Goal: Information Seeking & Learning: Learn about a topic

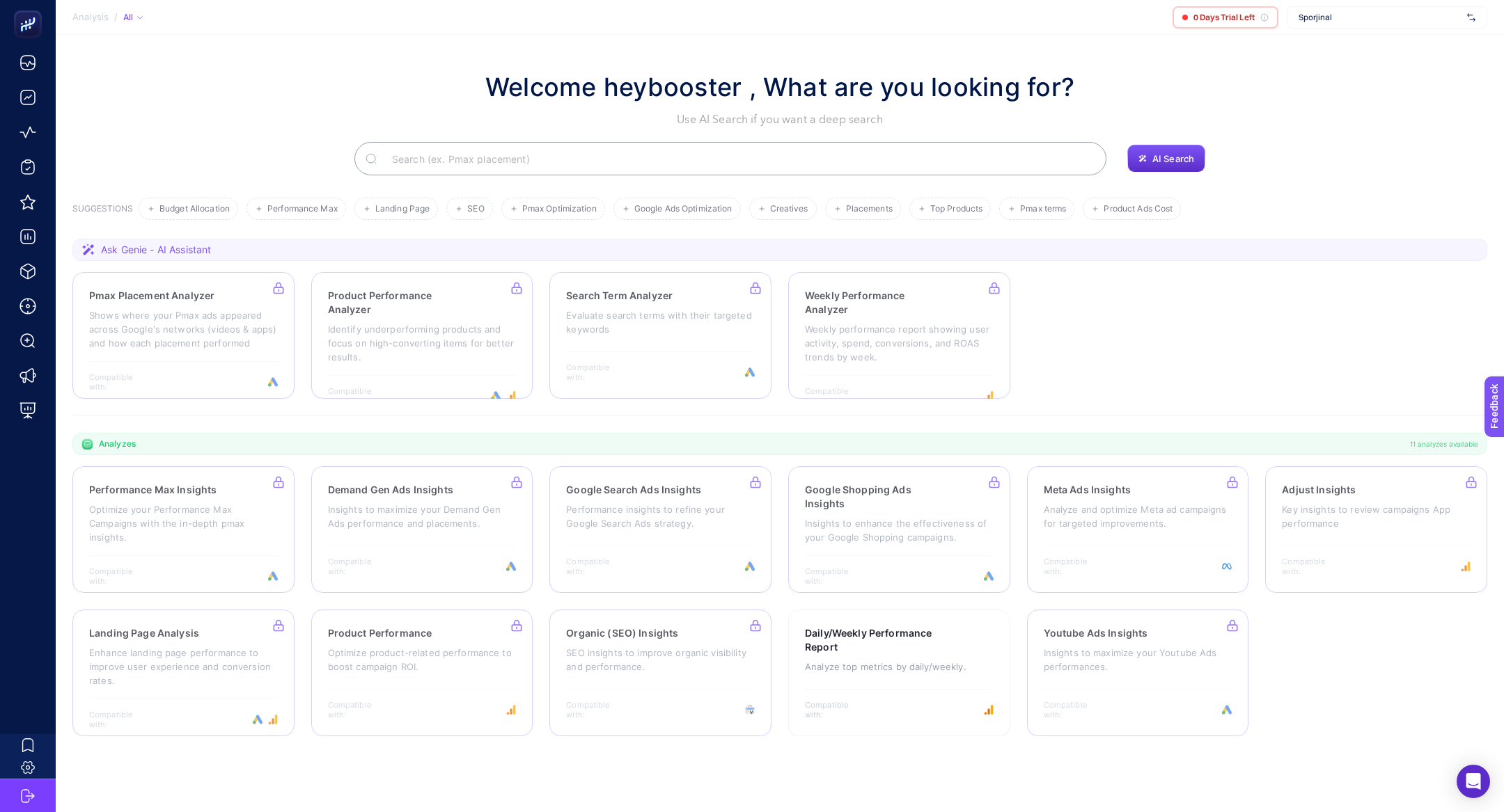
click at [1327, 5] on section "Analysis / All 0 Days Trial Left Sporjinal" at bounding box center [779, 18] width 1448 height 35
click at [1327, 15] on span "Sporjinal" at bounding box center [1380, 17] width 163 height 11
type input "ö"
type input "arce"
click at [1327, 67] on span "[DOMAIN_NAME]" at bounding box center [1330, 68] width 64 height 11
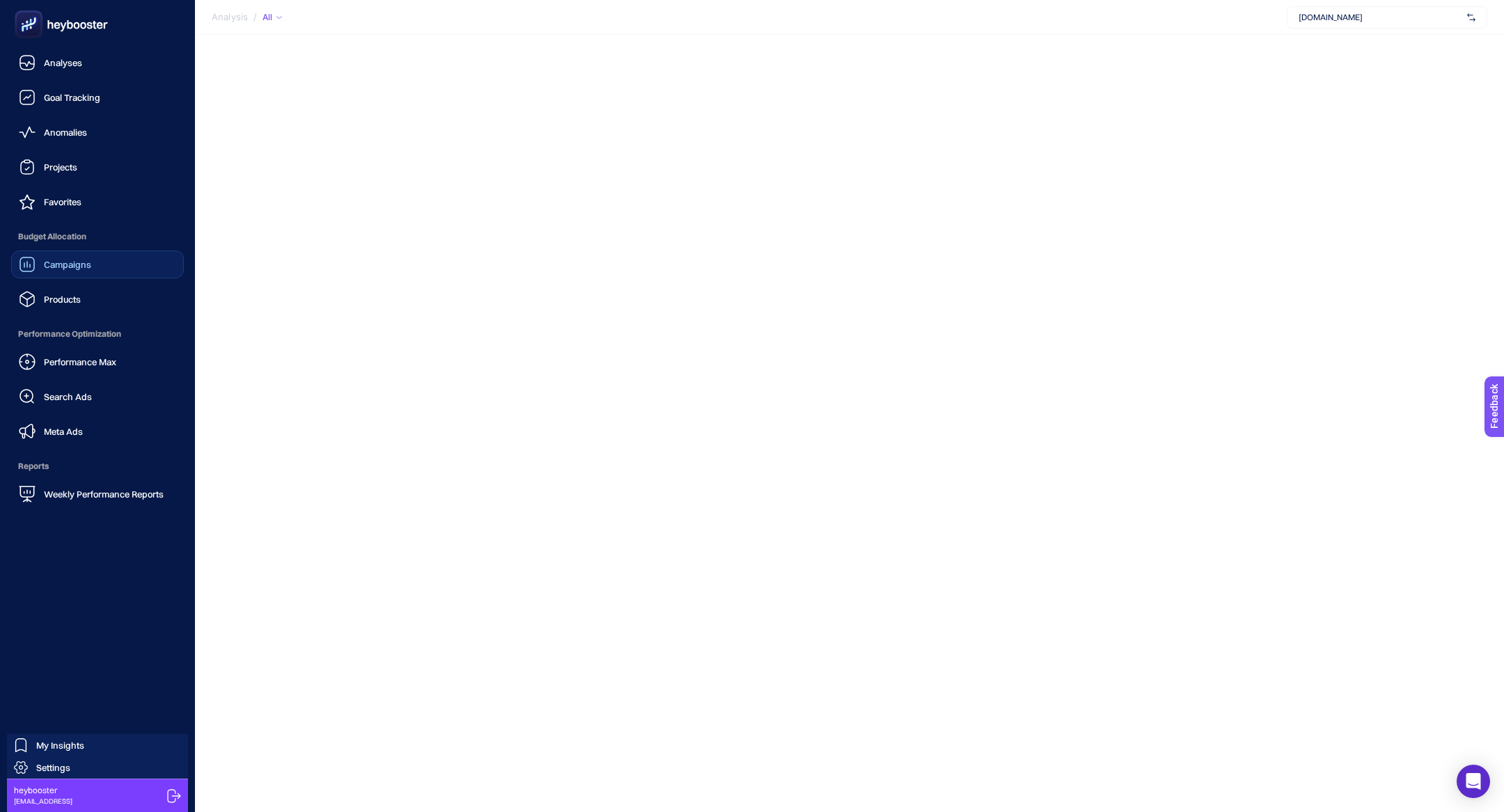
click at [83, 264] on span "Campaigns" at bounding box center [67, 264] width 48 height 11
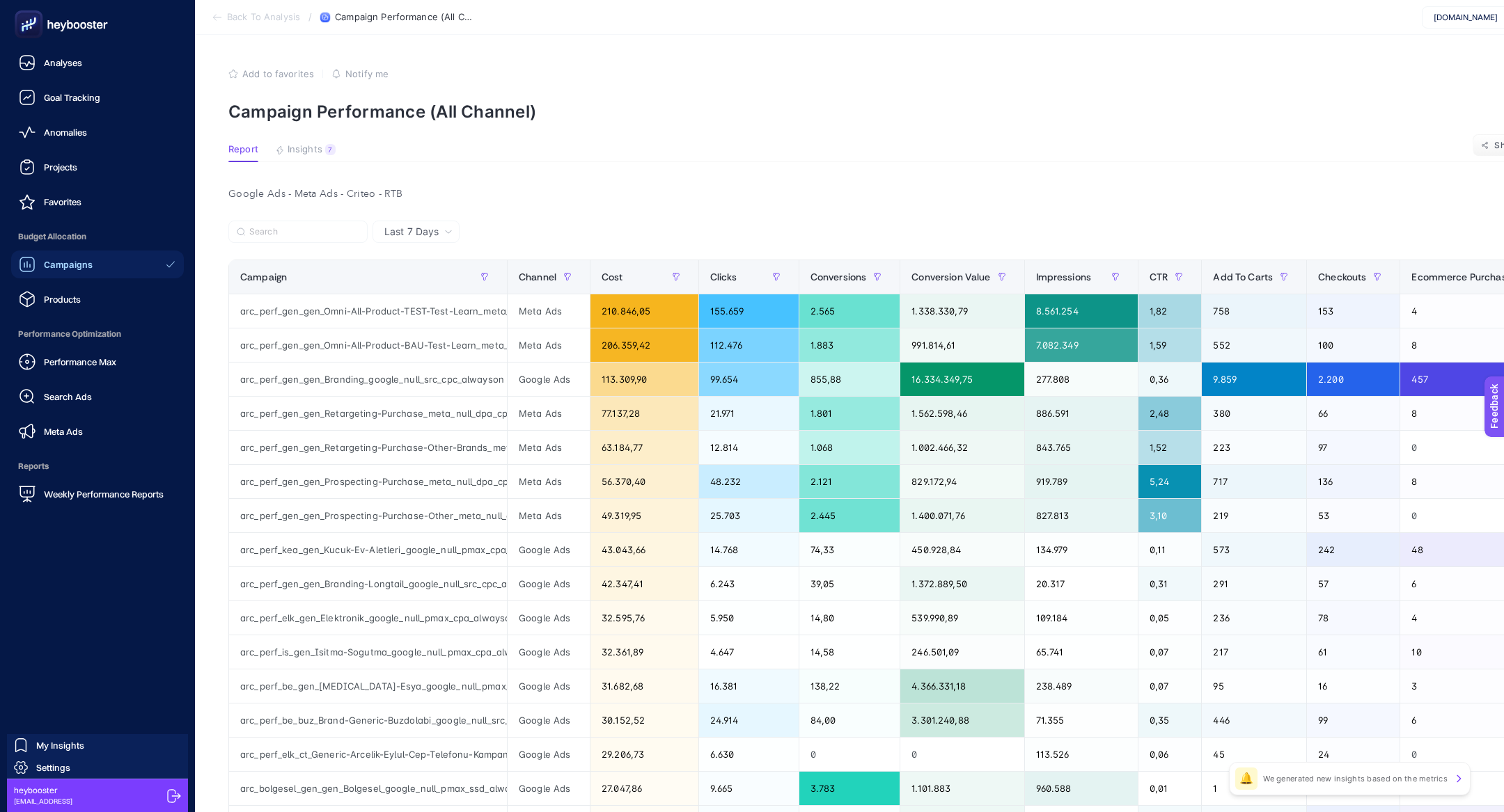
click at [32, 34] on rect at bounding box center [29, 24] width 23 height 23
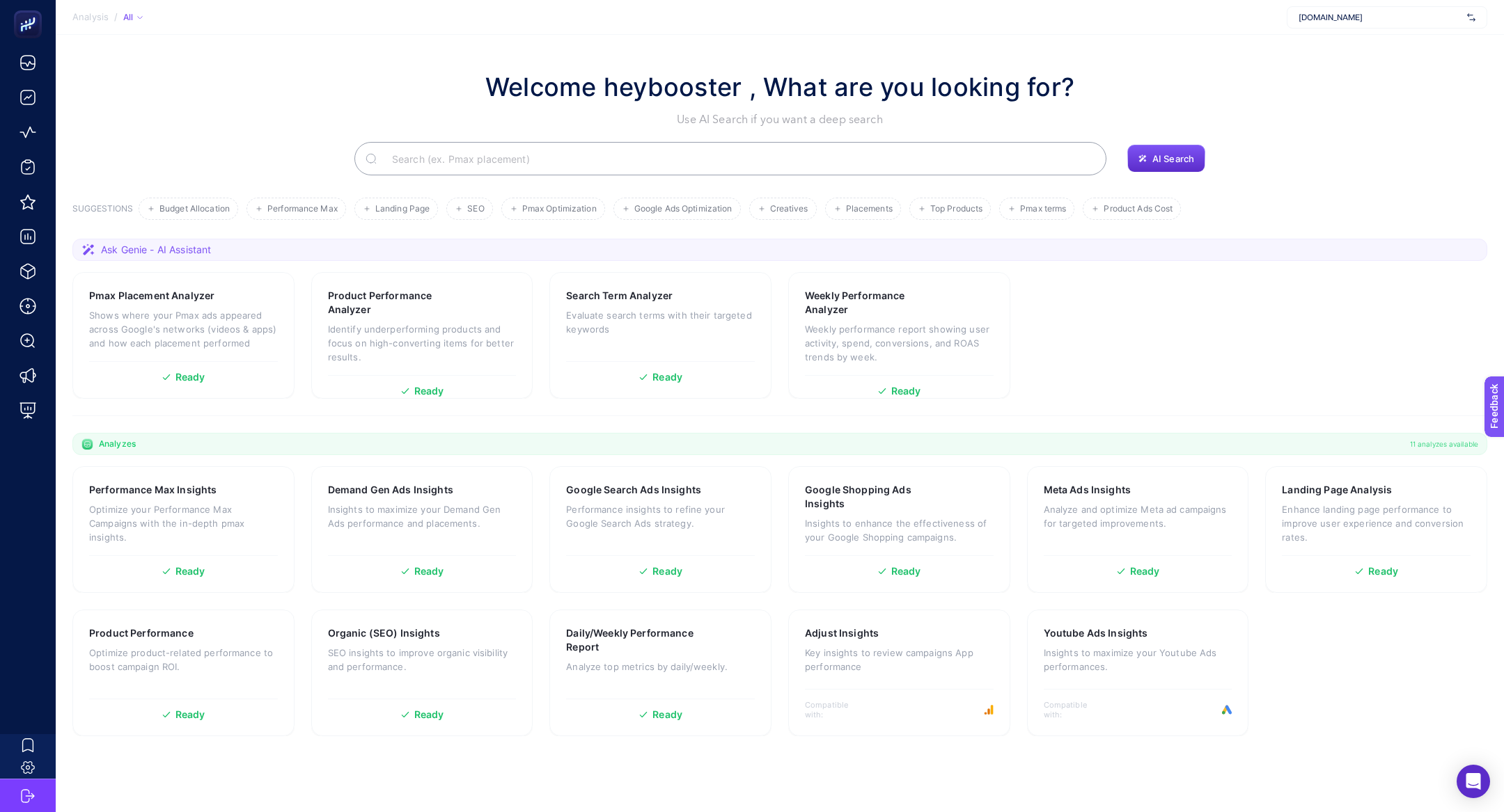
click at [571, 176] on input "Search" at bounding box center [738, 158] width 714 height 39
click at [526, 144] on input "Search" at bounding box center [738, 158] width 714 height 39
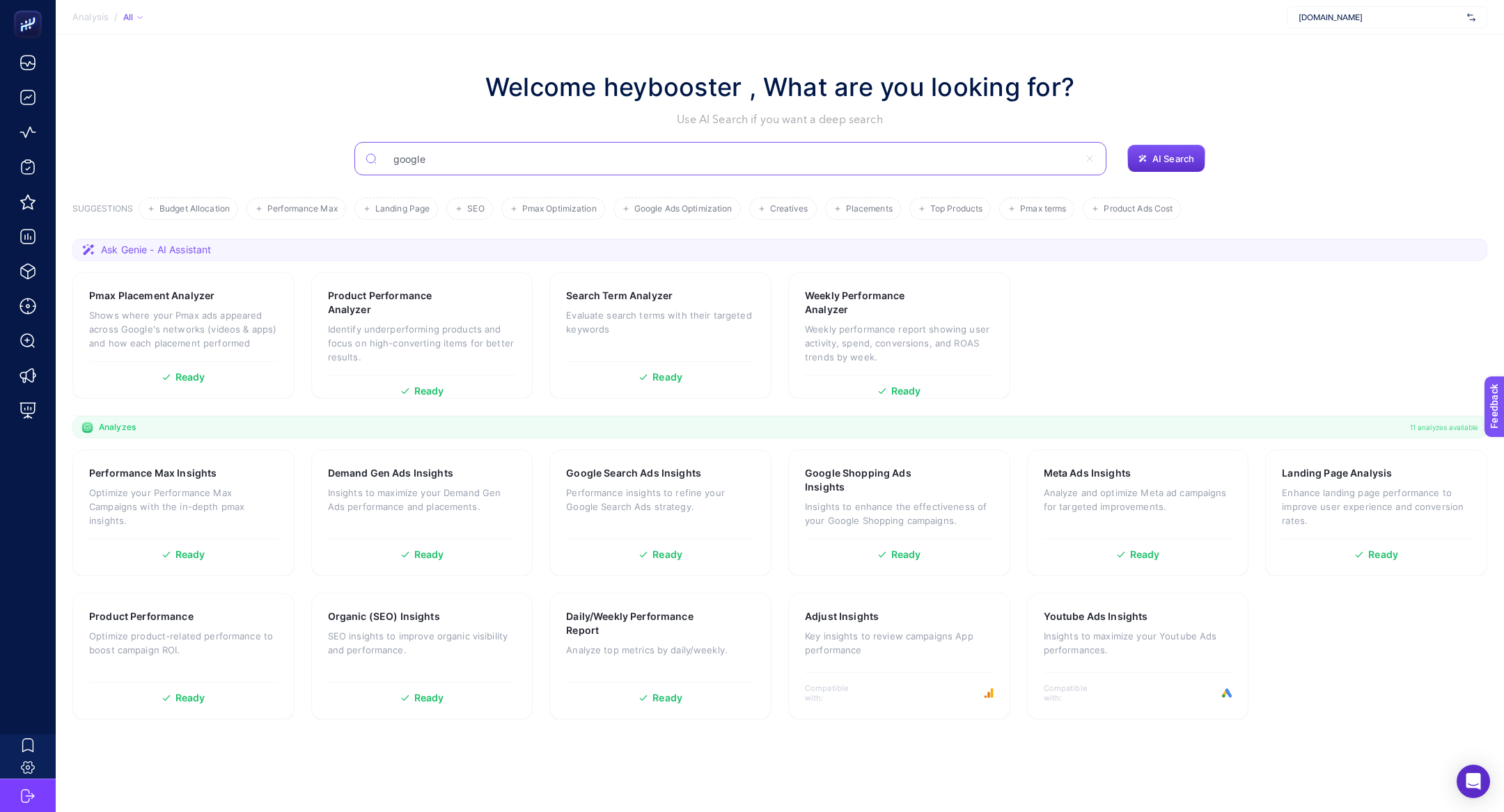
type input "google"
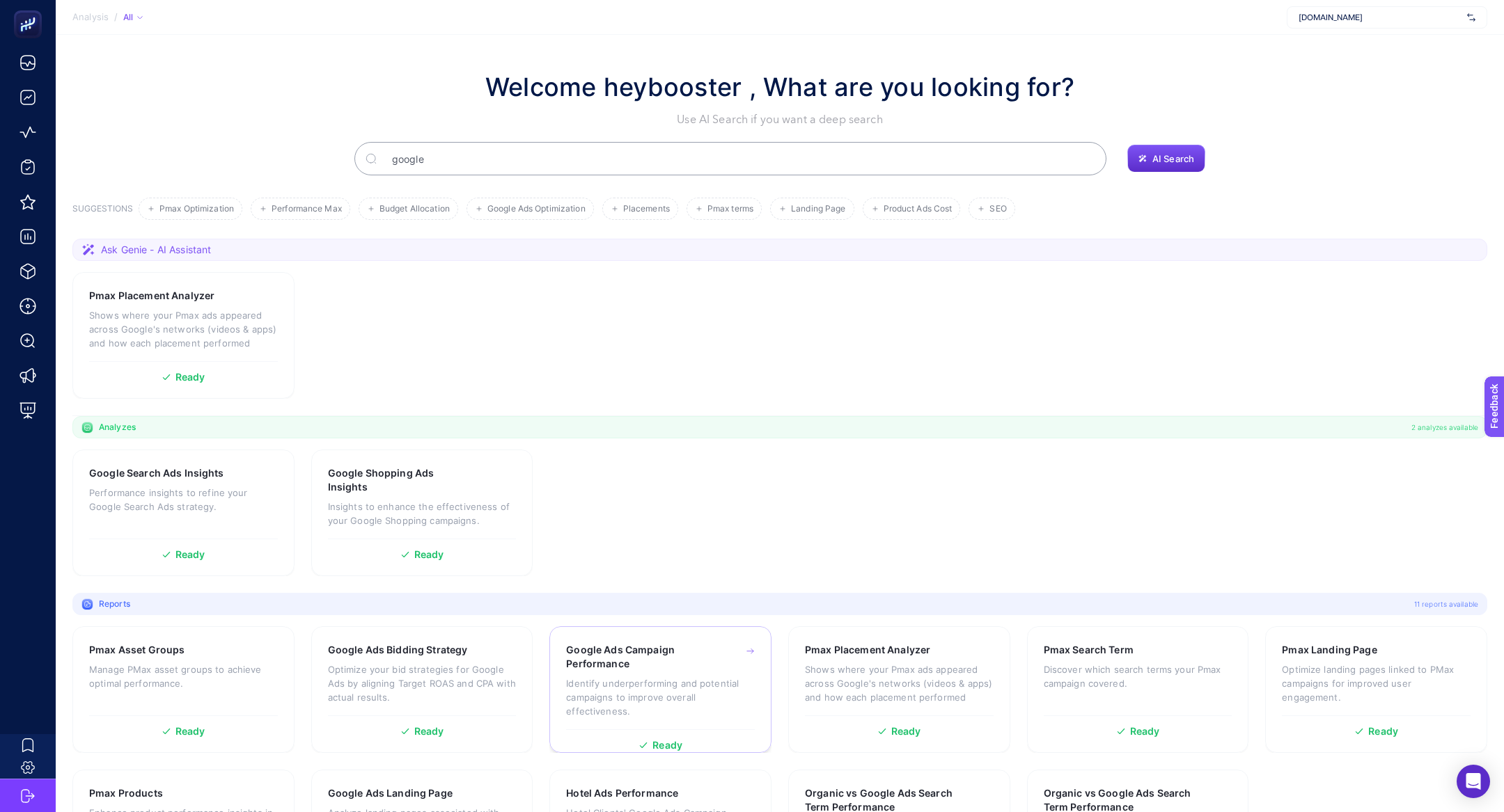
click at [603, 682] on p "Identify underperforming and potential campaigns to improve overall effectivene…" at bounding box center [661, 697] width 189 height 42
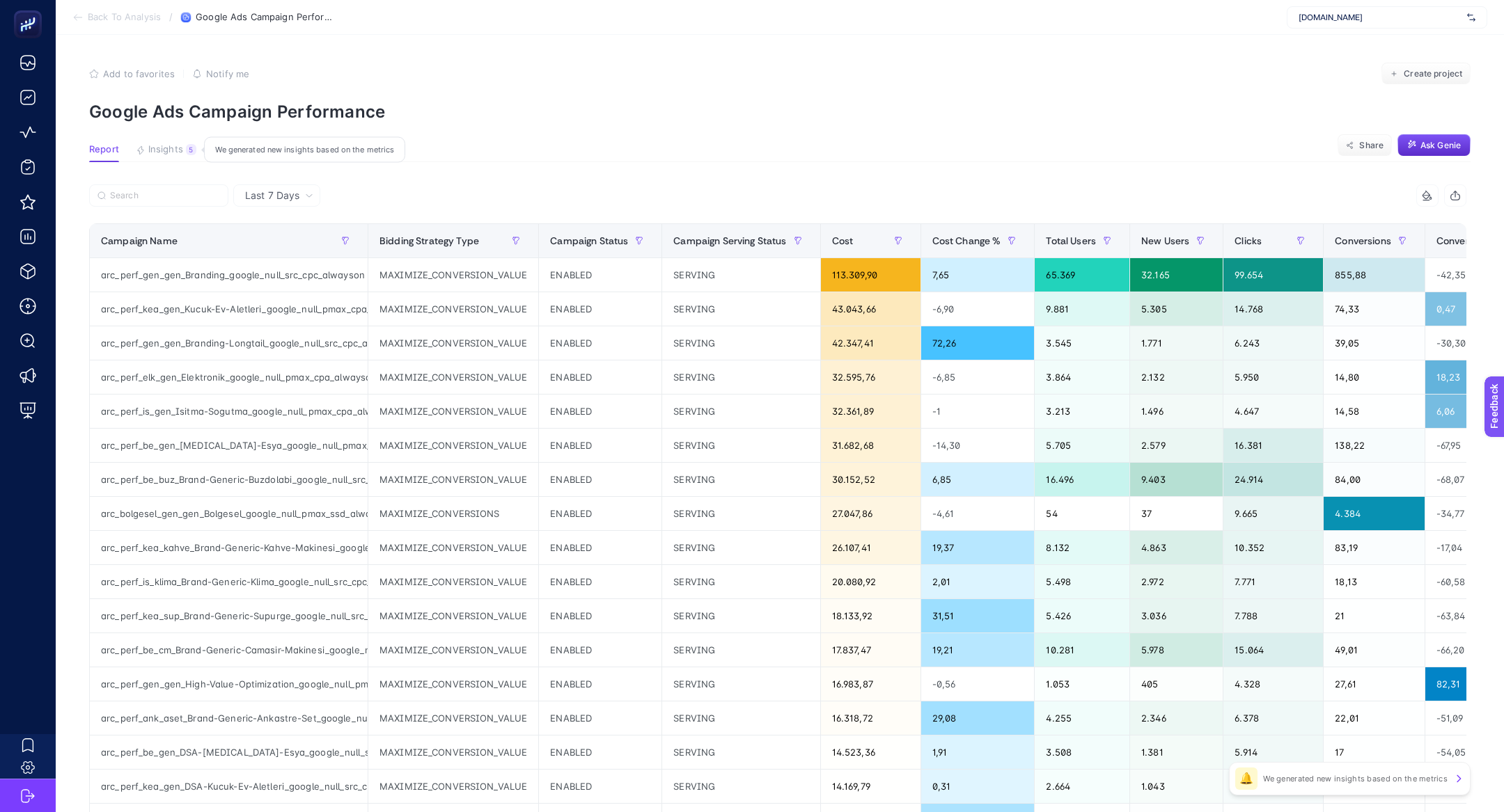
click at [179, 147] on span "Insights" at bounding box center [166, 149] width 35 height 11
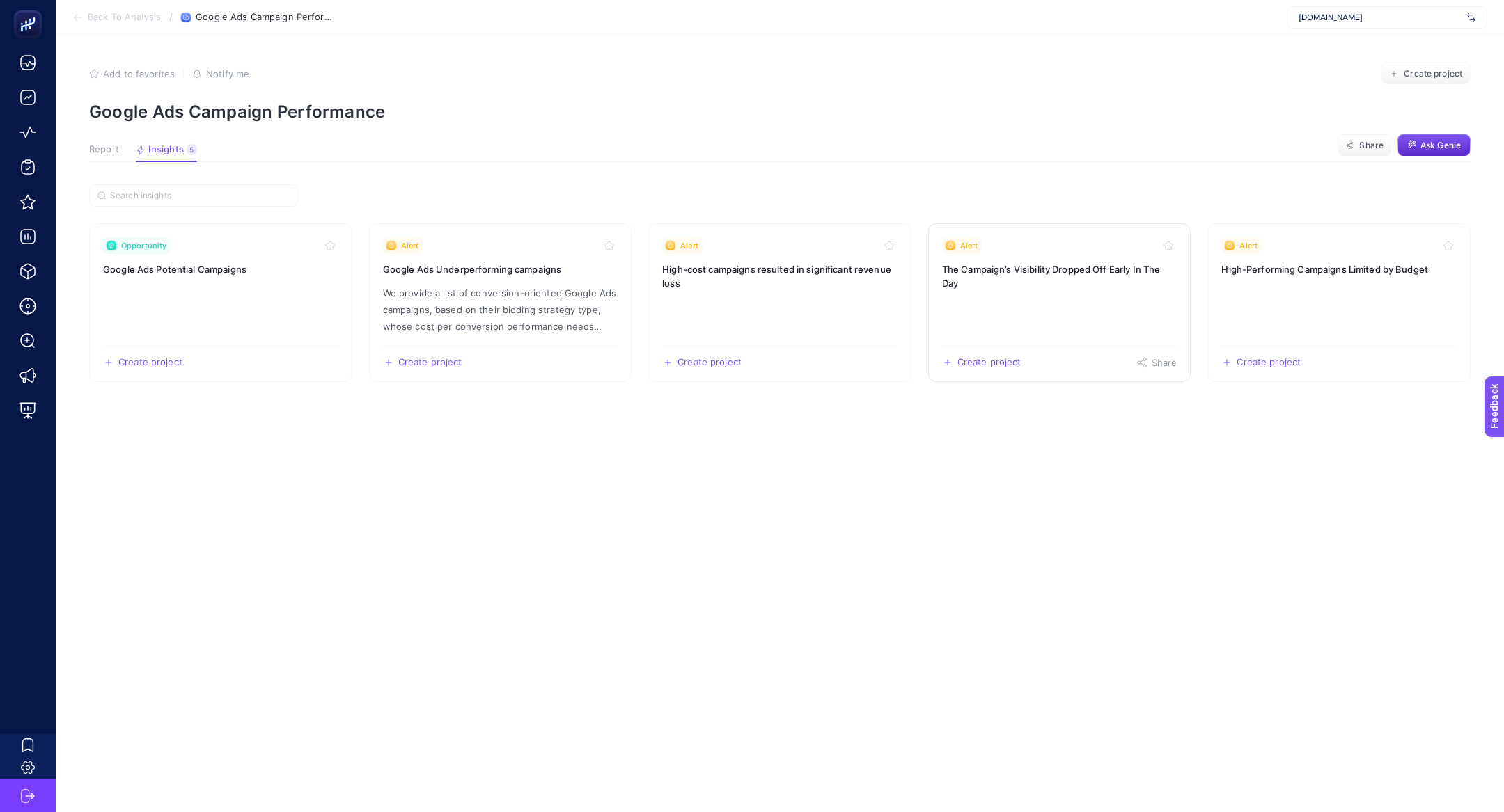
click at [1106, 287] on h3 "The Campaign’s Visibility Dropped Off Early In The Day" at bounding box center [1059, 276] width 235 height 28
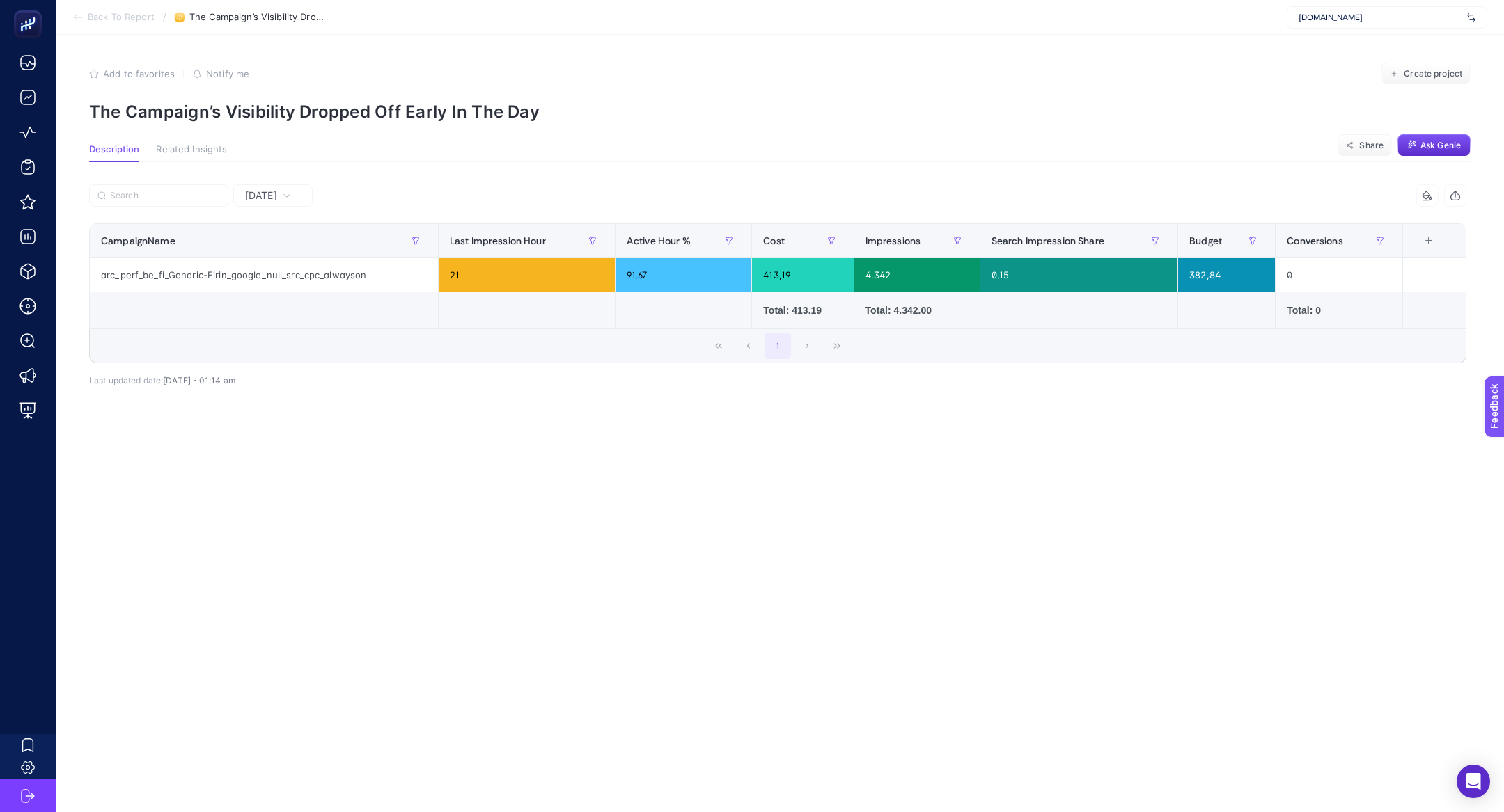
click at [260, 191] on span "[DATE]" at bounding box center [262, 195] width 32 height 14
click at [282, 252] on li "Last 7 Days" at bounding box center [273, 250] width 71 height 25
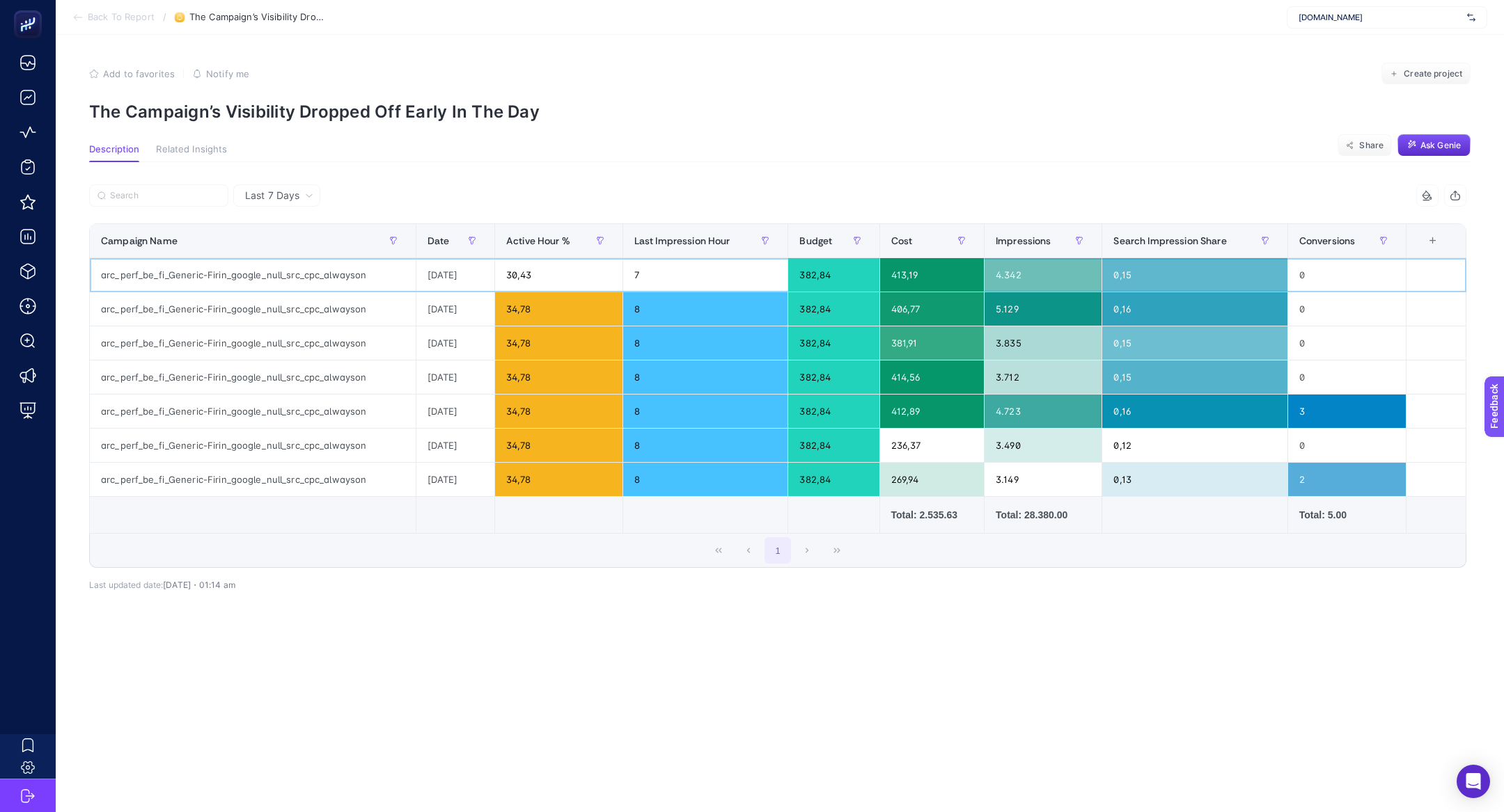
click at [295, 287] on div "arc_perf_be_fi_Generic-Firin_google_null_src_cpc_alwayson" at bounding box center [253, 275] width 326 height 34
click at [229, 630] on div "Last 7 Days 7 items selected CampaignName Last Impression Hour Active Hour % Co…" at bounding box center [777, 423] width 1399 height 478
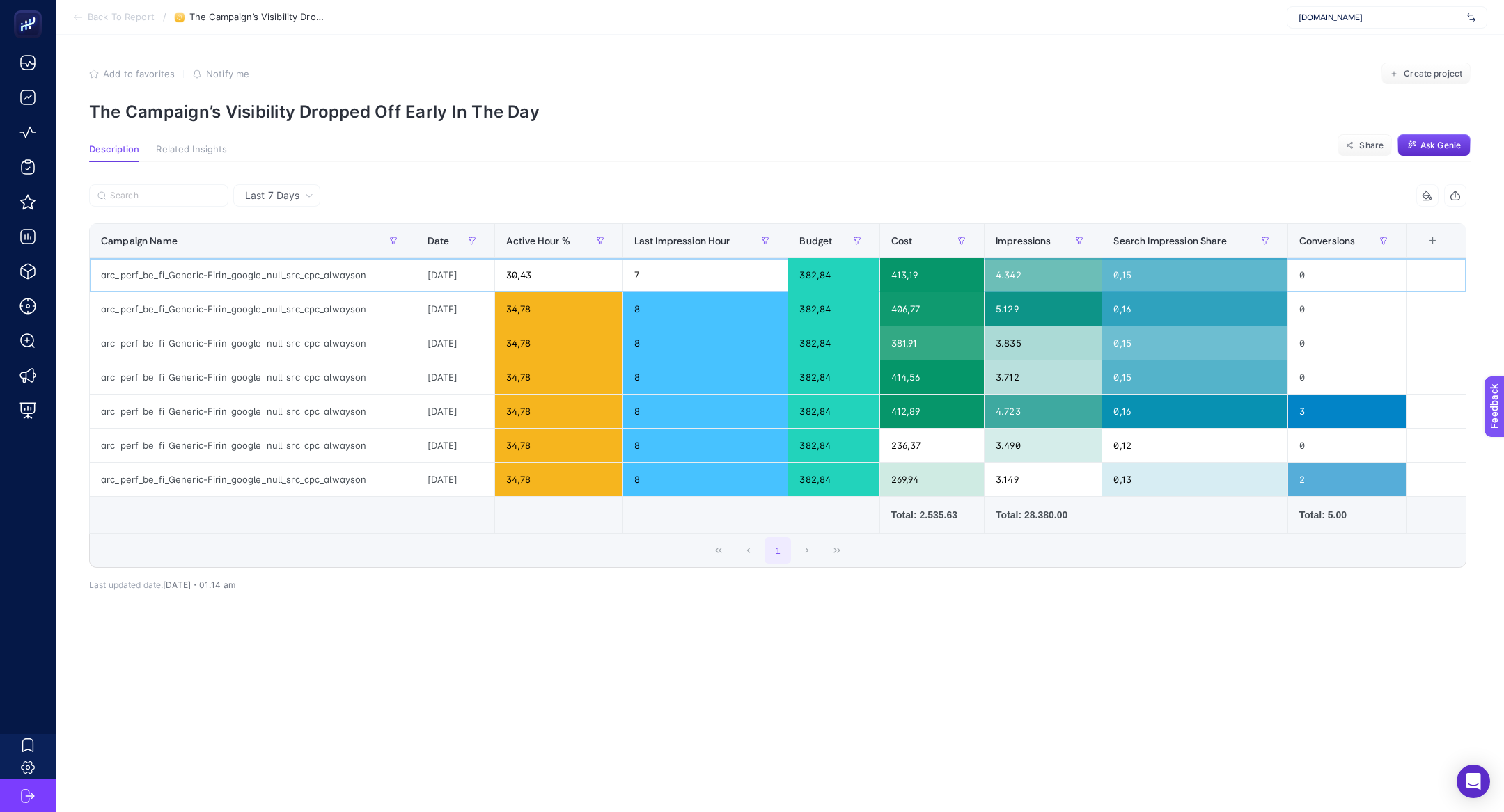
click at [259, 275] on div "arc_perf_be_fi_Generic-Firin_google_null_src_cpc_alwayson" at bounding box center [253, 275] width 326 height 34
click at [295, 193] on span "Last 7 Days" at bounding box center [273, 195] width 54 height 14
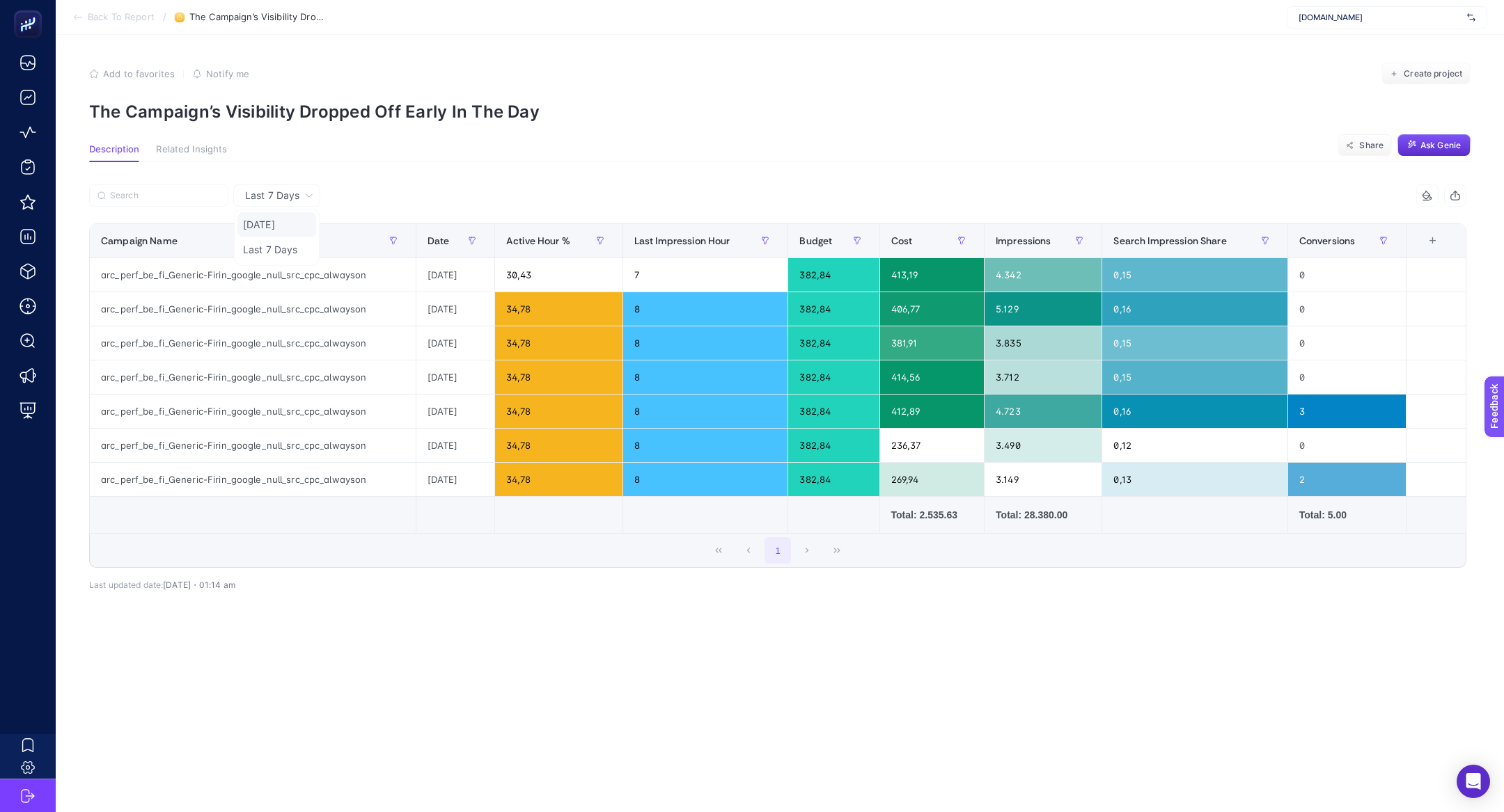
click at [294, 229] on li "[DATE]" at bounding box center [276, 225] width 78 height 25
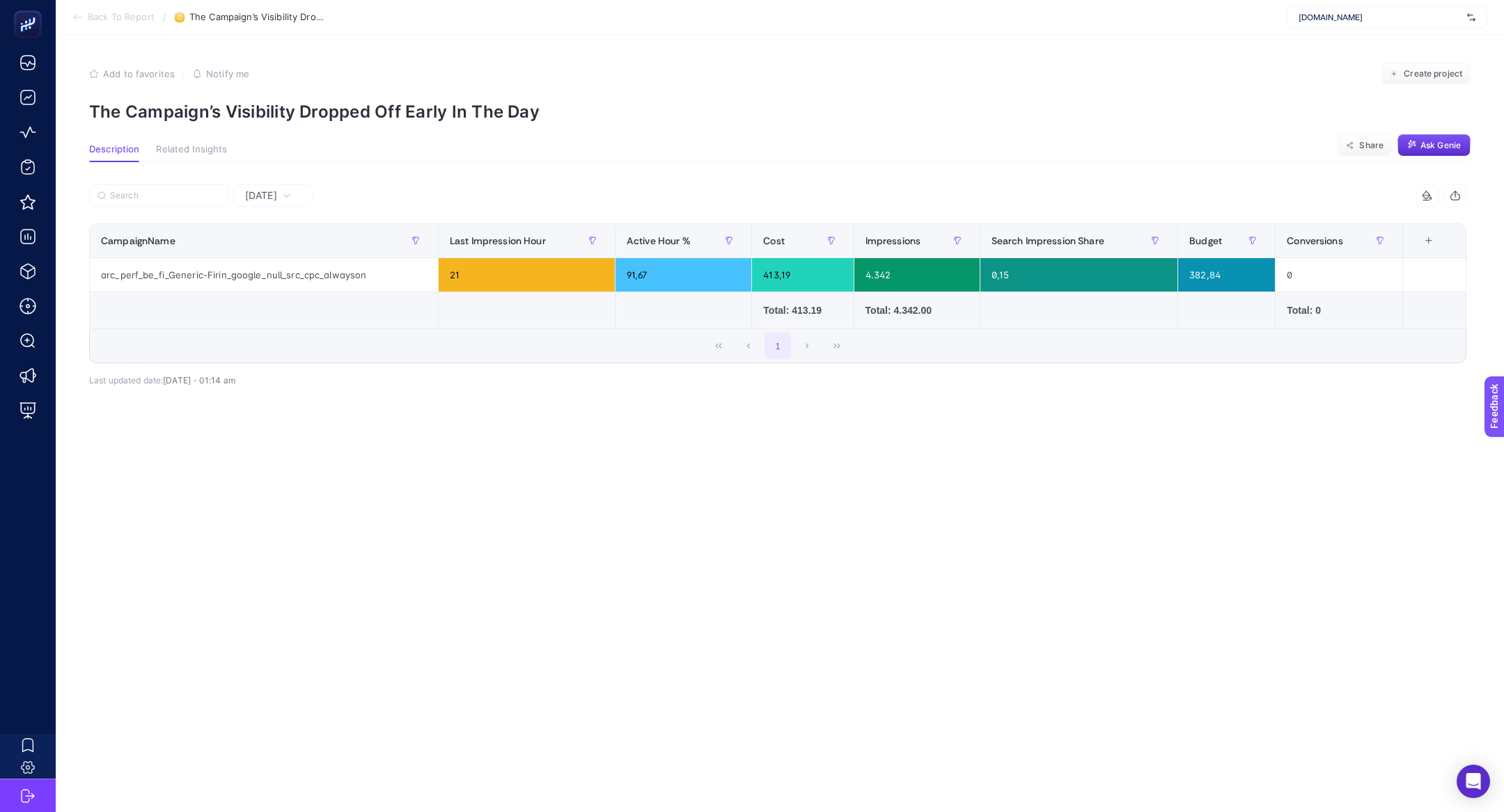
click at [277, 197] on span "[DATE]" at bounding box center [262, 195] width 32 height 14
click at [286, 247] on li "Last 7 Days" at bounding box center [273, 250] width 71 height 25
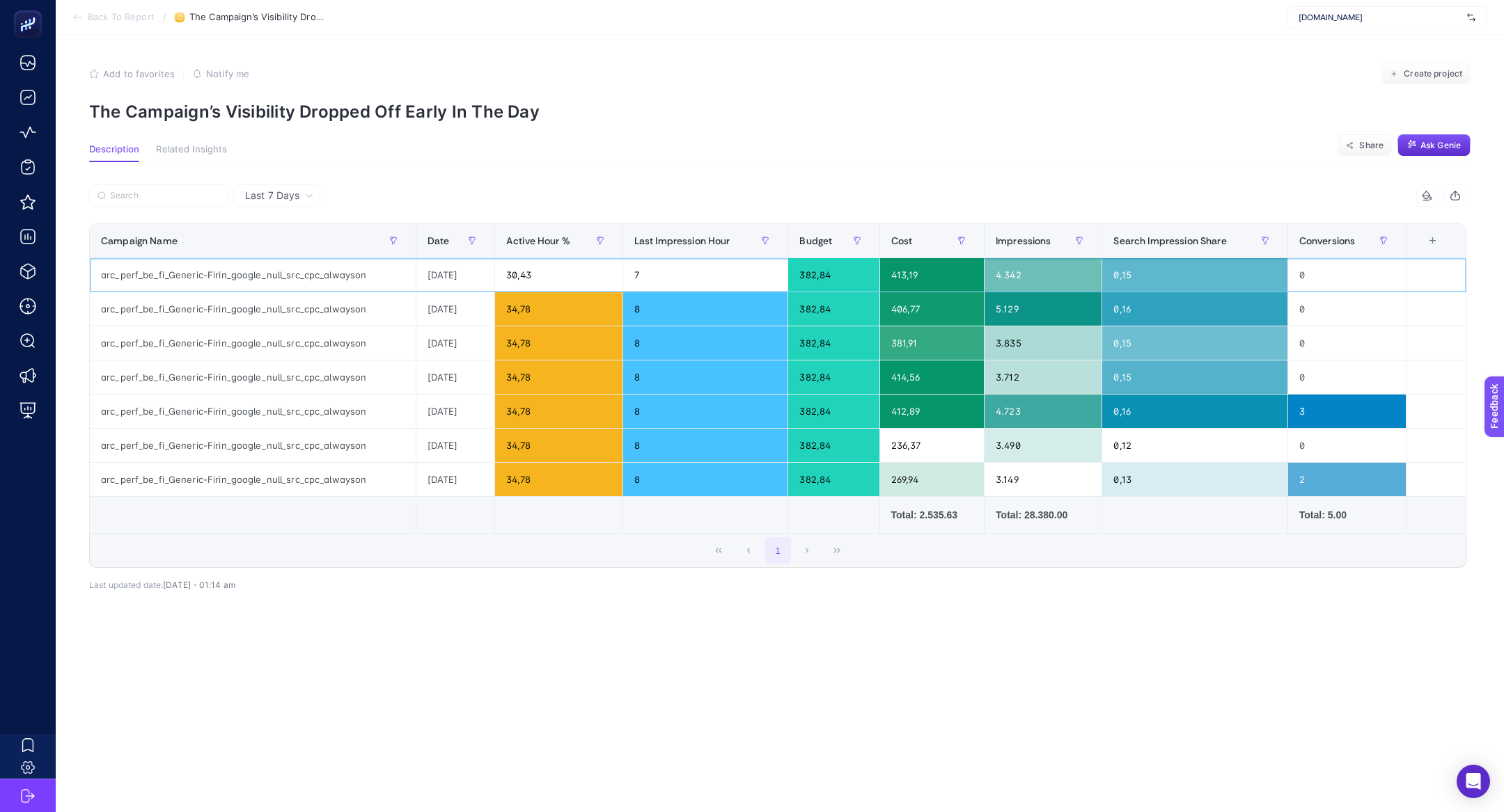
click at [292, 280] on div "arc_perf_be_fi_Generic-Firin_google_null_src_cpc_alwayson" at bounding box center [253, 275] width 326 height 34
copy tr "arc_perf_be_fi_Generic-Firin_google_null_src_cpc_alwayson"
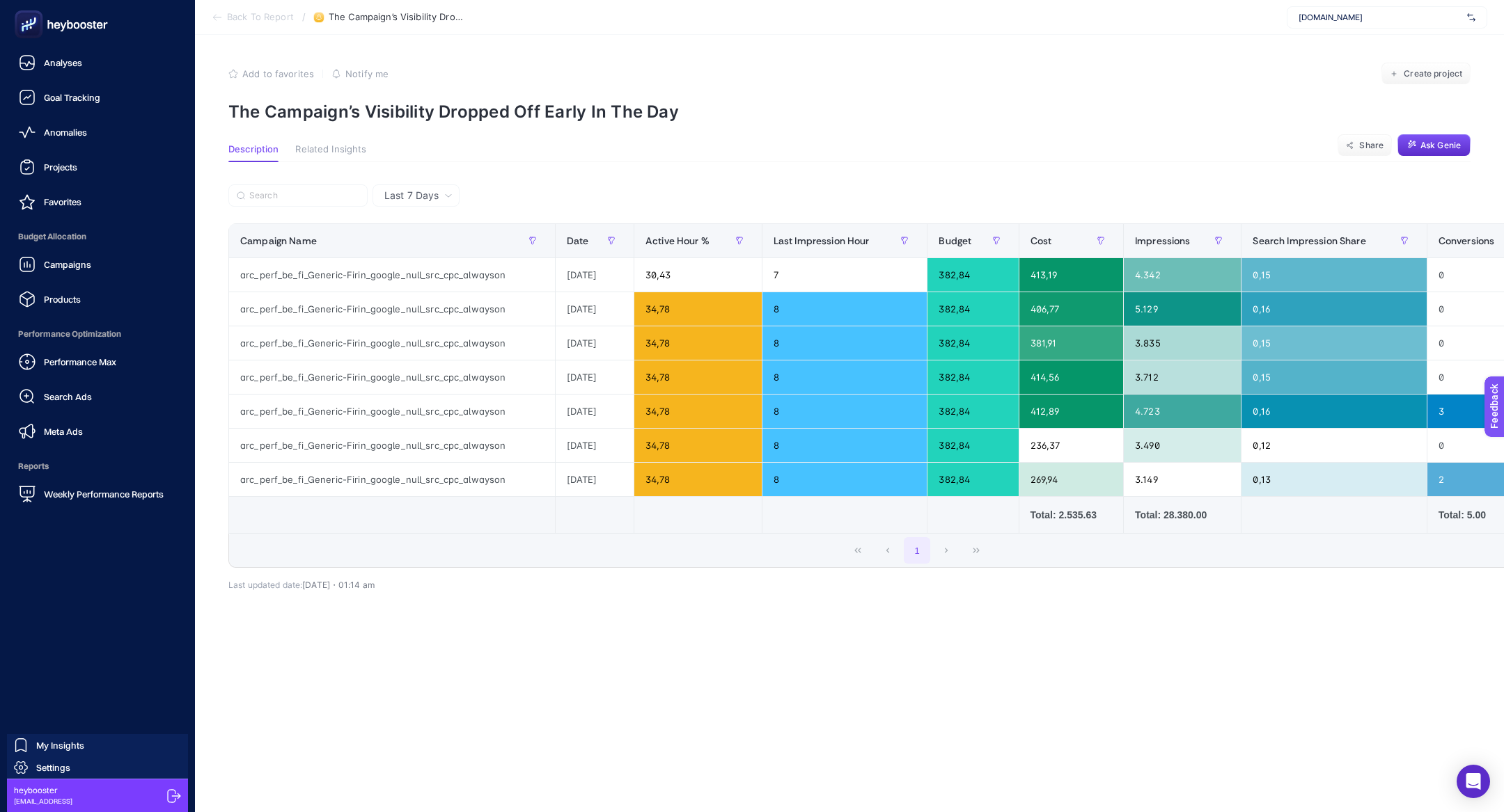
click at [101, 279] on div "Campaigns Products" at bounding box center [97, 282] width 173 height 63
click at [100, 275] on link "Campaigns" at bounding box center [97, 264] width 173 height 28
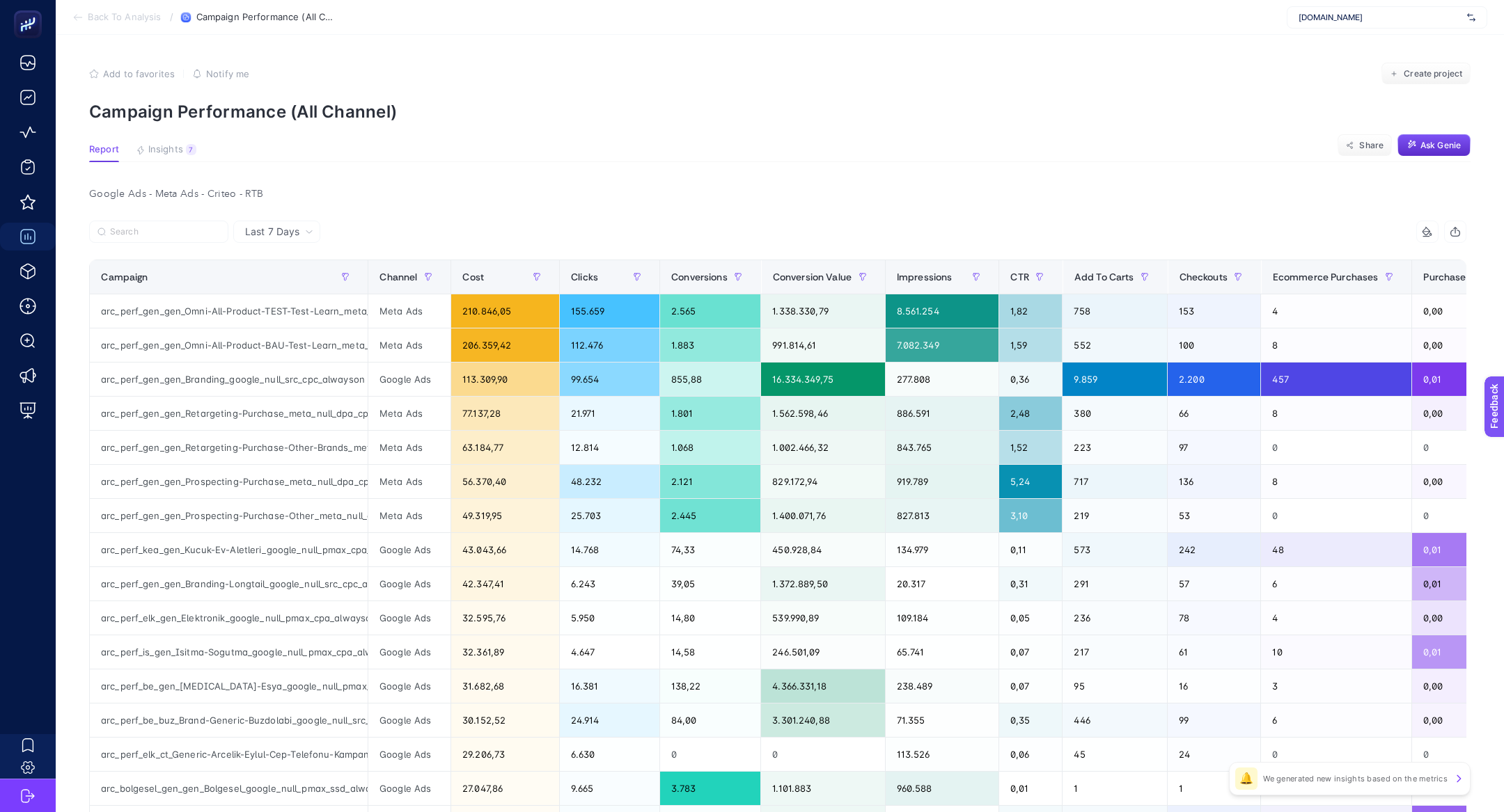
click at [195, 144] on section "Report Insights 7 We generated new insights based on the metrics Share Ask Genie" at bounding box center [780, 153] width 1382 height 18
click at [175, 144] on span "Insights" at bounding box center [166, 149] width 35 height 11
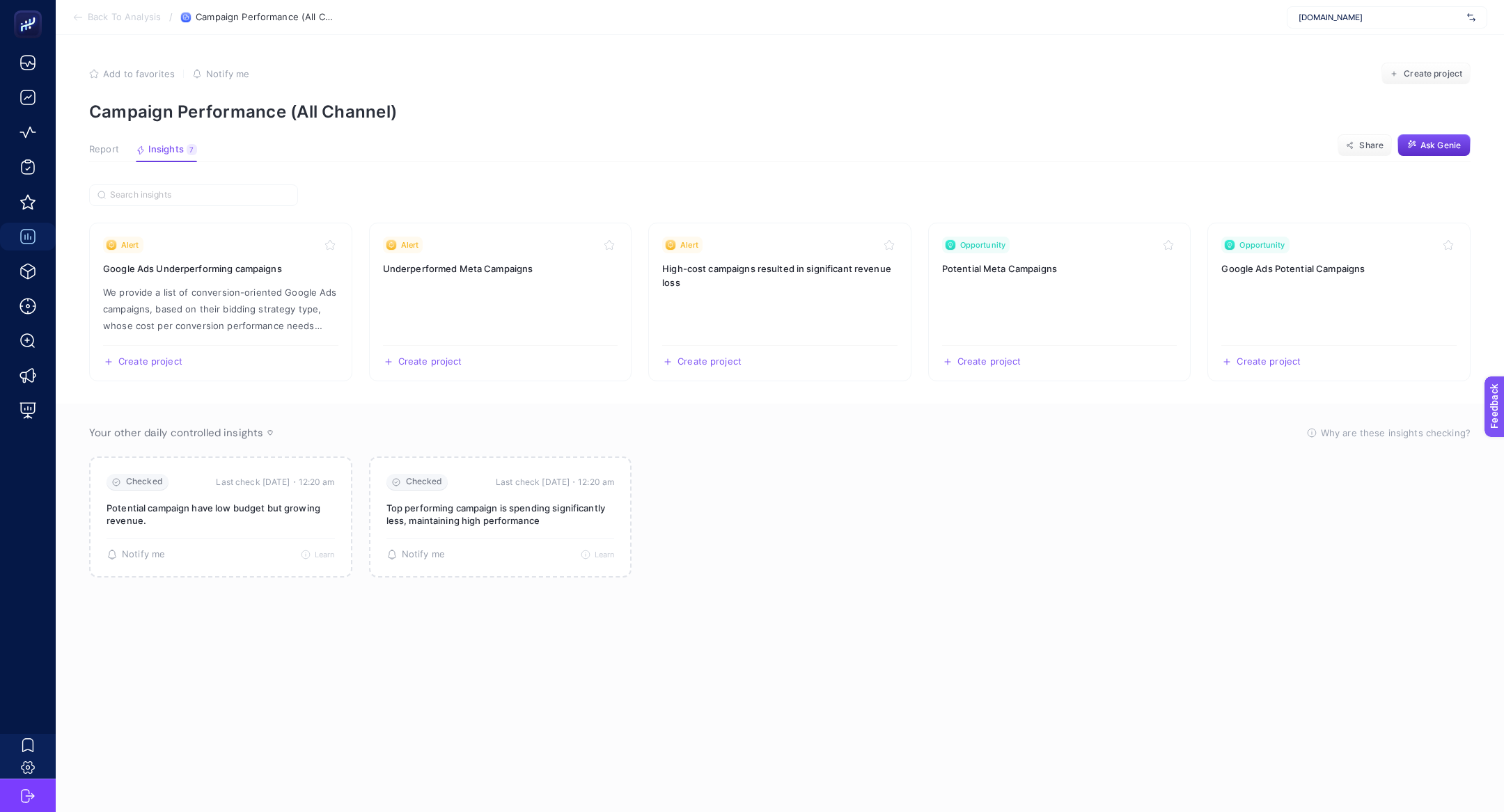
click at [101, 152] on span "Report" at bounding box center [104, 149] width 30 height 11
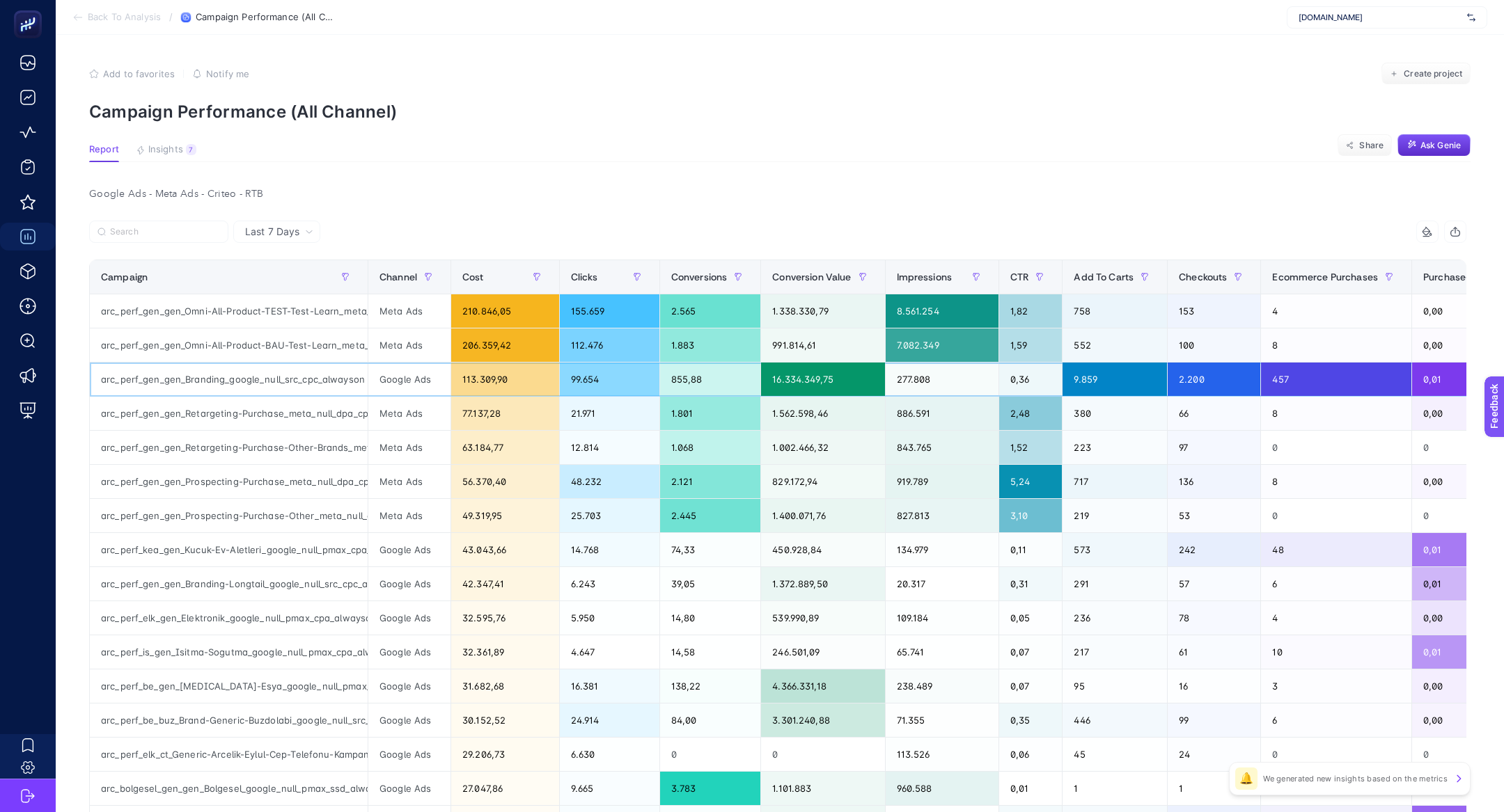
click at [310, 384] on div "arc_perf_gen_gen_Branding_google_null_src_cpc_alwayson" at bounding box center [229, 379] width 278 height 34
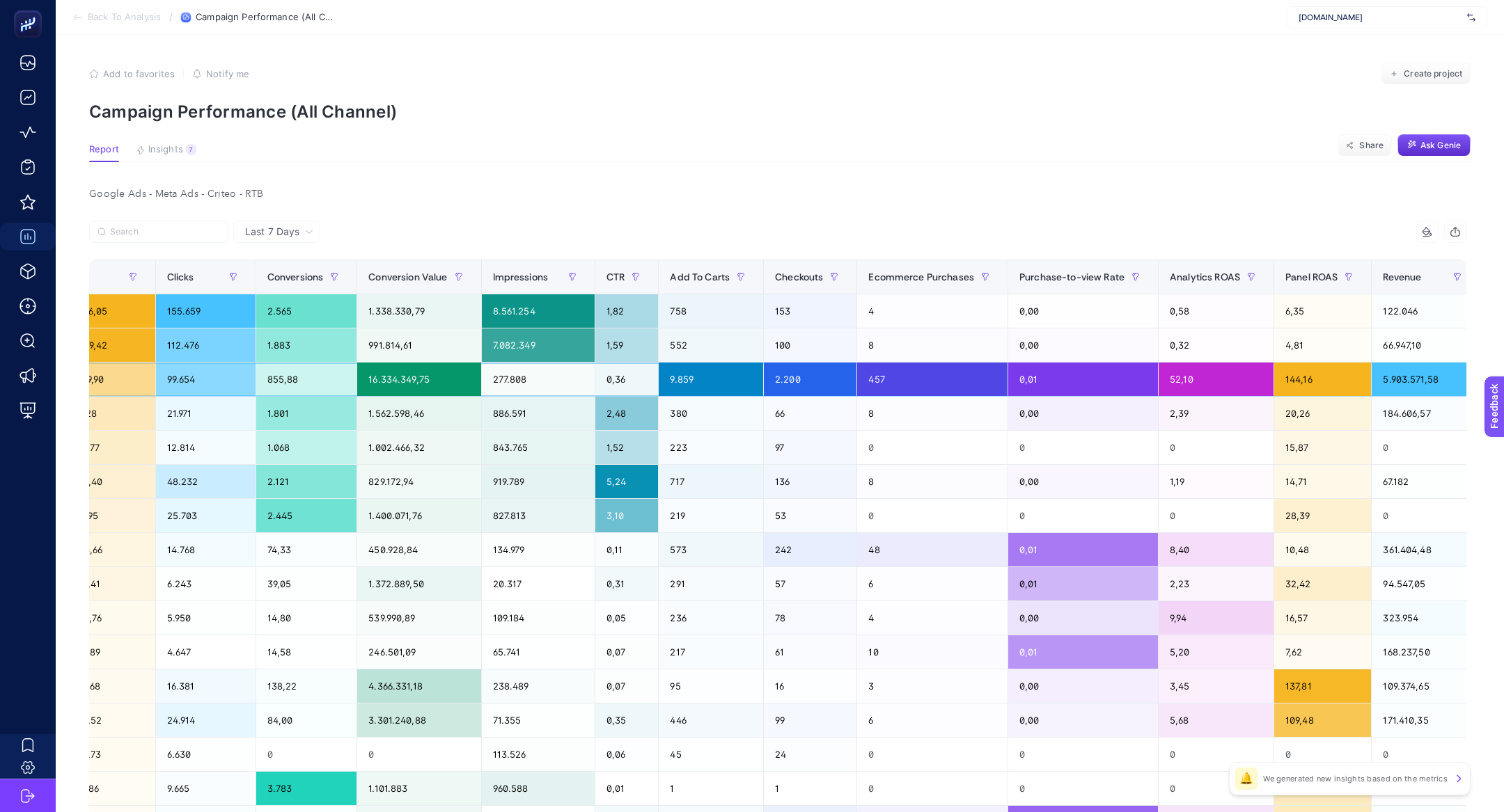
scroll to position [0, 468]
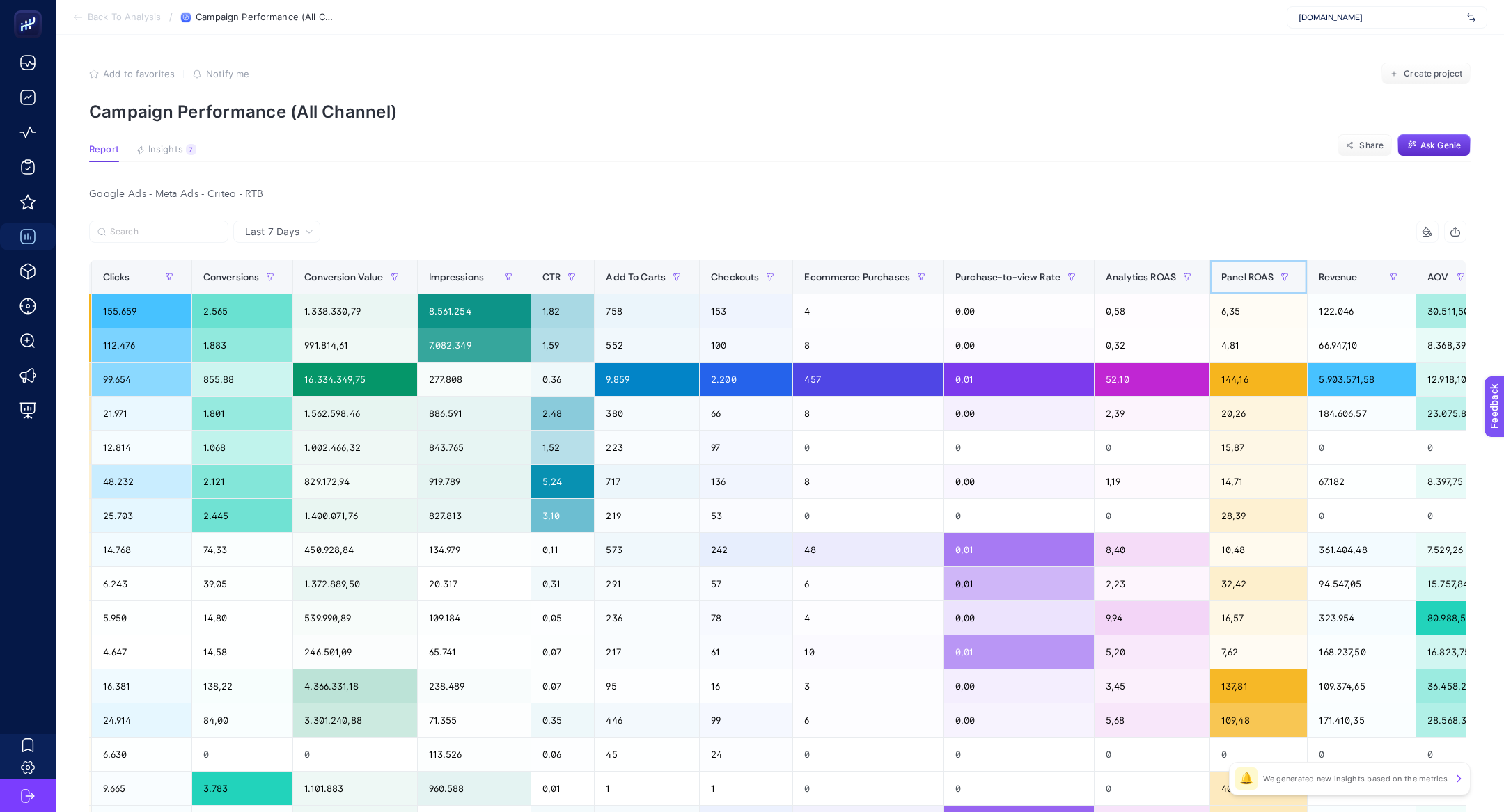
click at [1248, 278] on span "Panel ROAS" at bounding box center [1247, 277] width 52 height 11
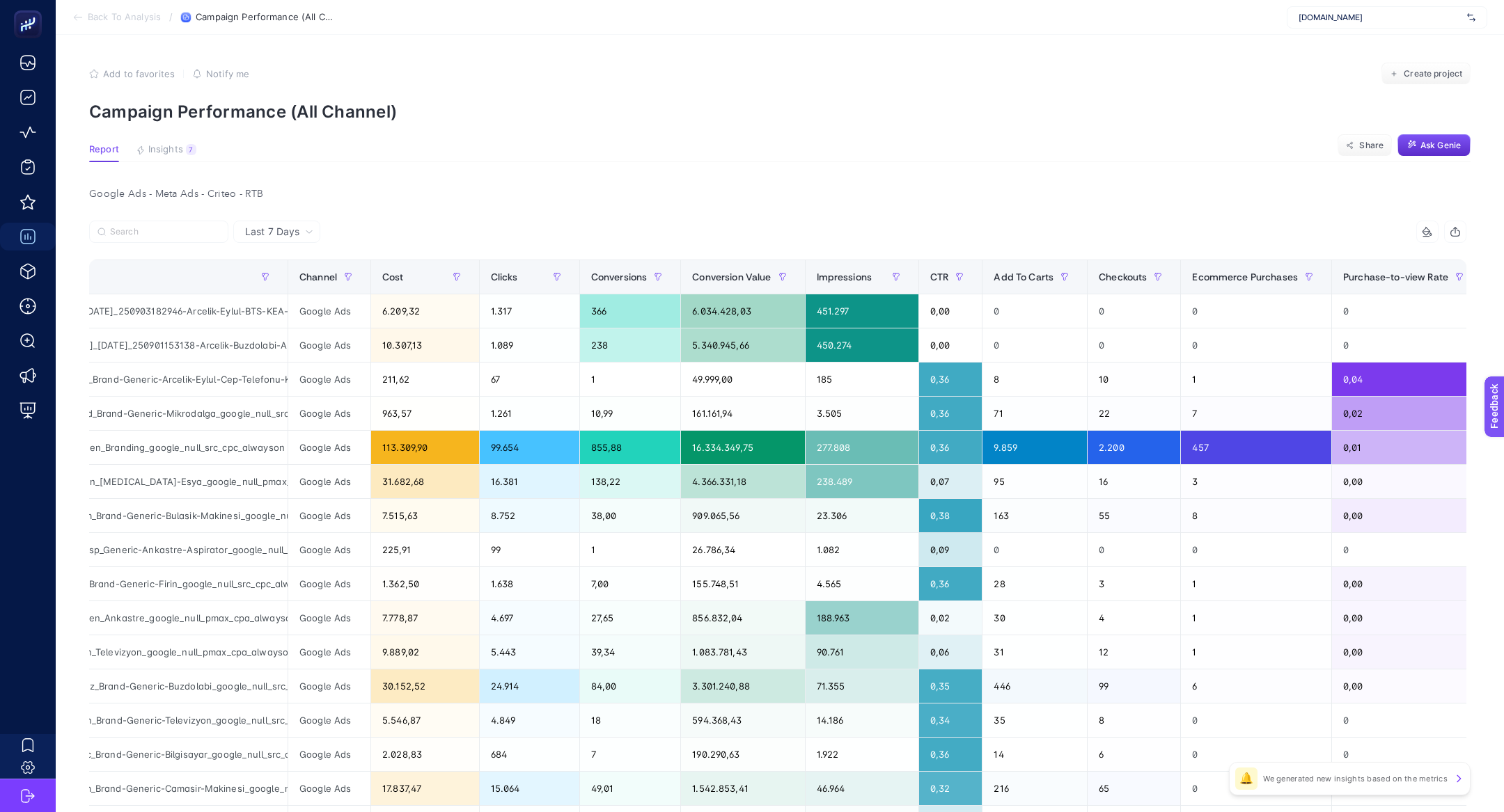
scroll to position [0, 0]
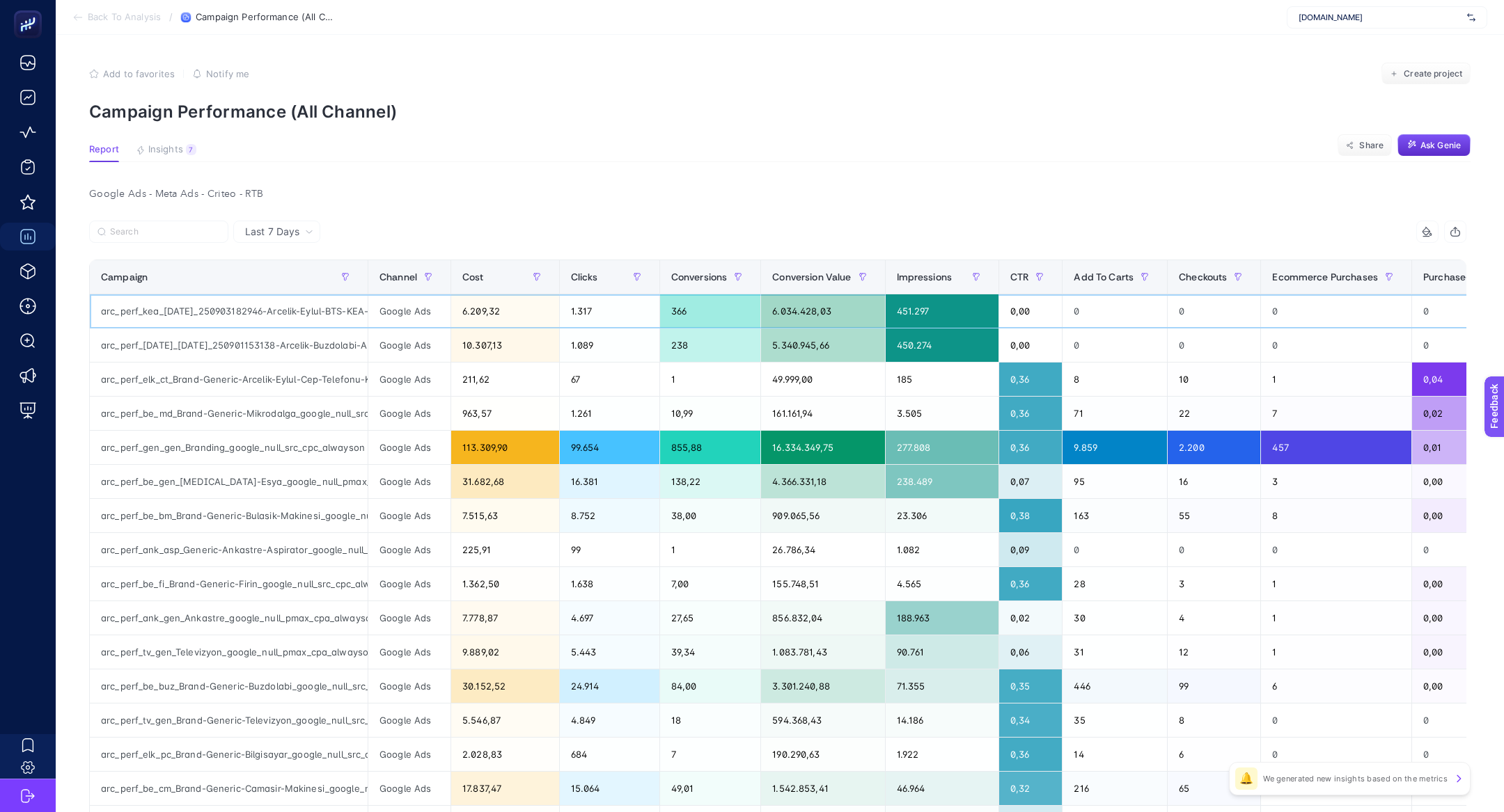
click at [260, 325] on div "arc_perf_kea_karma_250903182946-Arcelik-Eylul-BTS-KEA-Firsatlari_google_null_pm…" at bounding box center [229, 311] width 278 height 34
click at [224, 310] on div "arc_perf_kea_karma_250903182946-Arcelik-Eylul-BTS-KEA-Firsatlari_google_null_pm…" at bounding box center [229, 311] width 278 height 34
click at [224, 310] on div "arc_perf_kea_[DATE]_250903182946-Arcelik-Eylul-BTS-KEA-Firsatlari_google_null_p…" at bounding box center [229, 311] width 278 height 34
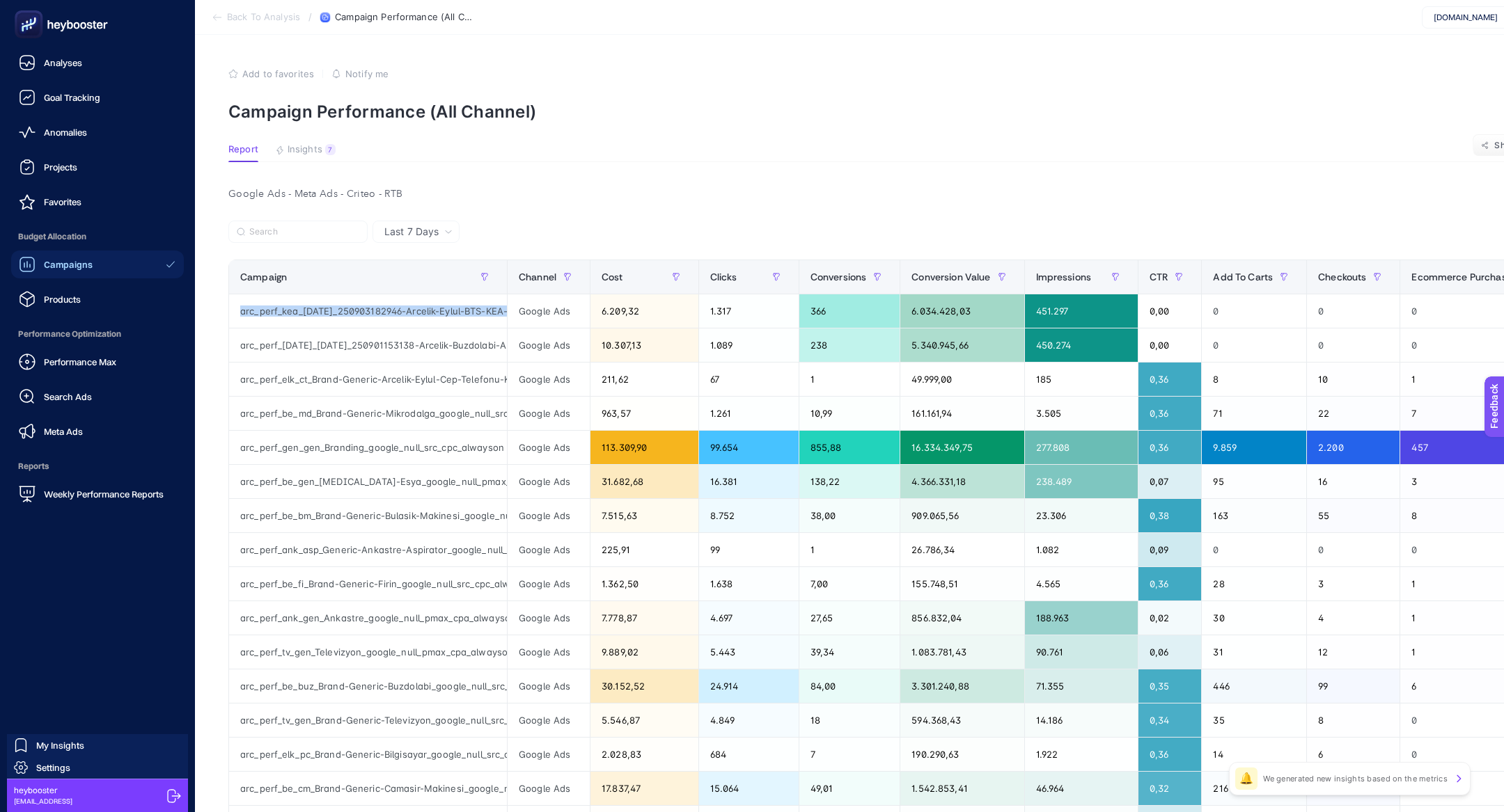
click at [91, 416] on div "Performance Max Search Ads Meta Ads" at bounding box center [97, 396] width 173 height 97
click at [86, 405] on link "Search Ads" at bounding box center [97, 397] width 173 height 28
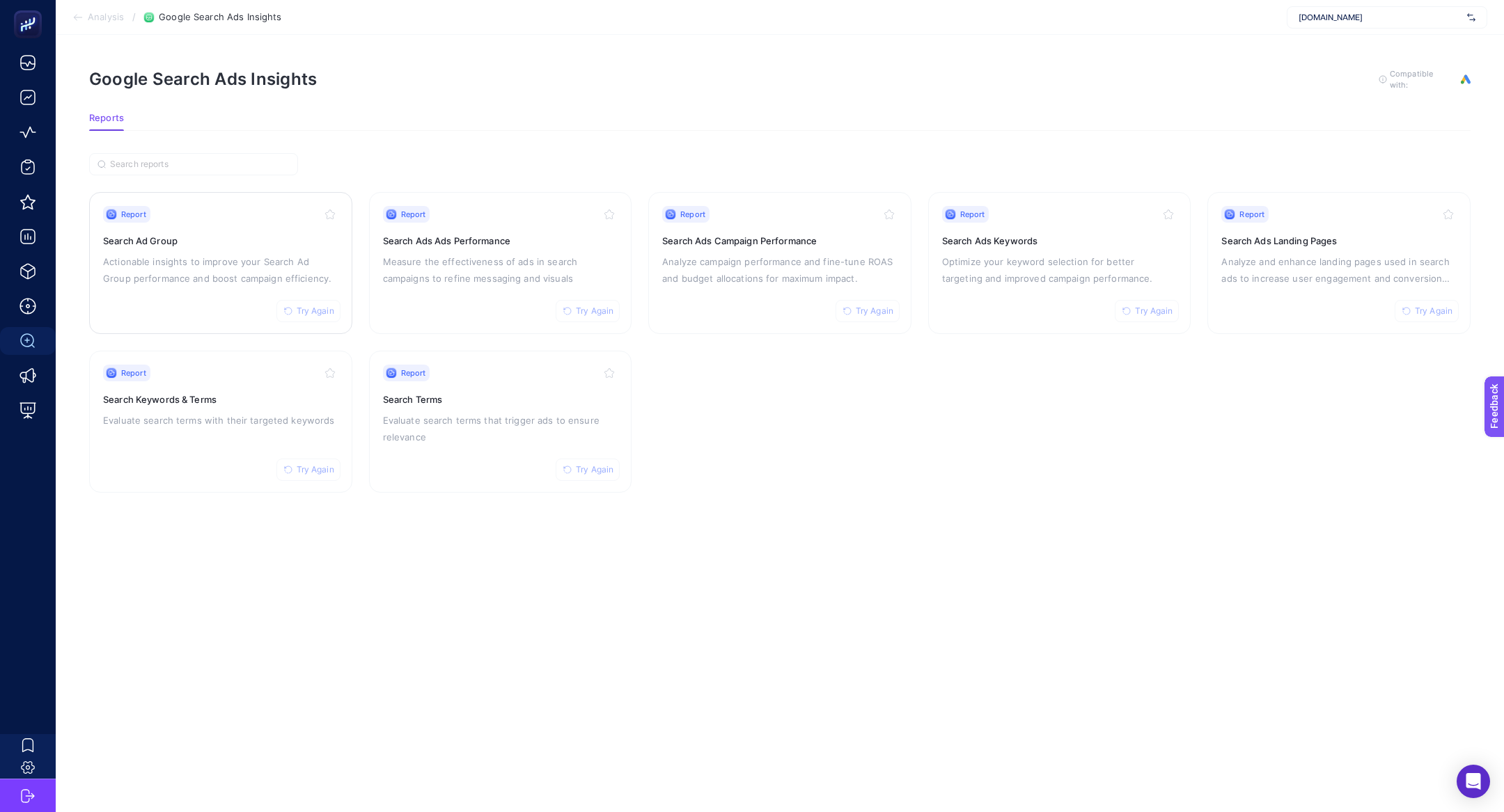
click at [149, 253] on p "Actionable insights to improve your Search Ad Group performance and boost campa…" at bounding box center [221, 270] width 235 height 34
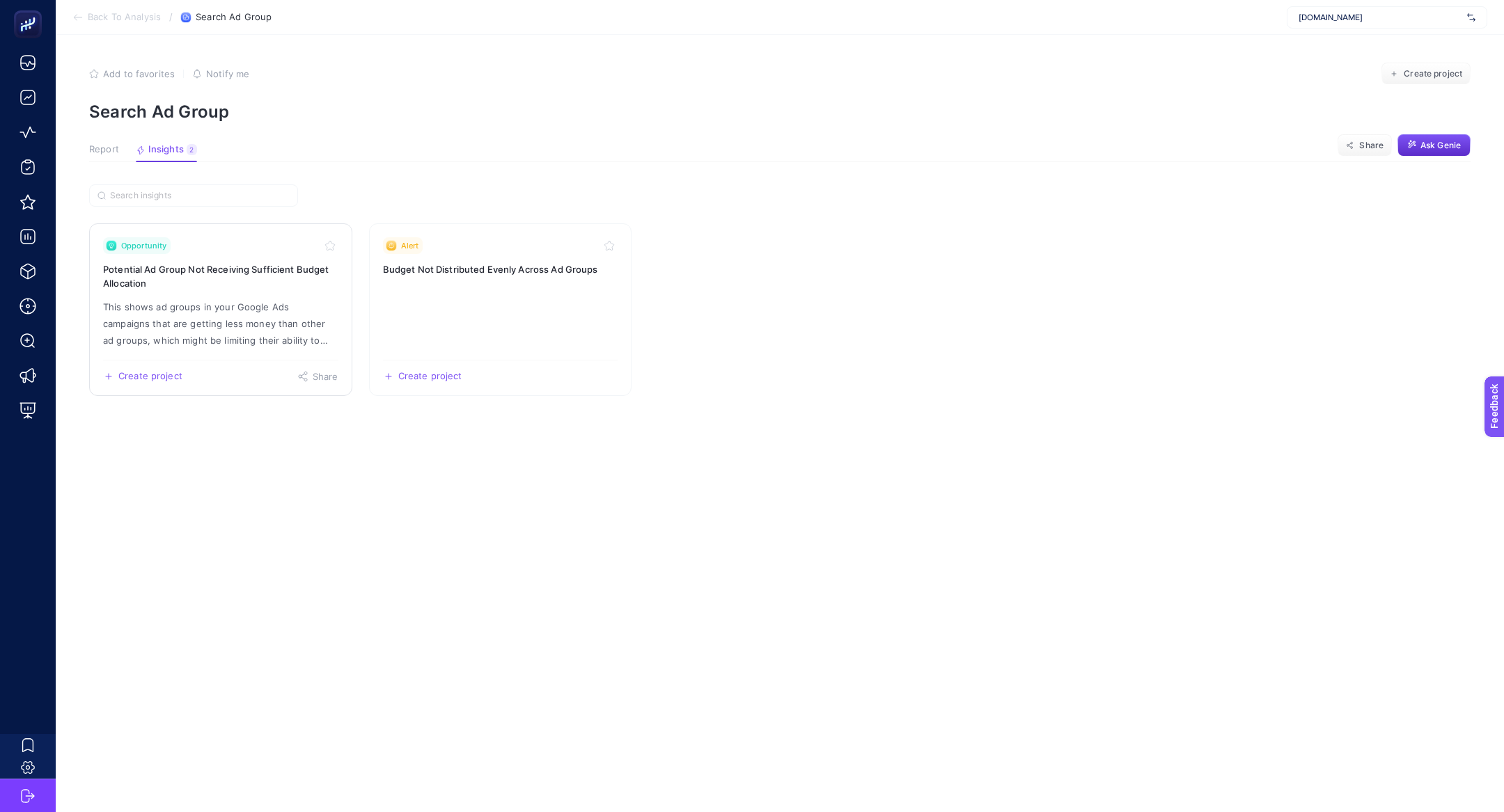
click at [187, 299] on p "This shows ad groups in your Google Ads campaigns that are getting less money t…" at bounding box center [221, 324] width 235 height 50
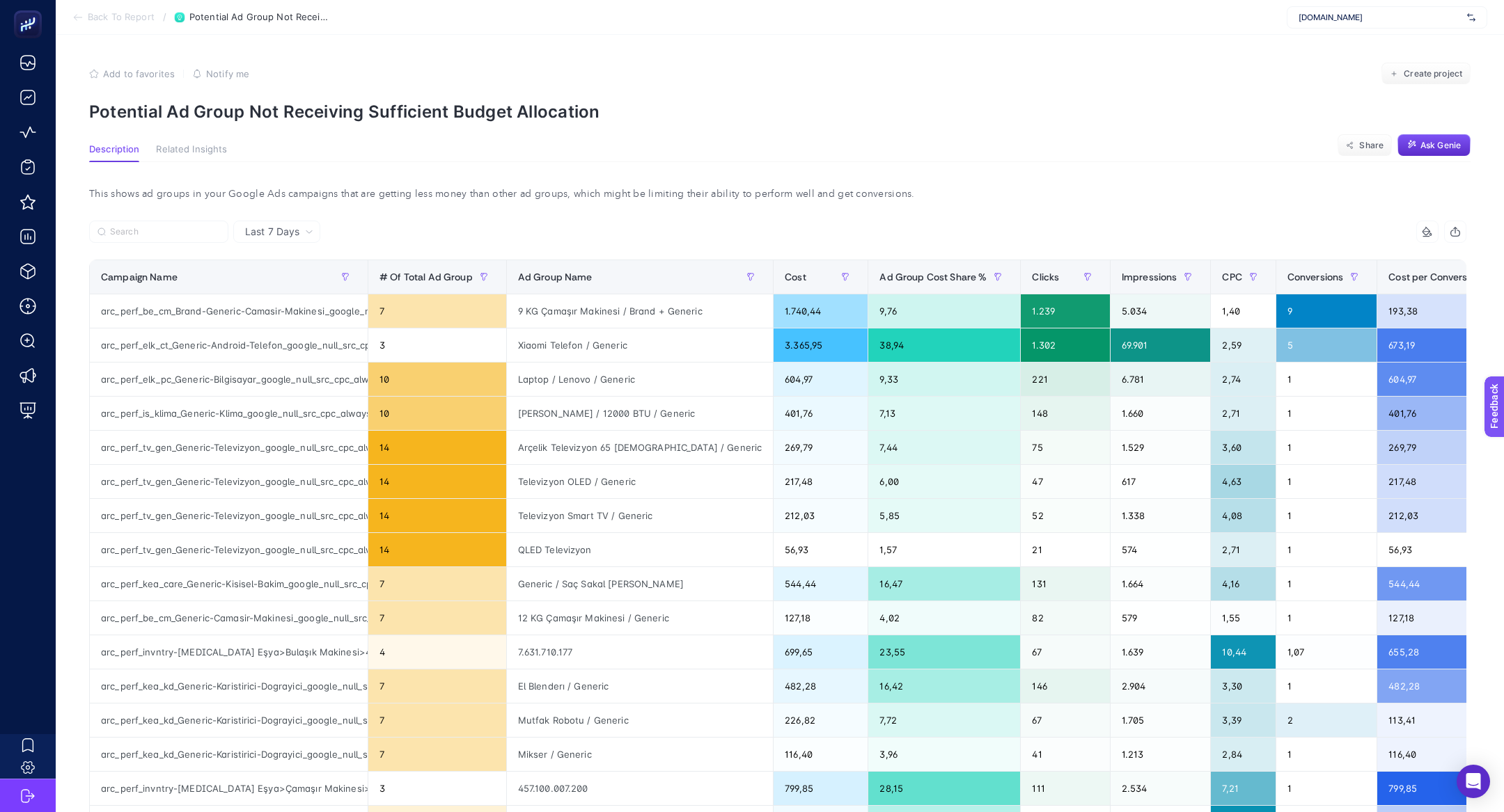
click at [93, 18] on span "Back To Report" at bounding box center [121, 17] width 67 height 11
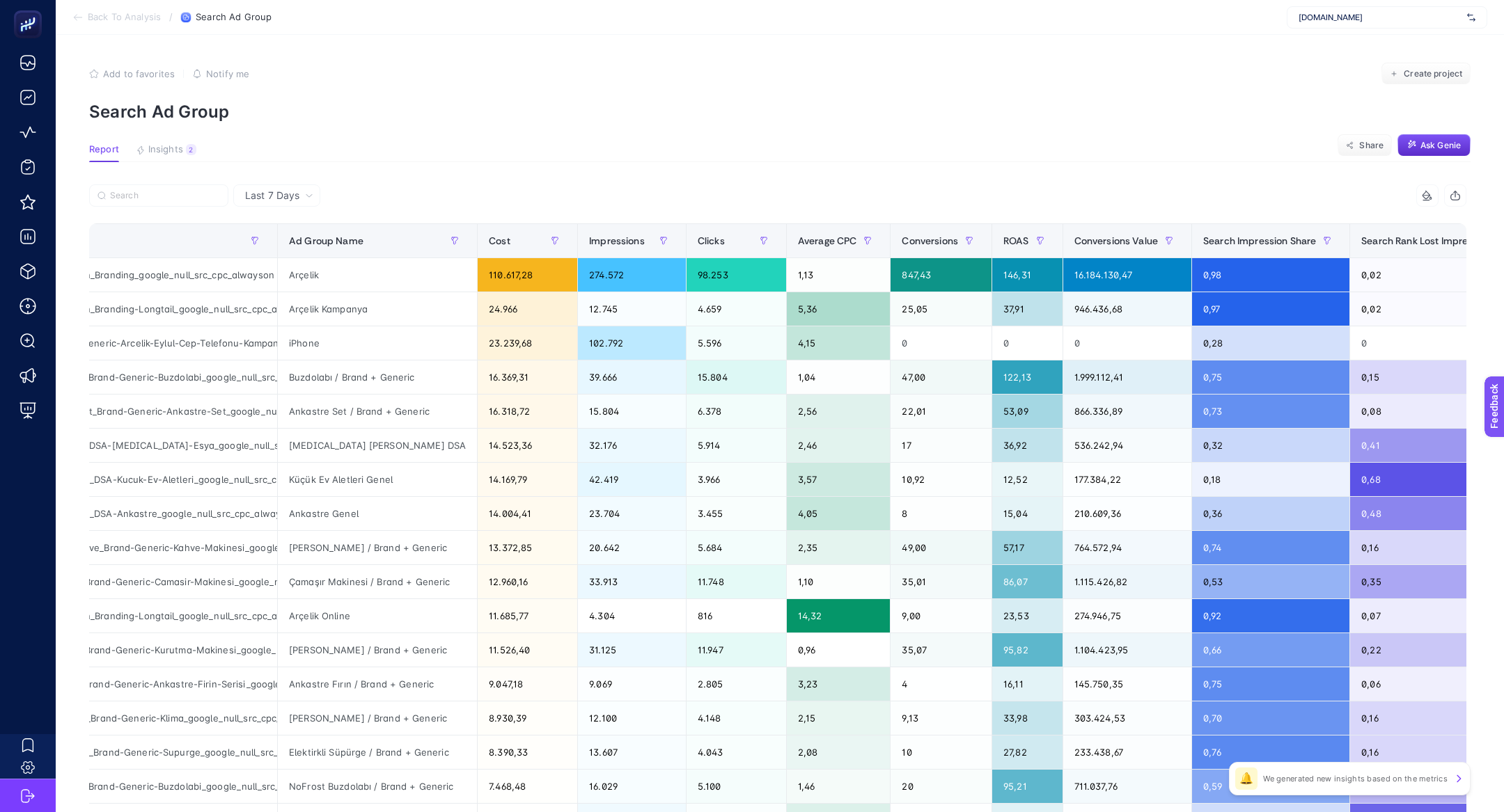
scroll to position [0, 111]
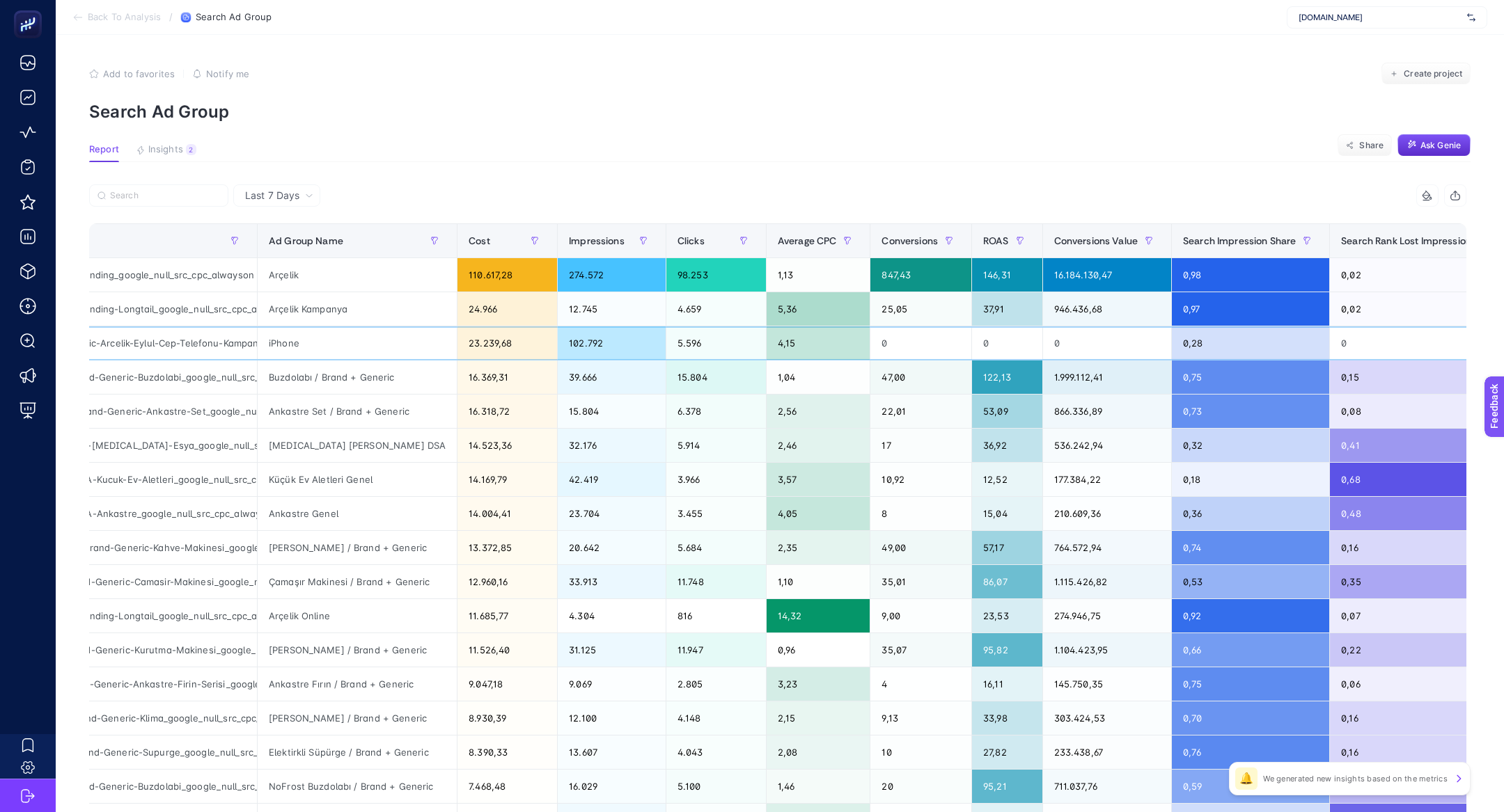
click at [941, 350] on div "0" at bounding box center [921, 343] width 101 height 34
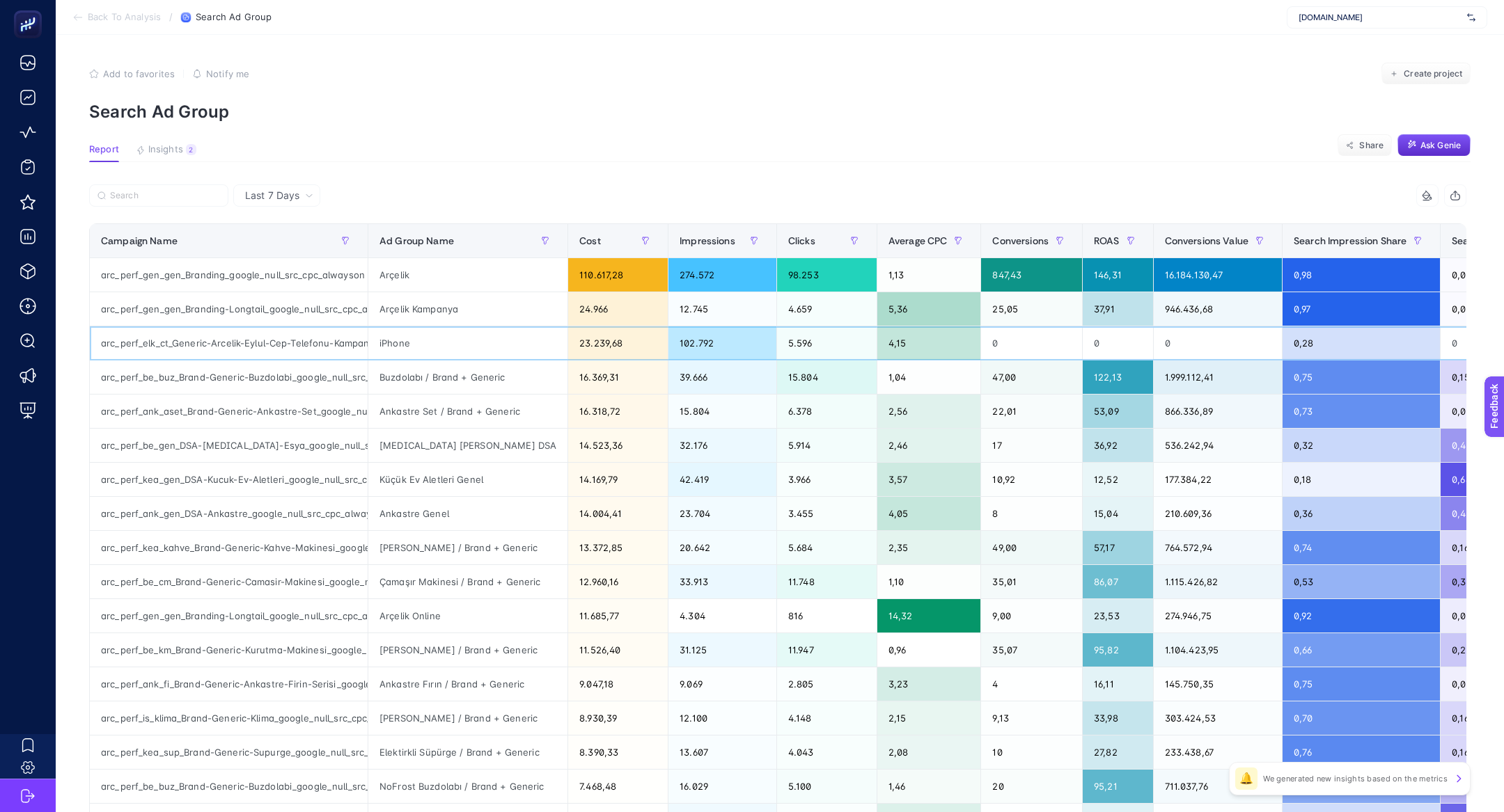
click at [282, 343] on div "arc_perf_elk_ct_Generic-Arcelik-Eylul-Cep-Telefonu-Kampanyasi_google_null_src_c…" at bounding box center [229, 343] width 278 height 34
copy tr "arc_perf_elk_ct_Generic-Arcelik-Eylul-Cep-Telefonu-Kampanyasi_google_null_src_c…"
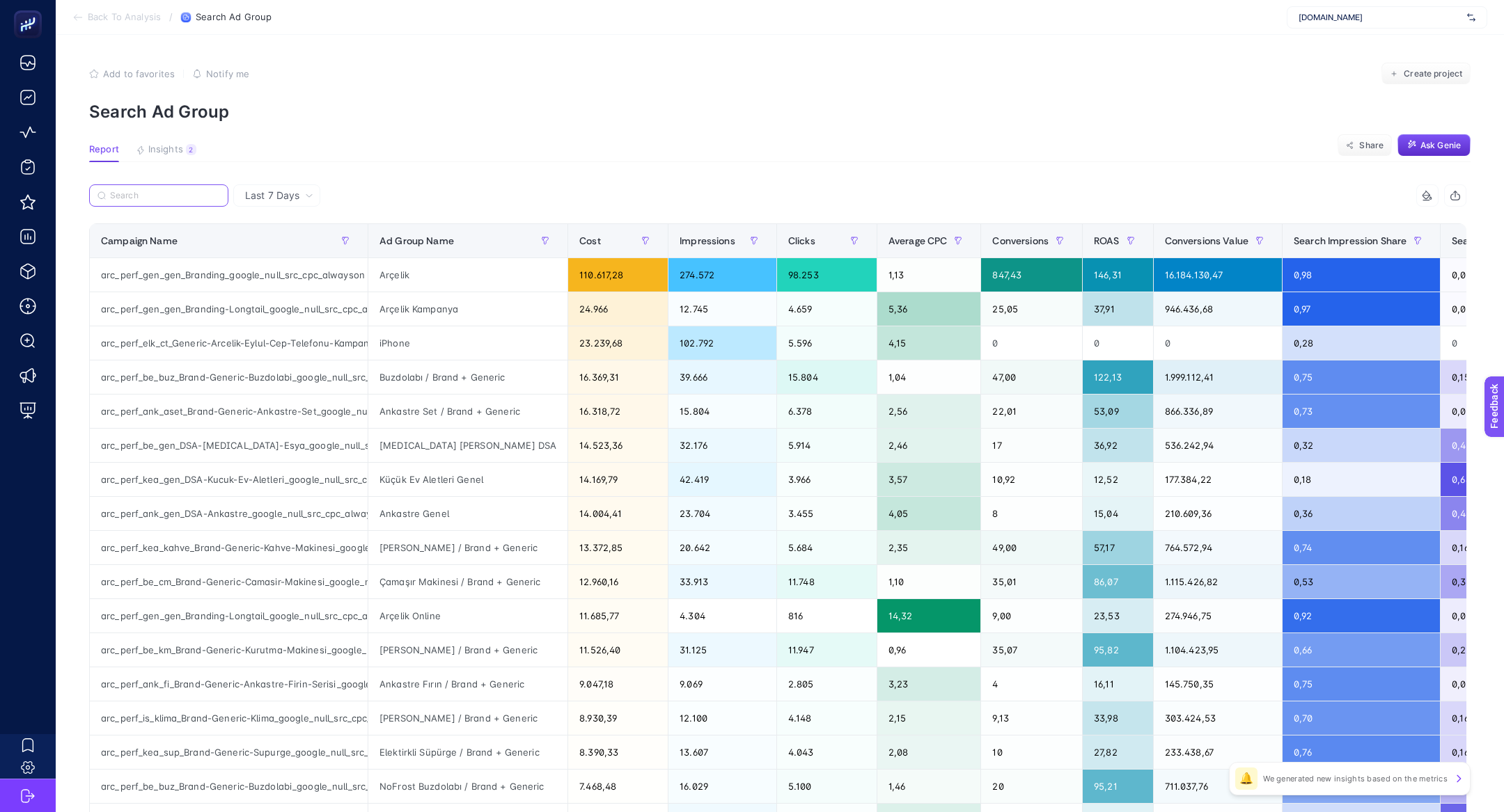
click at [151, 190] on input "Search" at bounding box center [165, 195] width 110 height 10
paste input "arc_perf_elk_ct_Generic-Arcelik-Eylul-Cep-Telefonu-Kampanyasi_google_null_src_c…"
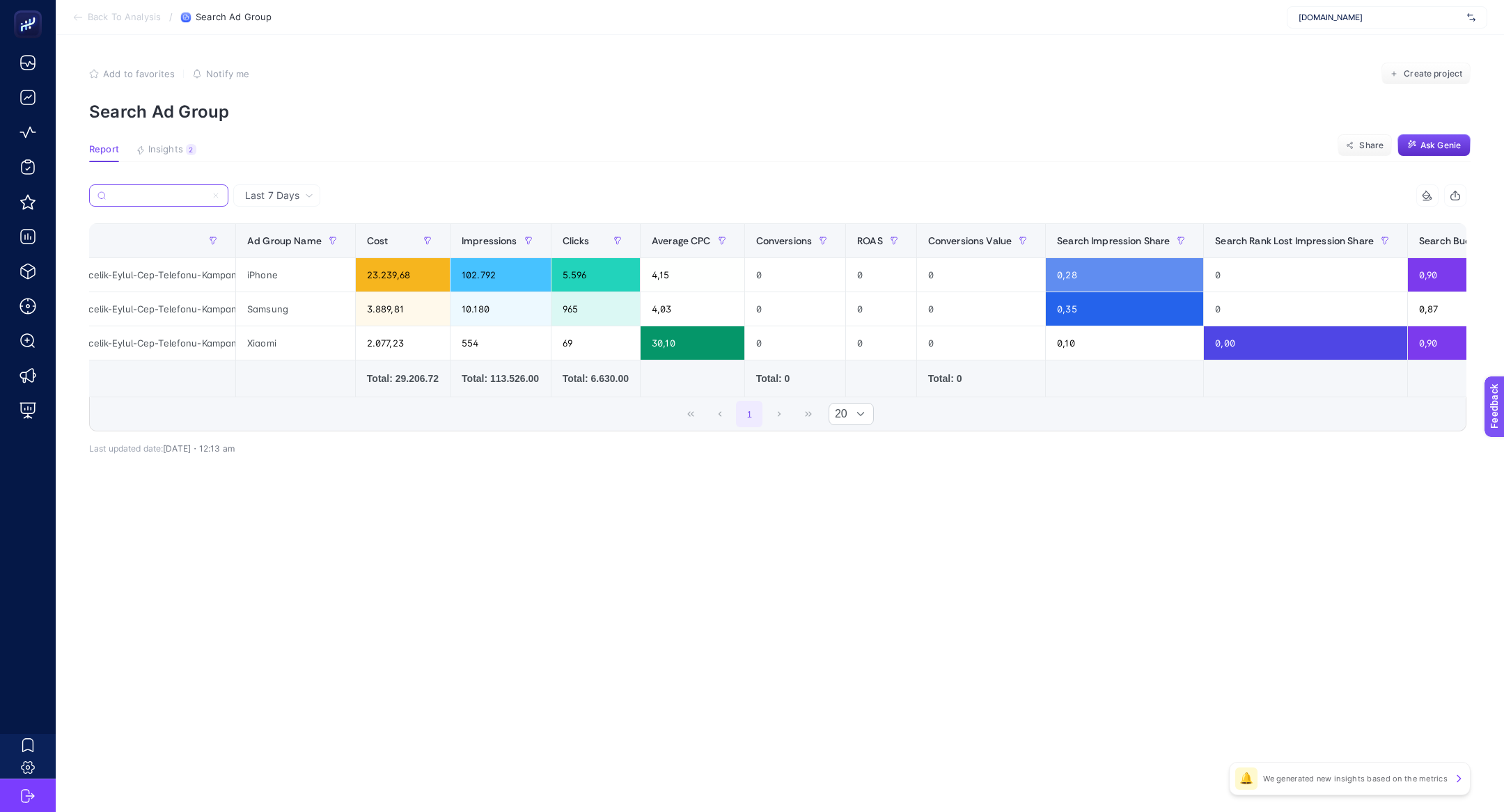
scroll to position [0, 136]
type input "arc_perf_elk_ct_Generic-Arcelik-Eylul-Cep-Telefonu-Kampanyasi_google_null_src_c…"
click at [143, 286] on div "arc_perf_elk_ct_Generic-Arcelik-Eylul-Cep-Telefonu-Kampanyasi_google_null_src_c…" at bounding box center [92, 275] width 278 height 34
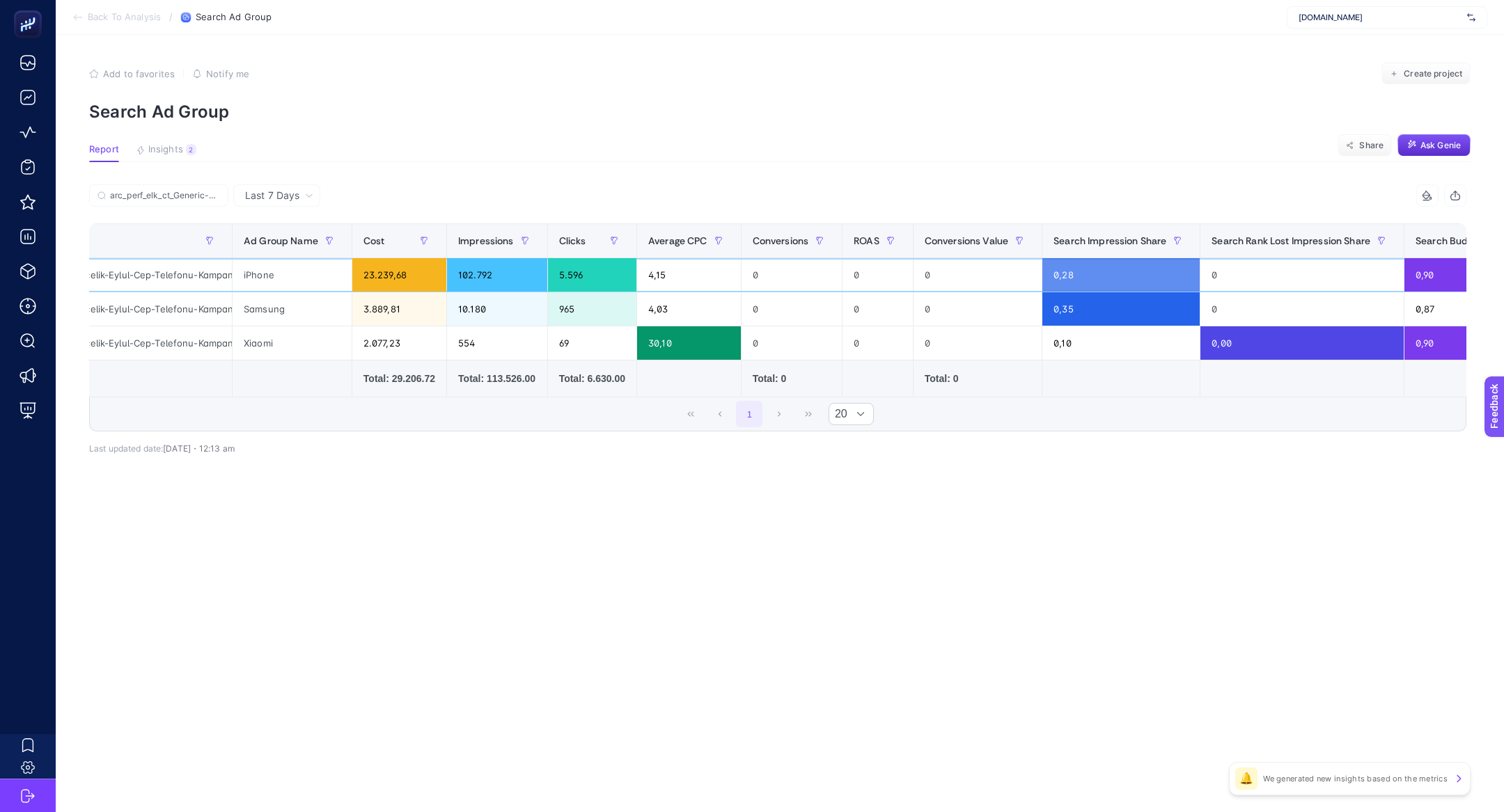
click at [143, 286] on div "arc_perf_elk_ct_Generic-Arcelik-Eylul-Cep-Telefonu-Kampanyasi_google_null_src_c…" at bounding box center [92, 275] width 278 height 34
click at [144, 276] on div "arc_perf_elk_ct_Generic-Arcelik-Eylul-Cep-Telefonu-Kampanyasi_google_null_src_c…" at bounding box center [92, 275] width 278 height 34
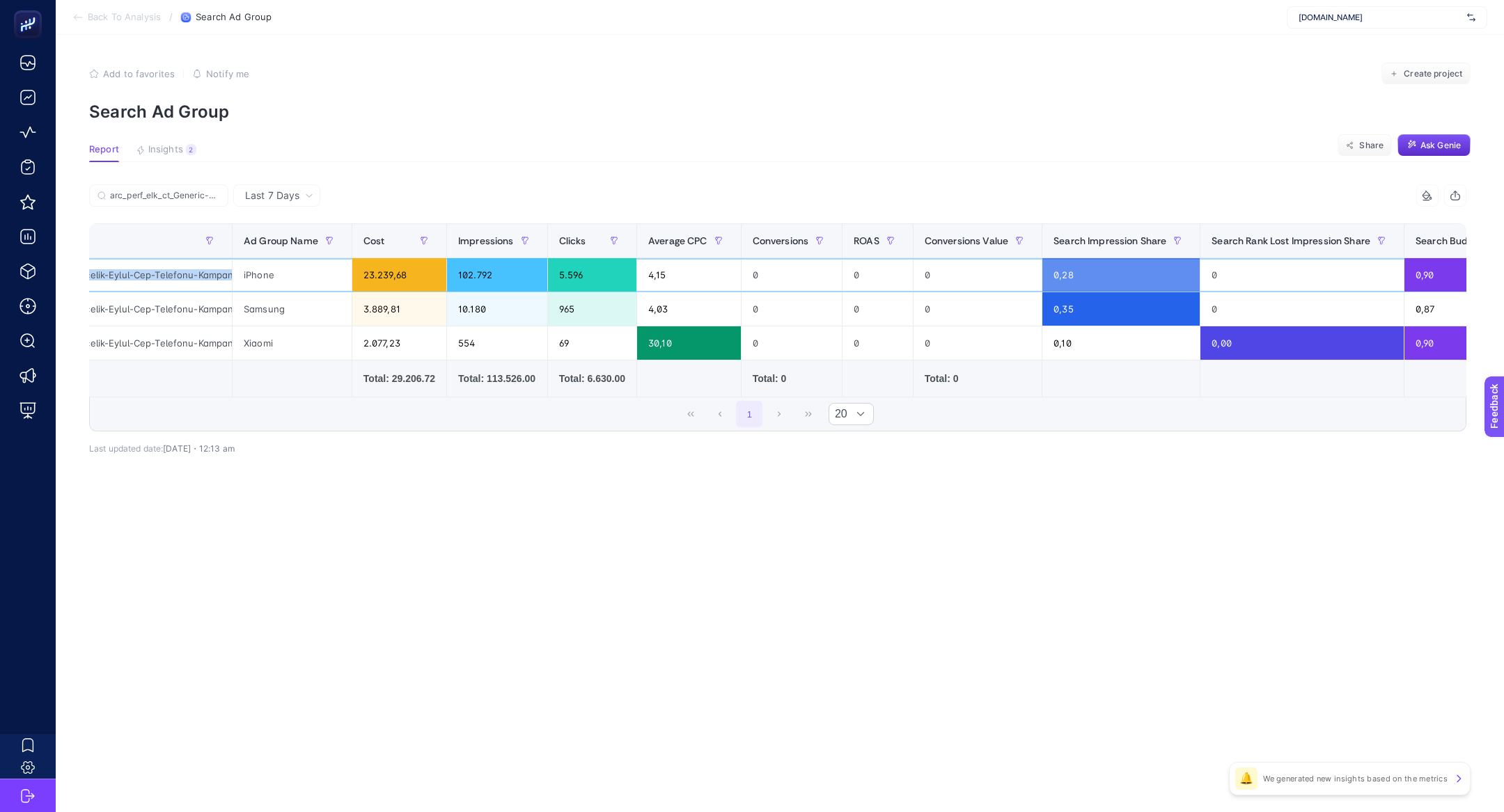
copy tr "arc_perf_elk_ct_Generic-Arcelik-Eylul-Cep-Telefonu-Kampanyasi_google_null_src_c…"
click at [194, 204] on label "arc_perf_elk_ct_Generic-Arcelik-Eylul-Cep-Telefonu-Kampanyasi_google_null_src_c…" at bounding box center [159, 195] width 139 height 22
click at [194, 201] on input "arc_perf_elk_ct_Generic-Arcelik-Eylul-Cep-Telefonu-Kampanyasi_google_null_src_c…" at bounding box center [165, 195] width 110 height 10
click at [194, 198] on input "arc_perf_elk_ct_Generic-Arcelik-Eylul-Cep-Telefonu-Kampanyasi_google_null_src_c…" at bounding box center [158, 195] width 95 height 10
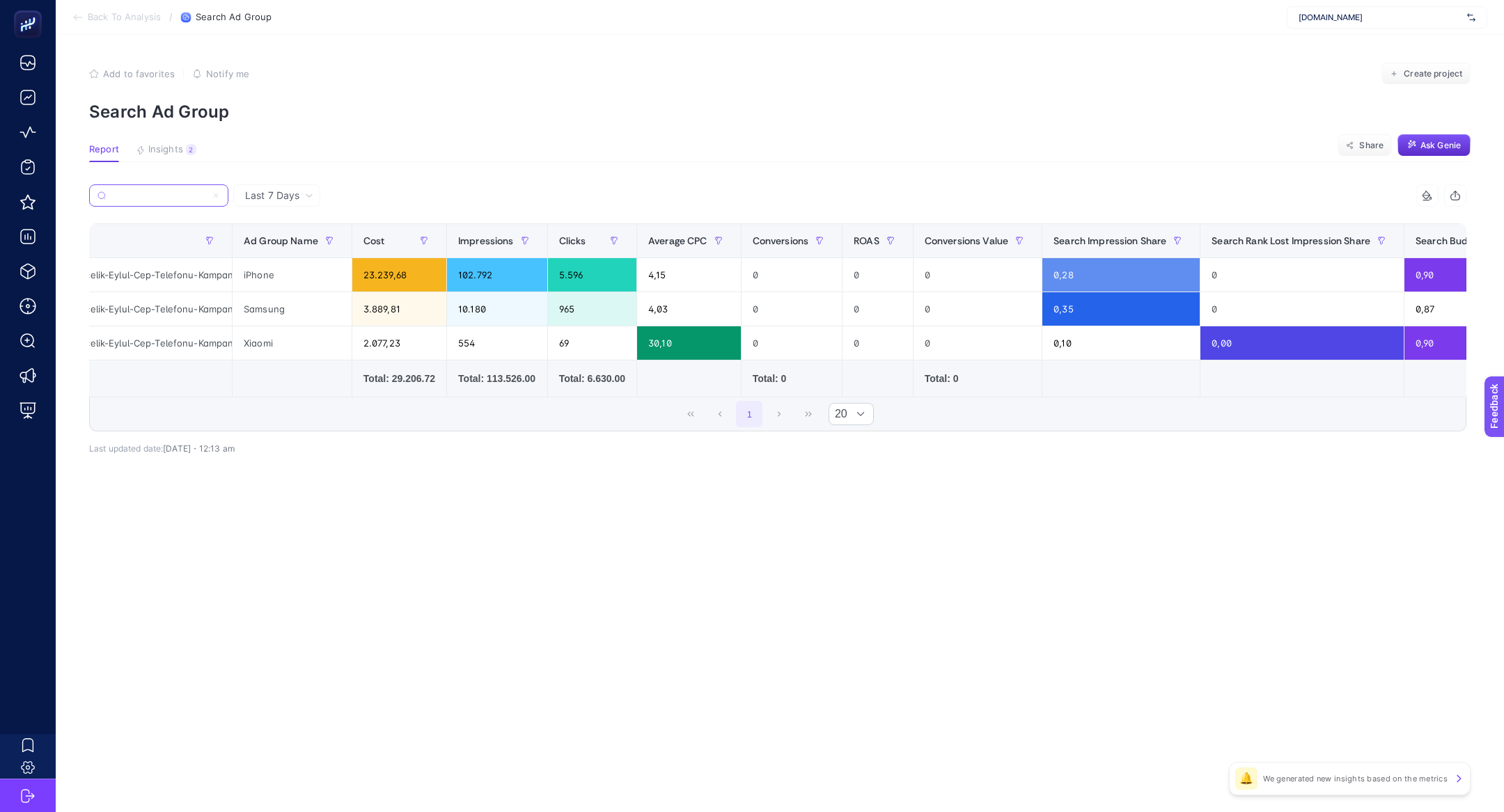
click at [194, 198] on input "arc_perf_elk_ct_Generic-Arcelik-Eylul-Cep-Telefonu-Kampanyasi_google_null_src_c…" at bounding box center [158, 195] width 95 height 10
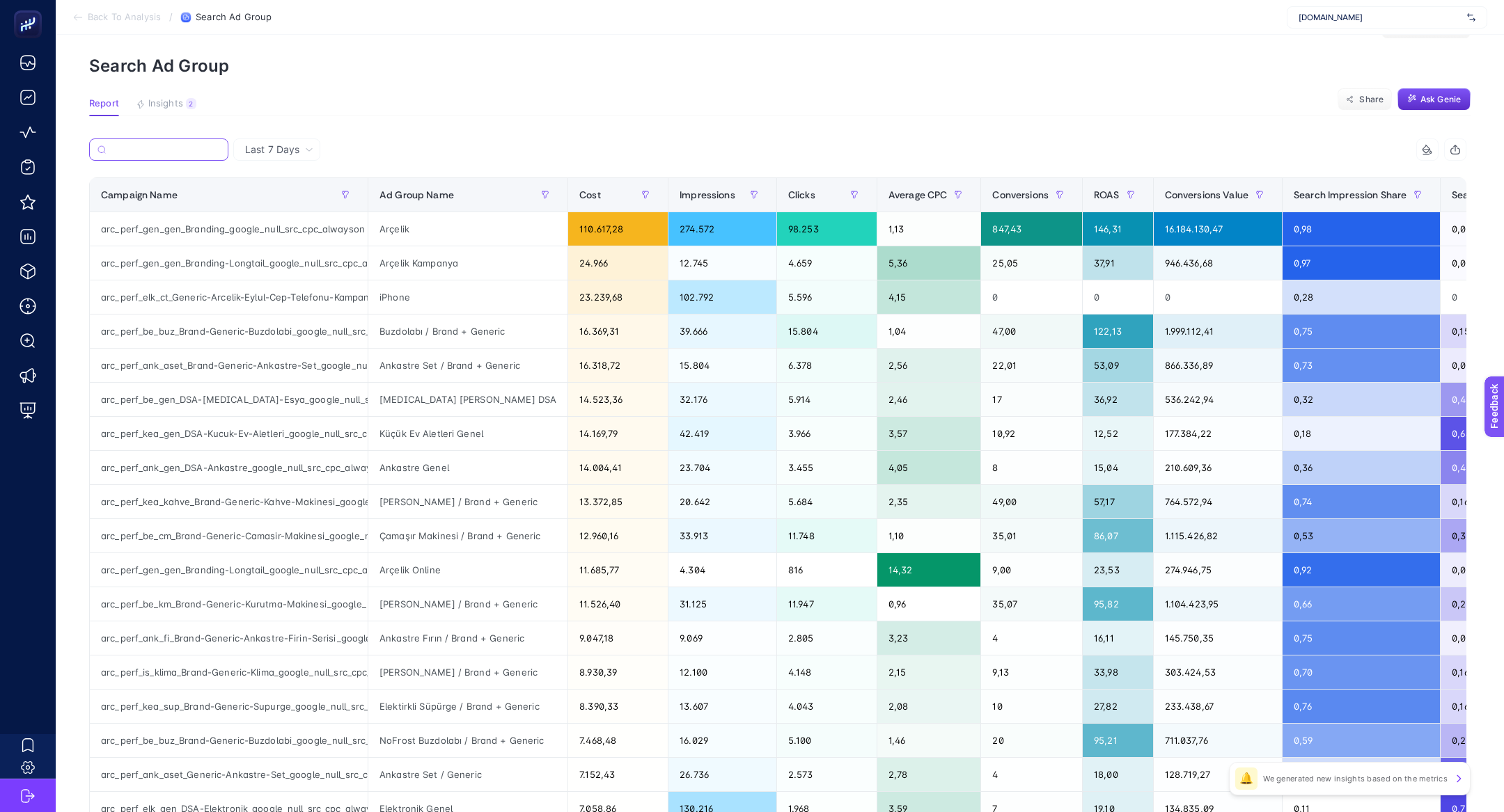
scroll to position [47, 0]
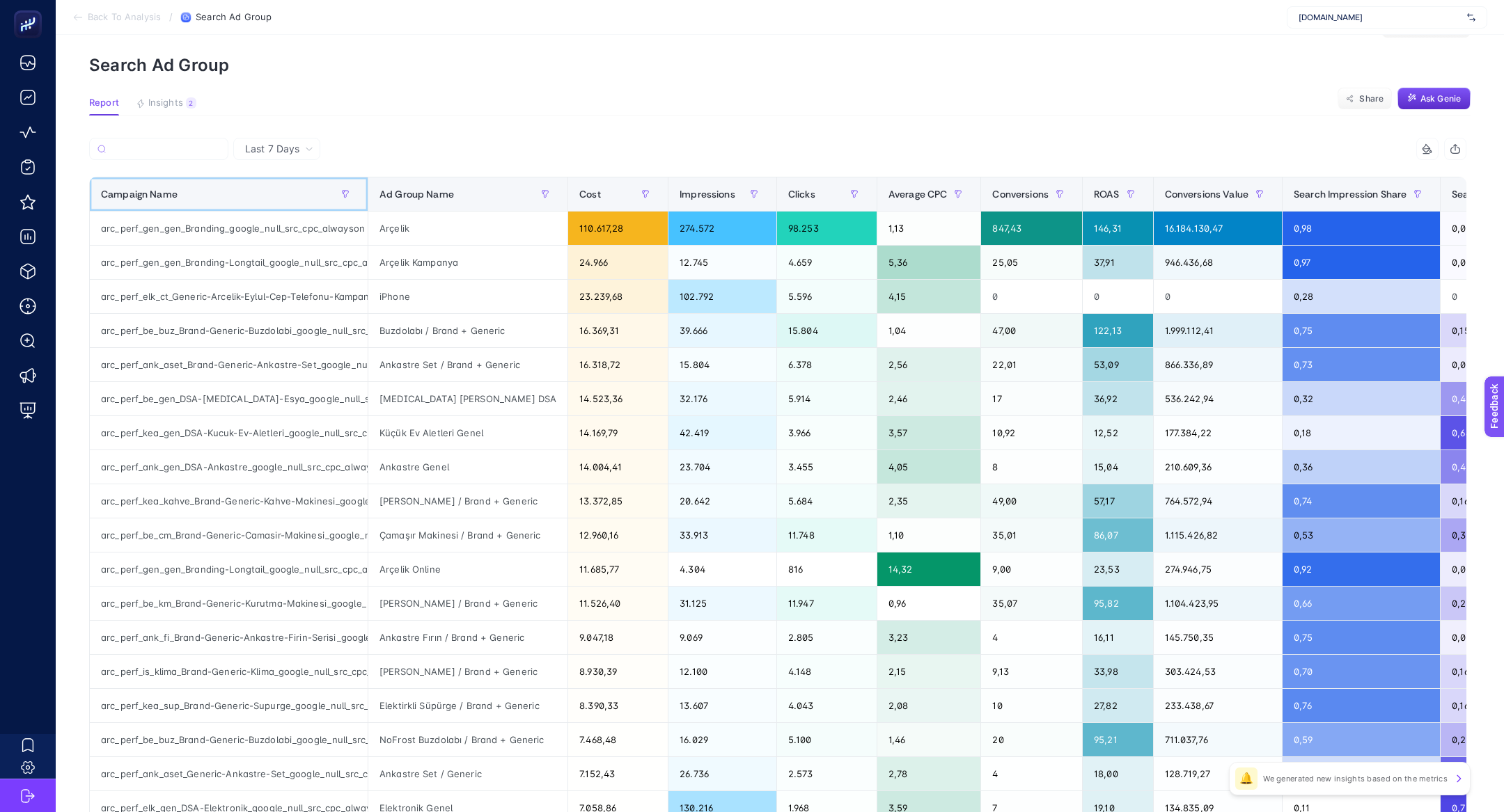
click at [281, 183] on div "Campaign Name" at bounding box center [229, 194] width 256 height 22
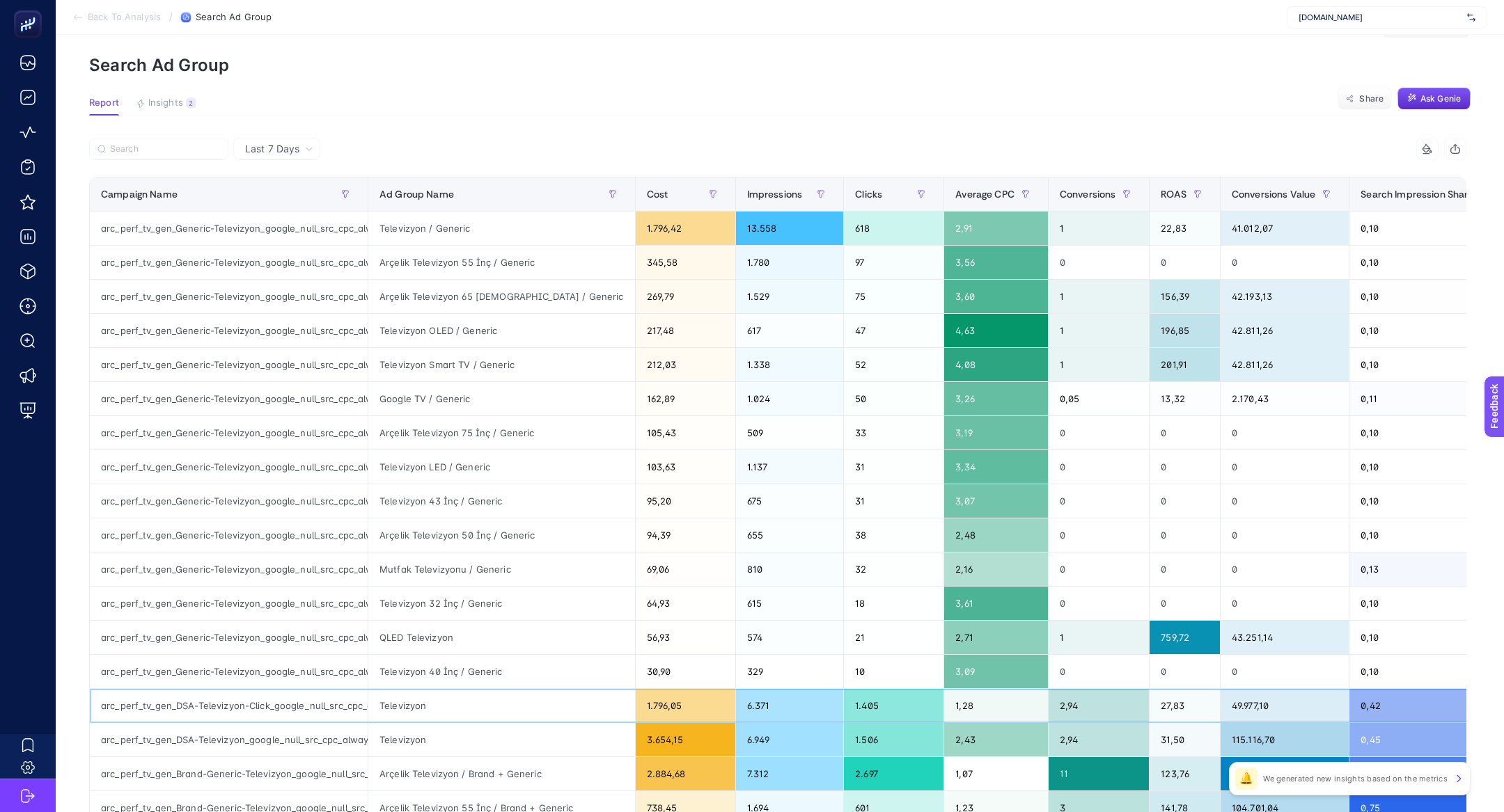
click at [266, 695] on div "arc_perf_tv_gen_DSA-Televizyon-Click_google_null_src_cpc_alwayson" at bounding box center [229, 706] width 278 height 34
copy tr "arc_perf_tv_gen_DSA-Televizyon-Click_google_null_src_cpc_alwayson"
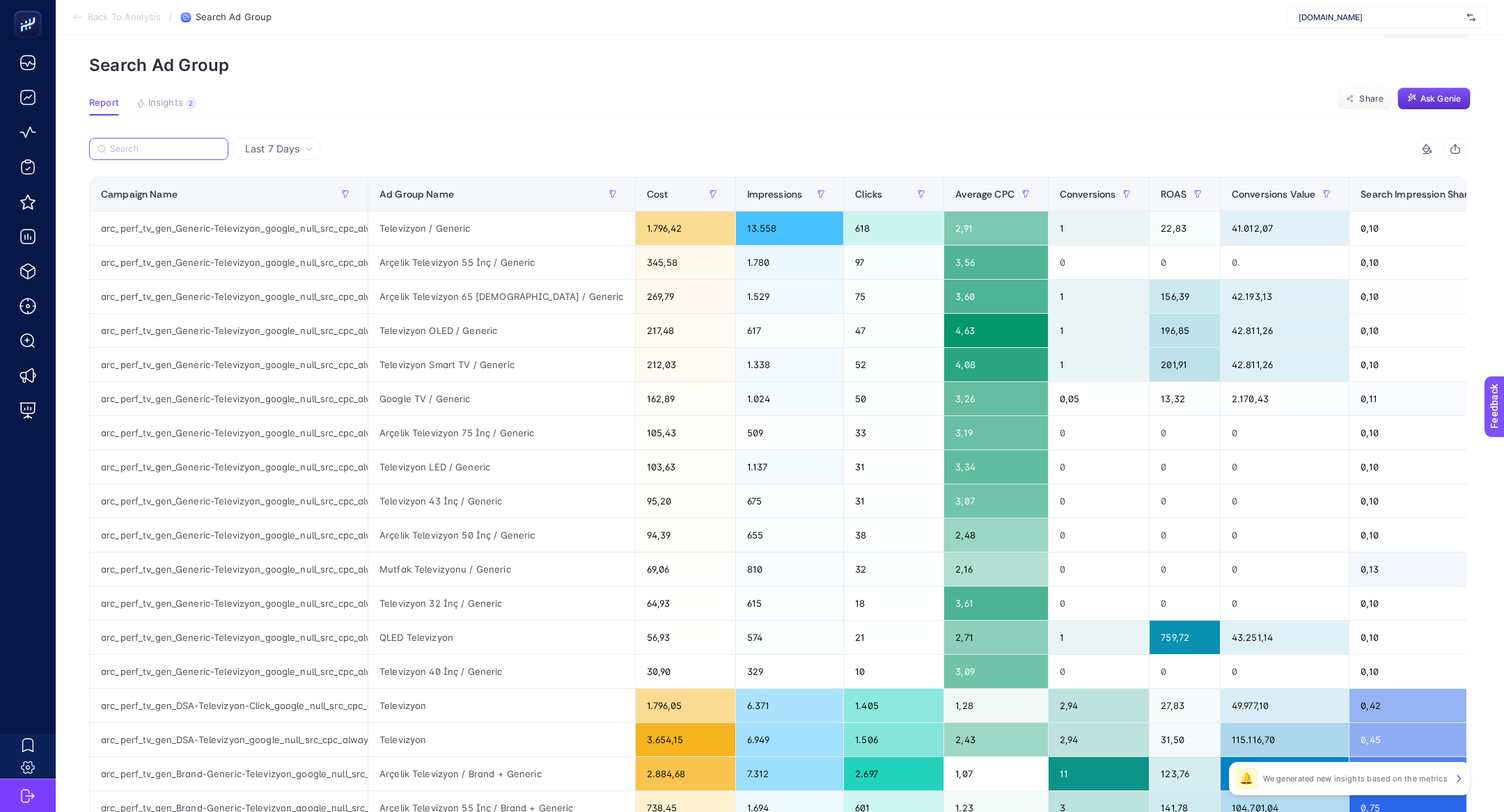
click at [153, 147] on input "Search" at bounding box center [165, 149] width 110 height 10
paste input "arc_perf_tv_gen_DSA-Televizyon-Click_google_null_src_cpc_alwayson"
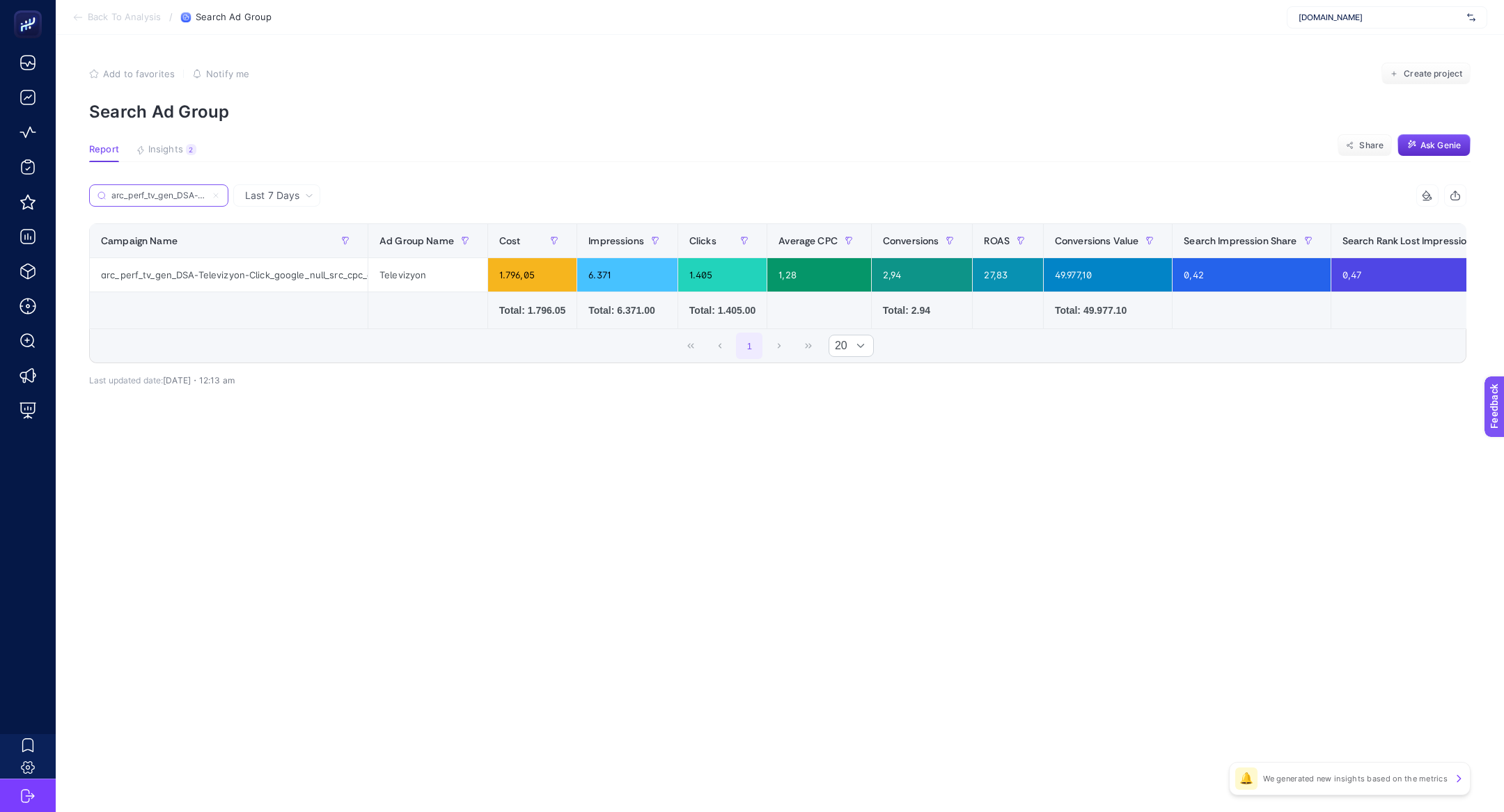
scroll to position [0, 185]
type input "arc_perf_tv_gen_DSA-Televizyon-Click_google_null_src_cpc_alwayson"
click at [213, 192] on icon at bounding box center [215, 195] width 8 height 8
click at [206, 192] on input "arc_perf_tv_gen_DSA-Televizyon-Click_google_null_src_cpc_alwayson" at bounding box center [158, 195] width 95 height 10
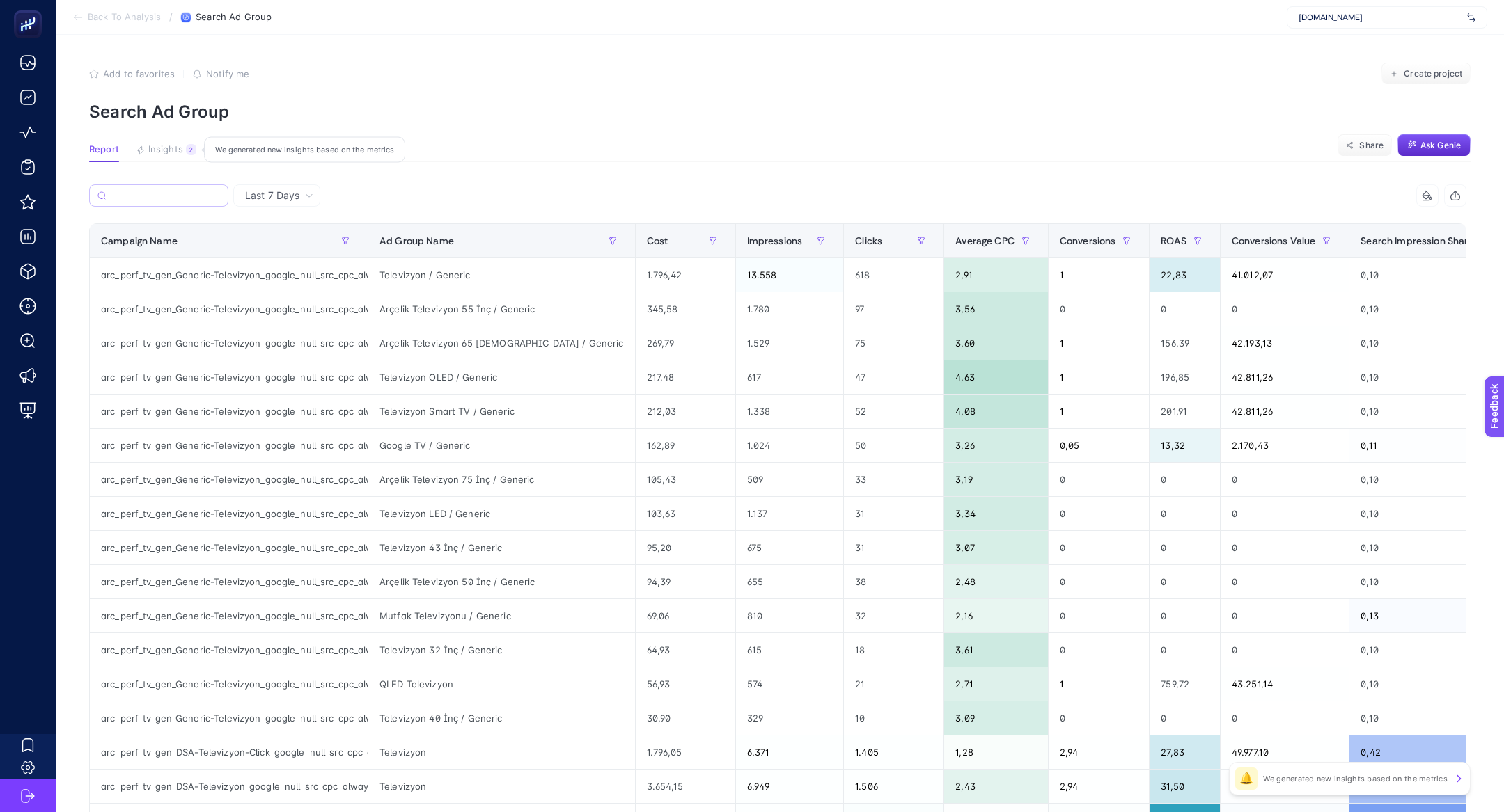
click at [166, 155] on button "Insights 2 We generated new insights based on the metrics" at bounding box center [166, 153] width 61 height 18
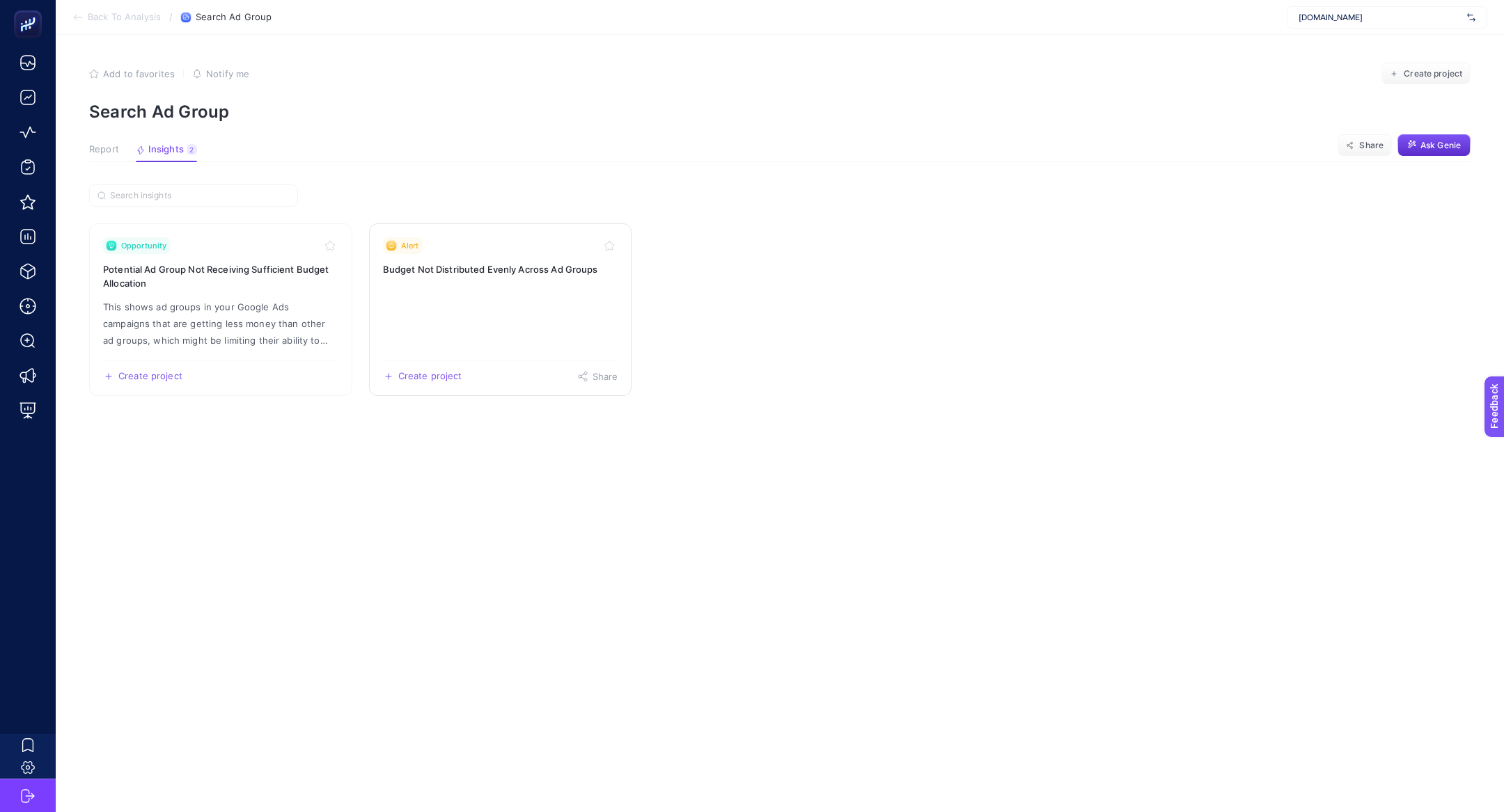
click at [456, 302] on link "Alert Budget Not Distributed Evenly Across Ad Groups Create project Share" at bounding box center [500, 310] width 263 height 173
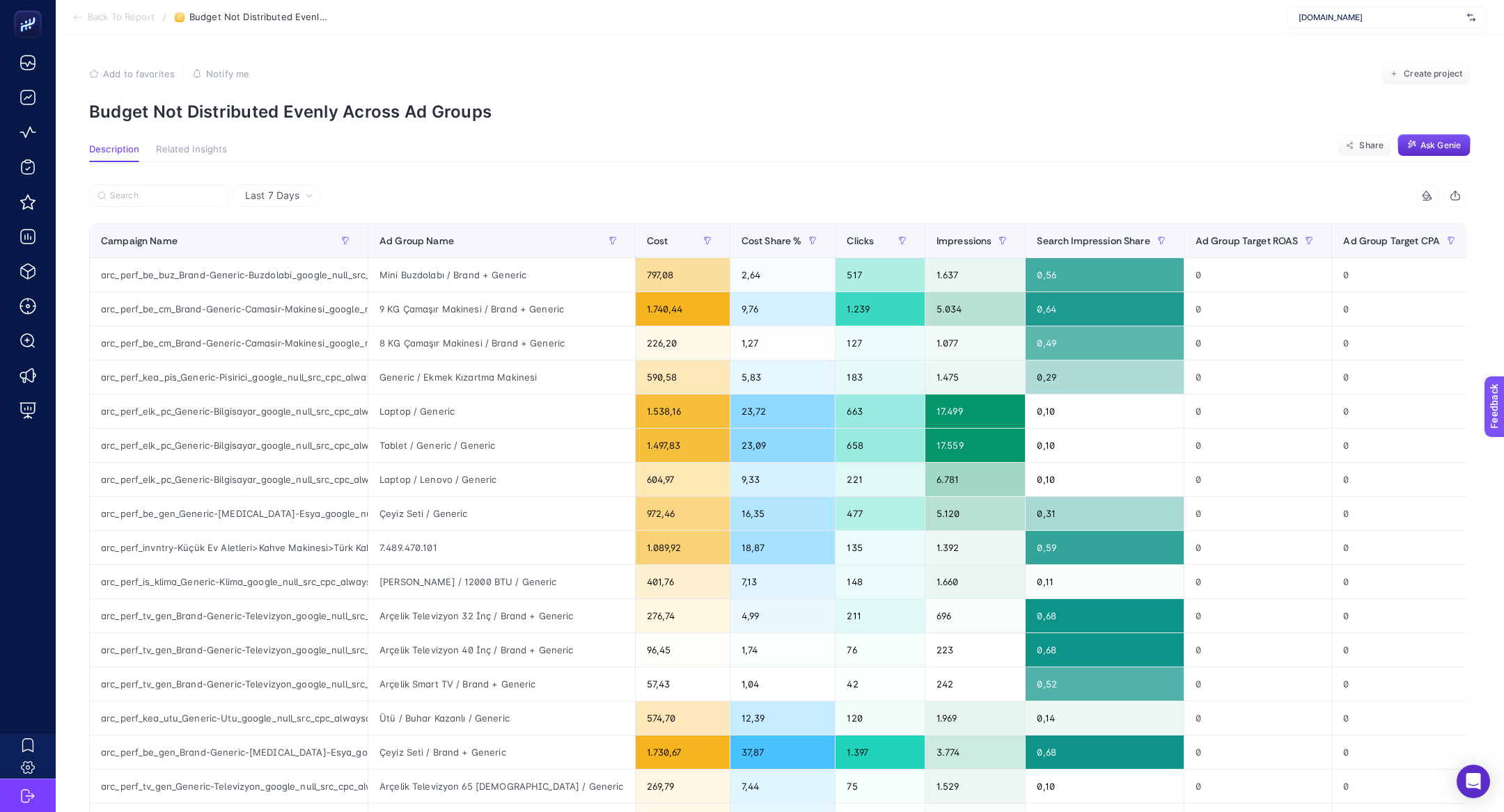
click at [102, 19] on span "Back To Report" at bounding box center [121, 17] width 67 height 11
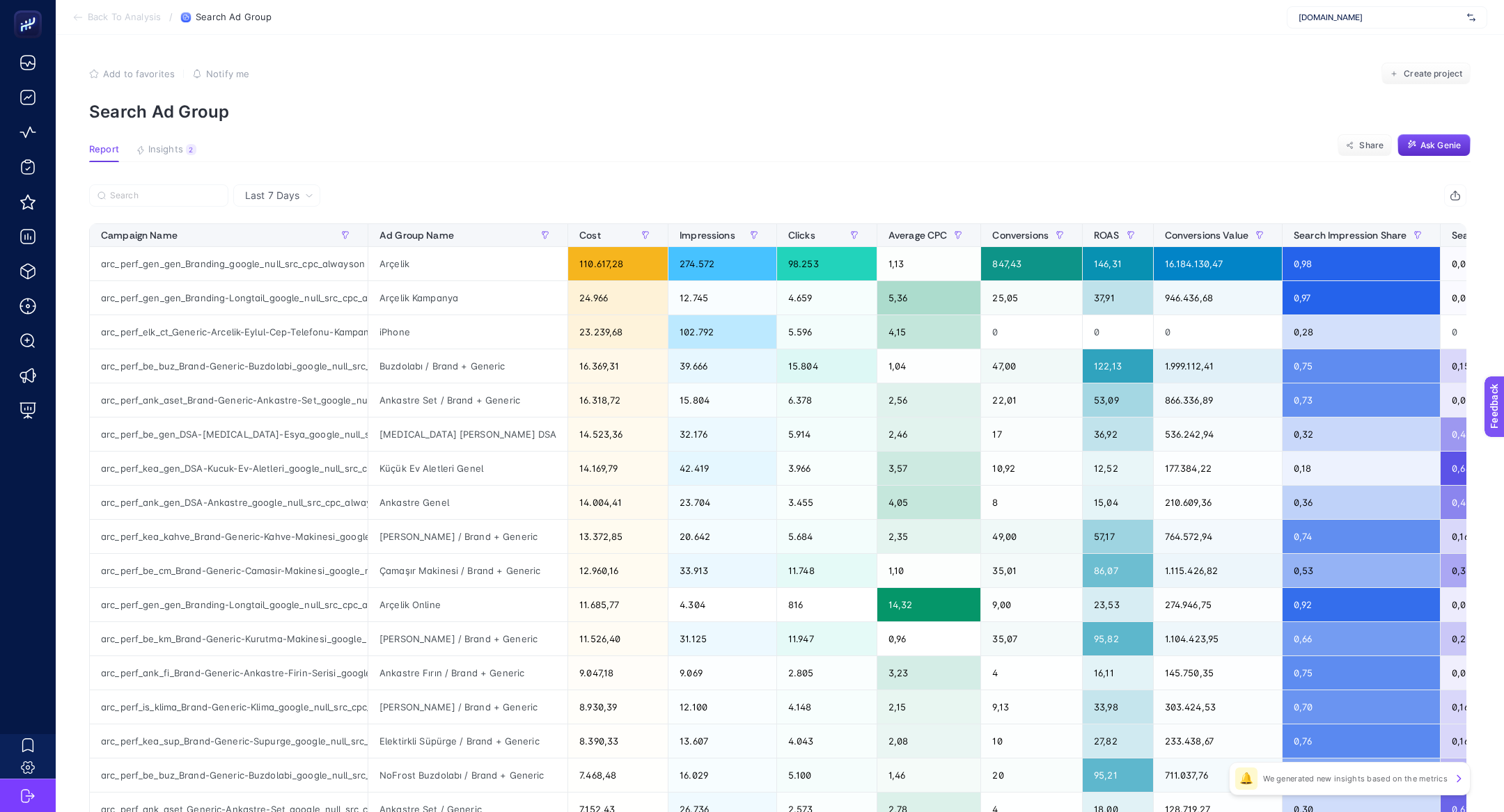
click at [179, 190] on input "Search" at bounding box center [165, 195] width 110 height 10
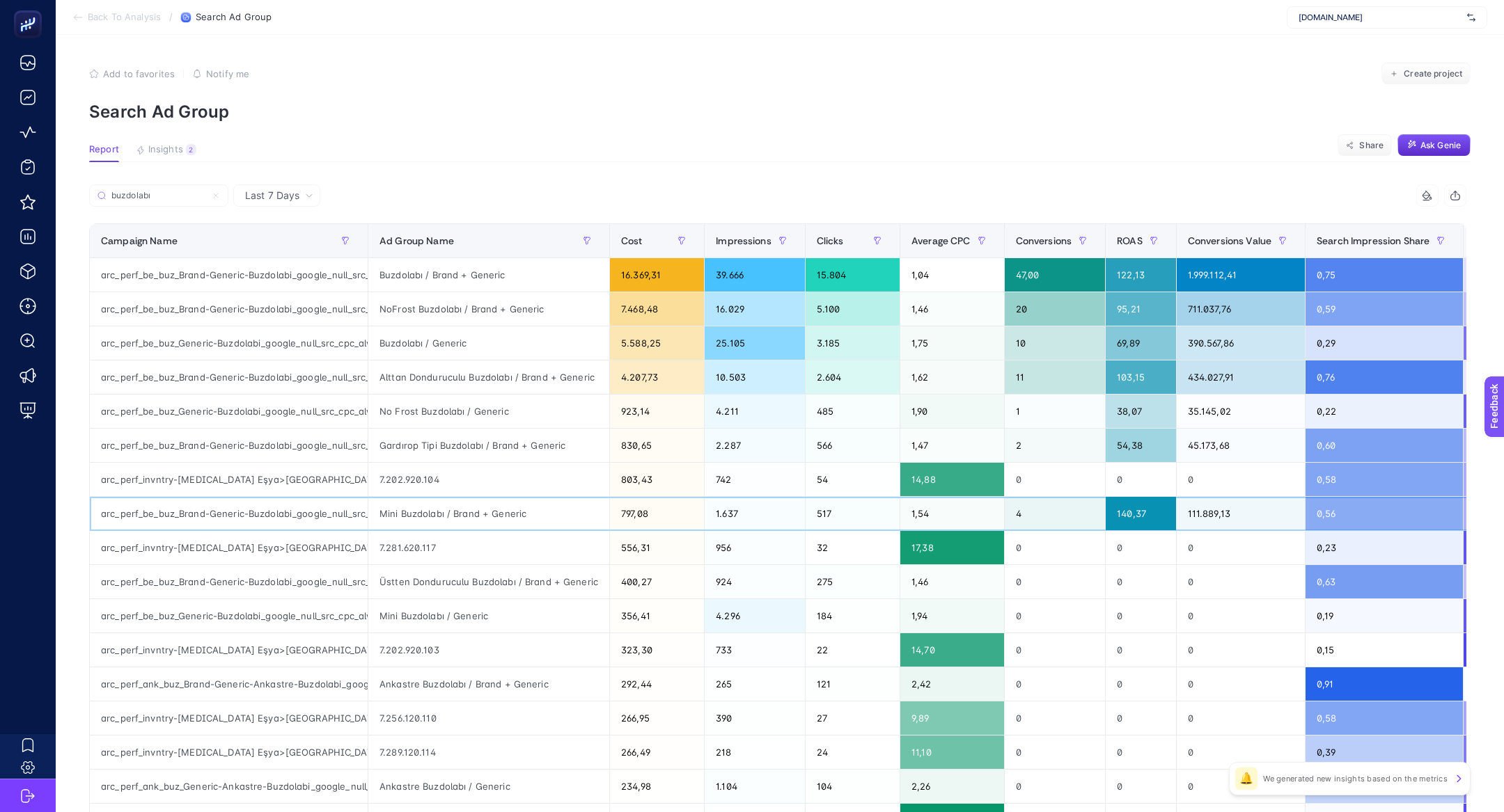
click at [240, 520] on div "arc_perf_be_buz_Brand-Generic-Buzdolabi_google_null_src_cpc_alwayson" at bounding box center [229, 514] width 278 height 34
copy tr "arc_perf_be_buz_Brand-Generic-Buzdolabi_google_null_src_cpc_alwayson"
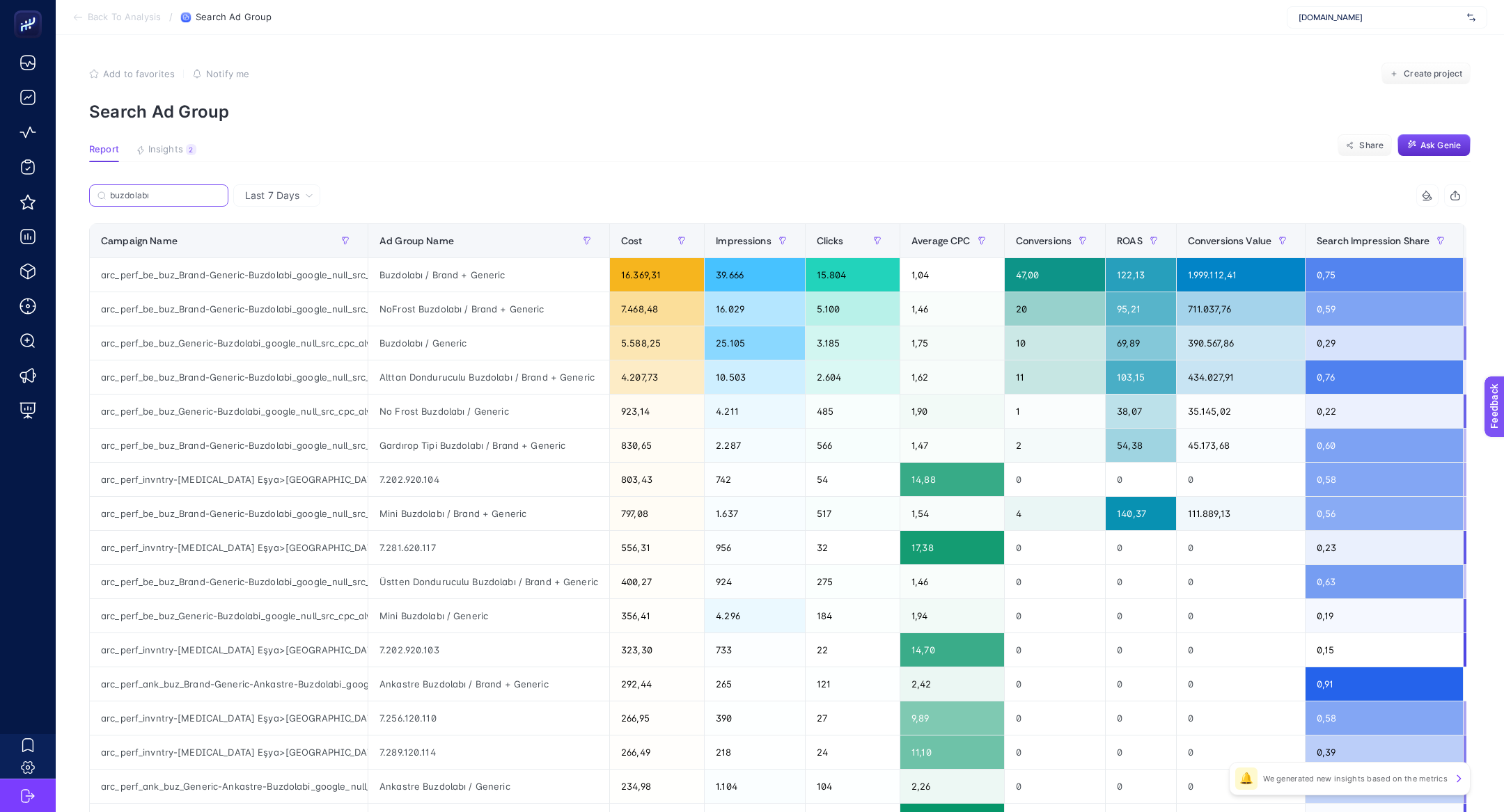
click at [160, 200] on input "buzdolabı" at bounding box center [165, 195] width 110 height 10
click at [160, 200] on input "buzdolabı" at bounding box center [158, 195] width 95 height 10
paste input "arc_perf_be_buz_Brand-Generic-Buzdolabi_google_null_src_cpc_alwayson"
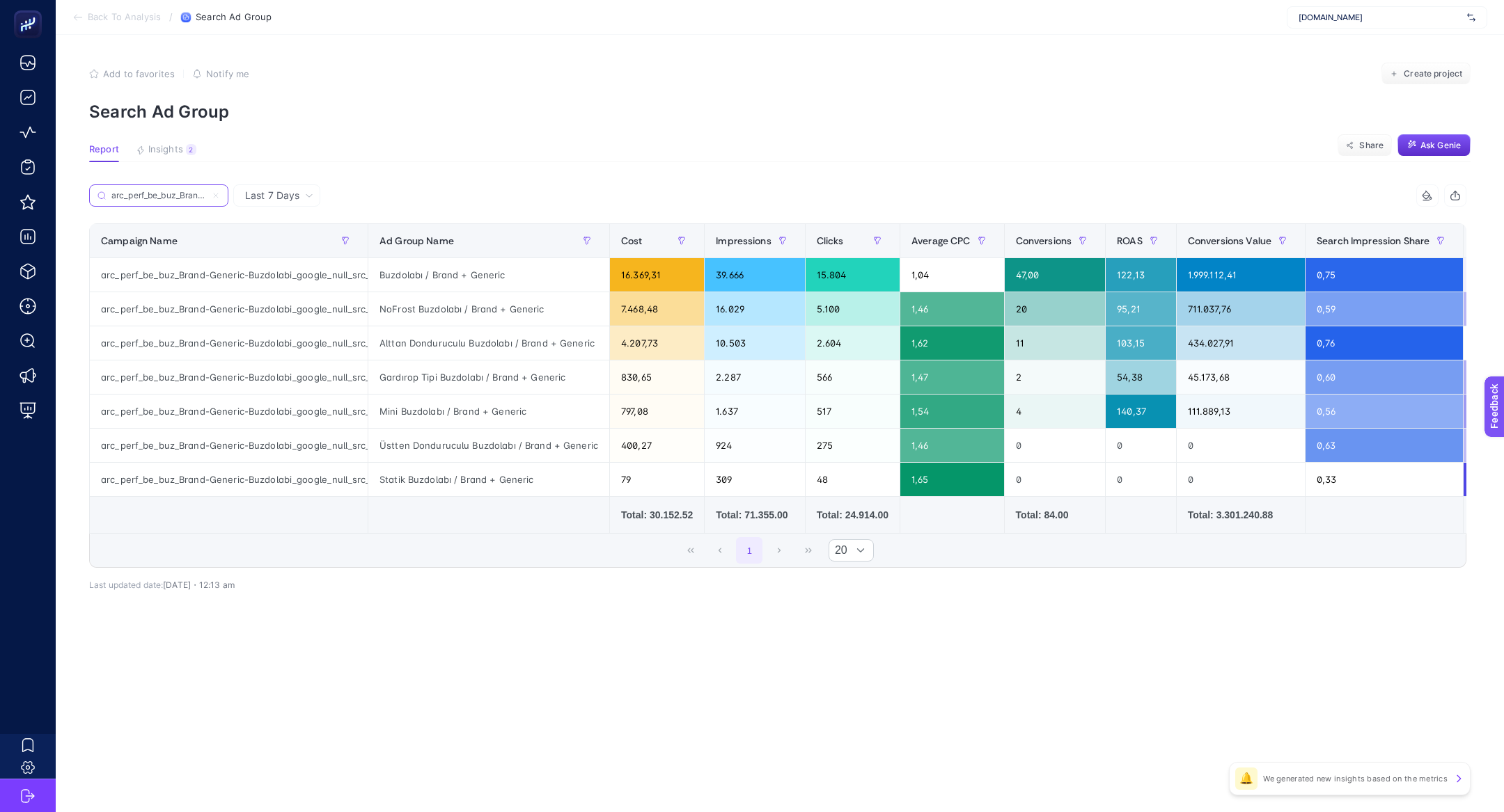
scroll to position [0, 203]
type input "arc_perf_be_buz_Brand-Generic-Buzdolabi_google_null_src_cpc_alwayson"
click at [215, 195] on icon at bounding box center [215, 195] width 8 height 8
click at [206, 195] on input "arc_perf_be_buz_Brand-Generic-Buzdolabi_google_null_src_cpc_alwayson" at bounding box center [158, 195] width 95 height 10
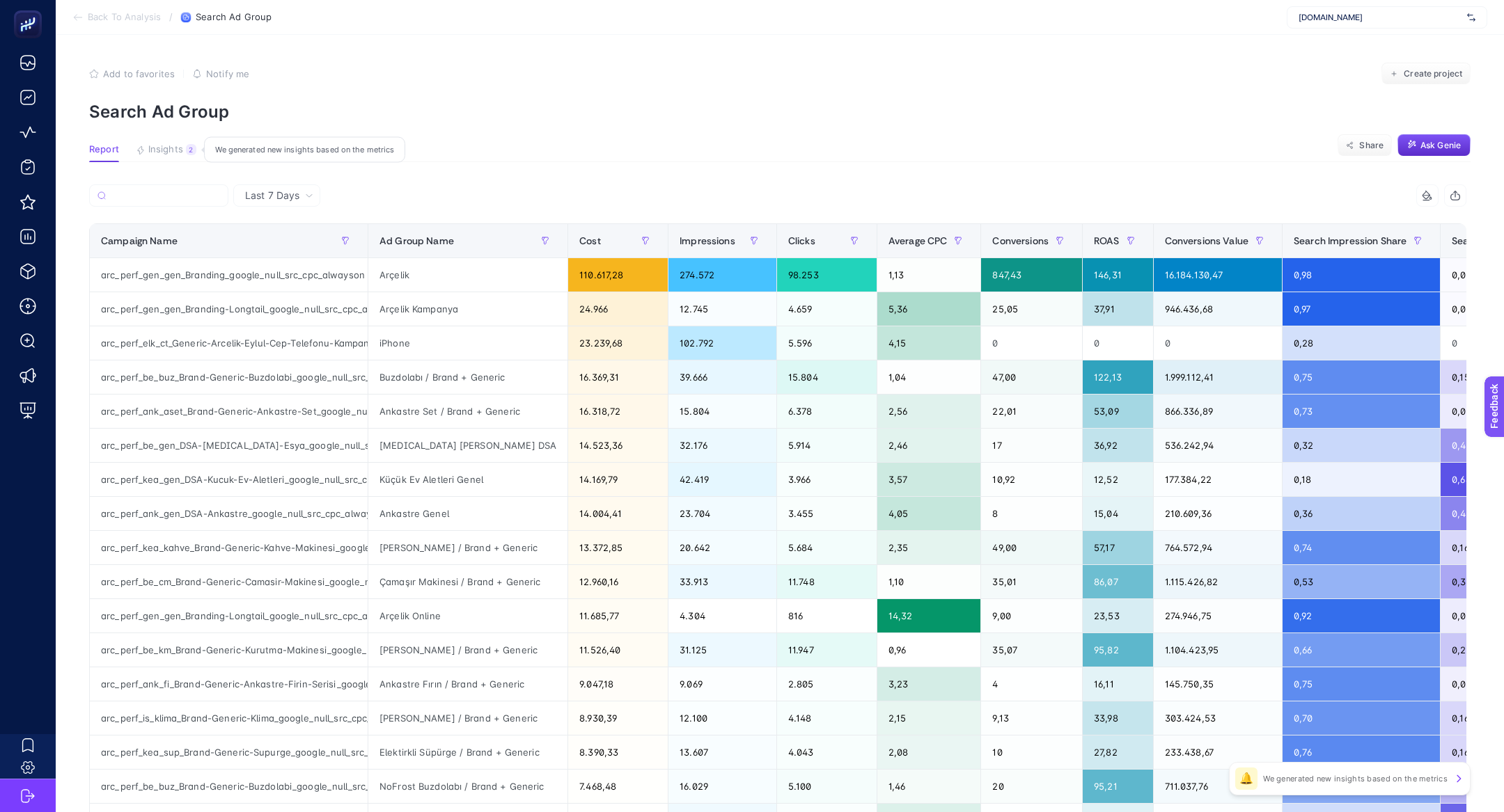
click at [162, 149] on span "Insights" at bounding box center [166, 149] width 35 height 11
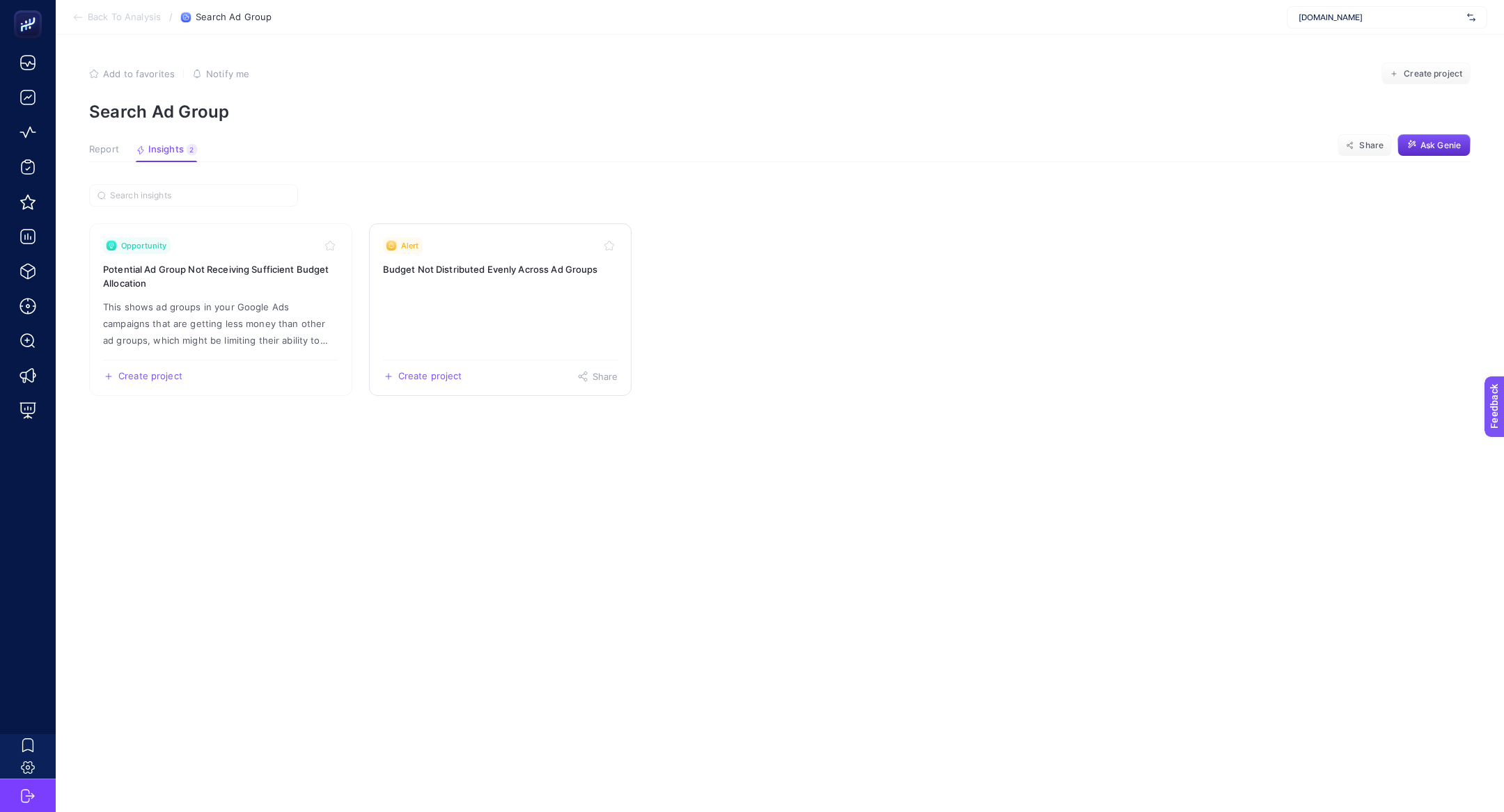
click at [436, 266] on h3 "Budget Not Distributed Evenly Across Ad Groups" at bounding box center [500, 269] width 235 height 14
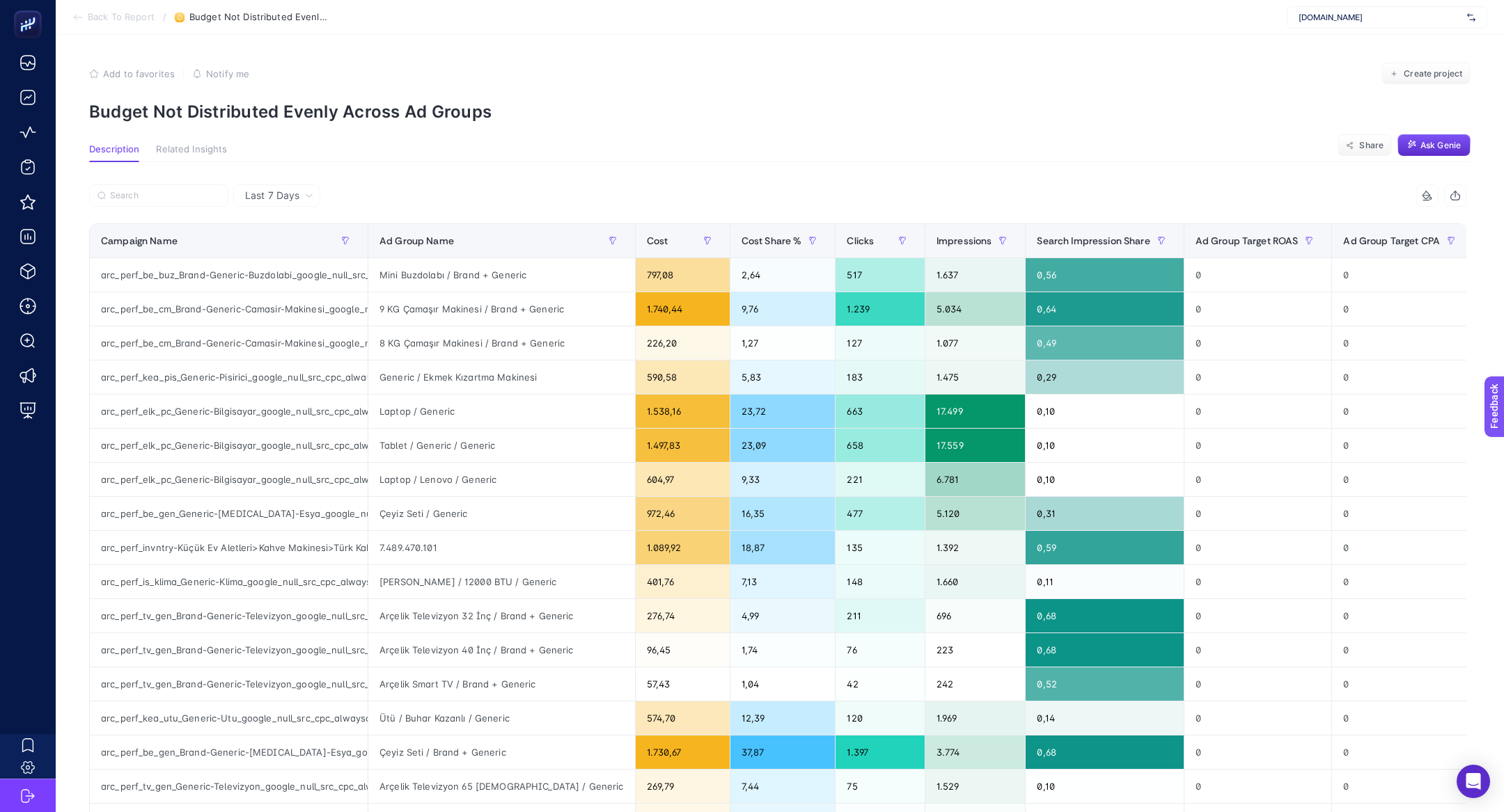
click at [624, 204] on div at bounding box center [434, 200] width 689 height 31
click at [647, 241] on span "Cost" at bounding box center [657, 240] width 21 height 11
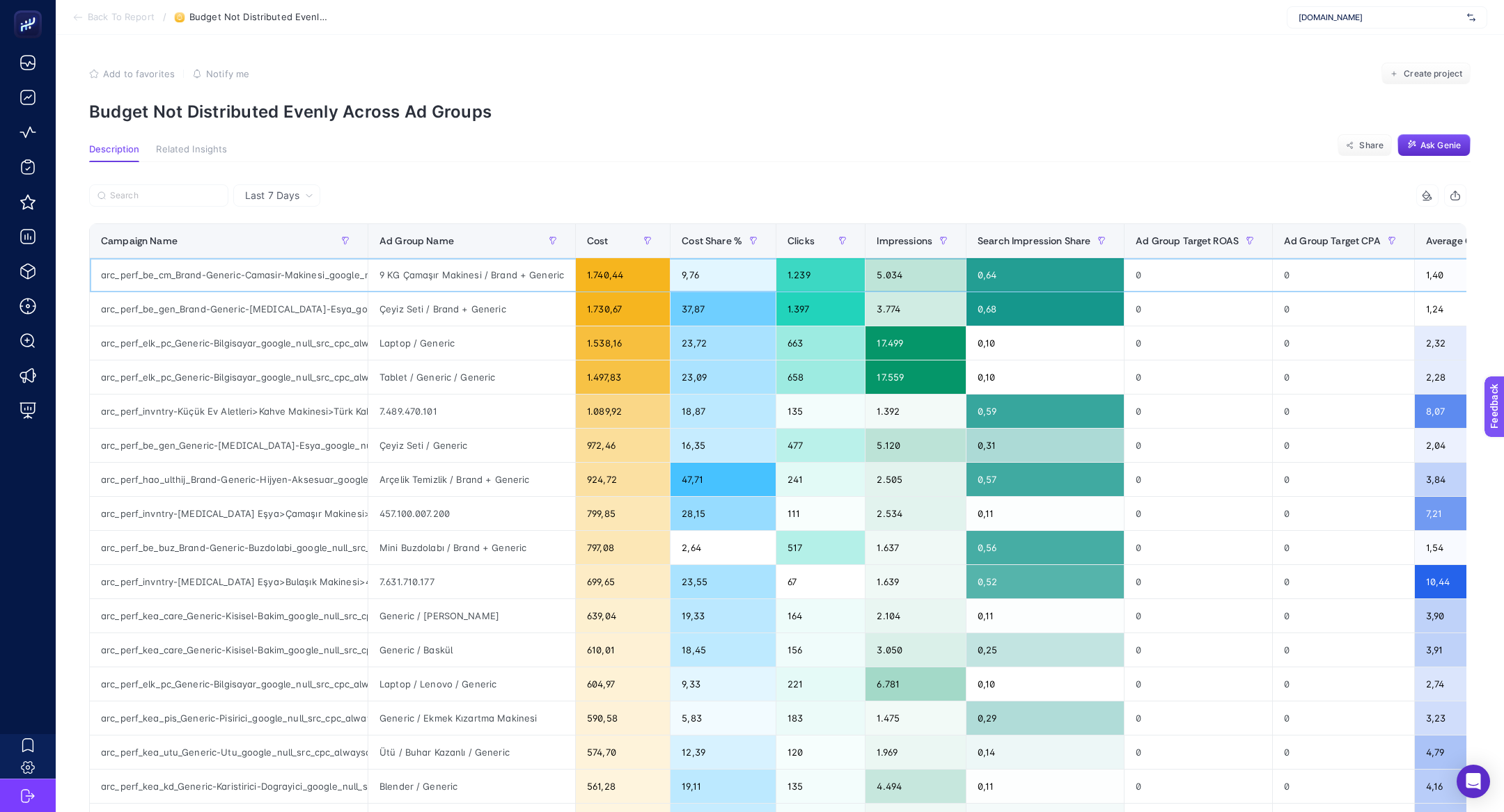
click at [189, 267] on div "arc_perf_be_cm_Brand-Generic-Camasir-Makinesi_google_null_src_cpc_alwayson" at bounding box center [229, 275] width 278 height 34
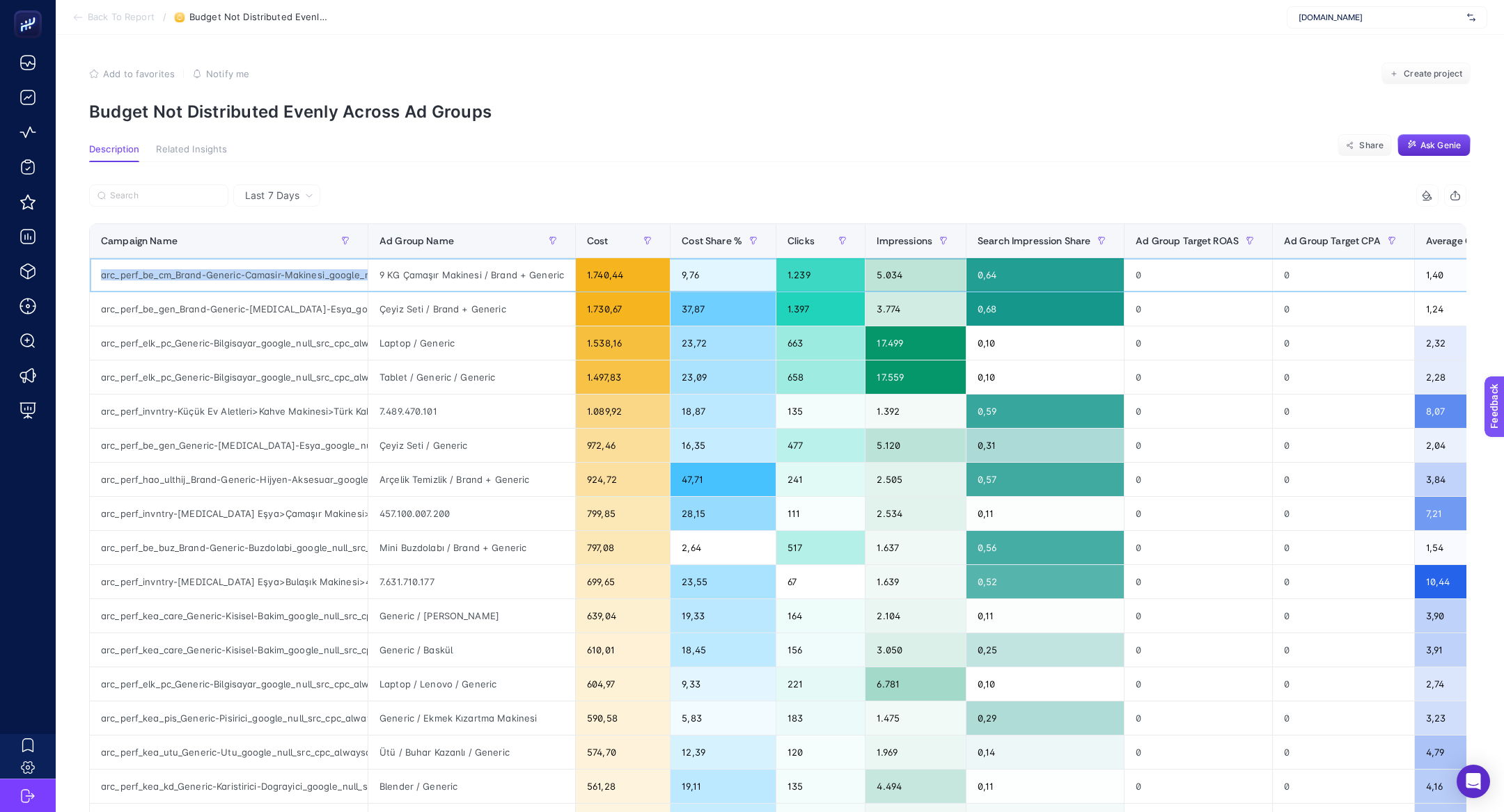
click at [189, 267] on div "arc_perf_be_cm_Brand-Generic-Camasir-Makinesi_google_null_src_cpc_alwayson" at bounding box center [229, 275] width 278 height 34
copy tr "arc_perf_be_cm_Brand-Generic-Camasir-Makinesi_google_null_src_cpc_alwayson"
click at [86, 26] on section "Back To Report / Budget Not Distributed Evenly Across Ad Groups Arcelik.com.tr" at bounding box center [779, 18] width 1448 height 35
click at [86, 21] on li "Back To Report" at bounding box center [114, 17] width 82 height 11
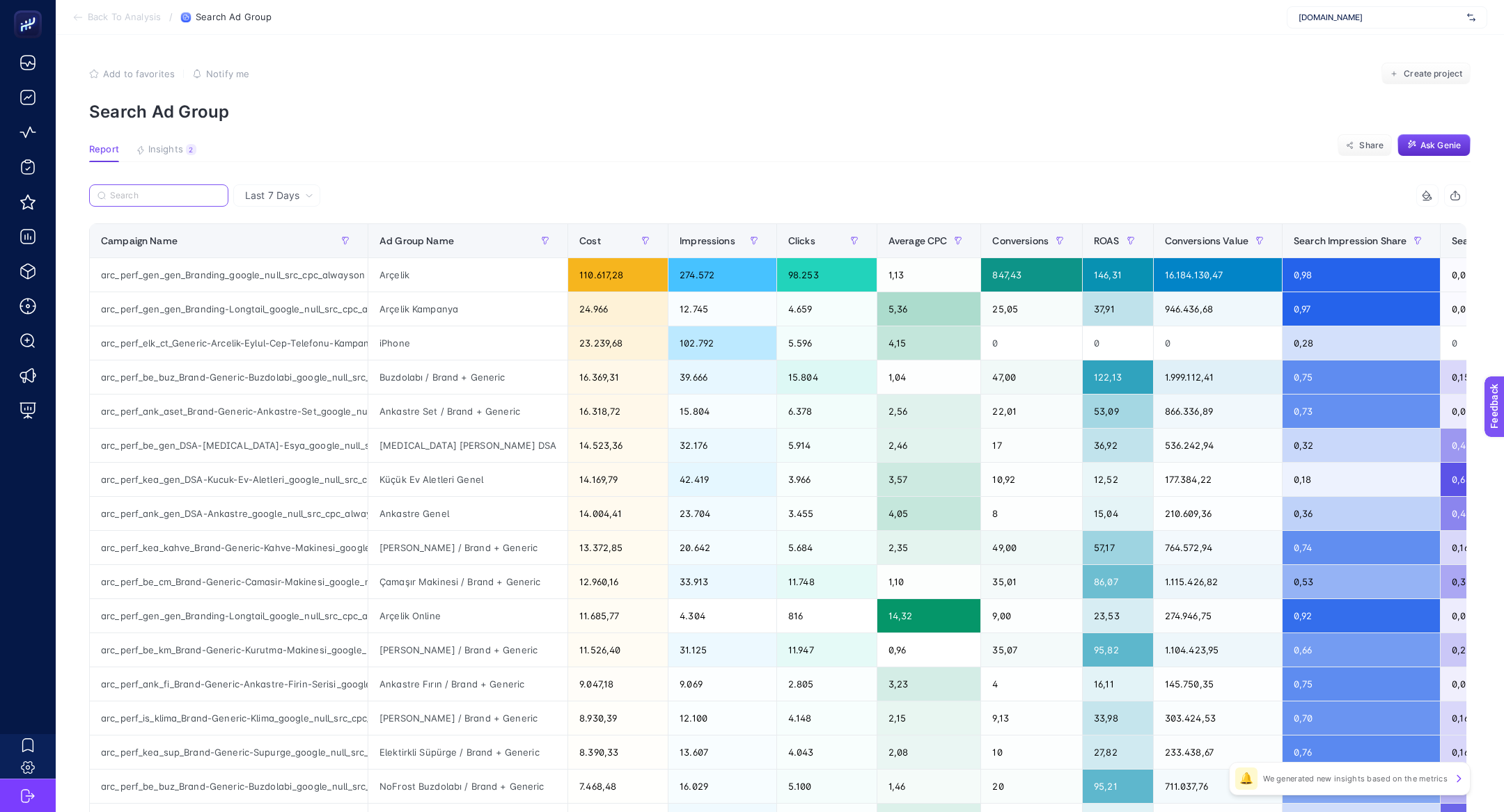
click at [147, 195] on input "Search" at bounding box center [165, 195] width 110 height 10
paste input "arc_perf_be_cm_Brand-Generic-Camasir-Makinesi_google_null_src_cpc_alwayson"
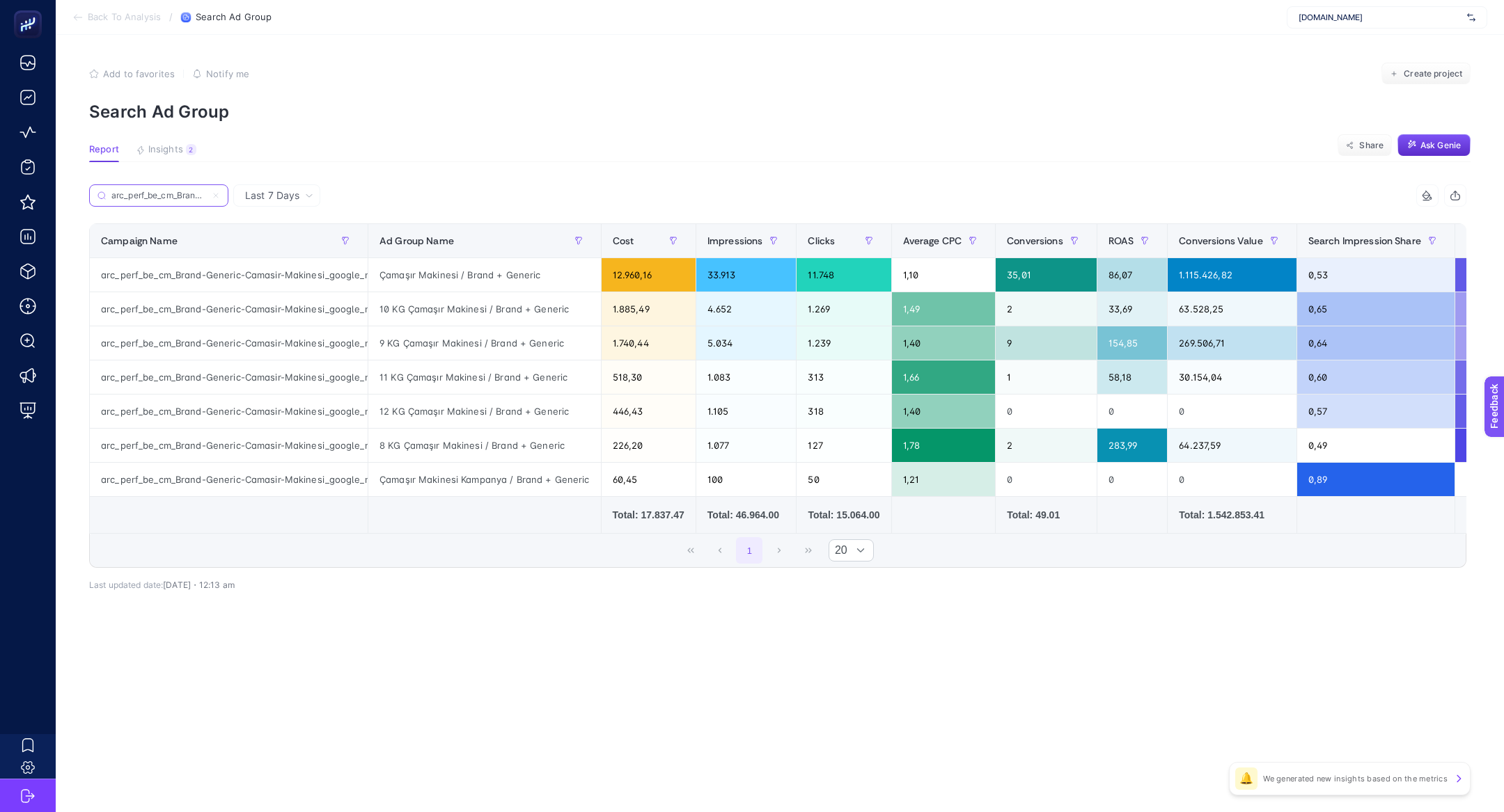
scroll to position [0, 232]
type input "arc_perf_be_cm_Brand-Generic-Camasir-Makinesi_google_null_src_cpc_alwayson"
click at [166, 137] on article "Add to favorites false Notify me Create project Search Ad Group Report Insights…" at bounding box center [779, 424] width 1448 height 778
click at [160, 138] on article "Add to favorites false Notify me Create project Search Ad Group Report Insights…" at bounding box center [779, 424] width 1448 height 778
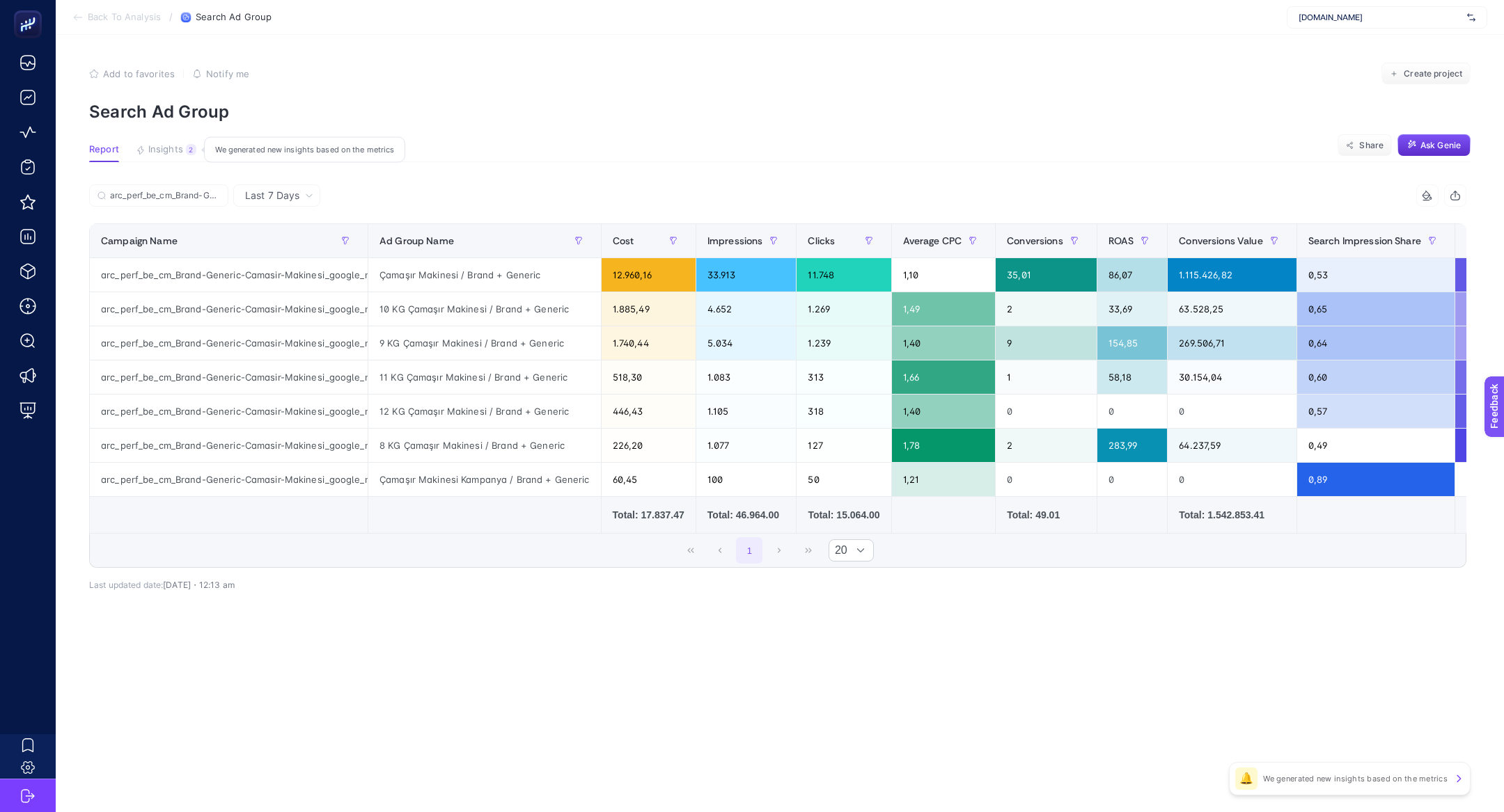
click at [164, 149] on span "Insights" at bounding box center [166, 149] width 35 height 11
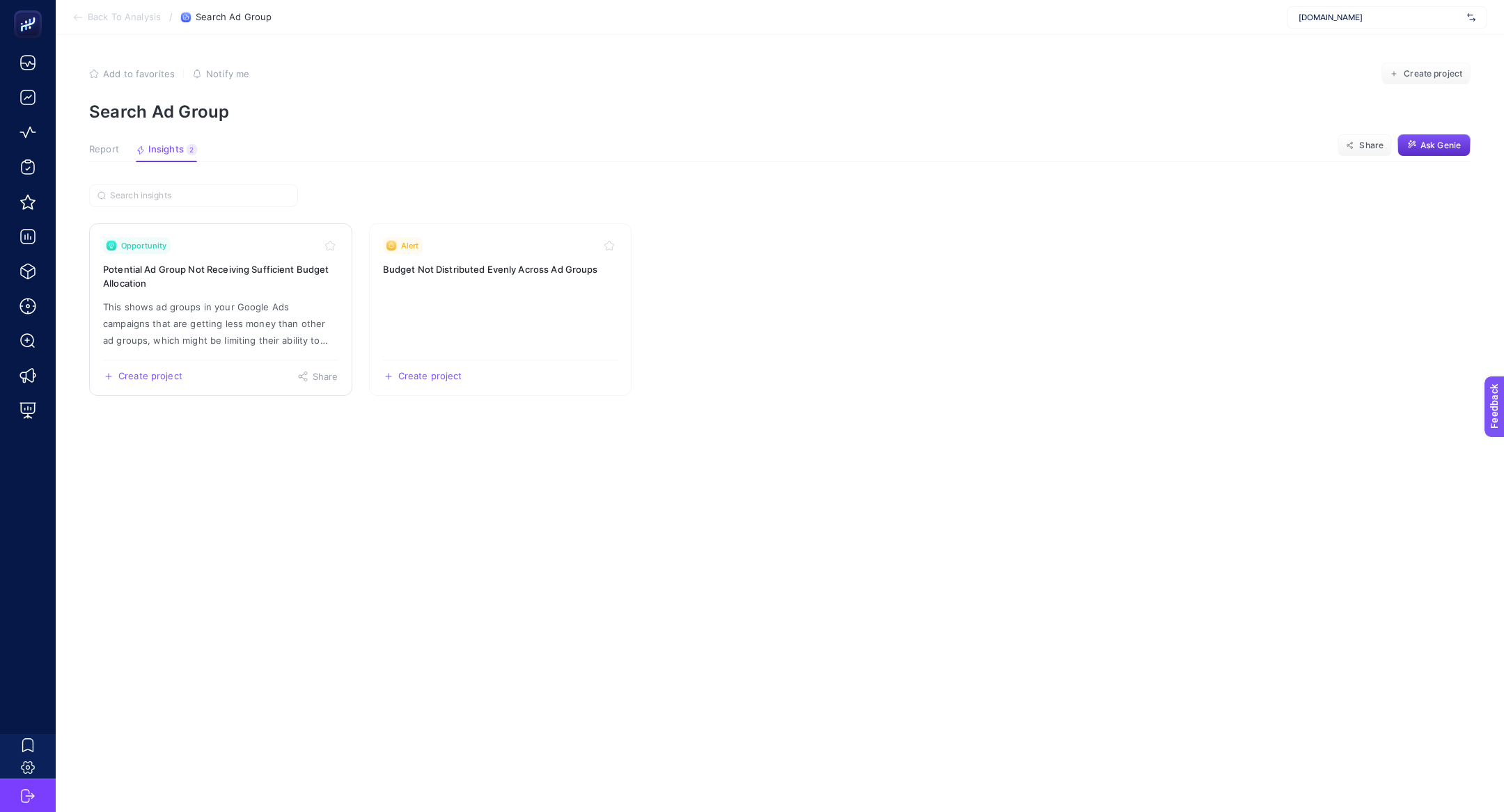
click at [232, 290] on link "Opportunity Potential Ad Group Not Receiving Sufficient Budget Allocation This …" at bounding box center [221, 310] width 263 height 173
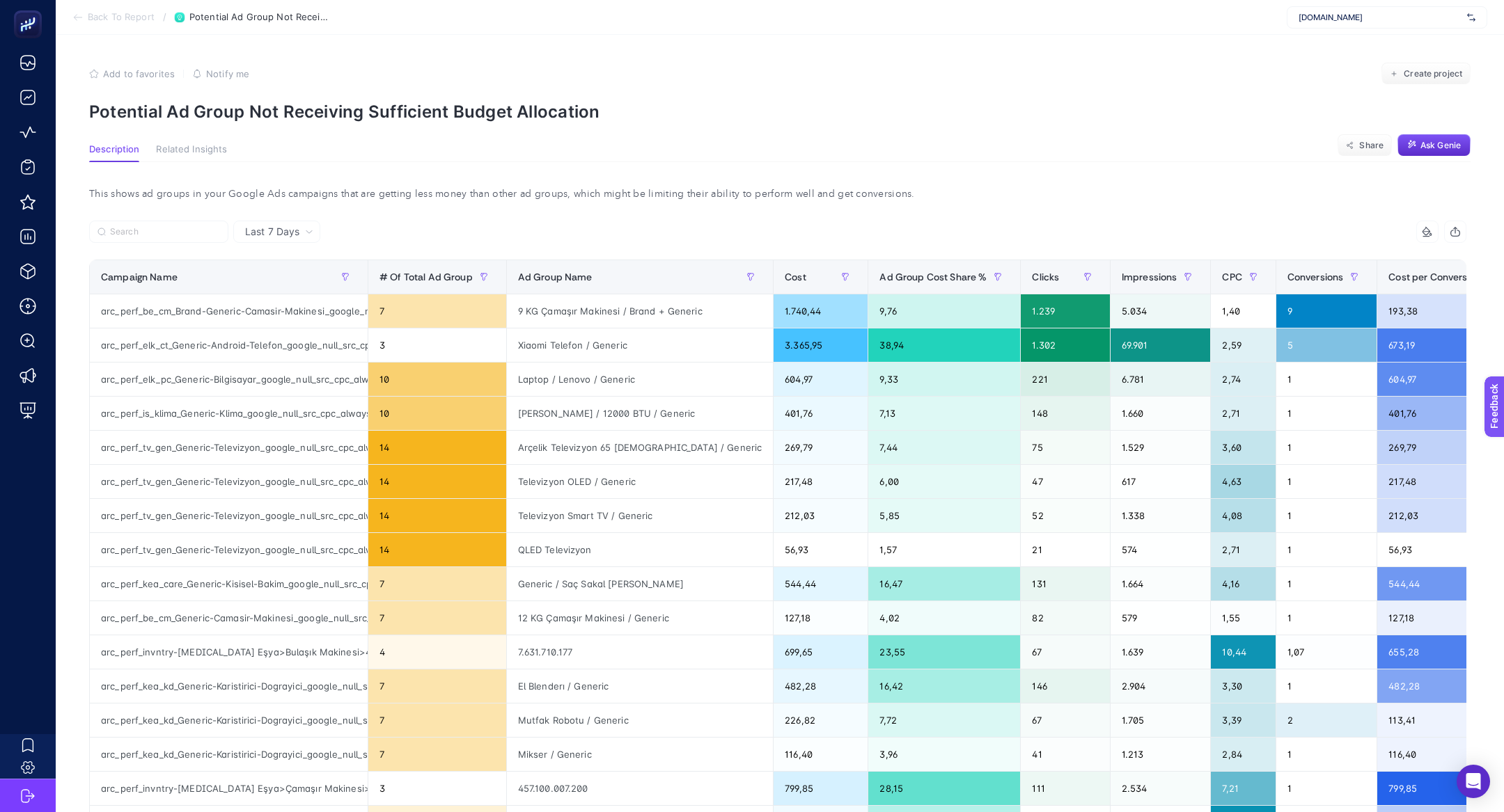
click at [278, 245] on div at bounding box center [434, 236] width 689 height 31
click at [278, 239] on div "Last 7 Days" at bounding box center [276, 231] width 87 height 22
click at [294, 282] on li "Last 30 Days" at bounding box center [276, 286] width 78 height 25
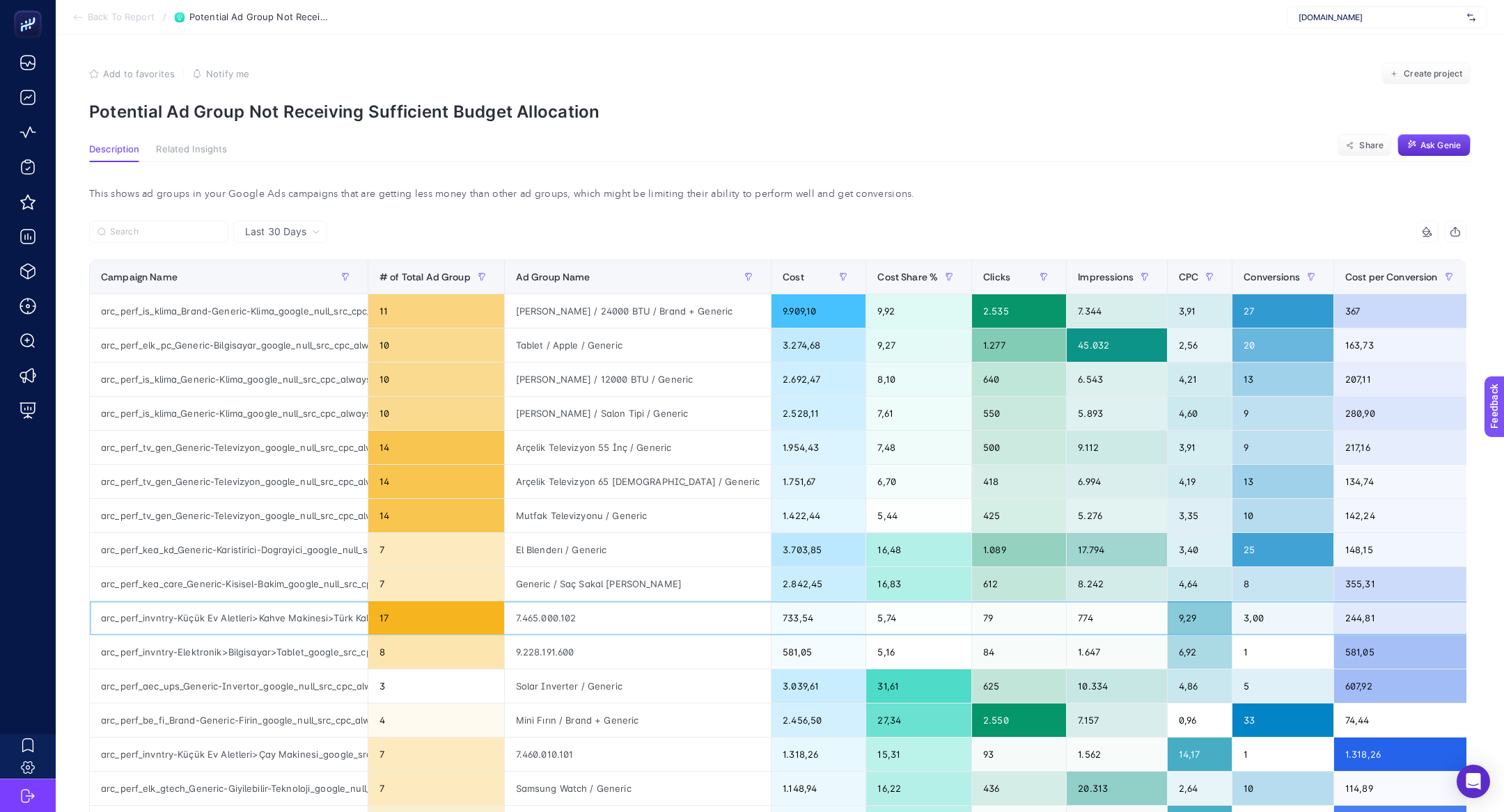
click at [289, 627] on div "arc_perf_invntry-Küçük Ev Aletleri>Kahve Makinesi>Türk Kahve Makinesi_google_sr…" at bounding box center [229, 618] width 278 height 34
click at [289, 619] on div "arc_perf_invntry-Küçük Ev Aletleri>Kahve Makinesi>Türk Kahve Makinesi_google_sr…" at bounding box center [229, 618] width 278 height 34
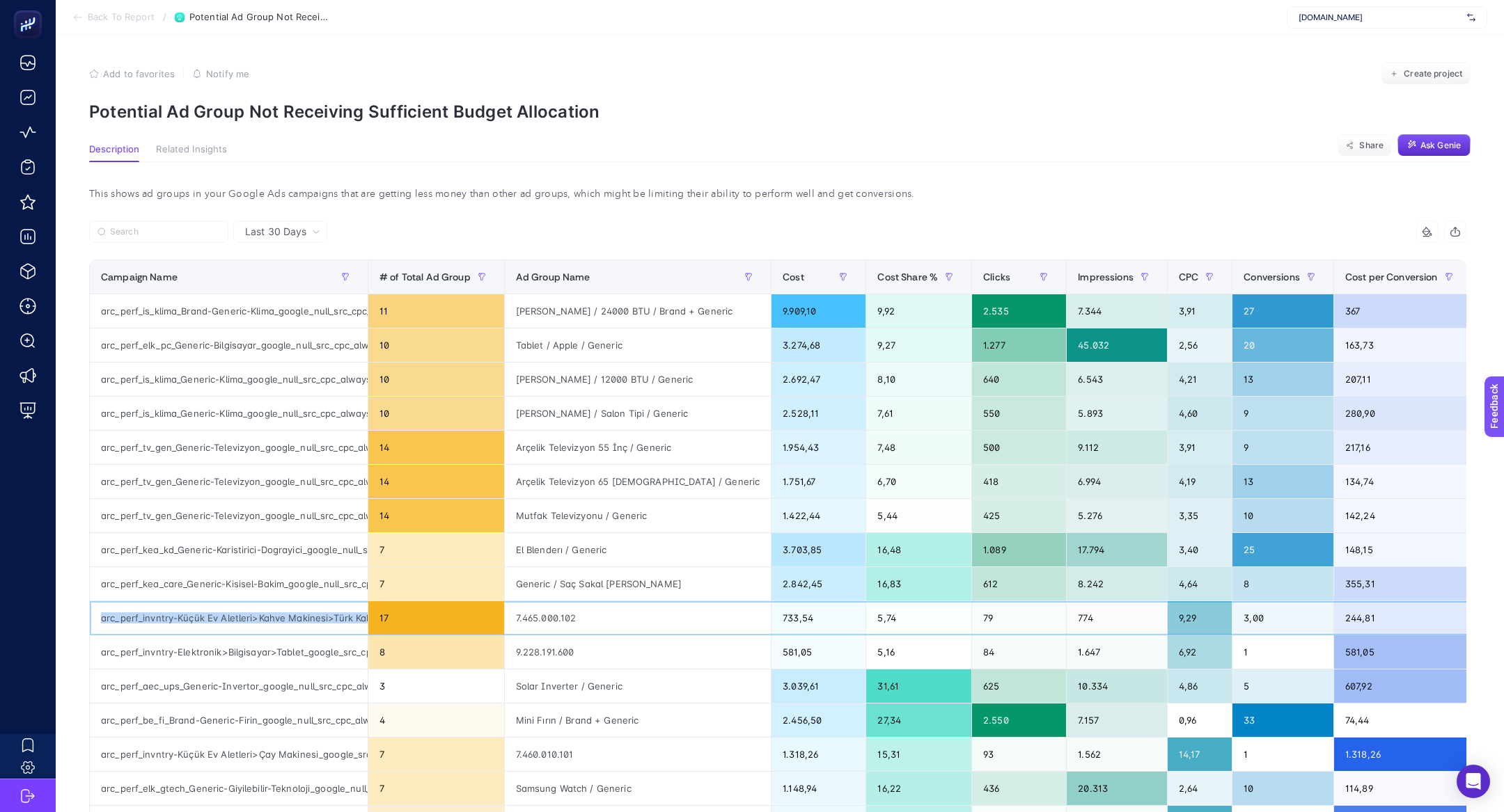
copy tr "arc_perf_invntry-Küçük Ev Aletleri>Kahve Makinesi>Türk Kahve Makinesi_google_sr…"
click at [184, 680] on div "arc_perf_aec_ups_Generic-Invertor_google_null_src_cpc_alwayson" at bounding box center [229, 686] width 278 height 34
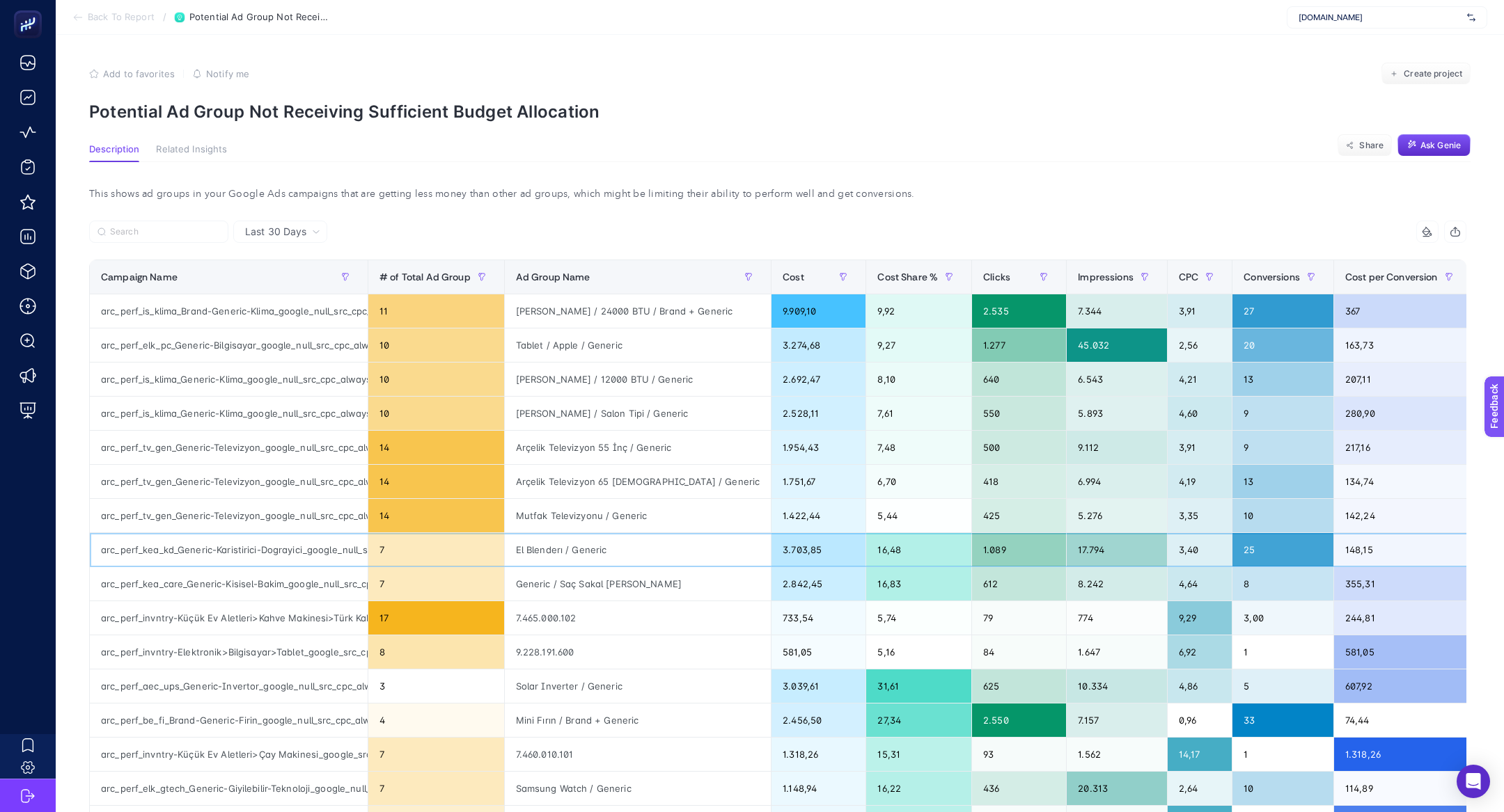
click at [183, 540] on div "arc_perf_kea_kd_Generic-Karistirici-Dograyici_google_null_src_cpc_alwayson" at bounding box center [229, 550] width 278 height 34
copy tr "arc_perf_kea_kd_Generic-Karistirici-Dograyici_google_null_src_cpc_alwayson"
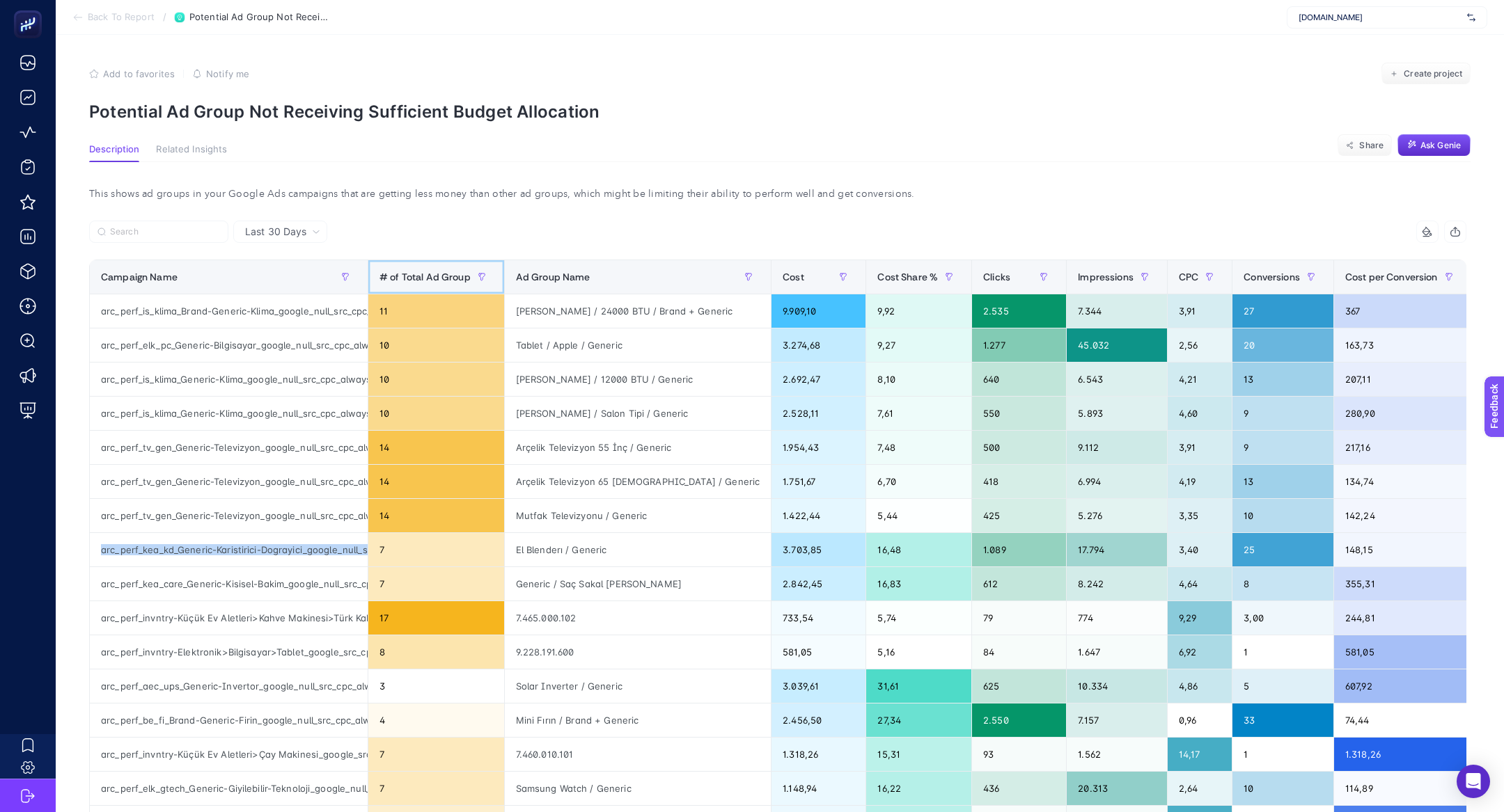
click at [419, 272] on span "# of Total Ad Group" at bounding box center [425, 277] width 92 height 11
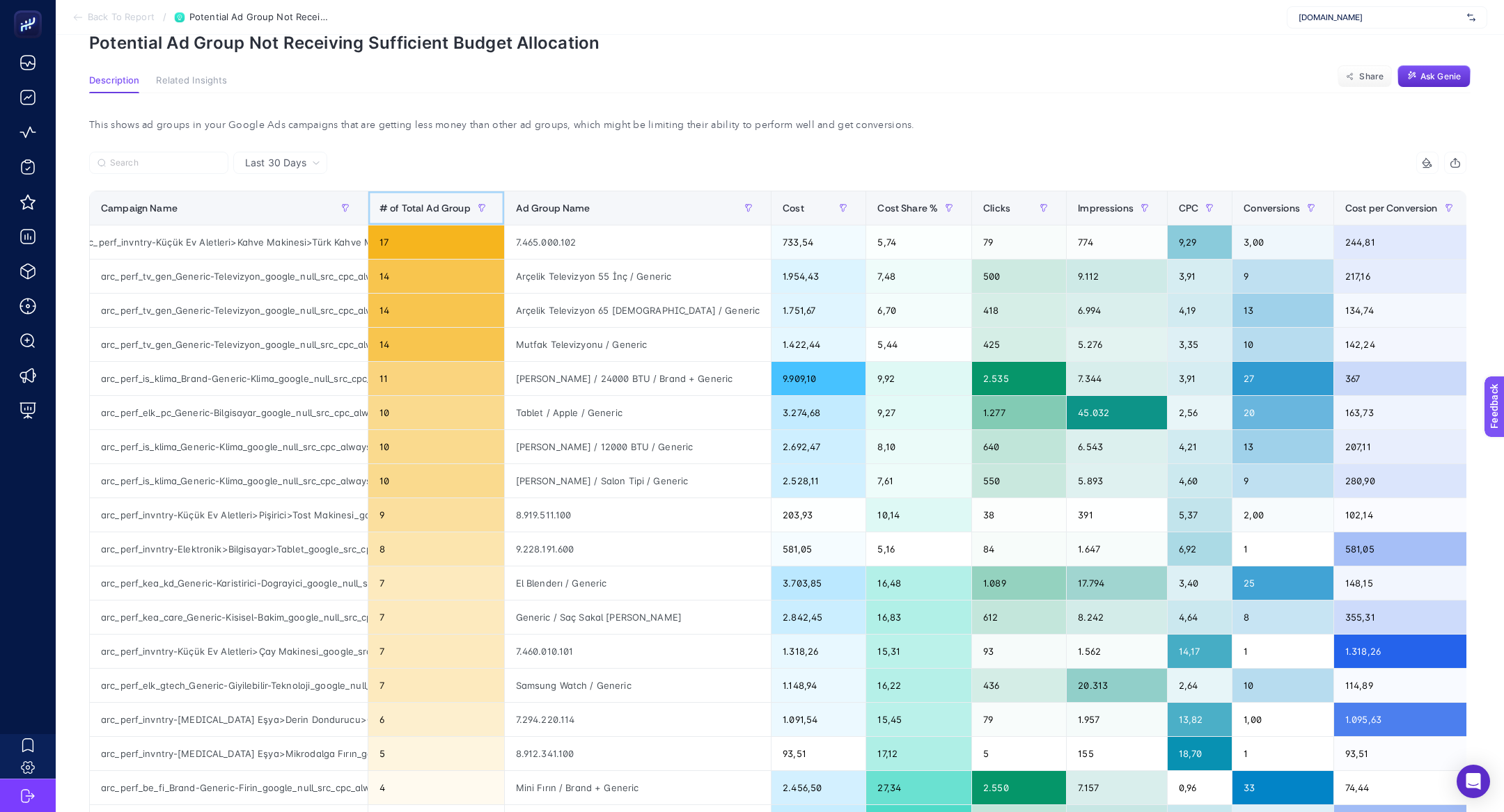
scroll to position [0, 25]
click at [312, 242] on div "arc_perf_invntry-Küçük Ev Aletleri>Kahve Makinesi>Türk Kahve Makinesi_google_sr…" at bounding box center [229, 242] width 278 height 34
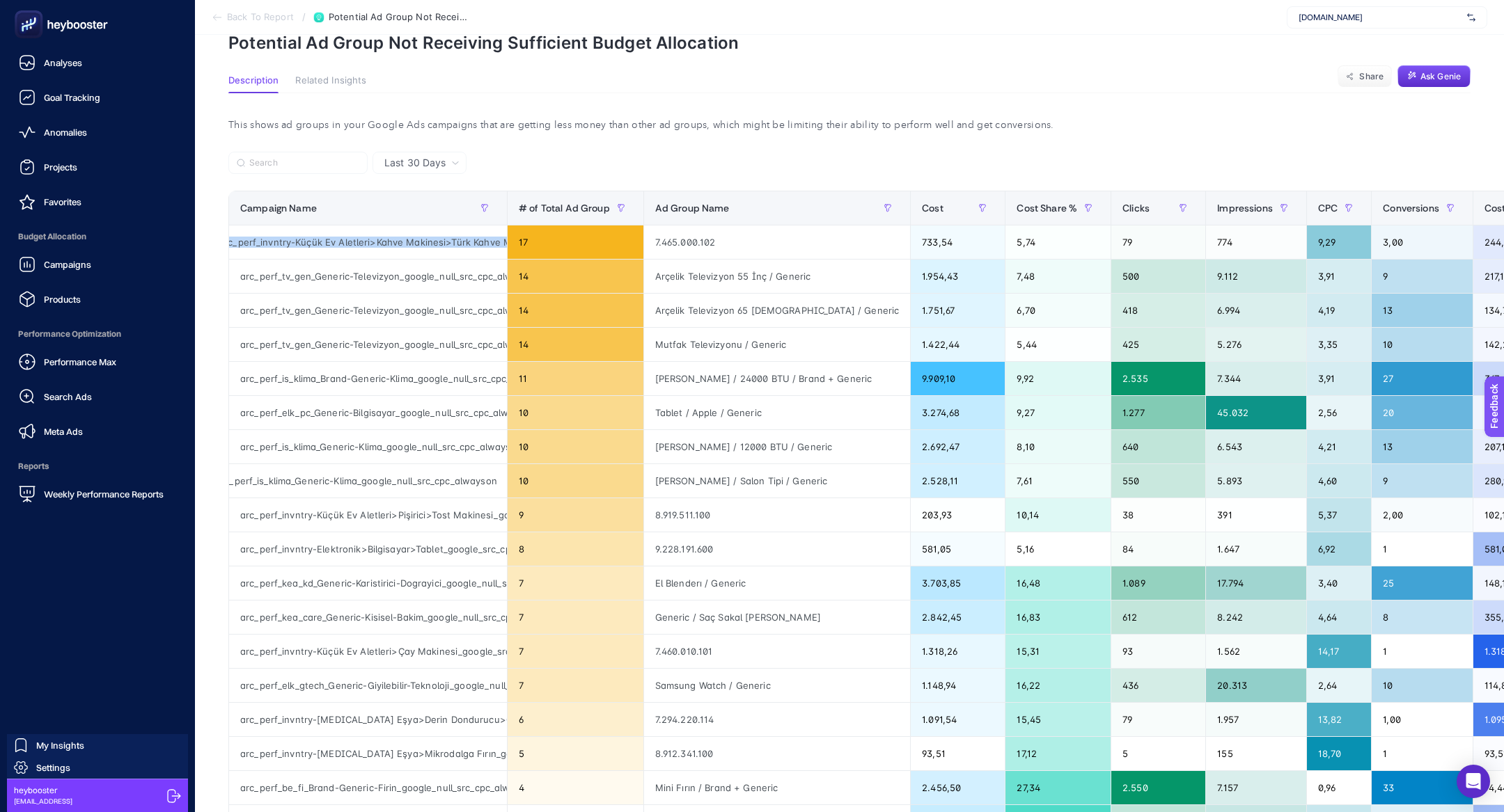
click at [27, 22] on icon at bounding box center [27, 21] width 0 height 1
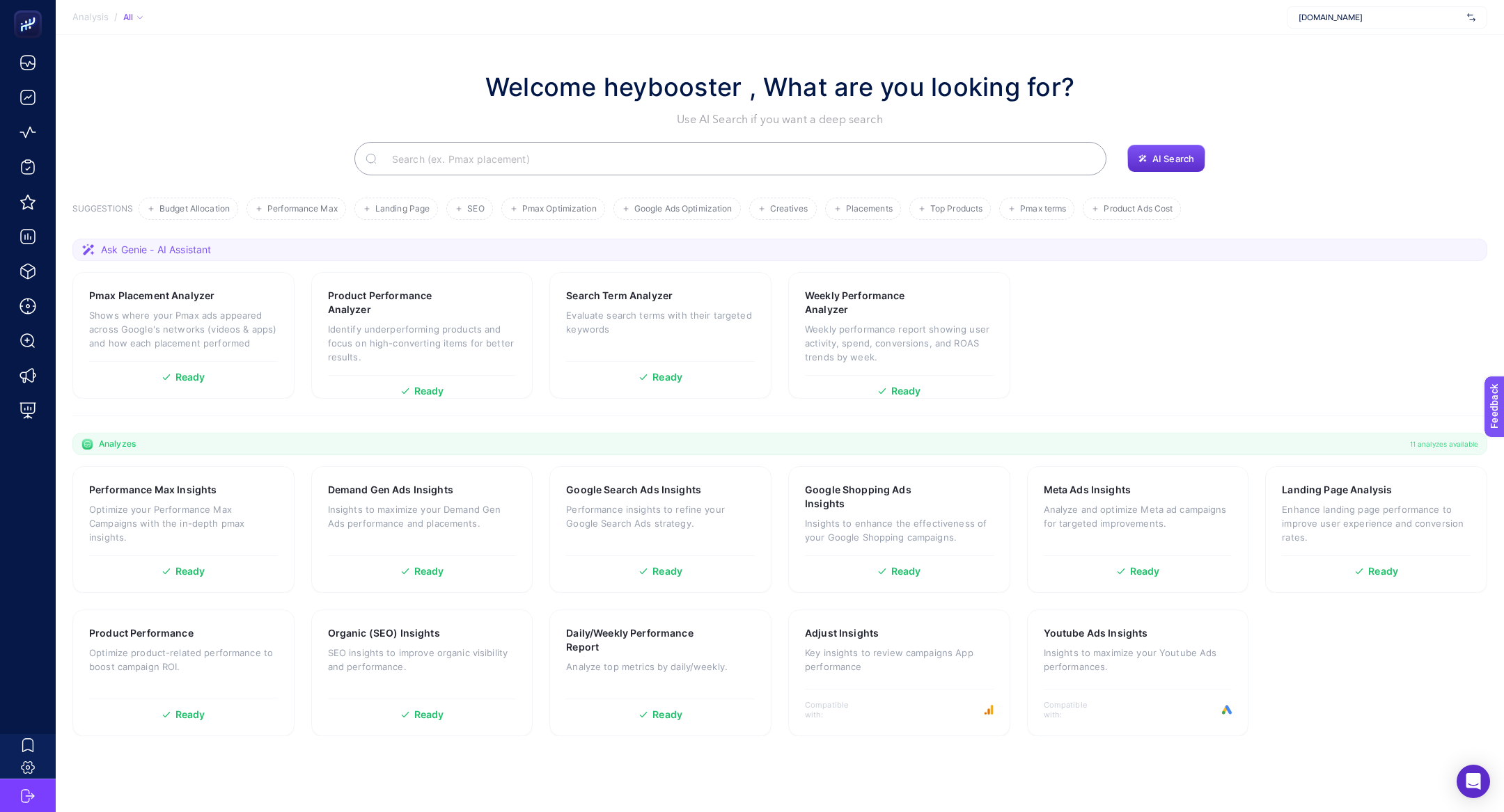
click at [494, 167] on input "Search" at bounding box center [738, 158] width 714 height 39
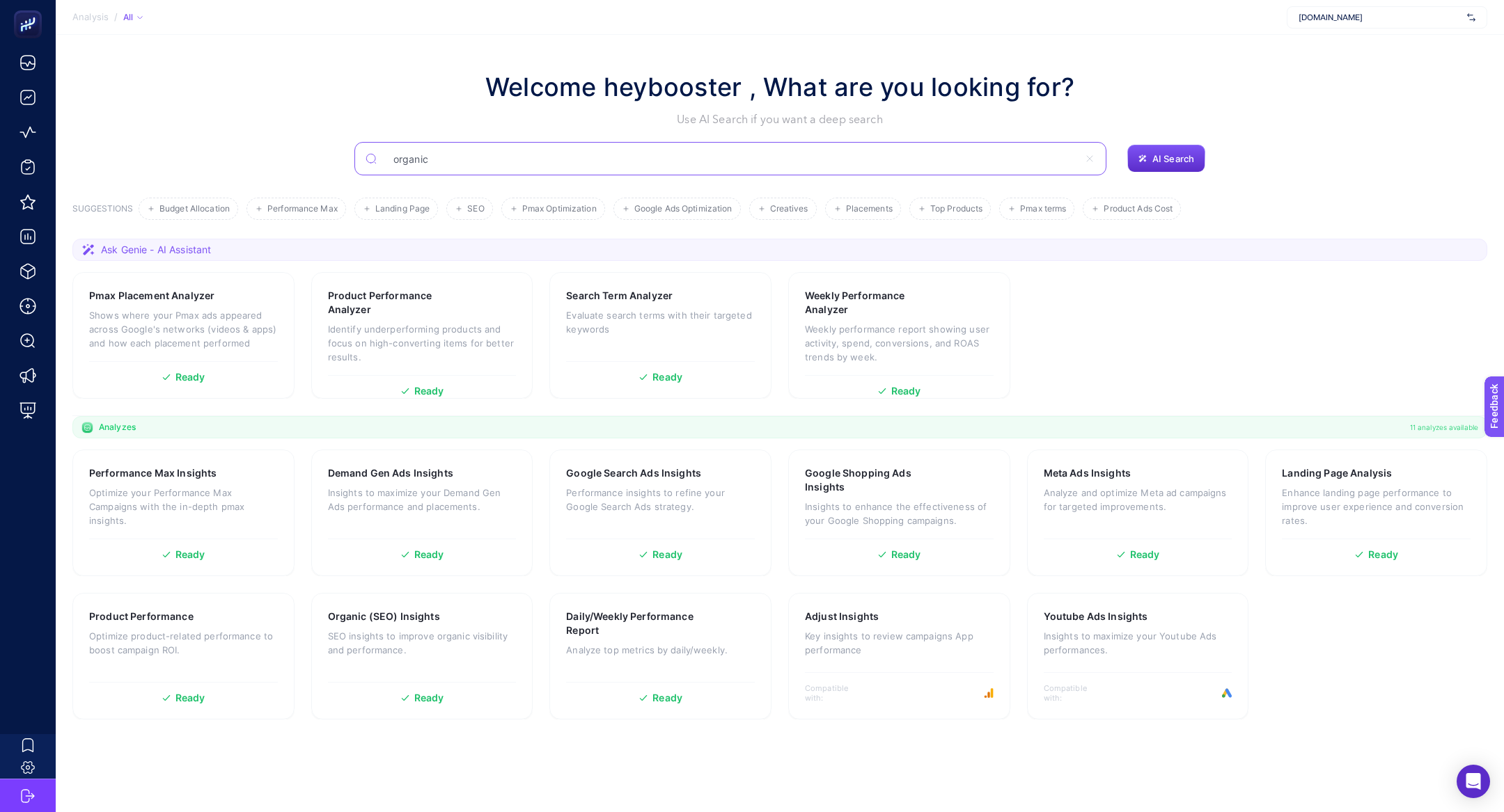
type input "organic"
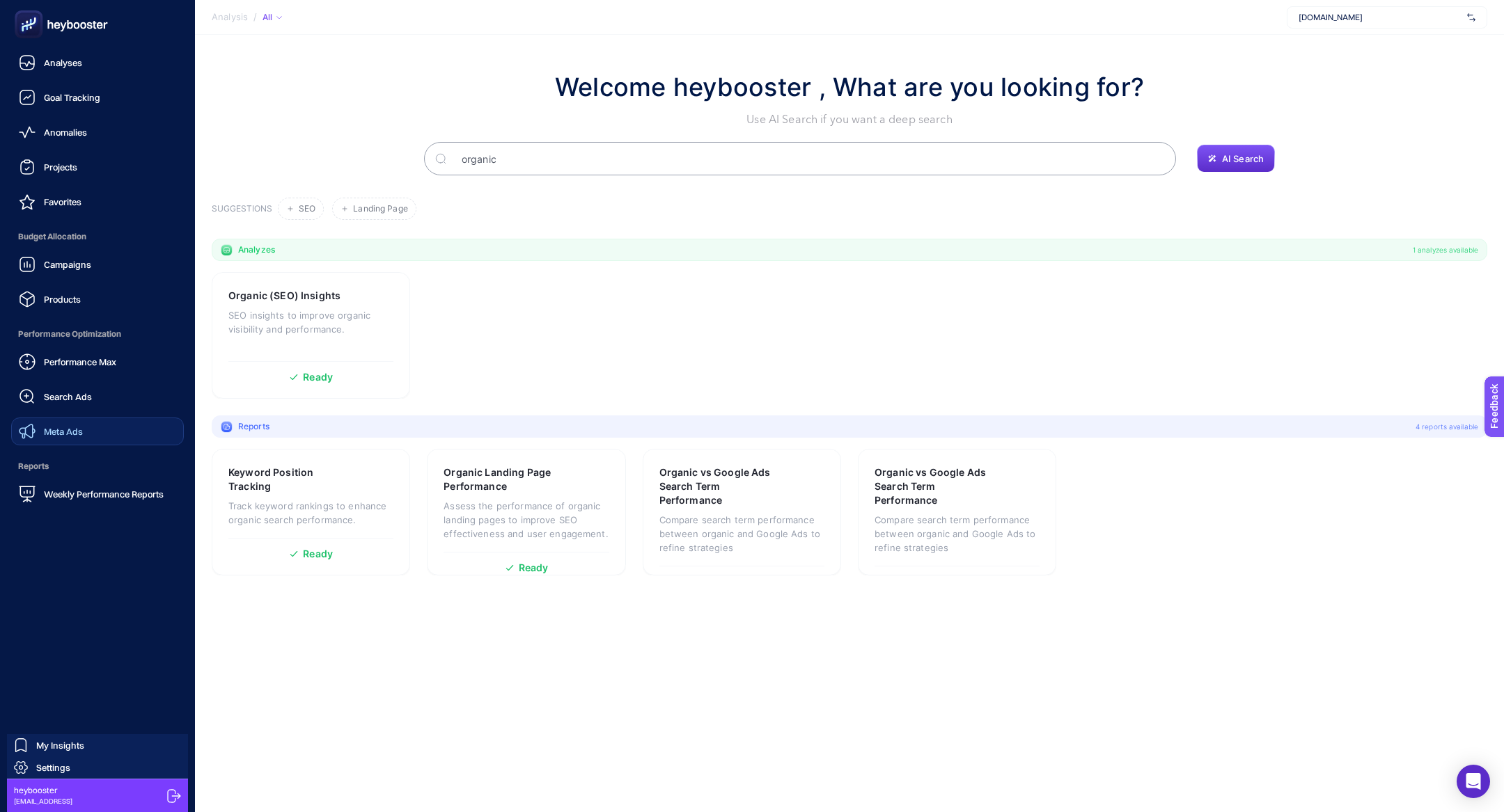
click at [85, 418] on link "Meta Ads" at bounding box center [97, 431] width 173 height 28
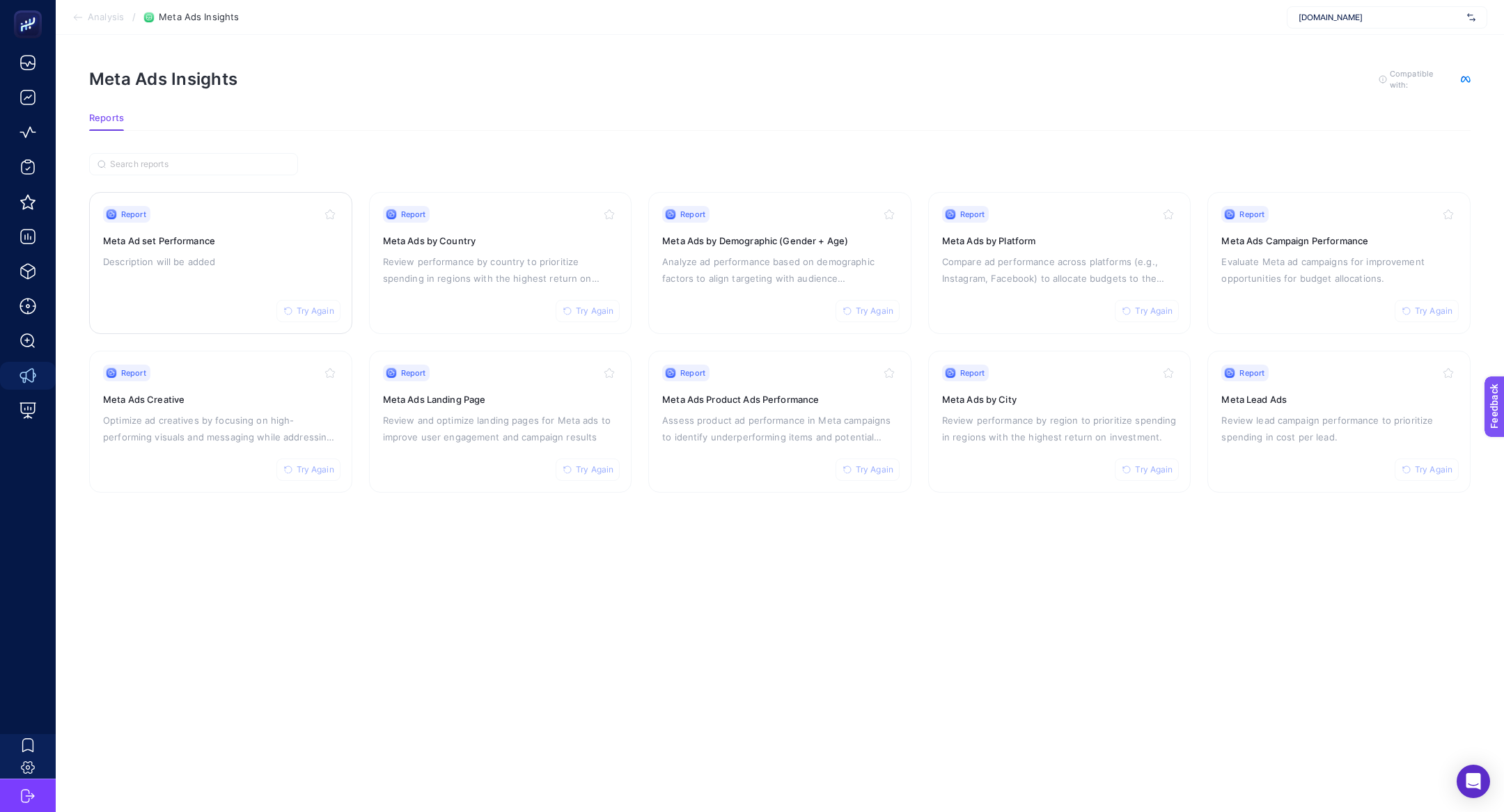
click at [196, 227] on div "Report Try Again Meta Ad set Performance Description will be added" at bounding box center [221, 263] width 235 height 114
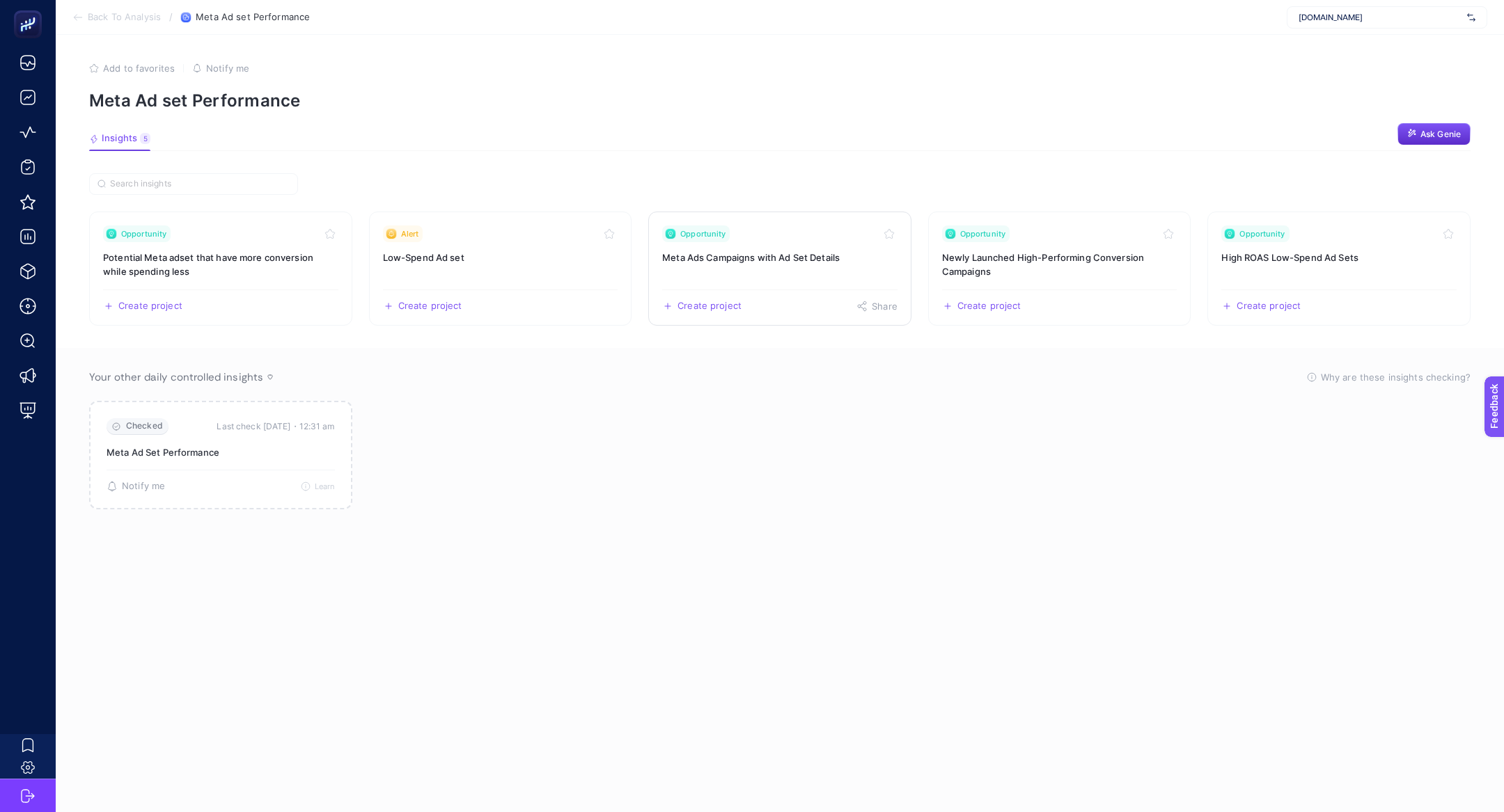
click at [733, 250] on h3 "Meta Ads Campaigns with Ad Set Details" at bounding box center [779, 257] width 235 height 14
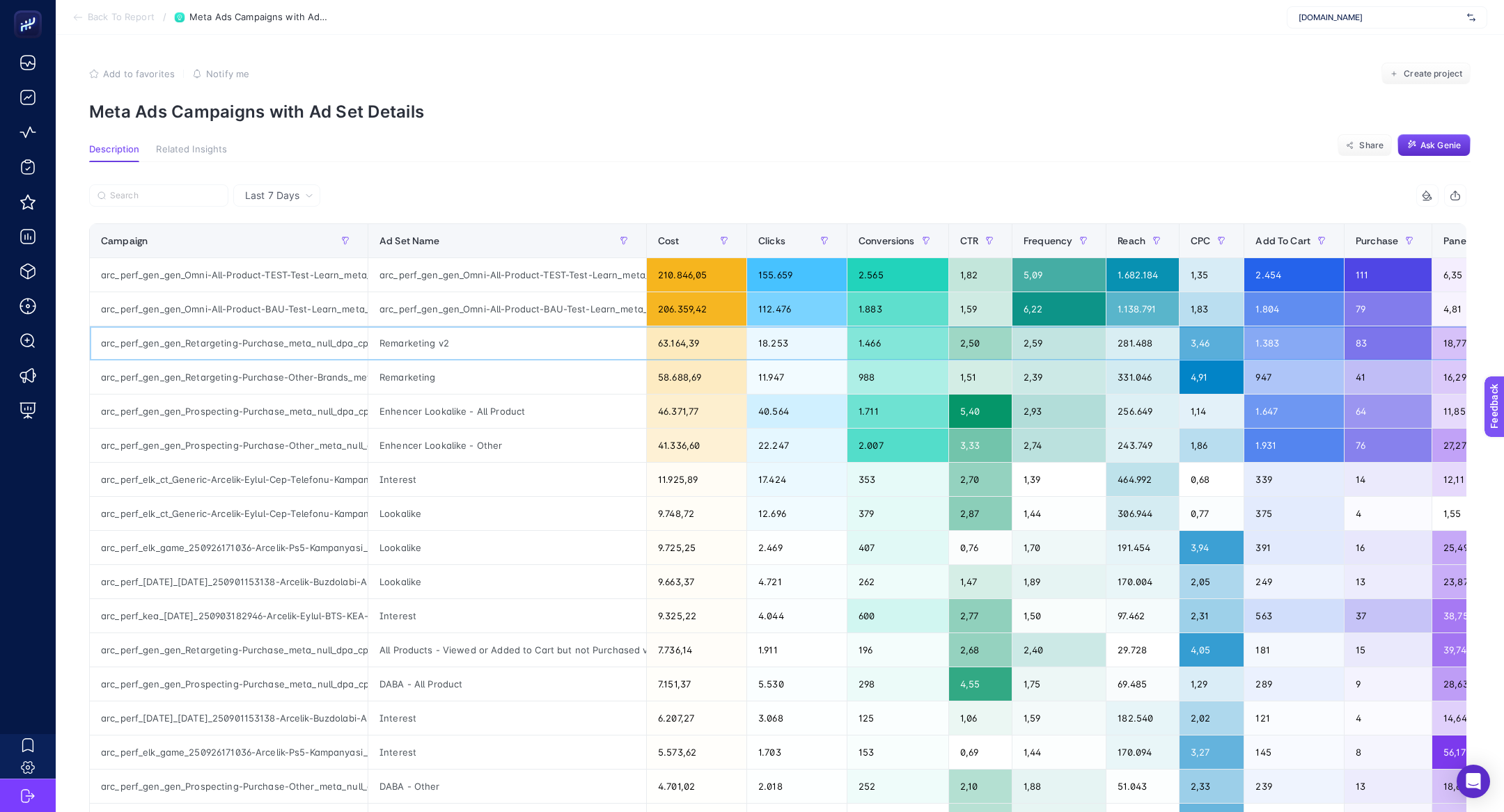
click at [282, 344] on div "arc_perf_gen_gen_Retargeting-Purchase_meta_null_dpa_cpa_alwayson" at bounding box center [229, 343] width 278 height 34
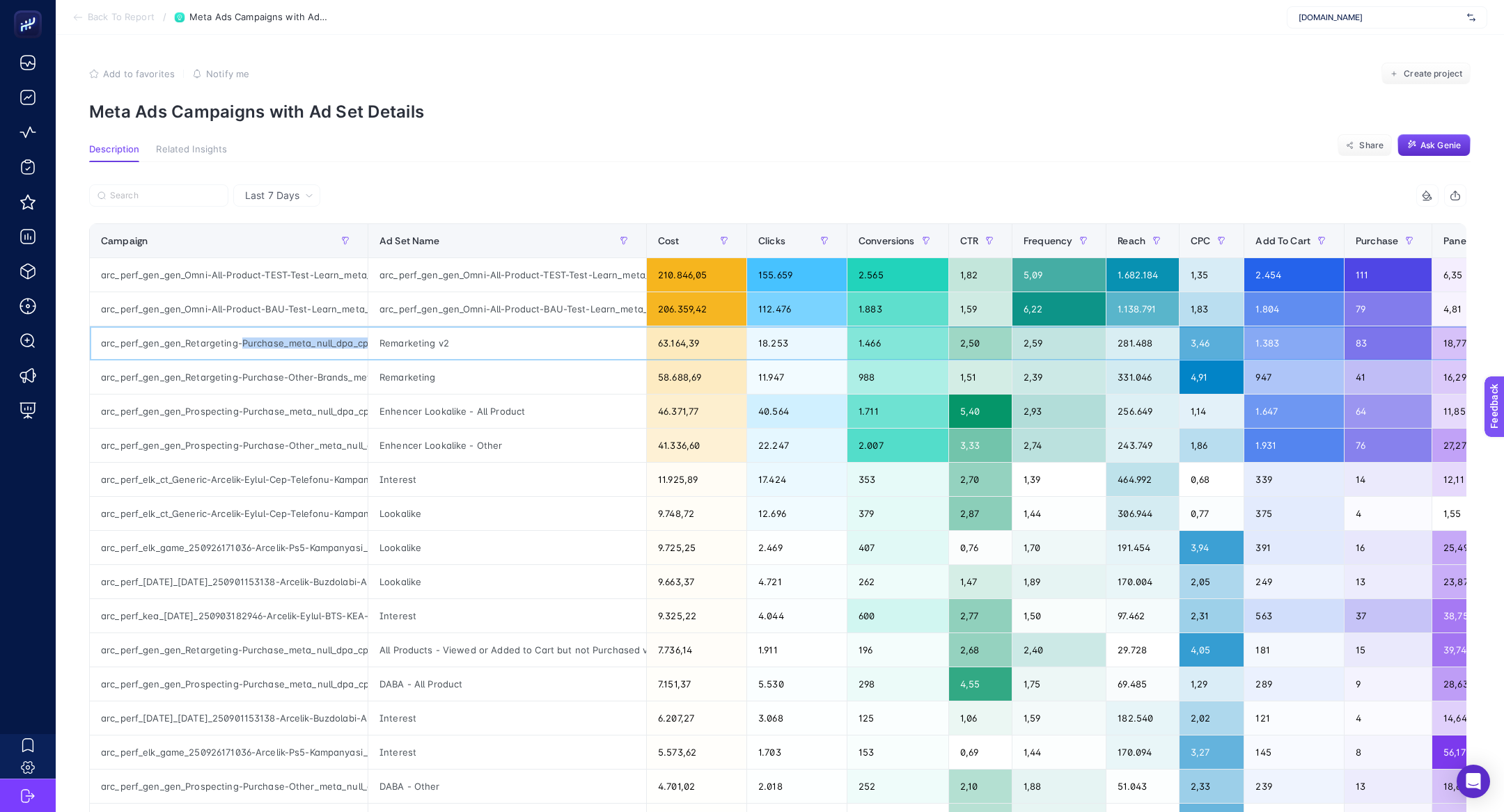
click at [282, 344] on div "arc_perf_gen_gen_Retargeting-Purchase_meta_null_dpa_cpa_alwayson" at bounding box center [229, 343] width 278 height 34
click at [157, 195] on input "Search" at bounding box center [165, 195] width 110 height 10
paste input "arc_perf_gen_gen_Retargeting-Purchase_meta_null_dpa_cpa_alwayson"
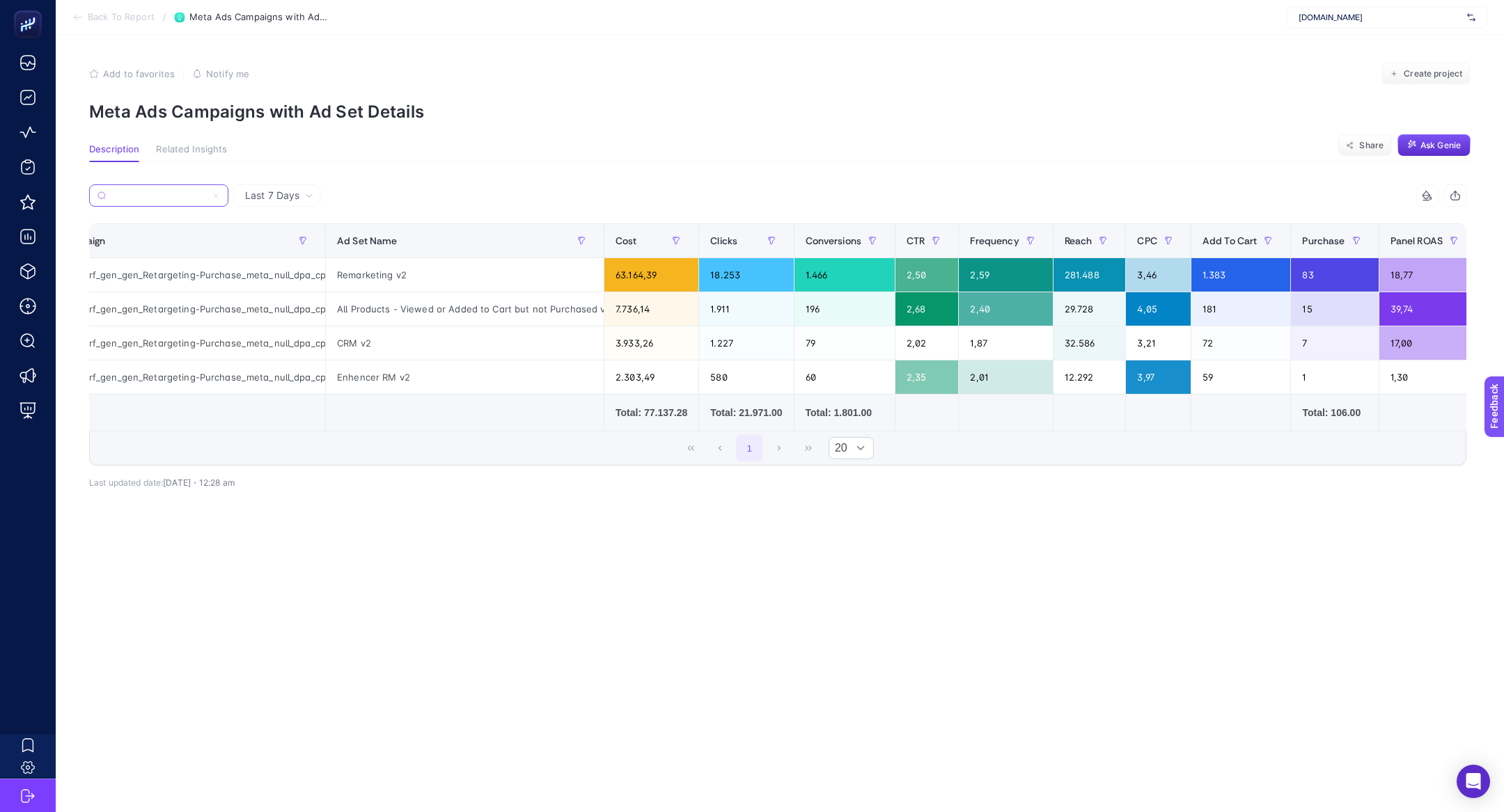
scroll to position [0, 44]
type input "arc_perf_gen_gen_Retargeting-Purchase_meta_null_dpa_cpa_alwayson"
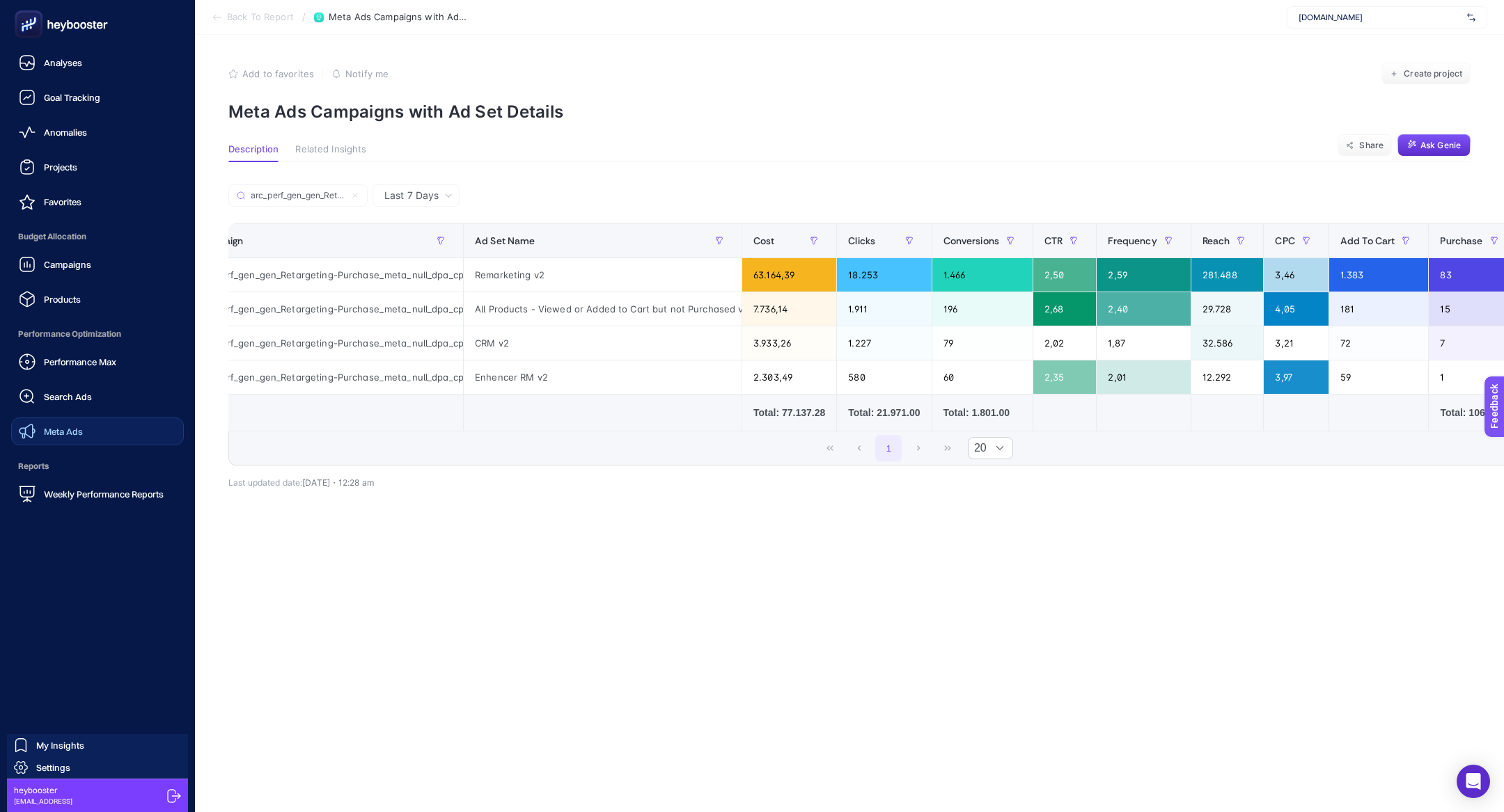
click at [52, 436] on span "Meta Ads" at bounding box center [63, 431] width 39 height 11
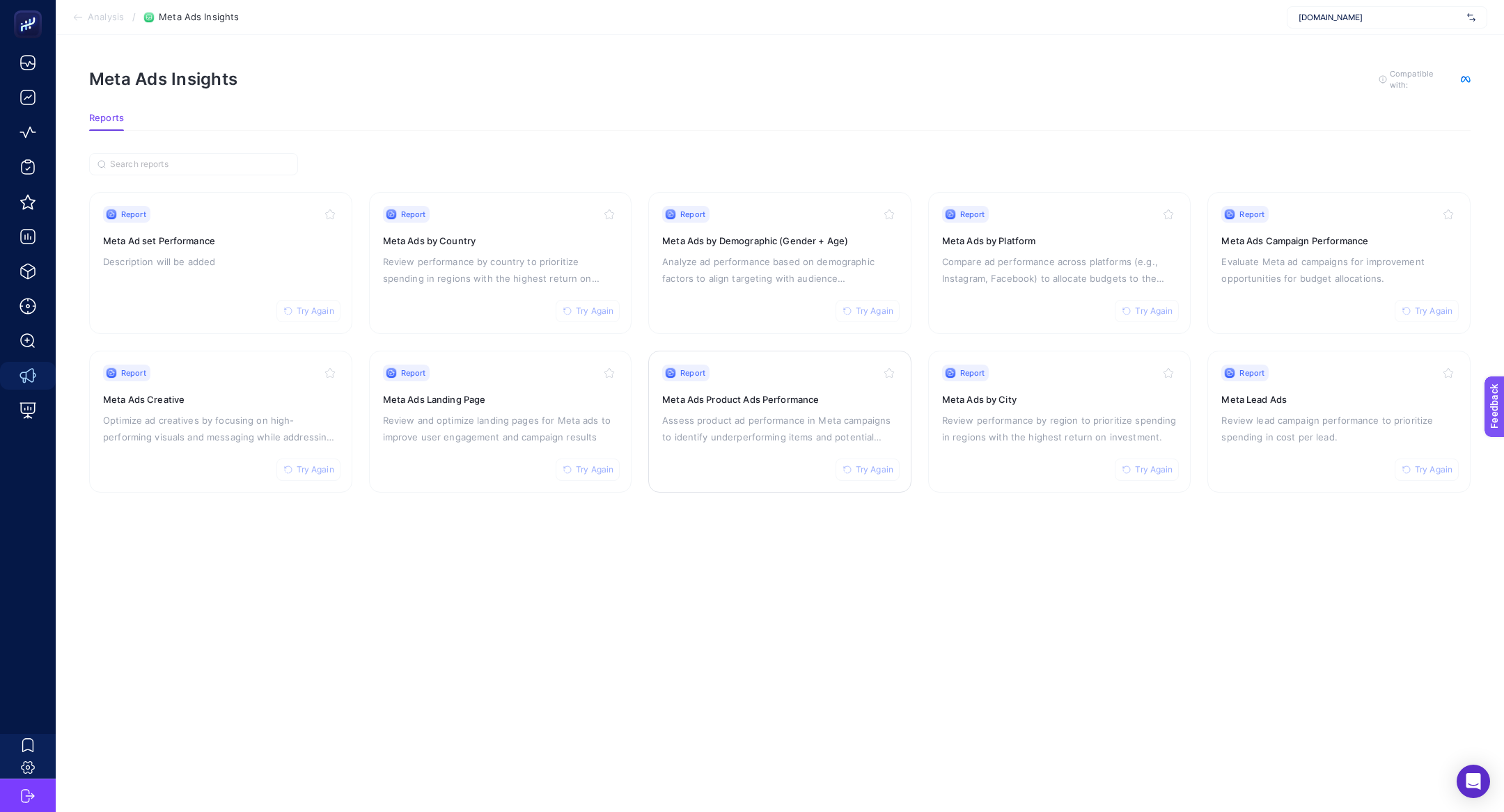
click at [736, 424] on p "Assess product ad performance in Meta campaigns to identify underperforming ite…" at bounding box center [779, 429] width 235 height 34
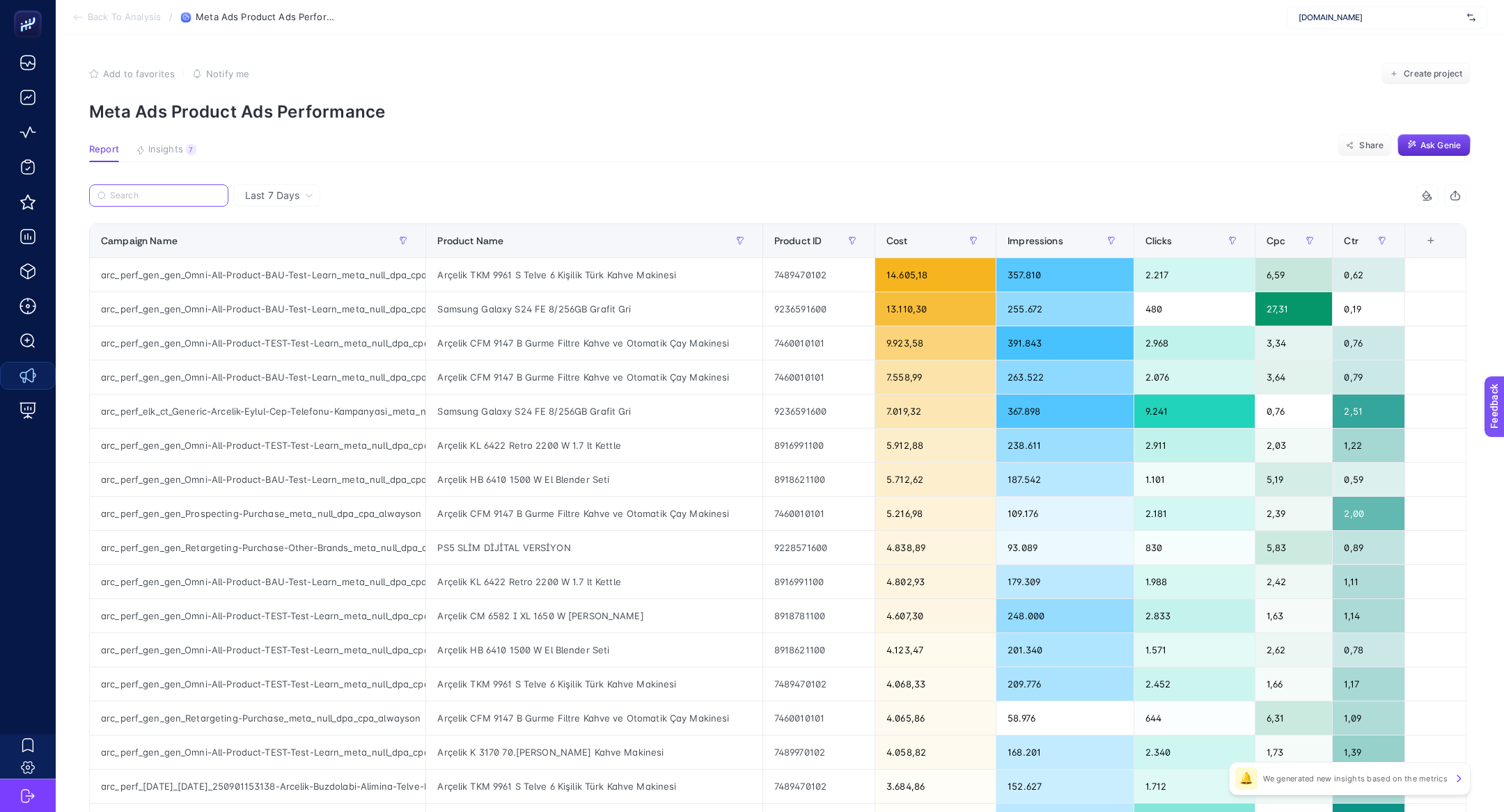
click at [177, 193] on input "Search" at bounding box center [165, 195] width 110 height 10
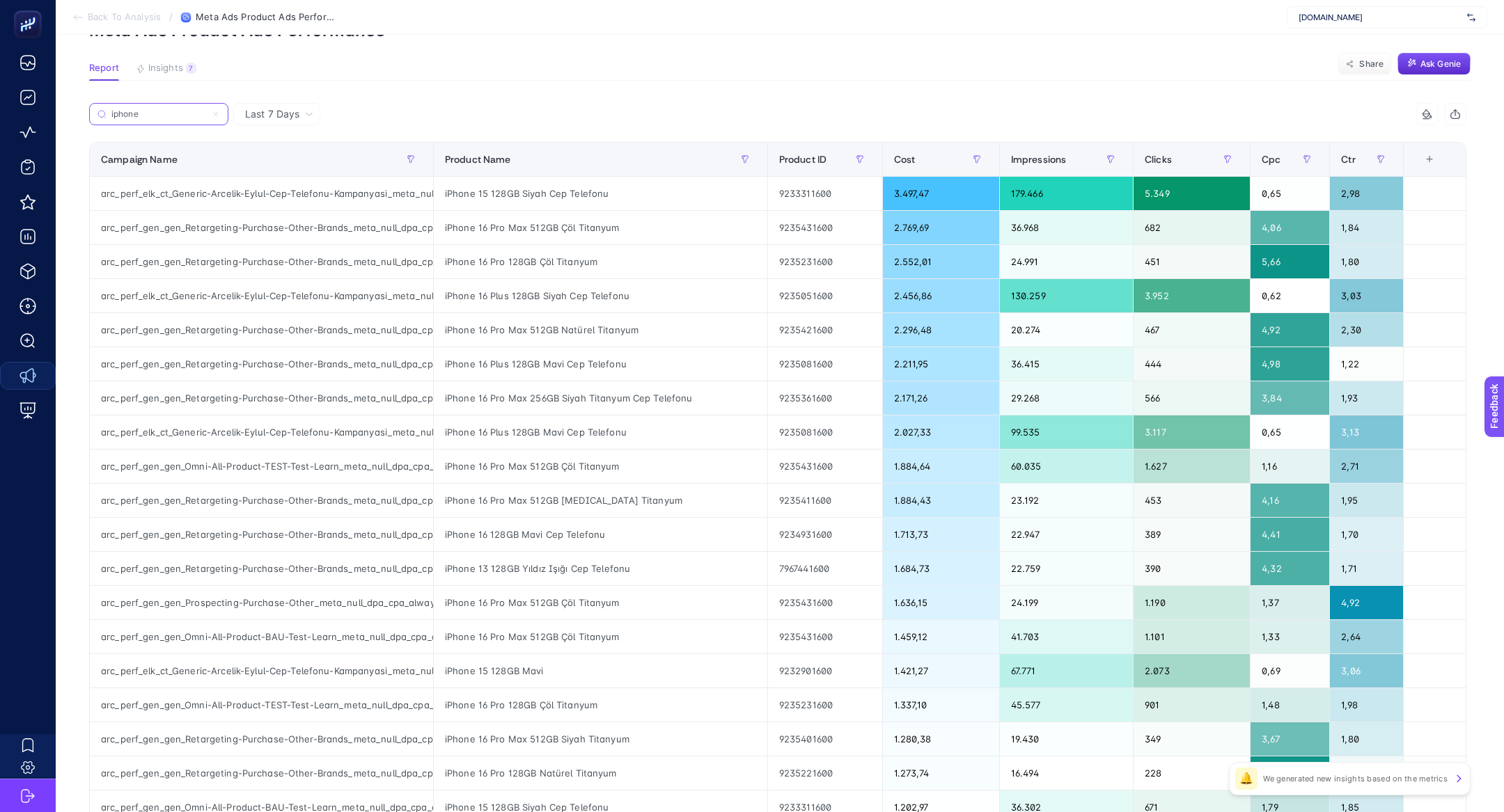
scroll to position [86, 0]
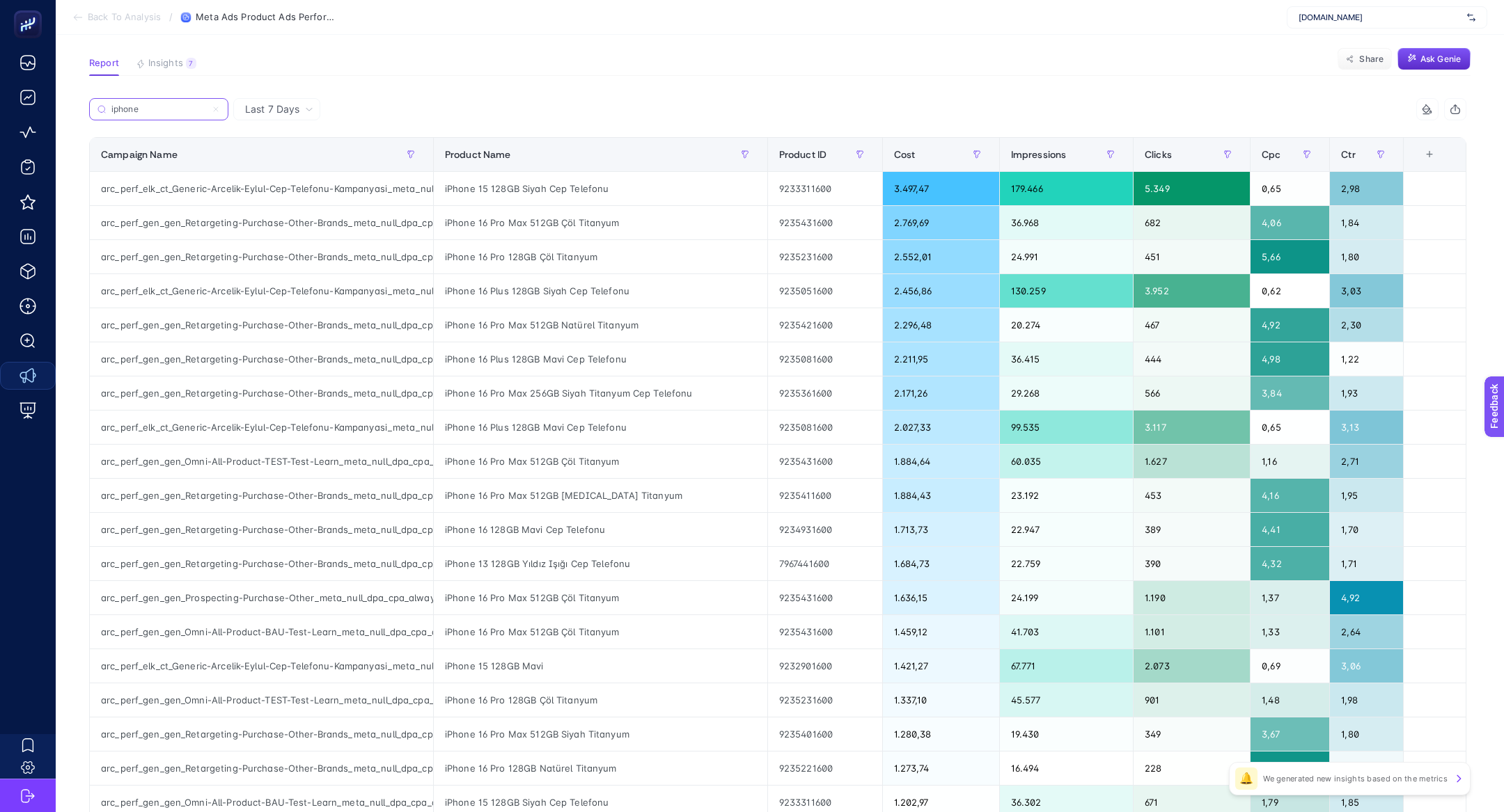
type input "iphone"
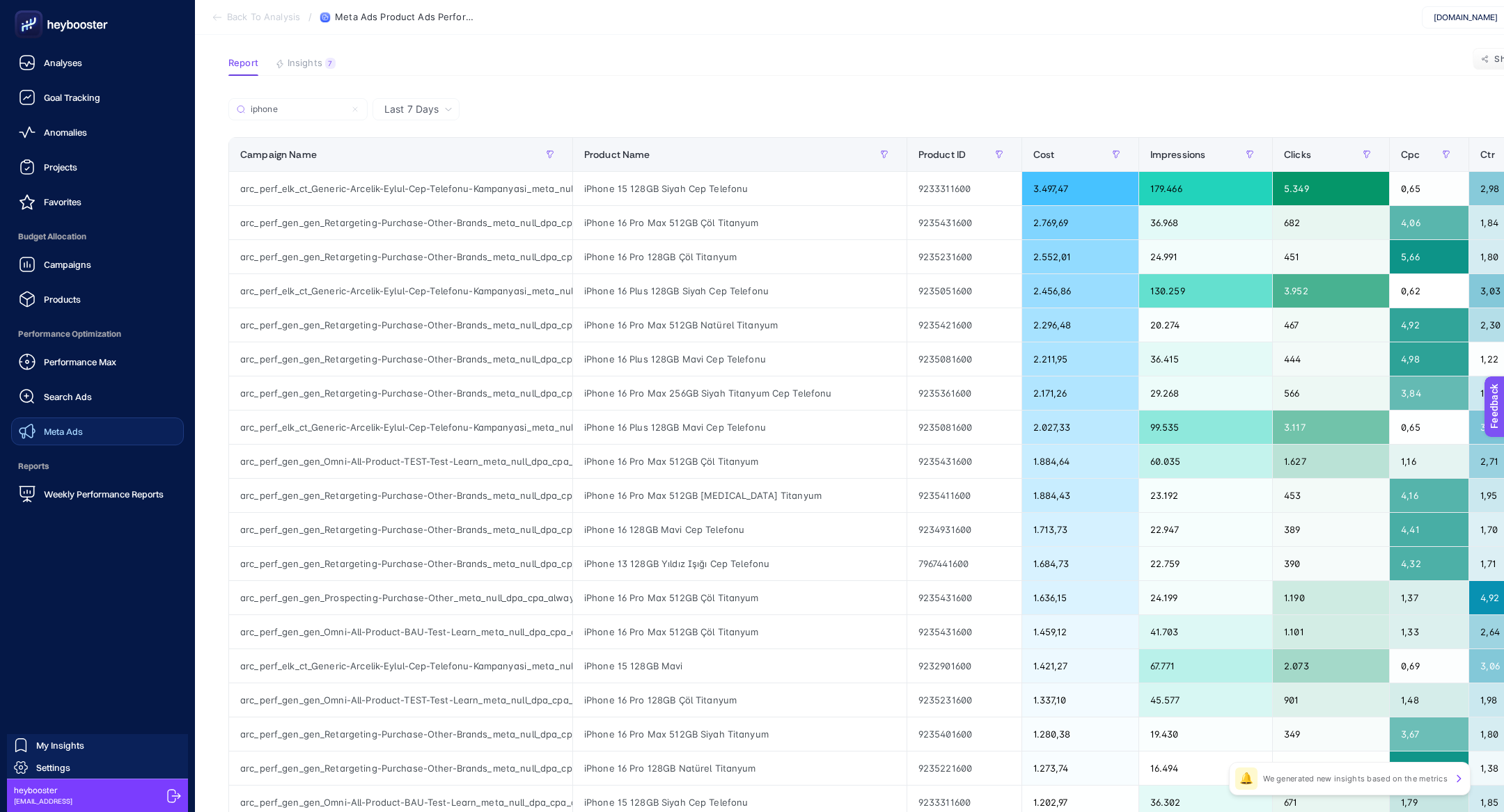
click at [41, 429] on div "Meta Ads" at bounding box center [51, 431] width 64 height 17
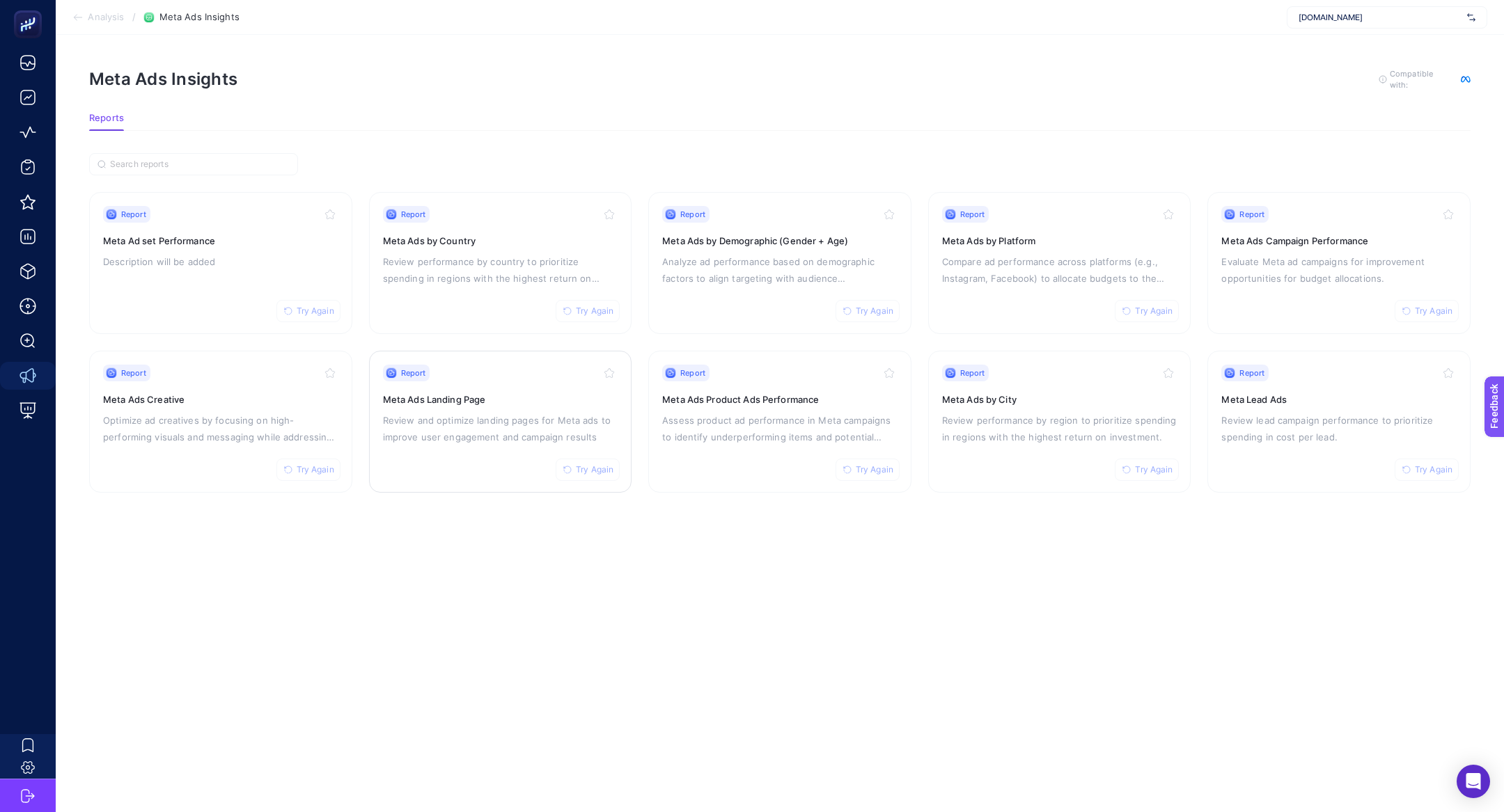
click at [486, 417] on p "Review and optimize landing pages for Meta ads to improve user engagement and c…" at bounding box center [500, 429] width 235 height 34
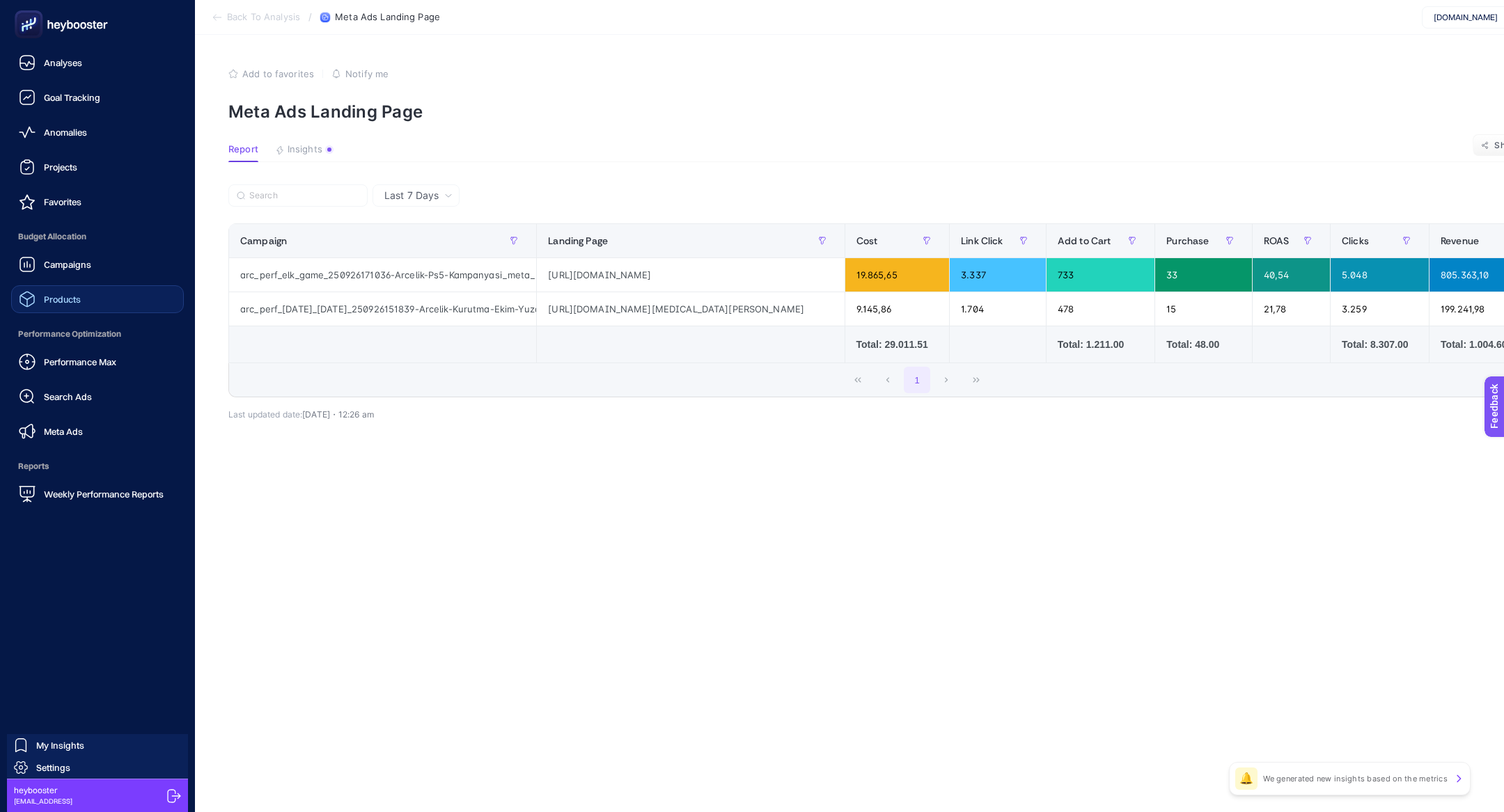
click at [64, 299] on span "Products" at bounding box center [62, 299] width 37 height 11
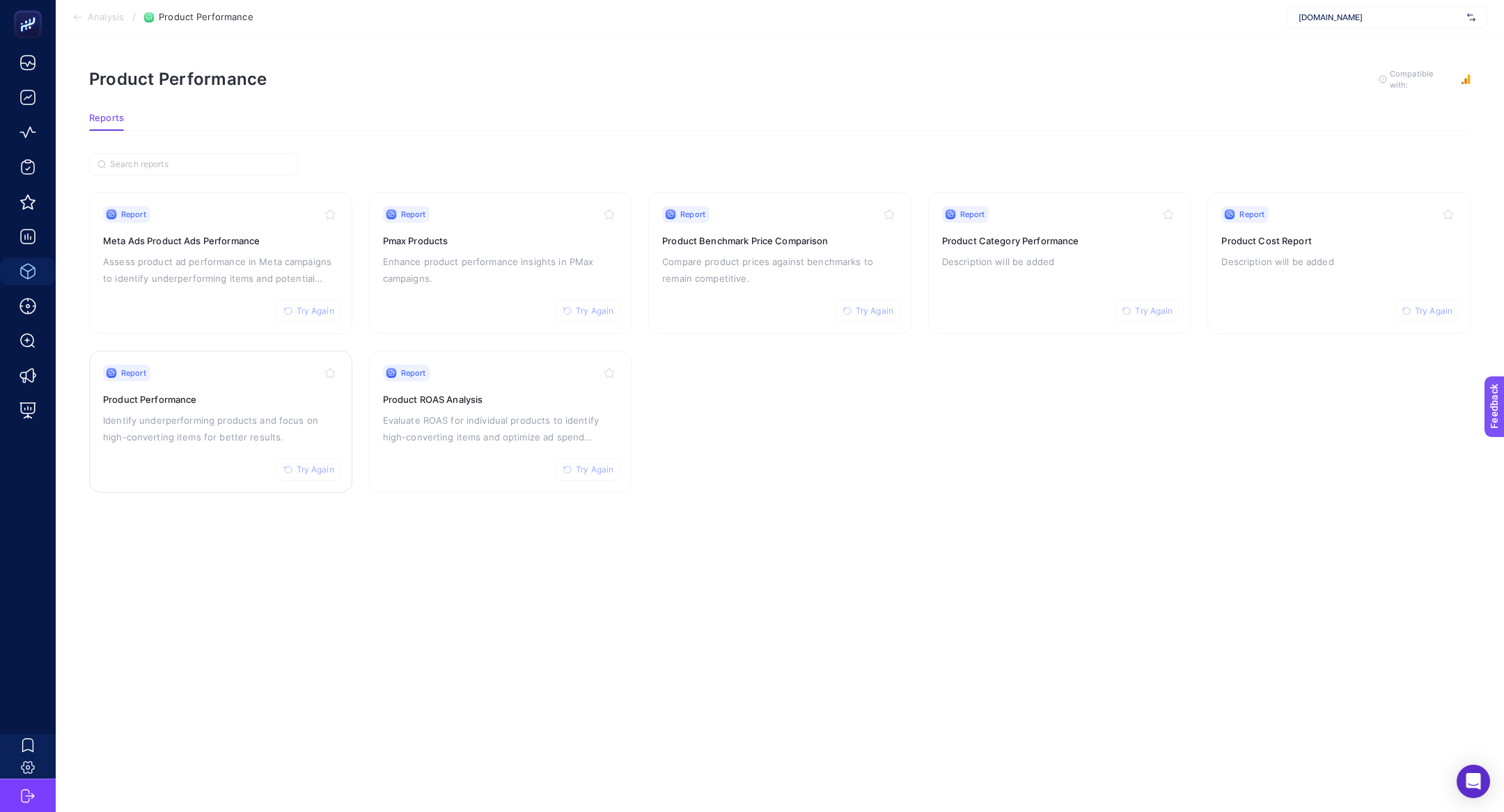
click at [218, 417] on p "Identify underperforming products and focus on high-converting items for better…" at bounding box center [221, 429] width 235 height 34
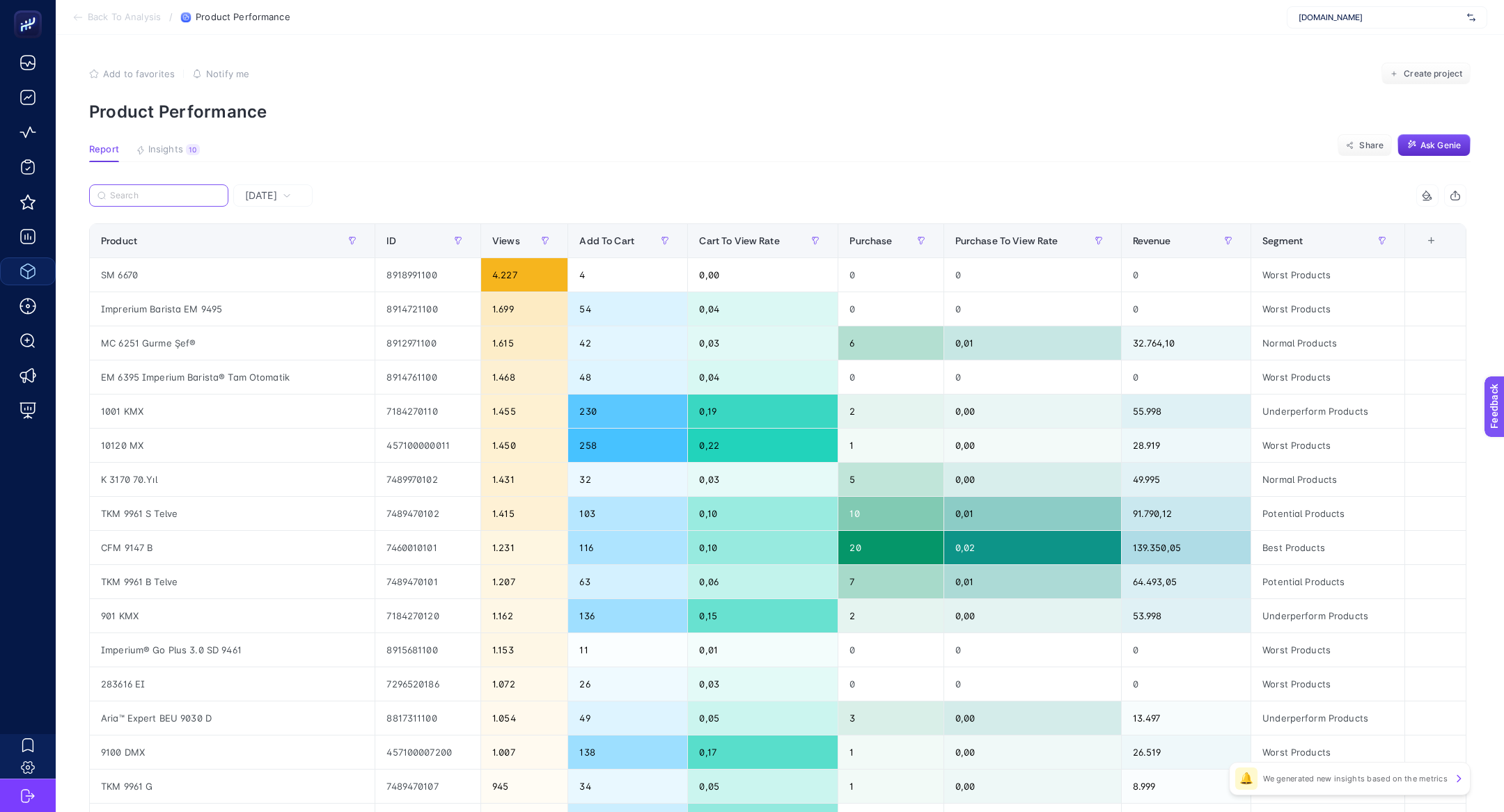
click at [153, 197] on input "Search" at bounding box center [165, 195] width 110 height 10
paste input "AquaMaster"
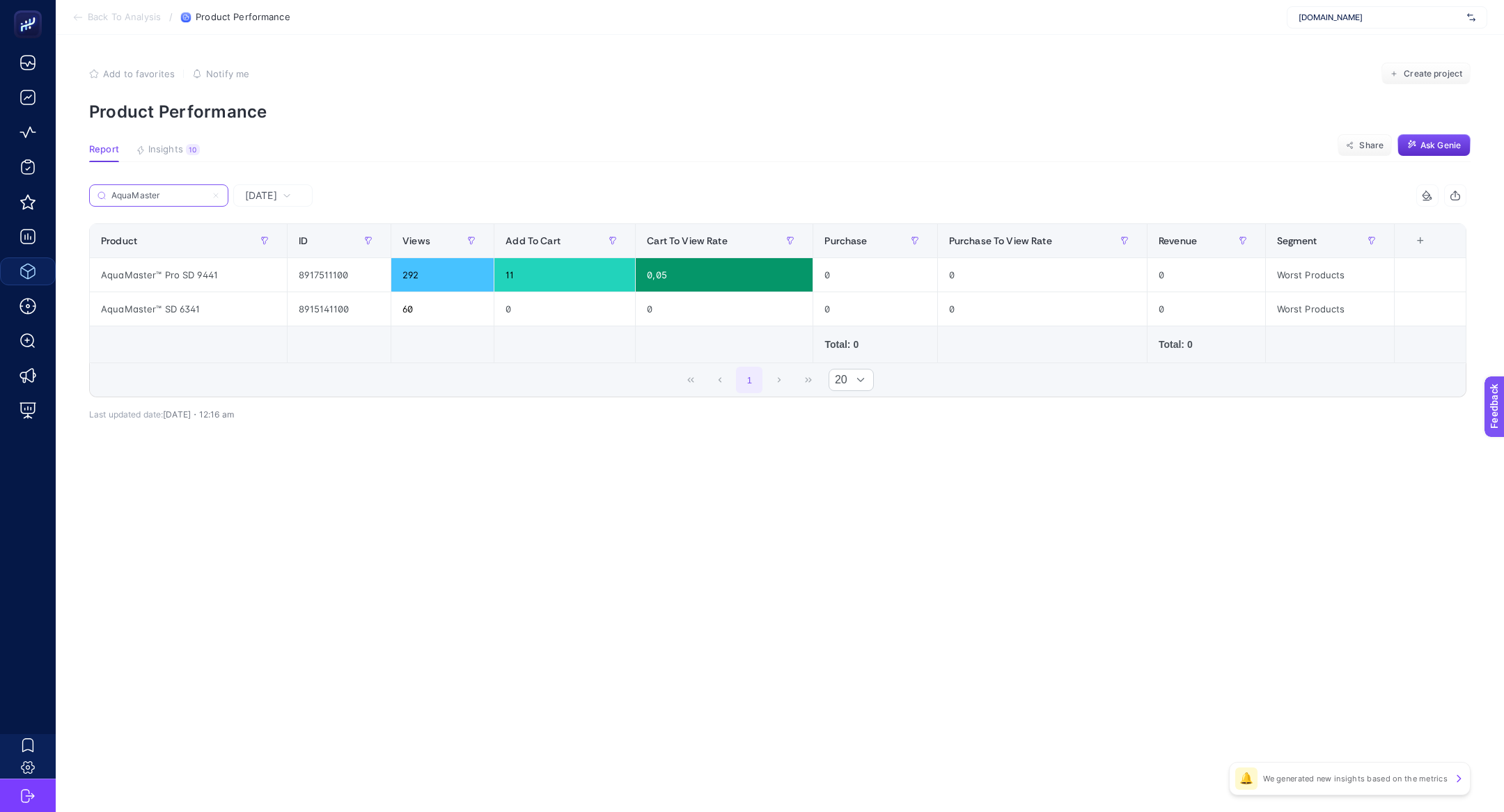
type input "AquaMaster"
click at [216, 195] on icon at bounding box center [216, 195] width 4 height 4
click at [206, 195] on input "AquaMaster" at bounding box center [158, 195] width 95 height 10
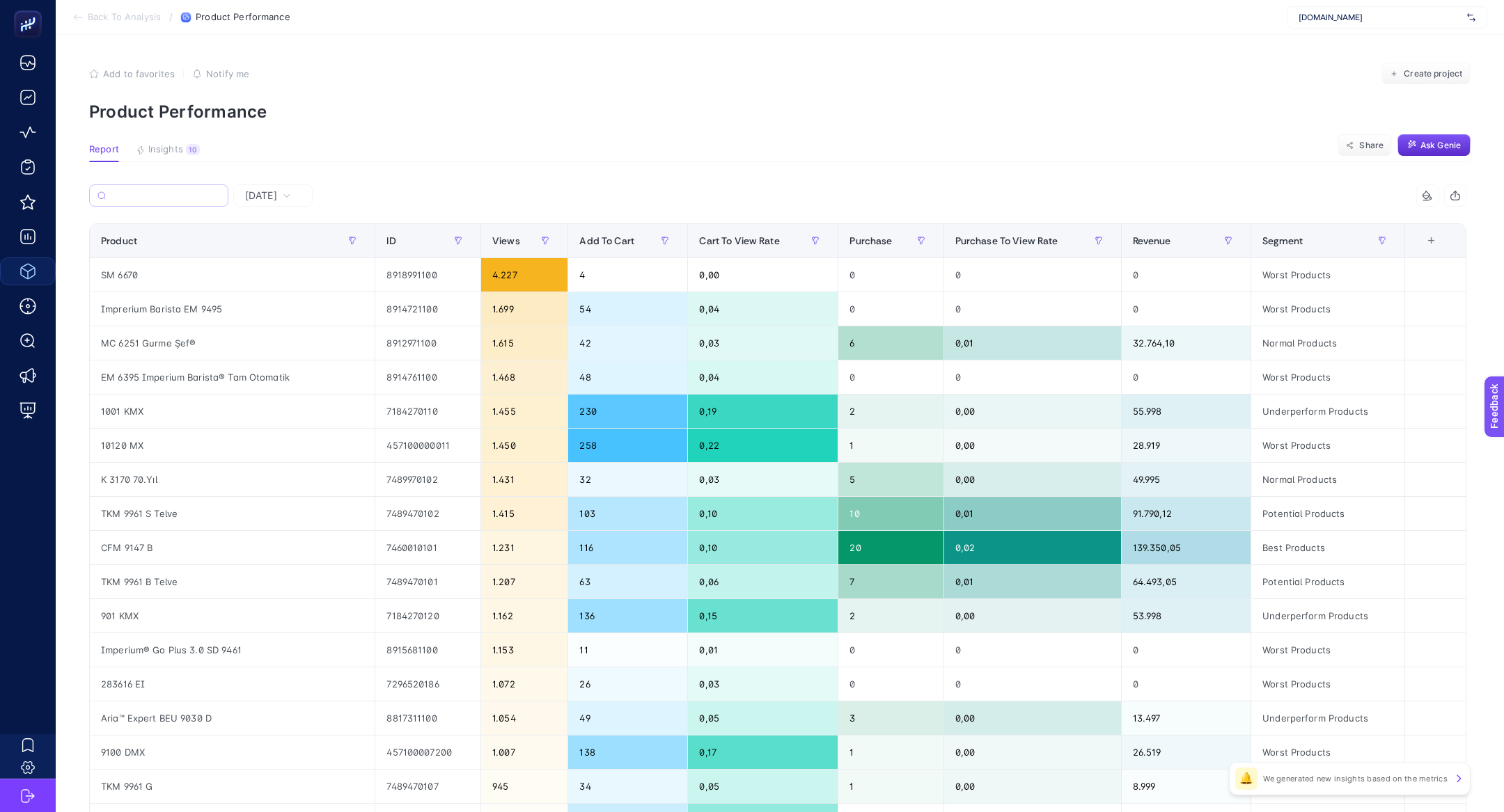
click at [274, 195] on span "Yesterday" at bounding box center [262, 195] width 32 height 14
click at [283, 250] on li "Last 7 Days" at bounding box center [273, 250] width 71 height 25
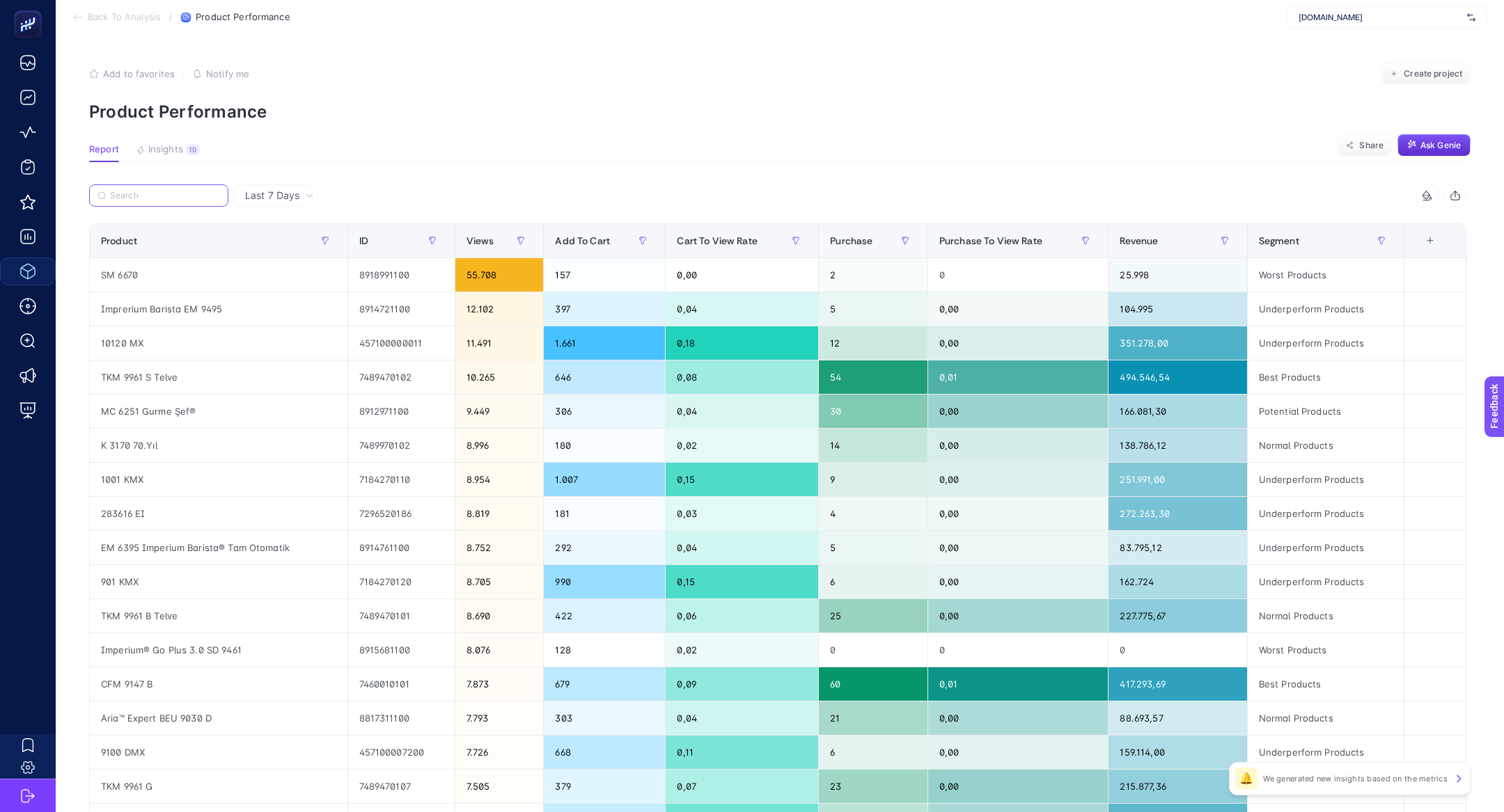
click at [136, 193] on input "Search" at bounding box center [165, 195] width 110 height 10
paste input "Imperium"
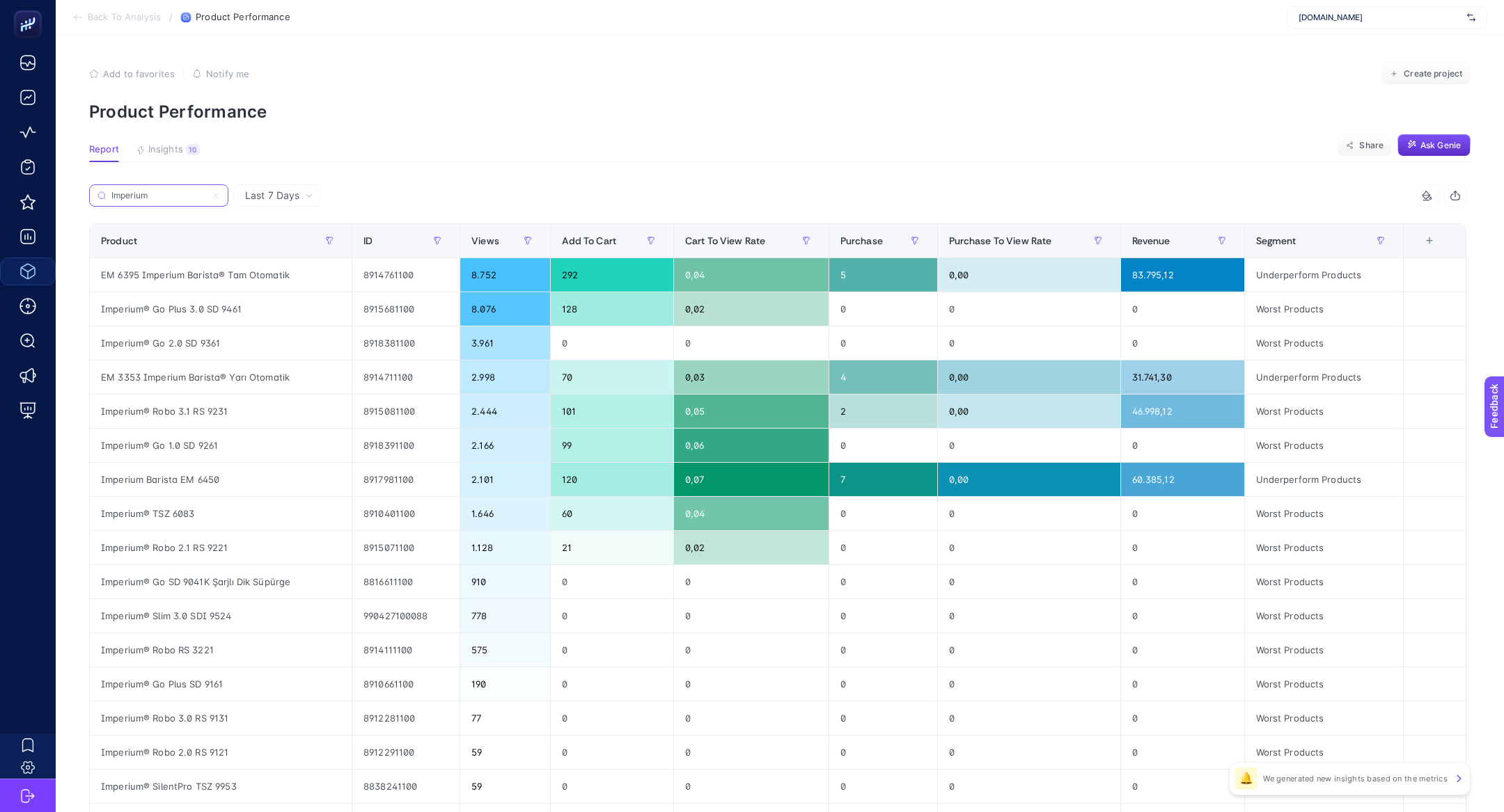
type input "Imperium"
click at [212, 289] on div "EM 6395 Imperium Barista® Tam Otomatik" at bounding box center [221, 275] width 262 height 34
click at [202, 276] on div "EM 6395 Imperium Barista® Tam Otomatik" at bounding box center [221, 275] width 262 height 34
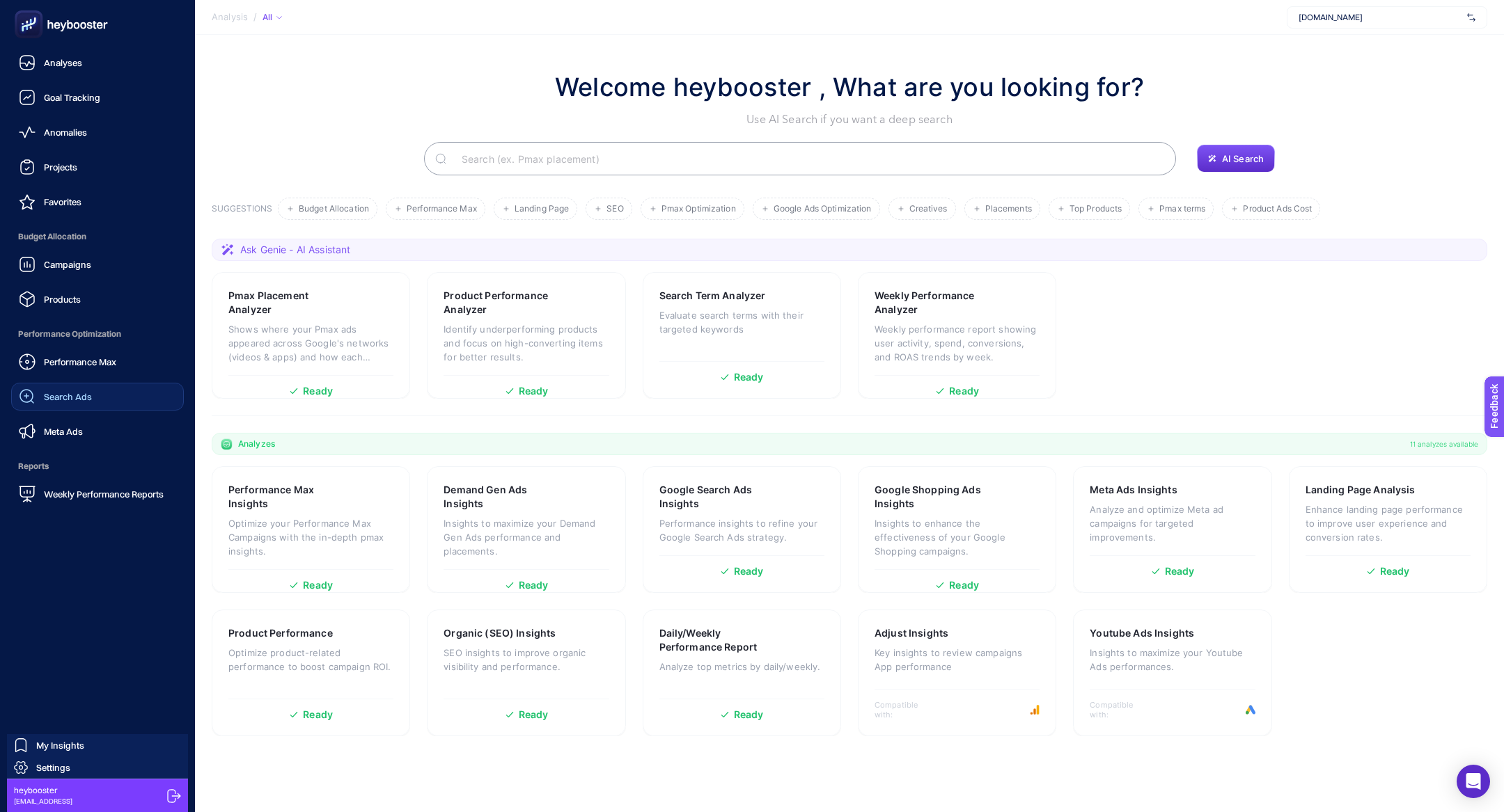
click at [68, 403] on div "Search Ads" at bounding box center [56, 396] width 73 height 17
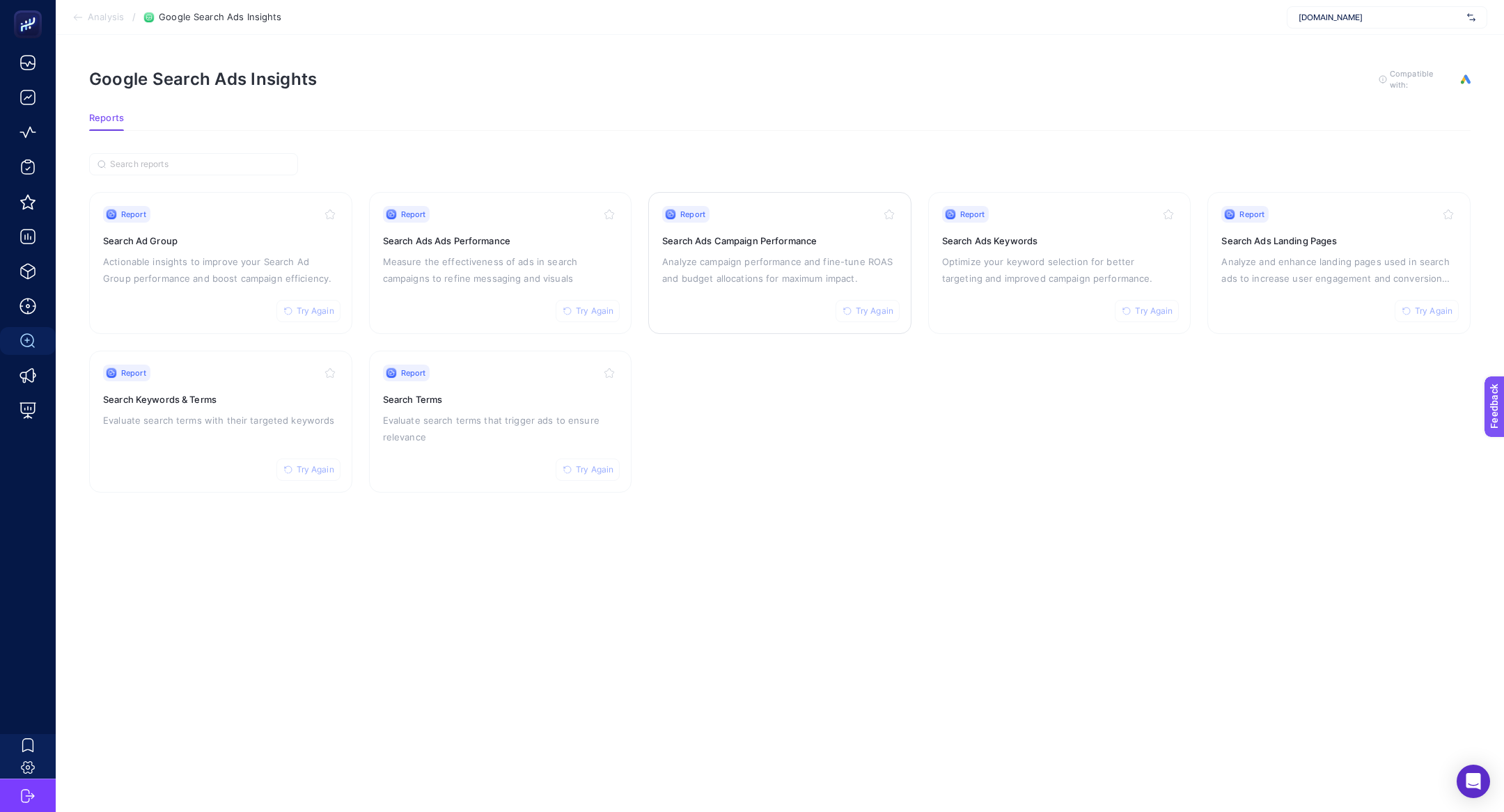
click at [764, 277] on p "Analyze campaign performance and fine-tune ROAS and budget allocations for maxi…" at bounding box center [779, 270] width 235 height 34
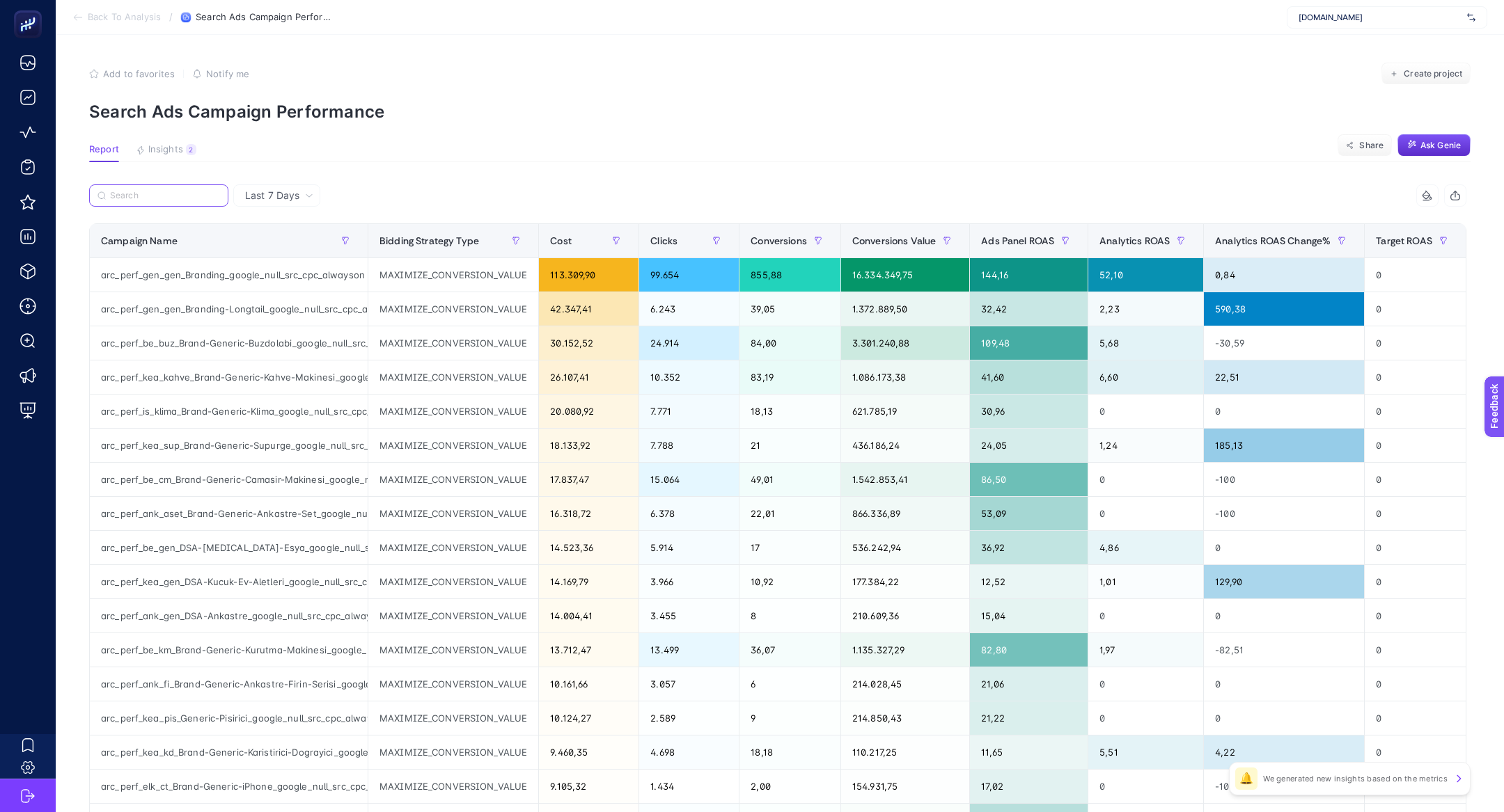
click at [131, 198] on input "Search" at bounding box center [165, 195] width 110 height 10
paste input "arc_perf_be_fi_Generic-Firin_google_null_src_cpc_alwayson"
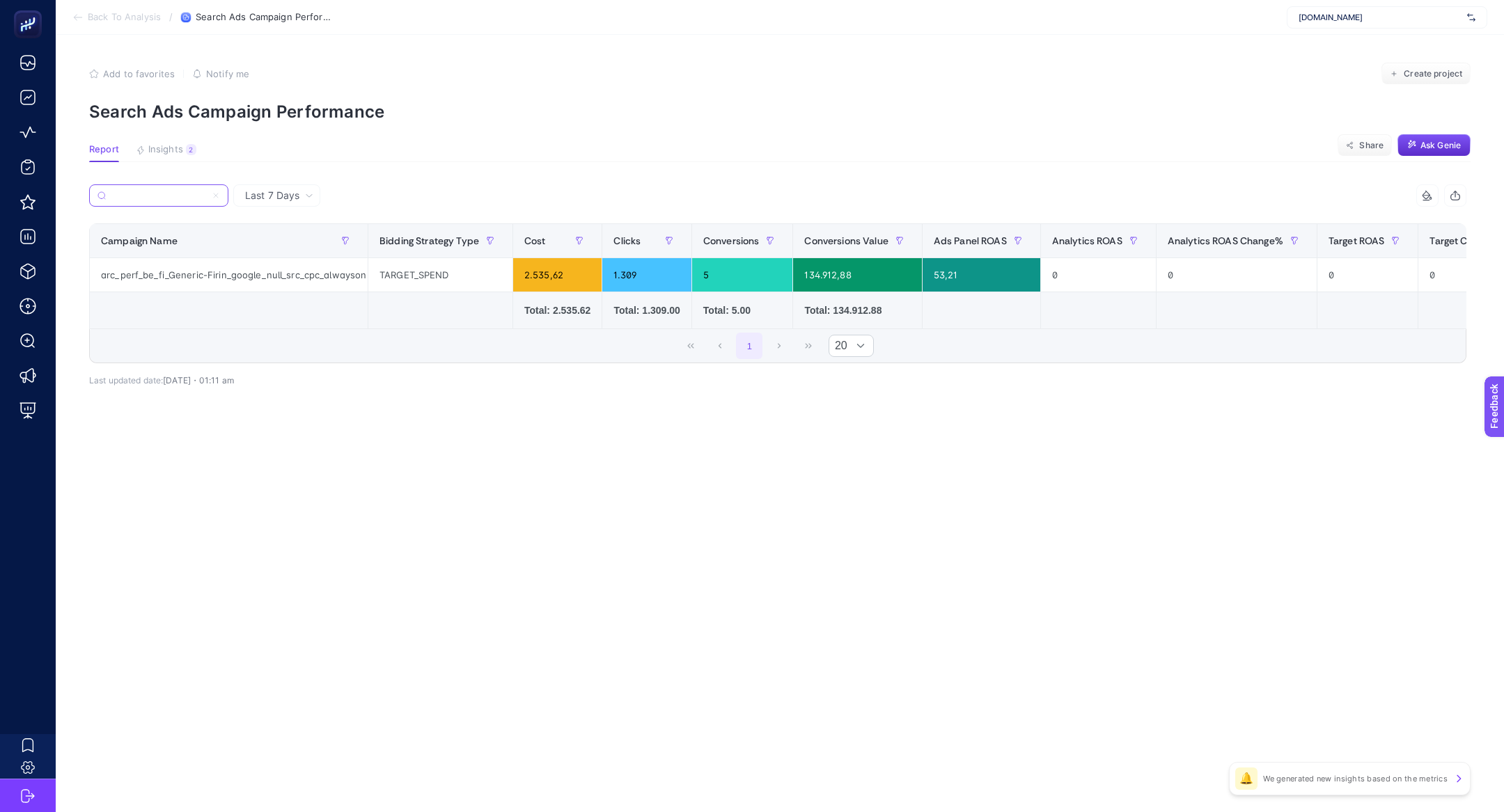
type input "arc_perf_be_fi_Generic-Firin_google_null_src_cpc_alwayson"
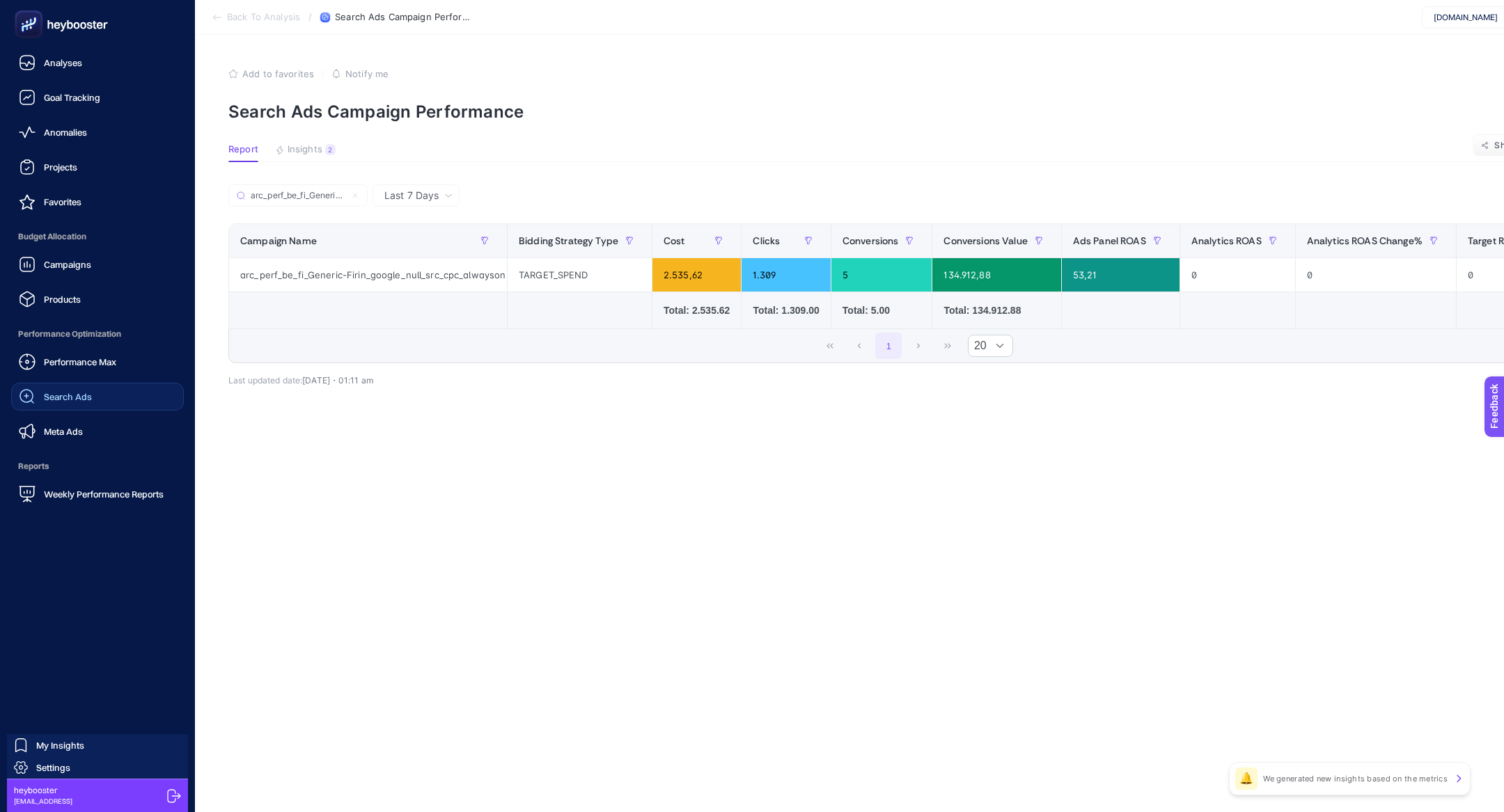
click at [92, 387] on link "Search Ads" at bounding box center [97, 397] width 173 height 28
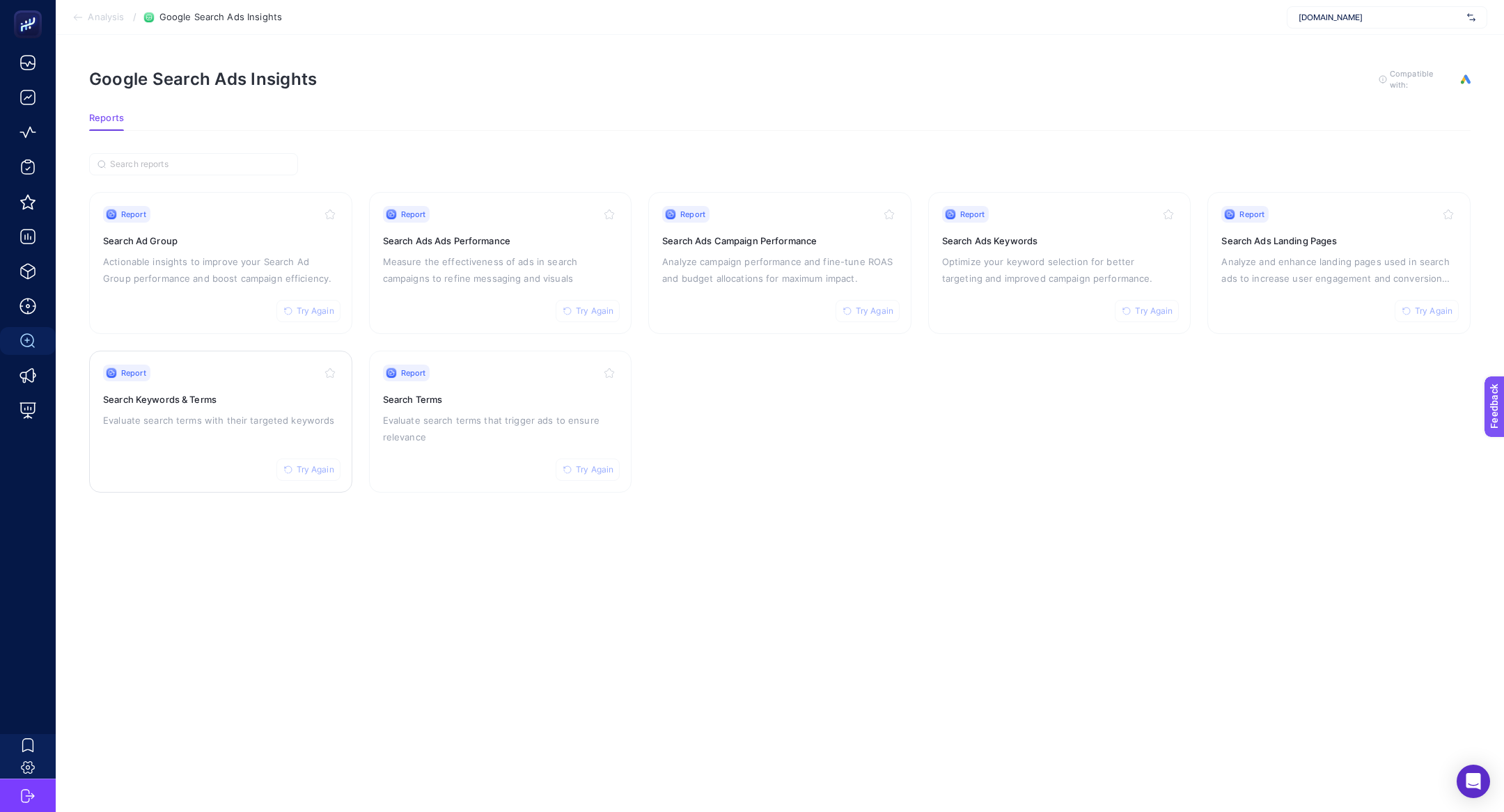
click at [179, 429] on div "Report Try Again Search Keywords & Terms Evaluate search terms with their targe…" at bounding box center [221, 422] width 235 height 114
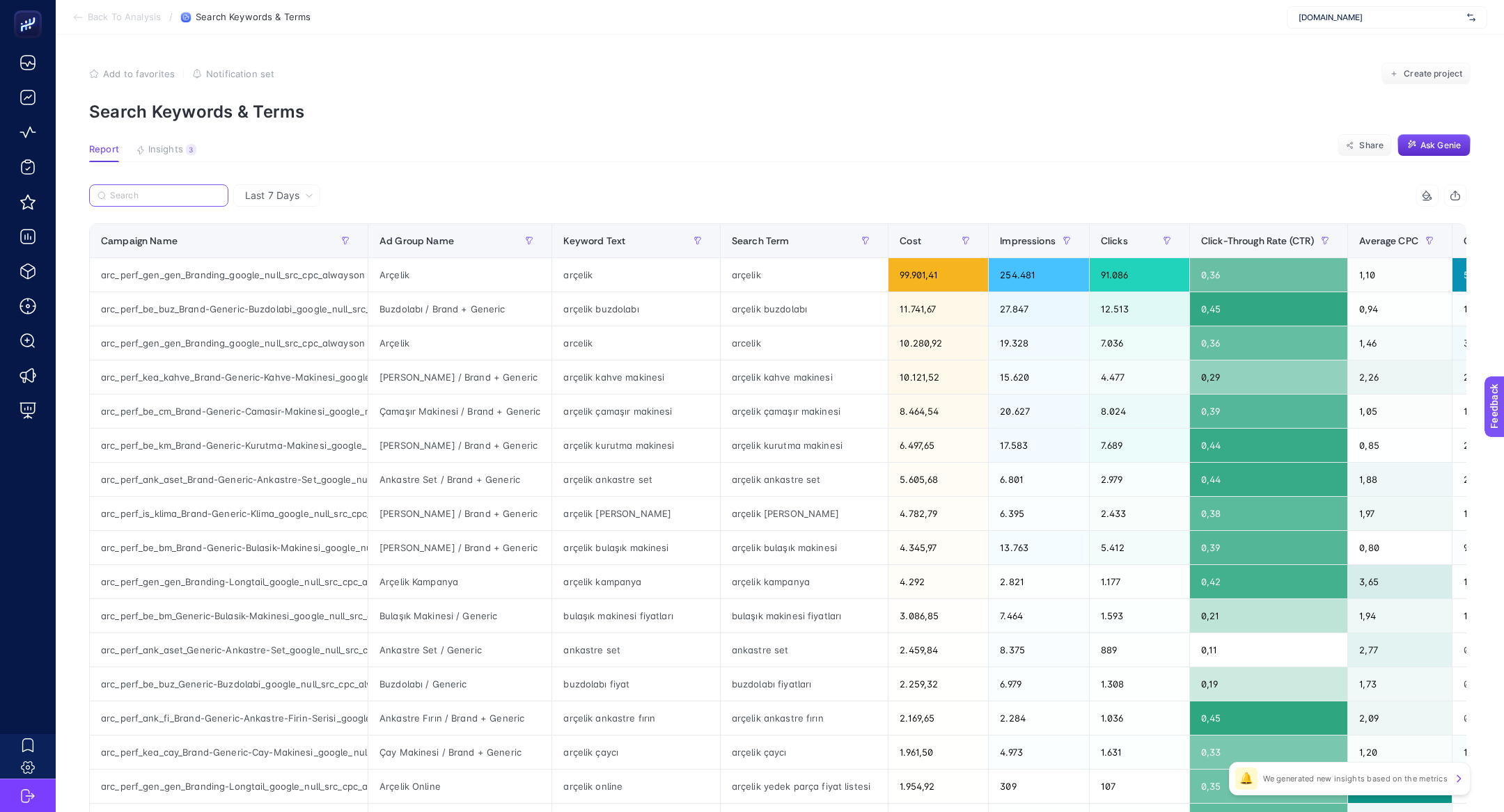
click at [131, 198] on input "Search" at bounding box center [165, 195] width 110 height 10
paste input "arc_perf_be_fi_Generic-Firin_google_null_src_cpc_alwayson"
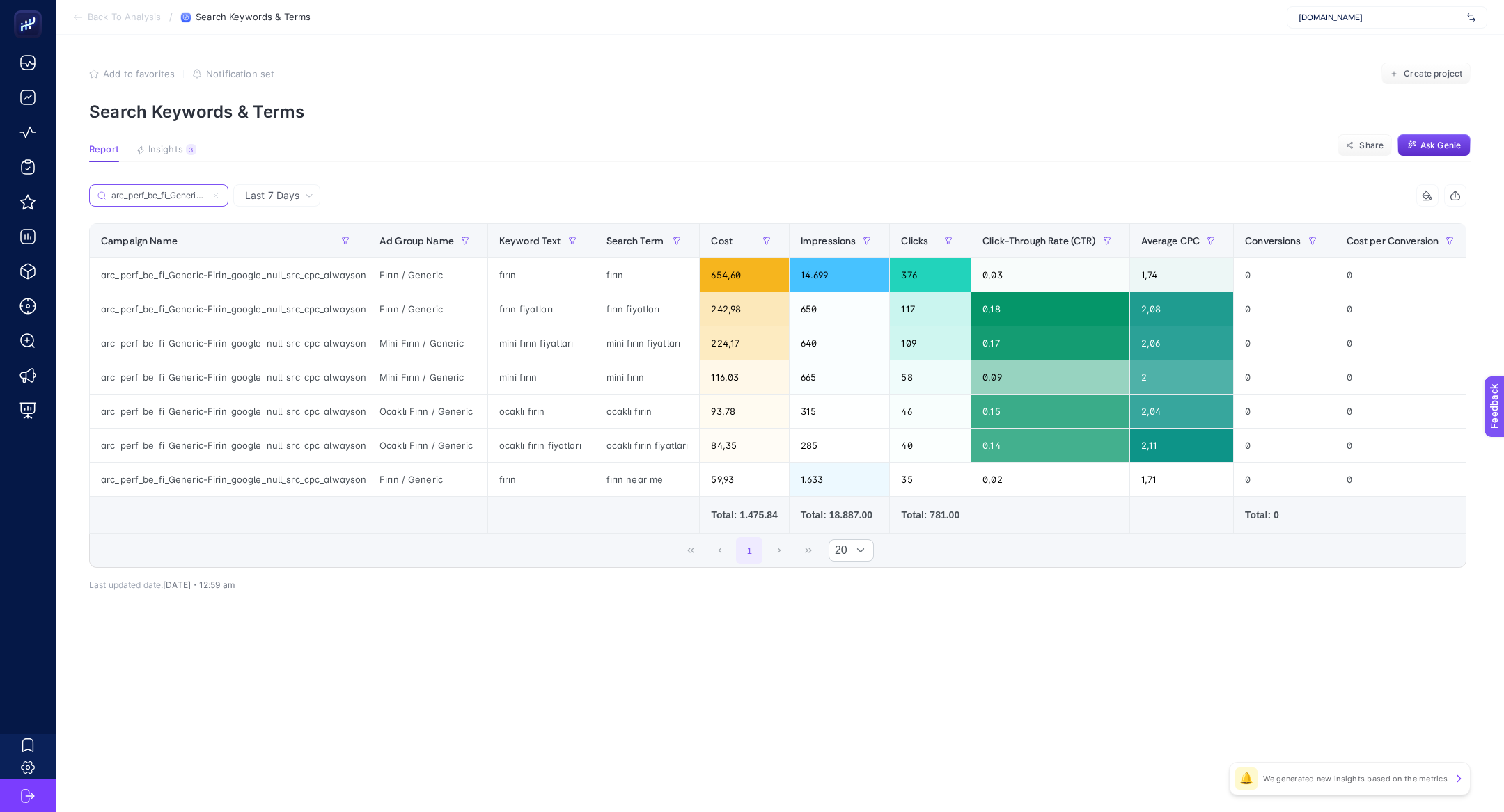
scroll to position [0, 144]
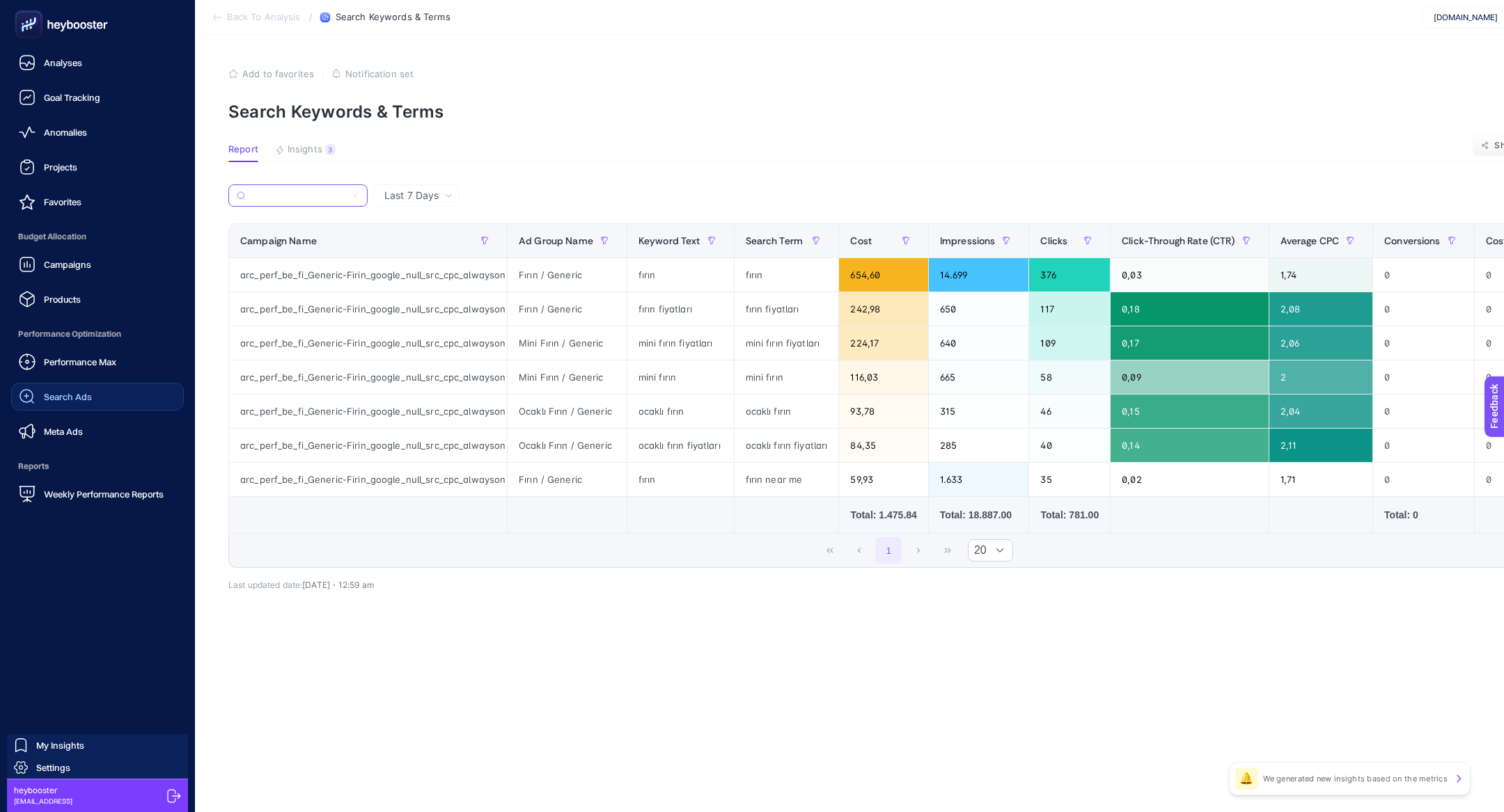
type input "arc_perf_be_fi_Generic-Firin_google_null_src_cpc_alwayson"
click at [82, 393] on span "Search Ads" at bounding box center [68, 396] width 48 height 11
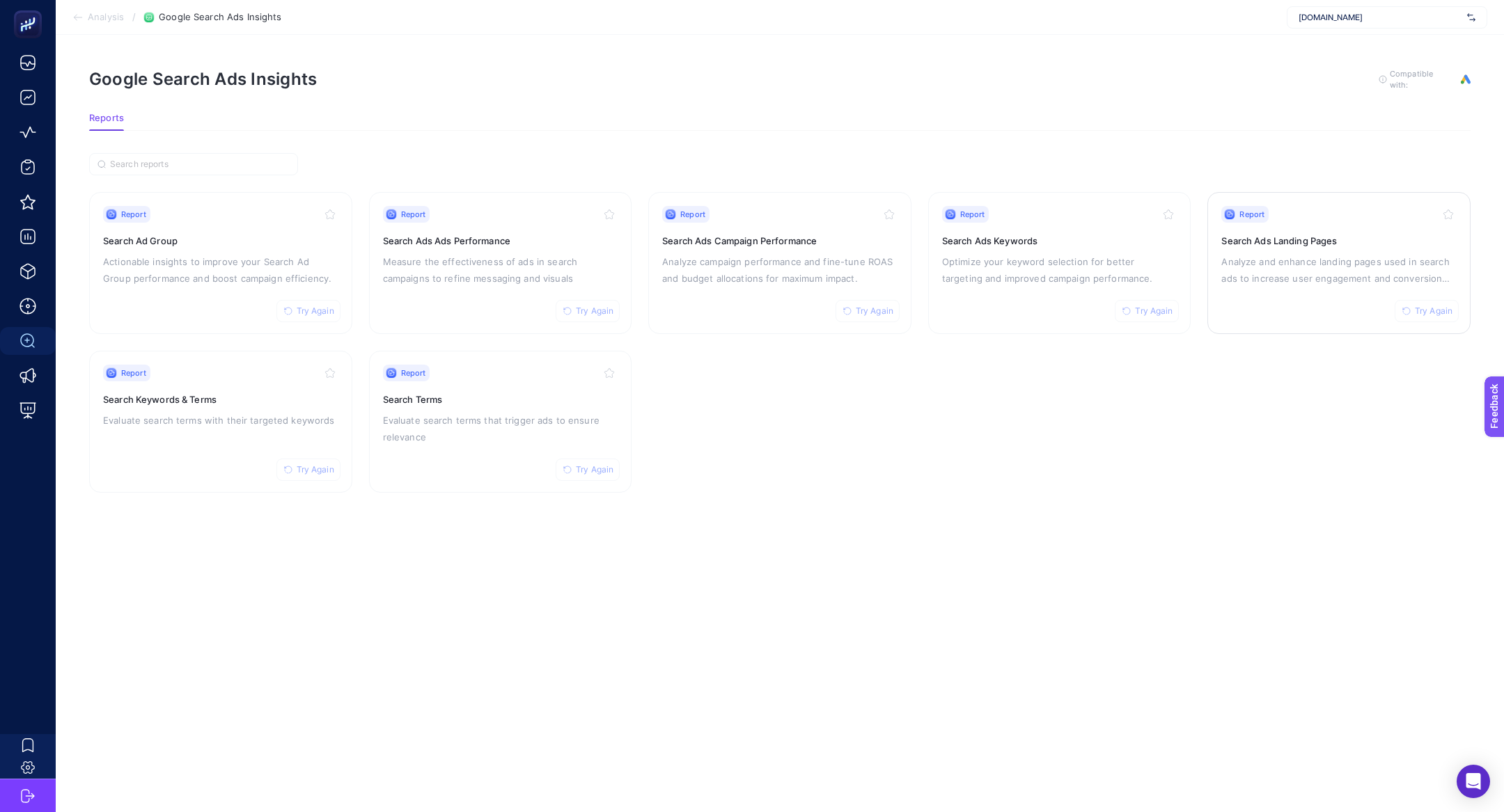
click at [1273, 260] on p "Analyze and enhance landing pages used in search ads to increase user engagemen…" at bounding box center [1338, 270] width 235 height 34
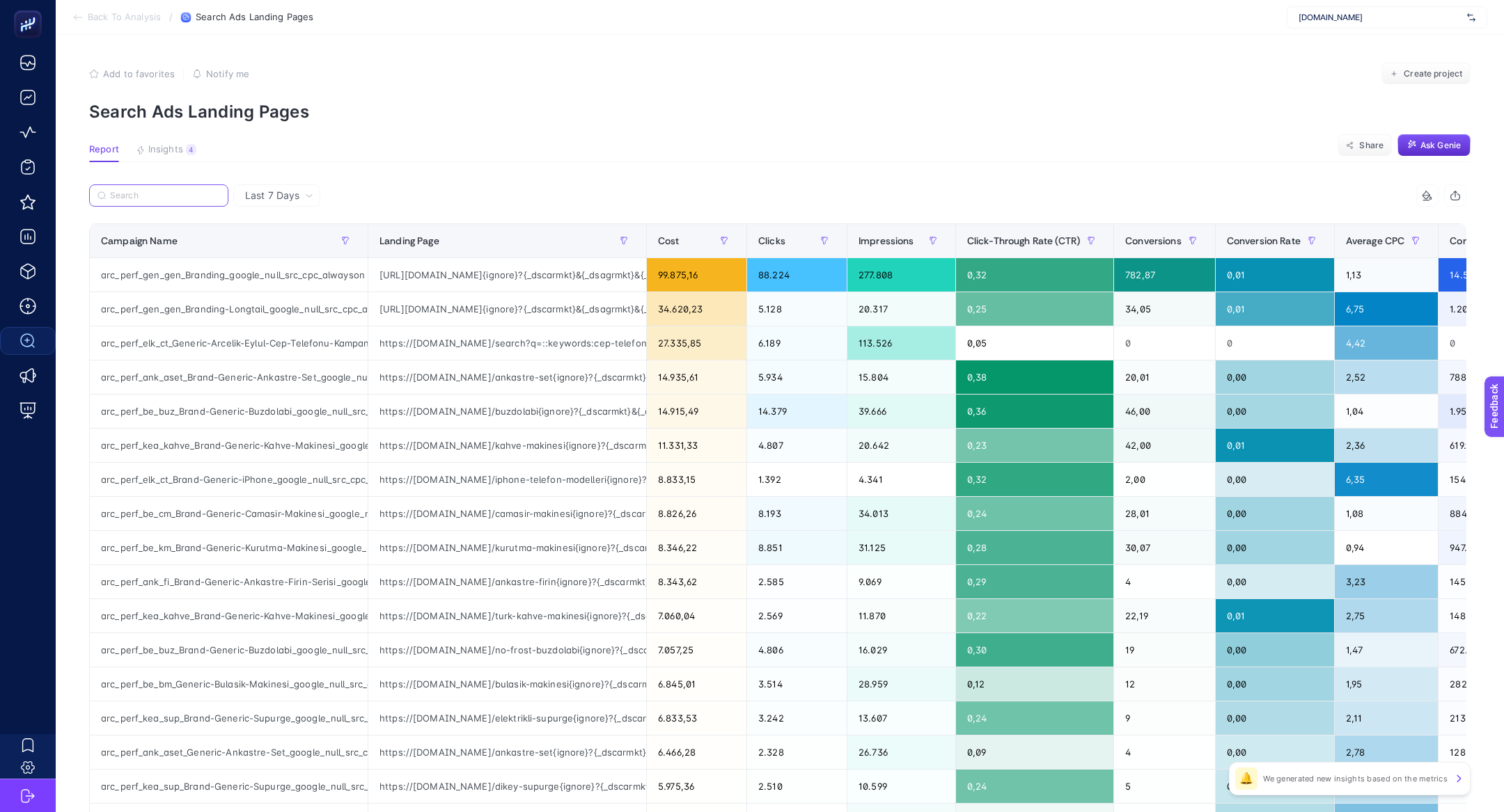
click at [129, 194] on input "Search" at bounding box center [165, 195] width 110 height 10
paste input "arc_perf_be_fi_Generic-Firin_google_null_src_cpc_alwayson"
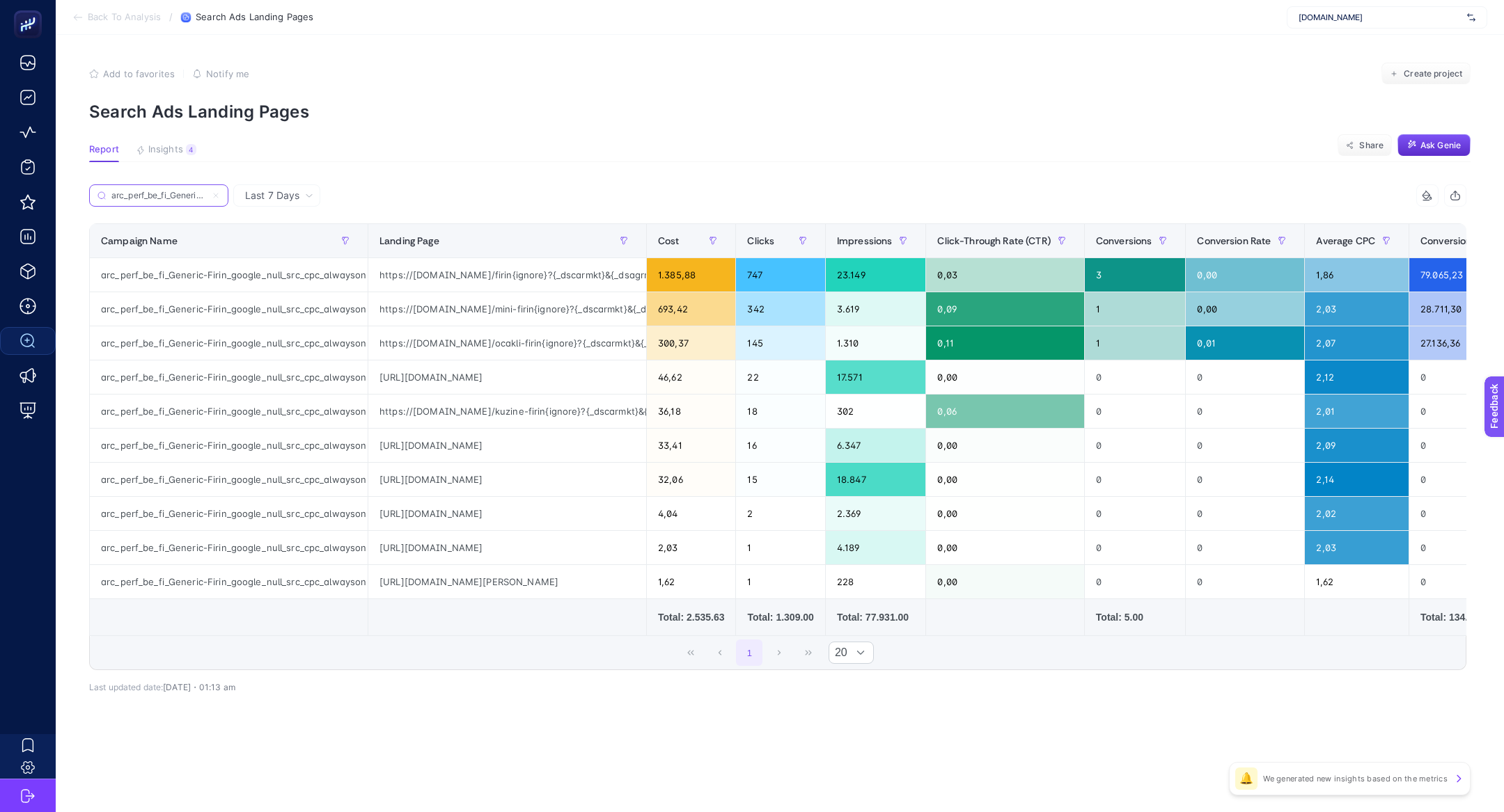
scroll to position [0, 144]
type input "arc_perf_be_fi_Generic-Firin_google_null_src_cpc_alwayson"
click at [448, 338] on div "https://www.arcelik.com.tr/ocakli-firin{ignore}?{_dscarmkt}&{_dsagrmkt}&{_dsaga…" at bounding box center [507, 343] width 278 height 34
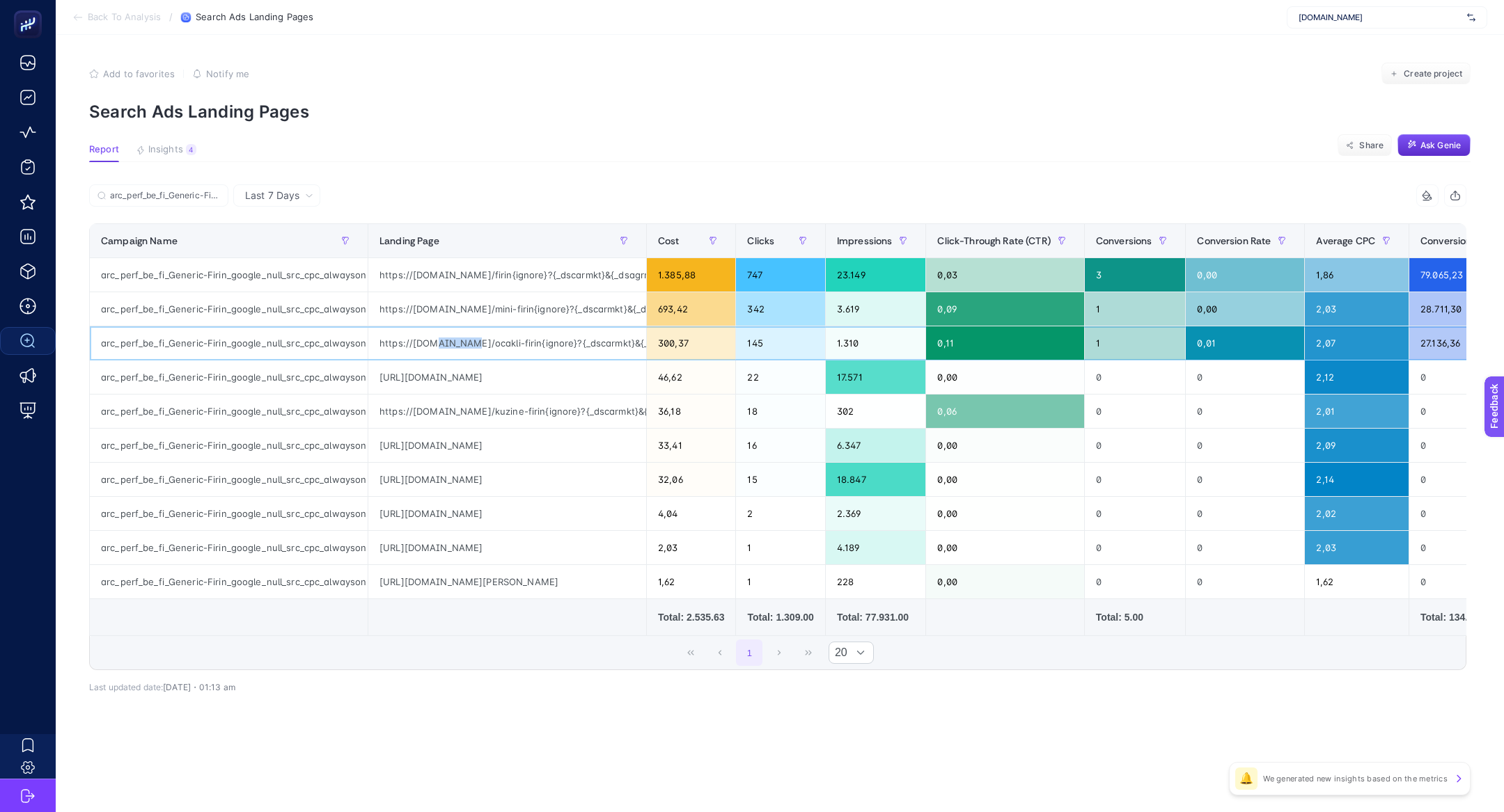
click at [448, 338] on div "https://www.arcelik.com.tr/ocakli-firin{ignore}?{_dscarmkt}&{_dsagrmkt}&{_dsaga…" at bounding box center [507, 343] width 278 height 34
click at [462, 379] on div "https://www.arcelik.com.tr/firin" at bounding box center [507, 377] width 278 height 34
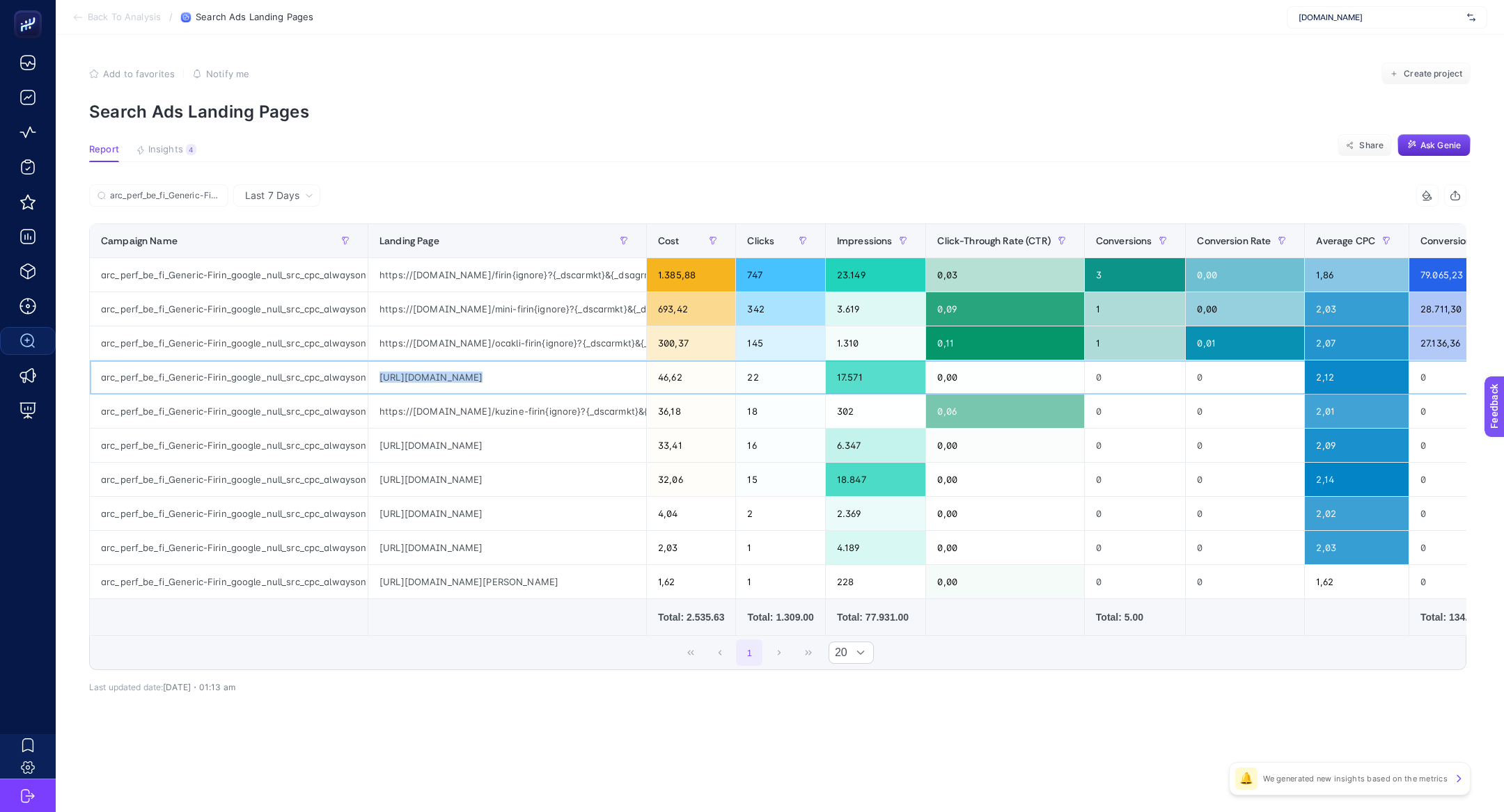
click at [462, 379] on div "https://www.arcelik.com.tr/firin" at bounding box center [507, 377] width 278 height 34
click at [454, 274] on div "https://www.arcelik.com.tr/firin{ignore}?{_dscarmkt}&{_dsagrmkt}&{_dsagarmkt}&{…" at bounding box center [507, 275] width 278 height 34
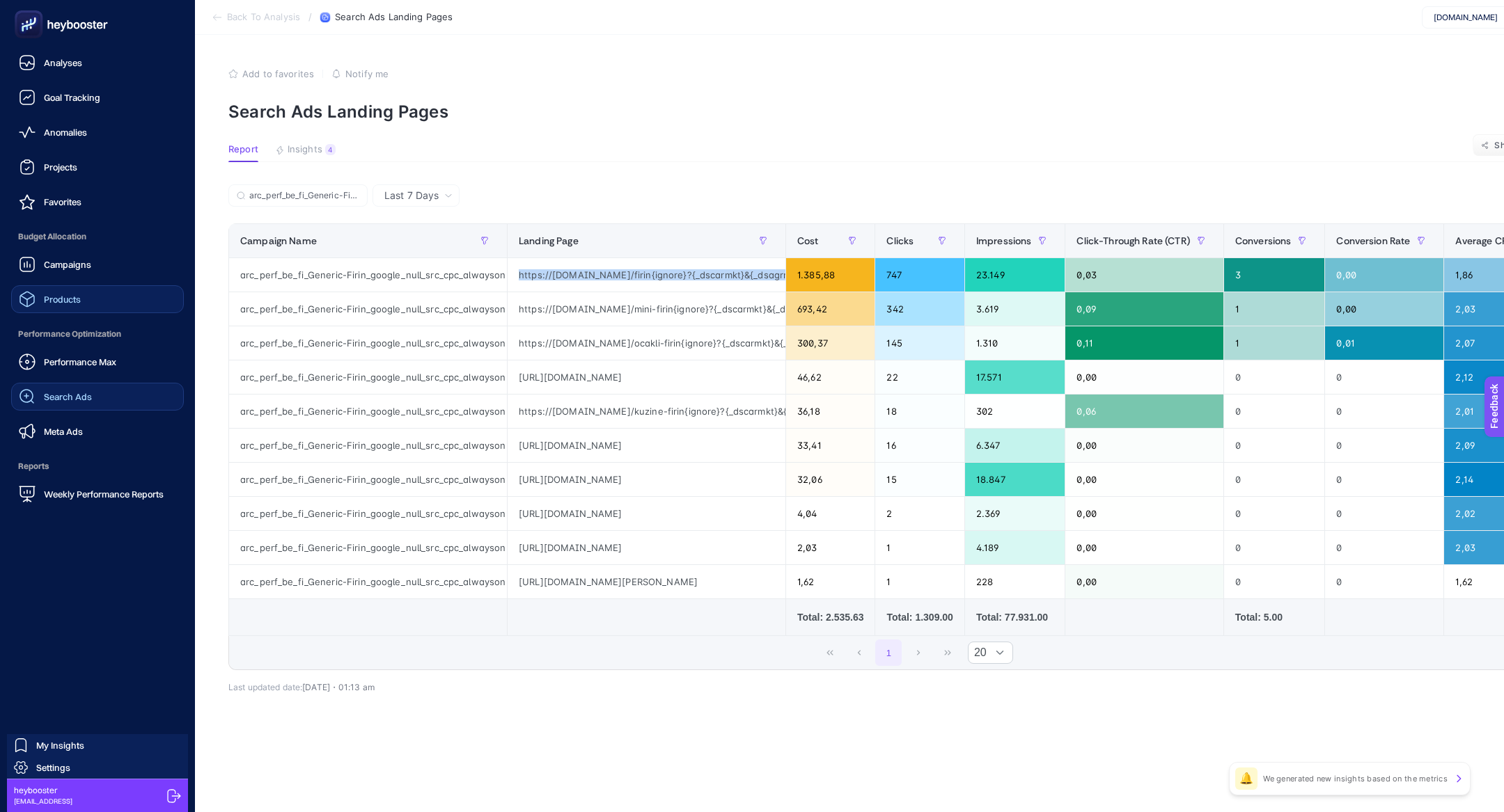
click at [59, 289] on link "Products" at bounding box center [97, 299] width 173 height 28
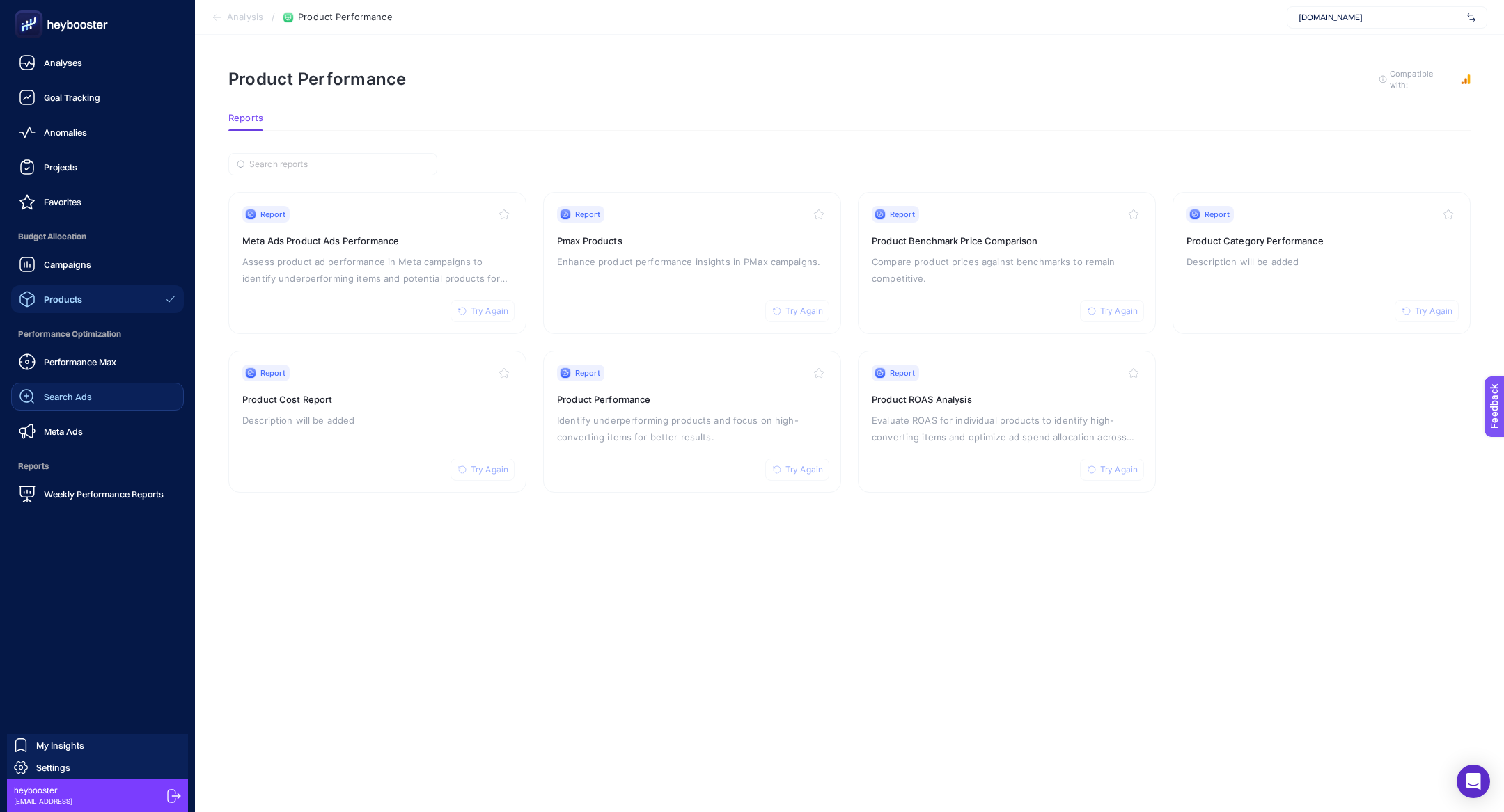
click at [64, 399] on span "Search Ads" at bounding box center [68, 396] width 48 height 11
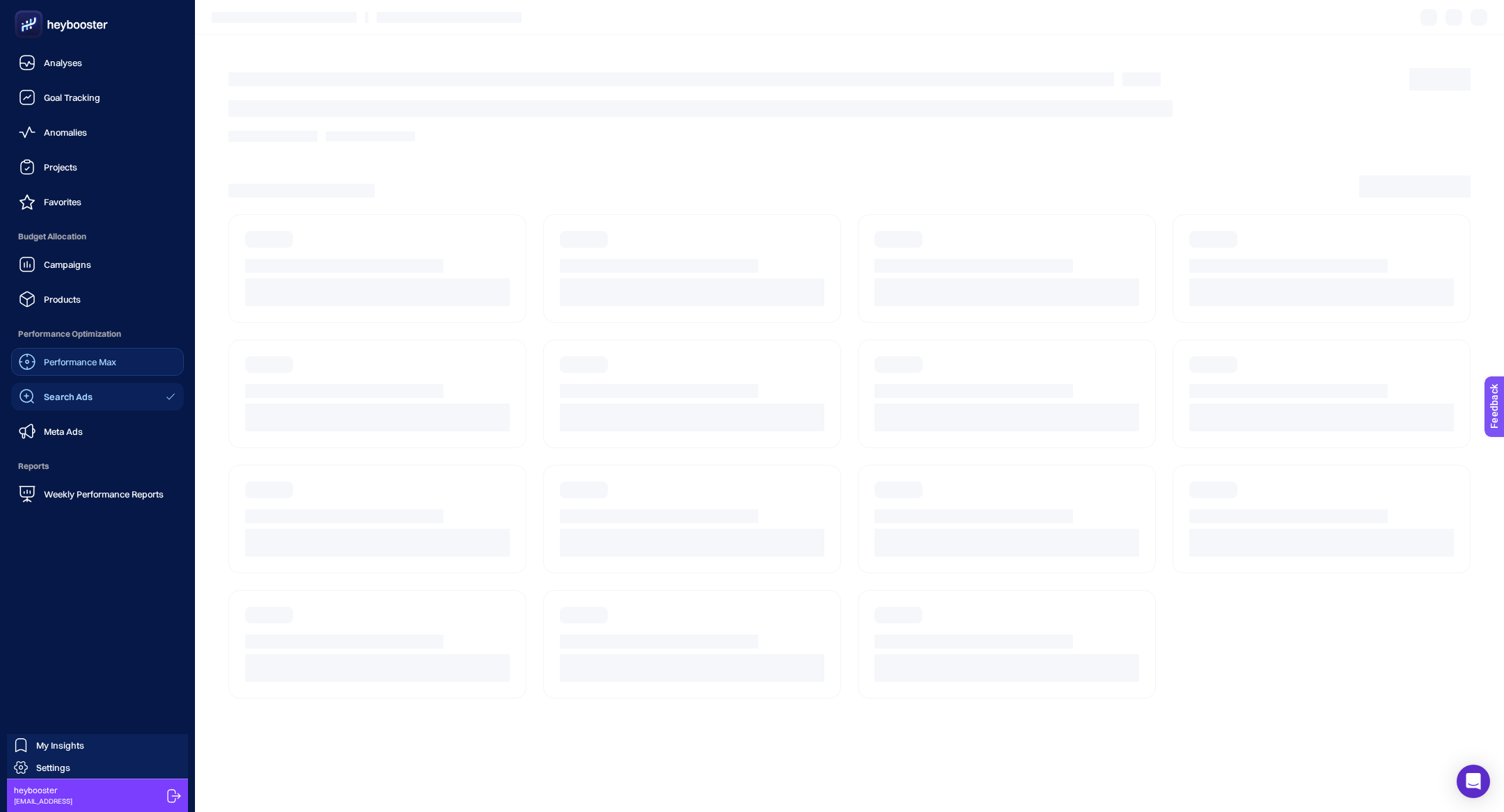
click at [53, 368] on div "Performance Max" at bounding box center [67, 362] width 97 height 17
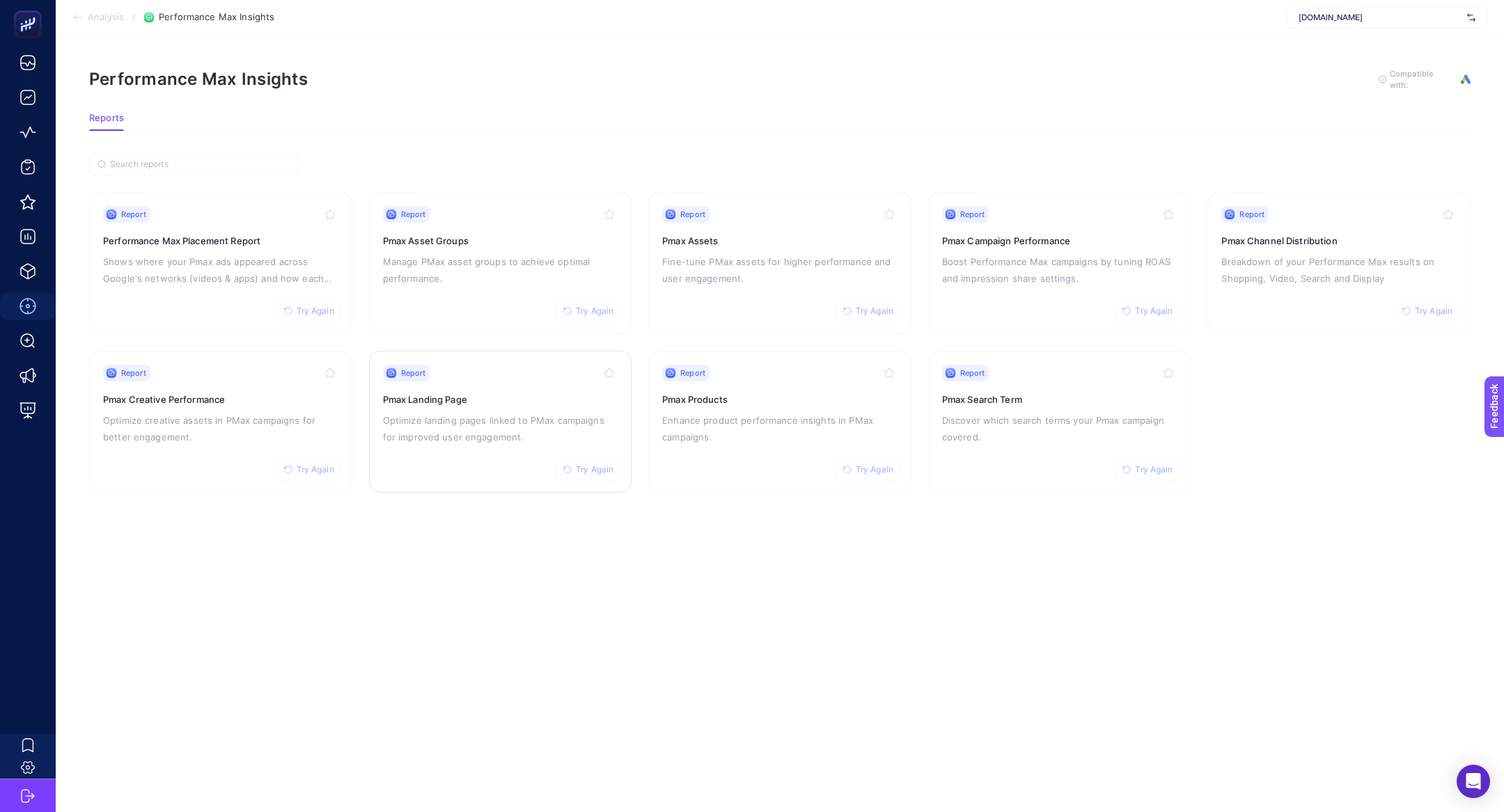
click at [453, 417] on p "Optimize landing pages linked to PMax campaigns for improved user engagement." at bounding box center [500, 429] width 235 height 34
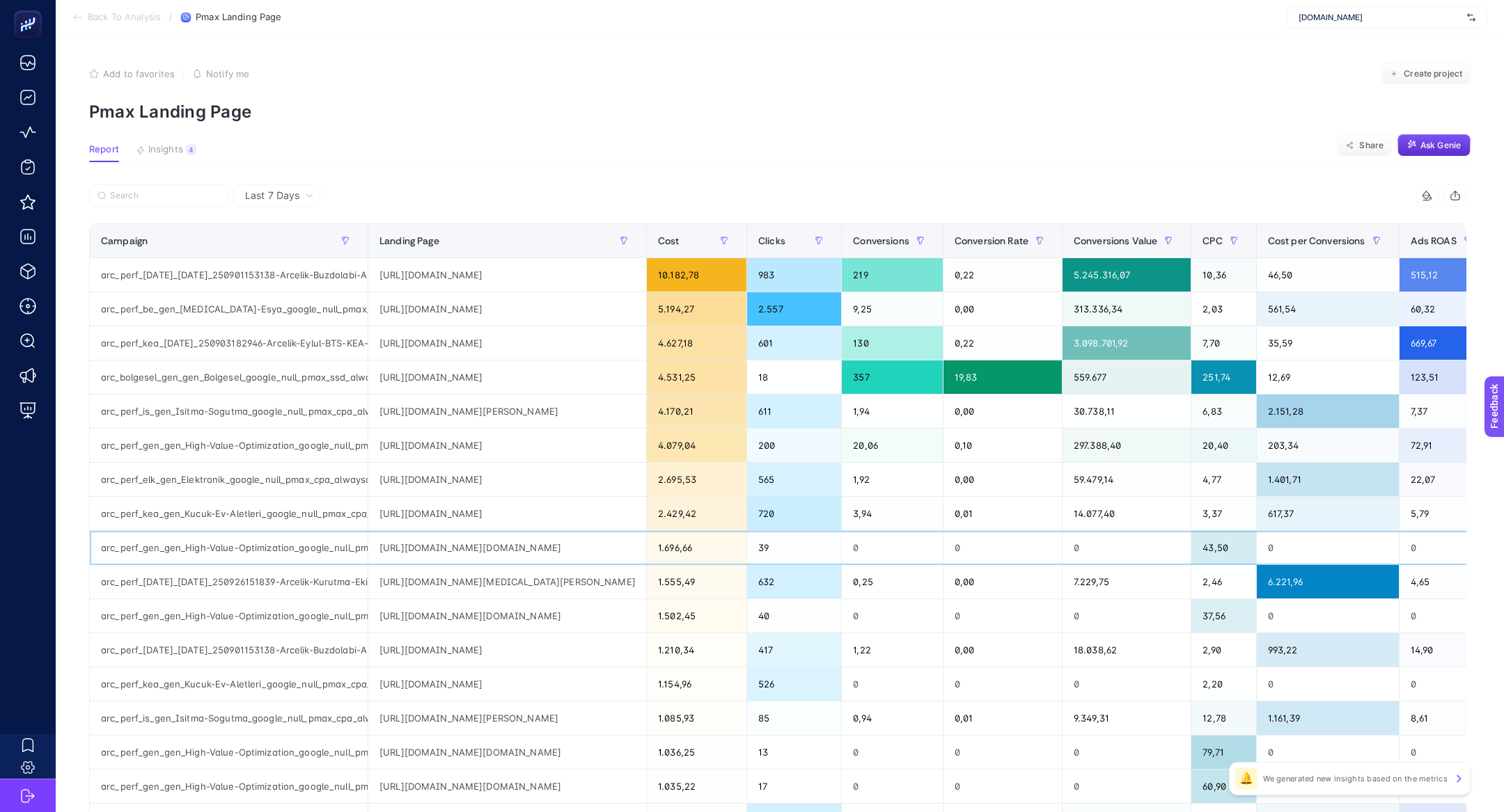
click at [435, 547] on div "https://ad.doubleclick.net/searchads/link/click?lid=58700008836200198&ds_a_cid=…" at bounding box center [507, 548] width 278 height 34
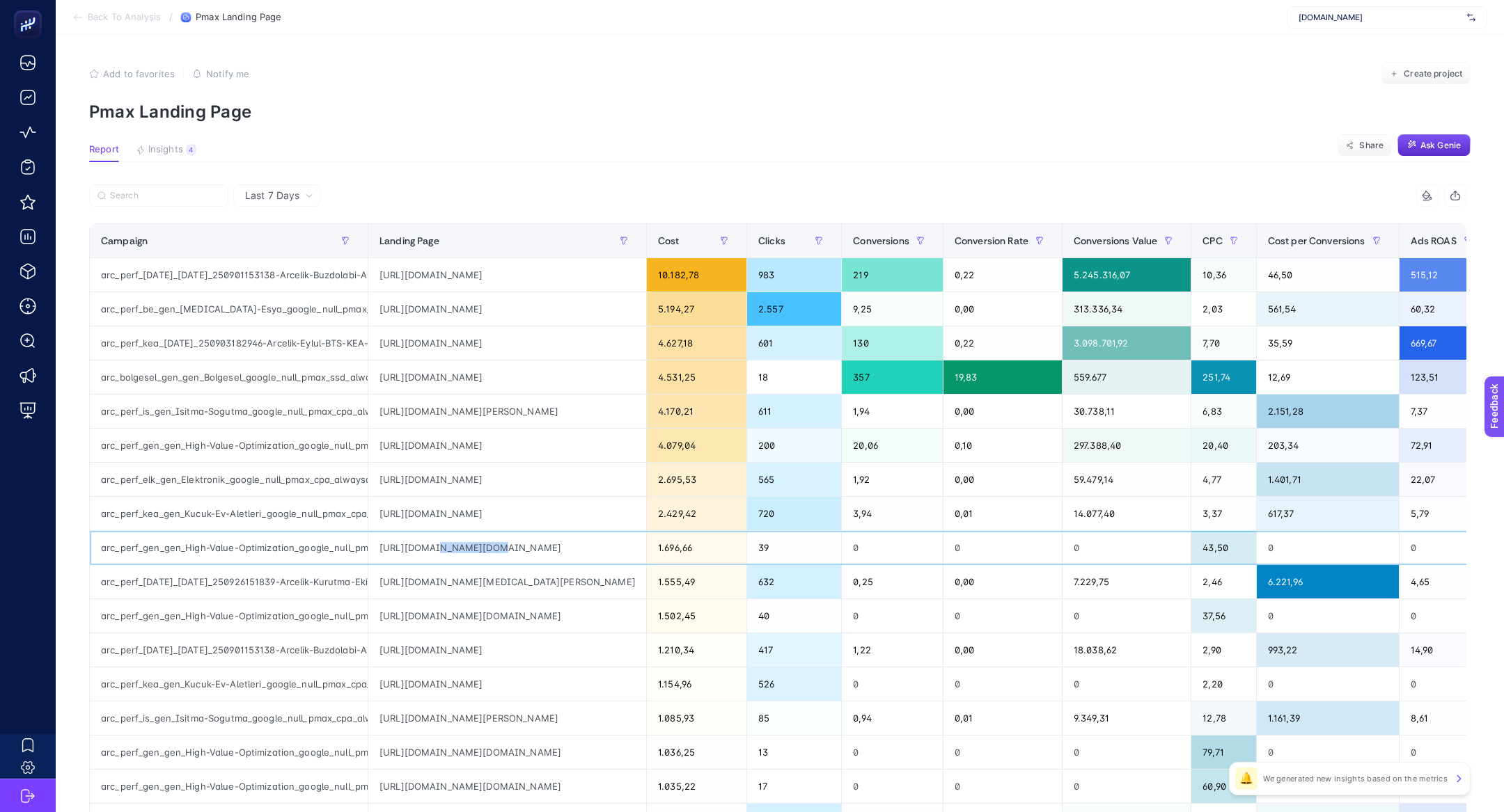
click at [435, 547] on div "https://ad.doubleclick.net/searchads/link/click?lid=58700008836200198&ds_a_cid=…" at bounding box center [507, 548] width 278 height 34
click at [433, 611] on div "https://ad.doubleclick.net/searchads/link/click?lid=58700008836200198&ds_a_cid=…" at bounding box center [507, 616] width 278 height 34
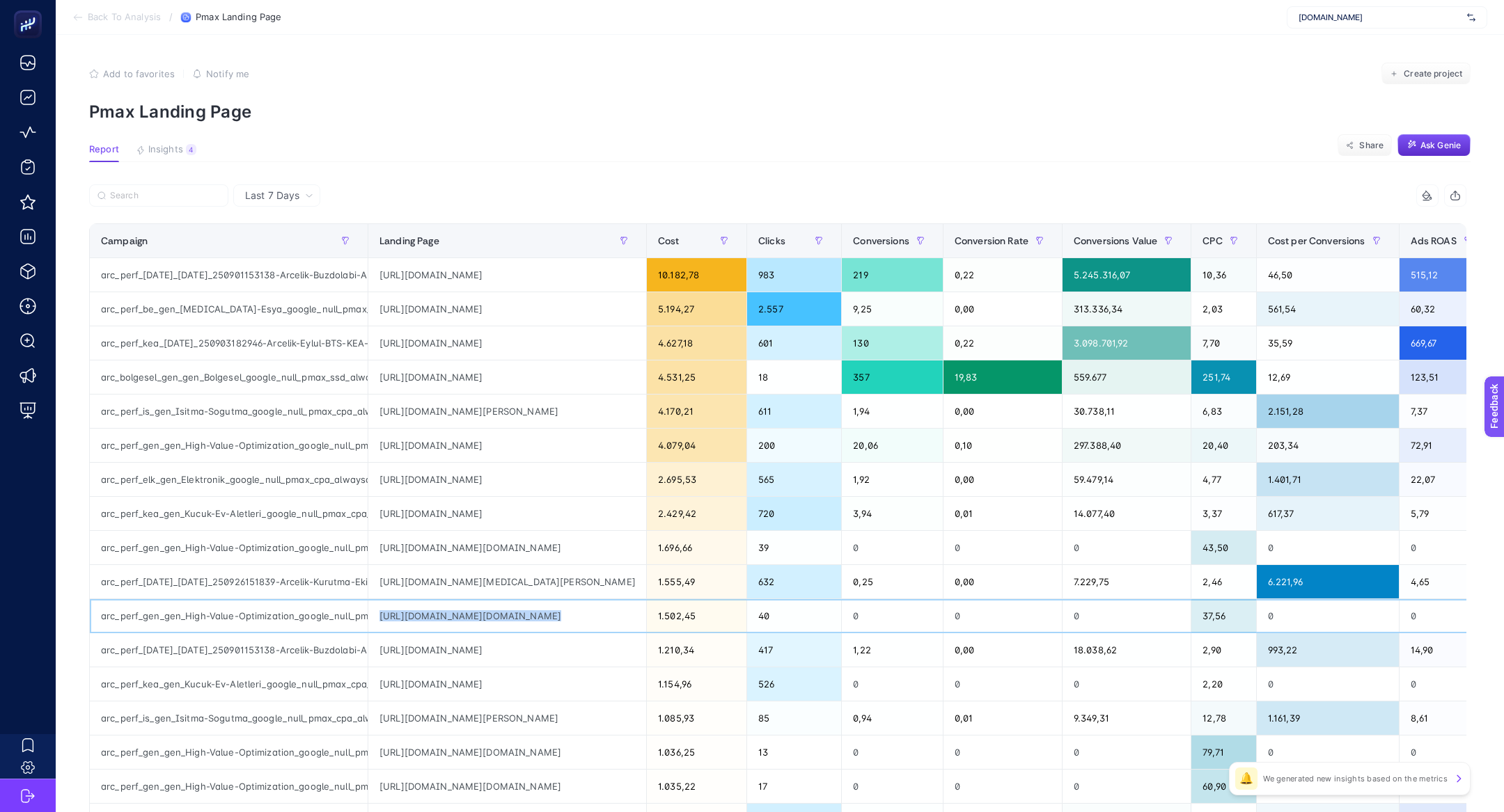
click at [433, 611] on div "https://ad.doubleclick.net/searchads/link/click?lid=58700008836200198&ds_a_cid=…" at bounding box center [507, 616] width 278 height 34
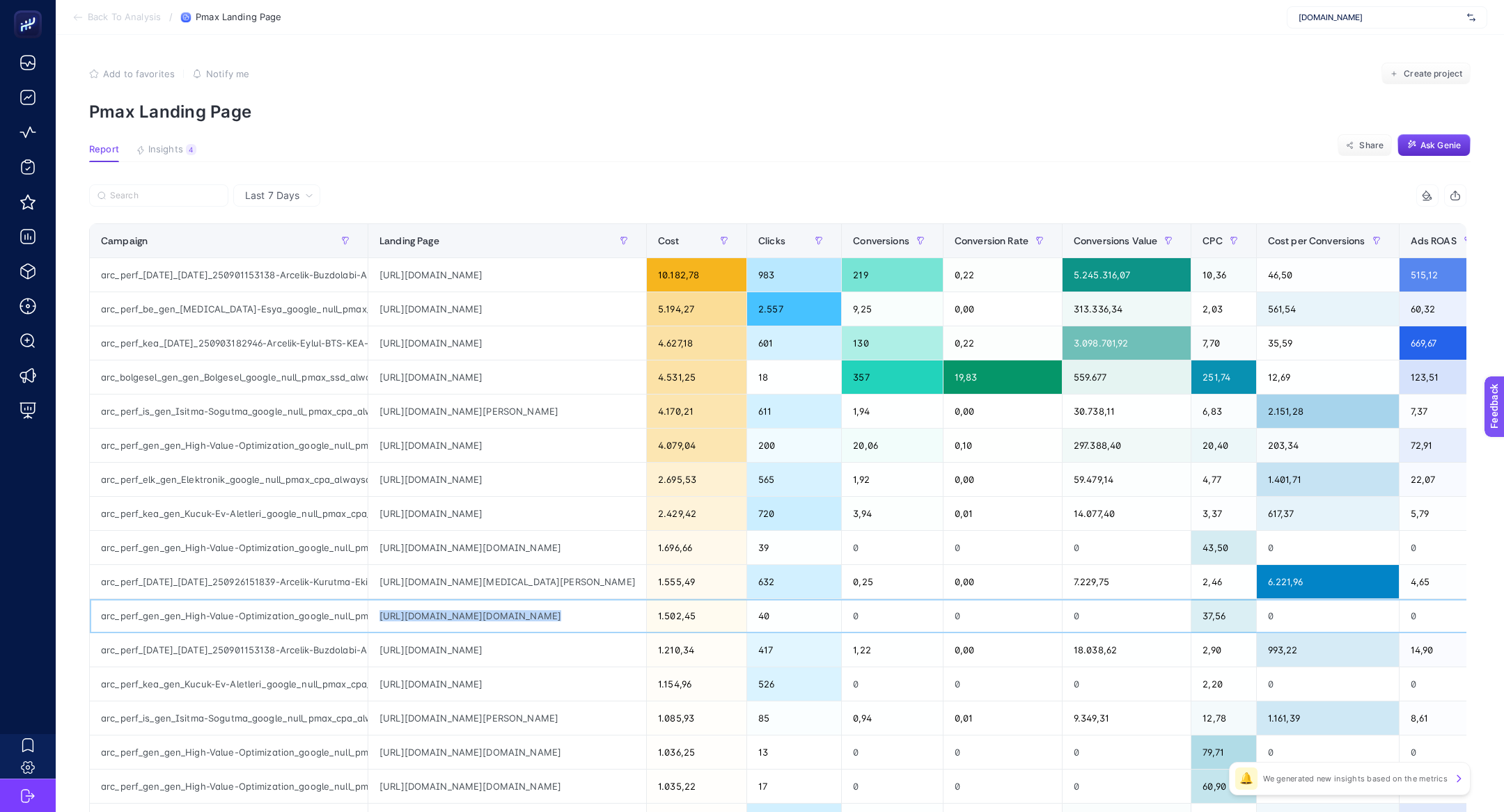
click at [433, 611] on div "https://ad.doubleclick.net/searchads/link/click?lid=58700008836200198&ds_a_cid=…" at bounding box center [507, 616] width 278 height 34
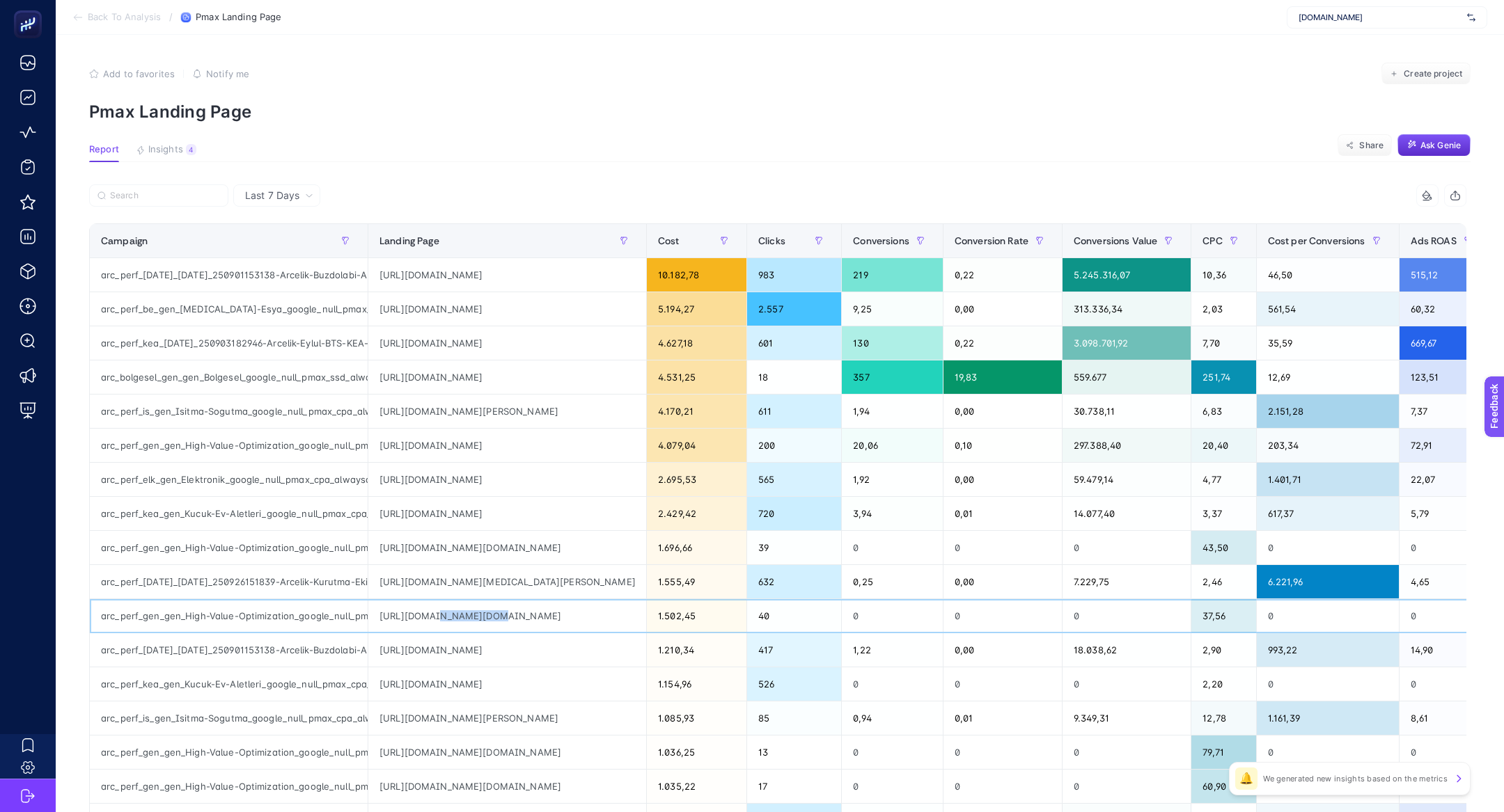
click at [433, 611] on div "https://ad.doubleclick.net/searchads/link/click?lid=58700008836200198&ds_a_cid=…" at bounding box center [507, 616] width 278 height 34
click at [259, 611] on div "arc_perf_gen_gen_High-Value-Optimization_google_null_pmax_cpa_alwayson" at bounding box center [229, 616] width 278 height 34
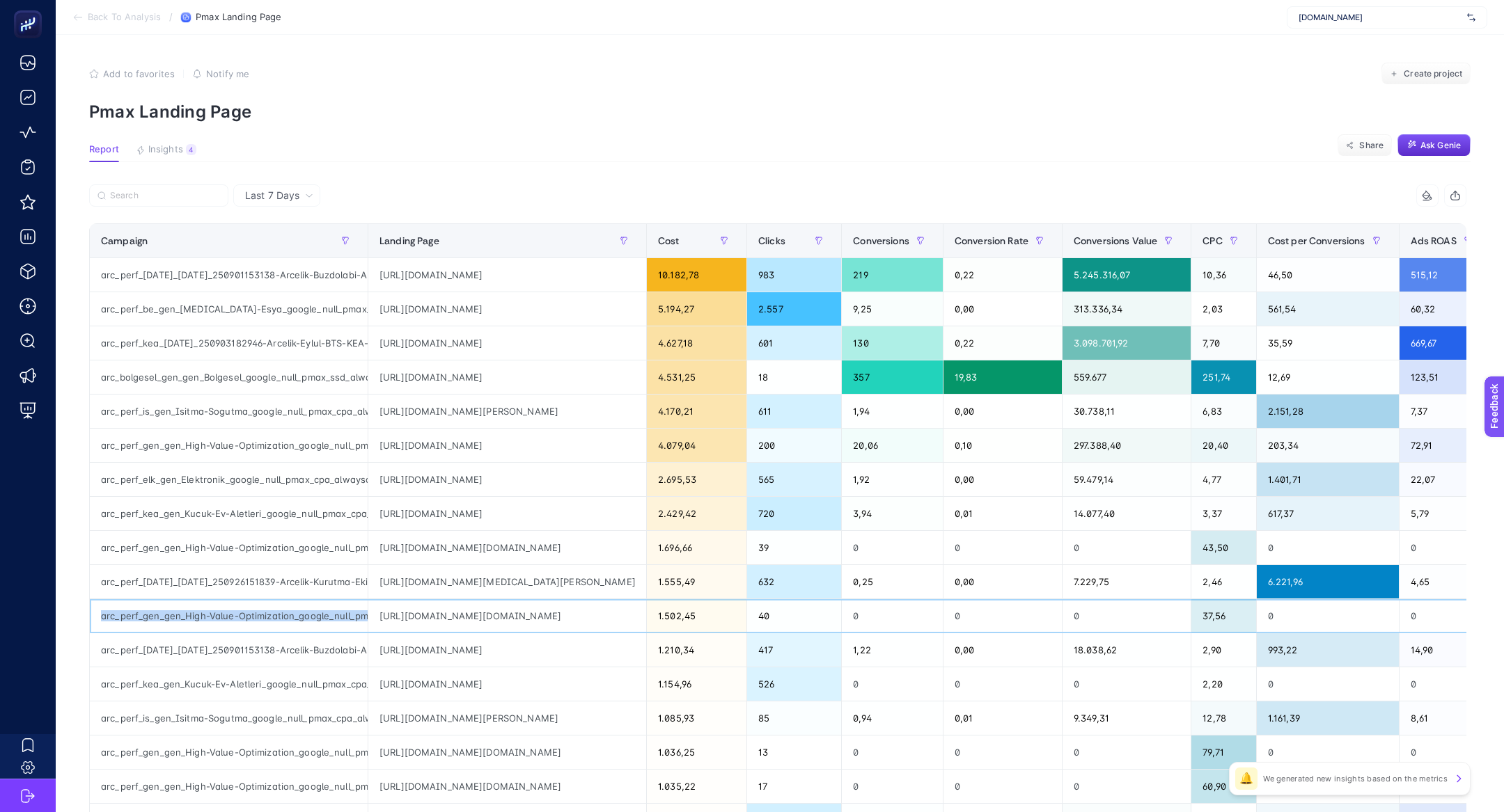
click at [259, 611] on div "arc_perf_gen_gen_High-Value-Optimization_google_null_pmax_cpa_alwayson" at bounding box center [229, 616] width 278 height 34
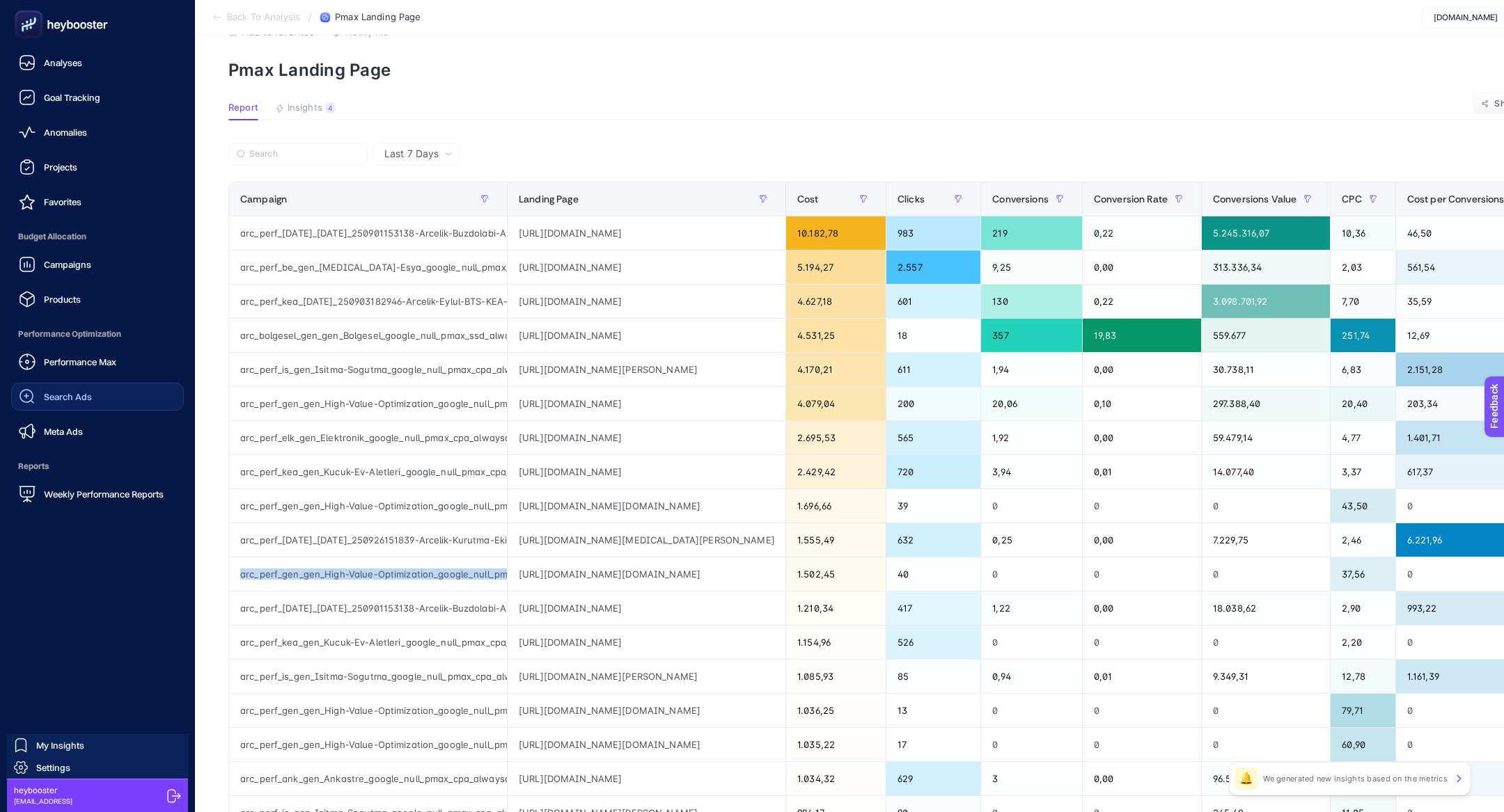
click at [73, 401] on span "Search Ads" at bounding box center [68, 396] width 48 height 11
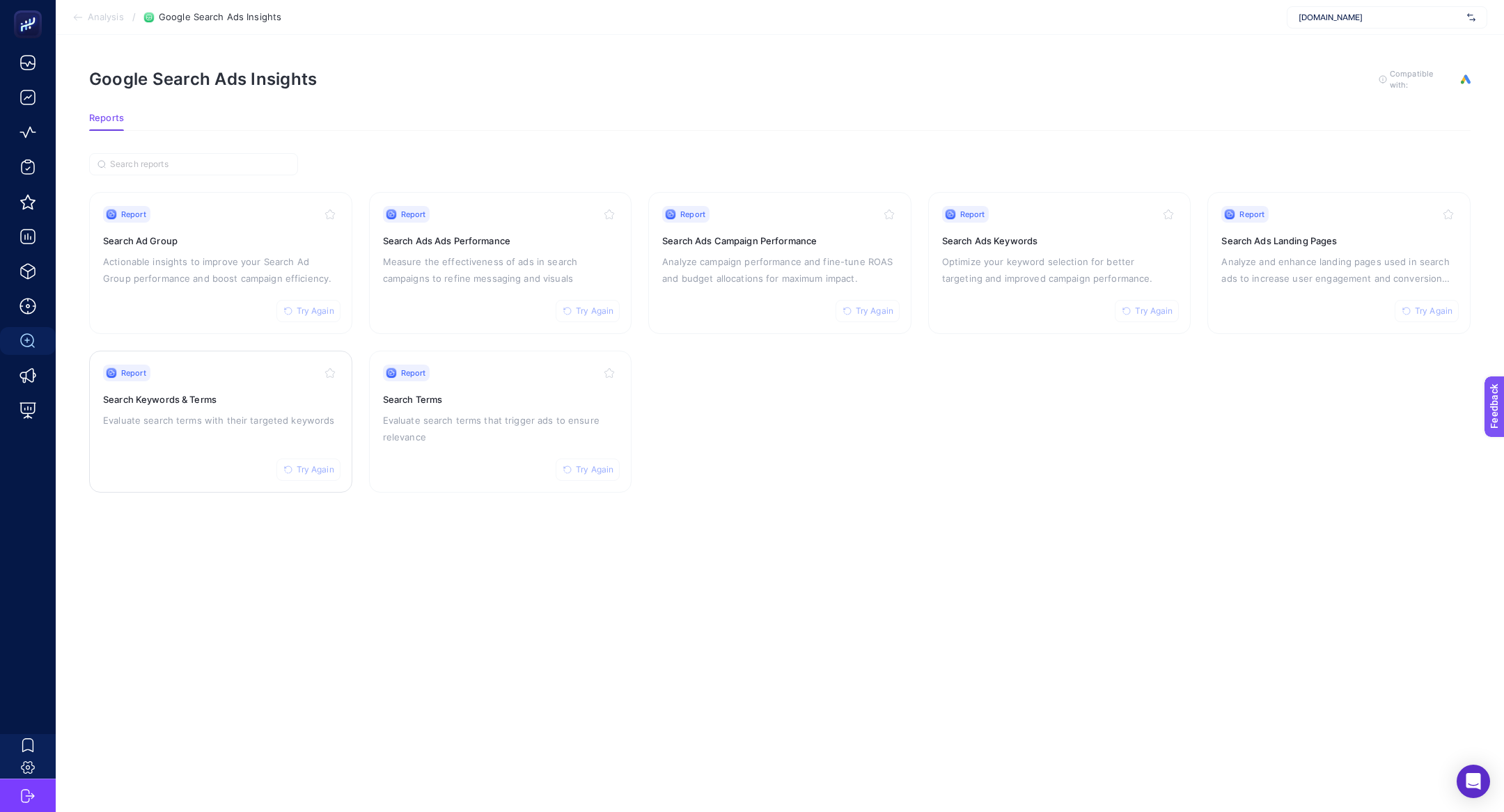
click at [251, 430] on div "Report Try Again Search Keywords & Terms Evaluate search terms with their targe…" at bounding box center [221, 422] width 235 height 114
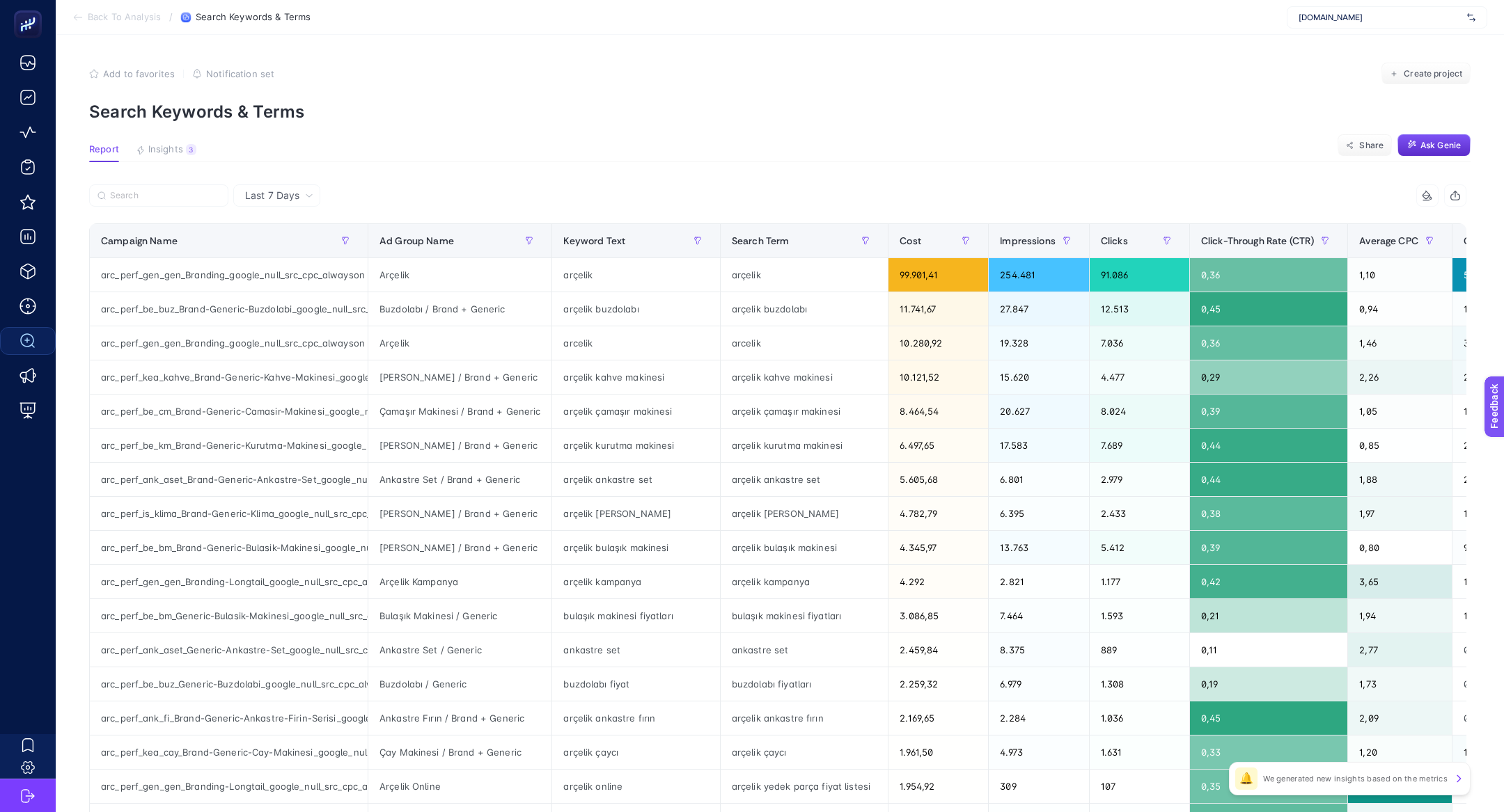
click at [119, 182] on article "Add to favorites false Notification set Create project Search Keywords & Terms …" at bounding box center [779, 579] width 1448 height 1088
click at [123, 192] on input "Search" at bounding box center [165, 195] width 110 height 10
paste input "arc_perf_elk_ct_Generic-Arcelik-Eylul-Cep-Telefonu-Kampanyasi_google_null_src_c…"
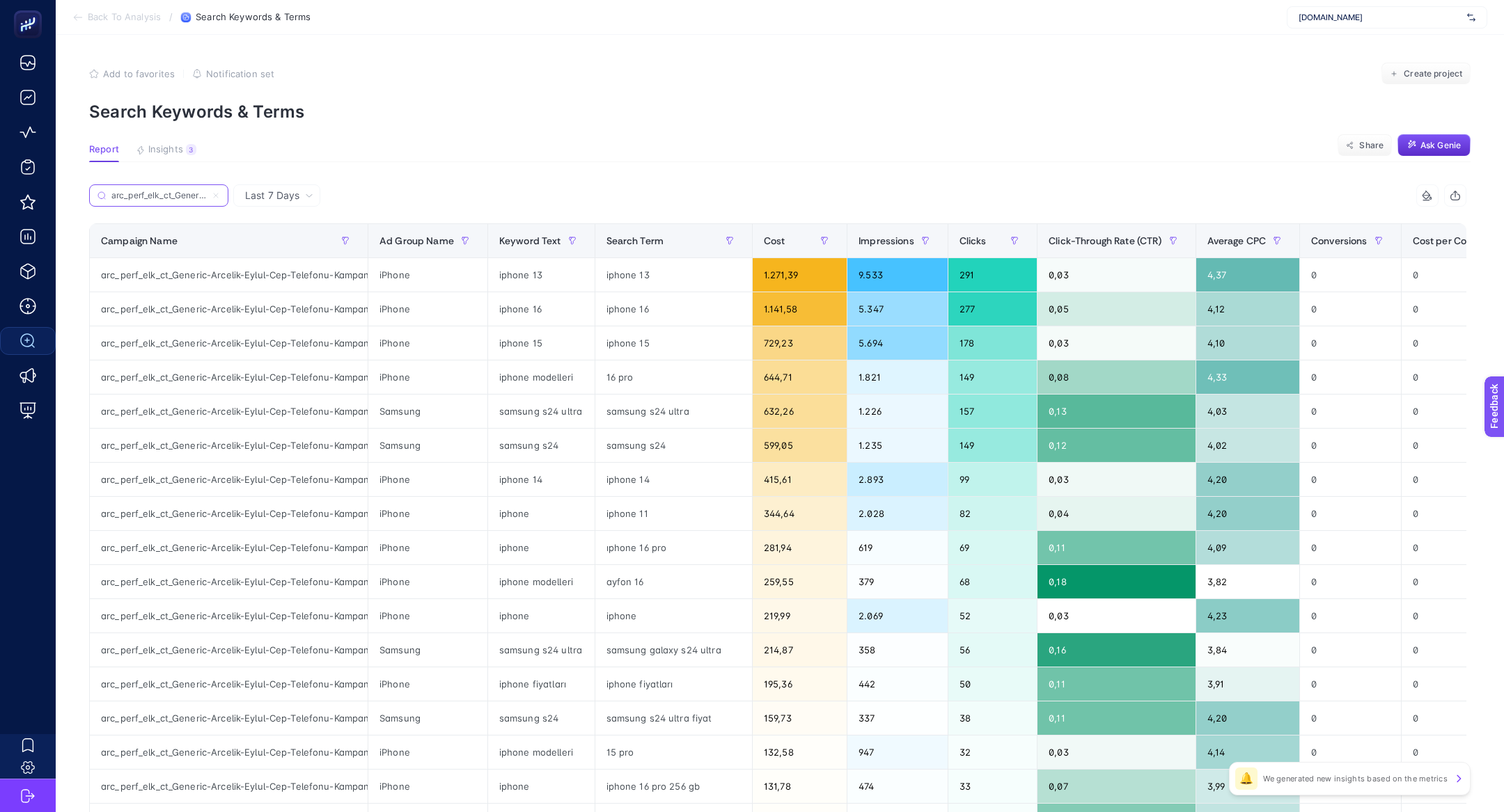
scroll to position [0, 341]
type input "arc_perf_elk_ct_Generic-Arcelik-Eylul-Cep-Telefonu-Kampanyasi_google_null_src_c…"
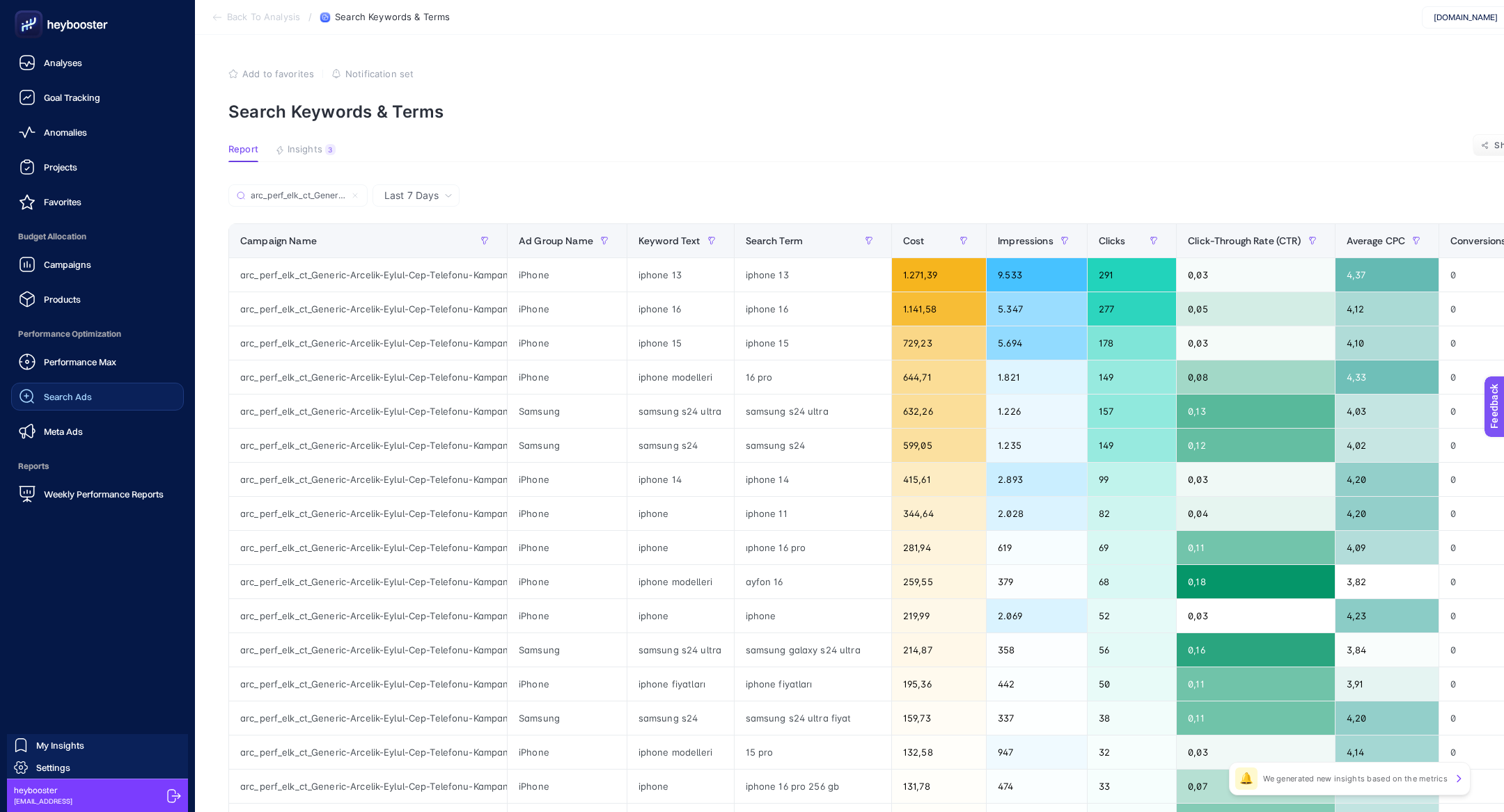
click at [98, 400] on link "Search Ads" at bounding box center [97, 397] width 173 height 28
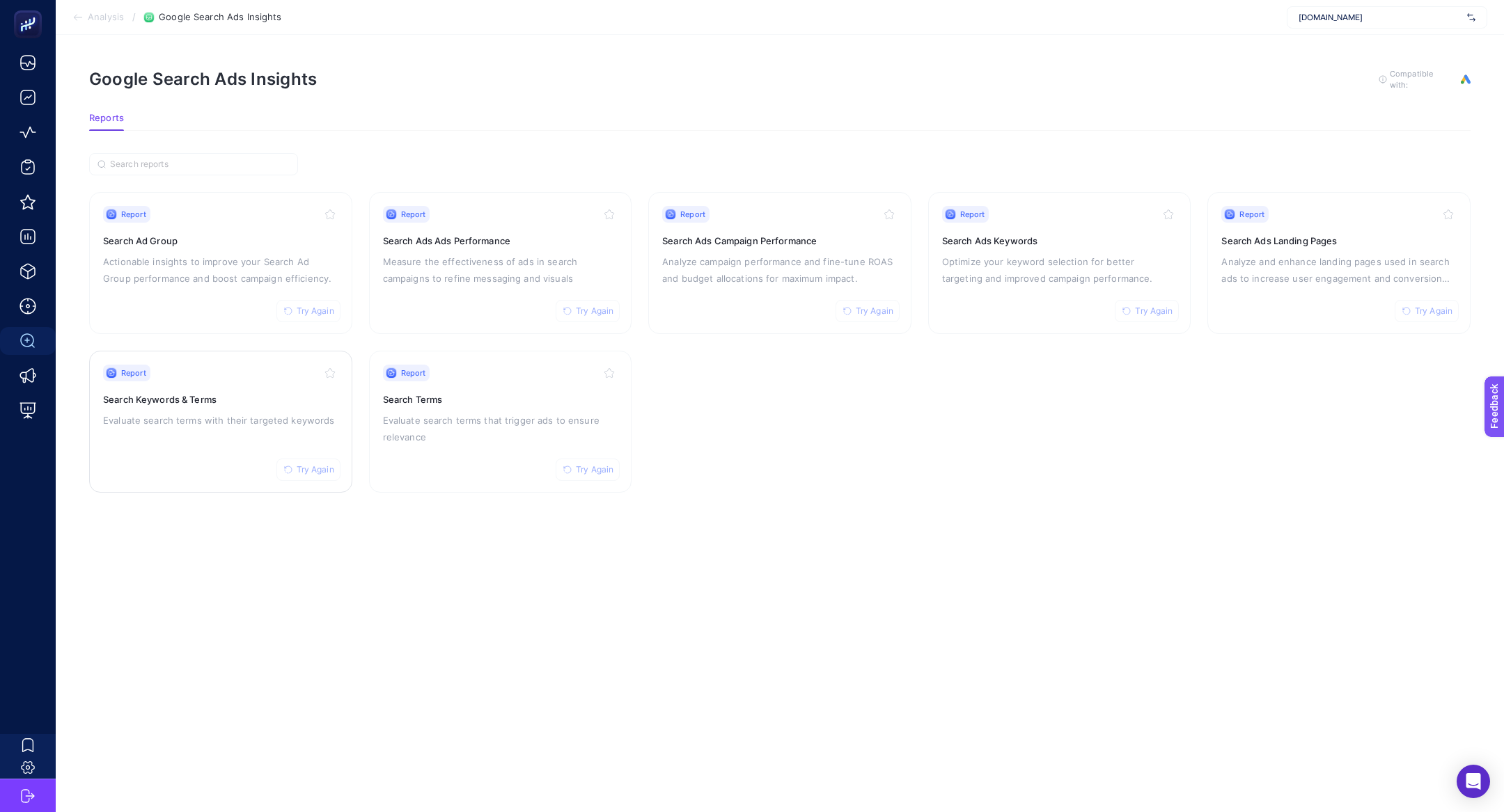
click at [162, 387] on div "Report Try Again Search Keywords & Terms Evaluate search terms with their targe…" at bounding box center [221, 422] width 235 height 114
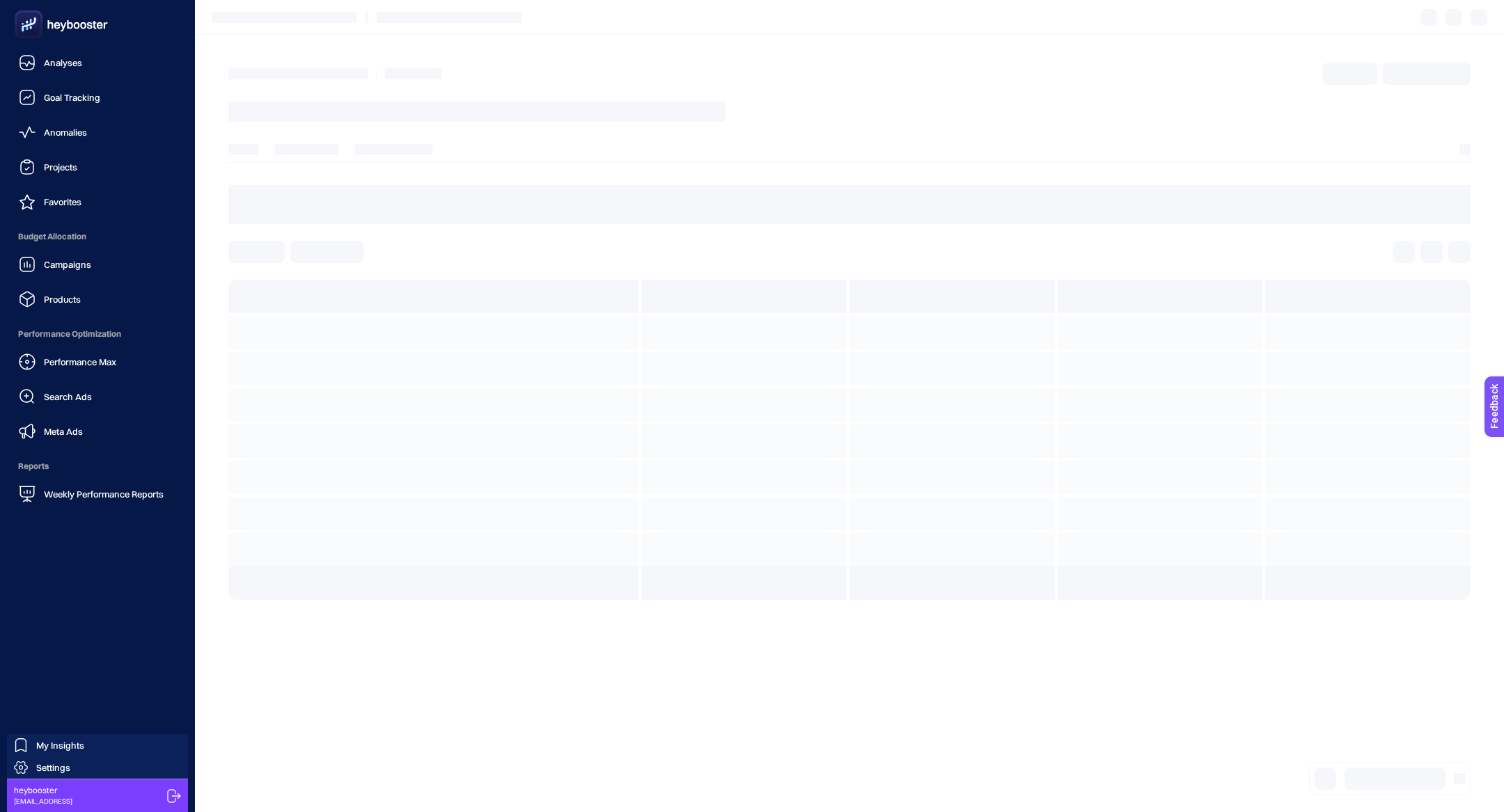
click at [77, 397] on span "Search Ads" at bounding box center [68, 396] width 48 height 11
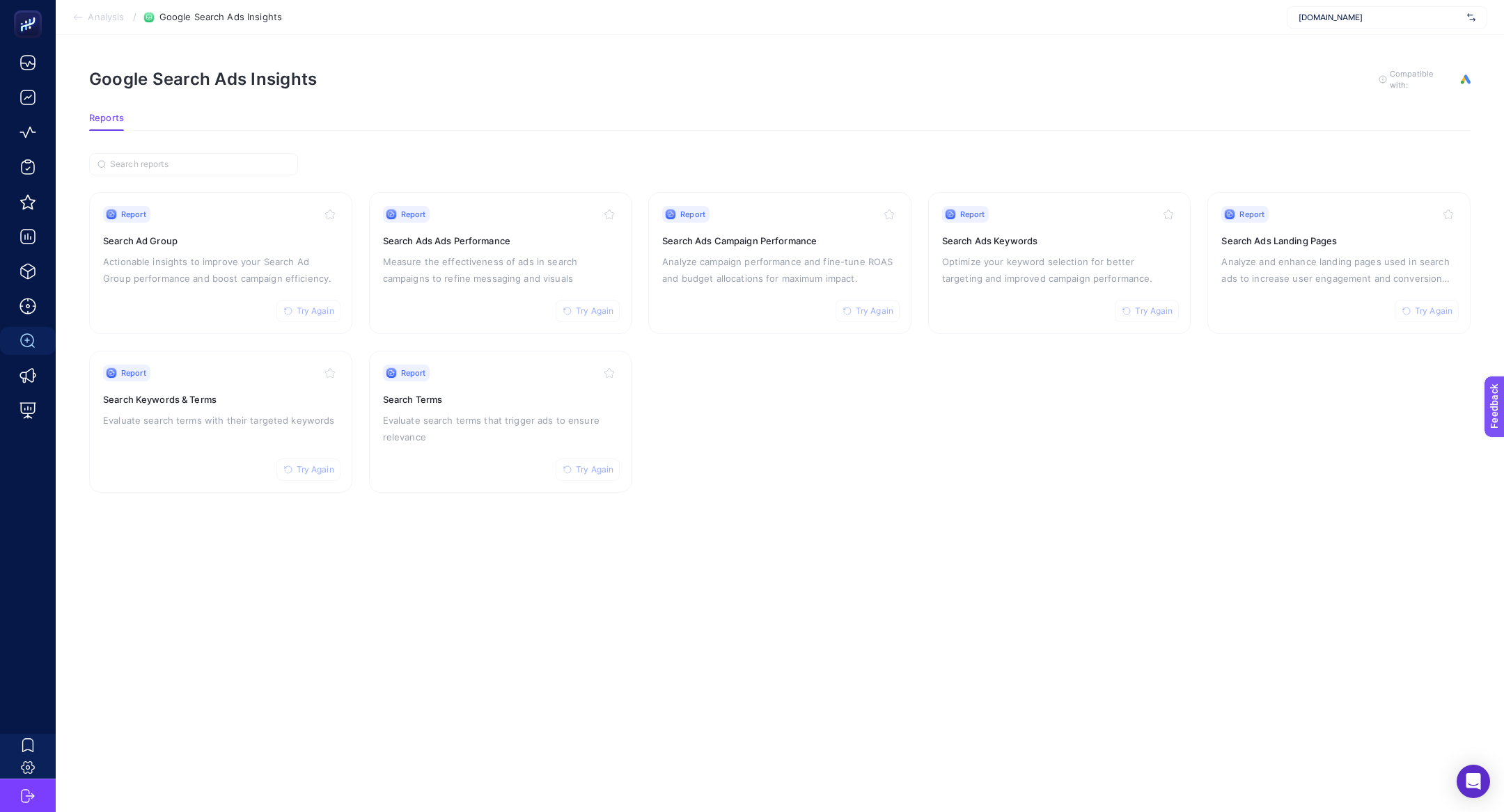
click at [218, 235] on h3 "Search Ad Group" at bounding box center [221, 240] width 235 height 14
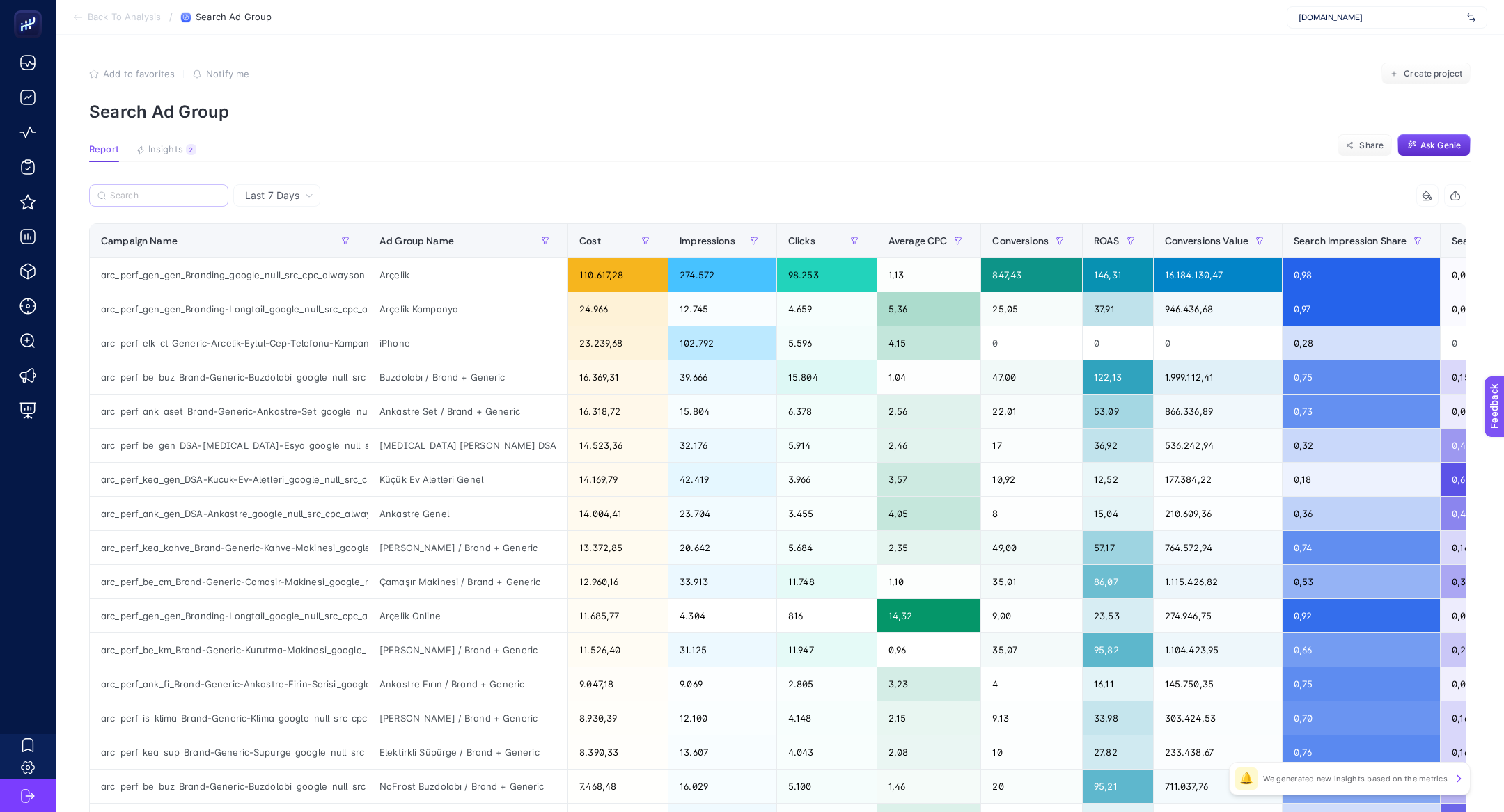
click at [134, 185] on label at bounding box center [159, 195] width 139 height 22
click at [134, 190] on input "Search" at bounding box center [165, 195] width 110 height 10
click at [144, 196] on input "Search" at bounding box center [166, 195] width 108 height 10
paste input "arc_perf_invntry-Küçük Ev Aletleri>Kahve Makinesi>Türk Kahve Makinesi_google_sr…"
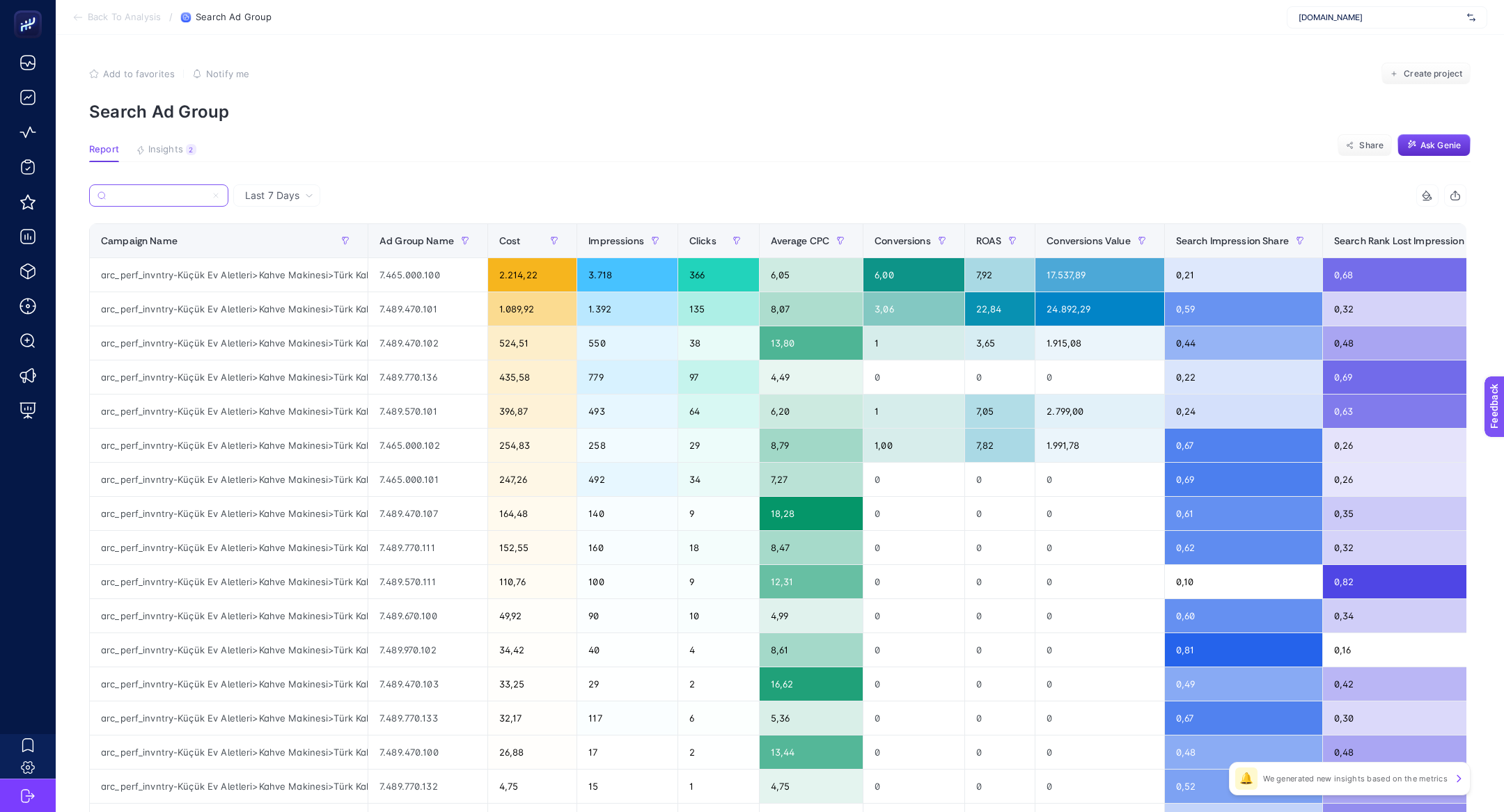
type input "arc_perf_invntry-Küçük Ev Aletleri>Kahve Makinesi>Türk Kahve Makinesi_google_sr…"
click at [217, 193] on icon at bounding box center [215, 195] width 8 height 8
click at [206, 193] on input "arc_perf_invntry-Küçük Ev Aletleri>Kahve Makinesi>Türk Kahve Makinesi_google_sr…" at bounding box center [158, 195] width 95 height 10
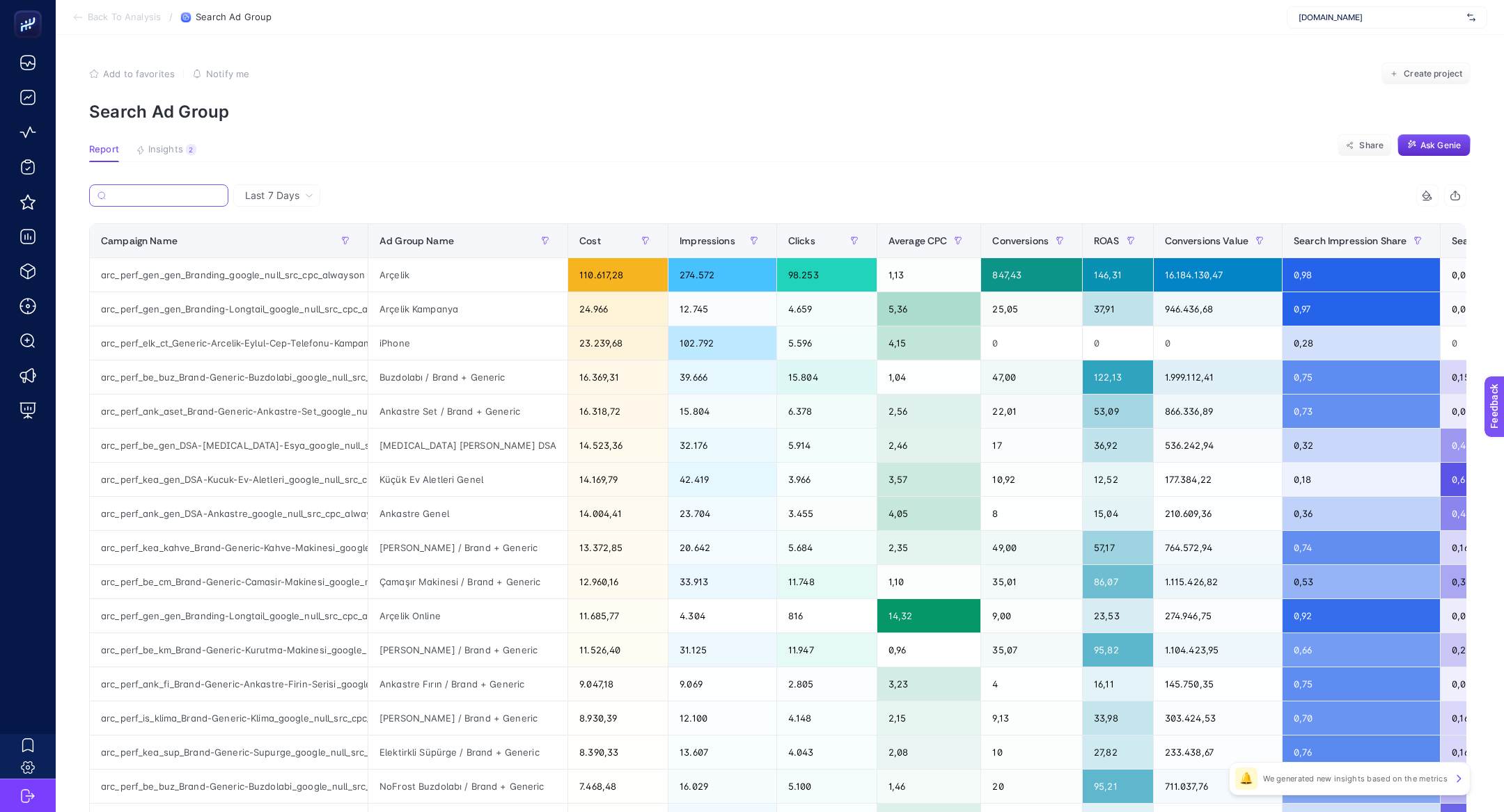
paste input "arc_perf_kea_kd_Generic-Karistirici-Dograyici_google_null_src_cpc_alwayson"
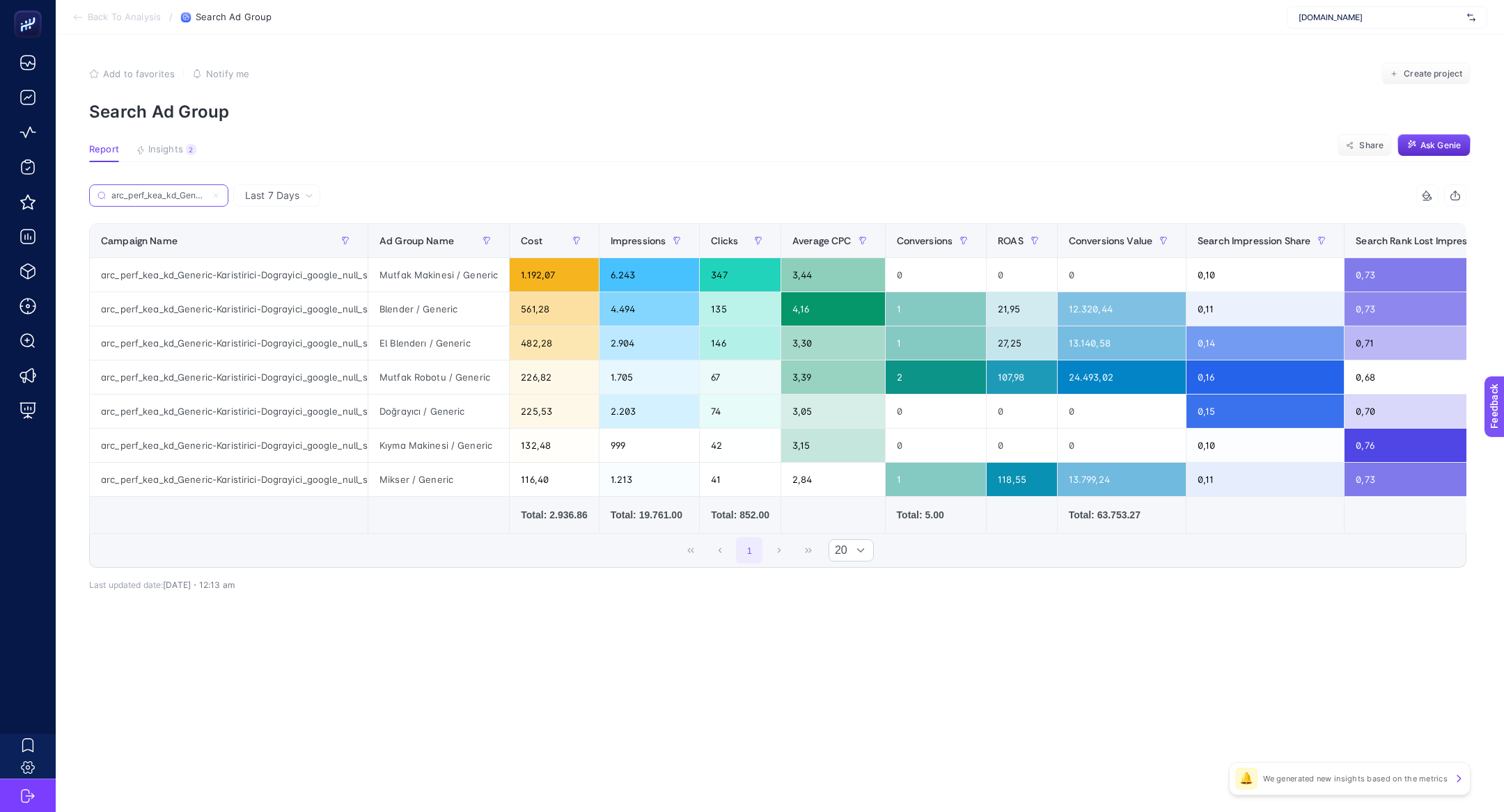
scroll to position [0, 214]
type input "arc_perf_kea_kd_Generic-Karistirici-Dograyici_google_null_src_cpc_alwayson"
click at [297, 190] on span "Last 7 Days" at bounding box center [273, 195] width 54 height 14
drag, startPoint x: 291, startPoint y: 247, endPoint x: 275, endPoint y: 245, distance: 16.1
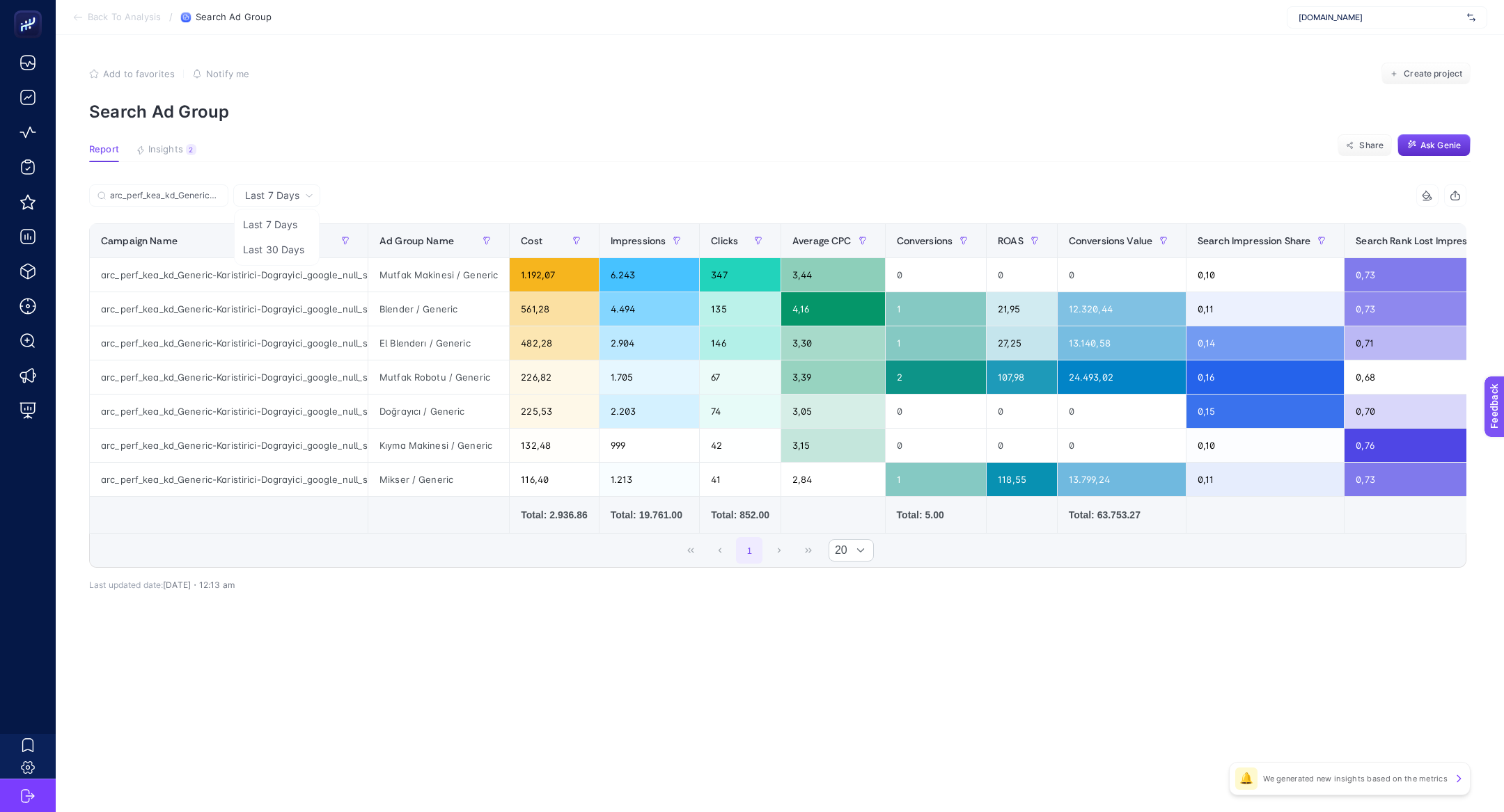
click at [291, 247] on li "Last 30 Days" at bounding box center [276, 250] width 78 height 25
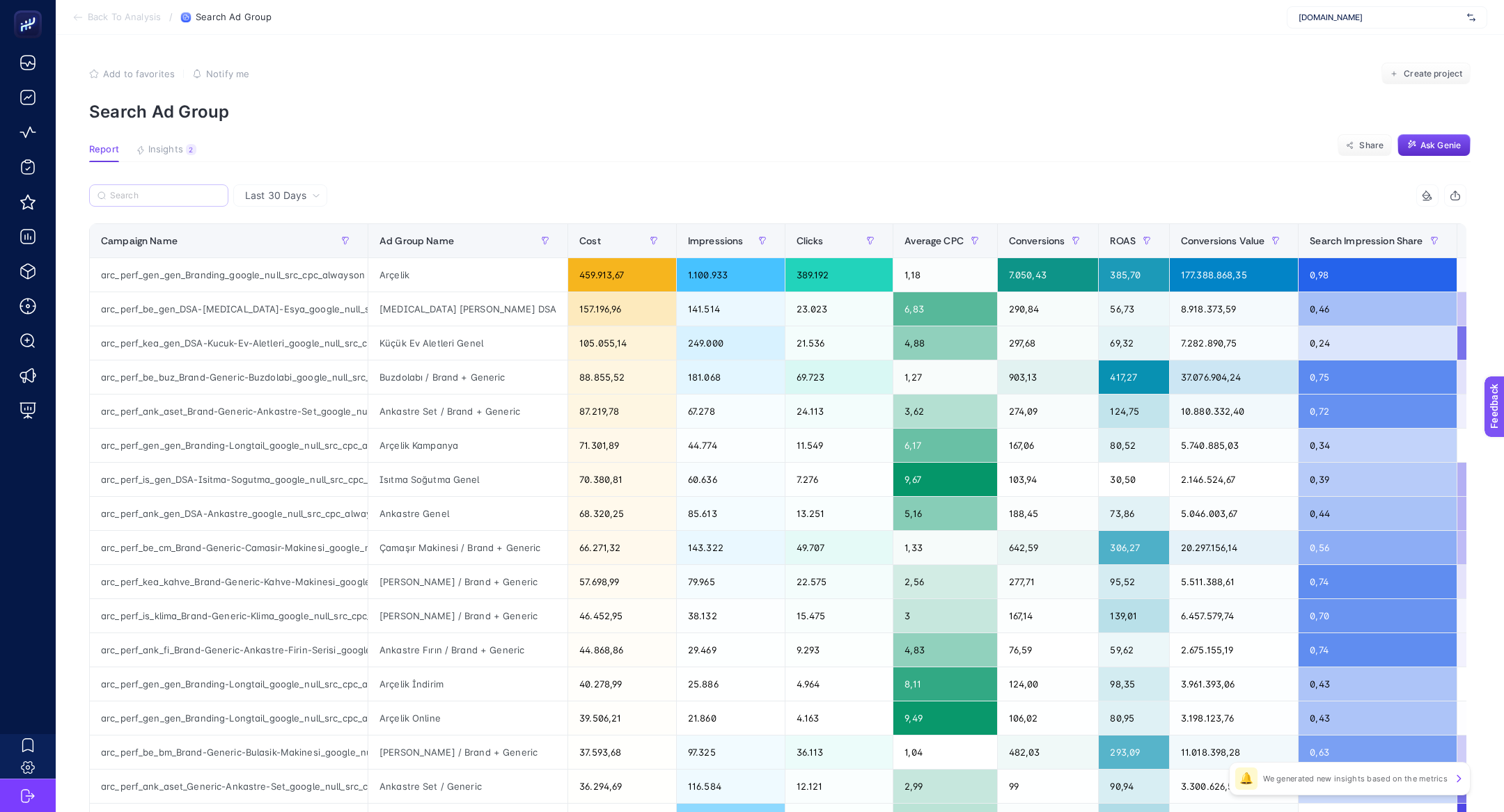
click at [120, 187] on label at bounding box center [159, 195] width 139 height 22
click at [0, 0] on input "arc_perf_kea_kd_Generic-Karistirici-Dograyici_google_null_src_cpc_alwayson" at bounding box center [0, 0] width 0 height 0
click at [130, 192] on input "Search" at bounding box center [165, 195] width 110 height 10
paste input "arc_perf_kea_kd_Generic-Karistirici-Dograyici_google_null_src_cpc_alwayson"
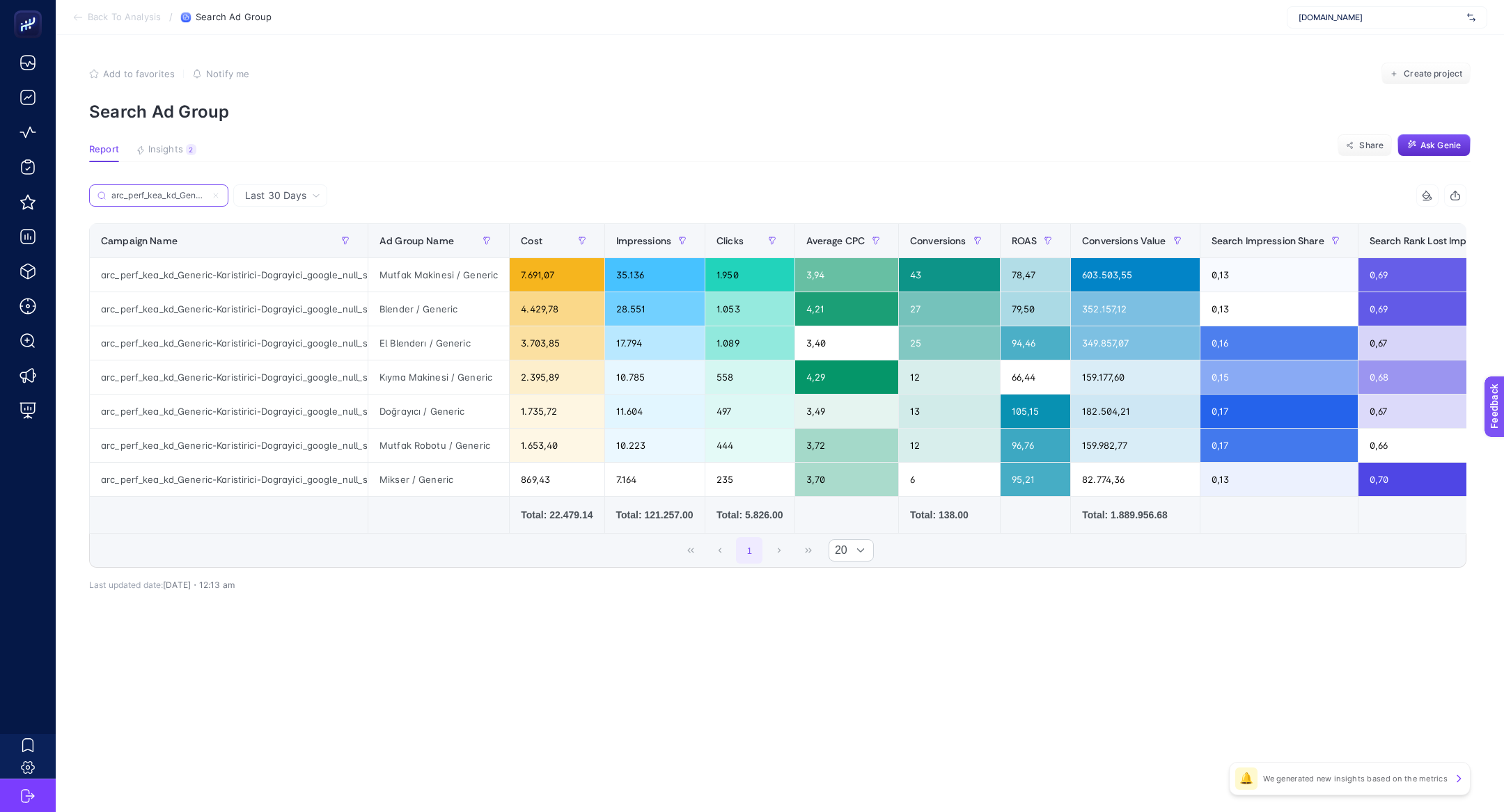
click at [190, 198] on input "arc_perf_kea_kd_Generic-Karistirici-Dograyici_google_null_src_cpc_alwayson" at bounding box center [158, 195] width 95 height 10
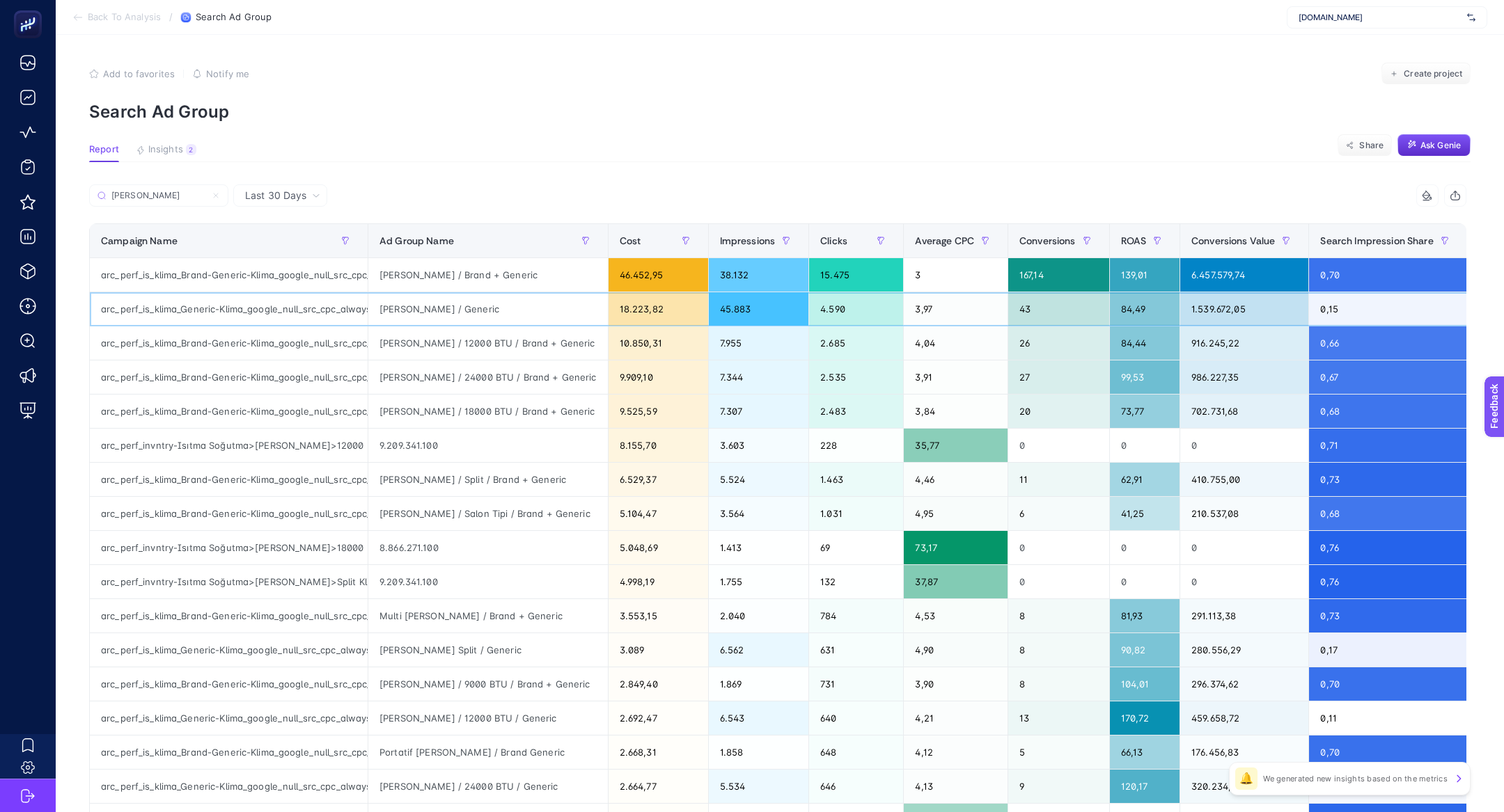
click at [224, 310] on div "arc_perf_is_klima_Generic-Klima_google_null_src_cpc_alwayson" at bounding box center [229, 309] width 278 height 34
copy tr "arc_perf_is_klima_Generic-Klima_google_null_src_cpc_alwayson"
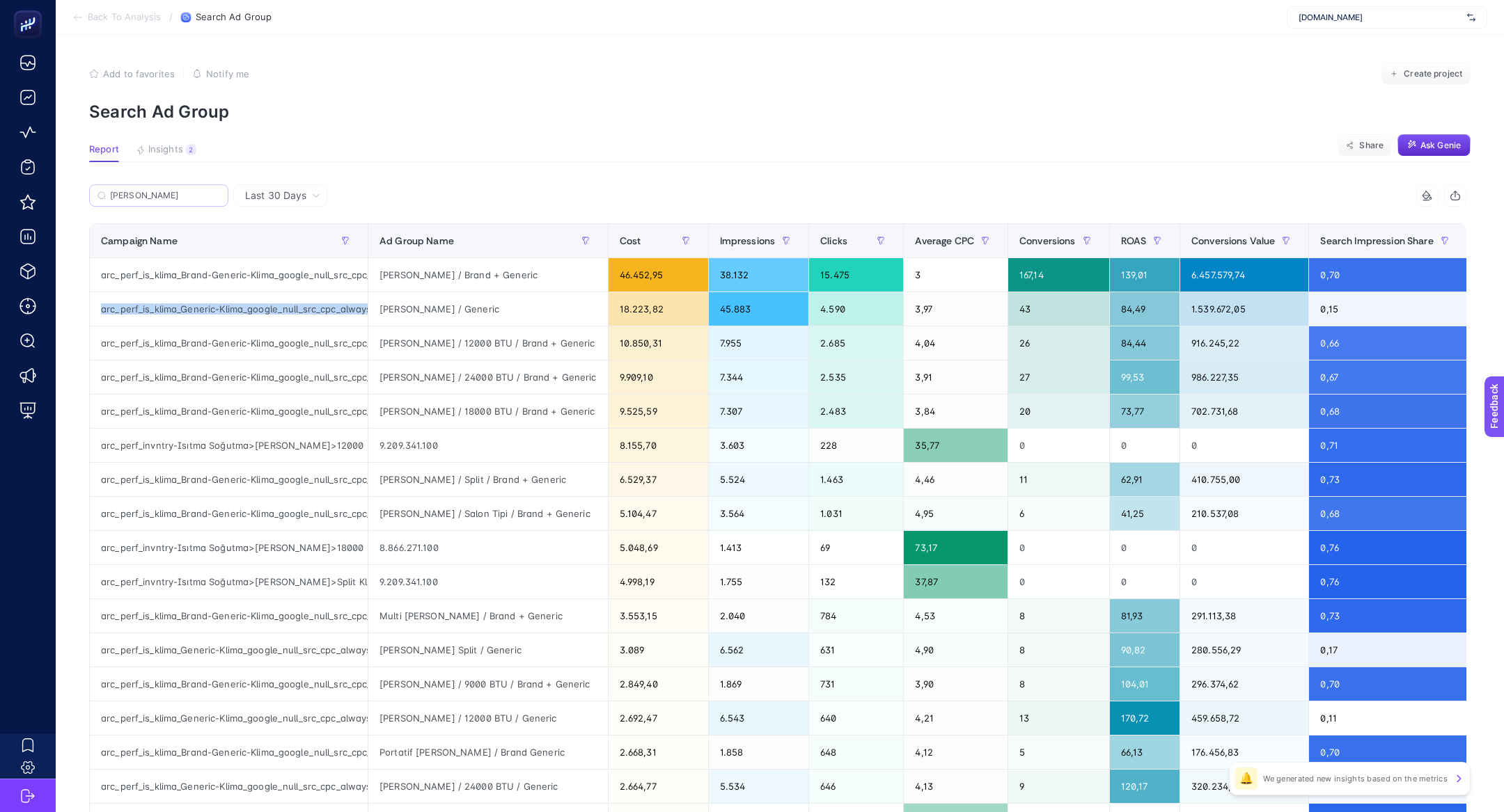
click at [158, 204] on label "klima" at bounding box center [159, 195] width 139 height 22
click at [0, 0] on input "arc_perf_kea_kd_Generic-Karistirici-Dograyici_google_null_src_cpc_alwayson" at bounding box center [0, 0] width 0 height 0
click at [156, 200] on input "klima" at bounding box center [165, 195] width 110 height 10
click at [156, 200] on input "klima" at bounding box center [158, 195] width 95 height 10
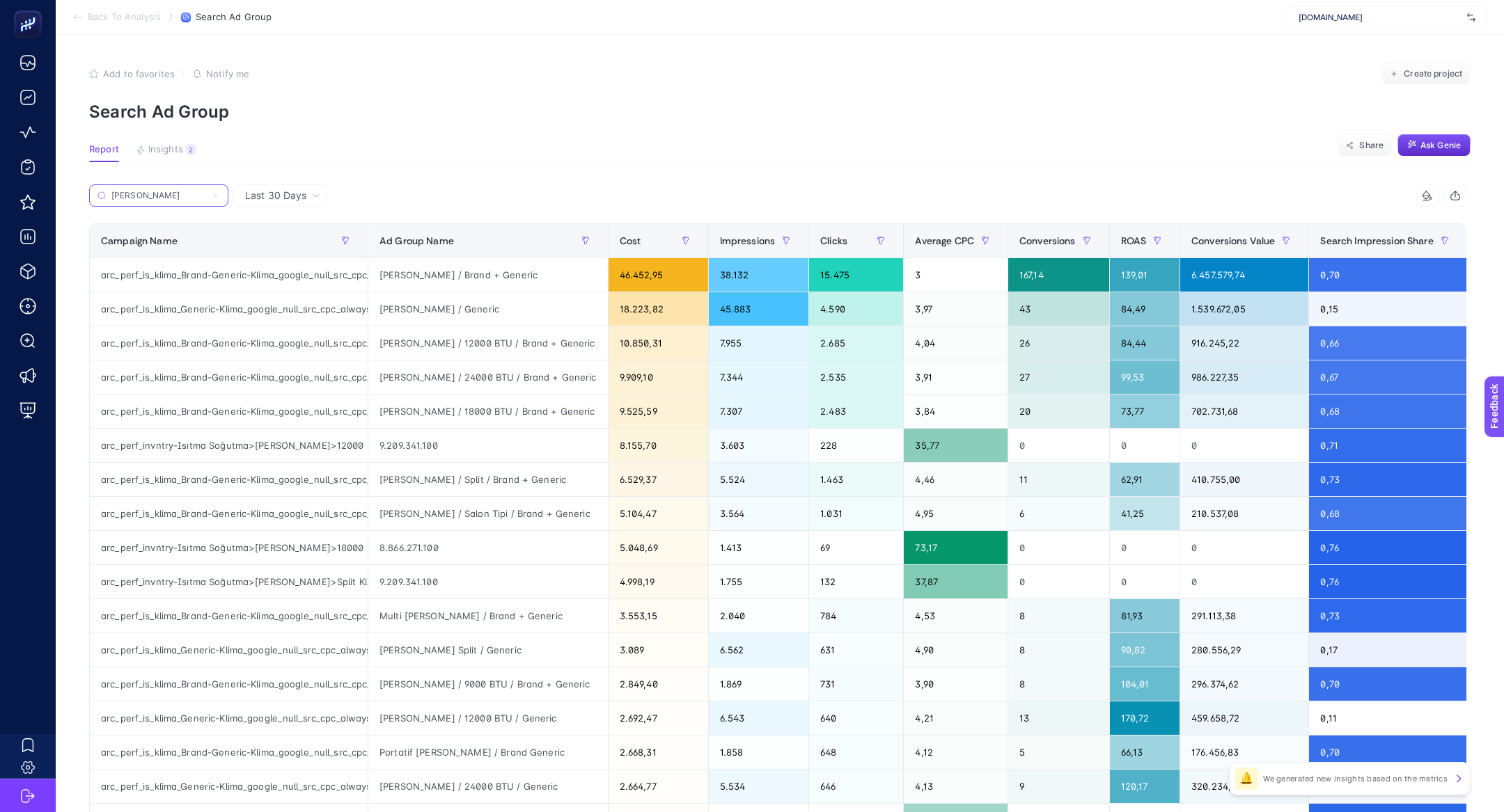
paste input "arc_perf_is_klima_Generic-Klima_google_null_src_cpc_alwayson"
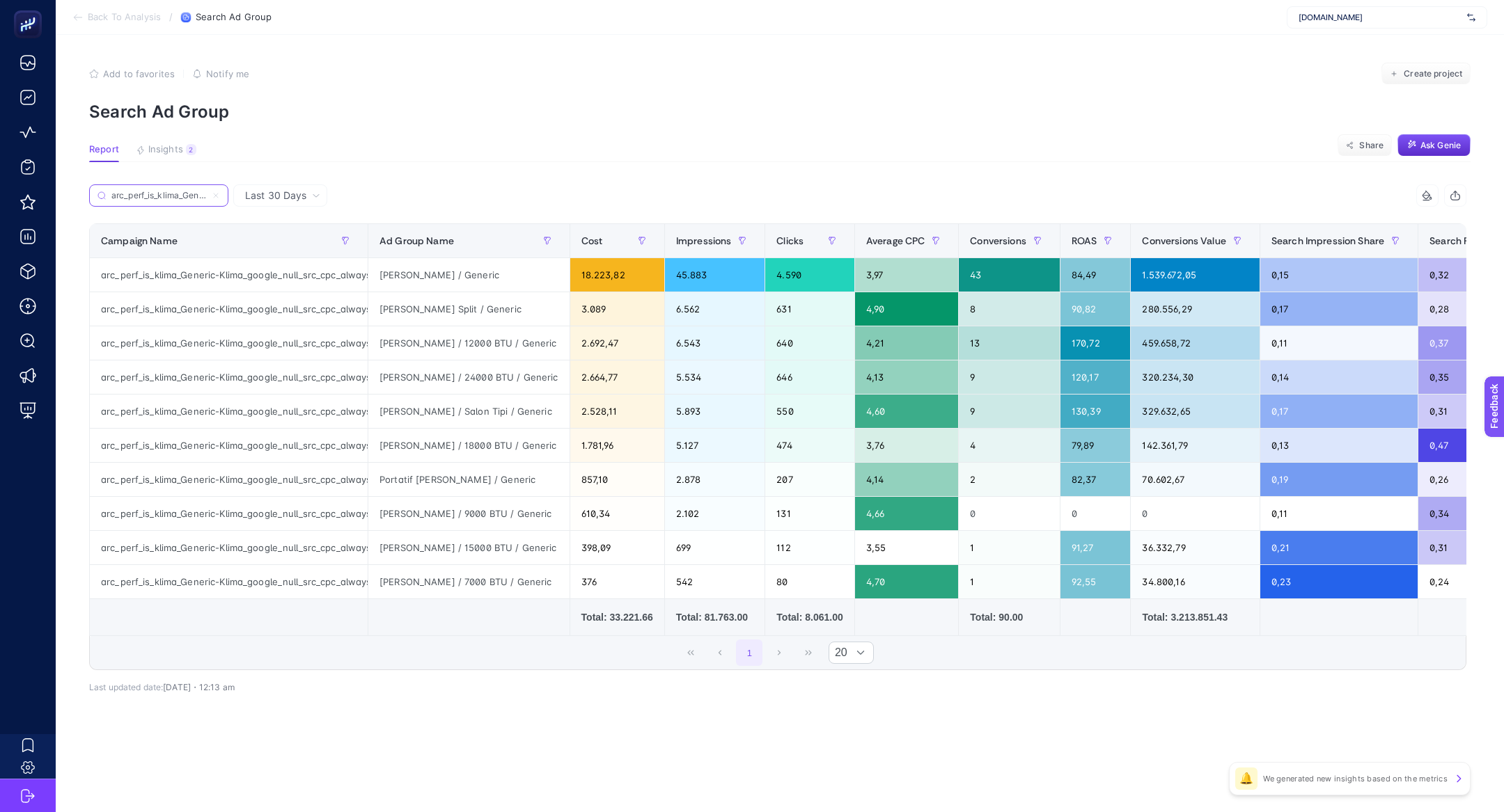
scroll to position [0, 160]
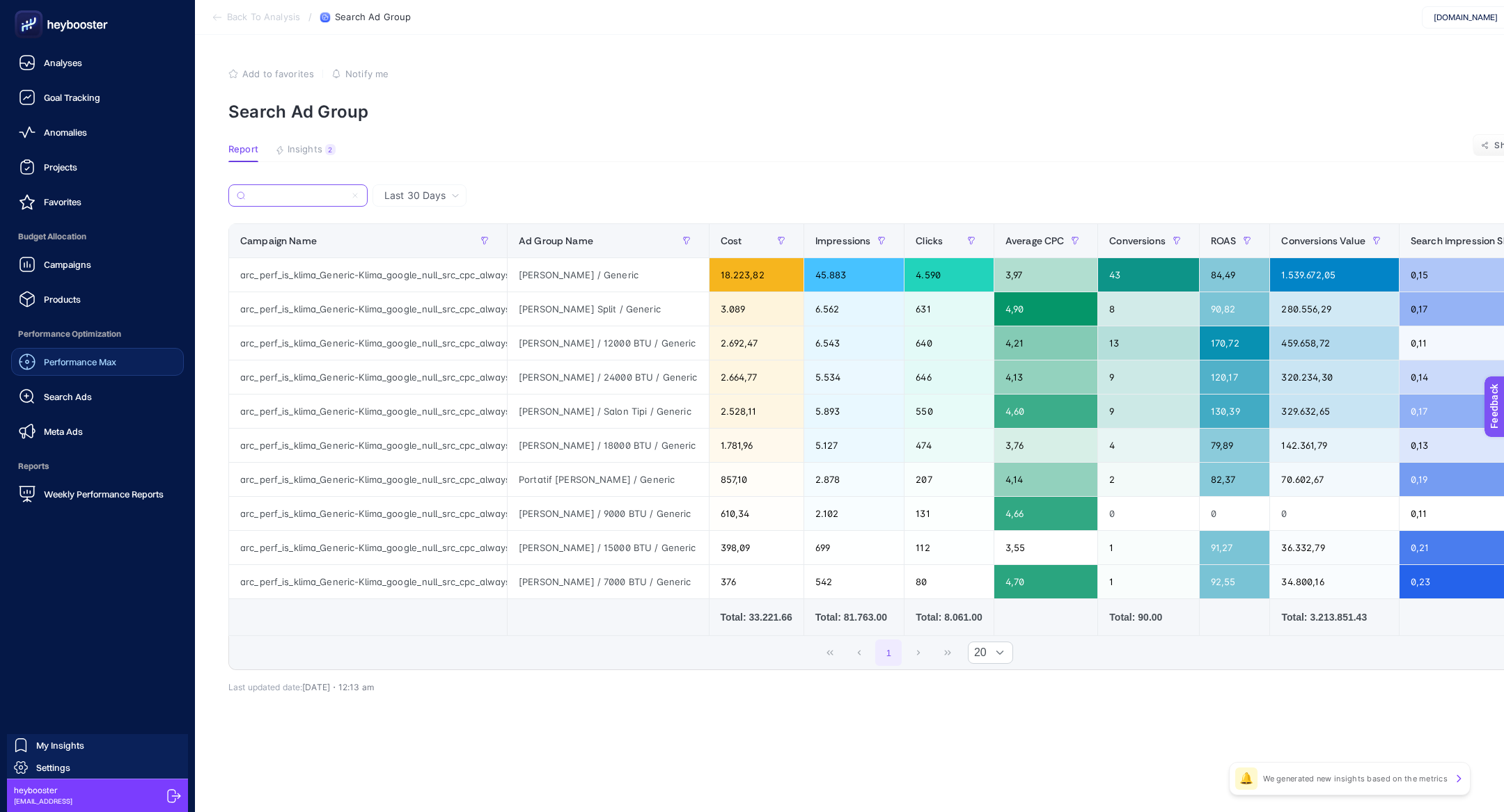
type input "arc_perf_is_klima_Generic-Klima_google_null_src_cpc_alwayson"
click at [64, 355] on div "Performance Max" at bounding box center [67, 362] width 97 height 17
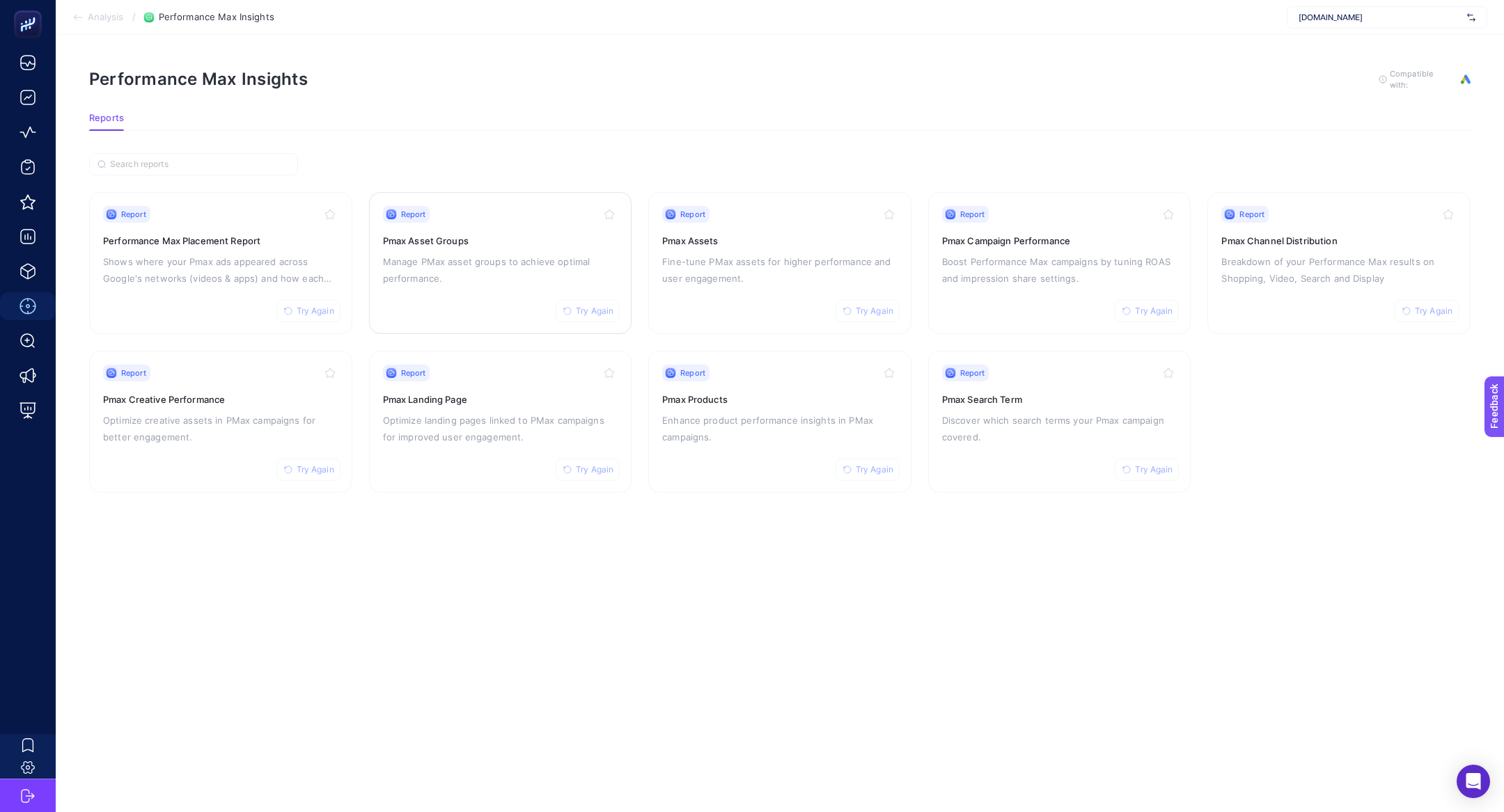
click at [519, 266] on p "Manage PMax asset groups to achieve optimal performance." at bounding box center [500, 270] width 235 height 34
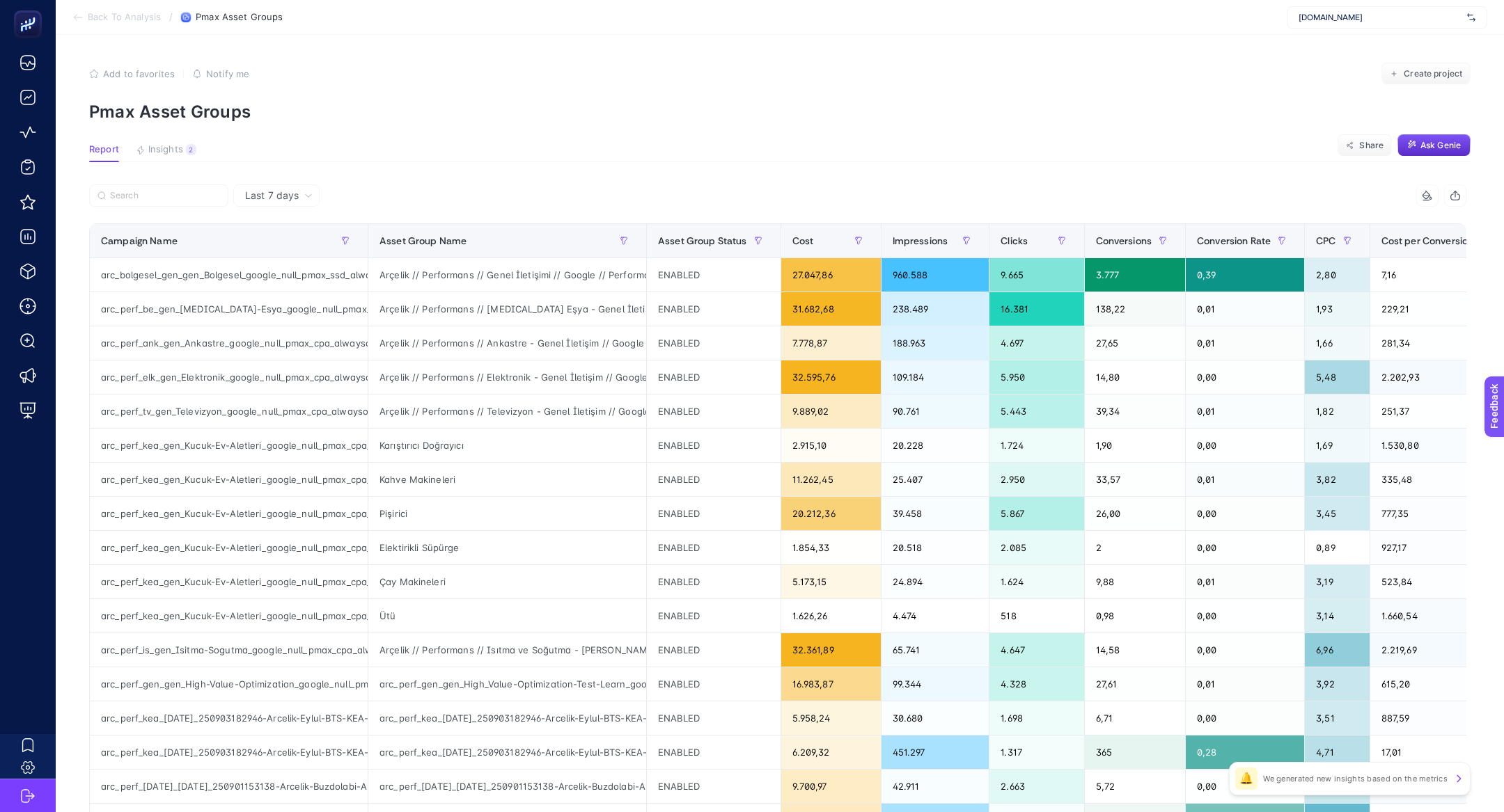
click at [274, 204] on div "Last 7 days" at bounding box center [276, 195] width 86 height 22
drag, startPoint x: 294, startPoint y: 252, endPoint x: 257, endPoint y: 240, distance: 38.9
click at [294, 252] on li "Last 30 days" at bounding box center [276, 250] width 78 height 25
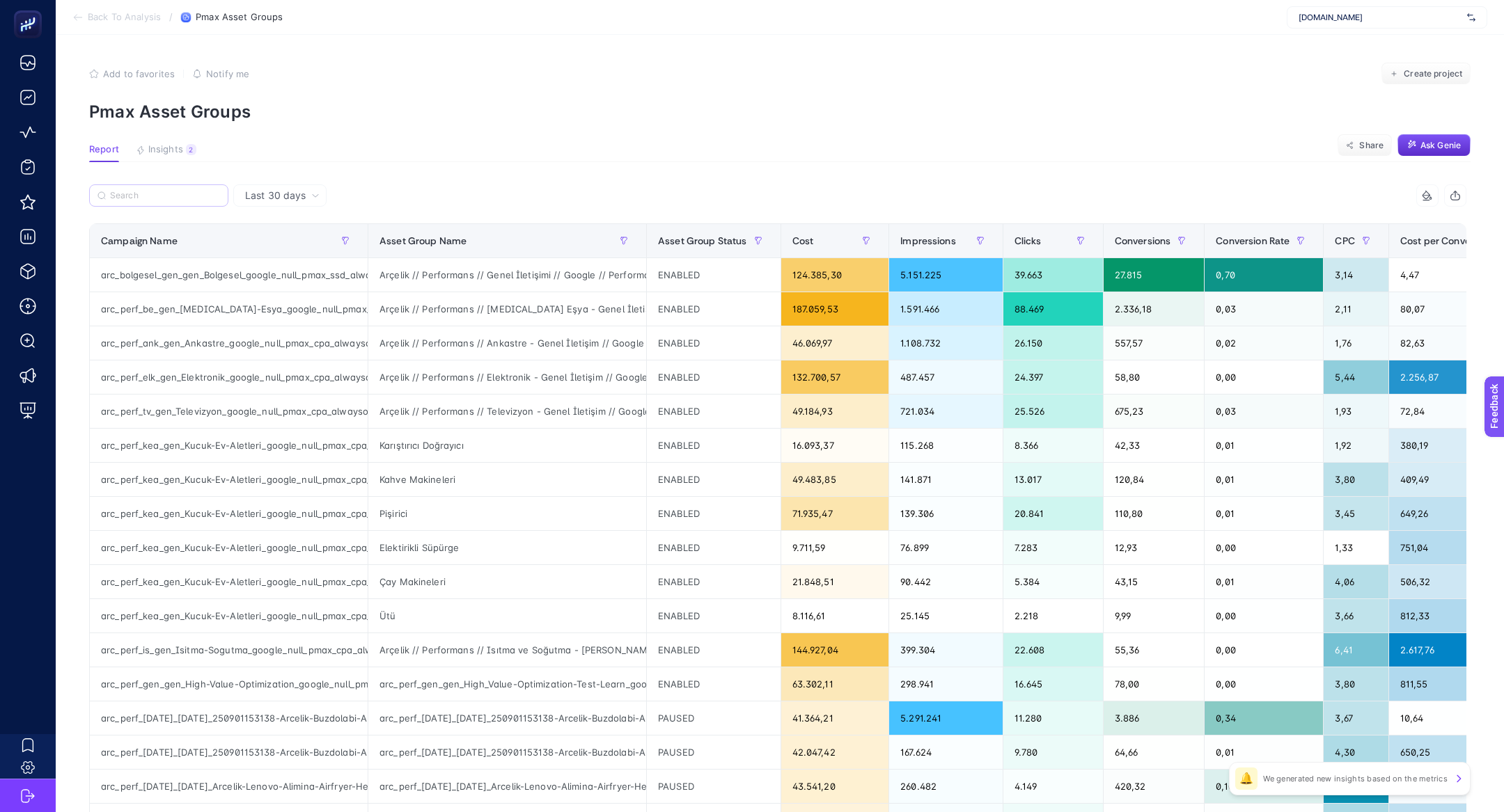
click at [179, 201] on label at bounding box center [159, 195] width 139 height 22
click at [0, 0] on input "Search" at bounding box center [0, 0] width 0 height 0
click at [173, 198] on input "Search" at bounding box center [165, 195] width 110 height 10
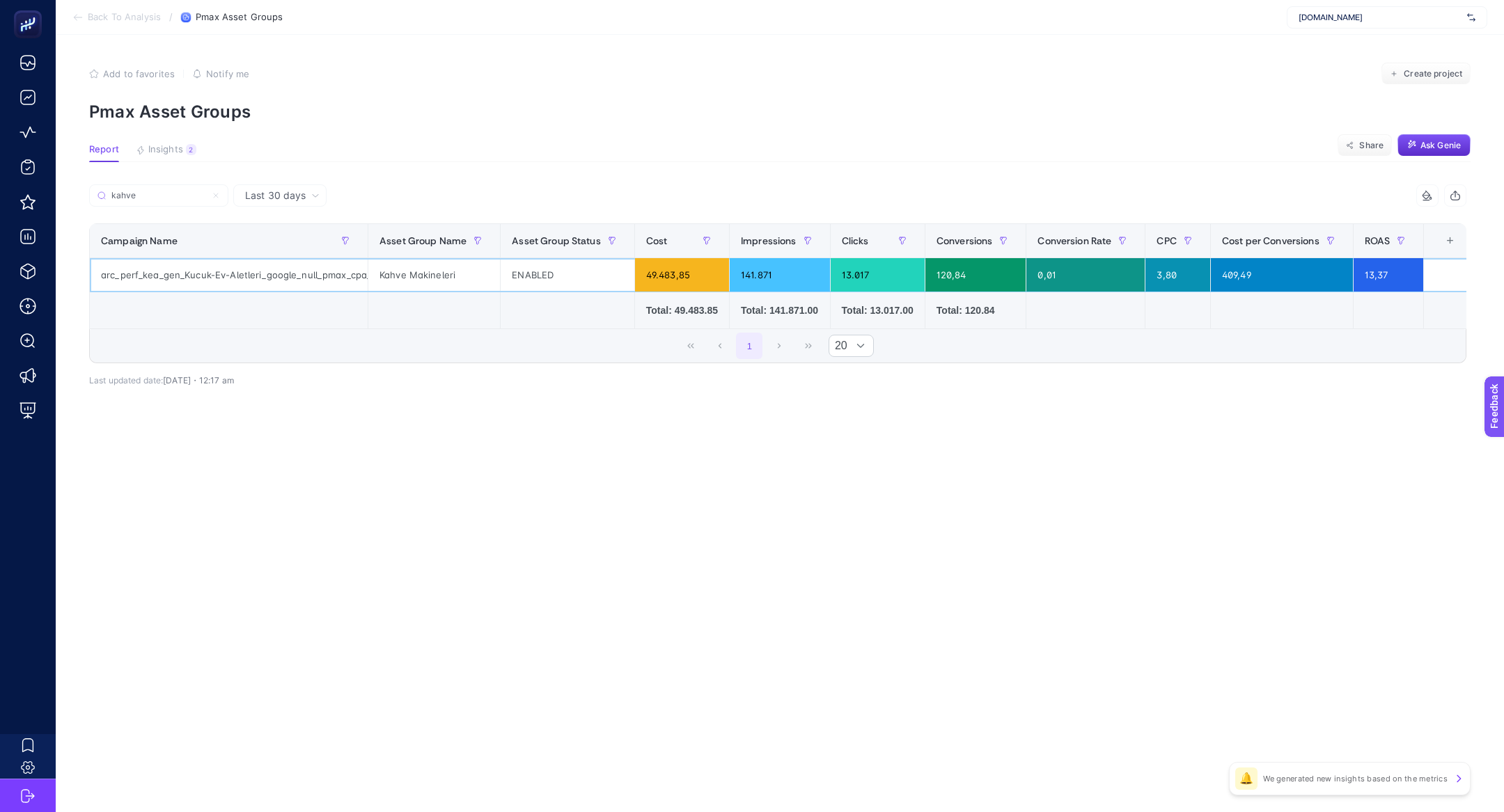
click at [286, 268] on div "arc_perf_kea_gen_Kucuk-Ev-Aletleri_google_null_pmax_cpa_alwayson" at bounding box center [229, 275] width 278 height 34
click at [213, 281] on div "arc_perf_kea_gen_Kucuk-Ev-Aletleri_google_null_pmax_cpa_alwayson" at bounding box center [229, 275] width 278 height 34
click at [204, 267] on div "arc_perf_kea_gen_Kucuk-Ev-Aletleri_google_null_pmax_cpa_alwayson" at bounding box center [229, 275] width 278 height 34
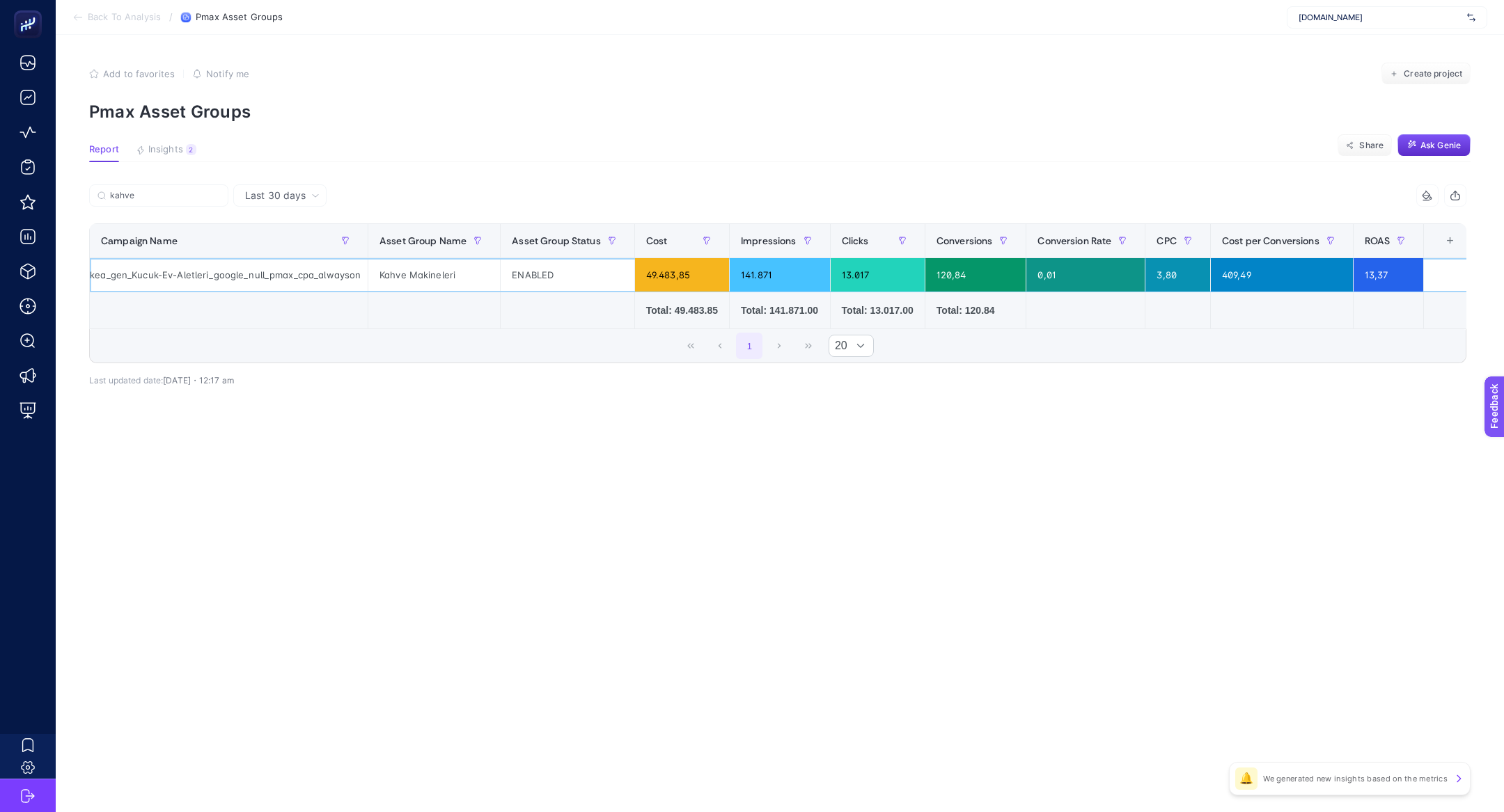
click at [207, 269] on div "arc_perf_kea_gen_Kucuk-Ev-Aletleri_google_null_pmax_cpa_alwayson" at bounding box center [229, 275] width 278 height 34
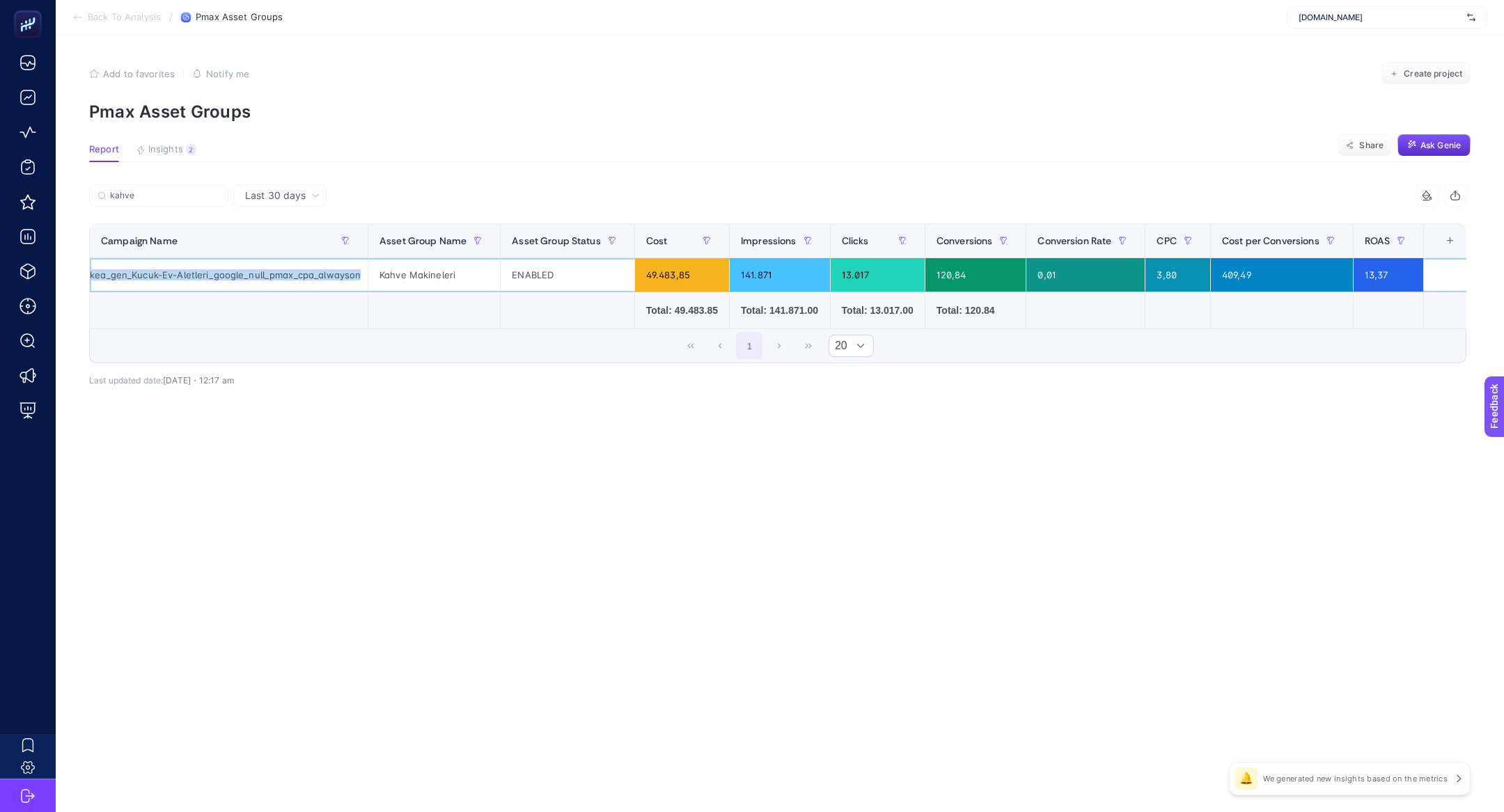
click at [207, 269] on div "arc_perf_kea_gen_Kucuk-Ev-Aletleri_google_null_pmax_cpa_alwayson" at bounding box center [229, 275] width 278 height 34
click at [133, 198] on input "kahve" at bounding box center [165, 195] width 110 height 10
click at [133, 198] on input "kahve" at bounding box center [158, 195] width 95 height 10
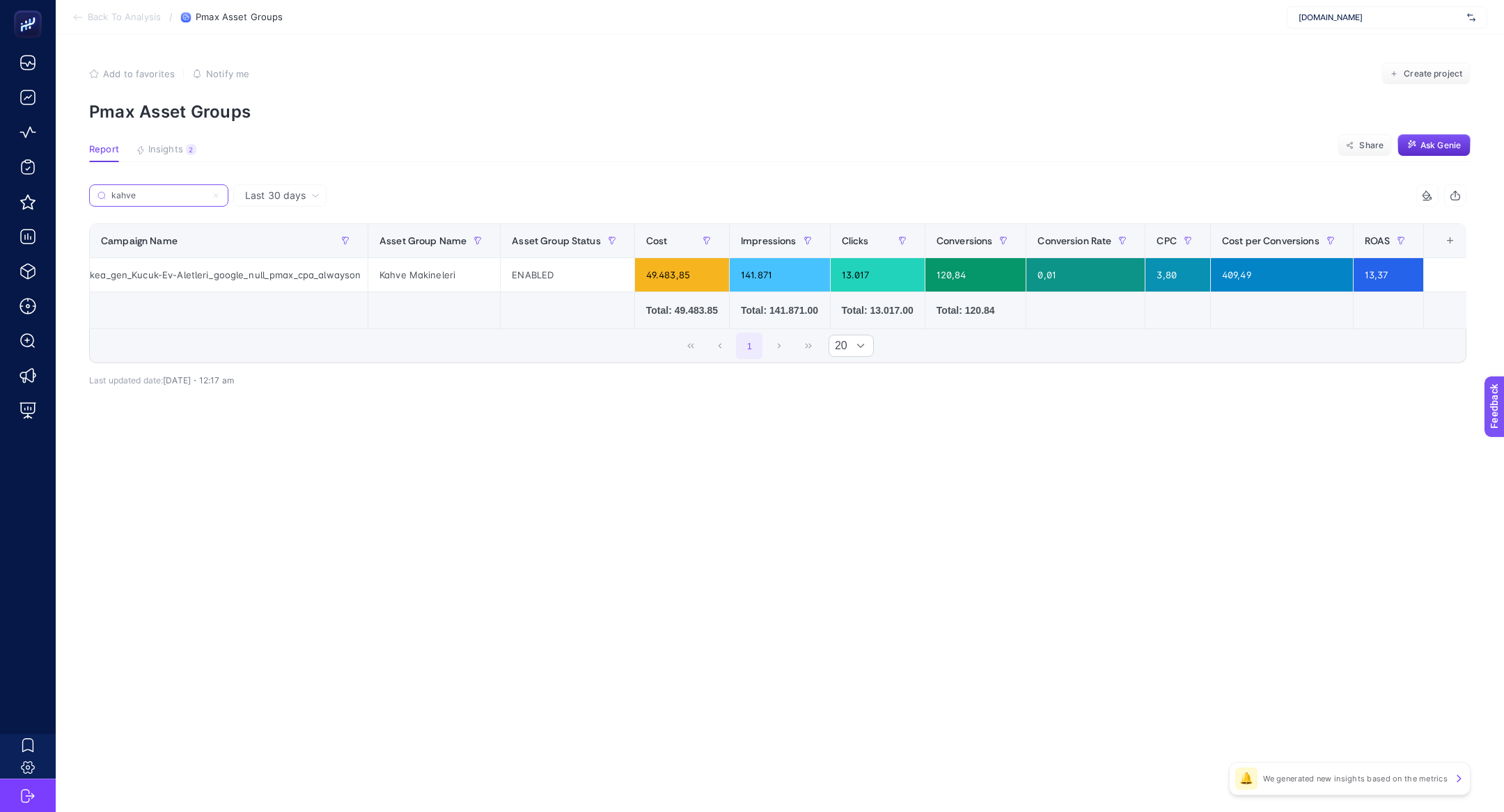
paste input "arc_perf_kea_gen_Kucuk-Ev-Aletleri_google_null_pmax_cpa_alwayson"
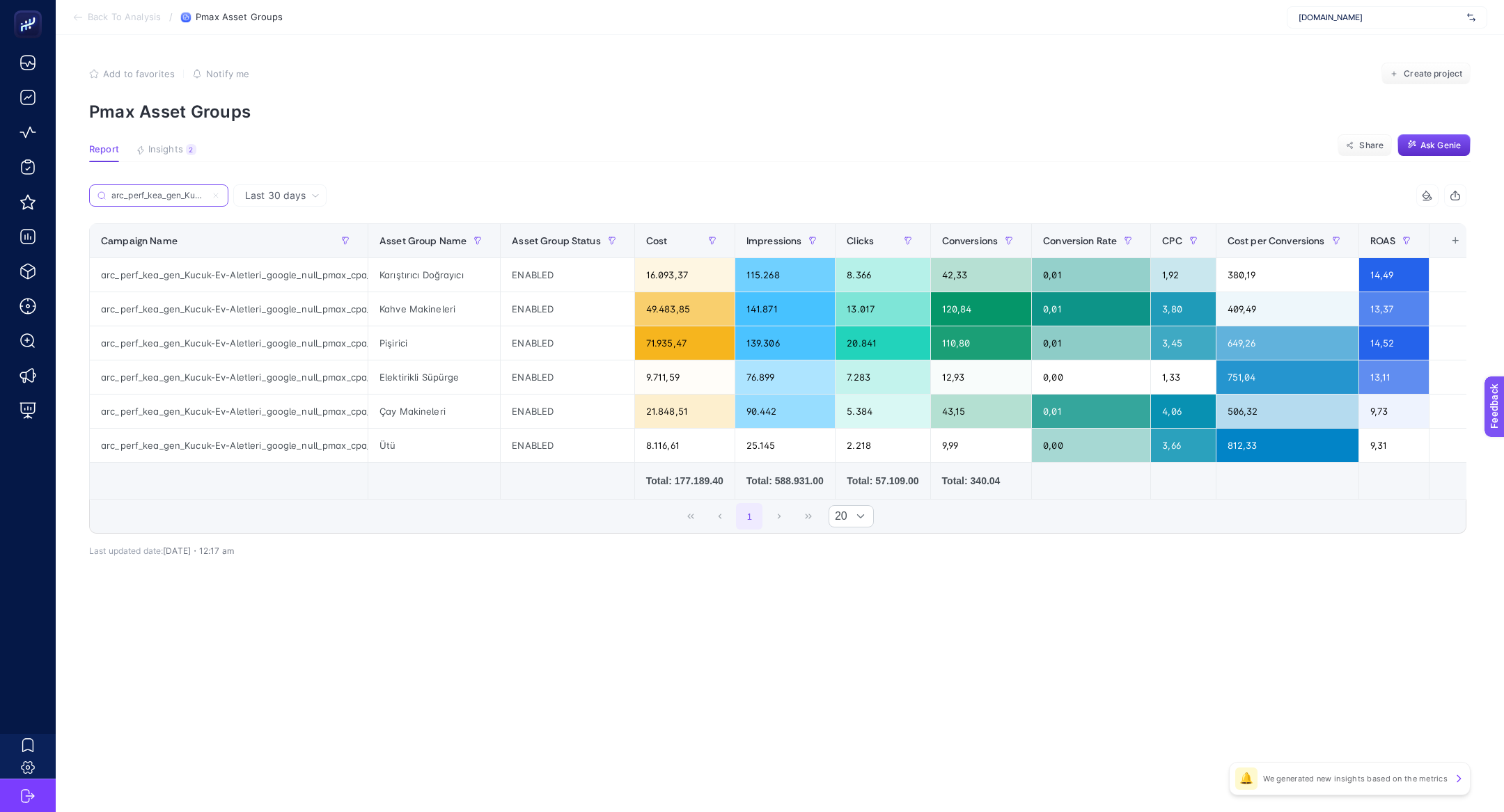
scroll to position [0, 185]
type input "arc_perf_kea_gen_Kucuk-Ev-Aletleri_google_null_pmax_cpa_alwayson"
click at [217, 197] on icon at bounding box center [215, 195] width 8 height 8
click at [0, 0] on input "Search" at bounding box center [0, 0] width 0 height 0
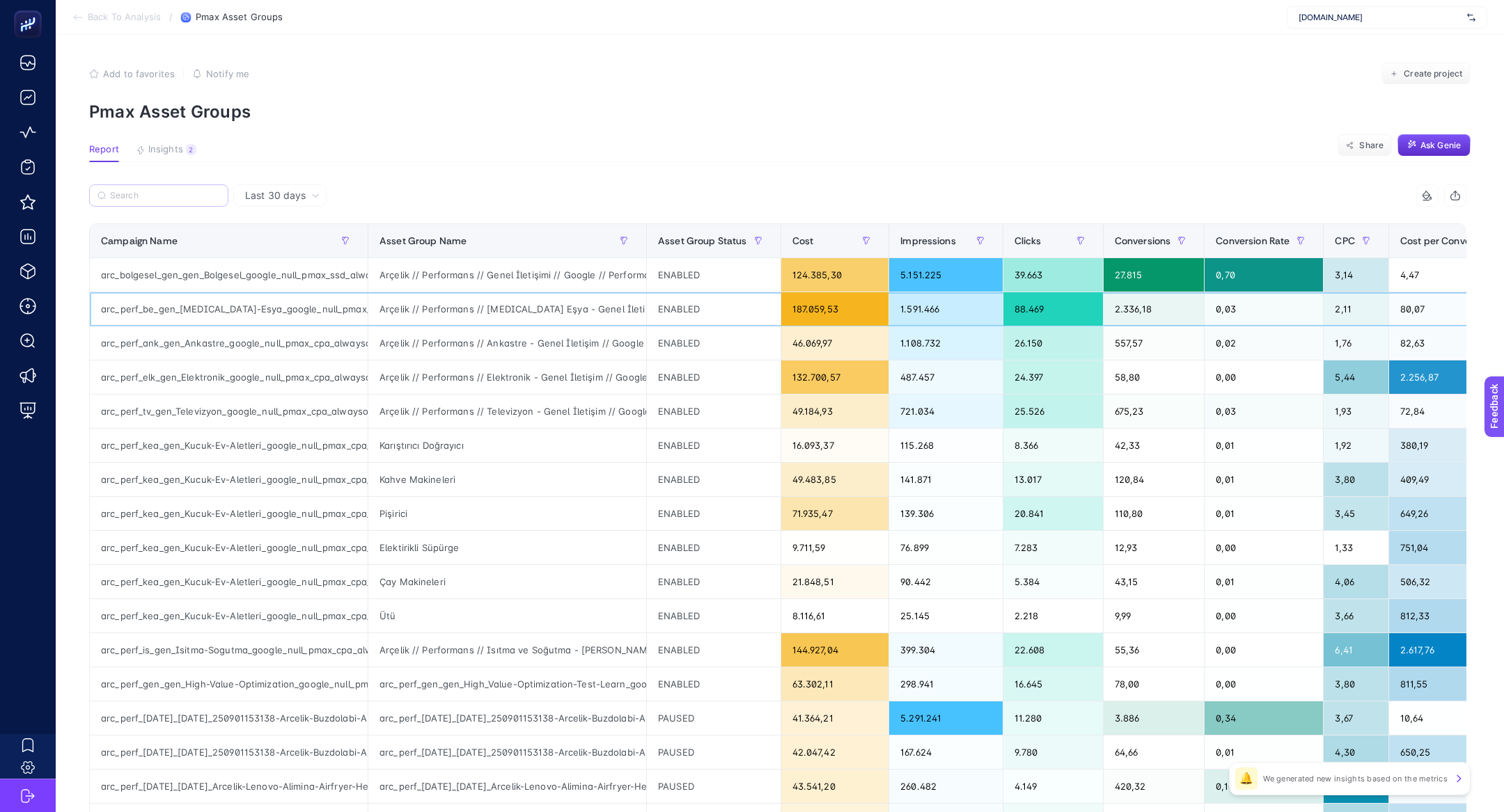
click at [204, 314] on div "arc_perf_be_gen_Beyaz-Esya_google_null_pmax_cpa_alwayson" at bounding box center [229, 309] width 278 height 34
copy tr "arc_perf_be_gen_Beyaz-Esya_google_null_pmax_cpa_alwayson"
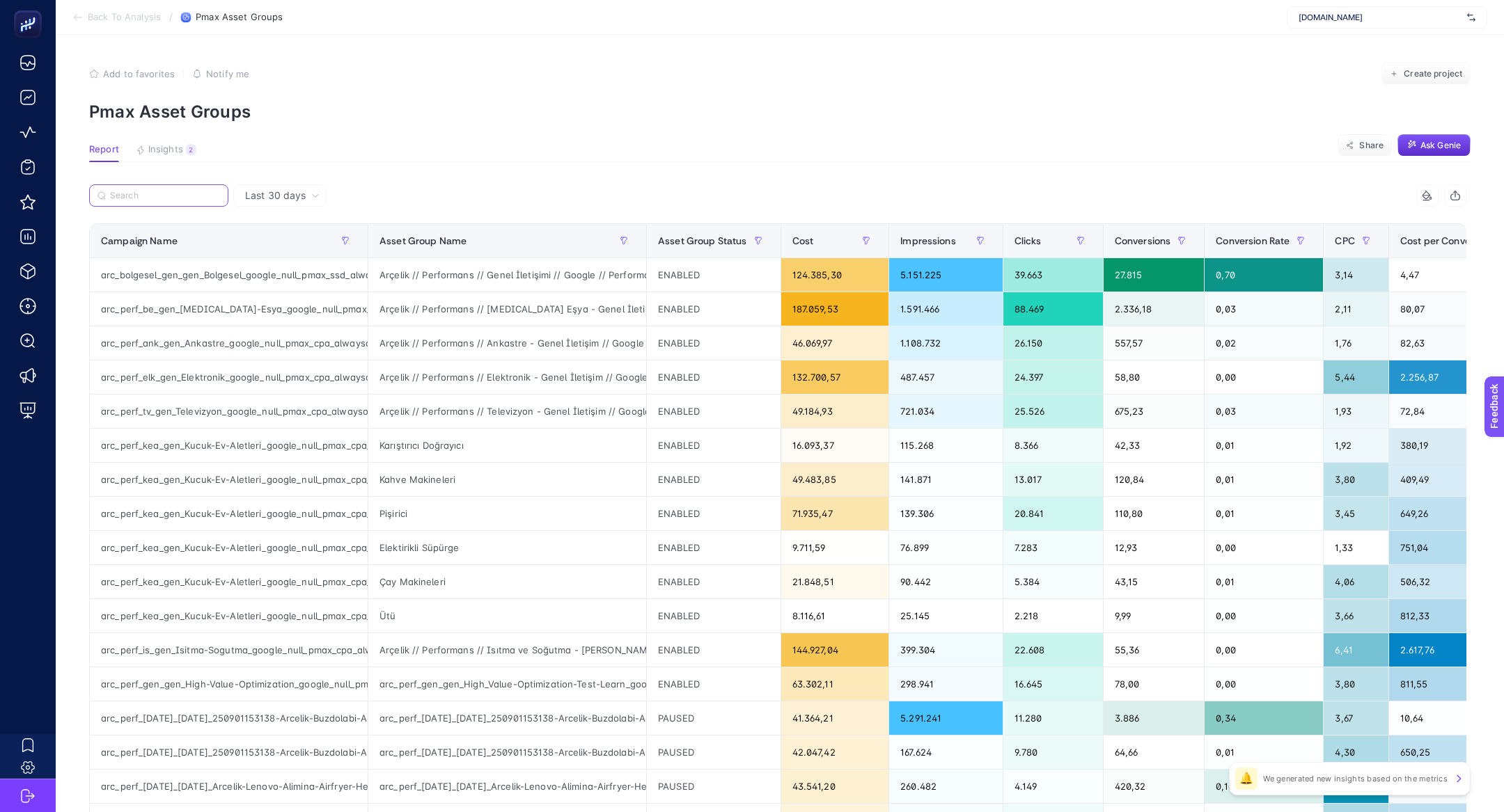
click at [158, 198] on input "Search" at bounding box center [165, 195] width 110 height 10
paste input "arc_perf_be_gen_Beyaz-Esya_google_null_pmax_cpa_alwayson"
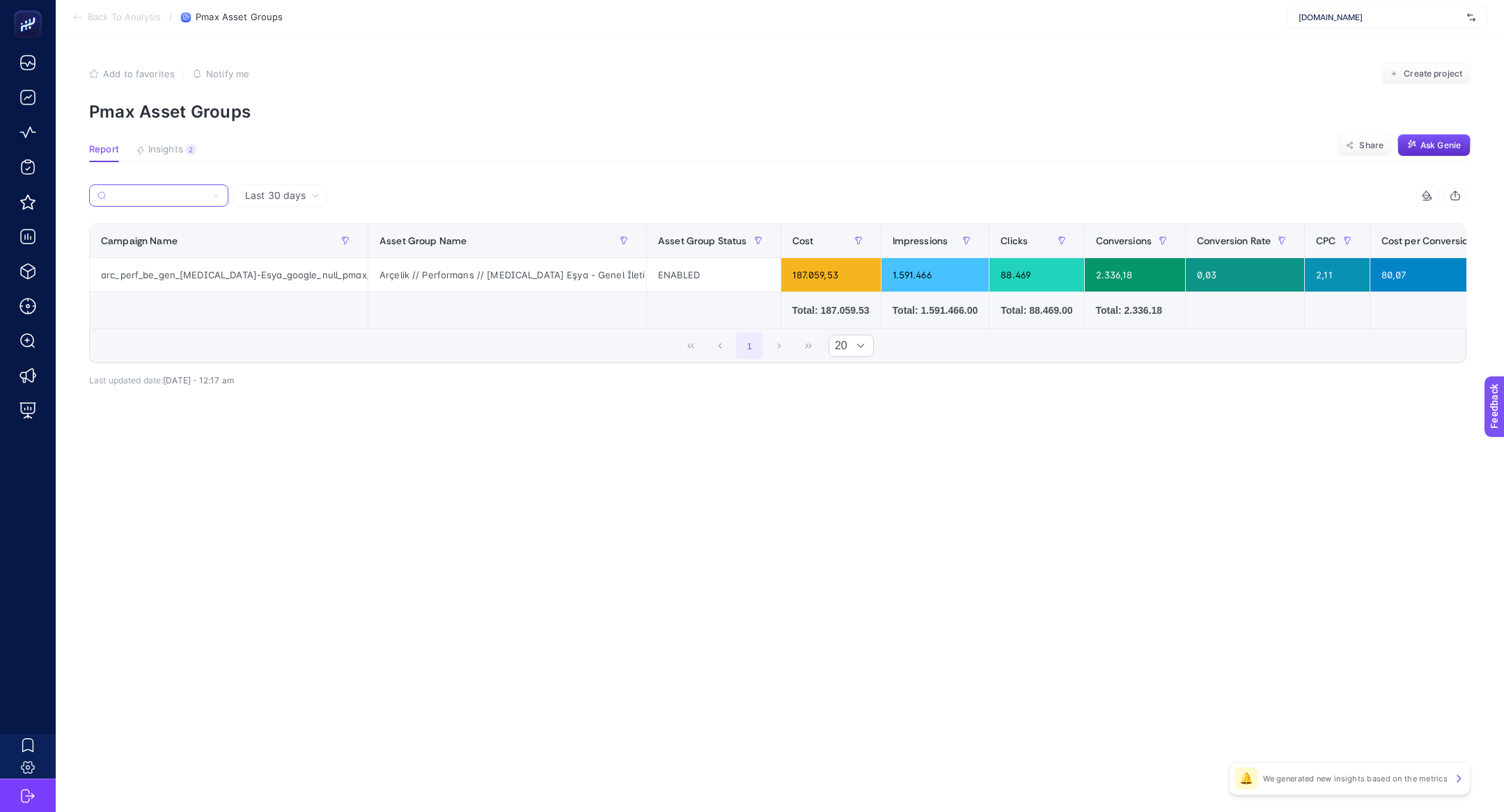
type input "arc_perf_be_gen_Beyaz-Esya_google_null_pmax_cpa_alwayson"
click at [217, 198] on icon at bounding box center [215, 195] width 8 height 8
click at [0, 0] on input "Search" at bounding box center [0, 0] width 0 height 0
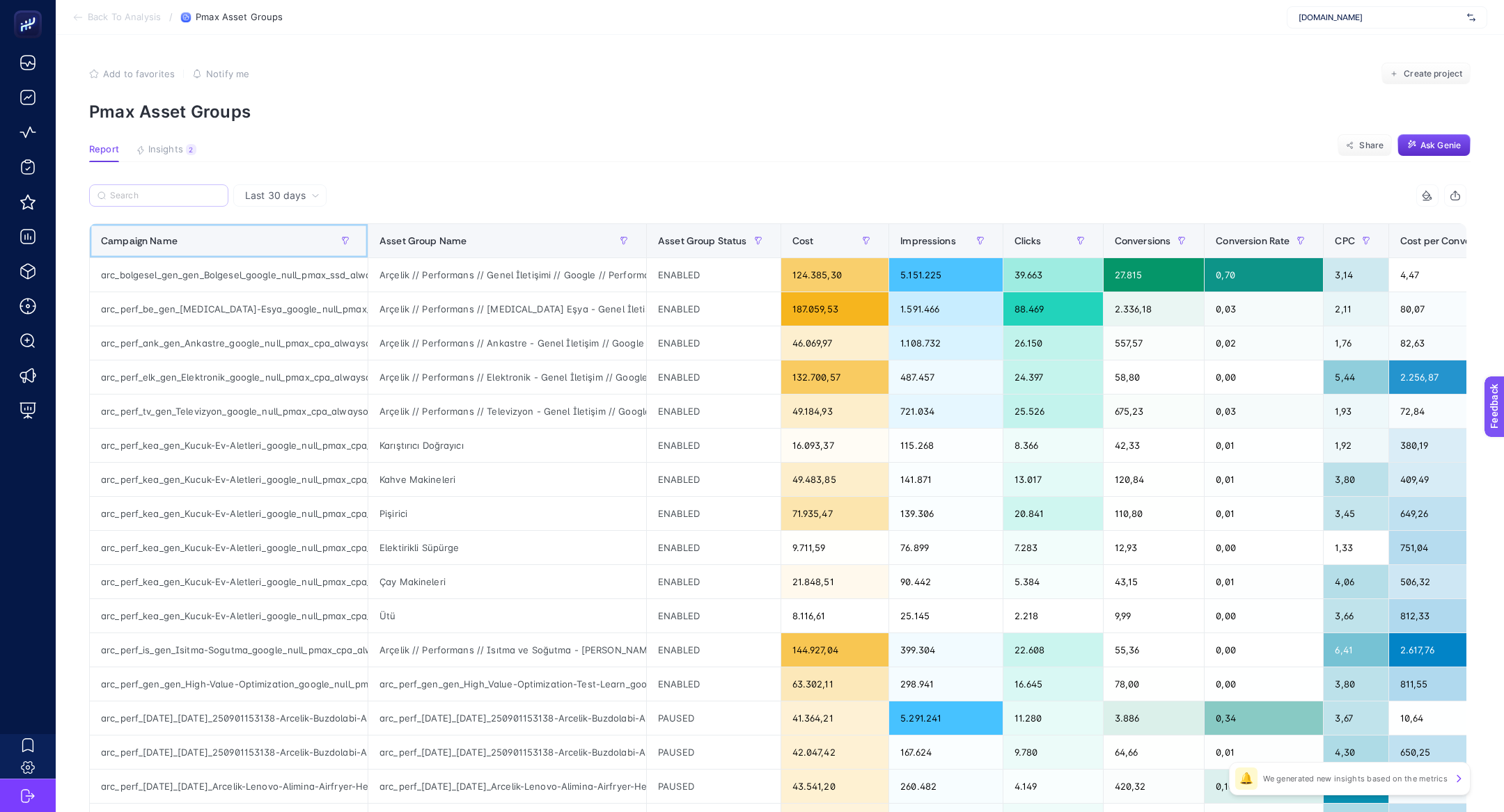
click at [218, 231] on div "Campaign Name" at bounding box center [229, 241] width 256 height 22
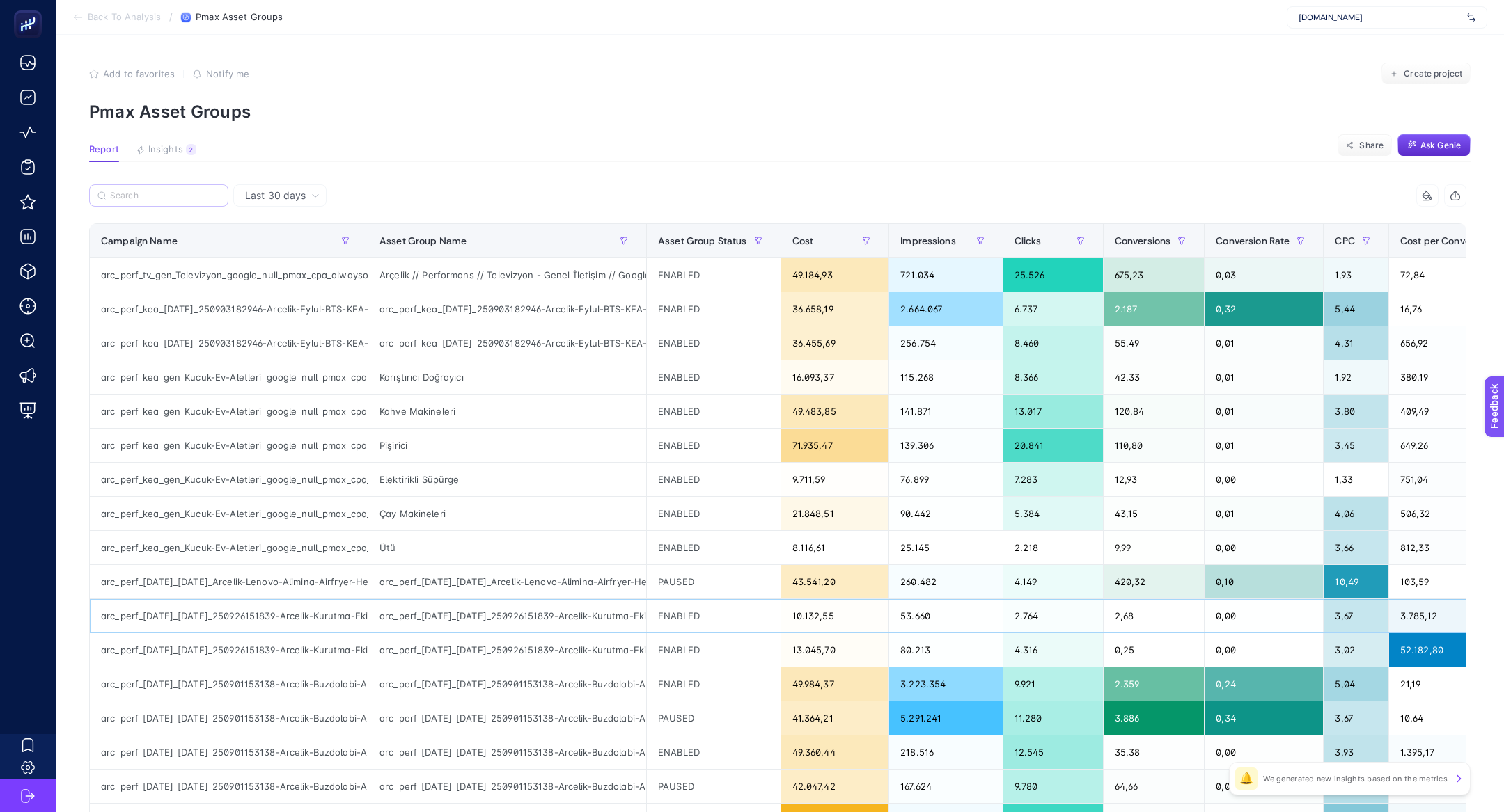
click at [225, 610] on div "arc_perf_karma_karma_250926151839-Arcelik-Kurutma-Ekim-Yuzde50-Kampanyasi_googl…" at bounding box center [229, 616] width 278 height 34
copy tr "arc_perf_karma_karma_250926151839-Arcelik-Kurutma-Ekim-Yuzde50-Kampanyasi_googl…"
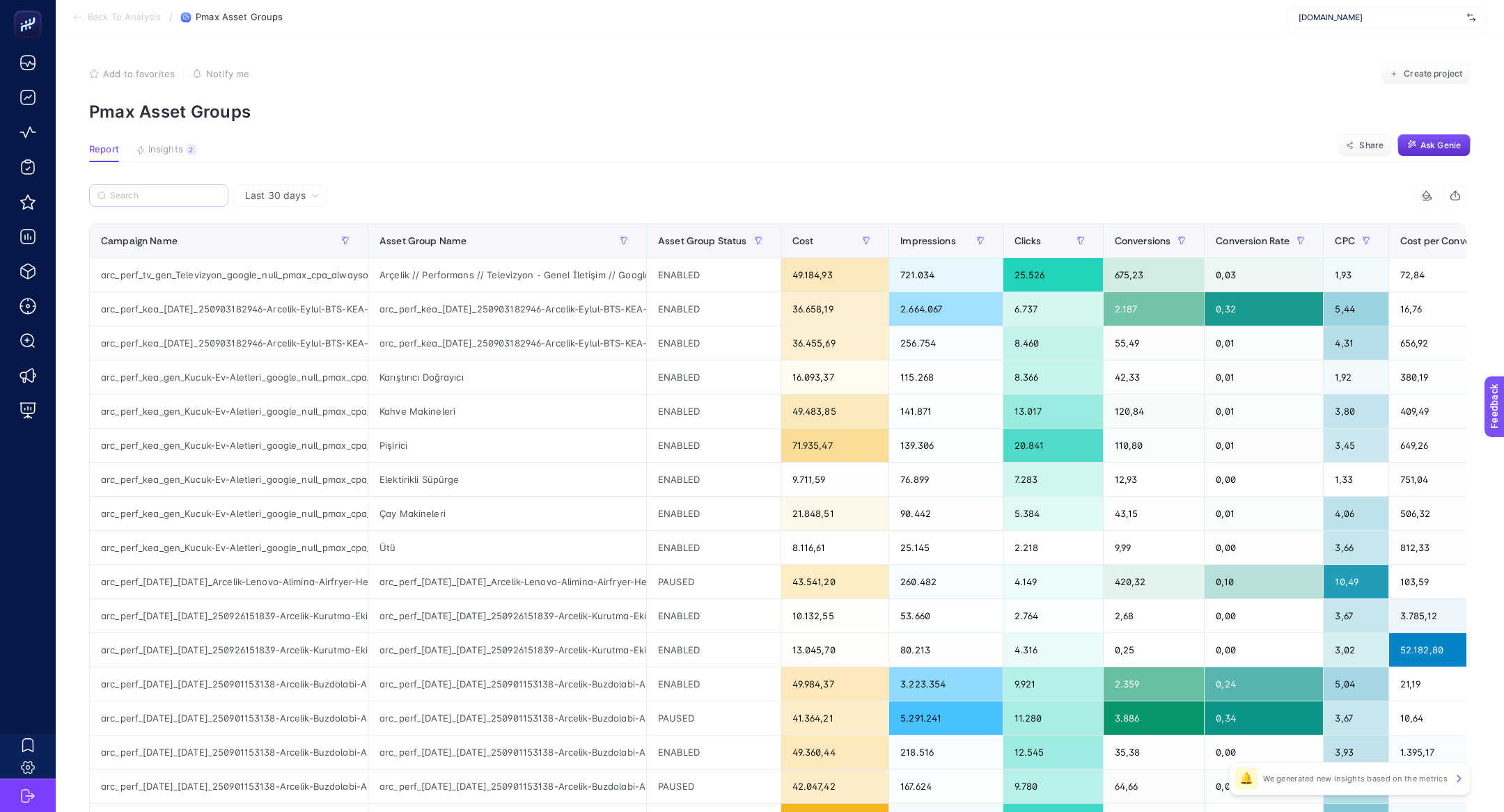
click at [194, 181] on article "Add to favorites false Notify me Create project Pmax Asset Groups Report Insigh…" at bounding box center [779, 579] width 1448 height 1088
click at [196, 184] on article "Add to favorites false Notify me Create project Pmax Asset Groups Report Insigh…" at bounding box center [779, 579] width 1448 height 1088
click at [196, 189] on label at bounding box center [159, 195] width 139 height 22
click at [0, 0] on input "Search" at bounding box center [0, 0] width 0 height 0
click at [196, 190] on input "Search" at bounding box center [165, 195] width 110 height 10
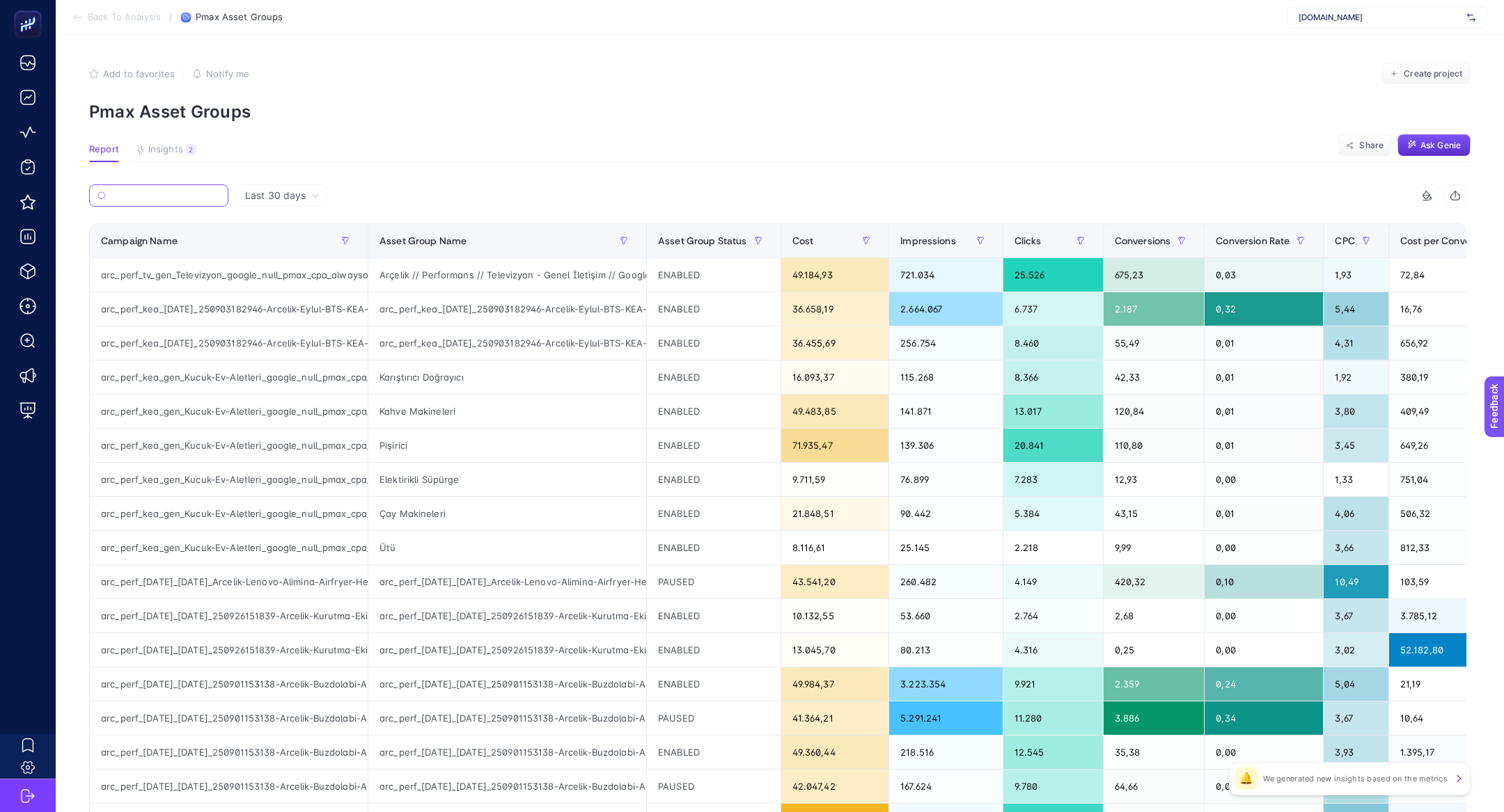
paste input "arc_perf_karma_karma_250926151839-Arcelik-Kurutma-Ekim-Yuzde50-Kampanyasi_googl…"
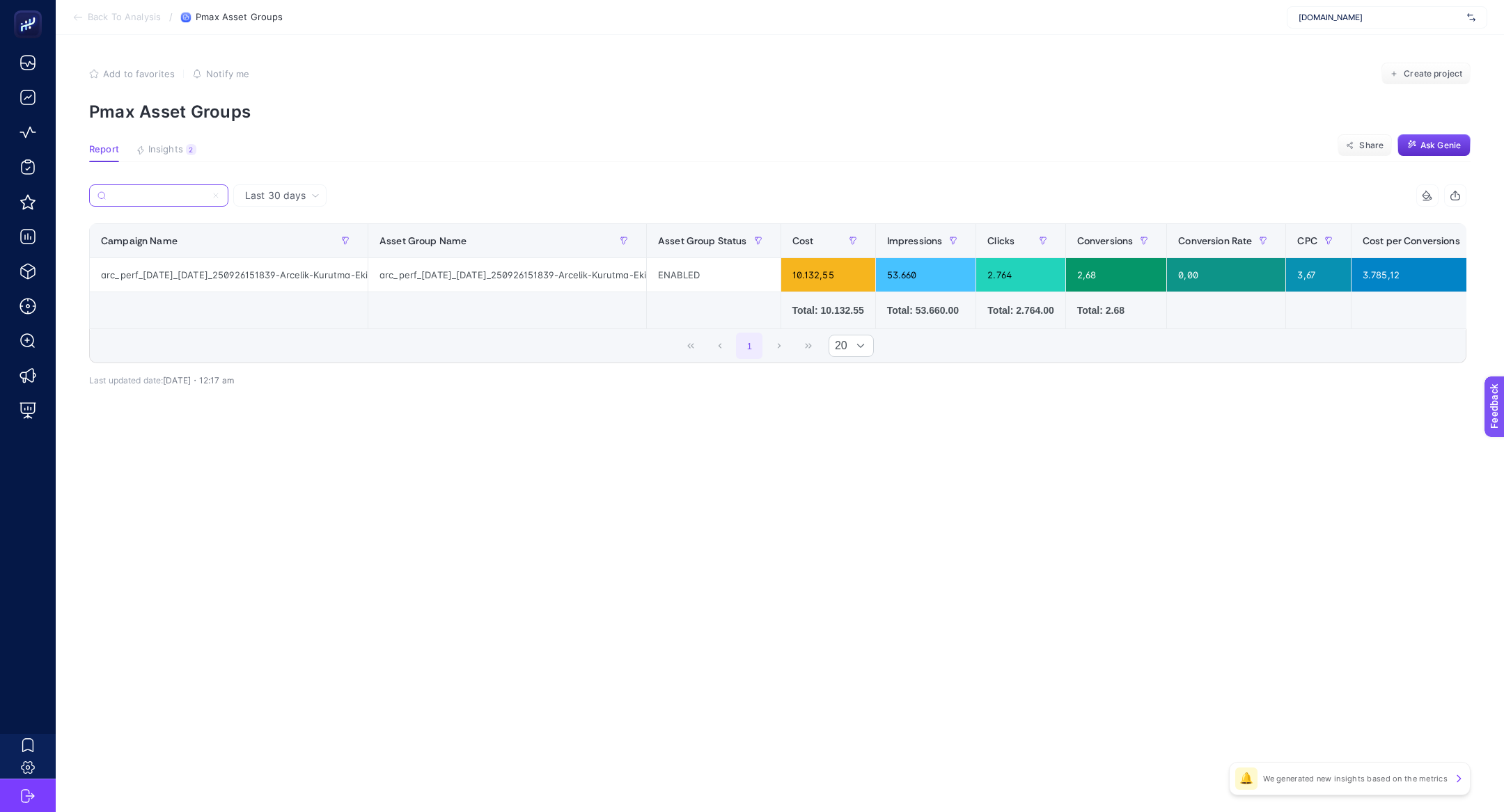
type input "arc_perf_karma_karma_250926151839-Arcelik-Kurutma-Ekim-Yuzde50-Kampanyasi_googl…"
click at [222, 195] on label "arc_perf_karma_karma_250926151839-Arcelik-Kurutma-Ekim-Yuzde50-Kampanyasi_googl…" at bounding box center [159, 195] width 139 height 22
click at [0, 0] on input "Search" at bounding box center [0, 0] width 0 height 0
click at [218, 195] on input "arc_perf_karma_karma_250926151839-Arcelik-Kurutma-Ekim-Yuzde50-Kampanyasi_googl…" at bounding box center [165, 195] width 110 height 10
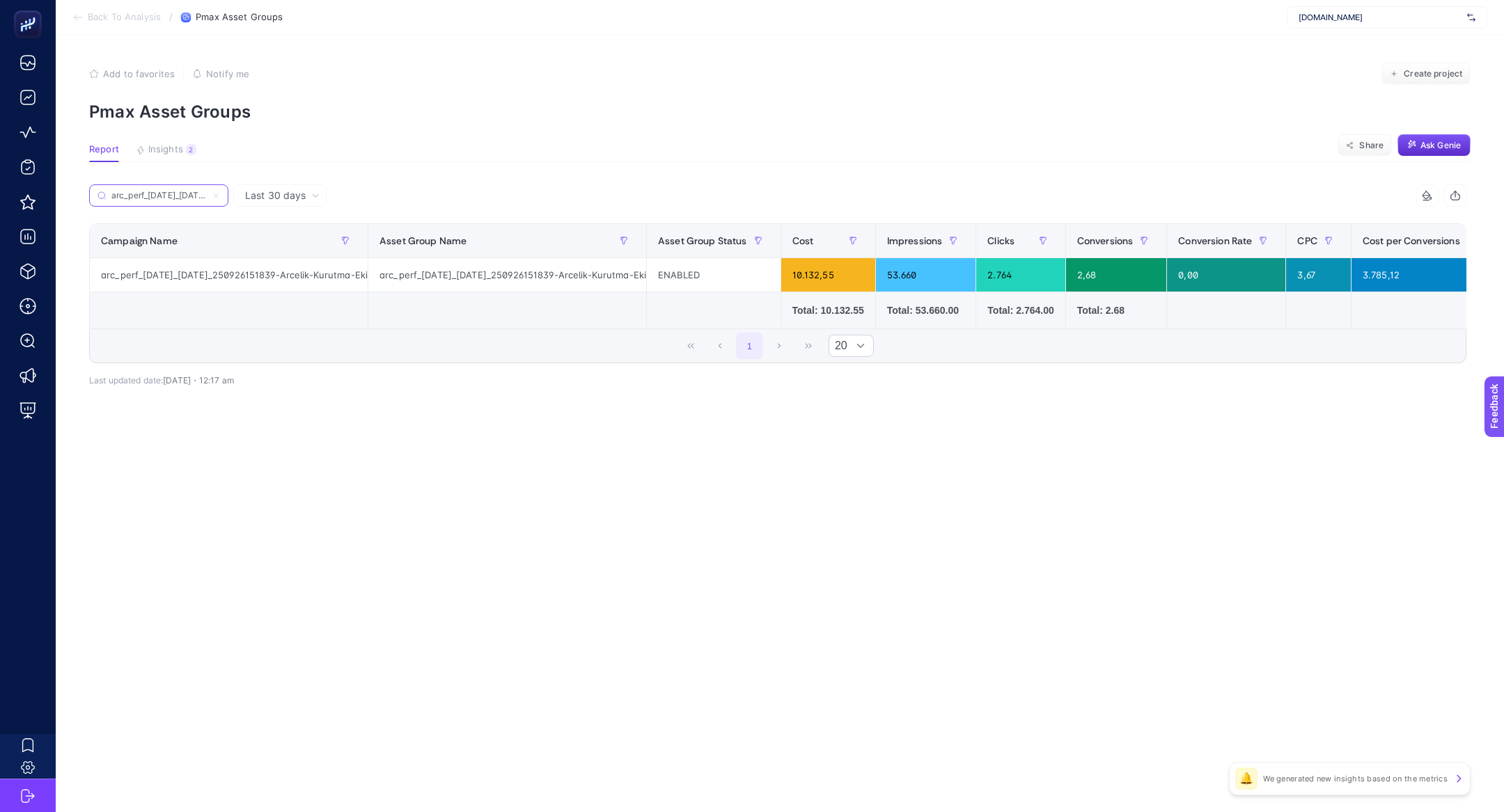
click at [218, 195] on icon at bounding box center [215, 195] width 8 height 8
click at [0, 0] on input "Search" at bounding box center [0, 0] width 0 height 0
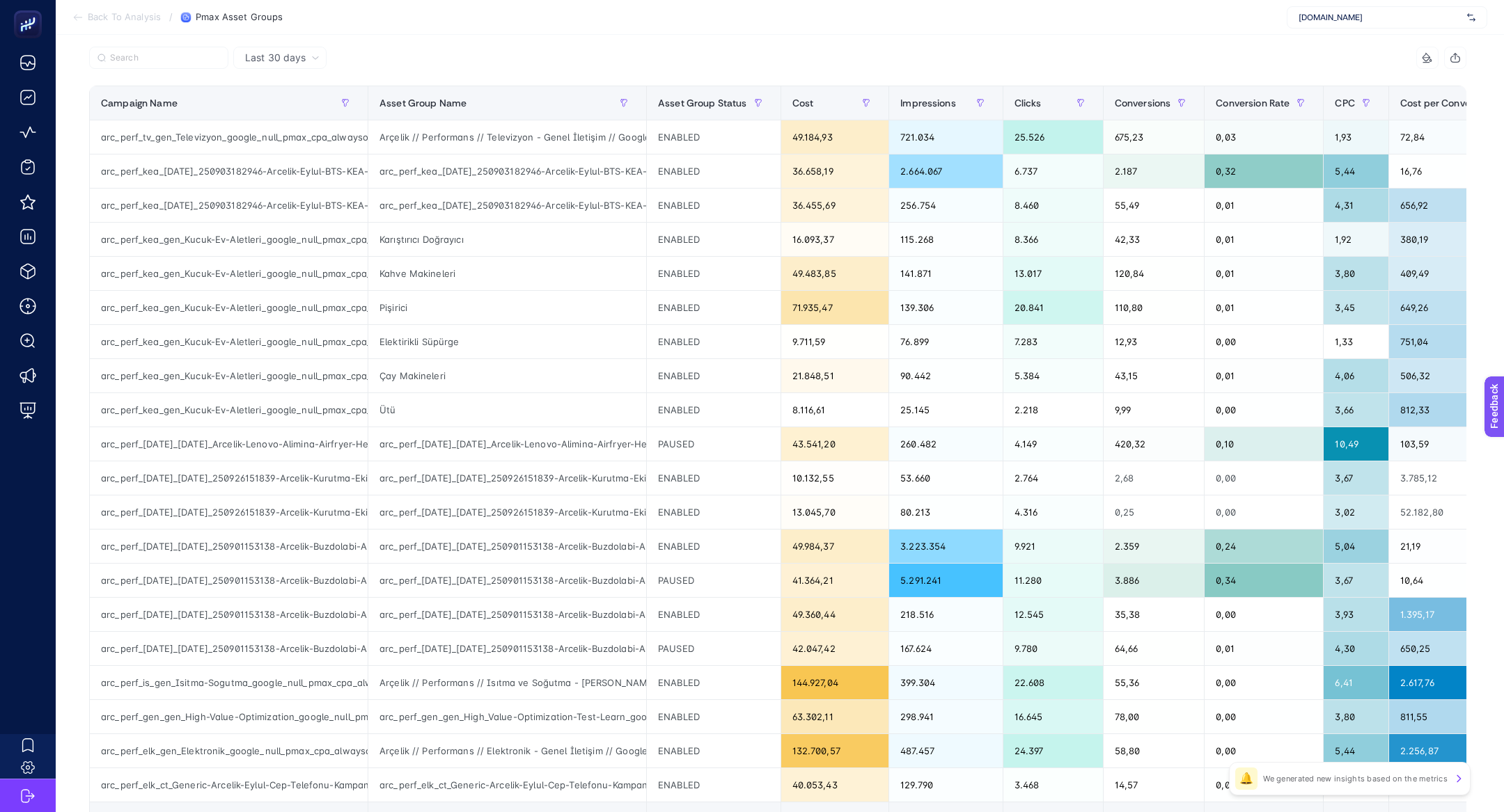
scroll to position [238, 0]
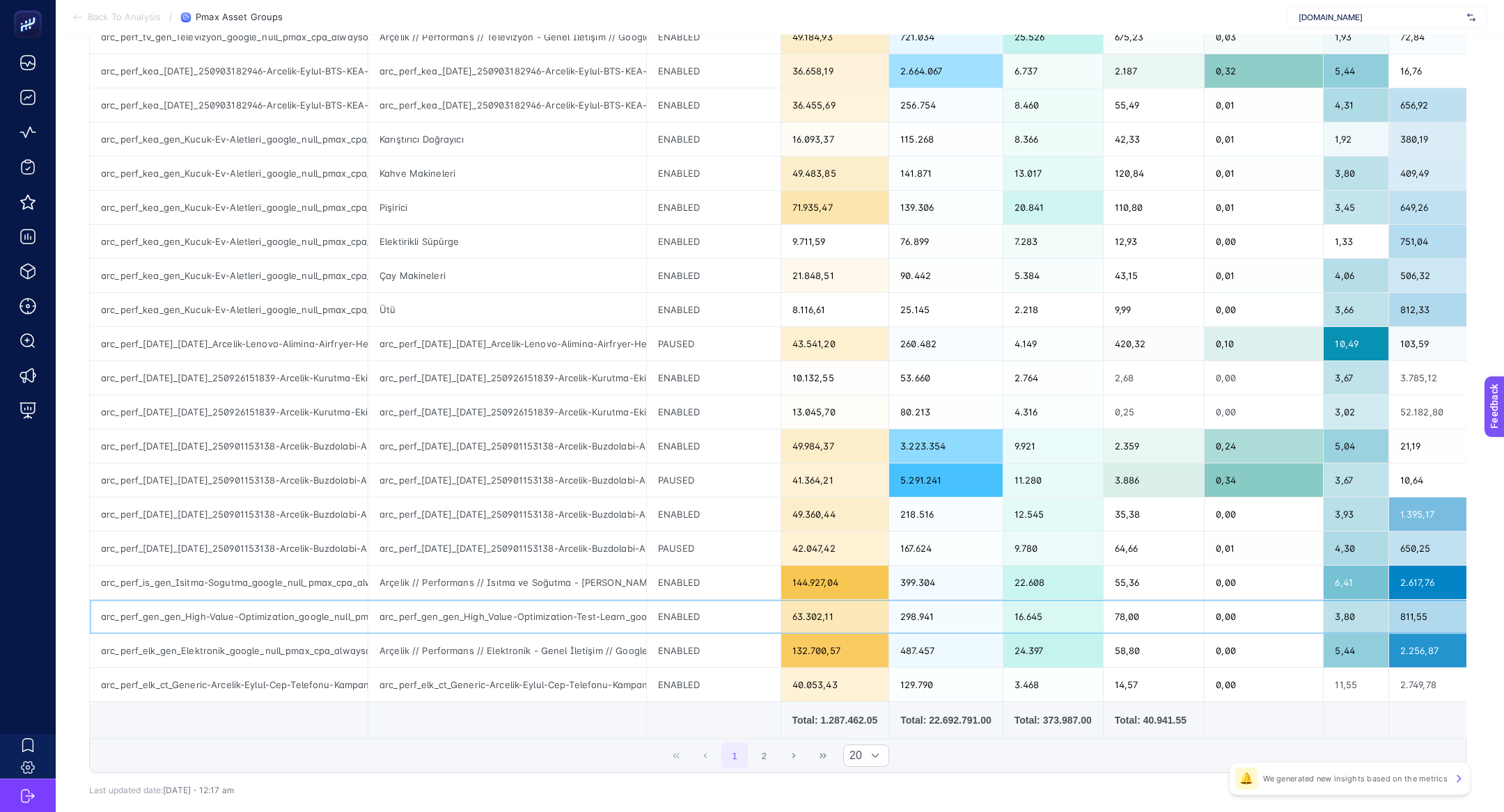
click at [292, 611] on div "arc_perf_gen_gen_High-Value-Optimization_google_null_pmax_cpa_alwayson" at bounding box center [229, 617] width 278 height 34
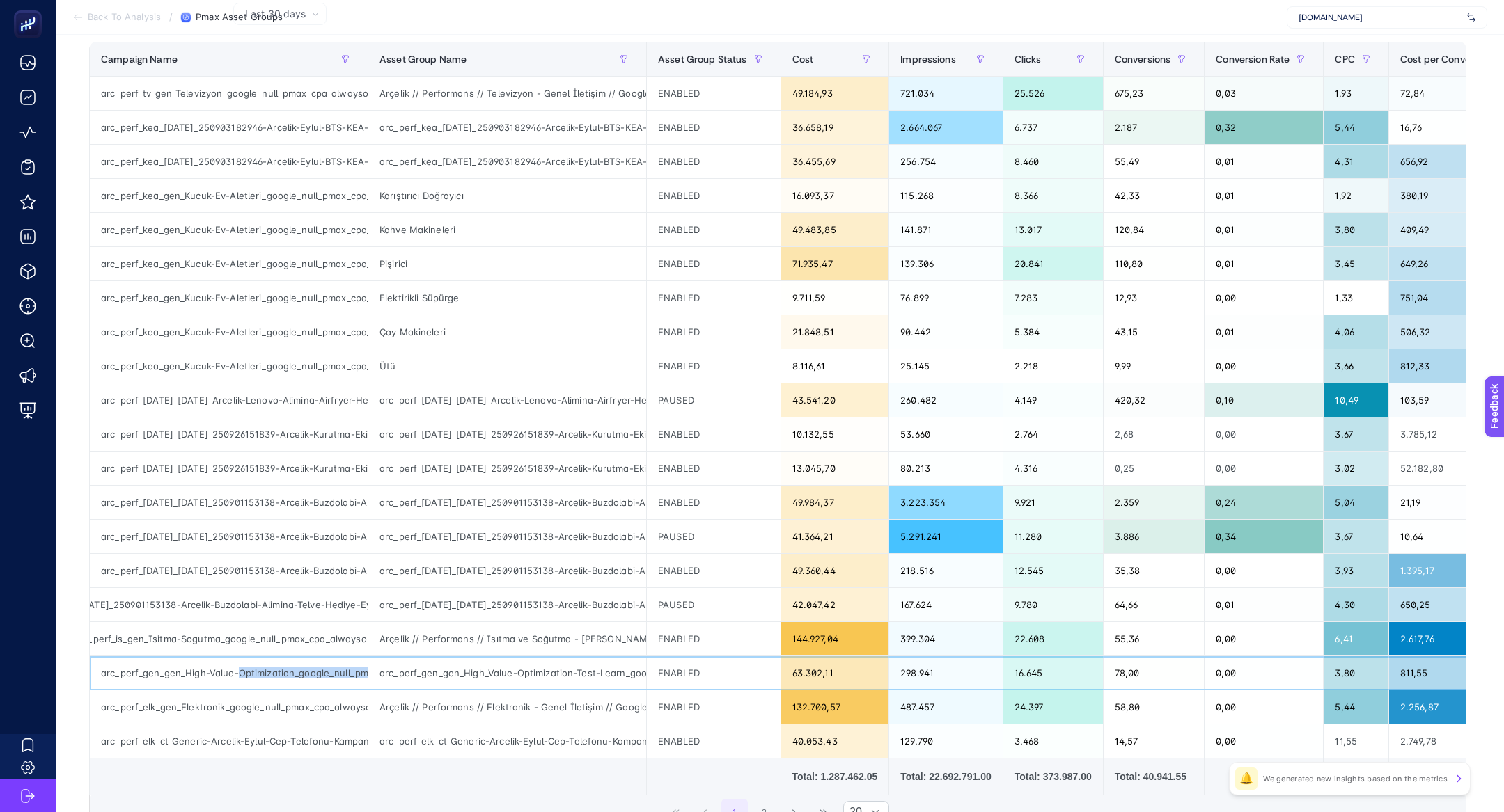
scroll to position [0, 150]
click at [244, 565] on div "arc_perf_karma_karma_250901153138-Arcelik-Buzdolabi-Alimina-Telve-Hediye-Eylul_…" at bounding box center [229, 571] width 278 height 34
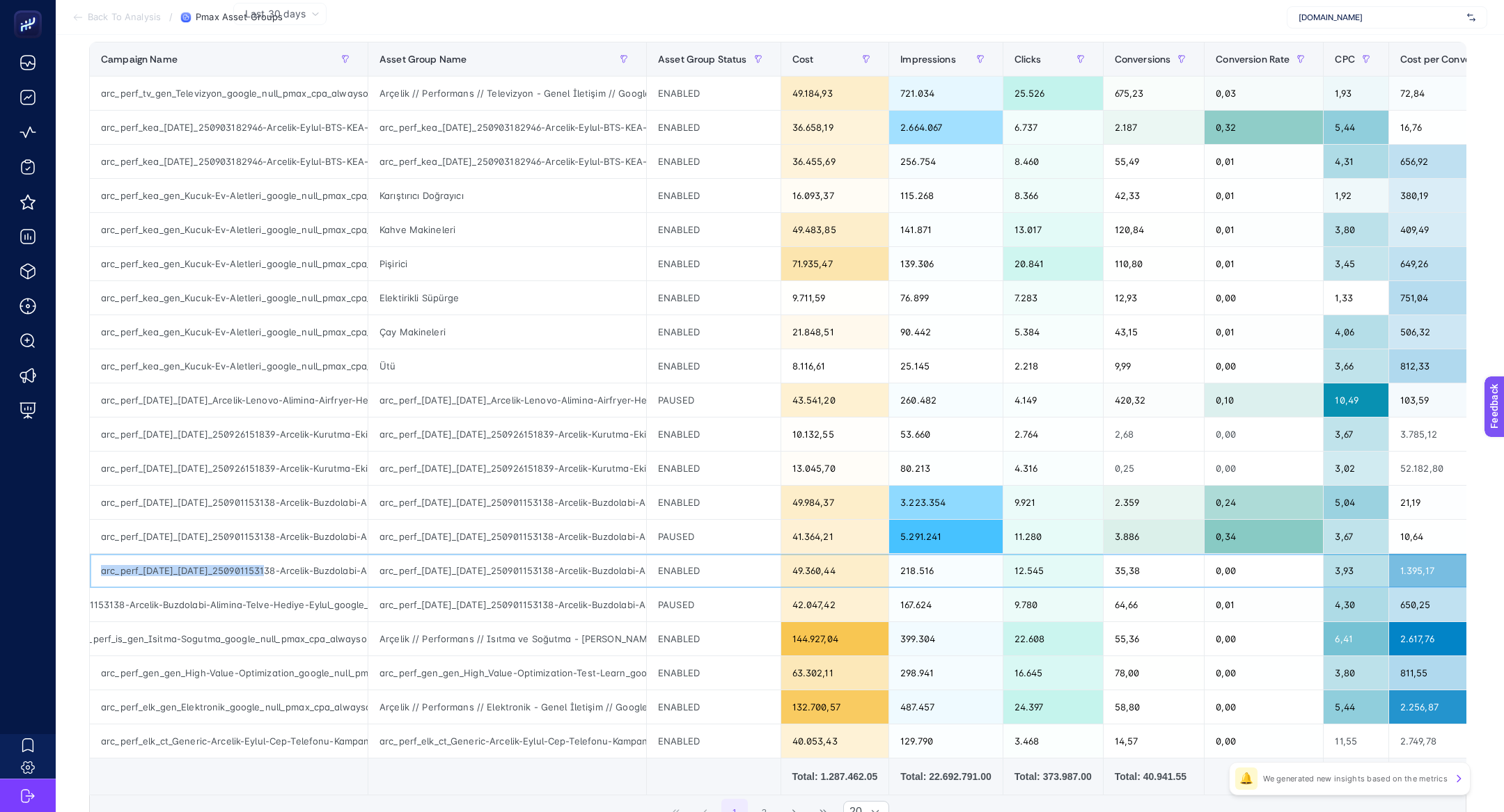
click at [244, 565] on div "arc_perf_karma_karma_250901153138-Arcelik-Buzdolabi-Alimina-Telve-Hediye-Eylul_…" at bounding box center [229, 571] width 278 height 34
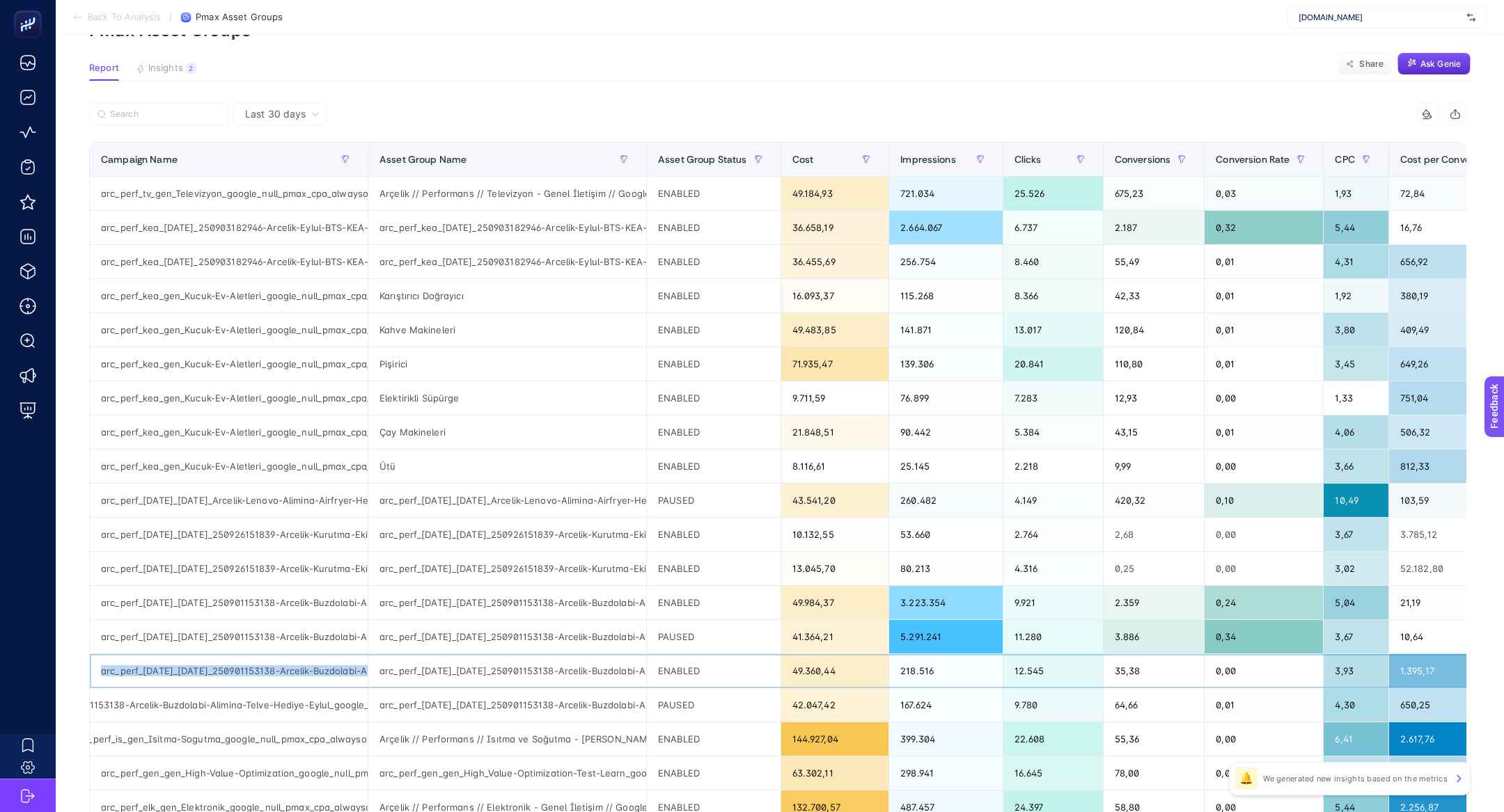
scroll to position [0, 0]
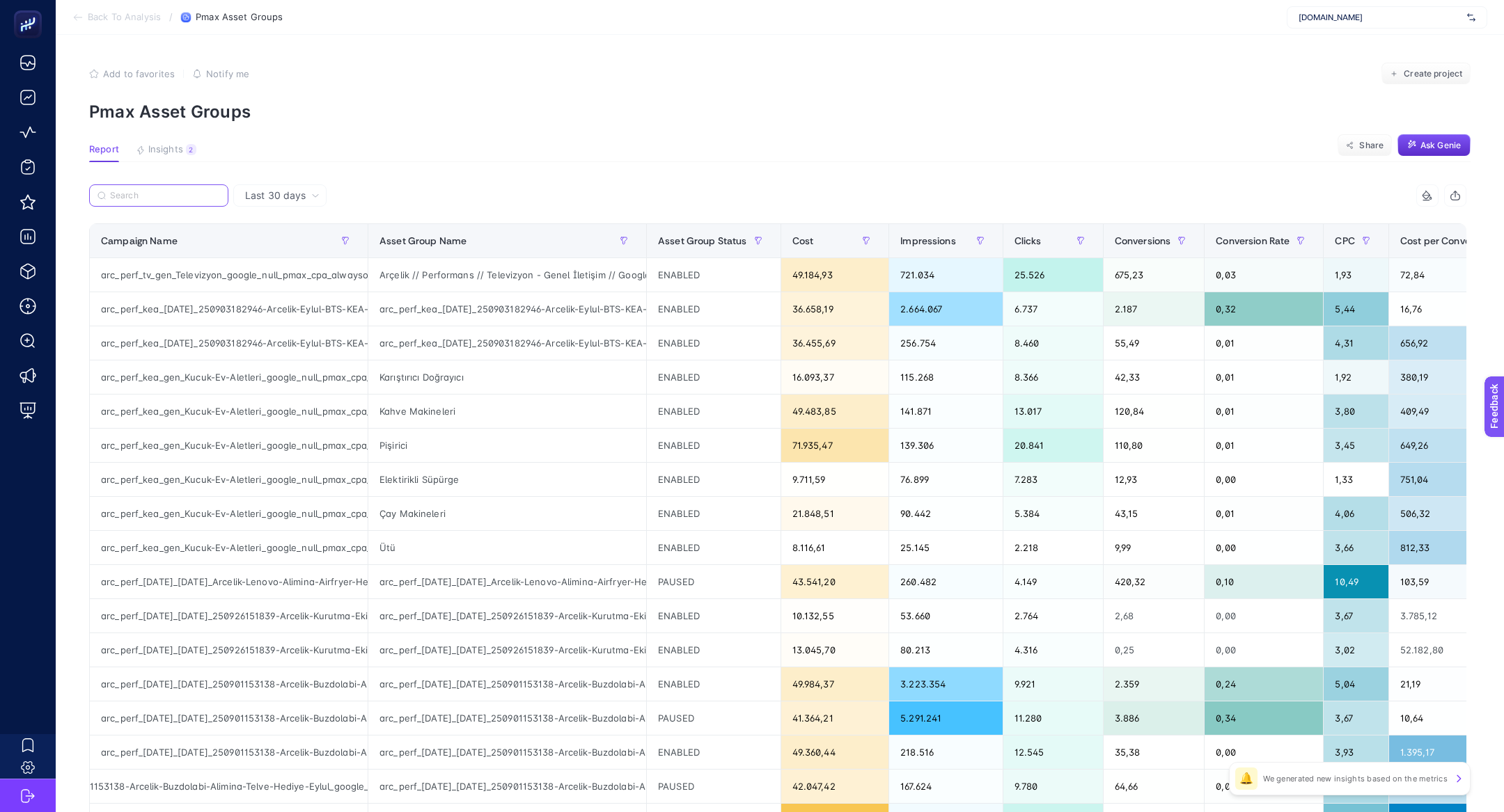
click at [163, 200] on input "Search" at bounding box center [165, 195] width 110 height 10
paste input "arc_perf_karma_karma_250901153138-Arcelik-Buzdolabi-Alimina-Telve-Hediye-Eylul_…"
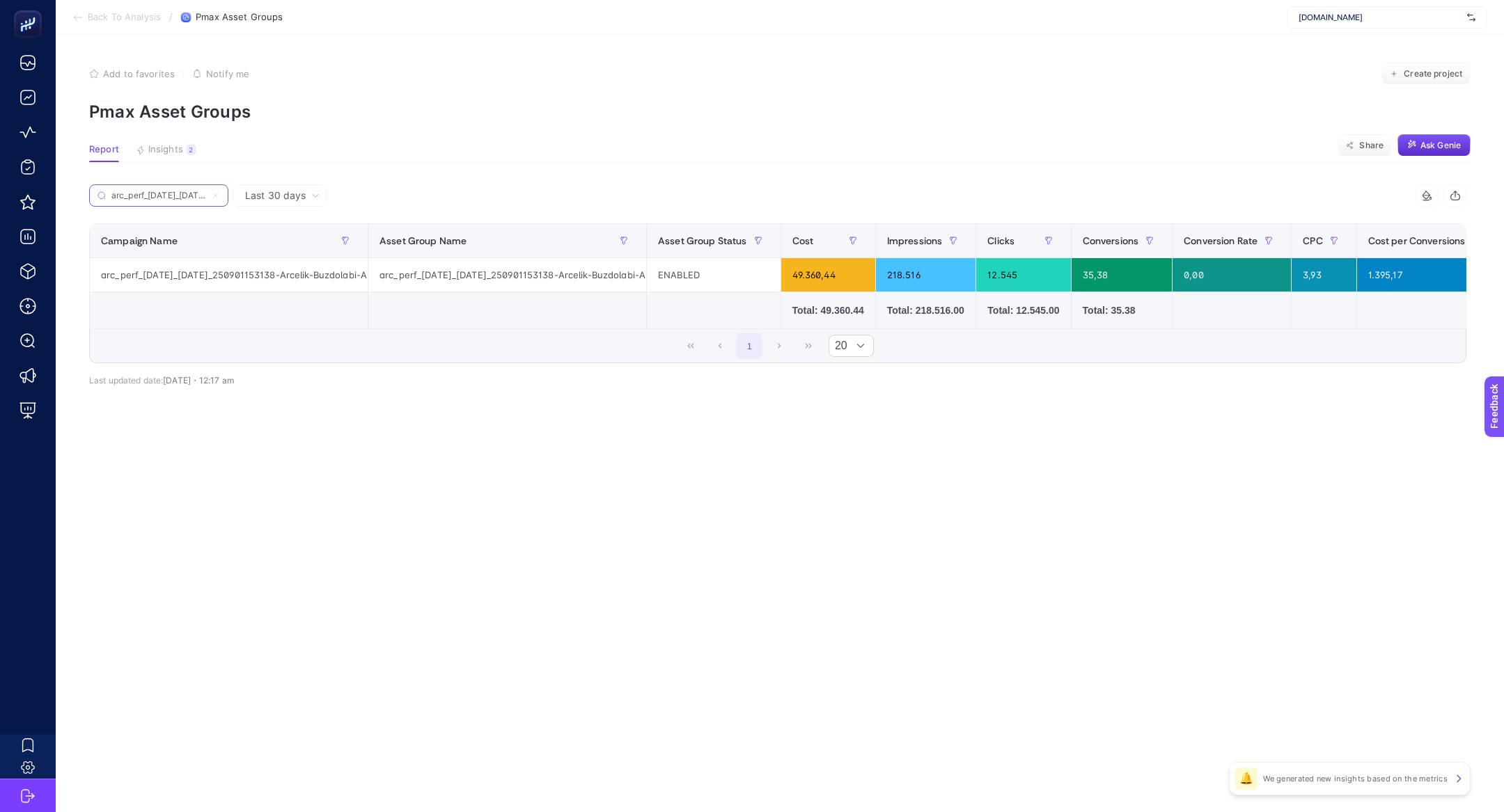
scroll to position [0, 429]
type input "arc_perf_karma_karma_250901153138-Arcelik-Buzdolabi-Alimina-Telve-Hediye-Eylul_…"
click at [214, 197] on icon at bounding box center [215, 195] width 8 height 8
click at [0, 0] on input "Search" at bounding box center [0, 0] width 0 height 0
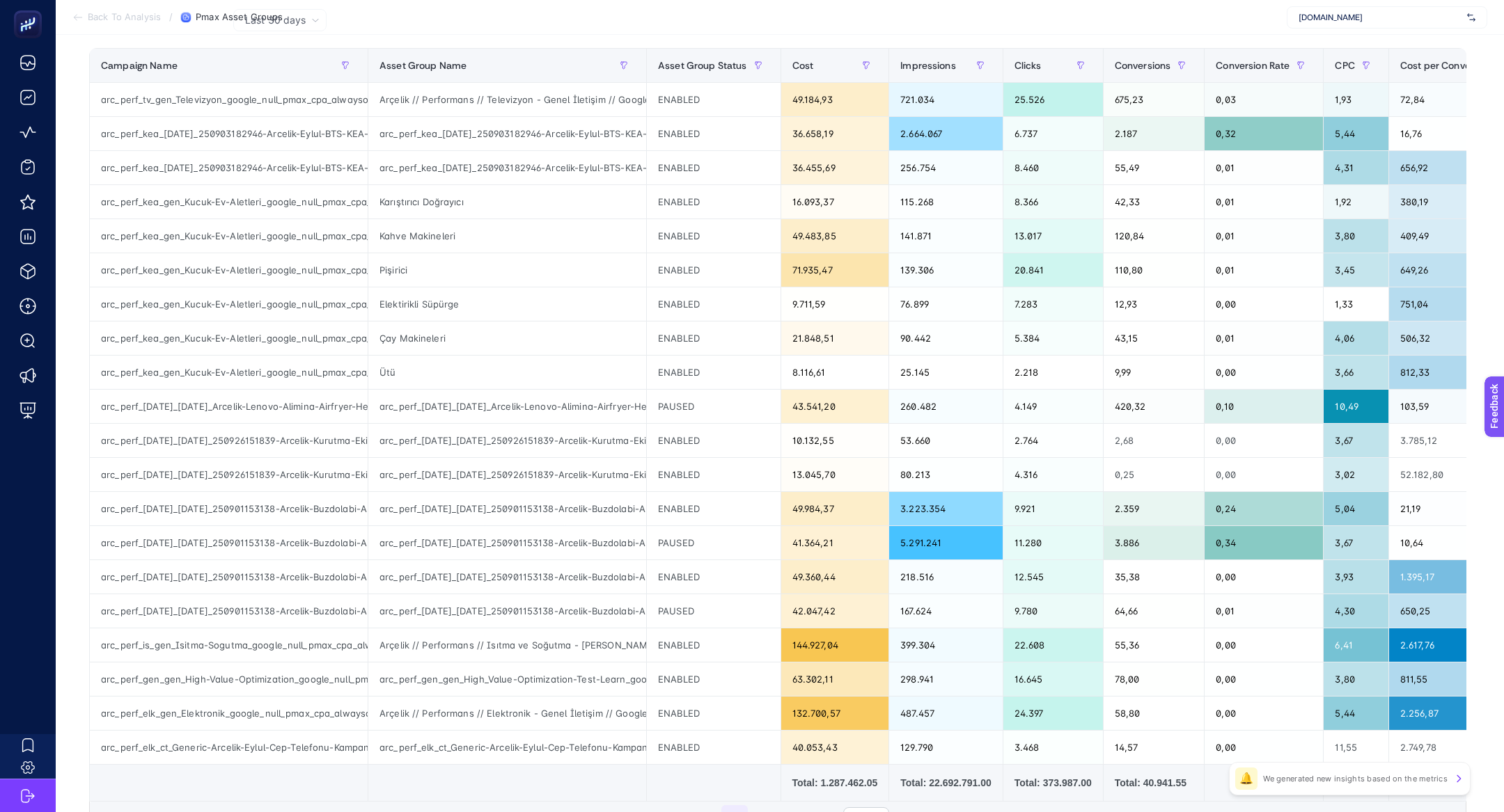
scroll to position [224, 0]
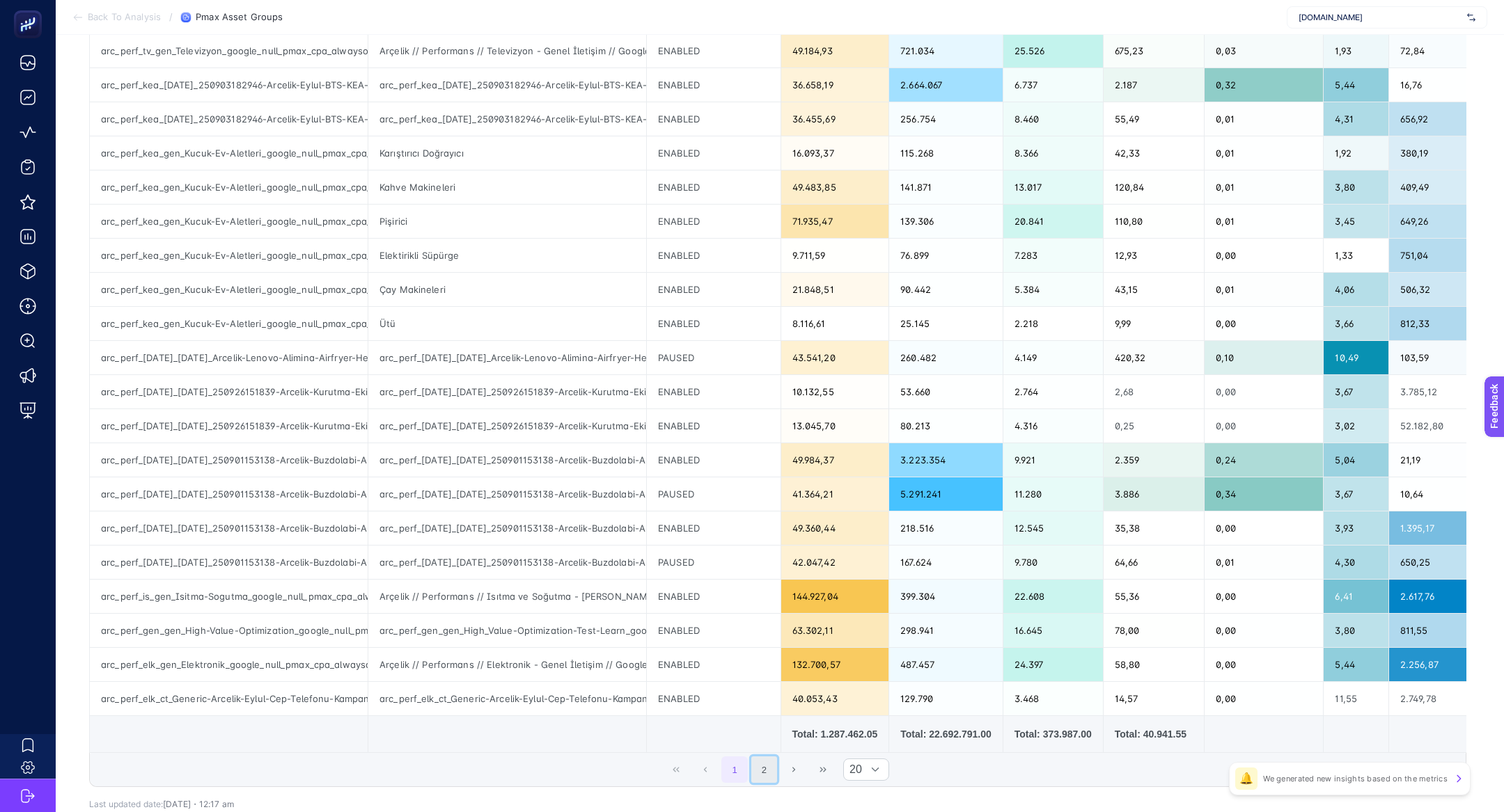
click at [763, 763] on button "2" at bounding box center [765, 770] width 26 height 26
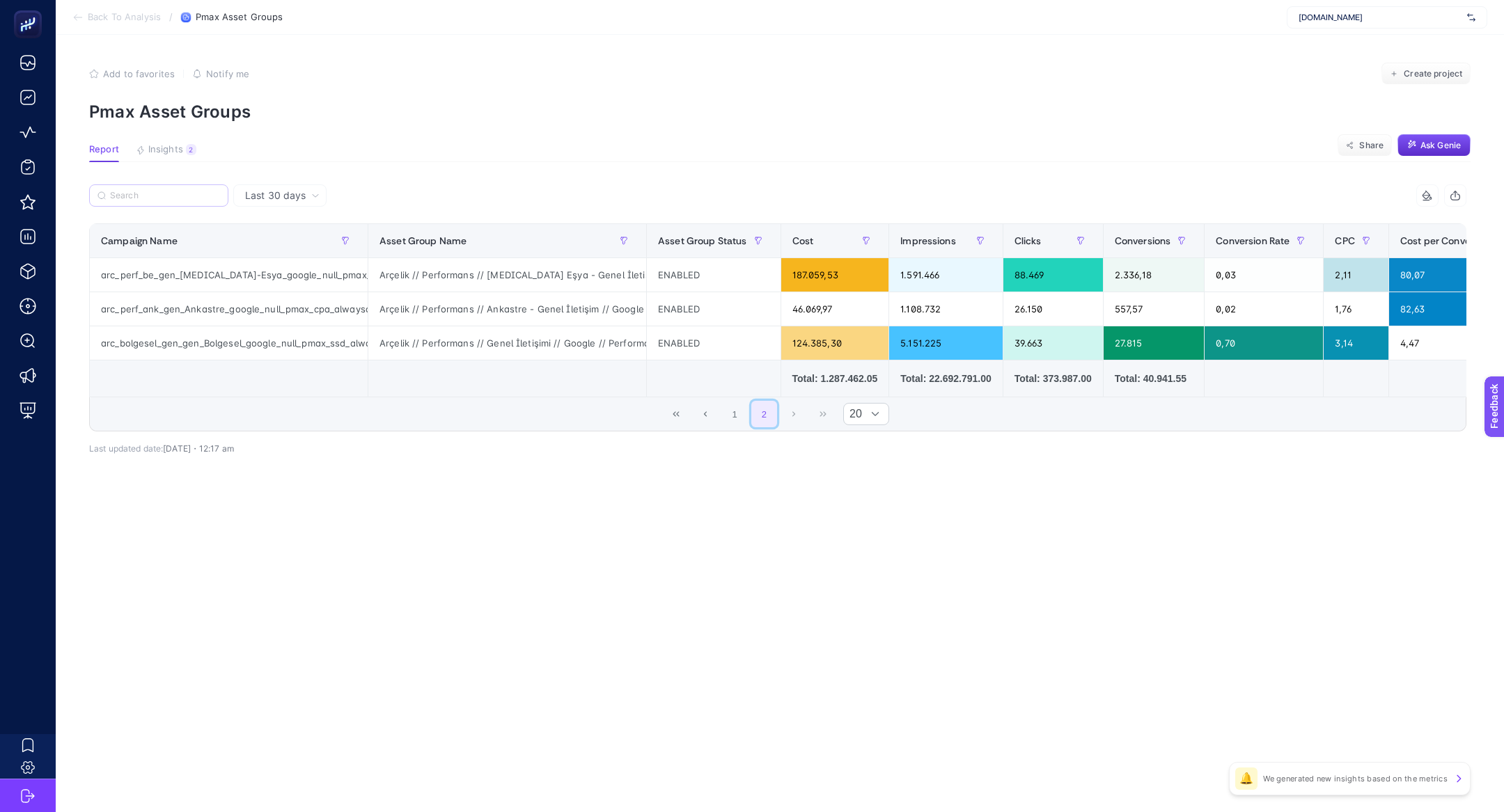
scroll to position [0, 9]
click at [248, 275] on div "arc_perf_be_gen_[MEDICAL_DATA]-Esya_google_null_pmax_cpa_alwayson" at bounding box center [229, 275] width 278 height 34
copy tr "arc_perf_be_gen_[MEDICAL_DATA]-Esya_google_null_pmax_cpa_alwayson"
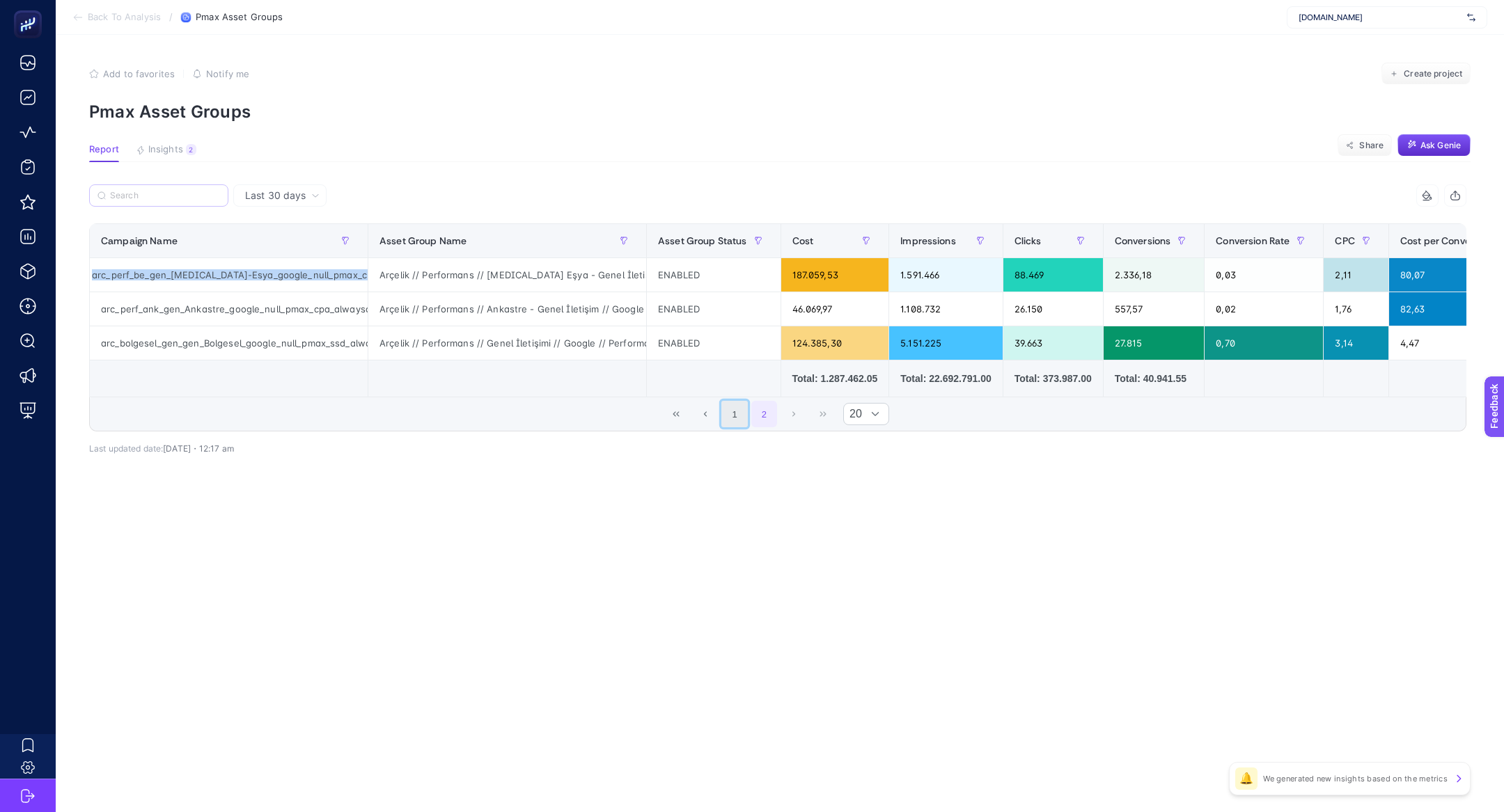
click at [730, 414] on button "1" at bounding box center [735, 414] width 26 height 26
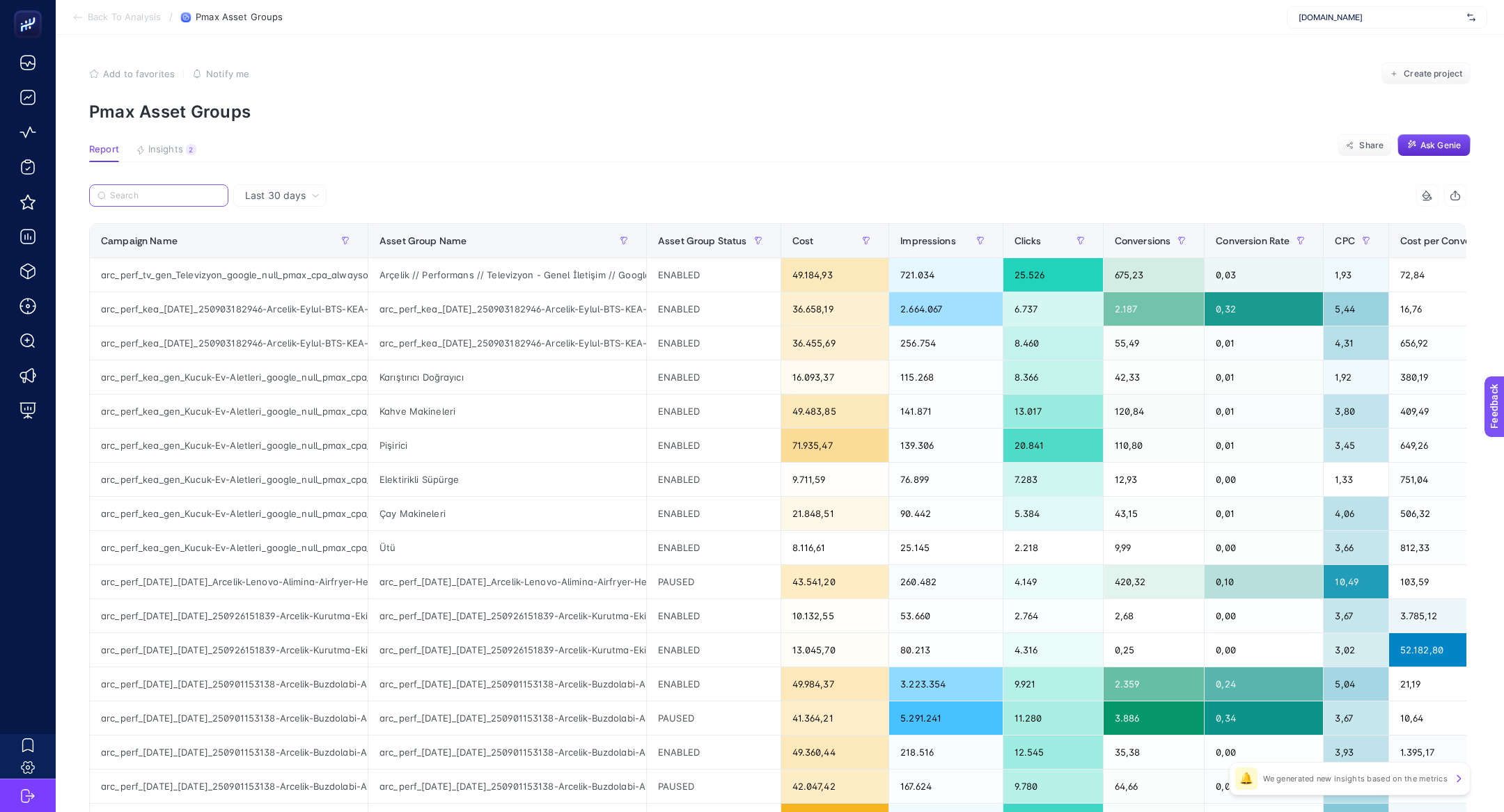
click at [166, 197] on input "Search" at bounding box center [165, 195] width 110 height 10
paste input "arc_perf_be_gen_[MEDICAL_DATA]-Esya_google_null_pmax_cpa_alwayson"
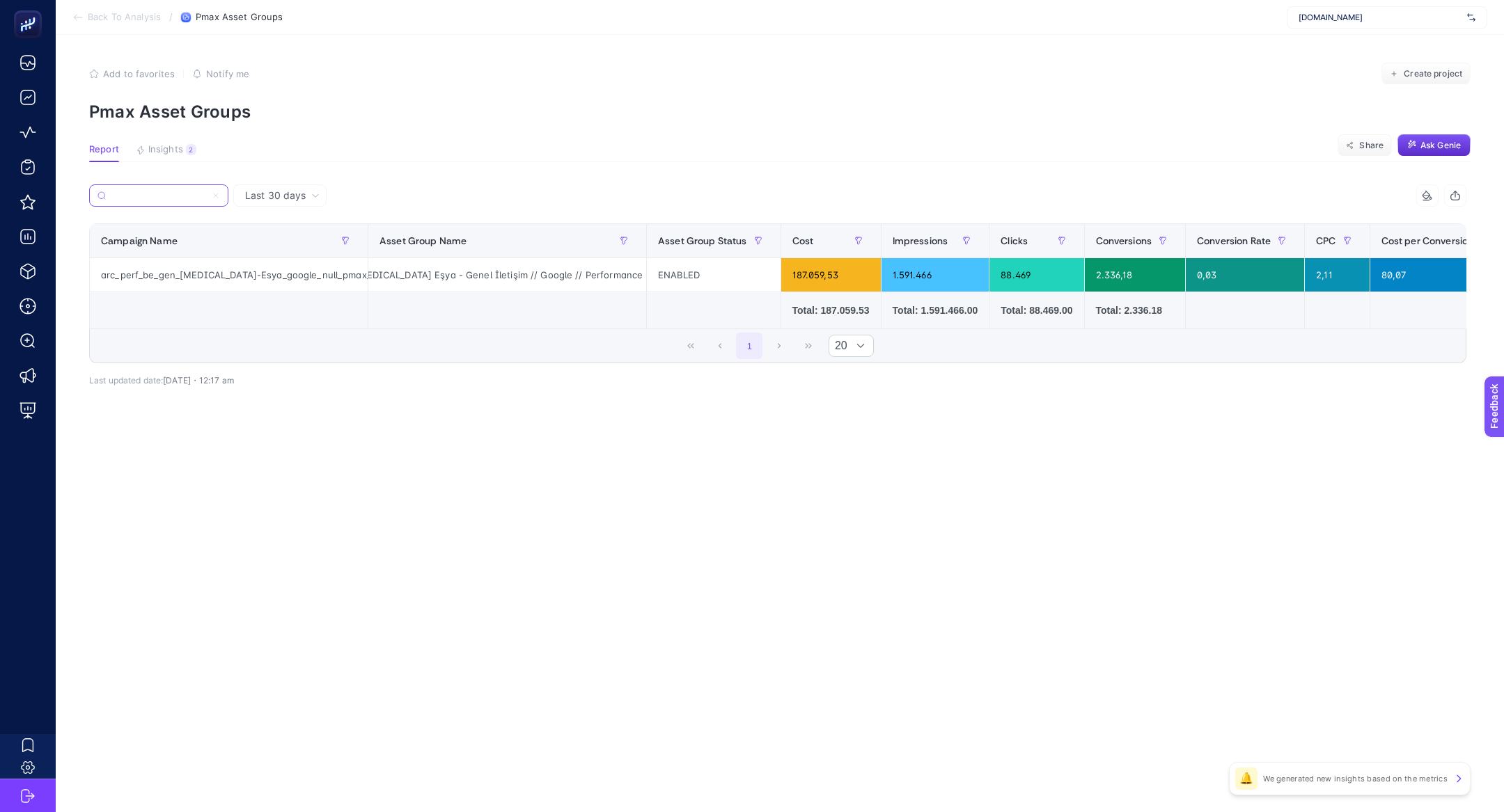
scroll to position [0, 137]
type input "arc_perf_be_gen_[MEDICAL_DATA]-Esya_google_null_pmax_cpa_alwayson"
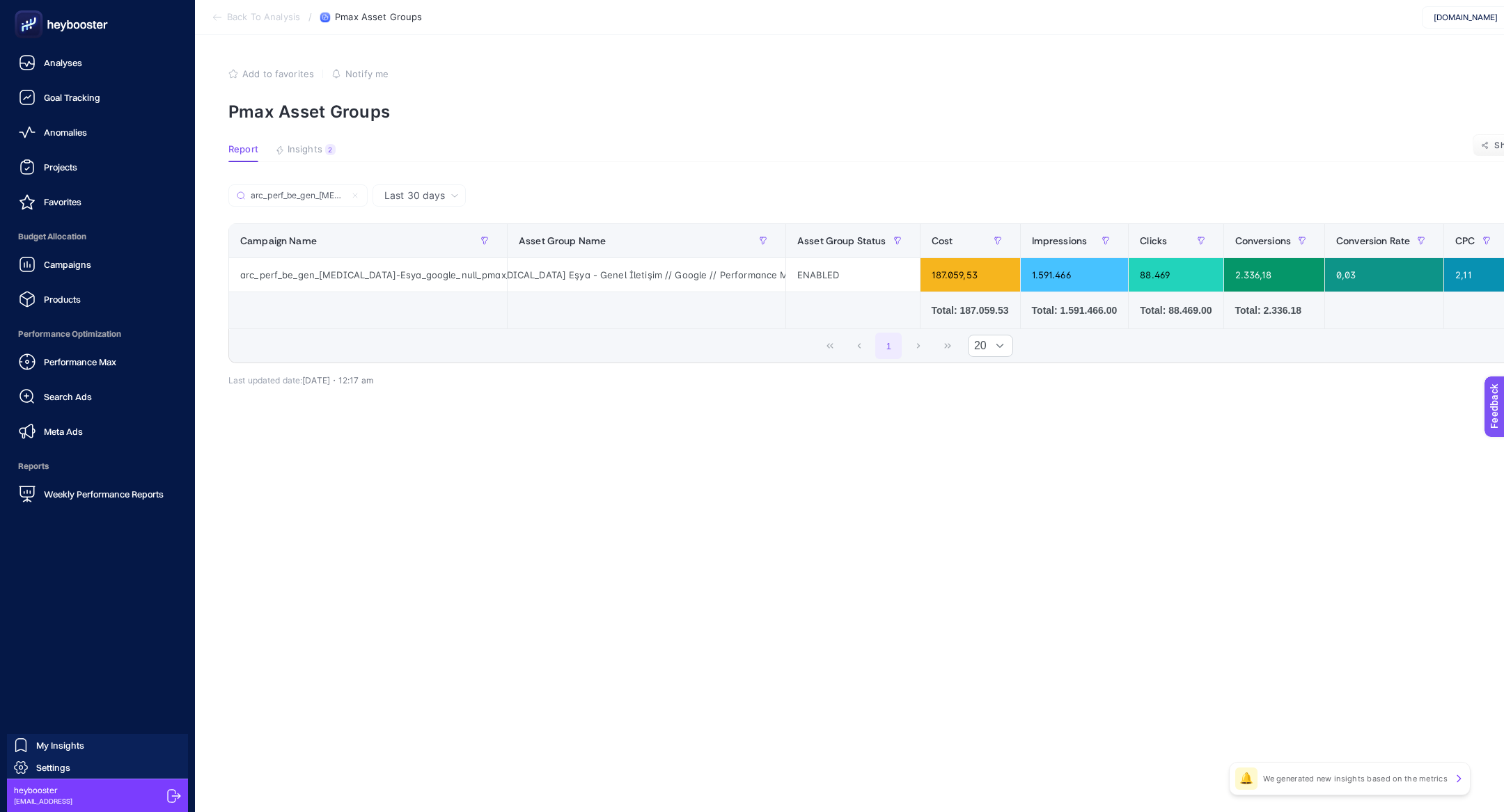
click at [59, 398] on span "Search Ads" at bounding box center [68, 396] width 48 height 11
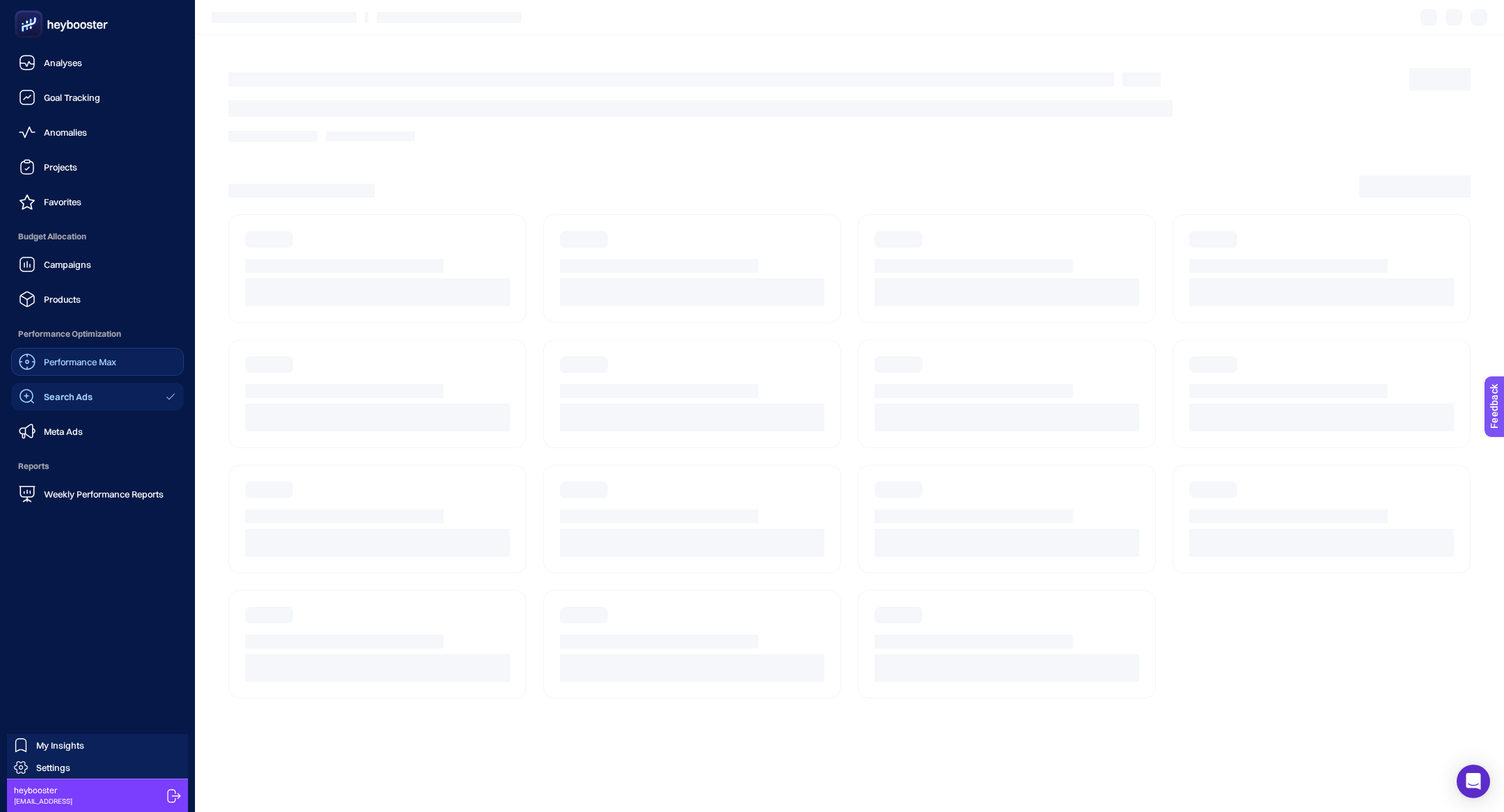
click at [99, 361] on span "Performance Max" at bounding box center [80, 362] width 73 height 11
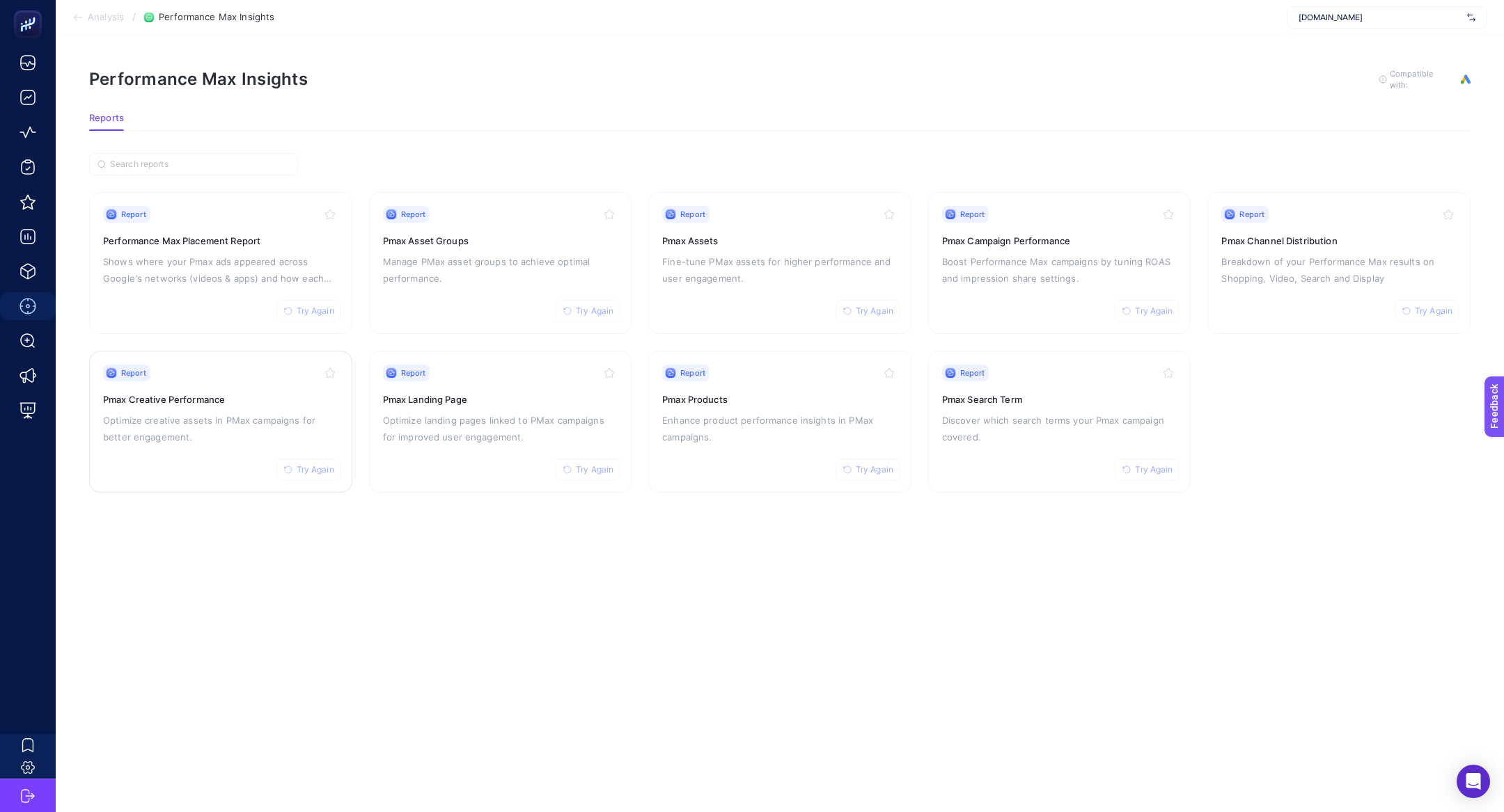
click at [196, 457] on div "Report Try Again Pmax Creative Performance Optimize creative assets in PMax cam…" at bounding box center [221, 422] width 235 height 114
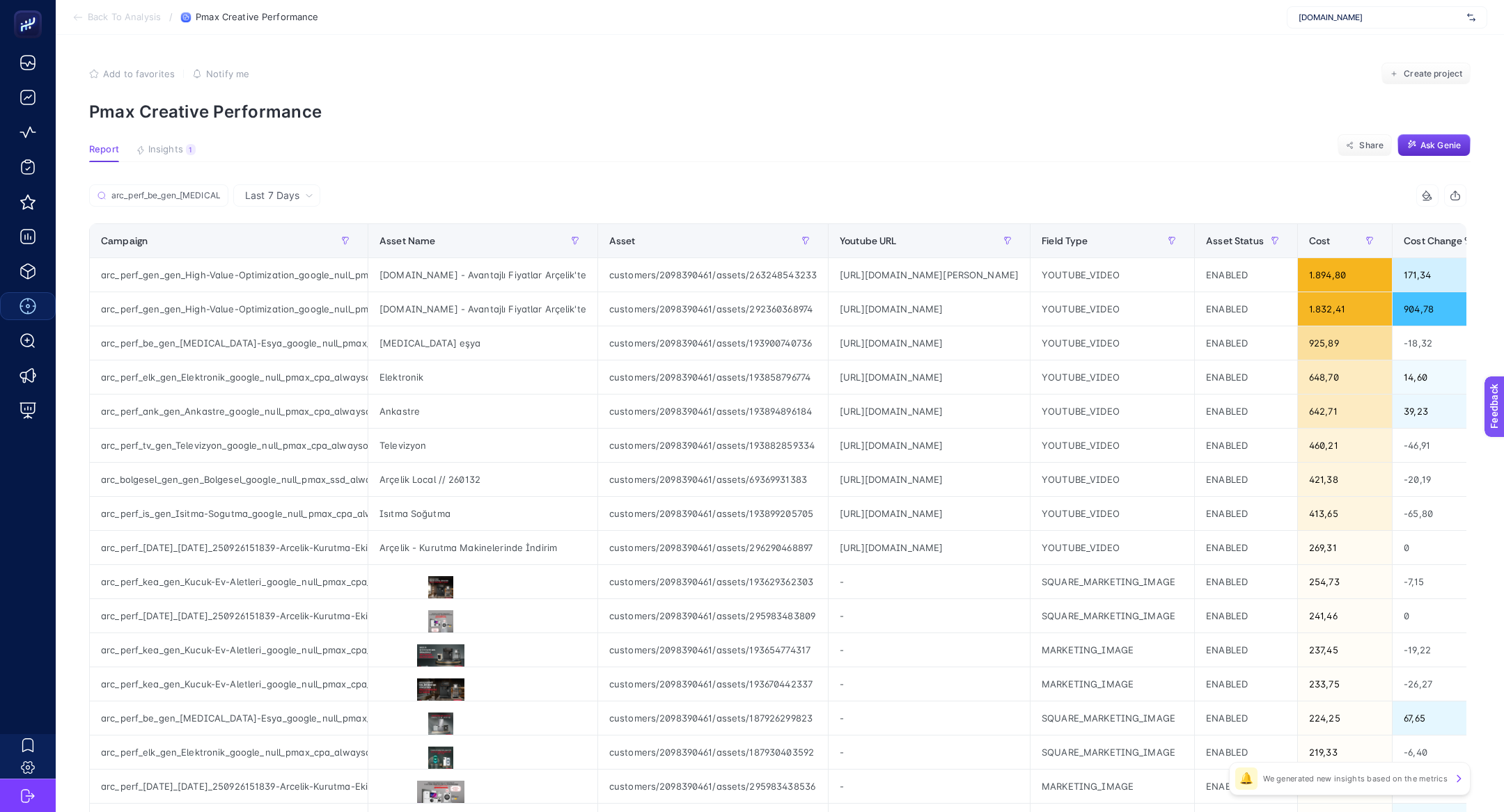
scroll to position [0, 158]
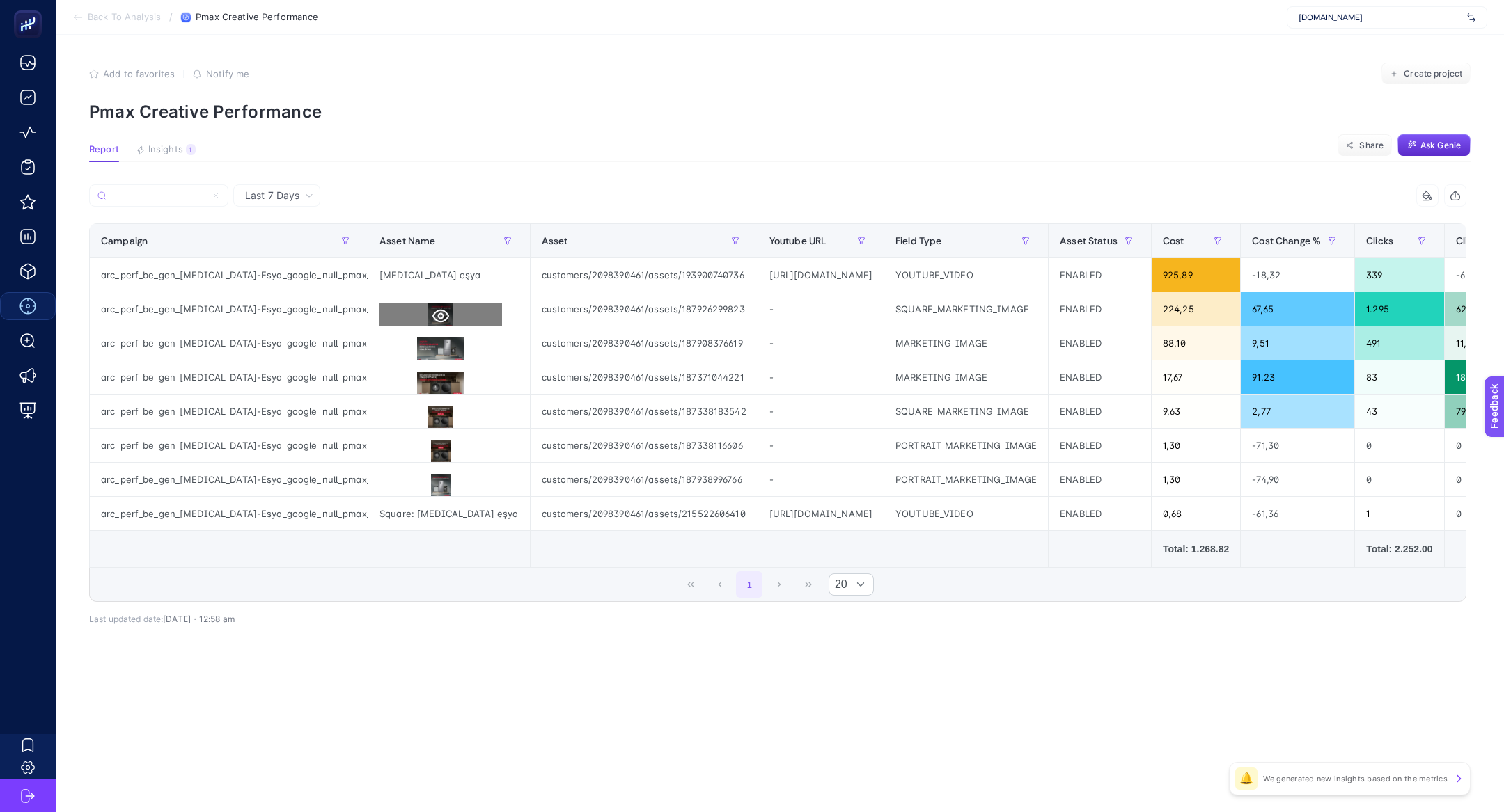
type input "arc_perf_be_gen_[MEDICAL_DATA]-Esya_google_null_pmax_cpa_alwayson"
click at [432, 310] on icon at bounding box center [440, 316] width 17 height 13
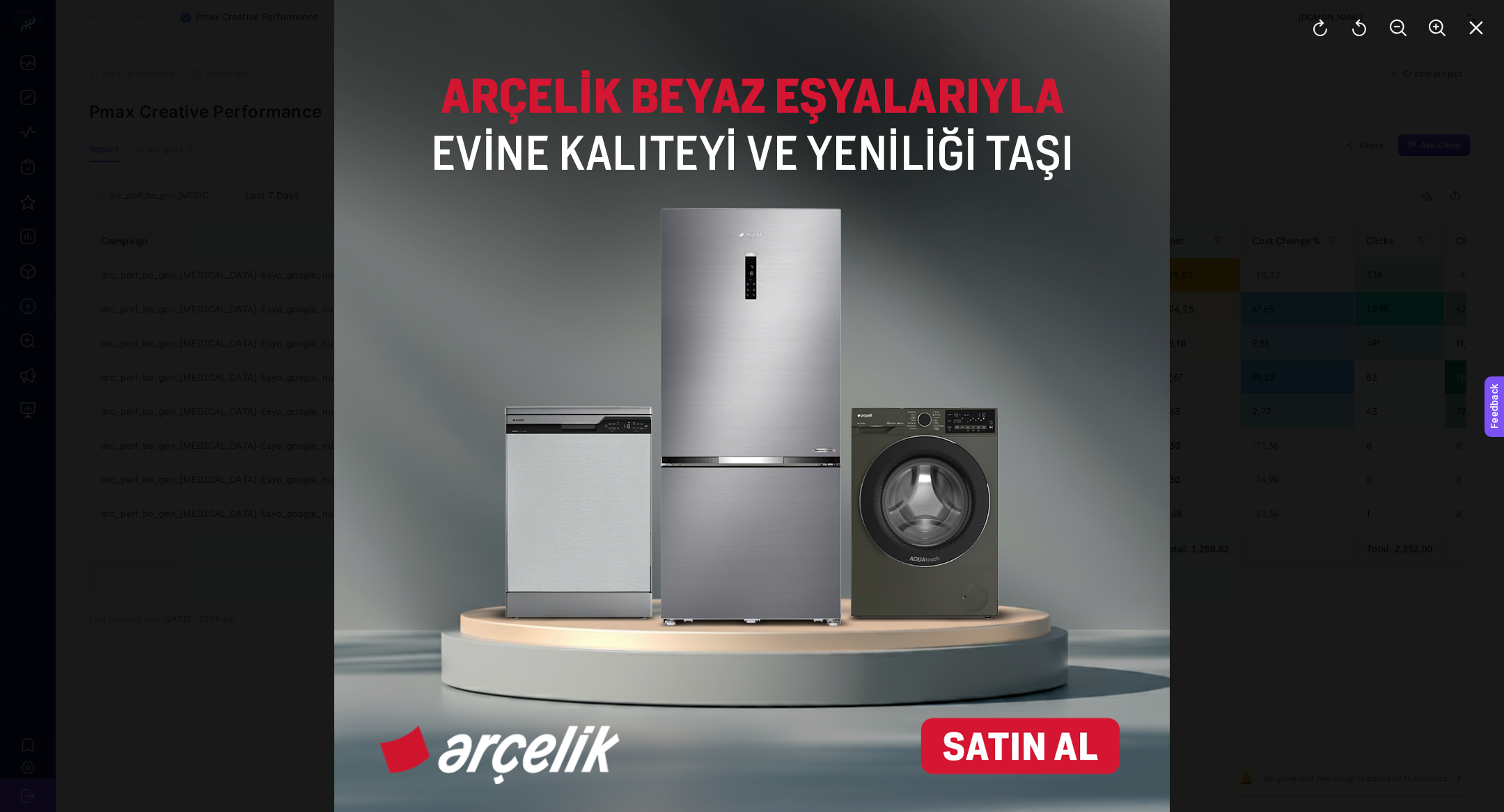
click at [288, 302] on div at bounding box center [752, 406] width 1504 height 812
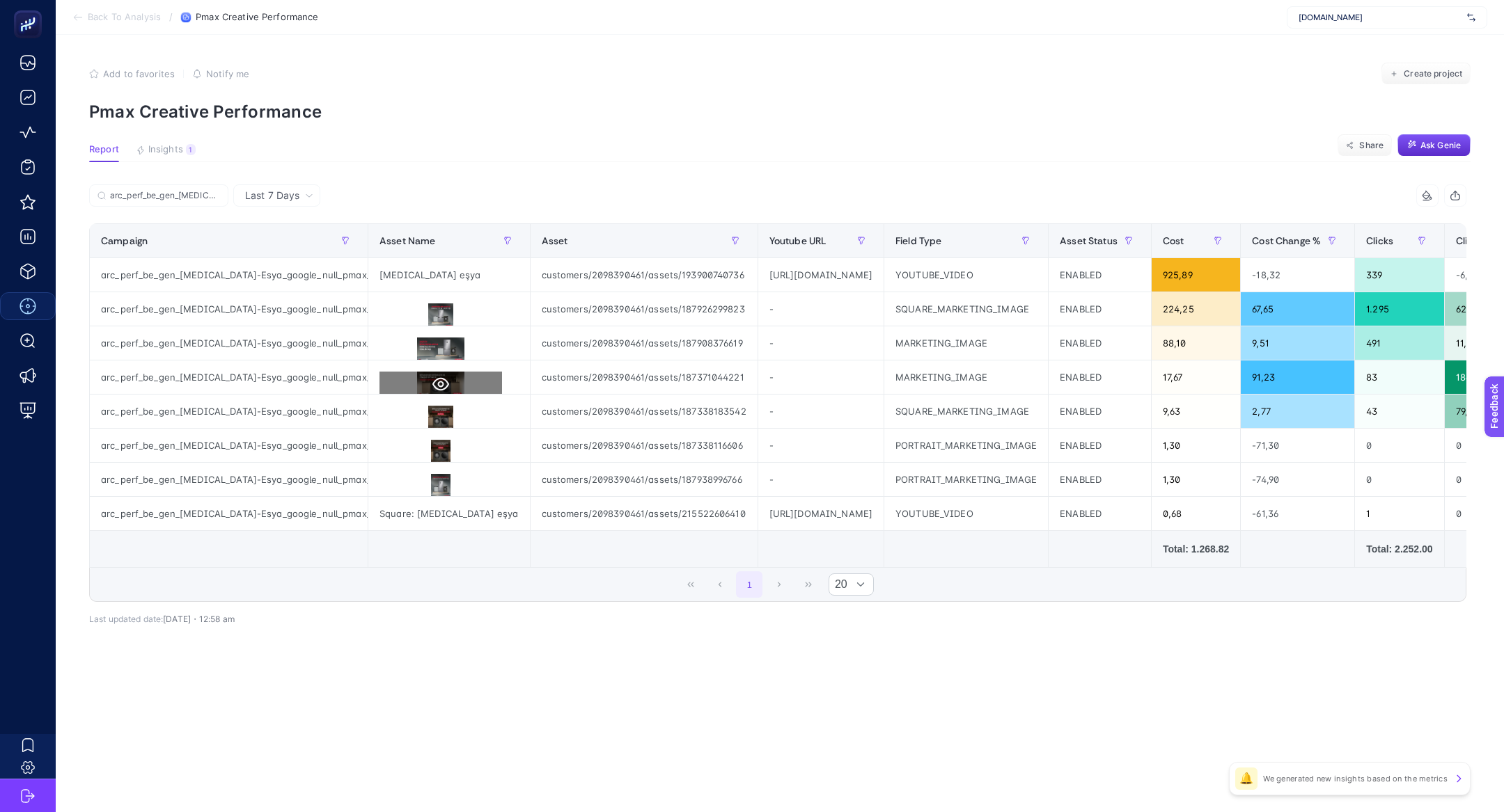
click at [432, 376] on icon at bounding box center [440, 384] width 17 height 17
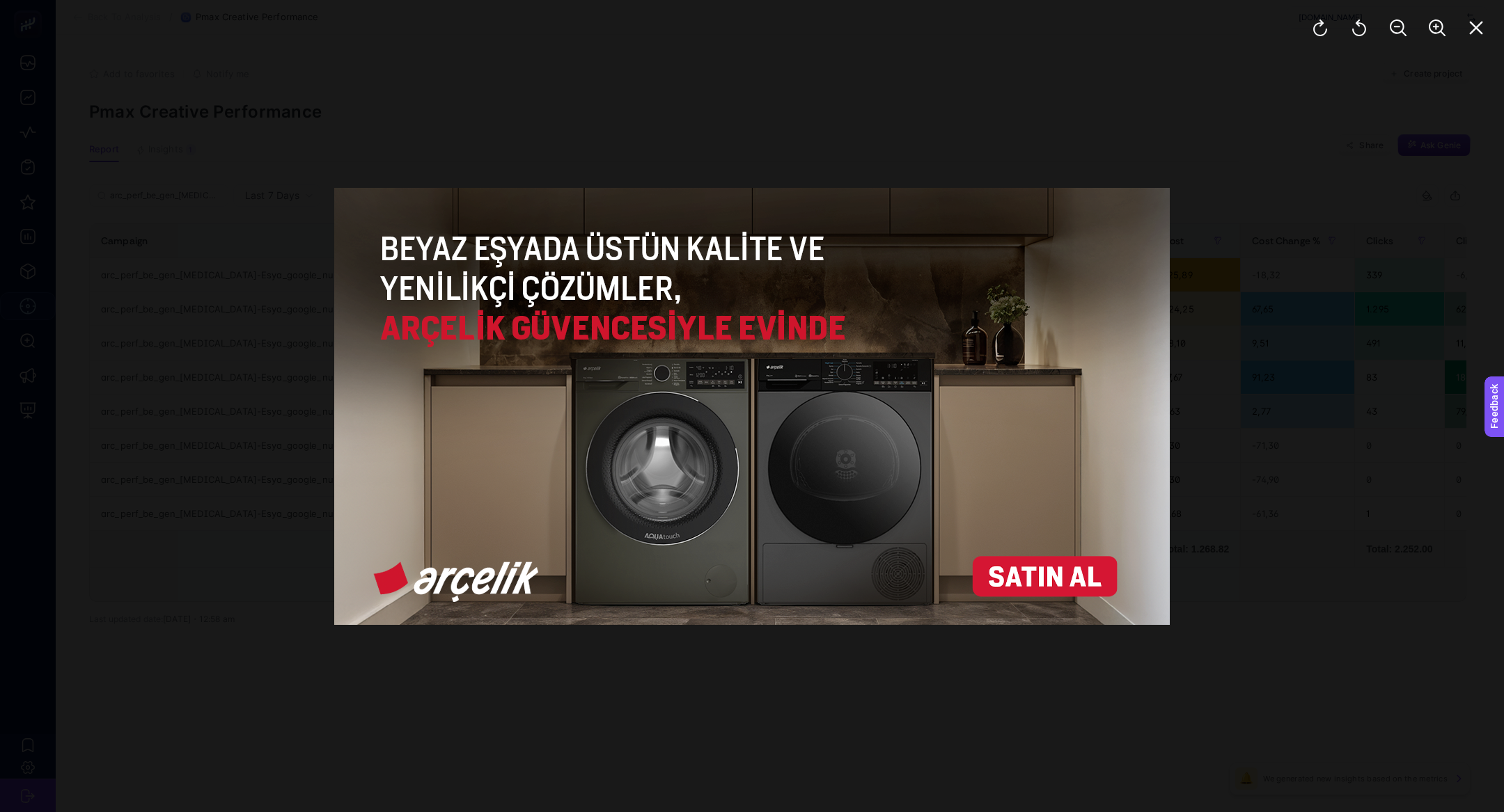
click at [235, 425] on div at bounding box center [752, 406] width 1504 height 812
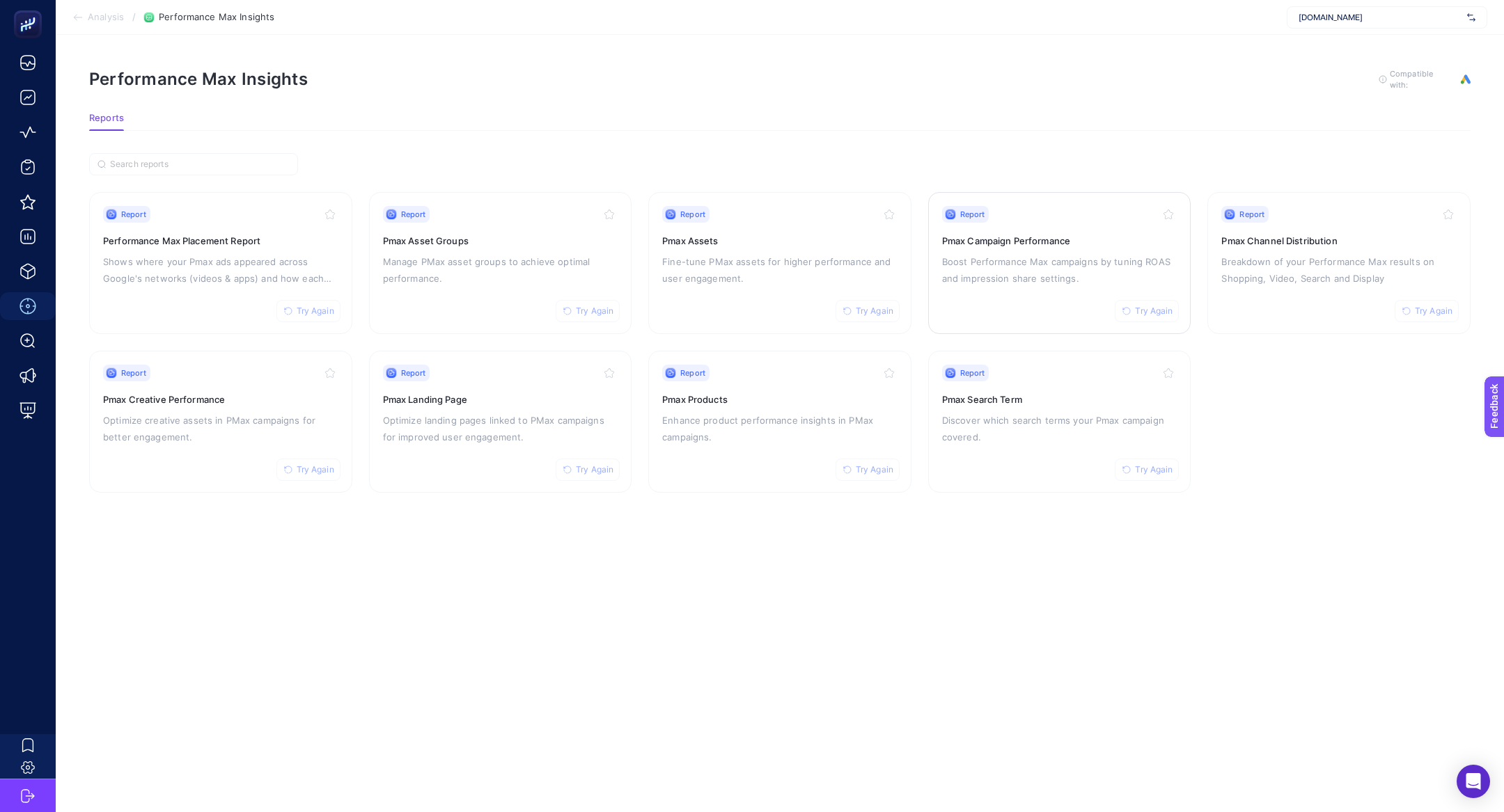
click at [1108, 256] on p "Boost Performance Max campaigns by tuning ROAS and impression share settings." at bounding box center [1059, 270] width 235 height 34
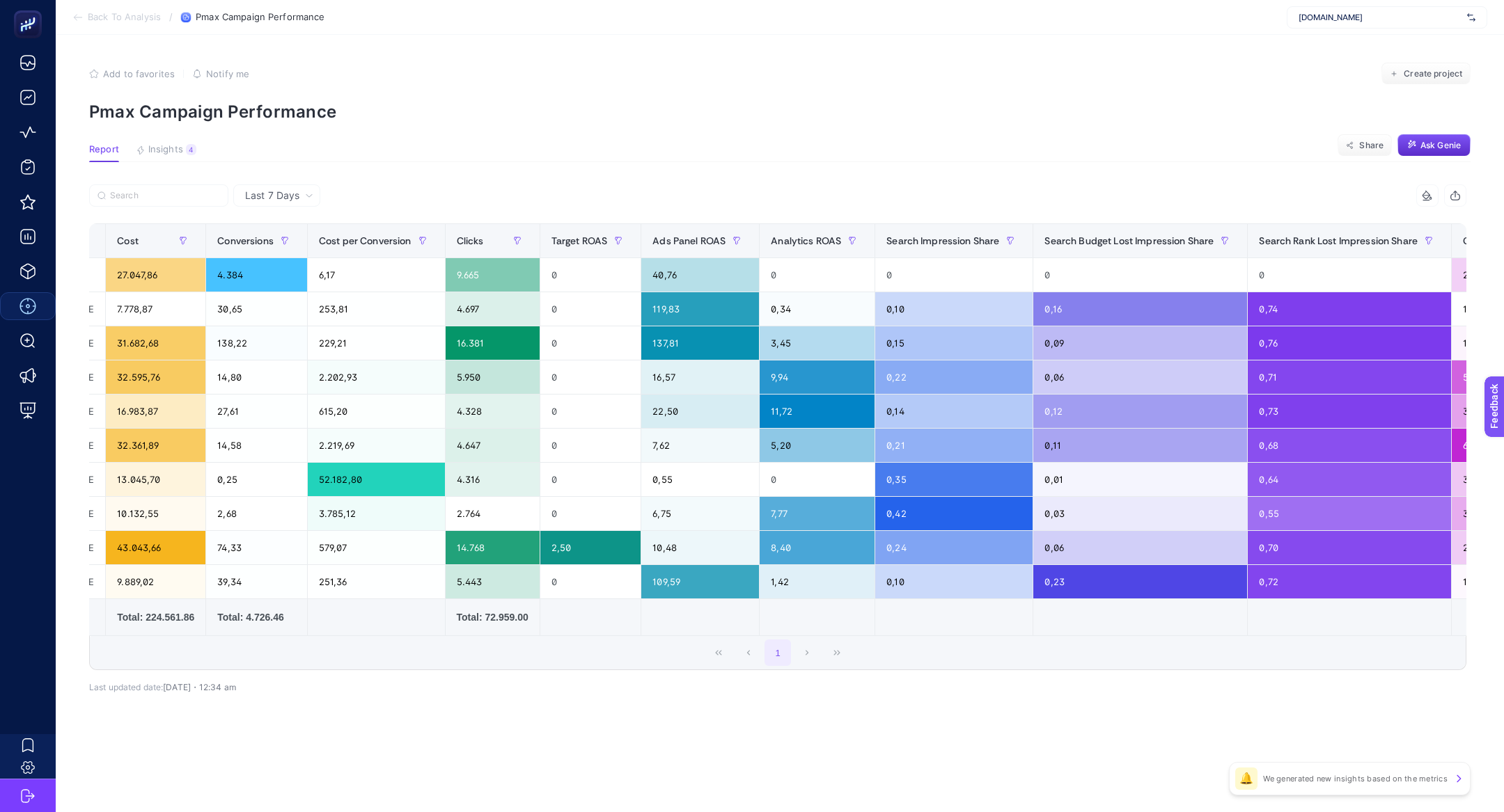
scroll to position [0, 541]
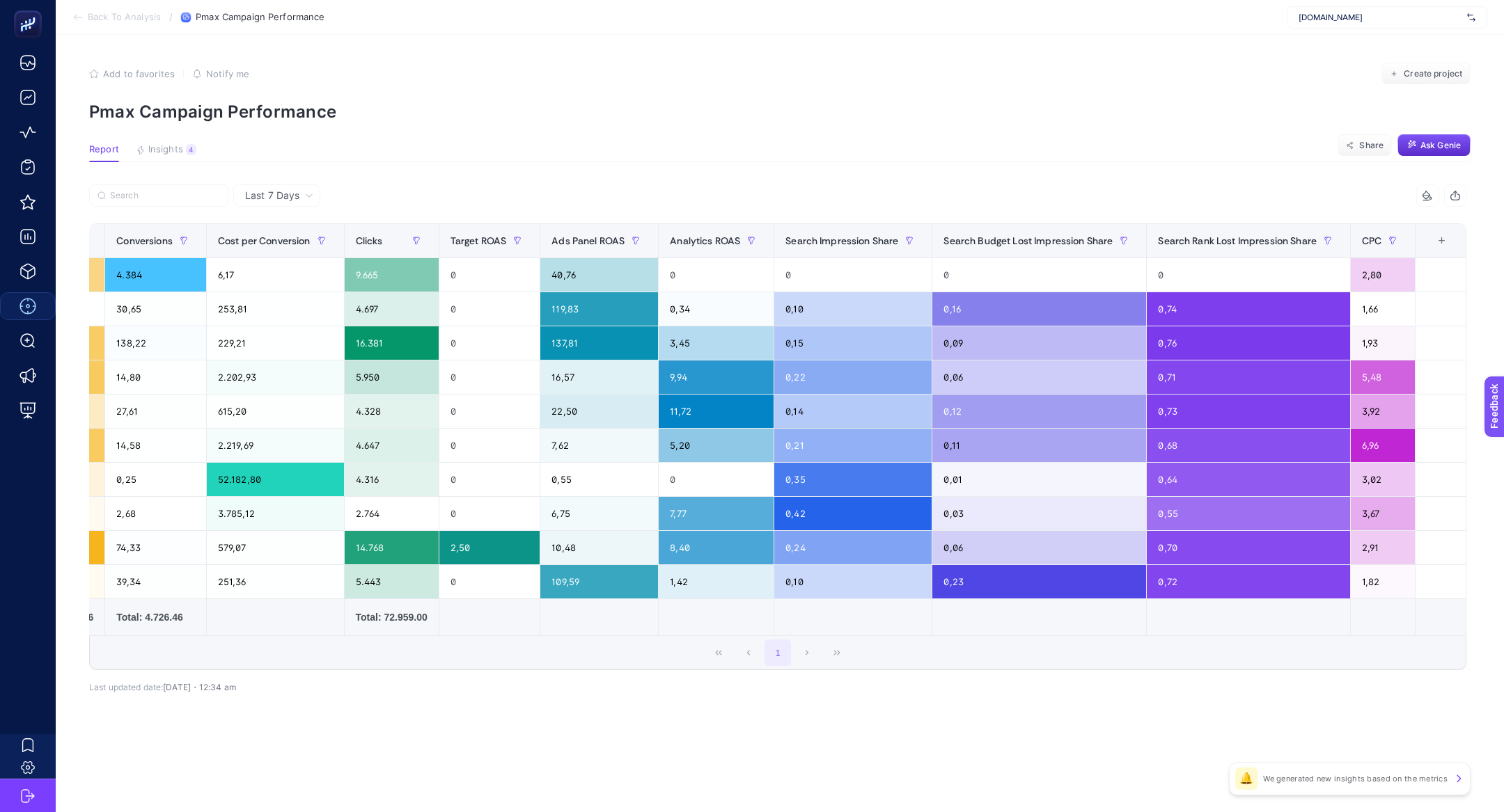
click at [1453, 241] on div "+" at bounding box center [1442, 240] width 26 height 11
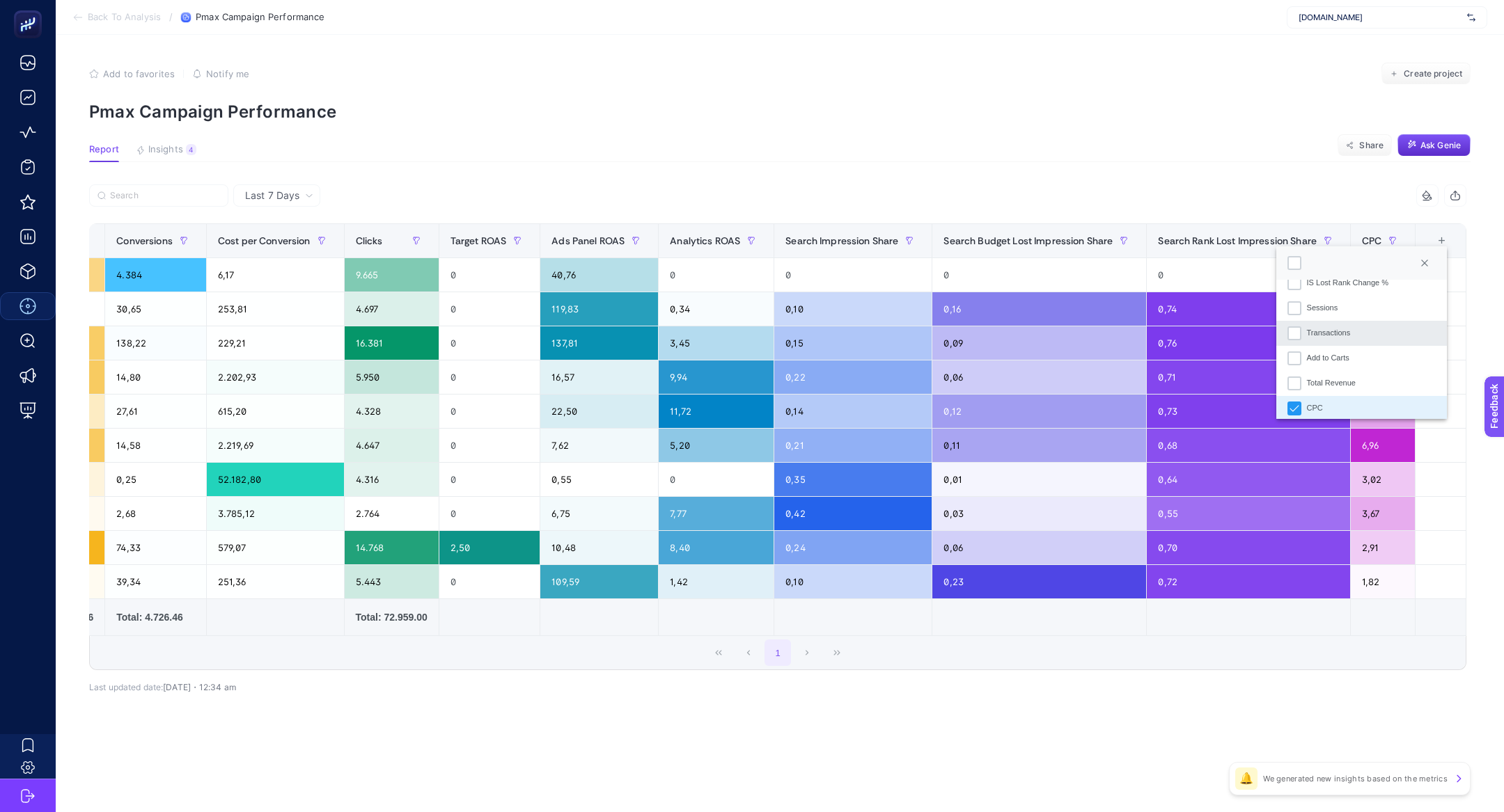
scroll to position [491, 0]
click at [1343, 361] on div "Total Revenue" at bounding box center [1331, 357] width 49 height 12
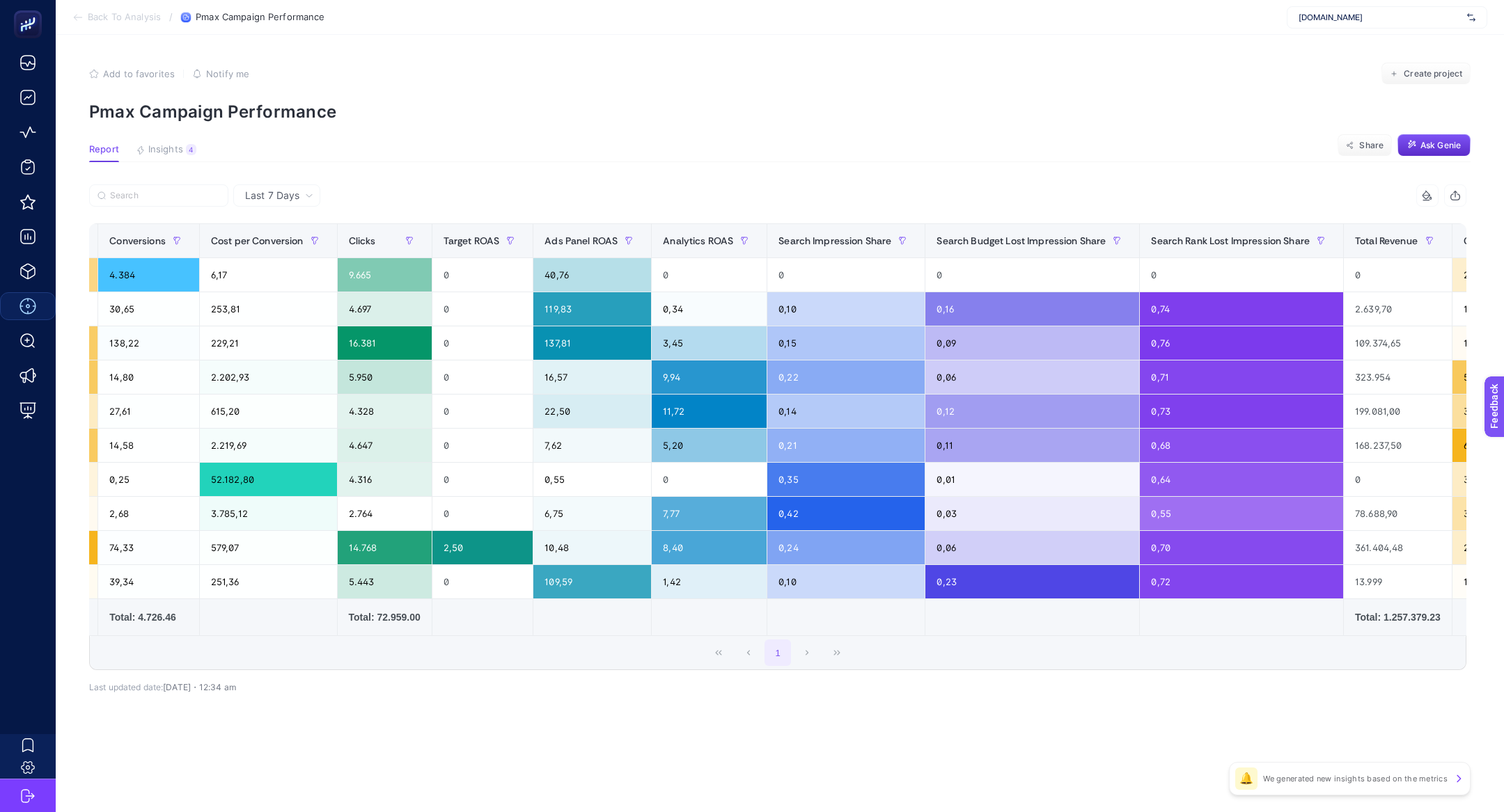
scroll to position [0, 653]
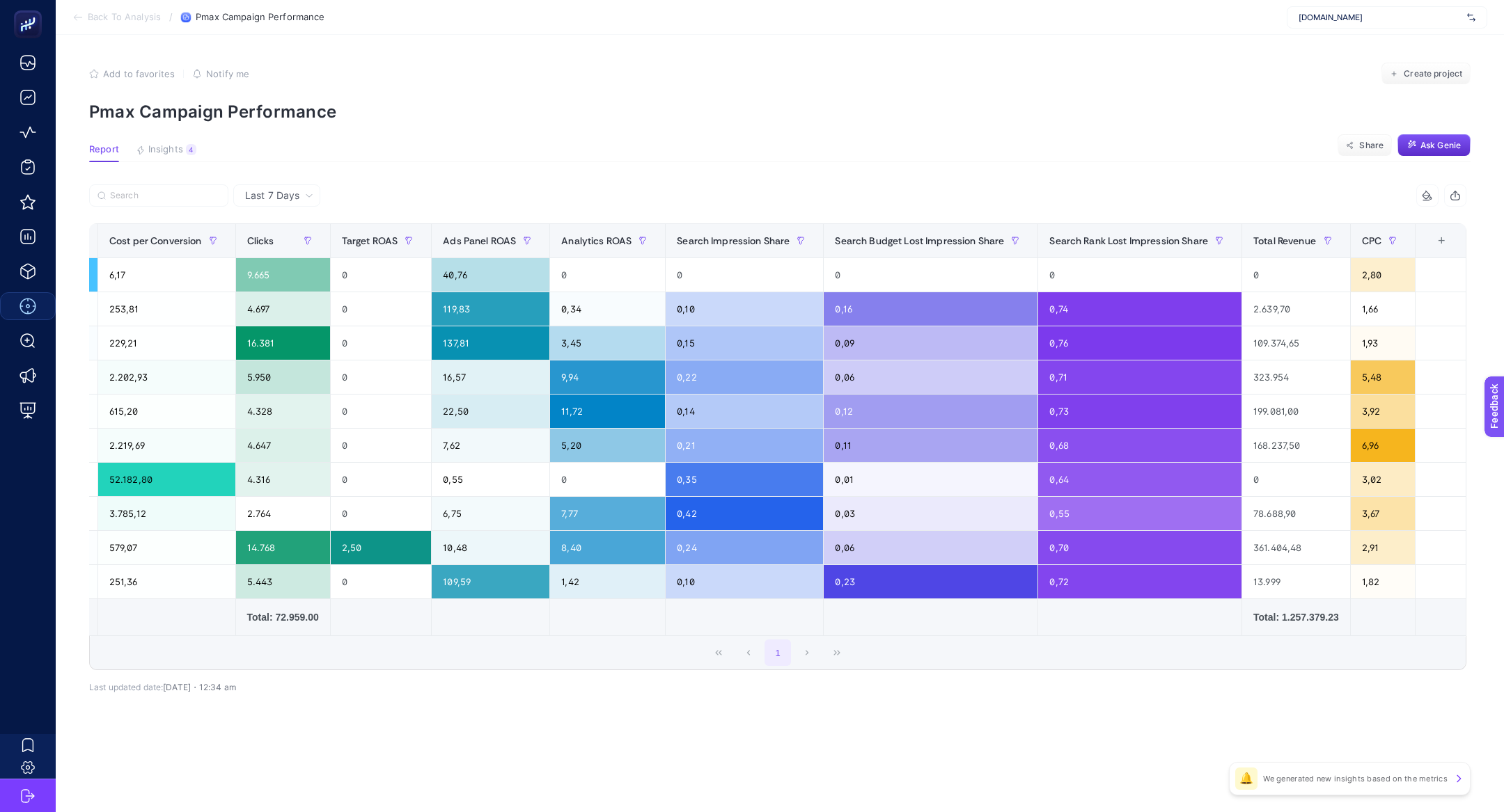
click at [1432, 238] on div "+" at bounding box center [1441, 240] width 26 height 11
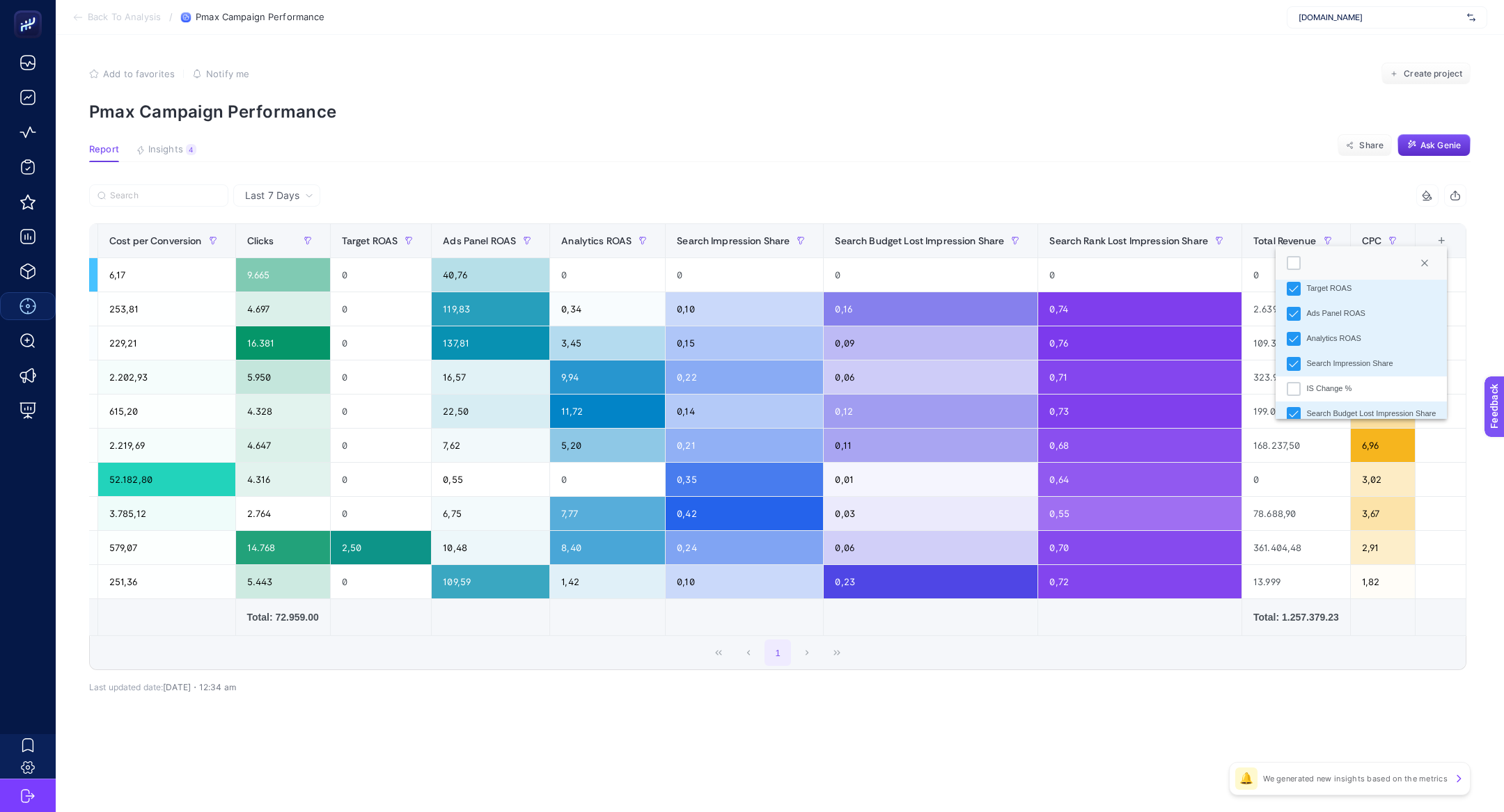
scroll to position [498, 0]
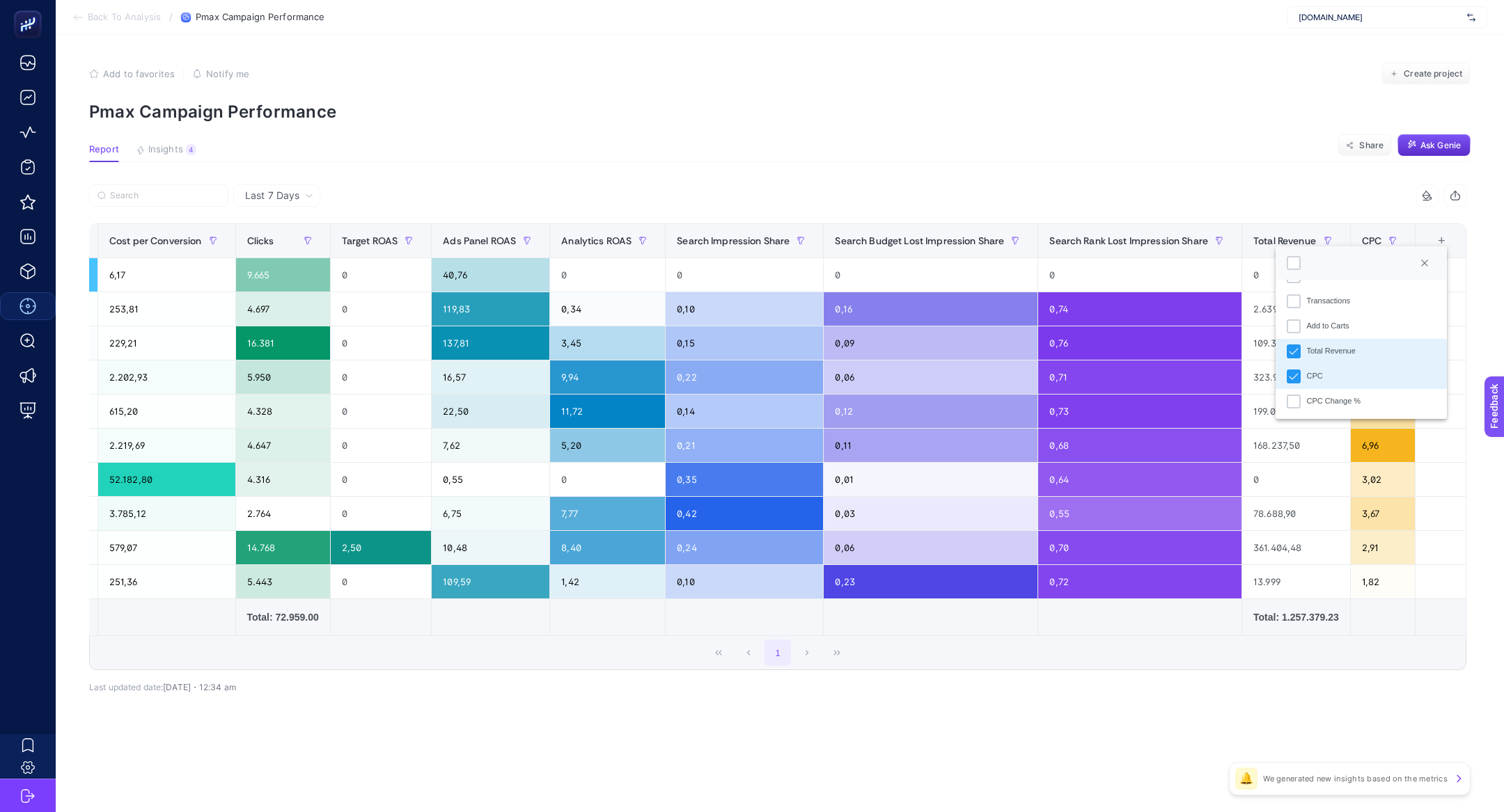
click at [1418, 198] on div at bounding box center [1427, 195] width 26 height 11
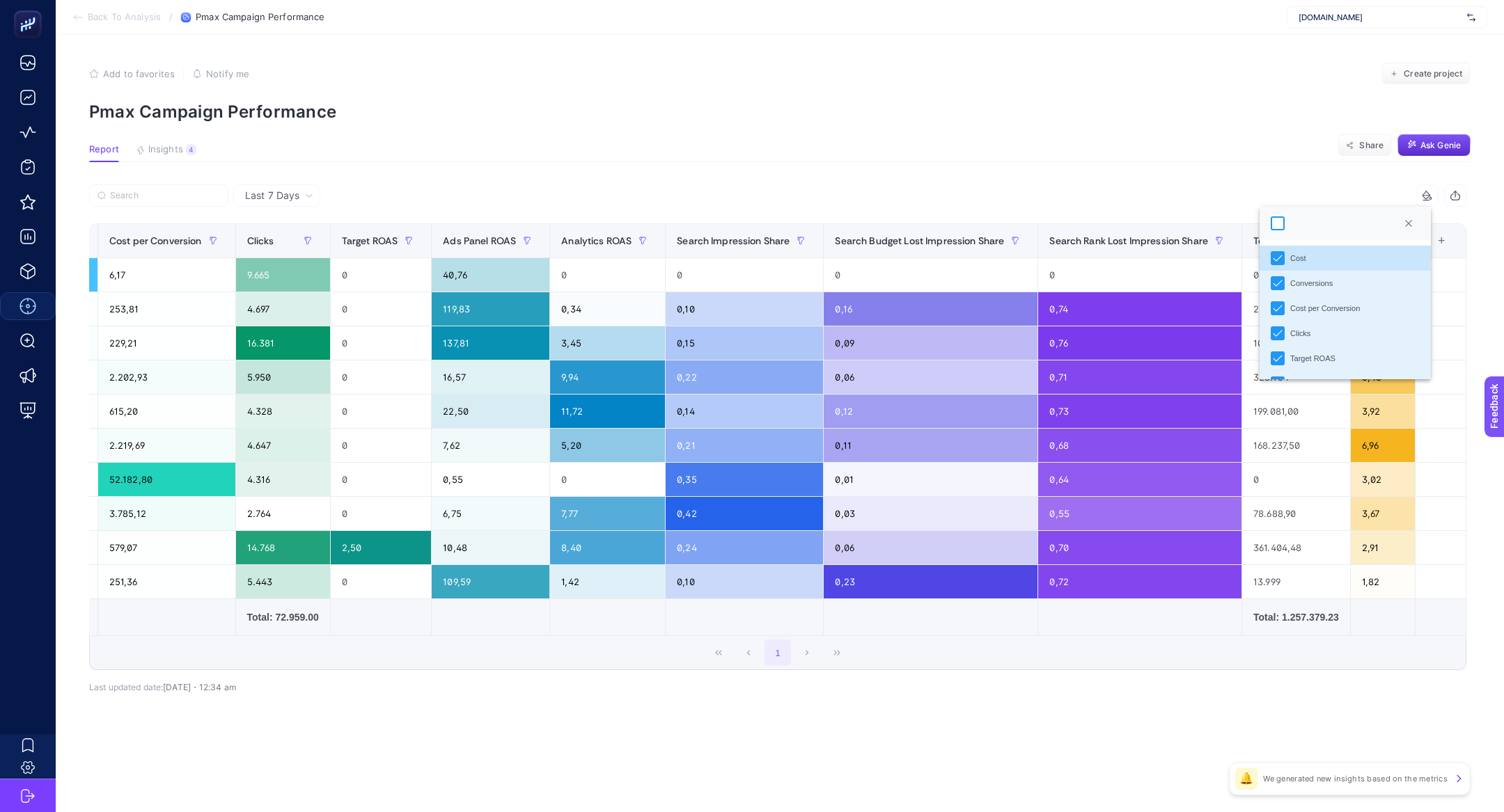
click at [1278, 223] on div at bounding box center [1278, 223] width 14 height 14
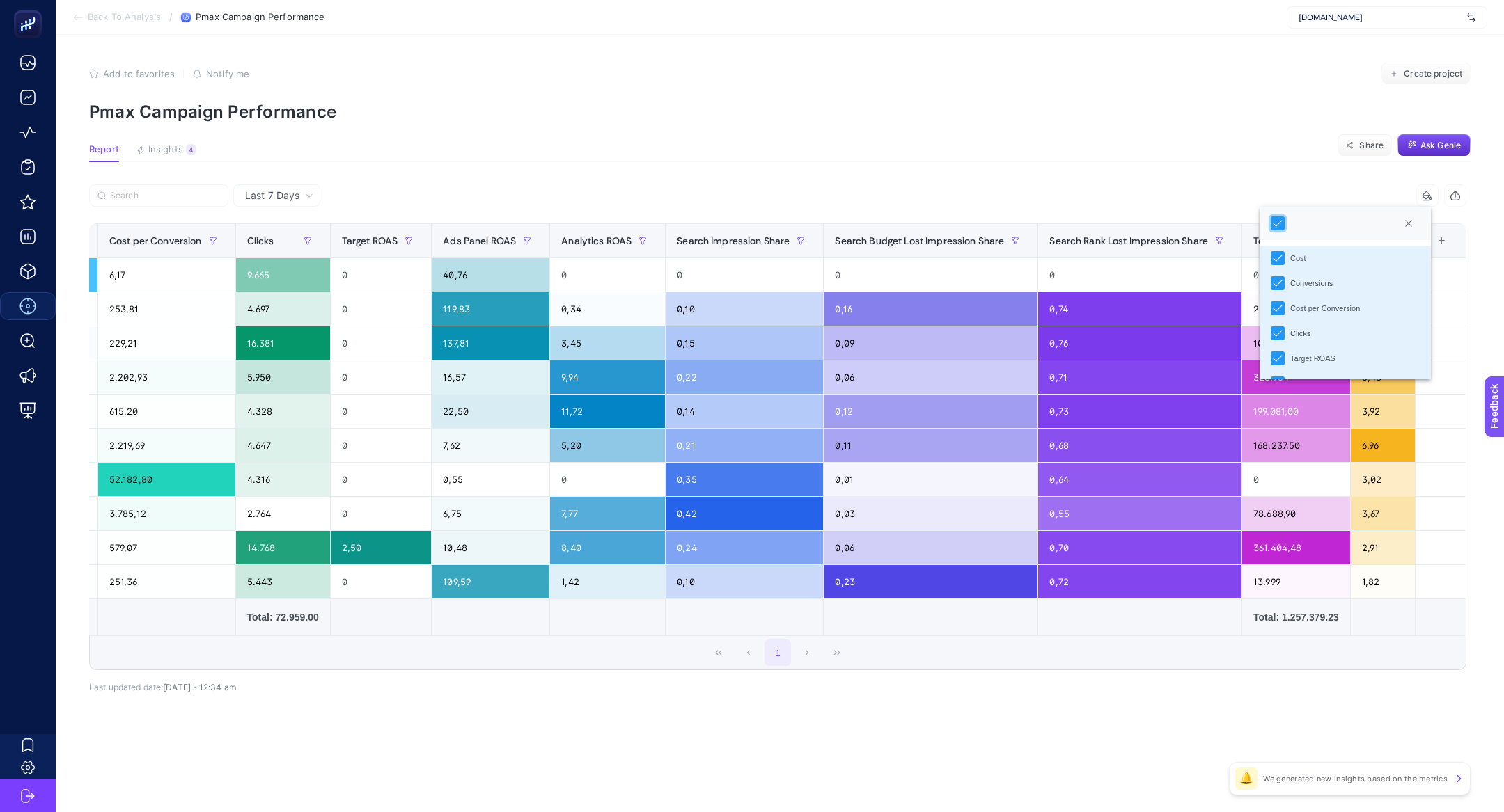
click at [1210, 193] on div "12 items selected" at bounding box center [1122, 195] width 689 height 22
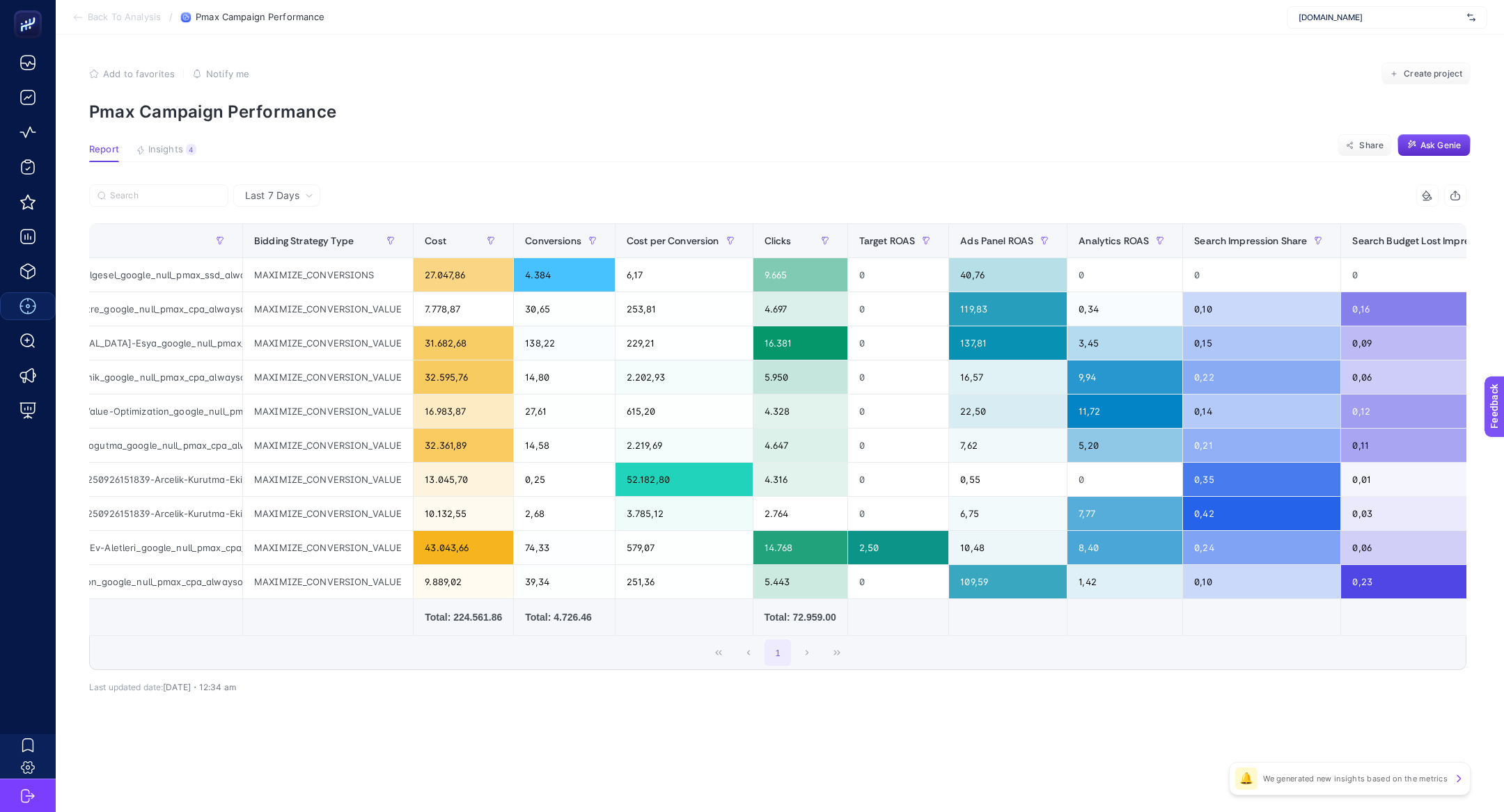
scroll to position [0, 0]
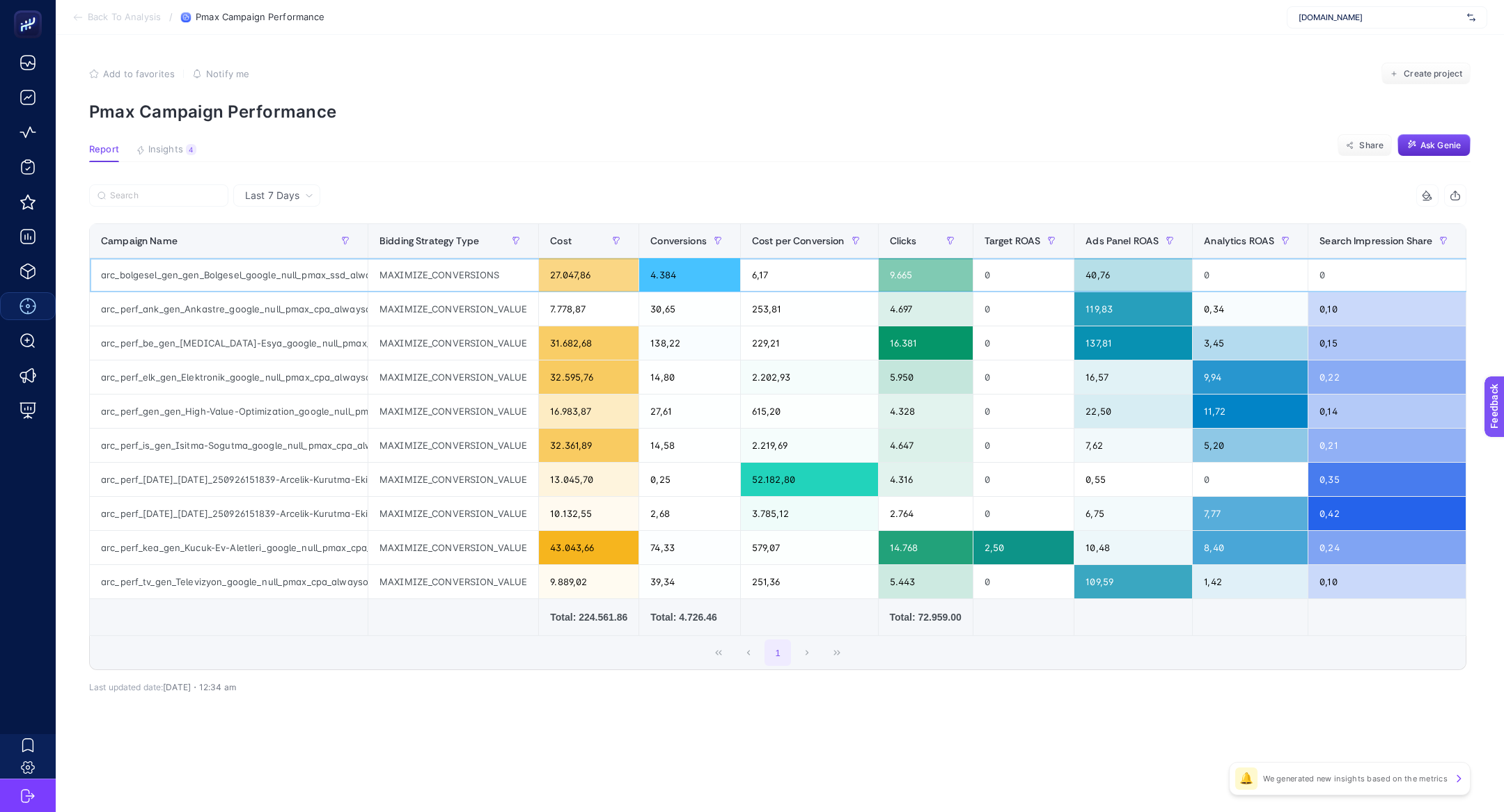
click at [274, 277] on div "arc_bolgesel_gen_gen_Bolgesel_google_null_pmax_ssd_alwayson" at bounding box center [229, 275] width 278 height 34
click at [537, 246] on div "12 items selected Campaign Name Bidding Strategy Type Cost Conversions Cost per…" at bounding box center [778, 427] width 1377 height 485
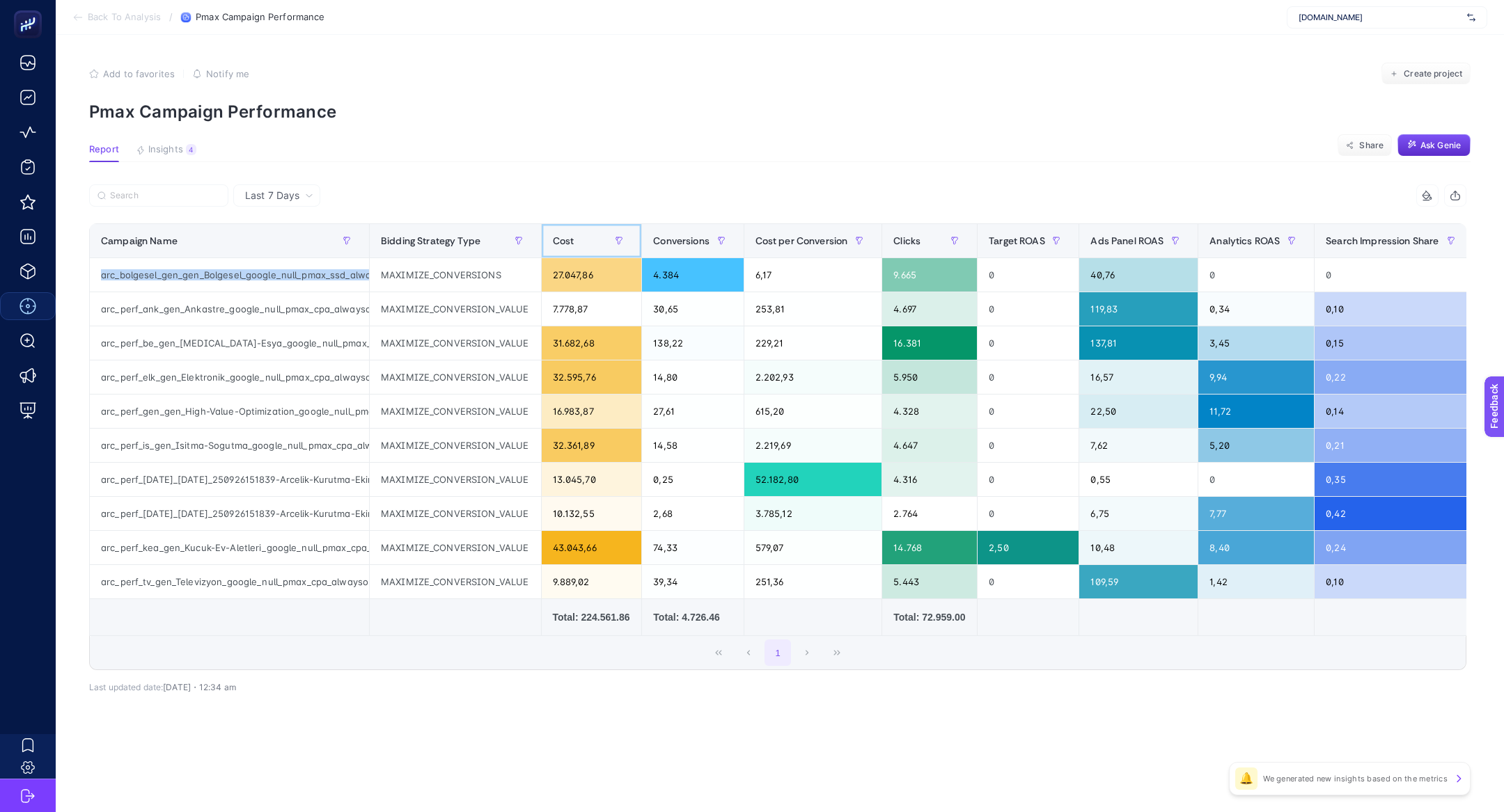
click at [541, 246] on th "Cost" at bounding box center [591, 241] width 101 height 34
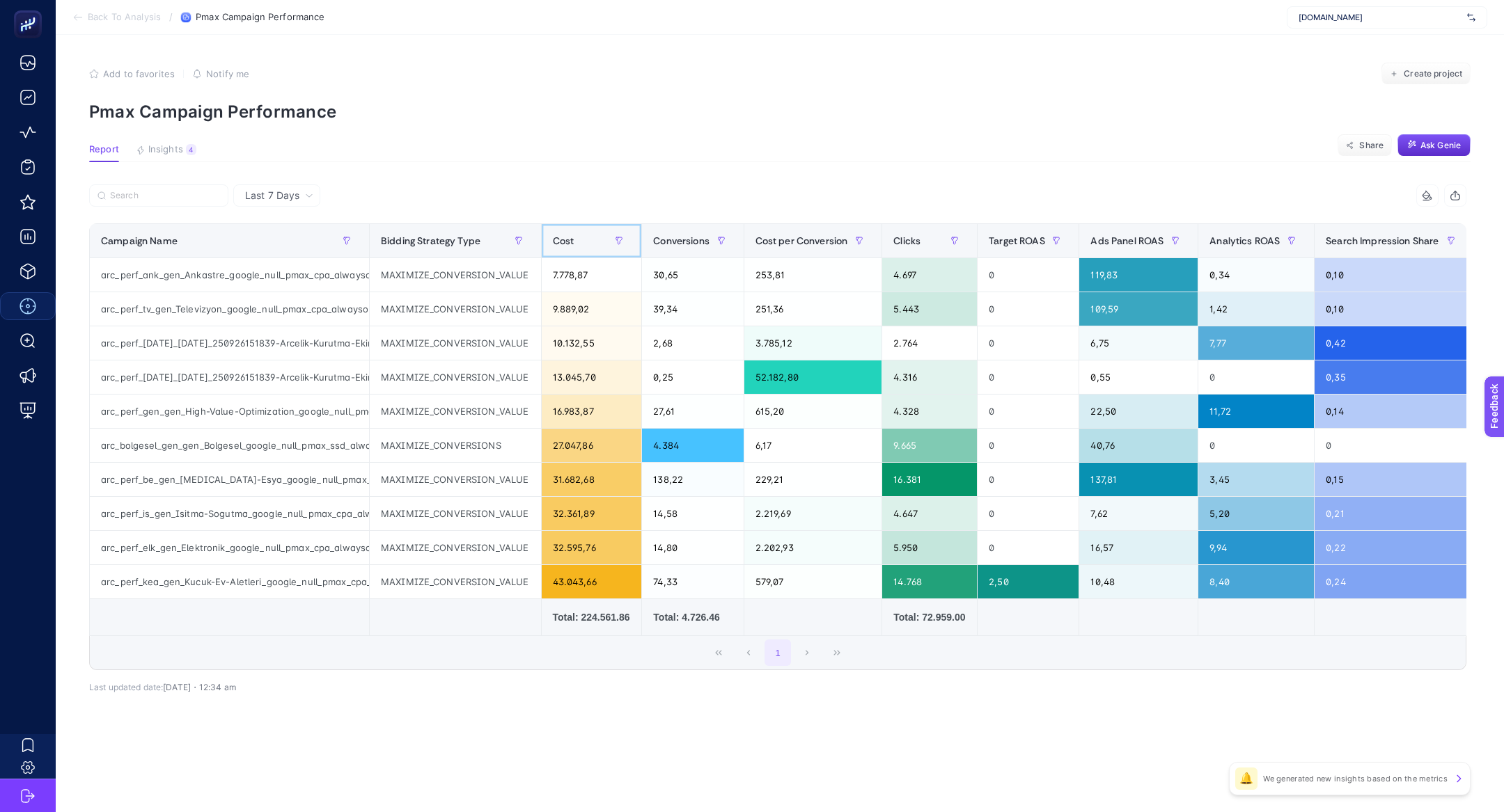
click at [548, 248] on th "Cost" at bounding box center [591, 241] width 101 height 34
click at [553, 248] on div "Cost" at bounding box center [592, 241] width 78 height 22
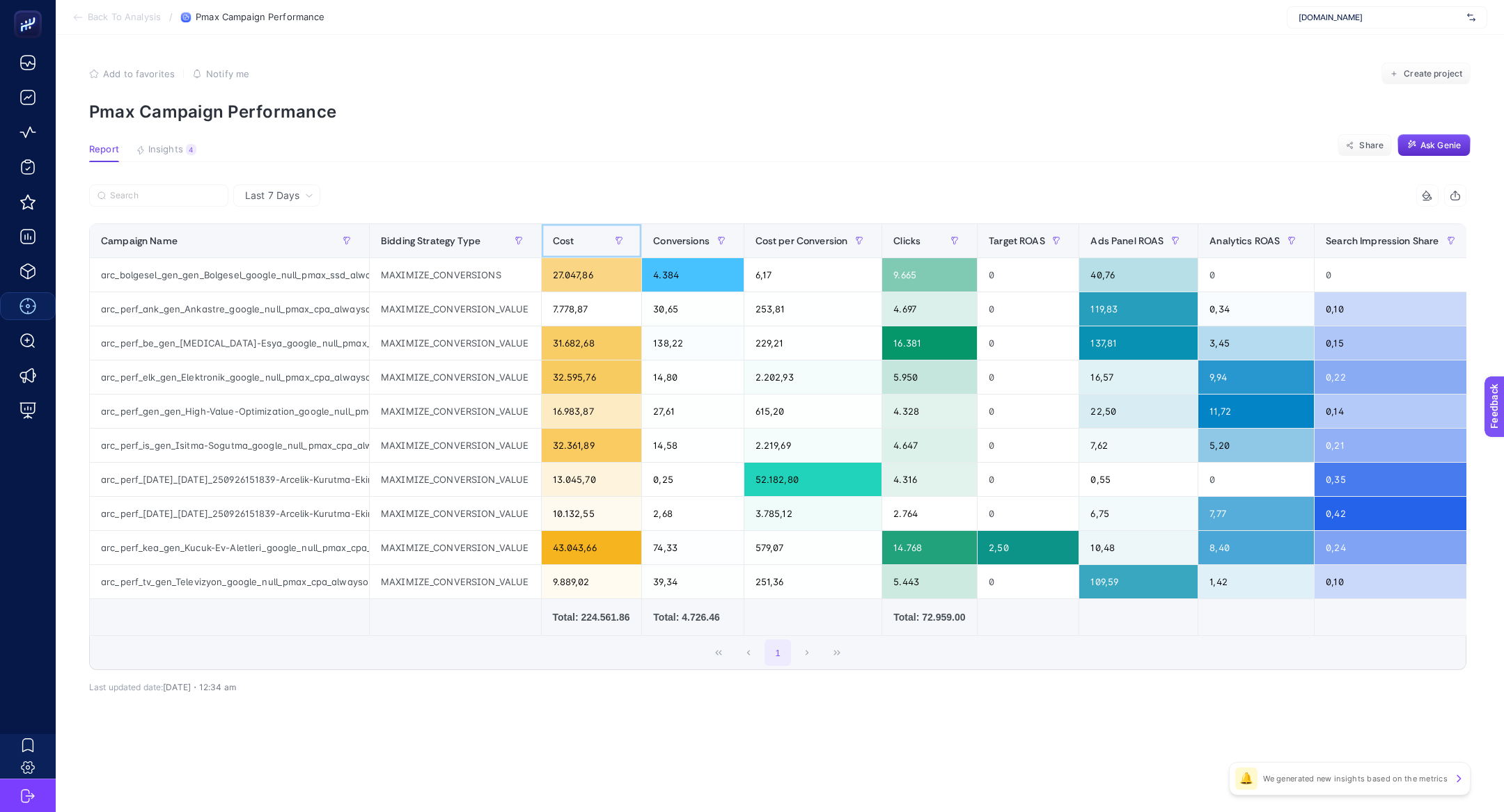
click at [553, 248] on div "Cost" at bounding box center [592, 241] width 78 height 22
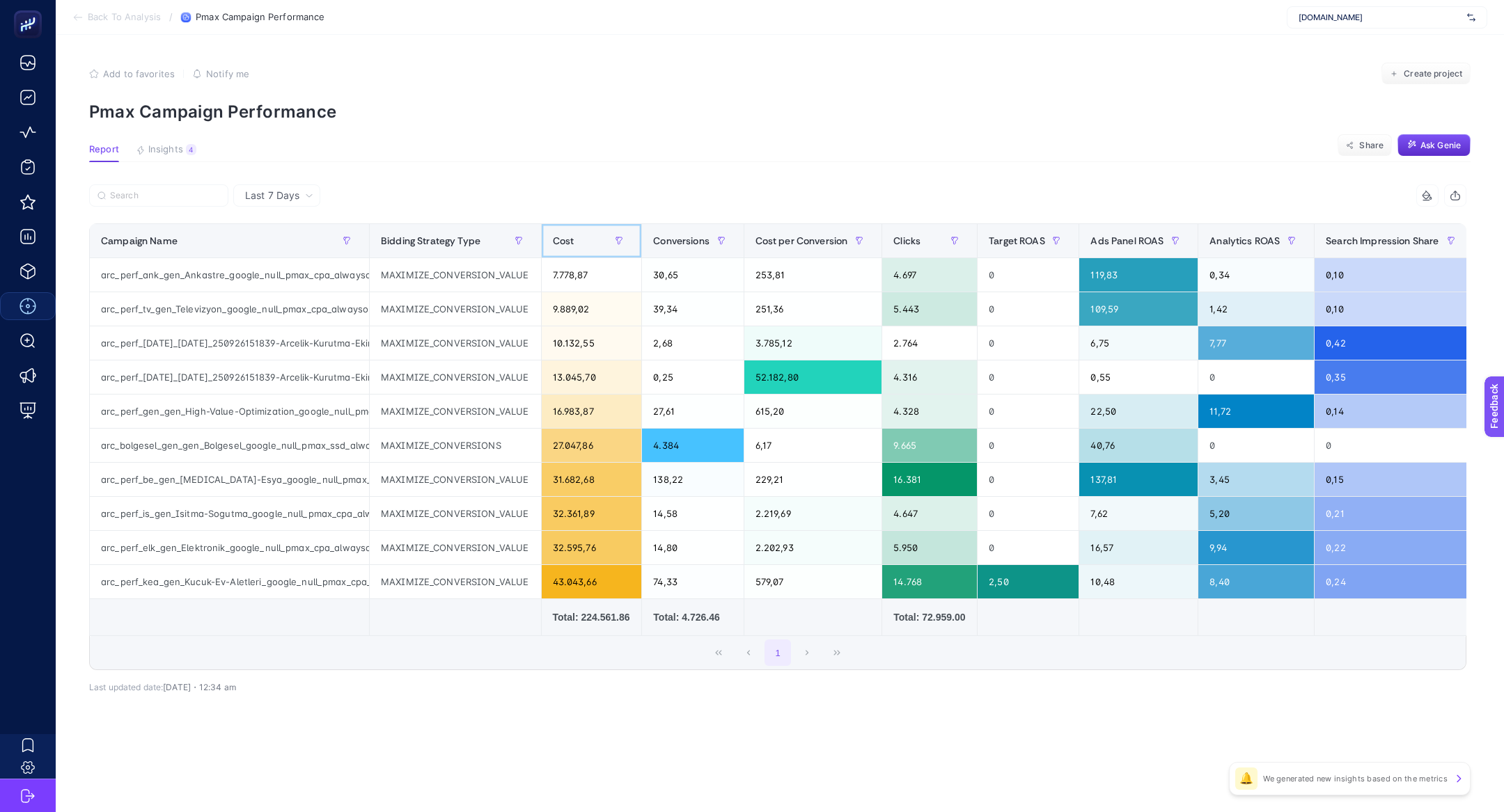
click at [553, 248] on div "Cost" at bounding box center [592, 241] width 78 height 22
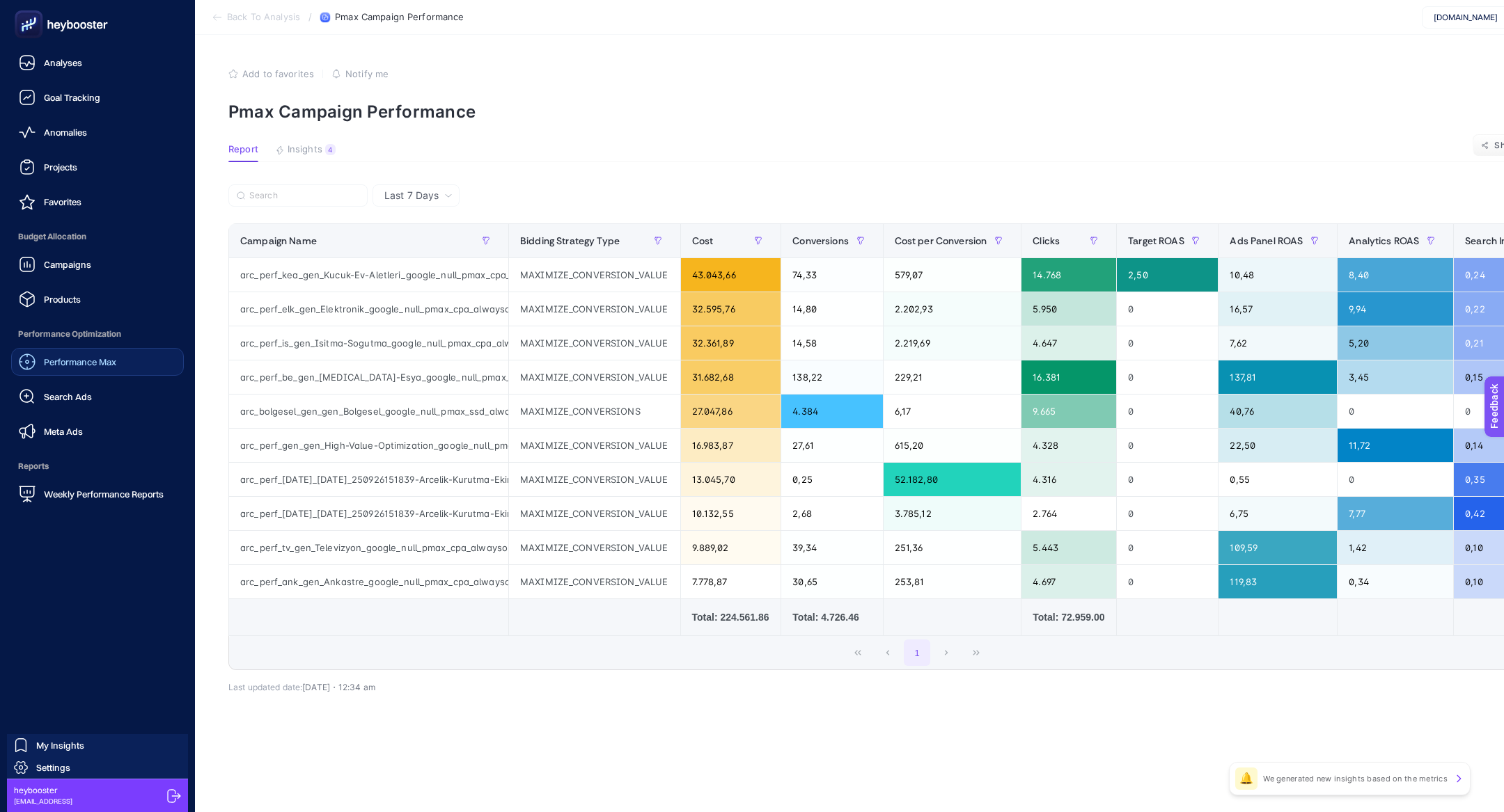
click at [38, 29] on rect at bounding box center [29, 24] width 23 height 23
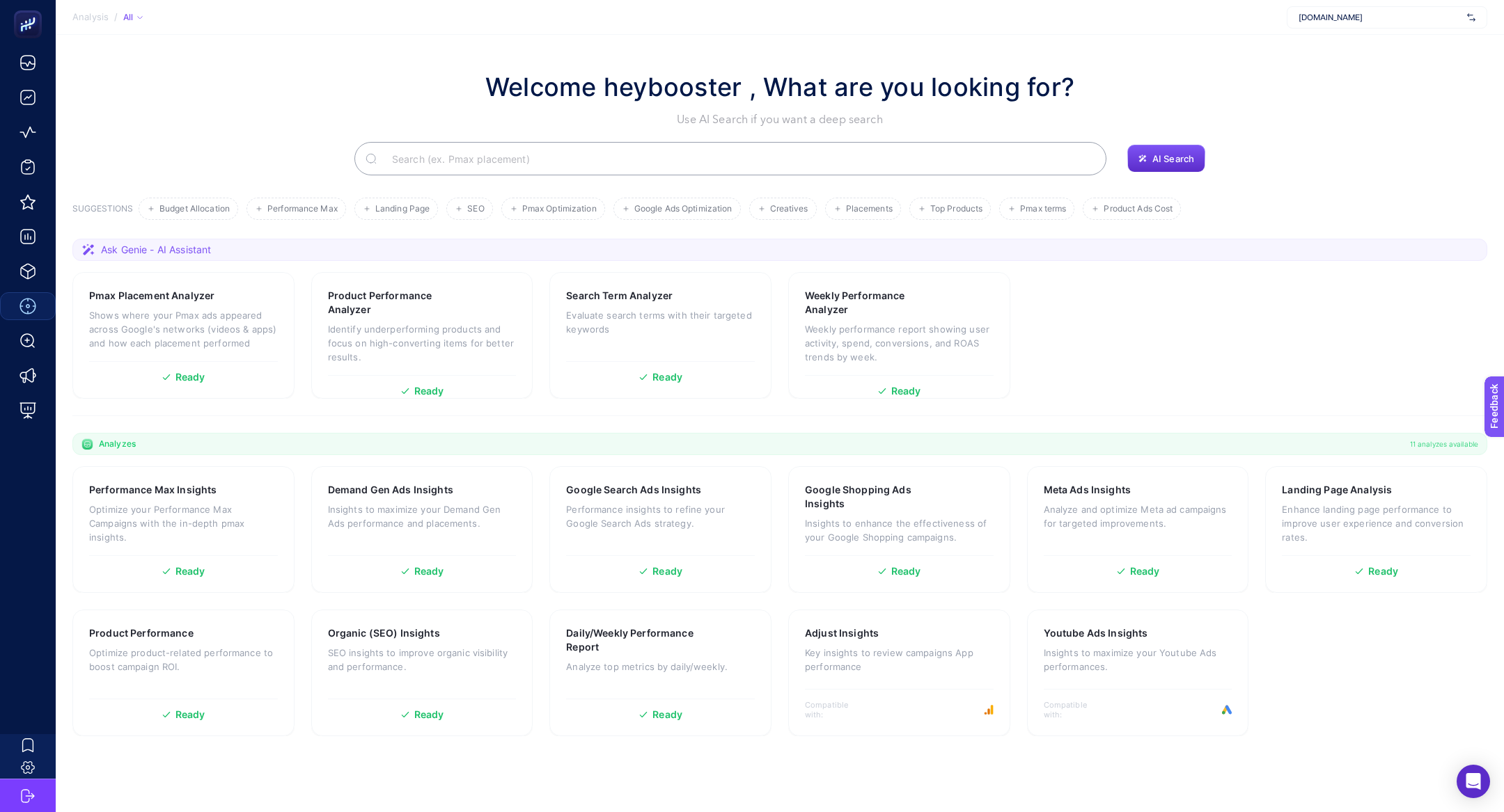
click at [426, 146] on input "Search" at bounding box center [738, 158] width 714 height 39
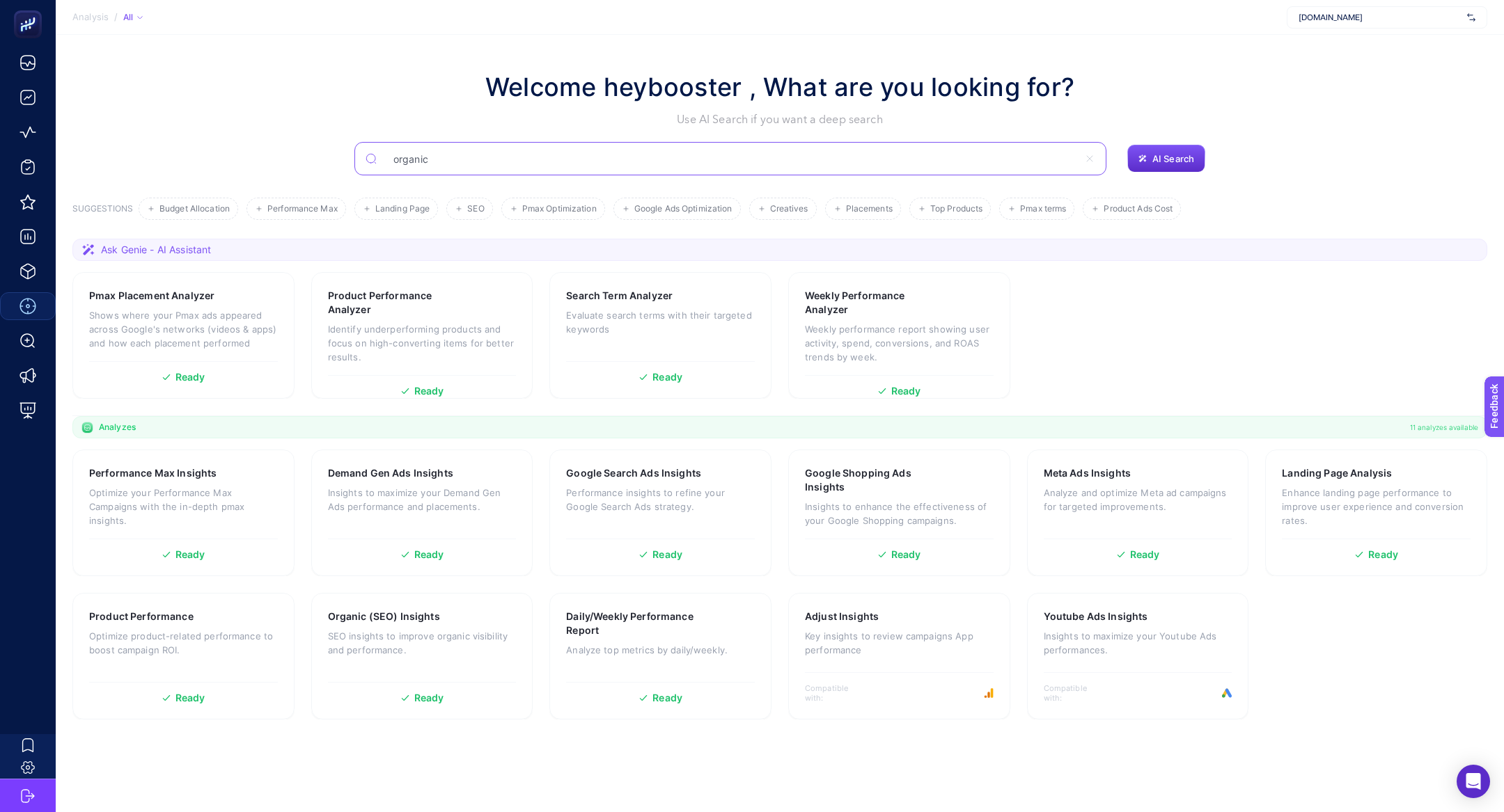
type input "organic"
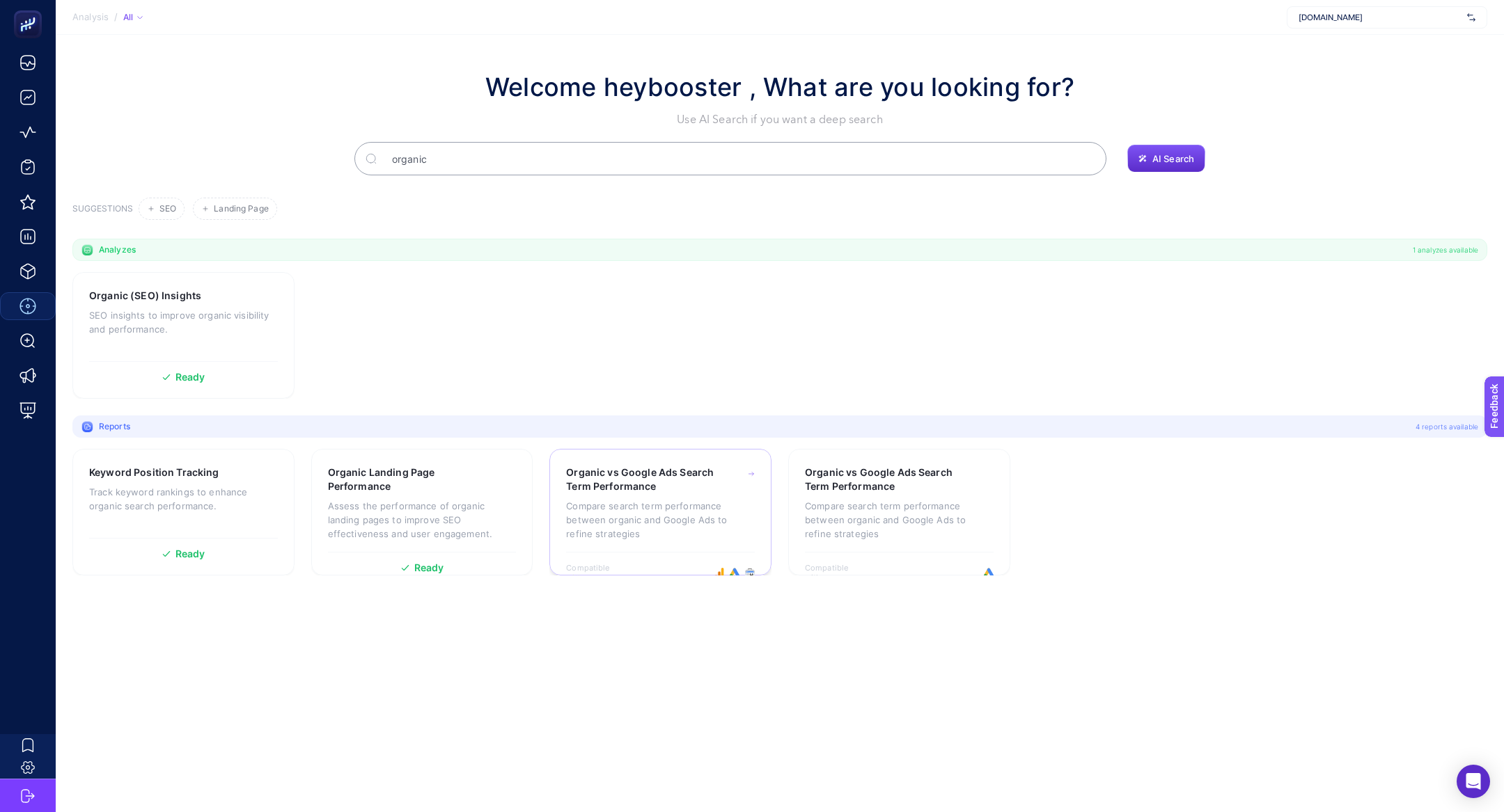
click at [754, 472] on icon at bounding box center [752, 474] width 7 height 11
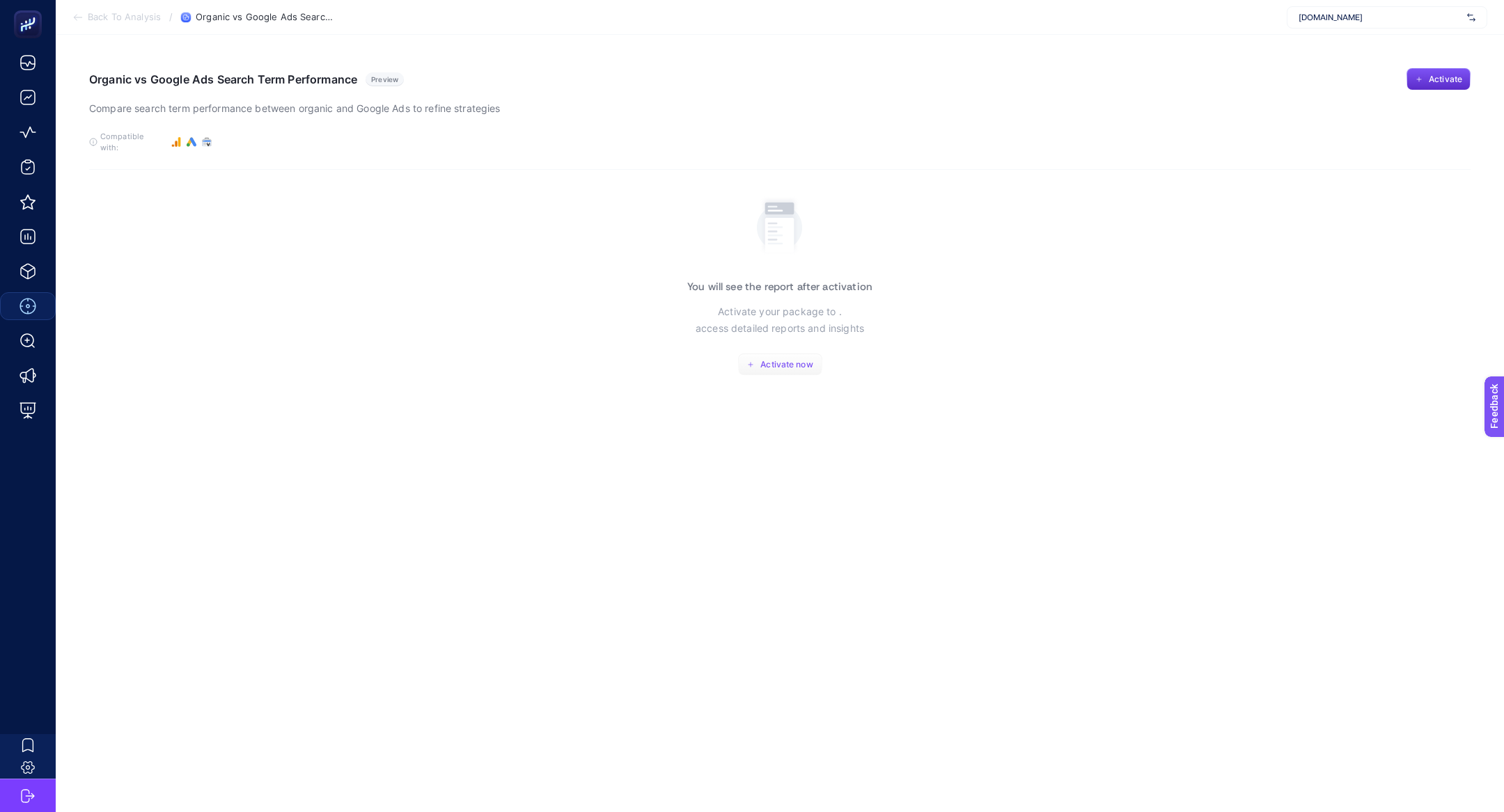
click at [773, 359] on span "Activate now" at bounding box center [786, 364] width 52 height 11
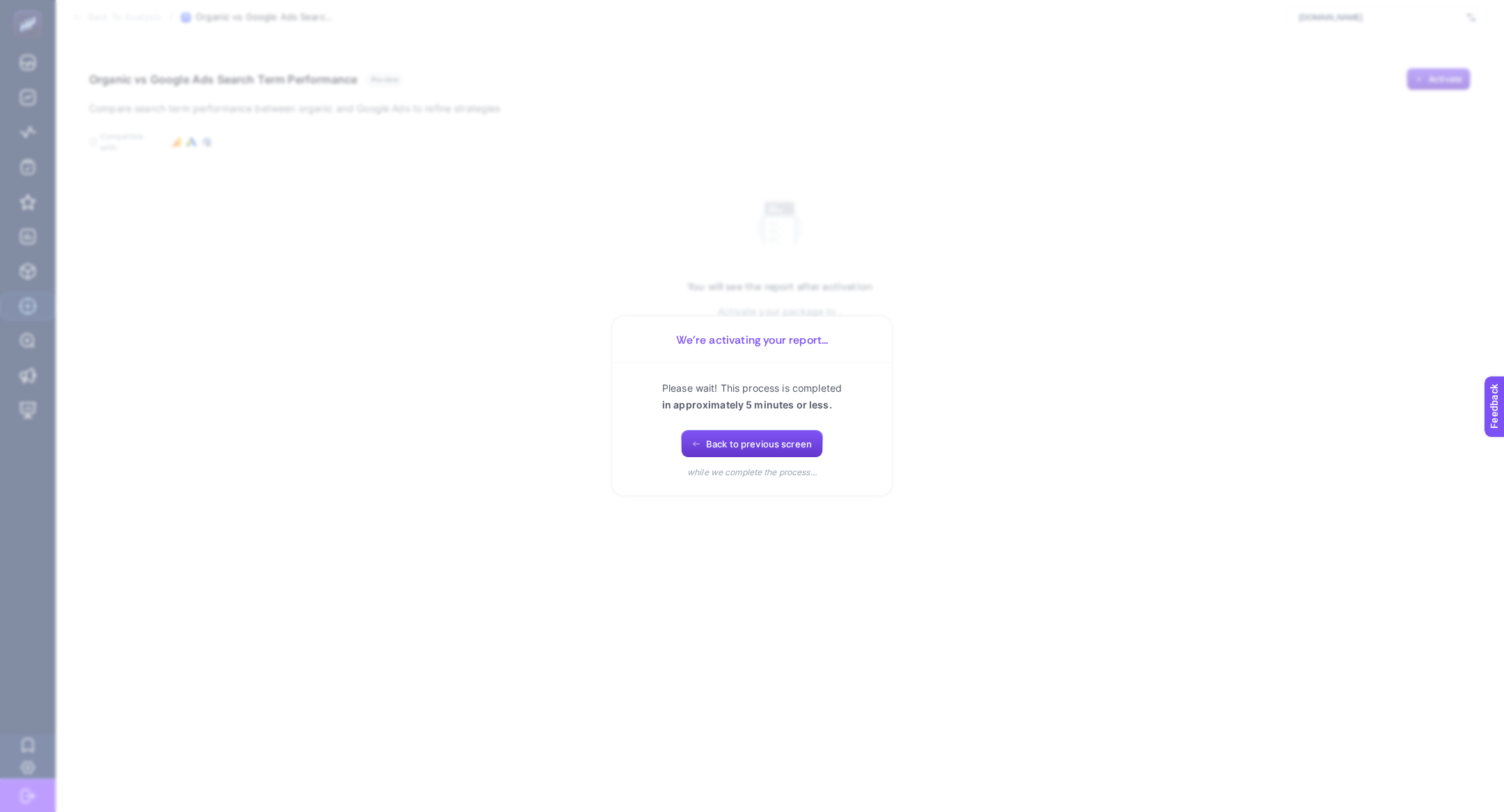
click at [697, 450] on button "Back to previous screen" at bounding box center [752, 444] width 142 height 28
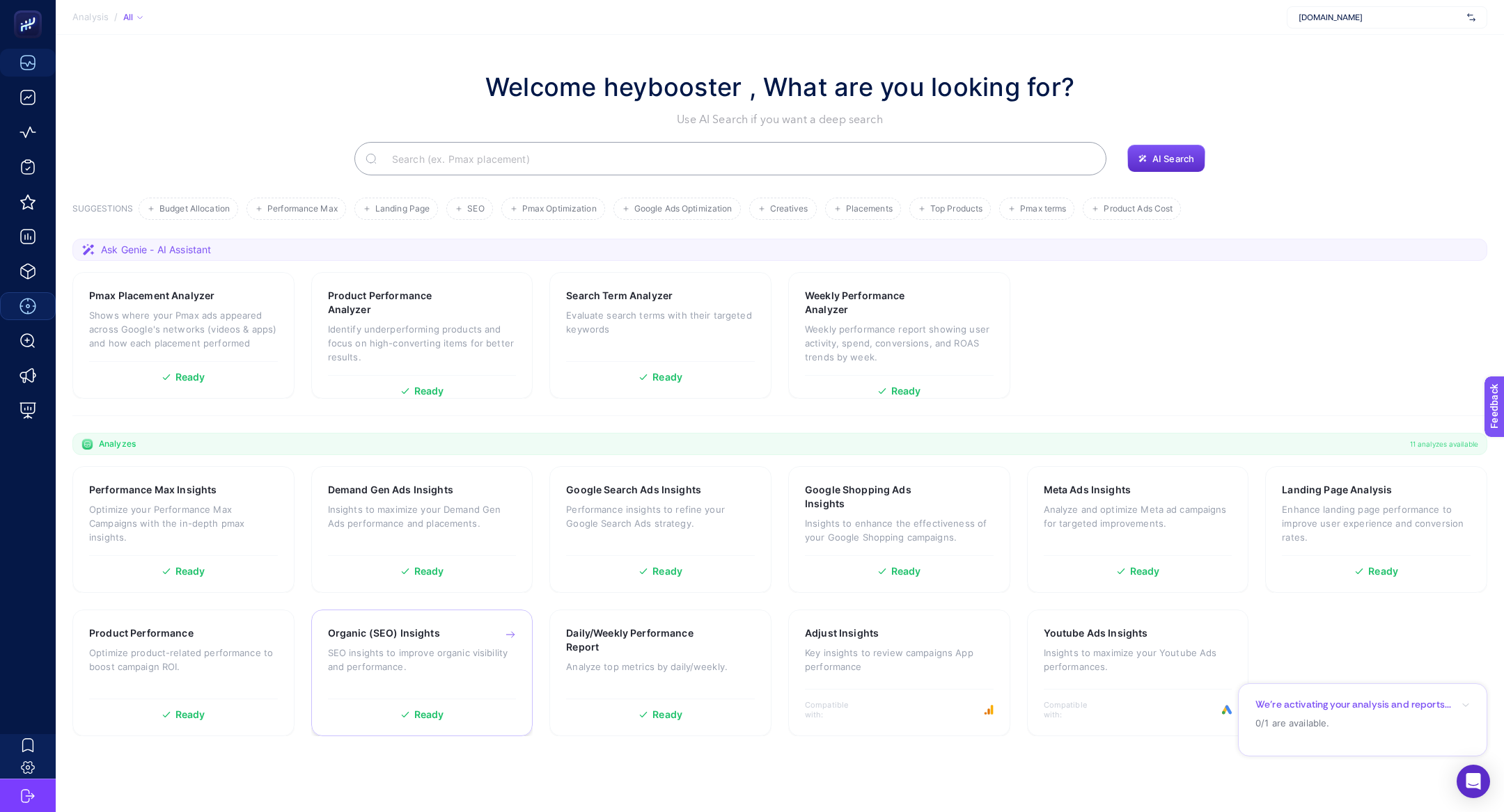
click at [431, 627] on h3 "Organic (SEO) Insights" at bounding box center [384, 633] width 112 height 14
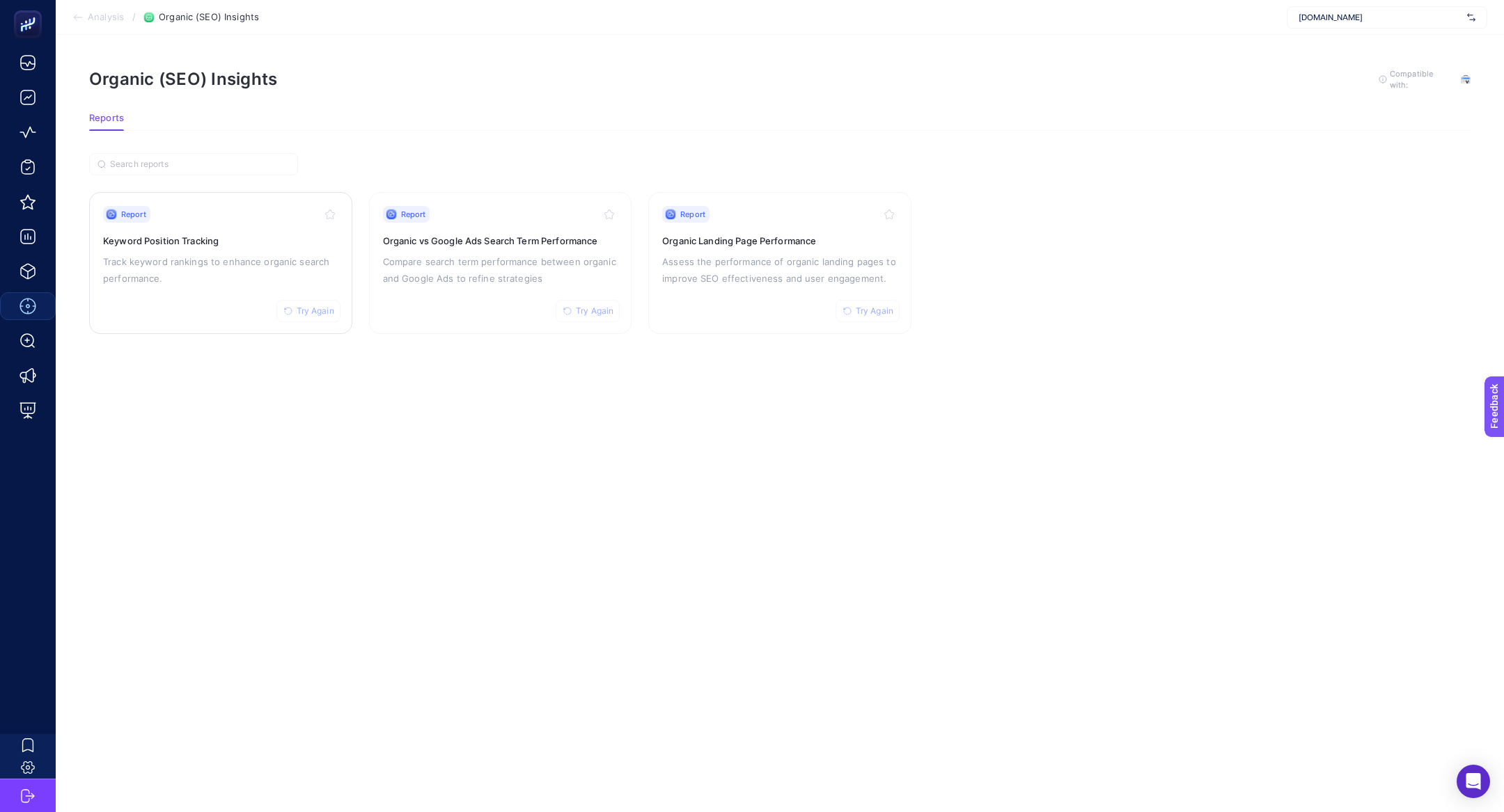
click at [191, 244] on h3 "Keyword Position Tracking" at bounding box center [221, 240] width 235 height 14
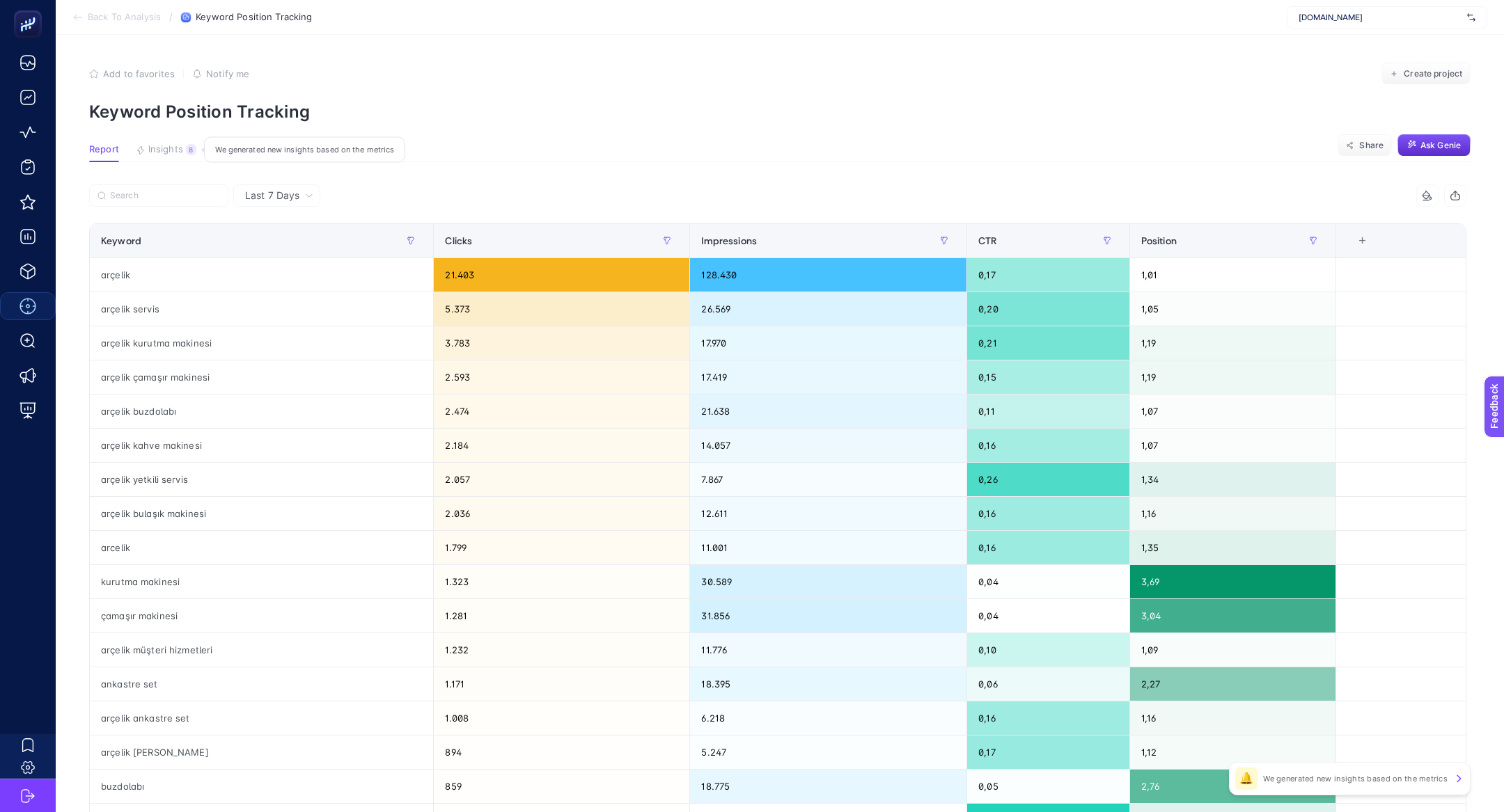
click at [181, 155] on button "Insights 8 We generated new insights based on the metrics" at bounding box center [166, 153] width 61 height 18
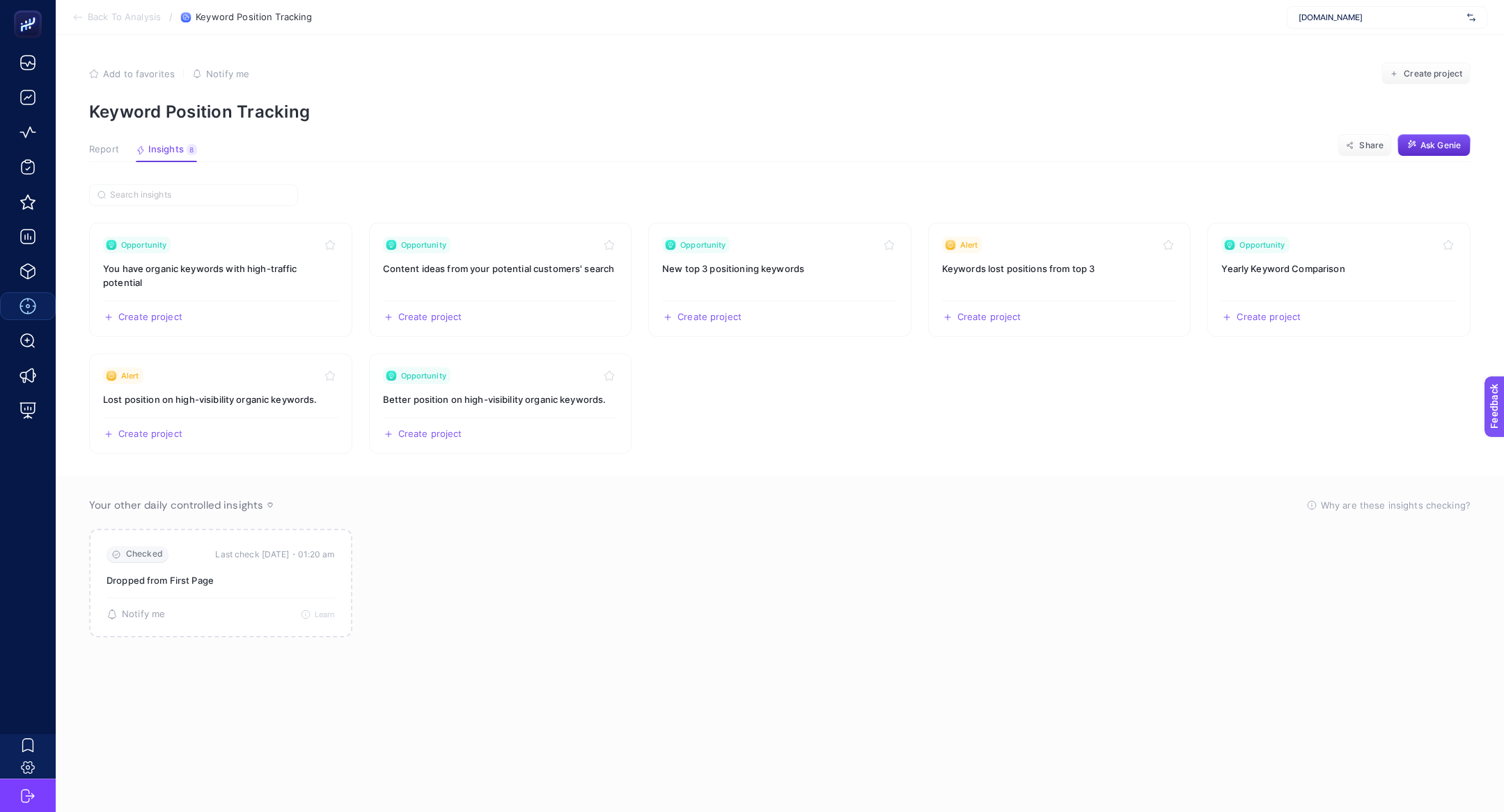
click at [116, 161] on button "Report" at bounding box center [104, 153] width 30 height 18
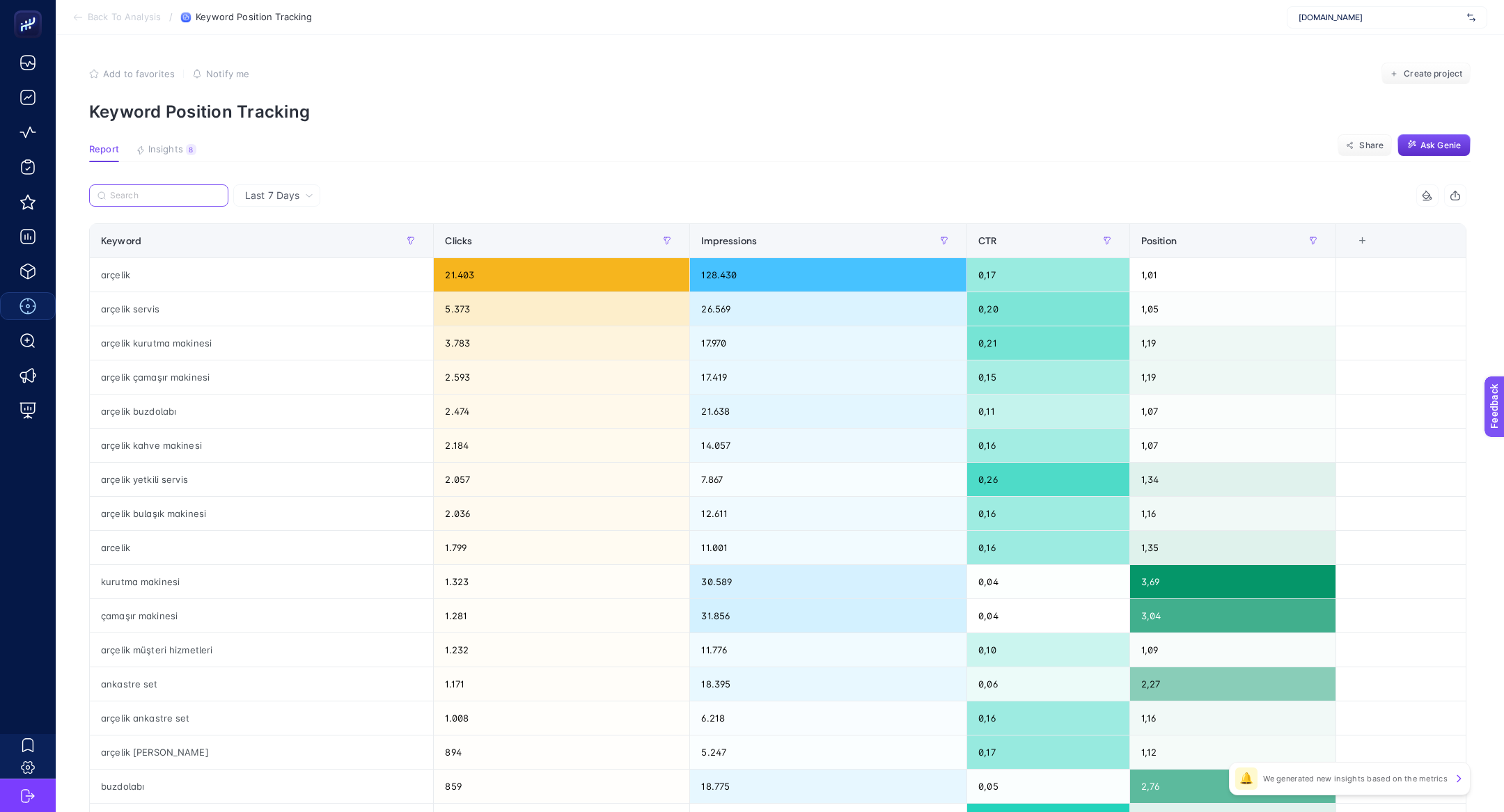
click at [177, 195] on input "Search" at bounding box center [165, 195] width 110 height 10
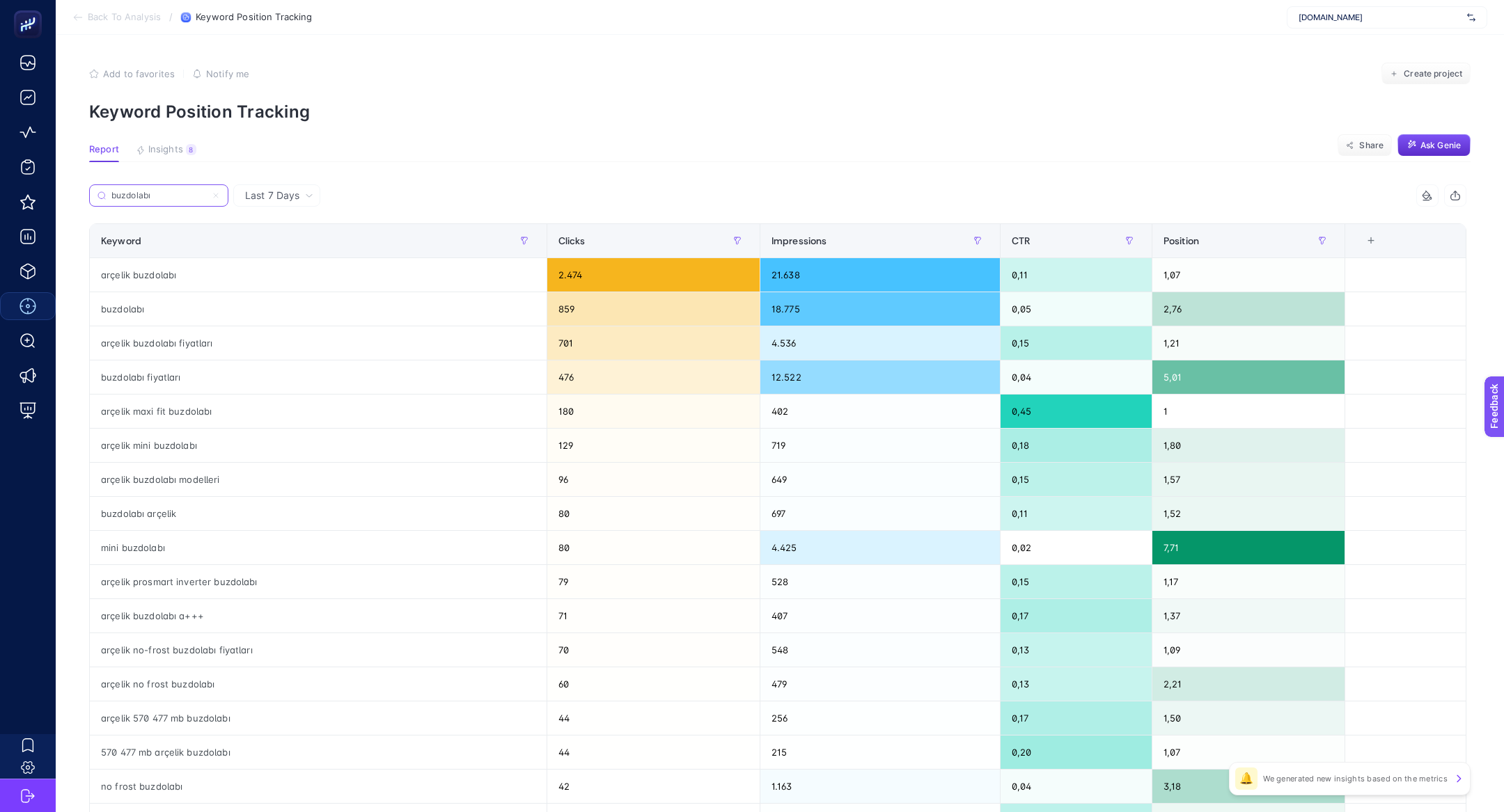
click at [166, 198] on input "buzdolabı" at bounding box center [158, 195] width 95 height 10
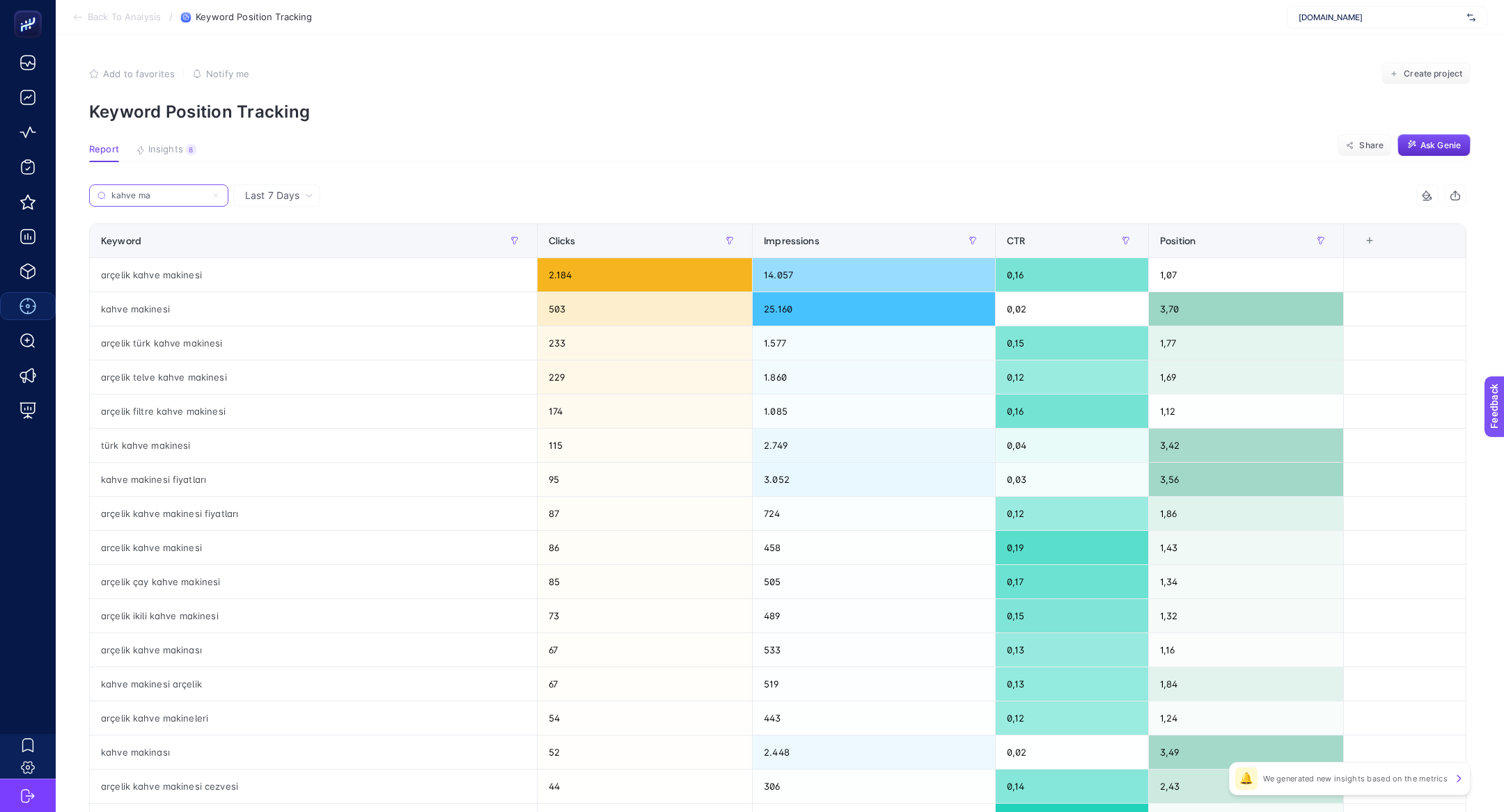
type input "kahve mak"
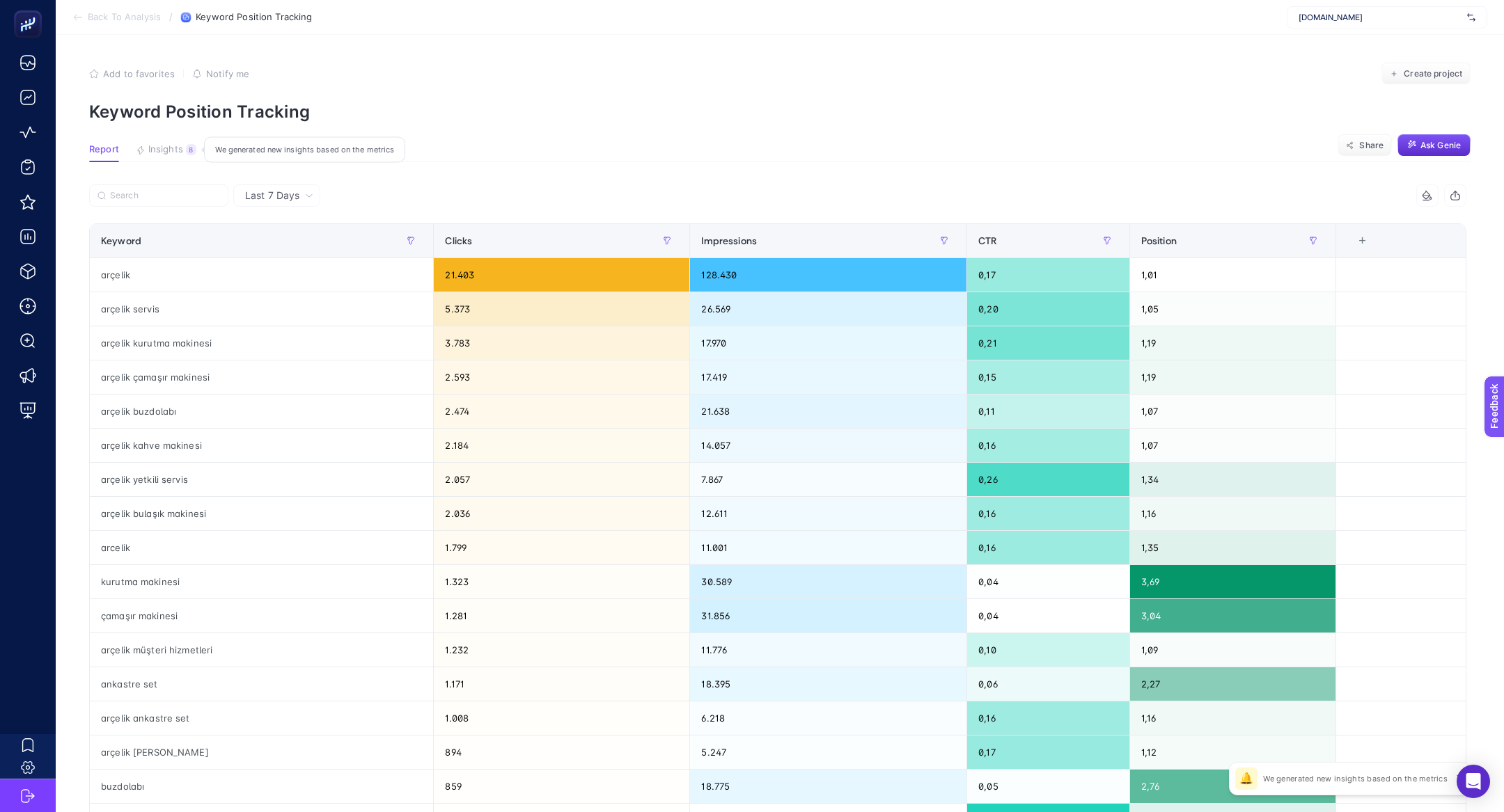
click at [172, 153] on span "Insights" at bounding box center [166, 149] width 35 height 11
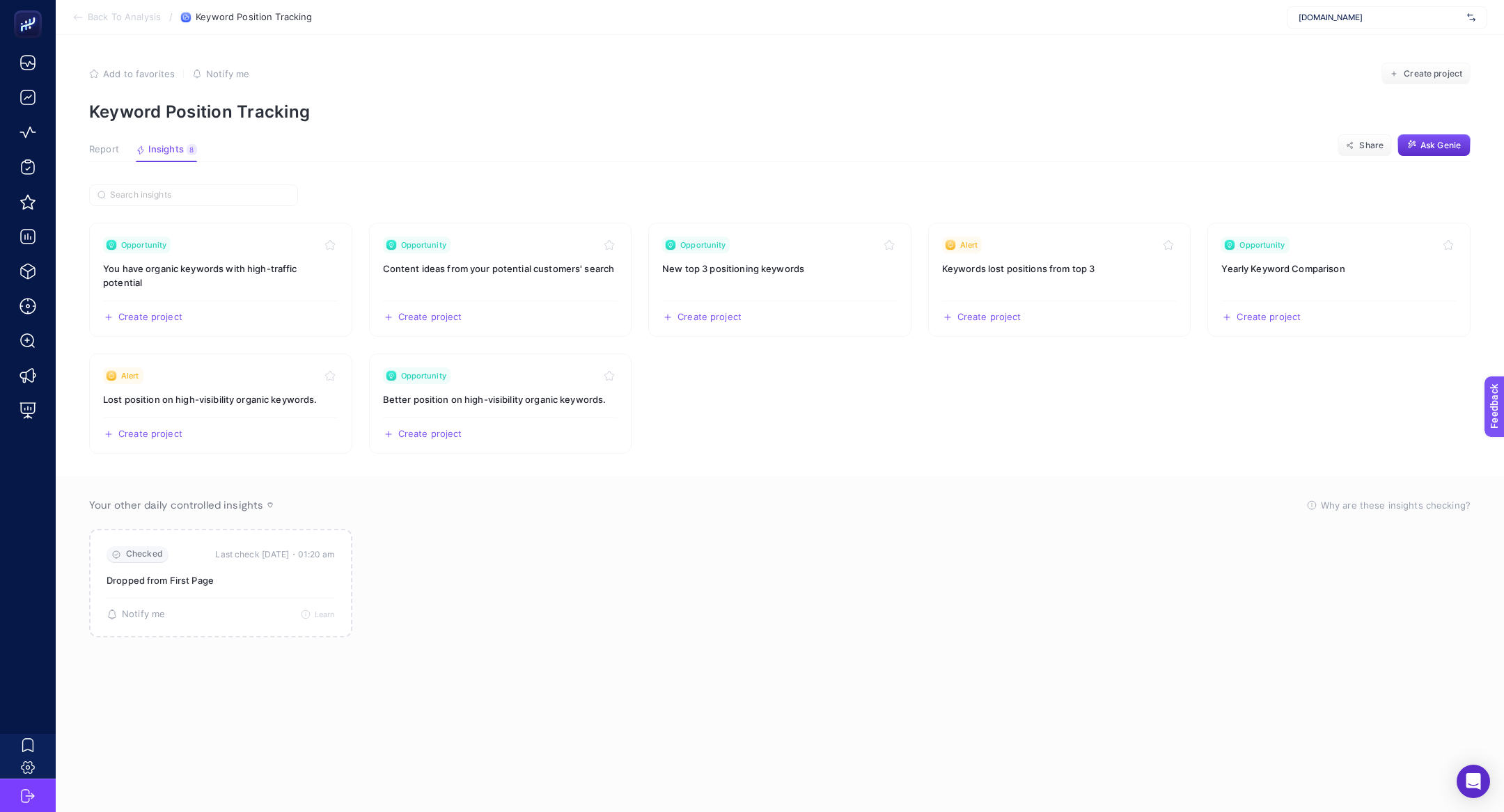
click at [114, 151] on span "Report" at bounding box center [104, 149] width 30 height 11
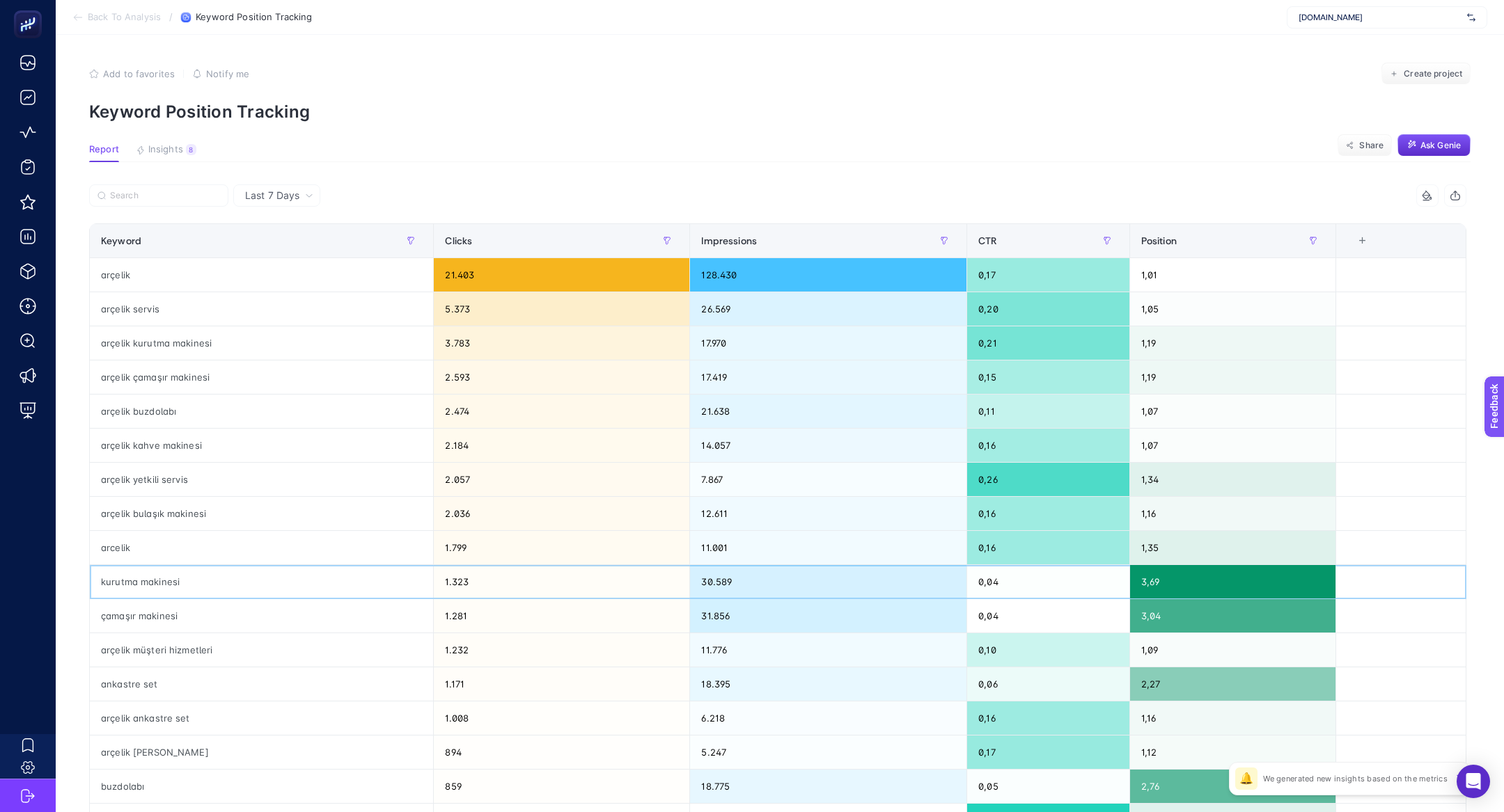
click at [205, 593] on div "kurutma makinesi" at bounding box center [262, 582] width 344 height 34
click at [178, 154] on span "Insights" at bounding box center [166, 149] width 35 height 11
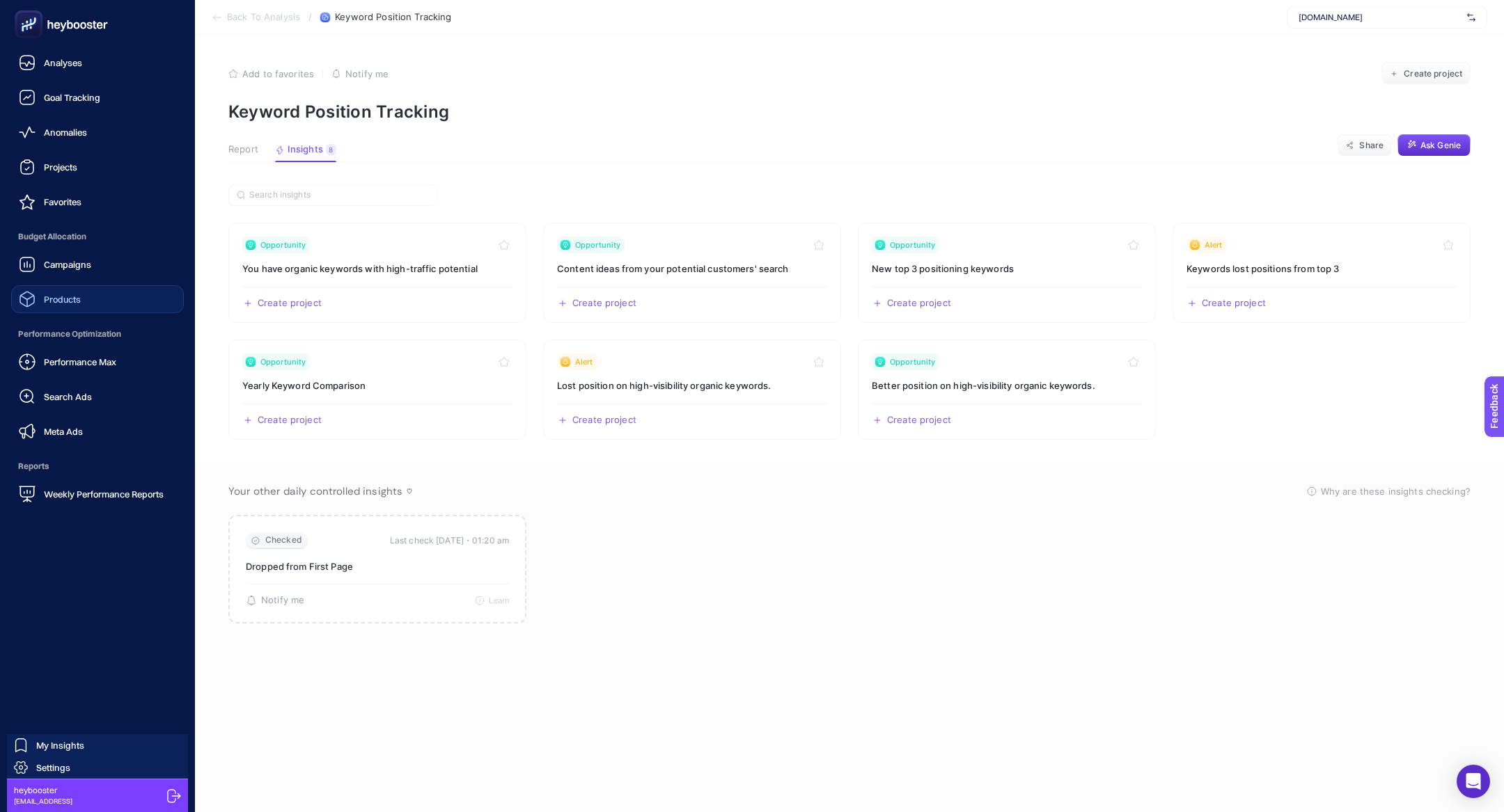
click at [84, 306] on link "Products" at bounding box center [97, 299] width 173 height 28
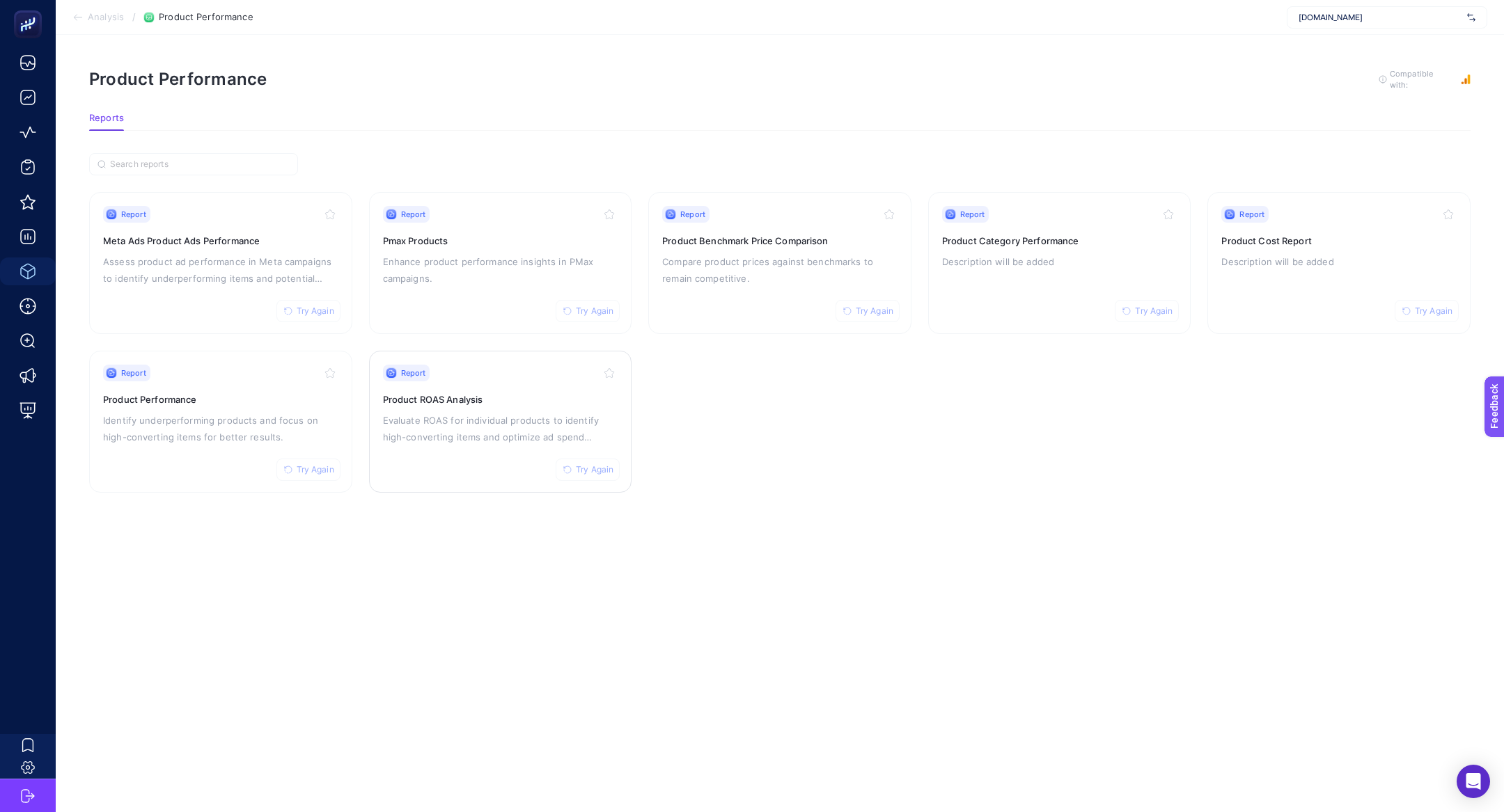
click at [443, 435] on p "Evaluate ROAS for individual products to identify high-converting items and opt…" at bounding box center [500, 429] width 235 height 34
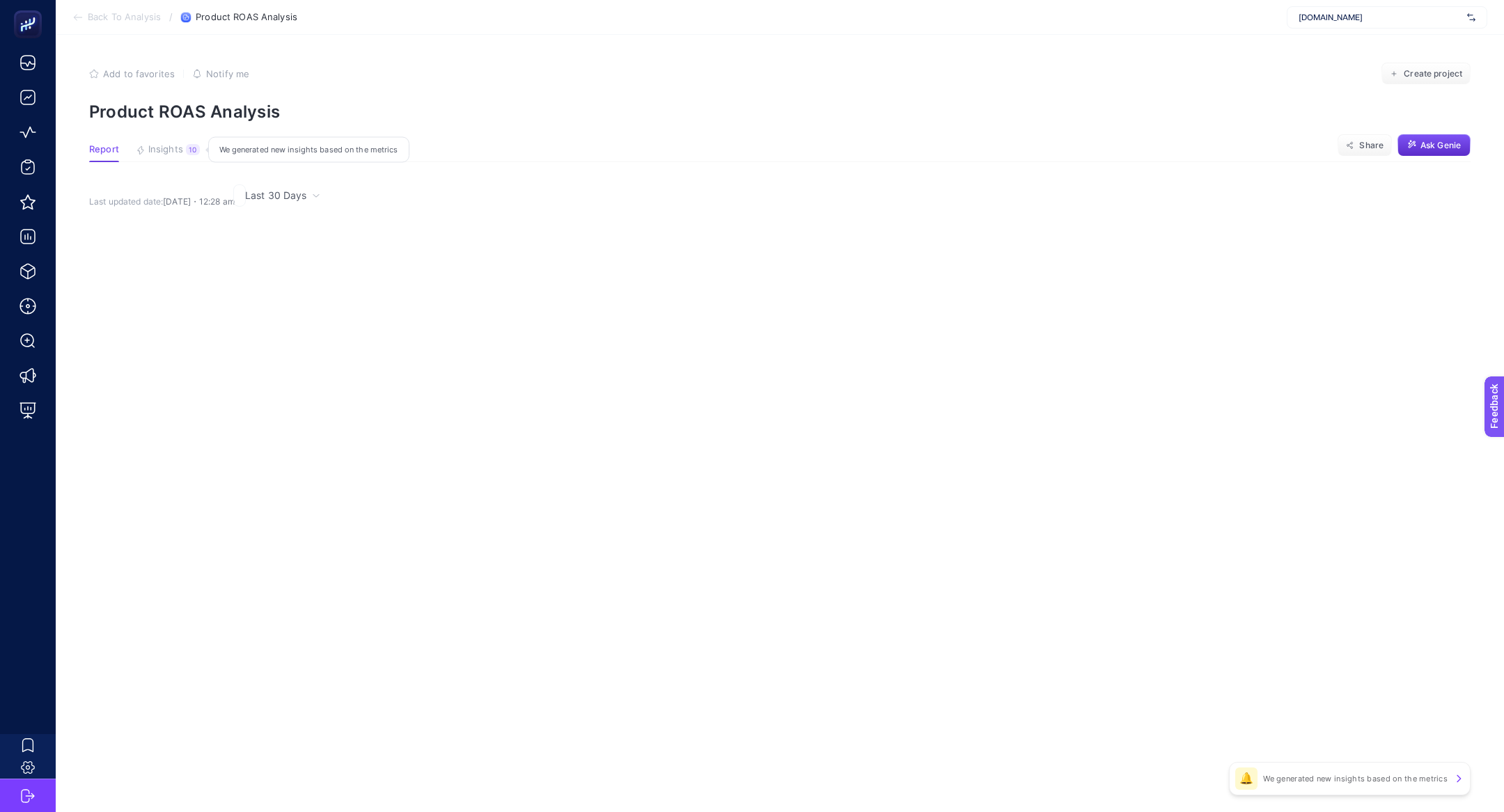
click at [165, 155] on button "Insights 10 We generated new insights based on the metrics" at bounding box center [167, 153] width 64 height 18
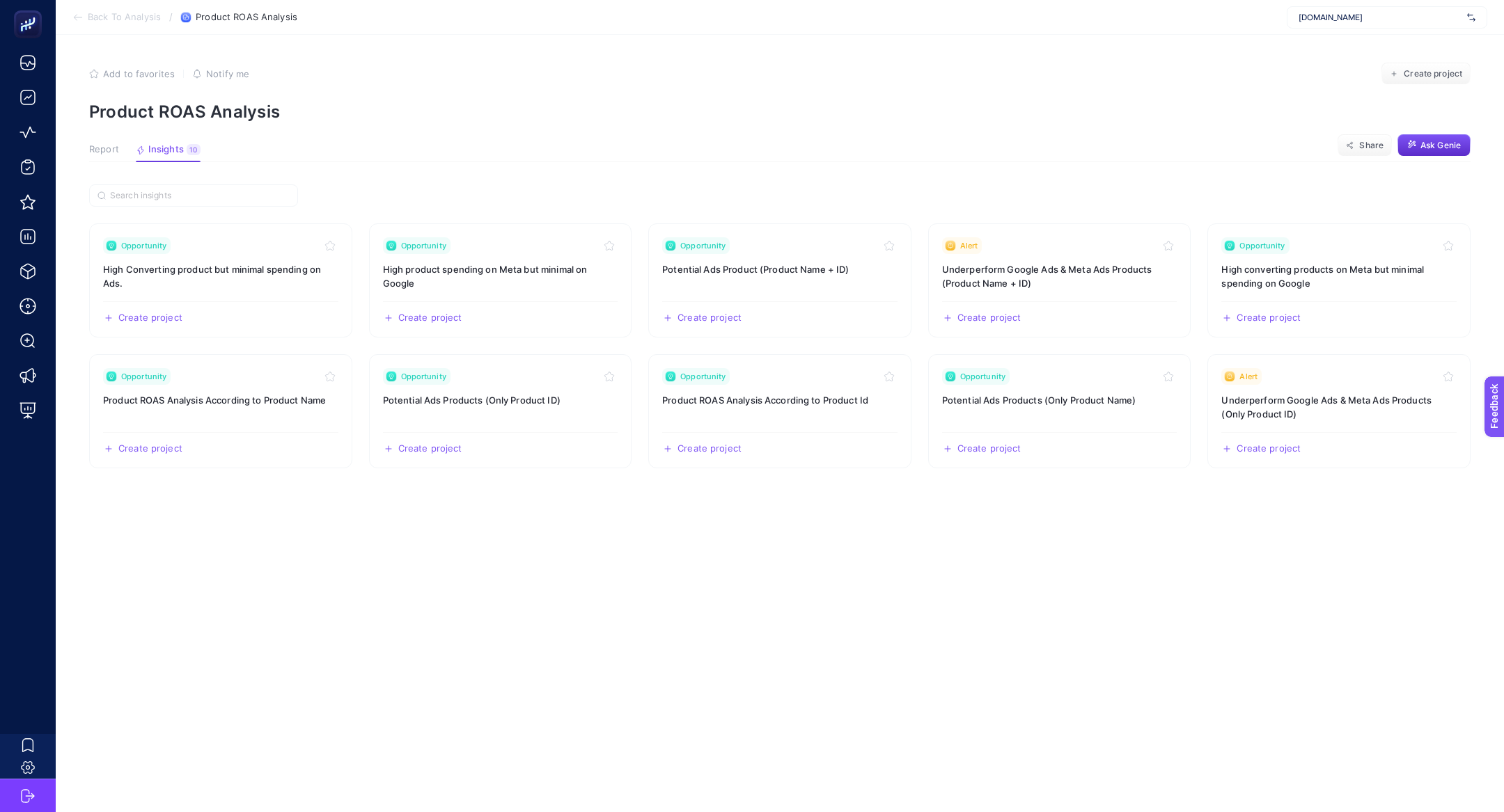
click at [98, 156] on button "Report" at bounding box center [104, 153] width 30 height 18
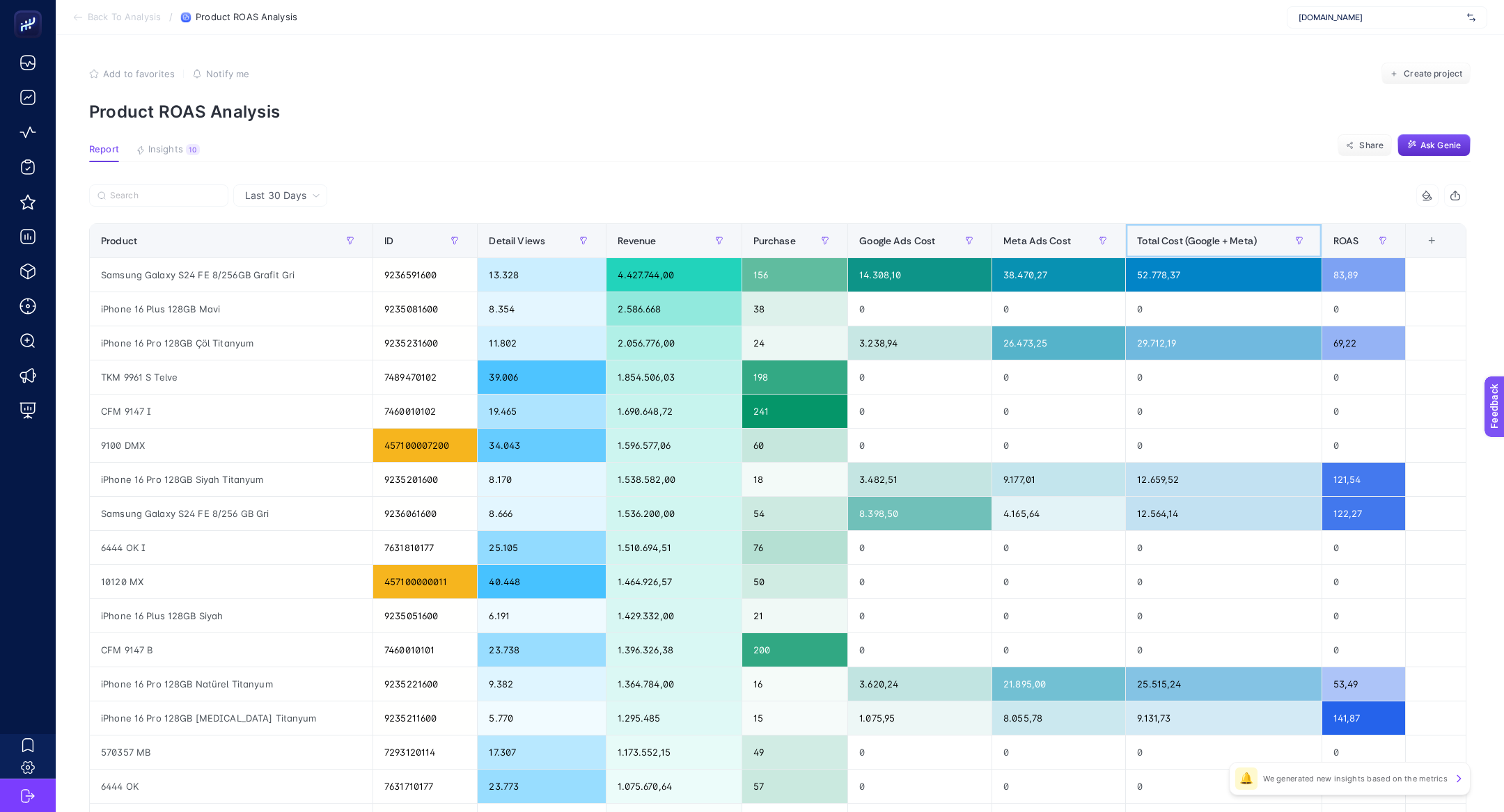
click at [1169, 243] on span "Total Cost (Google + Meta)" at bounding box center [1196, 240] width 119 height 11
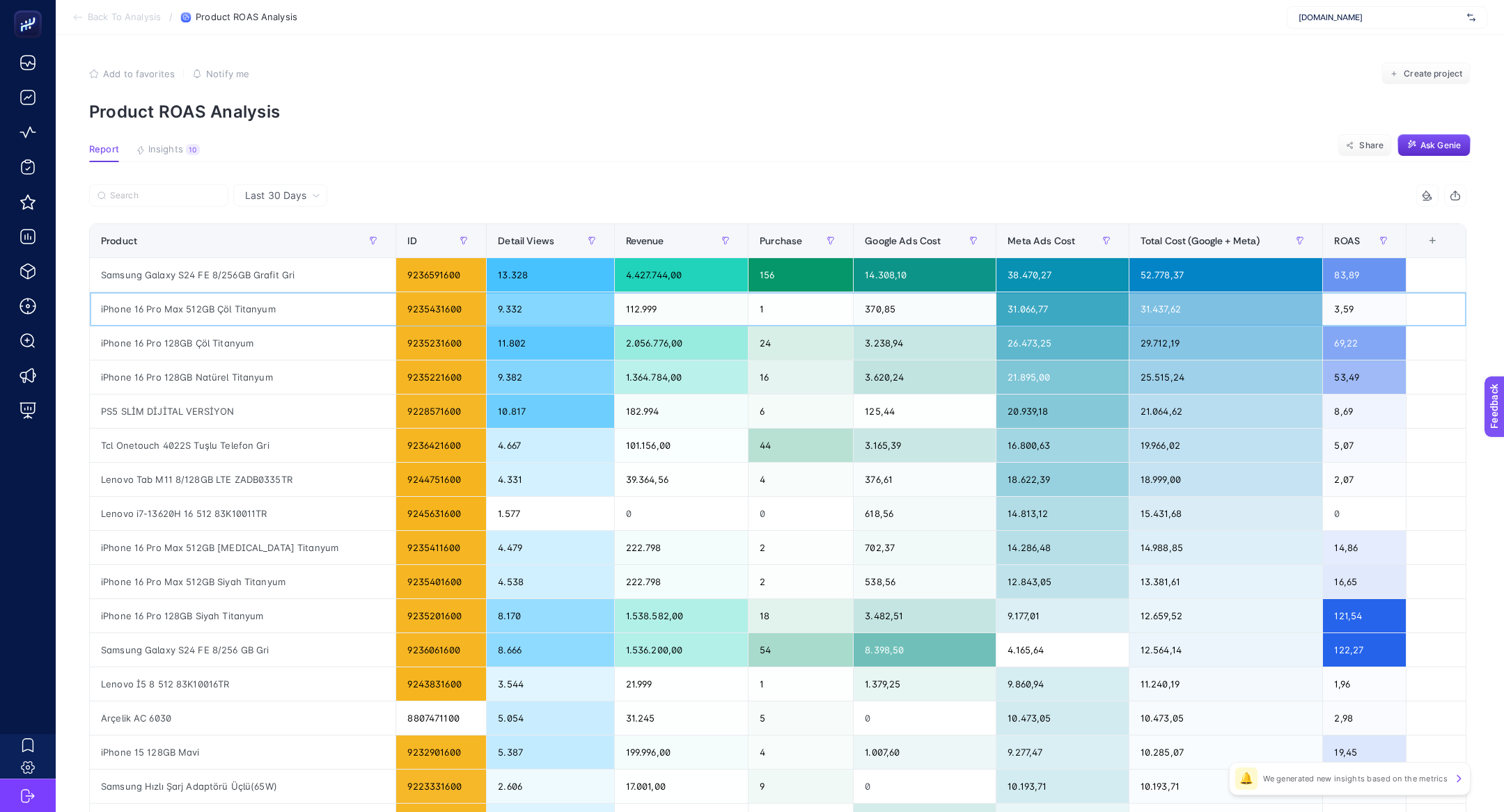
click at [210, 302] on div "iPhone 16 Pro Max 512GB Çöl Titanyum" at bounding box center [242, 309] width 305 height 34
click at [171, 157] on button "Insights 10 We generated new insights based on the metrics" at bounding box center [167, 153] width 64 height 18
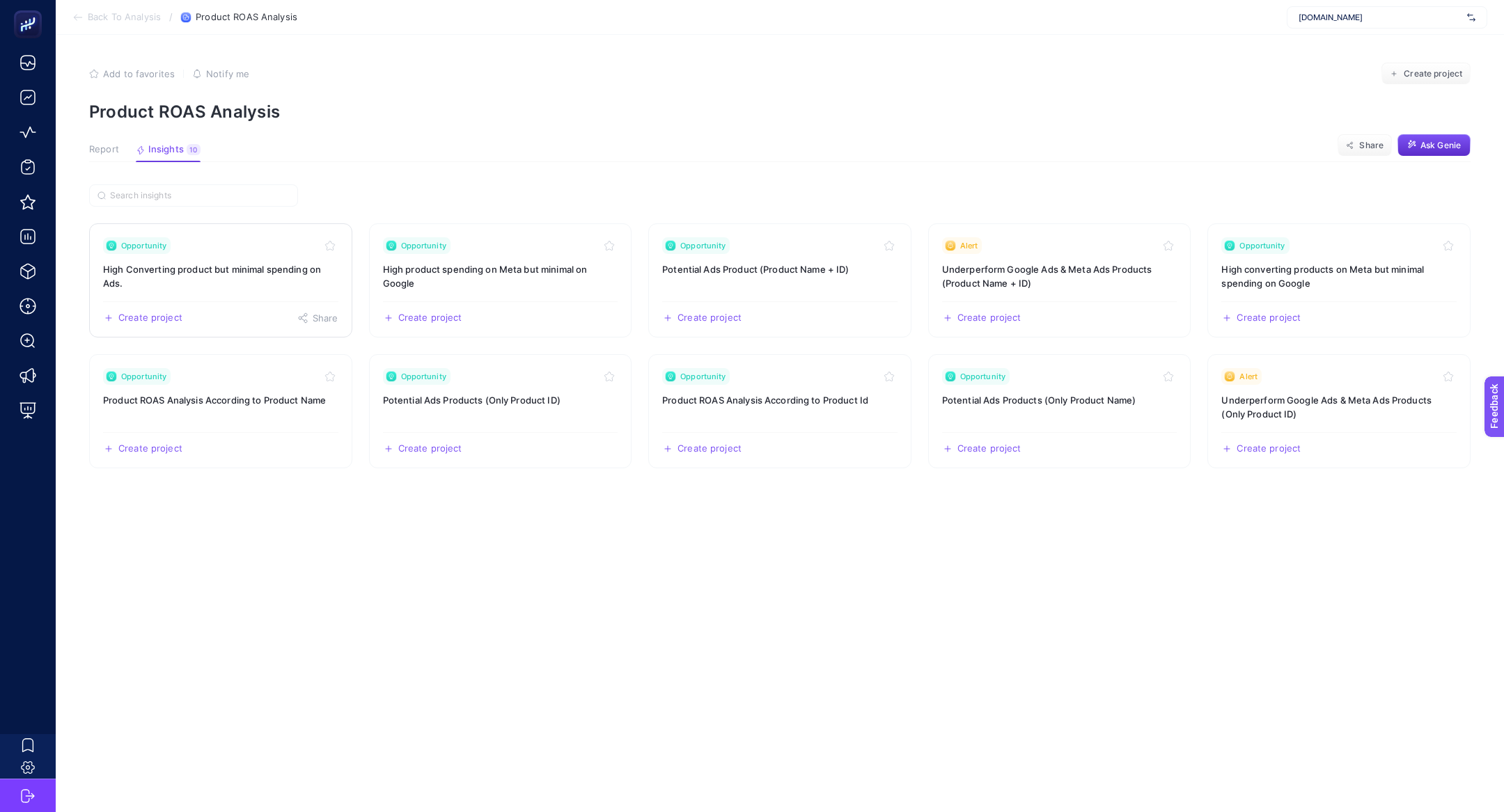
click at [235, 269] on h3 "High Converting product but minimal spending on Ads." at bounding box center [221, 276] width 235 height 28
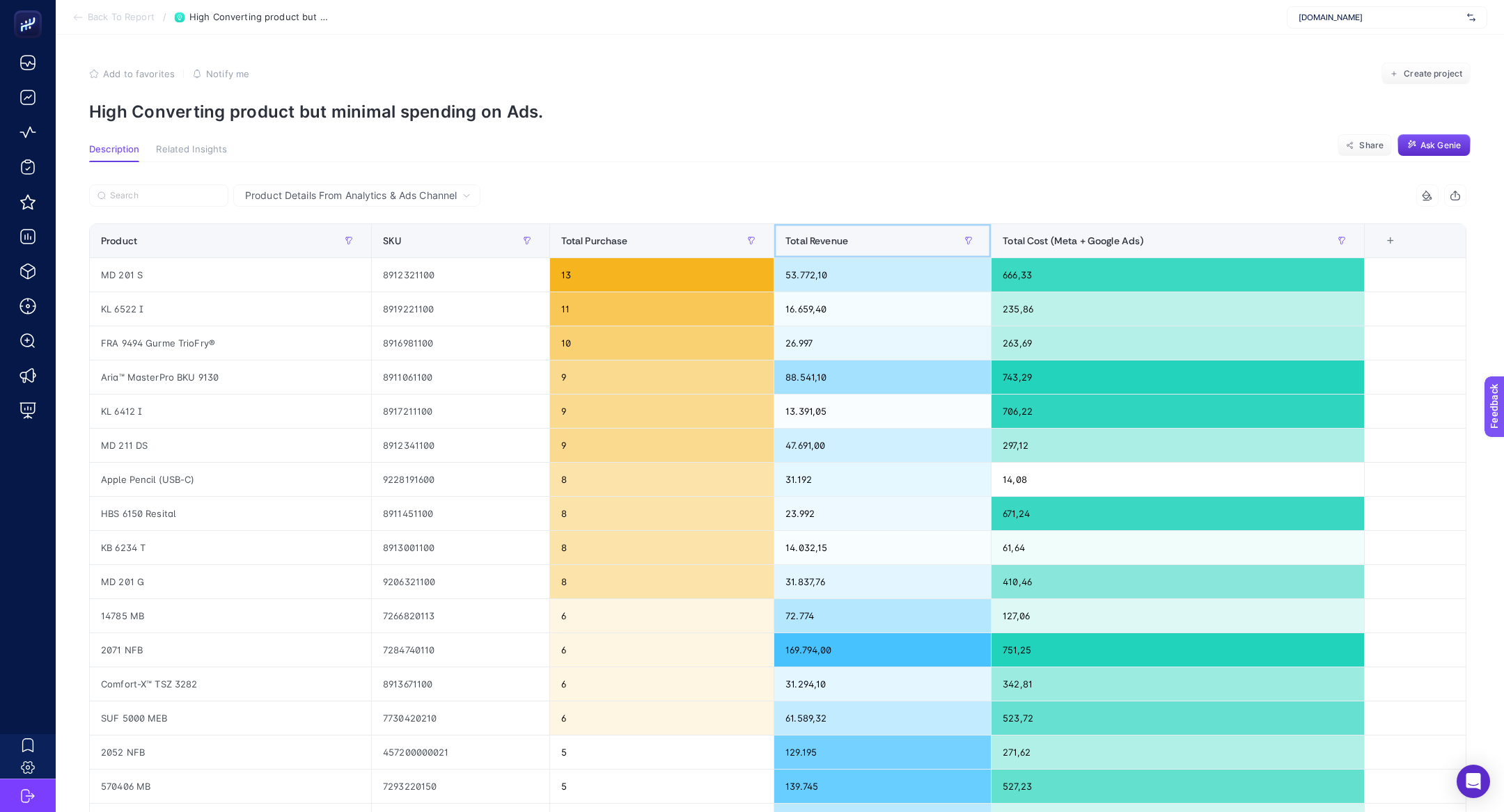
click at [837, 245] on span "Total Revenue" at bounding box center [817, 240] width 63 height 11
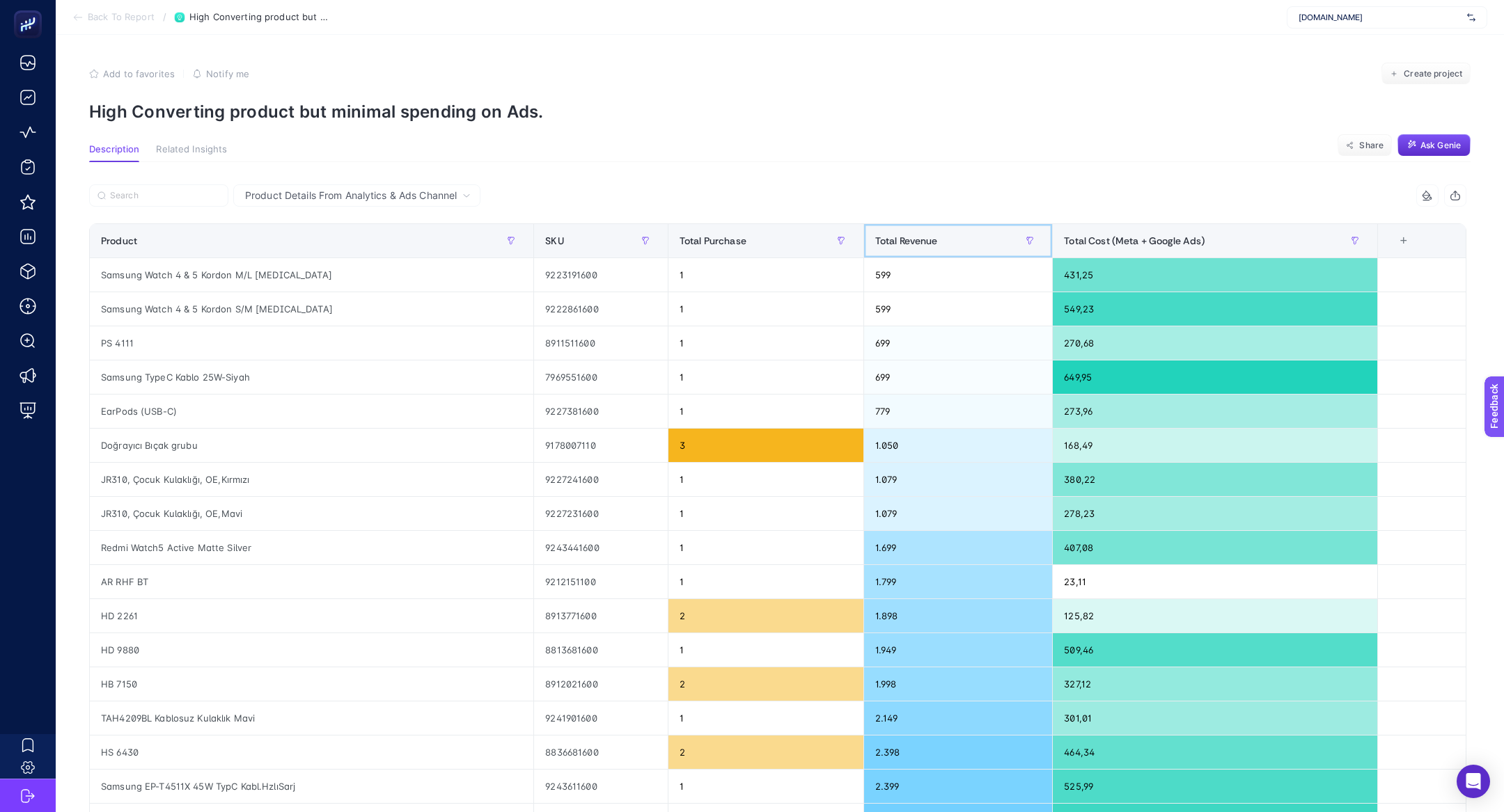
click at [864, 245] on th "Total Revenue" at bounding box center [958, 241] width 190 height 34
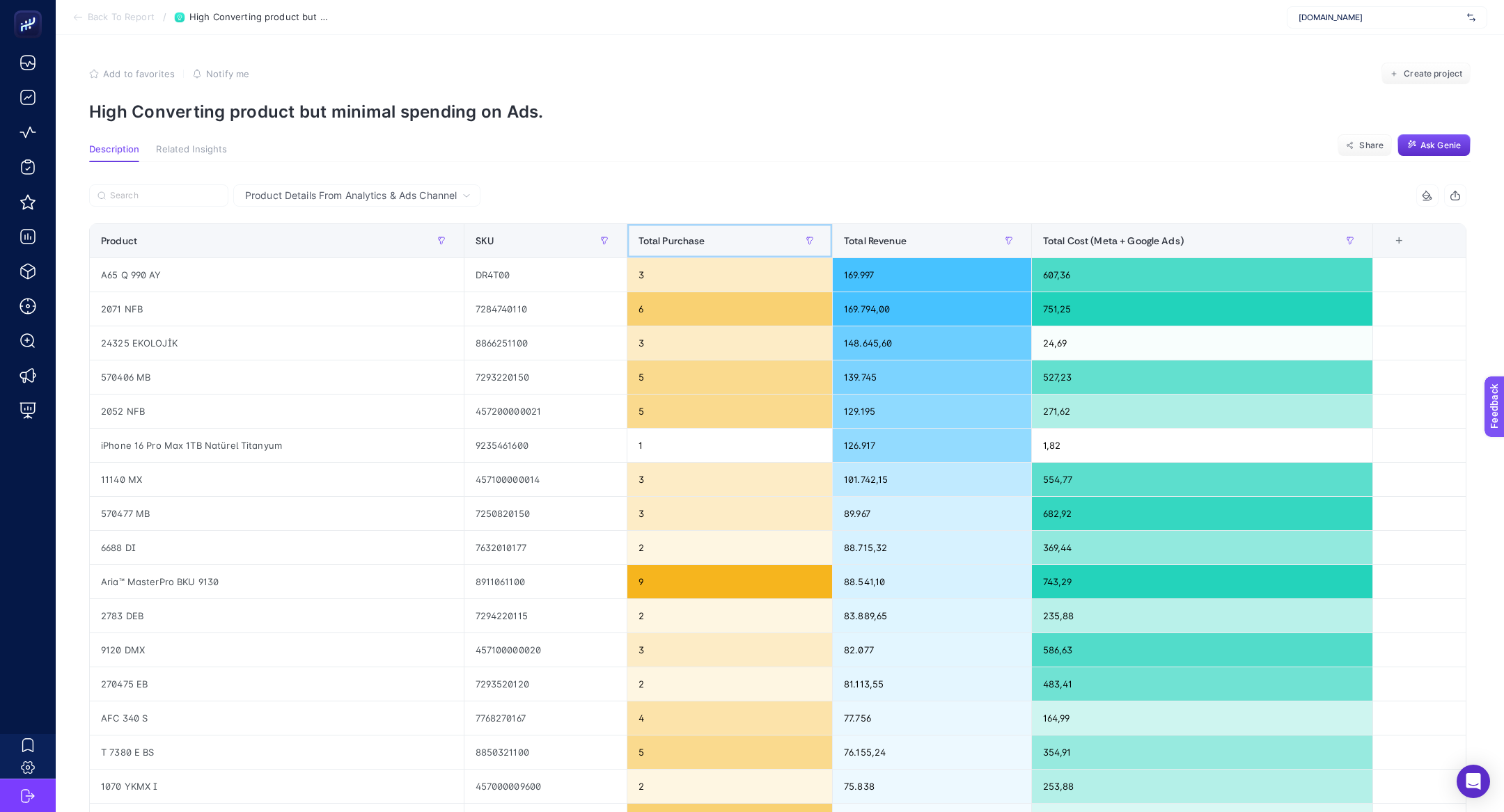
click at [730, 243] on div "Total Purchase" at bounding box center [730, 241] width 182 height 22
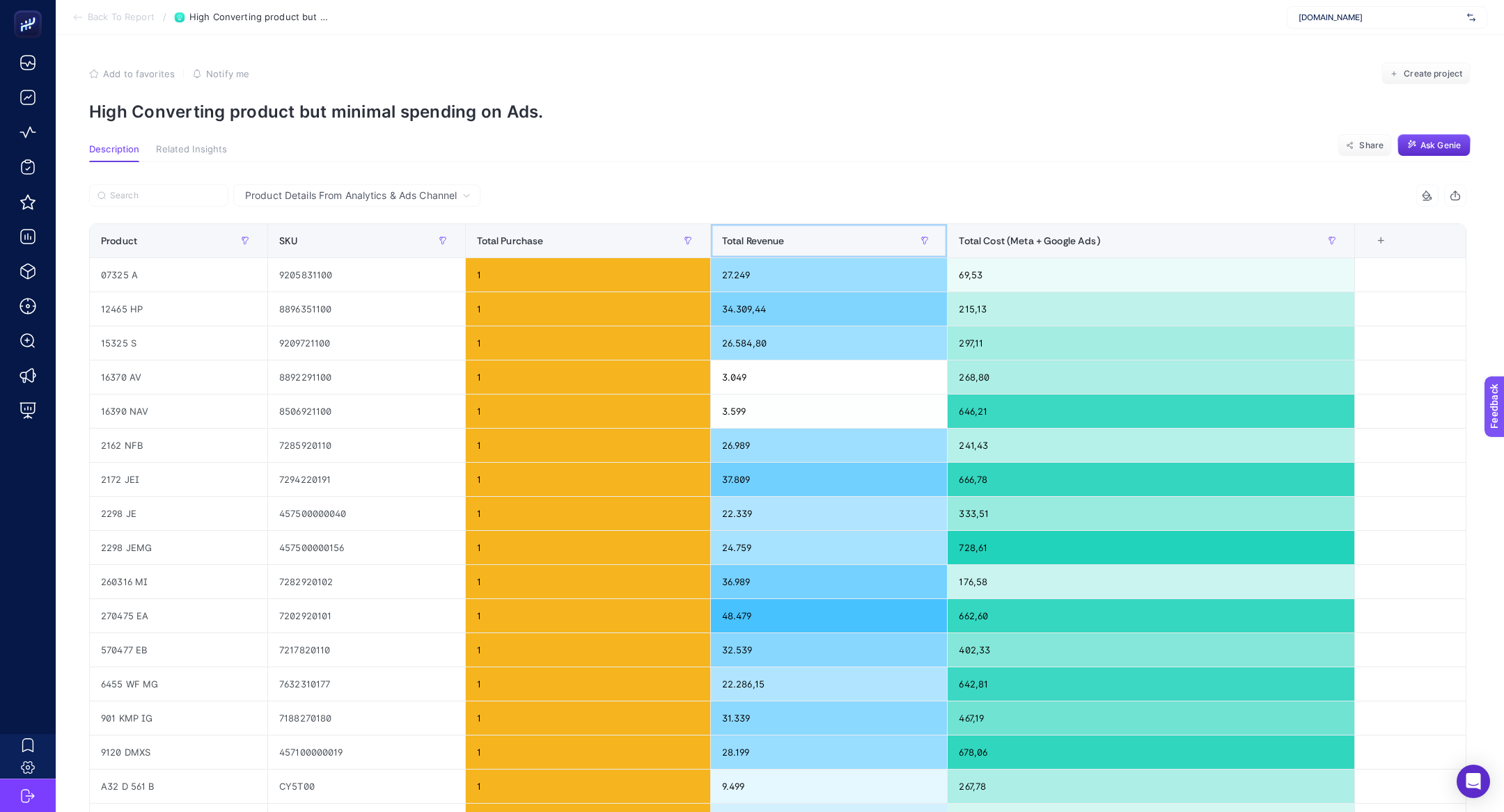
click at [730, 243] on span "Total Revenue" at bounding box center [754, 240] width 63 height 11
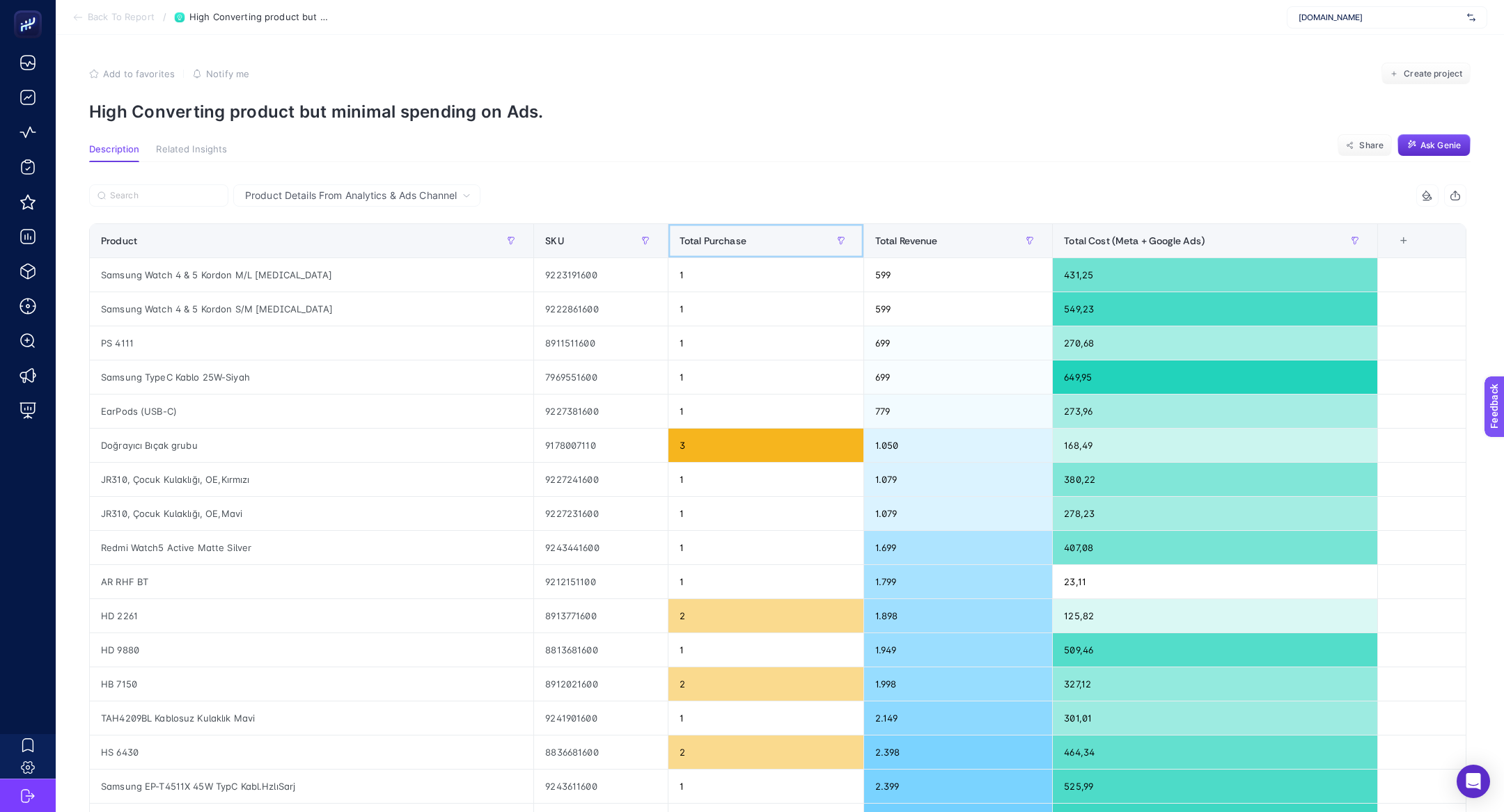
click at [705, 236] on div "Total Purchase" at bounding box center [766, 241] width 173 height 22
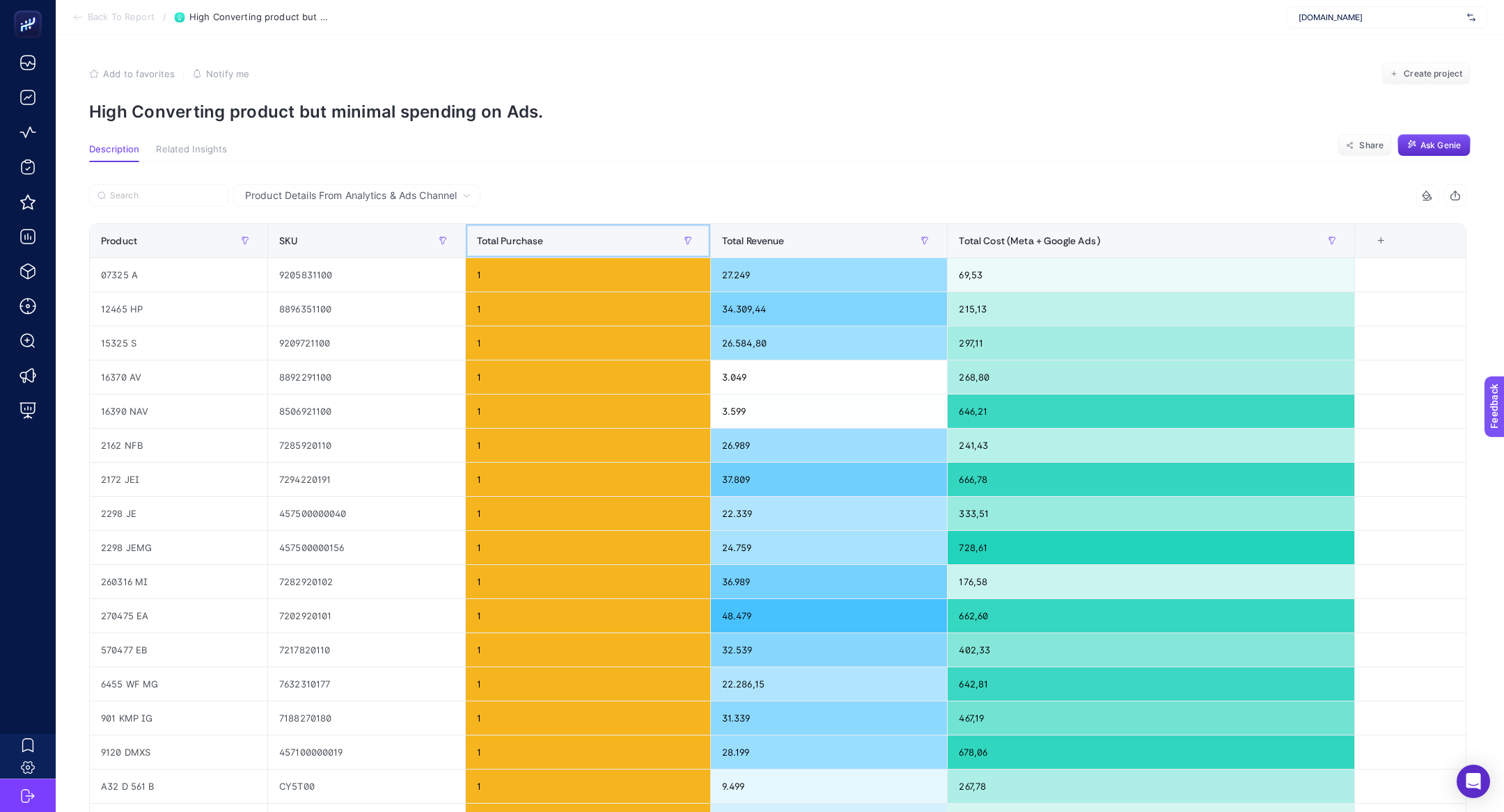
click at [590, 236] on div "Total Purchase" at bounding box center [588, 241] width 222 height 22
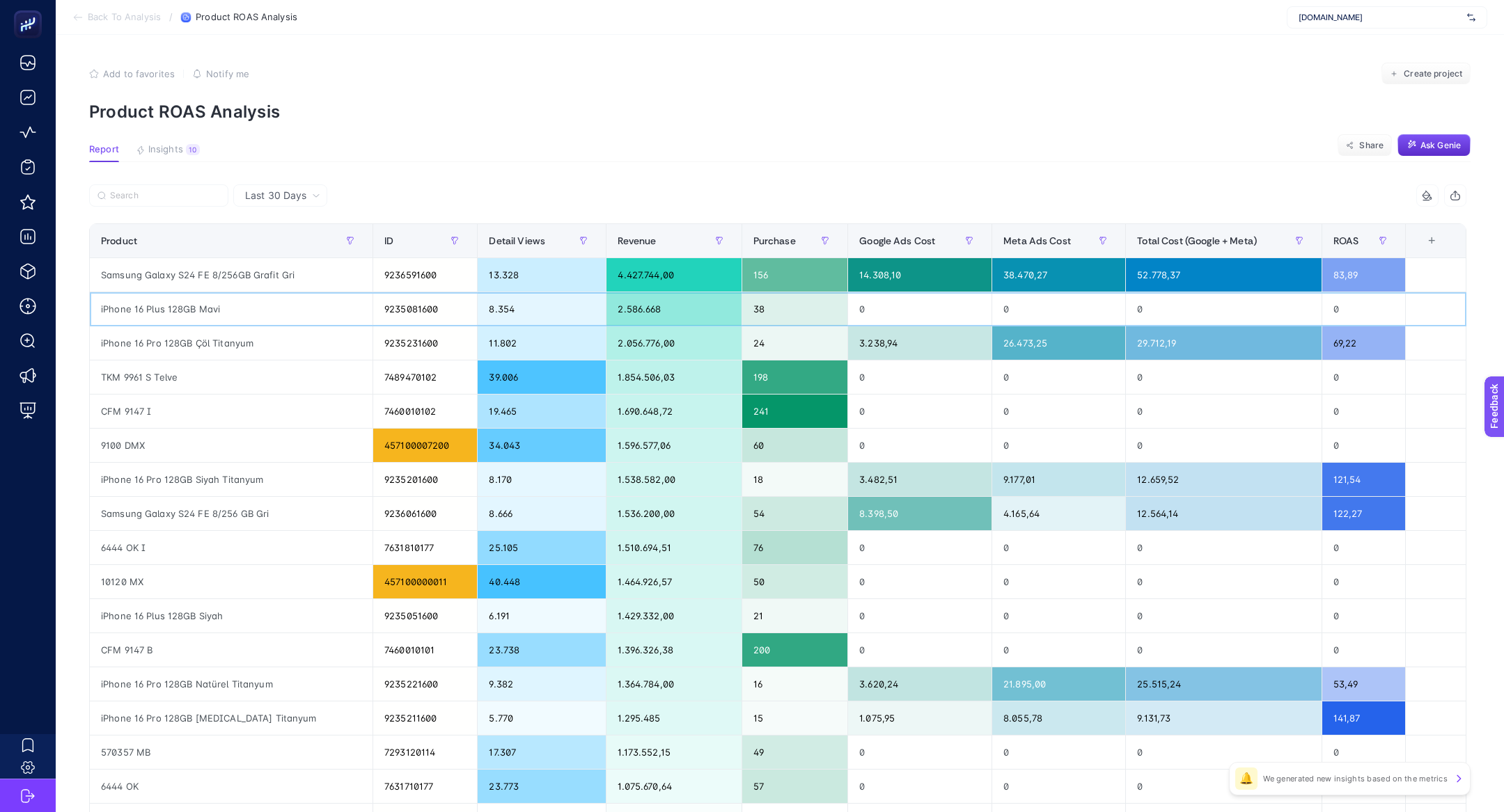
click at [543, 317] on div "8.354" at bounding box center [541, 309] width 128 height 34
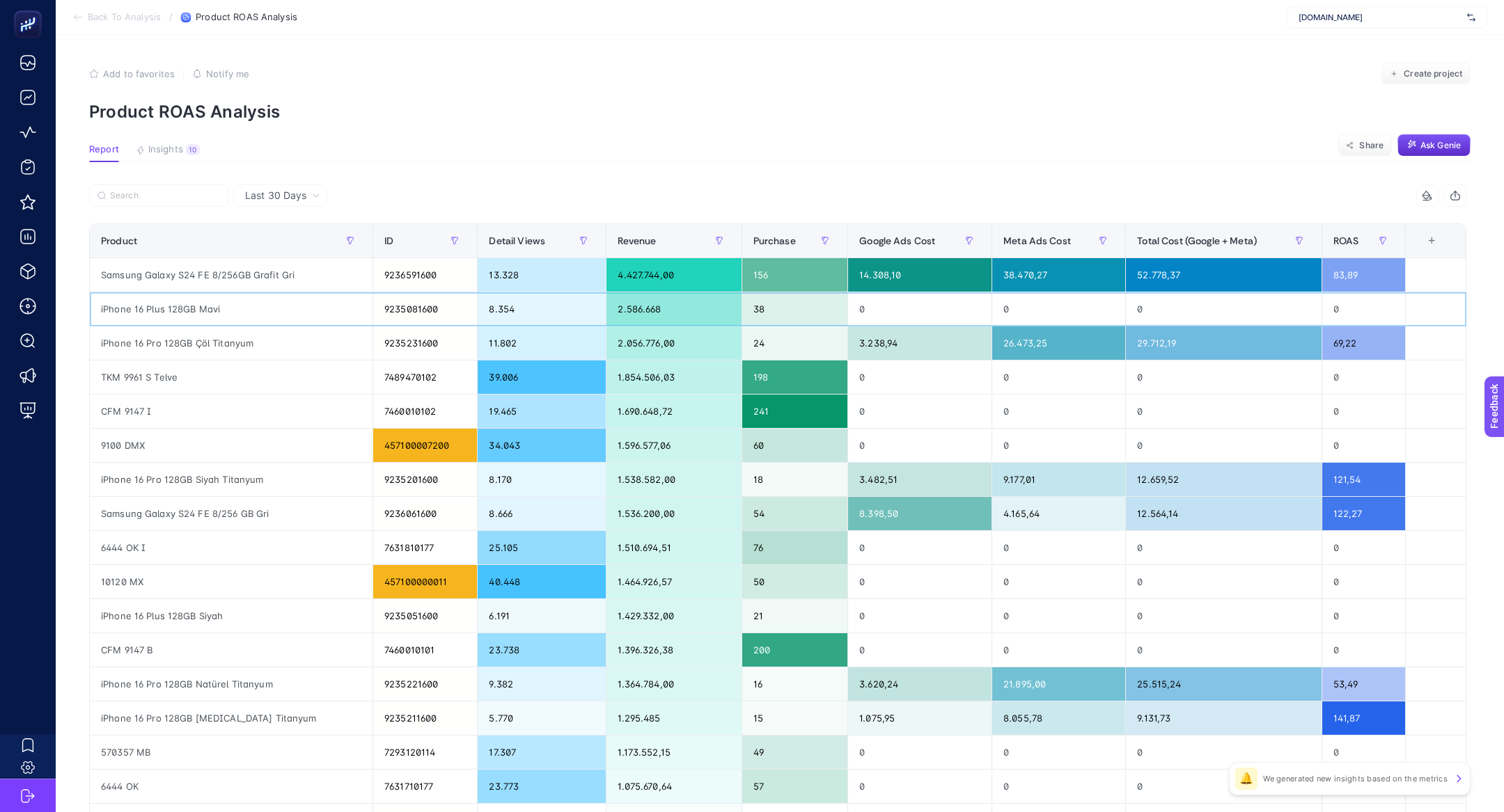
click at [543, 317] on div "8.354" at bounding box center [541, 309] width 128 height 34
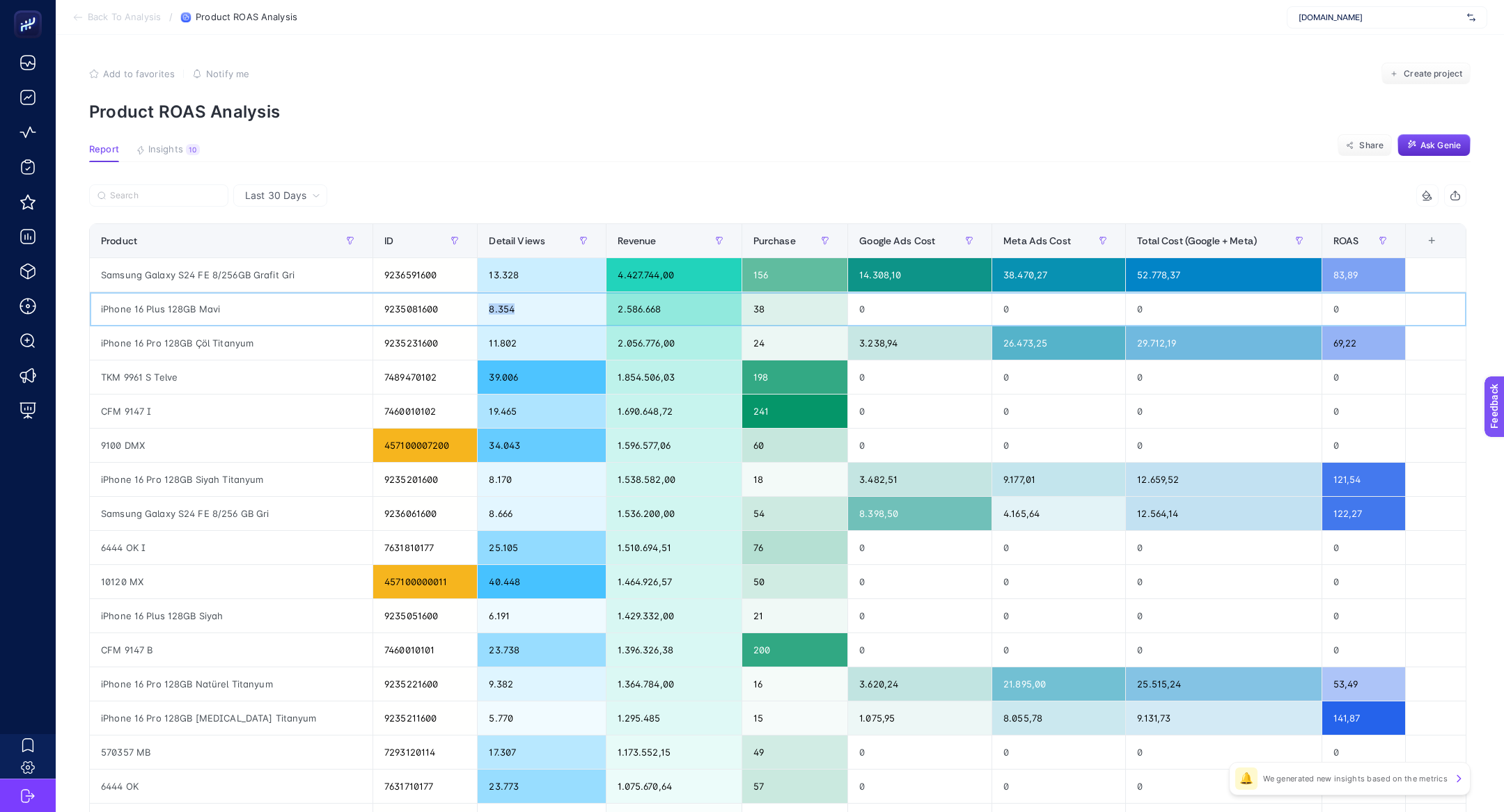
click at [543, 317] on div "8.354" at bounding box center [541, 309] width 128 height 34
click at [651, 302] on div "2.586.668" at bounding box center [673, 309] width 134 height 34
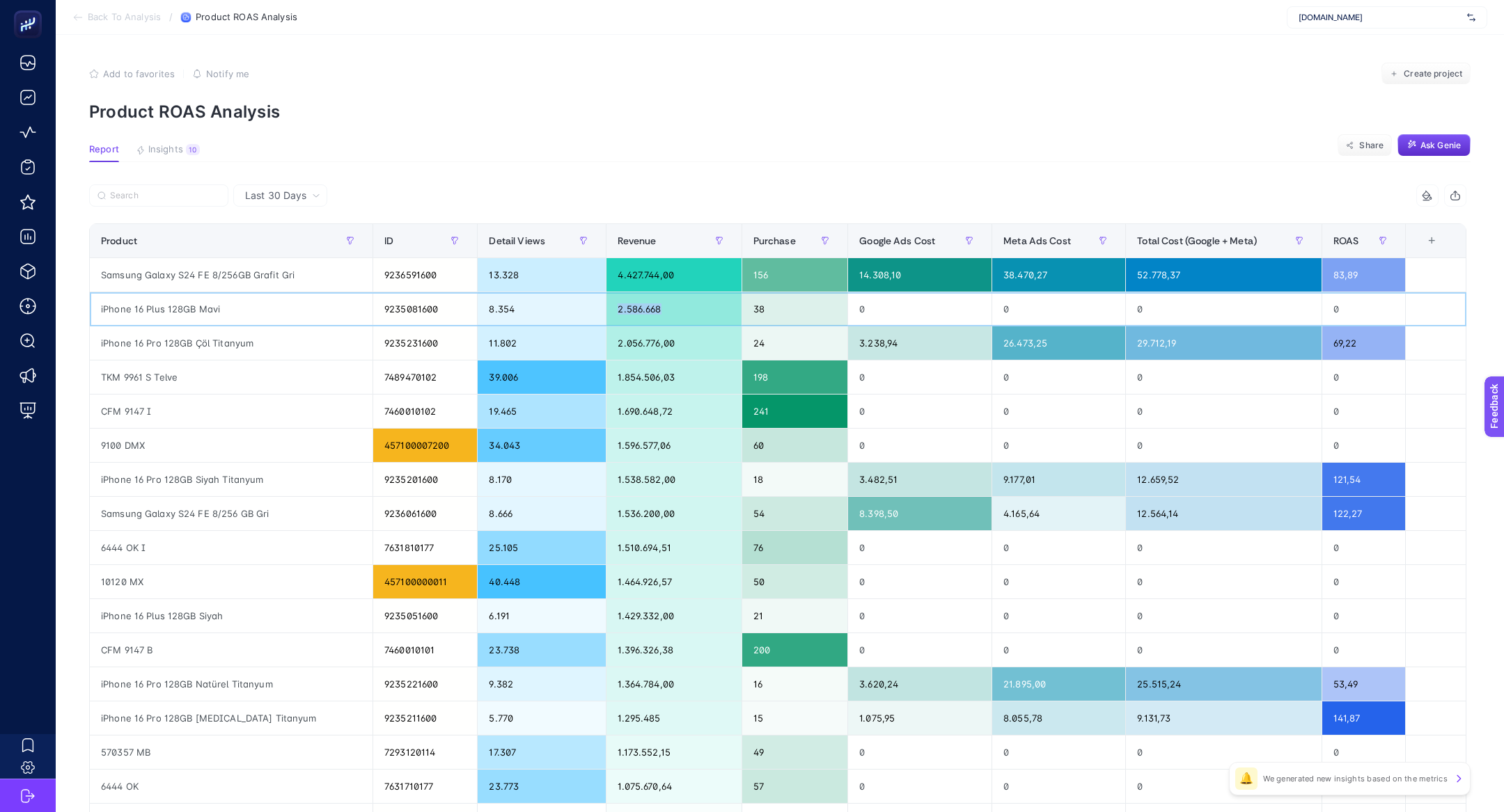
click at [651, 302] on div "2.586.668" at bounding box center [673, 309] width 134 height 34
click at [258, 360] on div "TKM 9961 S Telve" at bounding box center [231, 377] width 283 height 34
click at [256, 346] on div "iPhone 16 Pro 128GB Çöl Titanyum" at bounding box center [231, 343] width 283 height 34
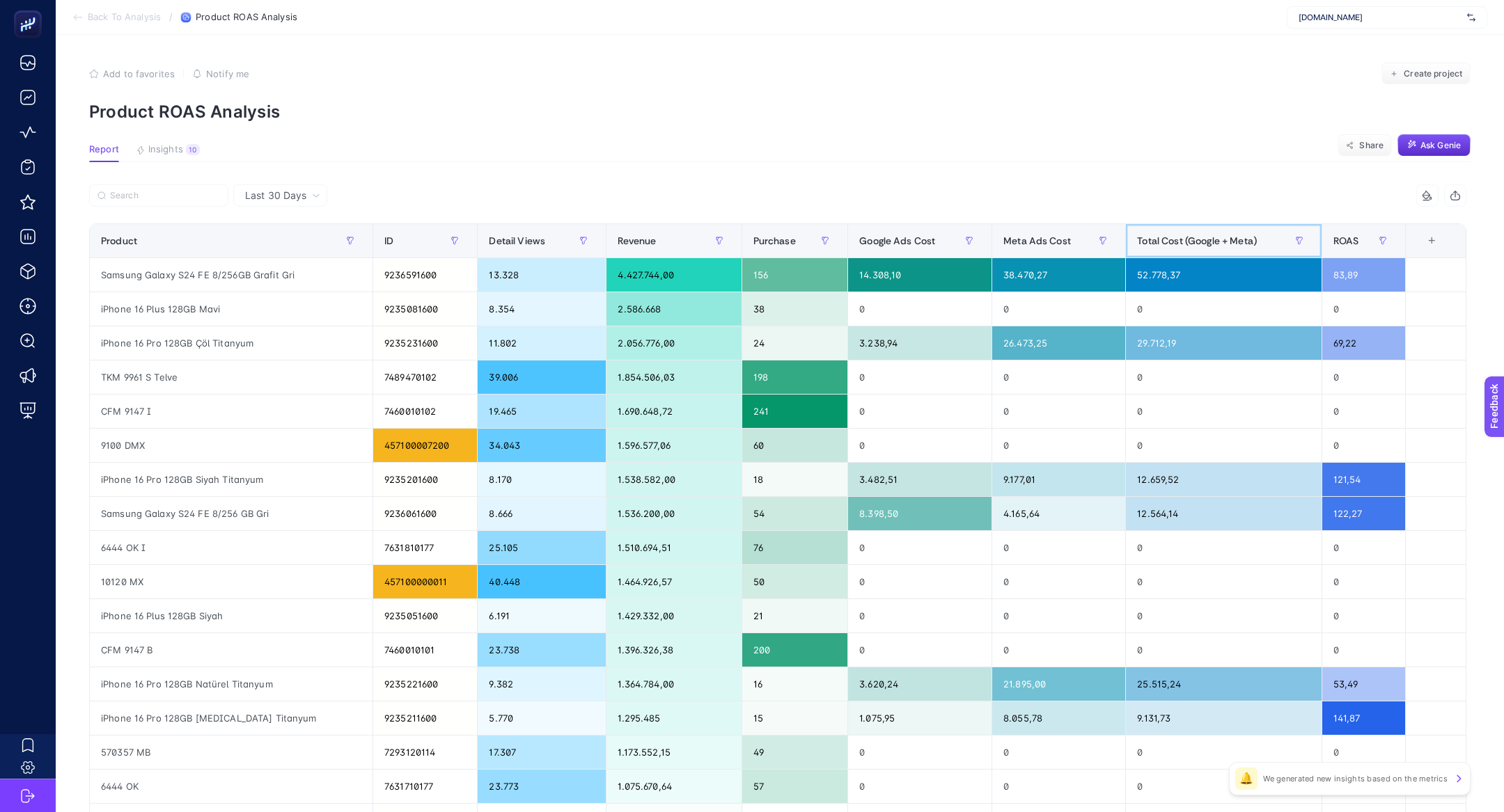
click at [1141, 239] on span "Total Cost (Google + Meta)" at bounding box center [1196, 240] width 119 height 11
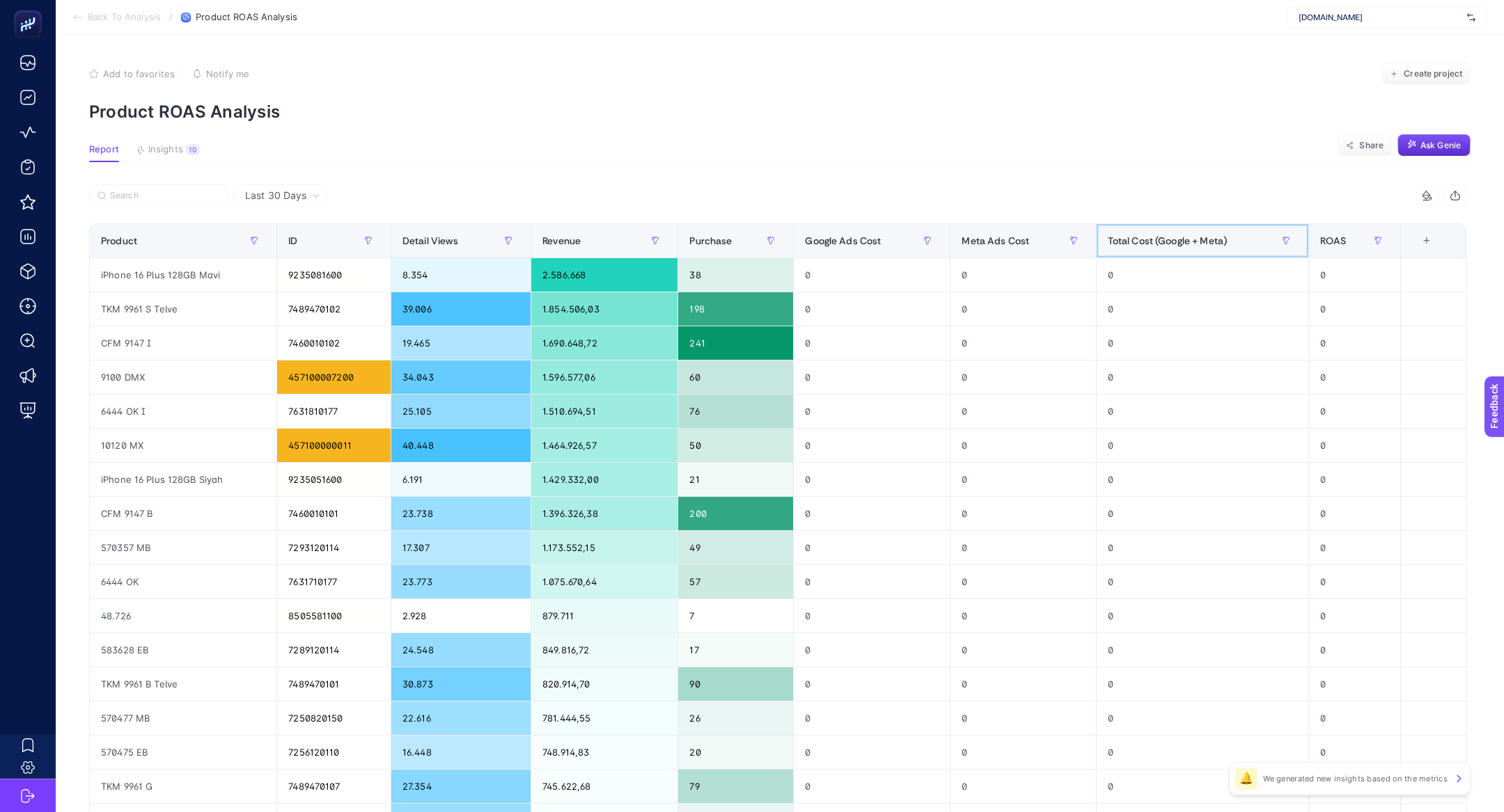
click at [1141, 239] on span "Total Cost (Google + Meta)" at bounding box center [1167, 240] width 119 height 11
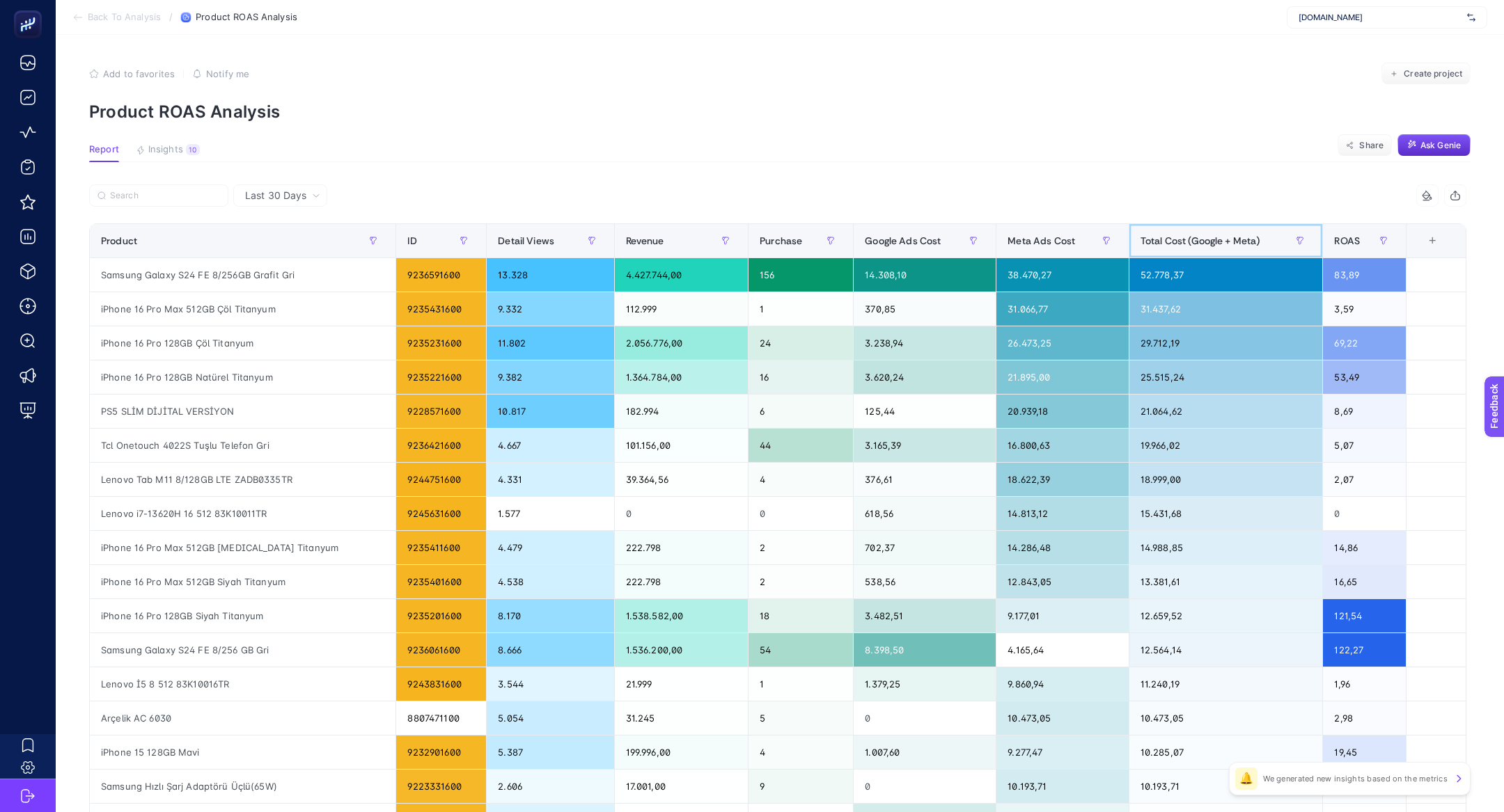
click at [1141, 239] on span "Total Cost (Google + Meta)" at bounding box center [1200, 240] width 119 height 11
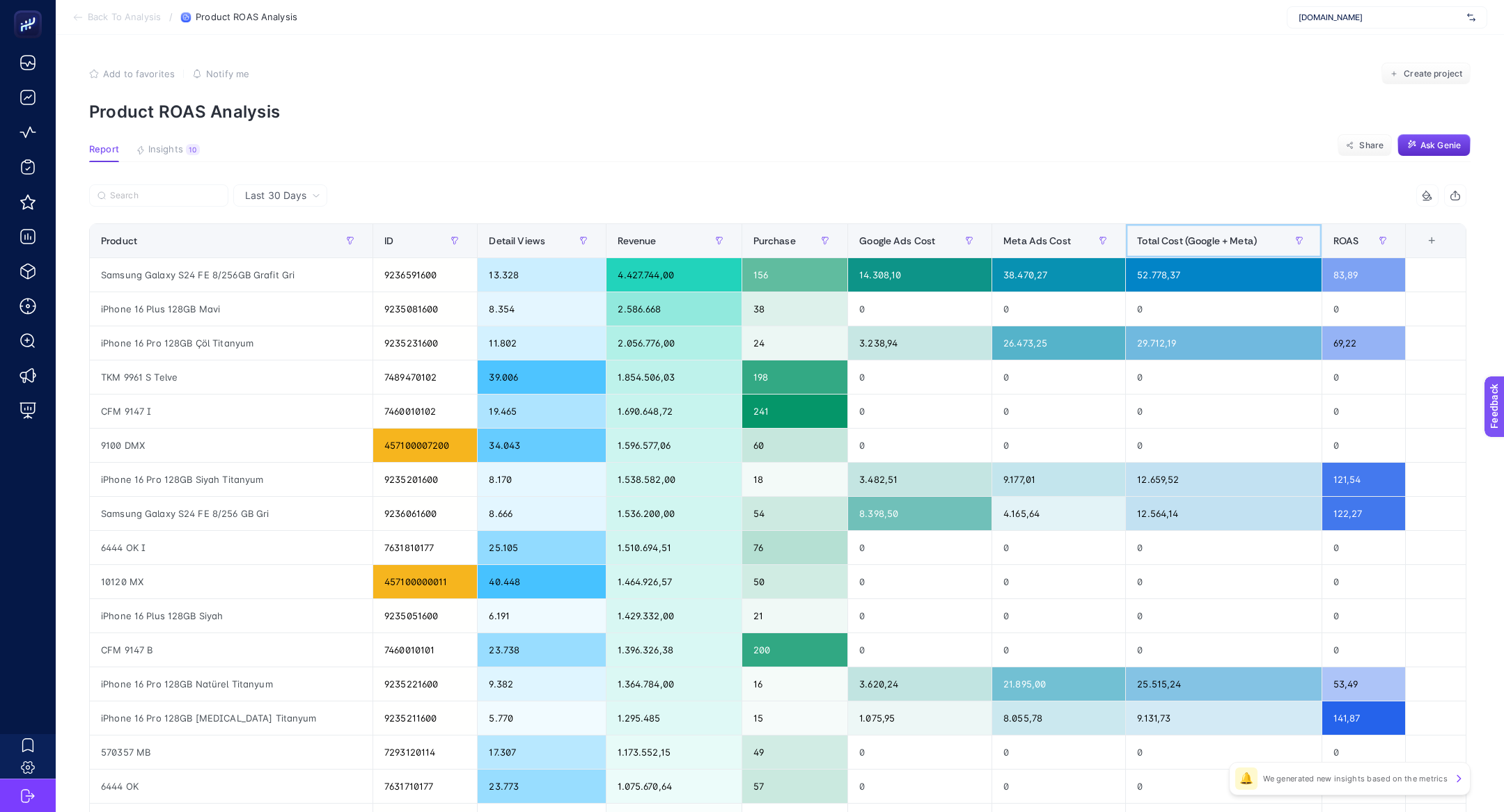
click at [1141, 239] on span "Total Cost (Google + Meta)" at bounding box center [1196, 240] width 119 height 11
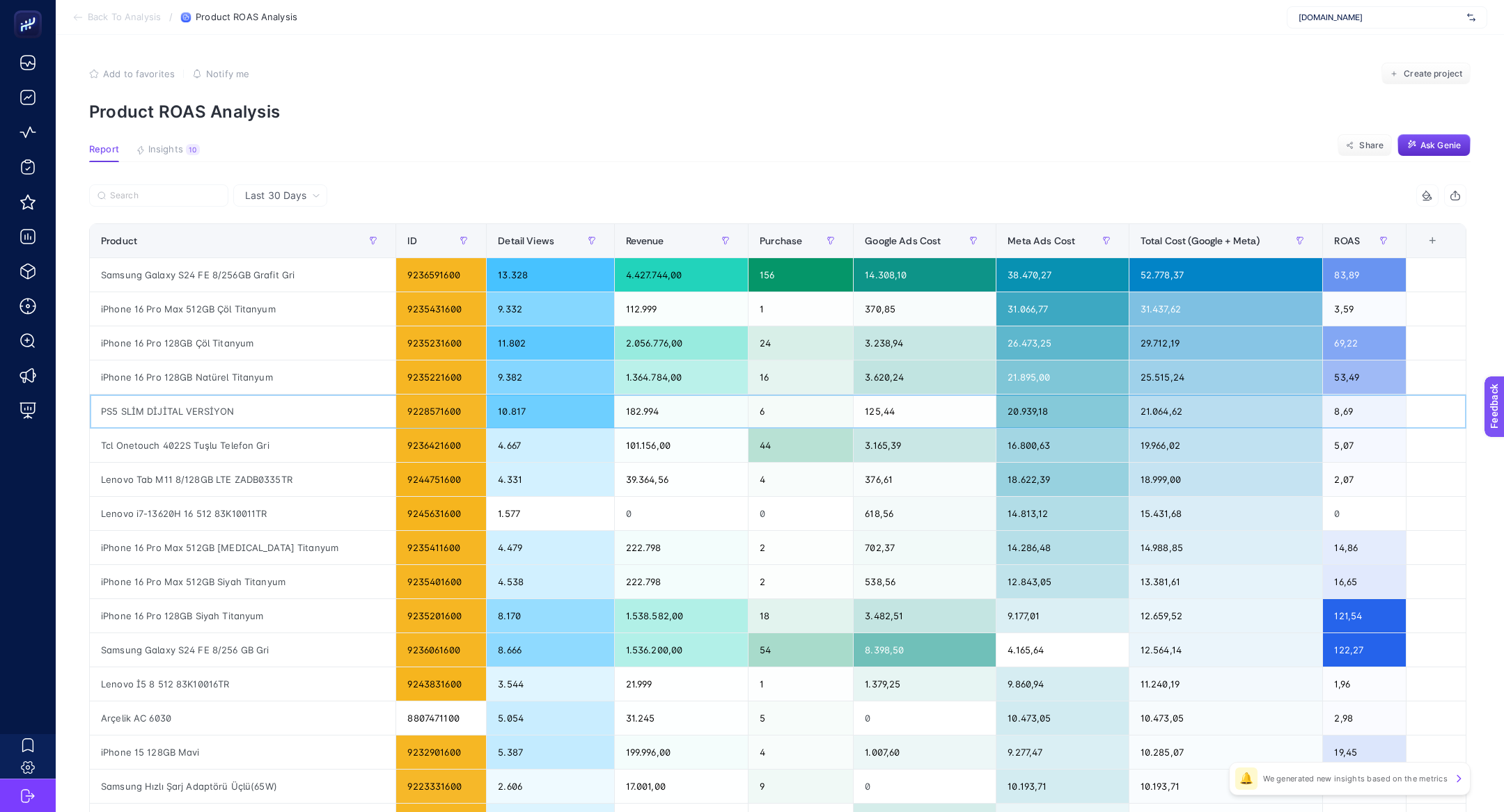
click at [177, 414] on div "PS5 SLİM DİJİTAL VERSİYON" at bounding box center [242, 411] width 305 height 34
click at [122, 199] on input "Search" at bounding box center [165, 195] width 110 height 10
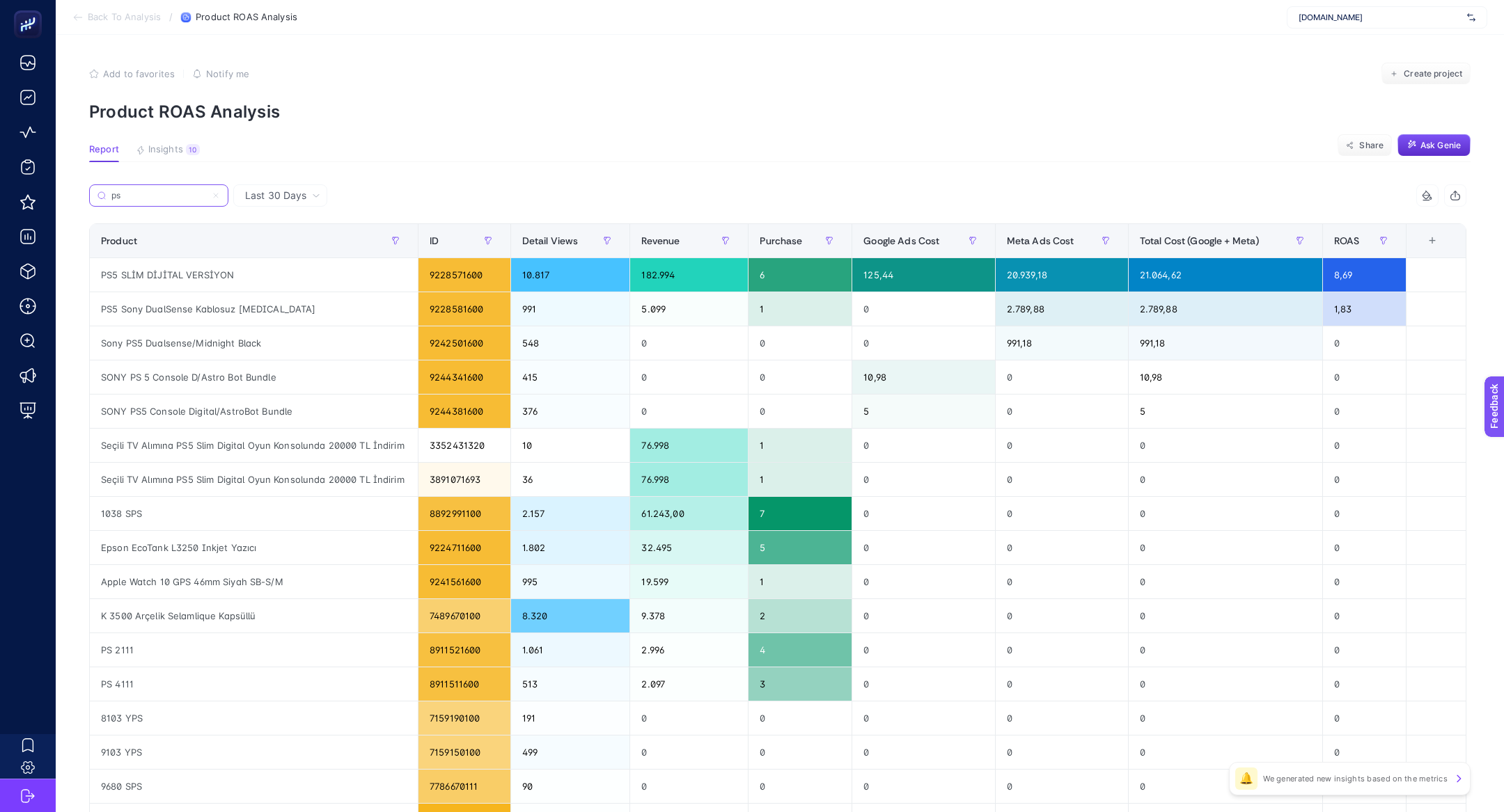
type input "p"
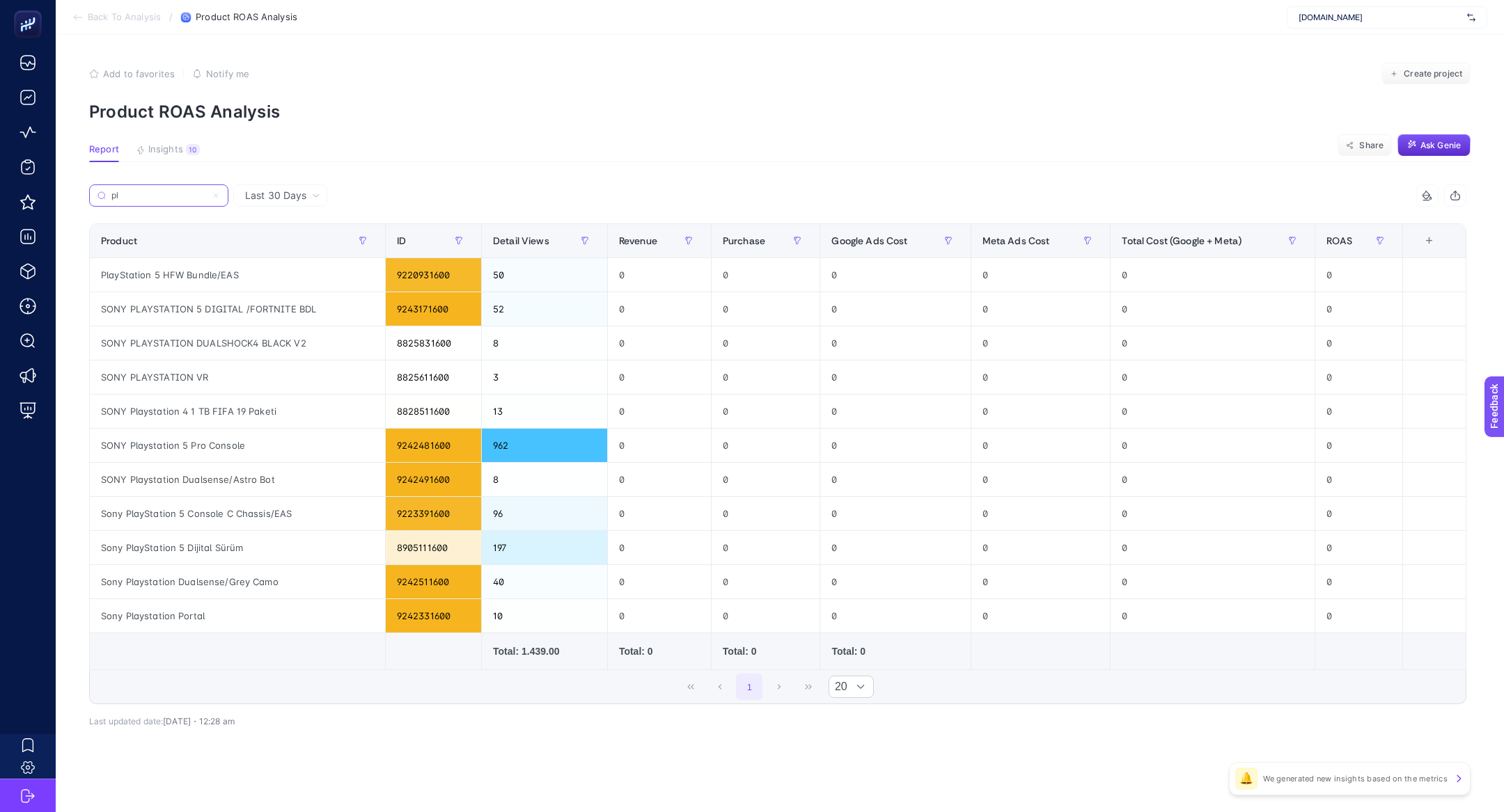
type input "p"
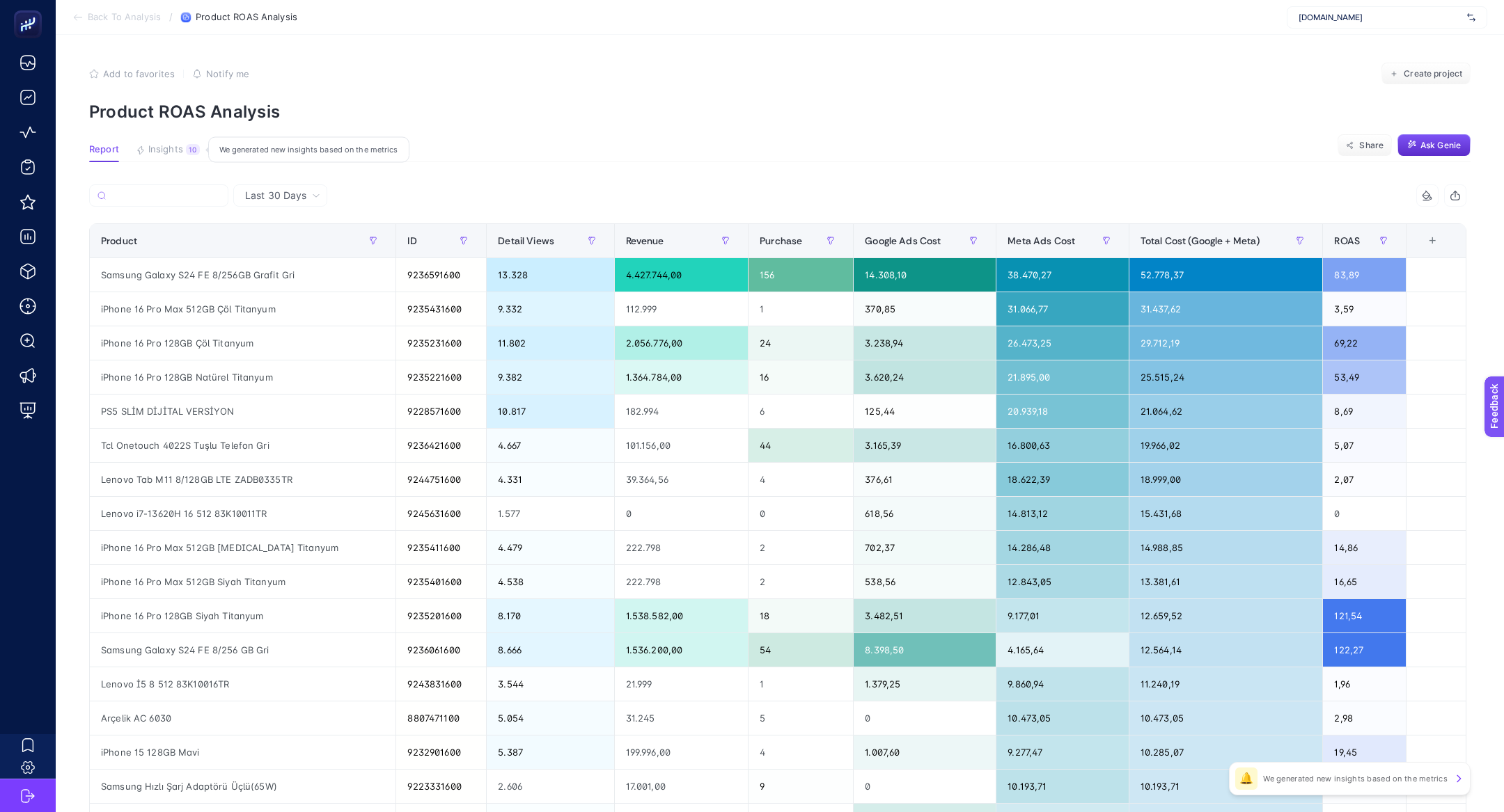
click at [171, 150] on span "Insights" at bounding box center [166, 149] width 35 height 11
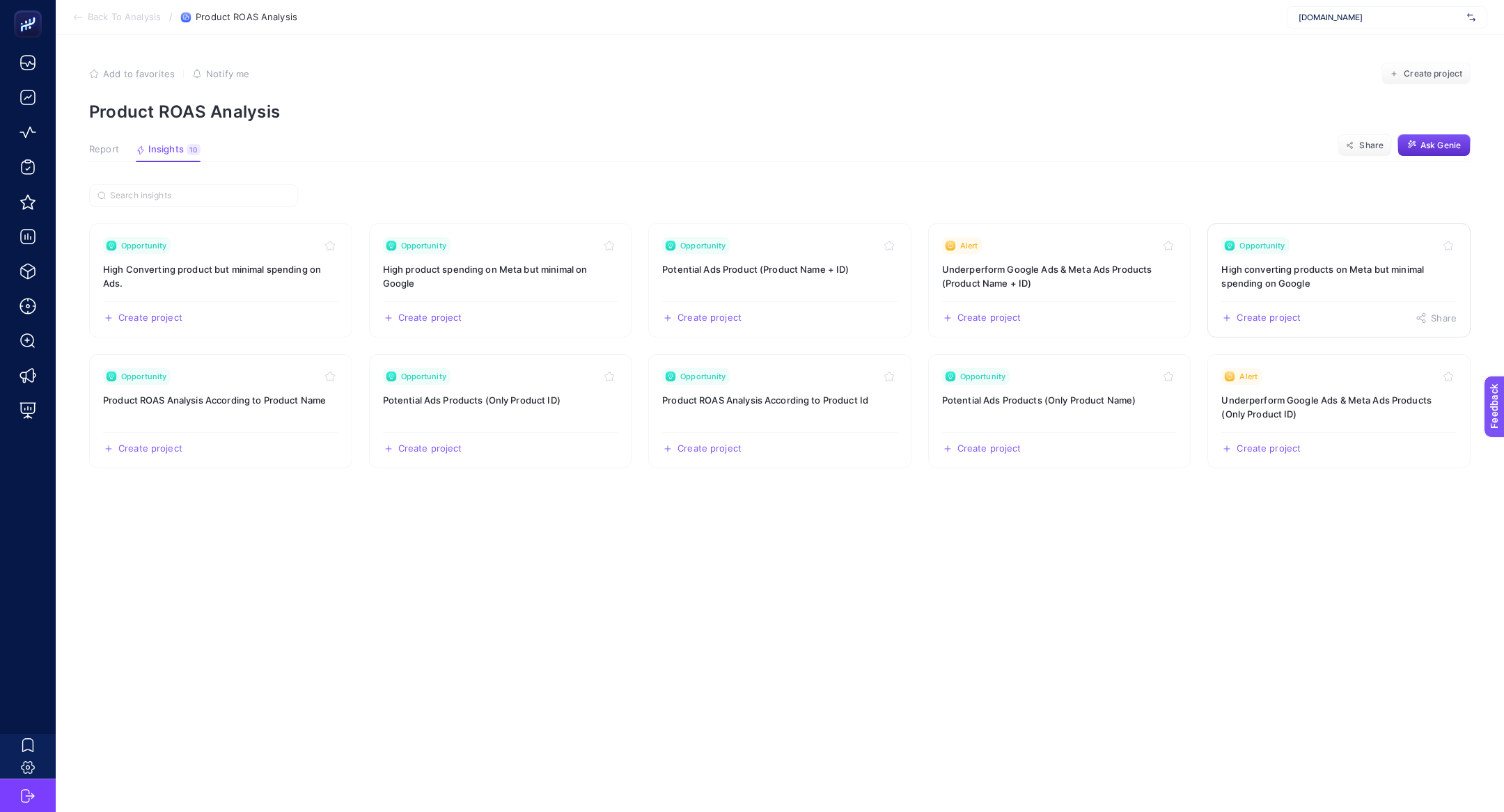
click at [1313, 281] on h3 "High converting products on Meta but minimal spending on Google" at bounding box center [1338, 276] width 235 height 28
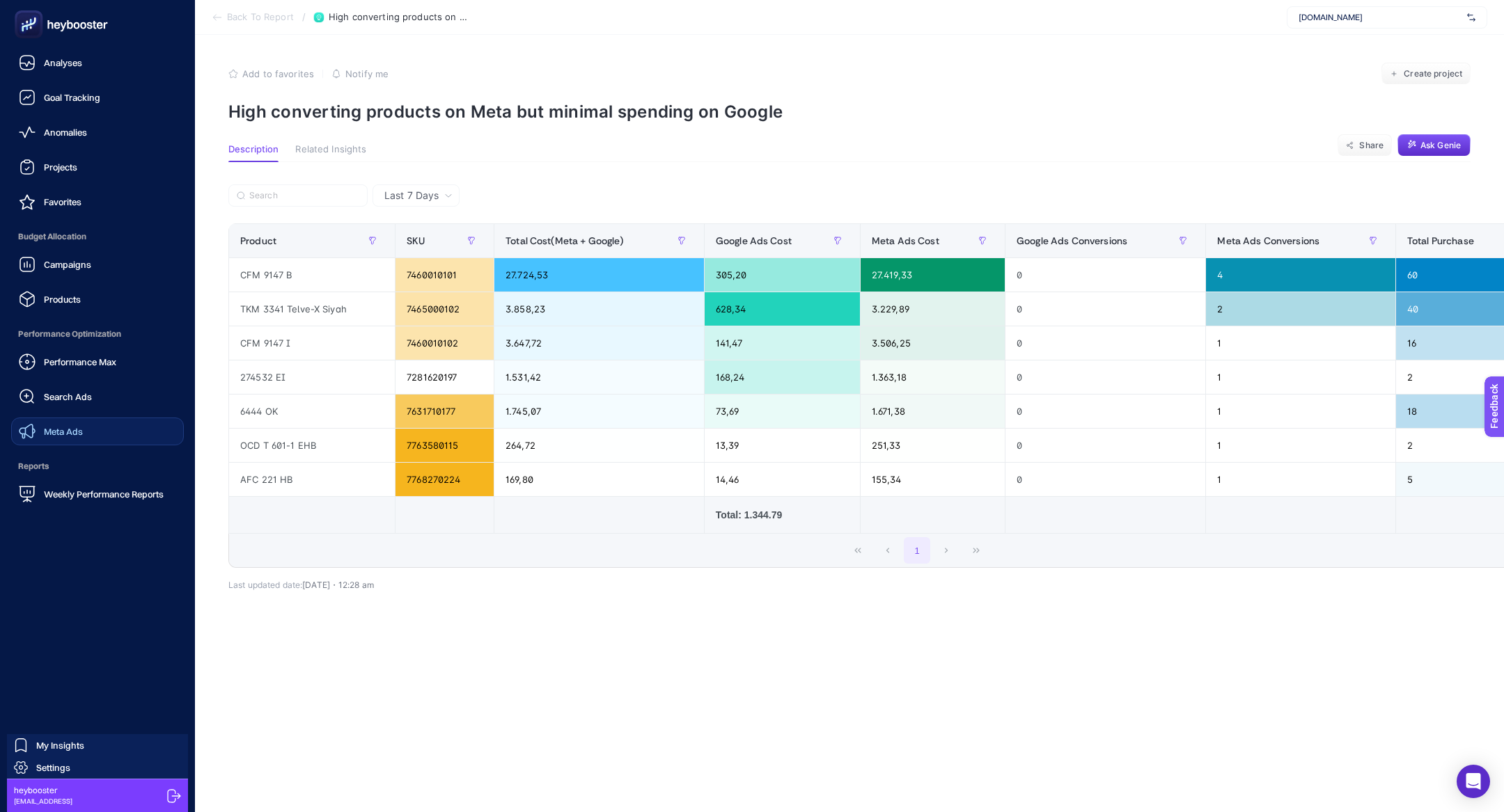
click at [75, 422] on link "Meta Ads" at bounding box center [97, 431] width 173 height 28
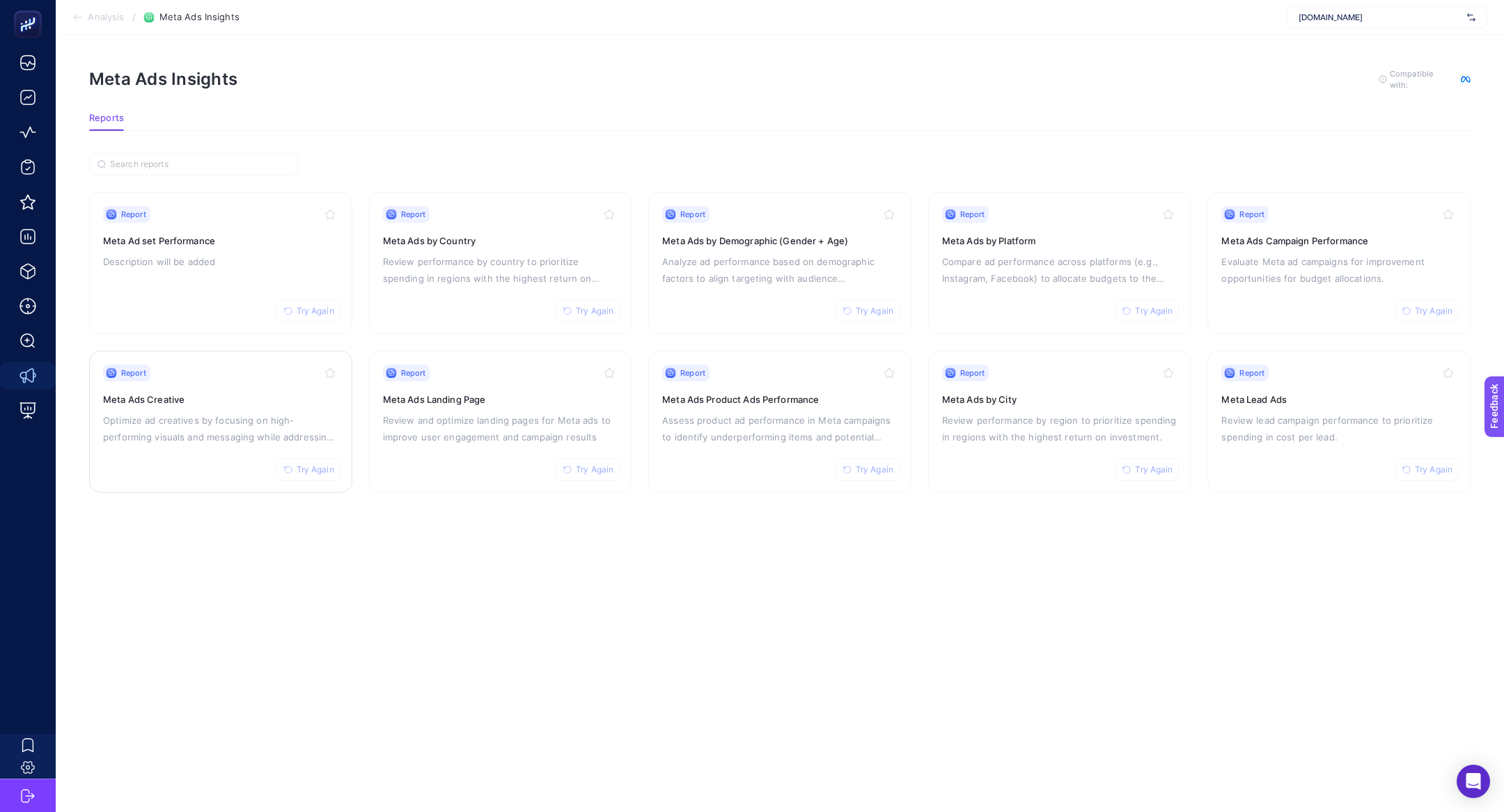
click at [218, 412] on p "Optimize ad creatives by focusing on high-performing visuals and messaging whil…" at bounding box center [221, 429] width 235 height 34
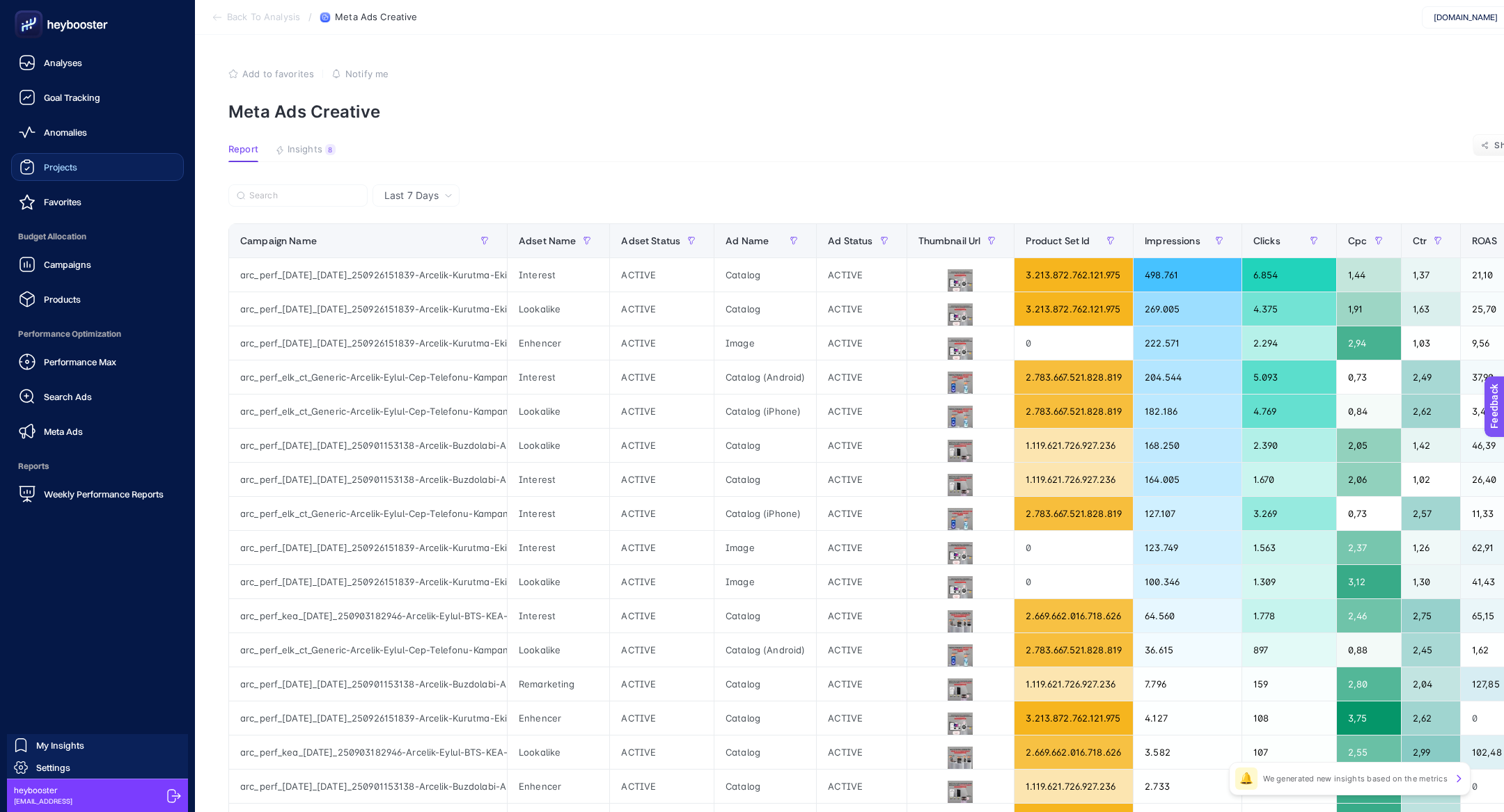
click at [44, 179] on link "Projects" at bounding box center [97, 167] width 173 height 28
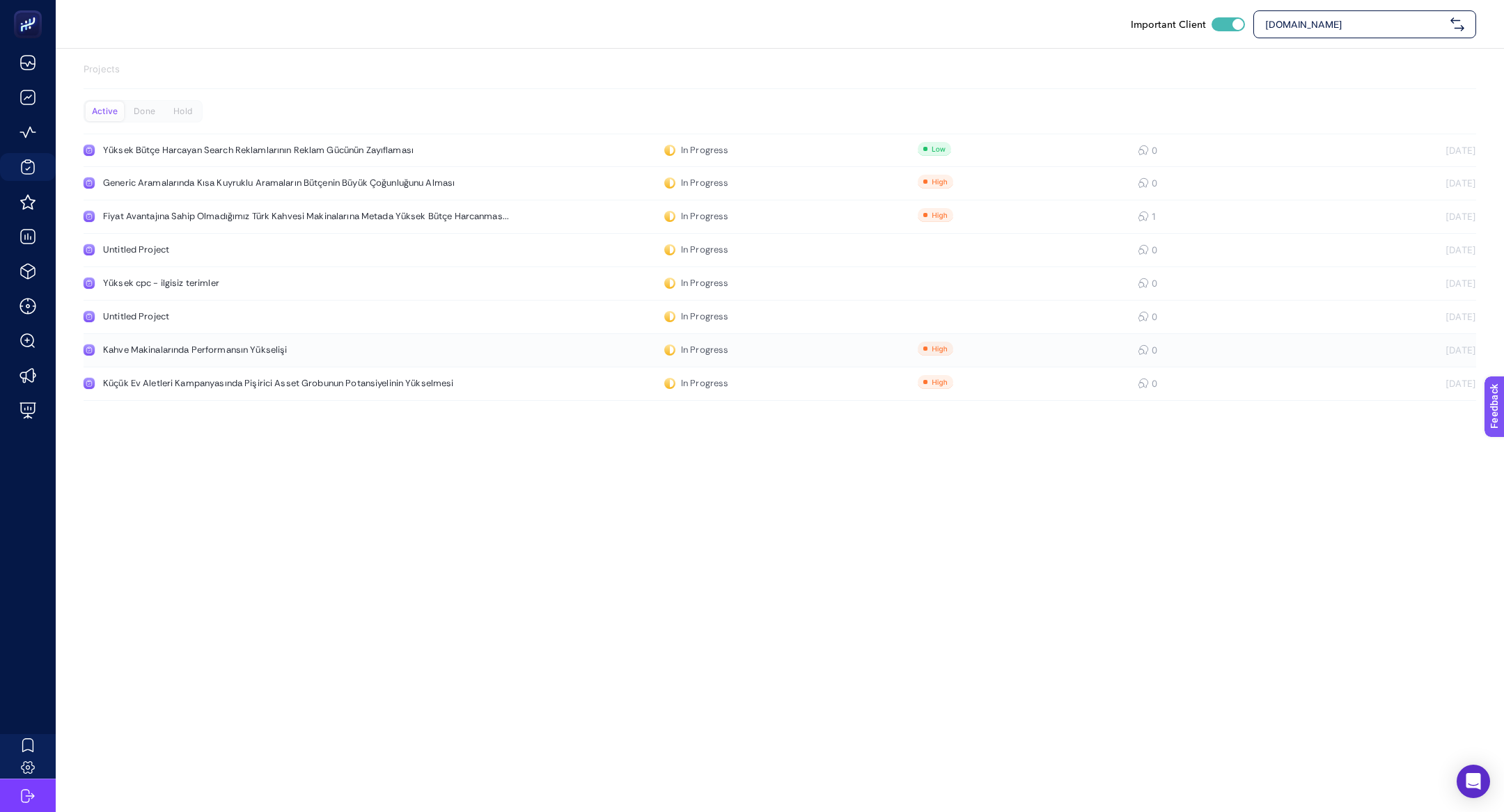
click at [356, 349] on div "Kahve Makinalarında Performansın Yükselişi" at bounding box center [264, 349] width 322 height 11
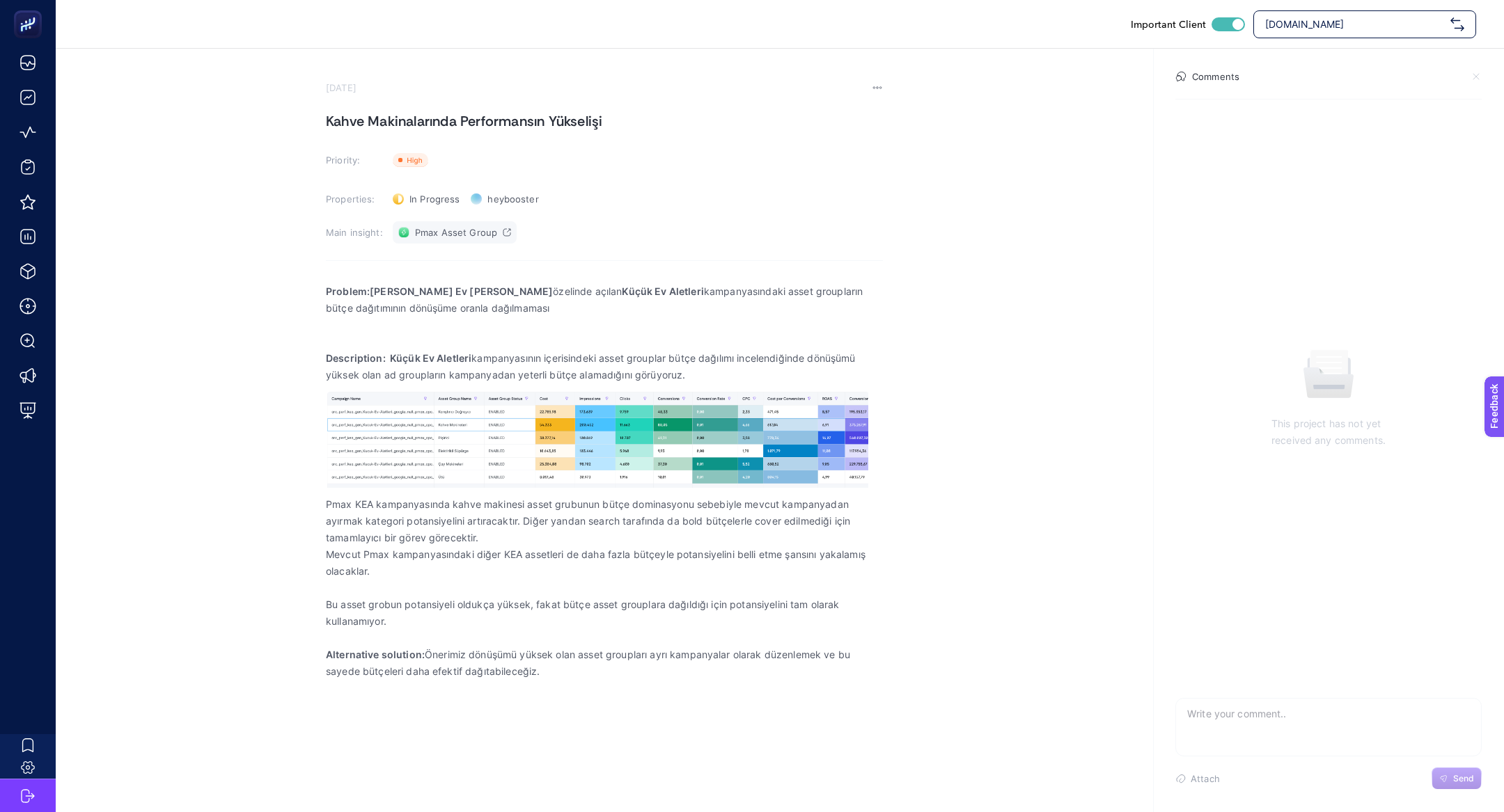
click at [467, 228] on span "Pmax Asset Group" at bounding box center [456, 232] width 82 height 11
click at [481, 233] on span "Pmax Asset Group" at bounding box center [456, 232] width 82 height 11
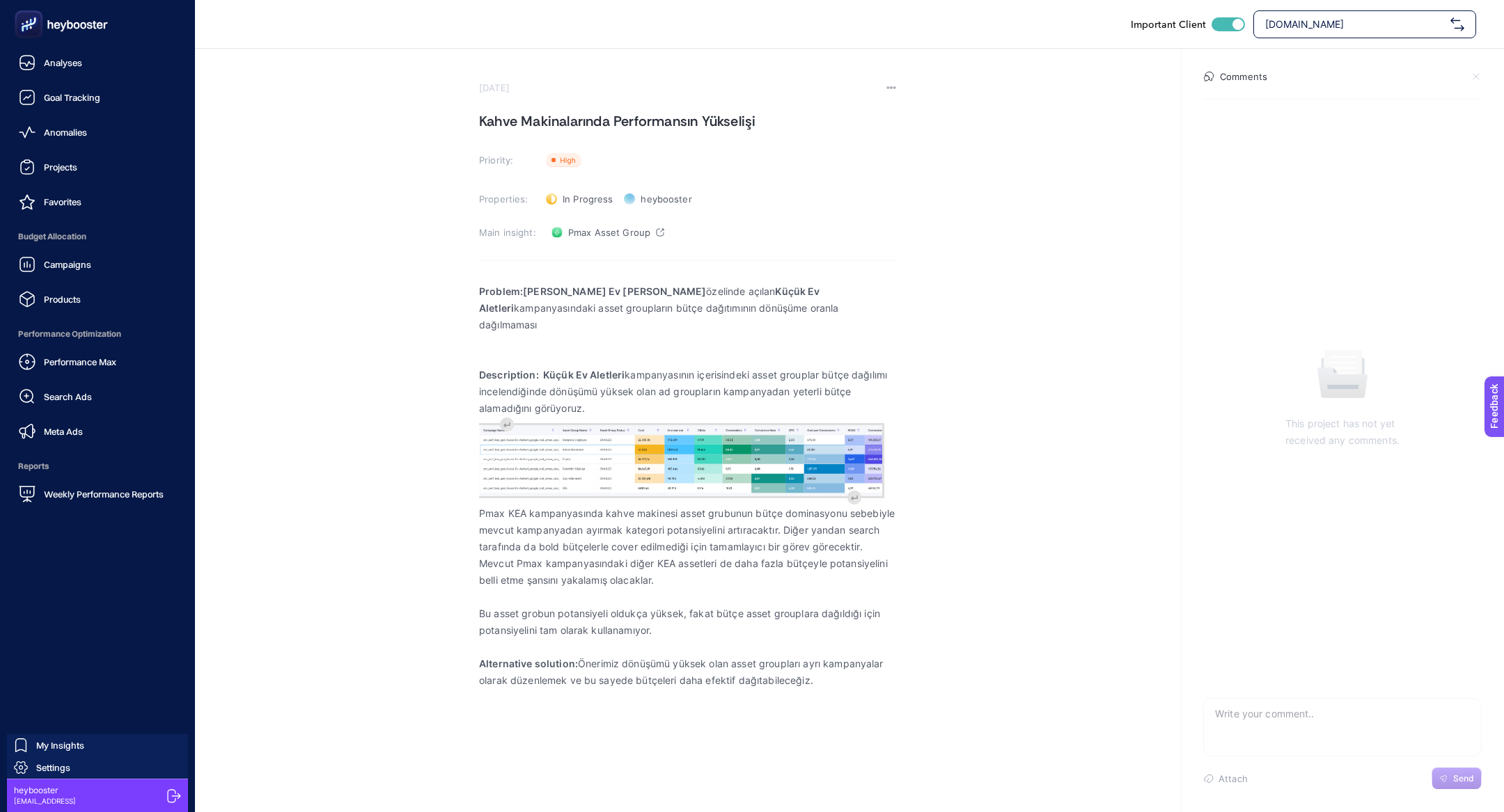
click at [38, 30] on rect at bounding box center [29, 24] width 23 height 23
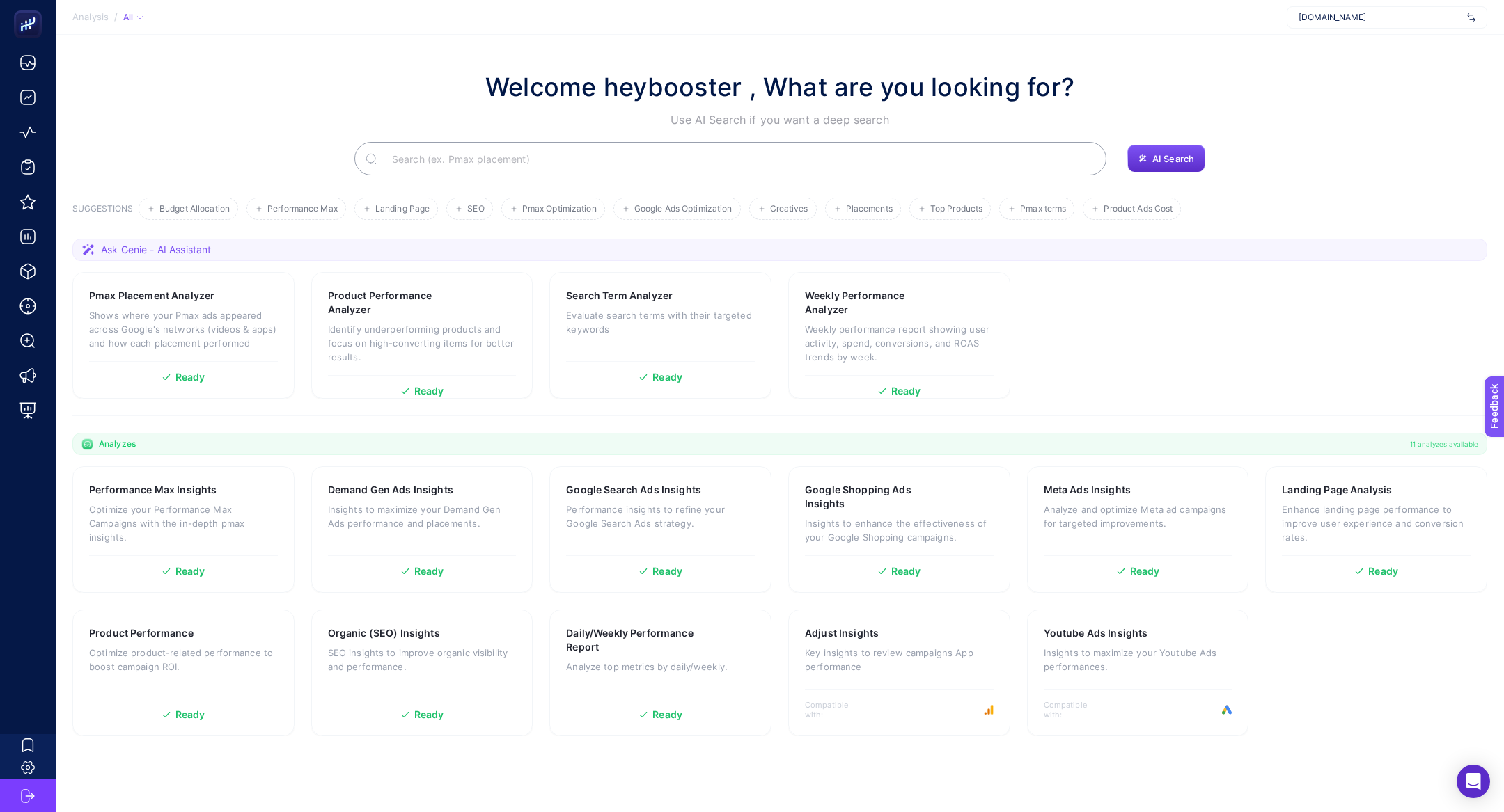
click at [514, 153] on input "Search" at bounding box center [738, 158] width 714 height 39
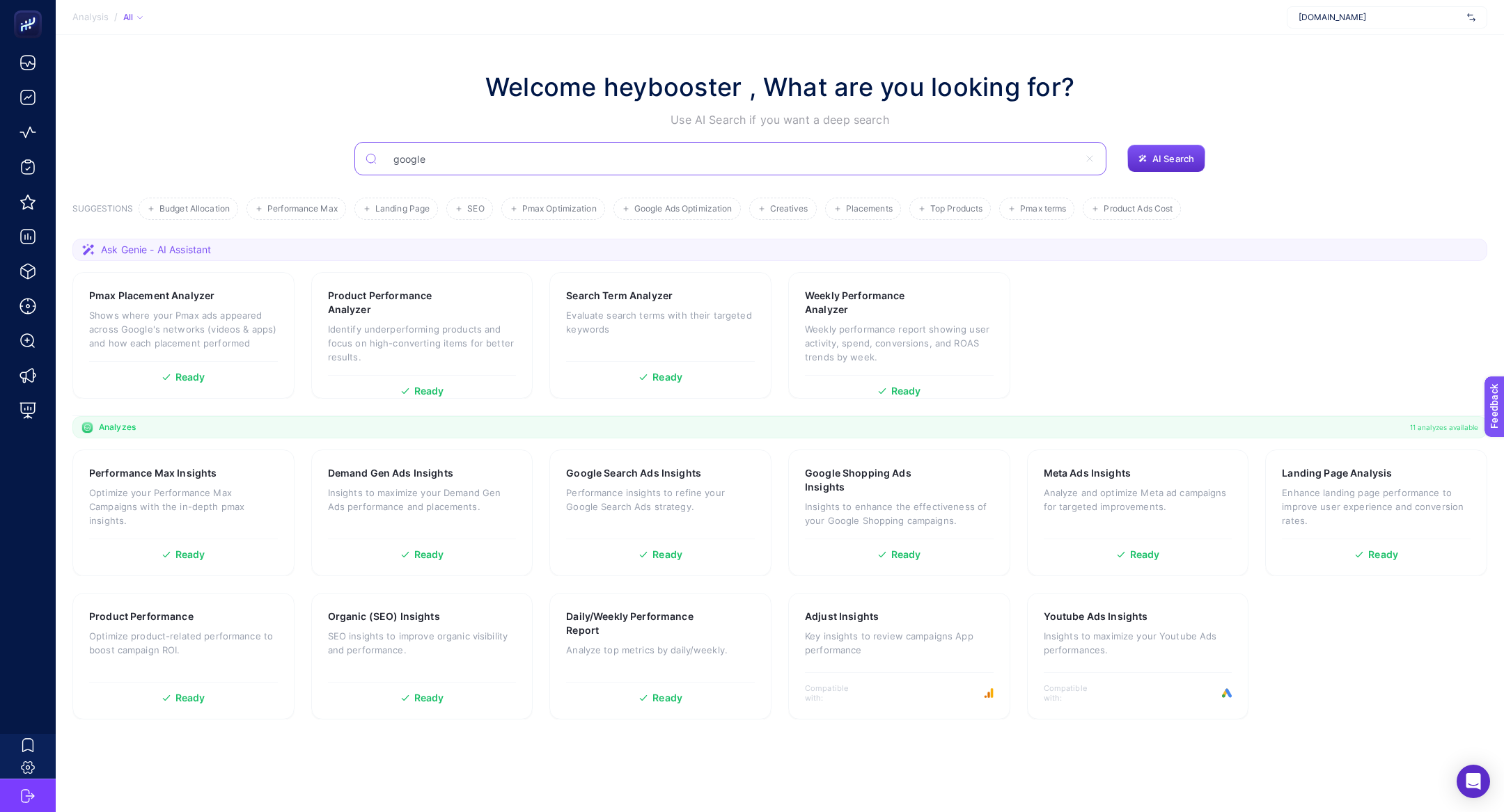
type input "google"
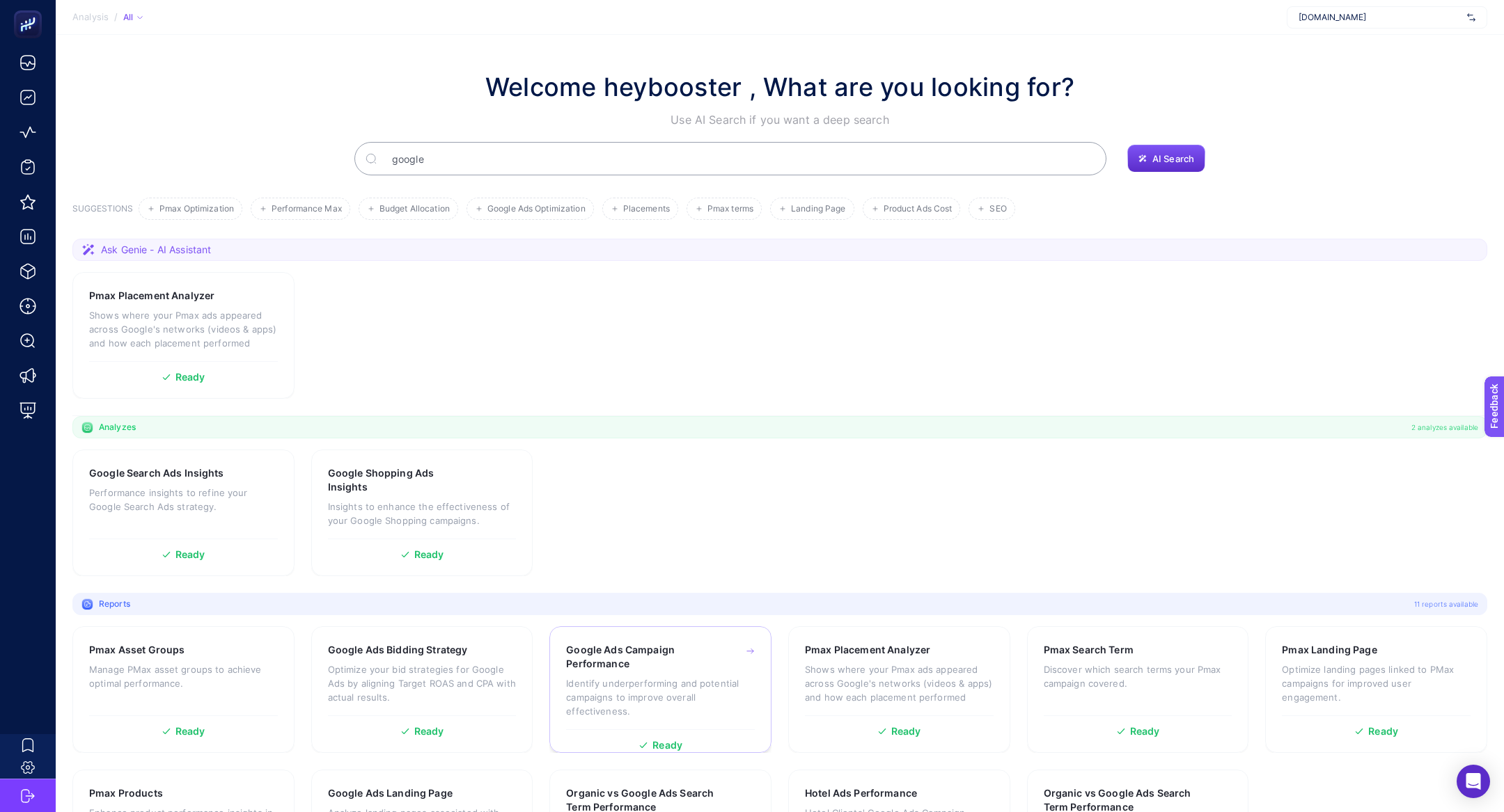
click at [664, 674] on div "Google Ads Campaign Performance Identify underperforming and potential campaign…" at bounding box center [661, 686] width 189 height 86
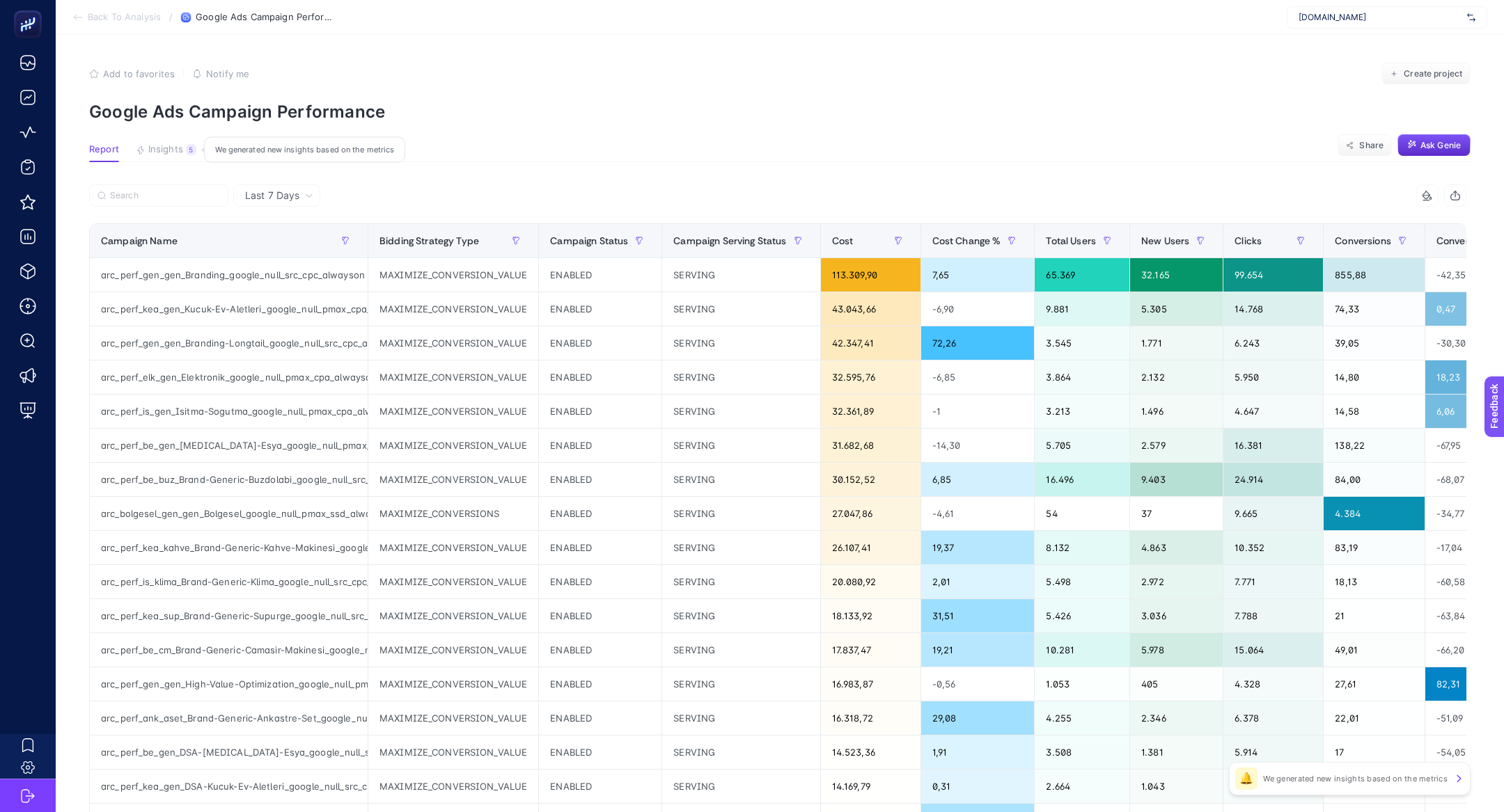
click at [180, 146] on span "Insights" at bounding box center [166, 149] width 35 height 11
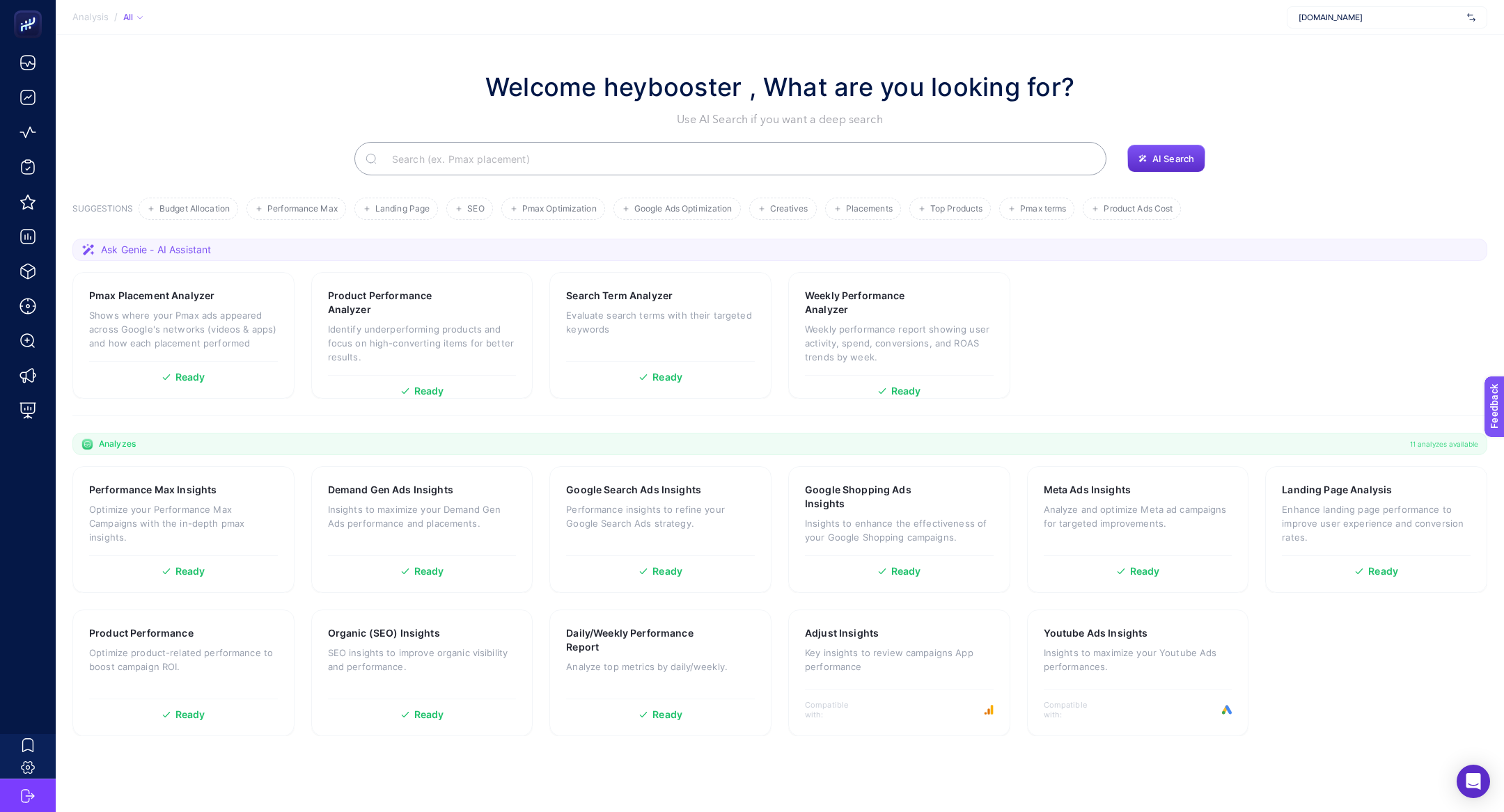
click at [560, 158] on input "Search" at bounding box center [738, 158] width 714 height 39
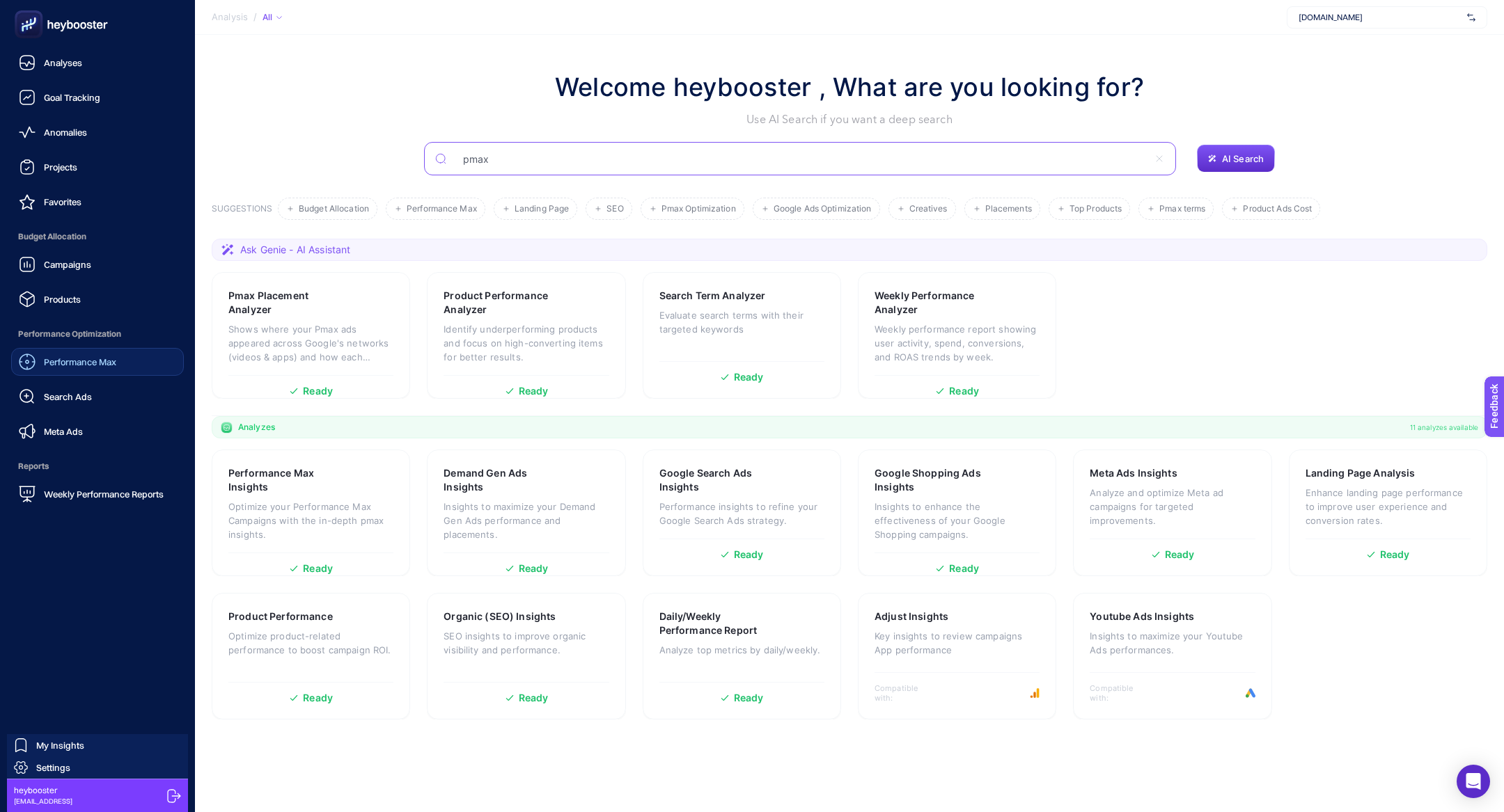
type input "pmax"
click at [48, 369] on div "Performance Max" at bounding box center [67, 362] width 97 height 17
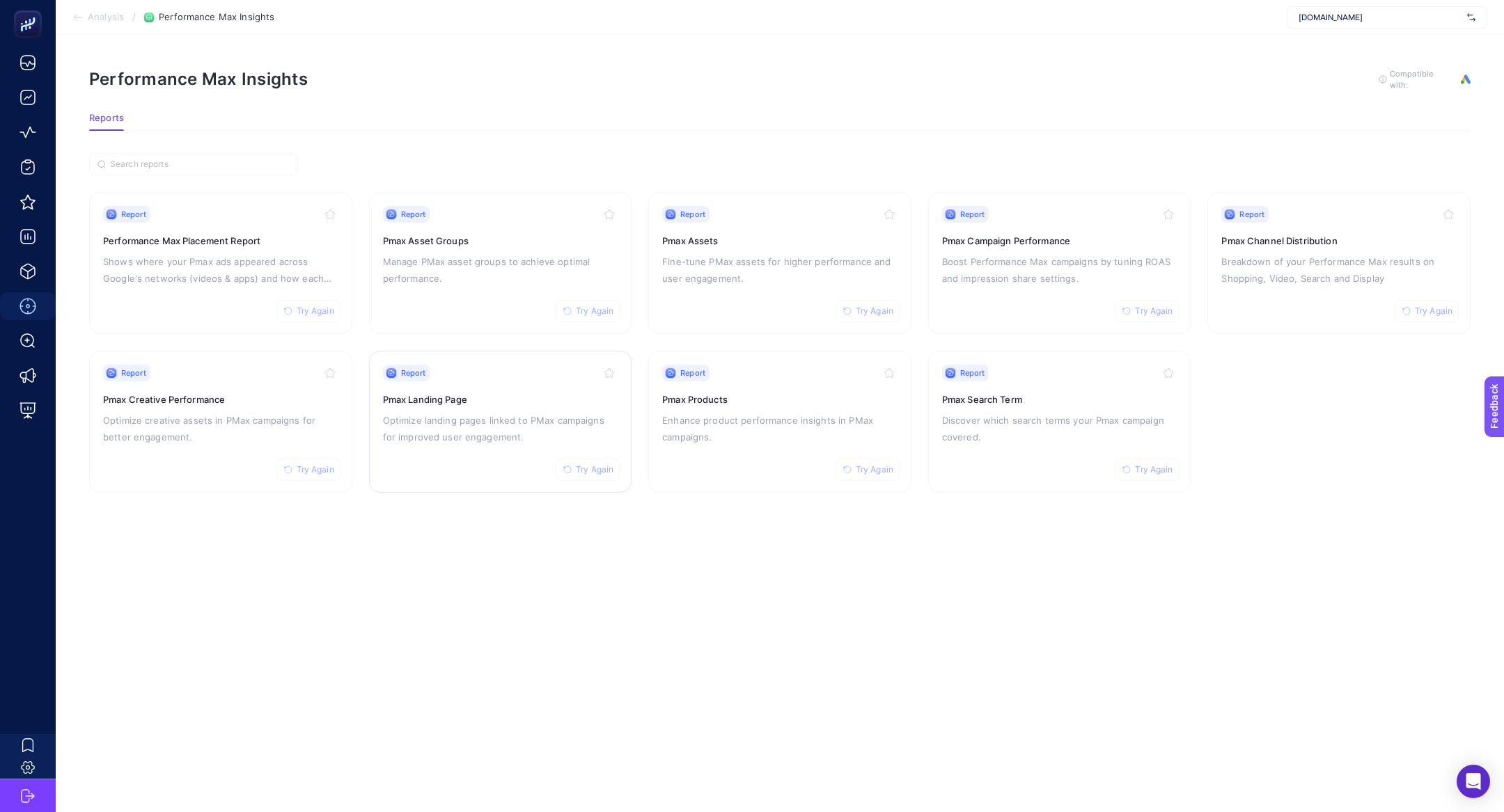
click at [471, 468] on div "Report Try Again Pmax Landing Page Optimize landing pages linked to PMax campai…" at bounding box center [500, 422] width 235 height 114
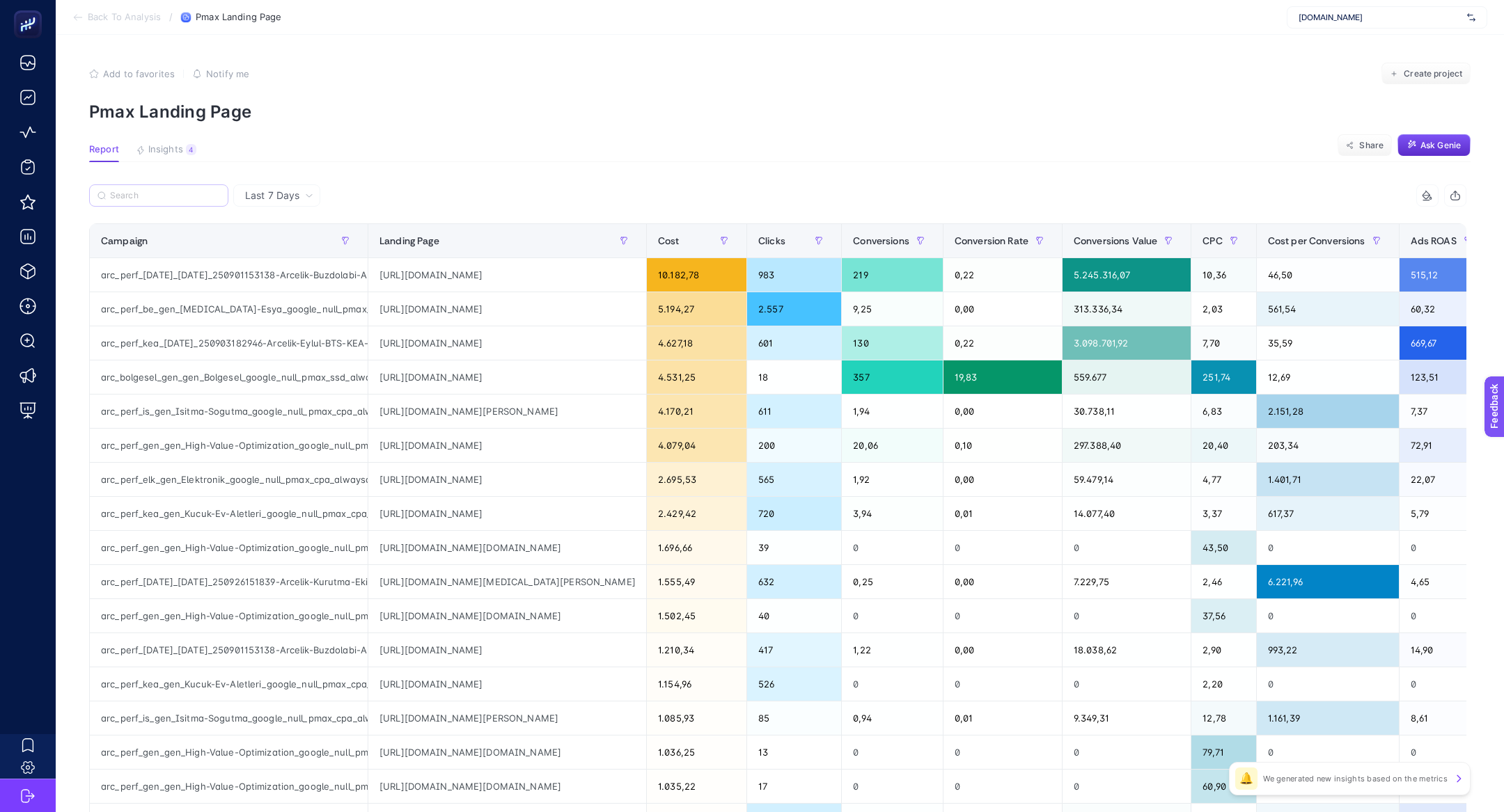
click at [138, 189] on label at bounding box center [159, 195] width 139 height 22
click at [138, 190] on input "Search" at bounding box center [165, 195] width 110 height 10
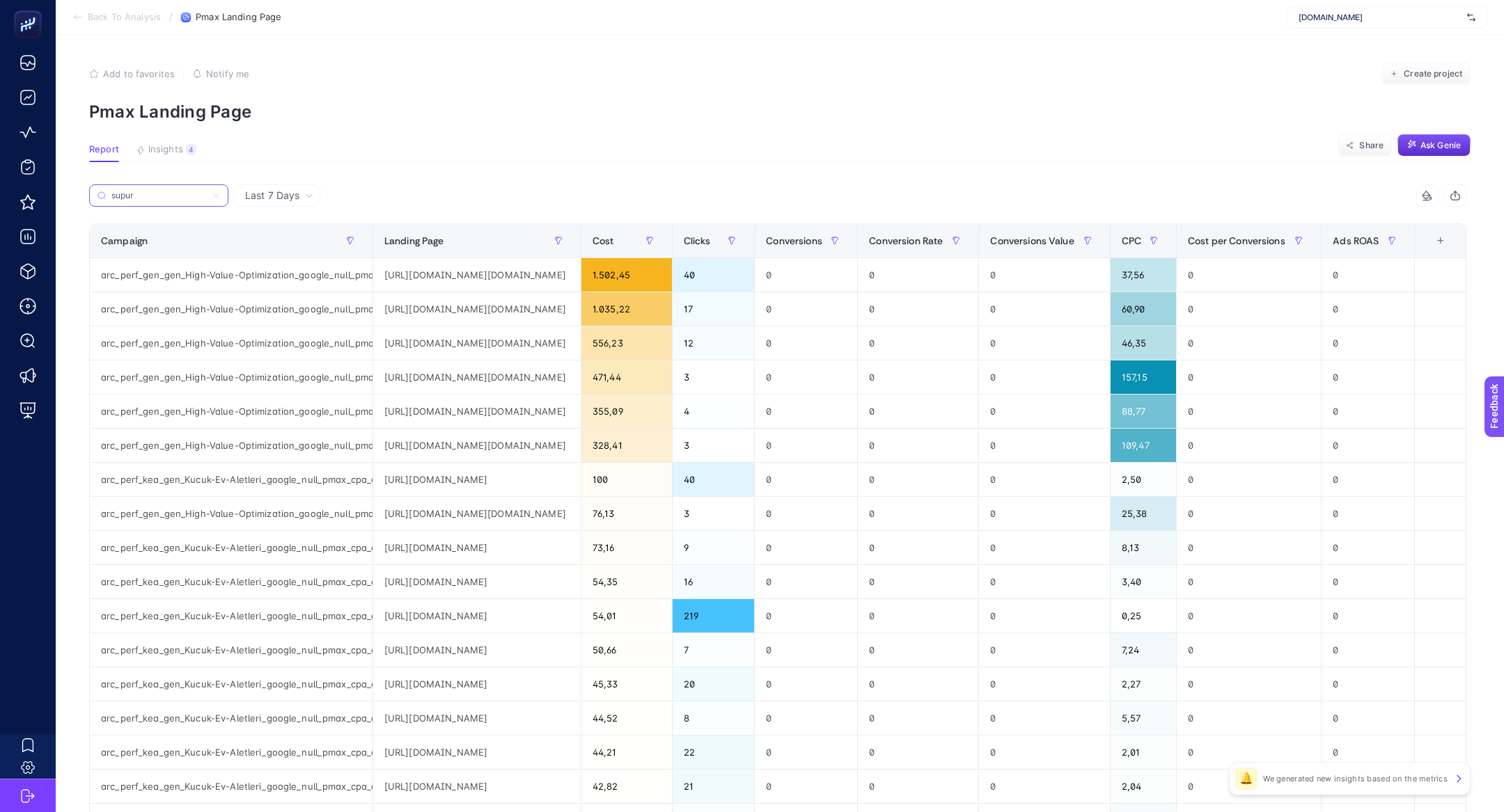
type input "supur"
click at [453, 278] on div "[URL][DOMAIN_NAME][DOMAIN_NAME]" at bounding box center [476, 275] width 207 height 34
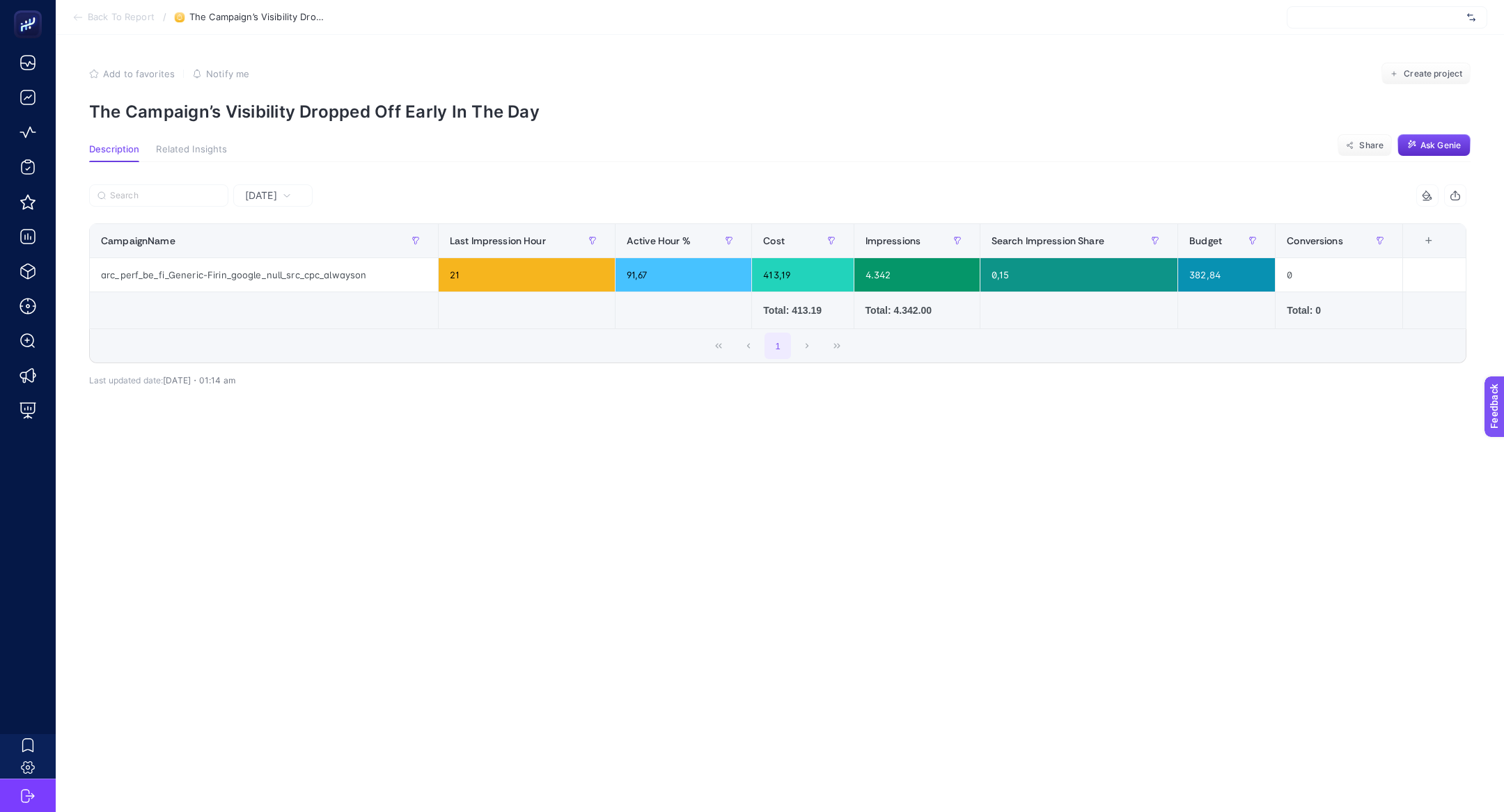
click at [277, 200] on span "[DATE]" at bounding box center [262, 195] width 32 height 14
click at [289, 250] on li "Last 7 Days" at bounding box center [273, 250] width 71 height 25
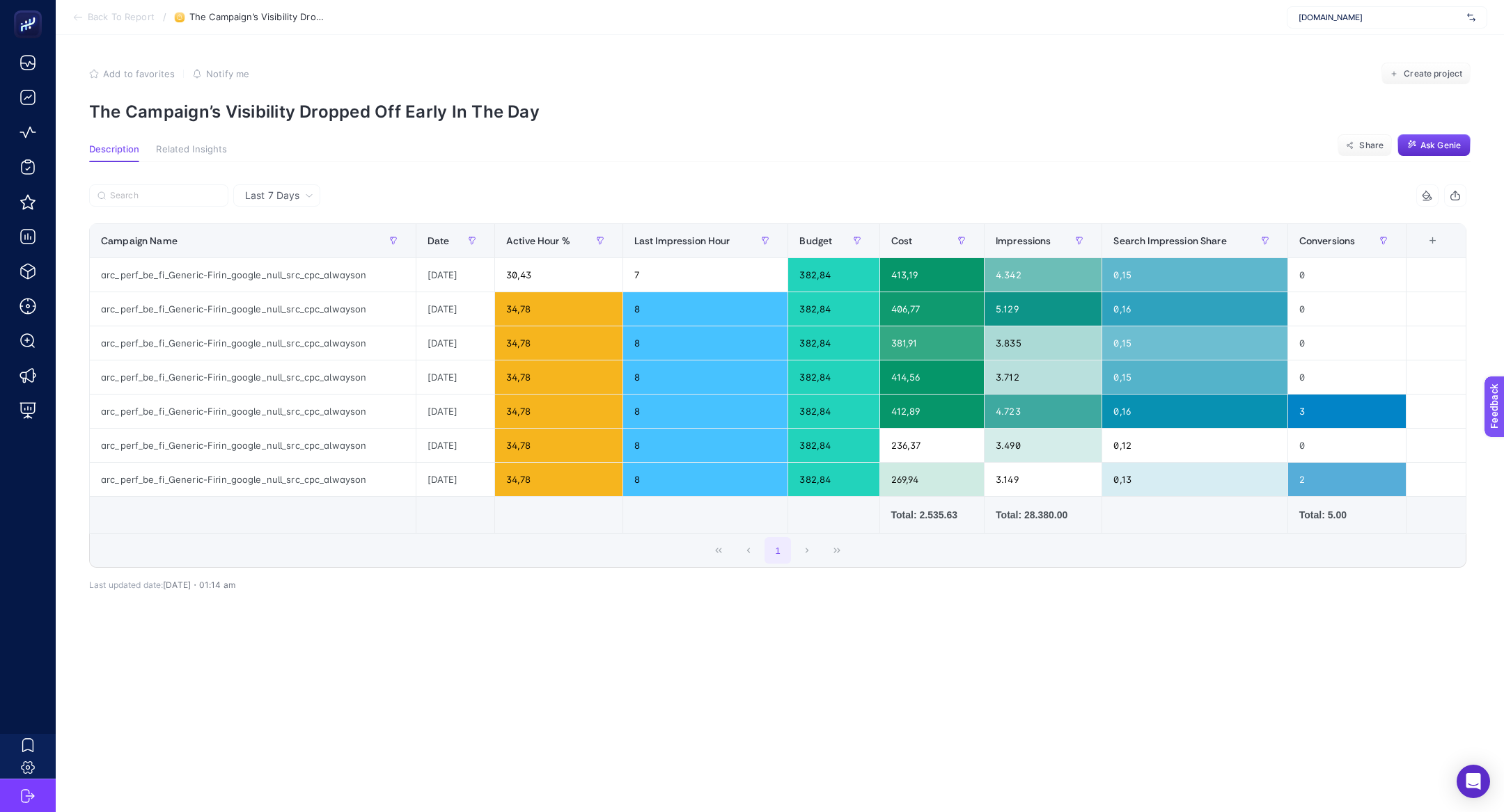
click at [544, 173] on div "Last 7 Days 7 items selected CampaignName Last Impression Hour Active Hour % Co…" at bounding box center [777, 411] width 1399 height 500
click at [215, 275] on div "arc_perf_be_fi_Generic-Firin_google_null_src_cpc_alwayson" at bounding box center [253, 275] width 326 height 34
click at [274, 277] on div "arc_perf_be_fi_Generic-Firin_google_null_src_cpc_alwayson" at bounding box center [253, 275] width 326 height 34
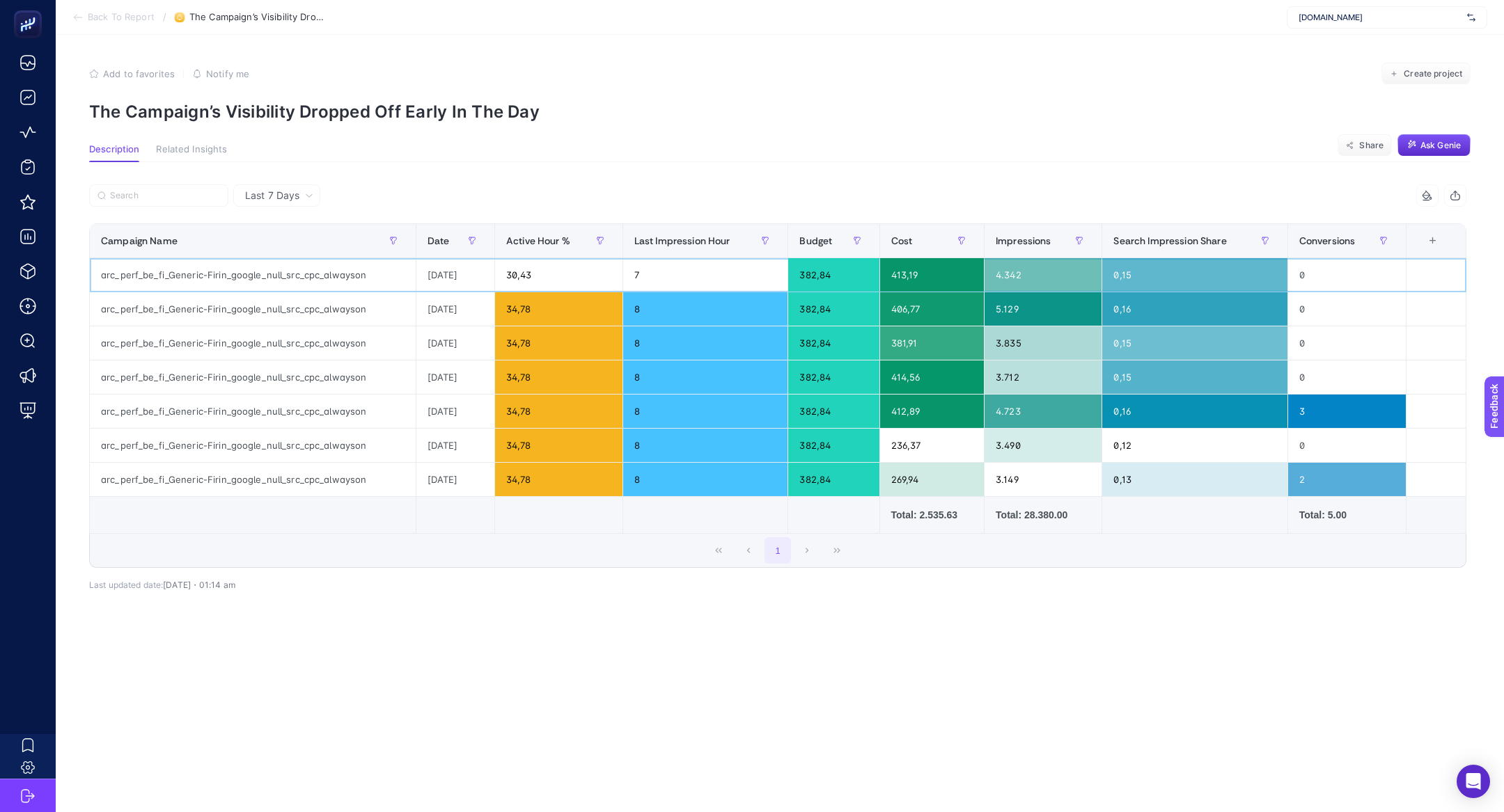
click at [274, 277] on div "arc_perf_be_fi_Generic-Firin_google_null_src_cpc_alwayson" at bounding box center [253, 275] width 326 height 34
copy tr "arc_perf_be_fi_Generic-Firin_google_null_src_cpc_alwayson"
drag, startPoint x: 807, startPoint y: 279, endPoint x: 840, endPoint y: 280, distance: 33.0
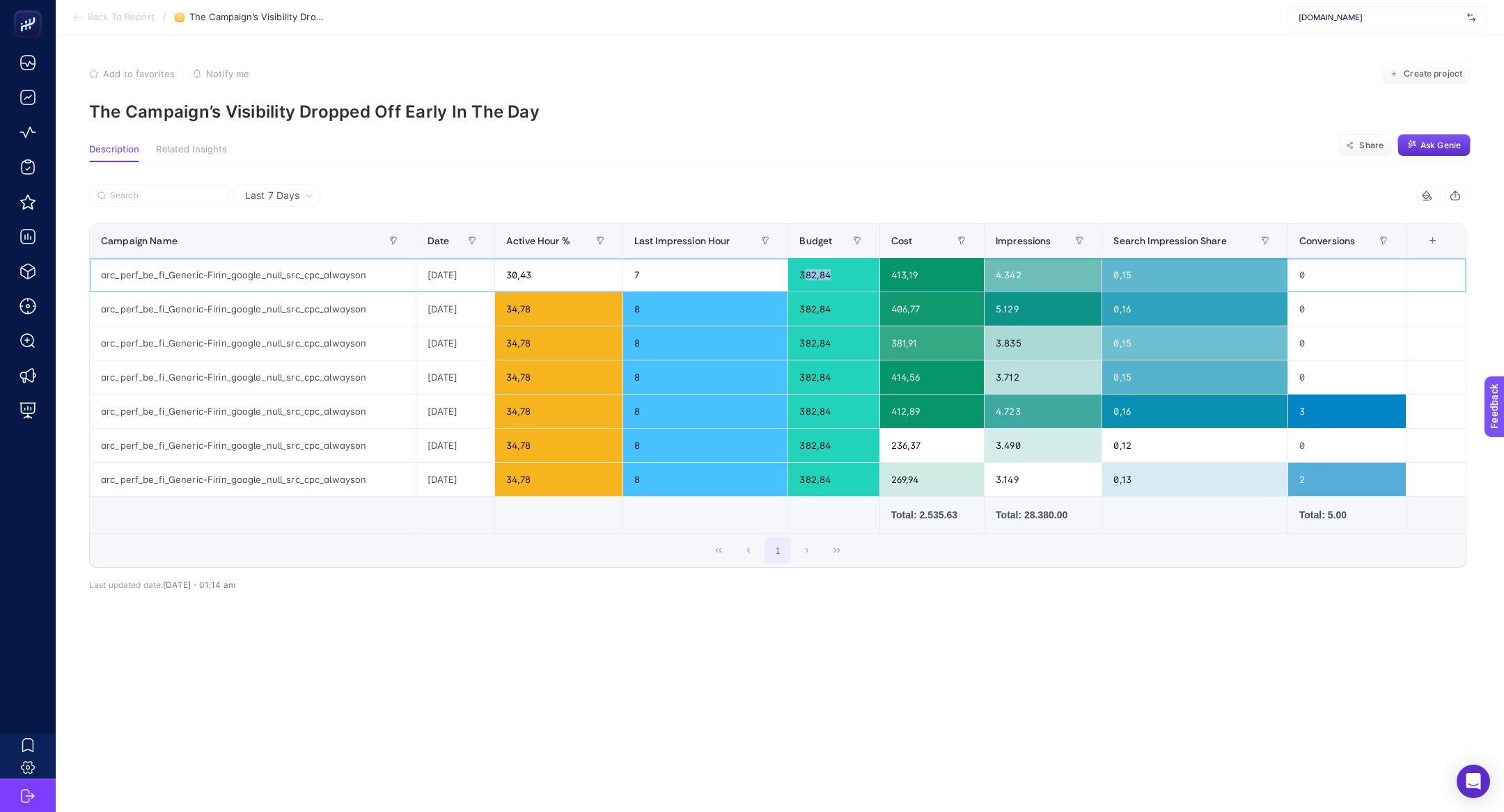
click at [840, 280] on div "382,84" at bounding box center [834, 275] width 91 height 34
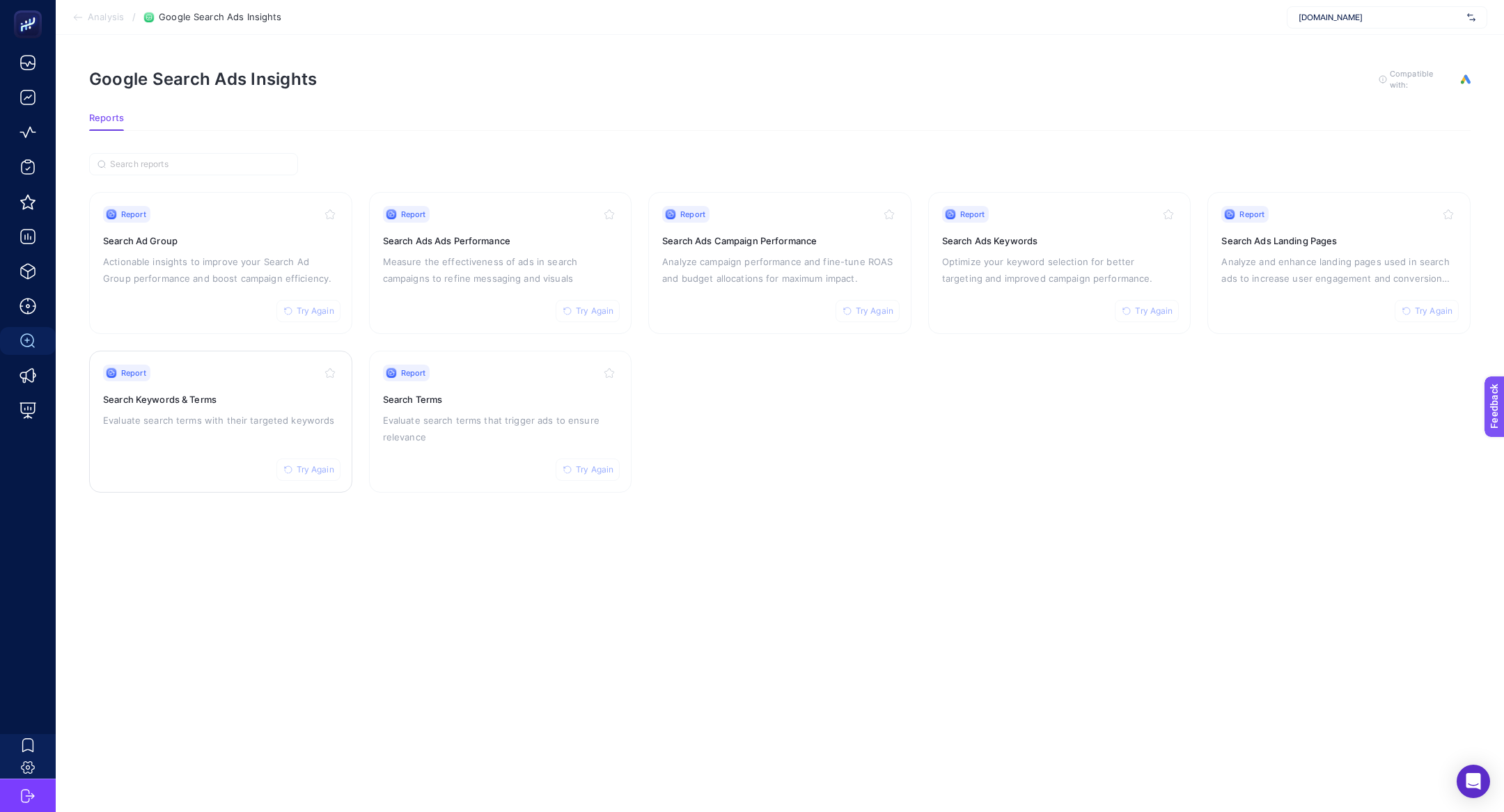
click at [124, 418] on p "Evaluate search terms with their targeted keywords" at bounding box center [221, 420] width 235 height 17
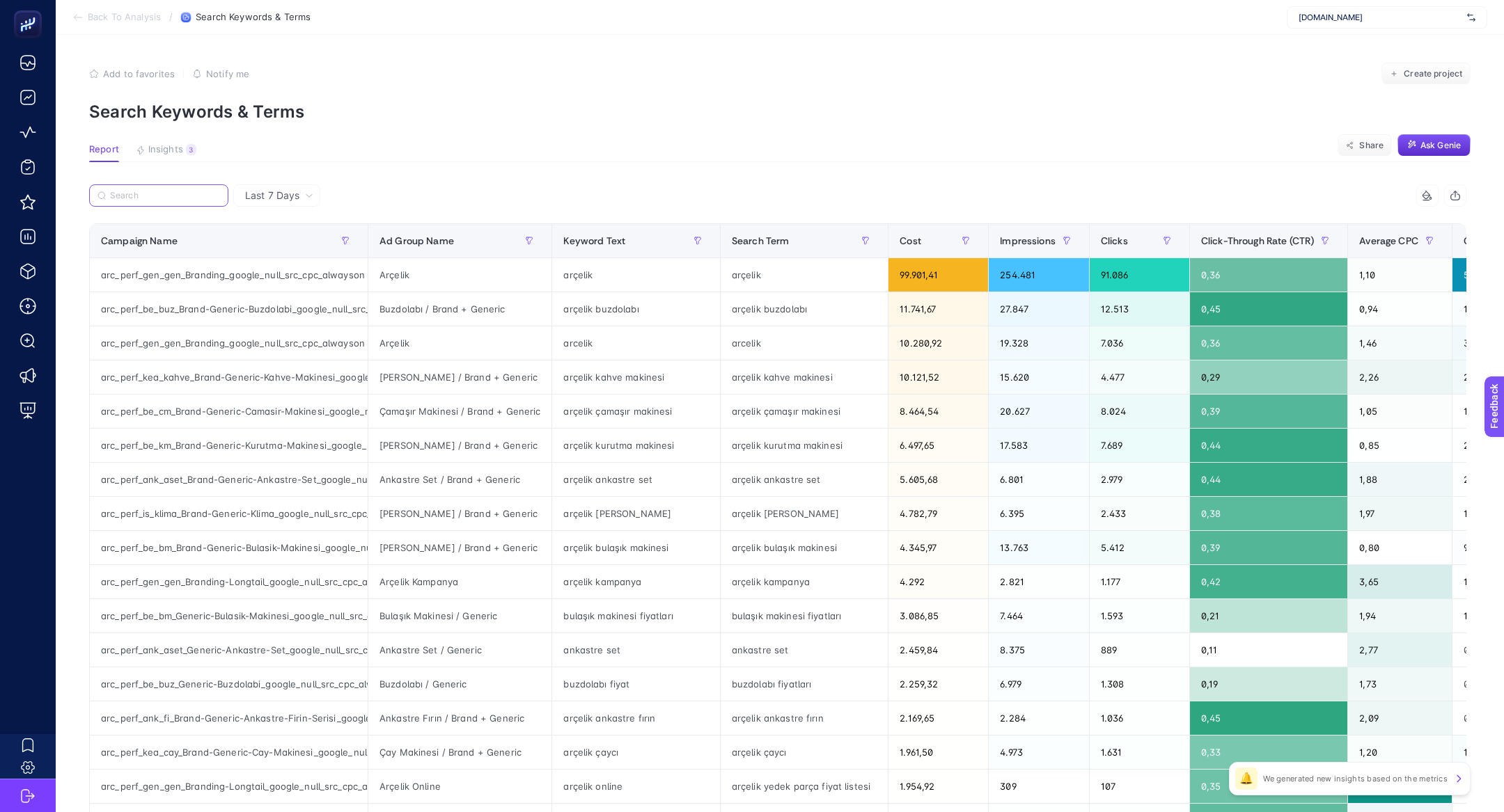
click at [138, 199] on input "Search" at bounding box center [165, 195] width 110 height 10
paste input "arc_perf_be_fi_Generic-Firin_google_null_src_cpc_alwayson"
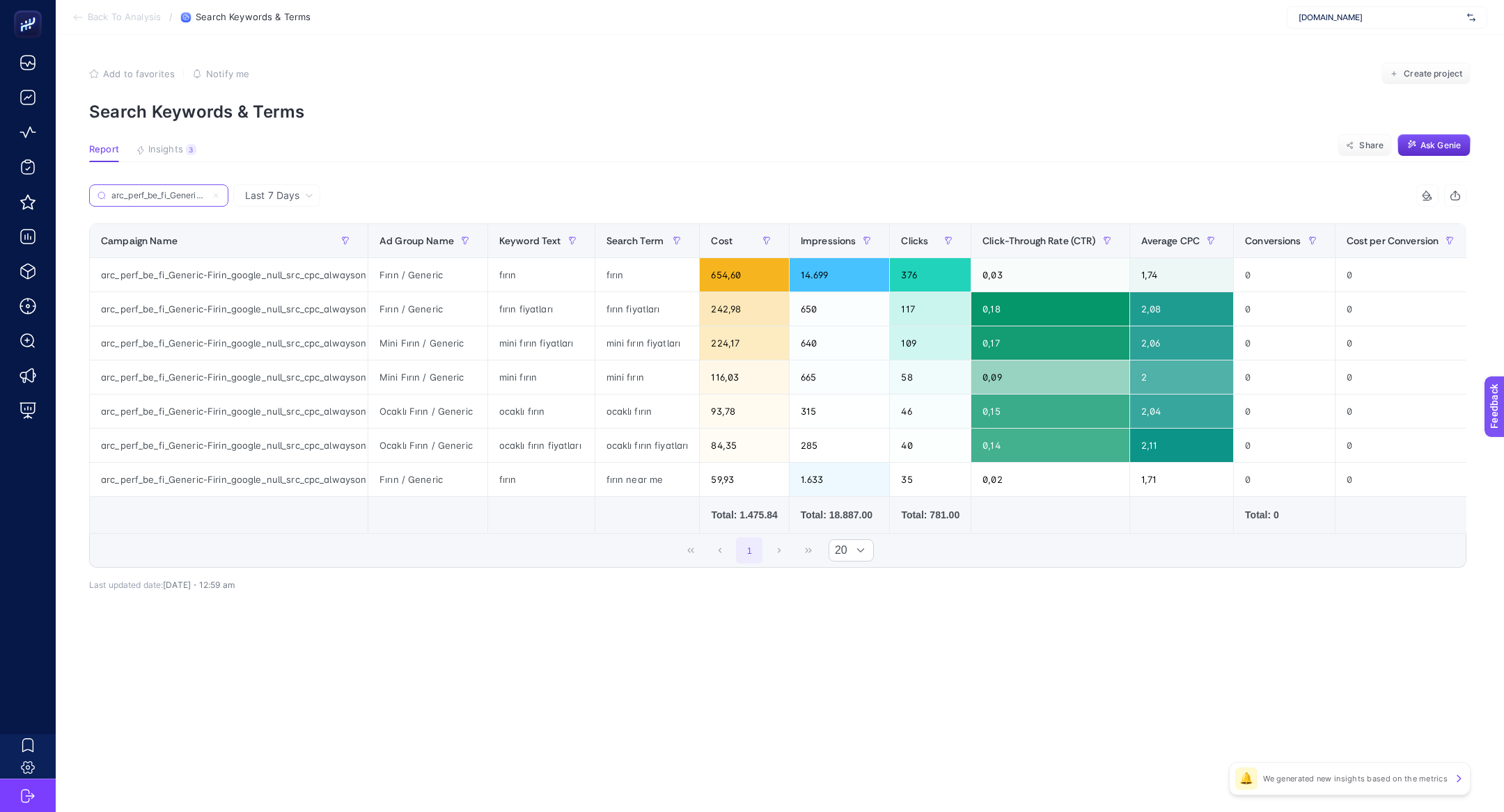
scroll to position [0, 144]
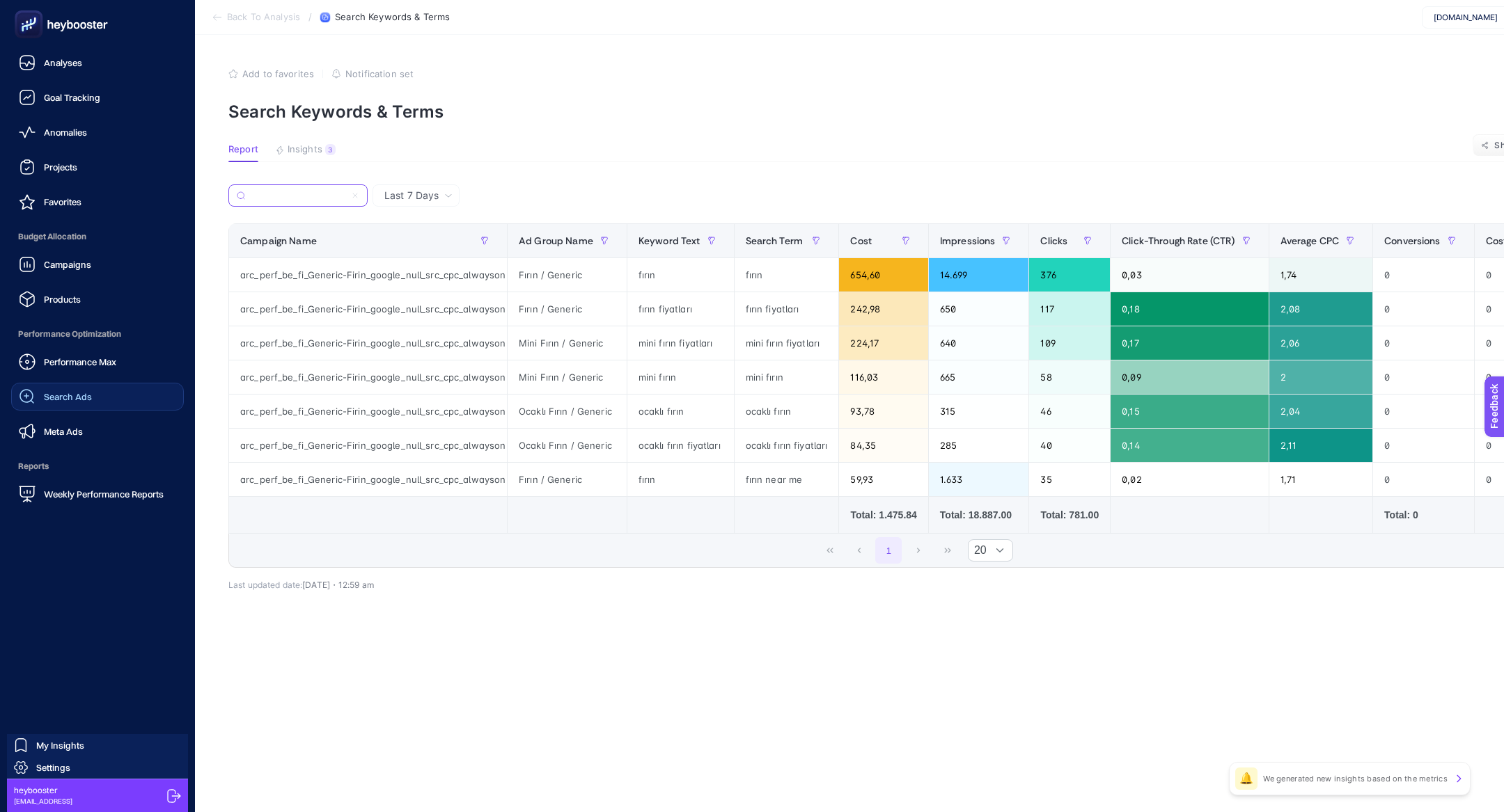
type input "arc_perf_be_fi_Generic-Firin_google_null_src_cpc_alwayson"
click at [47, 400] on span "Search Ads" at bounding box center [68, 396] width 48 height 11
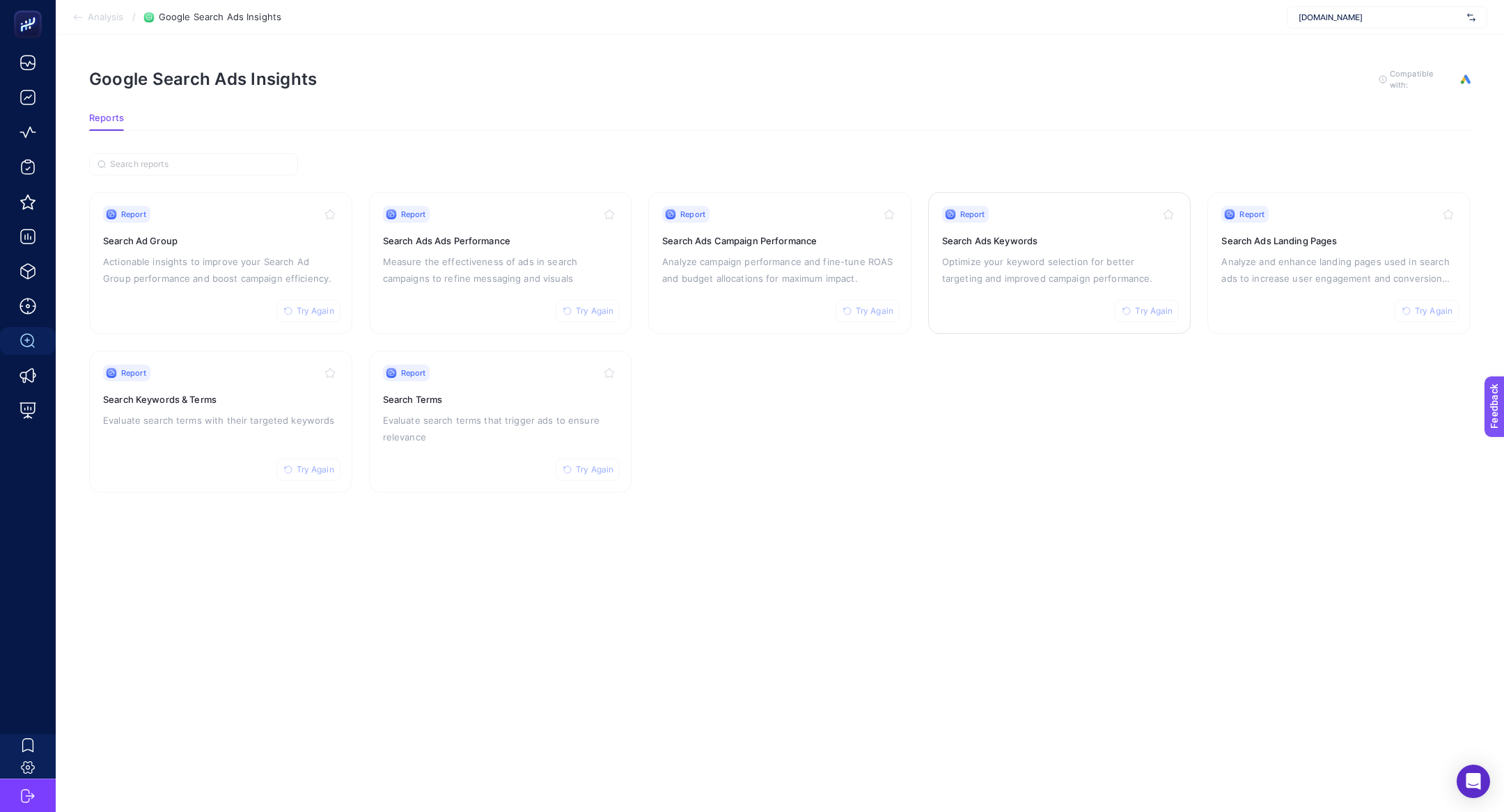
click at [1018, 282] on p "Optimize your keyword selection for better targeting and improved campaign perf…" at bounding box center [1059, 270] width 235 height 34
click at [735, 253] on p "Analyze campaign performance and fine-tune ROAS and budget allocations for maxi…" at bounding box center [779, 270] width 235 height 34
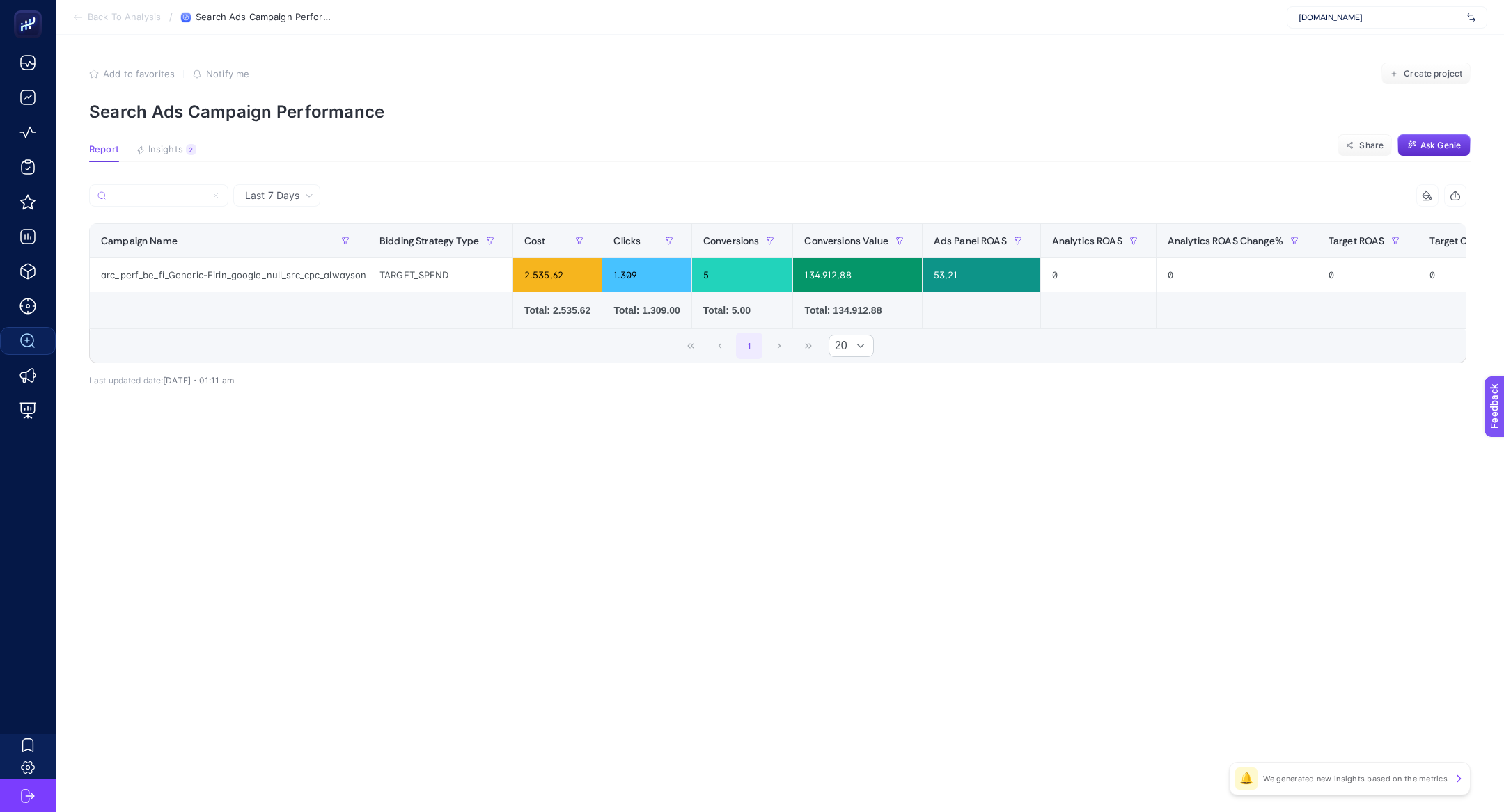
type input "arc_perf_be_fi_Generic-Firin_google_null_src_cpc_alwayson"
click at [627, 278] on div "1.309" at bounding box center [646, 275] width 89 height 34
click at [719, 273] on div "5" at bounding box center [743, 275] width 101 height 34
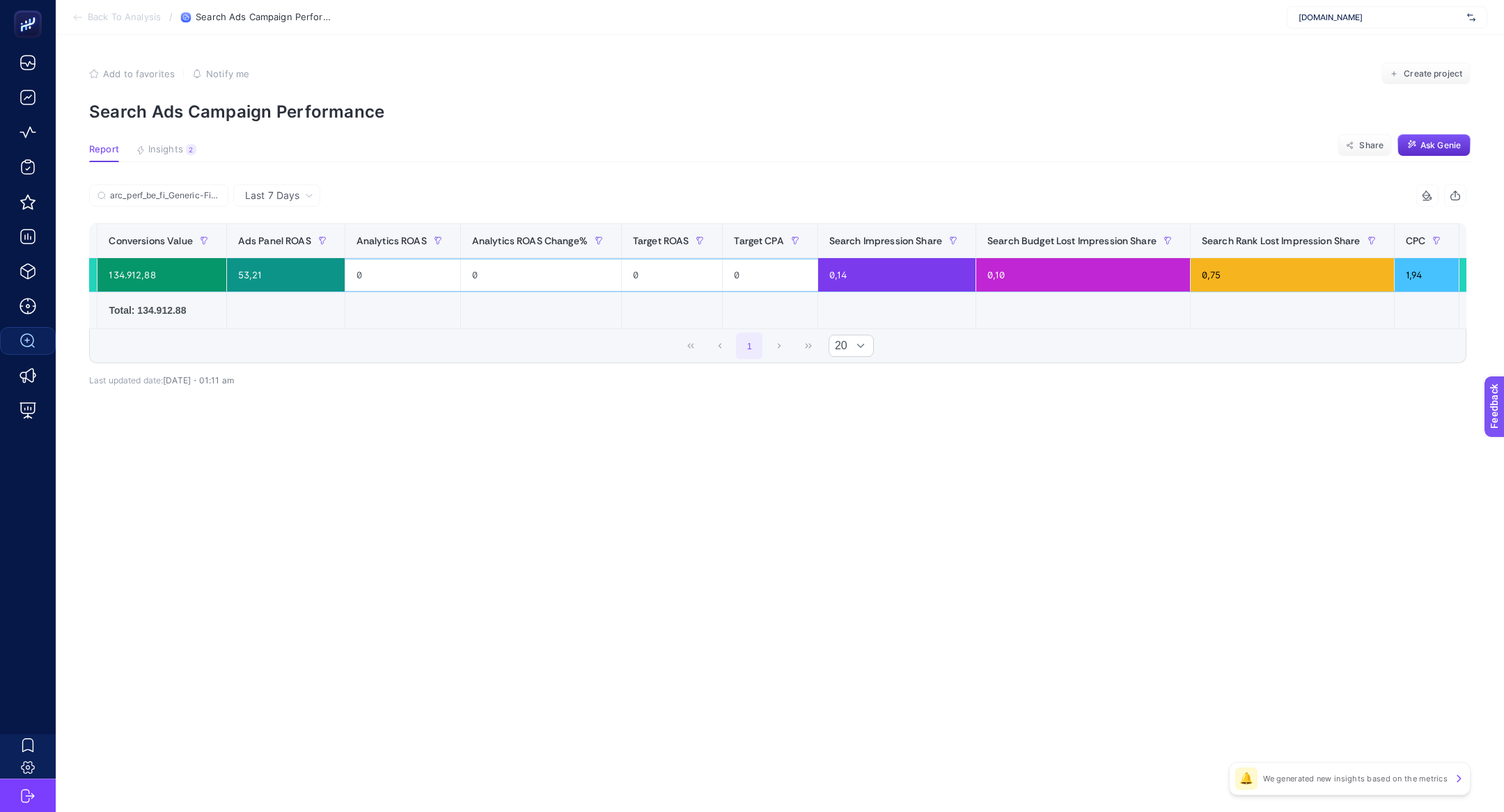
scroll to position [0, 694]
drag, startPoint x: 1226, startPoint y: 283, endPoint x: 1207, endPoint y: 278, distance: 19.6
click at [1207, 278] on div "0,75" at bounding box center [1294, 275] width 204 height 34
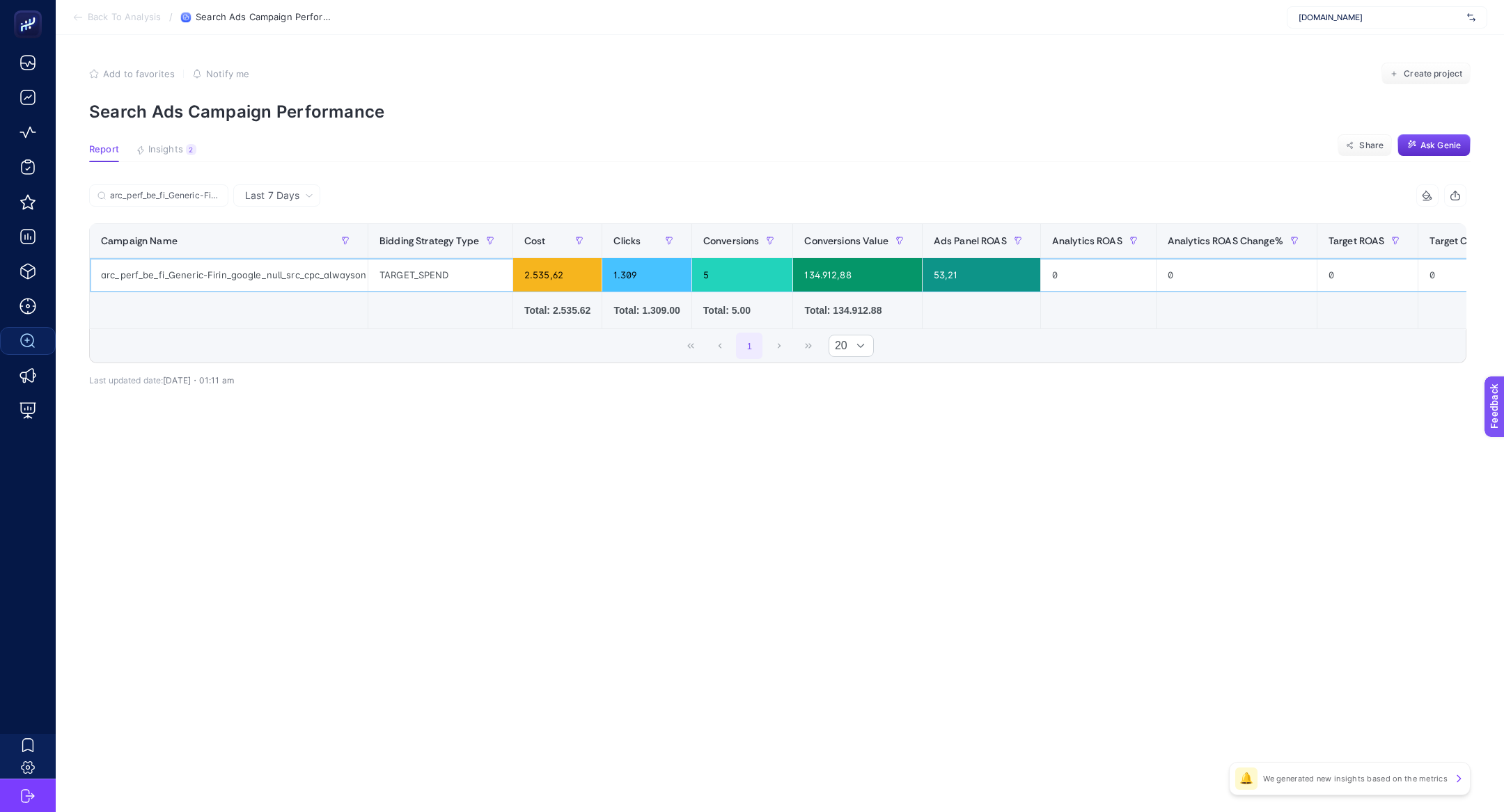
scroll to position [0, 1]
click at [210, 280] on div "arc_perf_be_fi_Generic-Firin_google_null_src_cpc_alwayson" at bounding box center [228, 275] width 278 height 34
click at [210, 279] on div "arc_perf_be_fi_Generic-Firin_google_null_src_cpc_alwayson" at bounding box center [228, 275] width 278 height 34
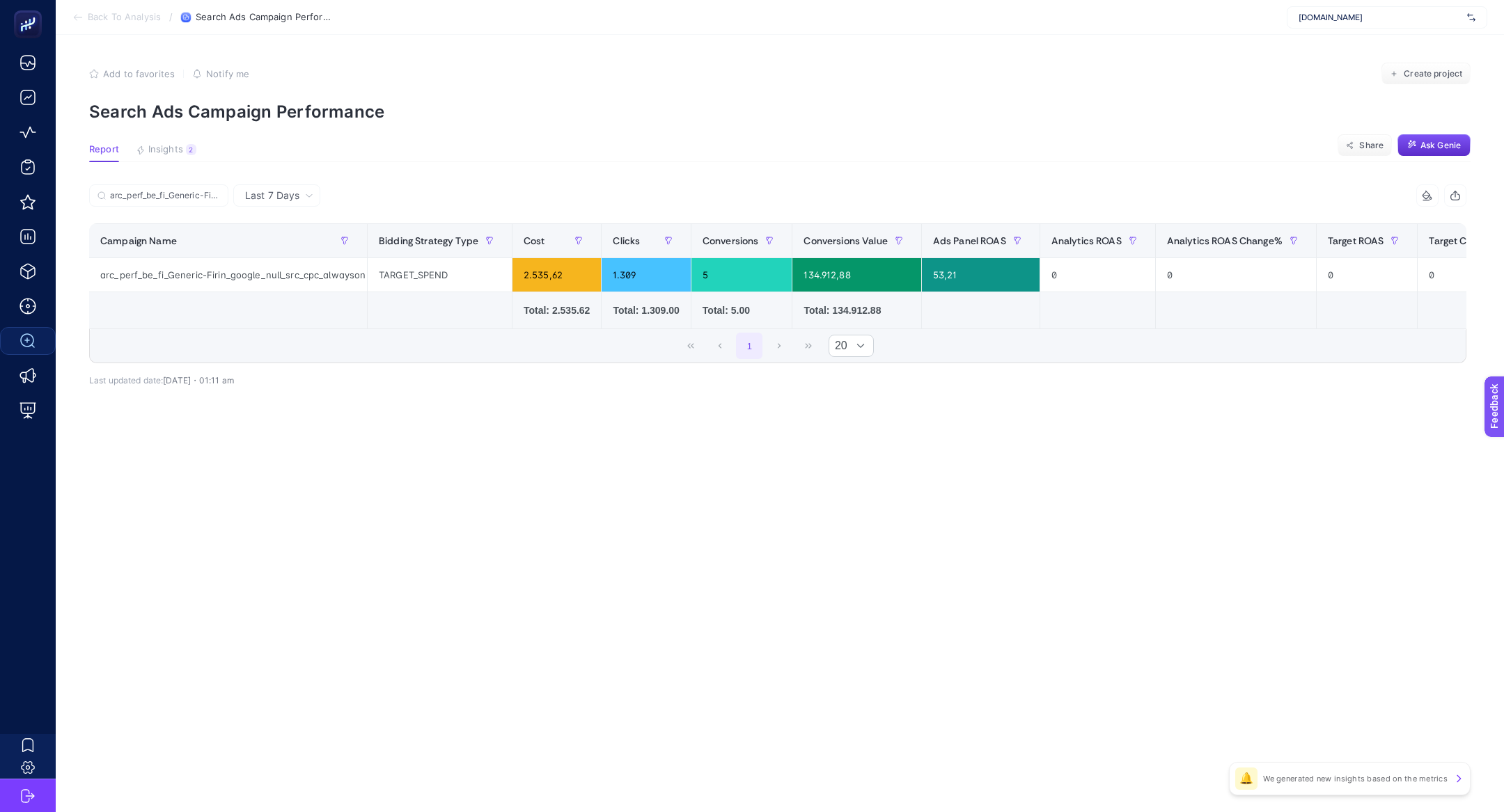
click at [176, 209] on div "arc_perf_be_fi_Generic-Firin_google_null_src_cpc_alwayson" at bounding box center [434, 200] width 689 height 31
click at [210, 190] on input "arc_perf_be_fi_Generic-Firin_google_null_src_cpc_alwayson" at bounding box center [165, 195] width 110 height 10
click at [217, 194] on icon at bounding box center [216, 195] width 4 height 4
click at [206, 194] on input "arc_perf_be_fi_Generic-Firin_google_null_src_cpc_alwayson" at bounding box center [158, 195] width 95 height 10
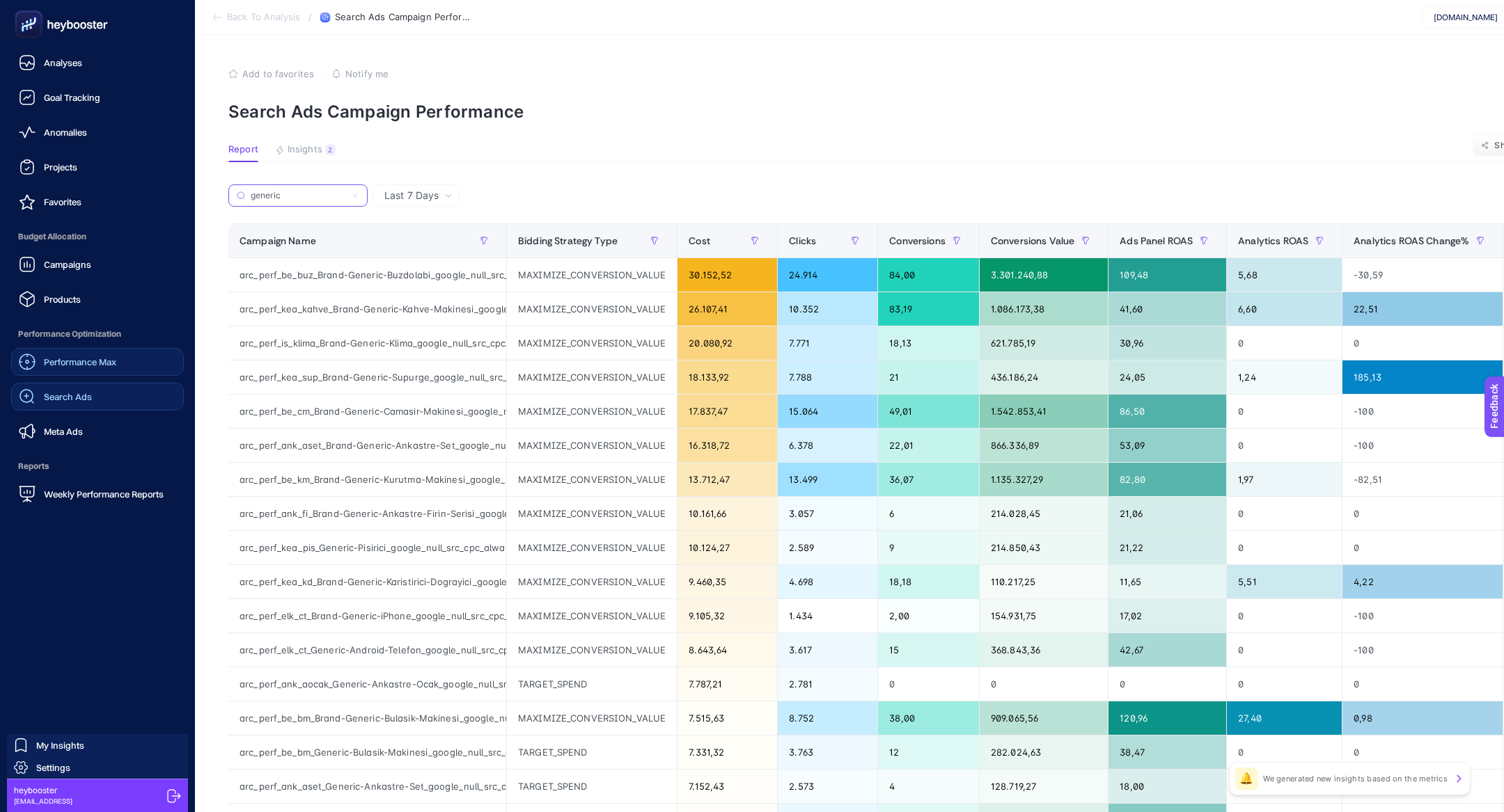
type input "generic"
click at [76, 349] on link "Performance Max" at bounding box center [97, 362] width 173 height 28
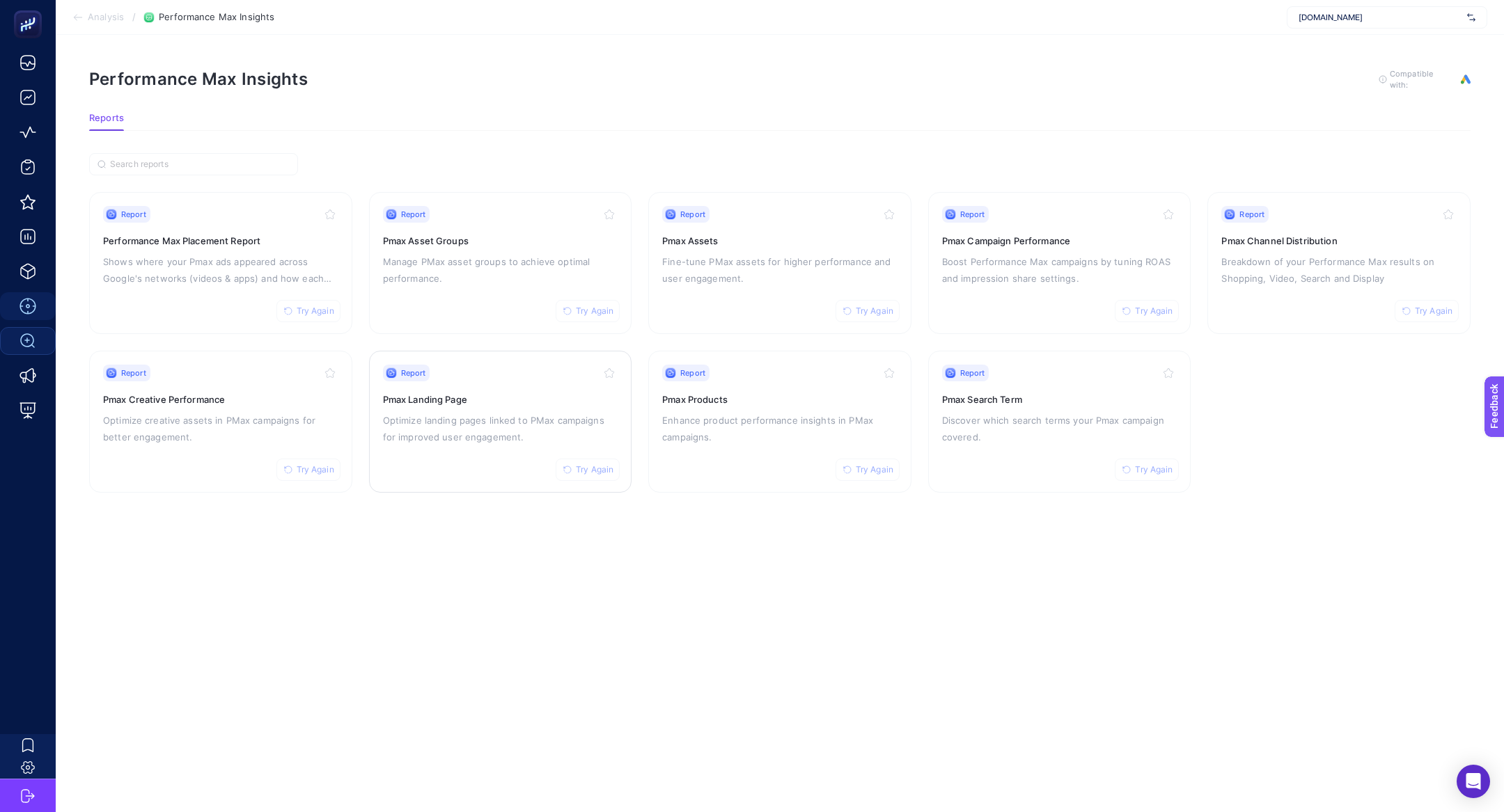
click at [437, 415] on p "Optimize landing pages linked to PMax campaigns for improved user engagement." at bounding box center [500, 429] width 235 height 34
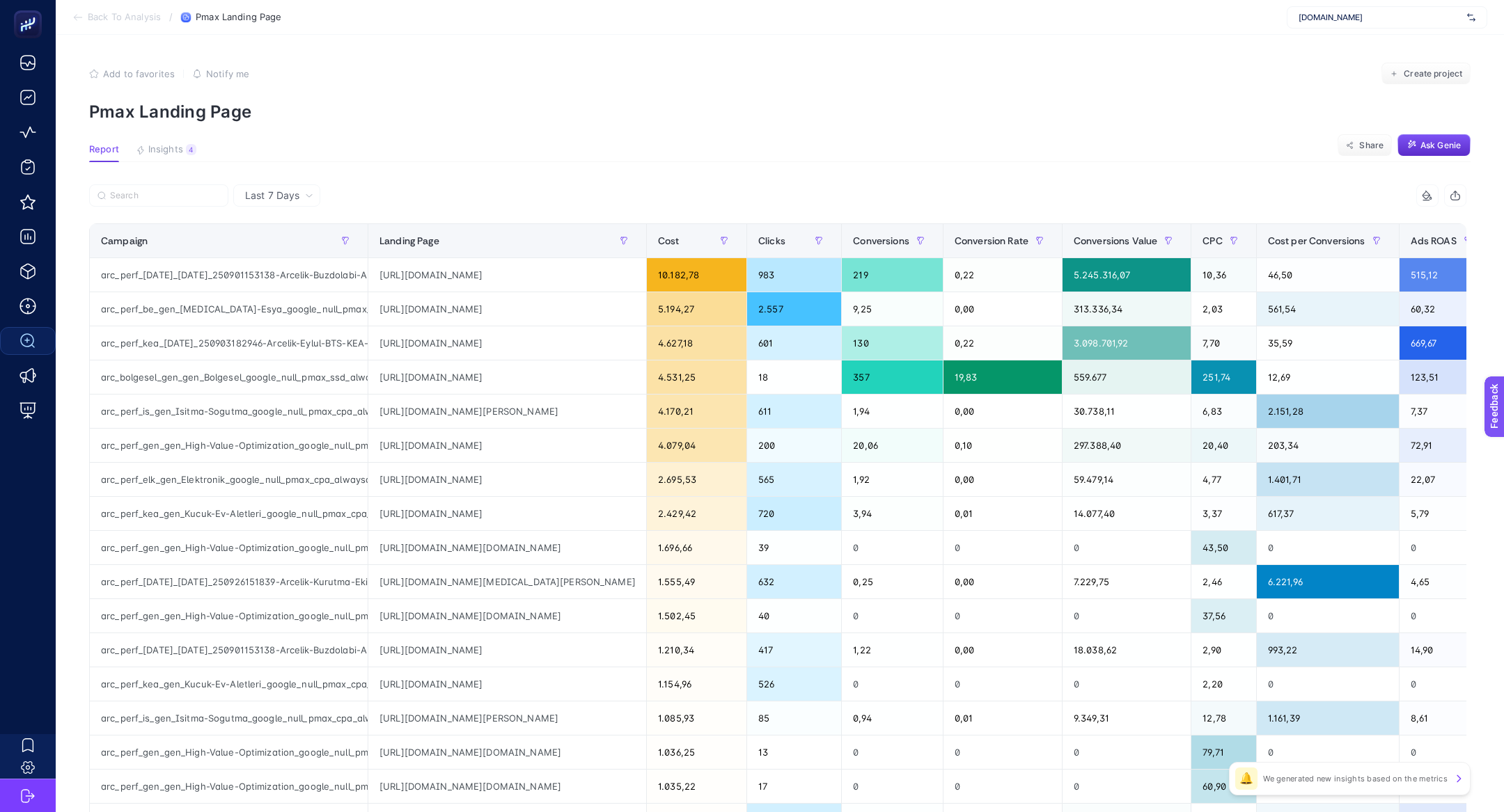
scroll to position [3, 0]
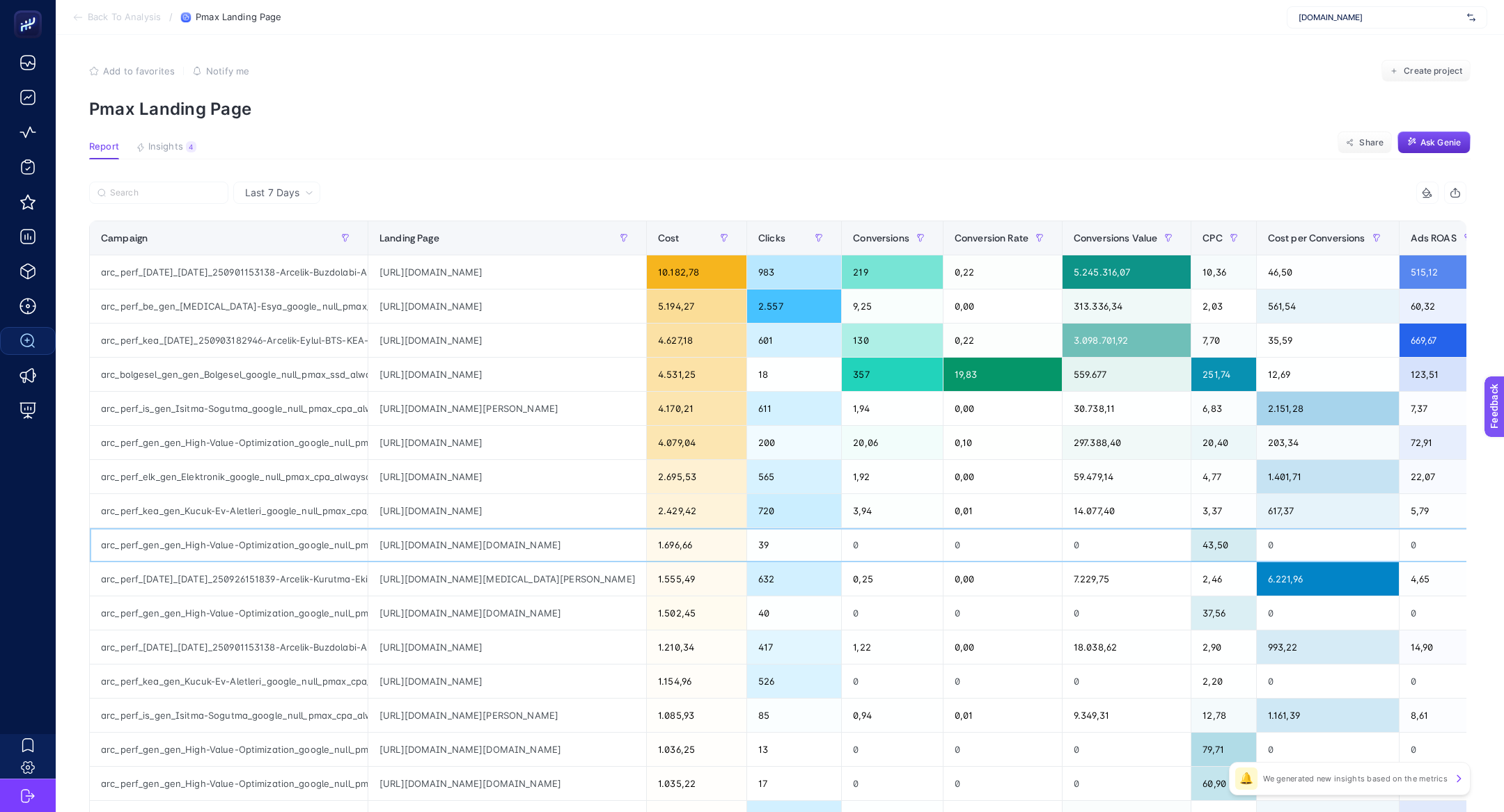
click at [267, 544] on div "arc_perf_gen_gen_High-Value-Optimization_google_null_pmax_cpa_alwayson" at bounding box center [229, 545] width 278 height 34
click at [446, 547] on div "[URL][DOMAIN_NAME][DOMAIN_NAME]" at bounding box center [507, 545] width 278 height 34
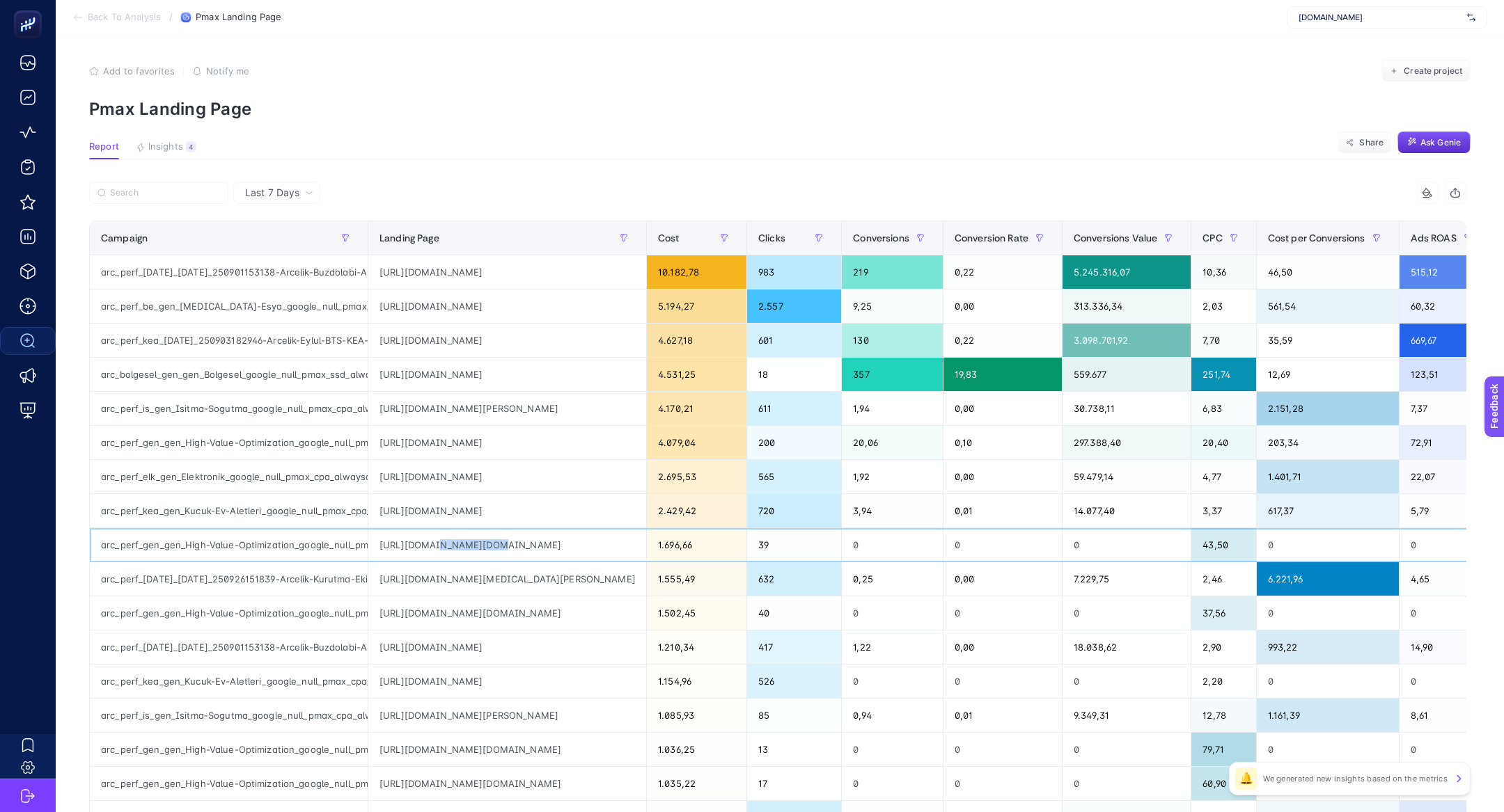
click at [446, 547] on div "[URL][DOMAIN_NAME][DOMAIN_NAME]" at bounding box center [507, 545] width 278 height 34
click at [664, 544] on div "1.696,66" at bounding box center [697, 545] width 100 height 34
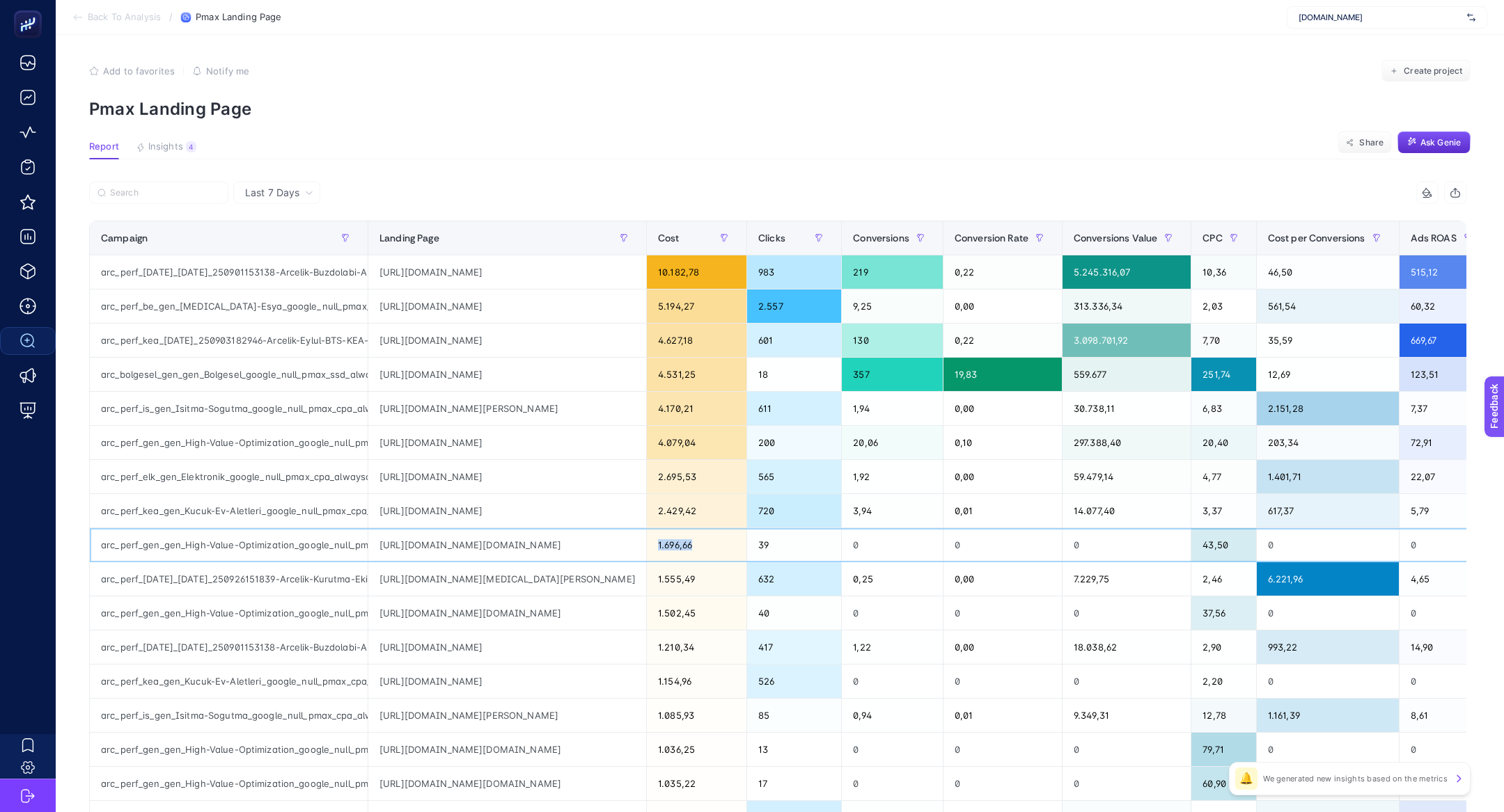
click at [664, 544] on div "1.696,66" at bounding box center [697, 545] width 100 height 34
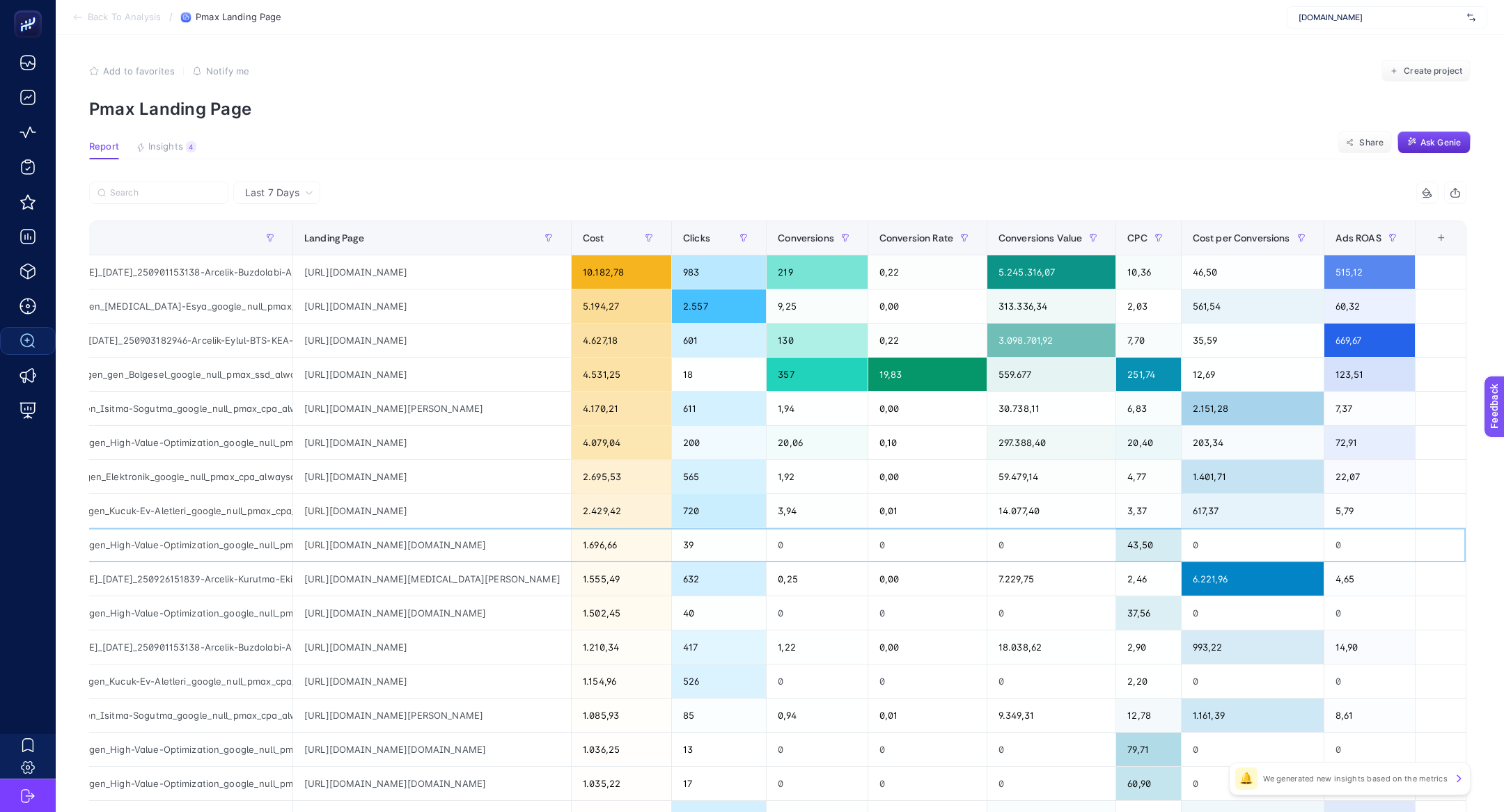
click at [1144, 545] on div "43,50" at bounding box center [1148, 545] width 64 height 34
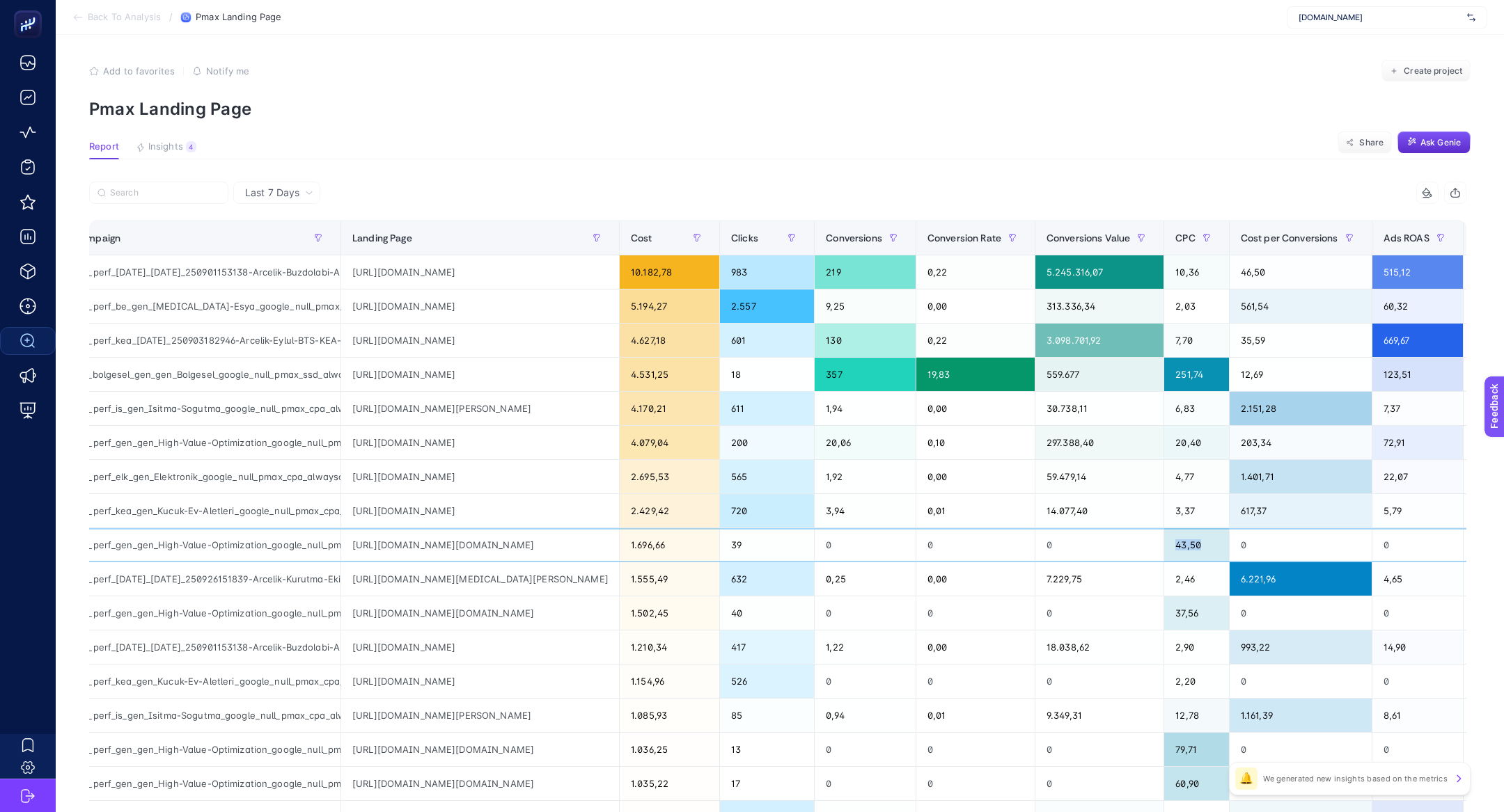
scroll to position [0, 0]
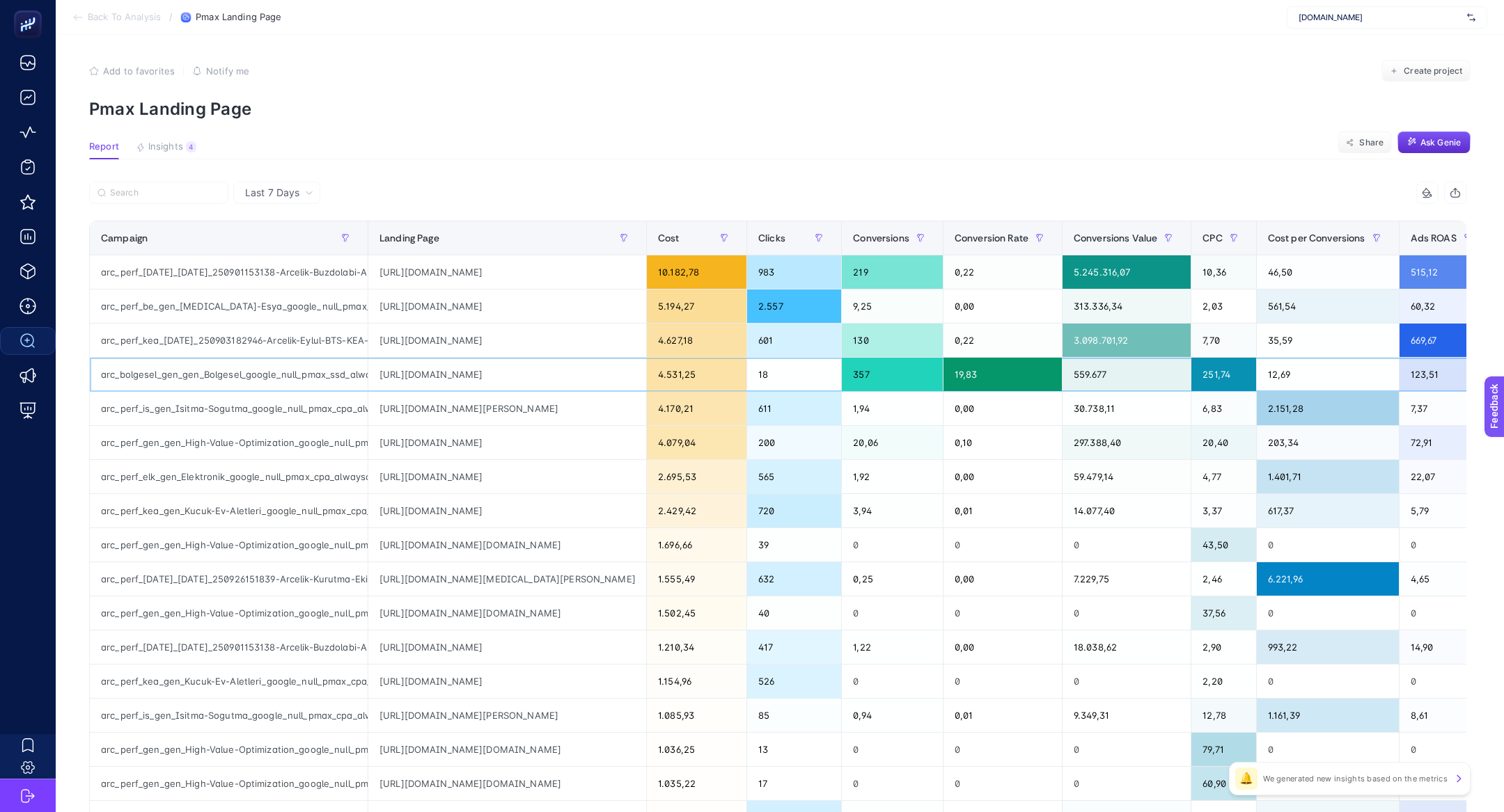
click at [1220, 362] on div "251,74" at bounding box center [1223, 375] width 64 height 34
click at [536, 608] on div "[URL][DOMAIN_NAME][DOMAIN_NAME]" at bounding box center [507, 614] width 278 height 34
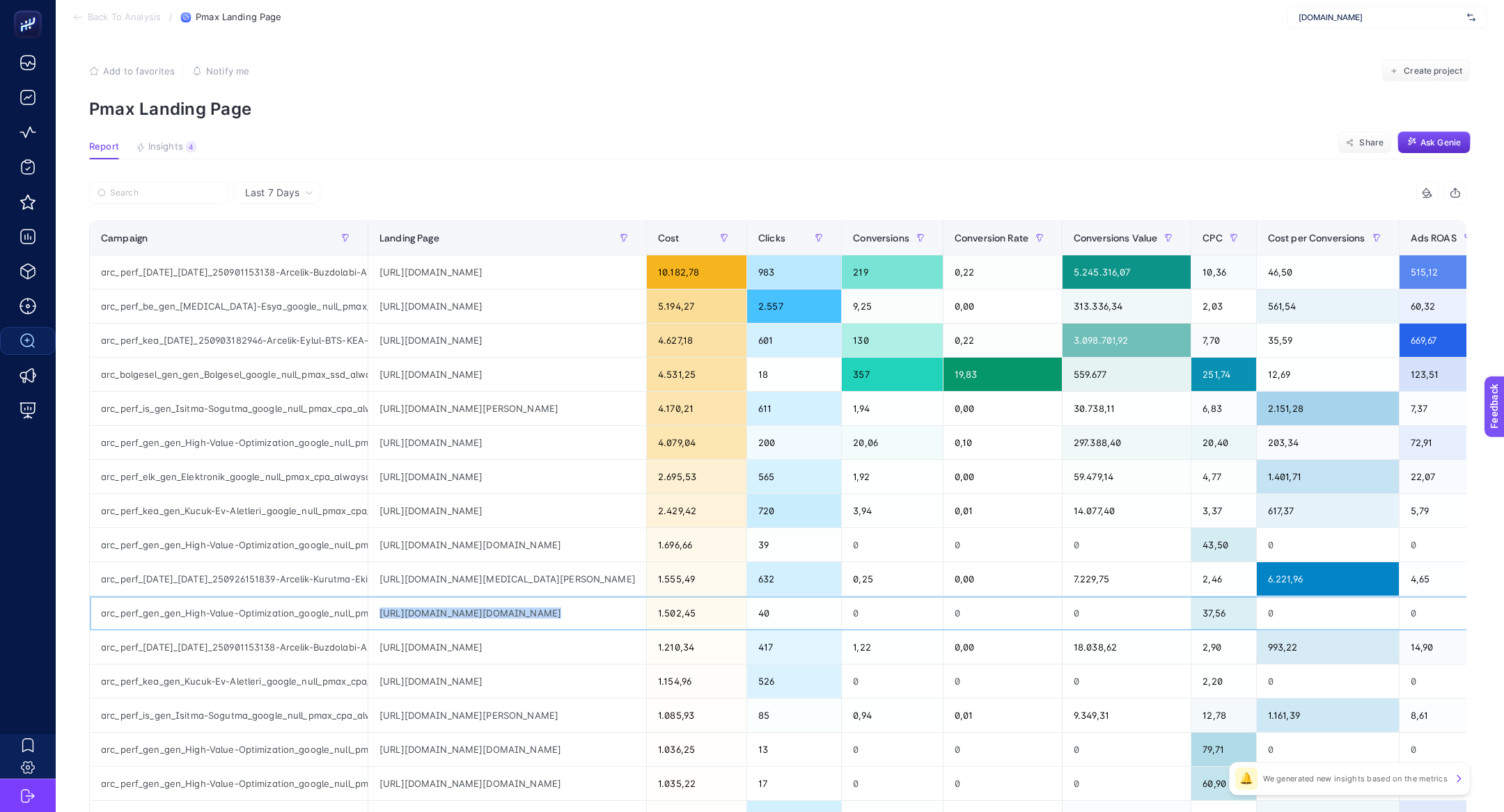
click at [536, 608] on div "[URL][DOMAIN_NAME][DOMAIN_NAME]" at bounding box center [507, 614] width 278 height 34
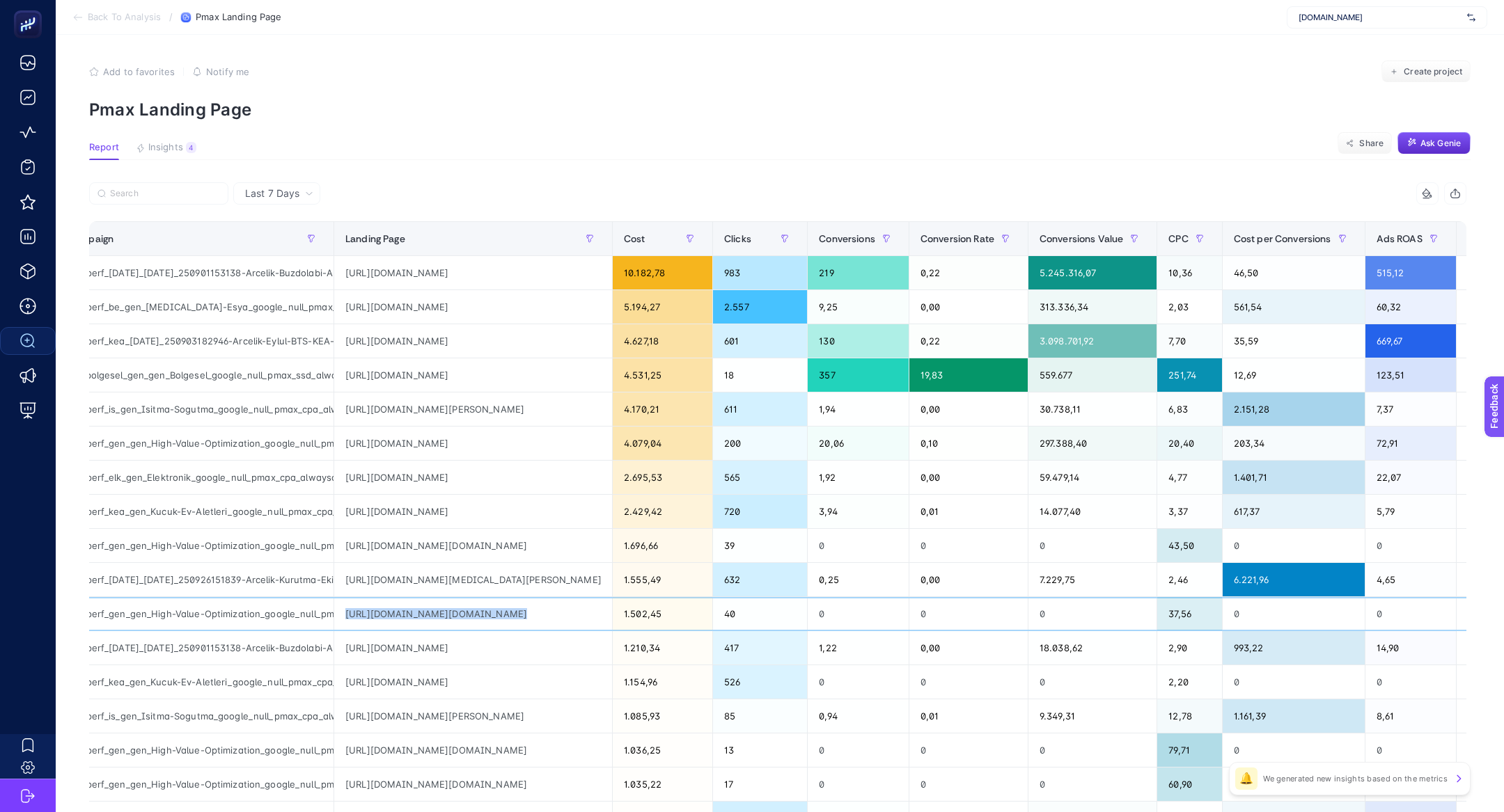
scroll to position [0, 45]
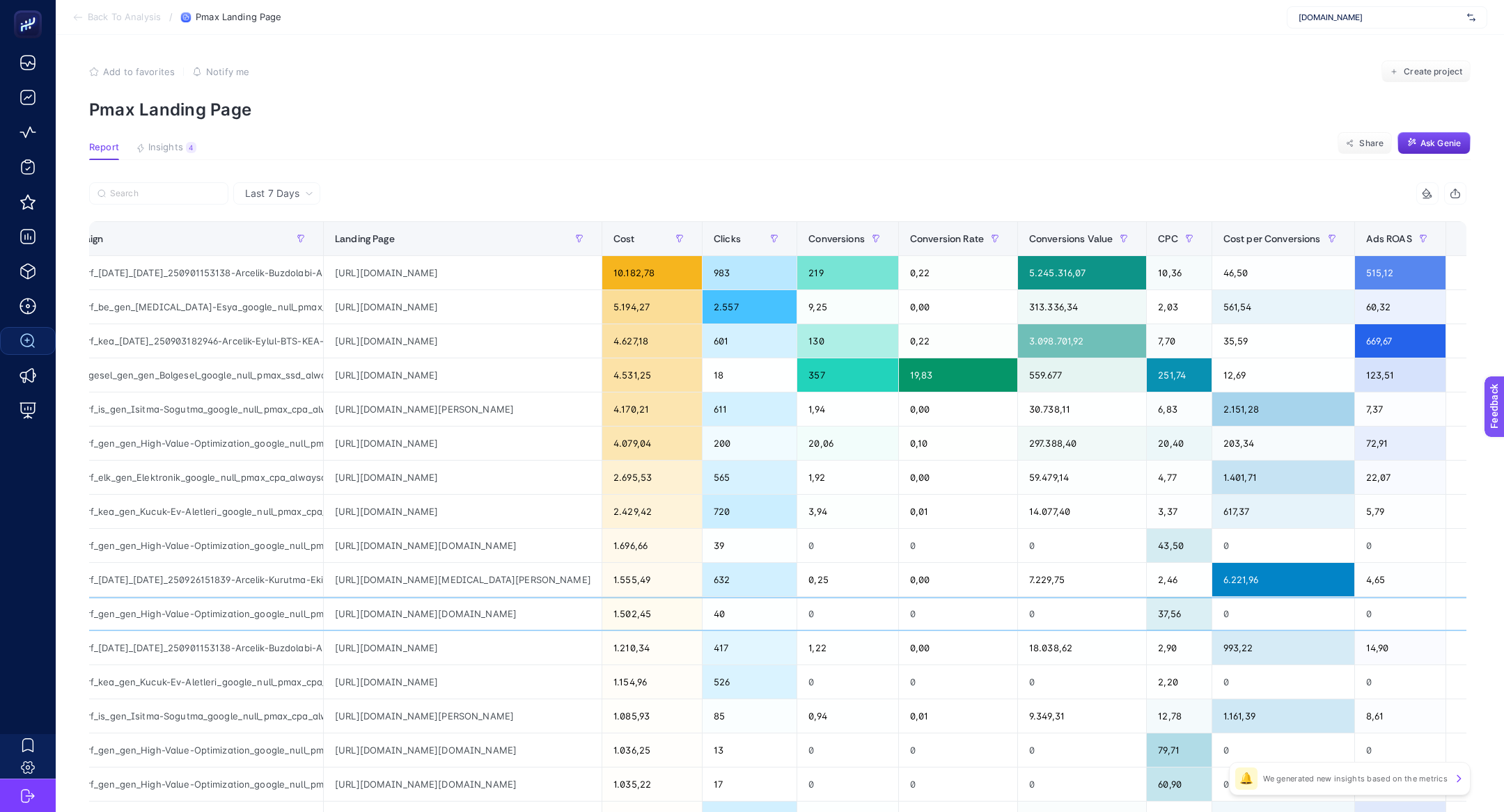
click at [176, 610] on div "arc_perf_gen_gen_High-Value-Optimization_google_null_pmax_cpa_alwayson" at bounding box center [184, 614] width 278 height 34
copy tr "arc_perf_gen_gen_High-Value-Optimization_google_null_pmax_cpa_alwayson"
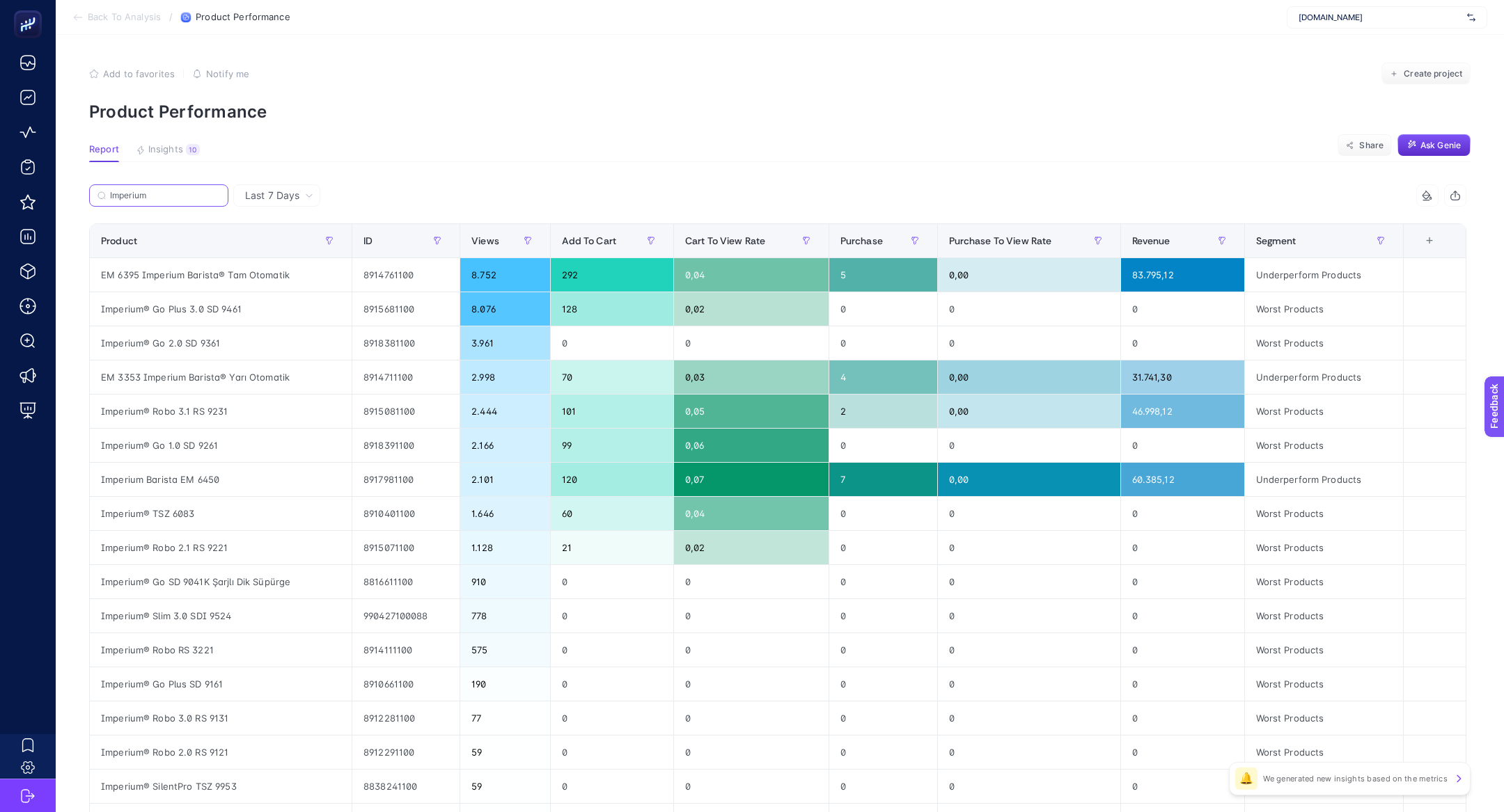
click at [145, 200] on input "Imperium" at bounding box center [165, 195] width 110 height 10
click at [145, 200] on input "Imperium" at bounding box center [158, 195] width 95 height 10
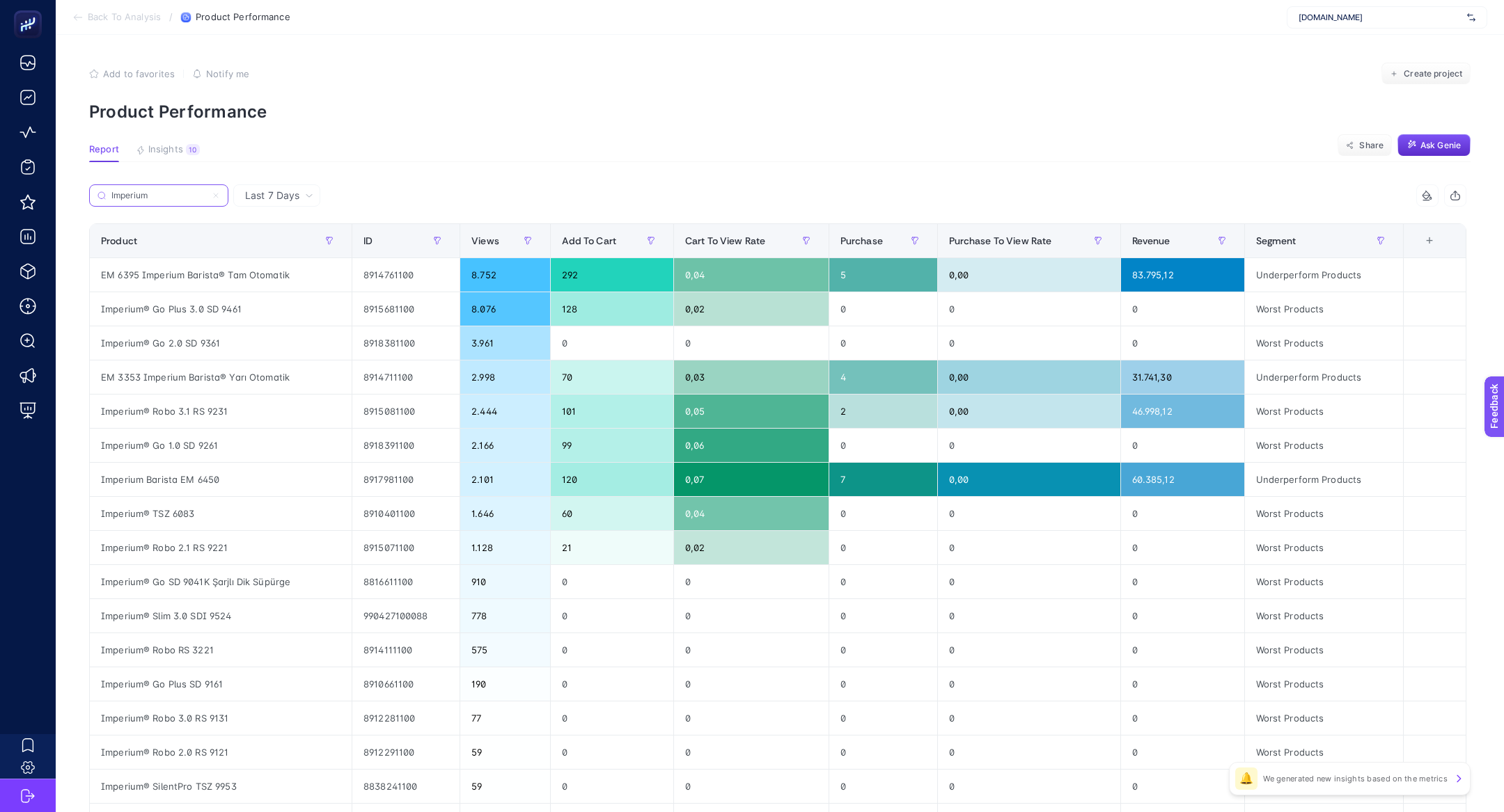
paste input "AquaMaster"
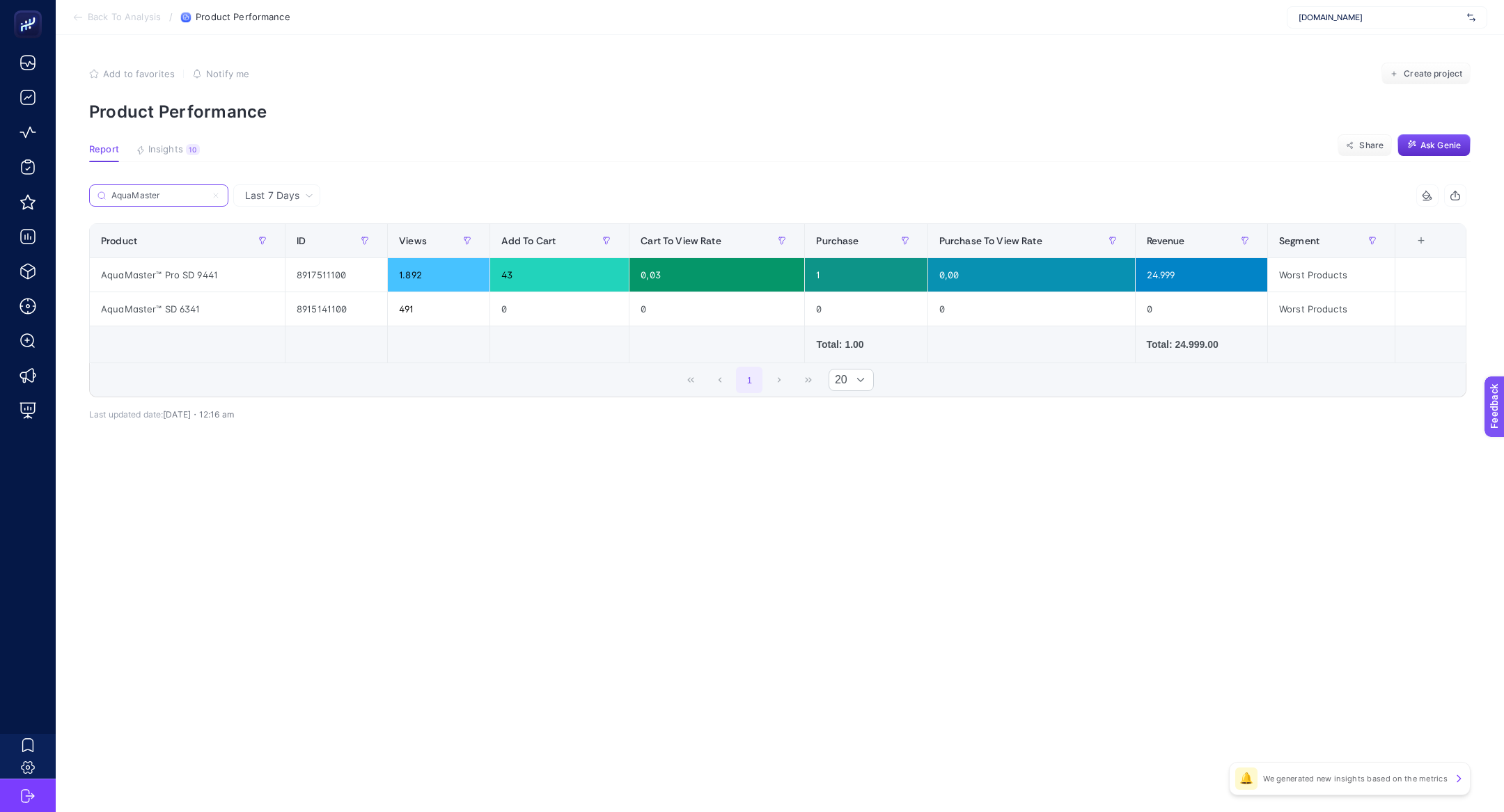
type input "AquaMaster"
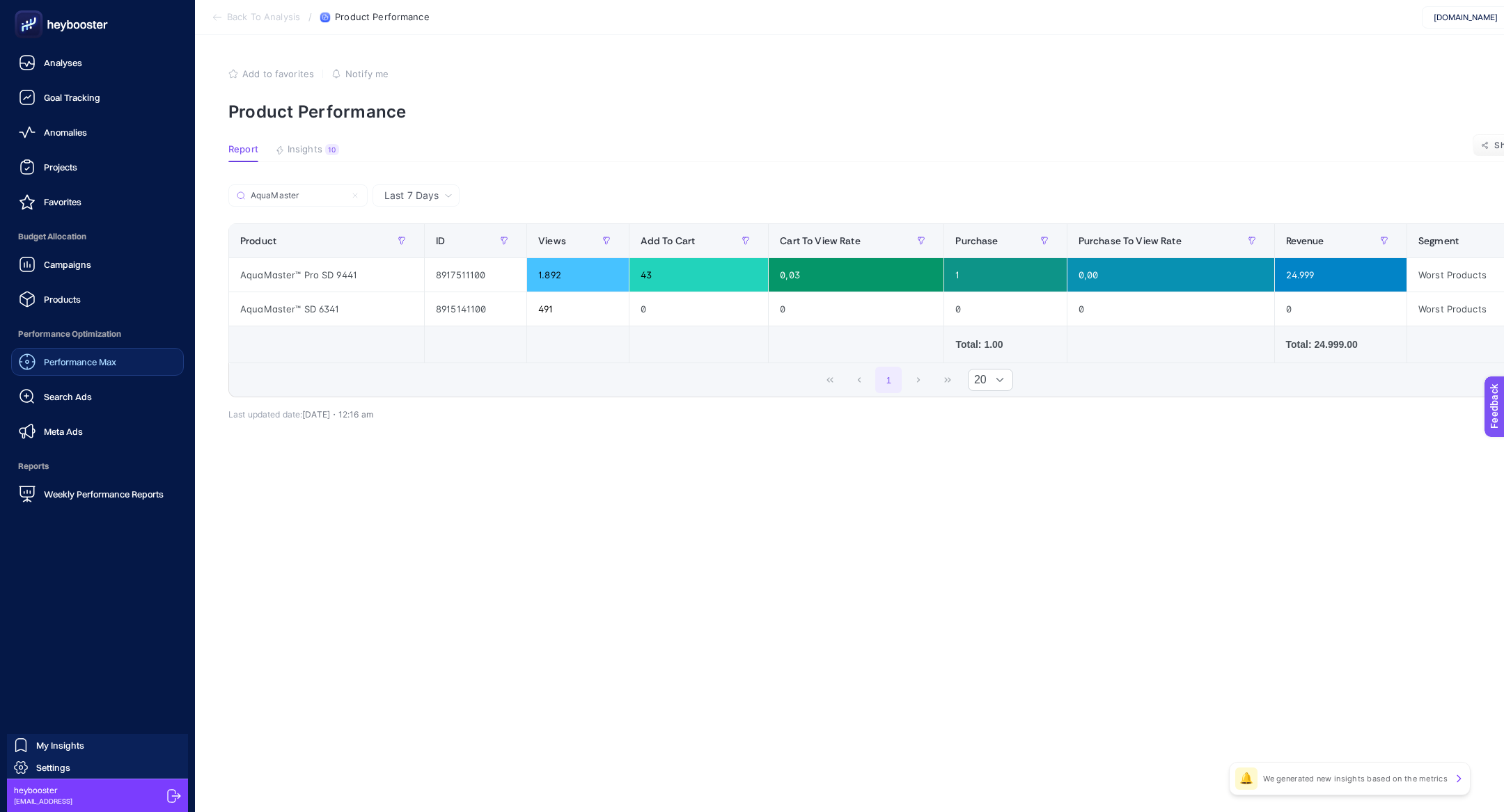
click at [77, 360] on span "Performance Max" at bounding box center [80, 362] width 73 height 11
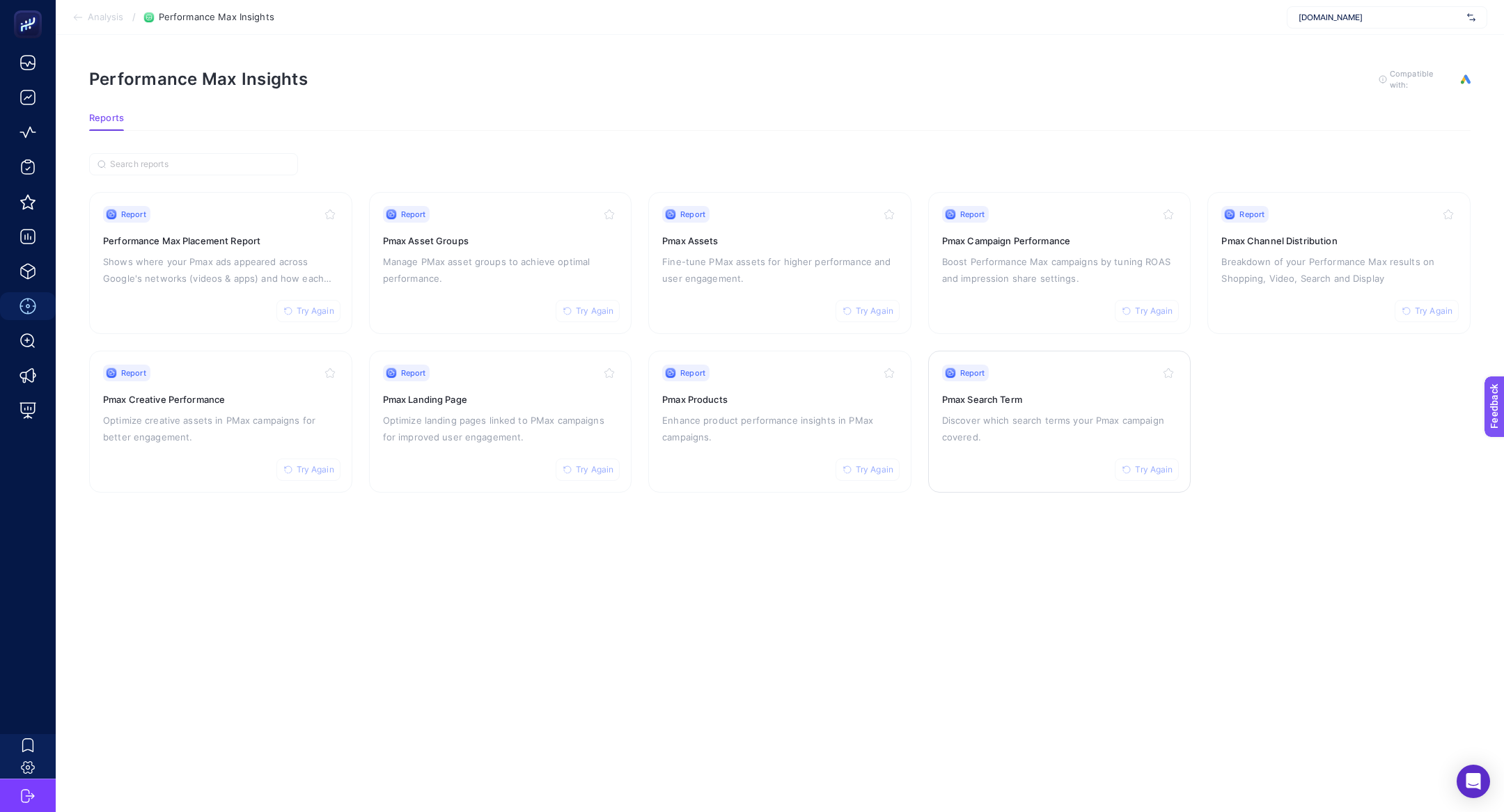
click at [1018, 458] on div "Report Try Again Pmax Search Term Discover which search terms your Pmax campaig…" at bounding box center [1059, 422] width 235 height 114
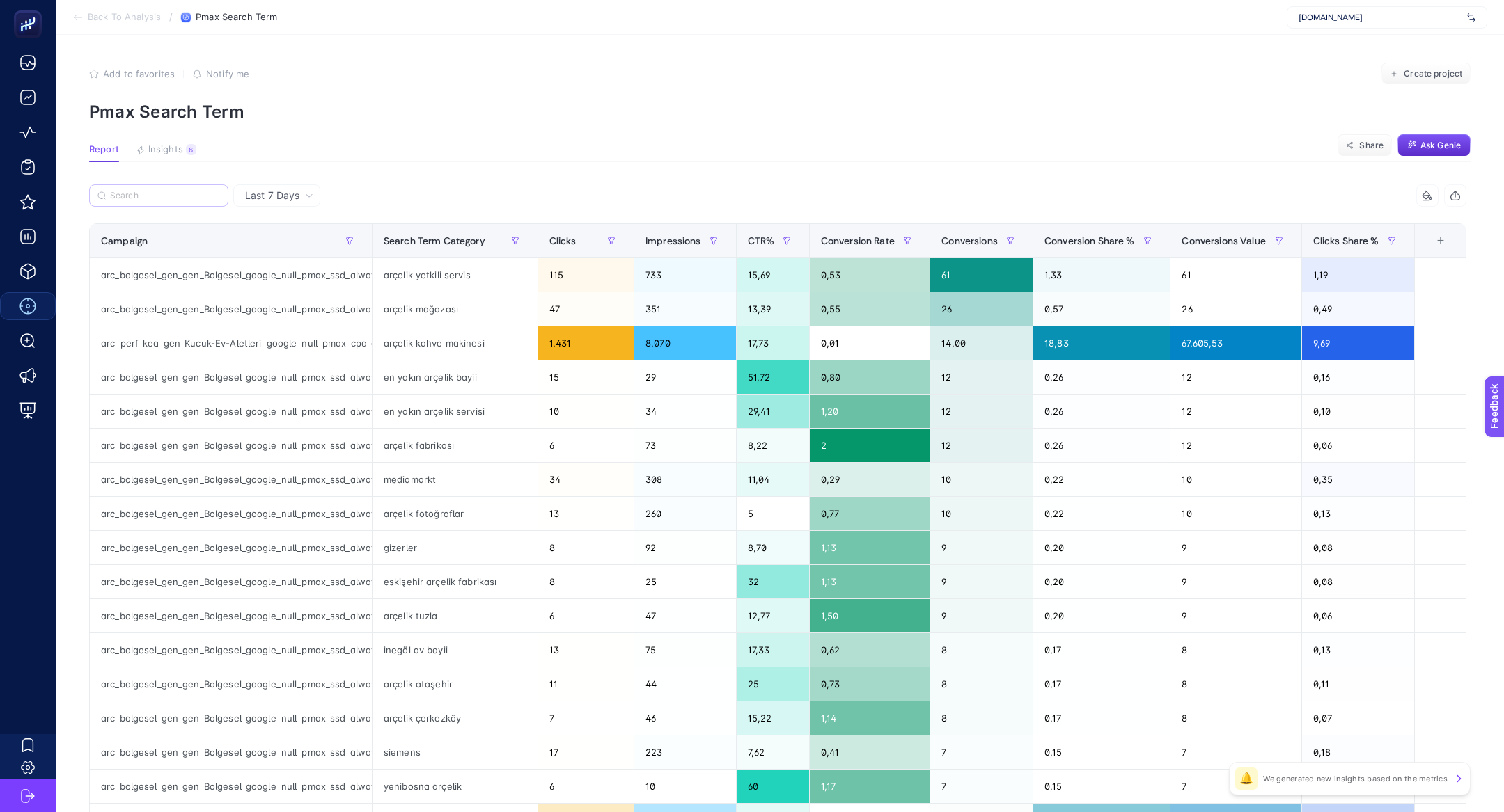
click at [128, 201] on label at bounding box center [159, 195] width 139 height 22
click at [128, 201] on input "Search" at bounding box center [165, 195] width 110 height 10
paste input "arc_perf_gen_gen_High-Value-Optimization_google_null_pmax_cpa_alwayson"
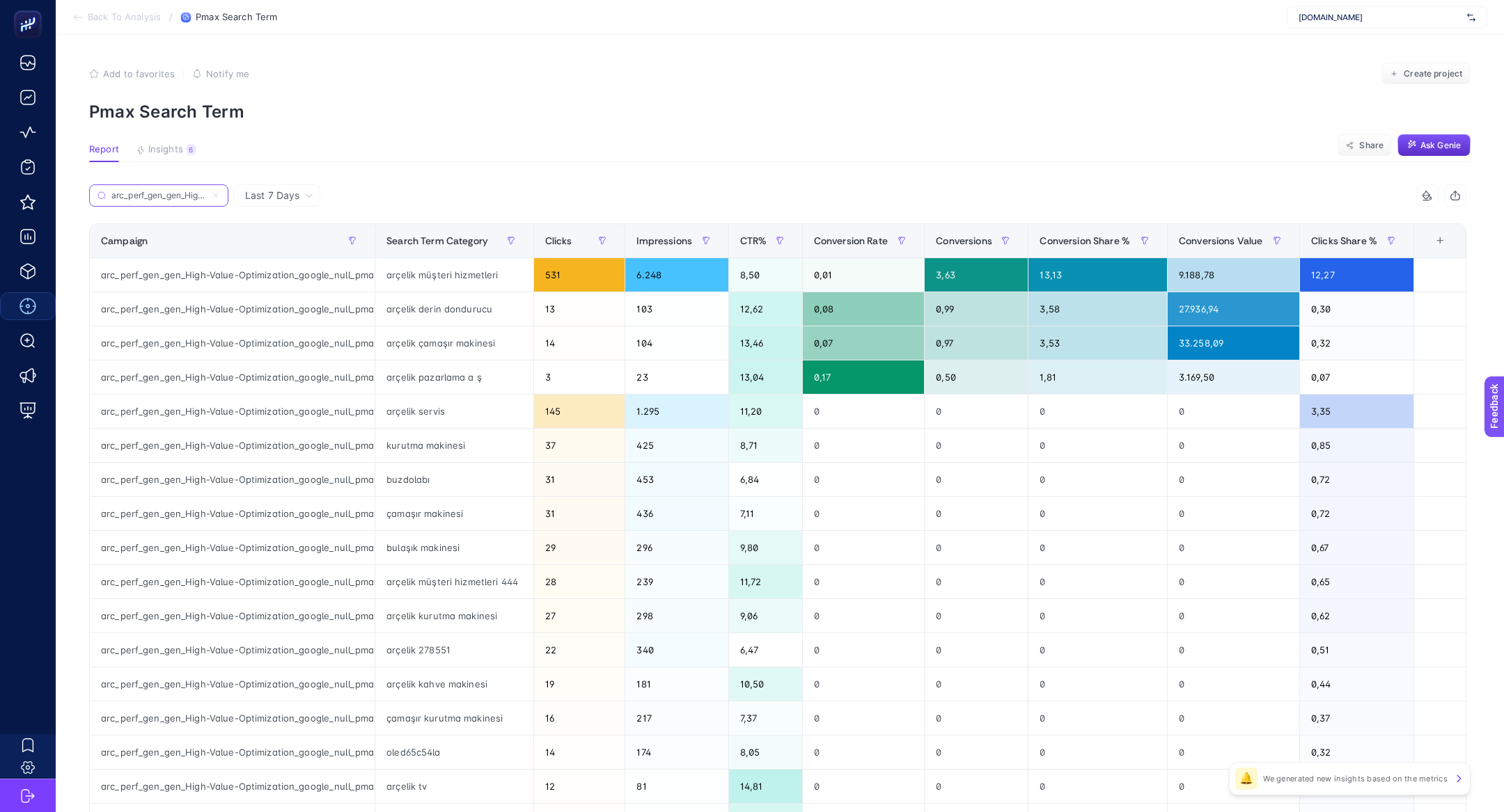
scroll to position [0, 215]
type input "arc_perf_gen_gen_High-Value-Optimization_google_null_pmax_cpa_alwayson"
drag, startPoint x: 414, startPoint y: 274, endPoint x: 462, endPoint y: 275, distance: 48.0
click at [463, 275] on div "arçelik müşteri hizmetleri" at bounding box center [454, 275] width 158 height 34
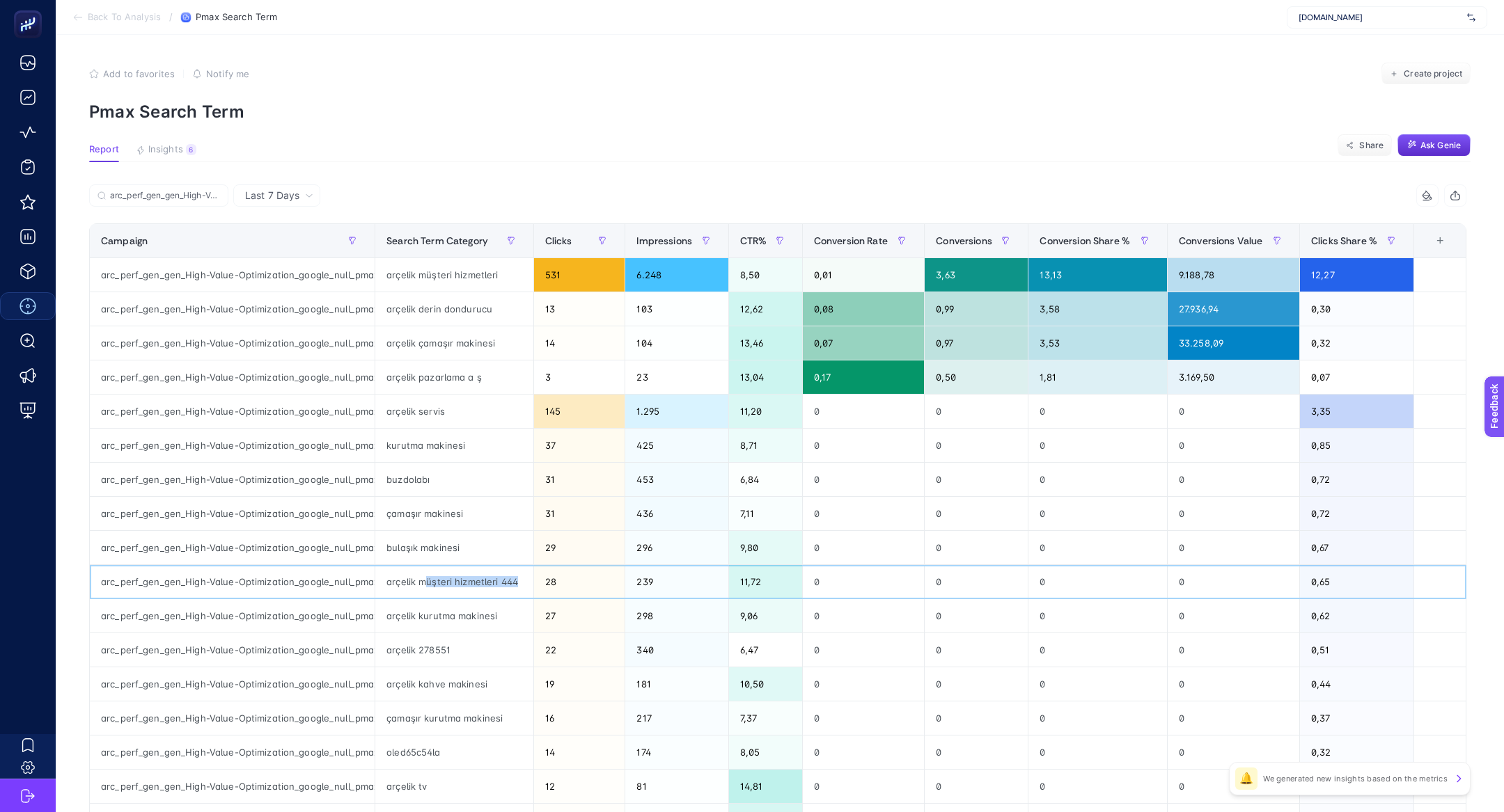
drag, startPoint x: 429, startPoint y: 577, endPoint x: 522, endPoint y: 585, distance: 93.3
click at [524, 586] on div "arçelik müşteri hizmetleri 444" at bounding box center [454, 582] width 158 height 34
drag, startPoint x: 410, startPoint y: 407, endPoint x: 456, endPoint y: 411, distance: 46.2
click at [456, 411] on div "arçelik servis" at bounding box center [454, 411] width 158 height 34
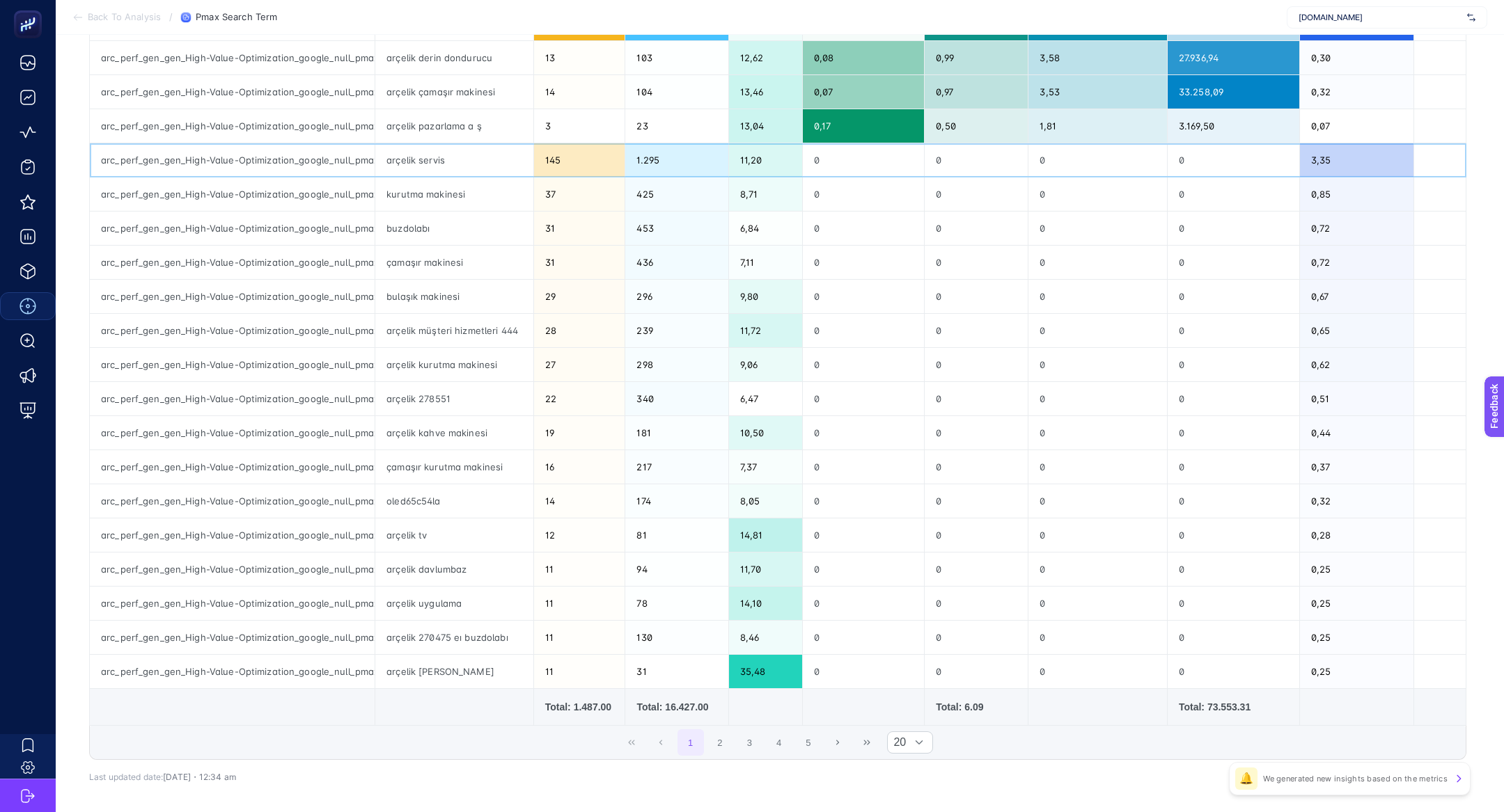
scroll to position [263, 0]
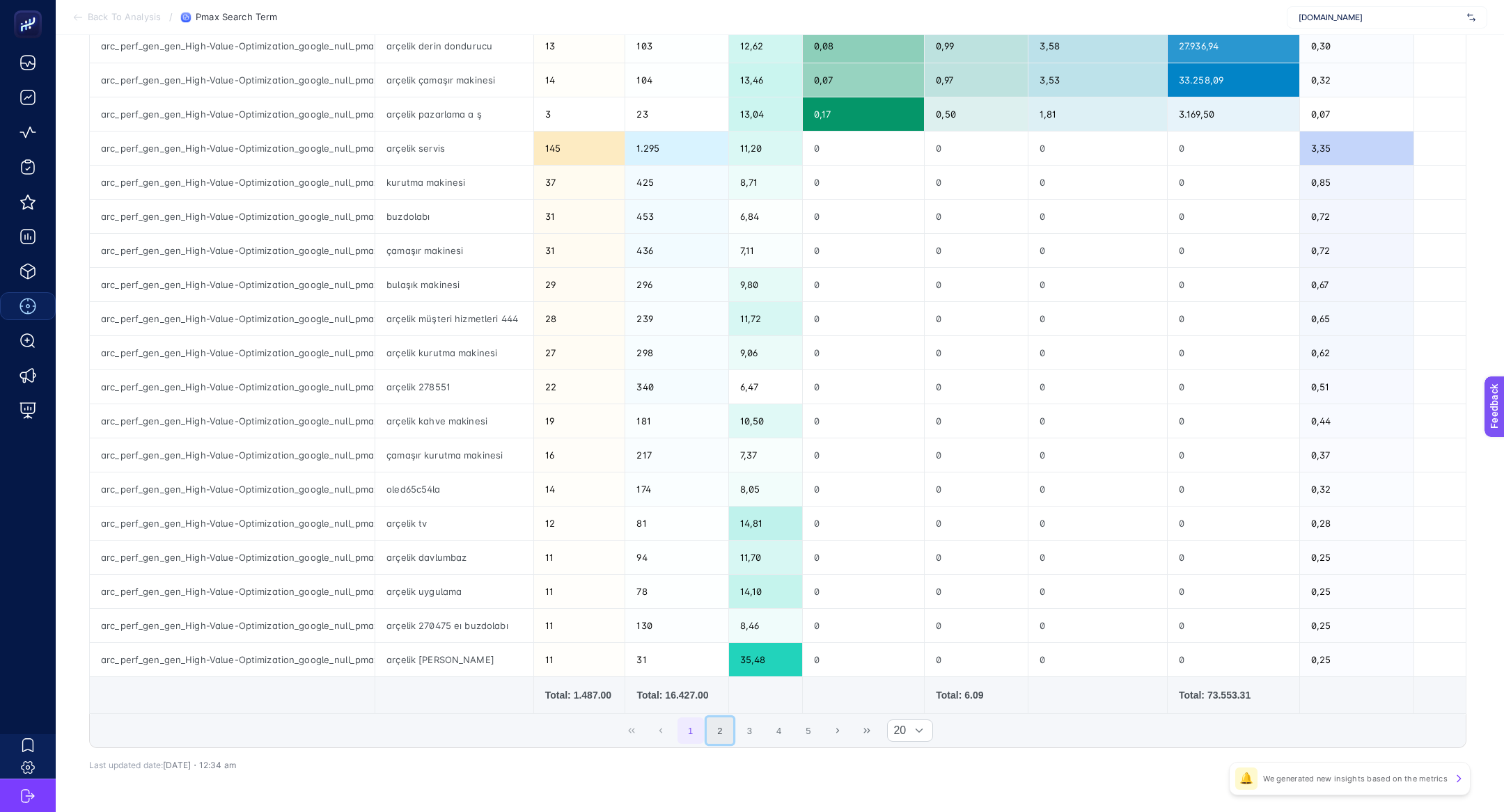
click at [716, 726] on button "2" at bounding box center [720, 731] width 26 height 26
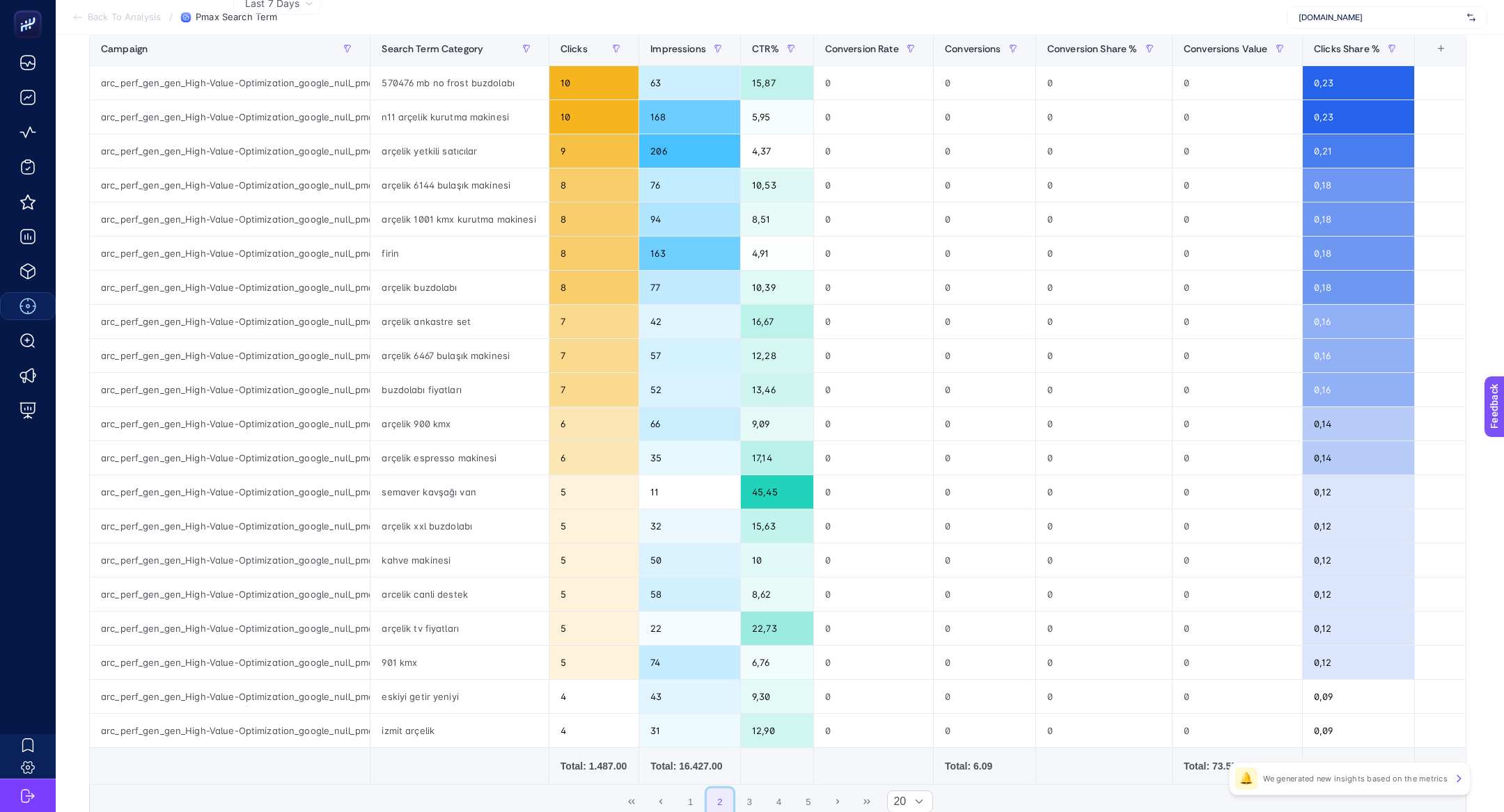
scroll to position [193, 0]
click at [749, 790] on button "3" at bounding box center [749, 801] width 26 height 26
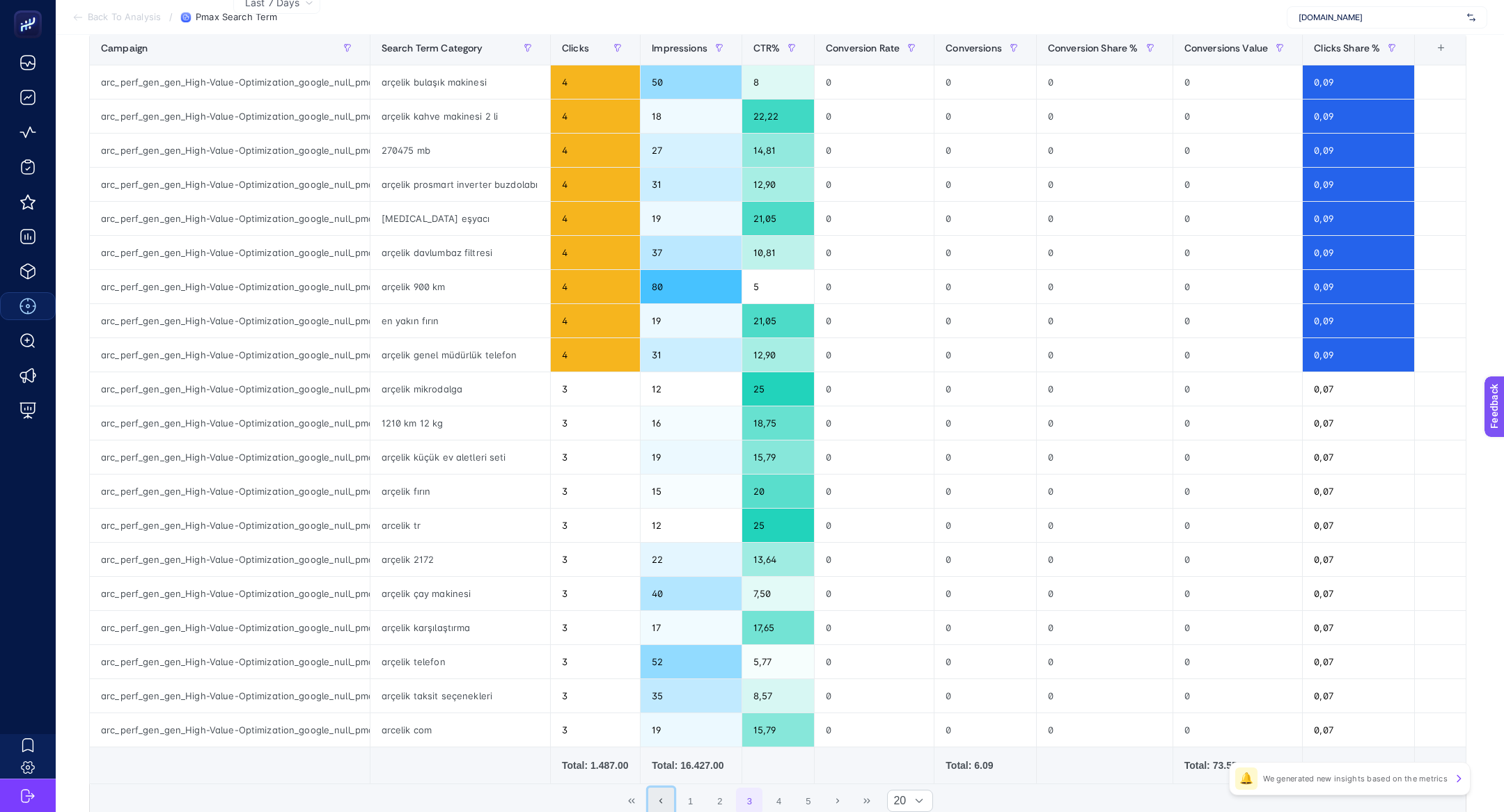
click at [673, 798] on button "Previous Page" at bounding box center [662, 801] width 26 height 26
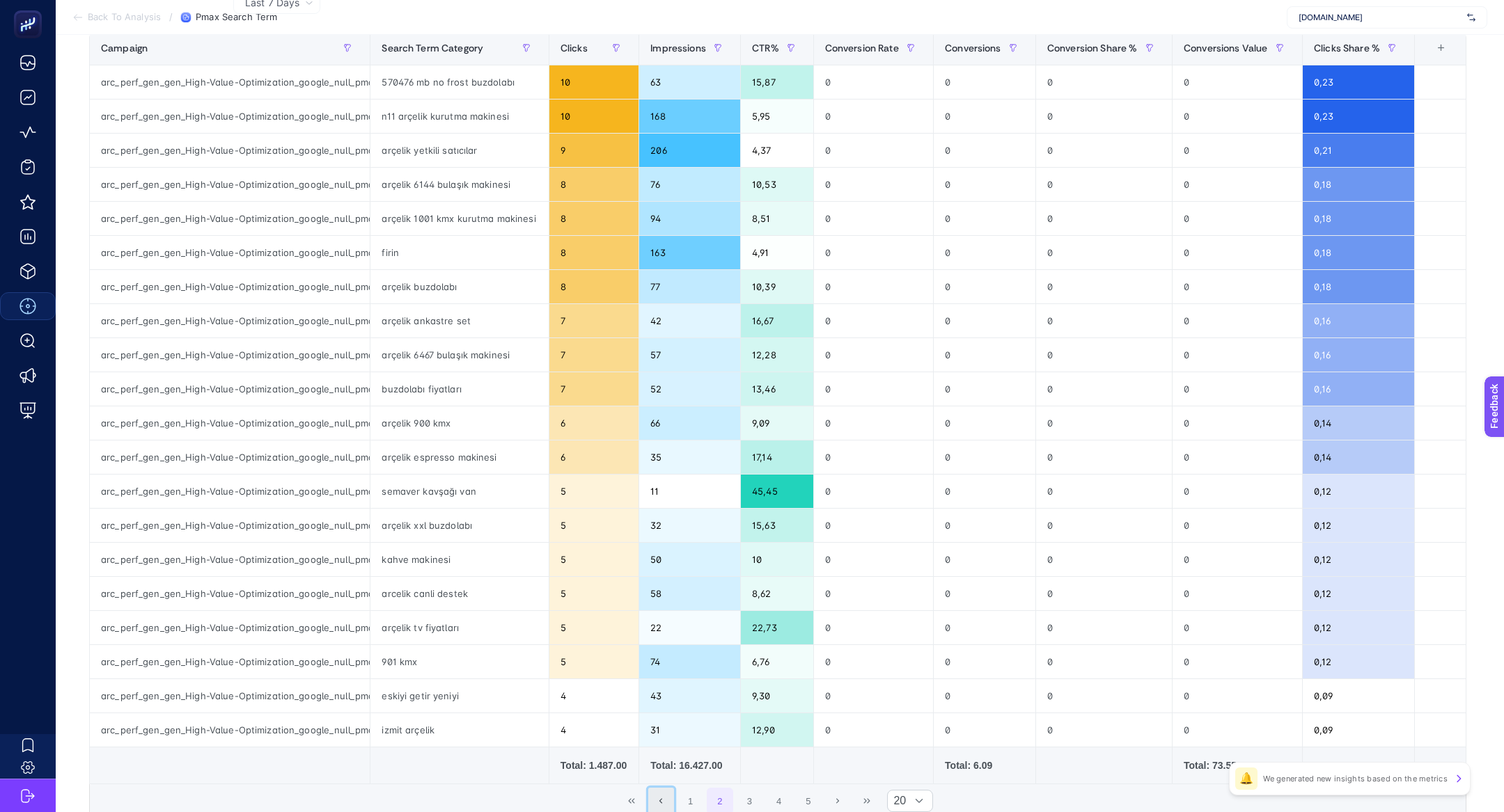
click at [673, 798] on button "Previous Page" at bounding box center [662, 801] width 26 height 26
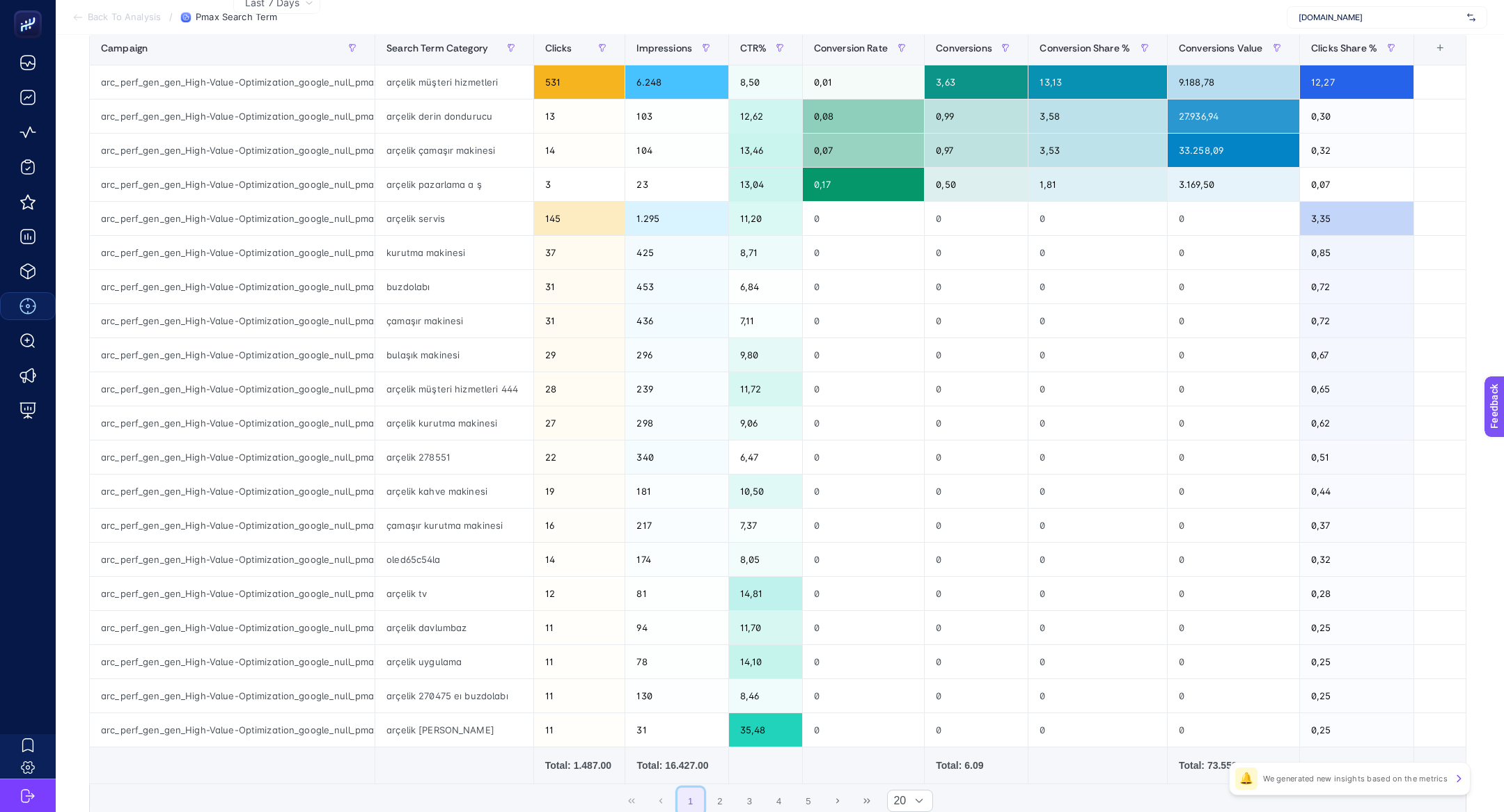
click at [692, 800] on button "1" at bounding box center [691, 801] width 26 height 26
click at [677, 43] on span "Impressions" at bounding box center [664, 48] width 56 height 11
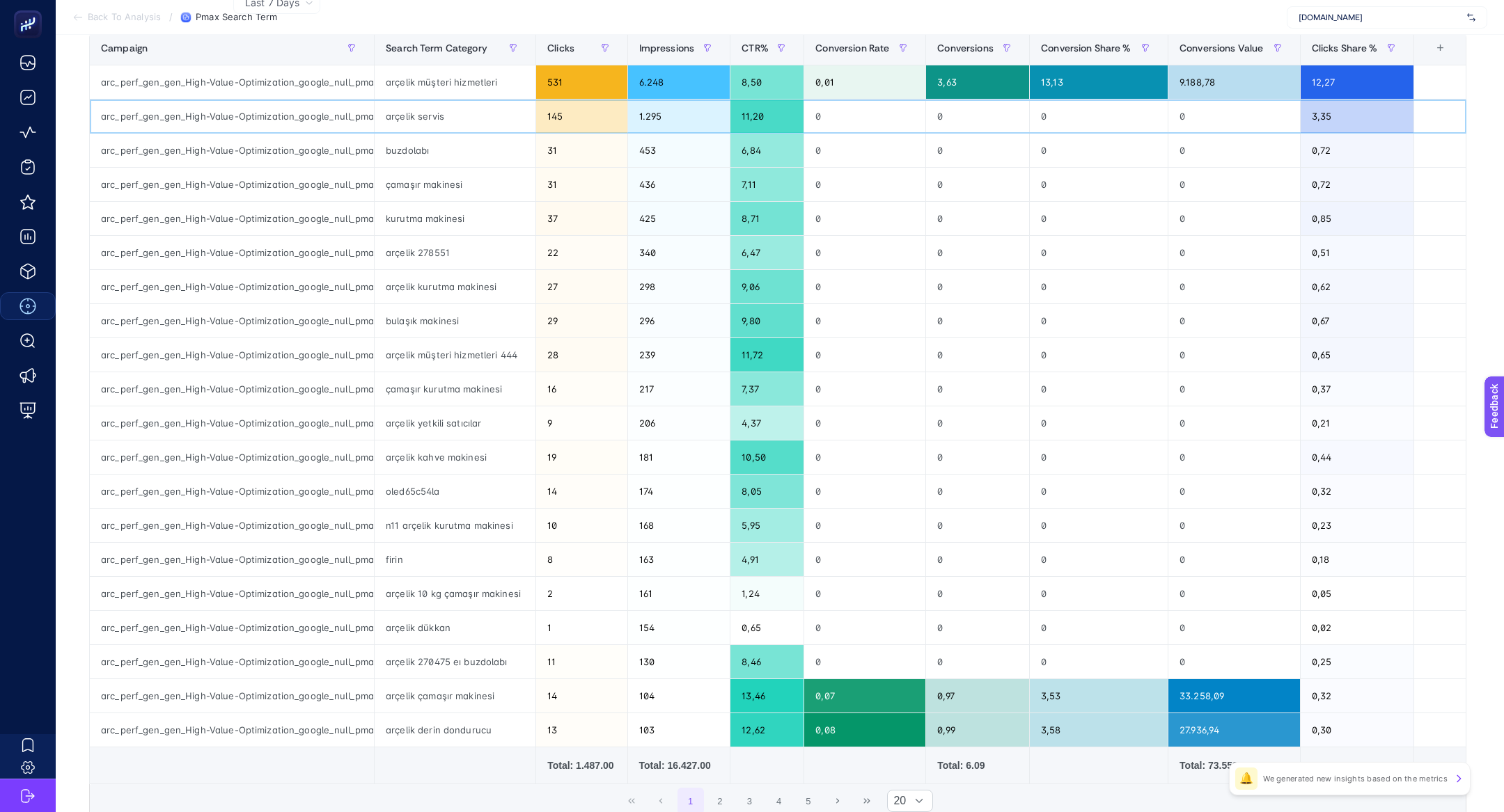
click at [452, 119] on div "arçelik servis" at bounding box center [455, 116] width 161 height 34
click at [421, 625] on div "arçelik dükkan" at bounding box center [455, 627] width 161 height 34
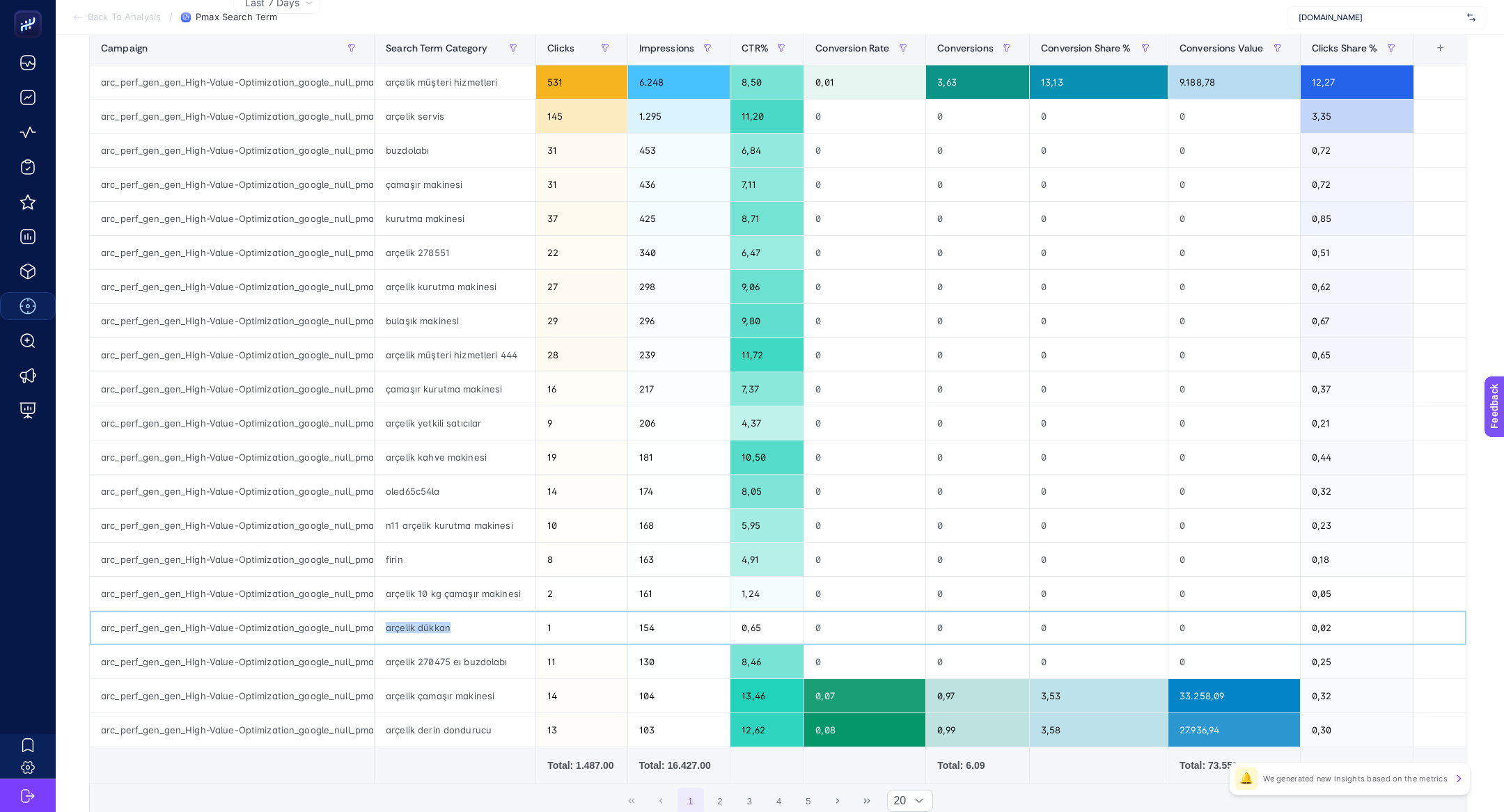
click at [421, 625] on div "arçelik dükkan" at bounding box center [455, 627] width 161 height 34
click at [400, 518] on div "n11 arçelik kurutma makinesi" at bounding box center [455, 526] width 161 height 34
click at [388, 518] on div "n11 arçelik kurutma makinesi" at bounding box center [455, 526] width 161 height 34
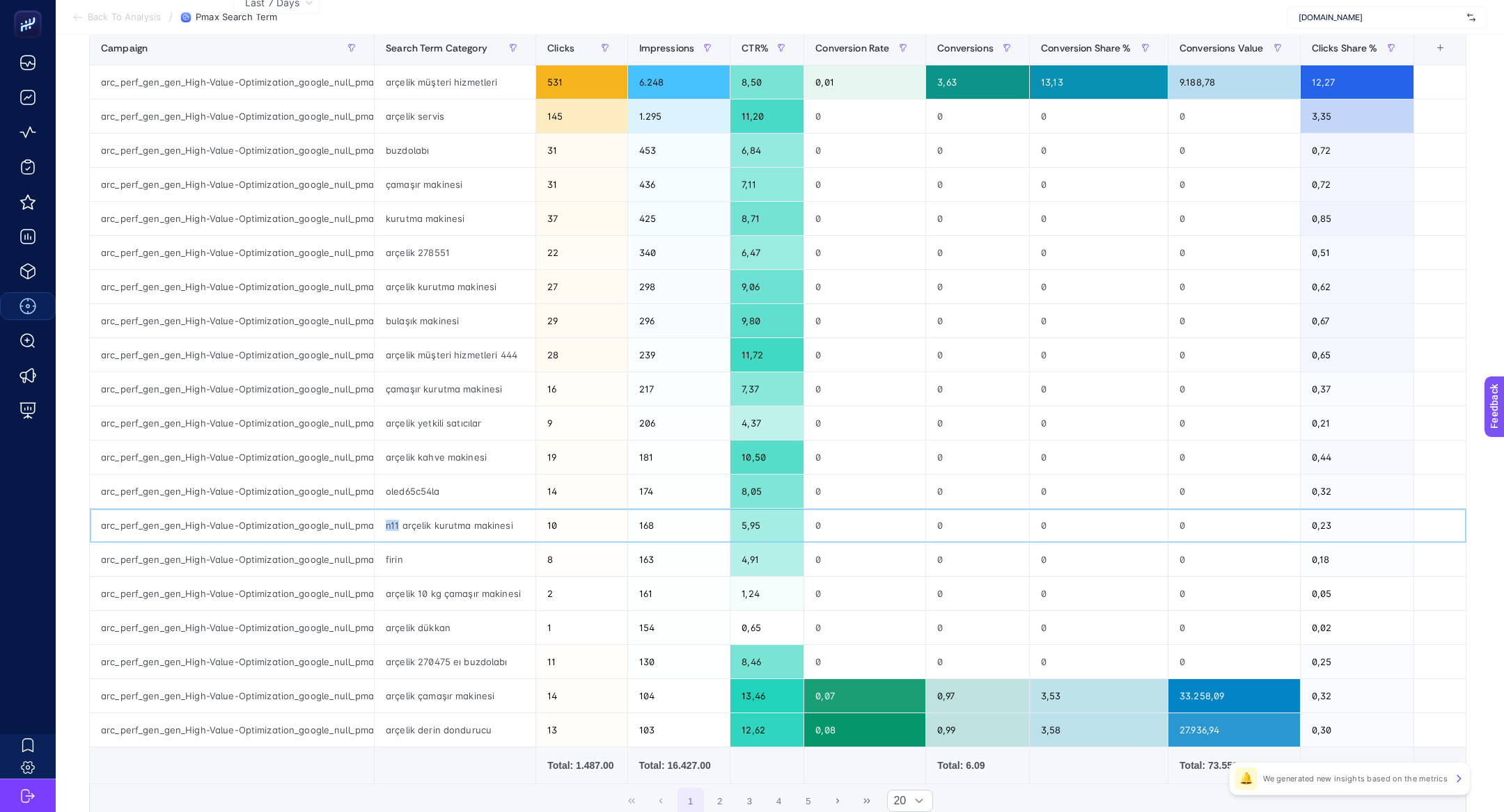
click at [388, 518] on div "n11 arçelik kurutma makinesi" at bounding box center [455, 526] width 161 height 34
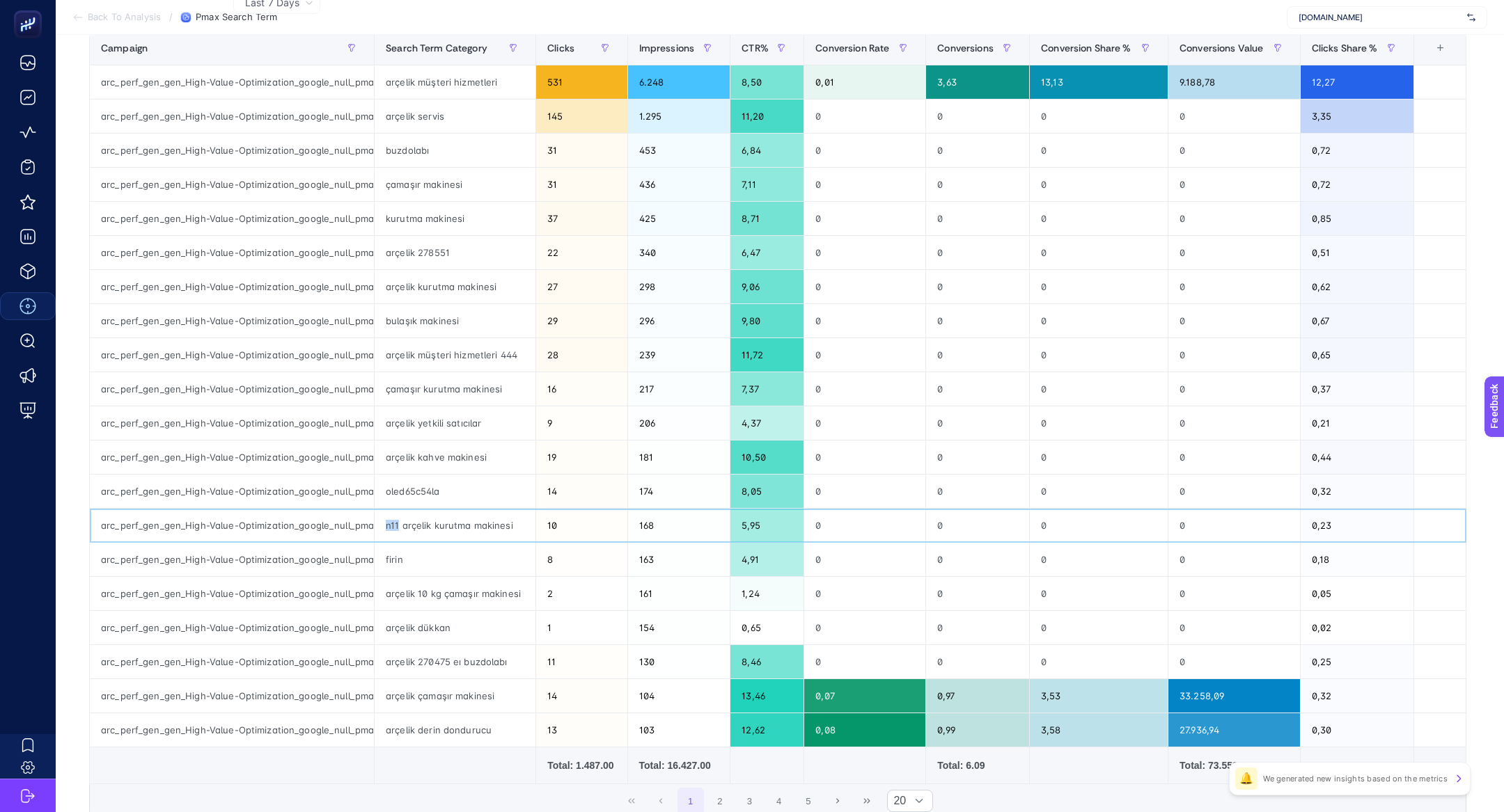
click at [387, 518] on div "n11 arçelik kurutma makinesi" at bounding box center [455, 526] width 161 height 34
drag, startPoint x: 387, startPoint y: 522, endPoint x: 472, endPoint y: 532, distance: 85.6
click at [472, 532] on div "n11 arçelik kurutma makinesi" at bounding box center [455, 526] width 161 height 34
click at [952, 53] on span "Conversions" at bounding box center [965, 48] width 56 height 11
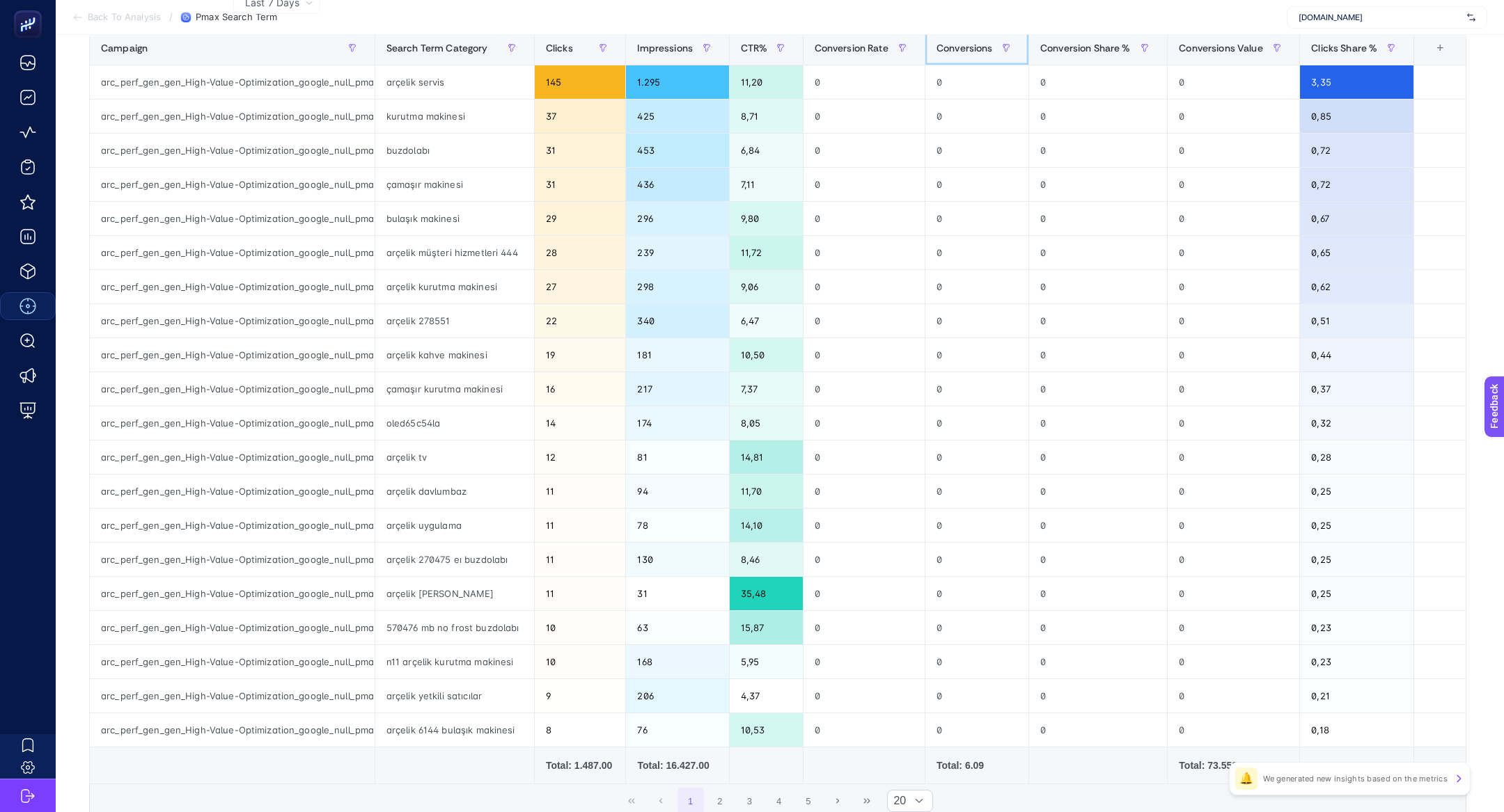
click at [952, 53] on span "Conversions" at bounding box center [964, 48] width 56 height 11
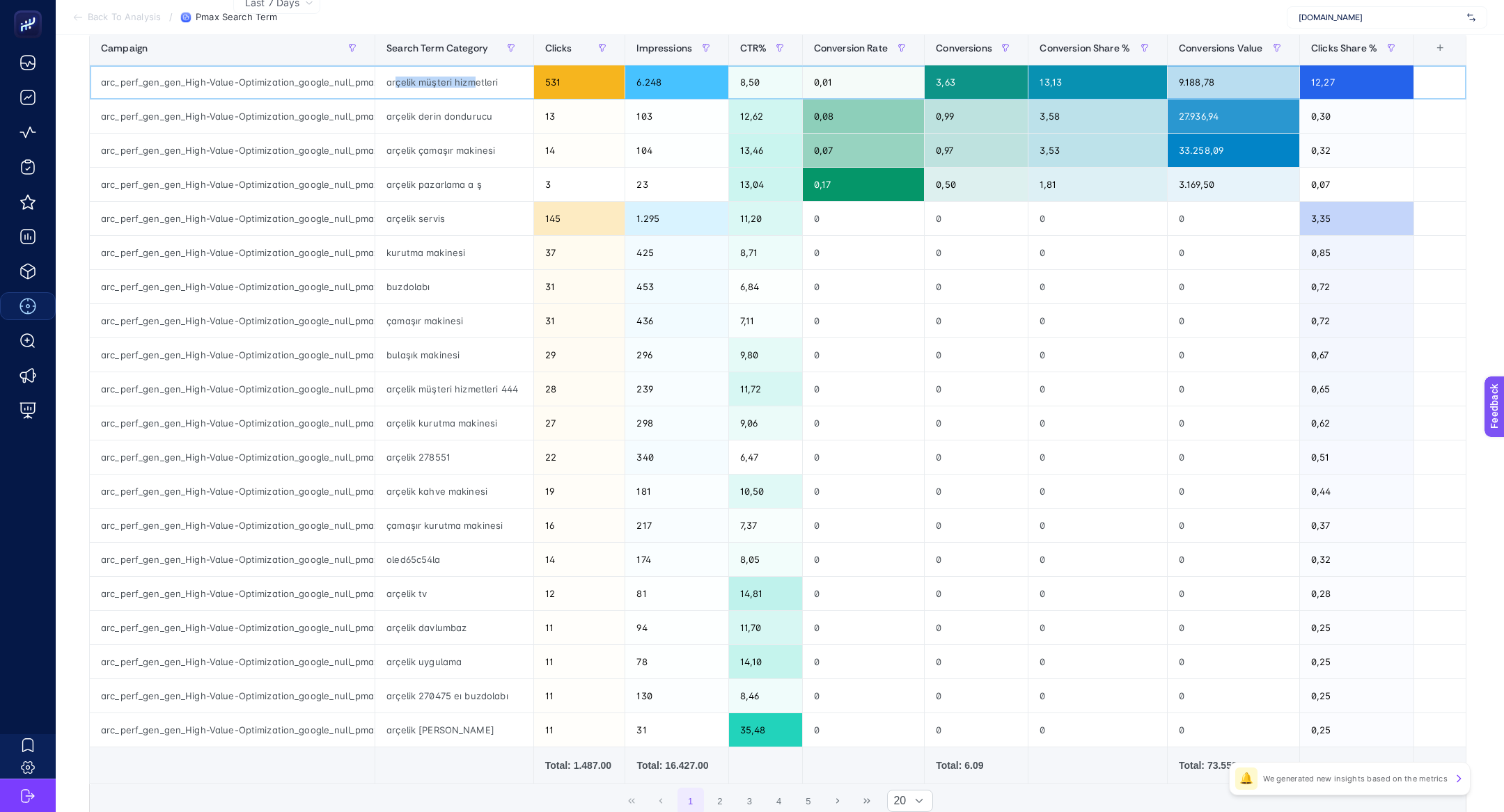
drag, startPoint x: 397, startPoint y: 83, endPoint x: 470, endPoint y: 82, distance: 73.0
click at [470, 82] on div "arçelik müşteri hizmetleri" at bounding box center [454, 82] width 158 height 34
drag, startPoint x: 451, startPoint y: 111, endPoint x: 467, endPoint y: 124, distance: 20.6
click at [467, 124] on div "arçelik derin dondurucu" at bounding box center [454, 116] width 158 height 34
click at [467, 148] on div "arçelik çamaşır makinesi" at bounding box center [454, 150] width 158 height 34
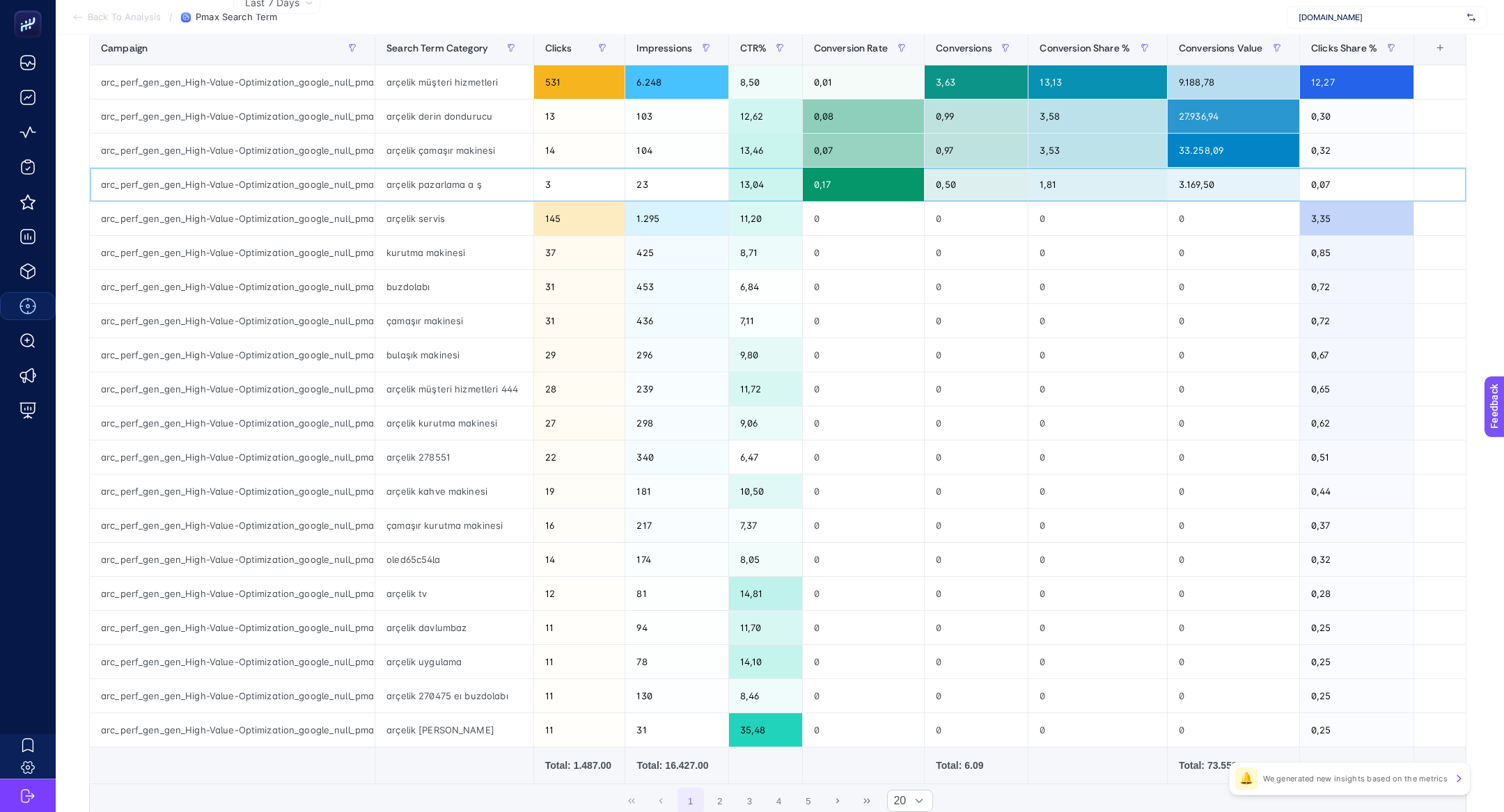
drag, startPoint x: 422, startPoint y: 189, endPoint x: 442, endPoint y: 191, distance: 20.1
click at [442, 191] on div "arçelik pazarlama a ş" at bounding box center [454, 185] width 158 height 34
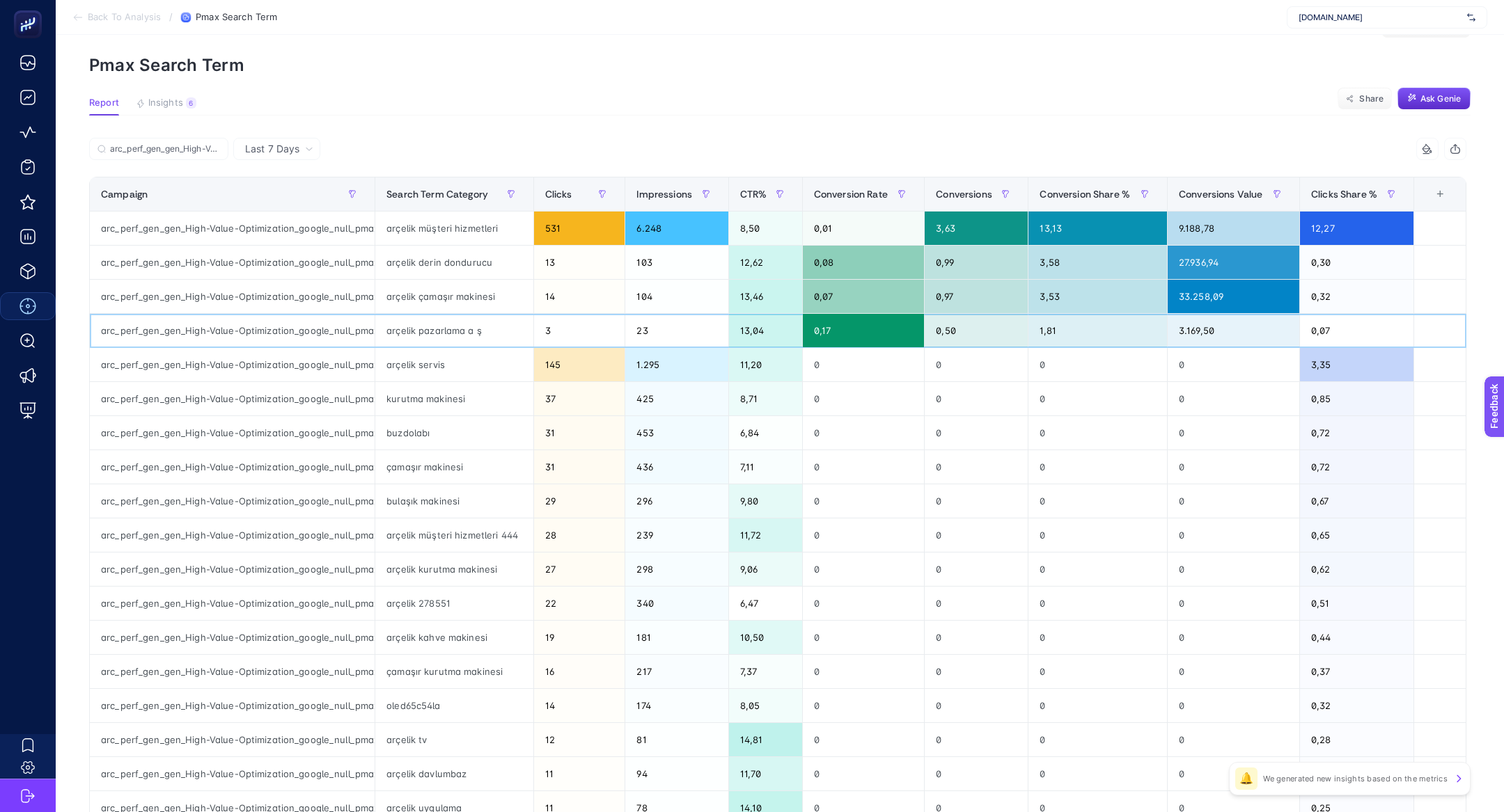
scroll to position [49, 0]
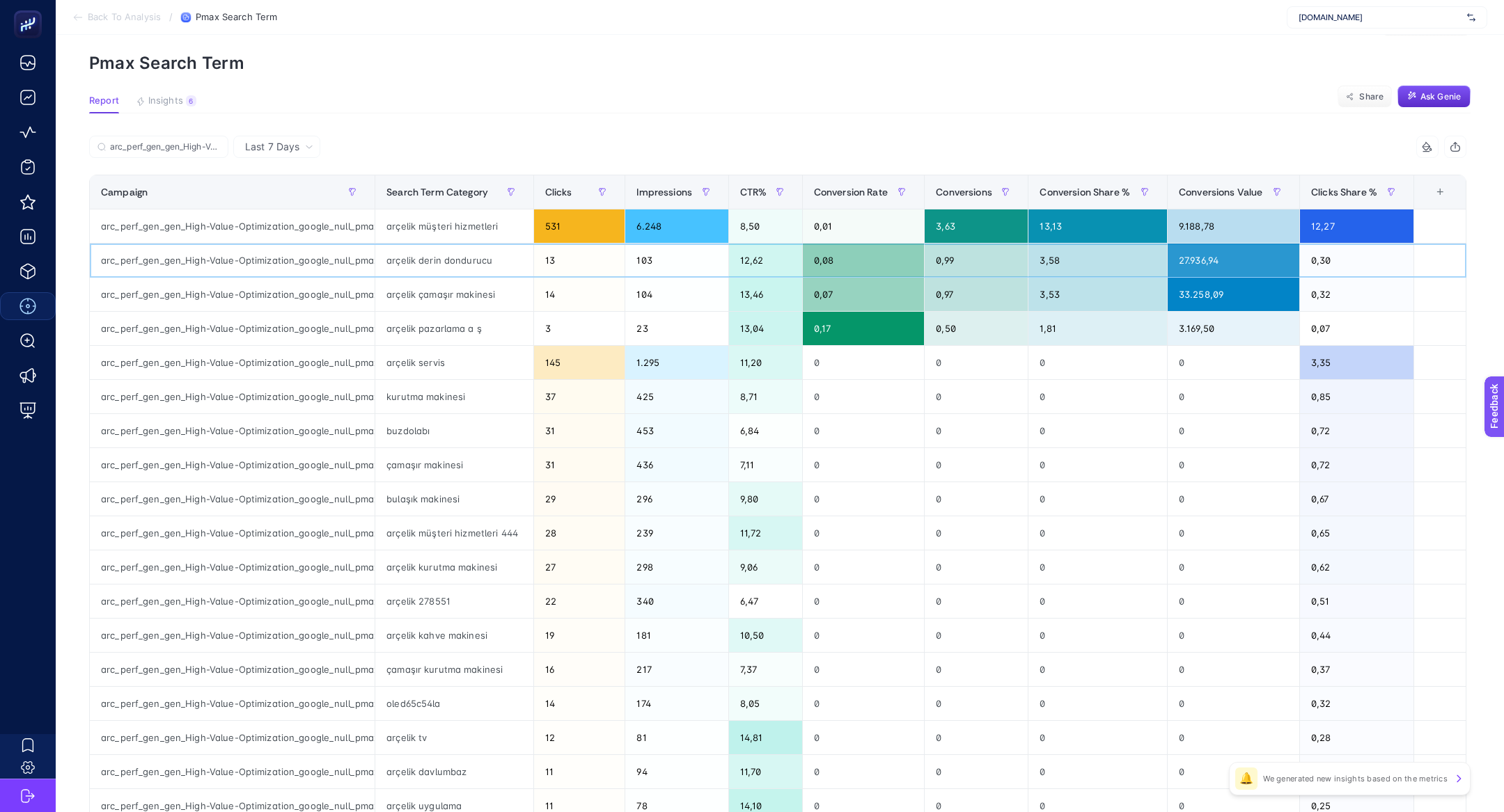
click at [421, 259] on div "arçelik derin dondurucu" at bounding box center [454, 261] width 158 height 34
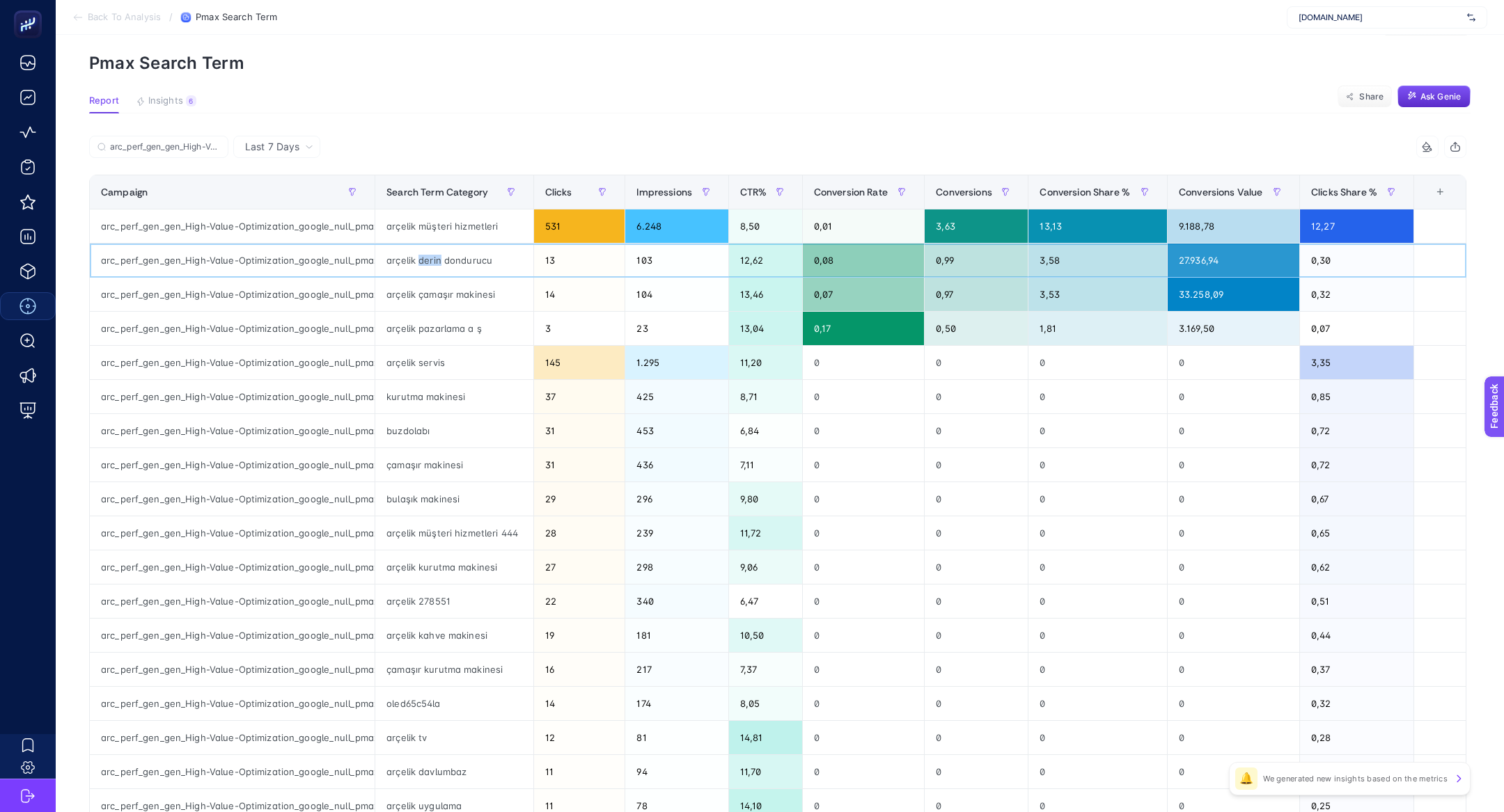
click at [421, 259] on div "arçelik derin dondurucu" at bounding box center [454, 261] width 158 height 34
click at [231, 152] on div "arc_perf_gen_gen_High-Value-Optimization_google_null_pmax_cpa_alwayson" at bounding box center [434, 151] width 689 height 31
click at [221, 149] on label "arc_perf_gen_gen_High-Value-Optimization_google_null_pmax_cpa_alwayson" at bounding box center [159, 146] width 139 height 22
click at [220, 149] on input "arc_perf_gen_gen_High-Value-Optimization_google_null_pmax_cpa_alwayson" at bounding box center [165, 147] width 110 height 10
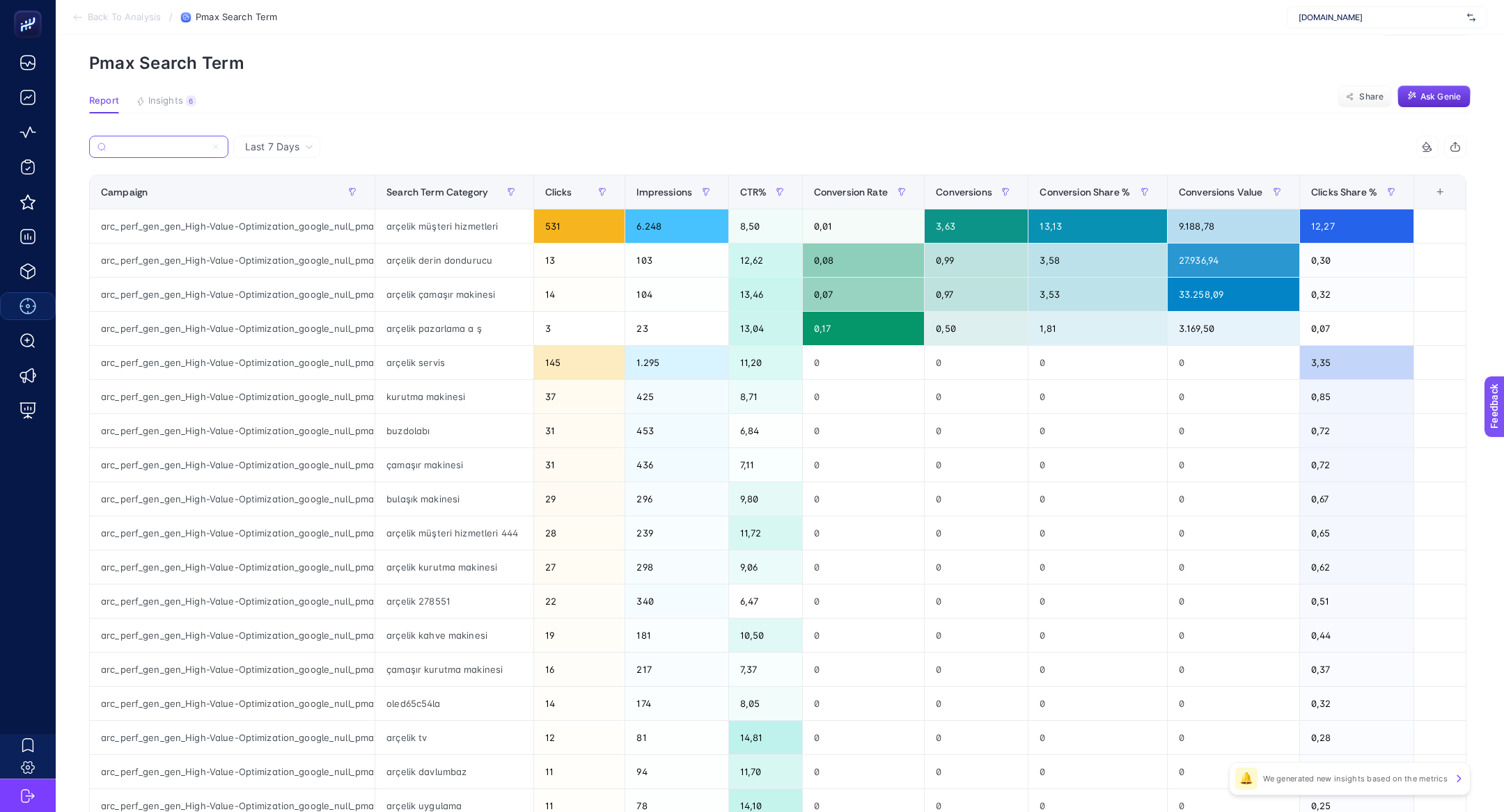
scroll to position [0, 0]
click at [218, 148] on icon at bounding box center [215, 146] width 8 height 8
click at [206, 148] on input "arc_perf_gen_gen_High-Value-Optimization_google_null_pmax_cpa_alwayson" at bounding box center [158, 147] width 95 height 10
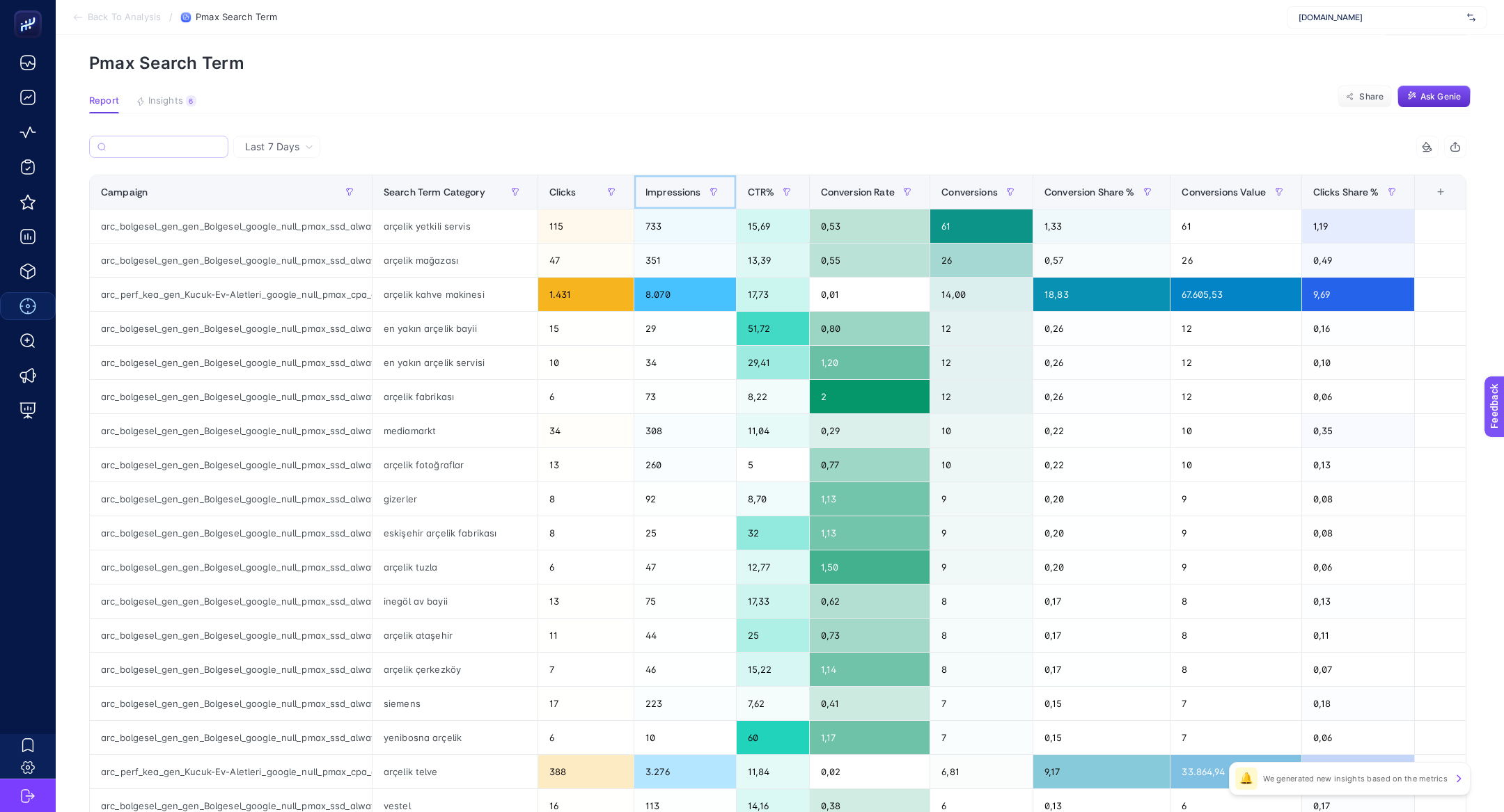
click at [640, 182] on th "Impressions" at bounding box center [685, 193] width 103 height 34
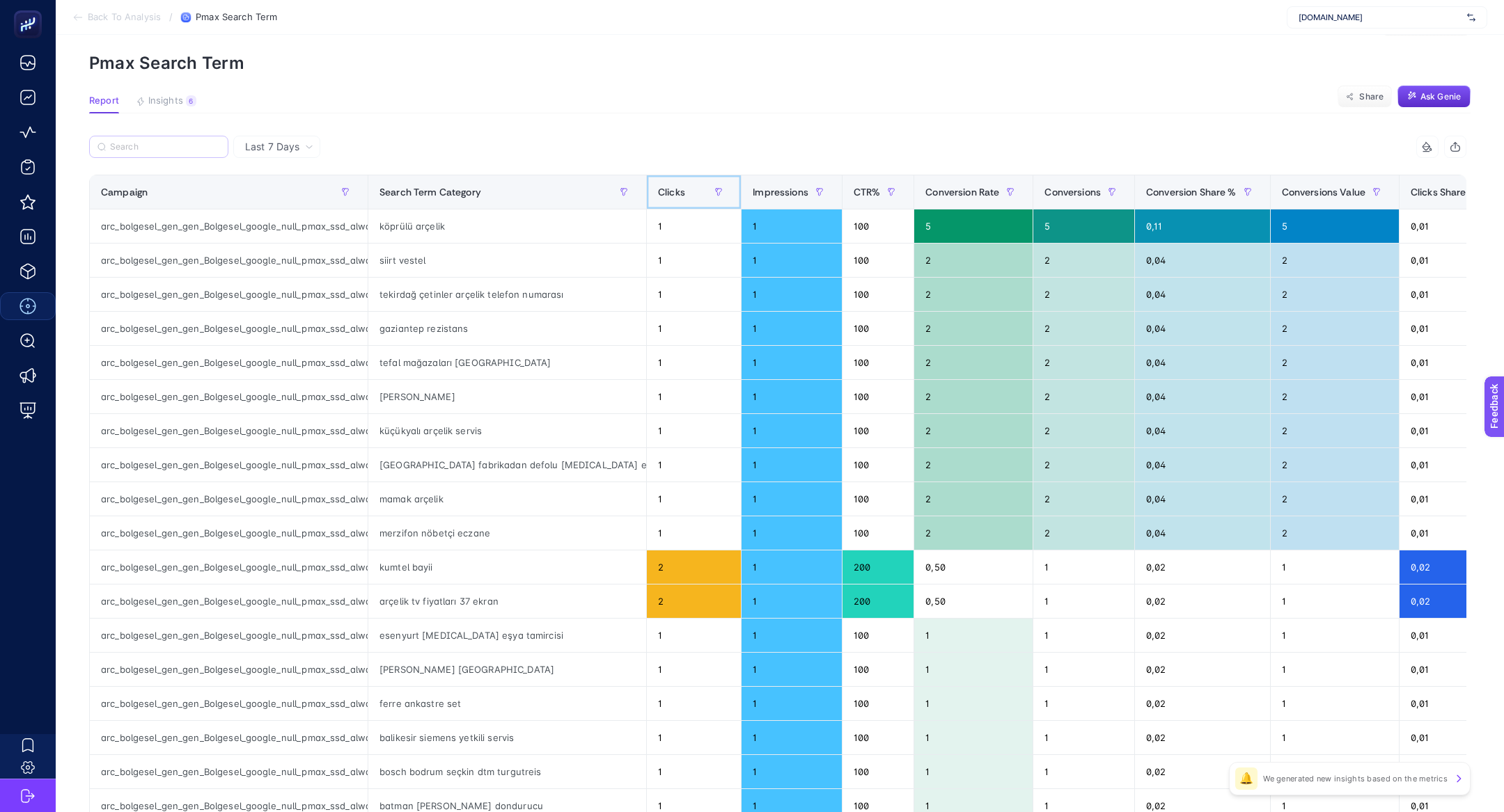
click at [658, 182] on div "Clicks" at bounding box center [694, 192] width 72 height 22
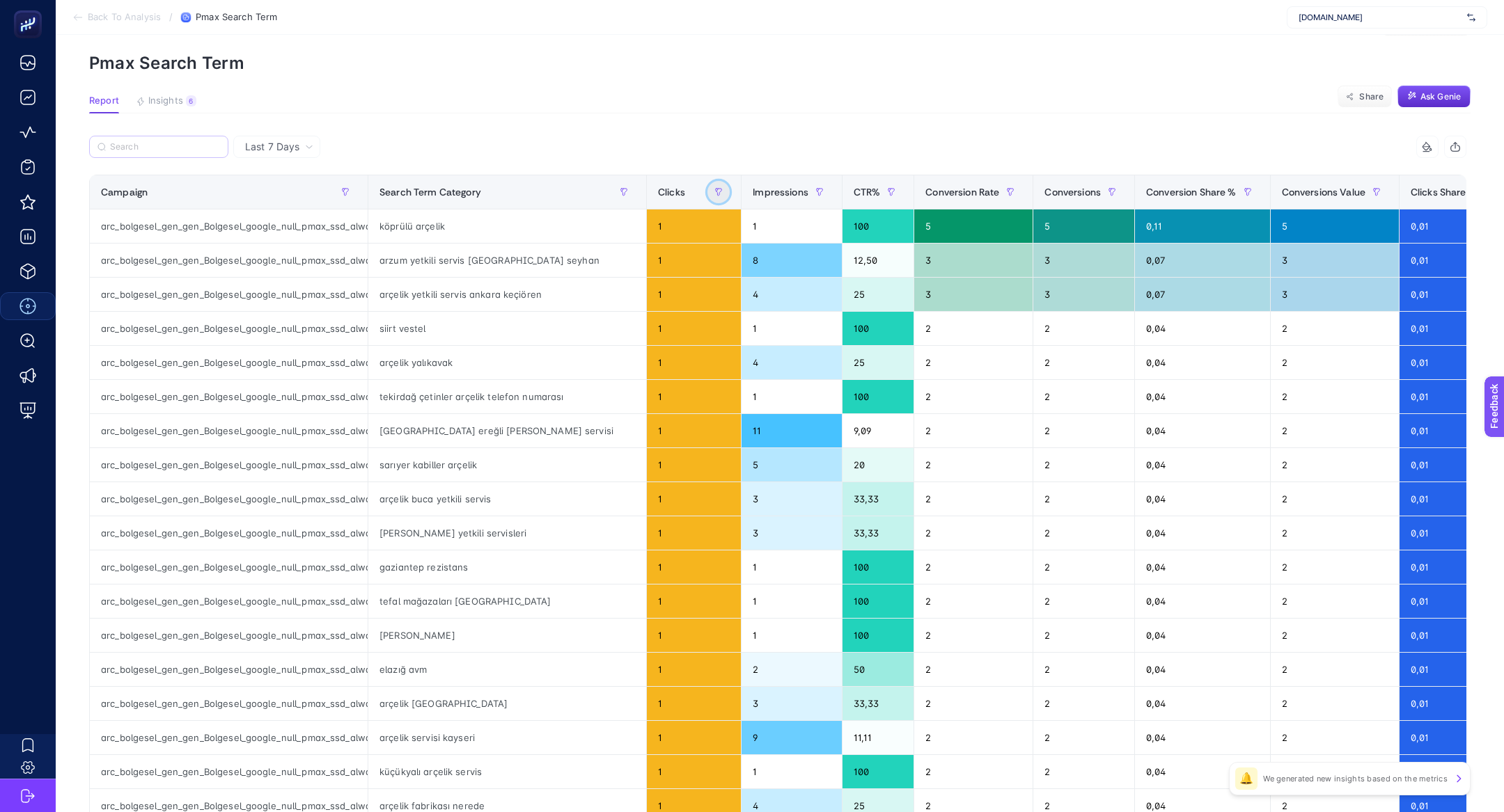
click at [714, 190] on icon "button" at bounding box center [718, 192] width 8 height 8
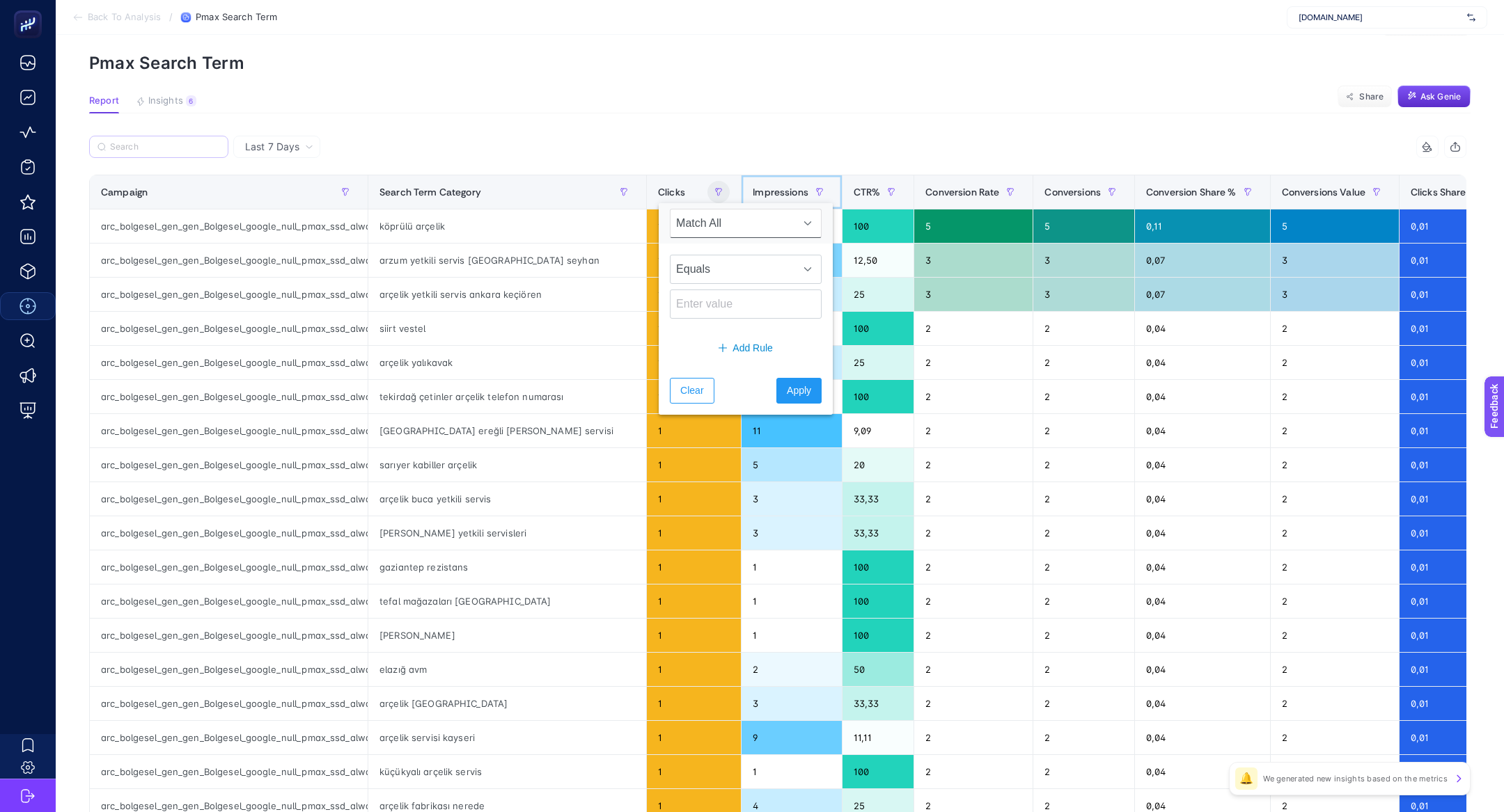
click at [752, 193] on span "Impressions" at bounding box center [780, 192] width 56 height 11
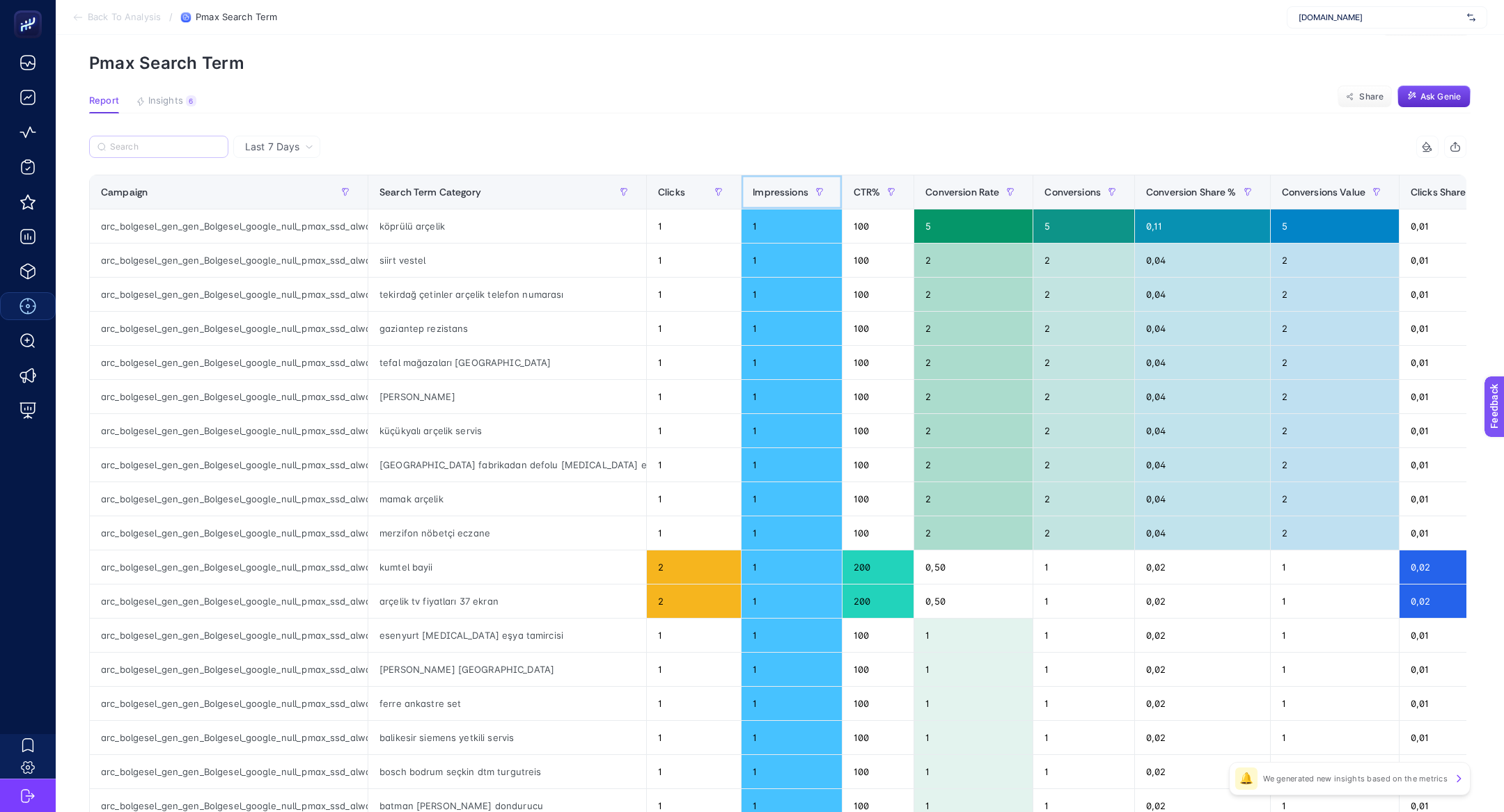
click at [752, 194] on span "Impressions" at bounding box center [780, 192] width 56 height 11
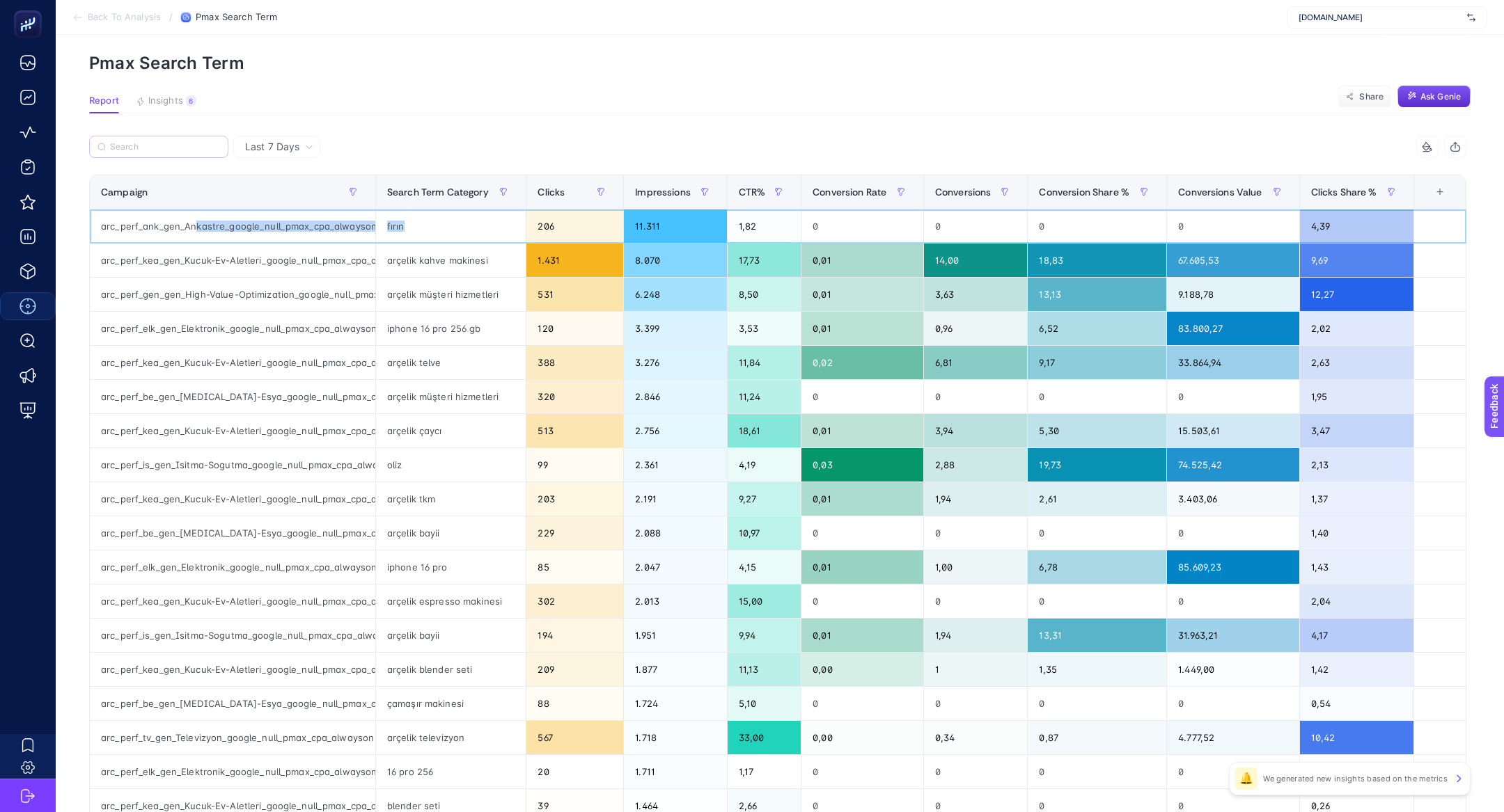
scroll to position [0, 9]
drag, startPoint x: 193, startPoint y: 228, endPoint x: 421, endPoint y: 227, distance: 228.0
click at [422, 228] on tr "arc_perf_ank_gen_Ankastre_google_null_pmax_cpa_alwayson fırın 206 11.311 1,82 0…" at bounding box center [778, 226] width 1377 height 34
click at [421, 227] on div "fırın" at bounding box center [451, 226] width 150 height 34
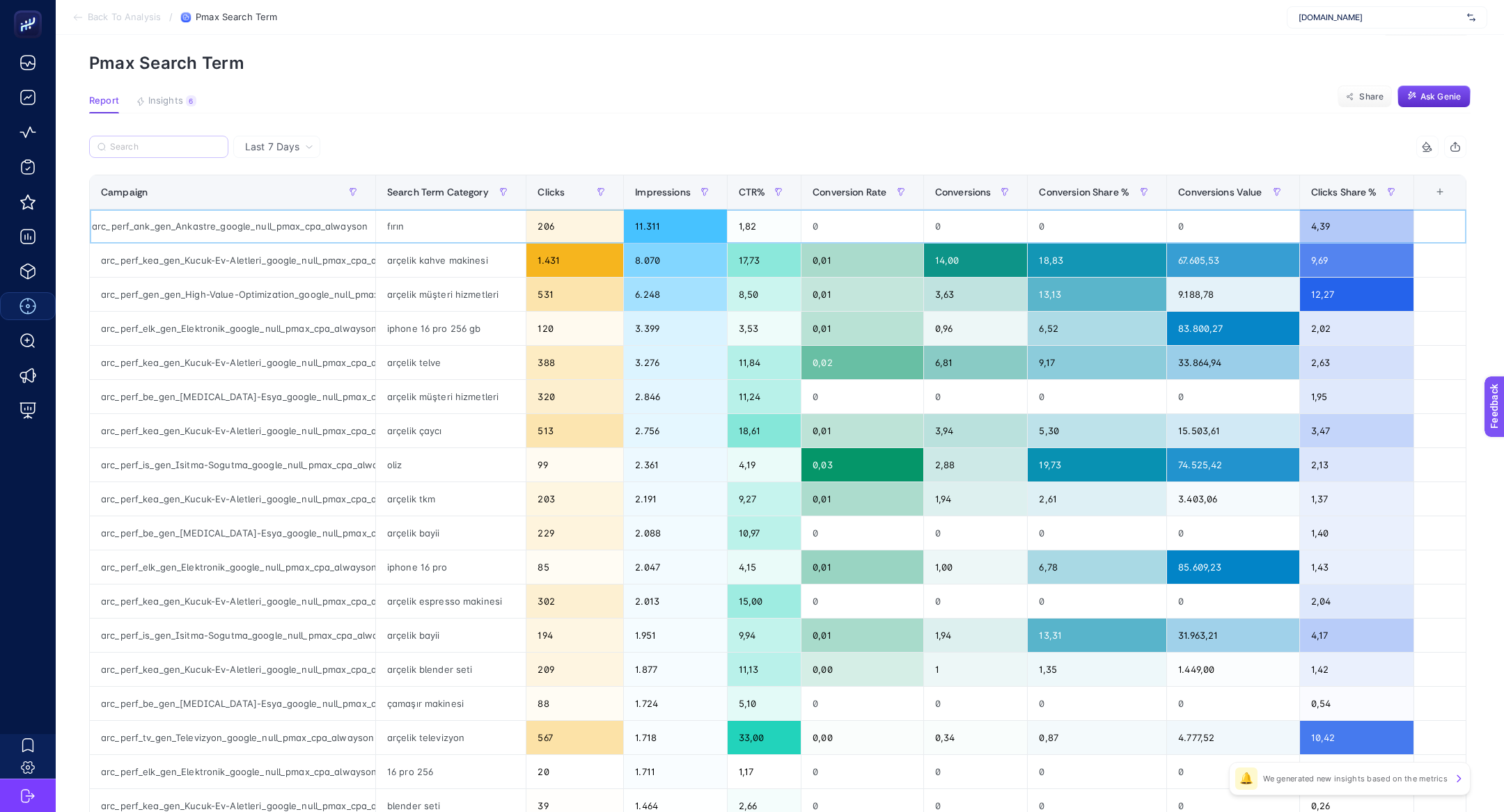
click at [421, 227] on div "fırın" at bounding box center [451, 226] width 150 height 34
drag, startPoint x: 291, startPoint y: 326, endPoint x: 248, endPoint y: 332, distance: 43.4
click at [248, 332] on div "arc_perf_elk_gen_Elektronik_google_null_pmax_cpa_alwayson" at bounding box center [233, 329] width 286 height 34
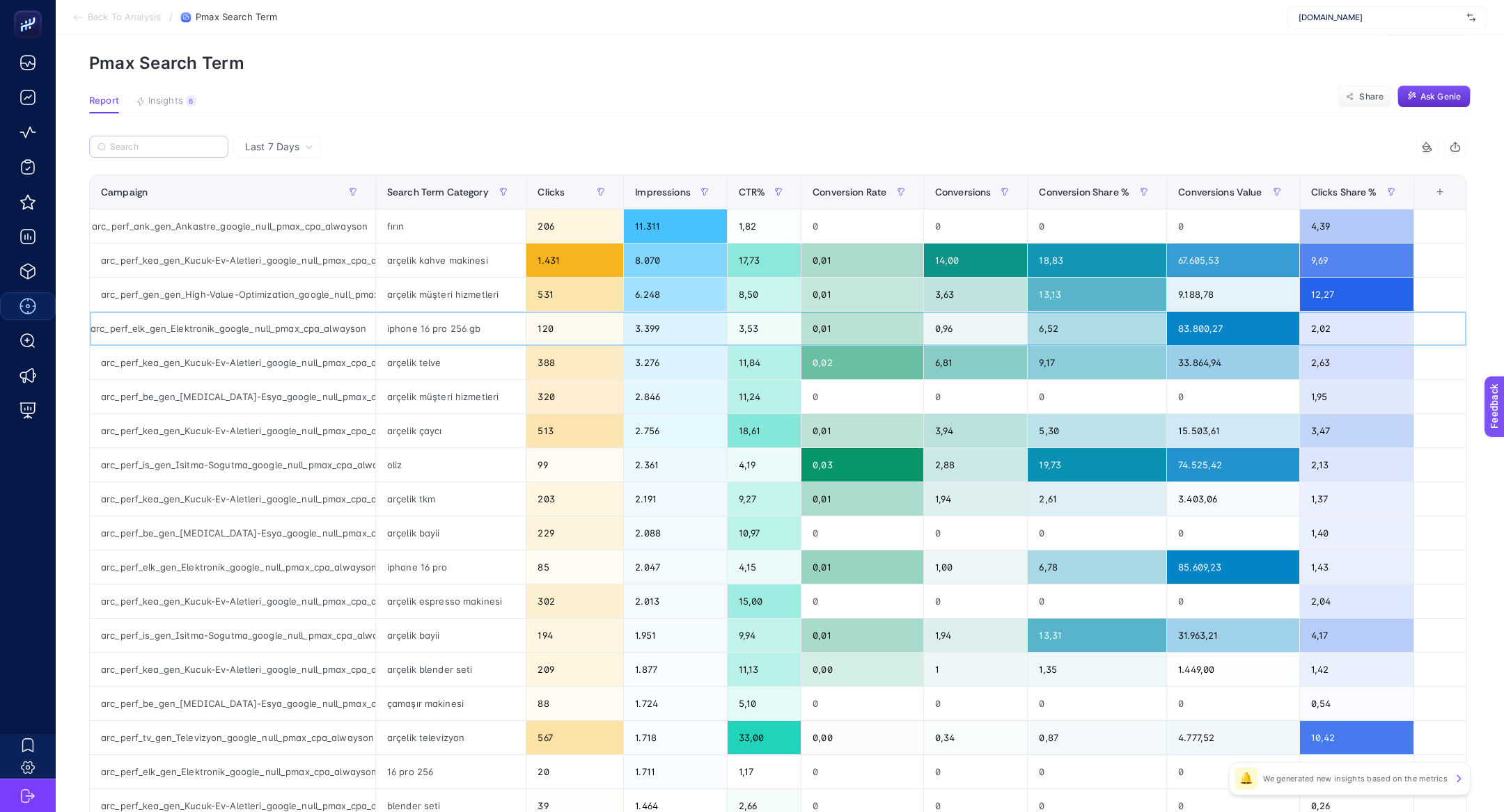
click at [174, 324] on div "arc_perf_elk_gen_Elektronik_google_null_pmax_cpa_alwayson" at bounding box center [233, 329] width 286 height 34
click at [149, 152] on label at bounding box center [159, 146] width 139 height 22
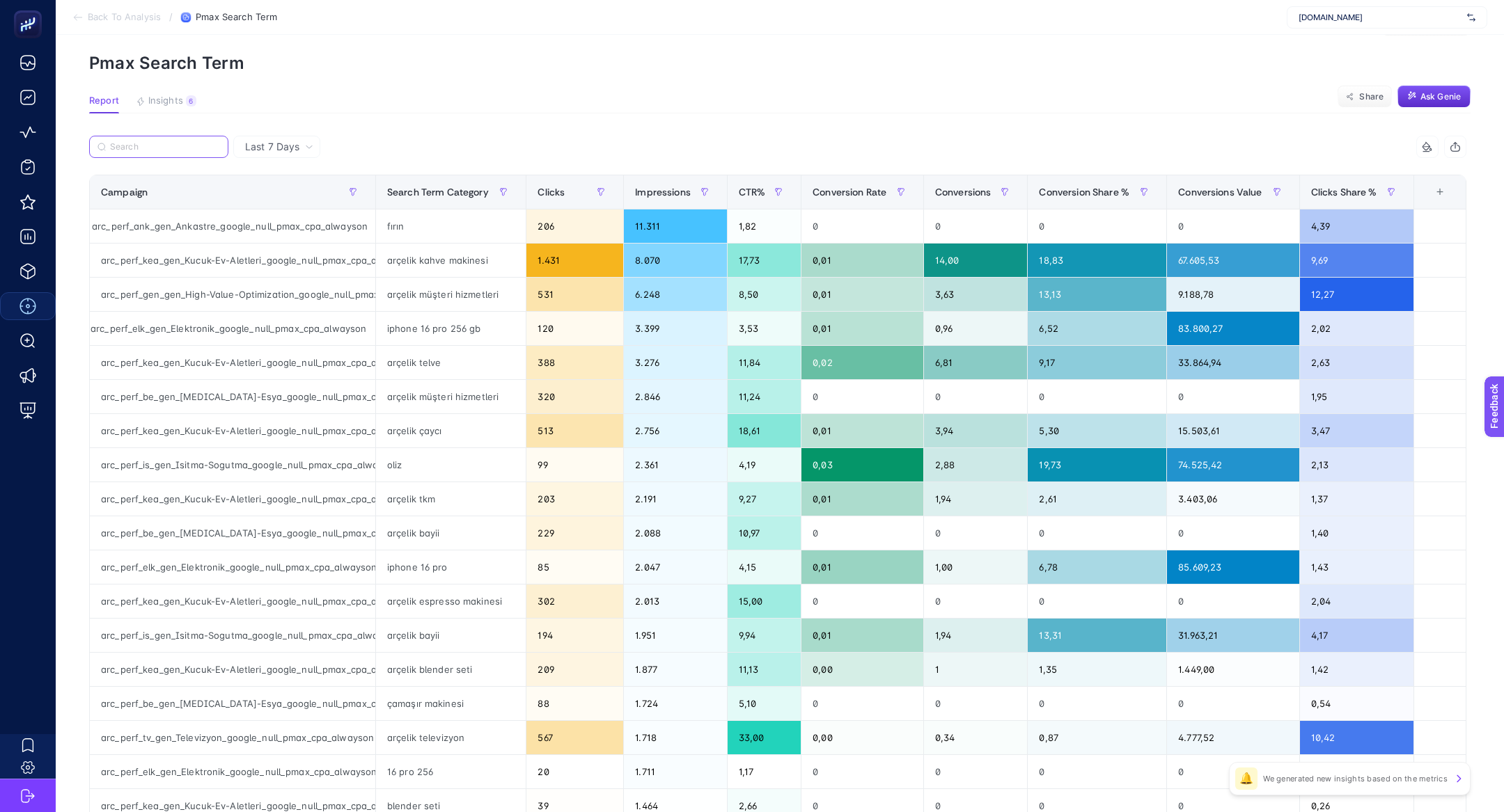
click at [149, 152] on input "Search" at bounding box center [165, 147] width 110 height 10
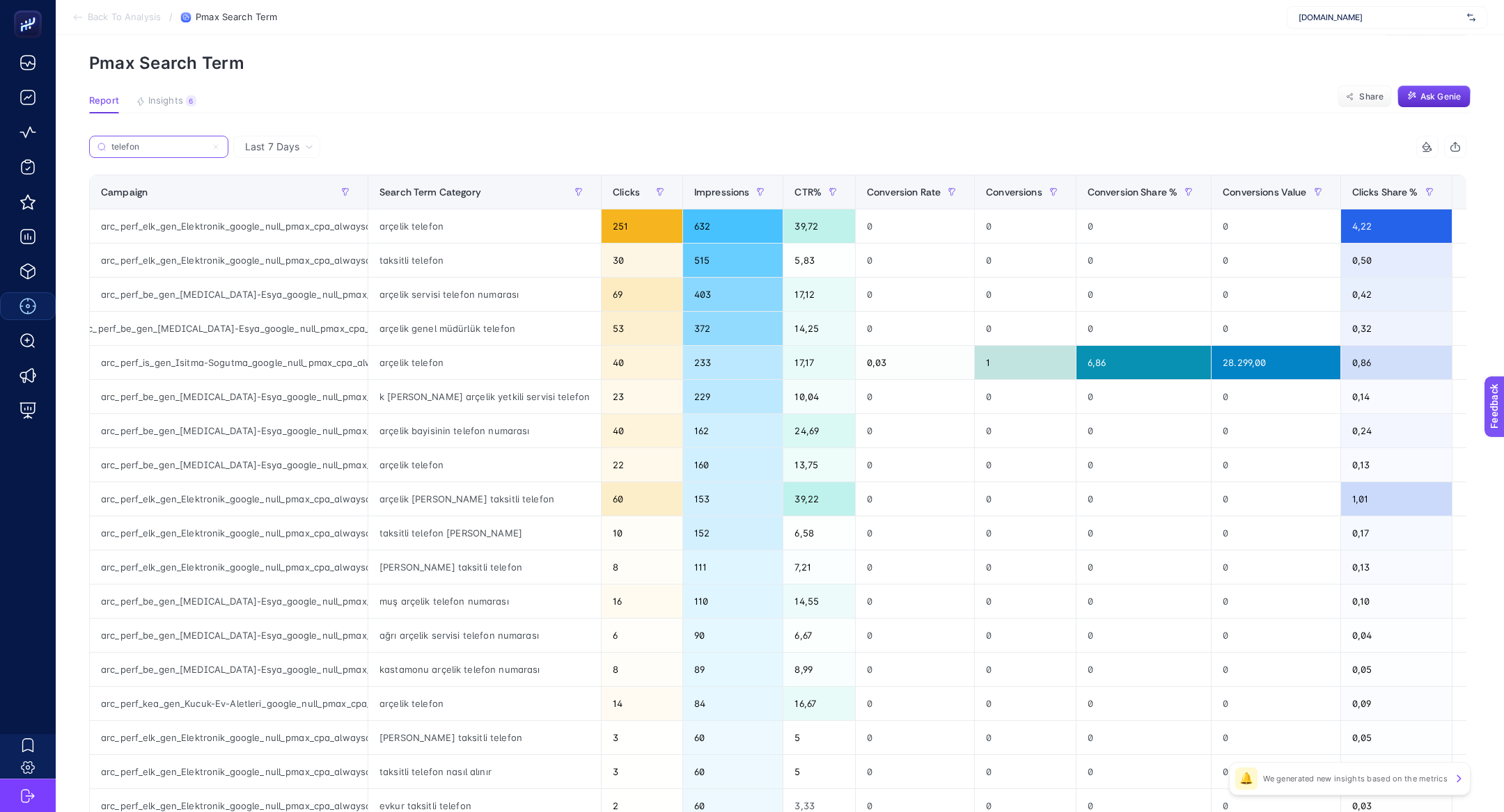
scroll to position [0, 0]
type input "telefon"
click at [219, 148] on icon at bounding box center [215, 146] width 8 height 8
click at [206, 148] on input "telefon" at bounding box center [158, 147] width 95 height 10
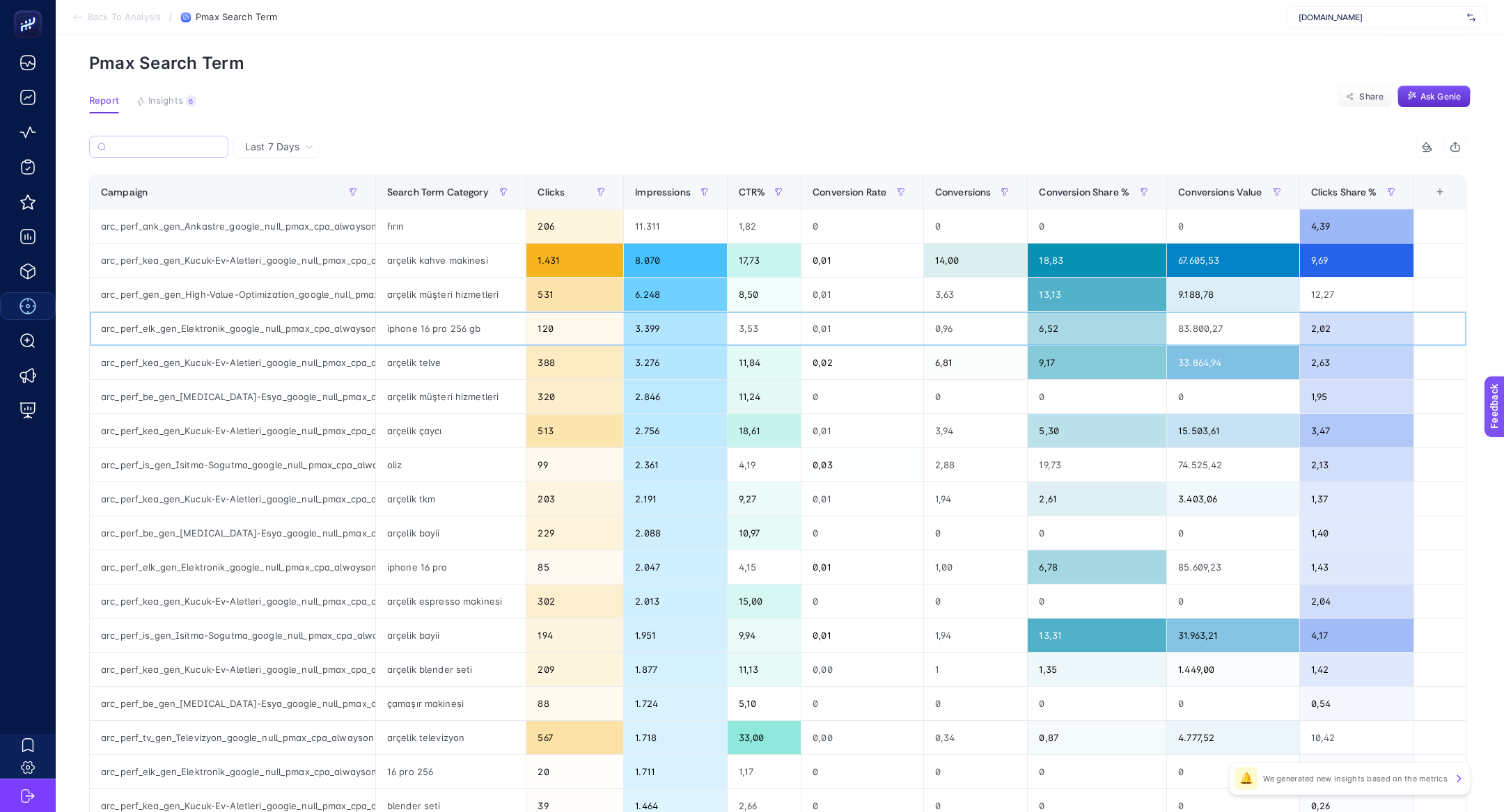
click at [257, 331] on div "arc_perf_elk_gen_Elektronik_google_null_pmax_cpa_alwayson" at bounding box center [233, 329] width 286 height 34
click at [391, 323] on div "iphone 16 pro 256 gb" at bounding box center [451, 329] width 150 height 34
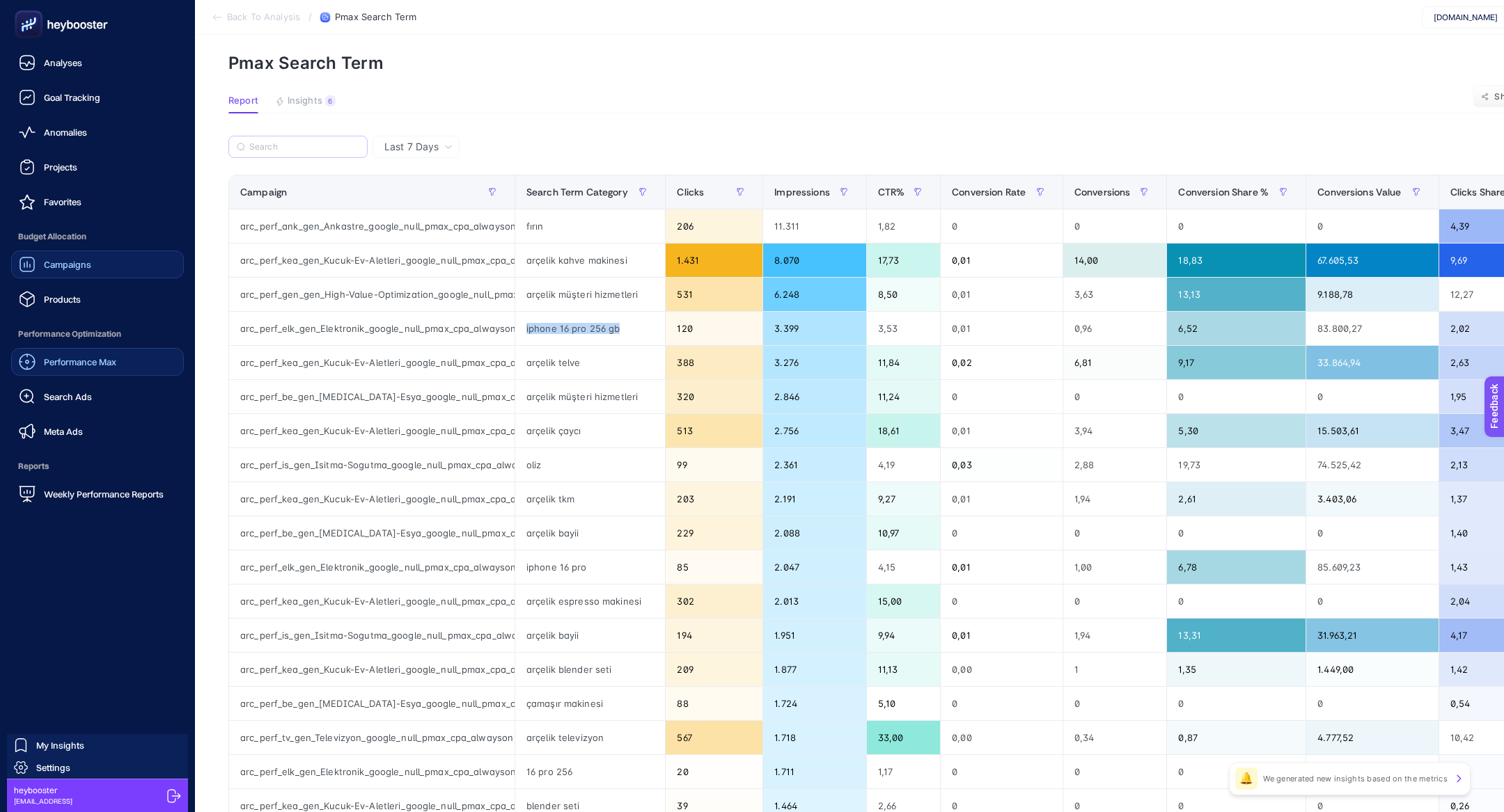
click at [92, 260] on link "Campaigns" at bounding box center [97, 264] width 173 height 28
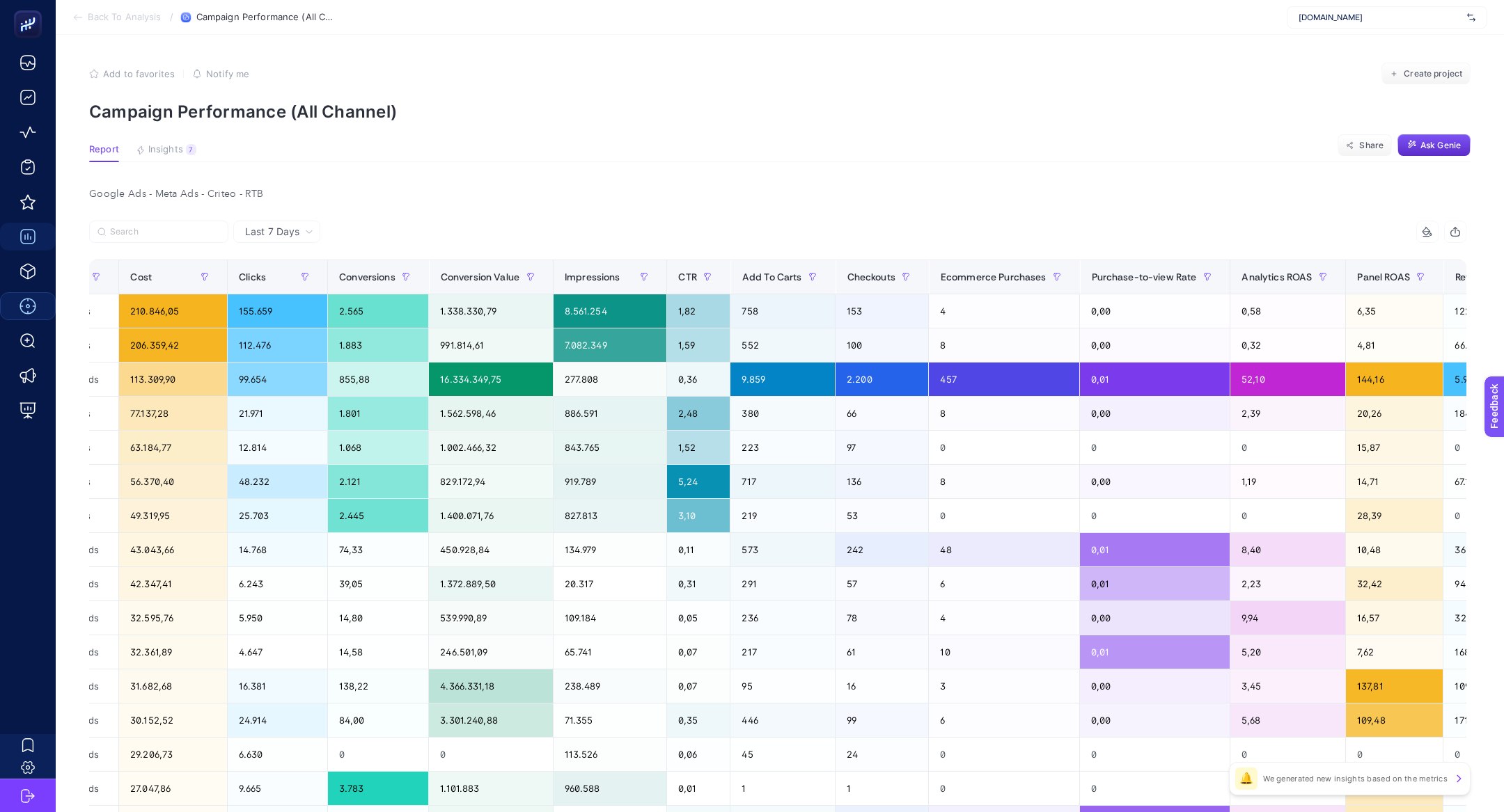
scroll to position [0, 335]
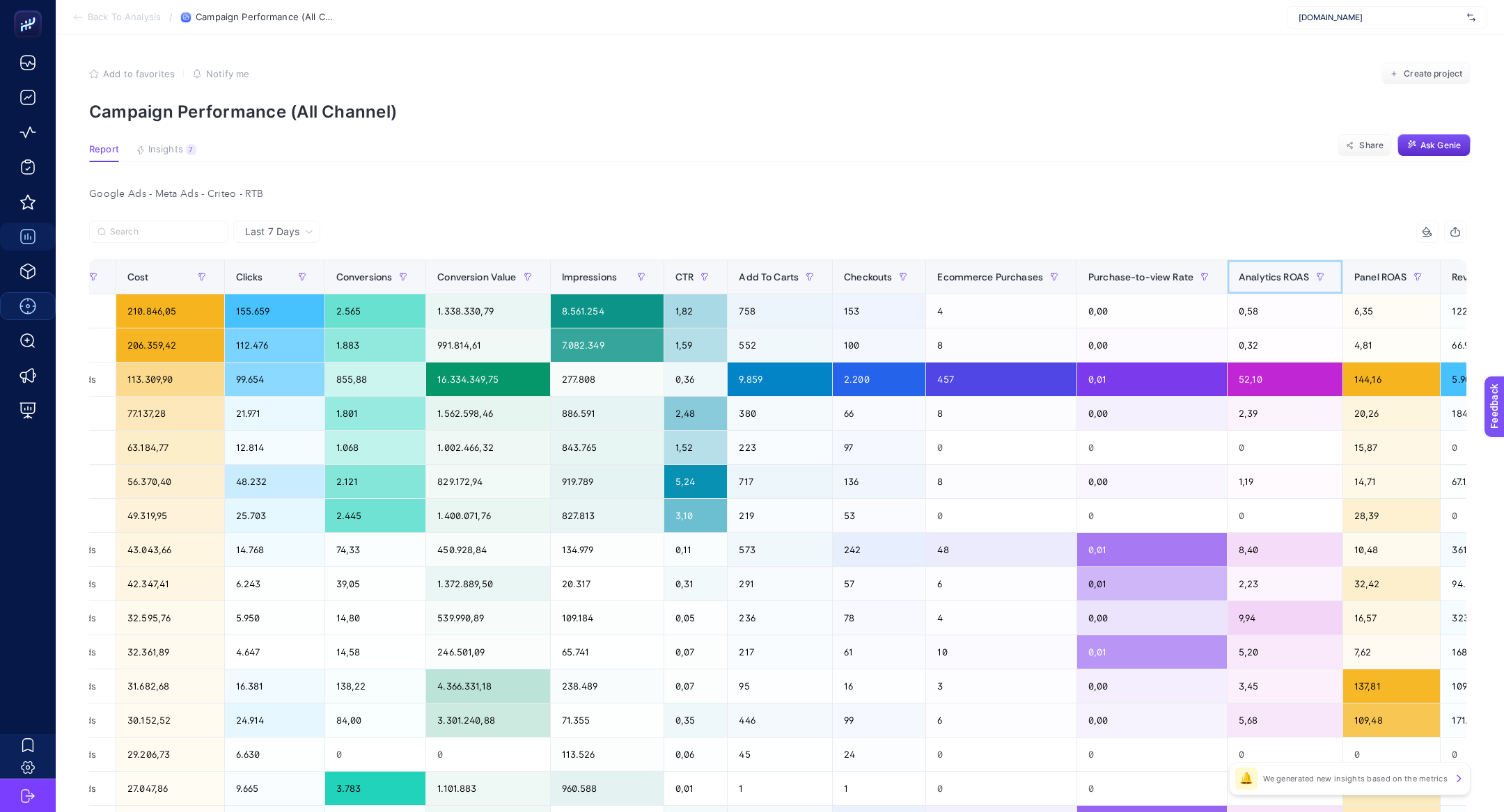
click at [1286, 267] on div "Analytics ROAS" at bounding box center [1285, 277] width 92 height 22
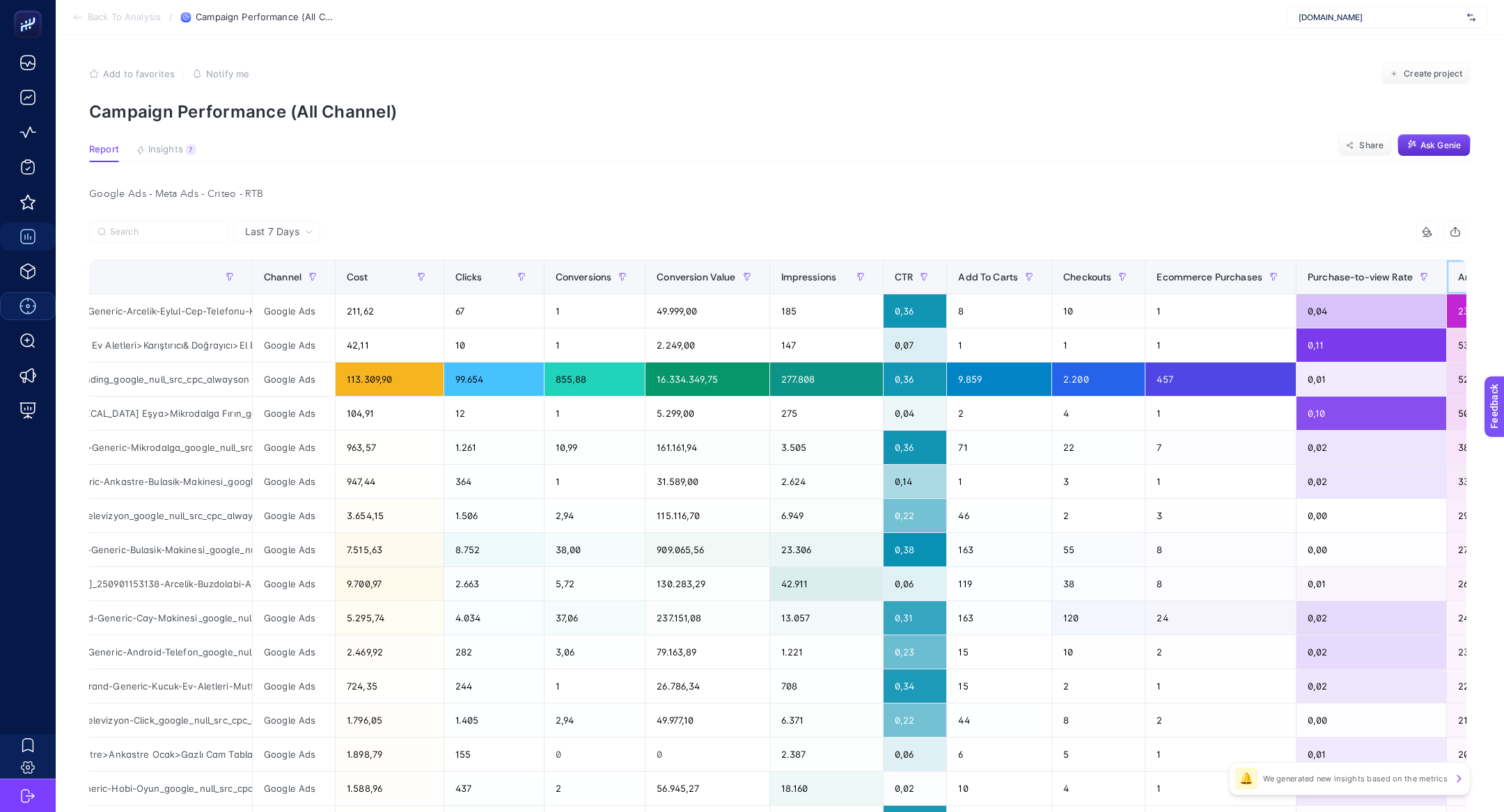
scroll to position [0, 0]
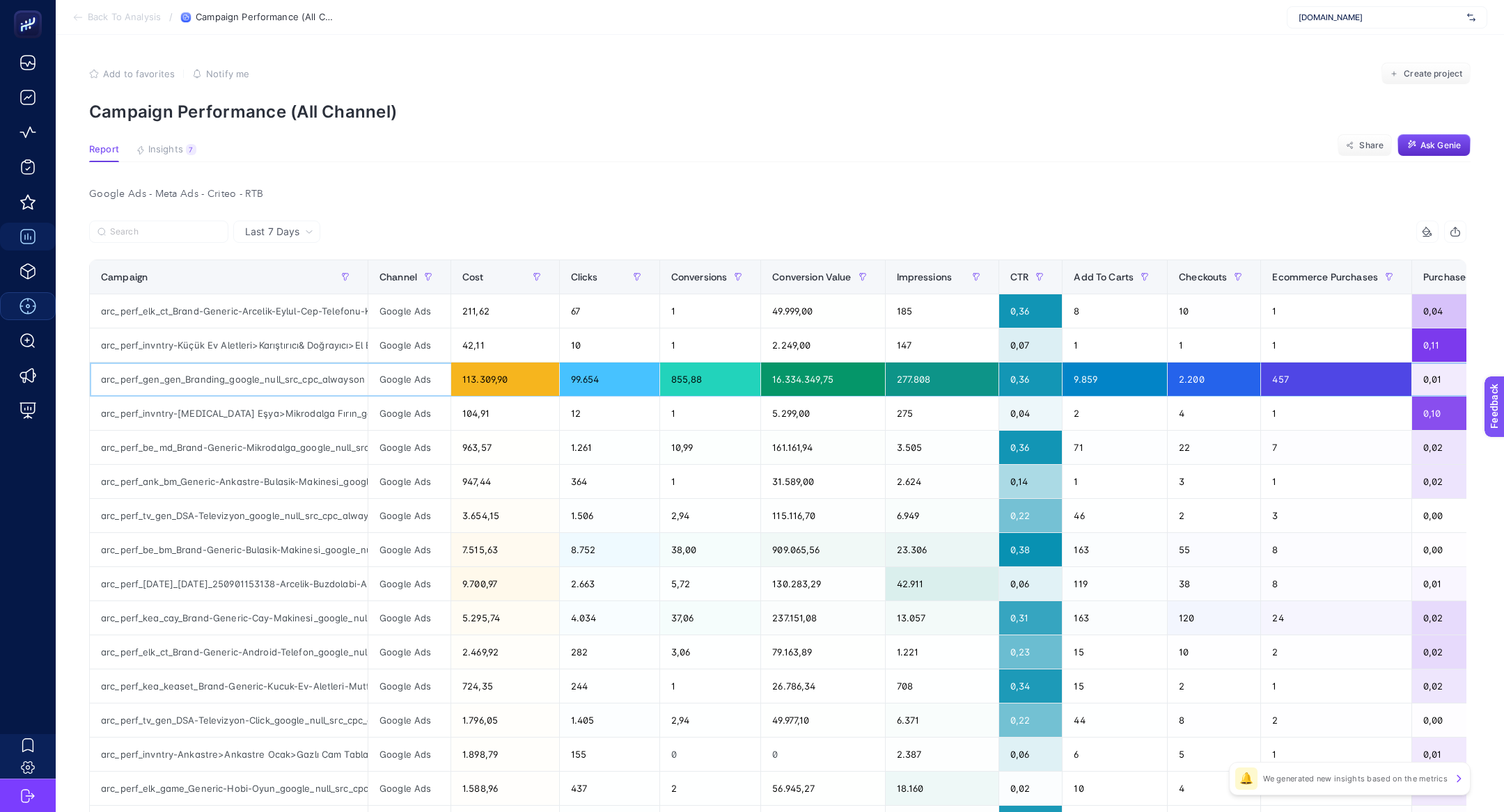
click at [258, 379] on div "arc_perf_gen_gen_Branding_google_null_src_cpc_alwayson" at bounding box center [229, 379] width 278 height 34
click at [225, 375] on div "arc_perf_gen_gen_Branding_google_null_src_cpc_alwayson" at bounding box center [229, 379] width 278 height 34
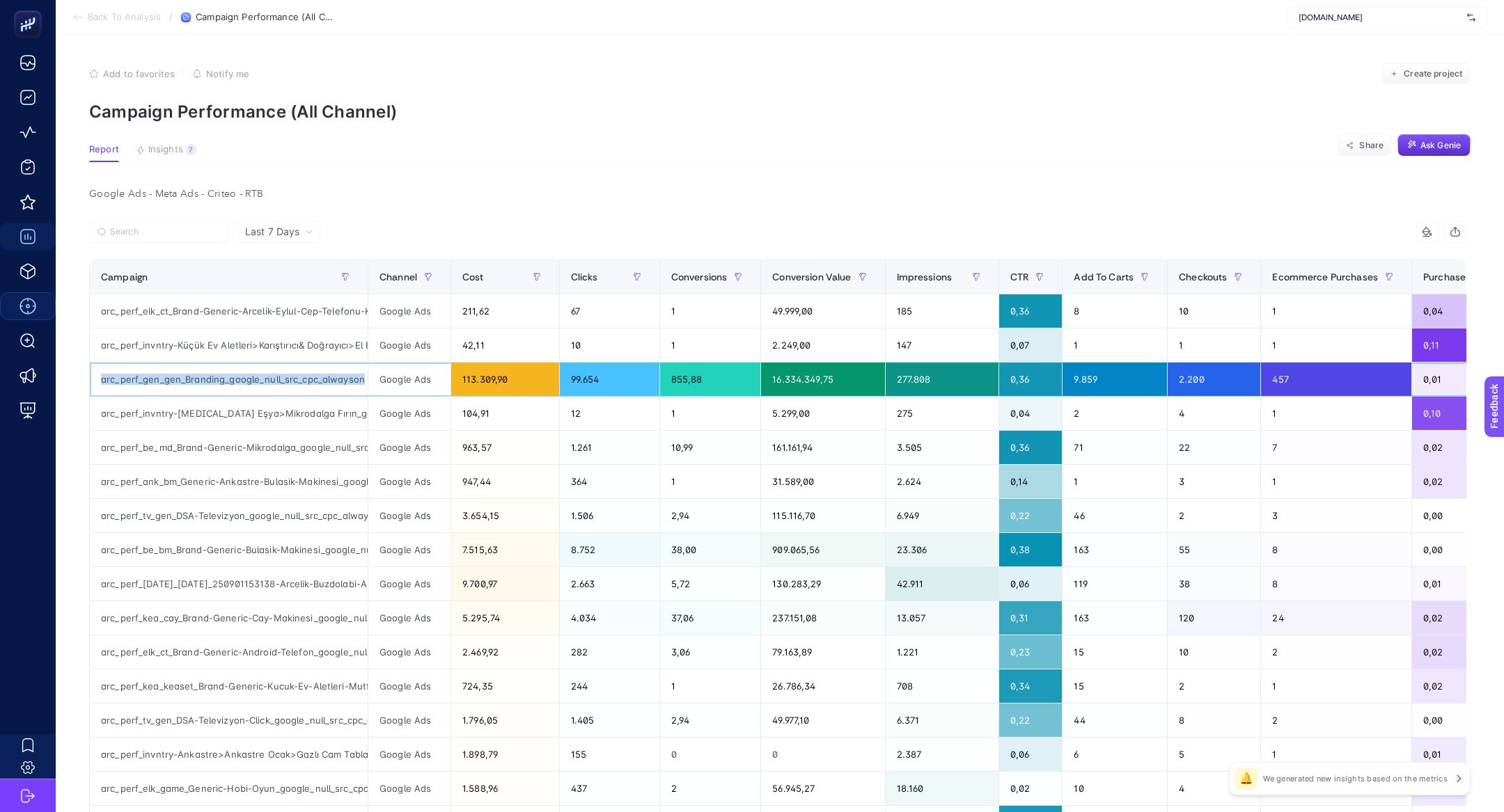
click at [225, 375] on div "arc_perf_gen_gen_Branding_google_null_src_cpc_alwayson" at bounding box center [229, 379] width 278 height 34
copy tr "arc_perf_gen_gen_Branding_google_null_src_cpc_alwayson"
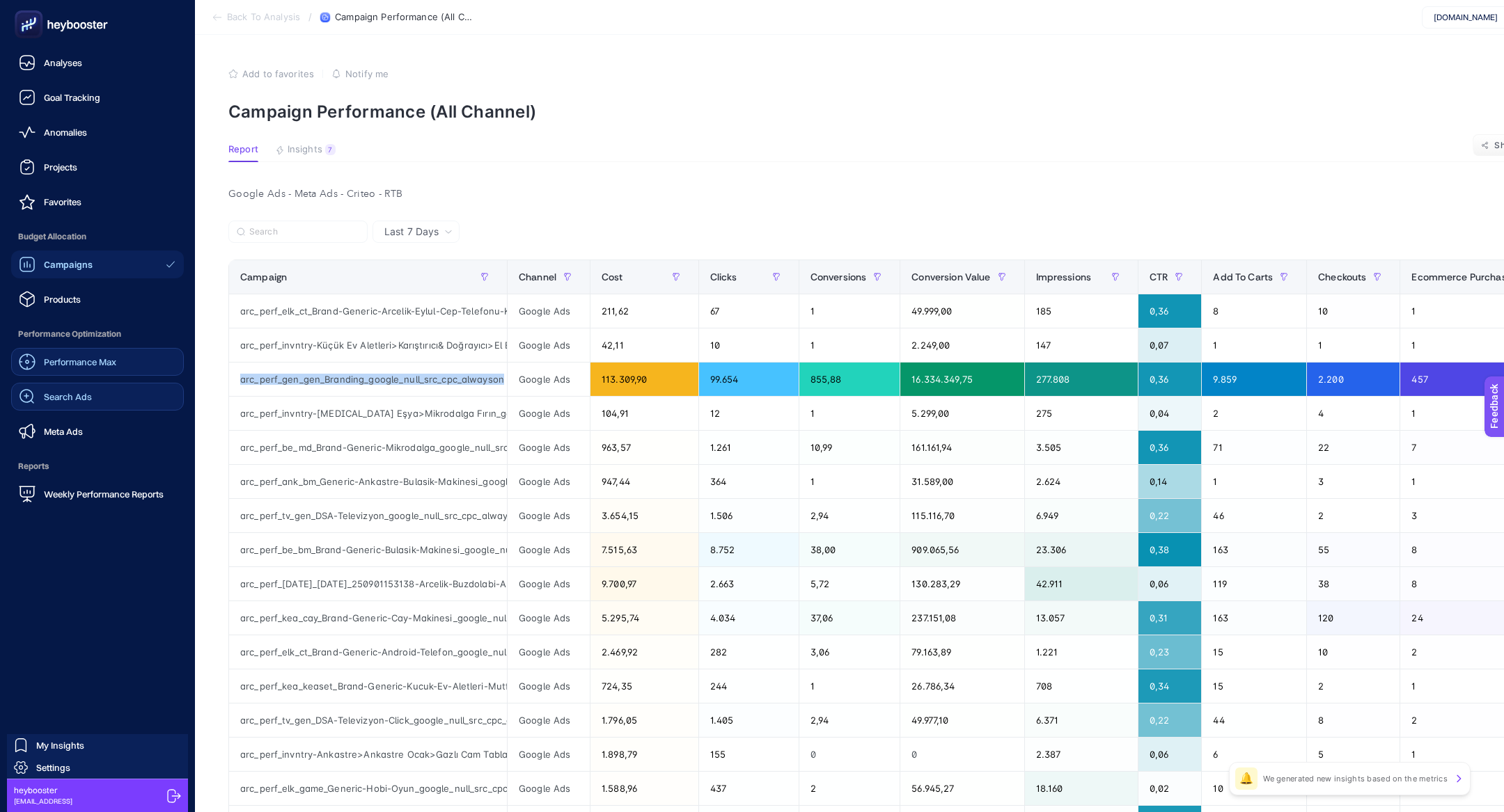
click at [52, 391] on span "Search Ads" at bounding box center [68, 396] width 48 height 11
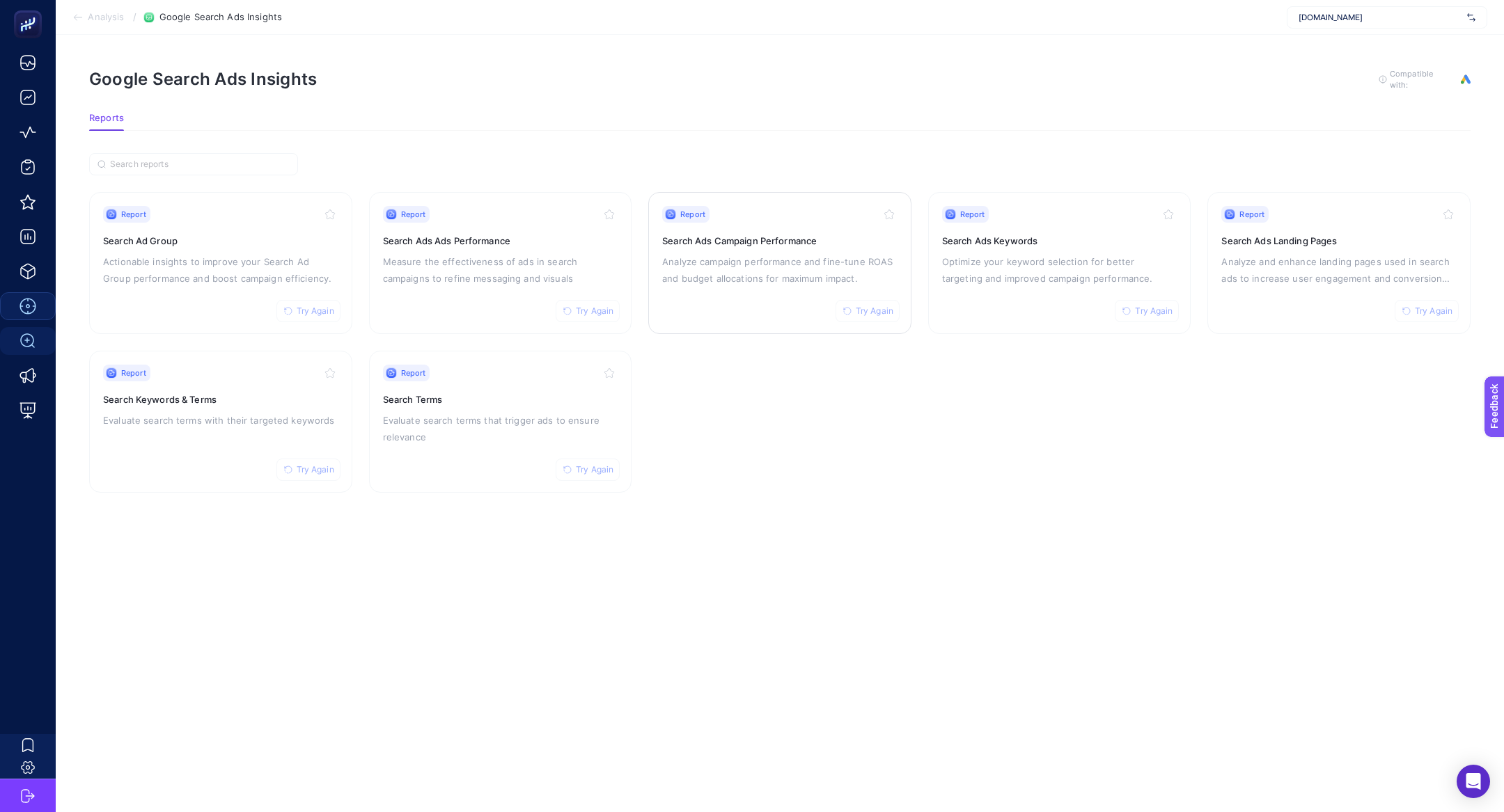
click at [736, 247] on div "Report Try Again Search Ads Campaign Performance Analyze campaign performance a…" at bounding box center [779, 263] width 235 height 114
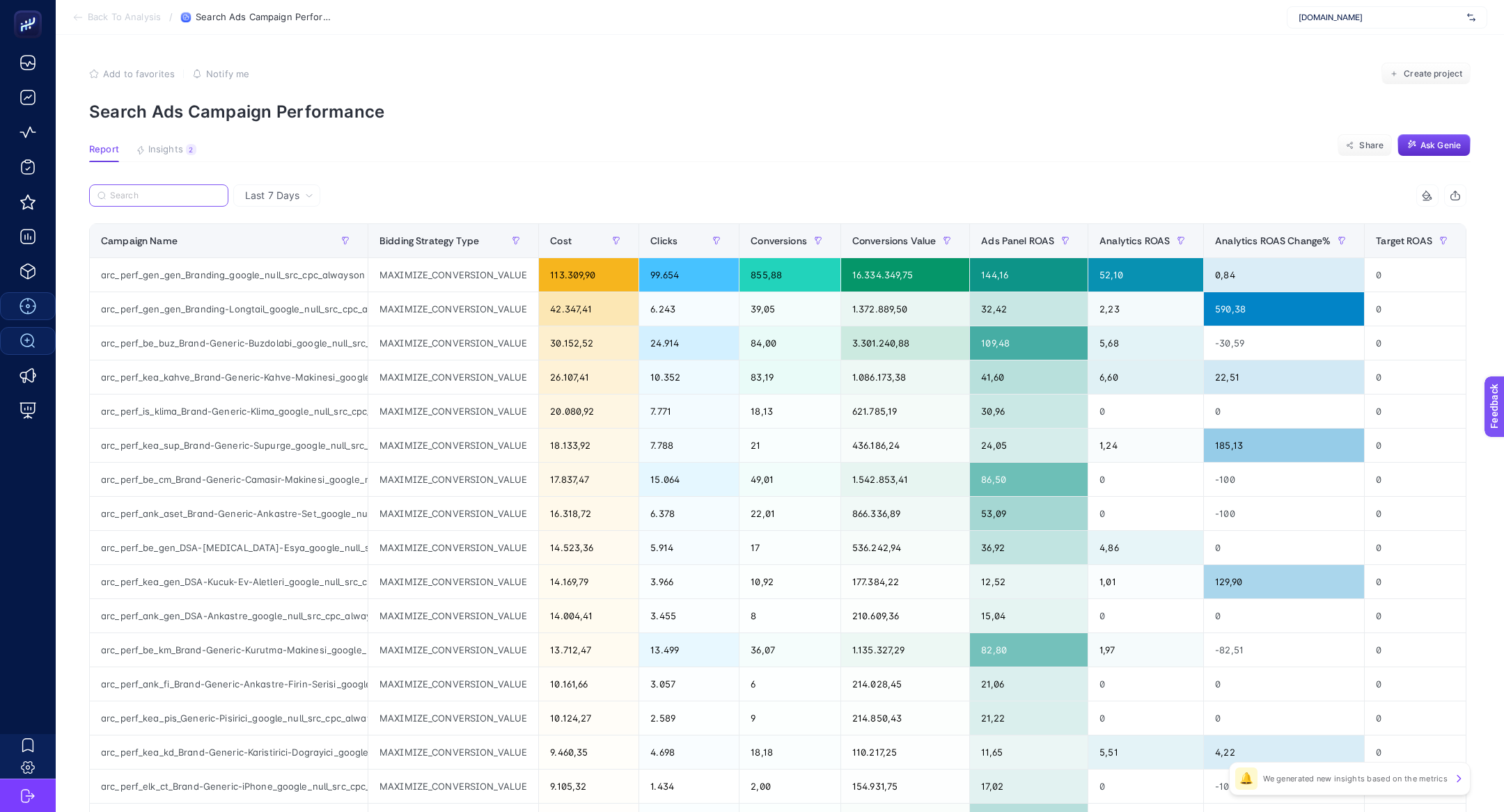
click at [165, 195] on input "Search" at bounding box center [165, 195] width 110 height 10
paste input "arc_perf_gen_gen_Branding_google_null_src_cpc_alwayson"
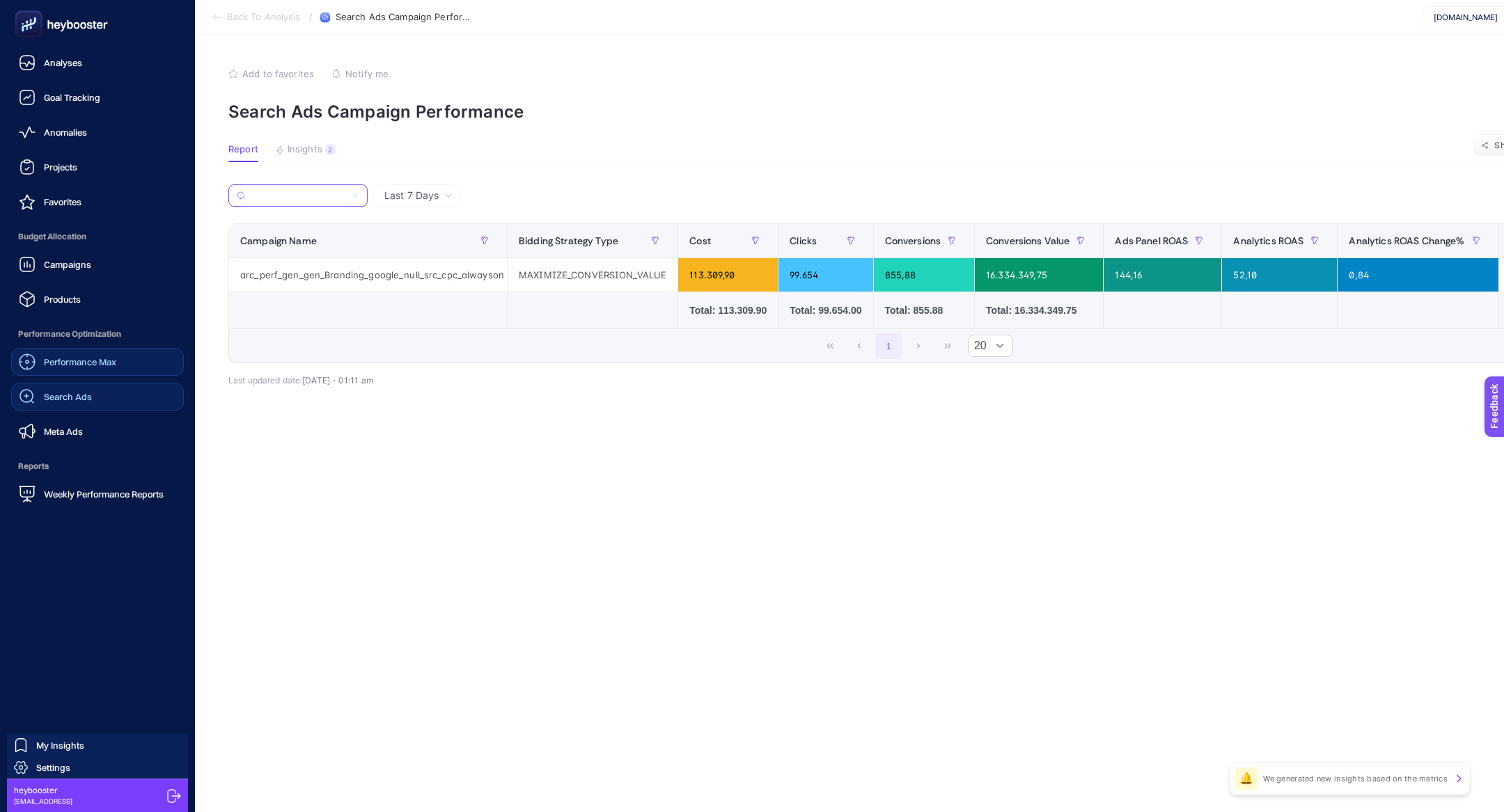
type input "arc_perf_gen_gen_Branding_google_null_src_cpc_alwayson"
click at [117, 397] on link "Search Ads" at bounding box center [97, 397] width 173 height 28
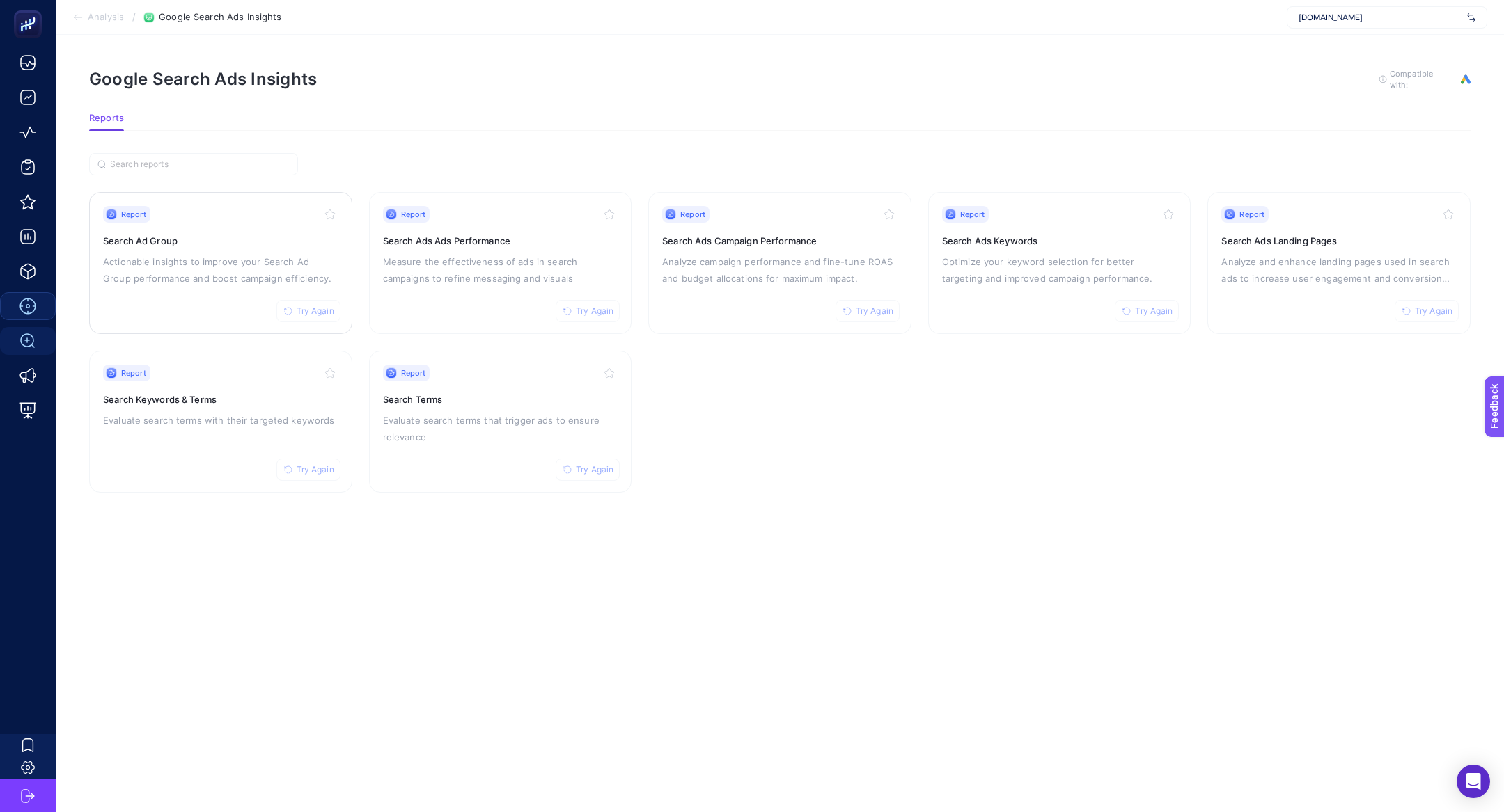
click at [191, 253] on p "Actionable insights to improve your Search Ad Group performance and boost campa…" at bounding box center [221, 270] width 235 height 34
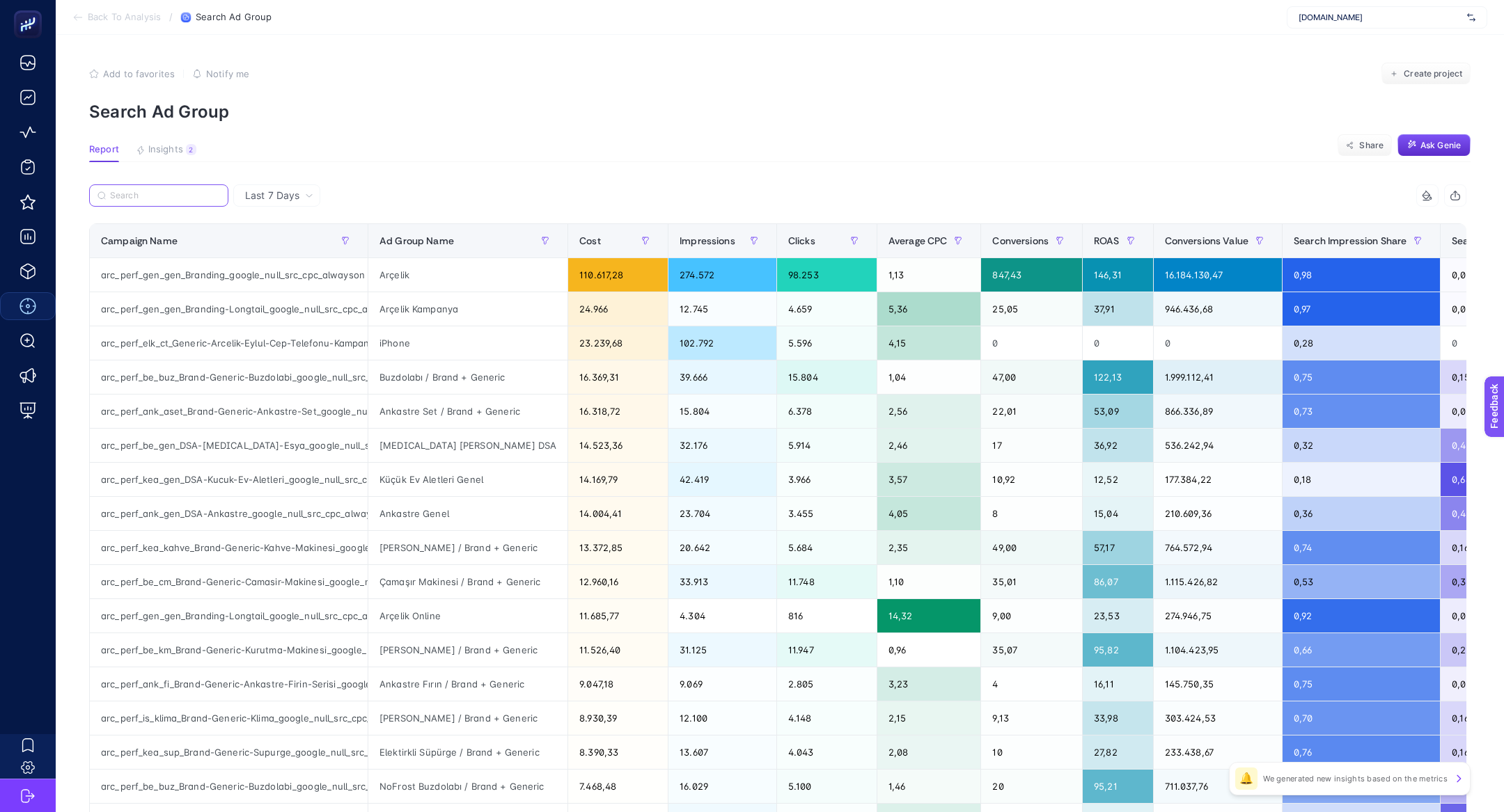
click at [149, 195] on input "Search" at bounding box center [165, 195] width 110 height 10
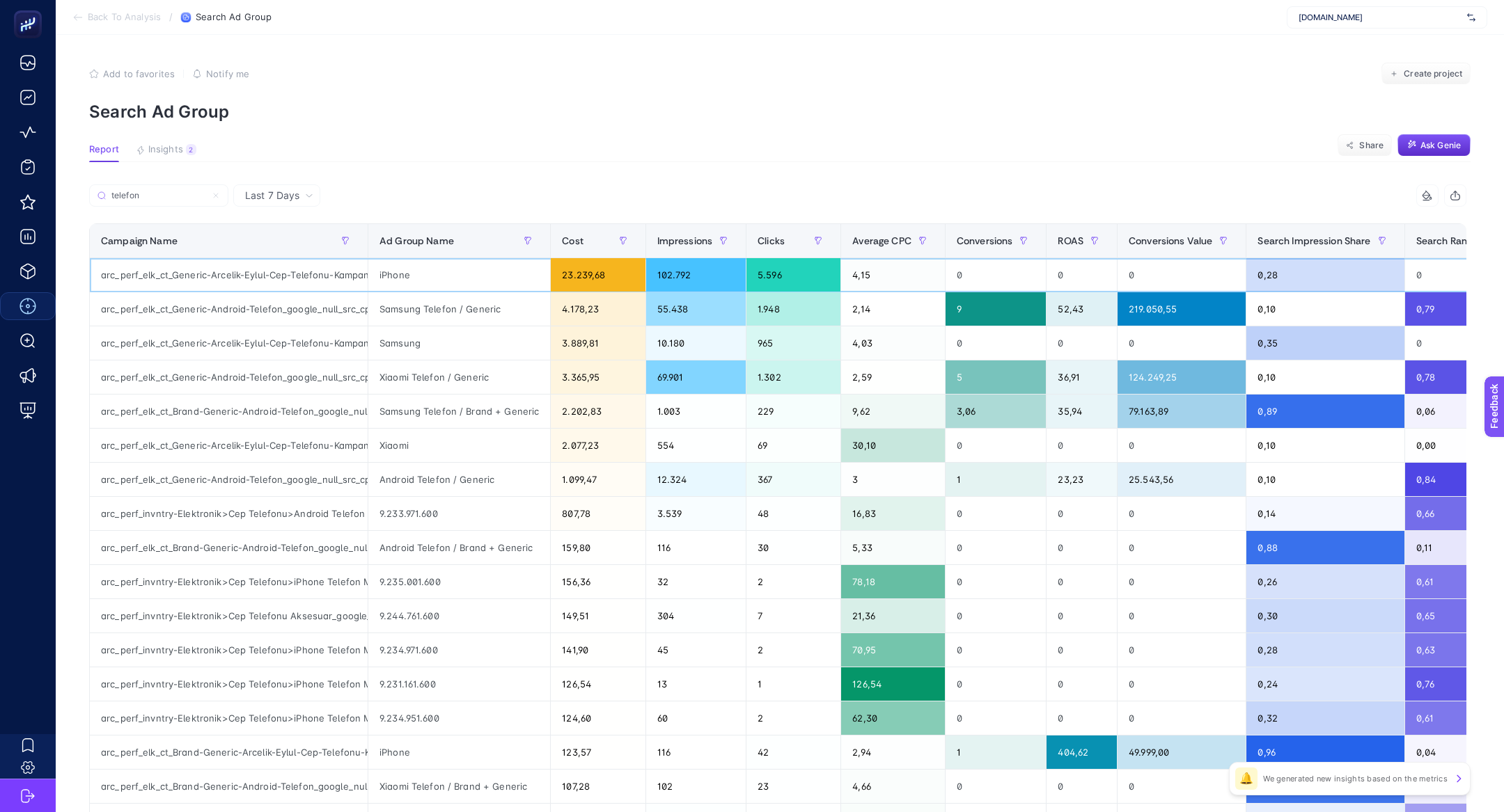
click at [245, 275] on div "arc_perf_elk_ct_Generic-Arcelik-Eylul-Cep-Telefonu-Kampanyasi_google_null_src_c…" at bounding box center [229, 275] width 278 height 34
copy tr "arc_perf_elk_ct_Generic-Arcelik-Eylul-Cep-Telefonu-Kampanyasi_google_null_src_c…"
click at [134, 198] on input "telefon" at bounding box center [165, 195] width 110 height 10
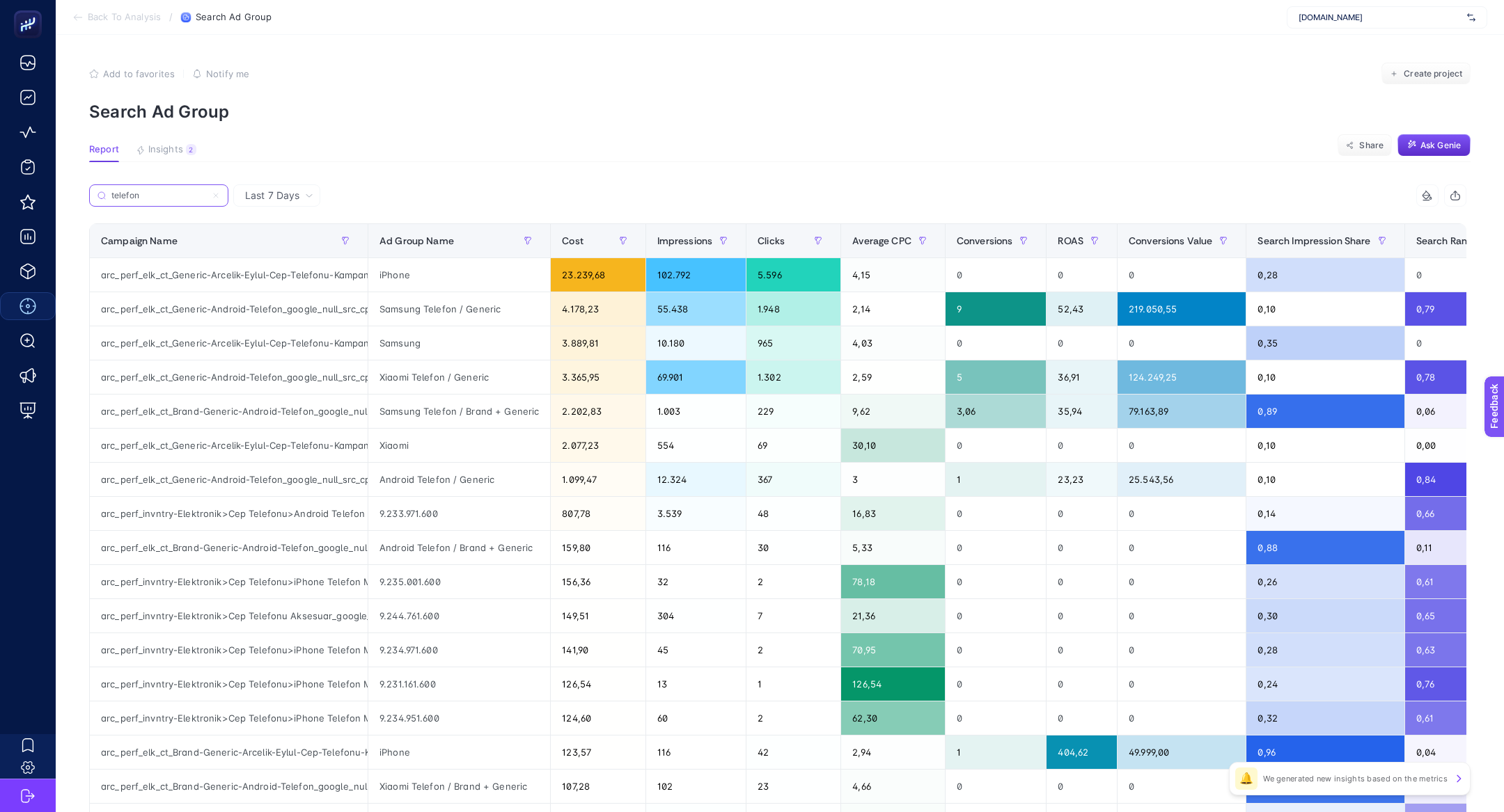
click at [134, 198] on input "telefon" at bounding box center [158, 195] width 95 height 10
paste input "arc_perf_elk_ct_Generic-Arcelik-Eylul-Cep-Telefonu-Kampanyasi_google_null_src_c…"
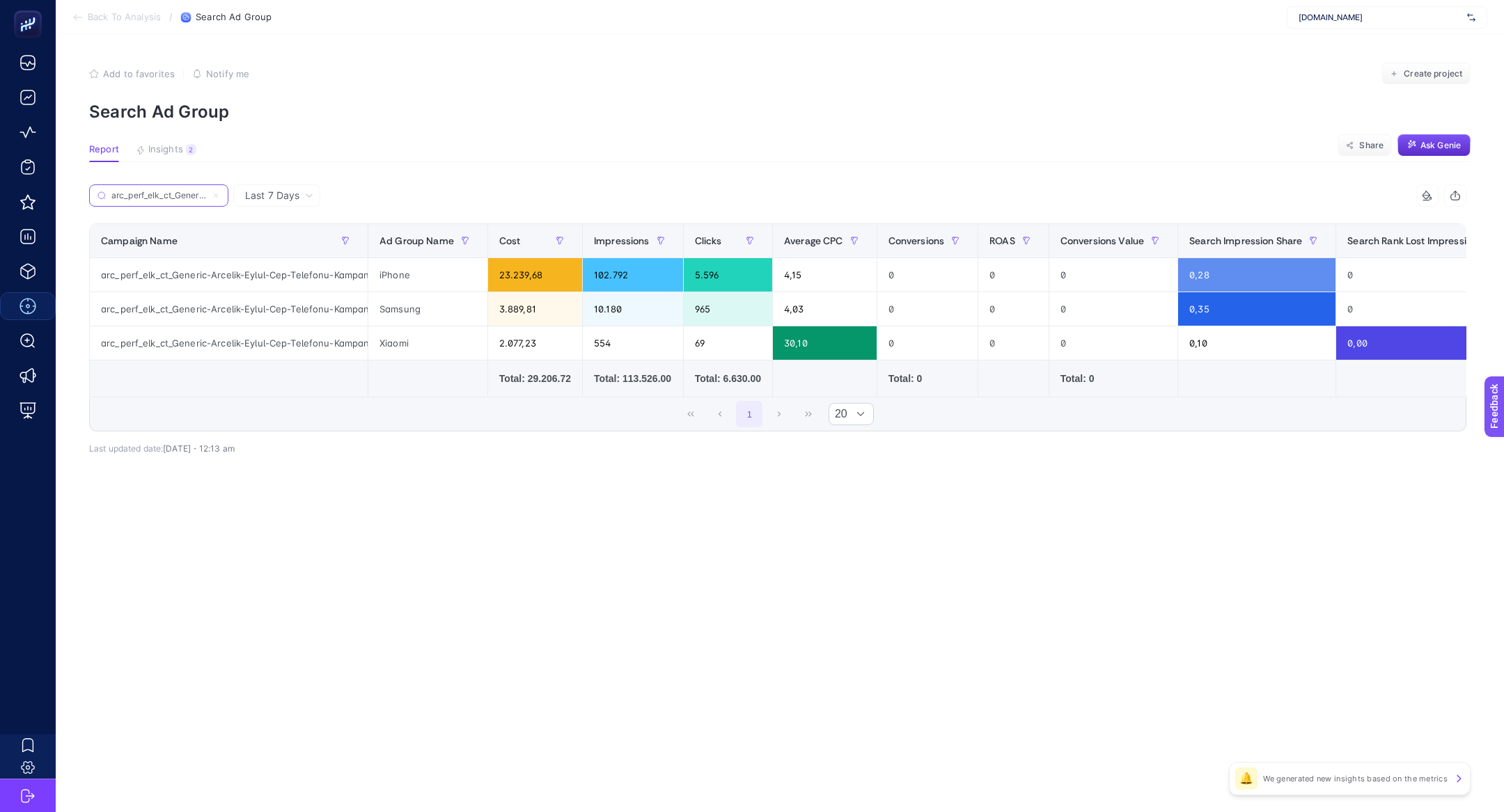
scroll to position [0, 341]
type input "arc_perf_elk_ct_Generic-Arcelik-Eylul-Cep-Telefonu-Kampanyasi_google_null_src_c…"
click at [217, 194] on icon at bounding box center [216, 195] width 4 height 4
click at [206, 194] on input "arc_perf_elk_ct_Generic-Arcelik-Eylul-Cep-Telefonu-Kampanyasi_google_null_src_c…" at bounding box center [158, 195] width 95 height 10
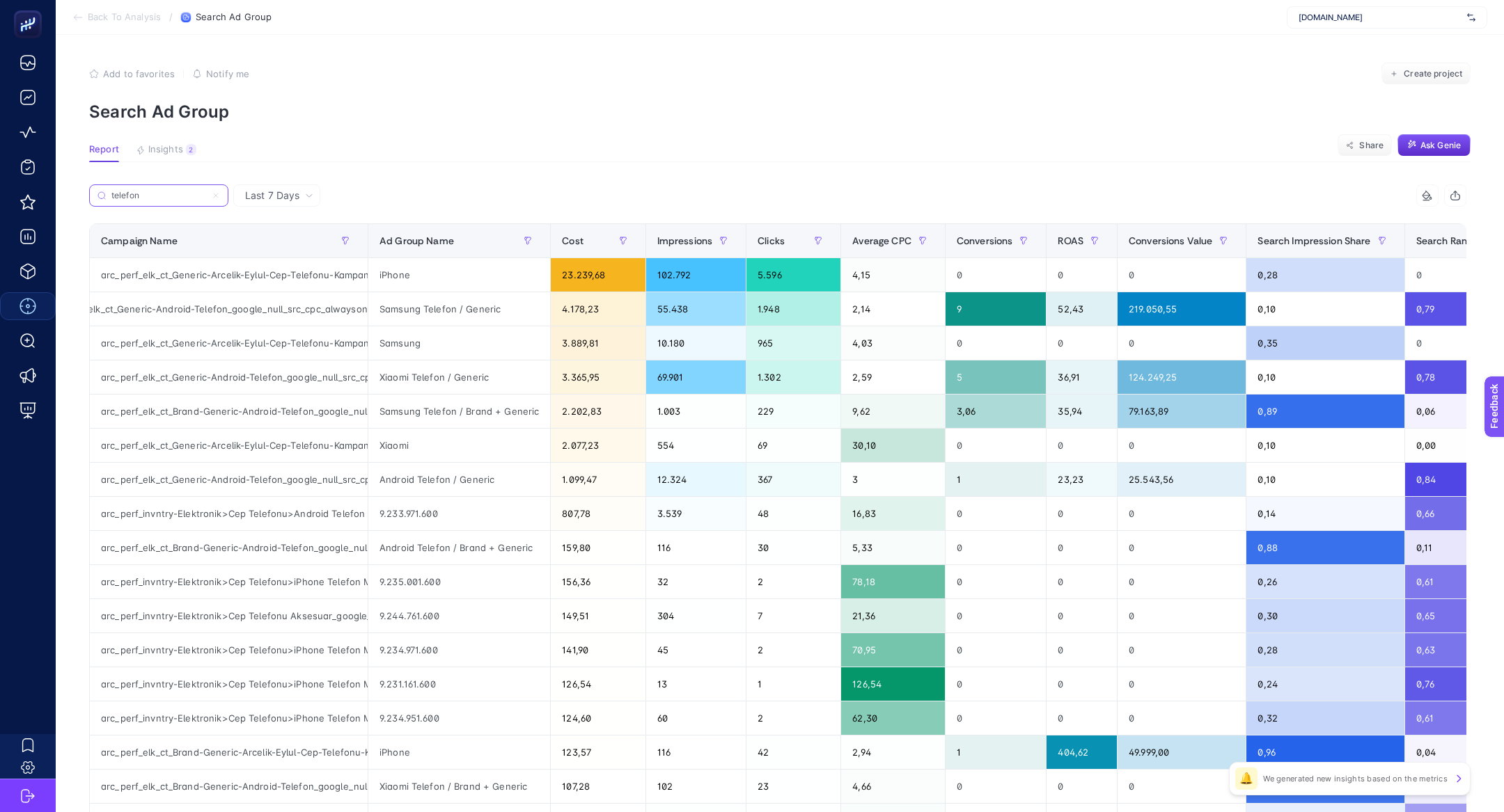
scroll to position [0, 0]
click at [269, 275] on div "arc_perf_elk_ct_Generic-Arcelik-Eylul-Cep-Telefonu-Kampanyasi_google_null_src_c…" at bounding box center [229, 275] width 278 height 34
click at [289, 310] on div "arc_perf_elk_ct_Generic-Android-Telefon_google_null_src_cpc_alwayson" at bounding box center [229, 309] width 278 height 34
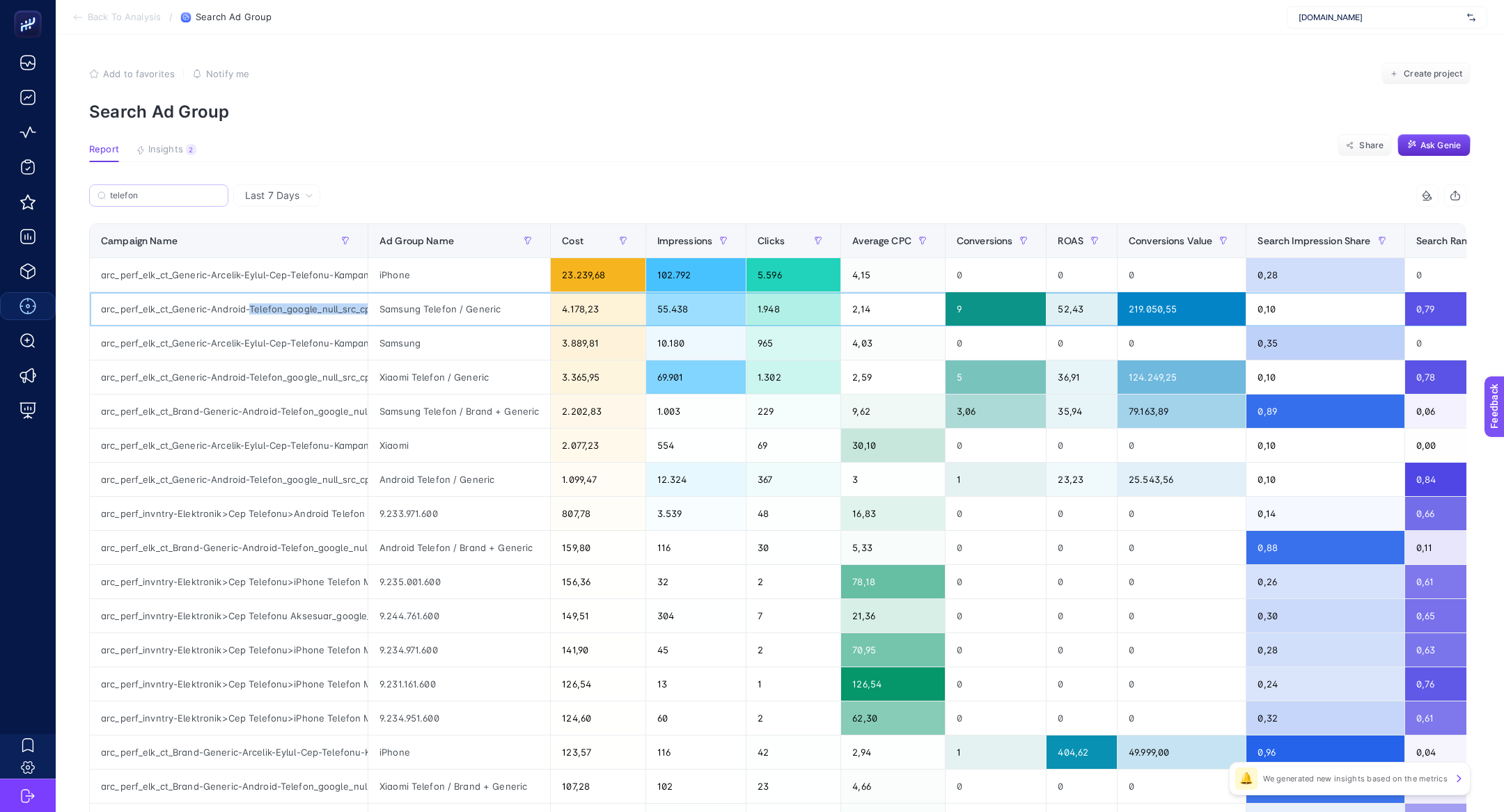
click at [289, 310] on div "arc_perf_elk_ct_Generic-Android-Telefon_google_null_src_cpc_alwayson" at bounding box center [229, 309] width 278 height 34
click at [247, 306] on div "arc_perf_elk_ct_Generic-Android-Telefon_google_null_src_cpc_alwayson" at bounding box center [229, 309] width 278 height 34
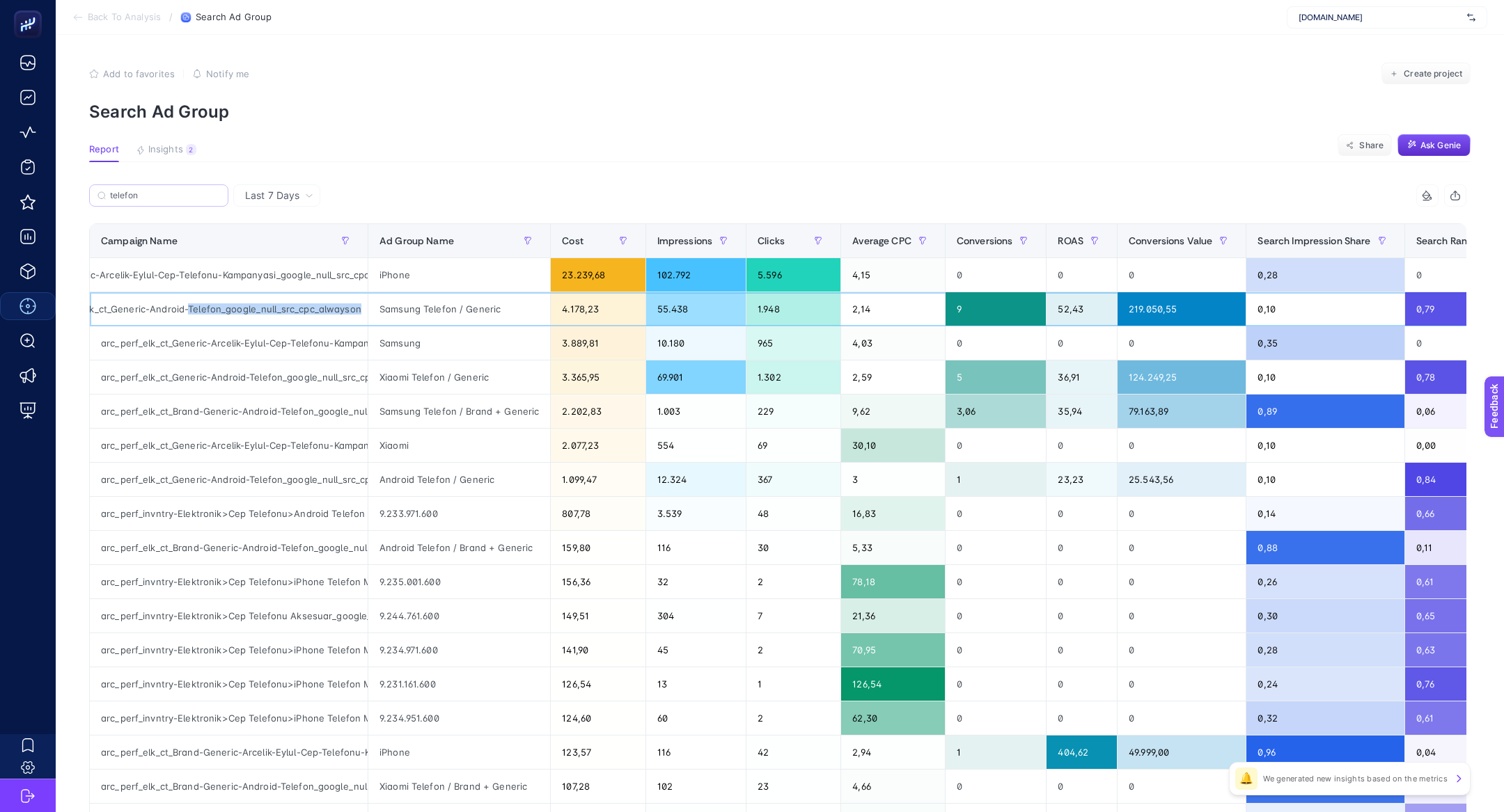
click at [247, 306] on div "arc_perf_elk_ct_Generic-Android-Telefon_google_null_src_cpc_alwayson" at bounding box center [229, 309] width 278 height 34
click at [213, 282] on div "arc_perf_elk_ct_Generic-Arcelik-Eylul-Cep-Telefonu-Kampanyasi_google_null_src_c…" at bounding box center [229, 275] width 278 height 34
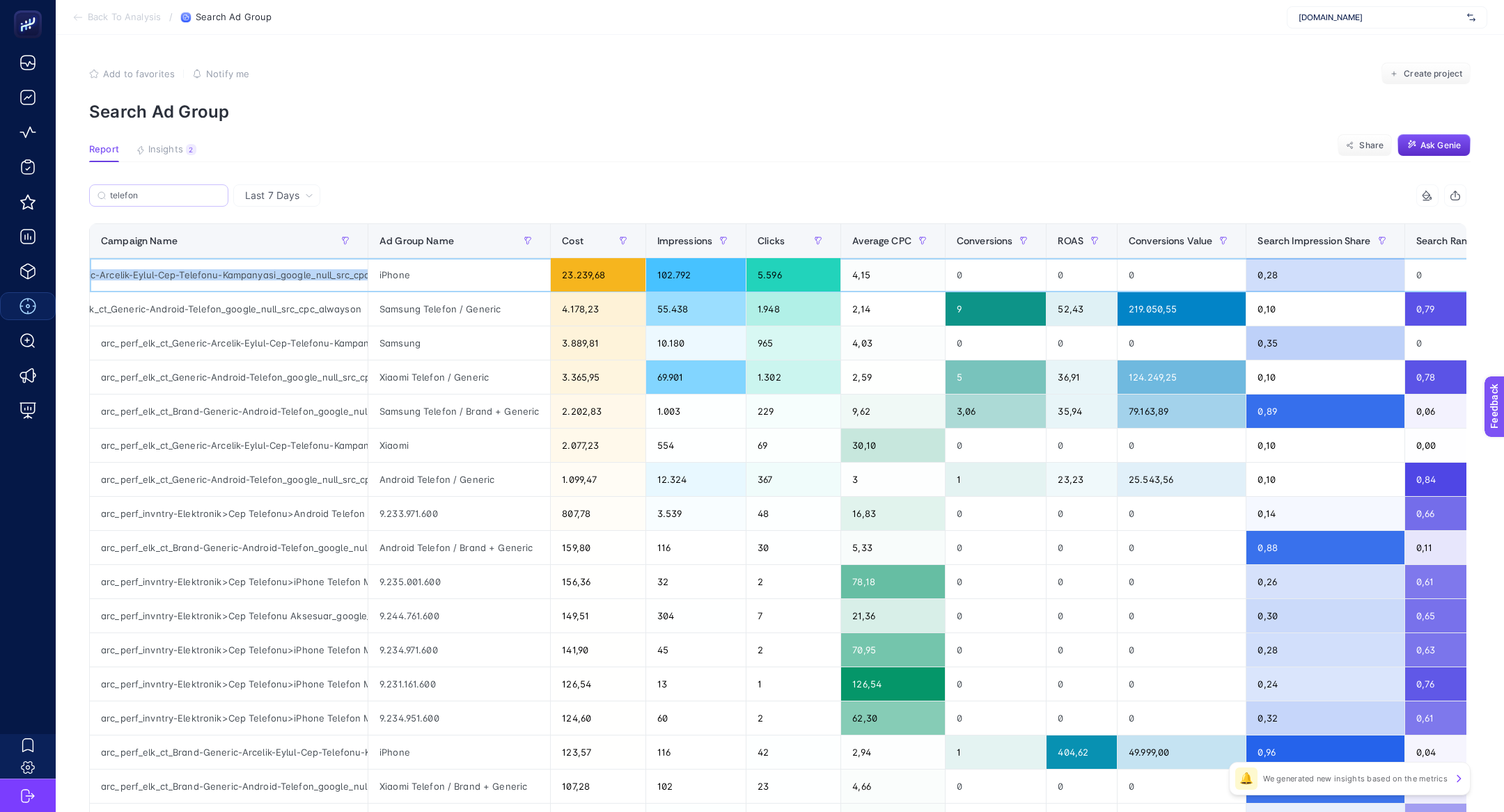
click at [213, 282] on div "arc_perf_elk_ct_Generic-Arcelik-Eylul-Cep-Telefonu-Kampanyasi_google_null_src_c…" at bounding box center [229, 275] width 278 height 34
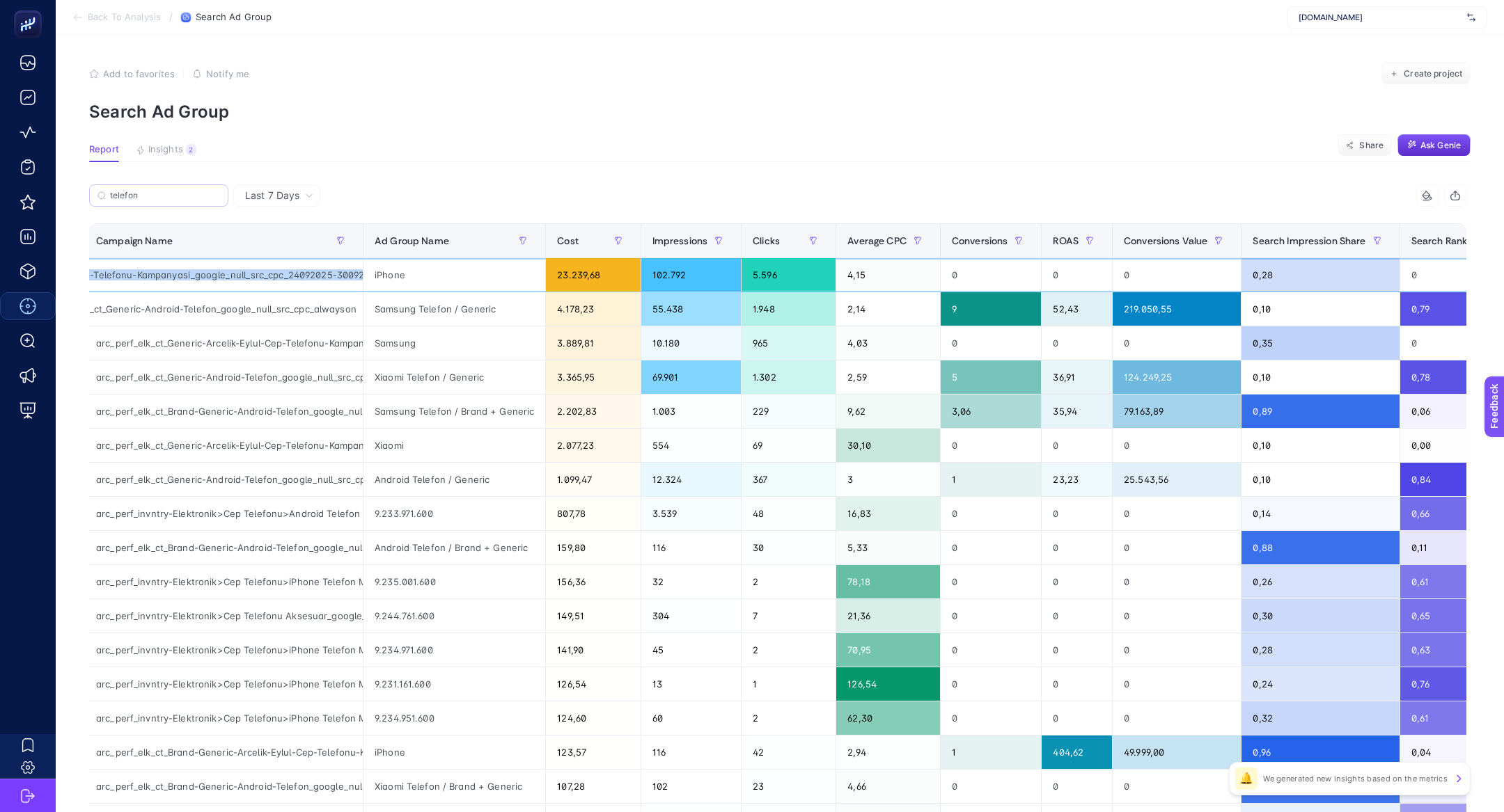
scroll to position [0, 219]
click at [294, 275] on div "arc_perf_elk_ct_Generic-Arcelik-Eylul-Cep-Telefonu-Kampanyasi_google_null_src_c…" at bounding box center [223, 275] width 278 height 34
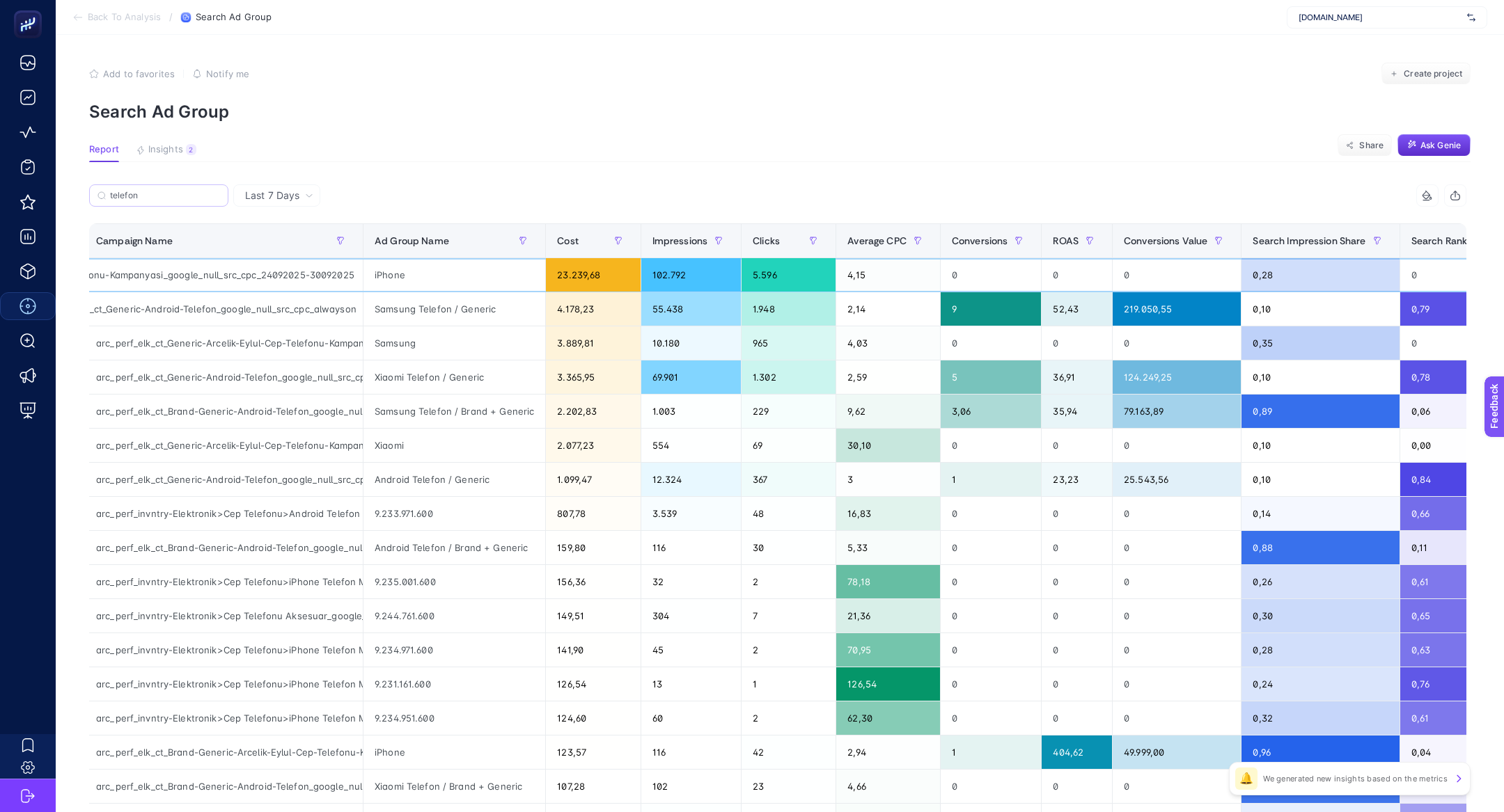
click at [322, 277] on div "arc_perf_elk_ct_Generic-Arcelik-Eylul-Cep-Telefonu-Kampanyasi_google_null_src_c…" at bounding box center [223, 275] width 278 height 34
click at [294, 275] on div "arc_perf_elk_ct_Generic-Arcelik-Eylul-Cep-Telefonu-Kampanyasi_google_null_src_c…" at bounding box center [223, 275] width 278 height 34
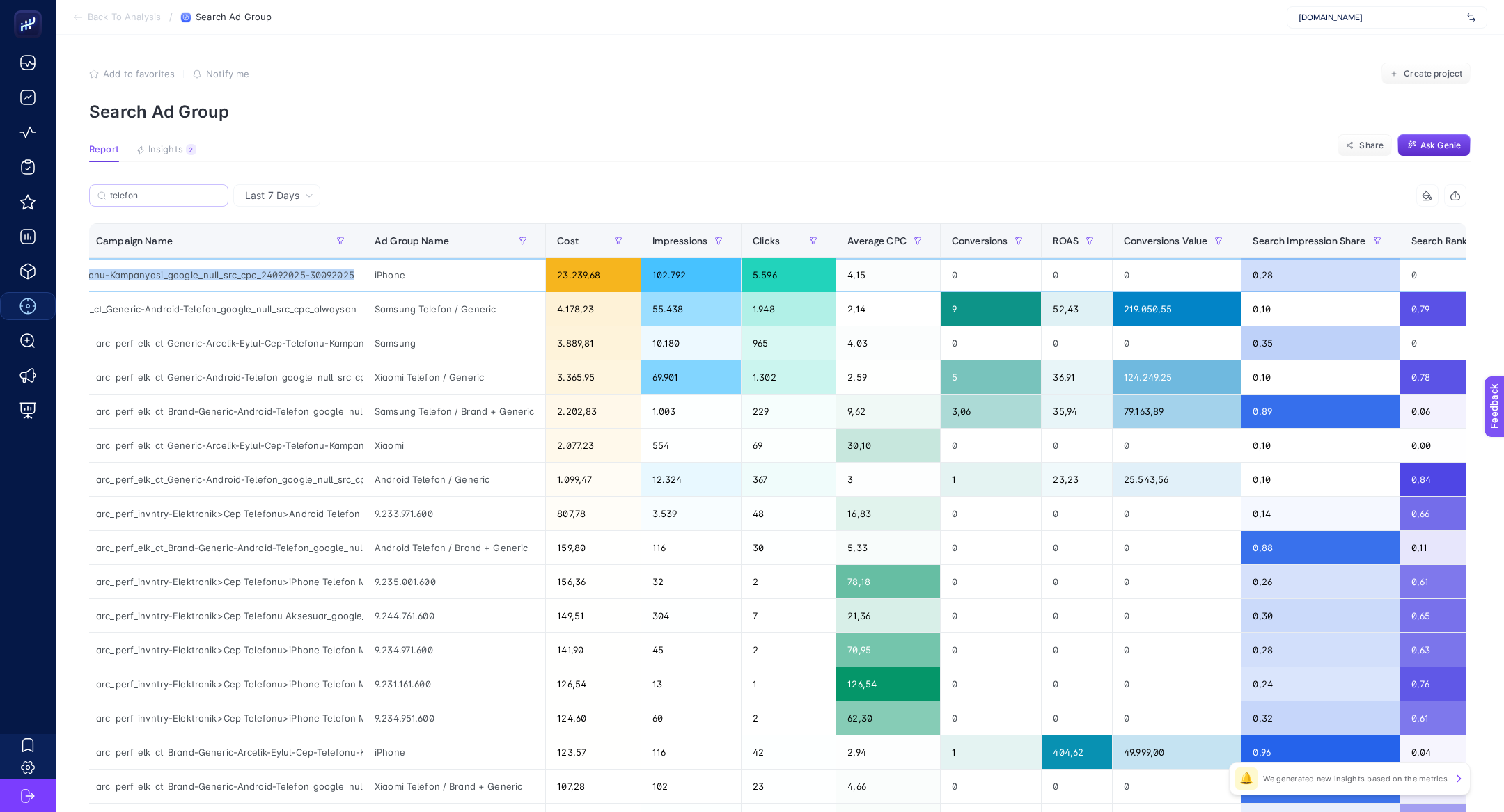
click at [294, 275] on div "arc_perf_elk_ct_Generic-Arcelik-Eylul-Cep-Telefonu-Kampanyasi_google_null_src_c…" at bounding box center [223, 275] width 278 height 34
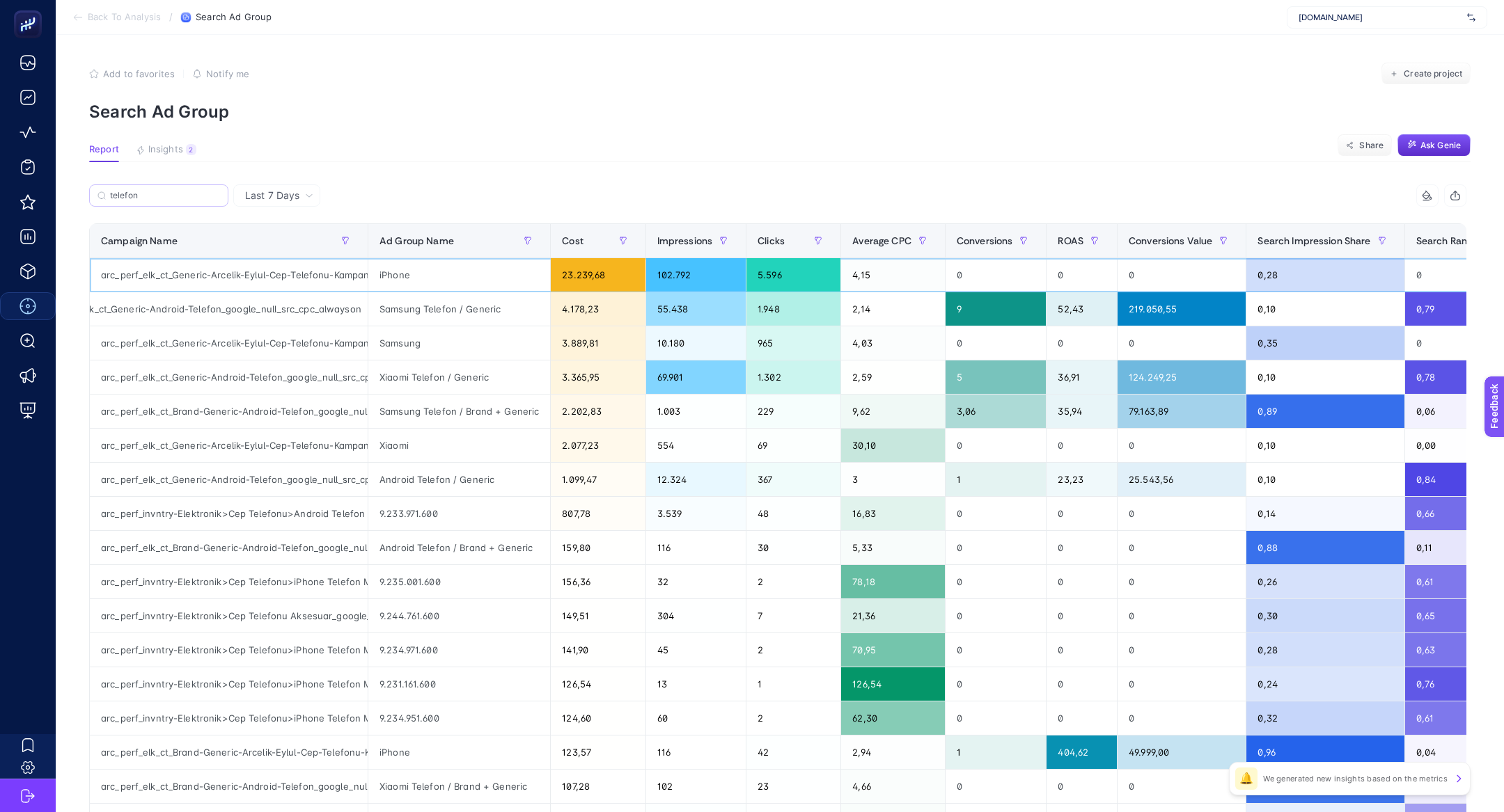
click at [304, 276] on div "arc_perf_elk_ct_Generic-Arcelik-Eylul-Cep-Telefonu-Kampanyasi_google_null_src_c…" at bounding box center [229, 275] width 278 height 34
click at [155, 193] on input "telefon" at bounding box center [165, 195] width 110 height 10
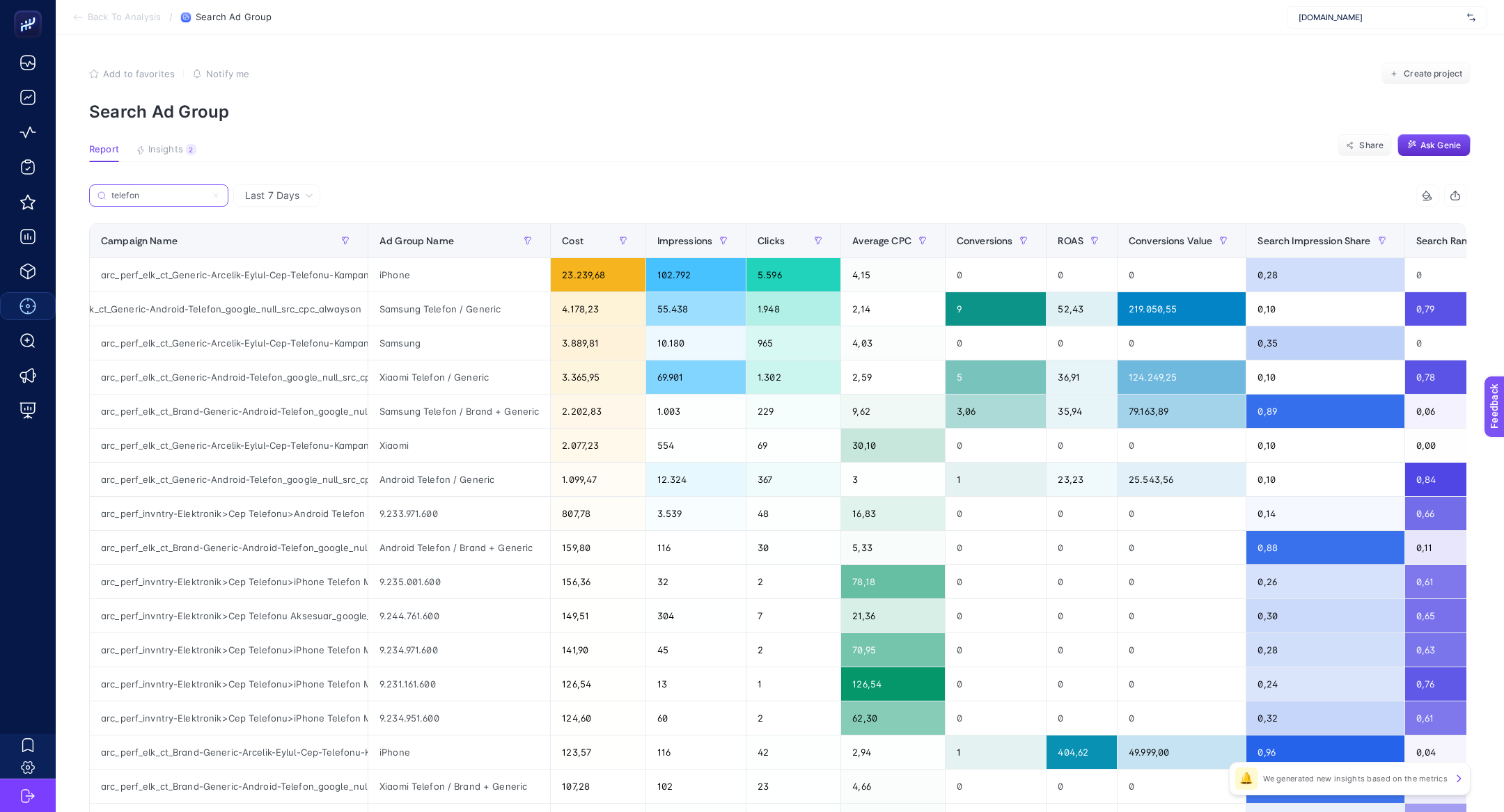
click at [155, 193] on input "telefon" at bounding box center [158, 195] width 95 height 10
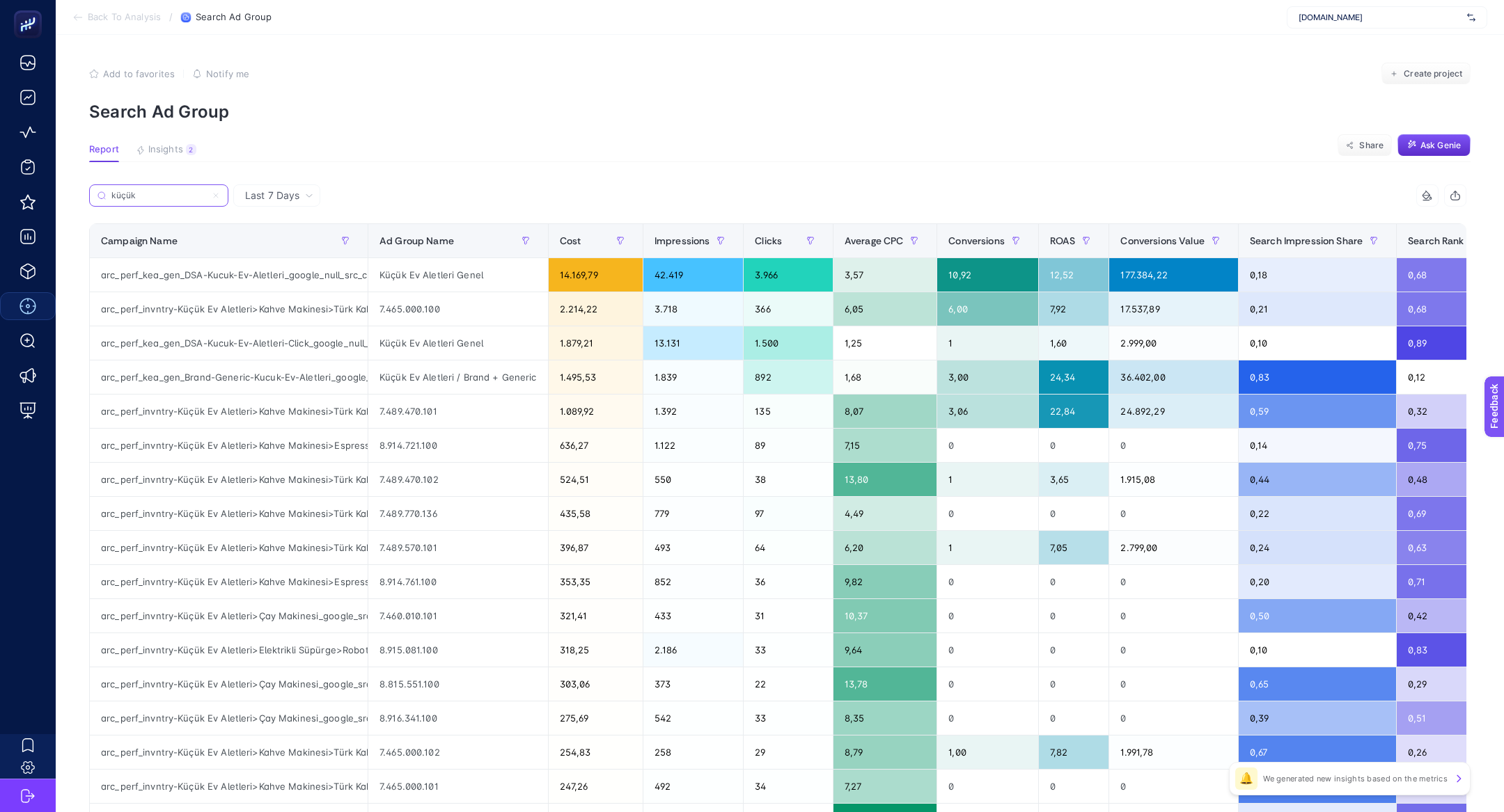
type input "küçük"
click at [294, 190] on span "Last 7 Days" at bounding box center [273, 195] width 54 height 14
click at [290, 241] on li "Last 30 Days" at bounding box center [276, 250] width 78 height 25
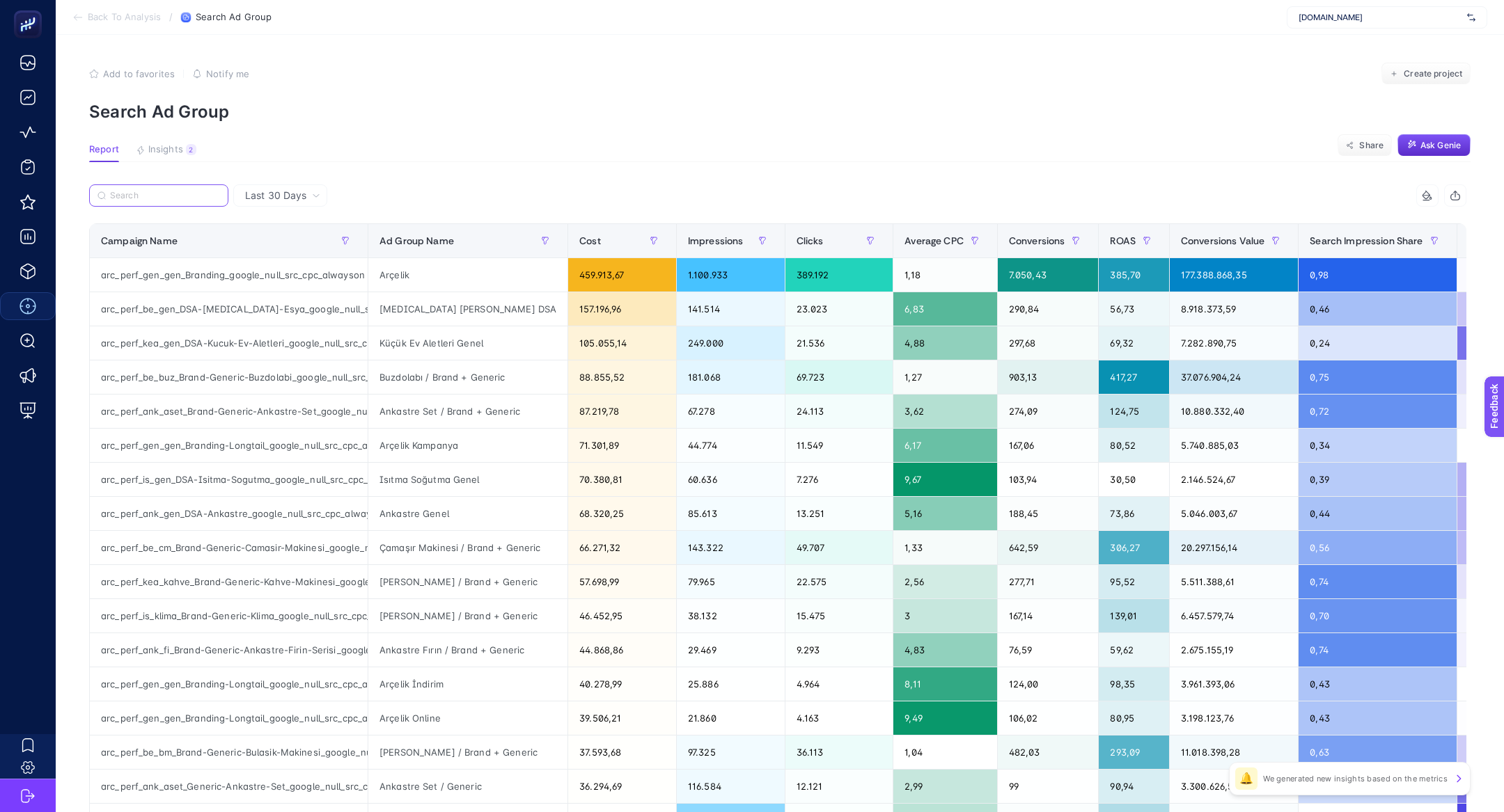
click at [152, 198] on input "Search" at bounding box center [165, 195] width 110 height 10
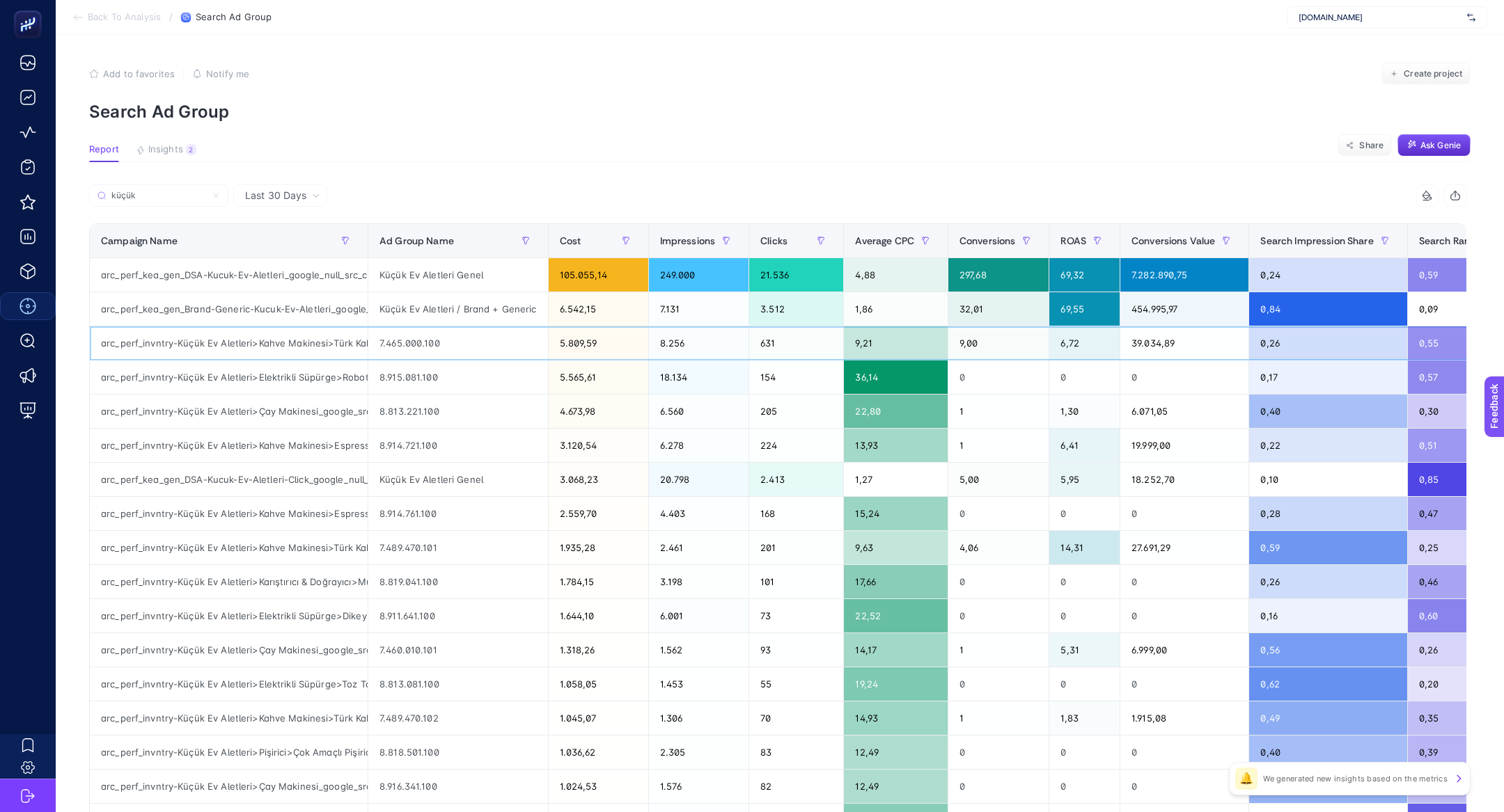
click at [163, 343] on div "arc_perf_invntry-Küçük Ev Aletleri>Kahve Makinesi>Türk Kahve Makinesi_google_sr…" at bounding box center [229, 343] width 278 height 34
copy tr "arc_perf_invntry-Küçük Ev Aletleri>Kahve Makinesi>Türk Kahve Makinesi_google_sr…"
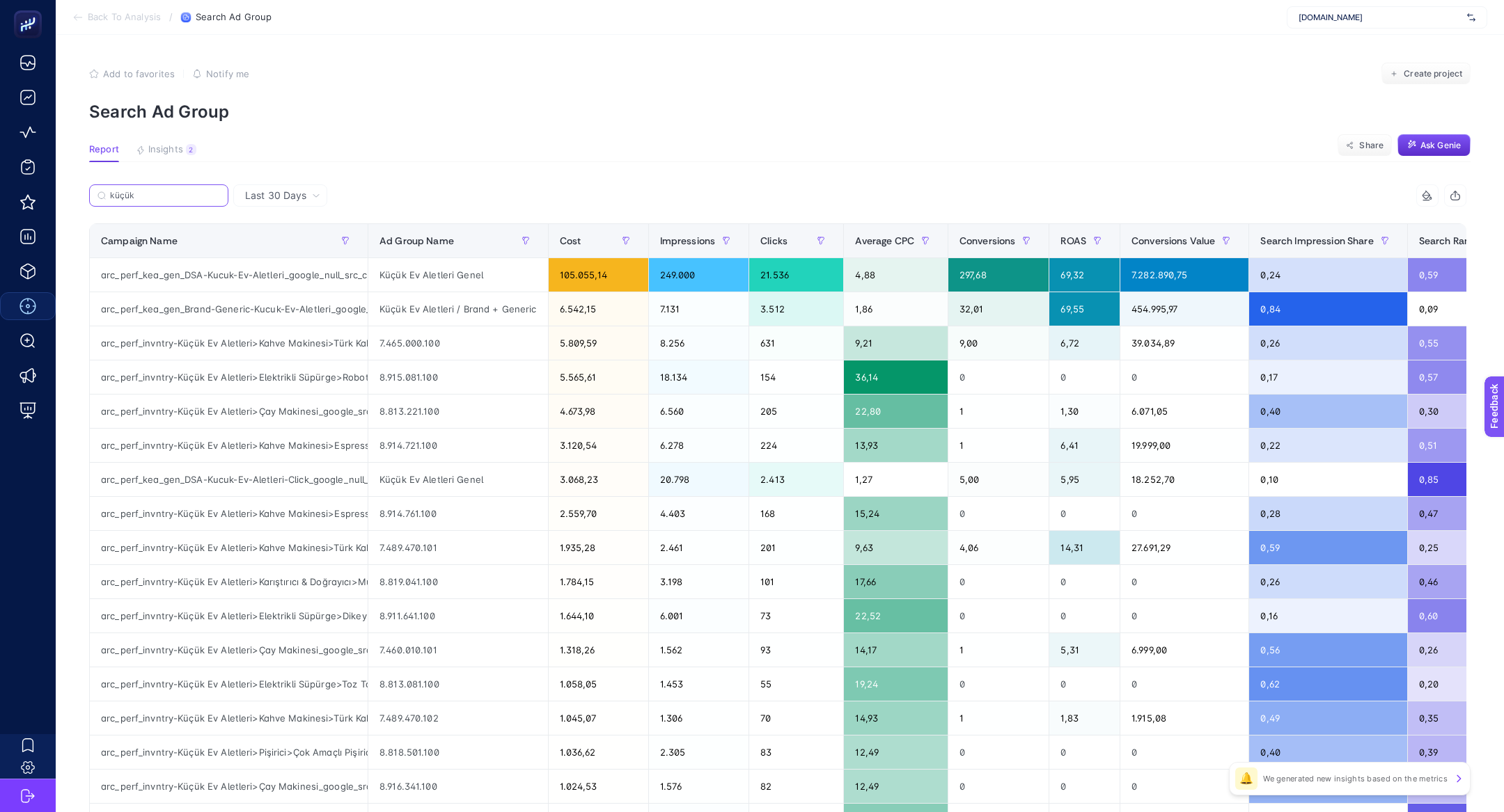
click at [133, 190] on input "küçük" at bounding box center [165, 195] width 110 height 10
click at [133, 190] on input "küçük" at bounding box center [158, 195] width 95 height 10
paste input "arc_perf_invntry-Küçük Ev Aletleri>Kahve Makinesi>Türk Kahve Makinesi_google_sr…"
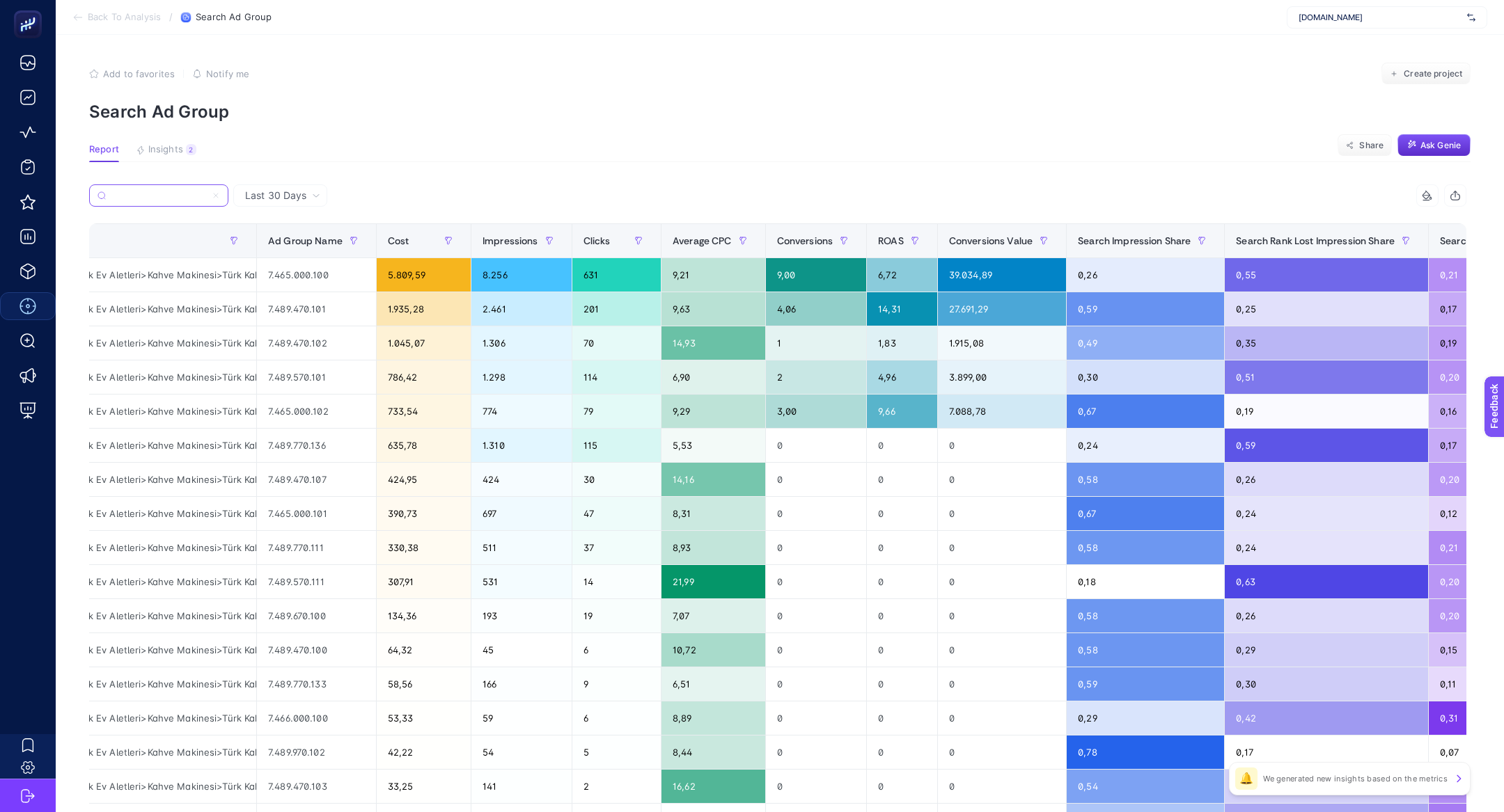
scroll to position [0, 116]
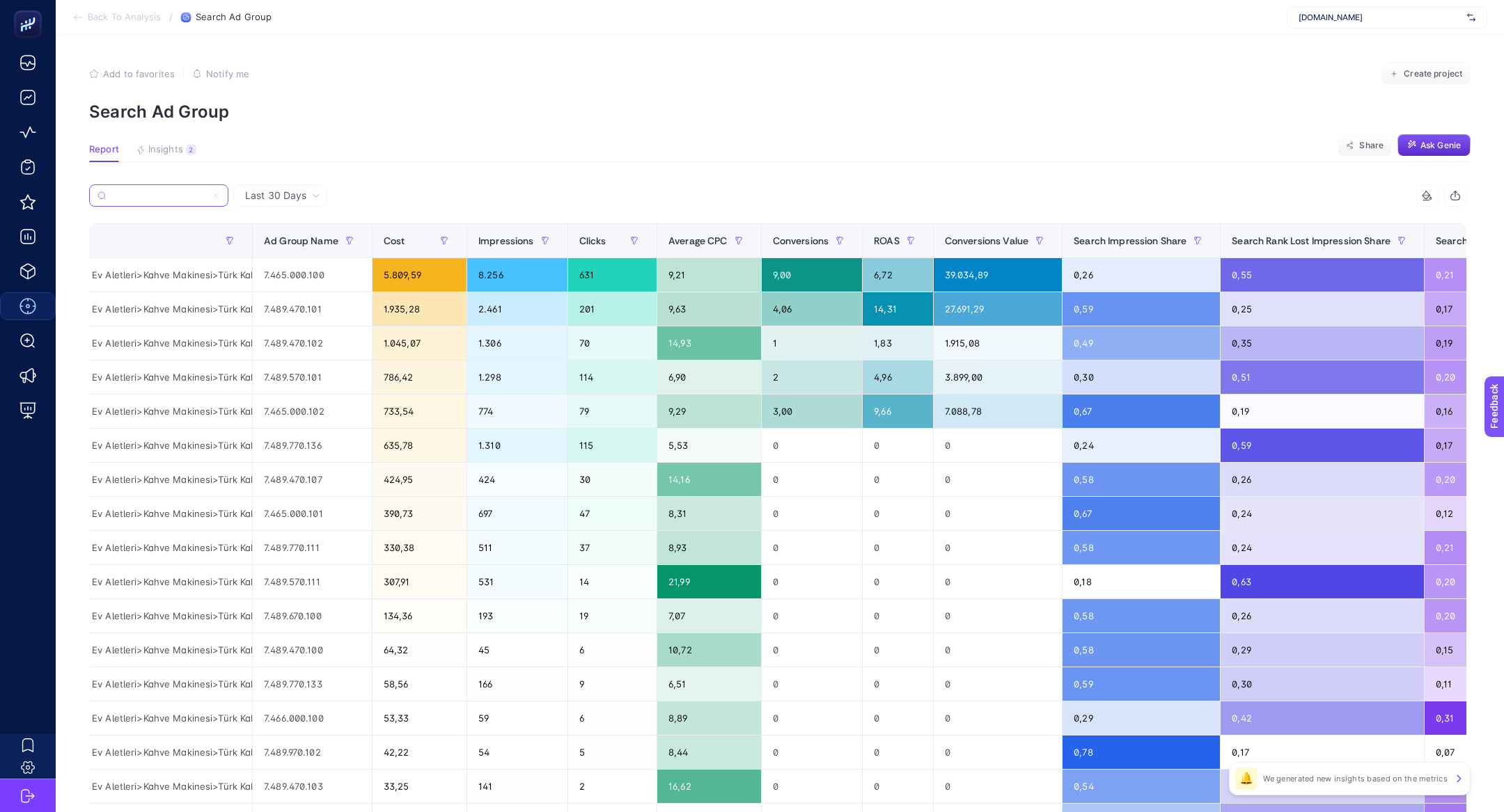
type input "arc_perf_invntry-Küçük Ev Aletleri>Kahve Makinesi>Türk Kahve Makinesi_google_sr…"
click at [178, 305] on div "arc_perf_invntry-Küçük Ev Aletleri>Kahve Makinesi>Türk Kahve Makinesi_google_sr…" at bounding box center [113, 309] width 278 height 34
drag, startPoint x: 372, startPoint y: 274, endPoint x: 425, endPoint y: 277, distance: 53.1
click at [425, 277] on div "5.809,59" at bounding box center [419, 275] width 94 height 34
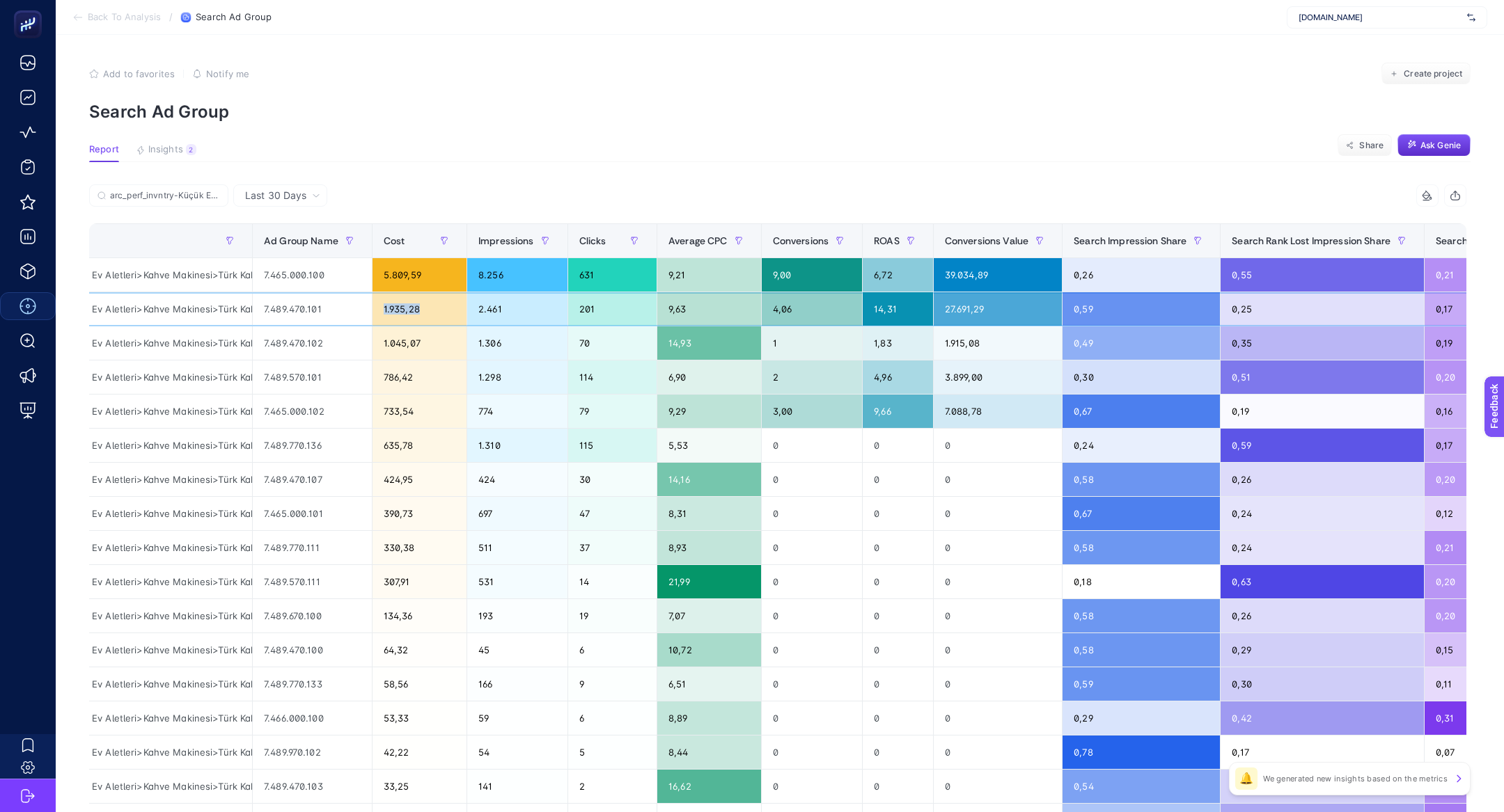
drag, startPoint x: 374, startPoint y: 310, endPoint x: 442, endPoint y: 313, distance: 68.1
click at [442, 313] on div "1.935,28" at bounding box center [419, 309] width 94 height 34
click at [374, 418] on div "733,54" at bounding box center [419, 411] width 94 height 34
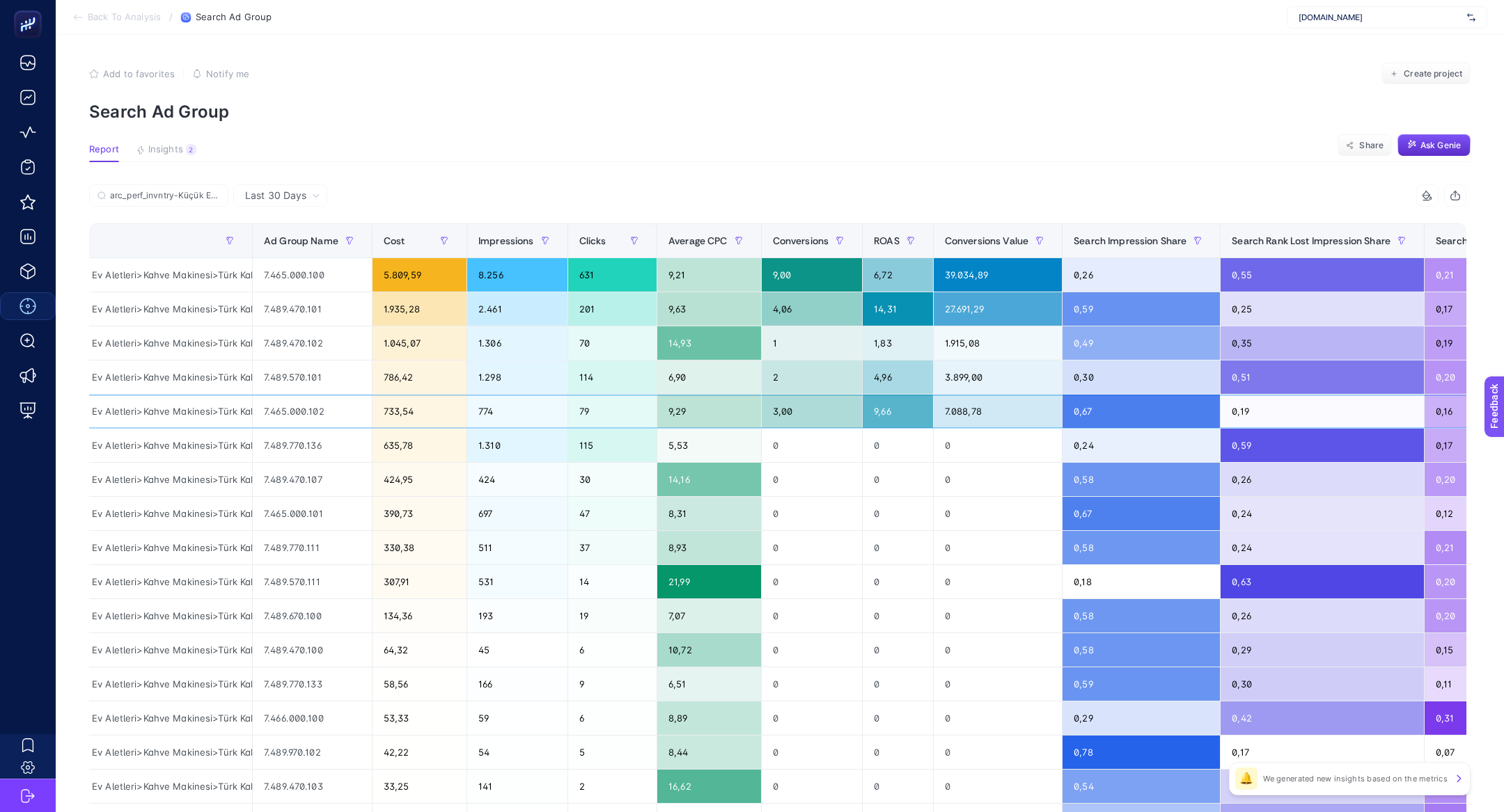
click at [374, 418] on div "733,54" at bounding box center [419, 411] width 94 height 34
click at [907, 415] on div "9,66" at bounding box center [898, 411] width 70 height 34
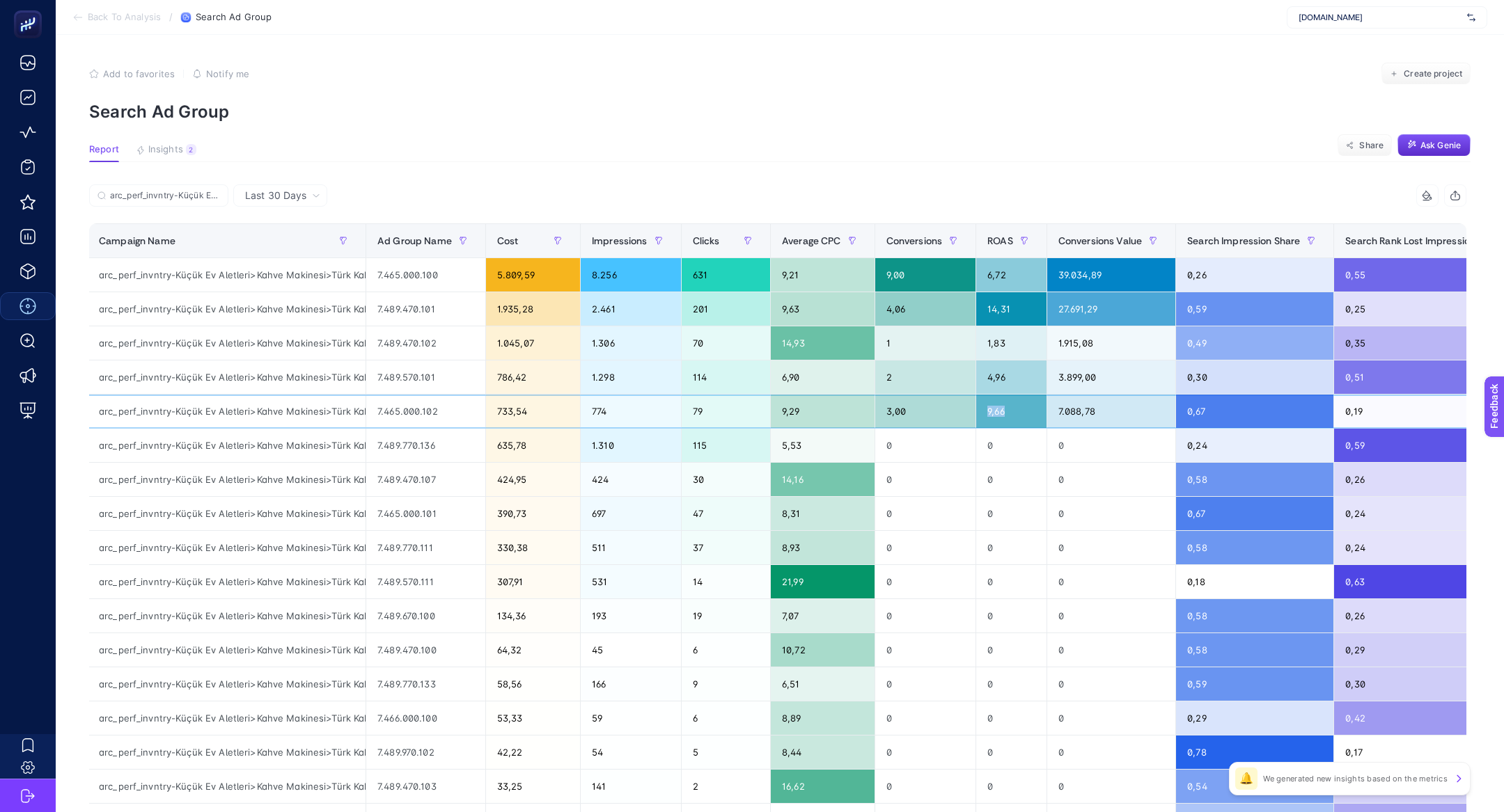
scroll to position [0, 4]
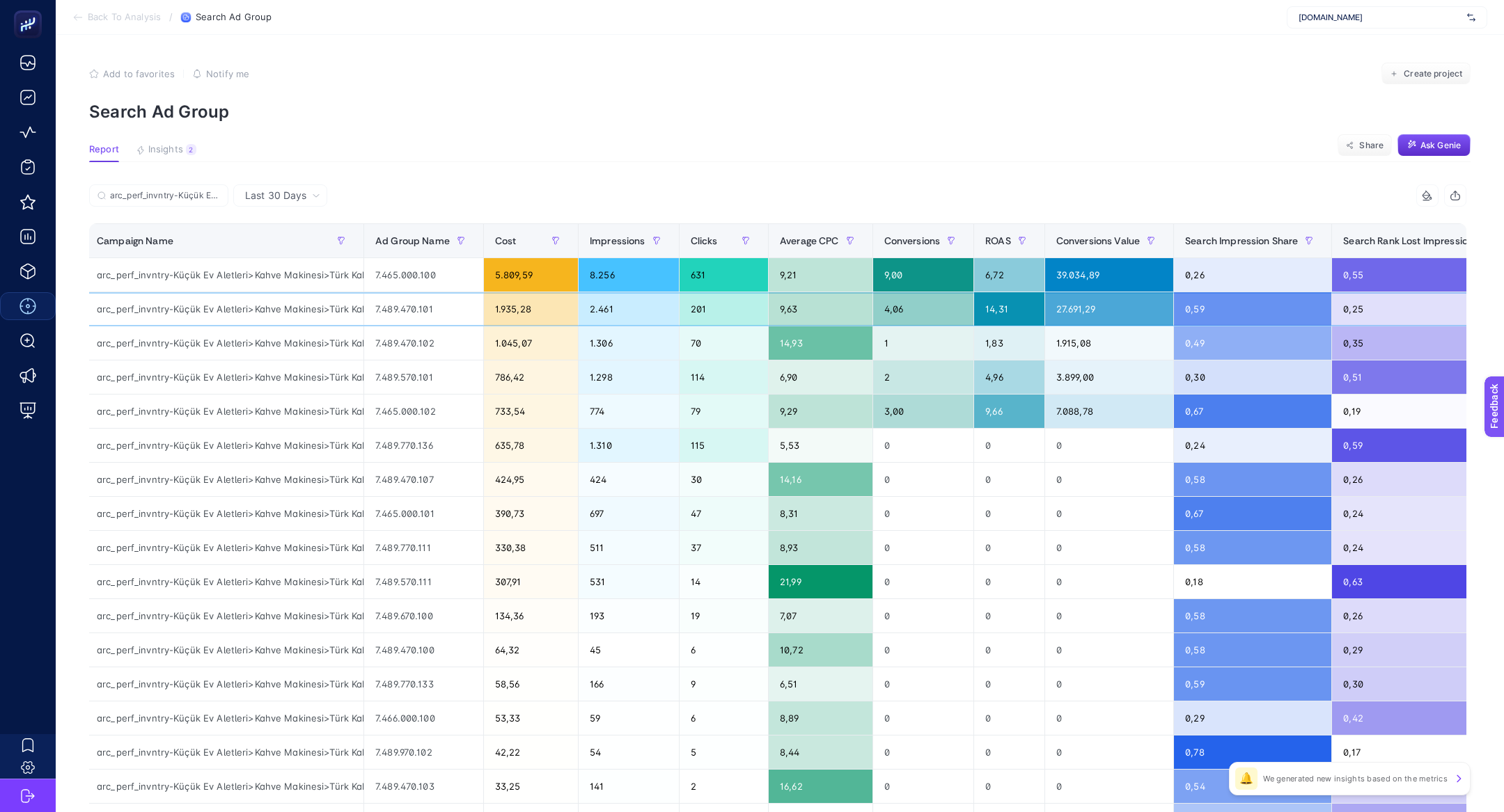
click at [383, 308] on div "7.489.470.101" at bounding box center [423, 309] width 119 height 34
click at [421, 327] on div "7.489.470.102" at bounding box center [423, 343] width 119 height 34
click at [421, 308] on div "7.489.470.101" at bounding box center [423, 309] width 119 height 34
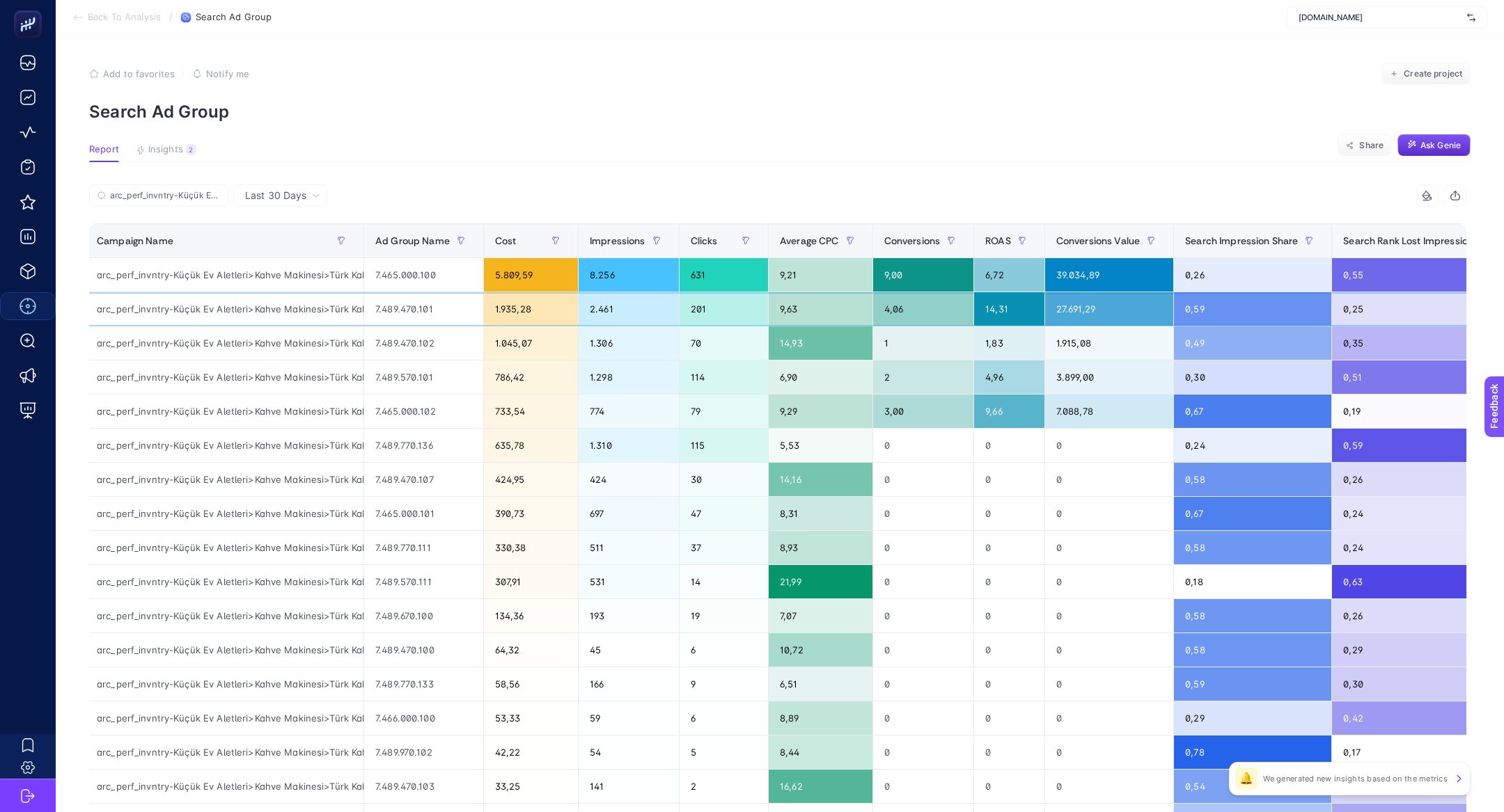
click at [421, 308] on div "7.489.470.101" at bounding box center [423, 309] width 119 height 34
click at [427, 308] on div "7.489.470.101" at bounding box center [423, 309] width 119 height 34
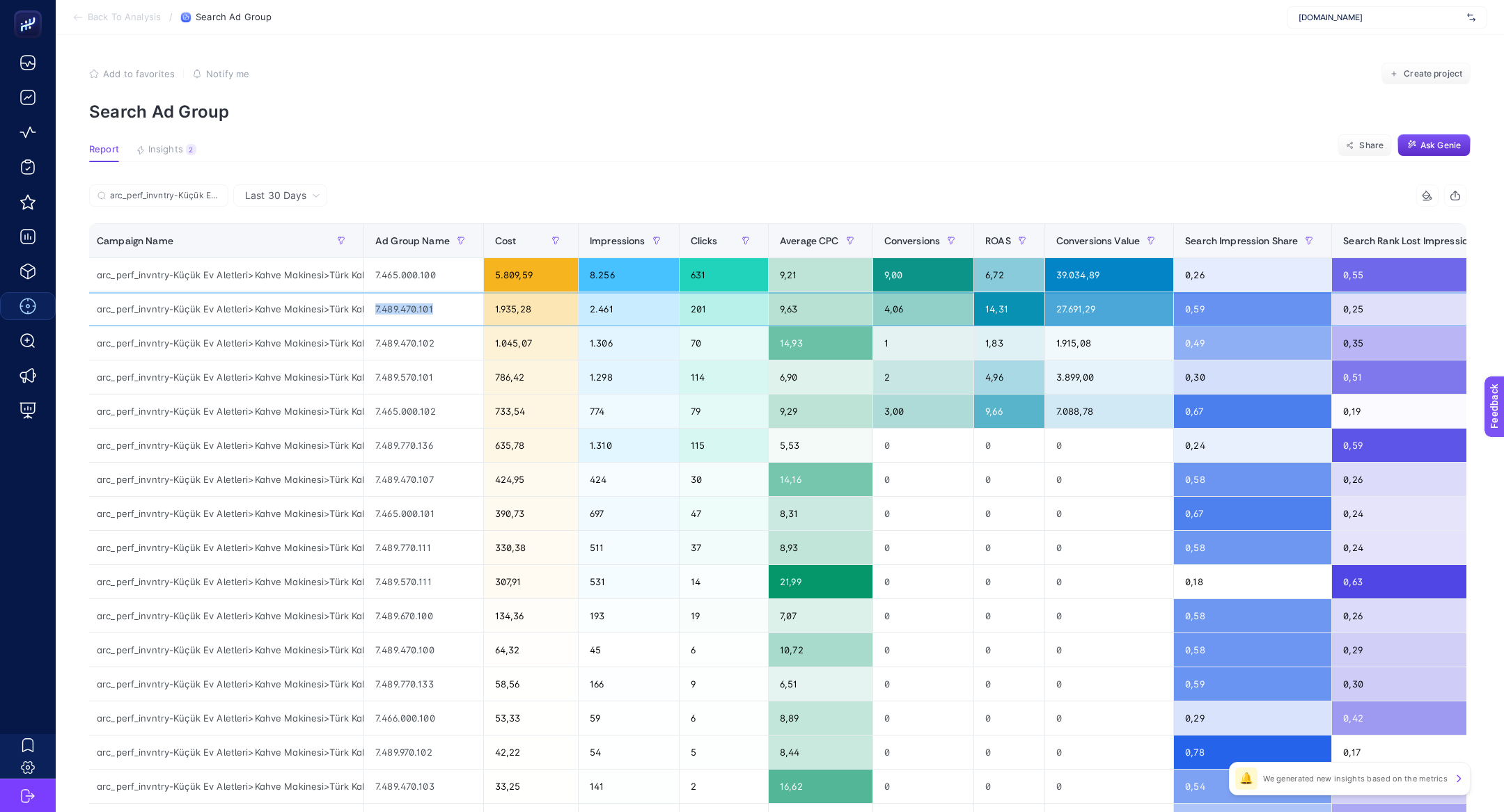
click at [427, 308] on div "7.489.470.101" at bounding box center [423, 309] width 119 height 34
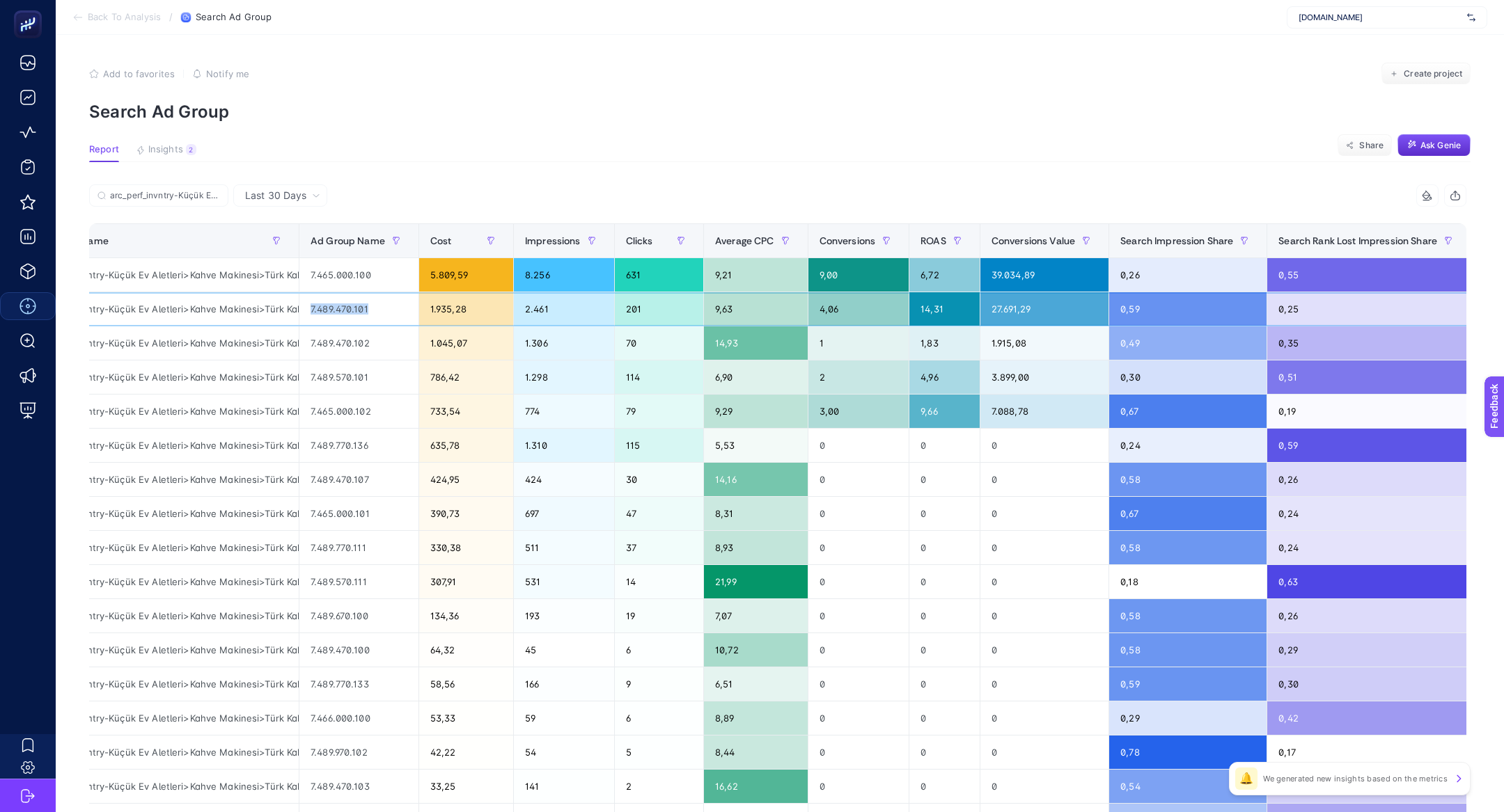
scroll to position [0, 67]
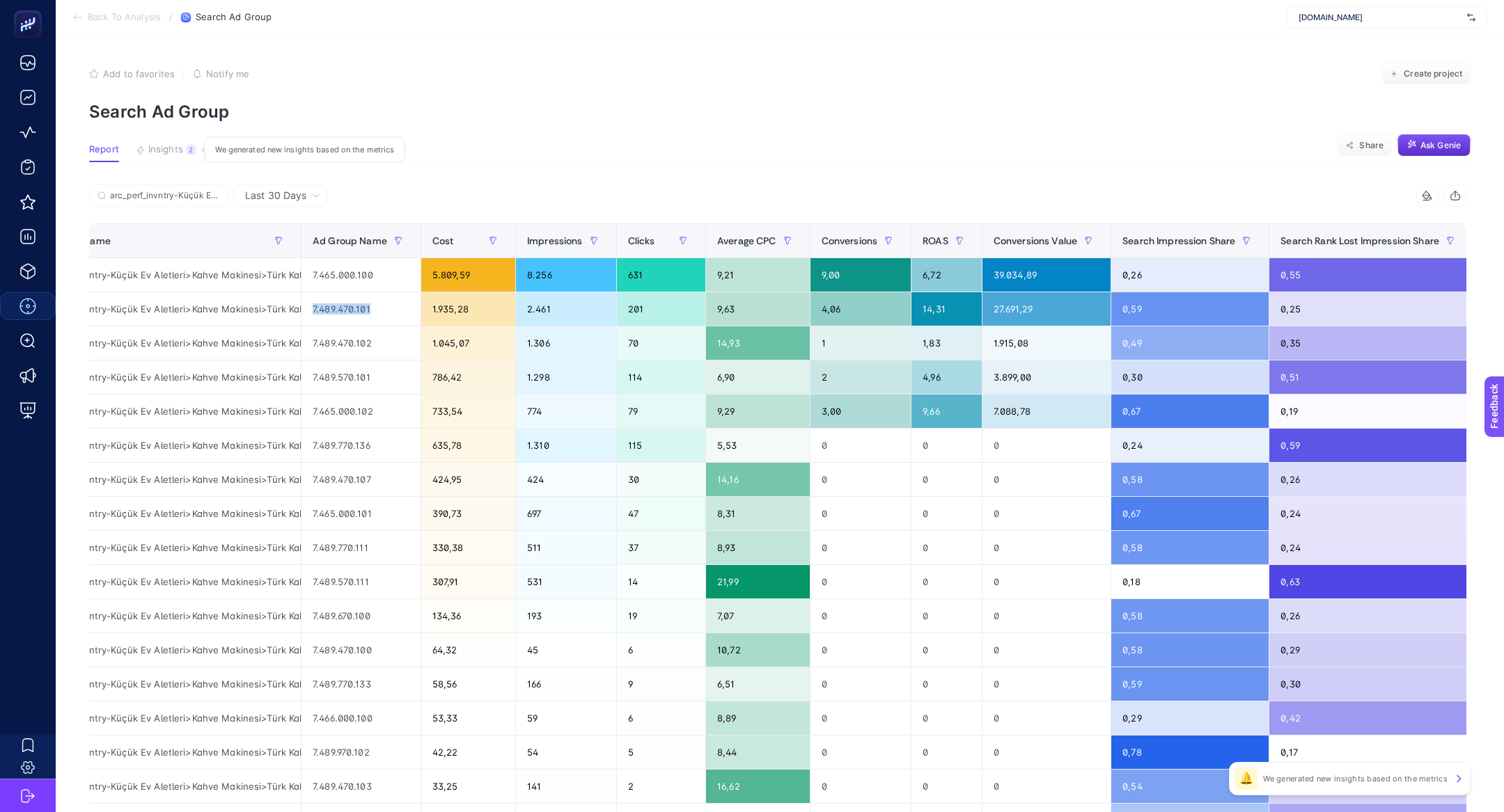
click at [168, 158] on button "Insights 2 We generated new insights based on the metrics" at bounding box center [166, 153] width 61 height 18
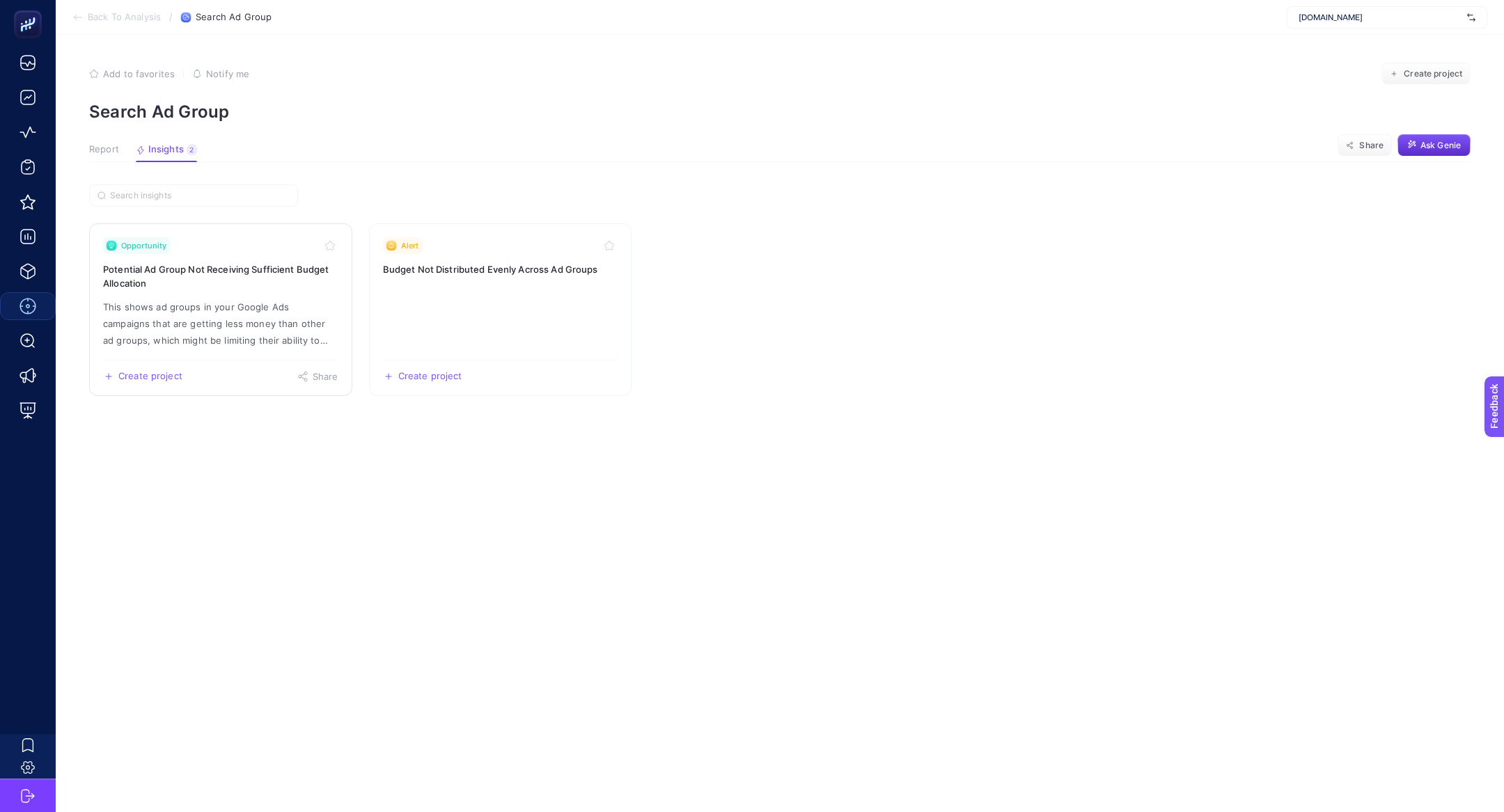
click at [231, 310] on p "This shows ad groups in your Google Ads campaigns that are getting less money t…" at bounding box center [221, 324] width 235 height 50
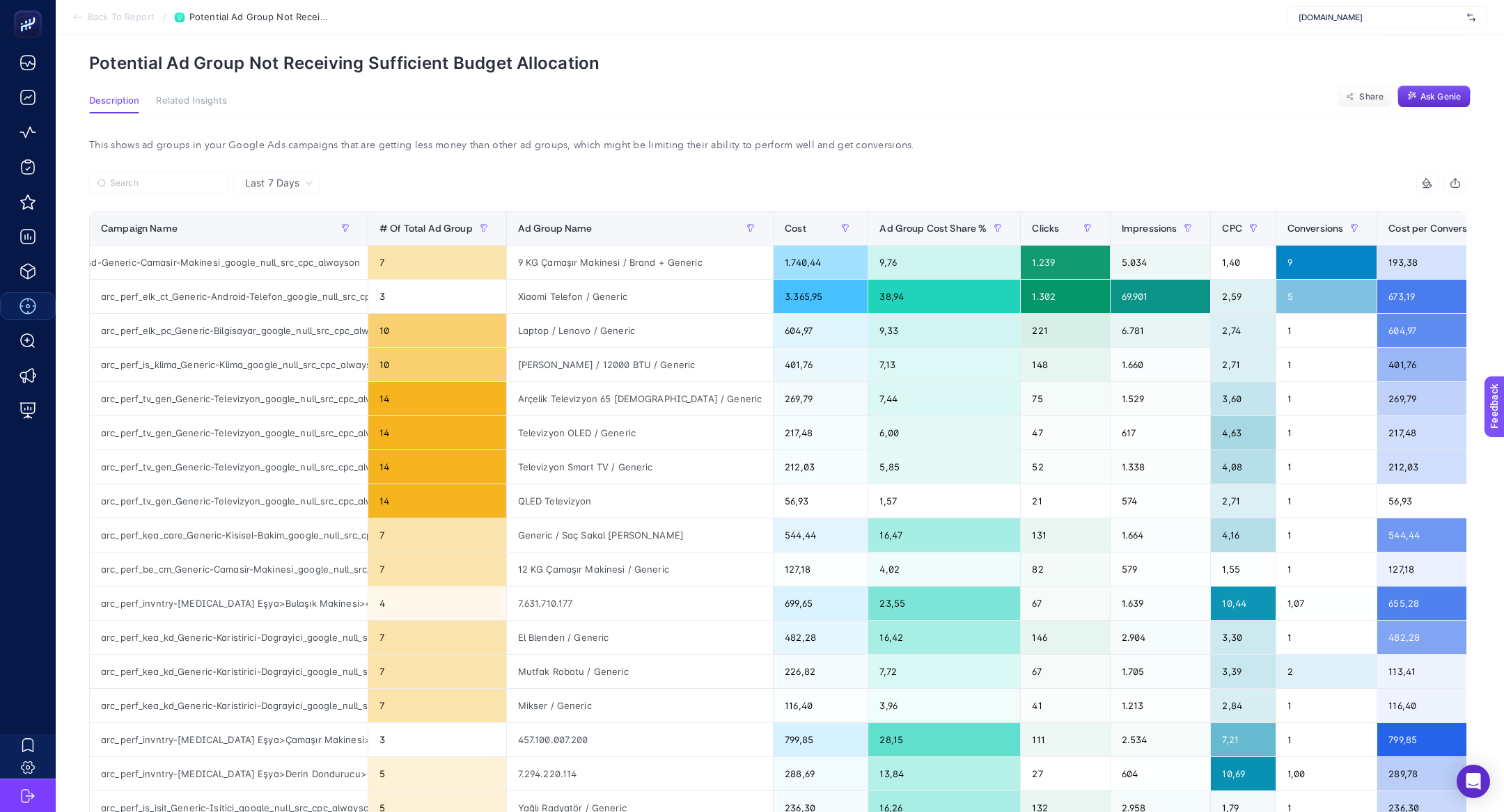
scroll to position [51, 0]
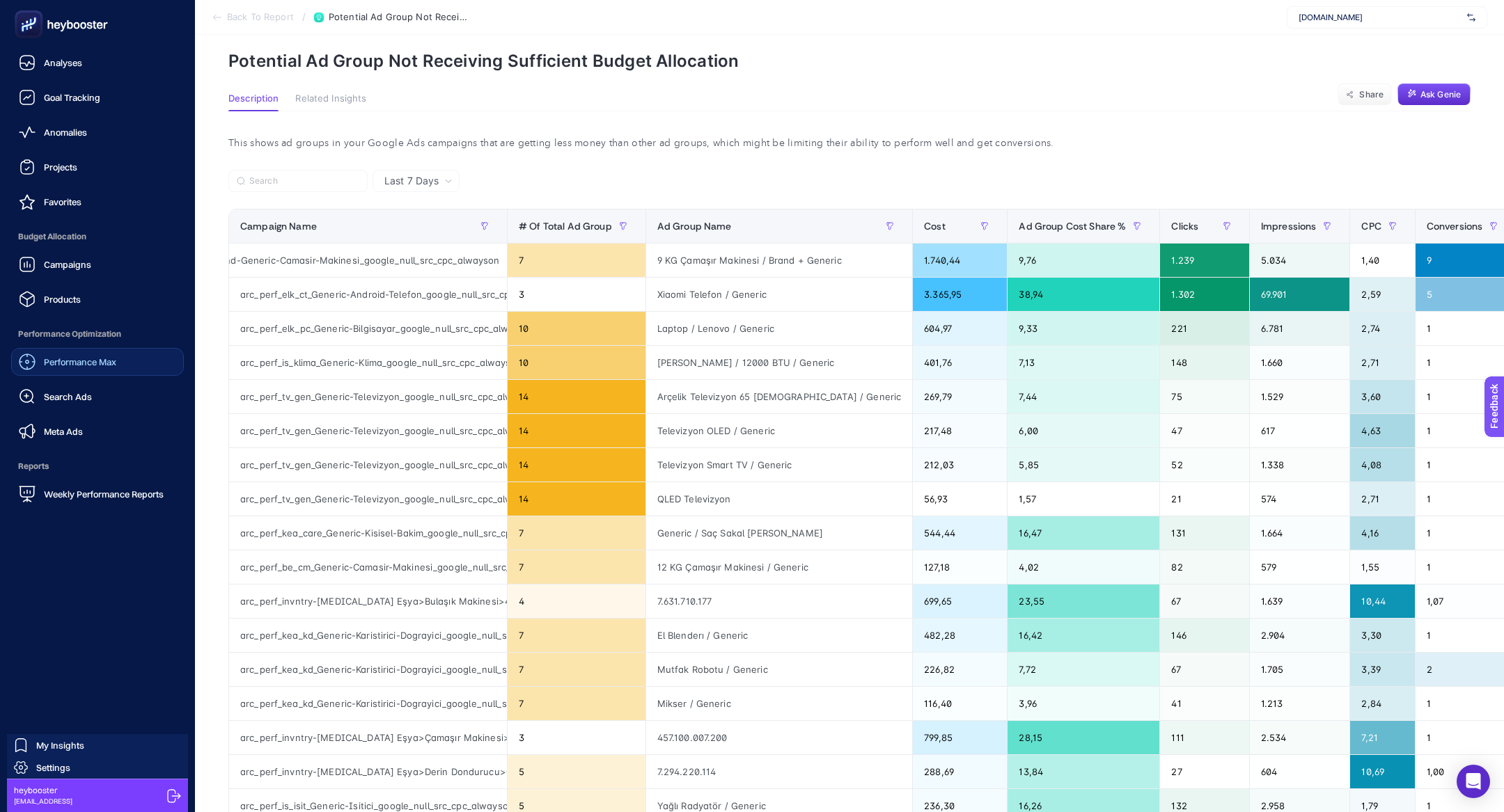
click at [84, 359] on span "Performance Max" at bounding box center [80, 362] width 73 height 11
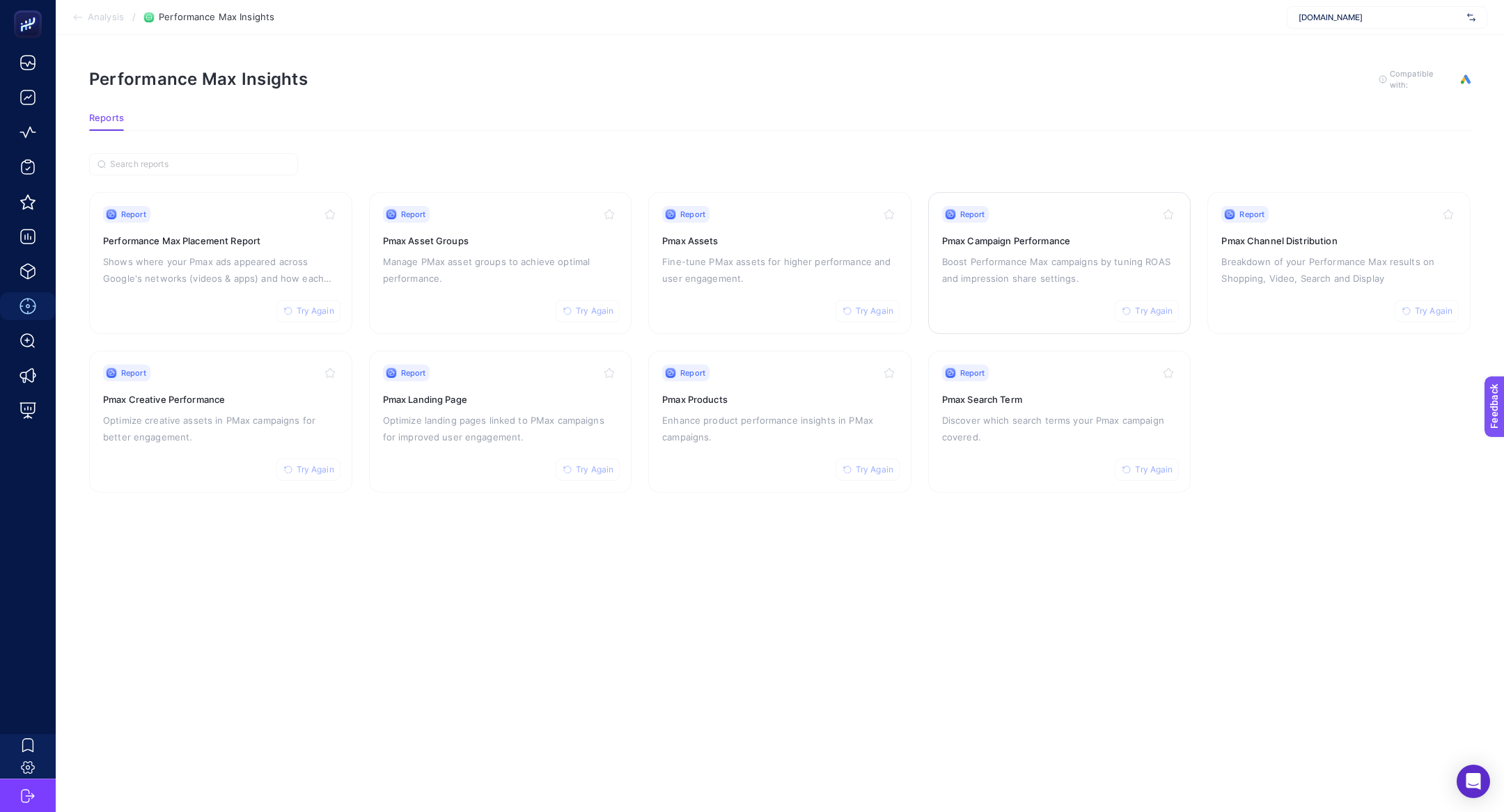
click at [1007, 258] on p "Boost Performance Max campaigns by tuning ROAS and impression share settings." at bounding box center [1059, 270] width 235 height 34
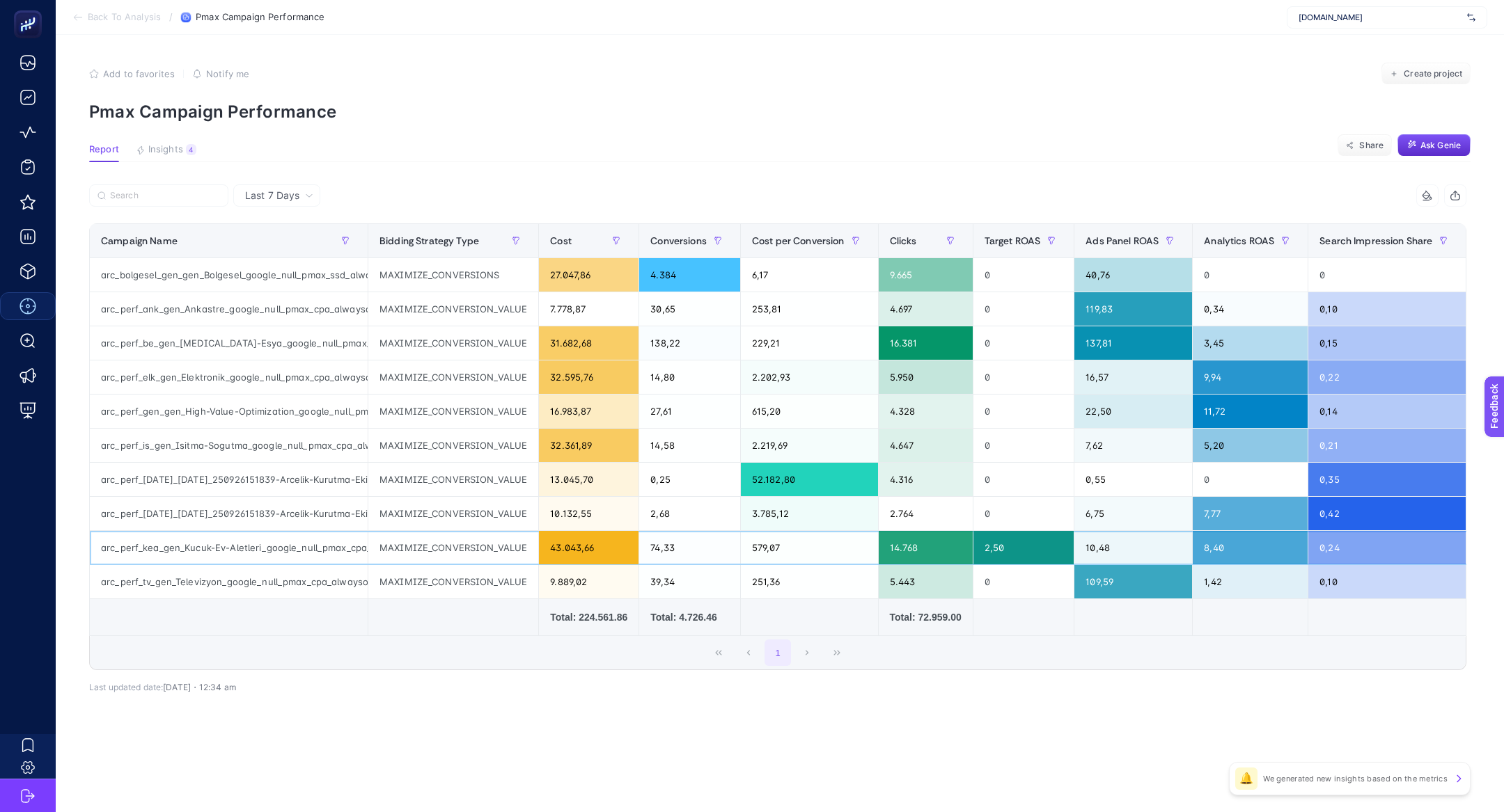
click at [519, 555] on div "MAXIMIZE_CONVERSION_VALUE" at bounding box center [453, 548] width 170 height 34
click at [1004, 554] on div "2,50" at bounding box center [1024, 548] width 101 height 34
click at [997, 542] on div "2,50" at bounding box center [1024, 548] width 101 height 34
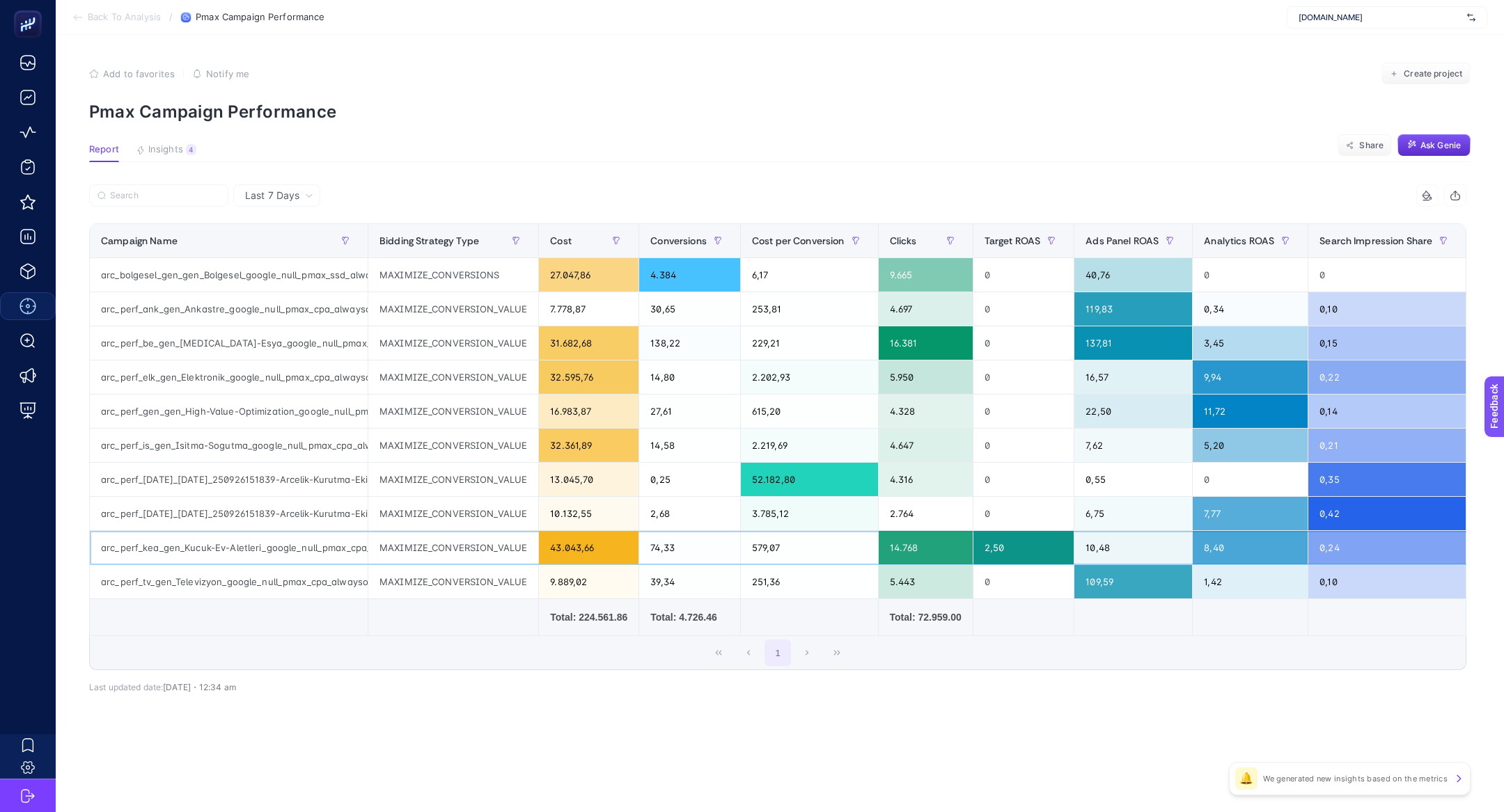
click at [997, 542] on div "2,50" at bounding box center [1024, 548] width 101 height 34
click at [1036, 608] on td at bounding box center [1023, 617] width 102 height 37
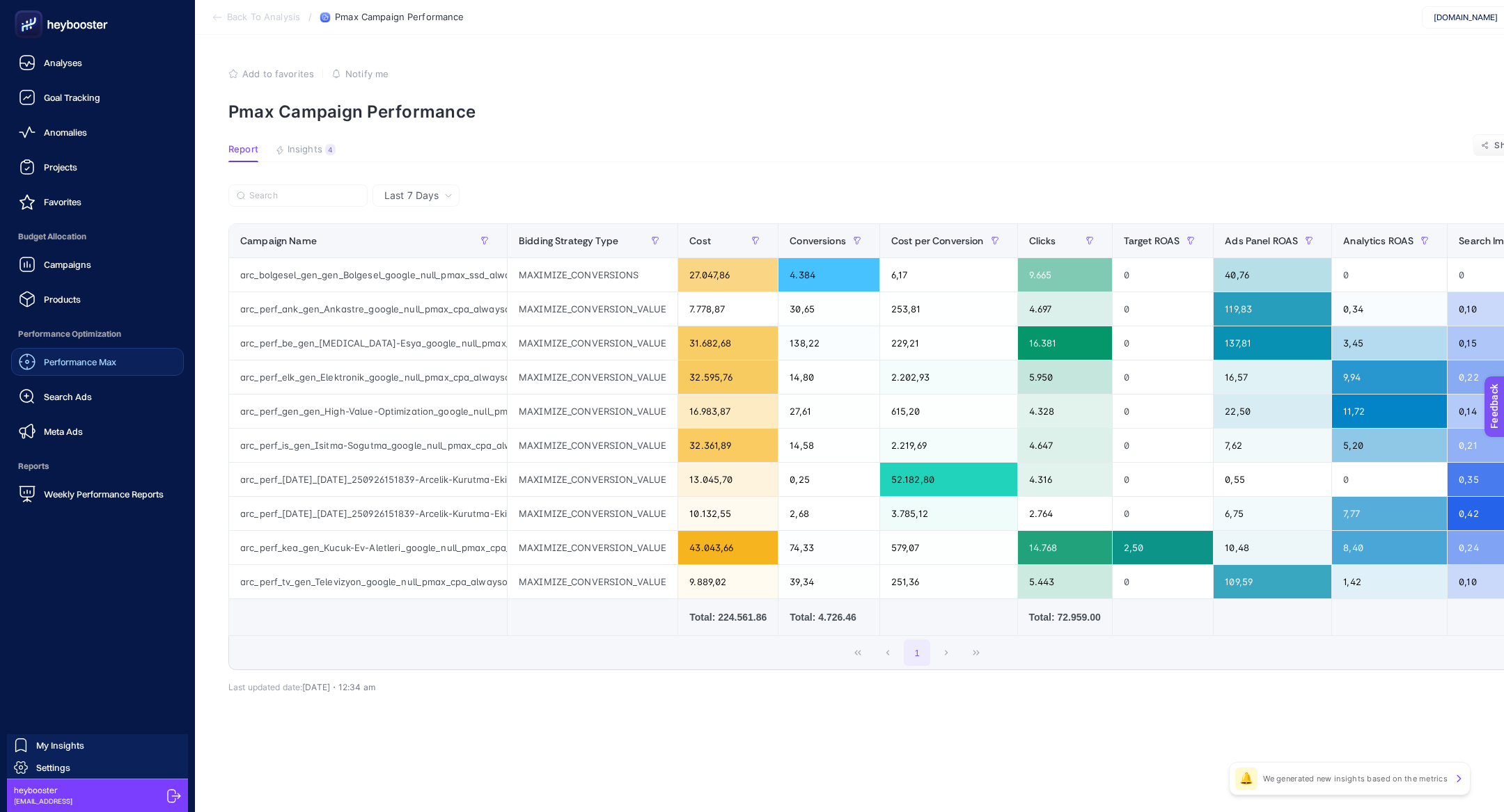
click at [19, 29] on rect at bounding box center [29, 24] width 23 height 23
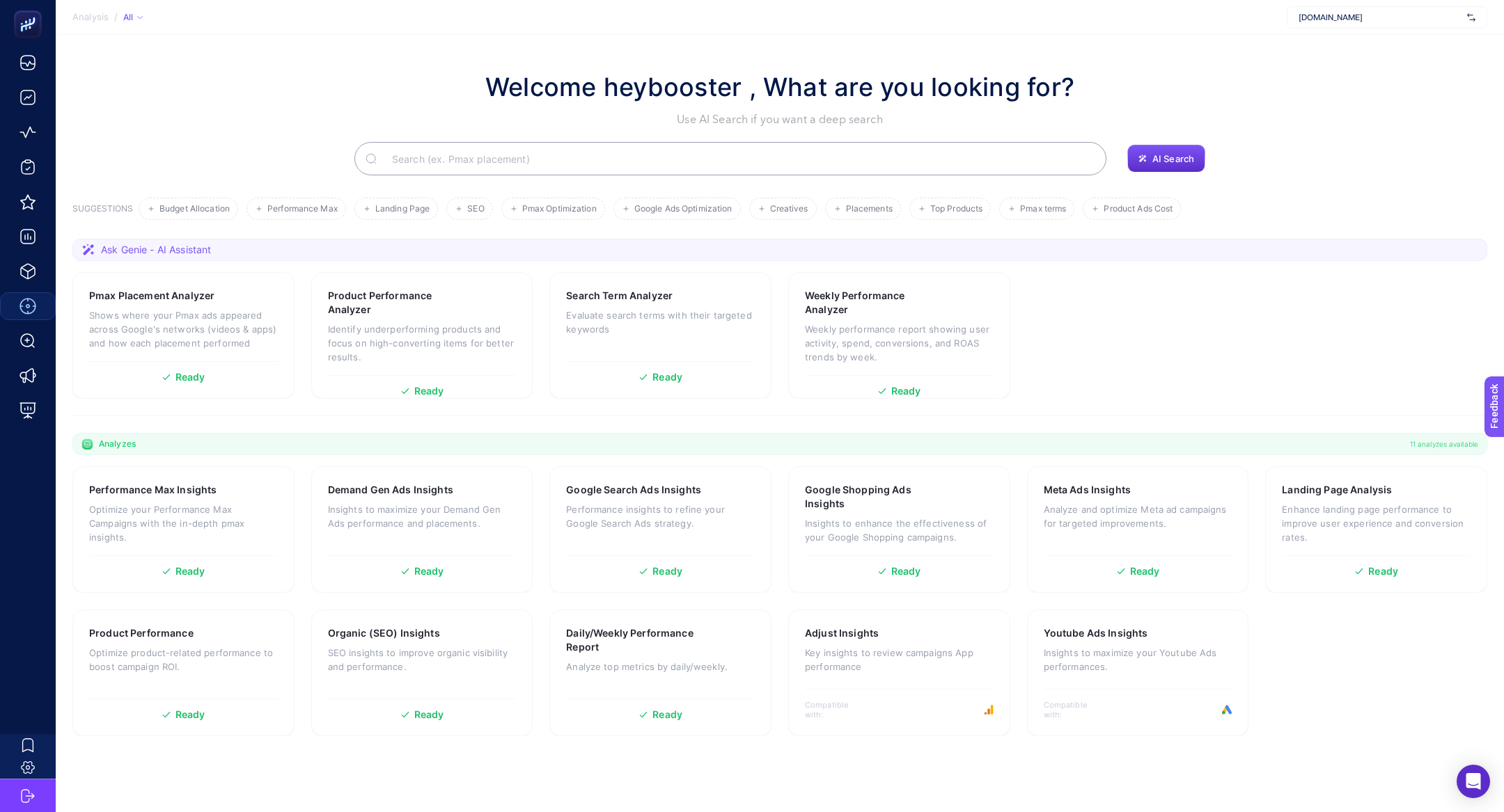
click at [461, 161] on input "Search" at bounding box center [738, 158] width 714 height 39
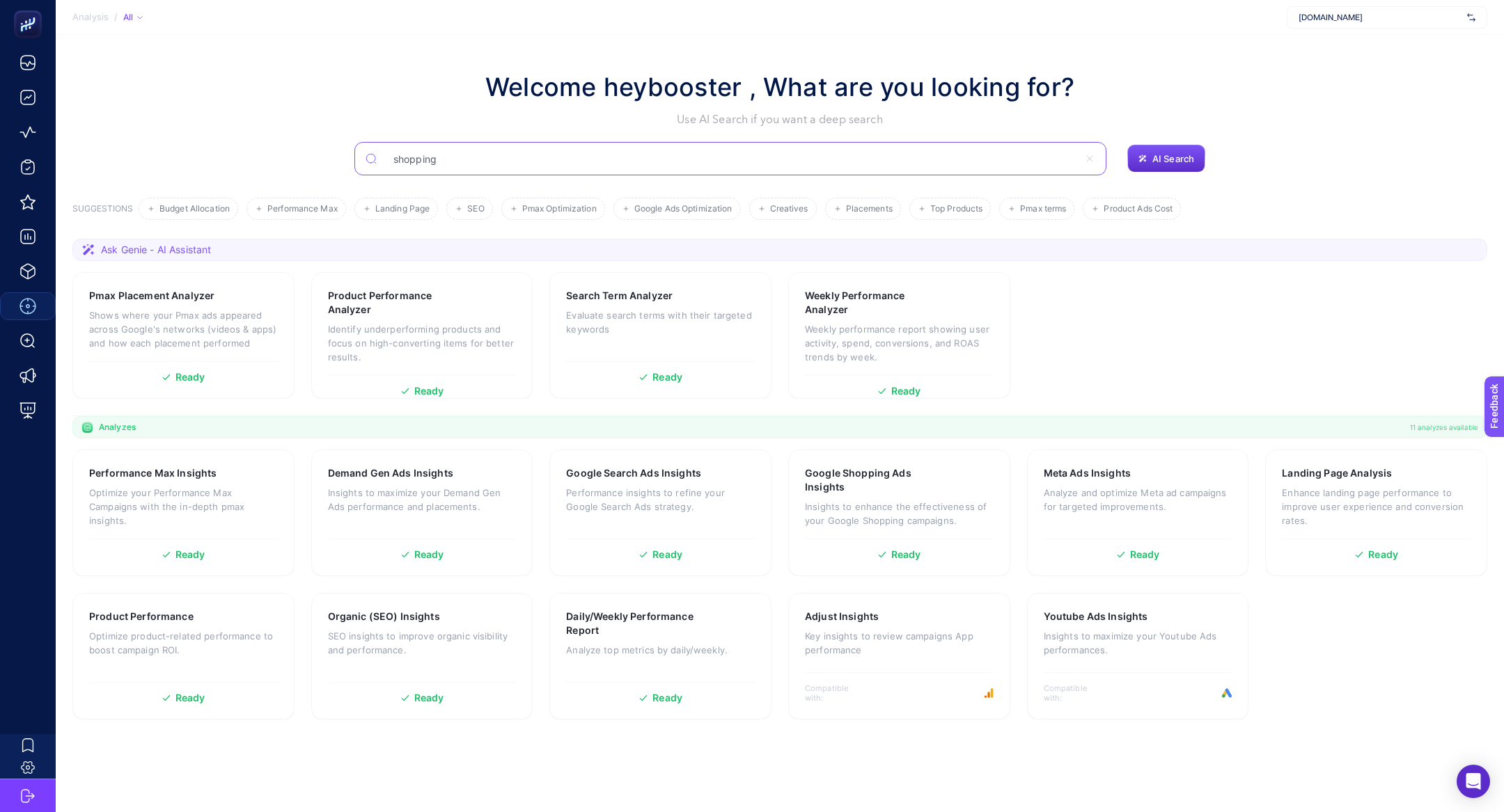
type input "shopping"
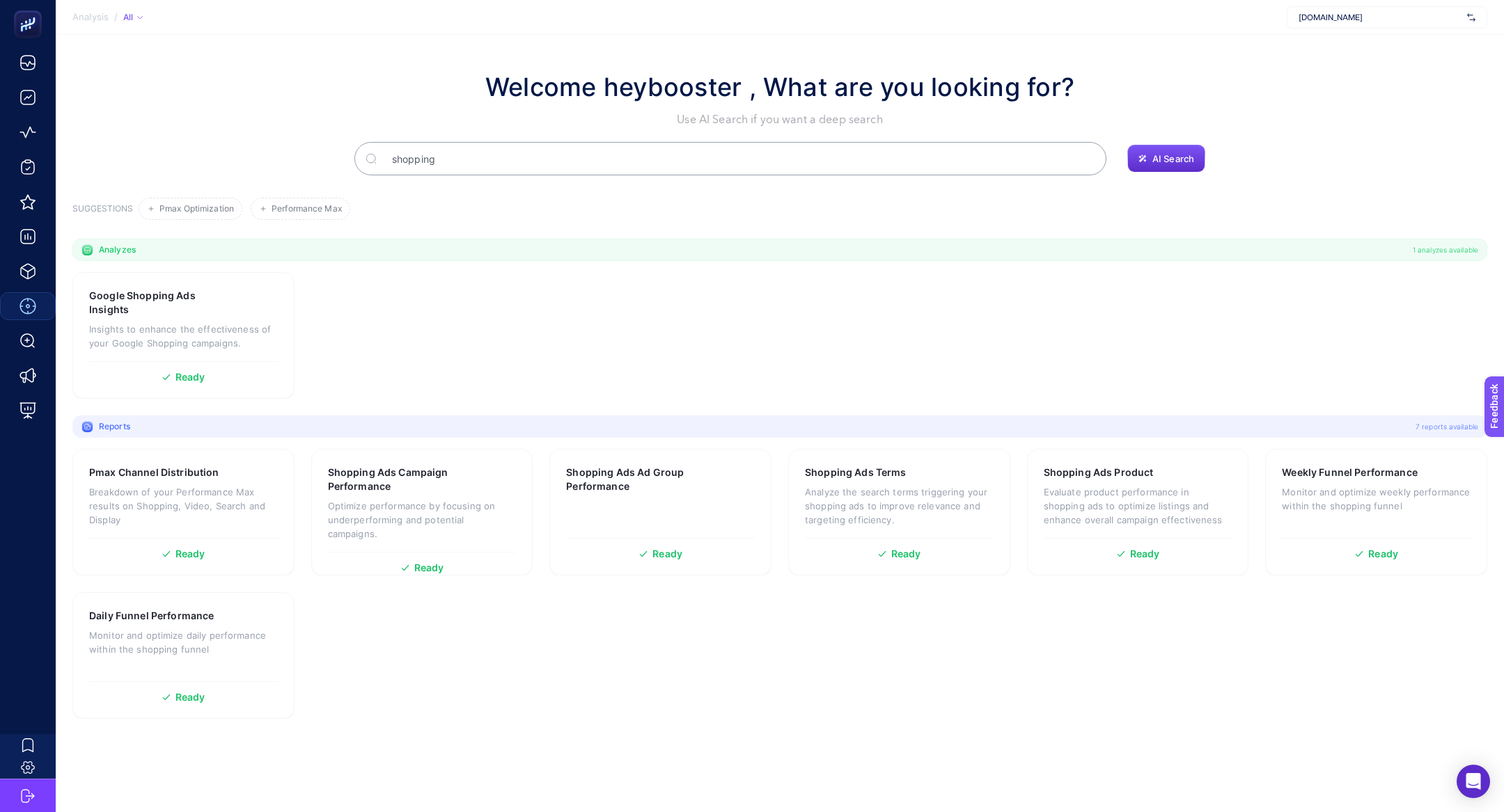
click at [484, 146] on input "shopping" at bounding box center [738, 158] width 714 height 39
click at [146, 302] on h3 "Google Shopping Ads Insights" at bounding box center [161, 302] width 144 height 28
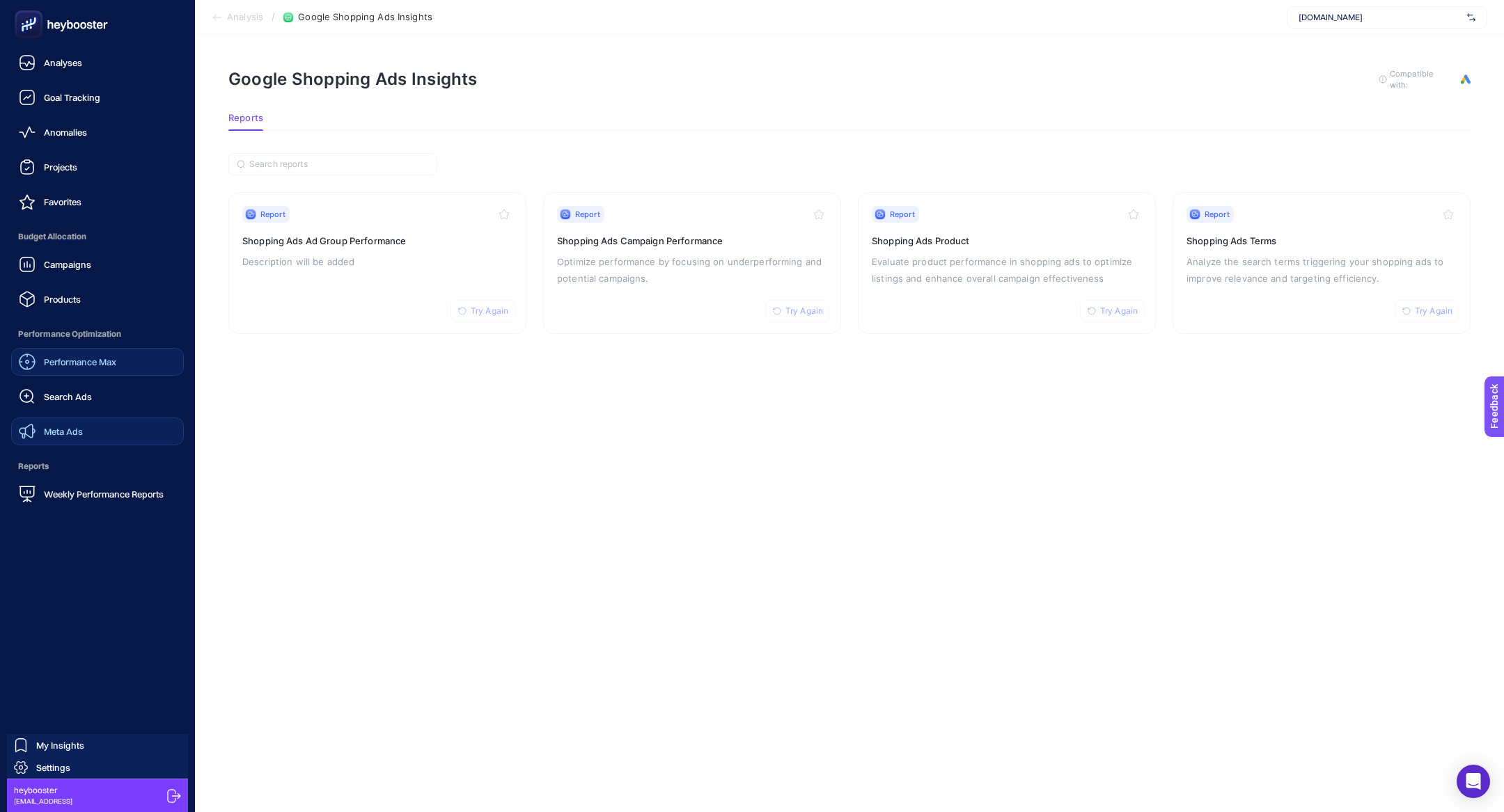
click at [105, 433] on link "Meta Ads" at bounding box center [97, 431] width 173 height 28
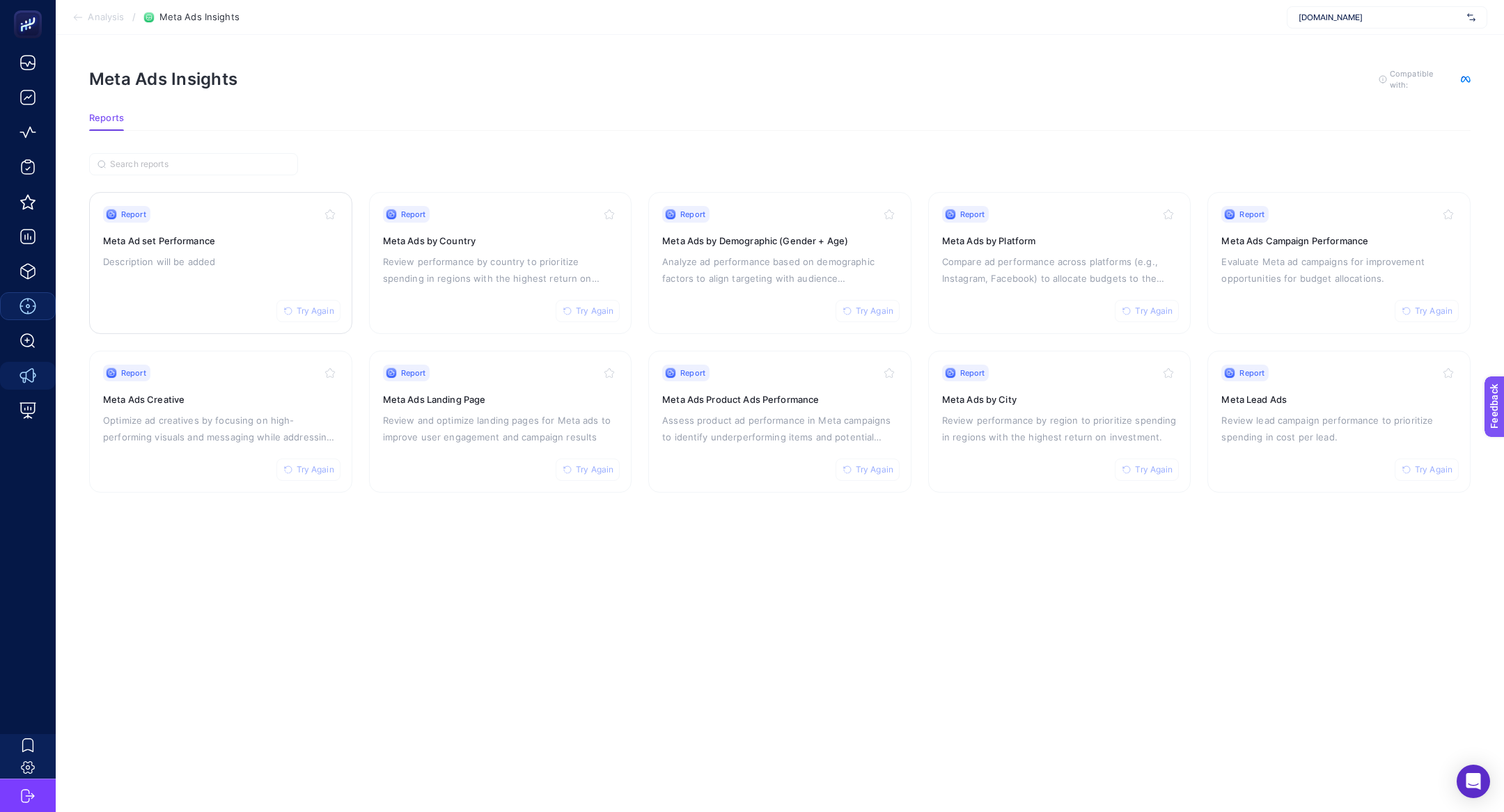
click at [193, 276] on div "Report Try Again Meta Ad set Performance Description will be added" at bounding box center [221, 263] width 235 height 114
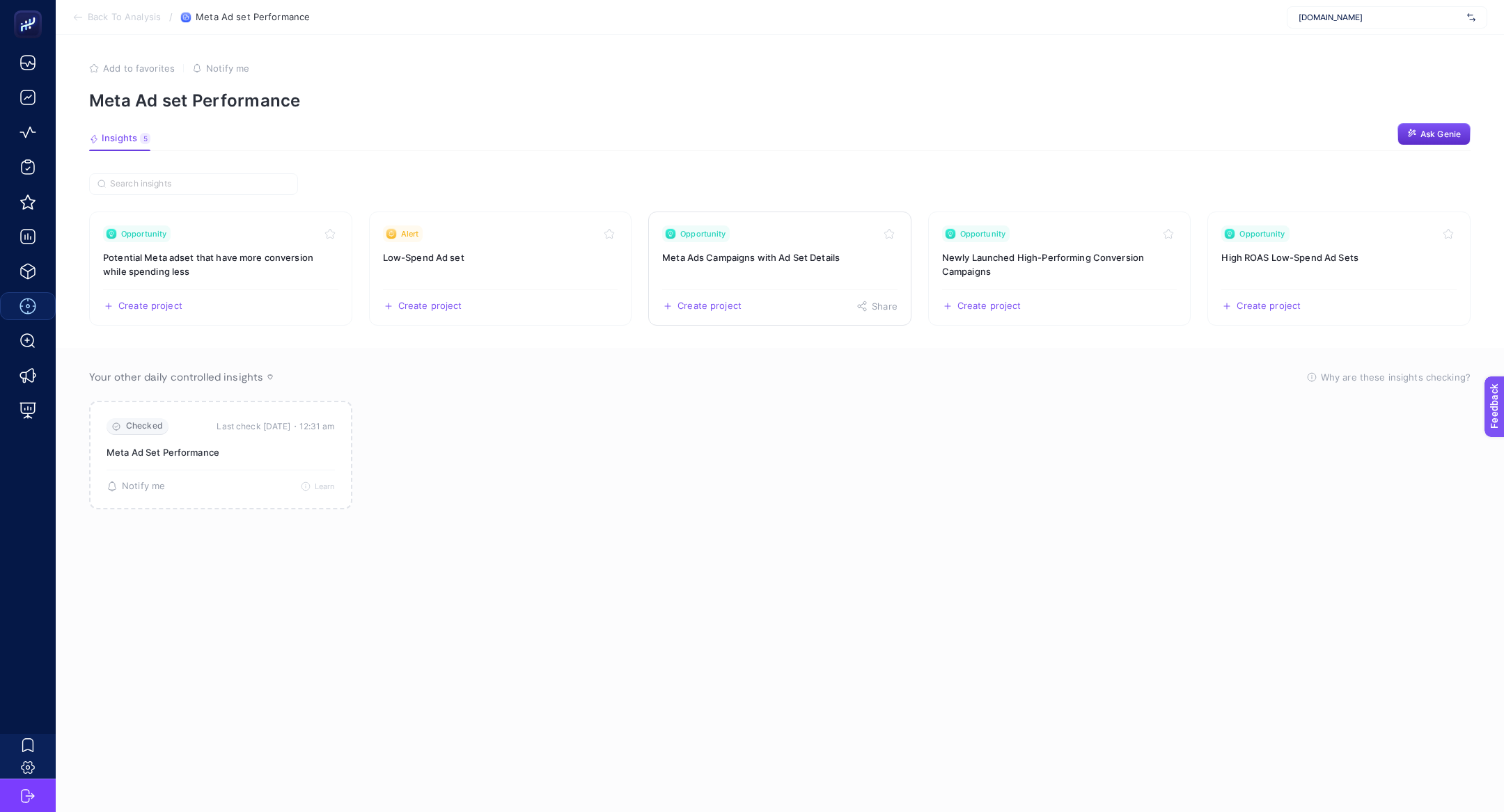
click at [742, 254] on h3 "Meta Ads Campaigns with Ad Set Details" at bounding box center [779, 257] width 235 height 14
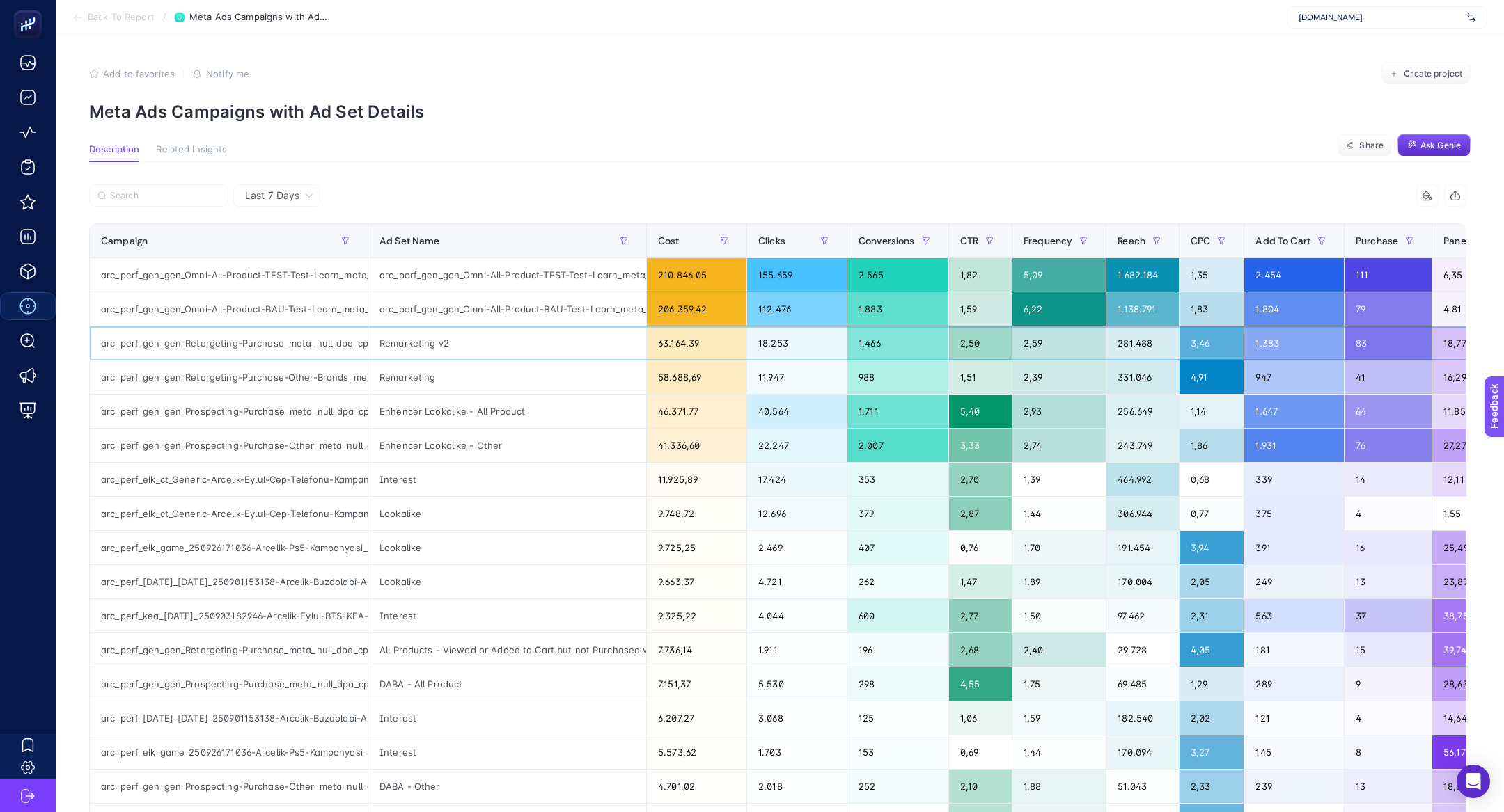
click at [254, 344] on div "arc_perf_gen_gen_Retargeting-Purchase_meta_null_dpa_cpa_alwayson" at bounding box center [229, 343] width 278 height 34
copy div "Purchase_meta_null_dpa_cpa_alwayson"
click at [254, 344] on div "arc_perf_gen_gen_Retargeting-Purchase_meta_null_dpa_cpa_alwayson" at bounding box center [229, 343] width 278 height 34
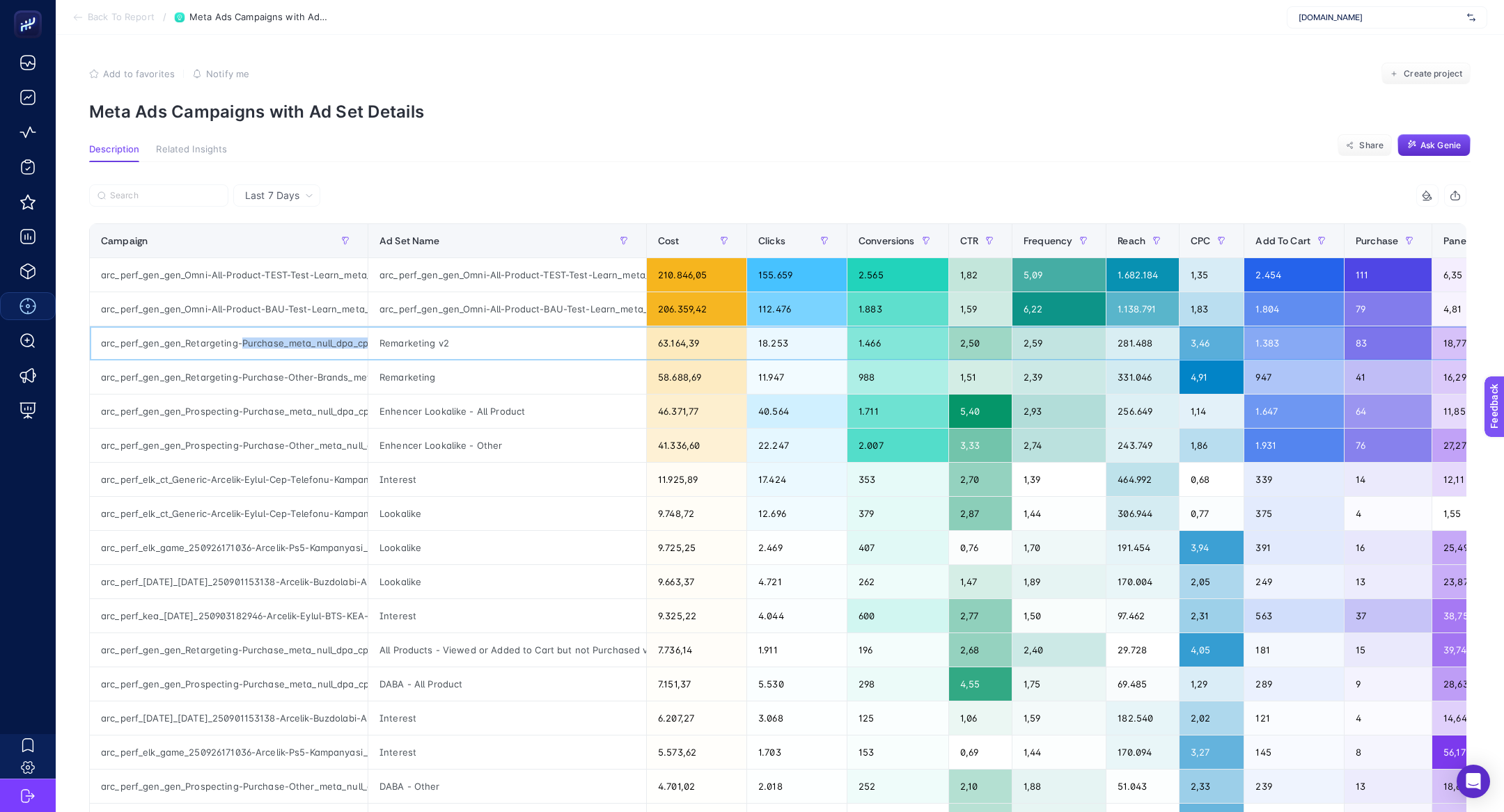
click at [254, 344] on div "arc_perf_gen_gen_Retargeting-Purchase_meta_null_dpa_cpa_alwayson" at bounding box center [229, 343] width 278 height 34
click at [181, 194] on input "Search" at bounding box center [165, 195] width 110 height 10
paste input "arc_perf_gen_gen_Retargeting-Purchase_meta_null_dpa_cpa_alwayson"
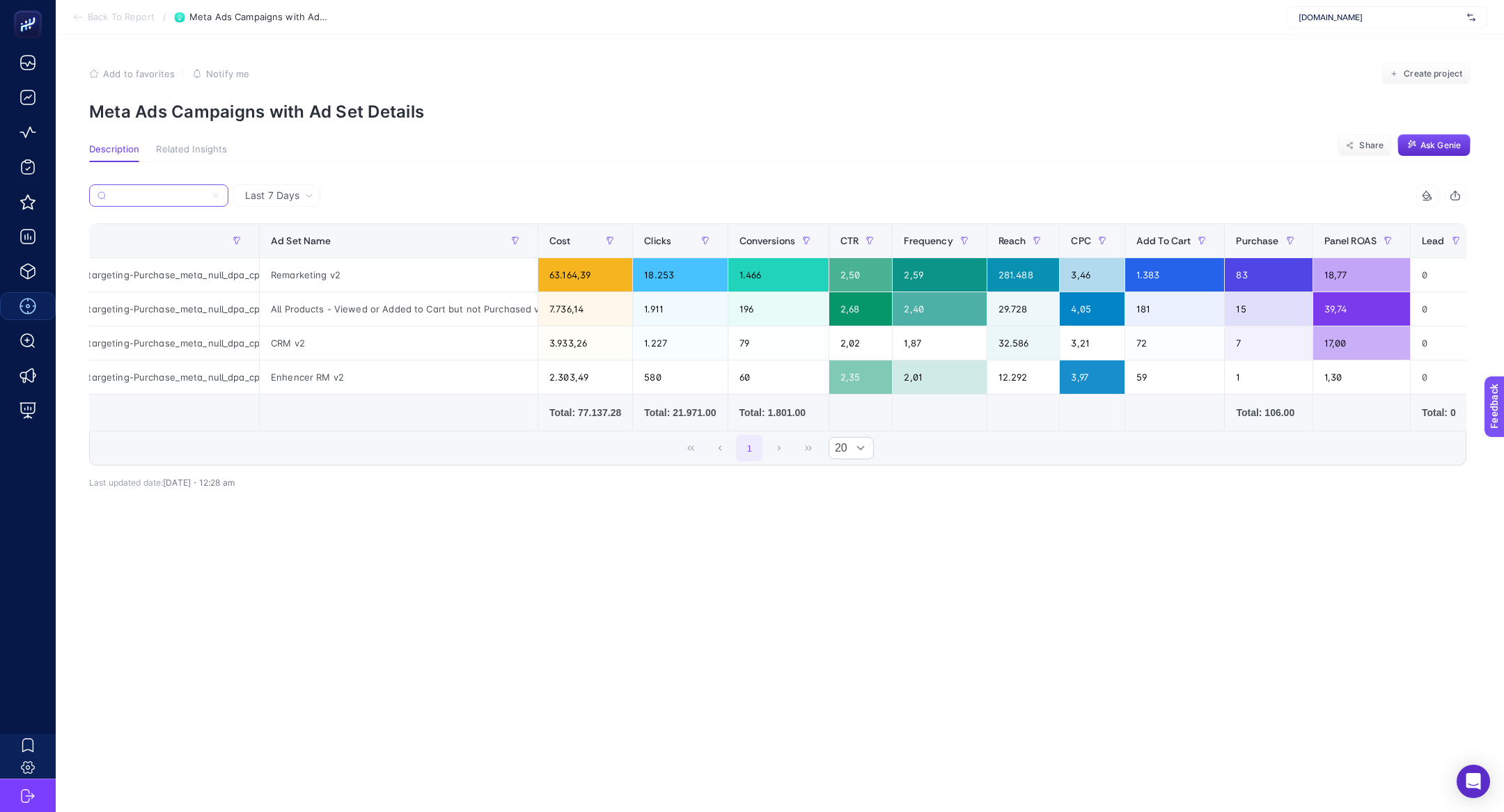
scroll to position [0, 109]
type input "arc_perf_gen_gen_Retargeting-Purchase_meta_null_dpa_cpa_alwayson"
drag, startPoint x: 407, startPoint y: 310, endPoint x: 341, endPoint y: 309, distance: 66.0
click at [341, 310] on div "All Products - Viewed or Added to Cart but not Purchased v2" at bounding box center [398, 309] width 278 height 34
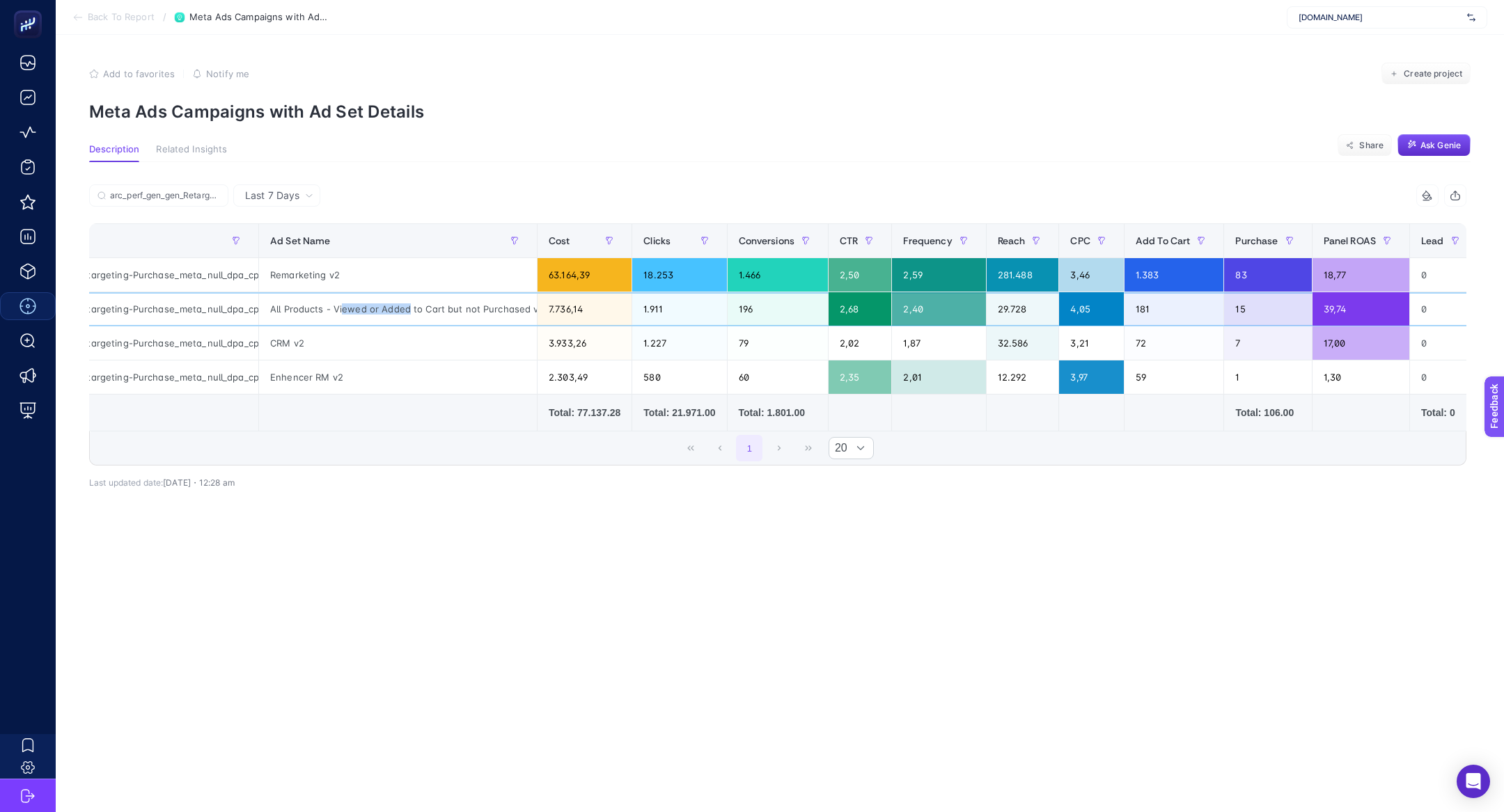
scroll to position [0, 12]
click at [1351, 316] on div "39,74" at bounding box center [1361, 309] width 97 height 34
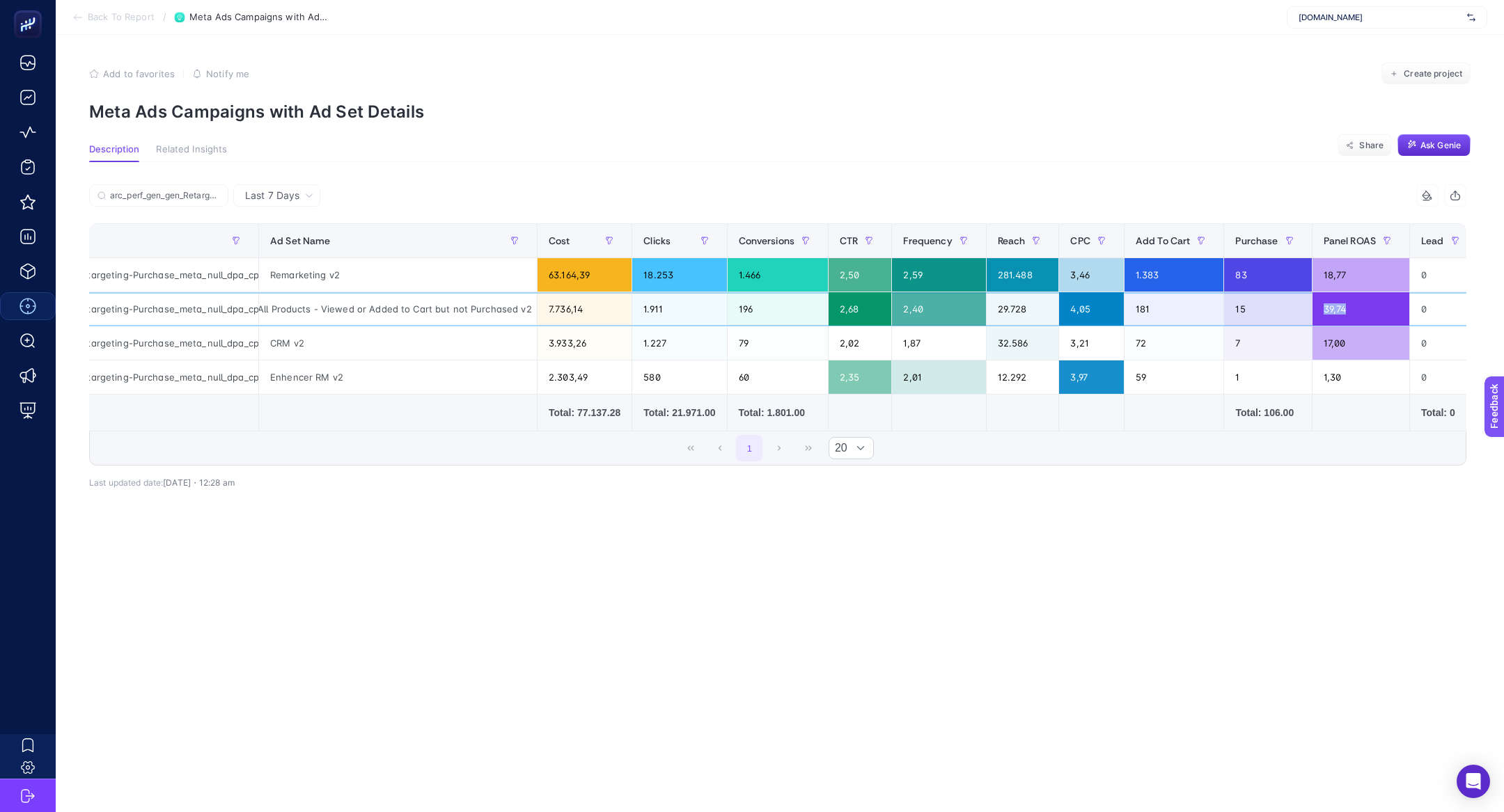
click at [1351, 316] on div "39,74" at bounding box center [1361, 309] width 97 height 34
click at [486, 322] on div "All Products - Viewed or Added to Cart but not Purchased v2" at bounding box center [398, 309] width 278 height 34
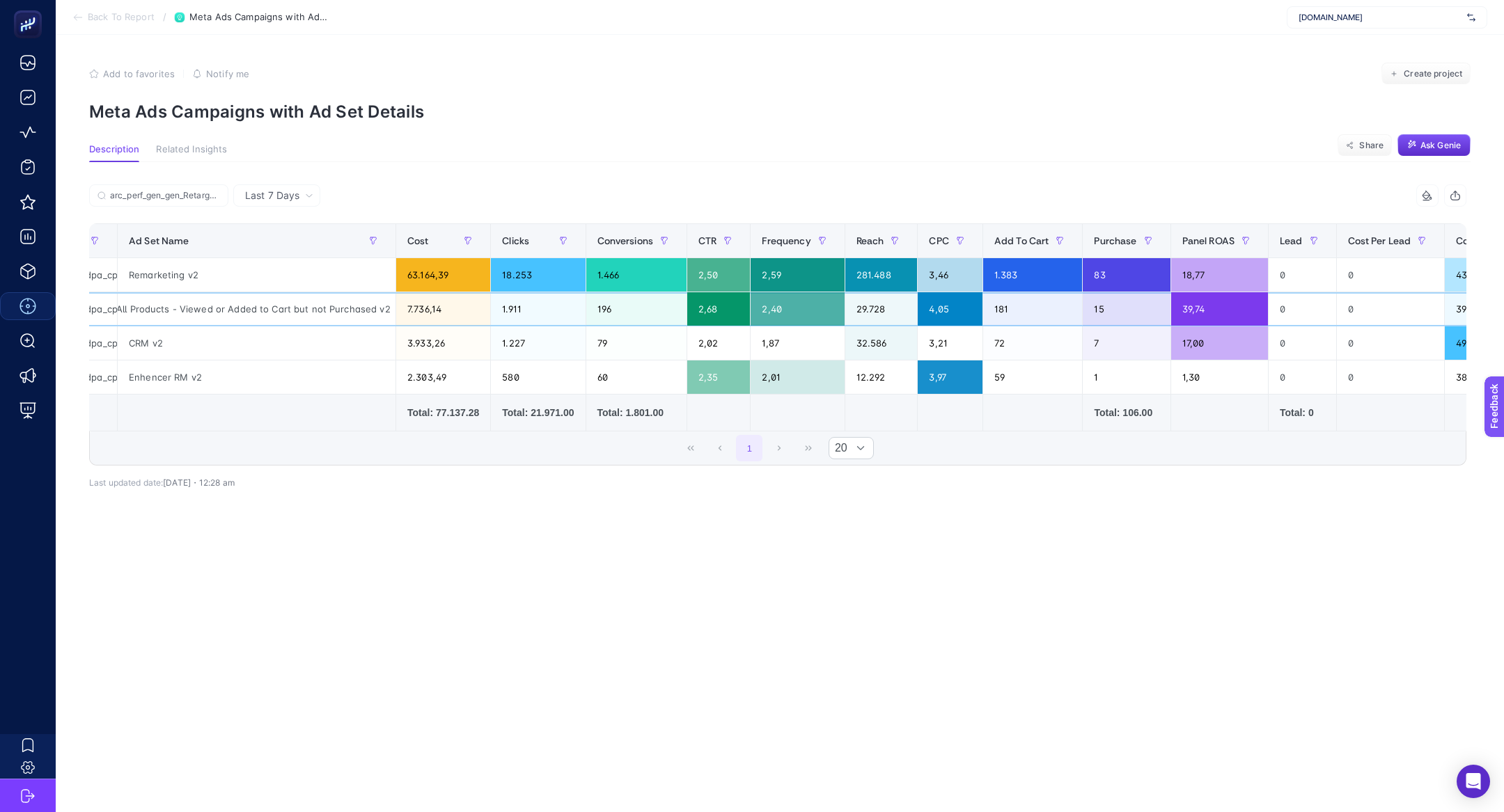
scroll to position [0, 218]
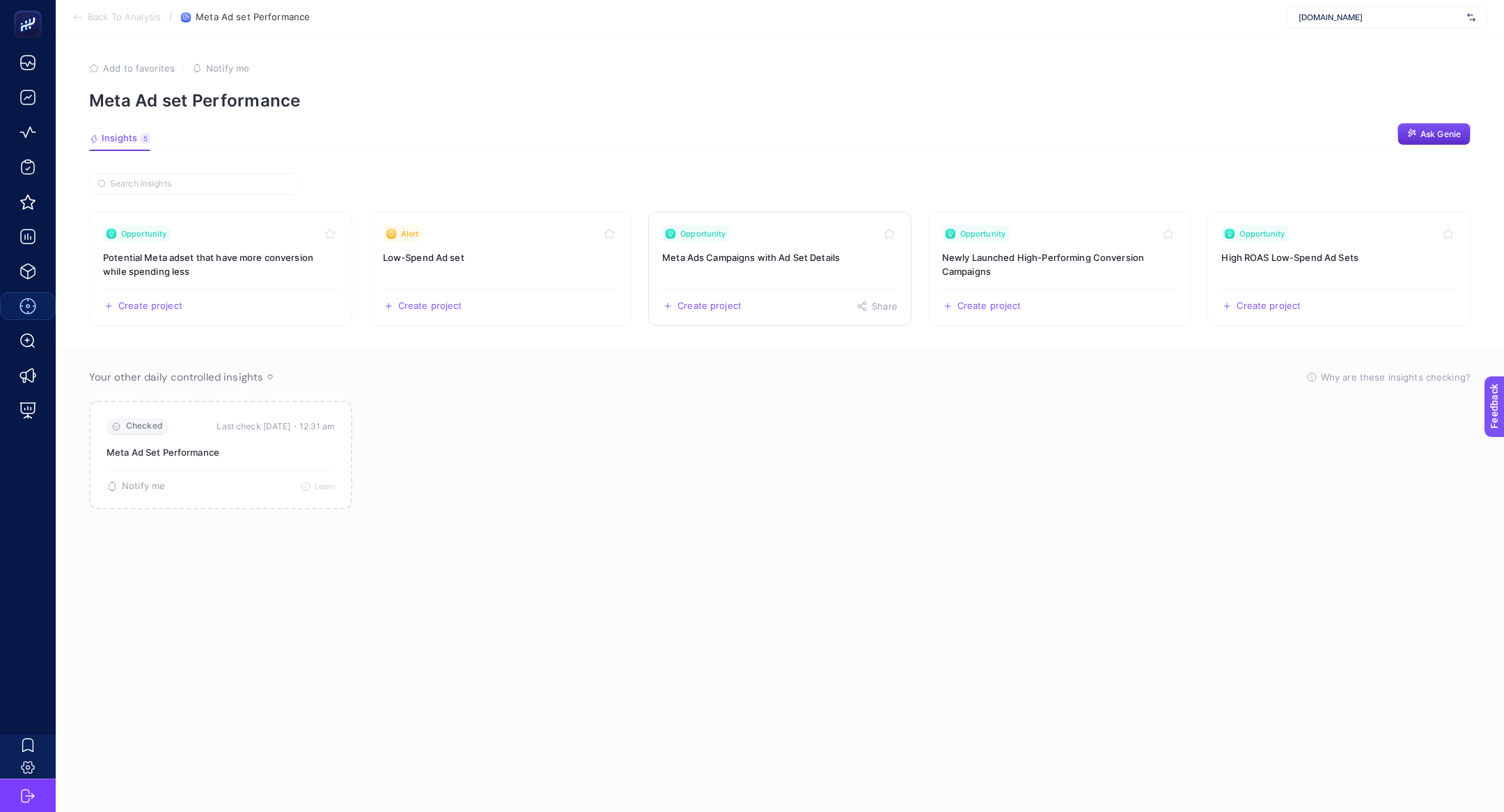
click at [728, 274] on link "Opportunity Meta Ads Campaigns with Ad Set Details Create project Share" at bounding box center [779, 269] width 263 height 114
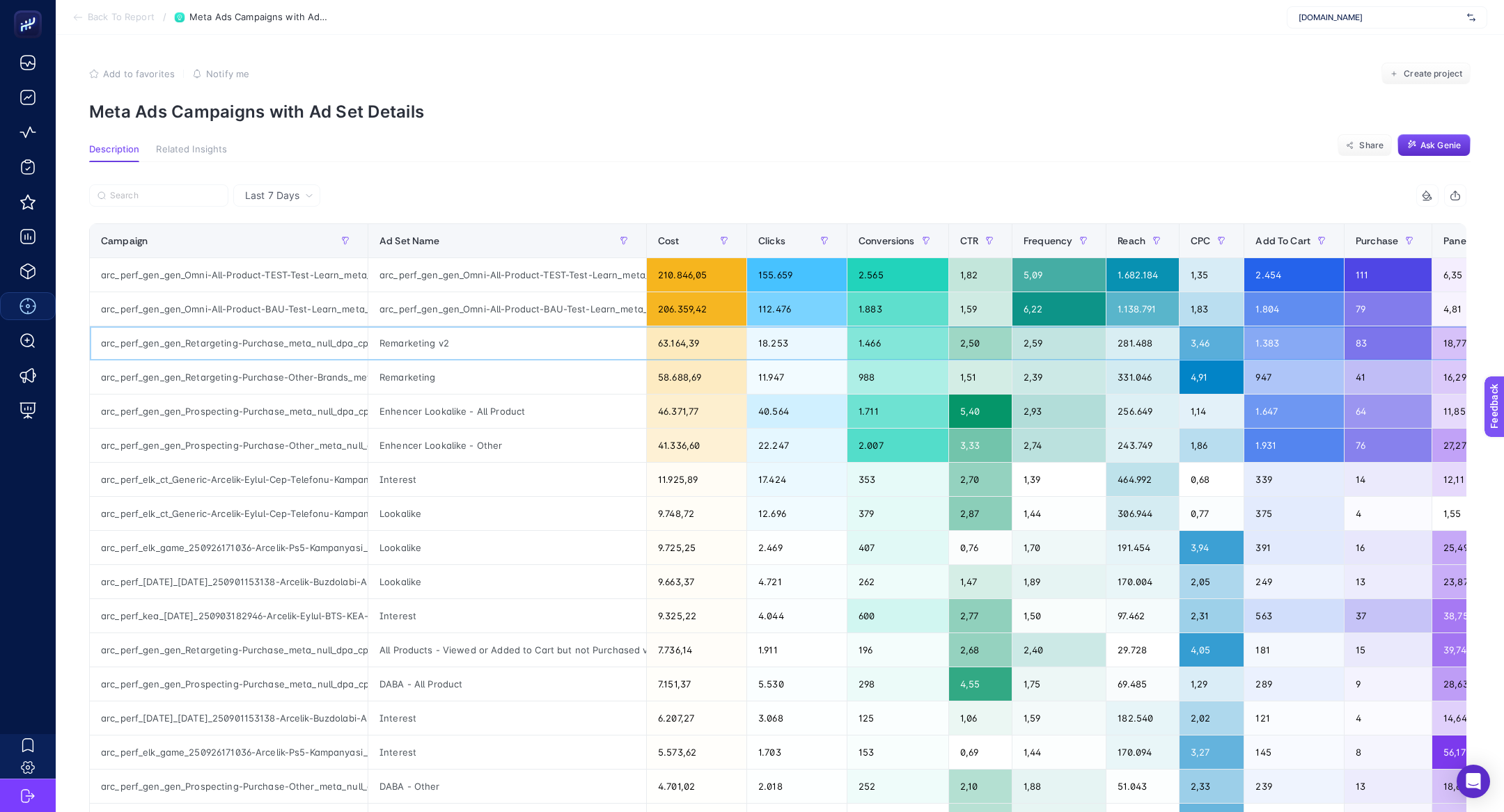
click at [231, 354] on div "arc_perf_gen_gen_Retargeting-Purchase_meta_null_dpa_cpa_alwayson" at bounding box center [229, 343] width 278 height 34
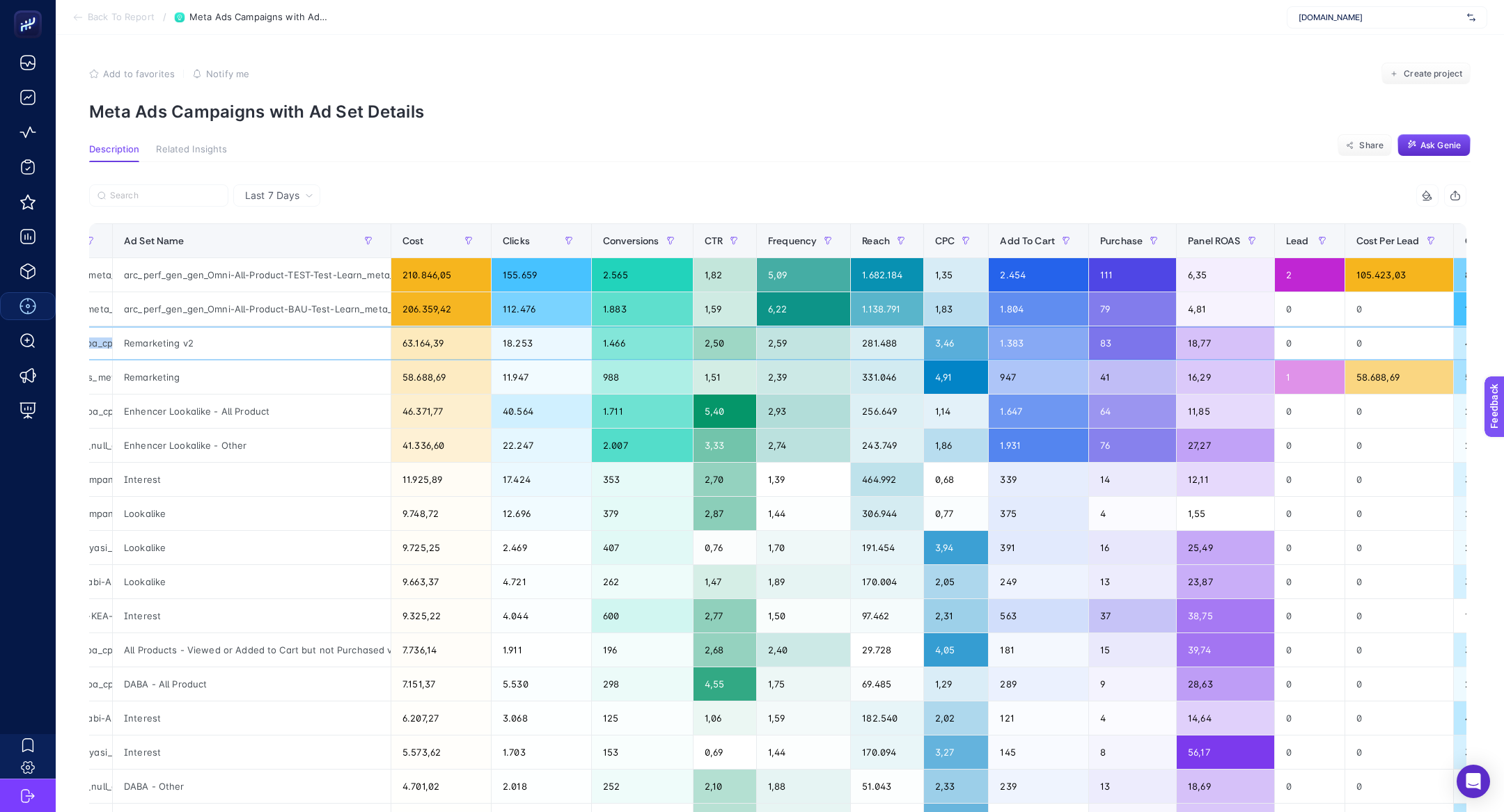
scroll to position [0, 246]
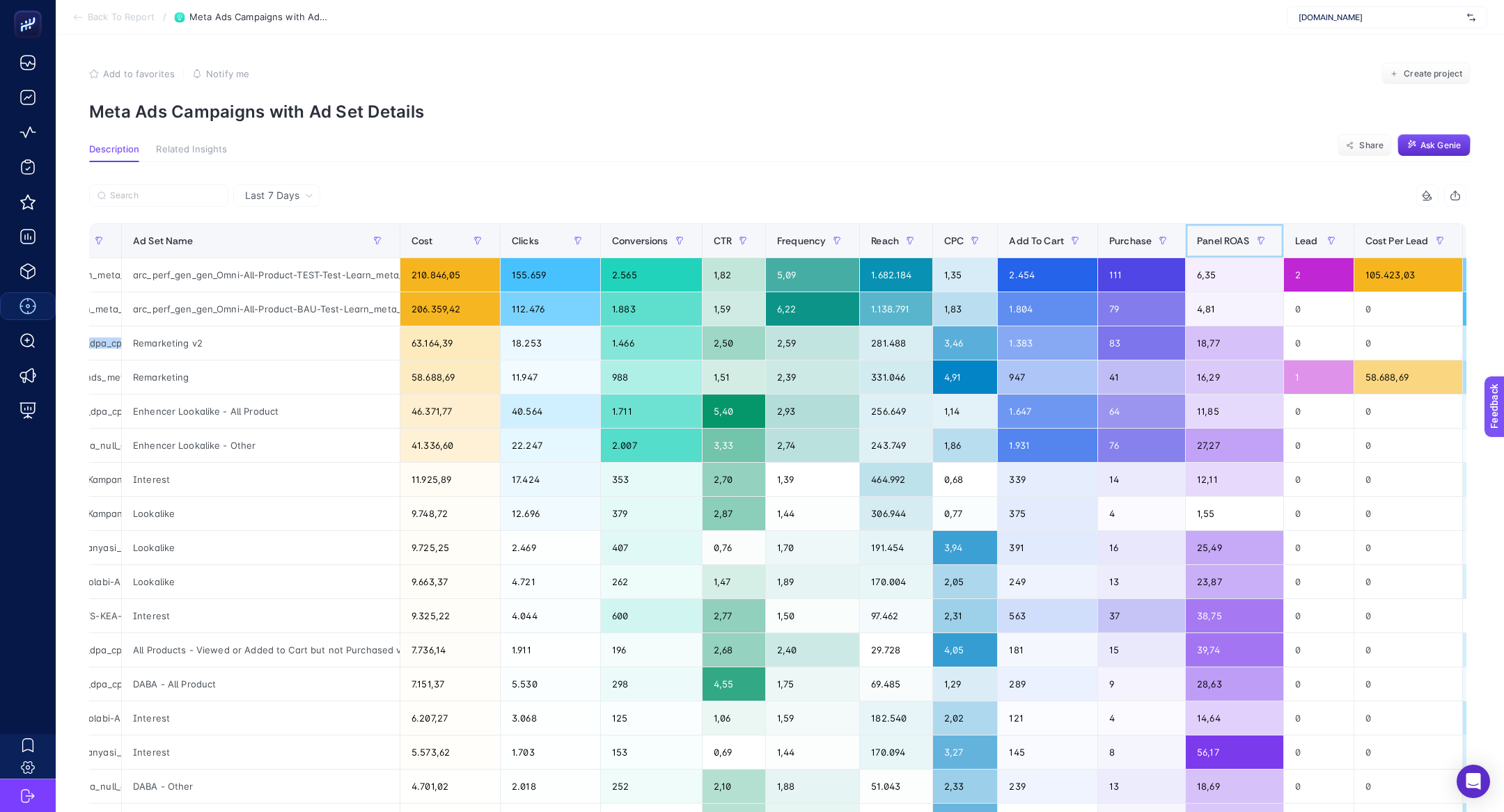
click at [1220, 249] on div "Panel ROAS" at bounding box center [1234, 241] width 75 height 22
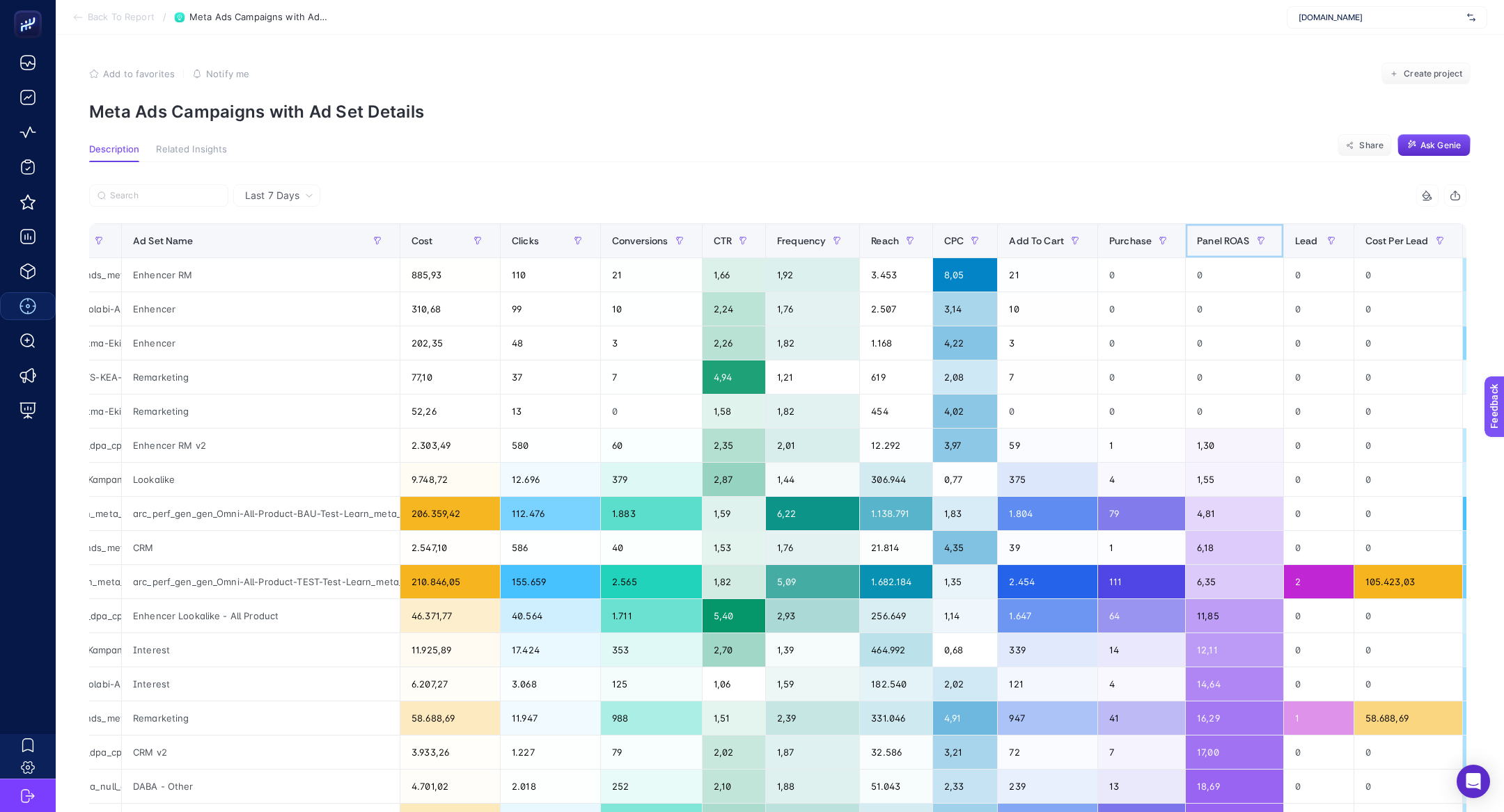
click at [1220, 249] on div "Panel ROAS" at bounding box center [1234, 241] width 75 height 22
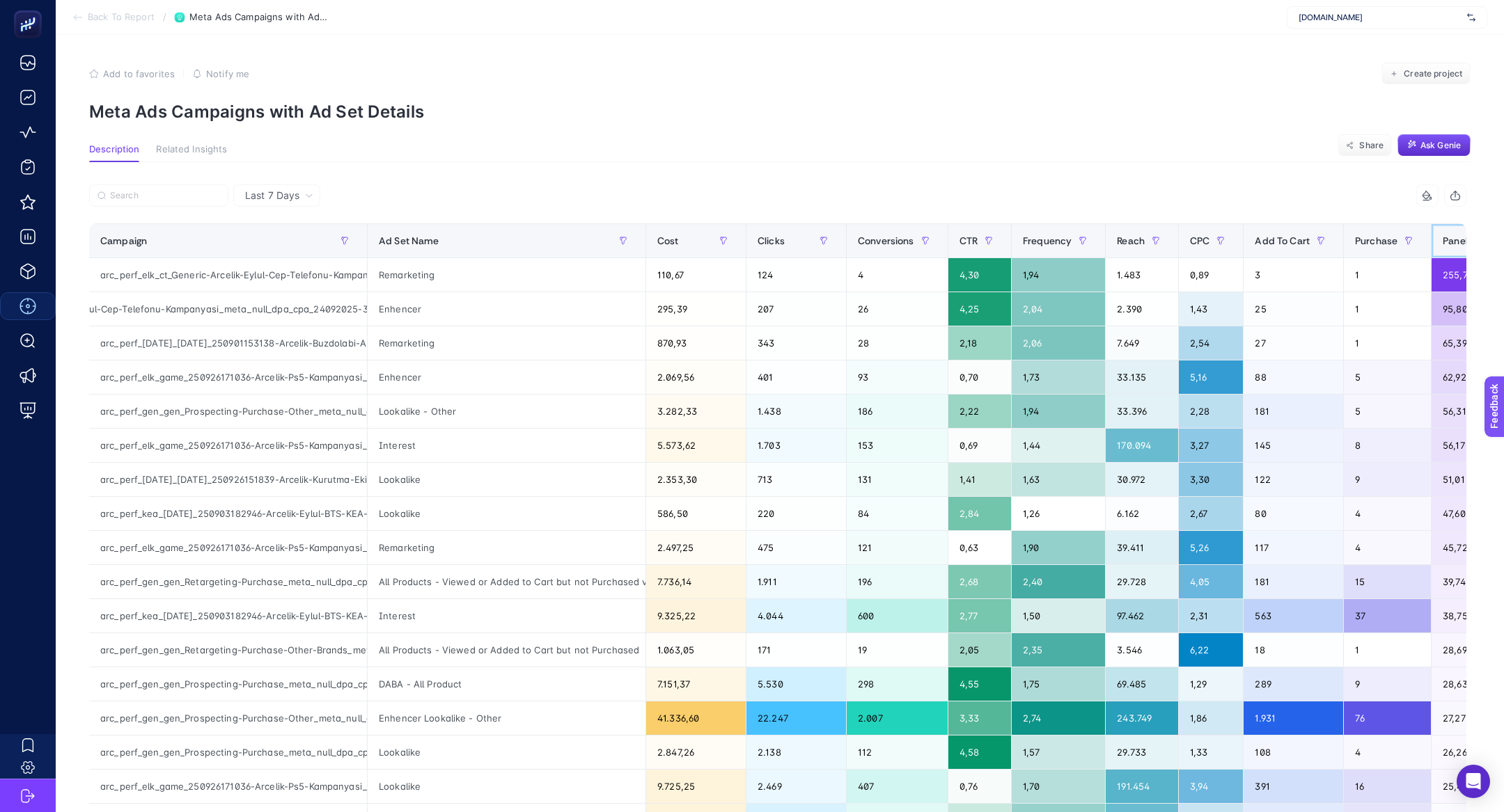
scroll to position [0, 186]
click at [386, 311] on div "Enhencer" at bounding box center [506, 309] width 278 height 34
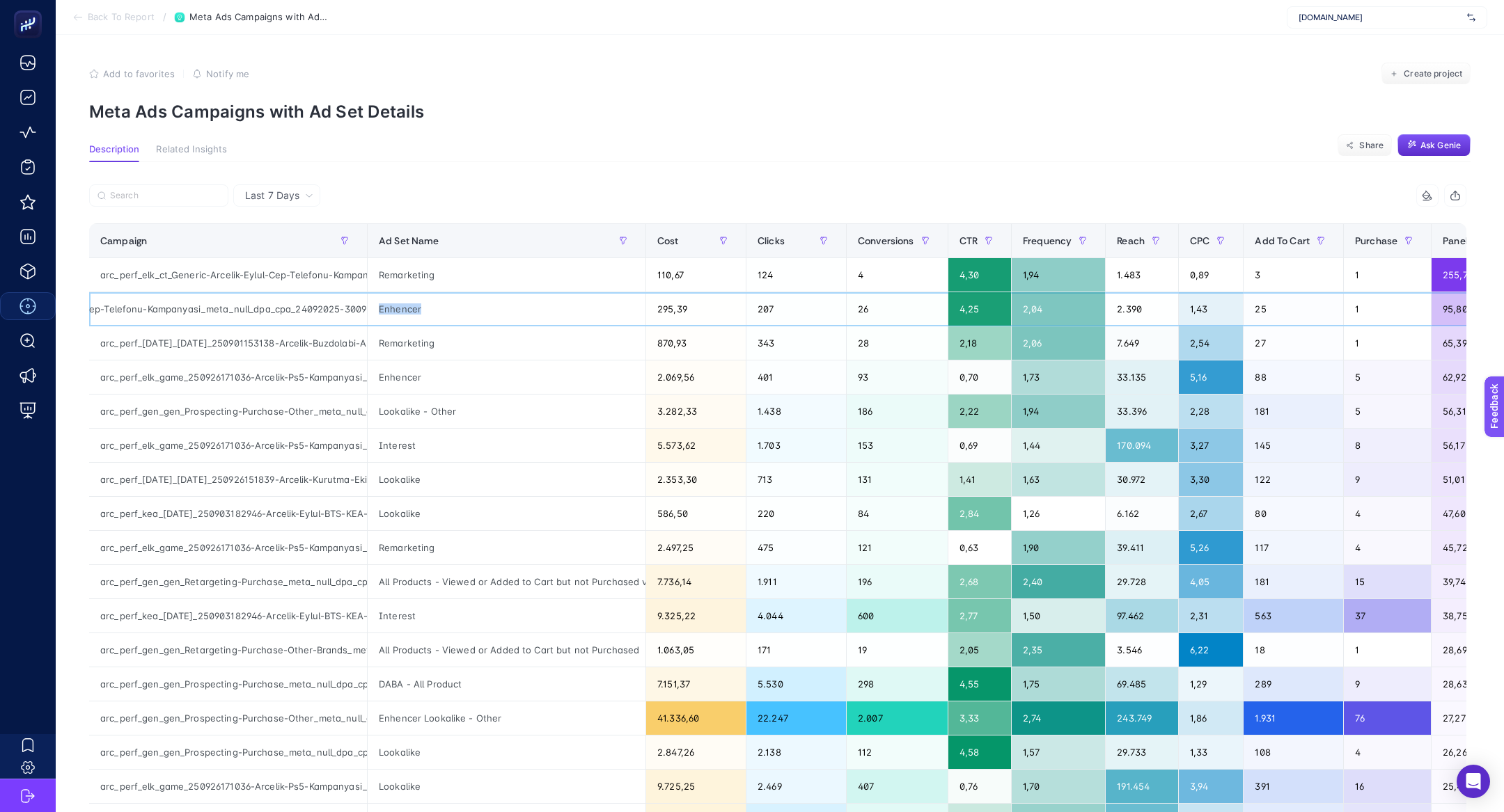
scroll to position [0, 216]
click at [147, 196] on input "Search" at bounding box center [165, 195] width 110 height 10
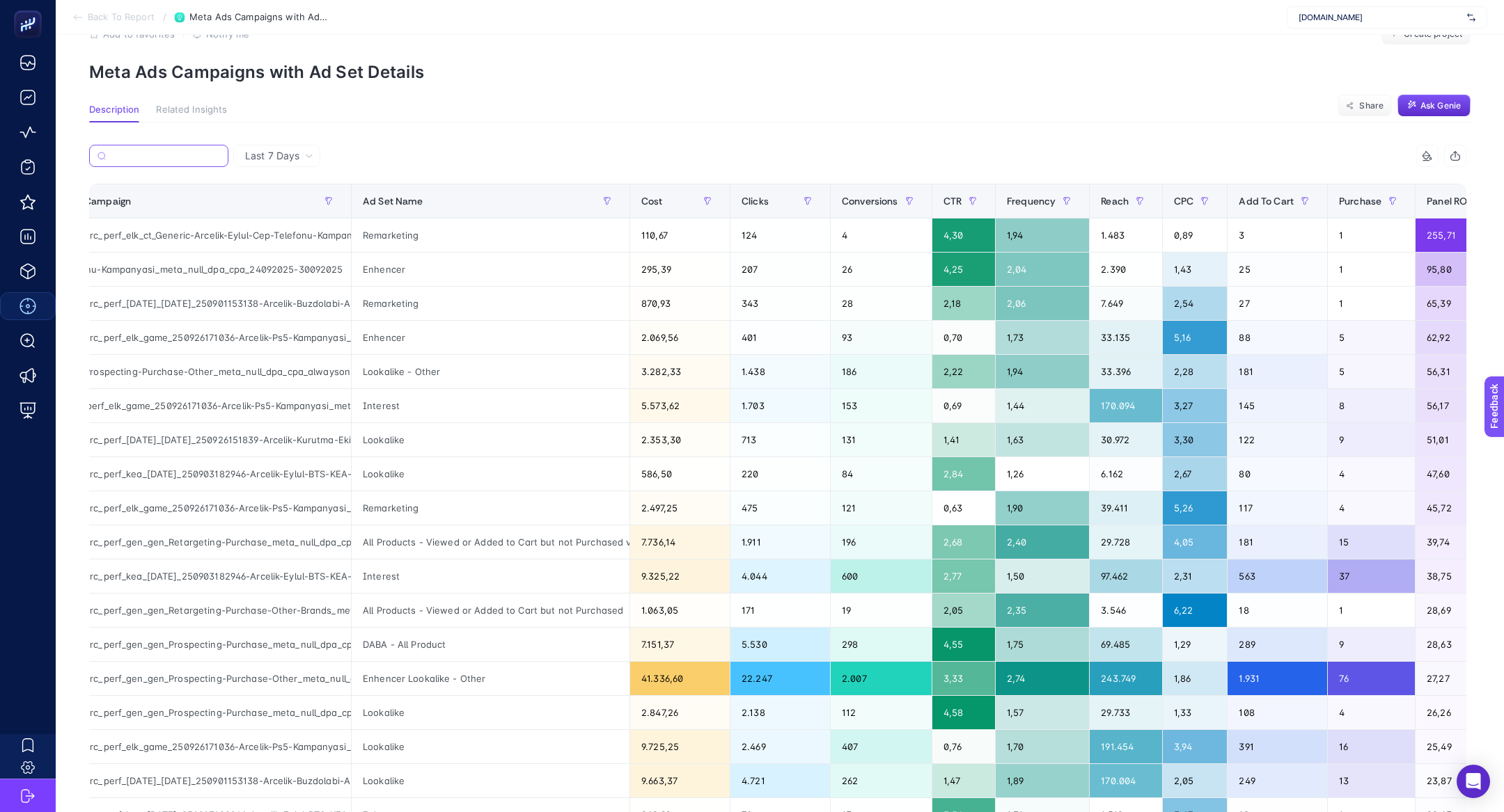
scroll to position [0, 15]
click at [168, 576] on div "arc_perf_kea_[DATE]_250903182946-Arcelik-Eylul-BTS-KEA-Firsatlari_meta_null_dpa…" at bounding box center [213, 576] width 278 height 34
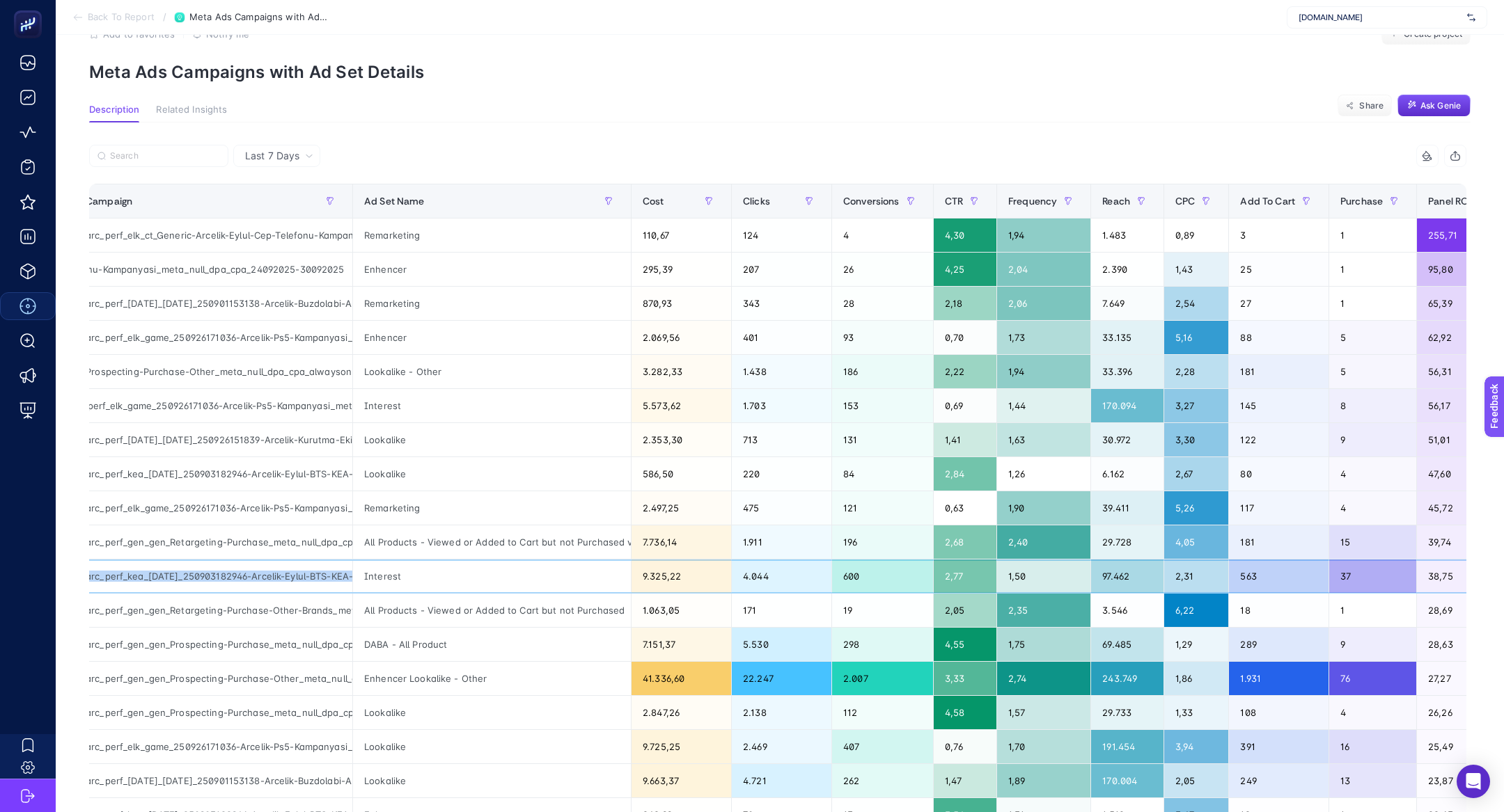
click at [168, 576] on div "arc_perf_kea_[DATE]_250903182946-Arcelik-Eylul-BTS-KEA-Firsatlari_meta_null_dpa…" at bounding box center [213, 576] width 278 height 34
copy tr "arc_perf_kea_[DATE]_250903182946-Arcelik-Eylul-BTS-KEA-Firsatlari_meta_null_dpa…"
click at [158, 167] on div at bounding box center [434, 160] width 689 height 31
click at [157, 164] on label at bounding box center [159, 156] width 139 height 22
click at [157, 161] on input "Search" at bounding box center [165, 156] width 110 height 10
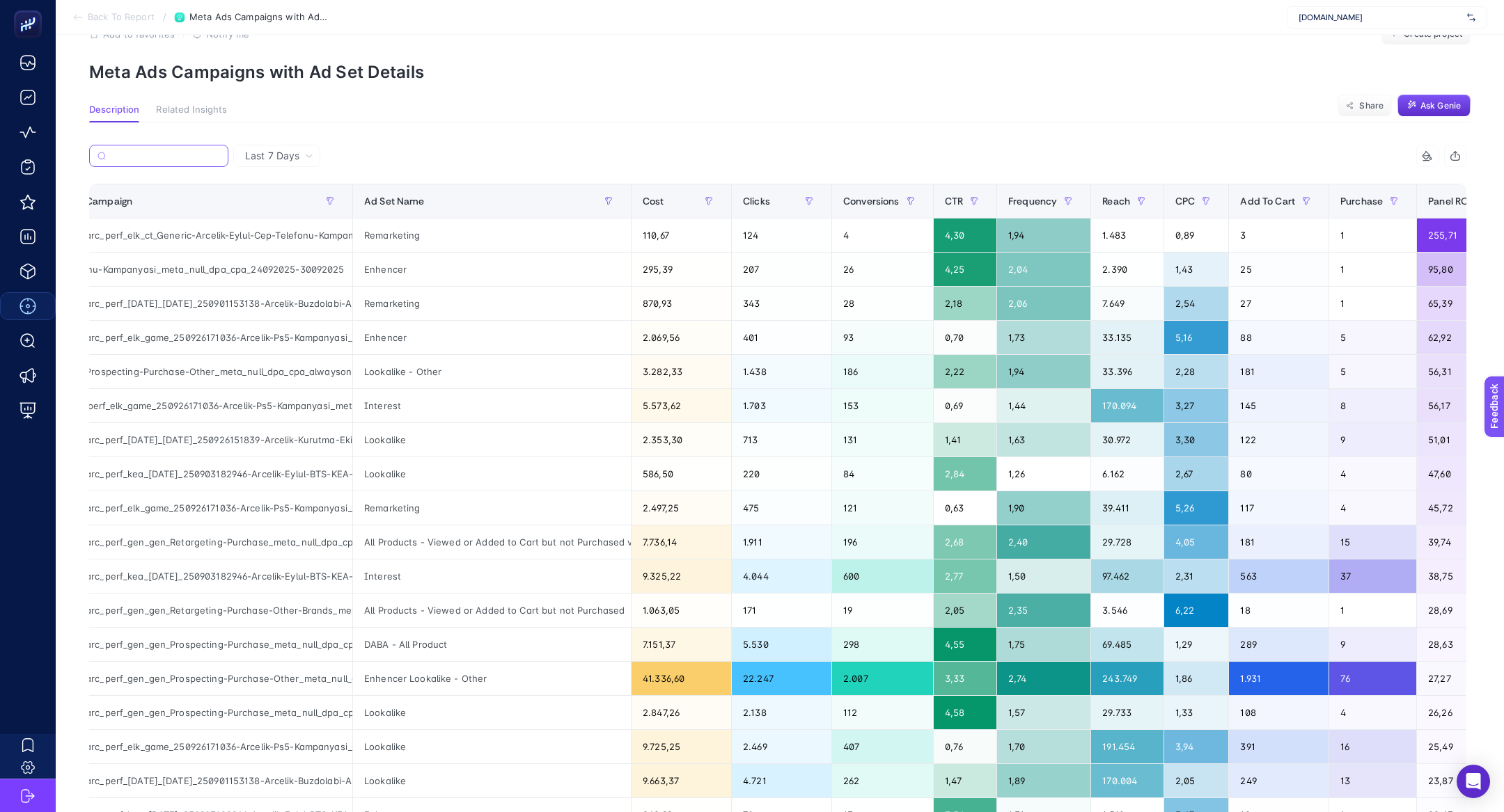
paste input "arc_perf_kea_[DATE]_250903182946-Arcelik-Eylul-BTS-KEA-Firsatlari_meta_null_dpa…"
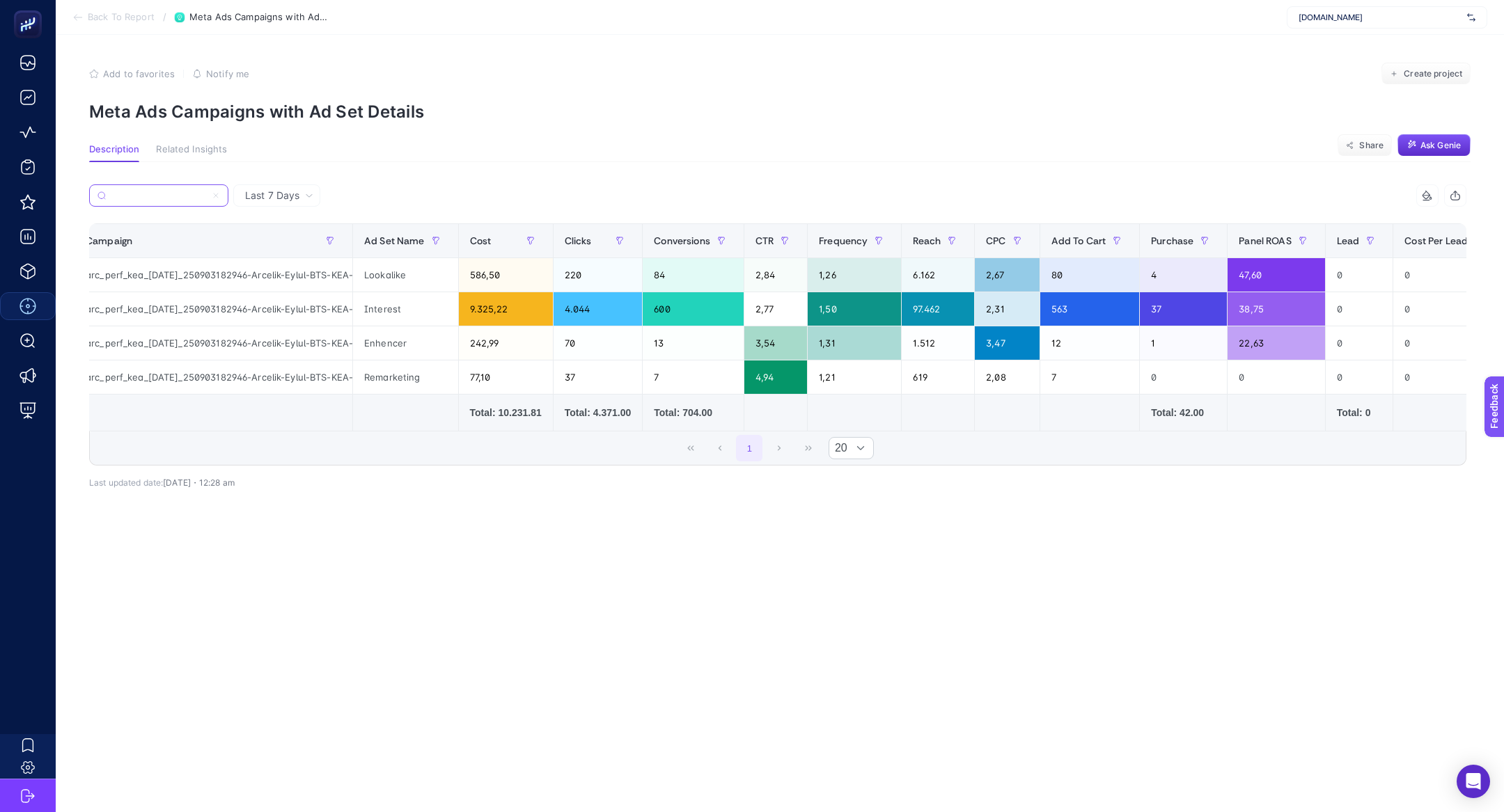
scroll to position [0, 0]
type input "arc_perf_kea_[DATE]_250903182946-Arcelik-Eylul-BTS-KEA-Firsatlari_meta_null_dpa…"
drag, startPoint x: 400, startPoint y: 280, endPoint x: 708, endPoint y: 278, distance: 308.0
click at [708, 279] on tr "arc_perf_kea_karma_250903182946-Arcelik-Eylul-BTS-KEA-Firsatlari_meta_null_dpa_…" at bounding box center [885, 275] width 1620 height 34
click at [517, 314] on div "9.325,22" at bounding box center [505, 309] width 94 height 34
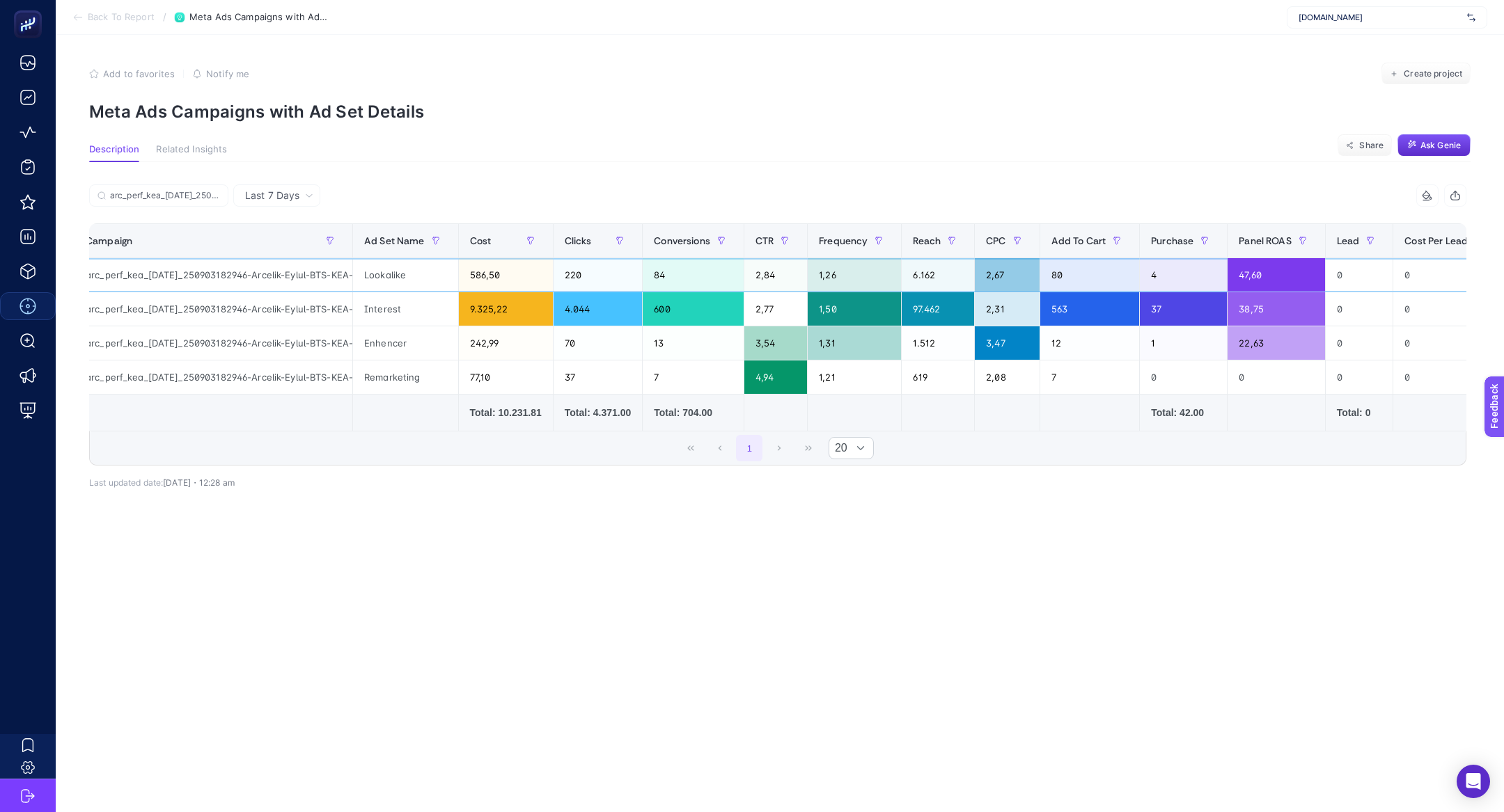
click at [1117, 274] on div "80" at bounding box center [1090, 275] width 100 height 34
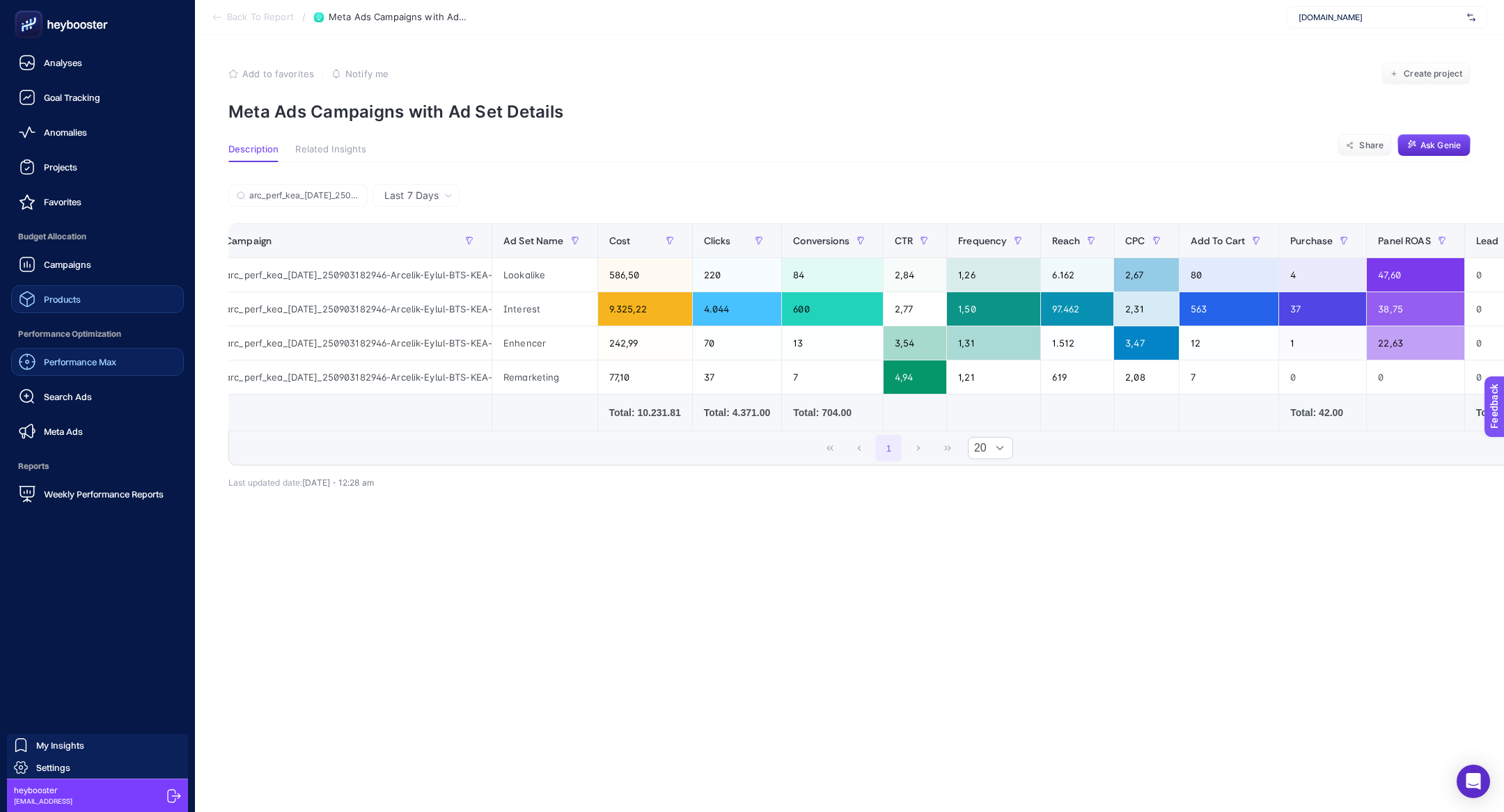
click at [49, 310] on link "Products" at bounding box center [97, 299] width 173 height 28
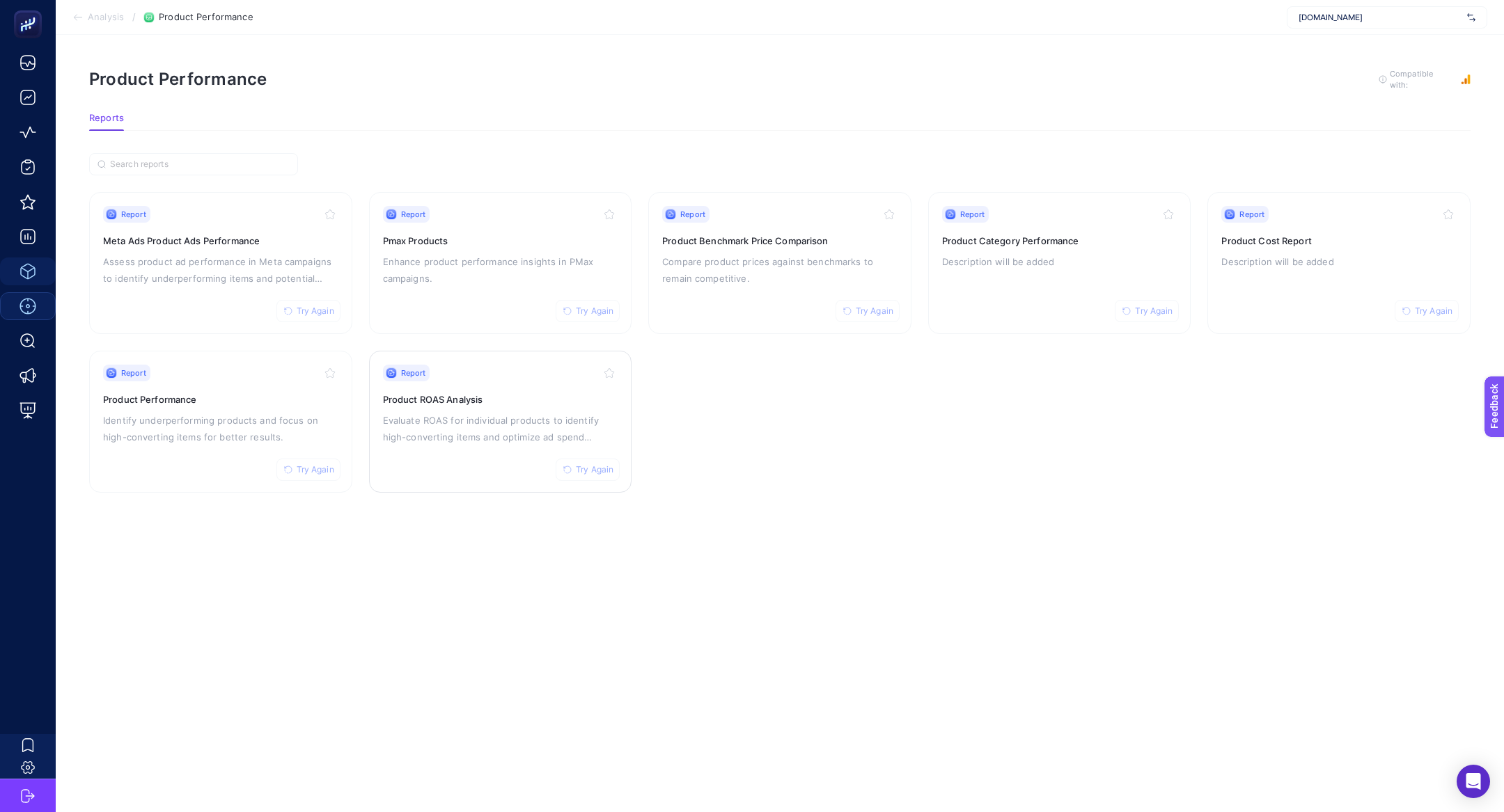
click at [478, 412] on p "Evaluate ROAS for individual products to identify high-converting items and opt…" at bounding box center [500, 429] width 235 height 34
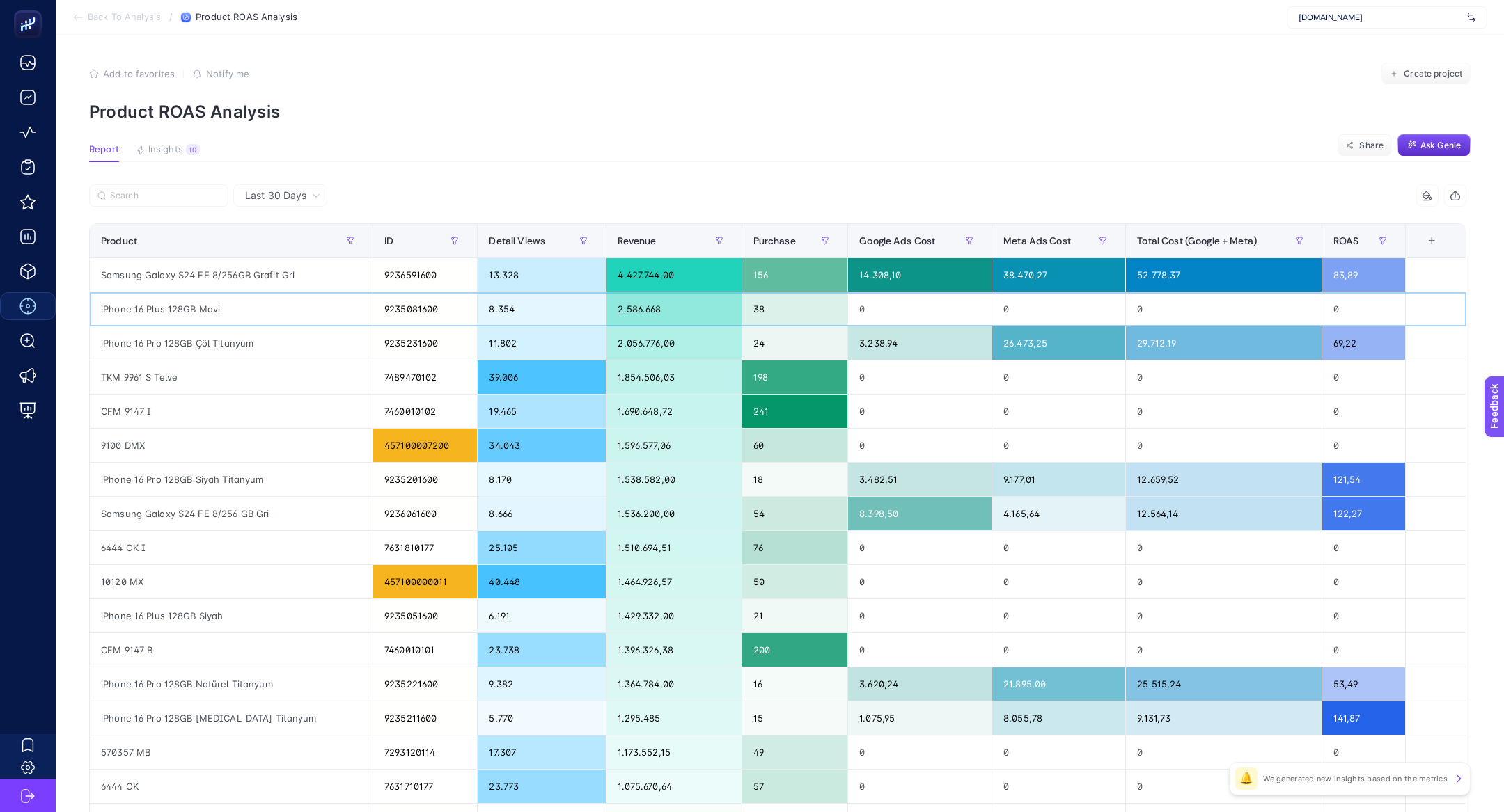
click at [275, 313] on div "iPhone 16 Plus 128GB Mavi" at bounding box center [231, 309] width 283 height 34
click at [213, 321] on div "iPhone 16 Plus 128GB Mavi" at bounding box center [231, 309] width 283 height 34
drag, startPoint x: 171, startPoint y: 310, endPoint x: 206, endPoint y: 317, distance: 35.7
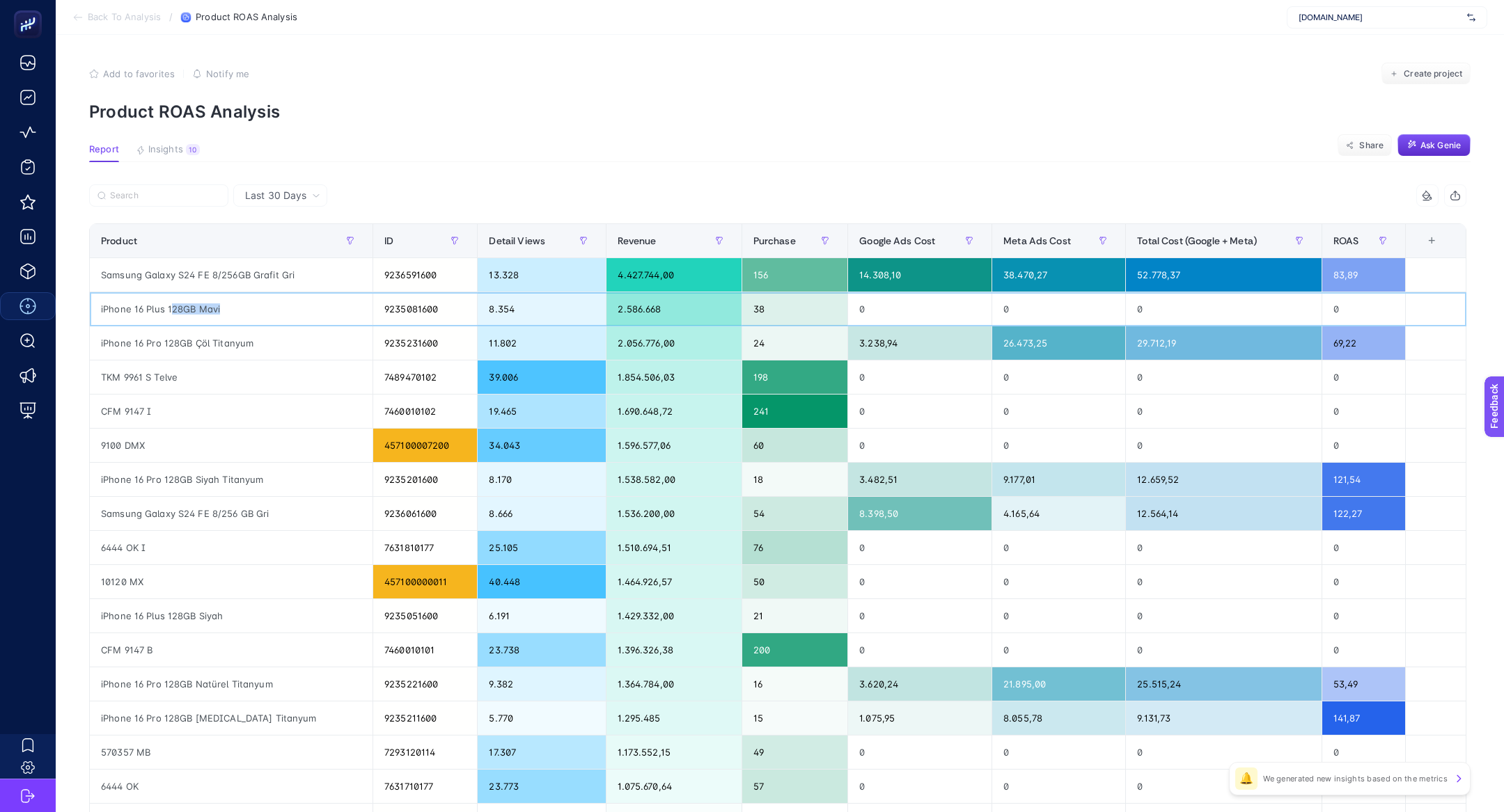
click at [206, 317] on div "iPhone 16 Plus 128GB Mavi" at bounding box center [231, 309] width 283 height 34
click at [615, 315] on div "2.586.668" at bounding box center [673, 309] width 134 height 34
click at [199, 316] on div "iPhone 16 Plus 128GB Mavi" at bounding box center [231, 309] width 283 height 34
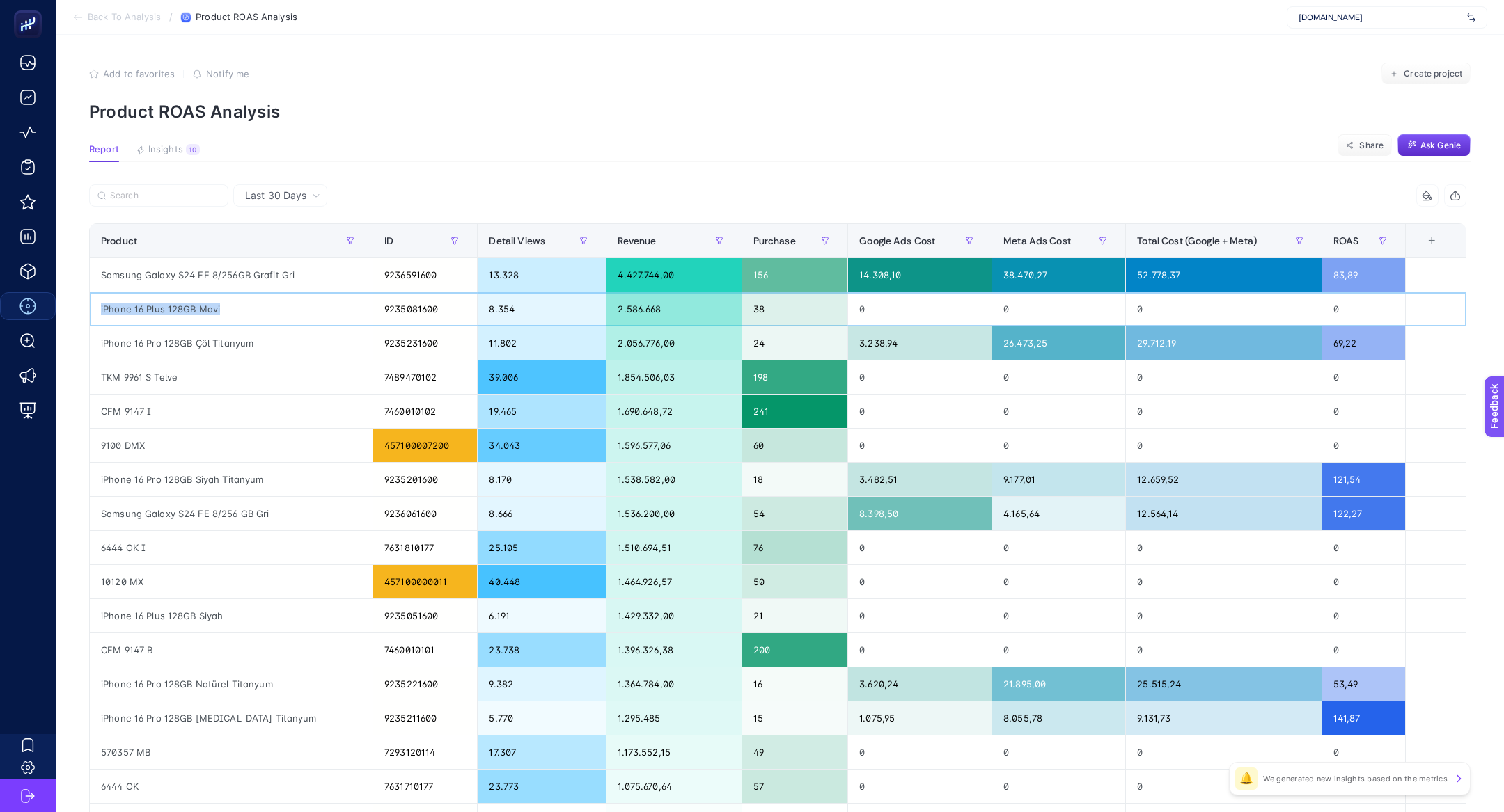
click at [199, 316] on div "iPhone 16 Plus 128GB Mavi" at bounding box center [231, 309] width 283 height 34
click at [635, 305] on div "2.586.668" at bounding box center [673, 309] width 134 height 34
click at [783, 312] on div "38" at bounding box center [795, 309] width 105 height 34
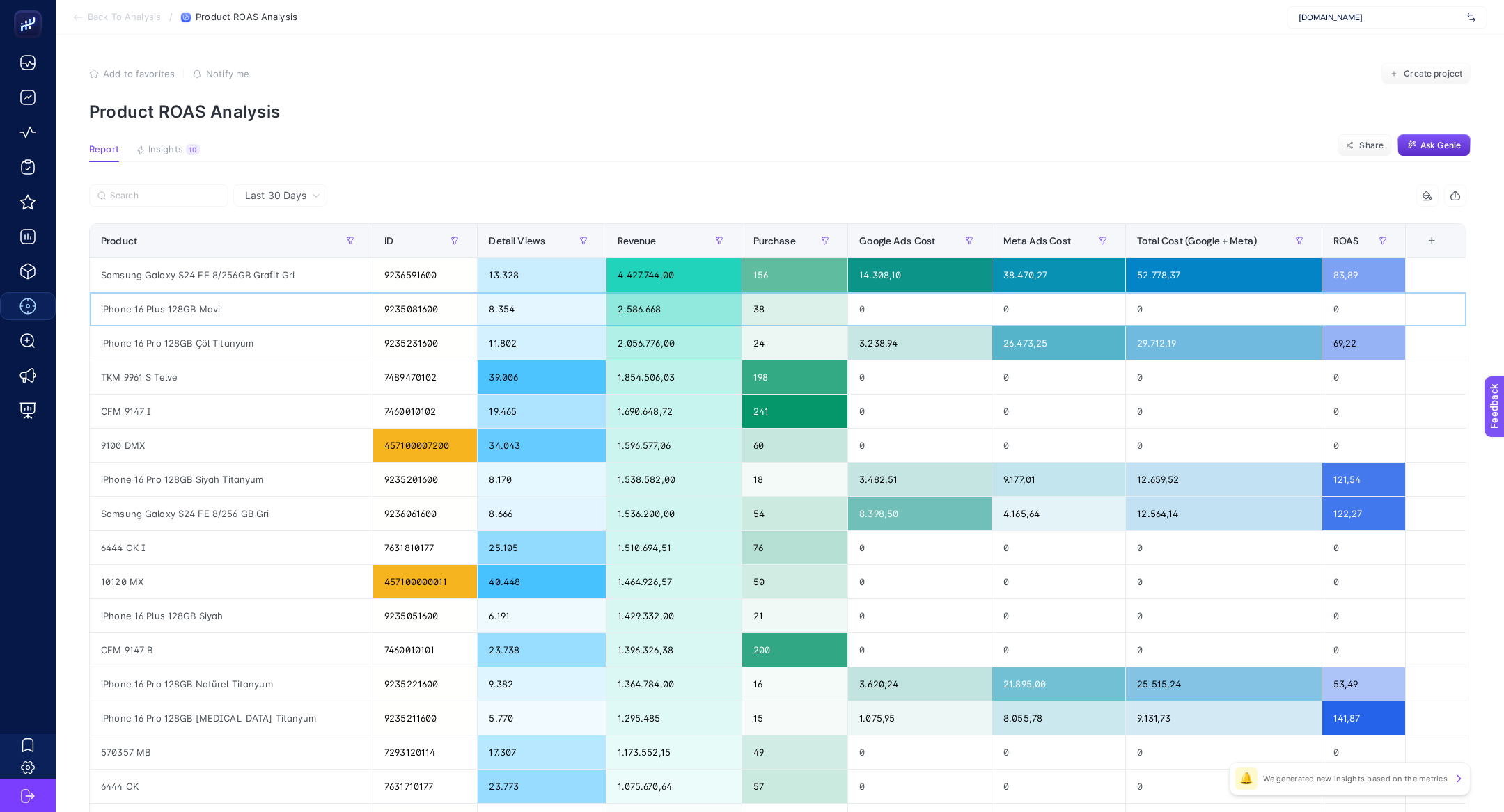
click at [783, 312] on div "38" at bounding box center [795, 309] width 105 height 34
click at [621, 310] on div "2.586.668" at bounding box center [673, 309] width 134 height 34
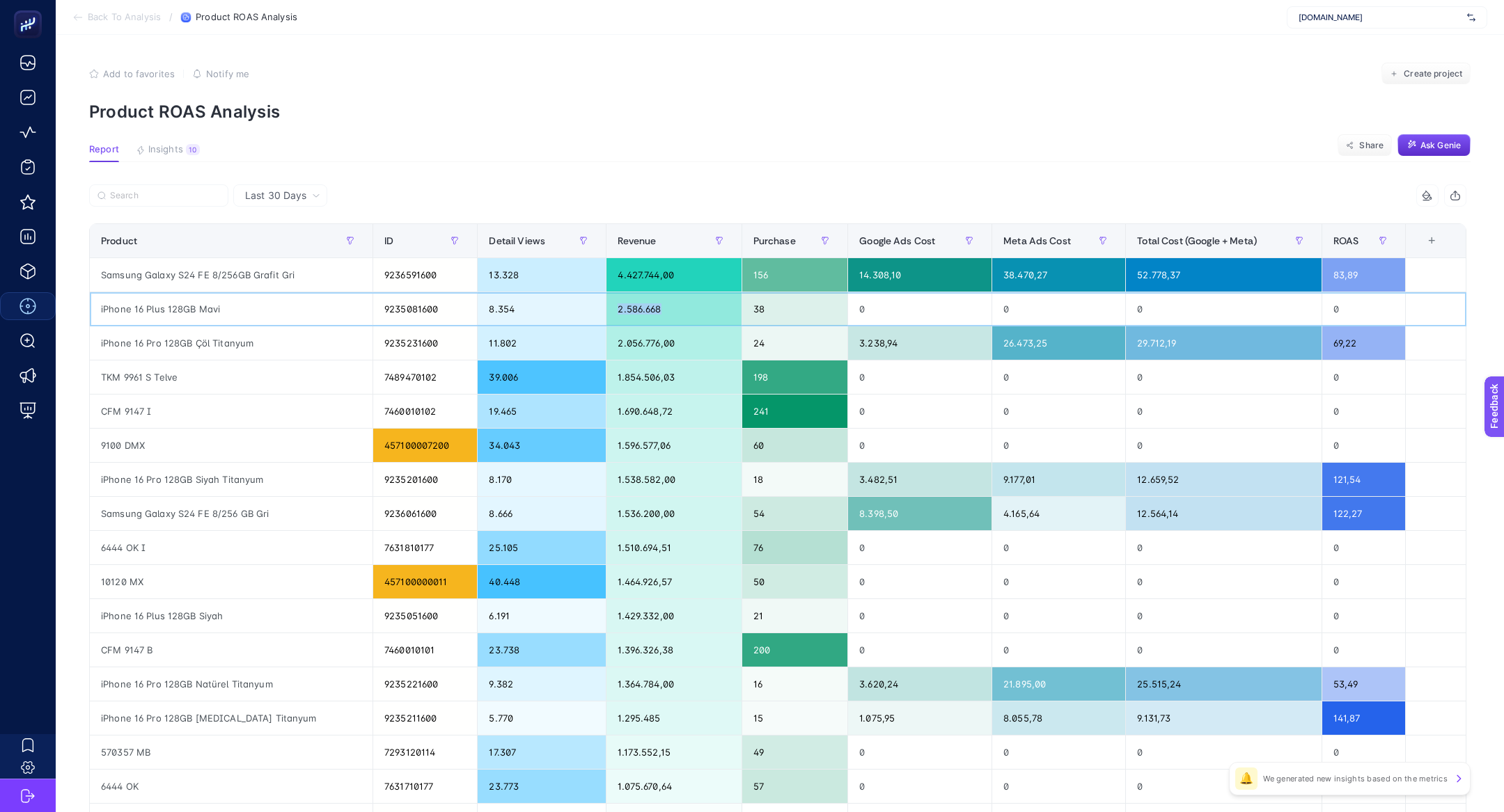
click at [621, 310] on div "2.586.668" at bounding box center [673, 309] width 134 height 34
drag, startPoint x: 174, startPoint y: 347, endPoint x: 245, endPoint y: 348, distance: 71.0
click at [245, 348] on div "iPhone 16 Pro 128GB Çöl Titanyum" at bounding box center [231, 343] width 283 height 34
drag, startPoint x: 202, startPoint y: 306, endPoint x: 246, endPoint y: 307, distance: 44.0
click at [249, 307] on div "iPhone 16 Plus 128GB Mavi" at bounding box center [231, 309] width 283 height 34
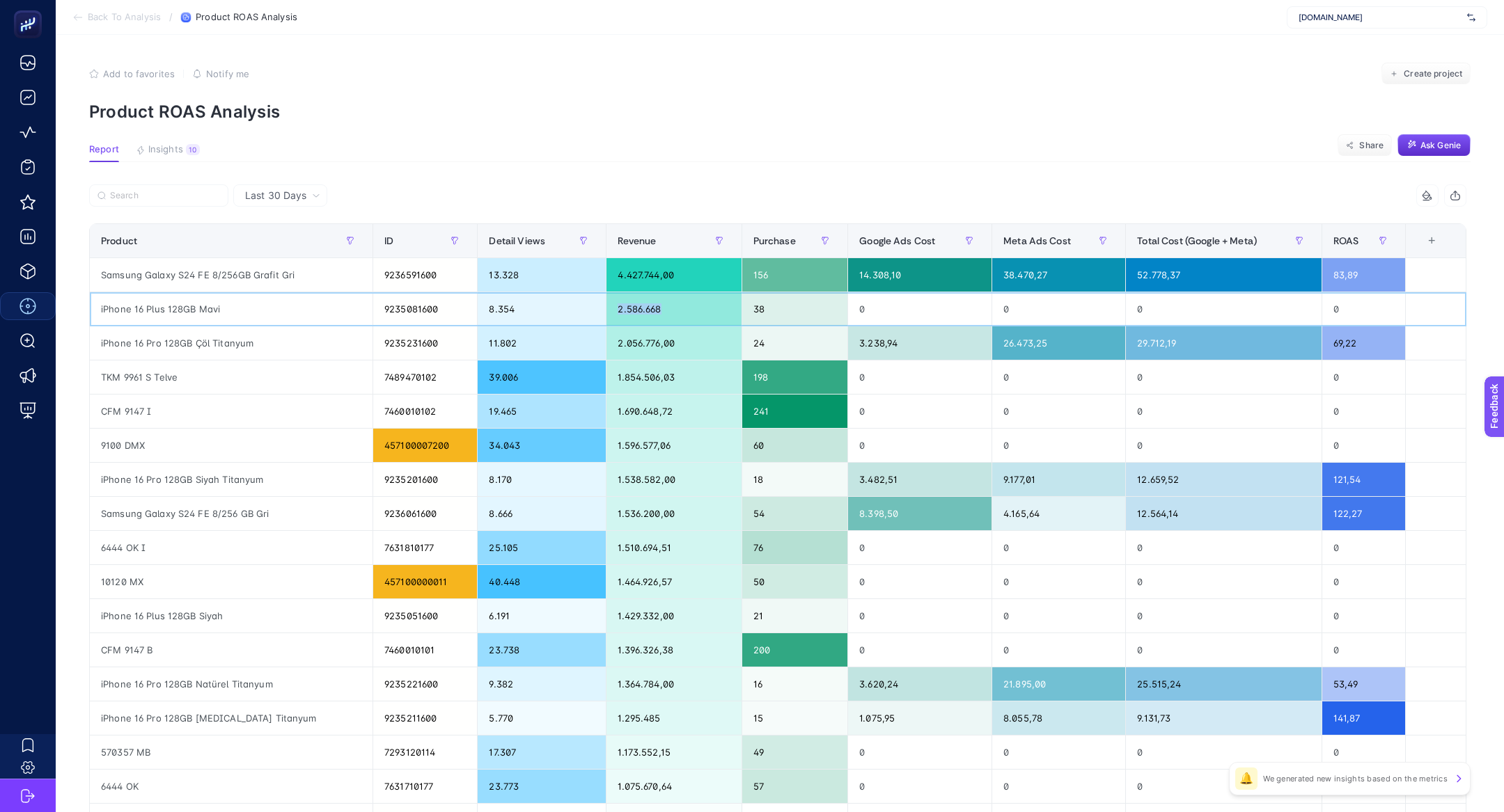
drag, startPoint x: 773, startPoint y: 301, endPoint x: 720, endPoint y: 301, distance: 53.0
click at [720, 301] on tr "iPhone 16 Plus 128GB Mavi 9235081600 8.354 2.586.668 38 0 0 0 0" at bounding box center [778, 309] width 1377 height 34
click at [780, 305] on div "38" at bounding box center [795, 309] width 105 height 34
click at [114, 299] on div "iPhone 16 Plus 128GB Mavi" at bounding box center [231, 309] width 283 height 34
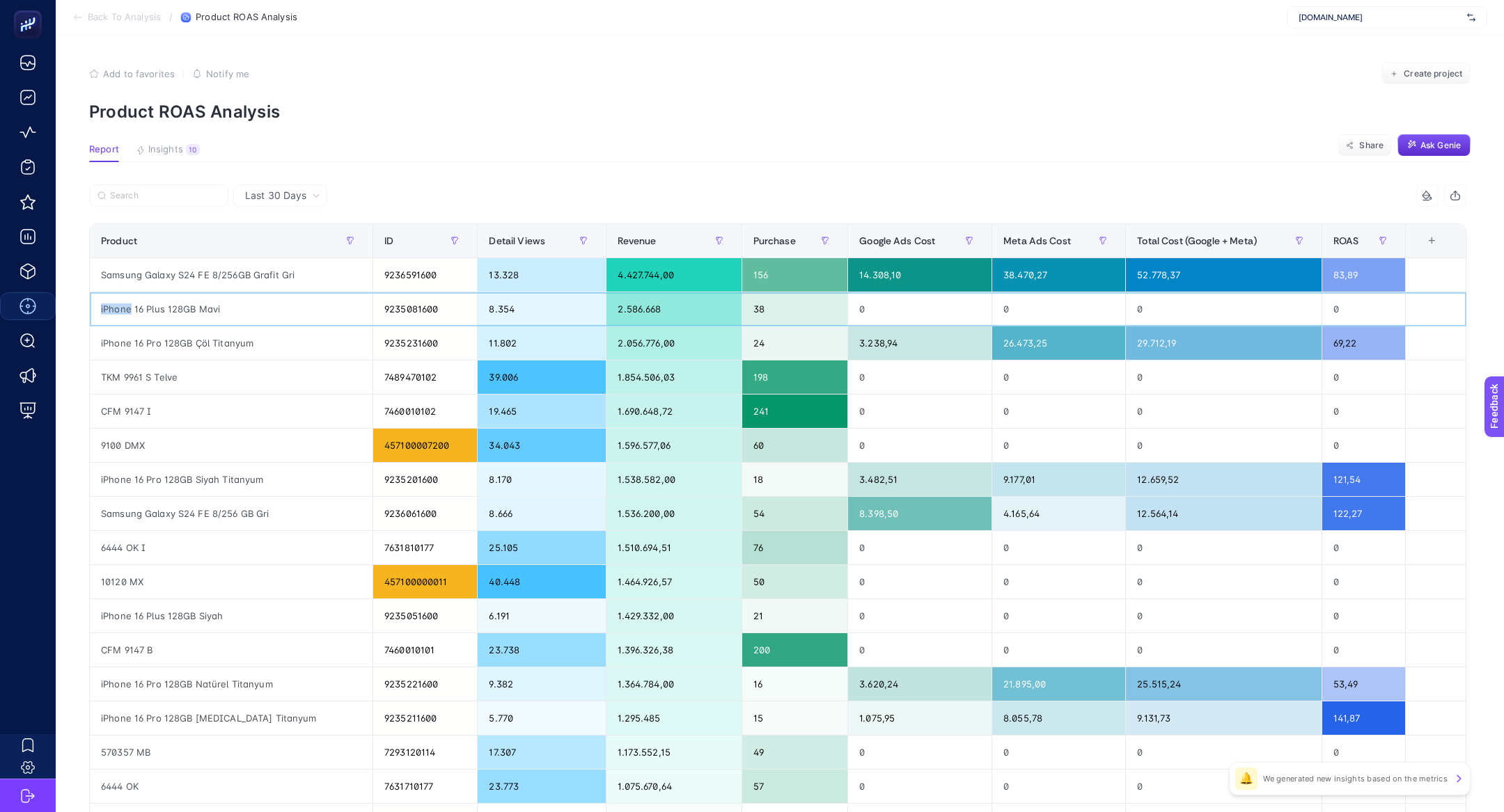
click at [114, 299] on div "iPhone 16 Plus 128GB Mavi" at bounding box center [231, 309] width 283 height 34
copy div "iPhone"
click at [126, 185] on label at bounding box center [159, 195] width 139 height 22
click at [126, 190] on input "Search" at bounding box center [165, 195] width 110 height 10
paste input "iPhone"
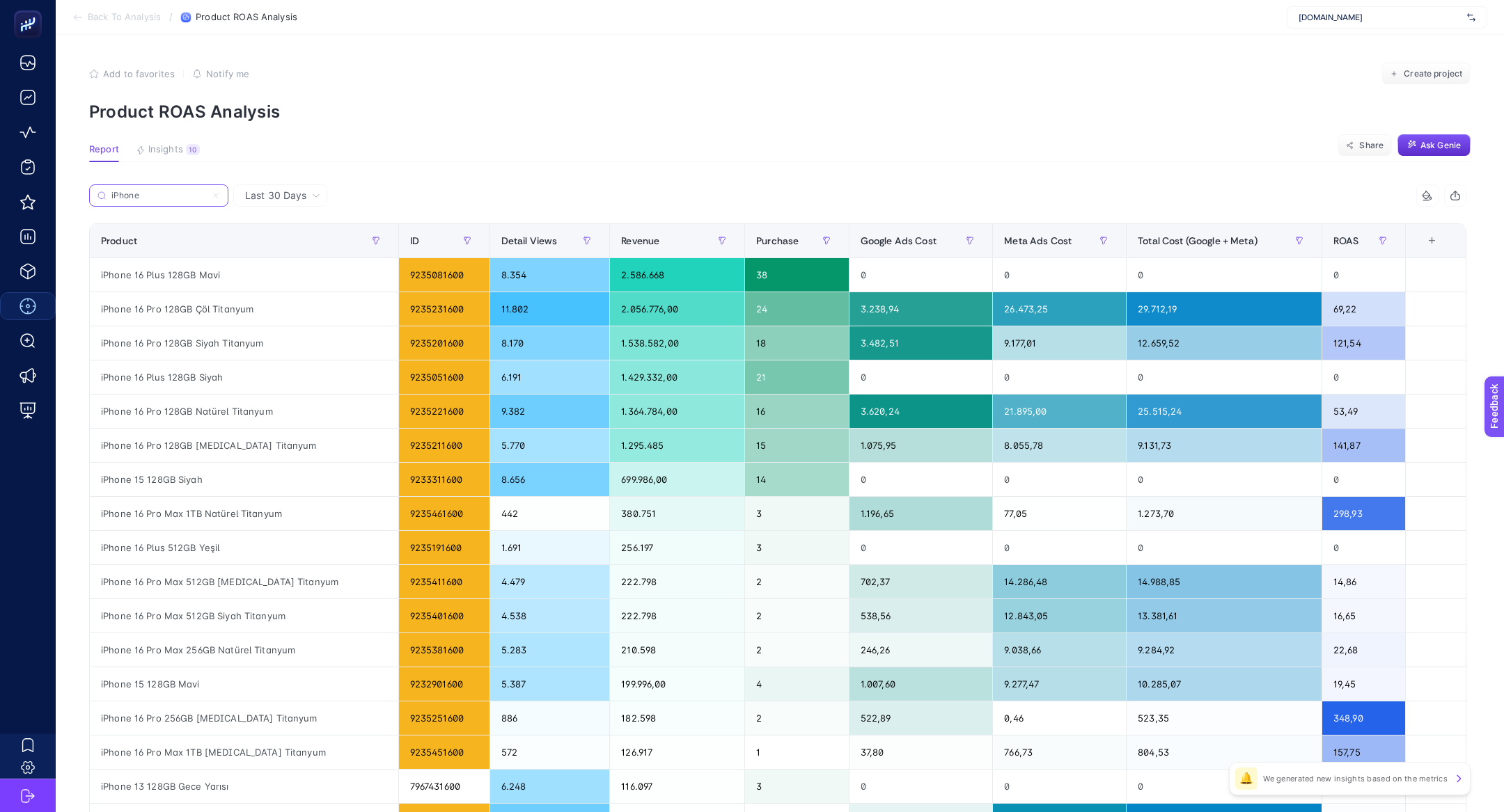
type input "iPhone"
click at [178, 379] on div "iPhone 16 Plus 128GB Siyah" at bounding box center [244, 377] width 308 height 34
drag, startPoint x: 130, startPoint y: 271, endPoint x: 203, endPoint y: 276, distance: 73.2
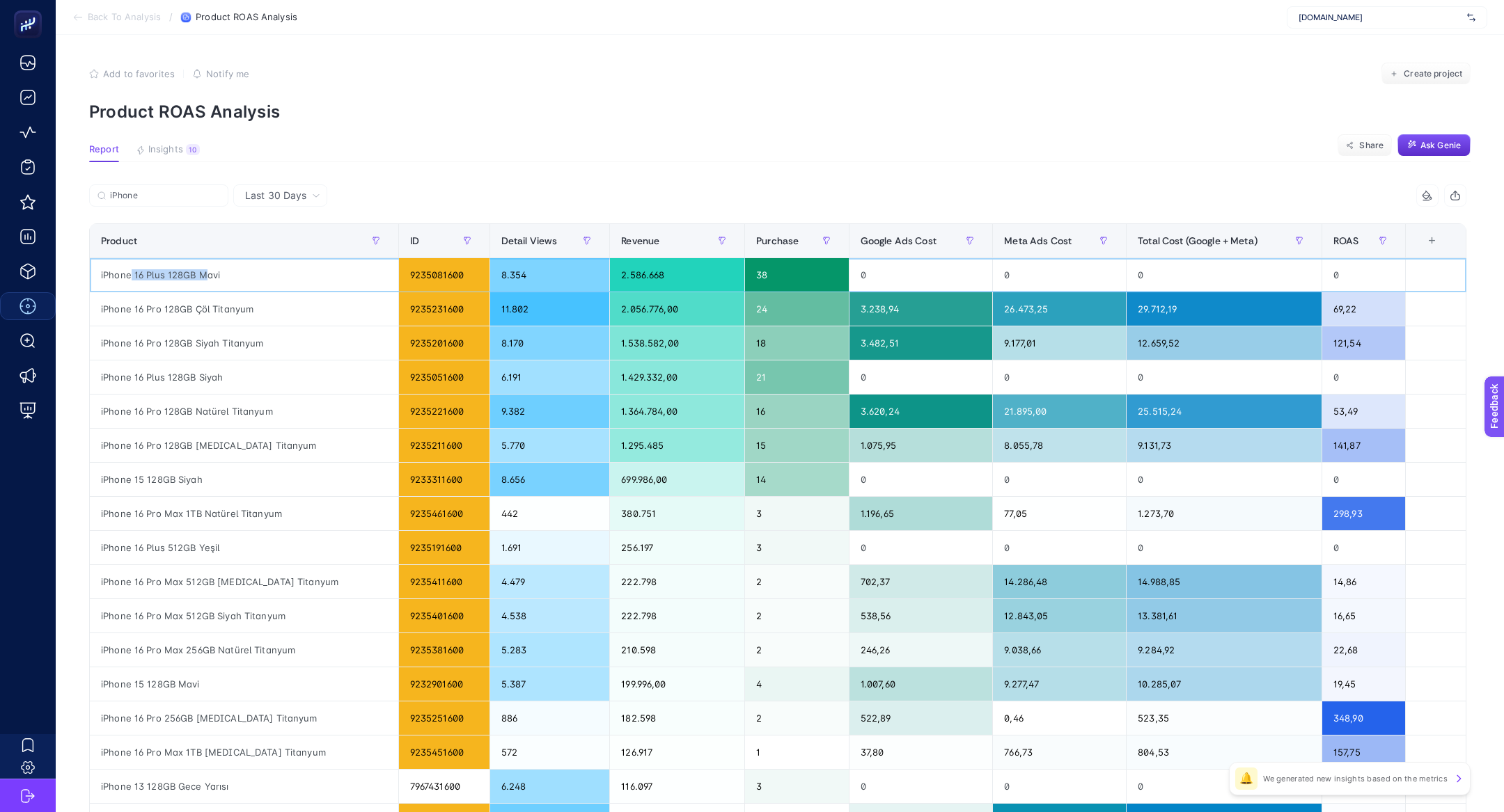
click at [203, 276] on div "iPhone 16 Plus 128GB Mavi" at bounding box center [244, 275] width 308 height 34
drag, startPoint x: 138, startPoint y: 387, endPoint x: 244, endPoint y: 380, distance: 106.2
click at [244, 380] on div "iPhone 16 Plus 128GB Siyah" at bounding box center [244, 377] width 308 height 34
drag, startPoint x: 112, startPoint y: 476, endPoint x: 225, endPoint y: 482, distance: 113.2
click at [226, 483] on div "iPhone 15 128GB Siyah" at bounding box center [244, 480] width 308 height 34
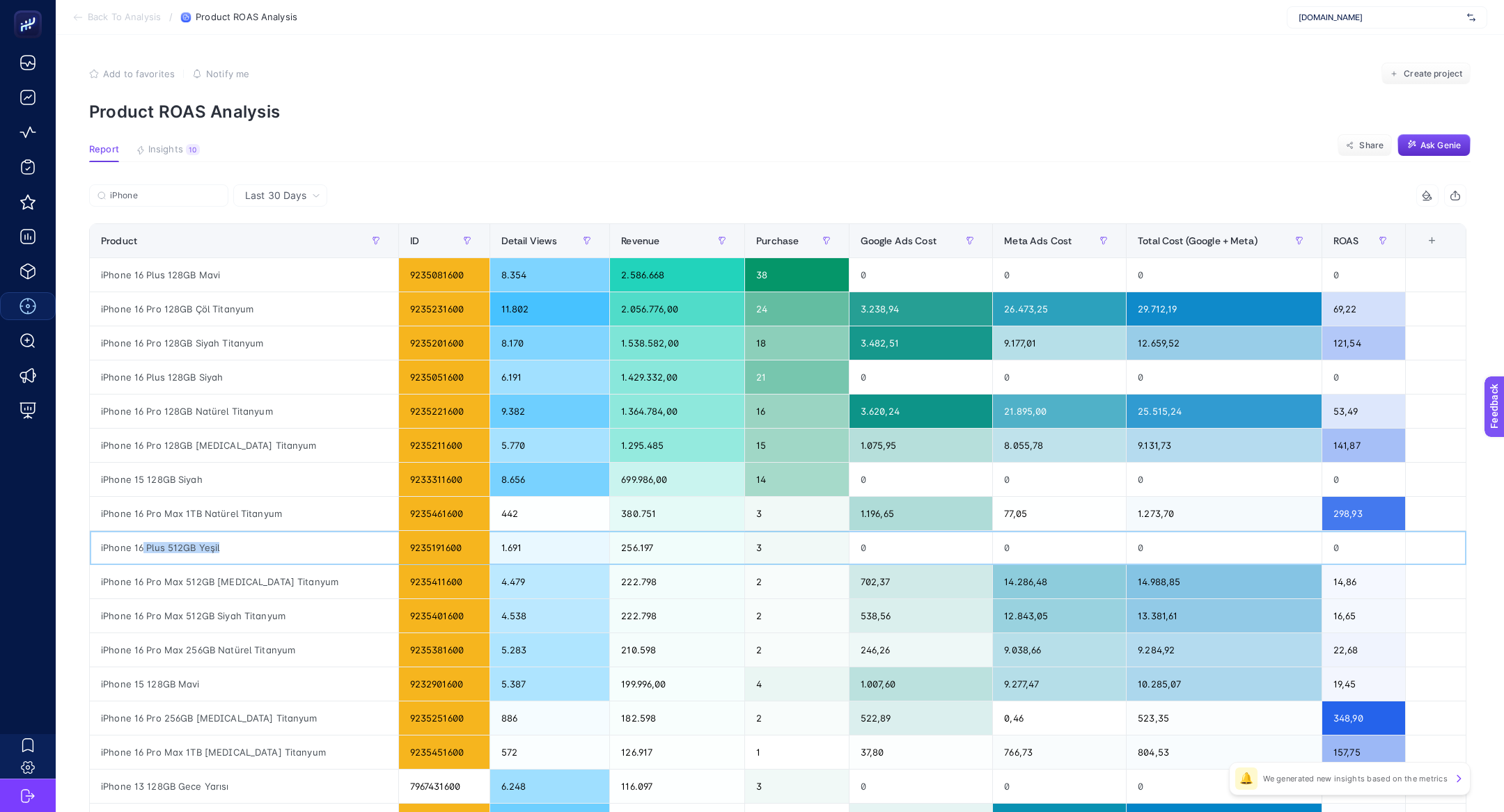
drag, startPoint x: 143, startPoint y: 542, endPoint x: 251, endPoint y: 545, distance: 108.0
click at [251, 545] on div "iPhone 16 Plus 512GB Yeşil" at bounding box center [244, 548] width 308 height 34
drag, startPoint x: 149, startPoint y: 757, endPoint x: 185, endPoint y: 759, distance: 36.1
click at [185, 759] on div "iPhone 16 Pro Max 1TB Beyaz Titanyum" at bounding box center [244, 753] width 308 height 34
drag, startPoint x: 132, startPoint y: 784, endPoint x: 200, endPoint y: 787, distance: 68.1
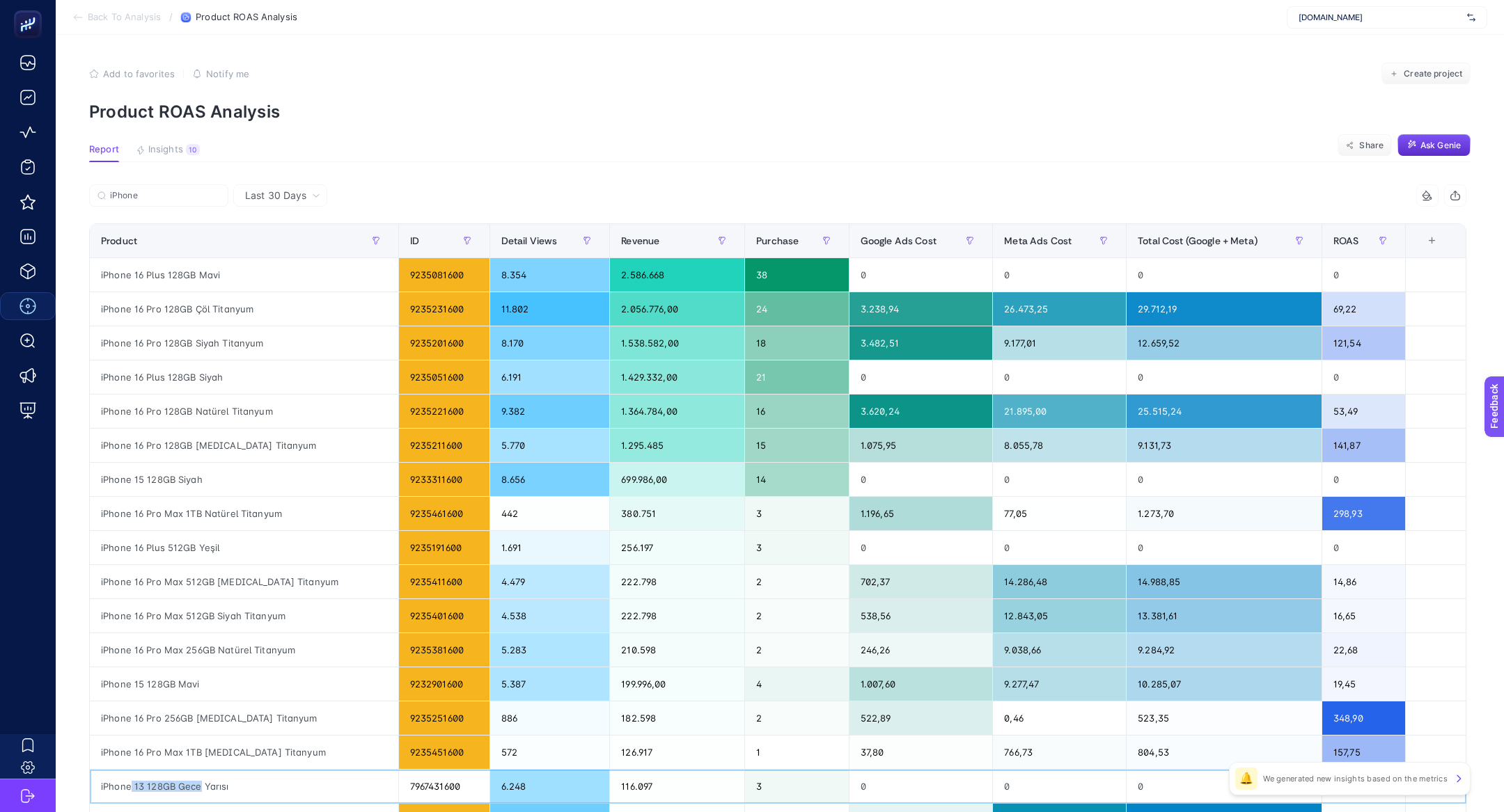
click at [200, 787] on div "iPhone 13 128GB Gece Yarısı" at bounding box center [244, 786] width 308 height 34
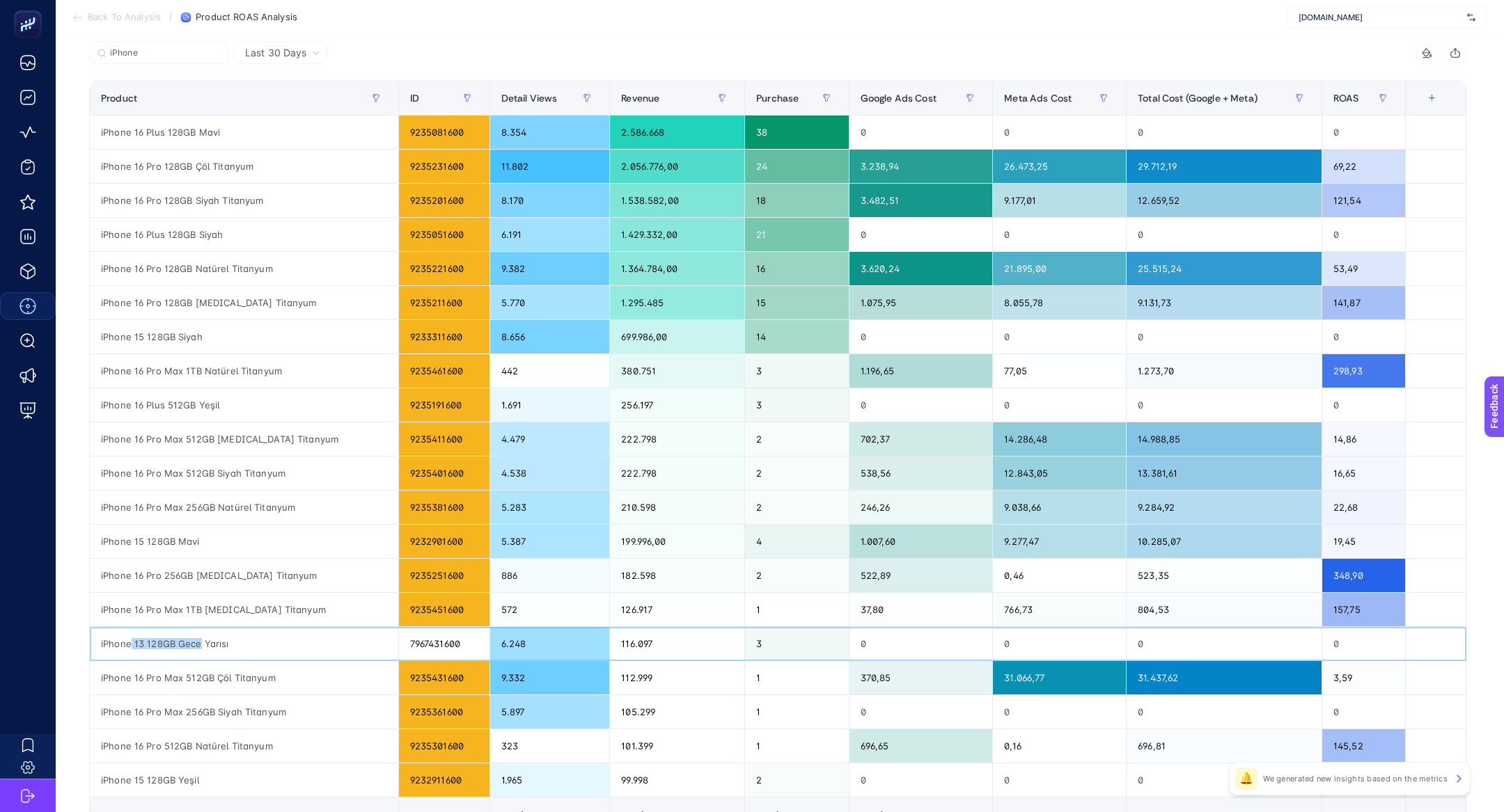
scroll to position [141, 0]
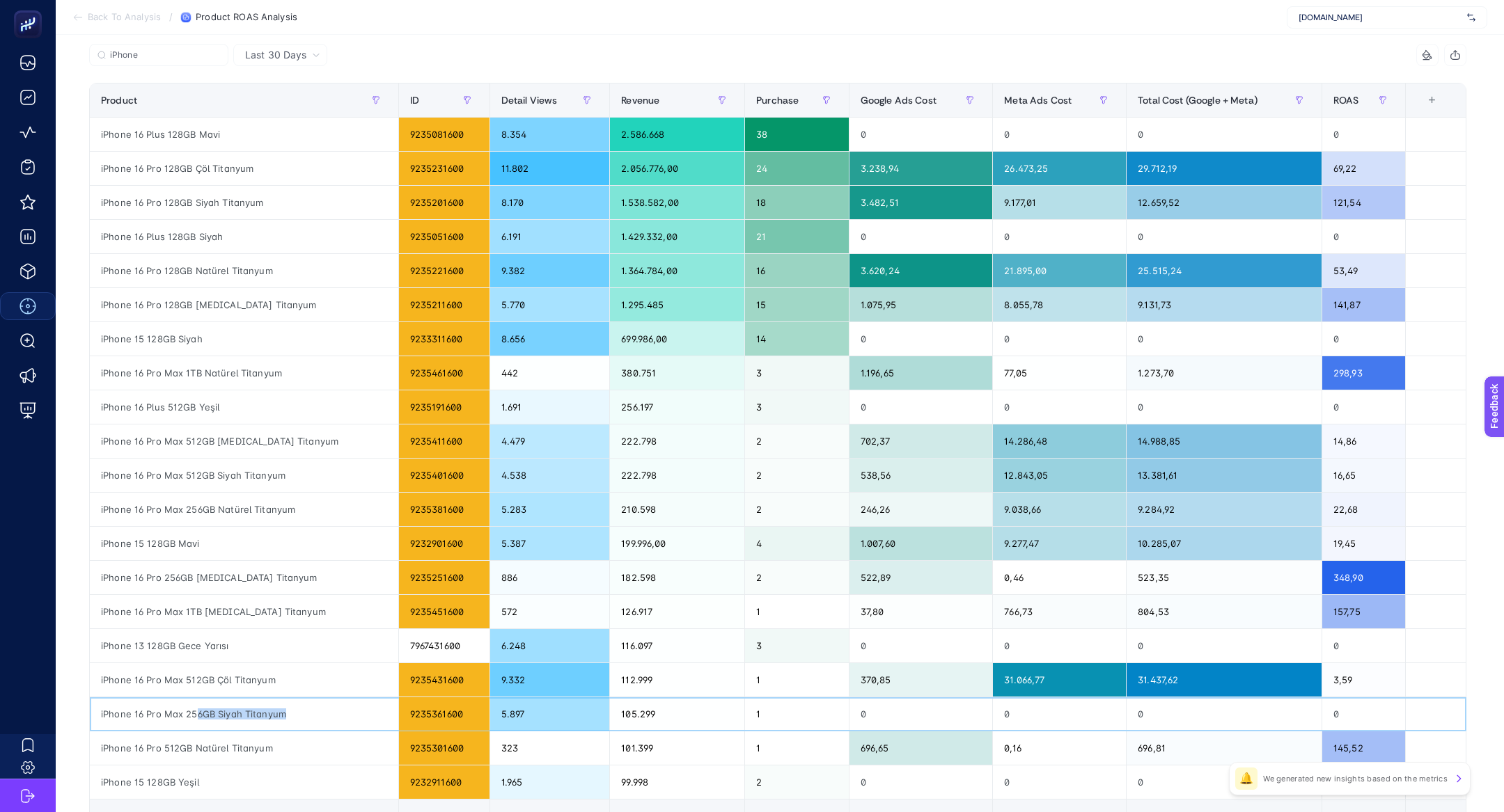
drag, startPoint x: 196, startPoint y: 709, endPoint x: 283, endPoint y: 709, distance: 87.0
click at [283, 709] on div "iPhone 16 Pro Max 256GB Siyah Titanyum" at bounding box center [244, 714] width 308 height 34
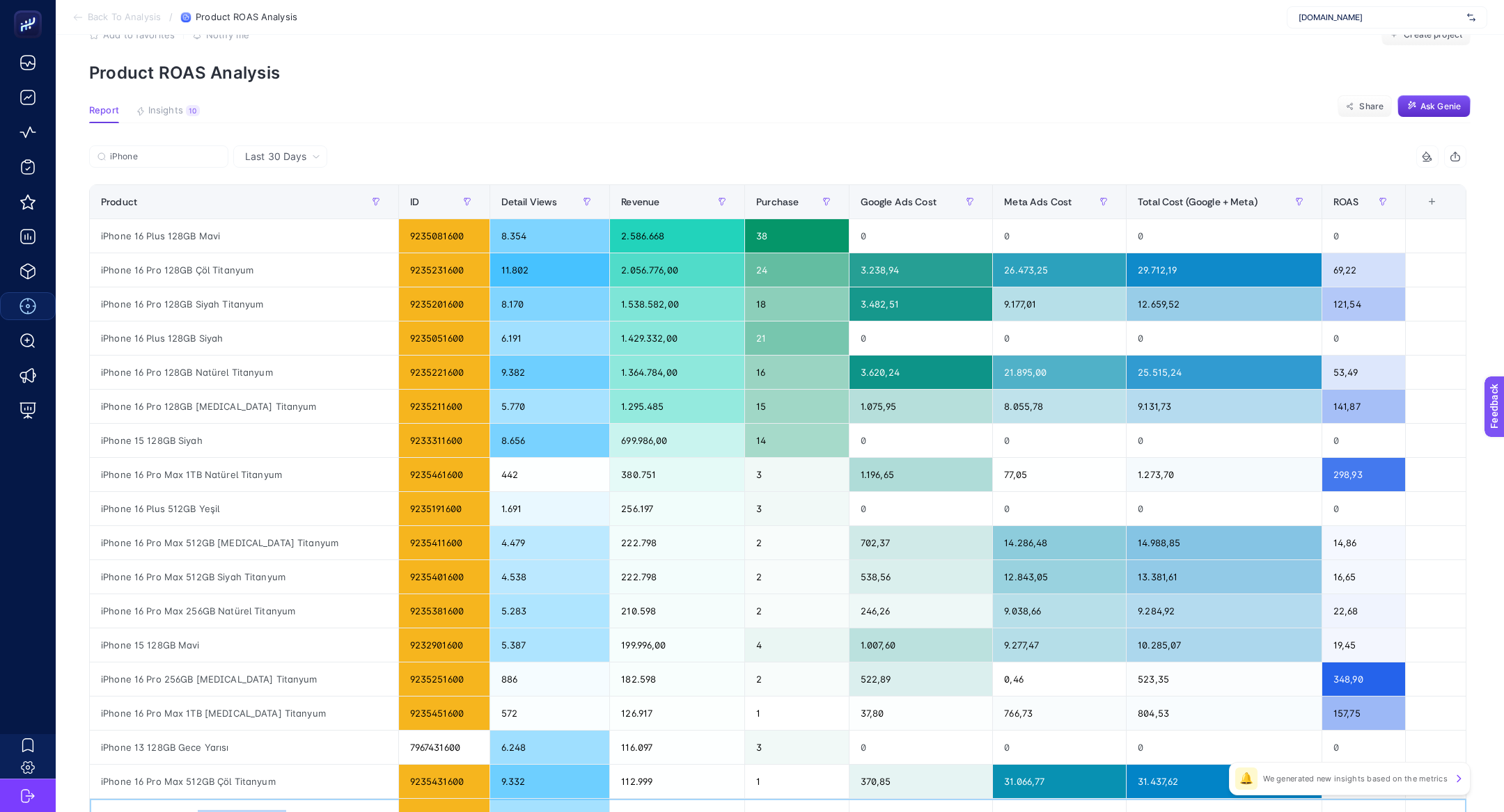
scroll to position [0, 0]
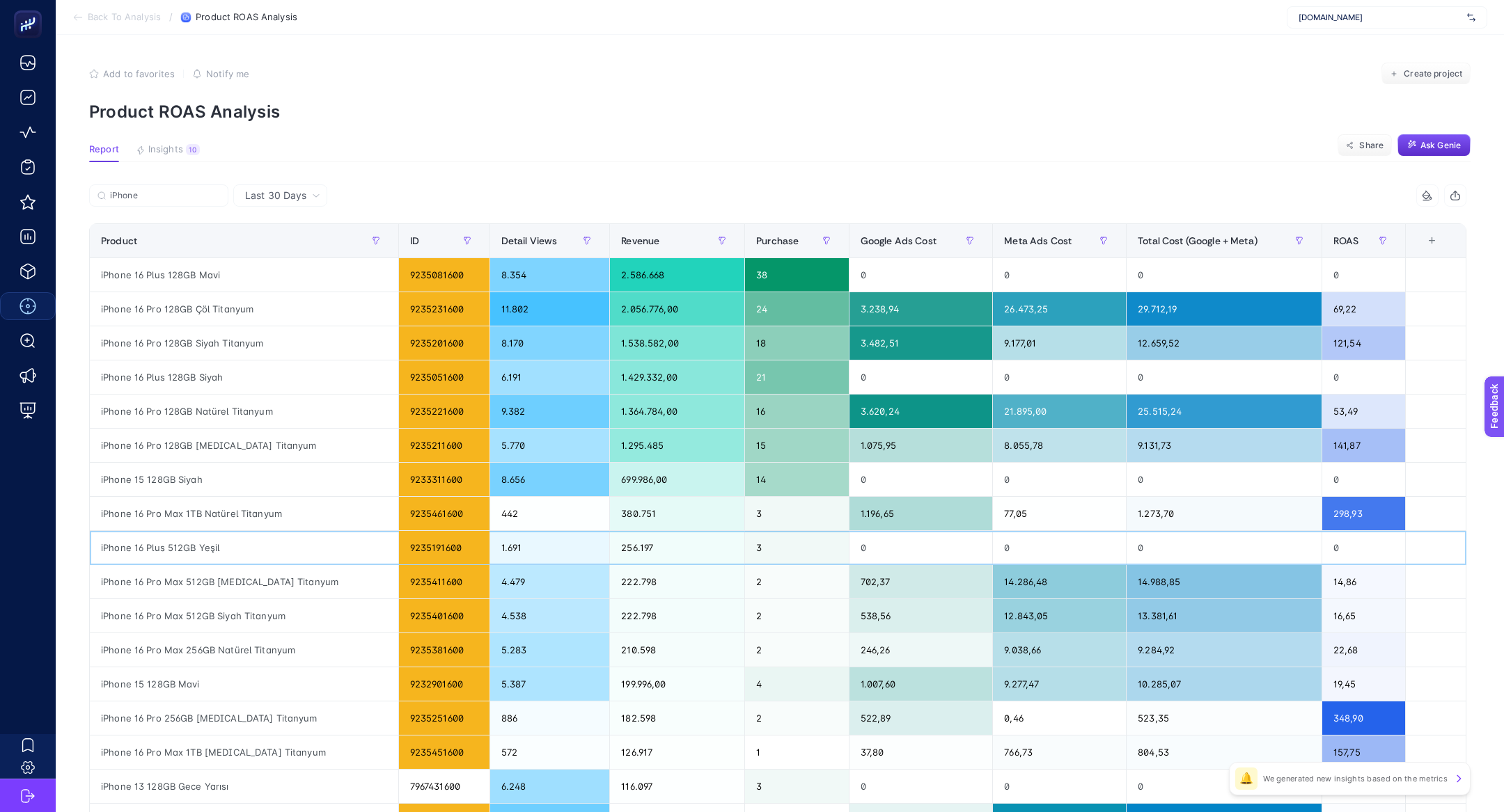
drag, startPoint x: 462, startPoint y: 542, endPoint x: 870, endPoint y: 545, distance: 408.0
click at [870, 545] on tr "iPhone 16 Plus 512GB Yeşil 9235191600 1.691 256.197 3 0 0 0 0" at bounding box center [778, 548] width 1377 height 34
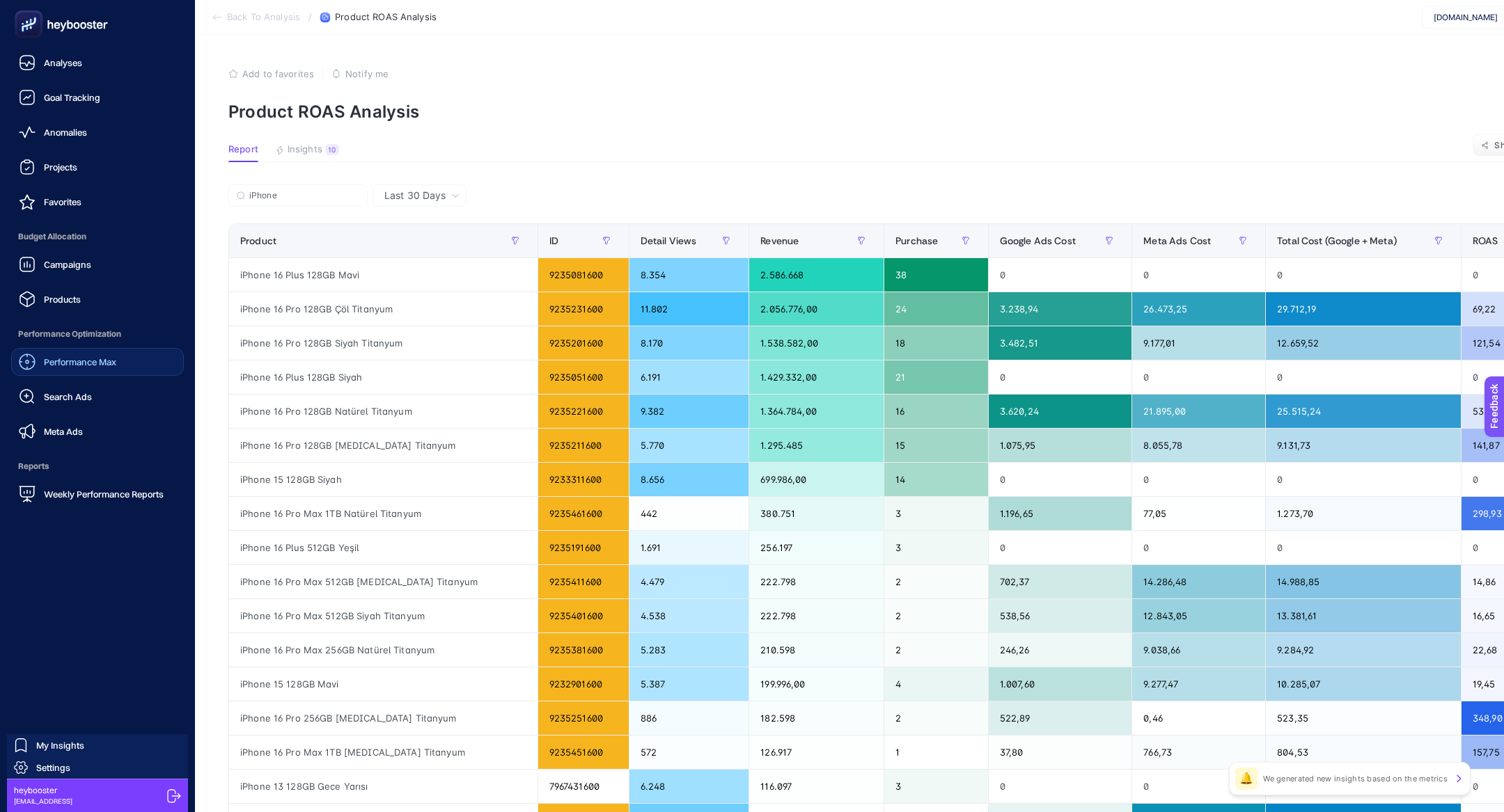
click at [22, 37] on rect at bounding box center [29, 24] width 28 height 28
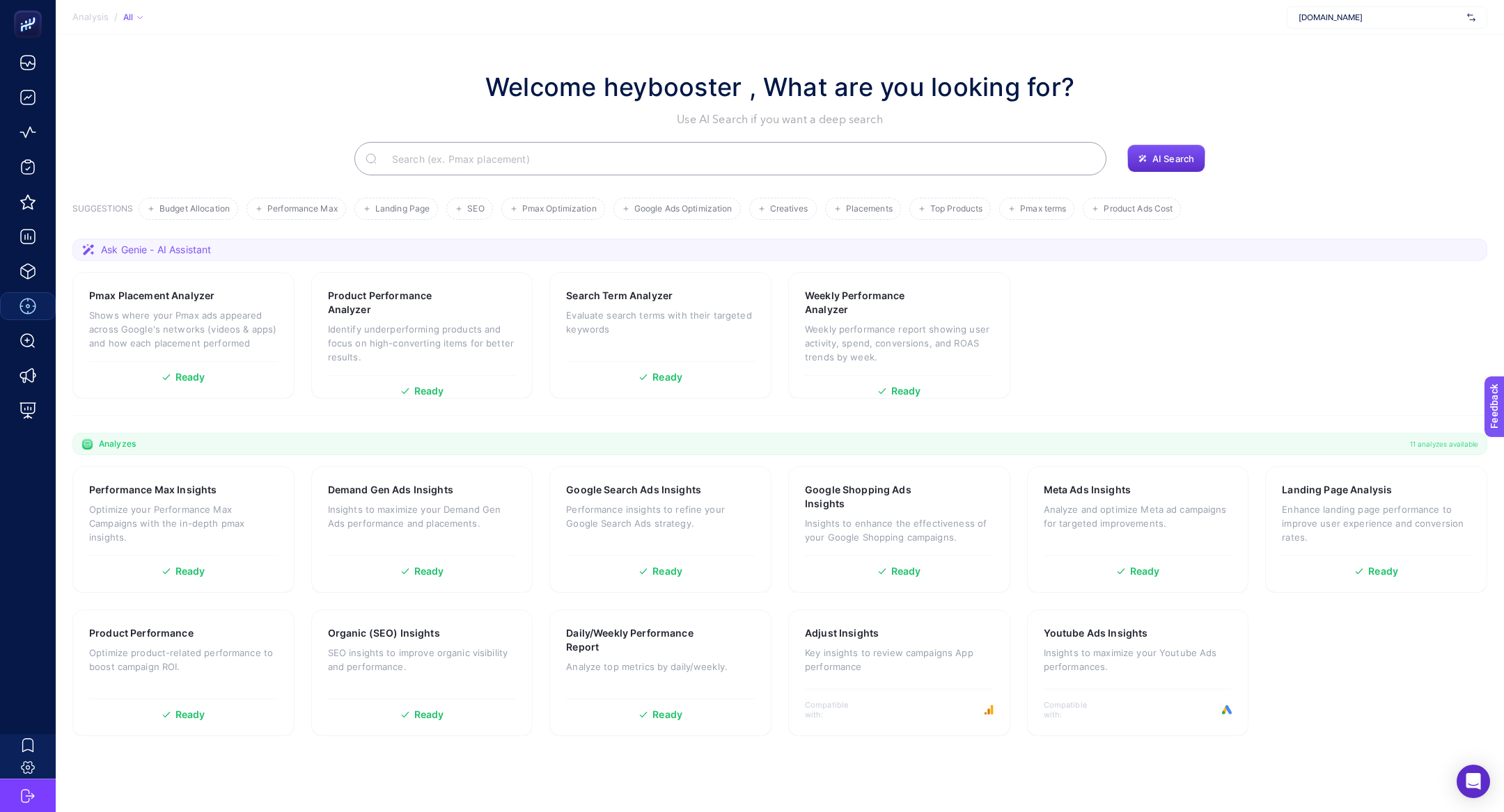
click at [618, 173] on input "Search" at bounding box center [738, 158] width 714 height 39
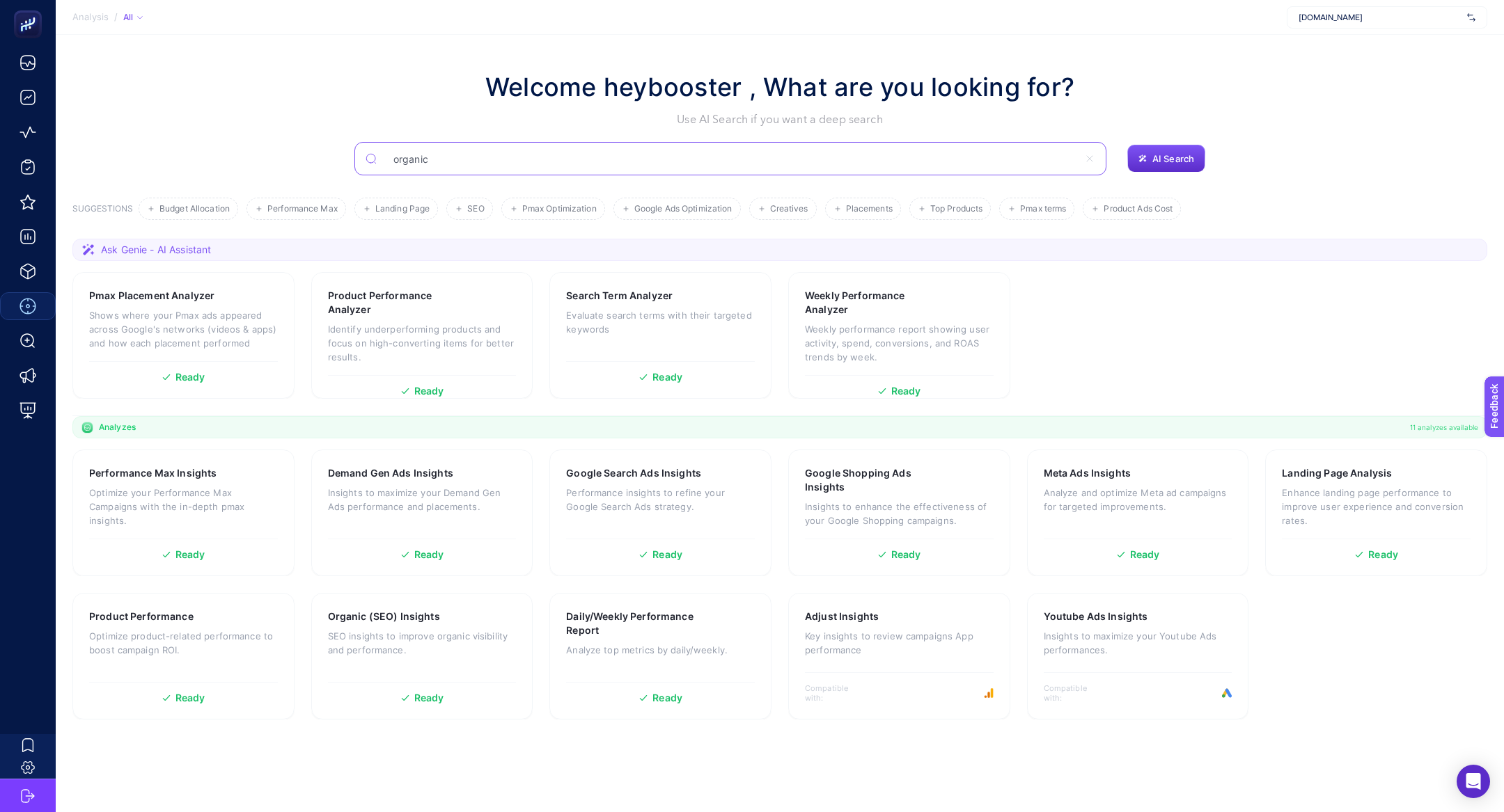
type input "organic"
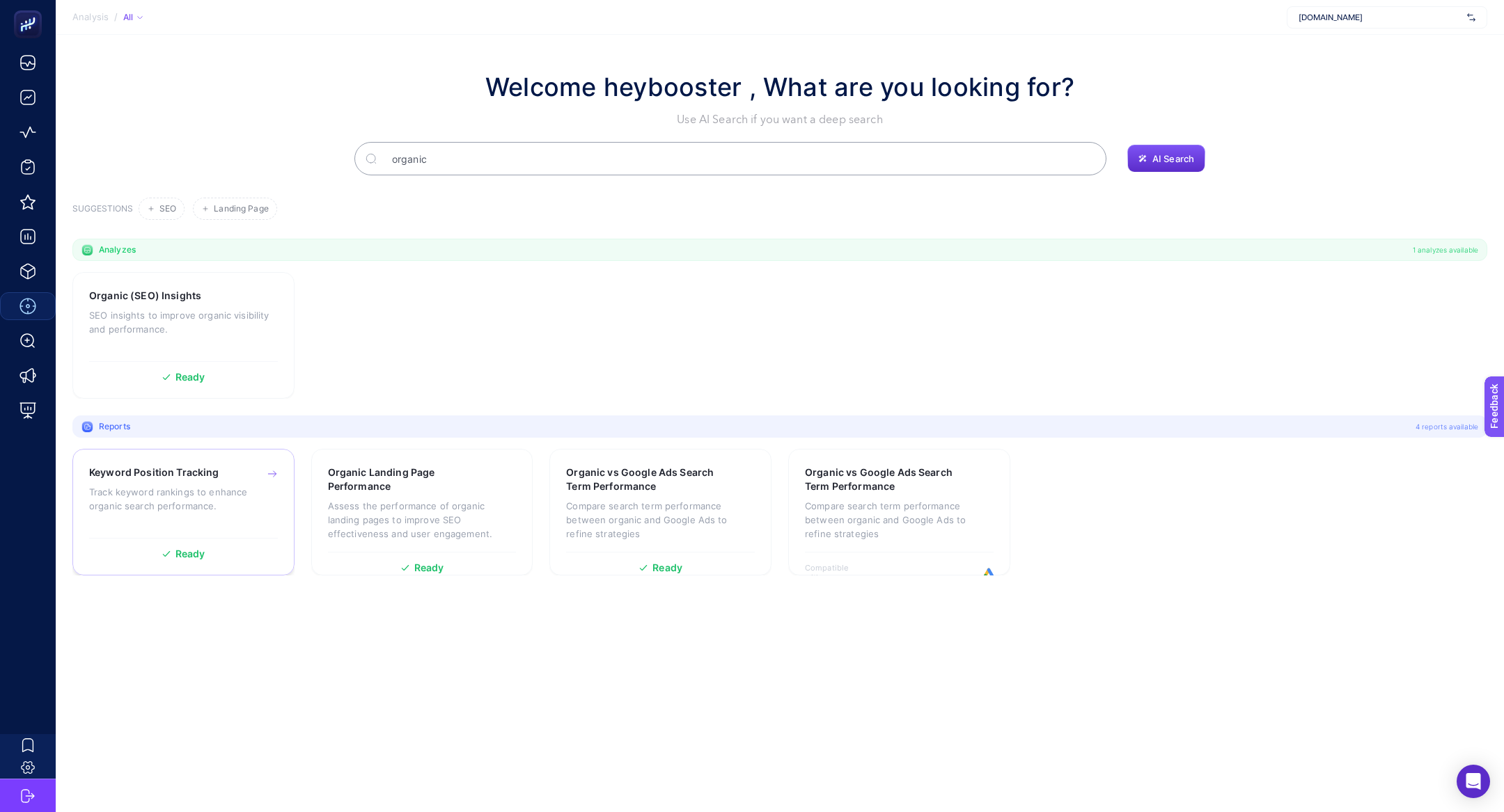
click at [191, 482] on div "Keyword Position Tracking Track keyword rankings to enhance organic search perf…" at bounding box center [184, 498] width 189 height 65
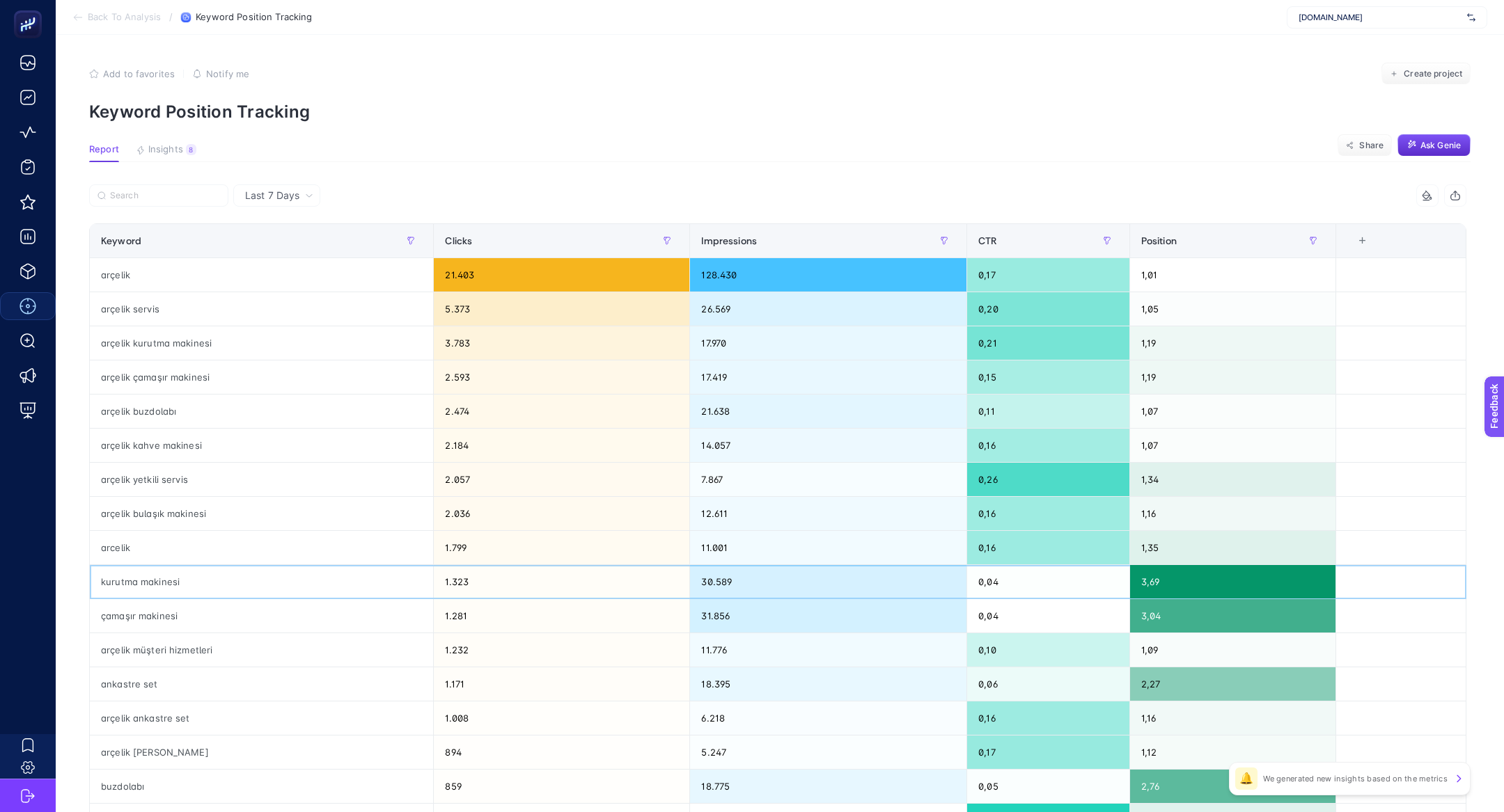
click at [192, 583] on div "kurutma makinesi" at bounding box center [262, 582] width 344 height 34
click at [171, 198] on input "Search" at bounding box center [165, 195] width 110 height 10
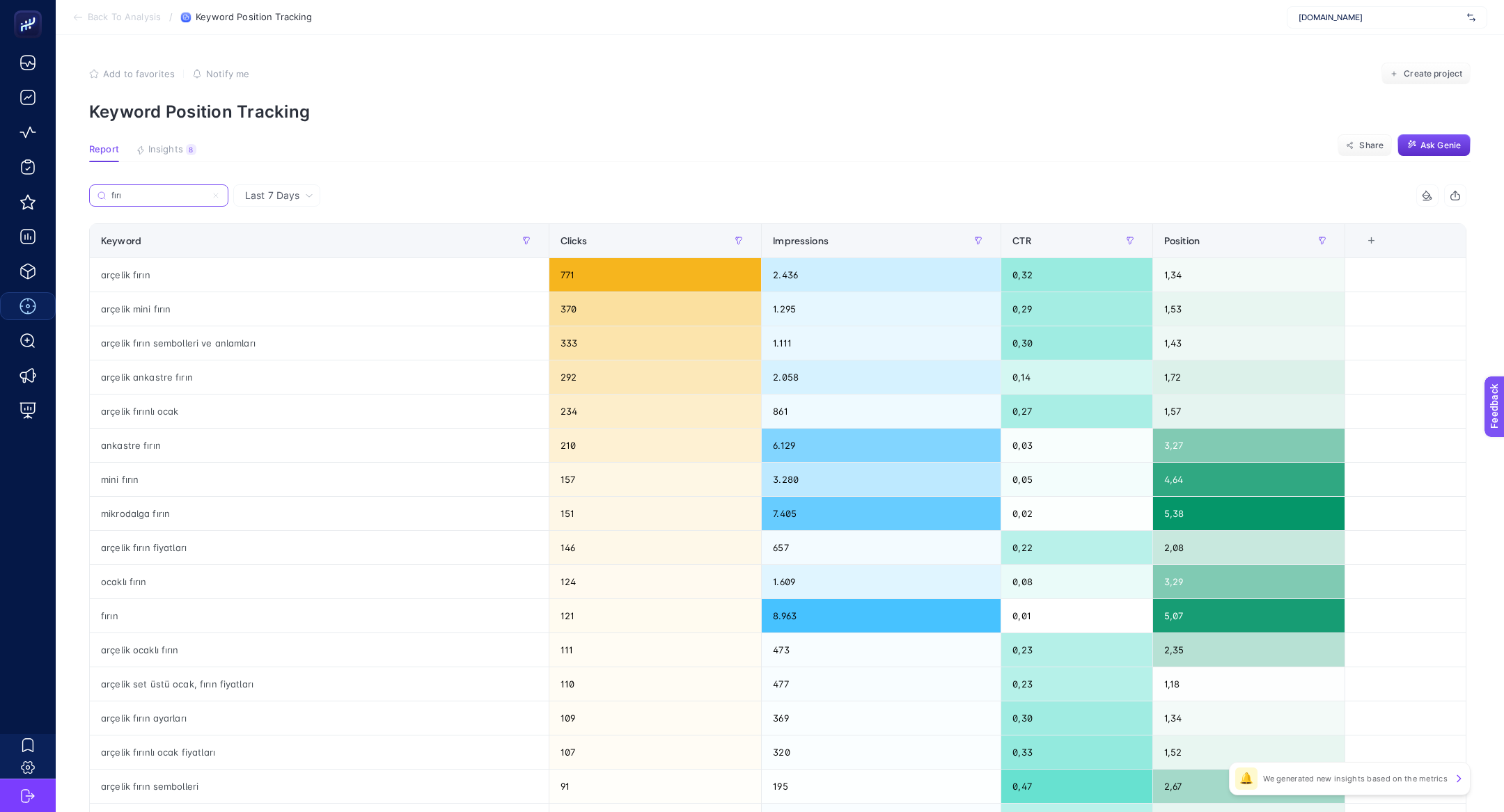
type input "fırı"
drag, startPoint x: 106, startPoint y: 620, endPoint x: 246, endPoint y: 627, distance: 140.2
click at [246, 627] on div "fırın" at bounding box center [319, 616] width 459 height 34
click at [156, 154] on span "Insights" at bounding box center [166, 149] width 35 height 11
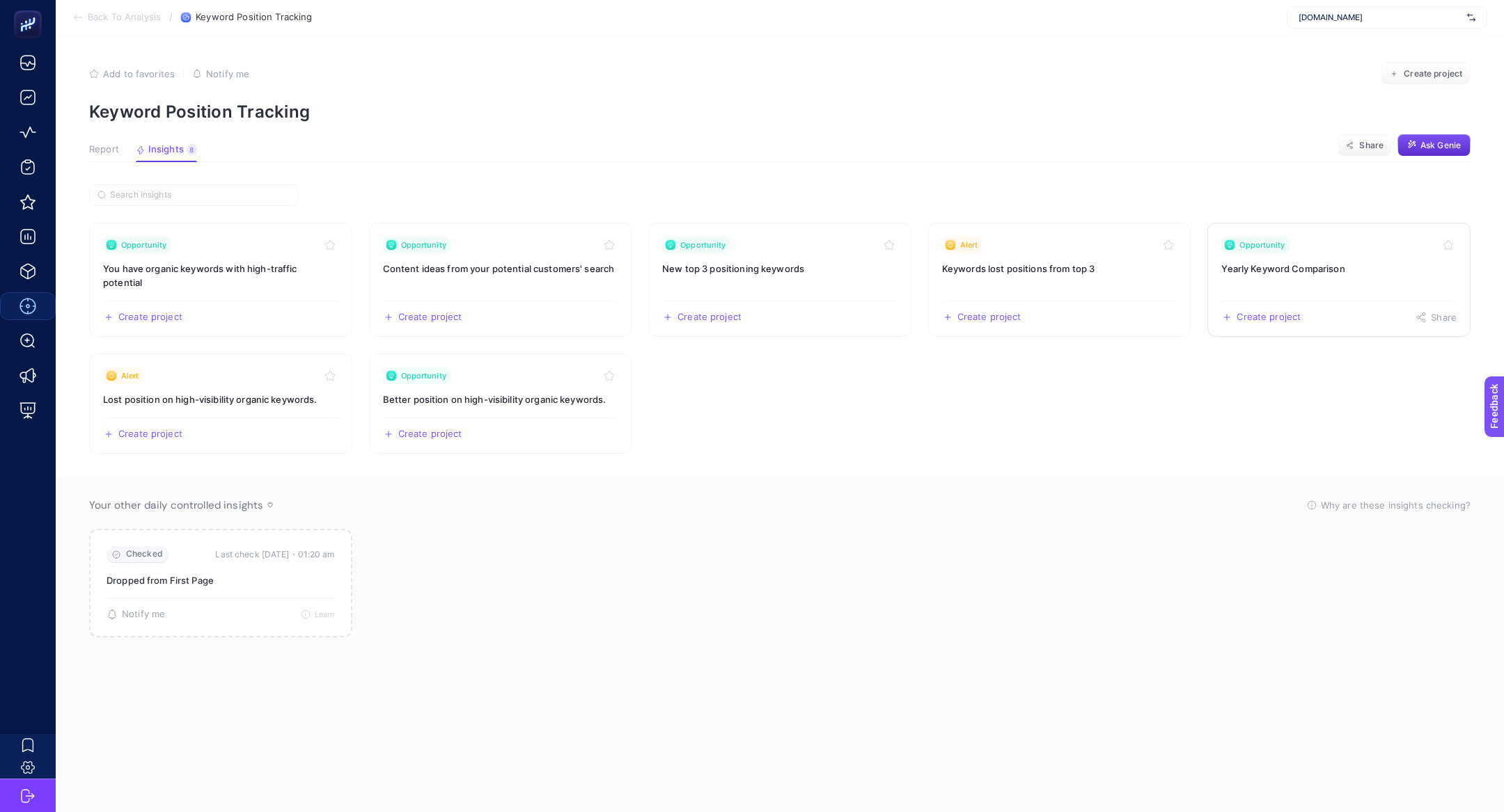
click at [1261, 264] on h3 "Yearly Keyword Comparison" at bounding box center [1338, 268] width 235 height 14
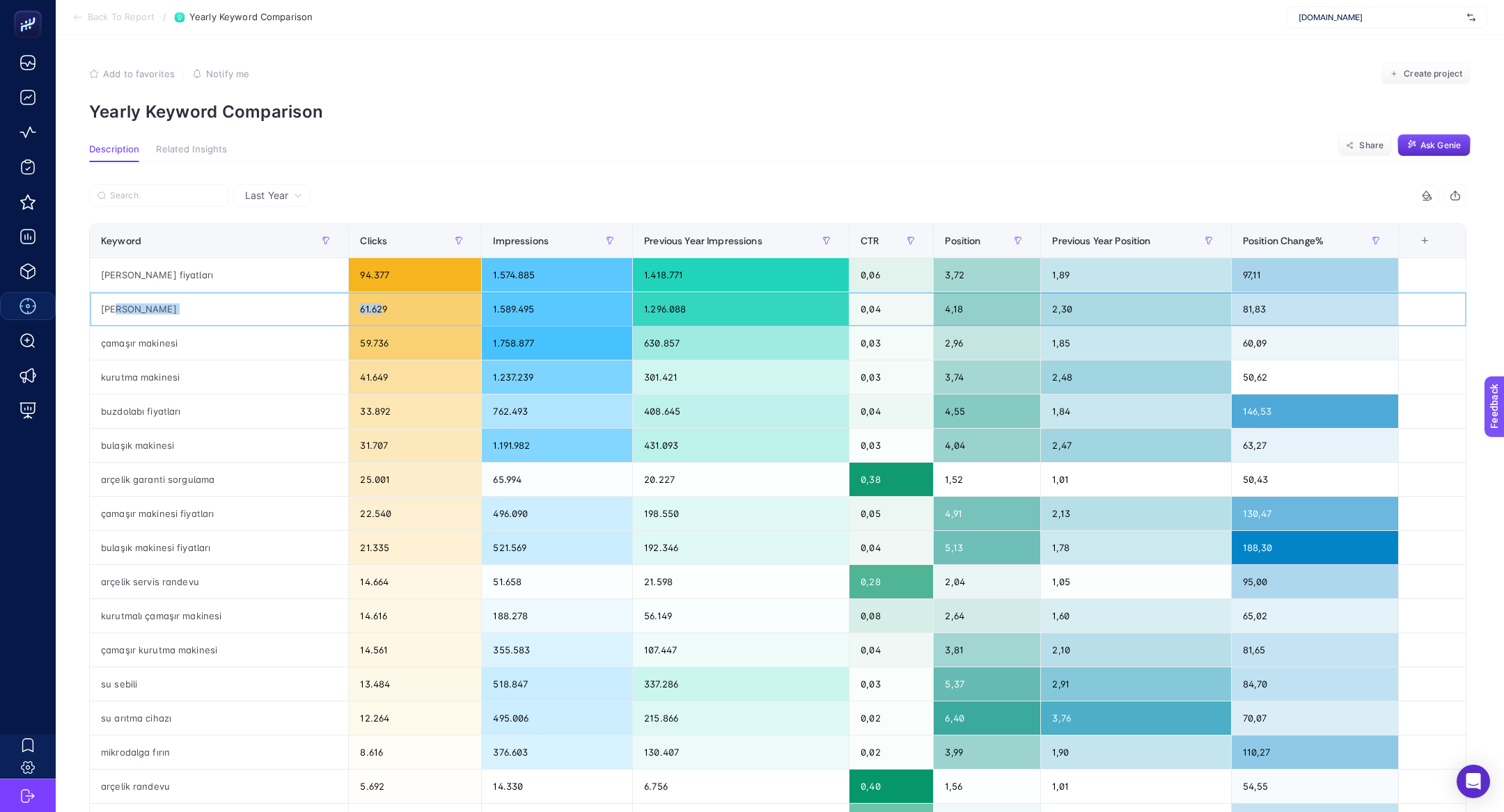
drag, startPoint x: 113, startPoint y: 308, endPoint x: 374, endPoint y: 310, distance: 261.0
click at [374, 310] on tr "klima 61.629 1.589.495 1.296.088 0,04 4,18 2,30 81,83" at bounding box center [778, 309] width 1377 height 34
drag, startPoint x: 1089, startPoint y: 317, endPoint x: 1079, endPoint y: 316, distance: 10.0
click at [1081, 317] on div "2,30" at bounding box center [1136, 309] width 190 height 34
click at [1079, 316] on div "2,30" at bounding box center [1136, 309] width 190 height 34
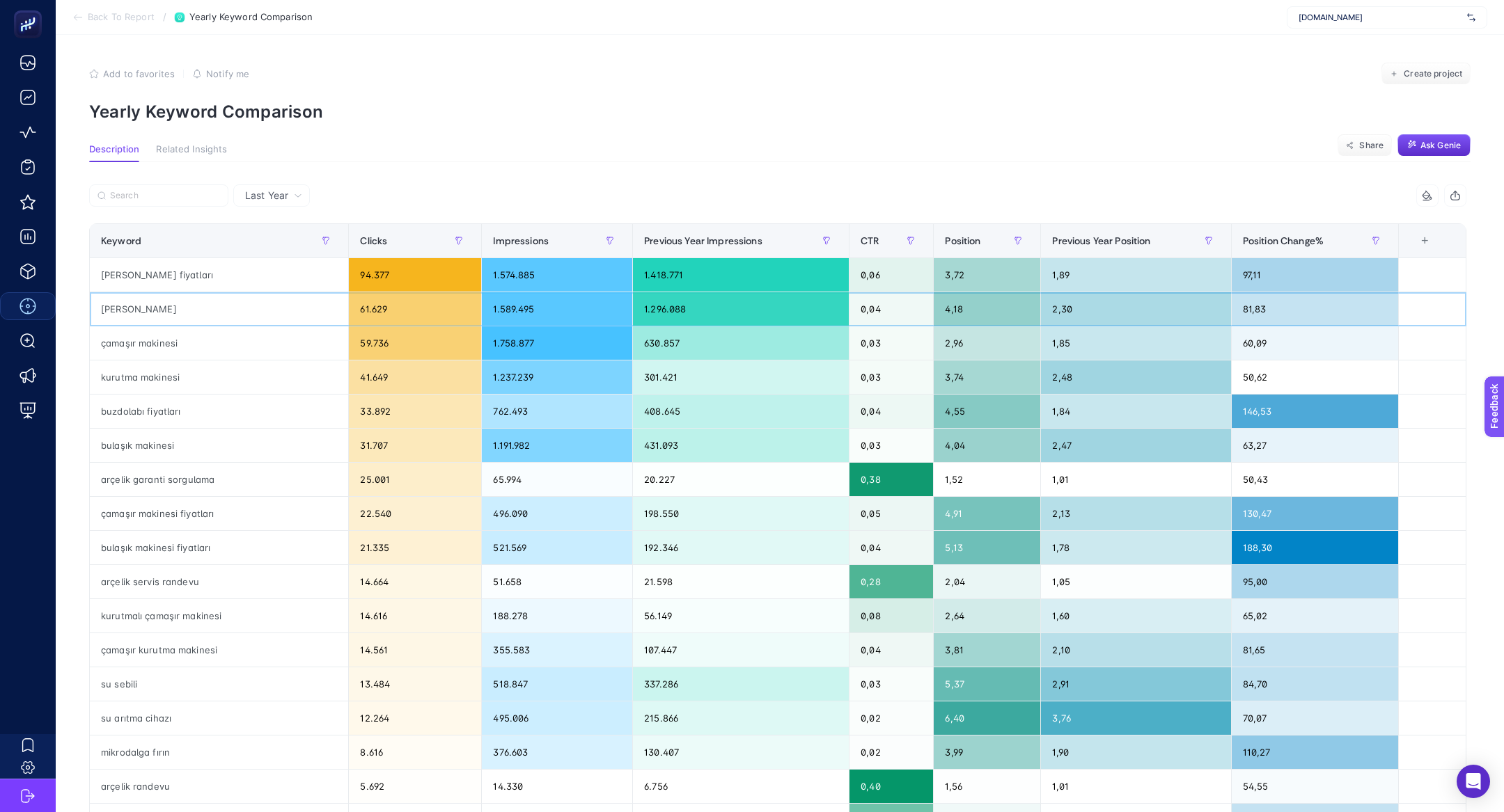
scroll to position [1, 0]
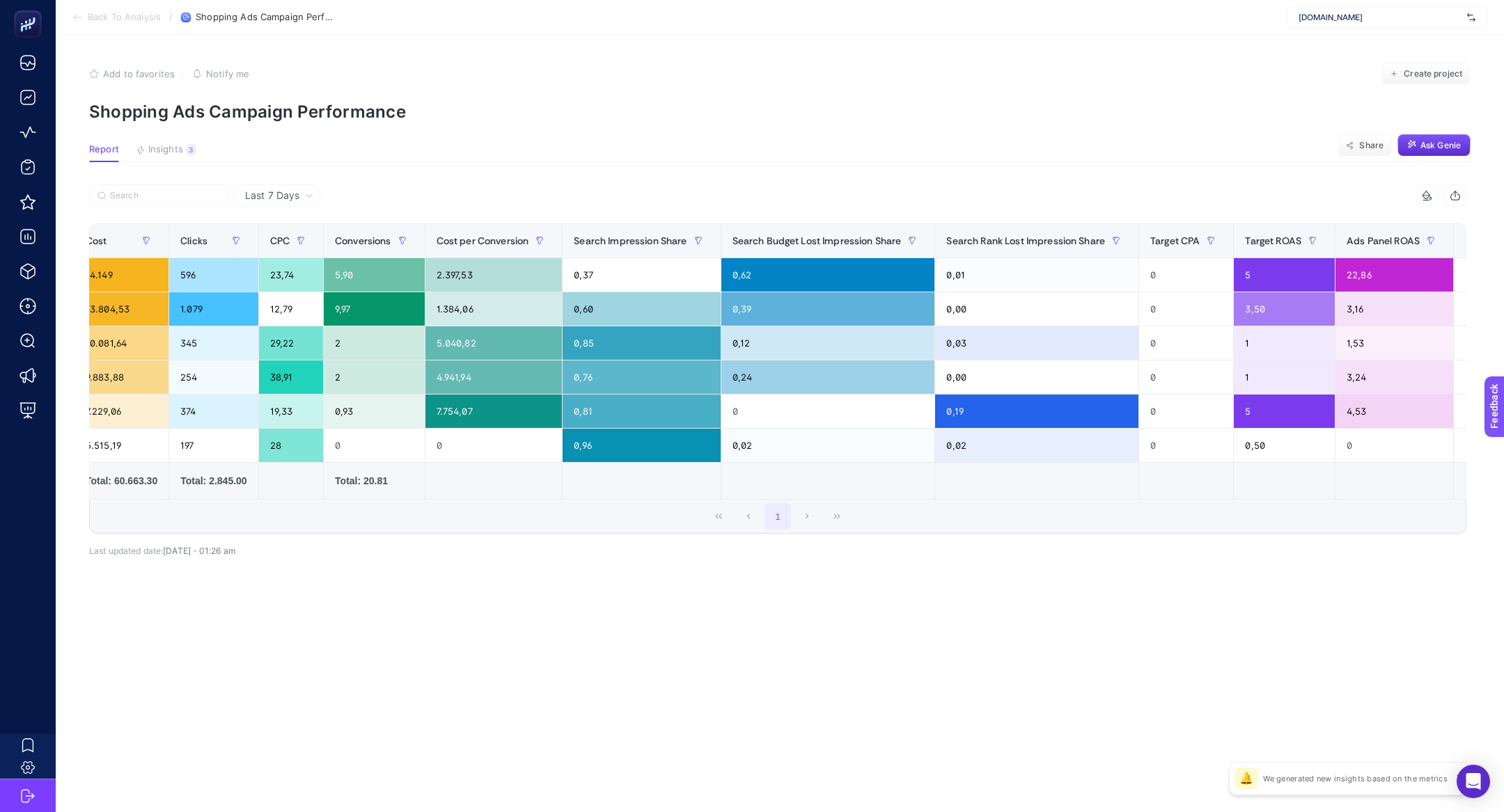
scroll to position [0, 456]
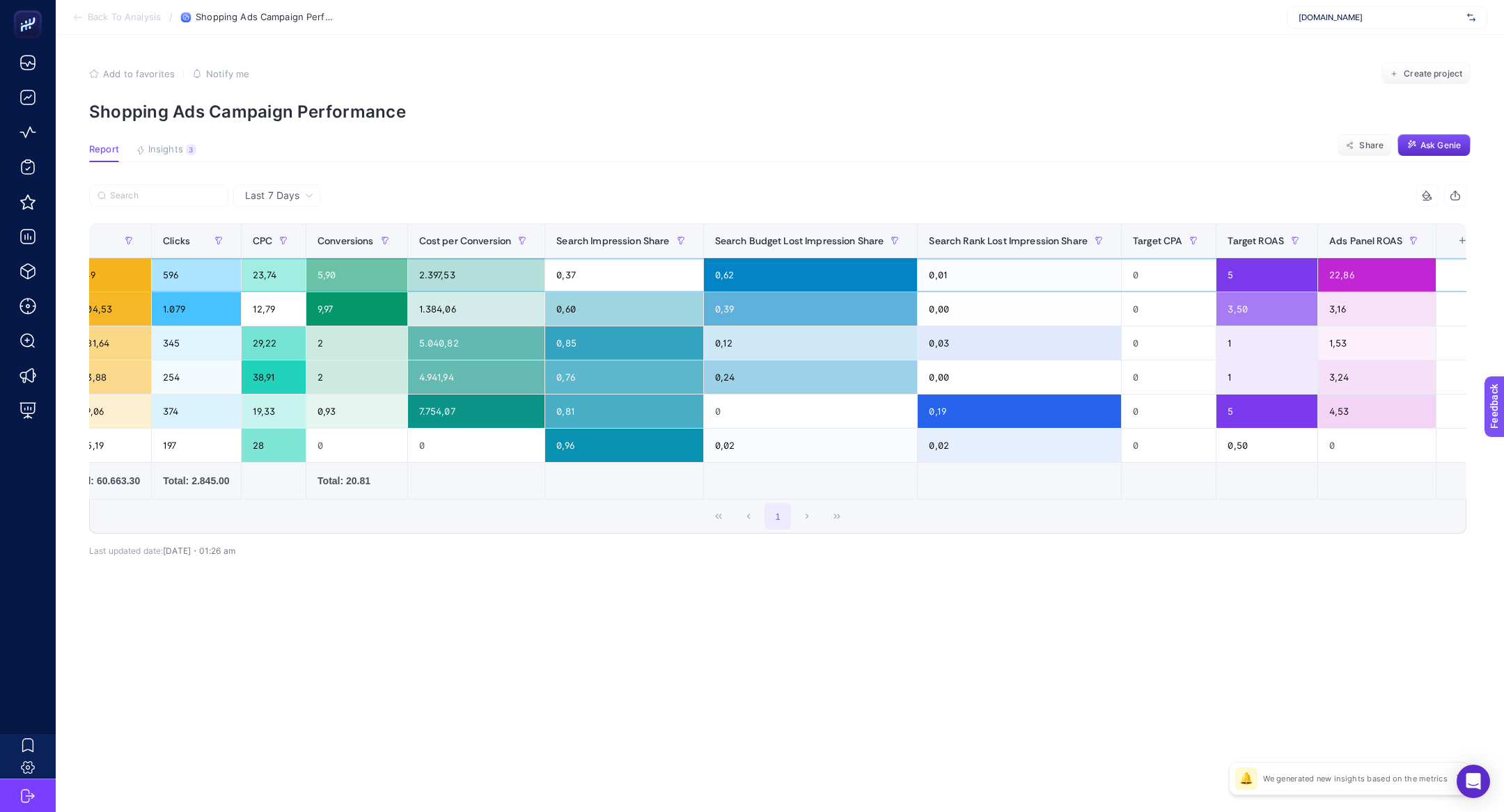
click at [692, 272] on div "0,37" at bounding box center [623, 275] width 158 height 34
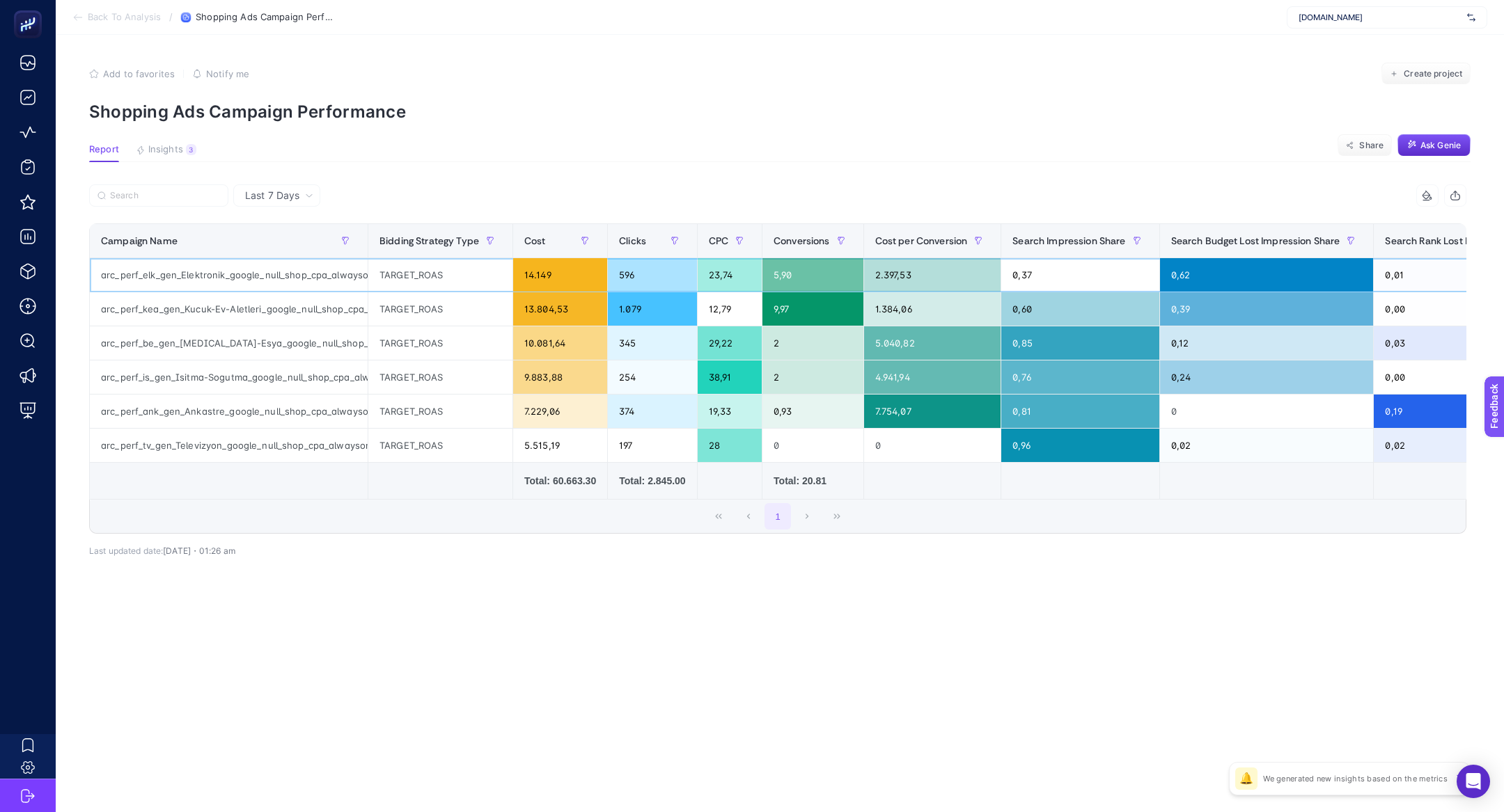
click at [257, 275] on div "arc_perf_elk_gen_Elektronik_google_null_shop_cpa_alwayson" at bounding box center [229, 275] width 278 height 34
click at [327, 280] on div "arc_perf_elk_gen_Elektronik_google_null_shop_cpa_alwayson" at bounding box center [229, 275] width 278 height 34
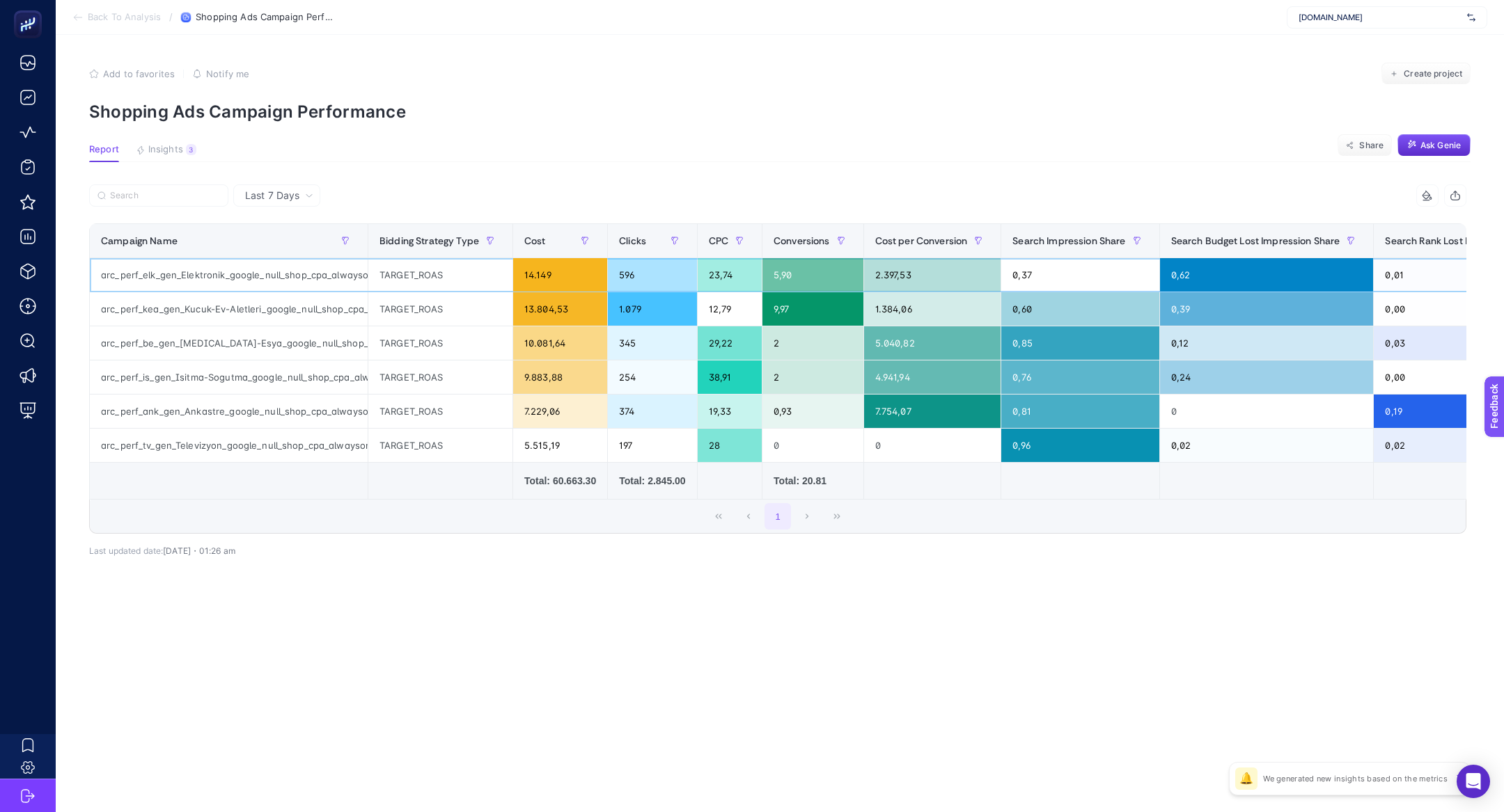
click at [327, 280] on div "arc_perf_elk_gen_Elektronik_google_null_shop_cpa_alwayson" at bounding box center [229, 275] width 278 height 34
click at [149, 193] on input "Search" at bounding box center [165, 195] width 110 height 10
click at [295, 196] on span "Last 7 Days" at bounding box center [273, 195] width 54 height 14
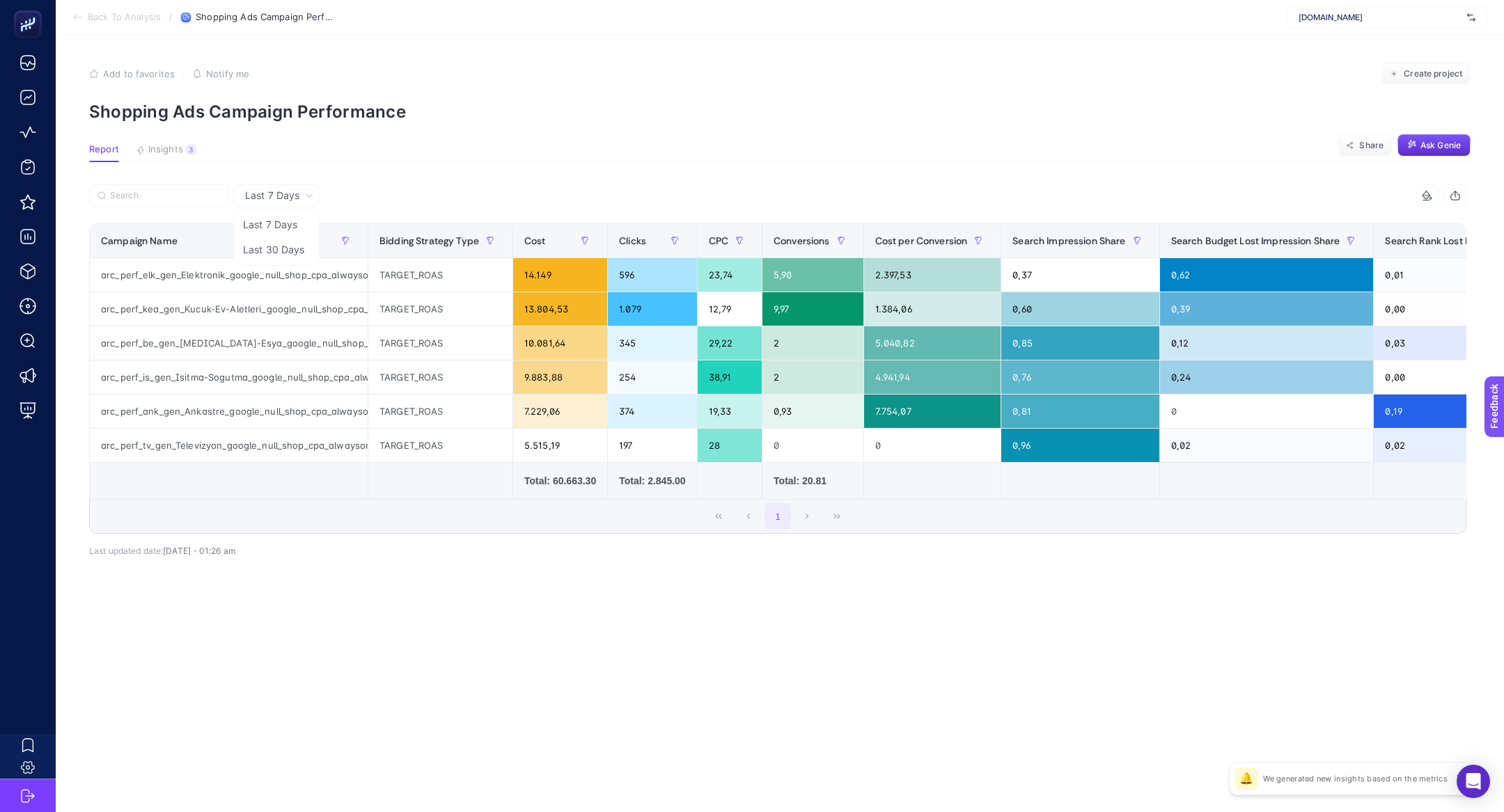
click at [792, 59] on article "Add to favorites false Notify me Create project Shopping Ads Campaign Performan…" at bounding box center [779, 424] width 1448 height 778
click at [792, 59] on article "Add to favorites false Notify me Create project Shopping Ads Campaign Performan…" at bounding box center [779, 424] width 1448 height 778
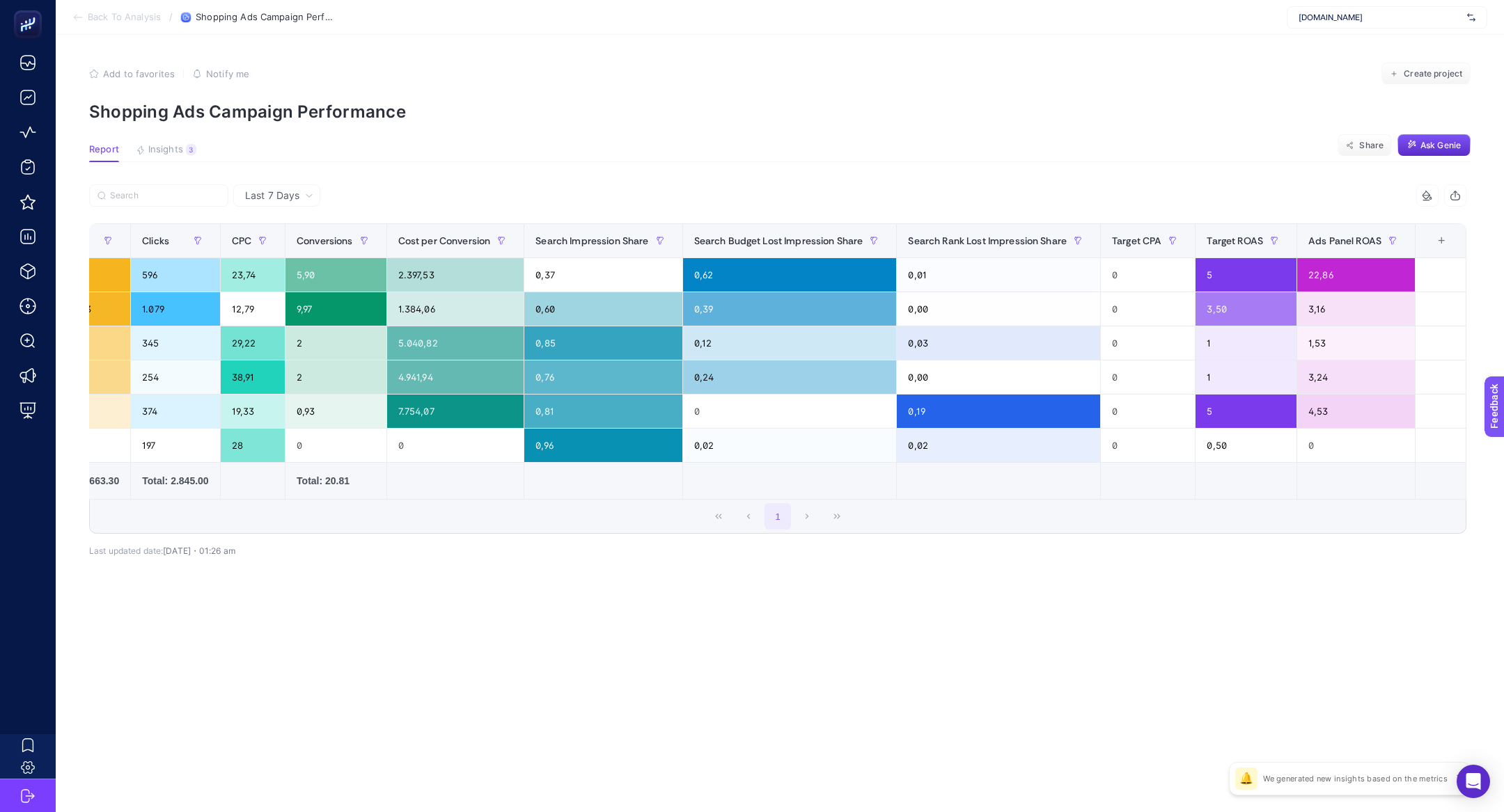
scroll to position [0, 484]
click at [614, 286] on div "0,37" at bounding box center [603, 275] width 158 height 34
click at [1227, 376] on div "1" at bounding box center [1246, 377] width 101 height 34
click at [1323, 377] on div "3,24" at bounding box center [1356, 377] width 118 height 34
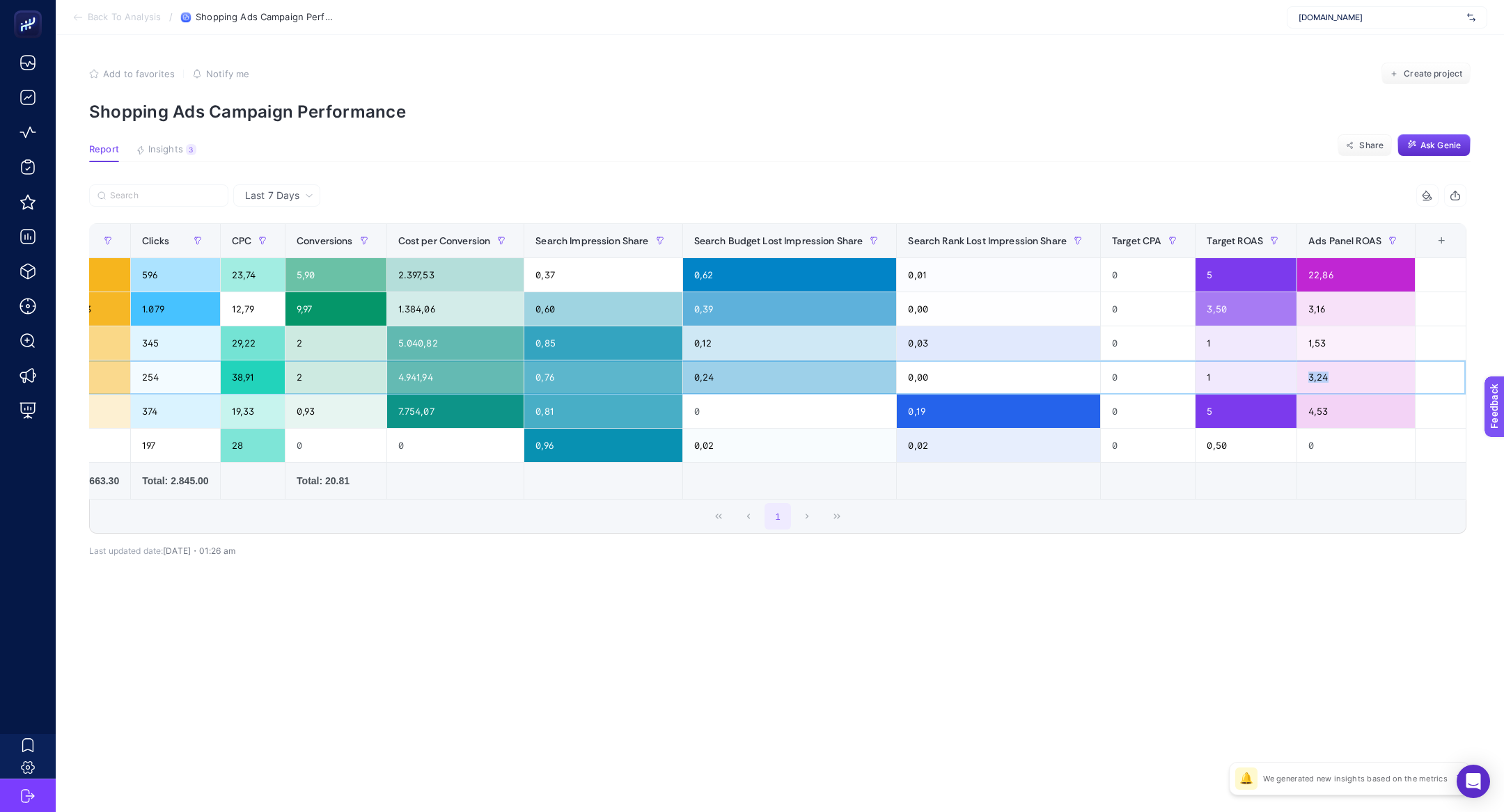
click at [1323, 377] on div "3,24" at bounding box center [1356, 377] width 118 height 34
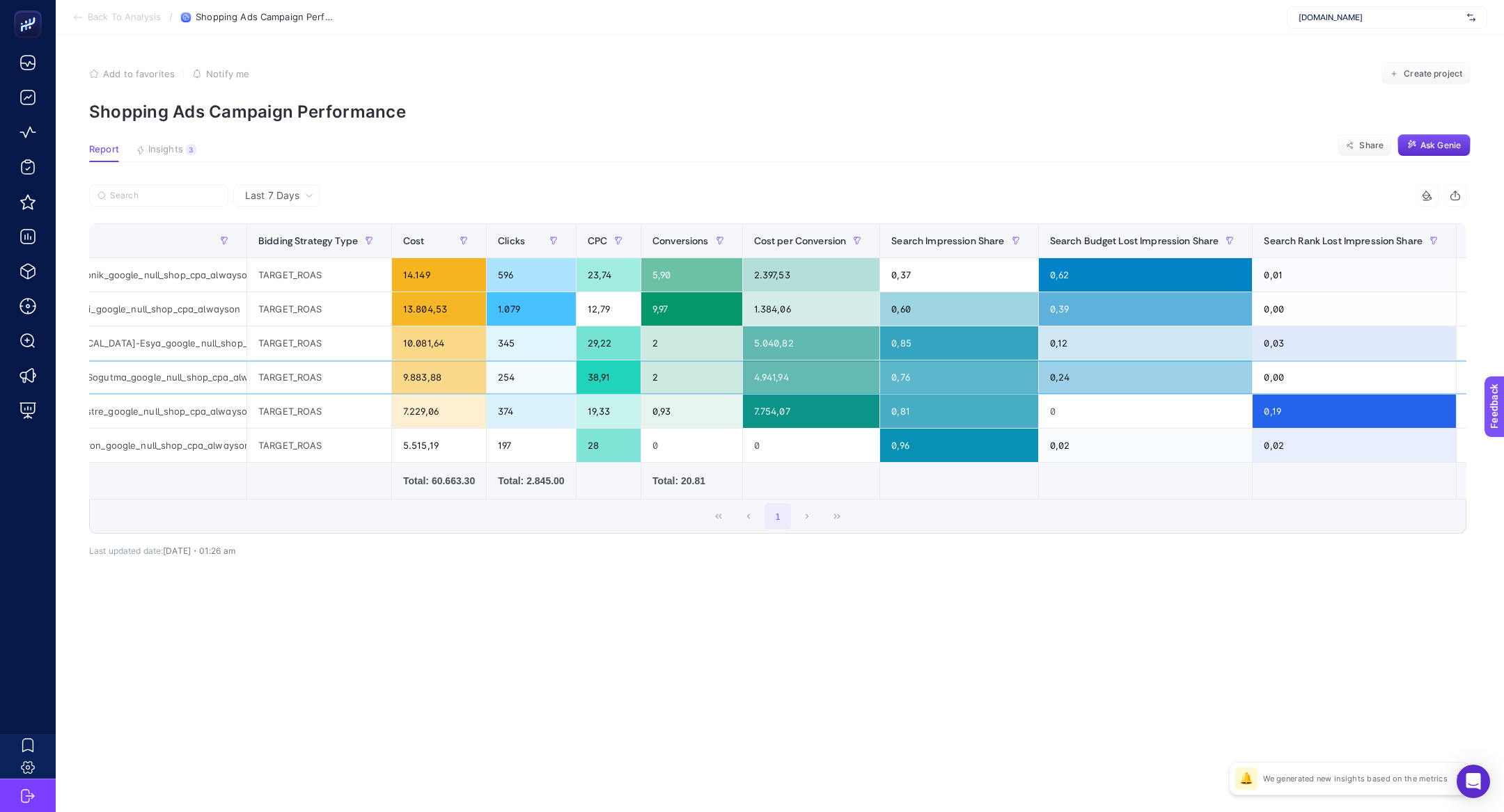
scroll to position [0, 0]
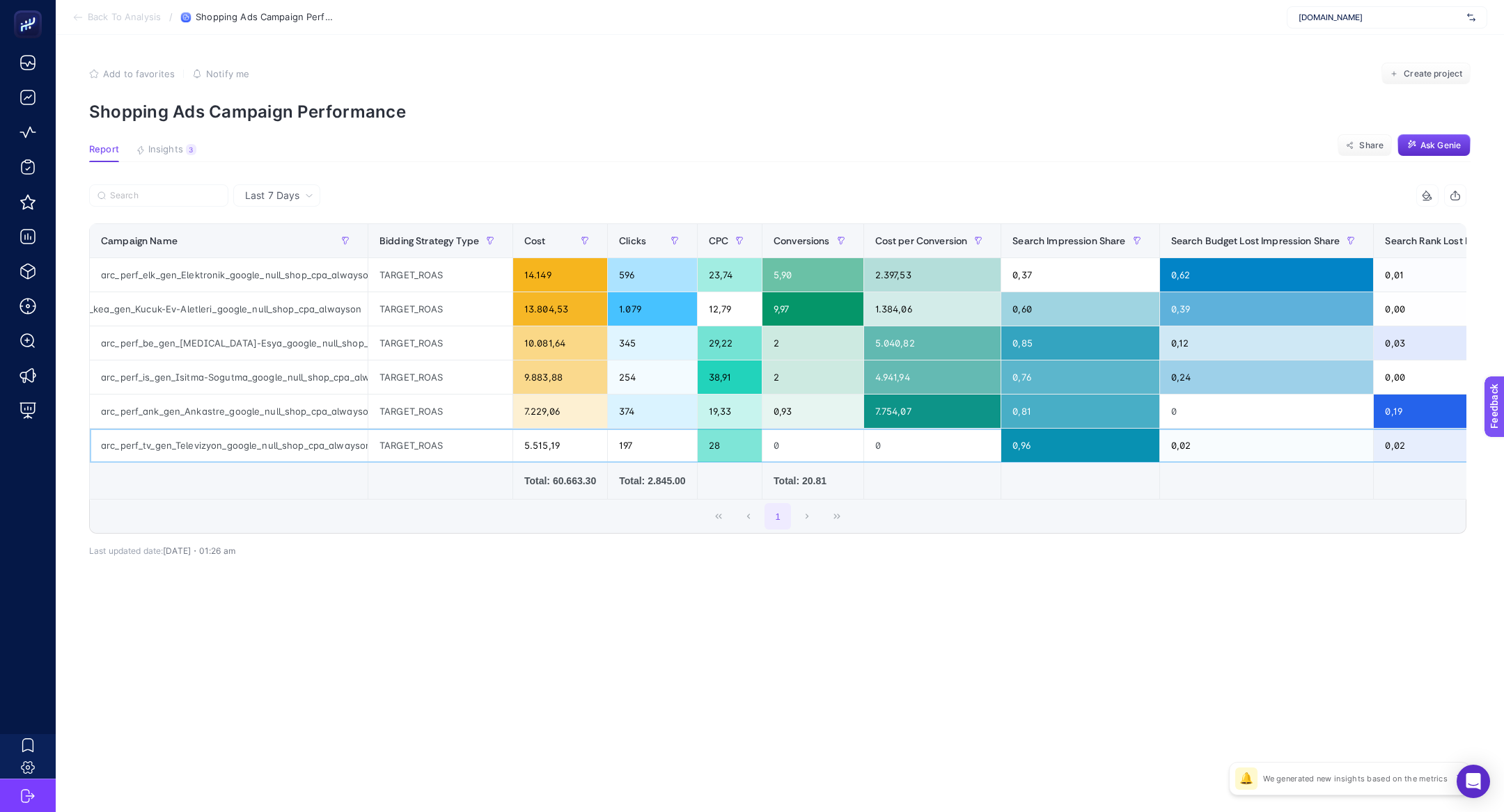
click at [235, 449] on div "arc_perf_tv_gen_Televizyon_google_null_shop_cpa_alwayson" at bounding box center [229, 445] width 278 height 34
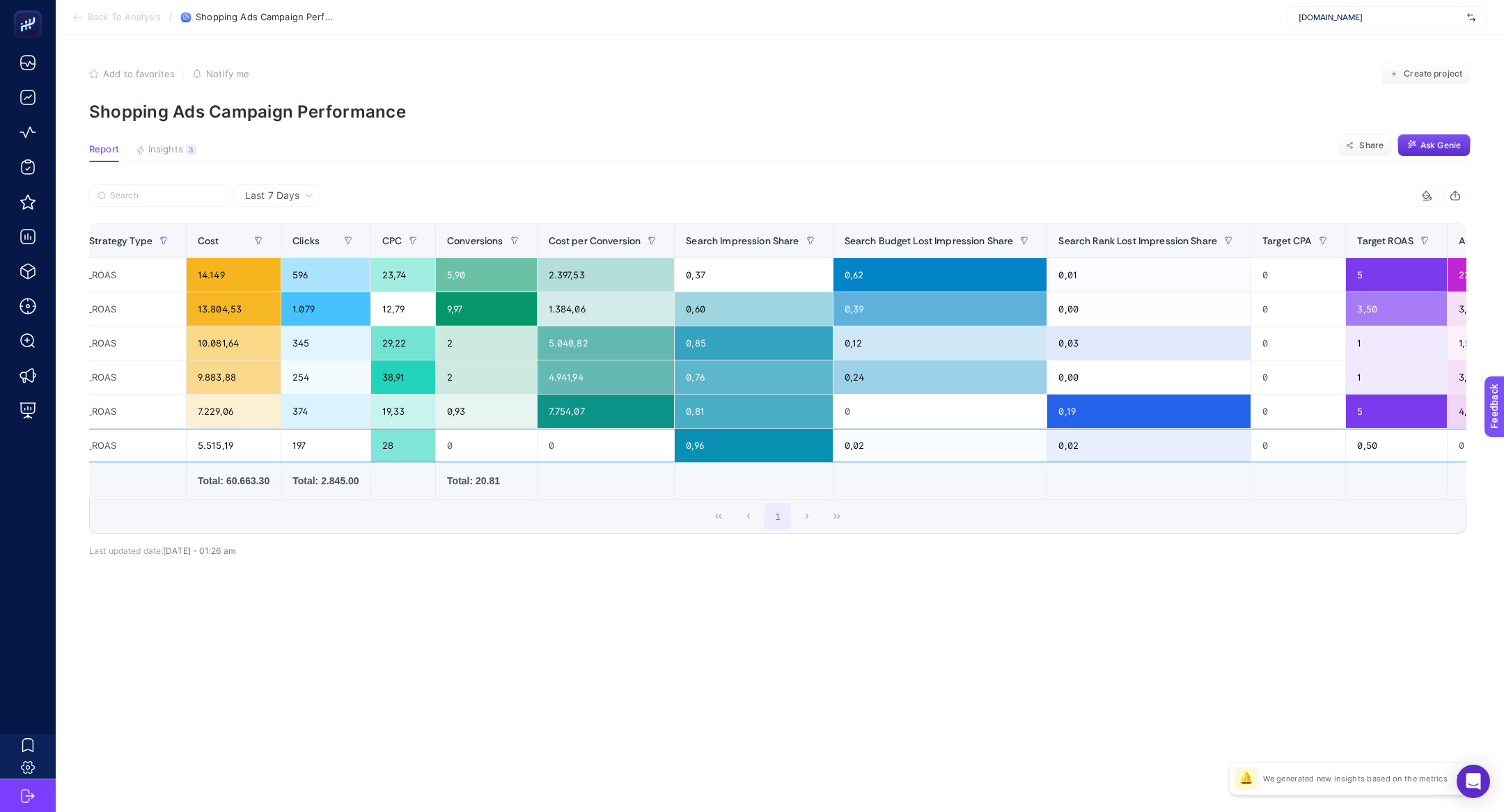
scroll to position [0, 484]
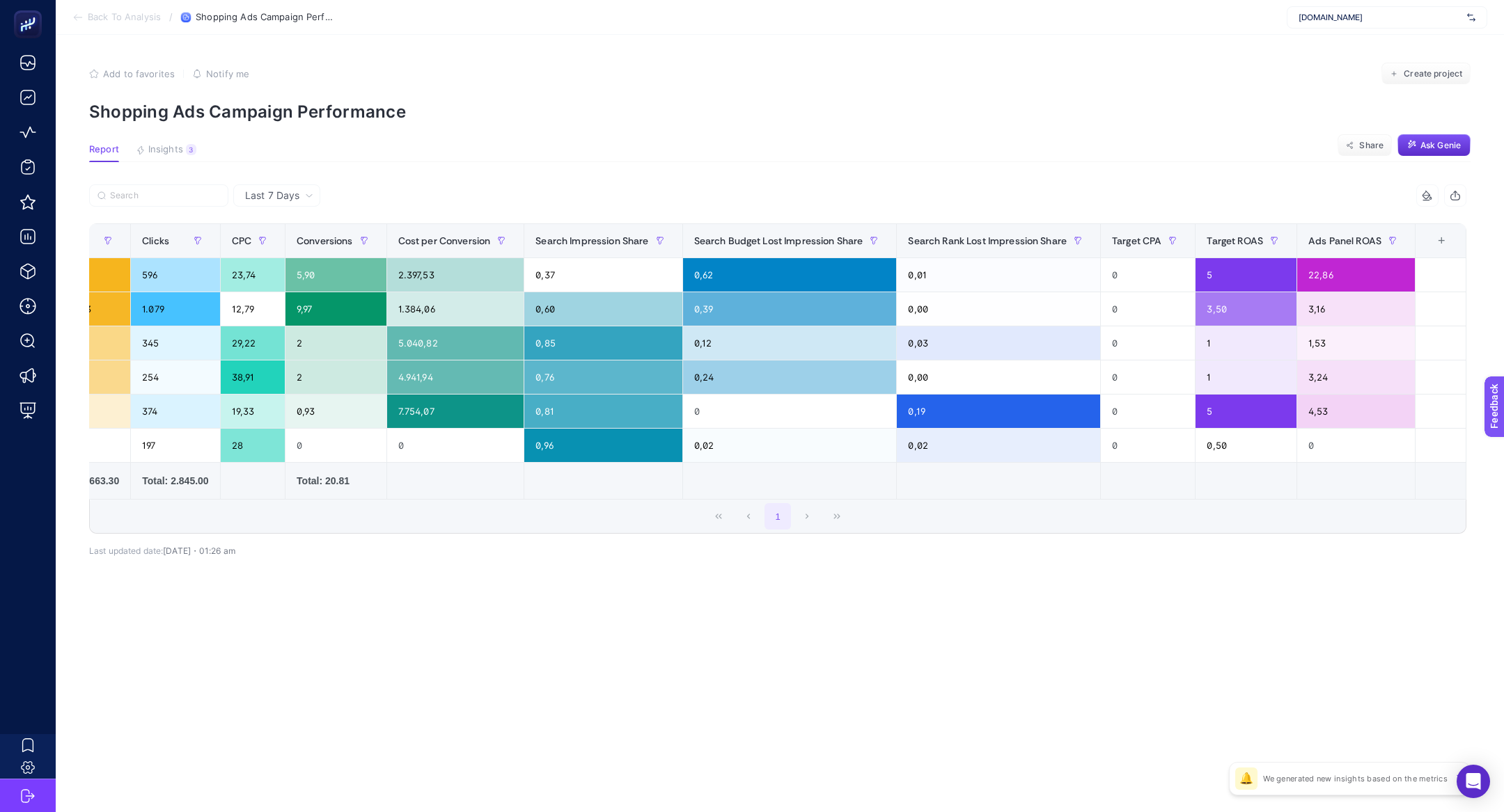
click at [286, 193] on span "Last 7 Days" at bounding box center [273, 195] width 54 height 14
click at [288, 248] on li "Last 30 Days" at bounding box center [276, 250] width 78 height 25
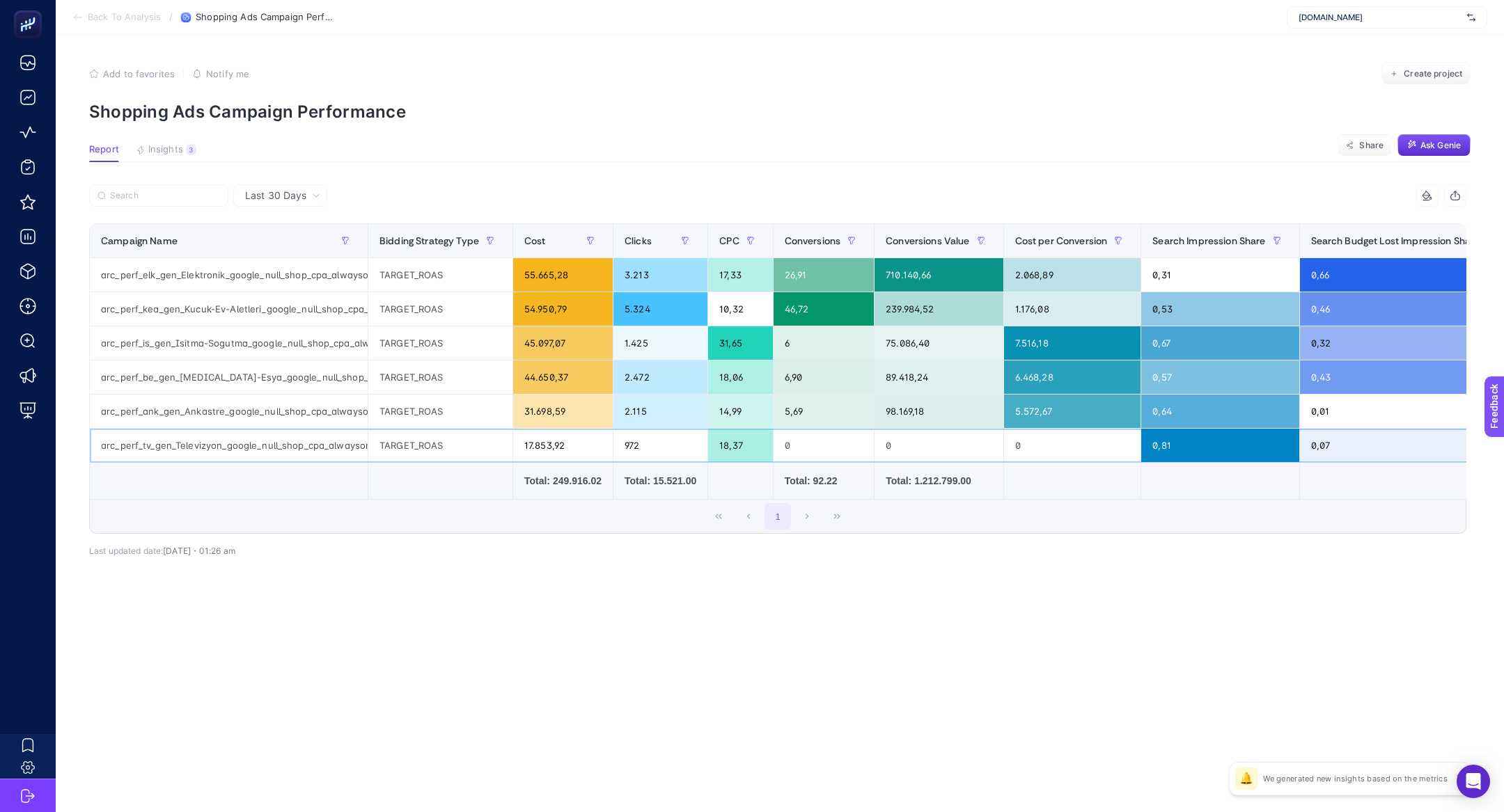
click at [412, 458] on div "TARGET_ROAS" at bounding box center [440, 445] width 144 height 34
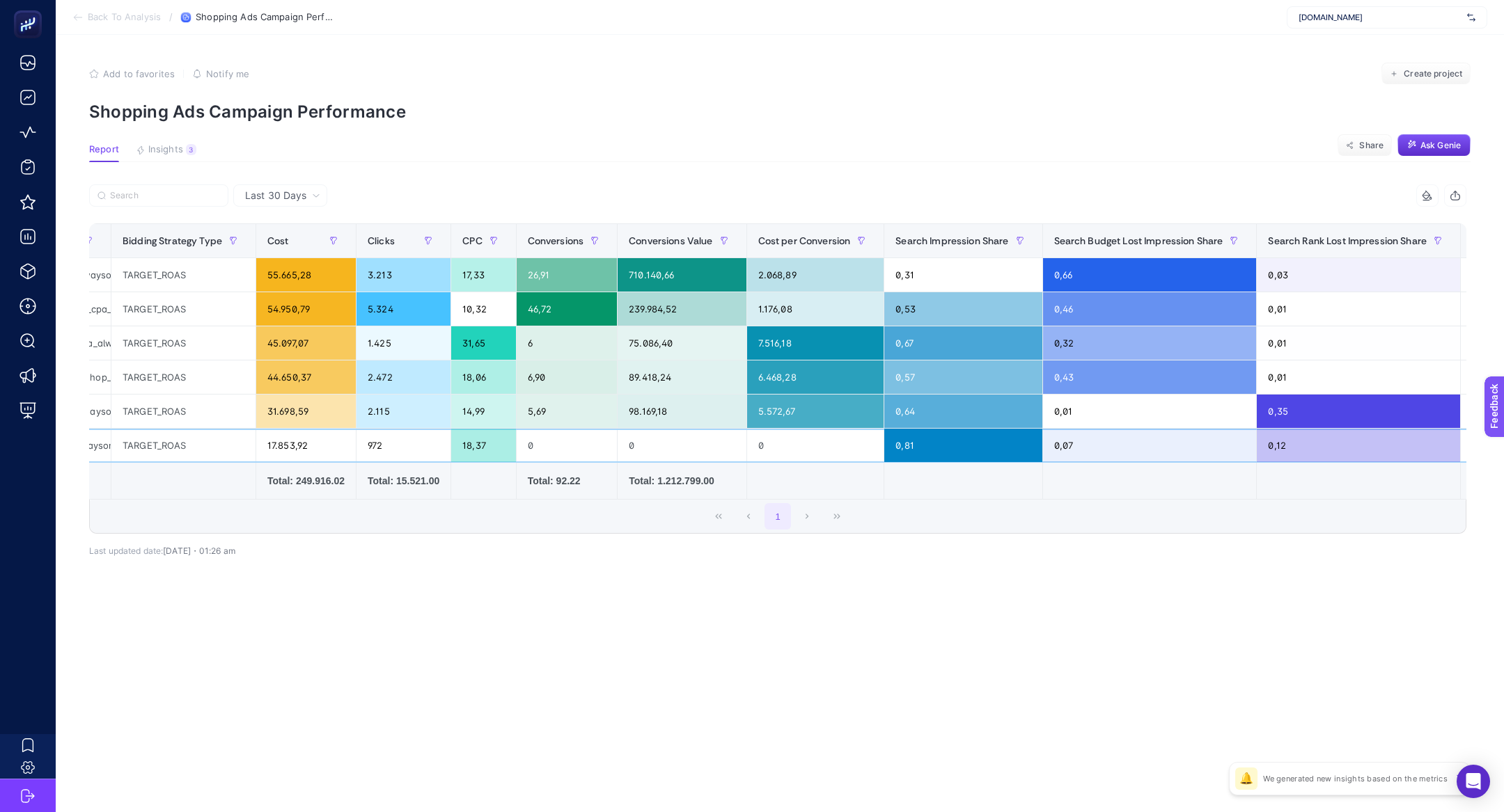
scroll to position [0, 26]
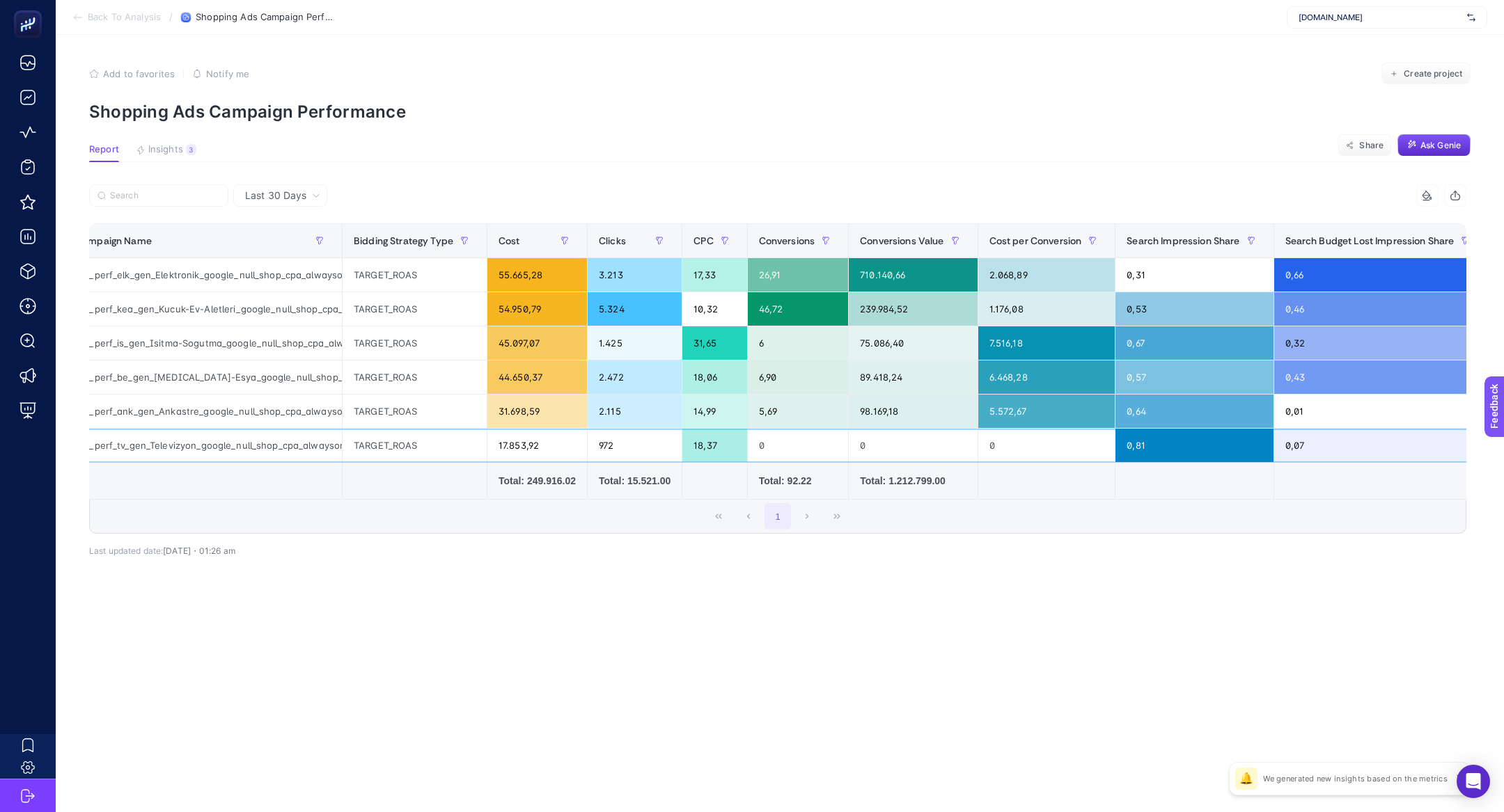
click at [269, 453] on div "arc_perf_tv_gen_Televizyon_google_null_shop_cpa_alwayson" at bounding box center [202, 445] width 278 height 34
copy tr "arc_perf_tv_gen_Televizyon_google_null_shop_cpa_alwayson"
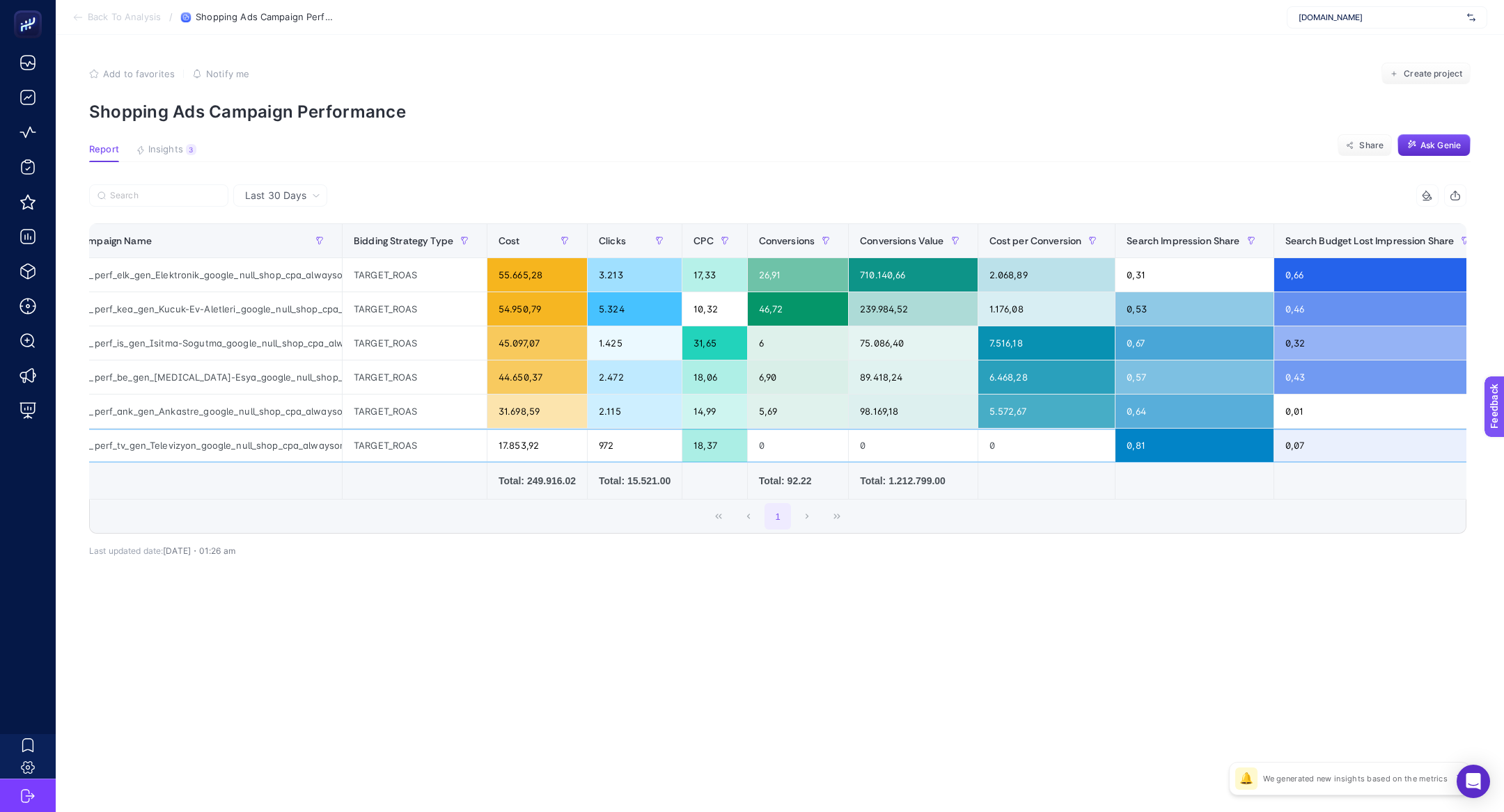
click at [508, 450] on div "17.853,92" at bounding box center [537, 445] width 100 height 34
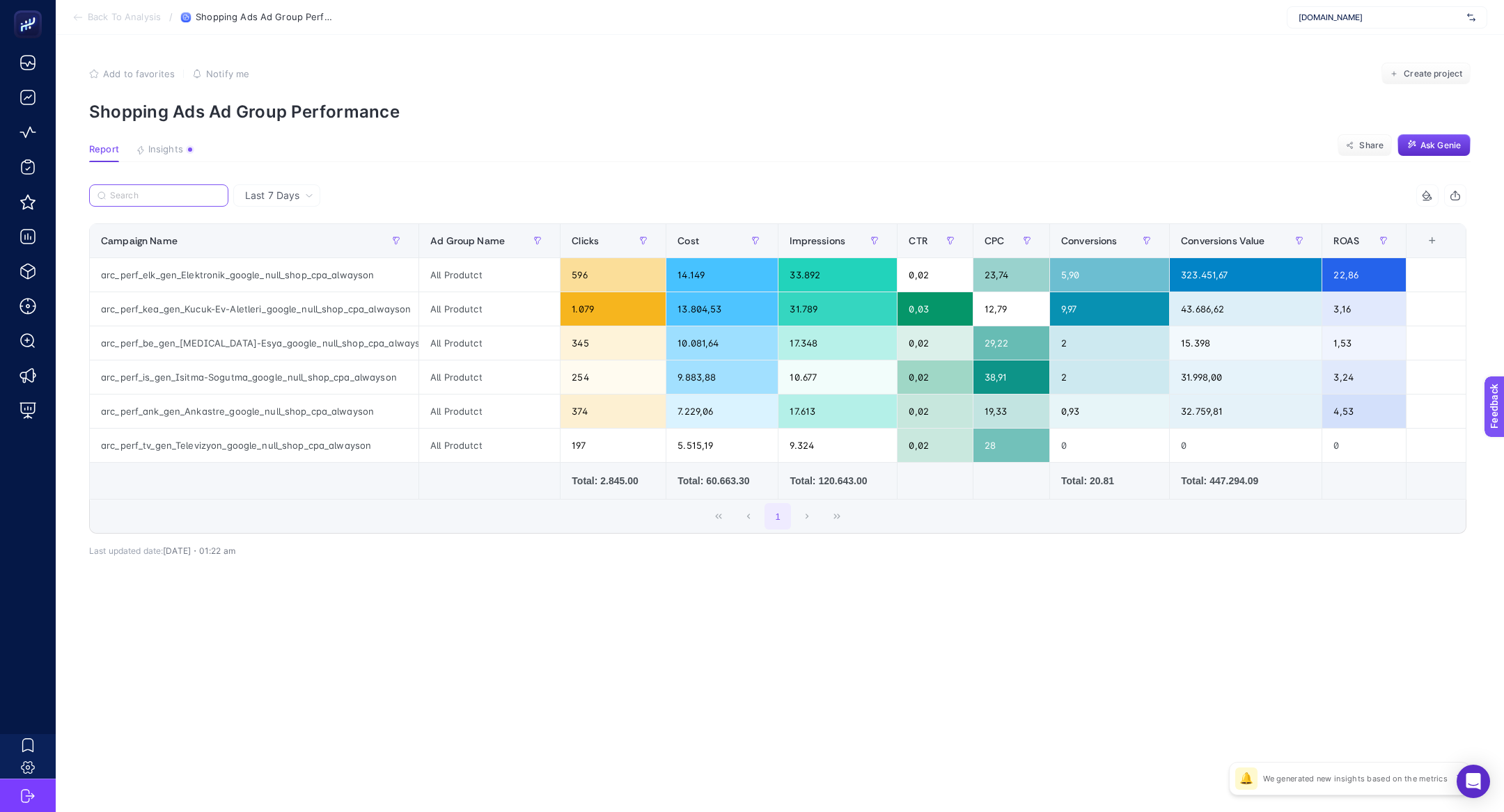
click at [128, 198] on input "Search" at bounding box center [165, 195] width 110 height 10
paste input "arc_perf_is_gen_Isitma-Sogutma_google_null_shop_cpa_alwayson"
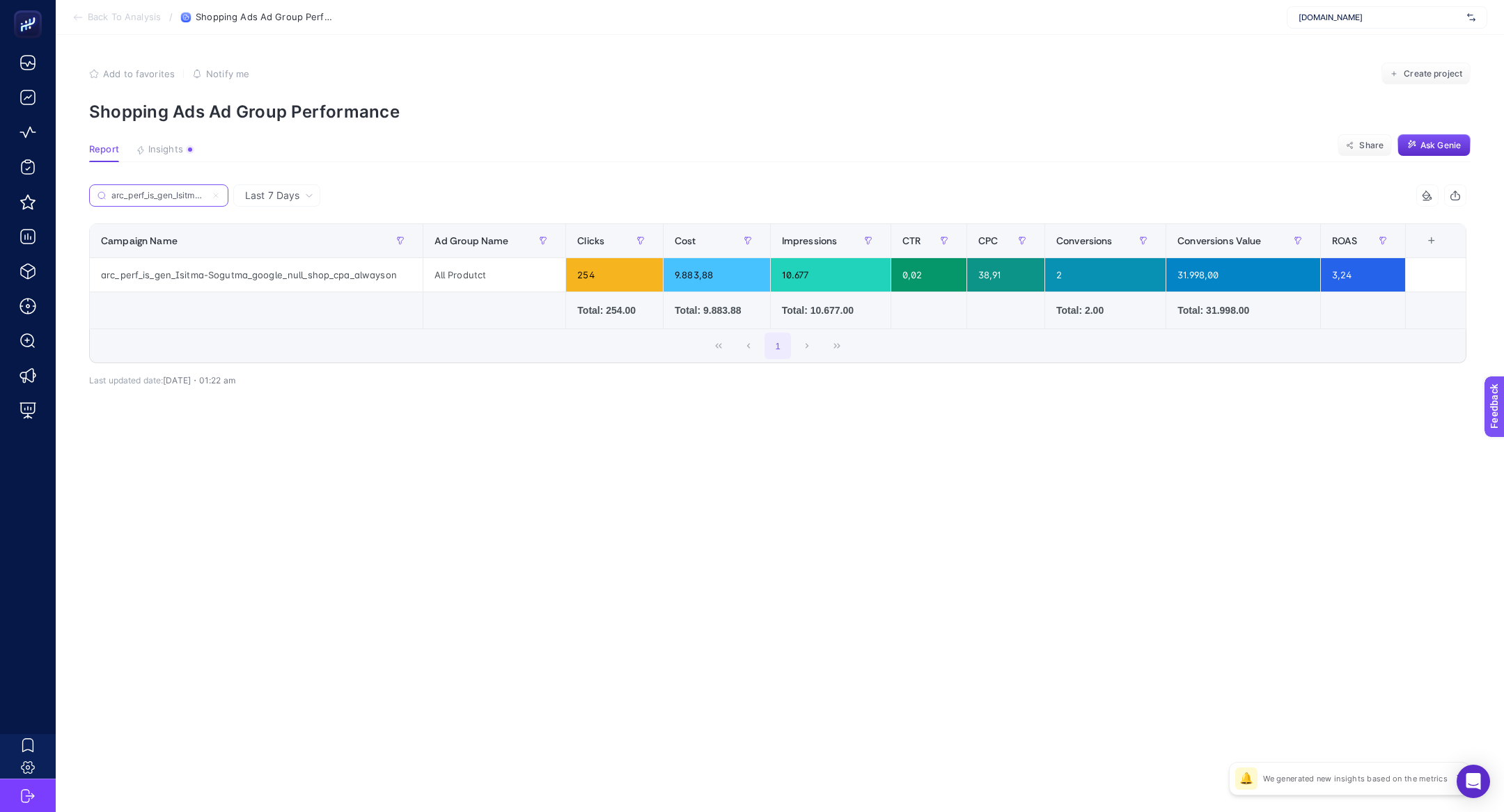
scroll to position [0, 169]
type input "arc_perf_is_gen_Isitma-Sogutma_google_null_shop_cpa_alwayson"
click at [216, 270] on div "arc_perf_is_gen_Isitma-Sogutma_google_null_shop_cpa_alwayson" at bounding box center [256, 275] width 333 height 34
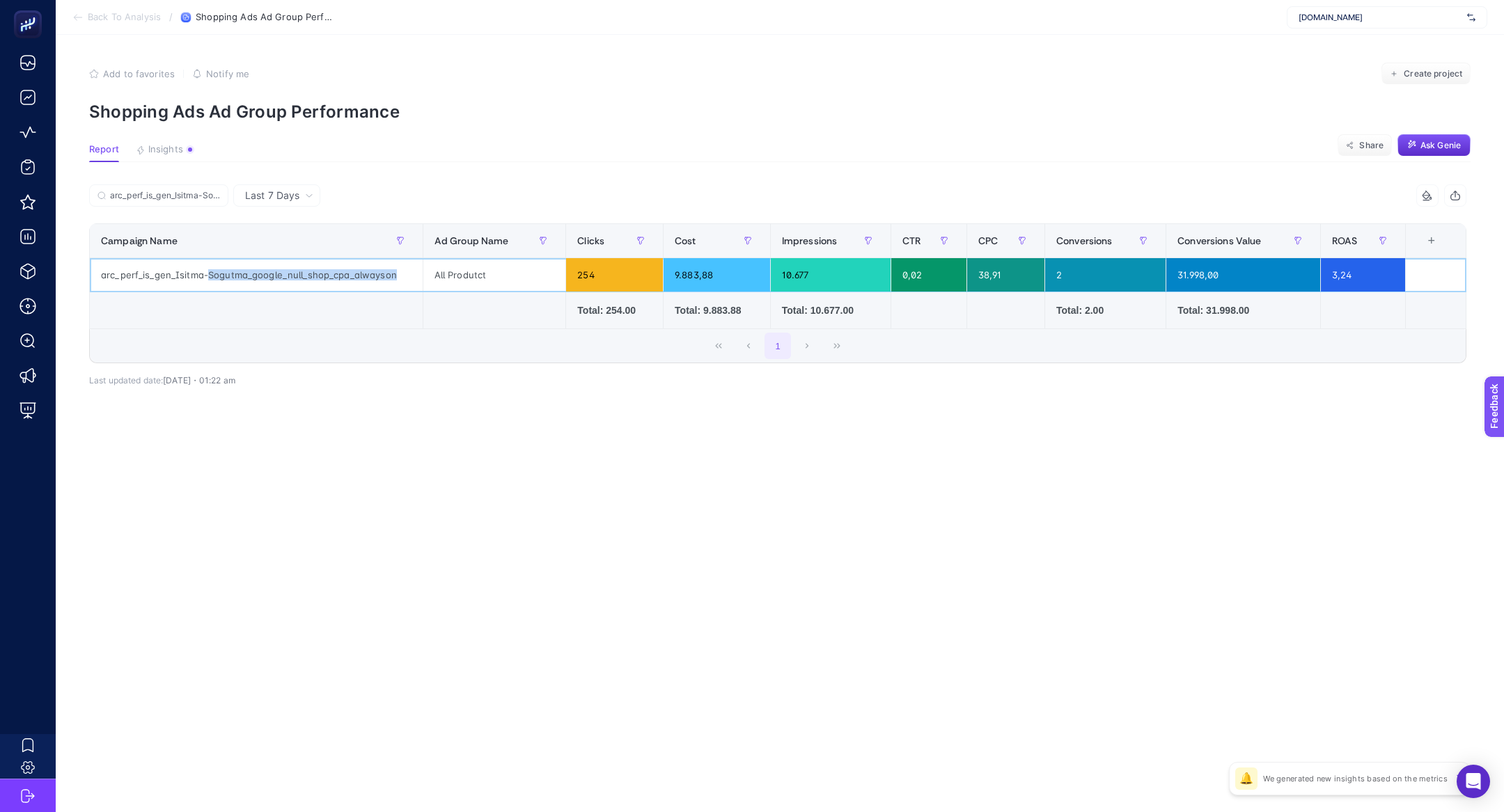
click at [216, 270] on div "arc_perf_is_gen_Isitma-Sogutma_google_null_shop_cpa_alwayson" at bounding box center [256, 275] width 333 height 34
click at [147, 279] on div "arc_perf_is_gen_Isitma-Sogutma_google_null_shop_cpa_alwayson" at bounding box center [256, 275] width 333 height 34
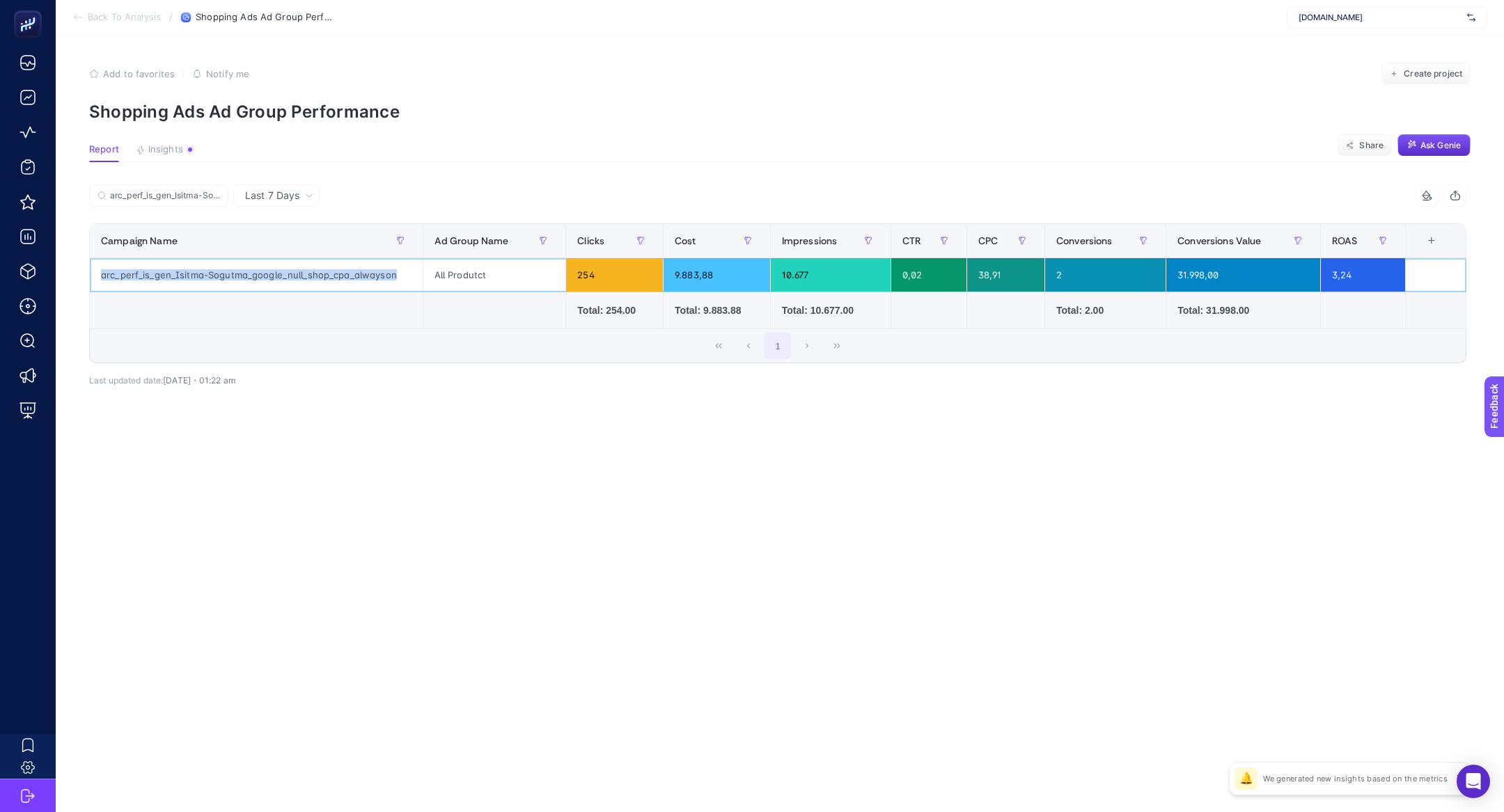
click at [147, 279] on div "arc_perf_is_gen_Isitma-Sogutma_google_null_shop_cpa_alwayson" at bounding box center [256, 275] width 333 height 34
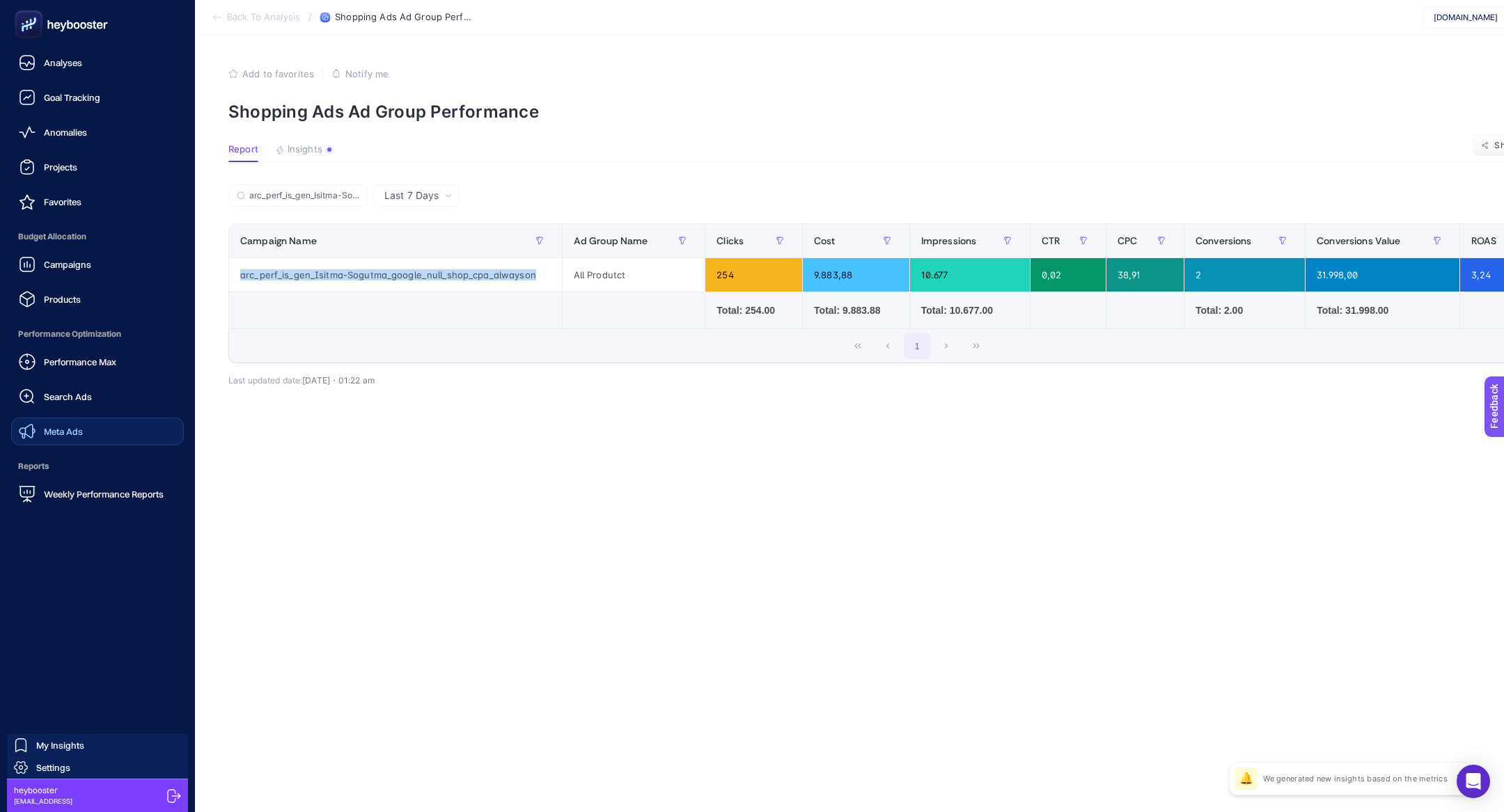
click at [75, 425] on div "Meta Ads" at bounding box center [51, 431] width 64 height 17
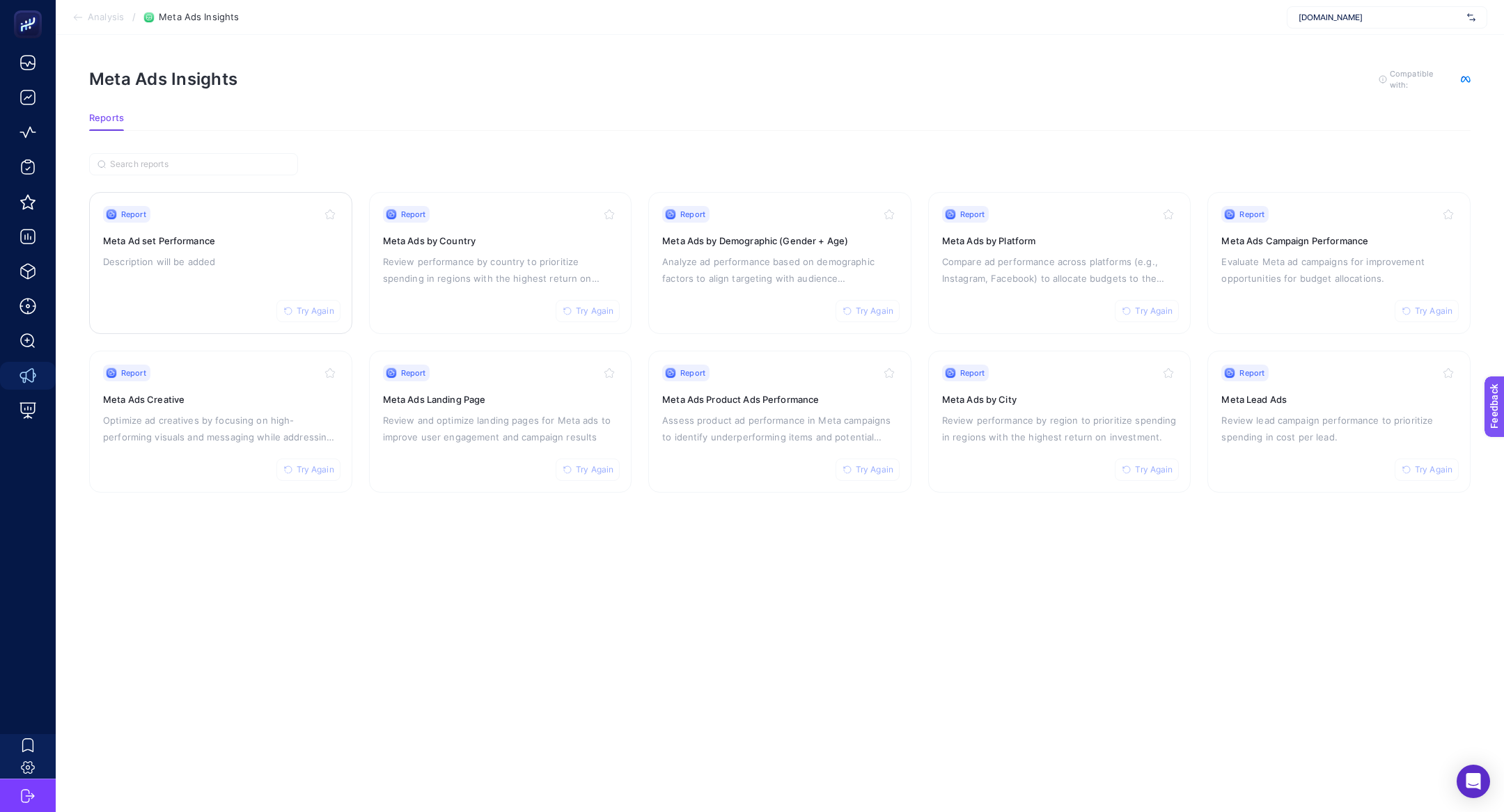
click at [156, 277] on div "Report Try Again Meta Ad set Performance Description will be added" at bounding box center [221, 263] width 235 height 114
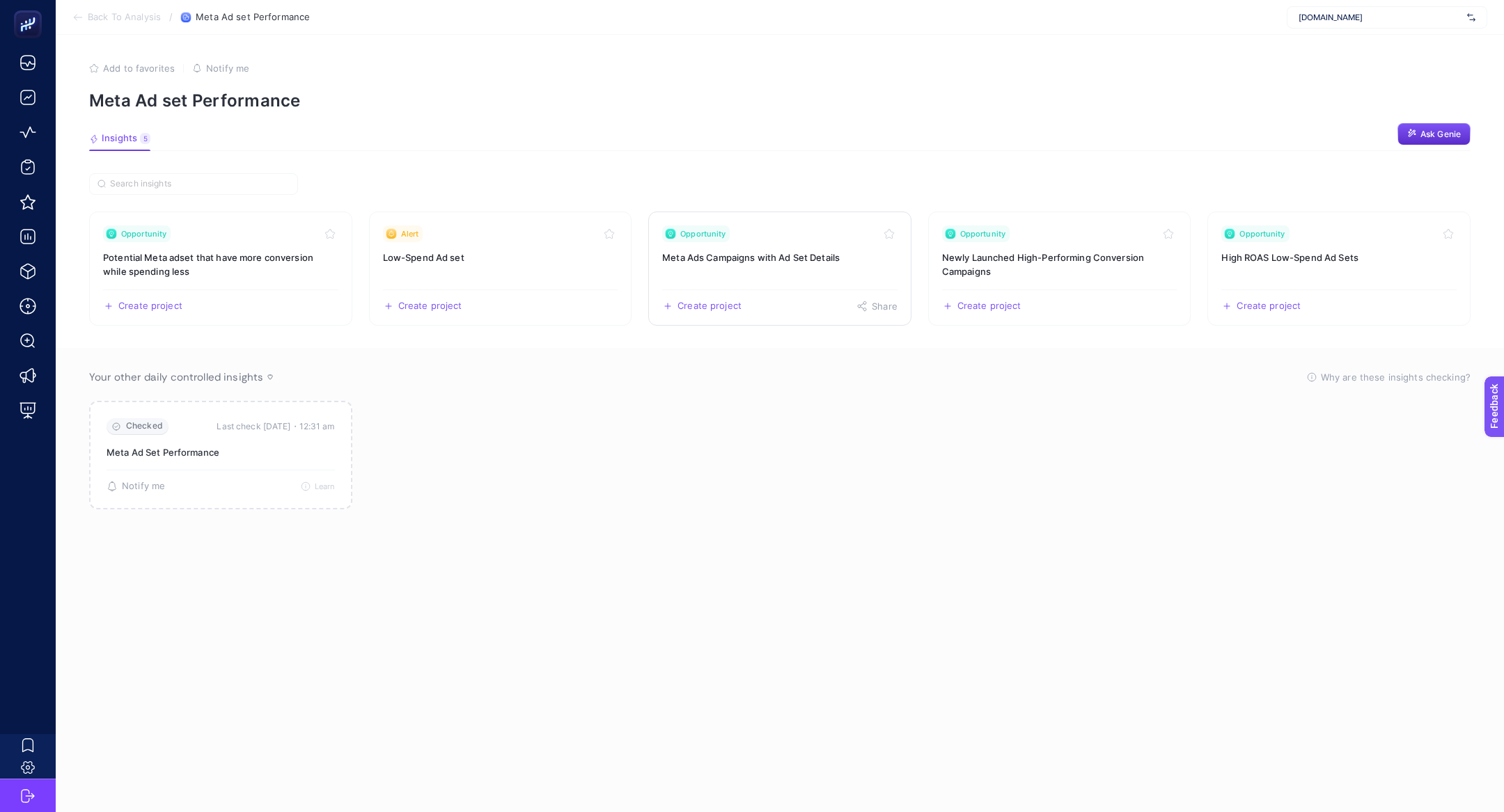
click at [788, 252] on h3 "Meta Ads Campaigns with Ad Set Details" at bounding box center [779, 257] width 235 height 14
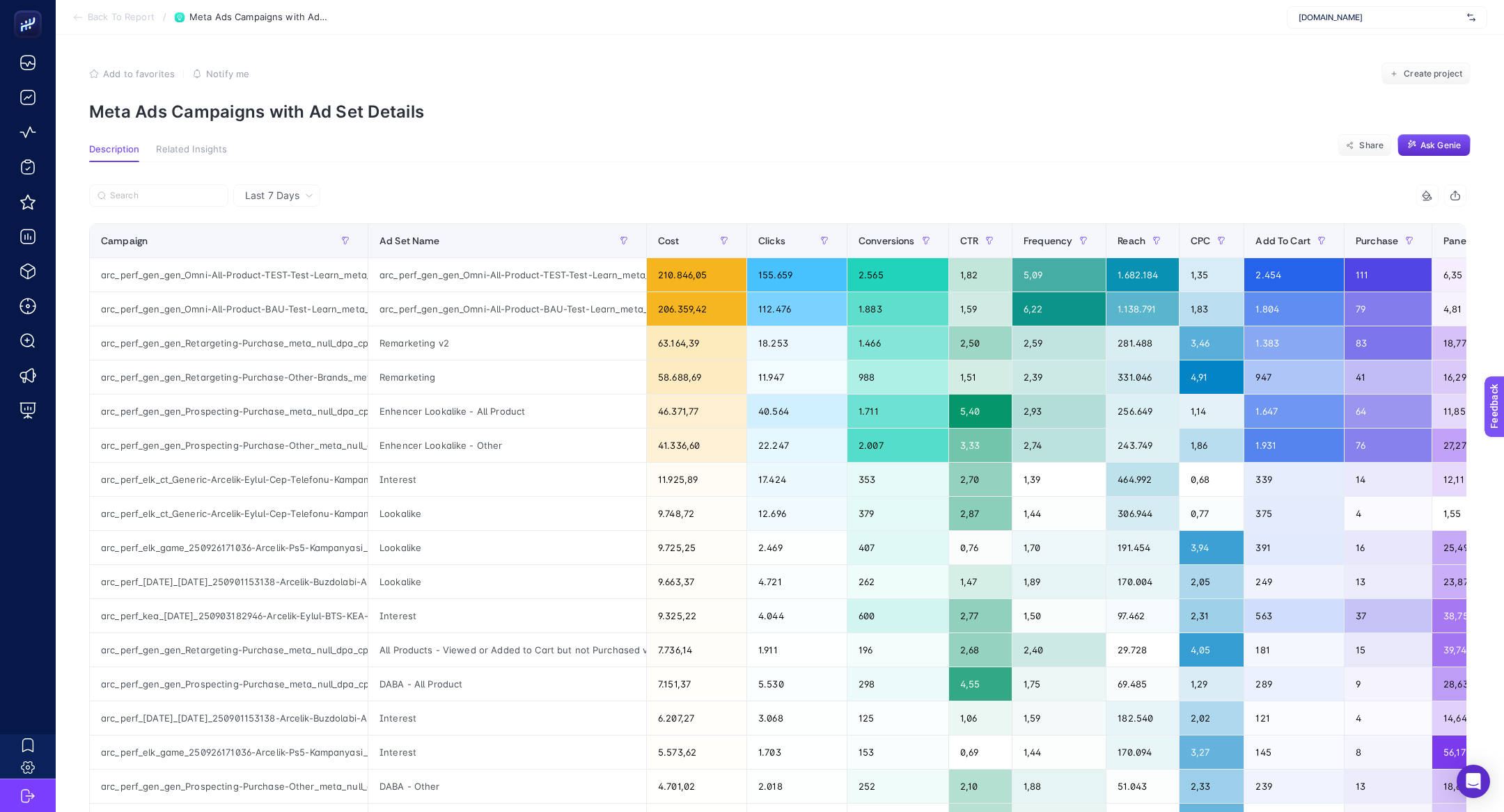
scroll to position [0, 444]
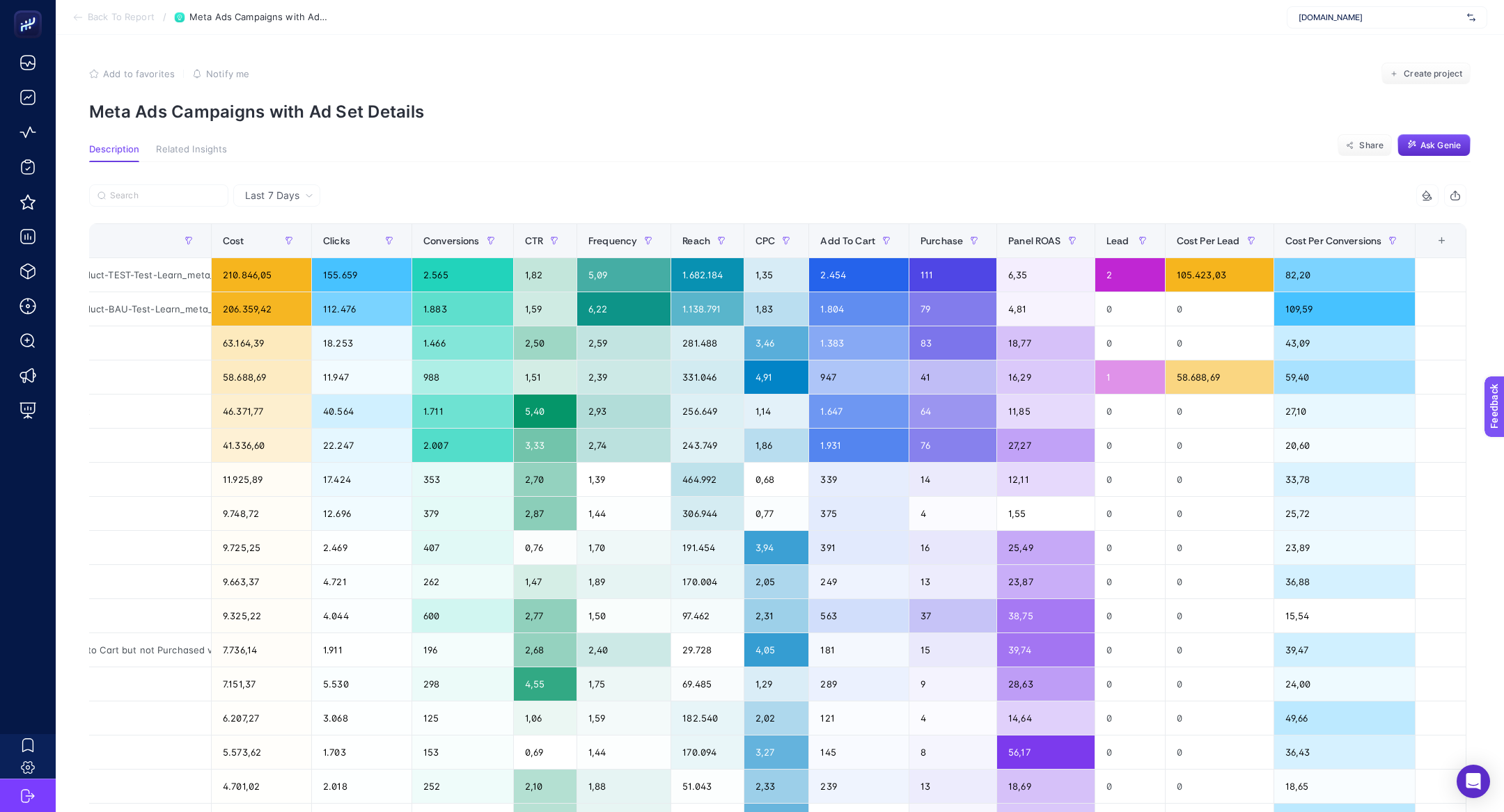
click at [1443, 237] on div "+" at bounding box center [1442, 240] width 26 height 11
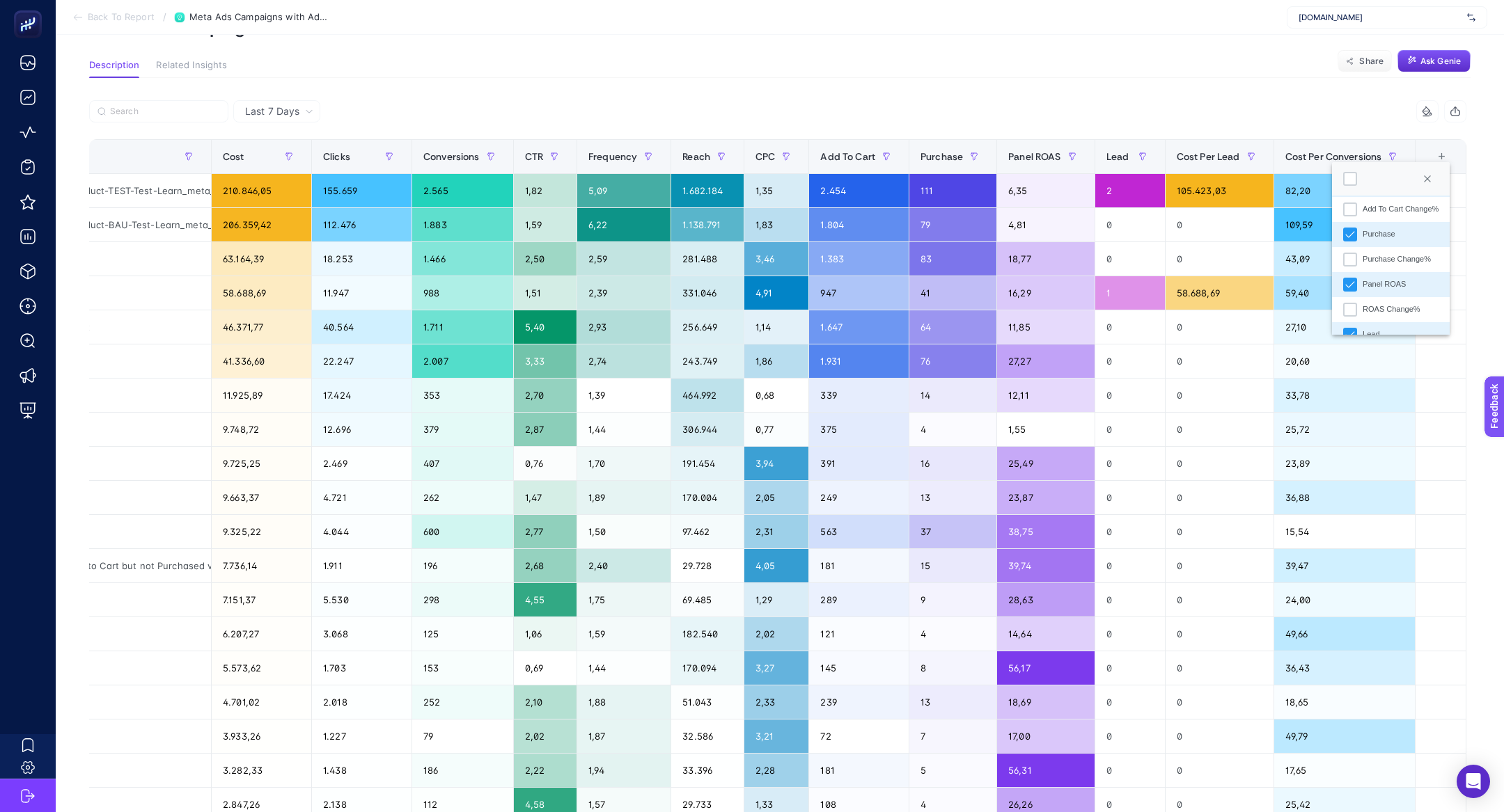
scroll to position [332, 0]
click at [1164, 62] on section "Description Related Insights Share Ask Genie" at bounding box center [780, 69] width 1382 height 18
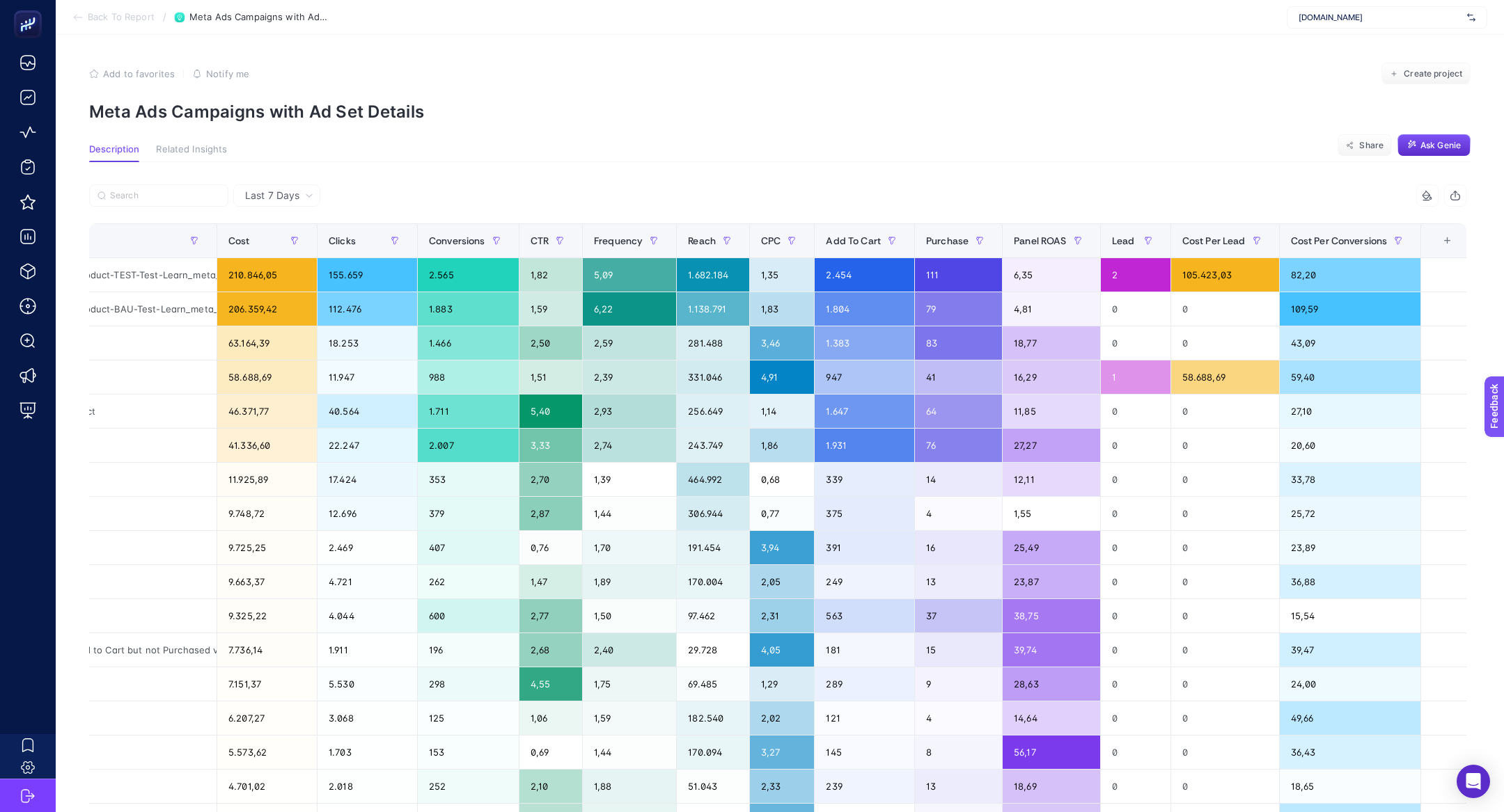
scroll to position [0, 0]
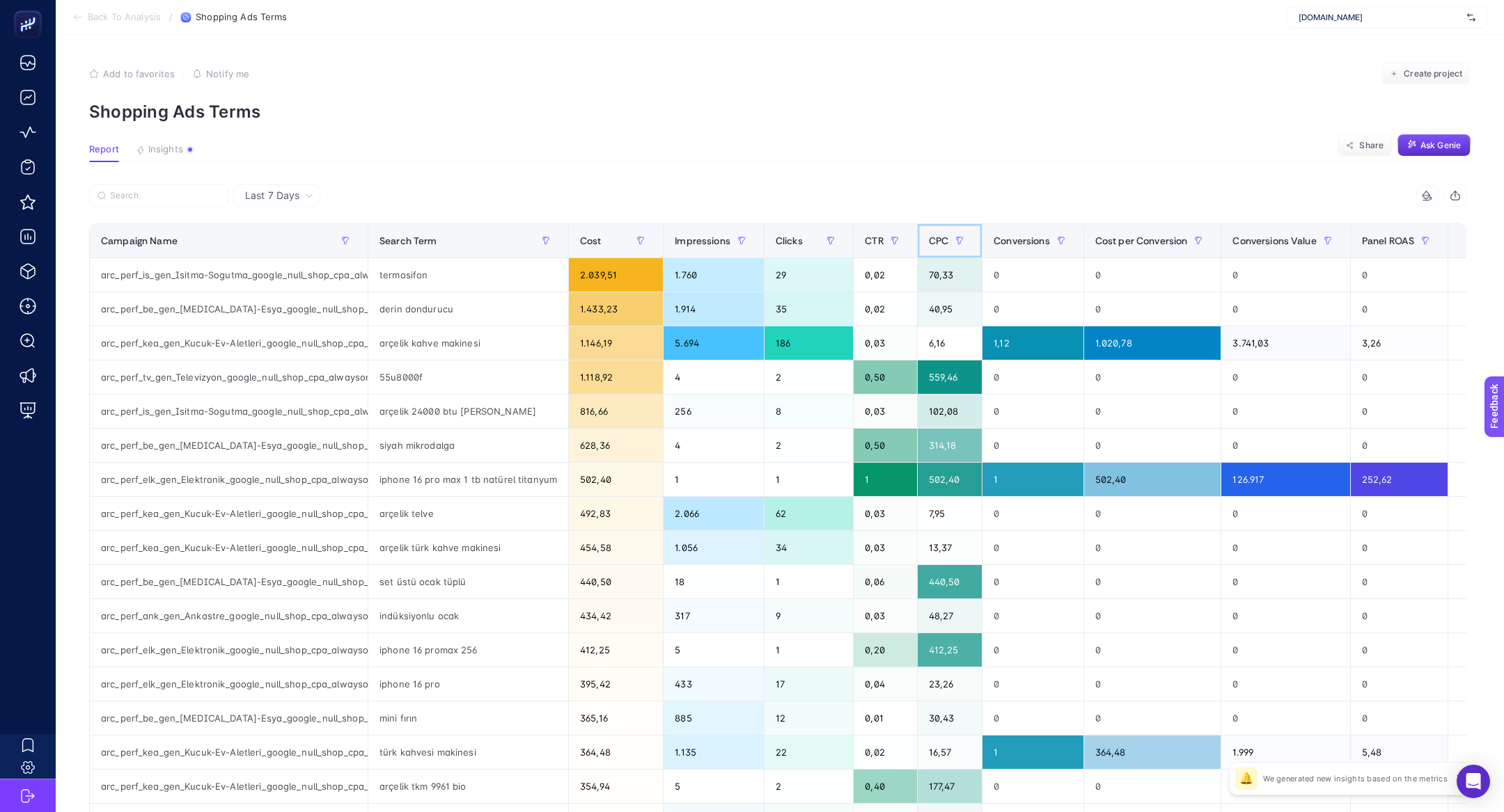
click at [938, 247] on div "CPC" at bounding box center [949, 241] width 42 height 22
click at [853, 246] on span at bounding box center [851, 241] width 6 height 34
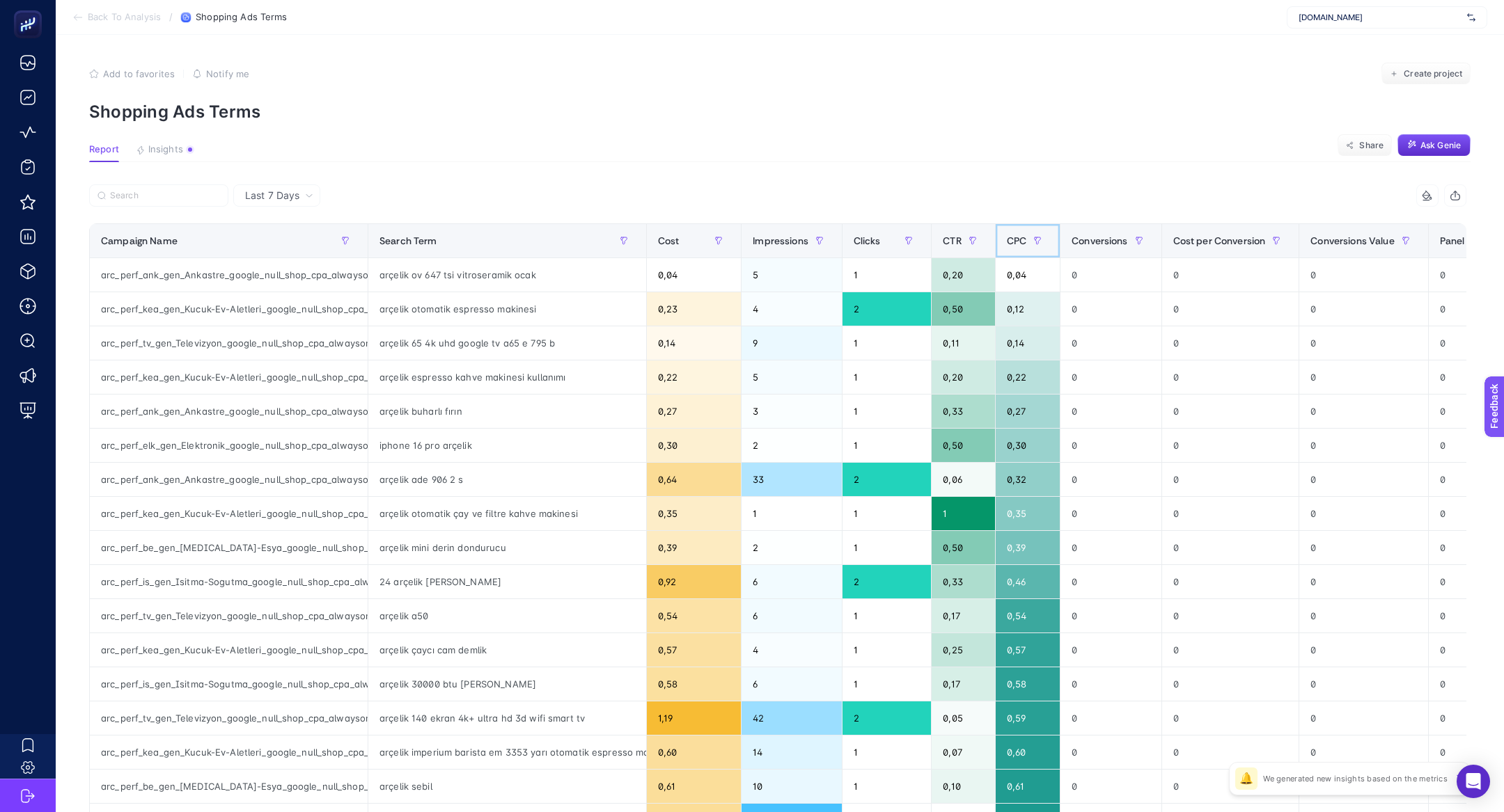
click at [1026, 247] on div "CPC" at bounding box center [1027, 241] width 42 height 22
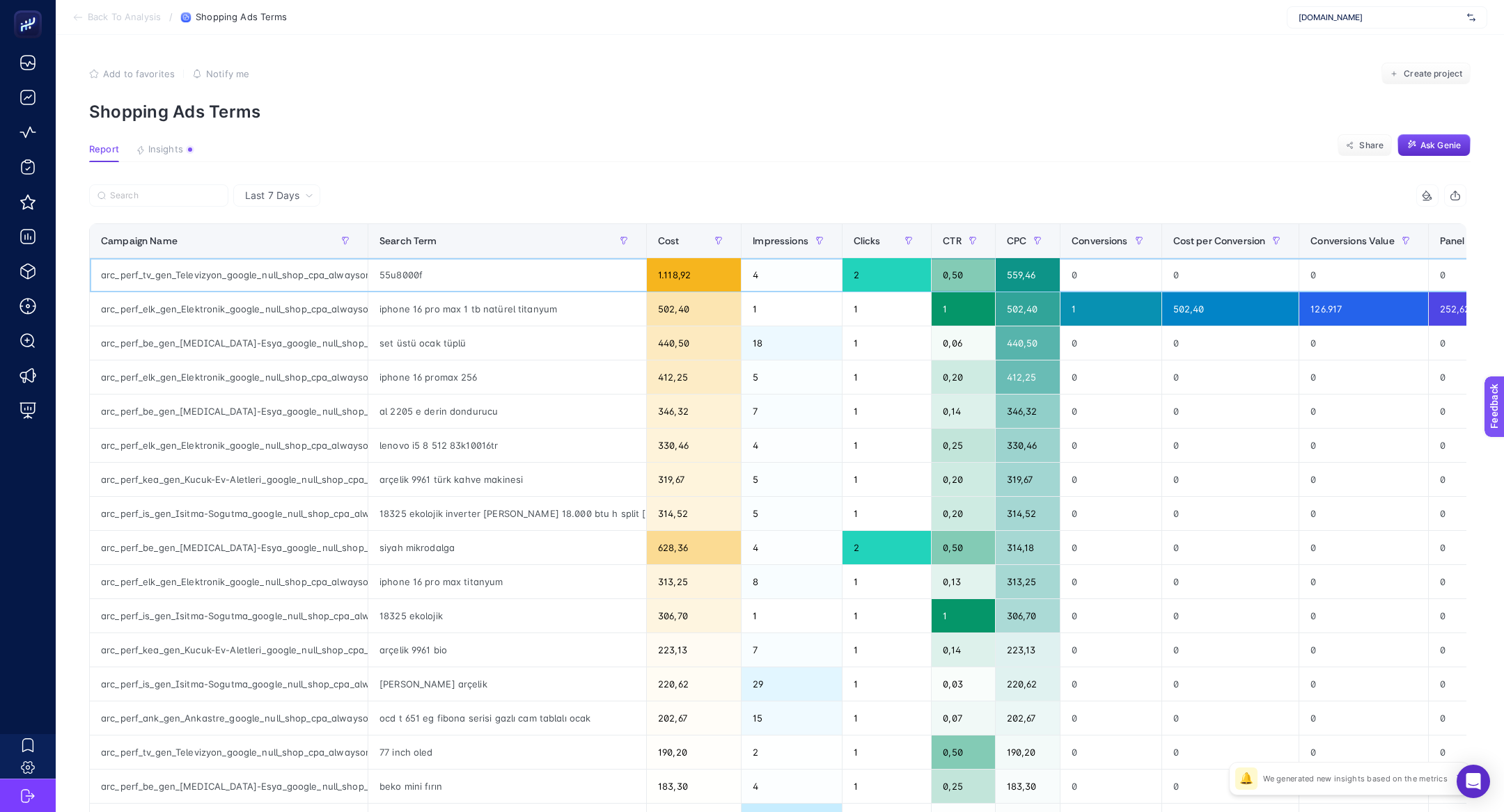
click at [401, 280] on div "55u8000f" at bounding box center [507, 275] width 278 height 34
click at [418, 304] on div "iphone 16 pro max 1 tb natürel titanyum" at bounding box center [507, 309] width 278 height 34
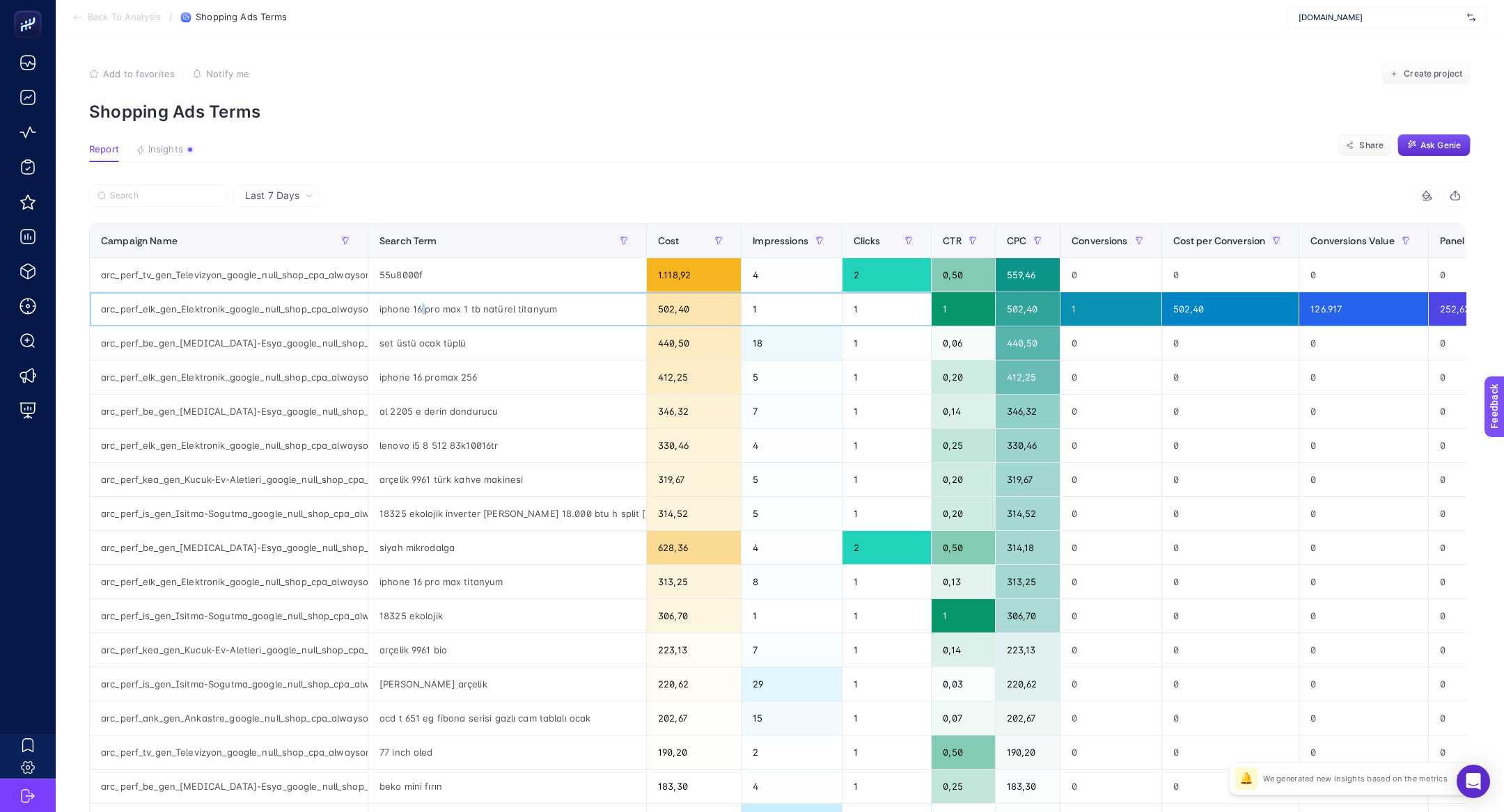
click at [418, 304] on div "iphone 16 pro max 1 tb natürel titanyum" at bounding box center [507, 309] width 278 height 34
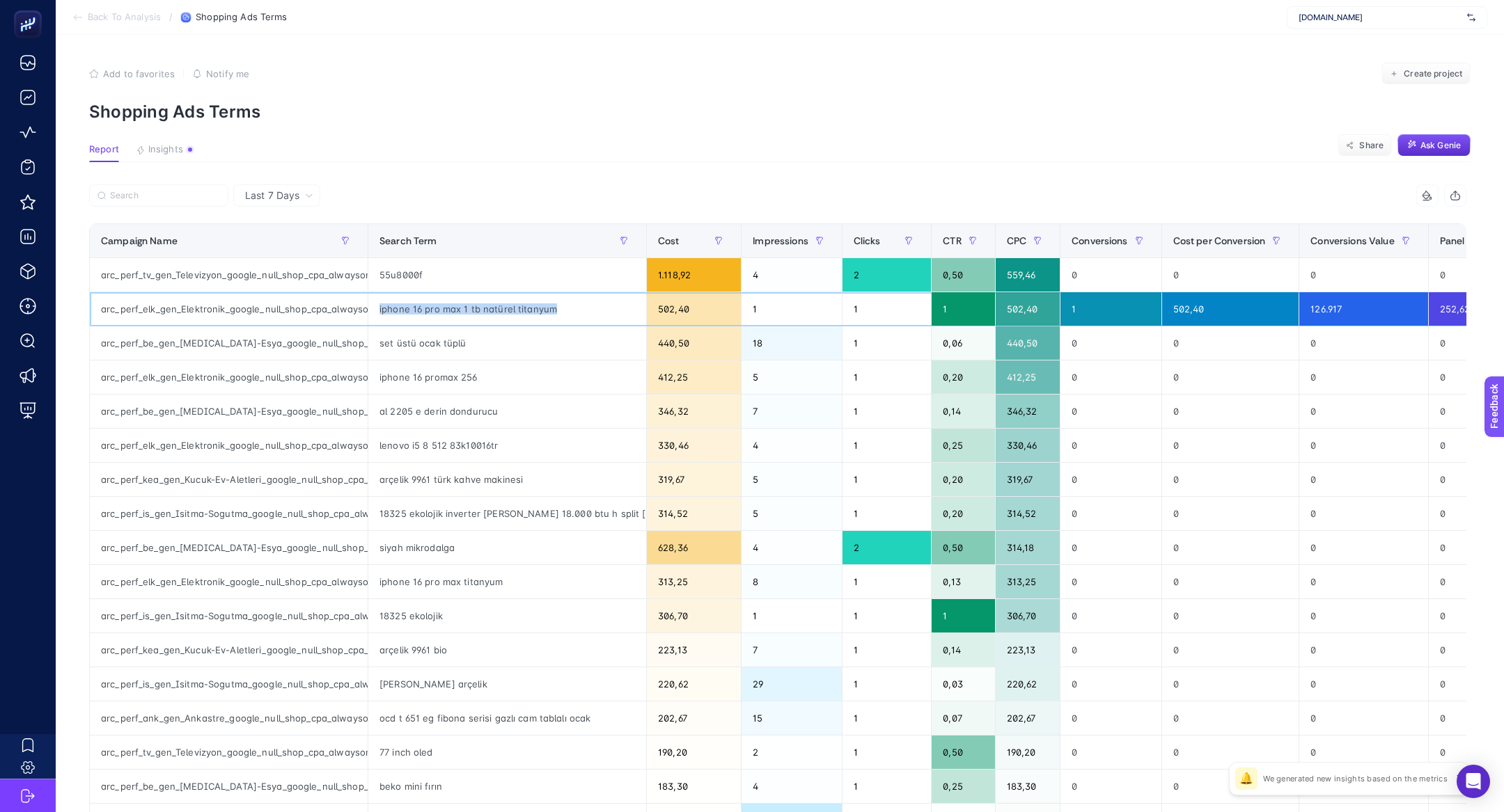
click at [418, 304] on div "iphone 16 pro max 1 tb natürel titanyum" at bounding box center [507, 309] width 278 height 34
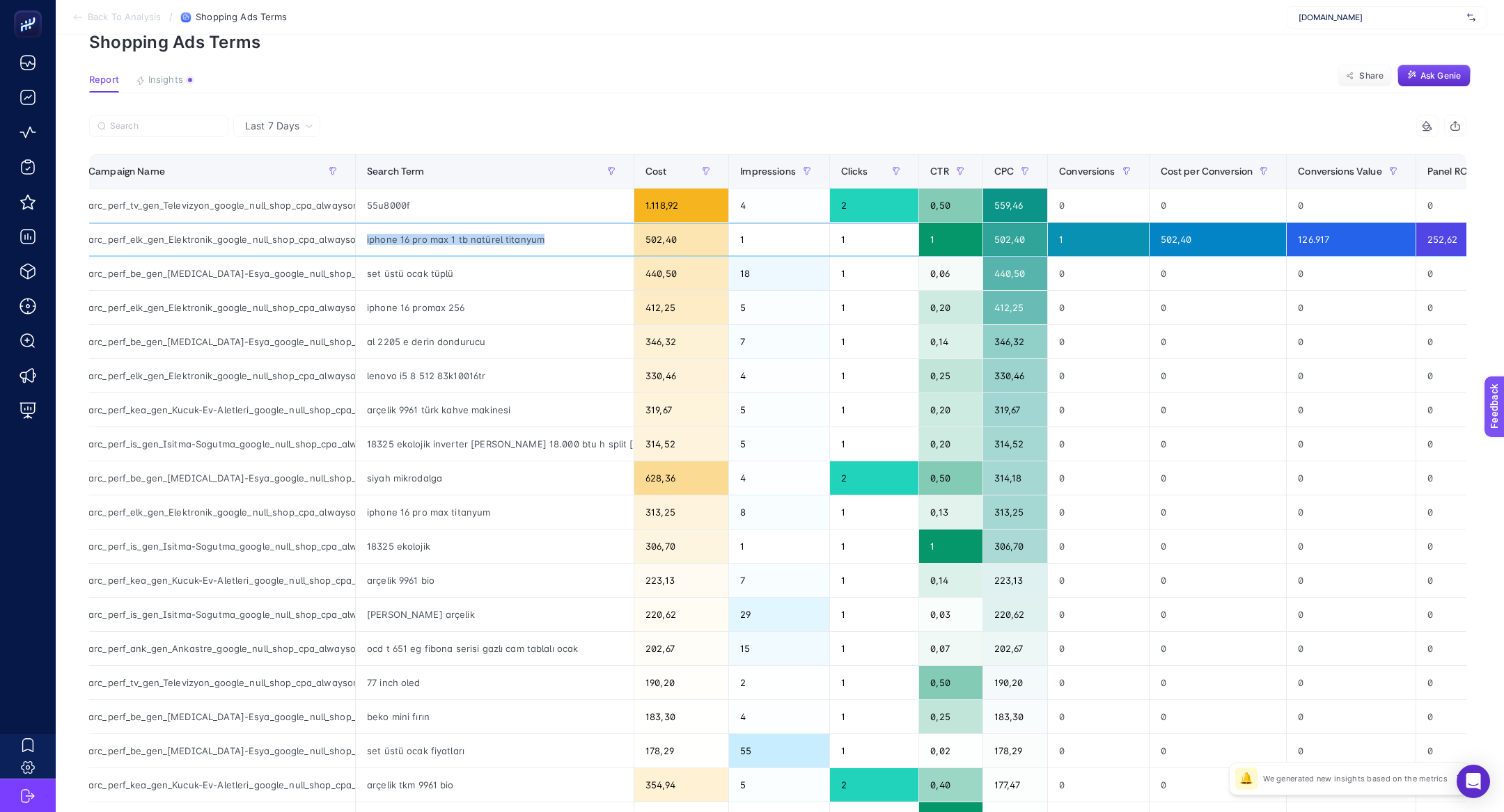
scroll to position [71, 0]
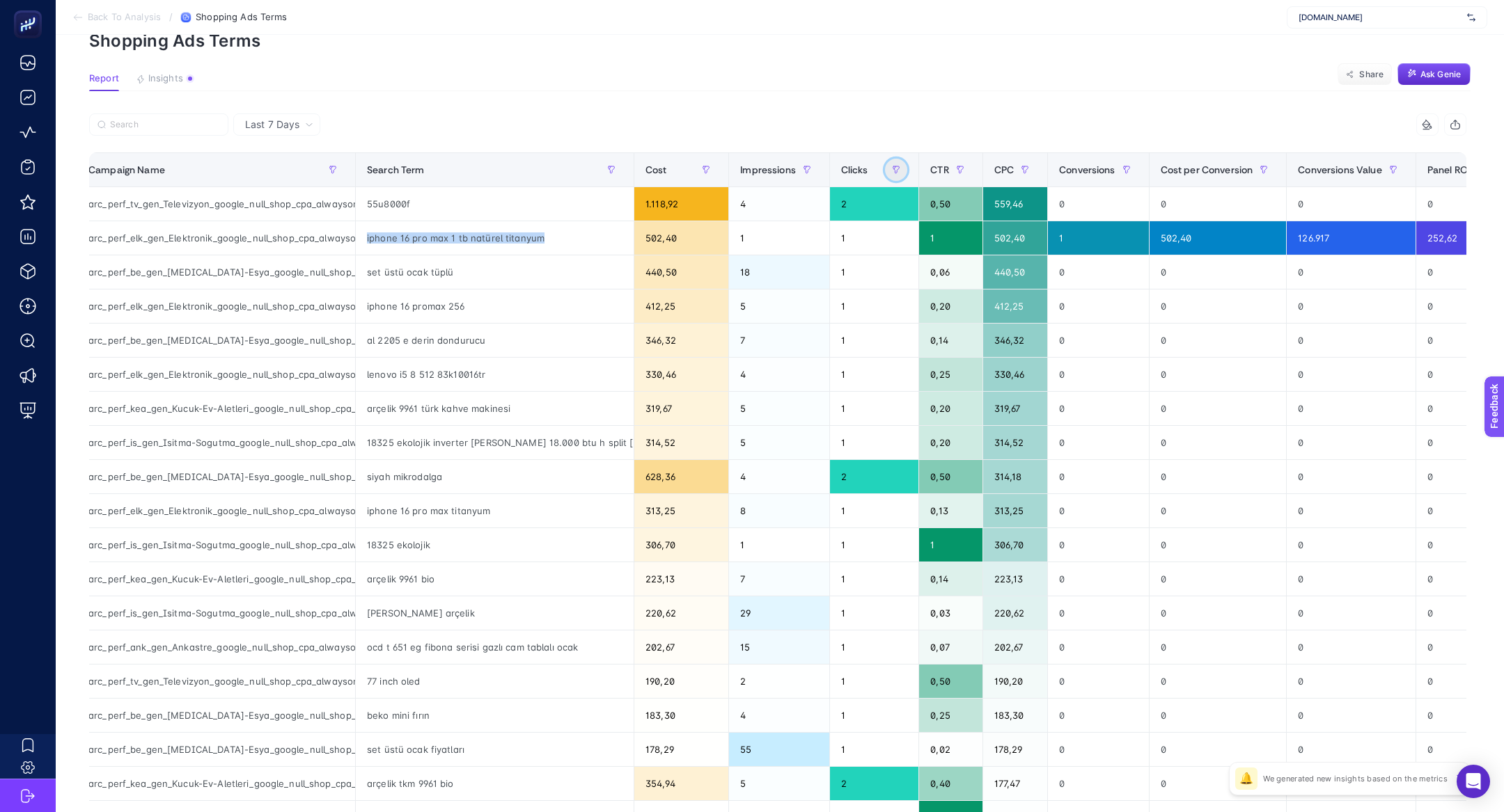
click at [885, 176] on button "button" at bounding box center [896, 170] width 22 height 22
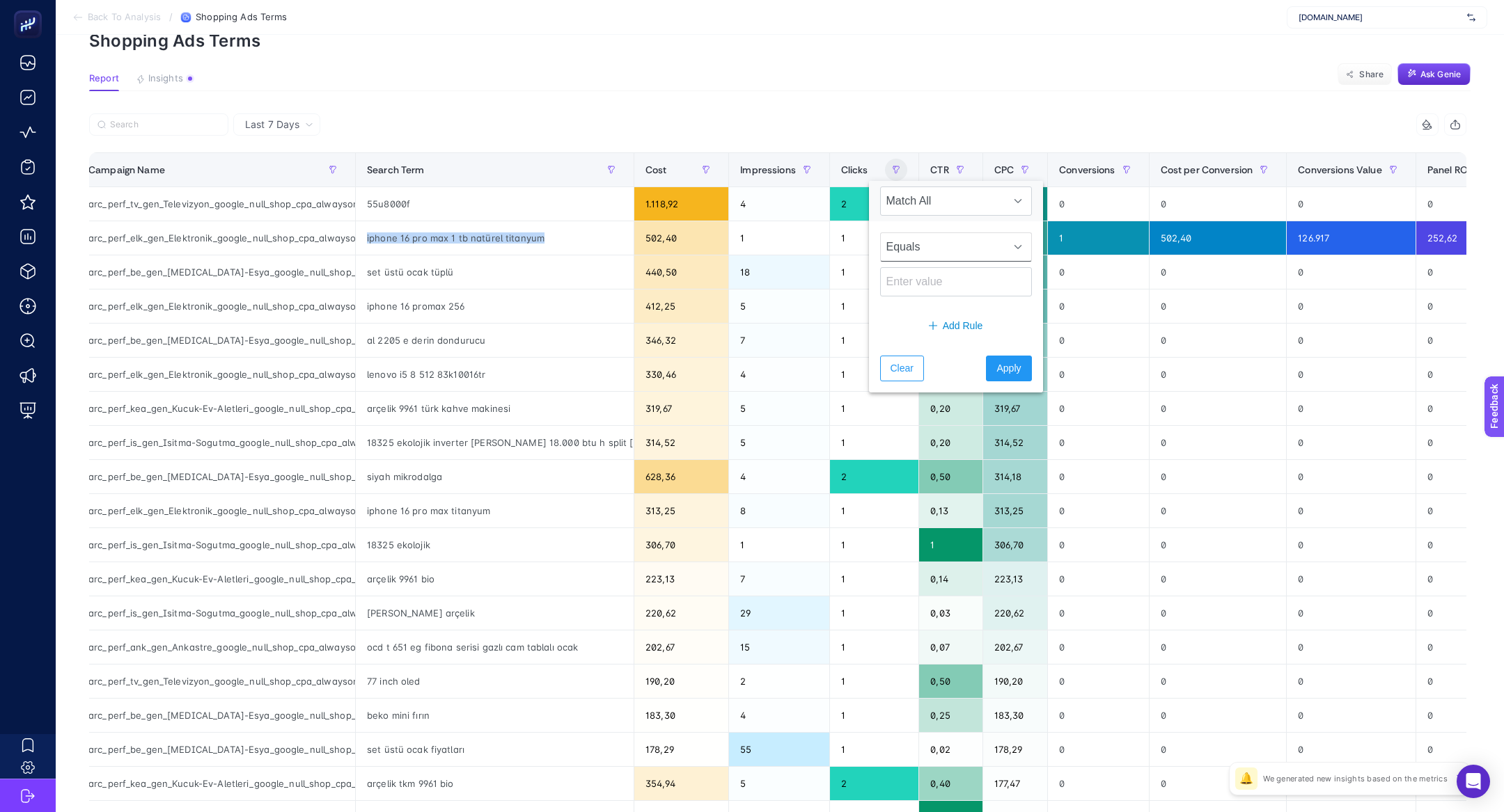
click at [943, 246] on span "Equals" at bounding box center [942, 247] width 124 height 28
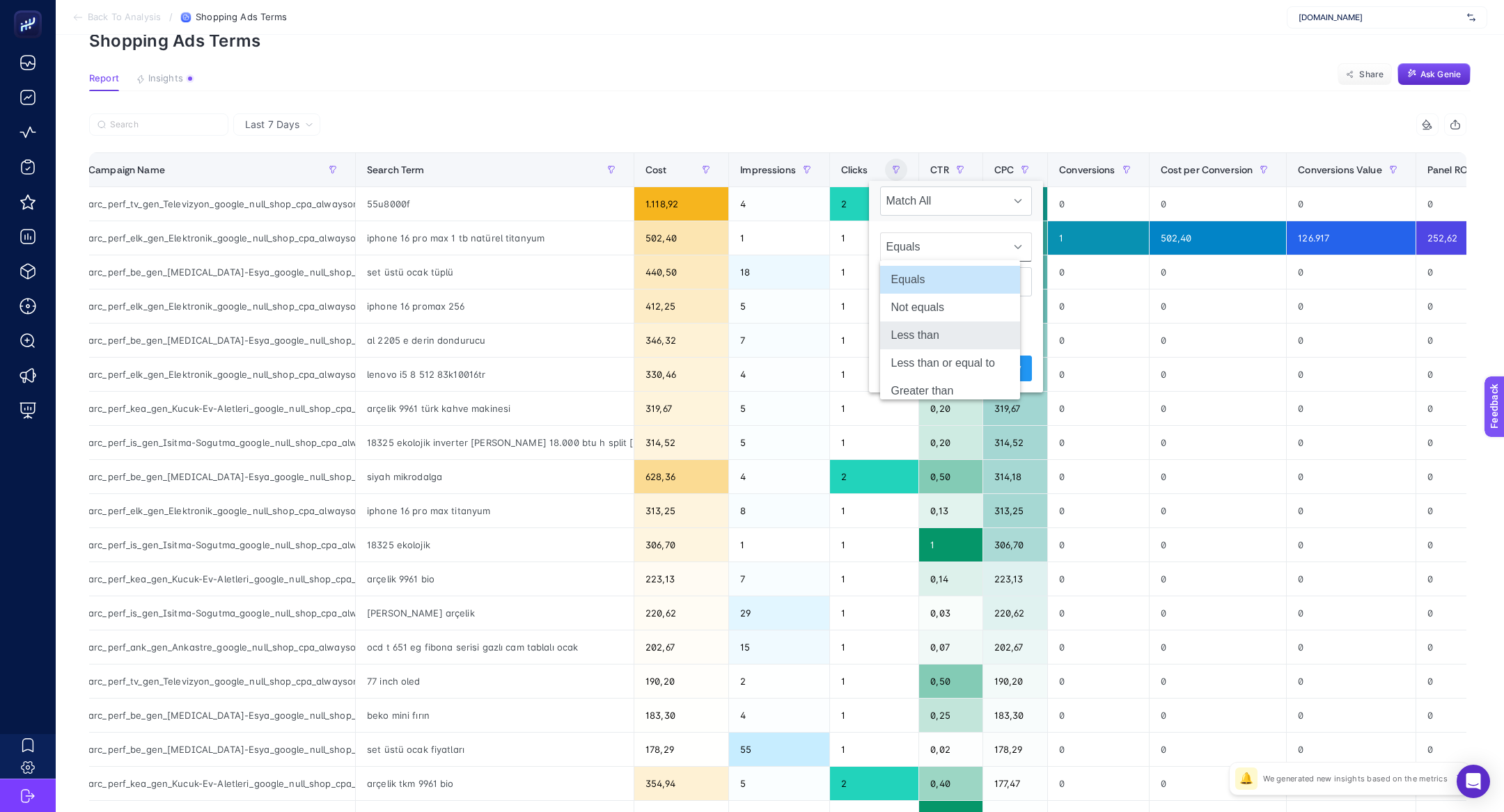
click at [965, 334] on li "Less than" at bounding box center [950, 335] width 141 height 28
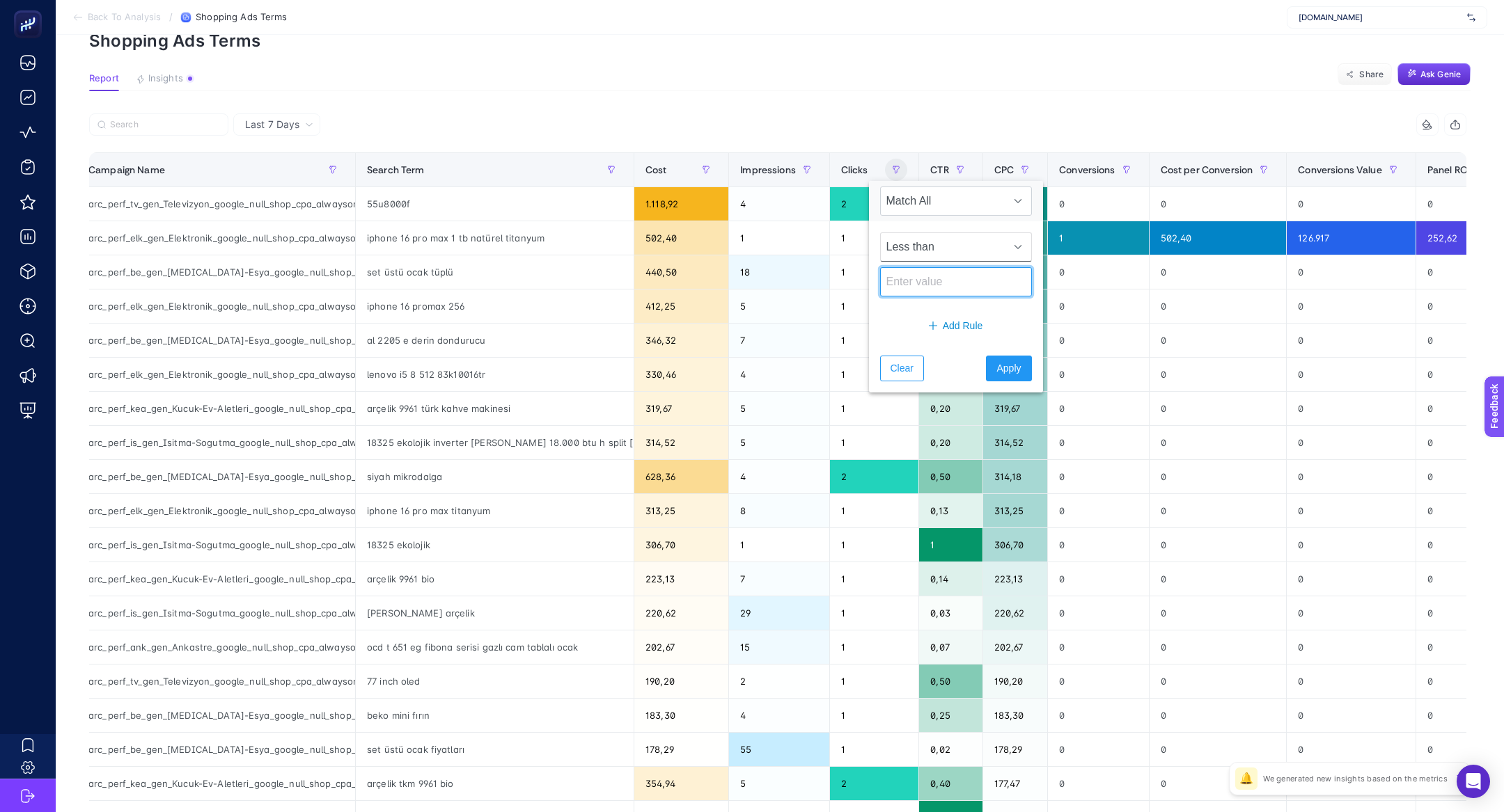
click at [927, 275] on input at bounding box center [955, 282] width 152 height 29
type input "5"
click at [996, 368] on span "Apply" at bounding box center [1008, 368] width 24 height 15
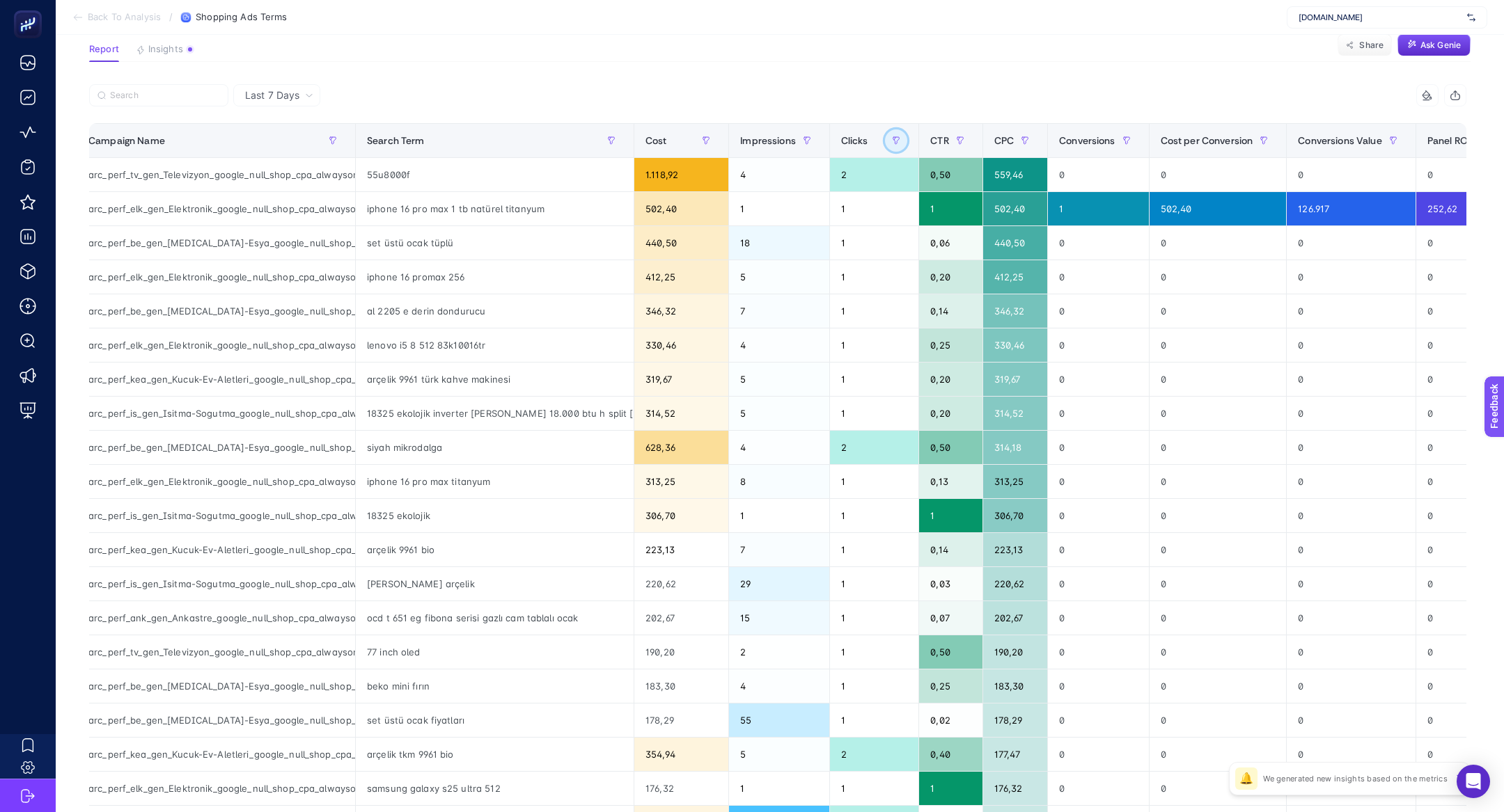
scroll to position [109, 0]
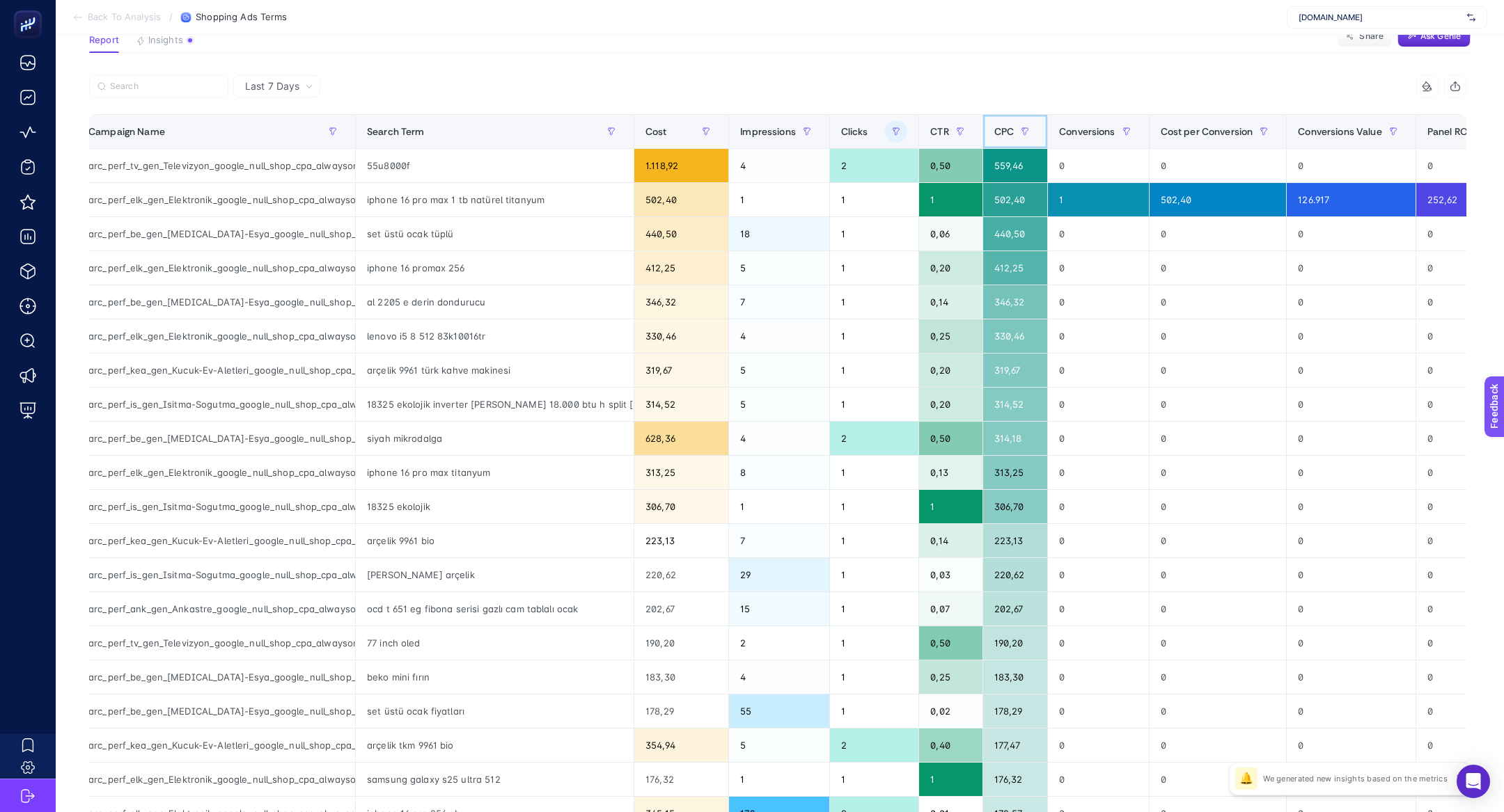
click at [994, 132] on span "CPC" at bounding box center [1004, 131] width 20 height 11
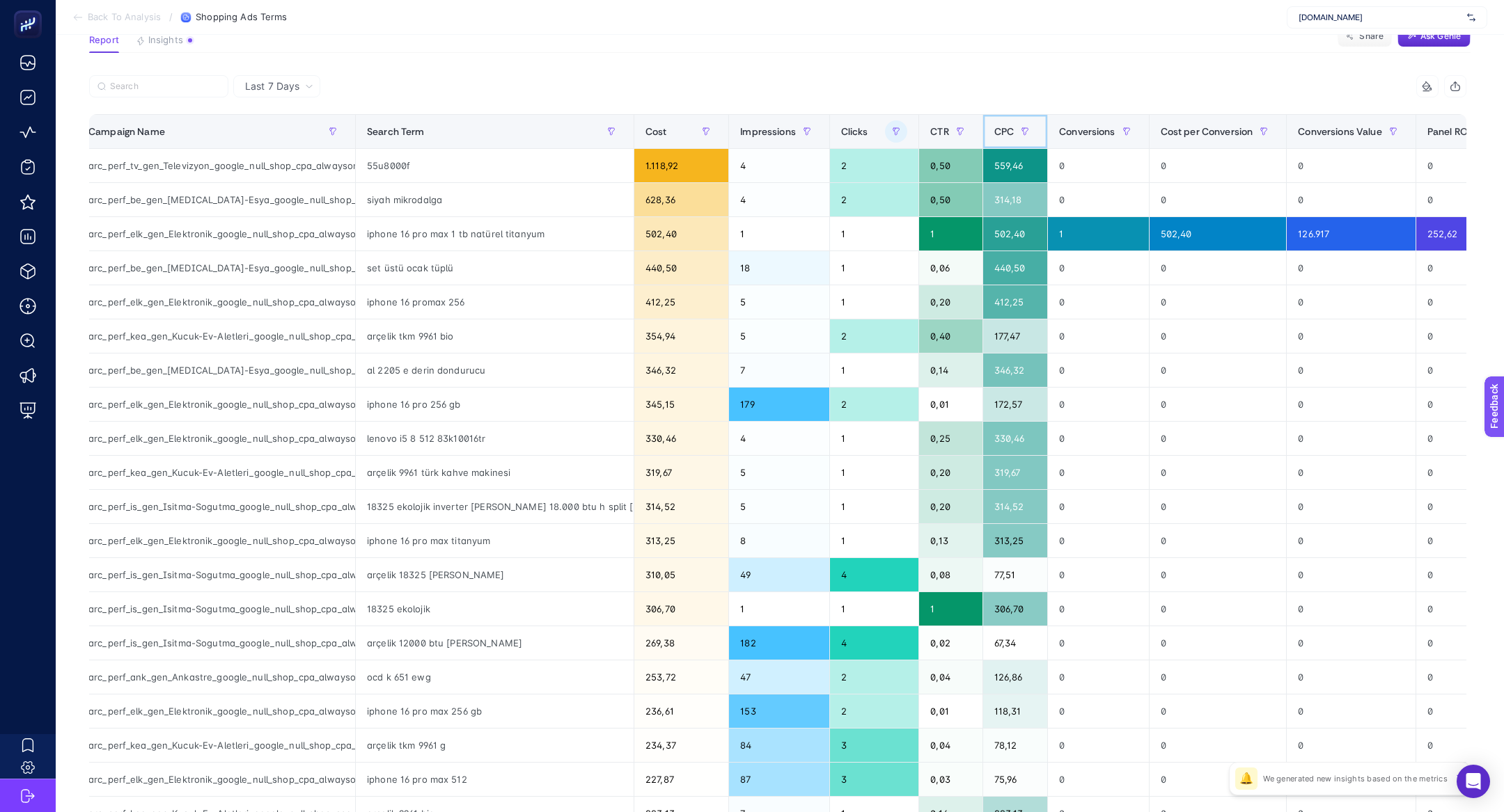
click at [994, 132] on span "CPC" at bounding box center [1004, 131] width 20 height 11
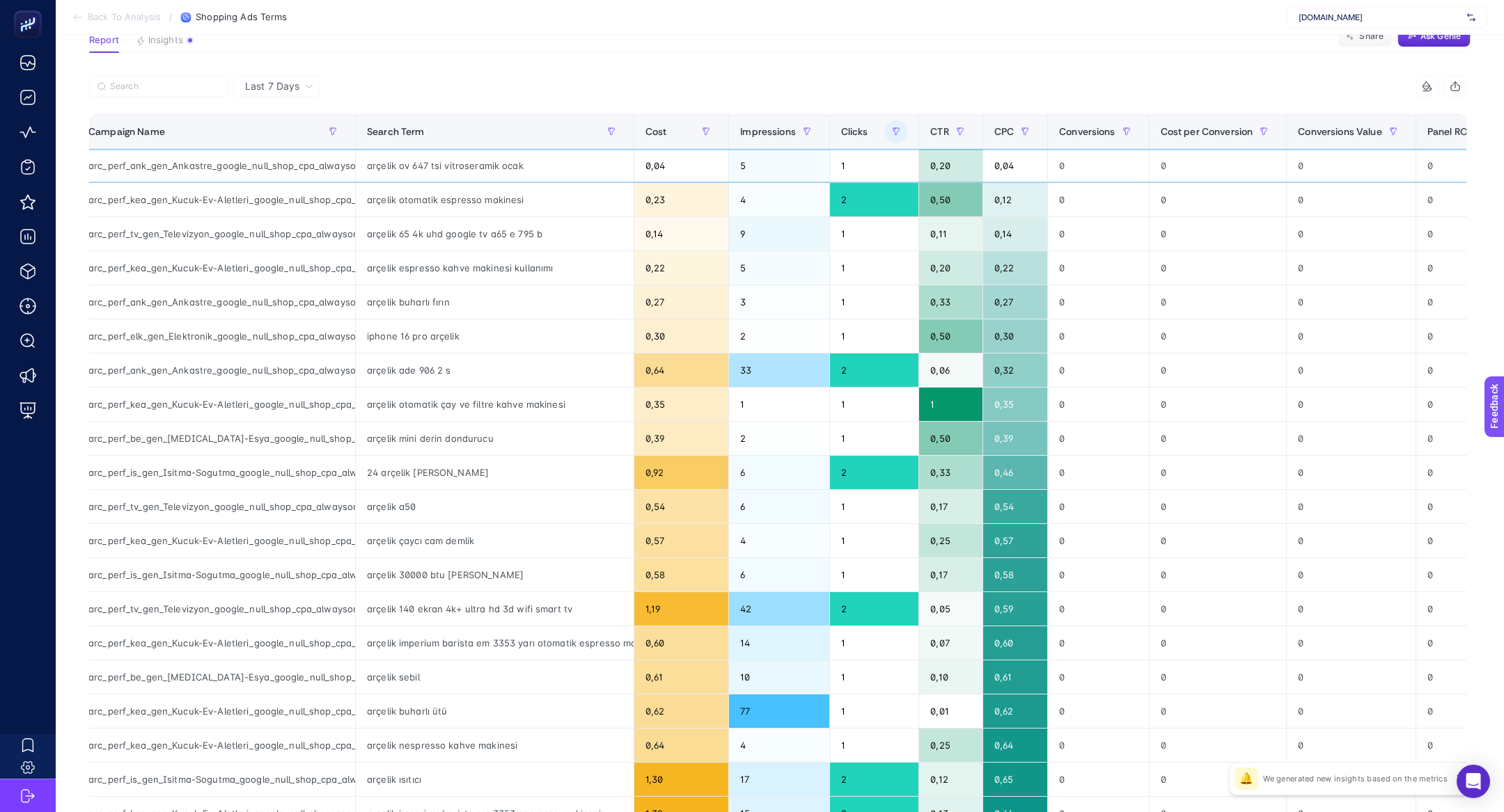
click at [386, 169] on div "arçelik ov 647 tsi vitroseramik ocak" at bounding box center [494, 165] width 278 height 34
click at [1013, 139] on div "CPC" at bounding box center [1015, 131] width 42 height 22
click at [1014, 139] on div at bounding box center [1025, 131] width 22 height 22
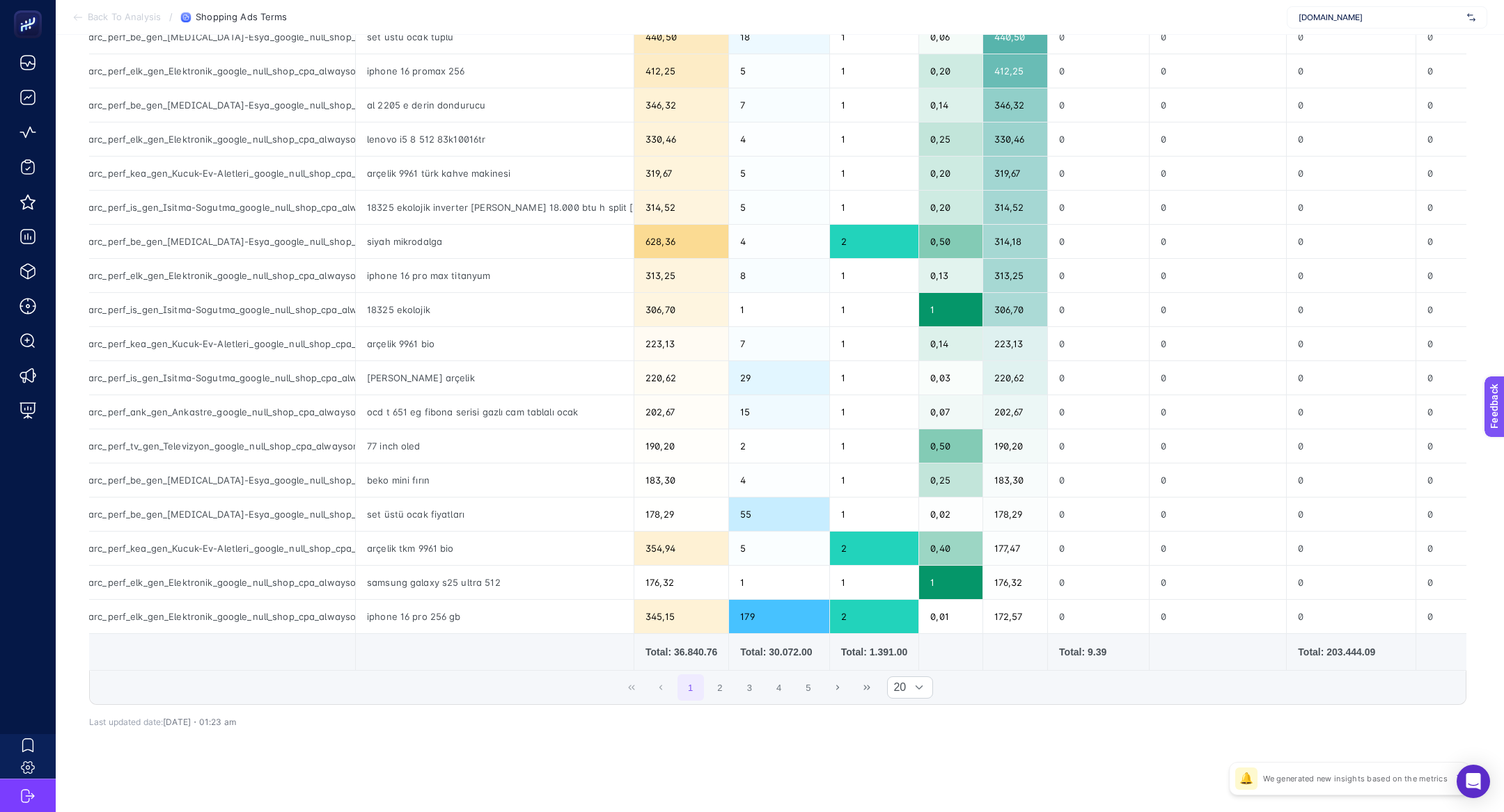
scroll to position [0, 0]
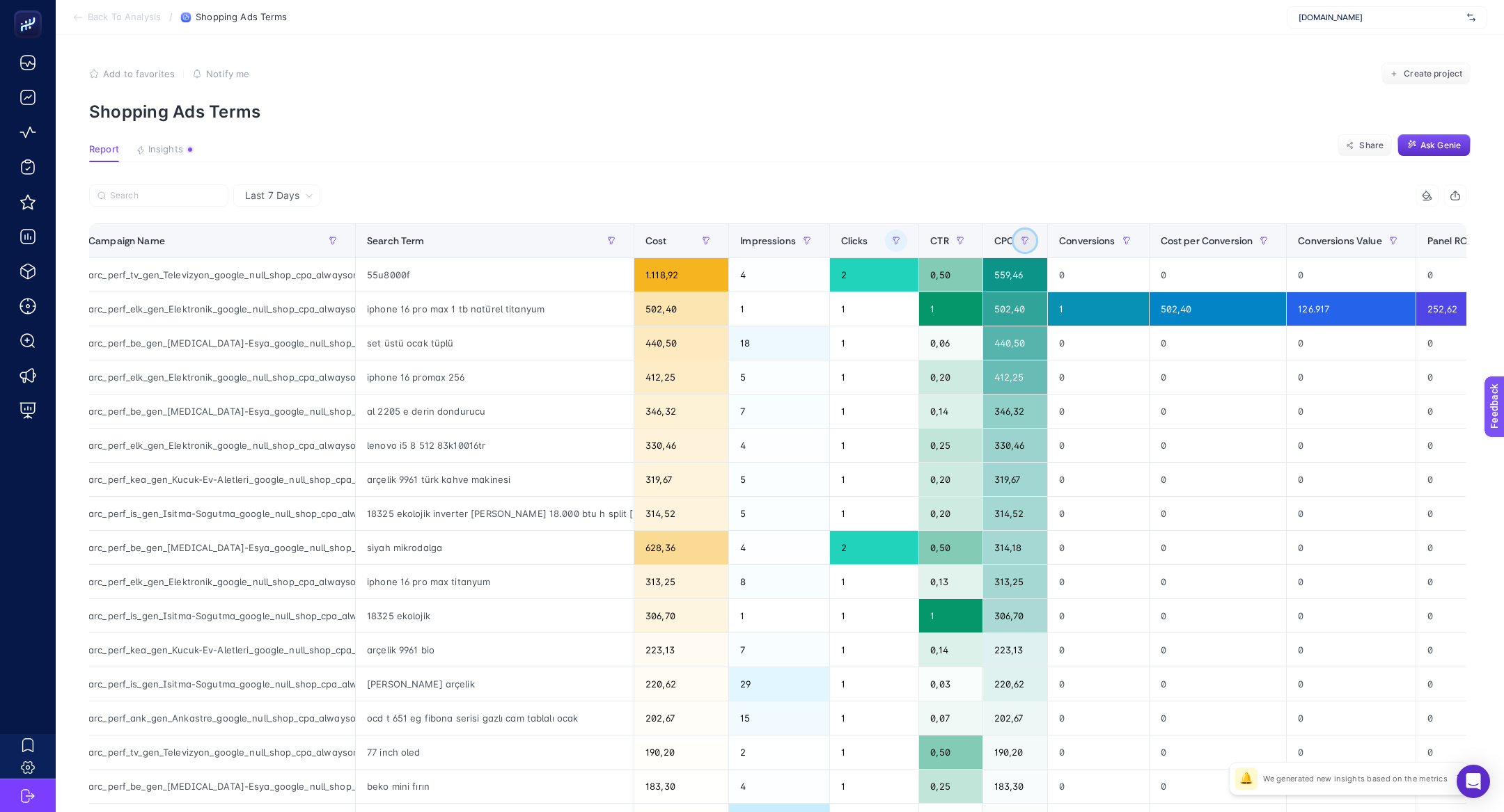
click at [1020, 236] on icon "button" at bounding box center [1024, 240] width 8 height 8
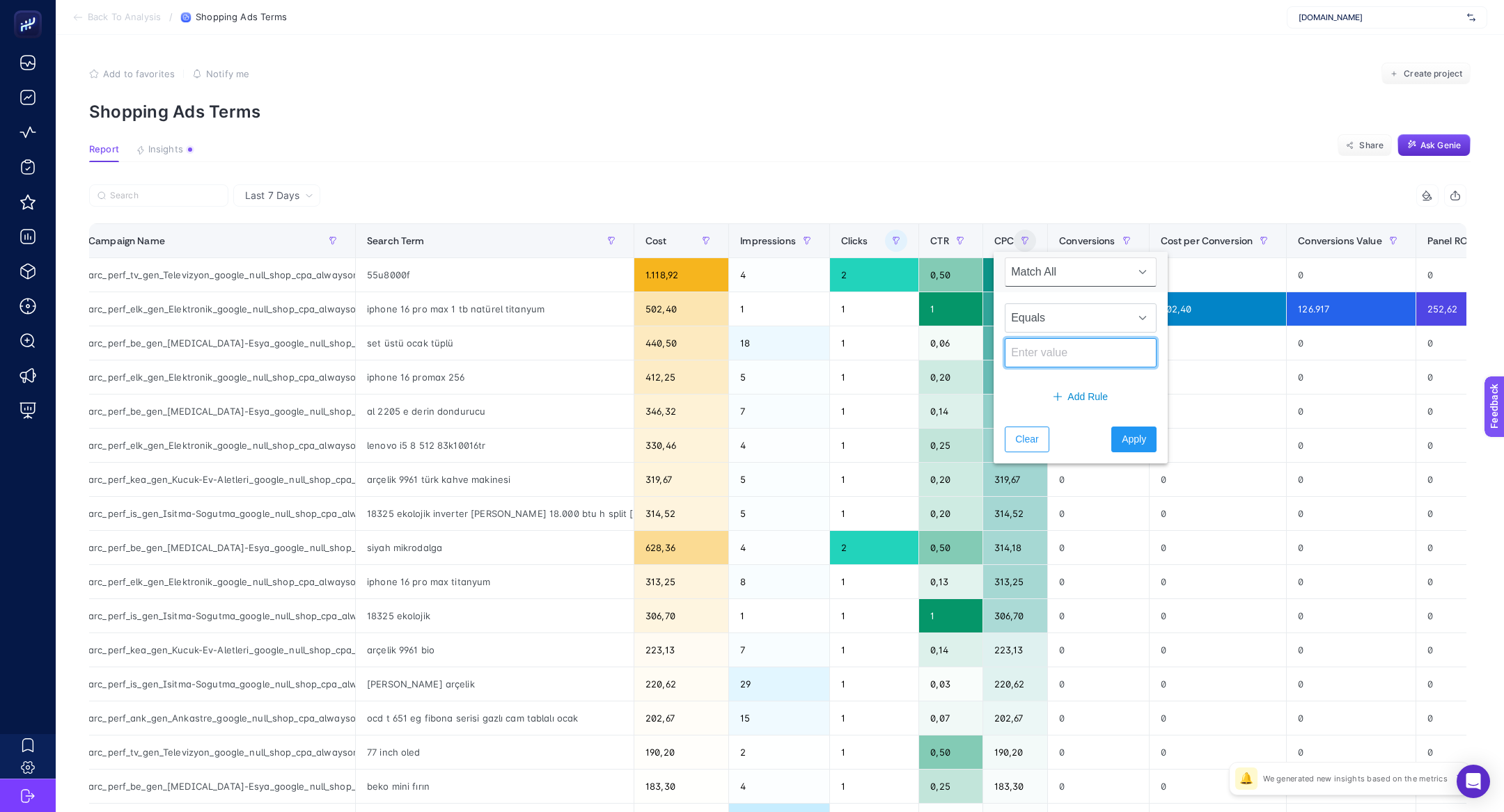
click at [1029, 338] on input at bounding box center [1080, 353] width 152 height 29
click at [1026, 325] on span "Equals" at bounding box center [1067, 318] width 124 height 28
click at [1062, 412] on li "Less than" at bounding box center [1075, 406] width 141 height 28
click at [1046, 355] on input at bounding box center [1080, 353] width 152 height 29
click at [1038, 329] on span "Less than" at bounding box center [1067, 318] width 124 height 28
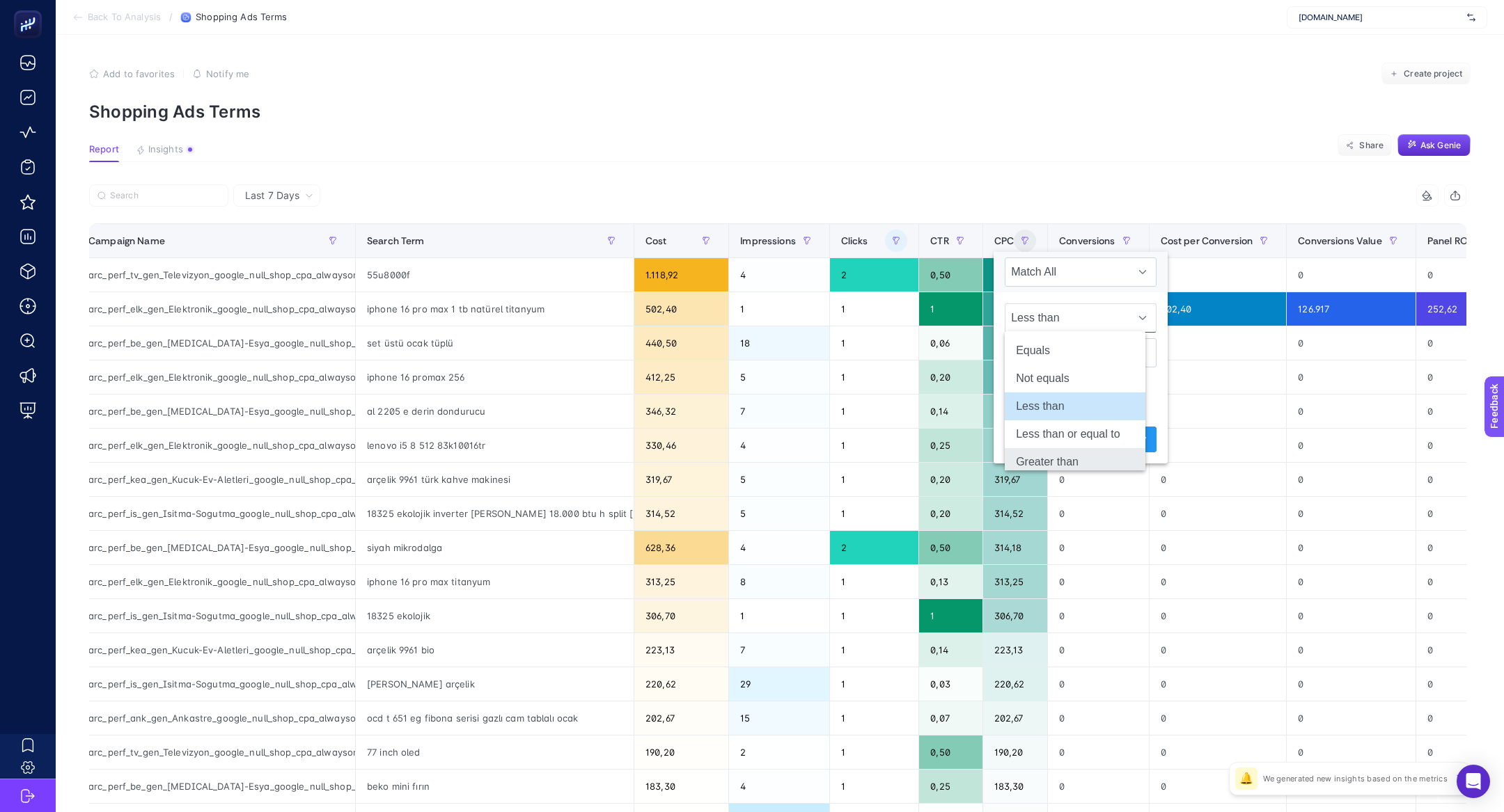
click at [1070, 452] on li "Greater than" at bounding box center [1075, 462] width 141 height 28
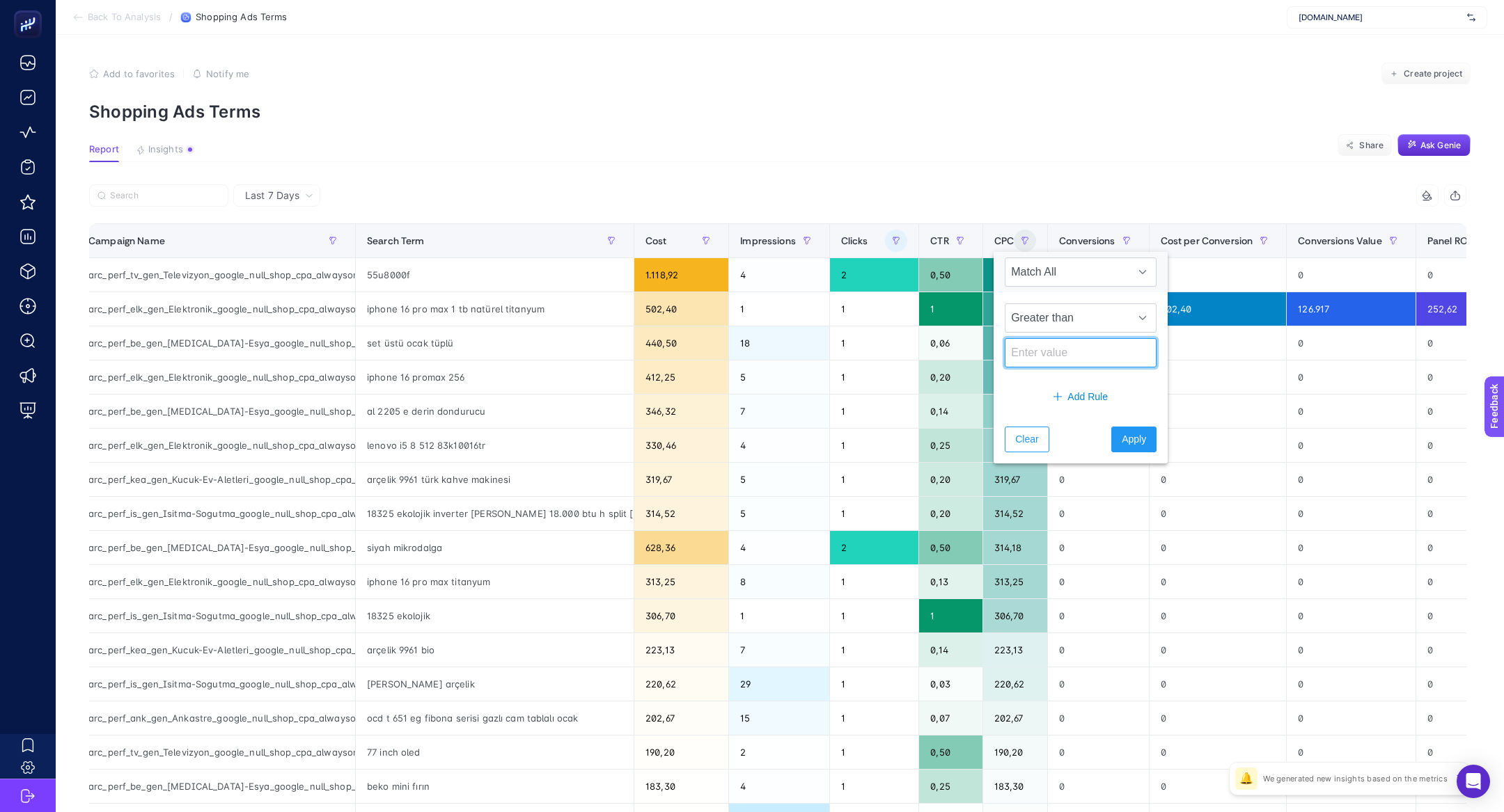
click at [1061, 354] on input at bounding box center [1080, 353] width 152 height 29
type input "4"
type input "30"
click at [1129, 439] on span "Apply" at bounding box center [1133, 439] width 24 height 15
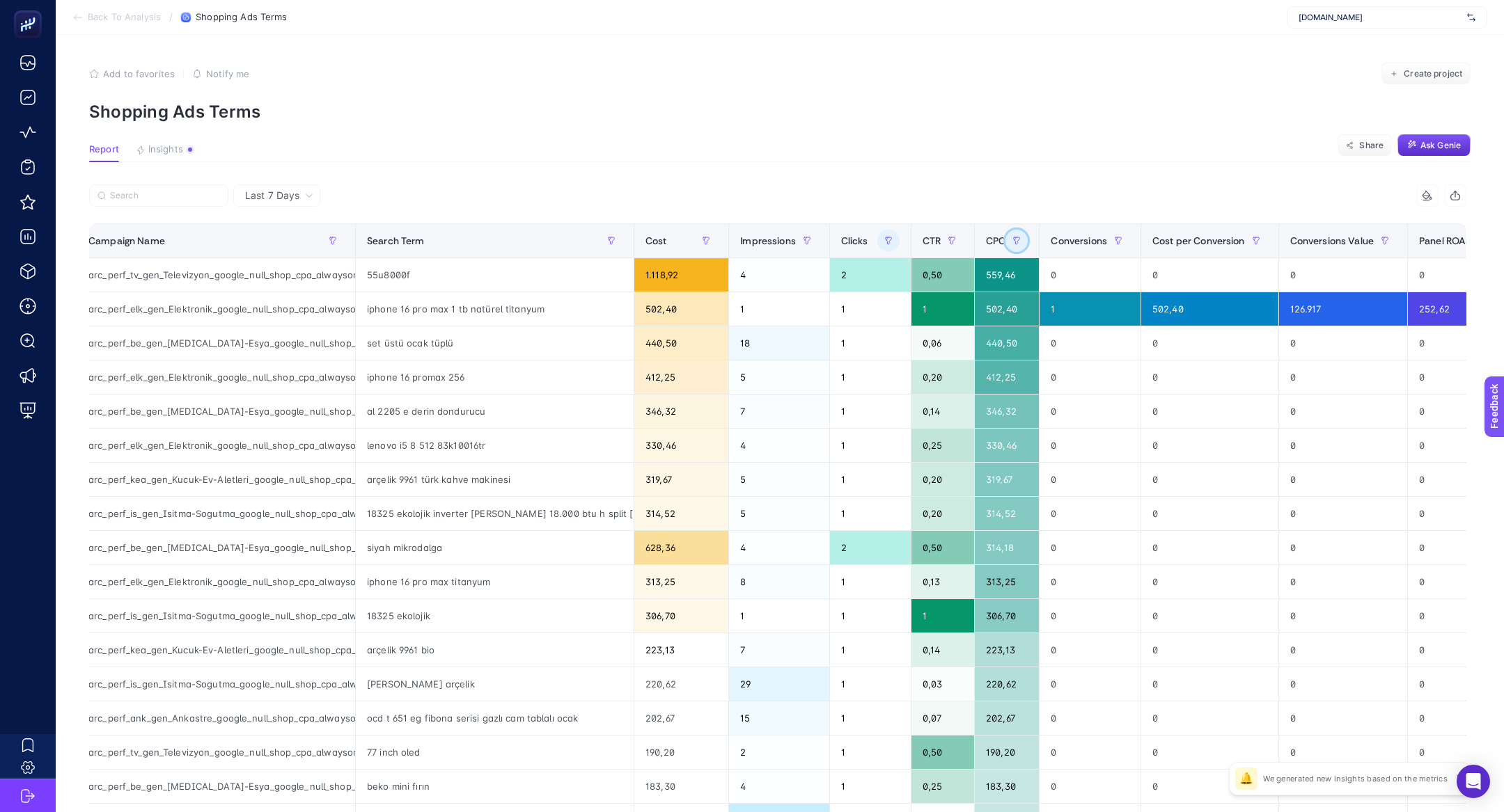
scroll to position [306, 0]
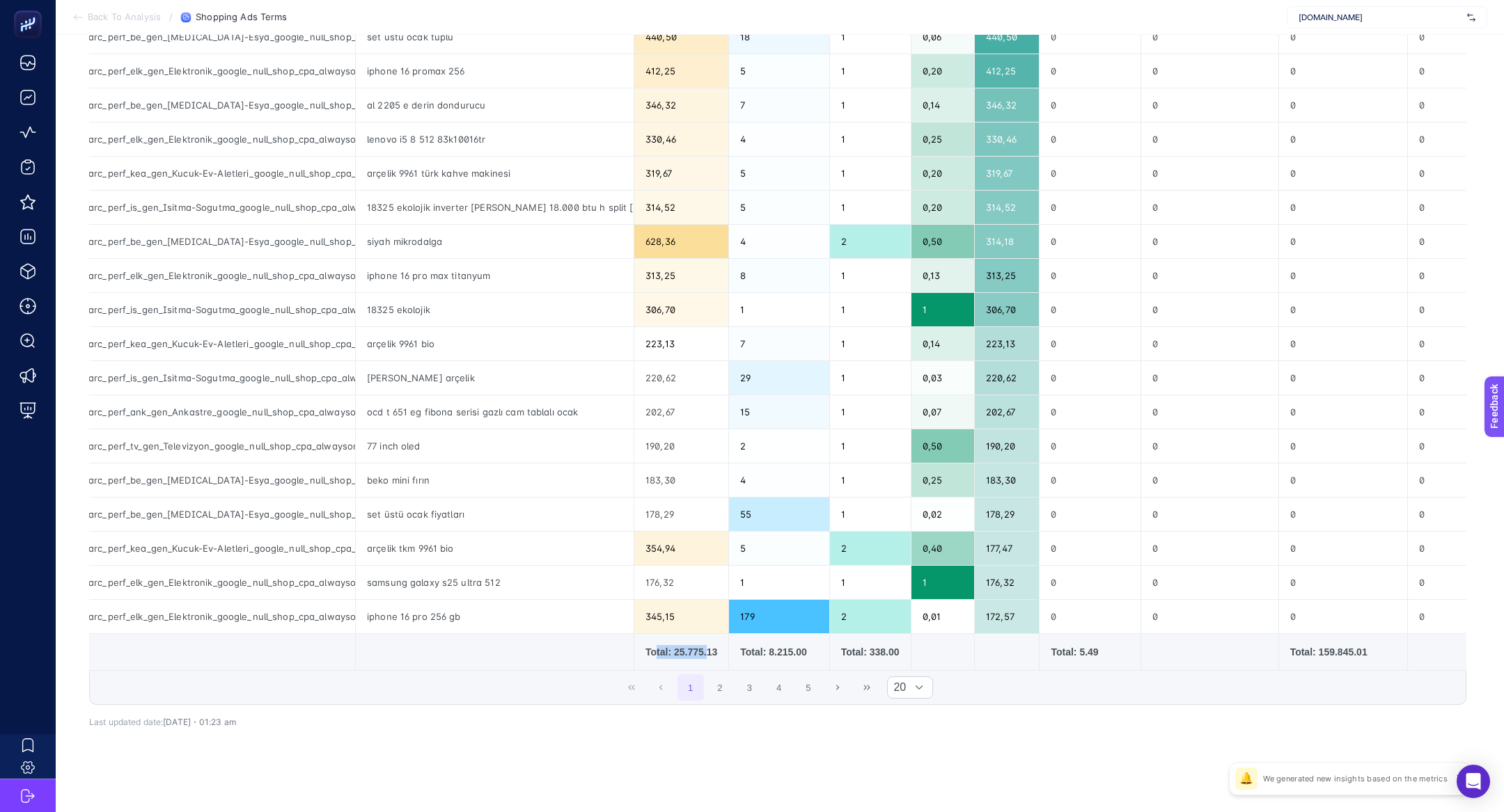
drag, startPoint x: 627, startPoint y: 654, endPoint x: 681, endPoint y: 649, distance: 54.2
click at [681, 649] on div "Total: 25.775.13" at bounding box center [681, 652] width 72 height 14
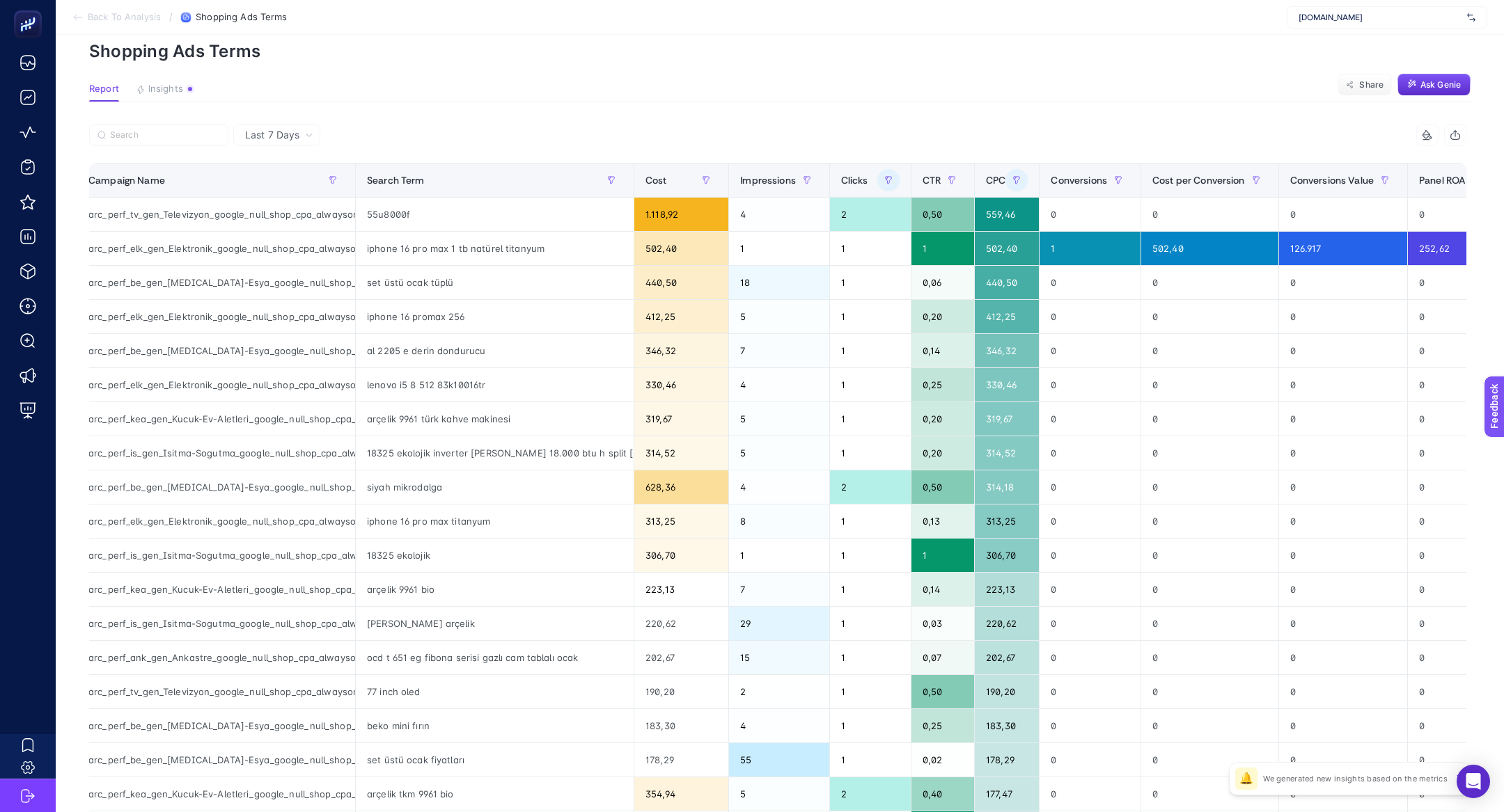
scroll to position [62, 0]
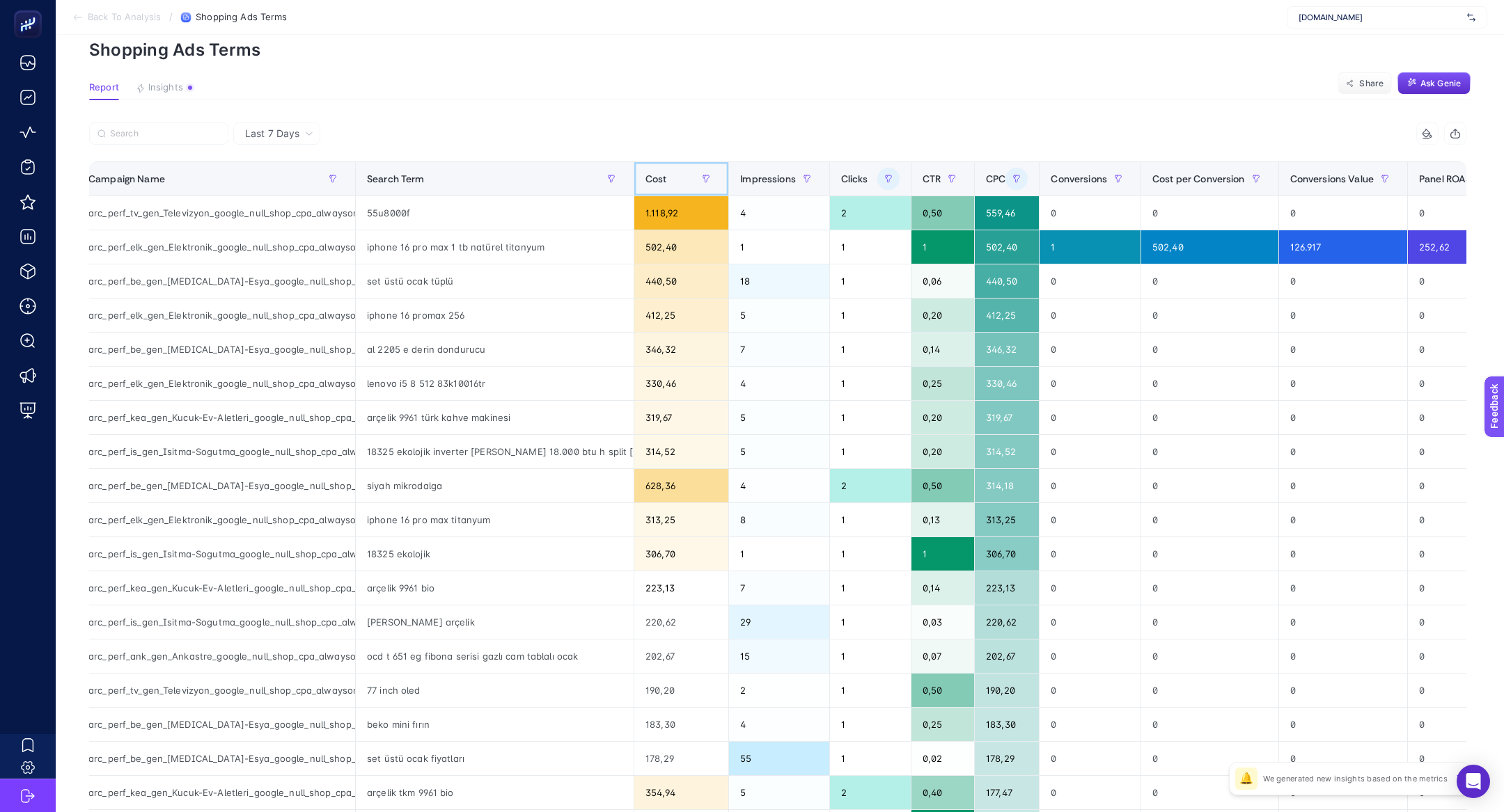
click at [649, 178] on div "Cost" at bounding box center [681, 179] width 72 height 22
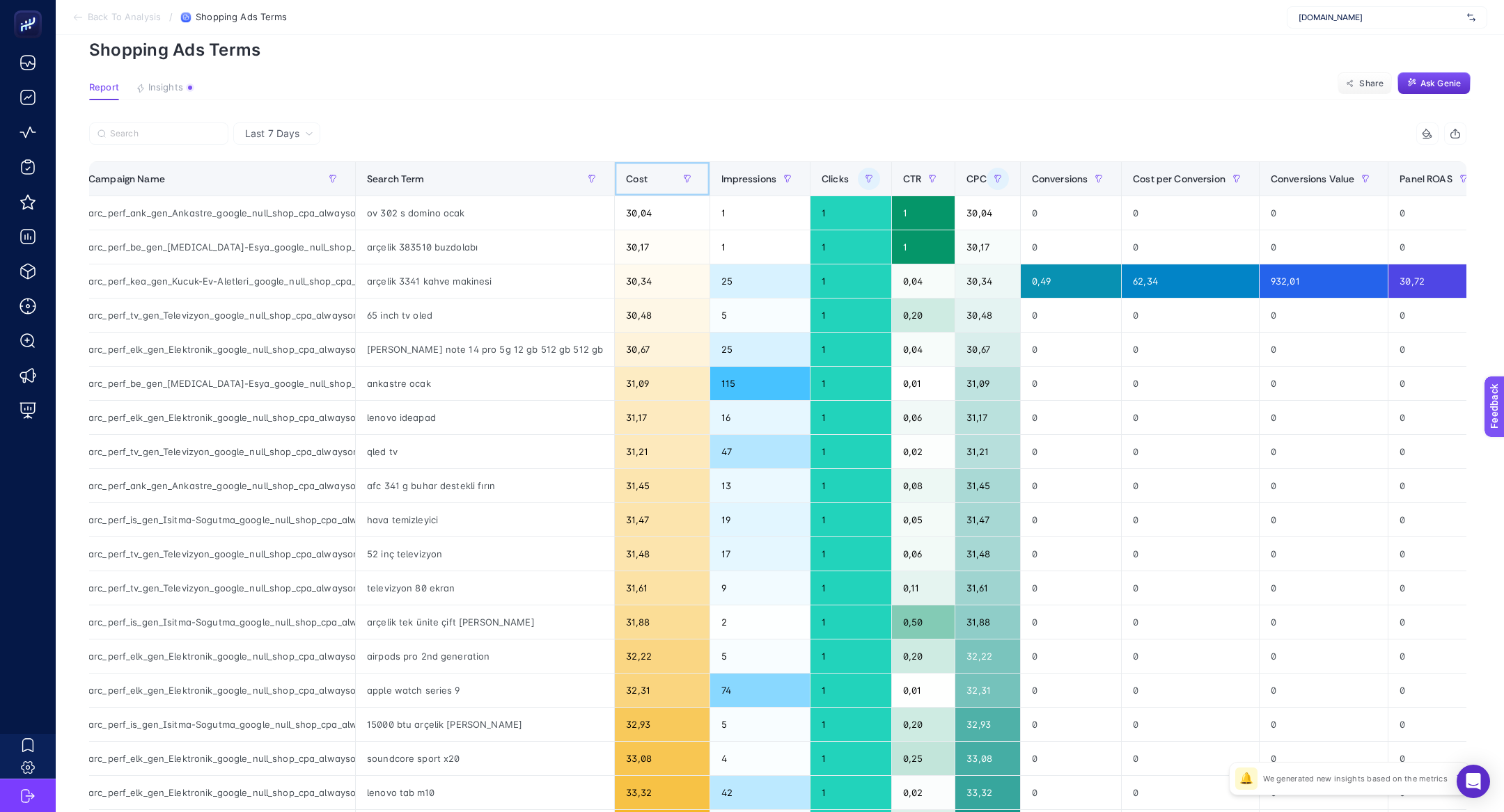
click at [649, 178] on div "Cost" at bounding box center [662, 179] width 72 height 22
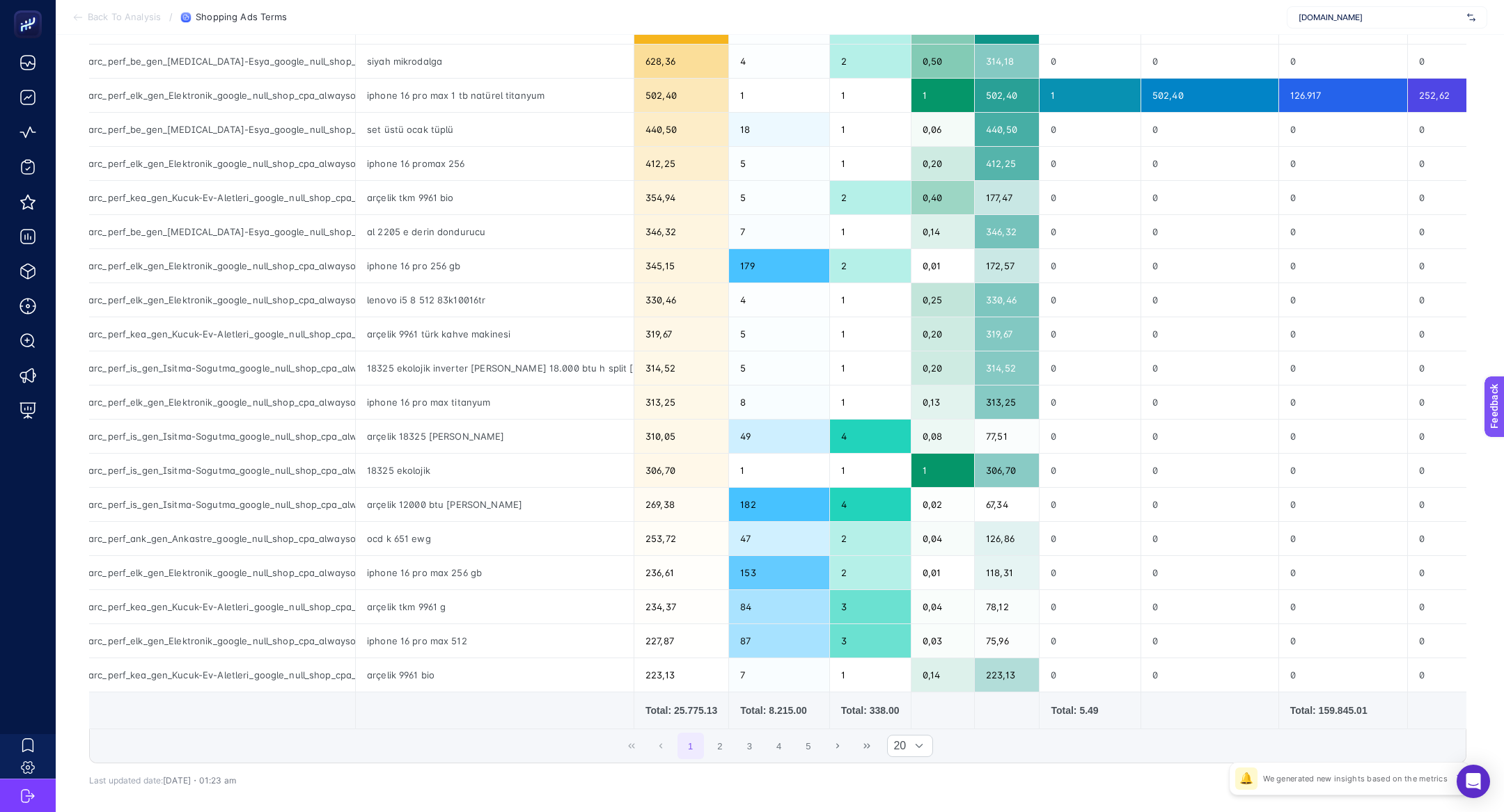
scroll to position [275, 0]
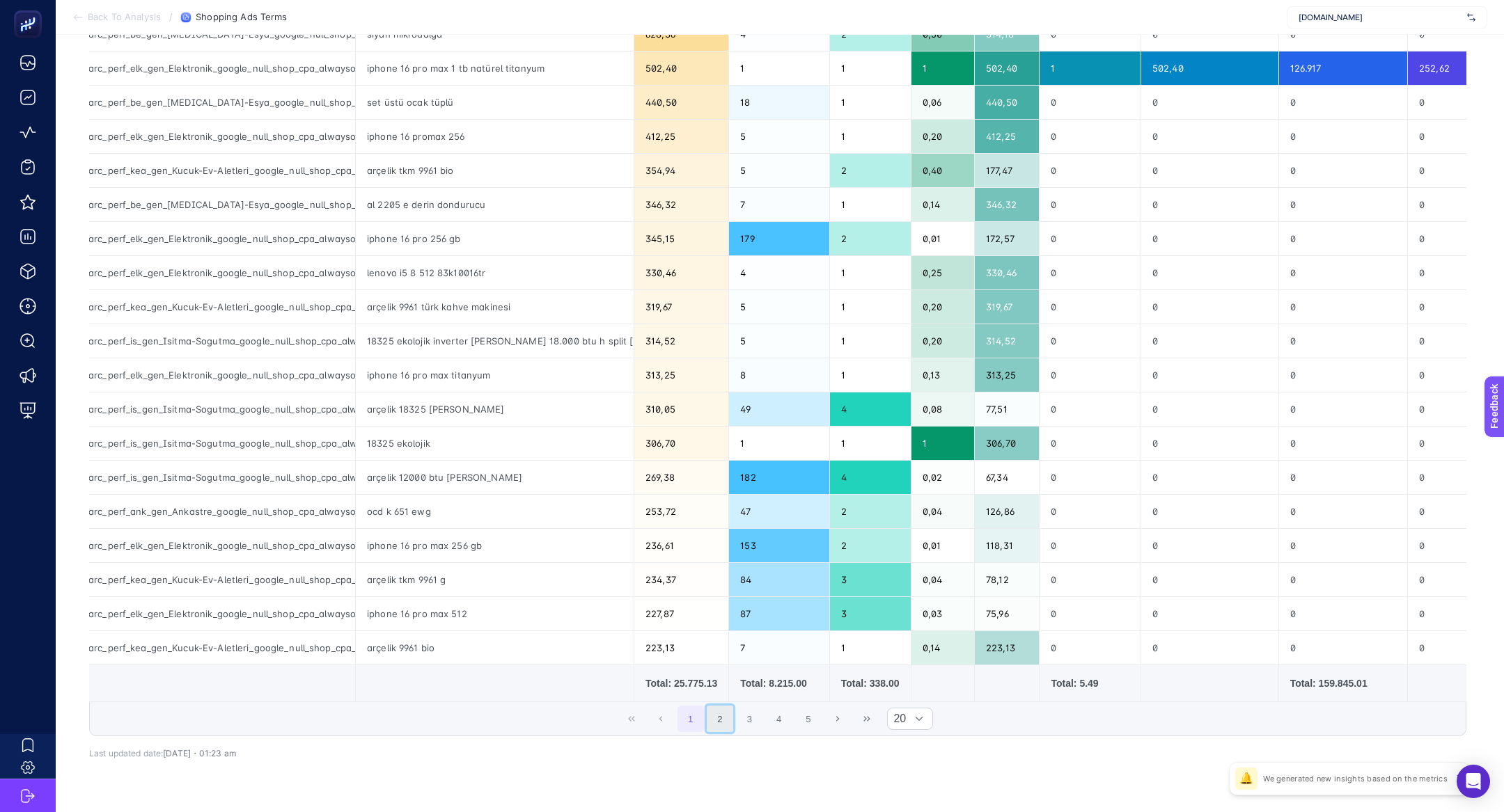
click at [719, 717] on button "2" at bounding box center [720, 719] width 26 height 26
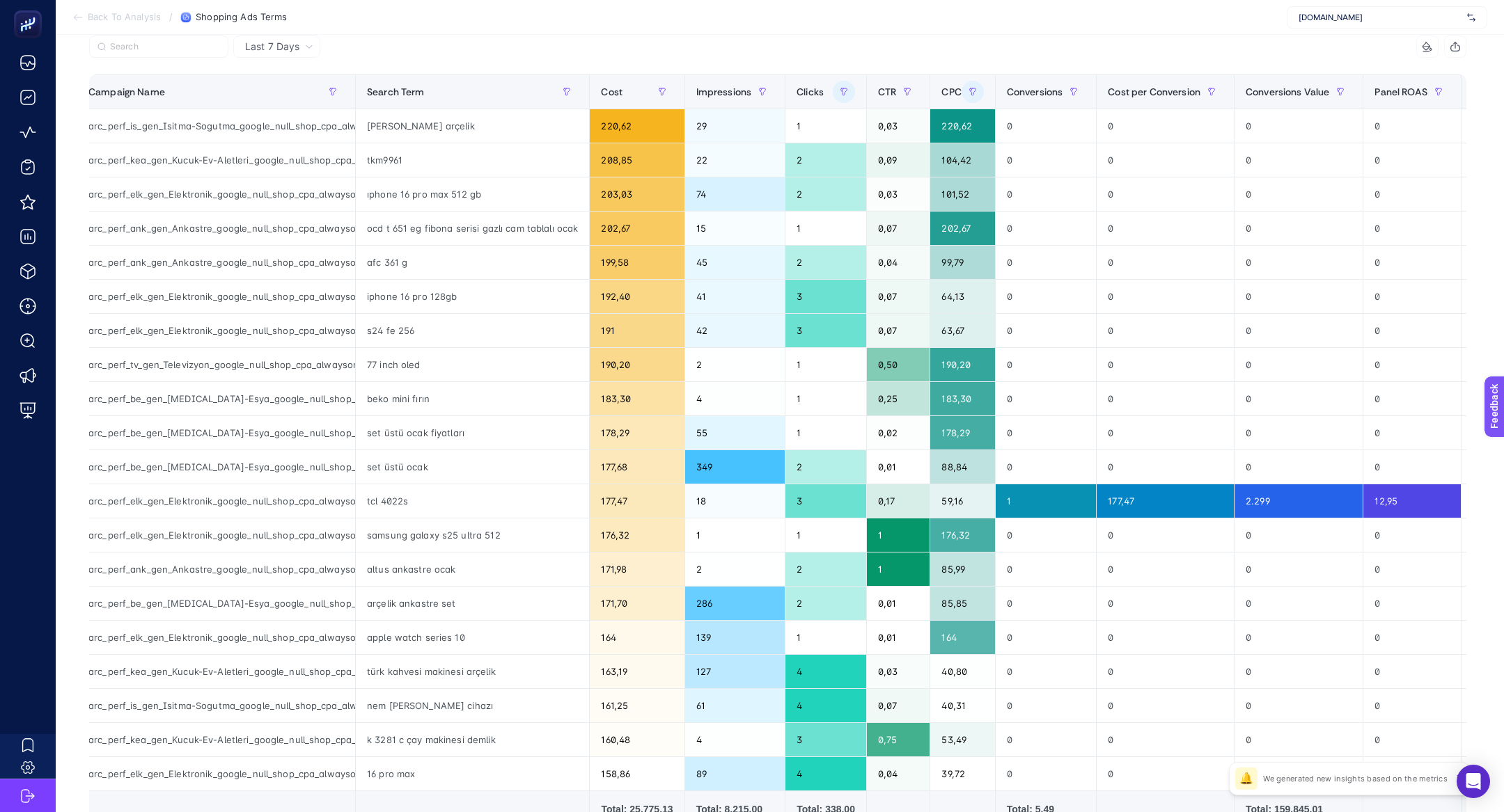
scroll to position [103, 0]
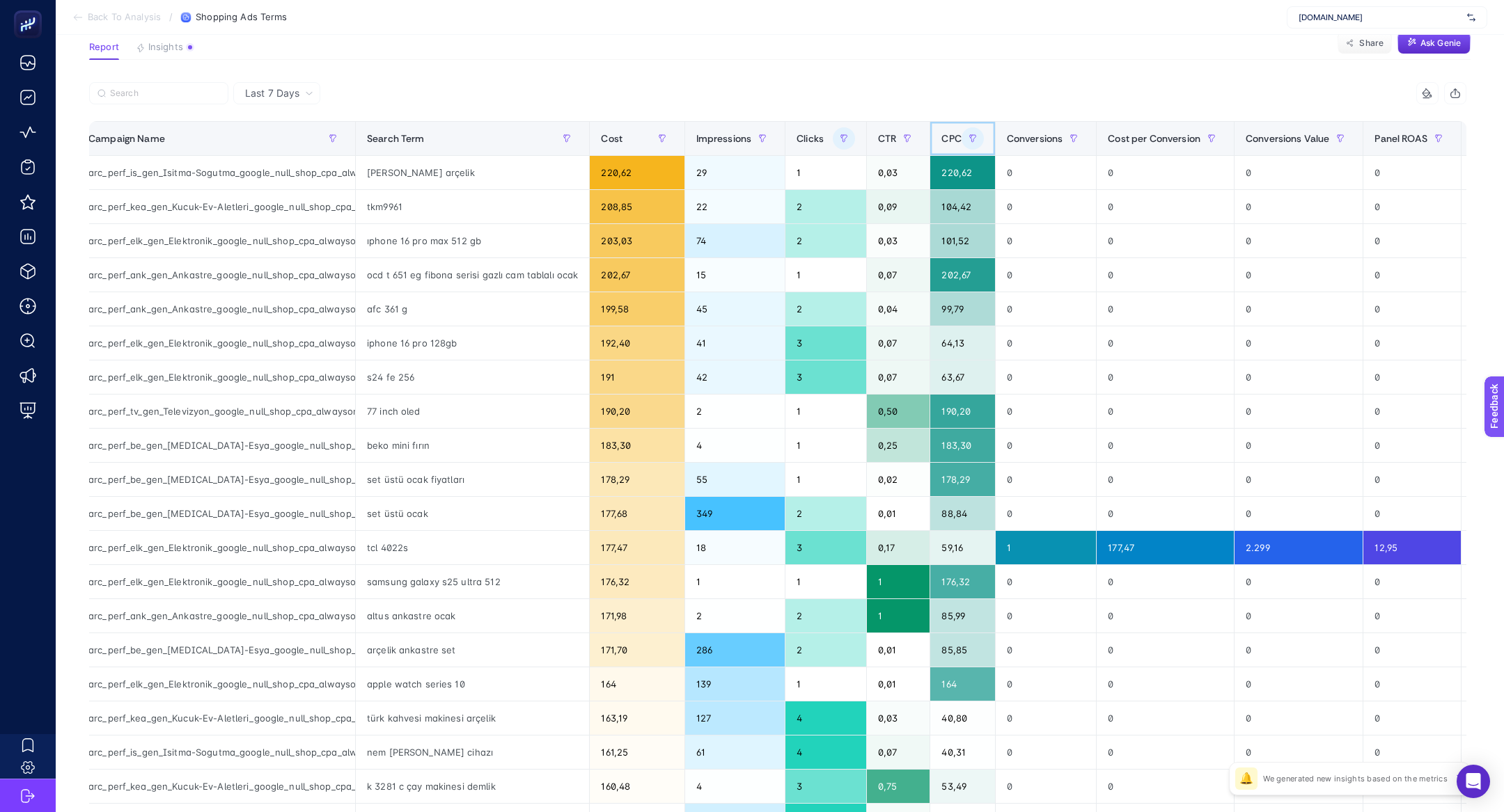
click at [948, 134] on span "CPC" at bounding box center [951, 138] width 20 height 11
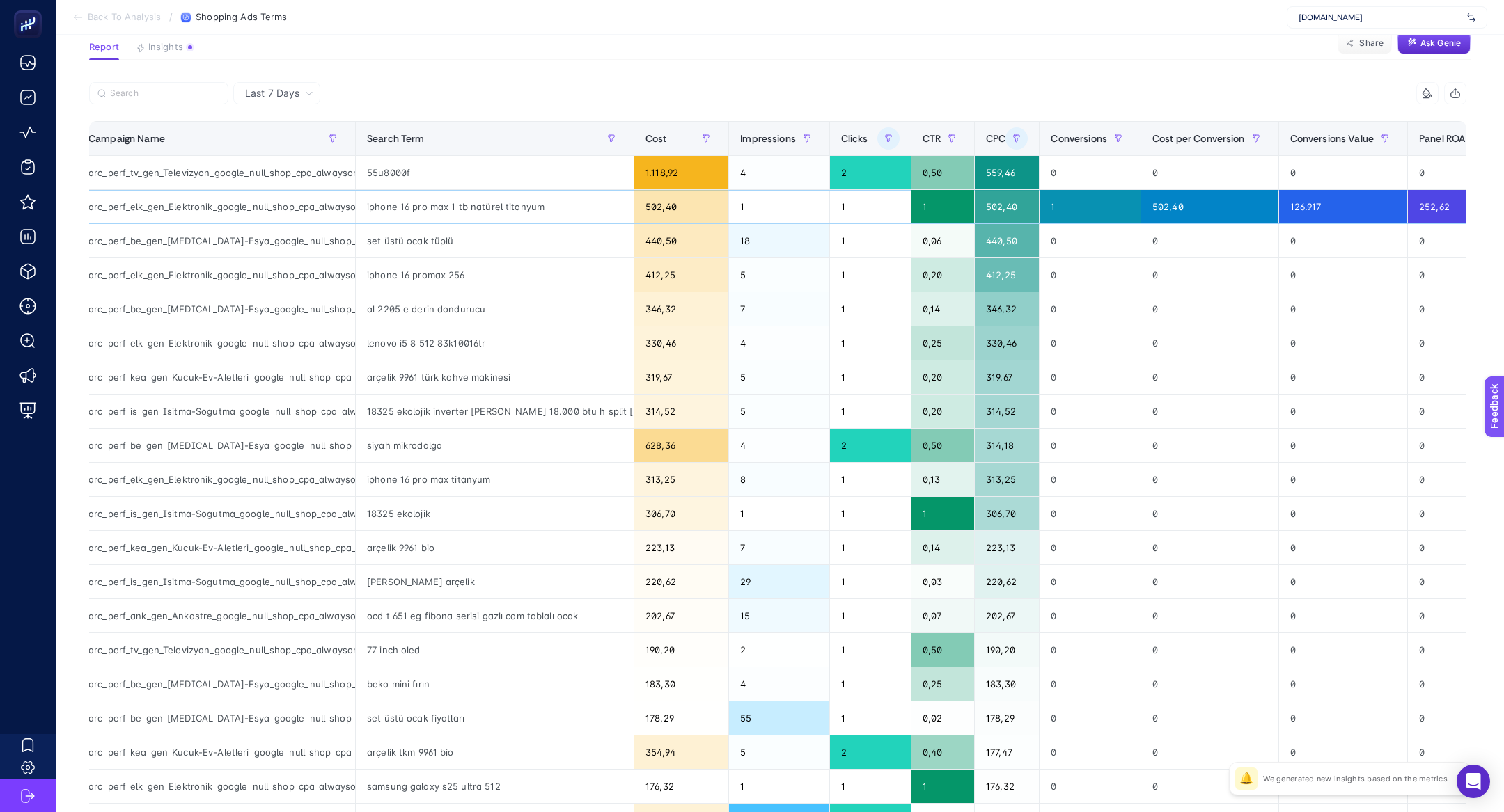
click at [377, 219] on div "iphone 16 pro max 1 tb natürel titanyum" at bounding box center [494, 206] width 278 height 34
click at [979, 205] on div "502,40" at bounding box center [1007, 206] width 64 height 34
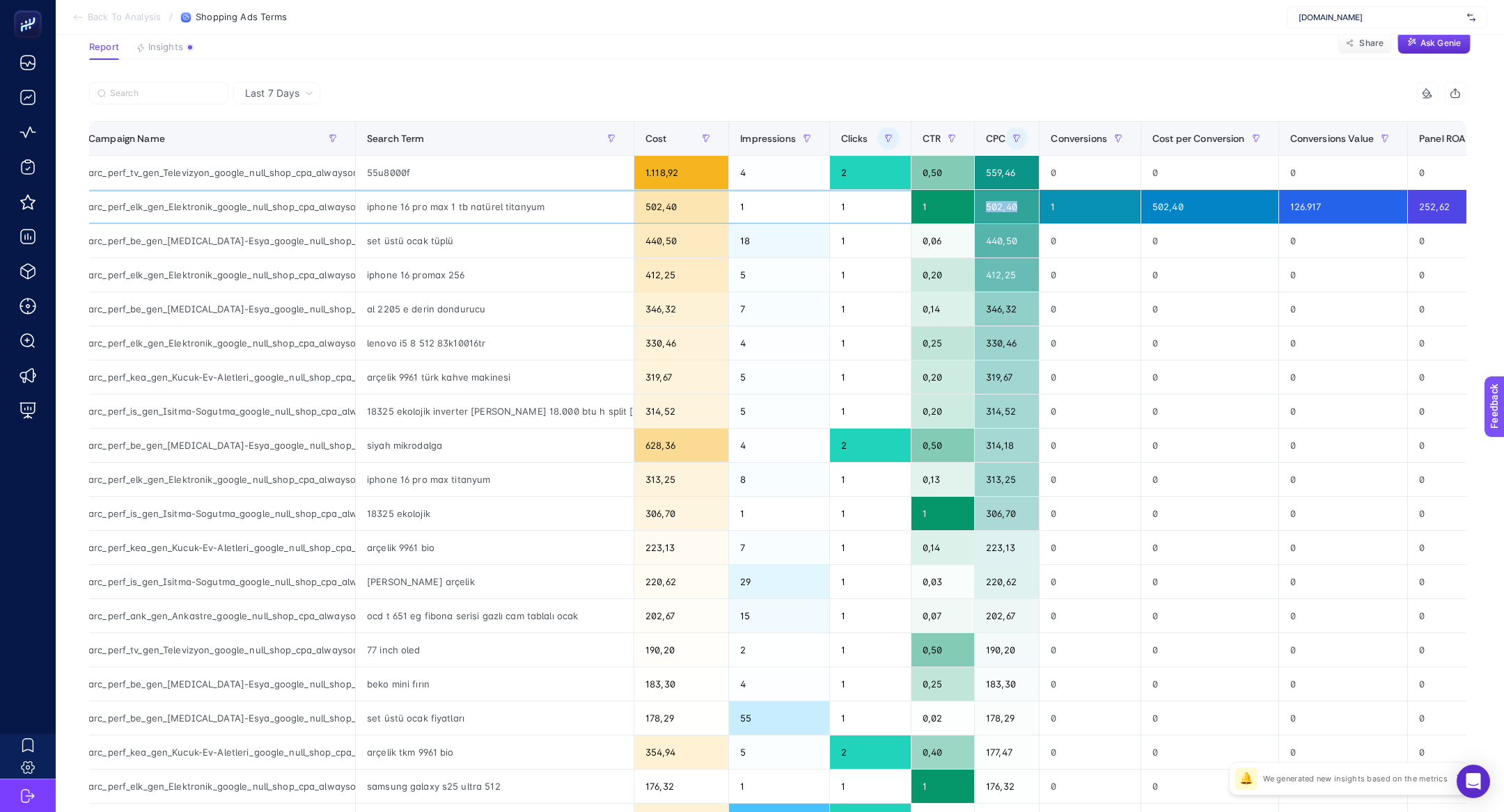
click at [979, 205] on div "502,40" at bounding box center [1007, 206] width 64 height 34
click at [977, 234] on div "440,50" at bounding box center [1007, 241] width 64 height 34
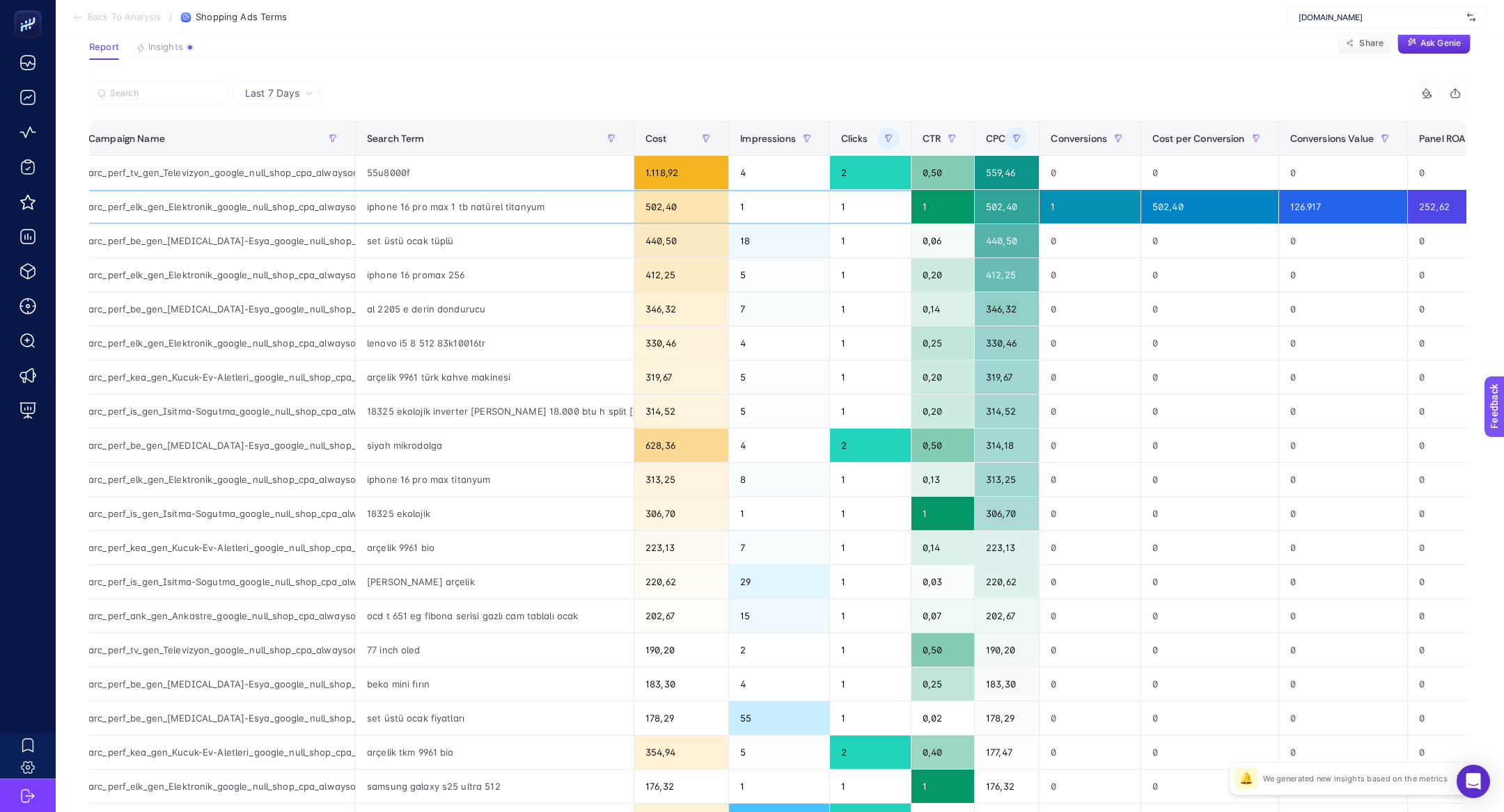
click at [513, 204] on div "iphone 16 pro max 1 tb natürel titanyum" at bounding box center [494, 206] width 278 height 34
drag, startPoint x: 449, startPoint y: 272, endPoint x: 879, endPoint y: 275, distance: 430.0
click at [879, 277] on tr "arc_perf_elk_gen_Elektronik_google_null_shop_cpa_alwayson iphone 16 promax 256 …" at bounding box center [816, 275] width 1479 height 34
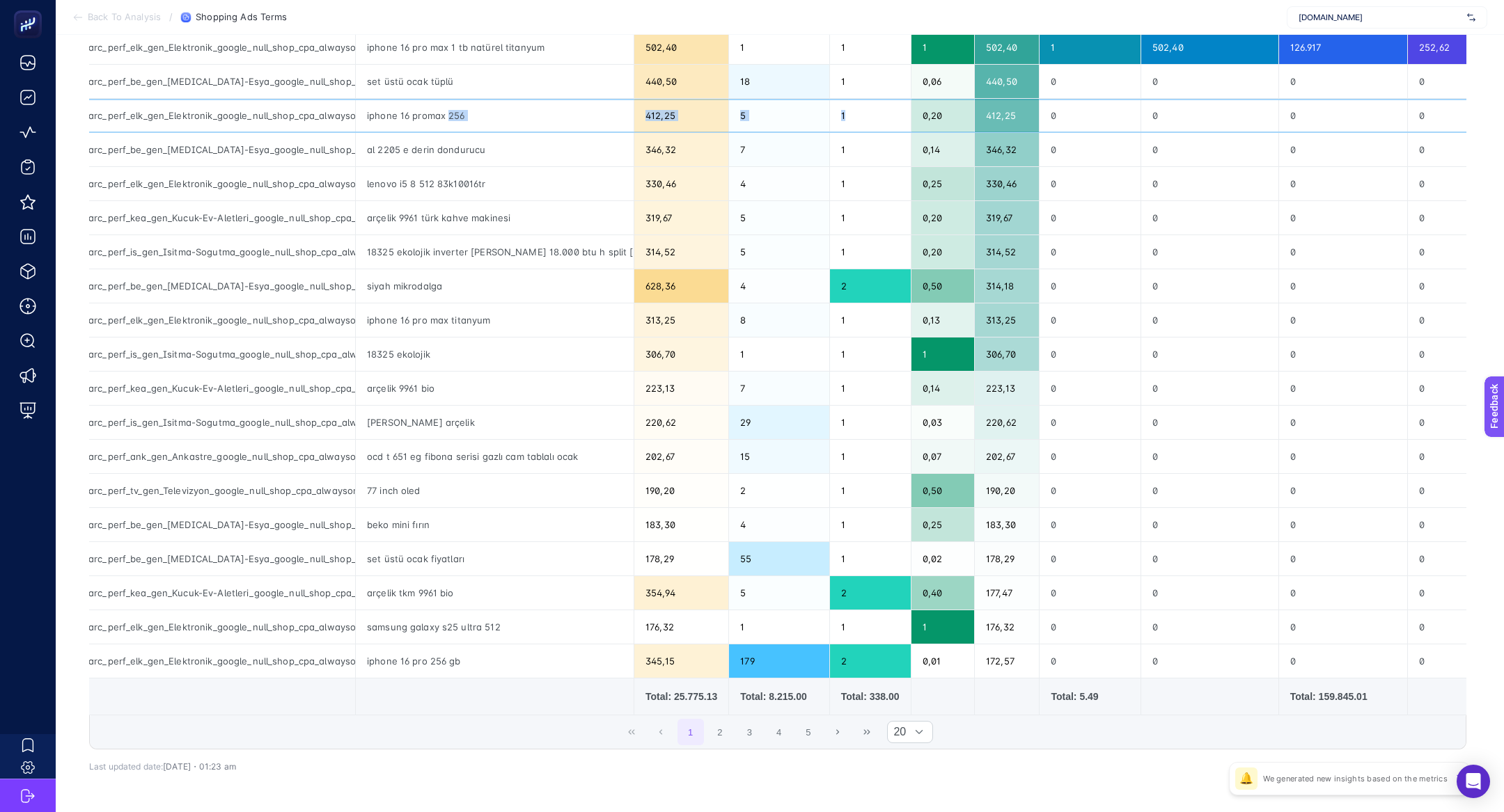
scroll to position [263, 0]
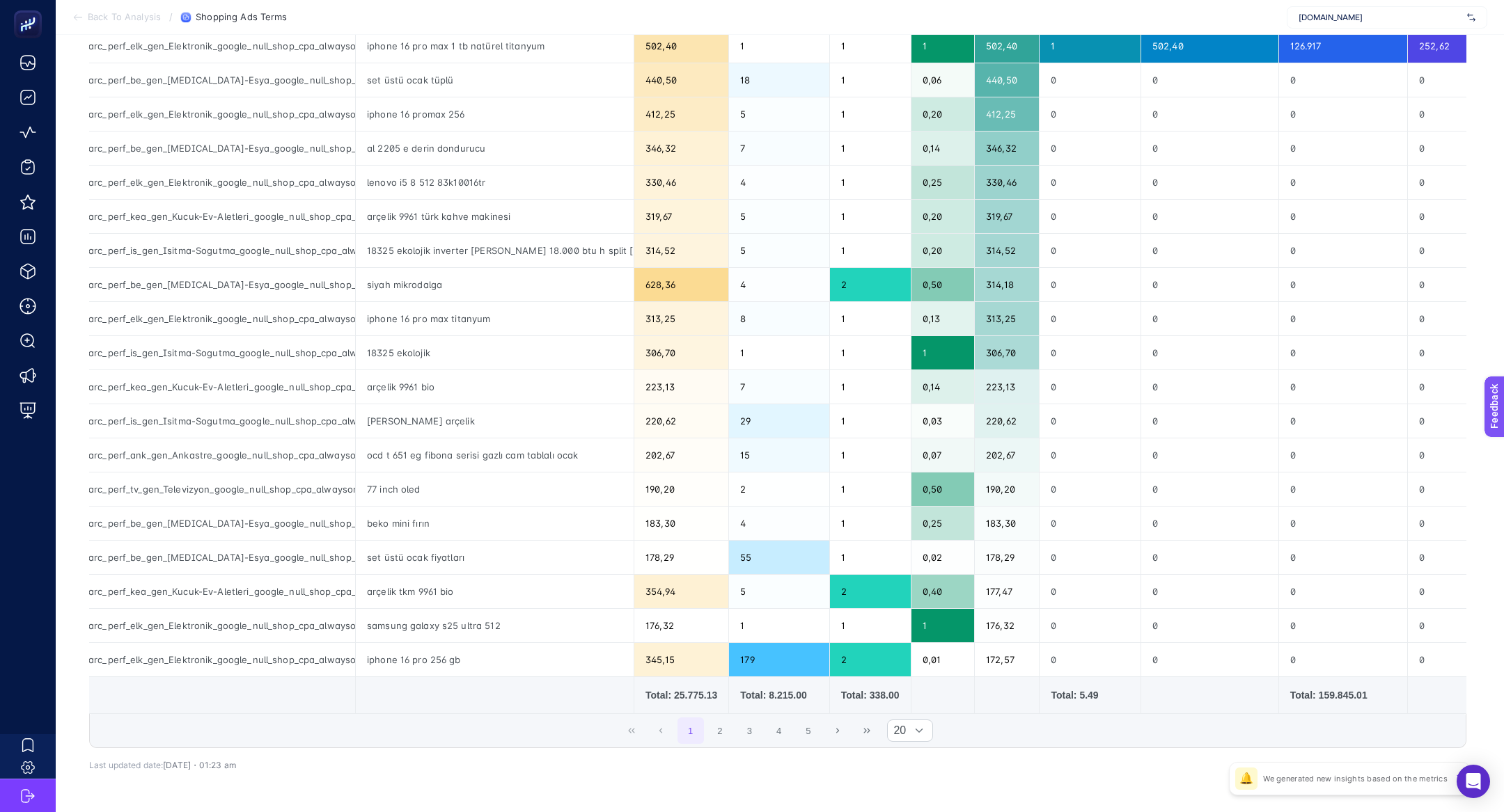
click at [651, 699] on td "Total: 25.775.13" at bounding box center [681, 696] width 95 height 37
click at [1290, 693] on div "Total: 159.845.01" at bounding box center [1343, 695] width 105 height 14
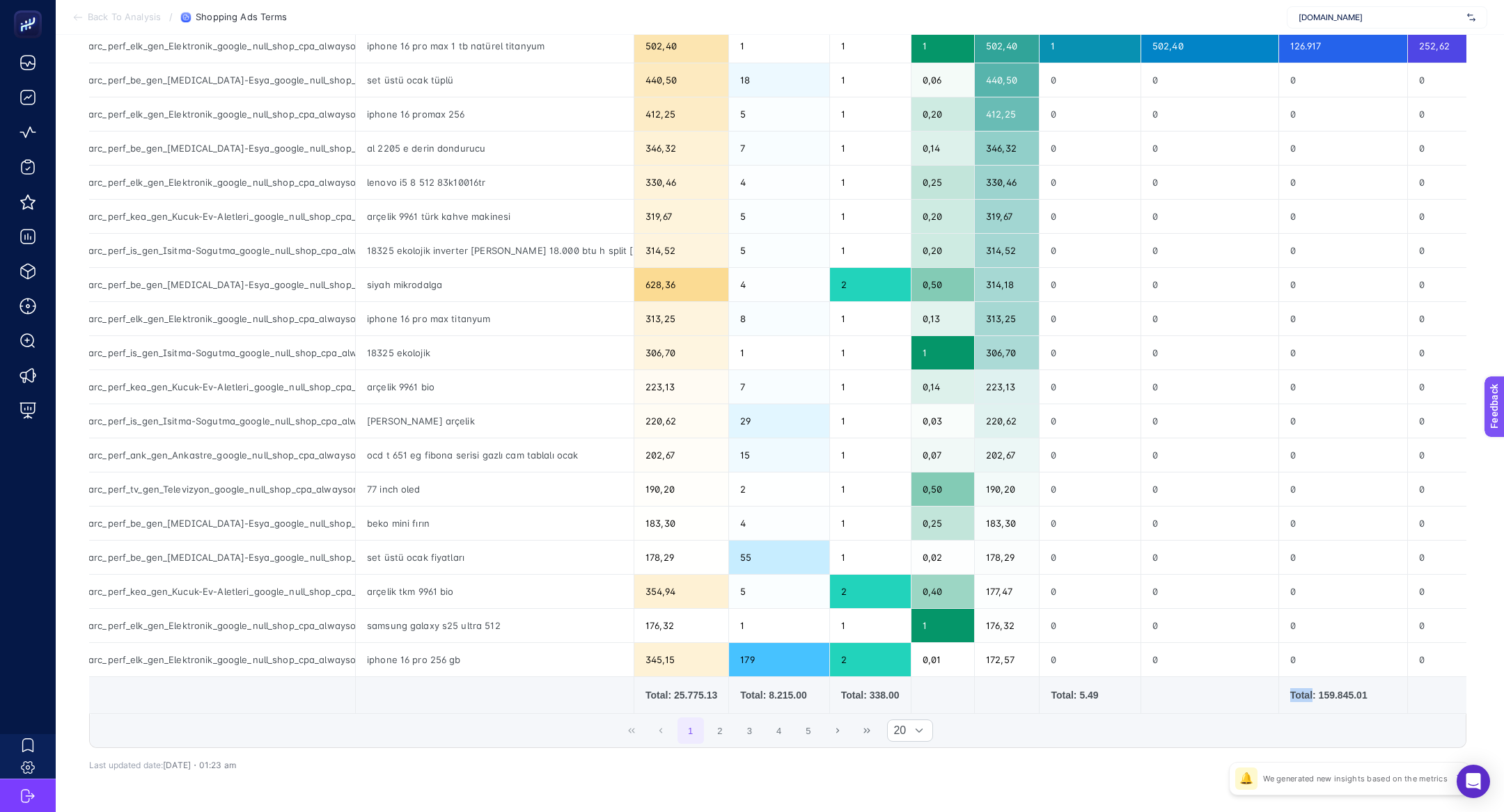
click at [1290, 693] on div "Total: 159.845.01" at bounding box center [1343, 695] width 105 height 14
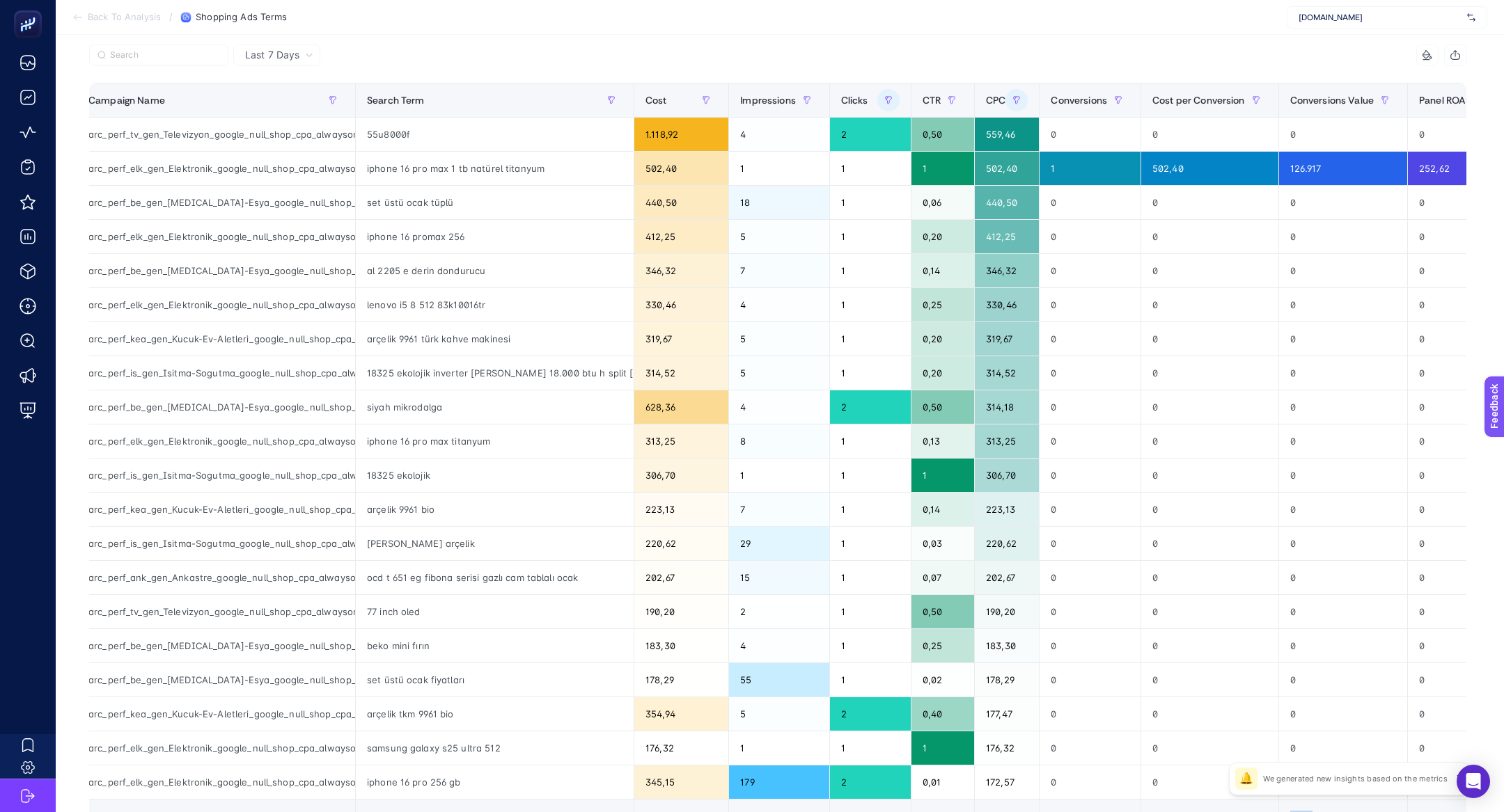
scroll to position [140, 0]
click at [1300, 100] on span "Conversions Value" at bounding box center [1332, 100] width 84 height 11
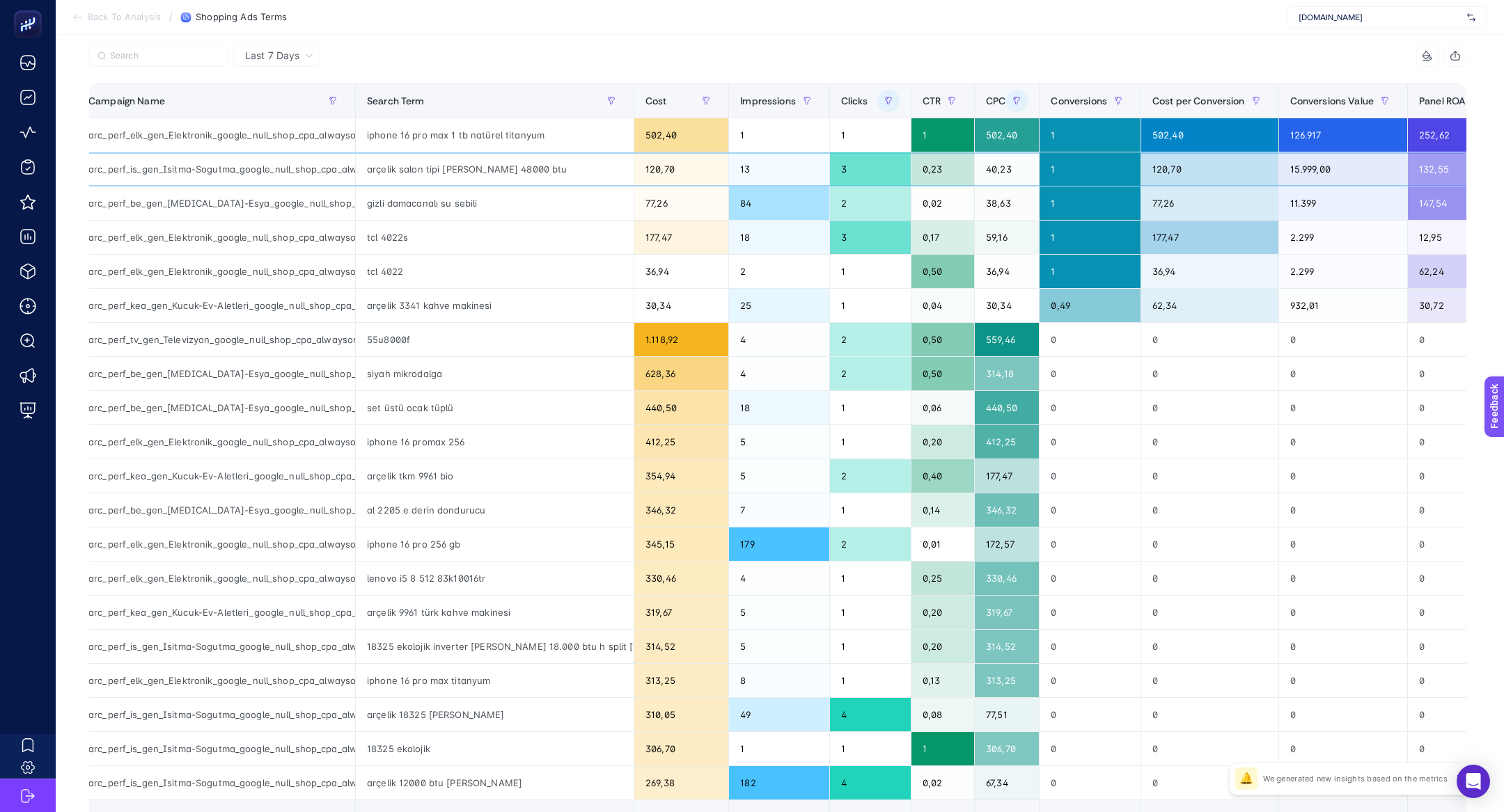
click at [1305, 182] on div "15.999,00" at bounding box center [1343, 169] width 128 height 34
click at [1326, 217] on div "11.399" at bounding box center [1343, 204] width 128 height 34
click at [493, 316] on div "arçelik 3341 kahve makinesi" at bounding box center [494, 305] width 278 height 34
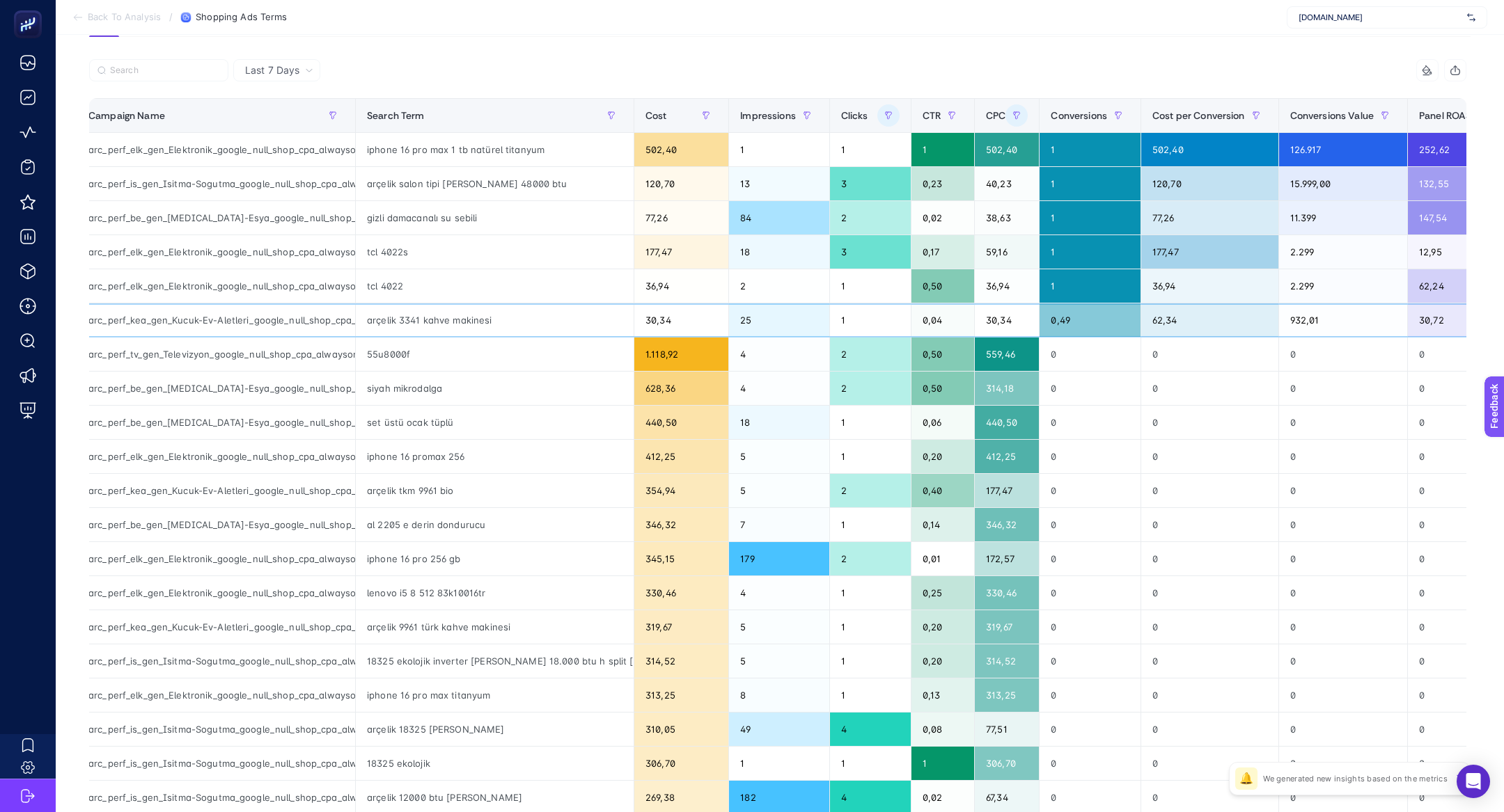
scroll to position [98, 0]
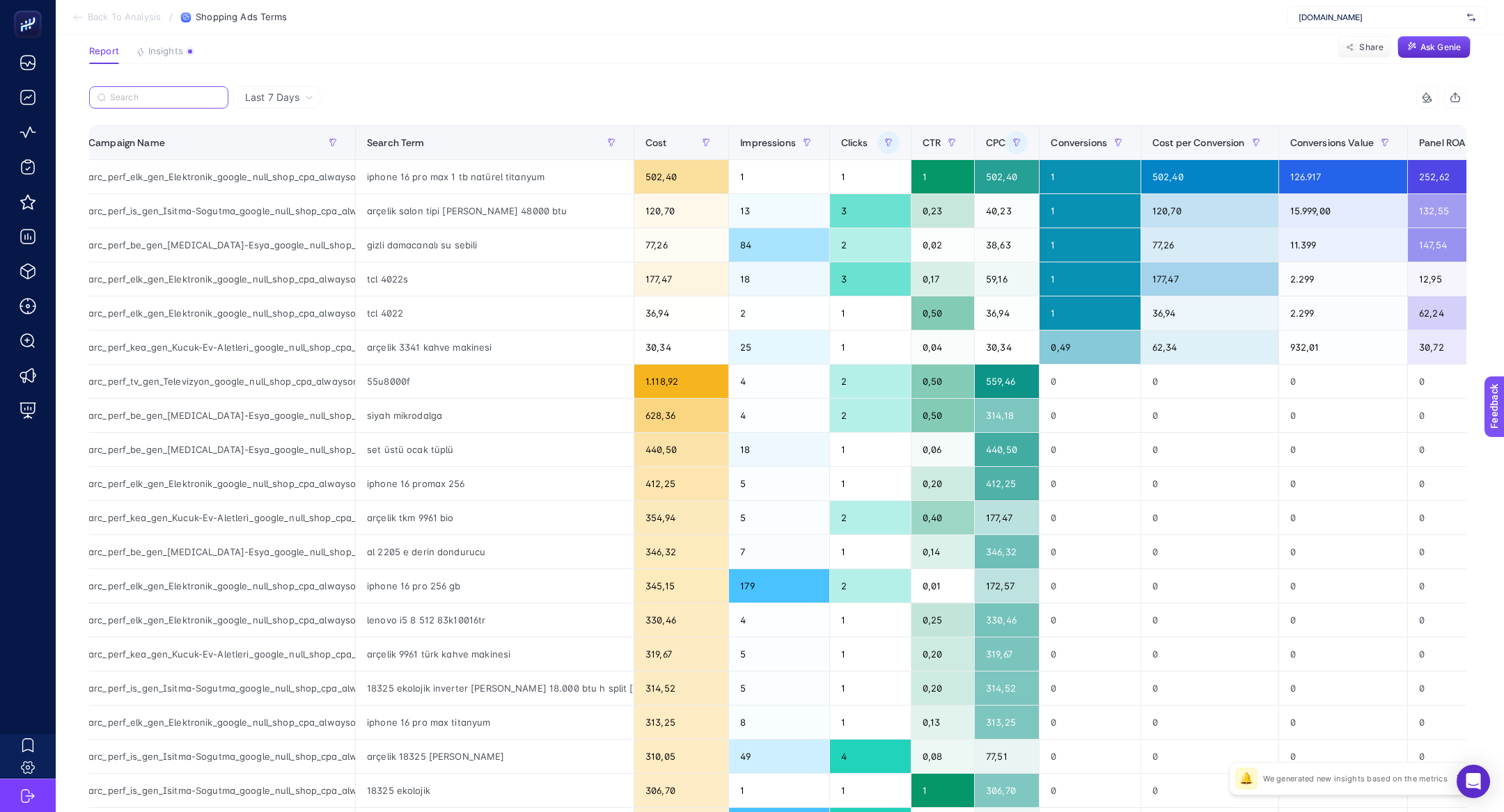
click at [138, 95] on input "Search" at bounding box center [165, 97] width 110 height 10
paste input "arc_perf_tv_gen_Televizyon_google_null_shop_cpa_alwayson"
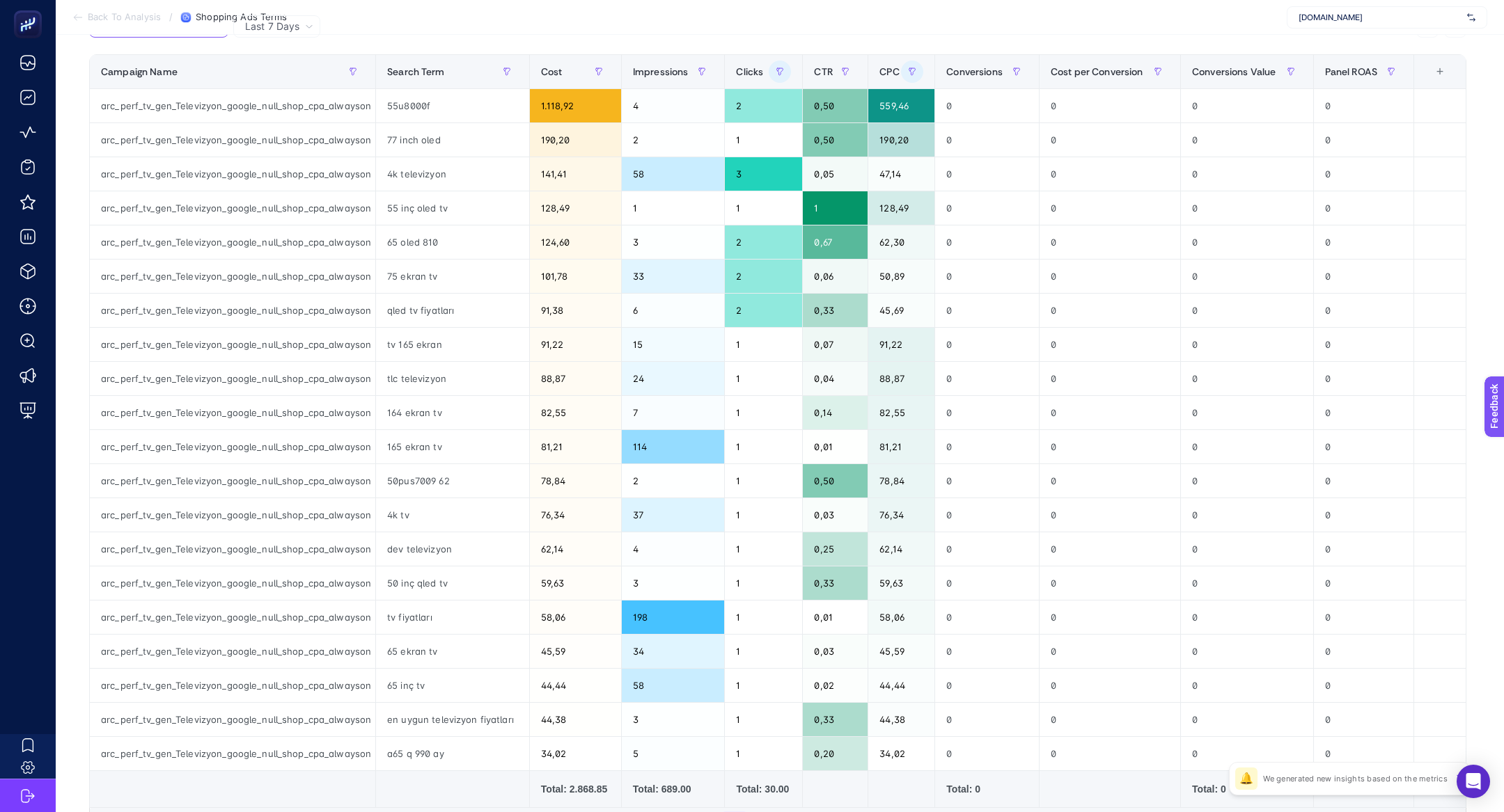
scroll to position [185, 0]
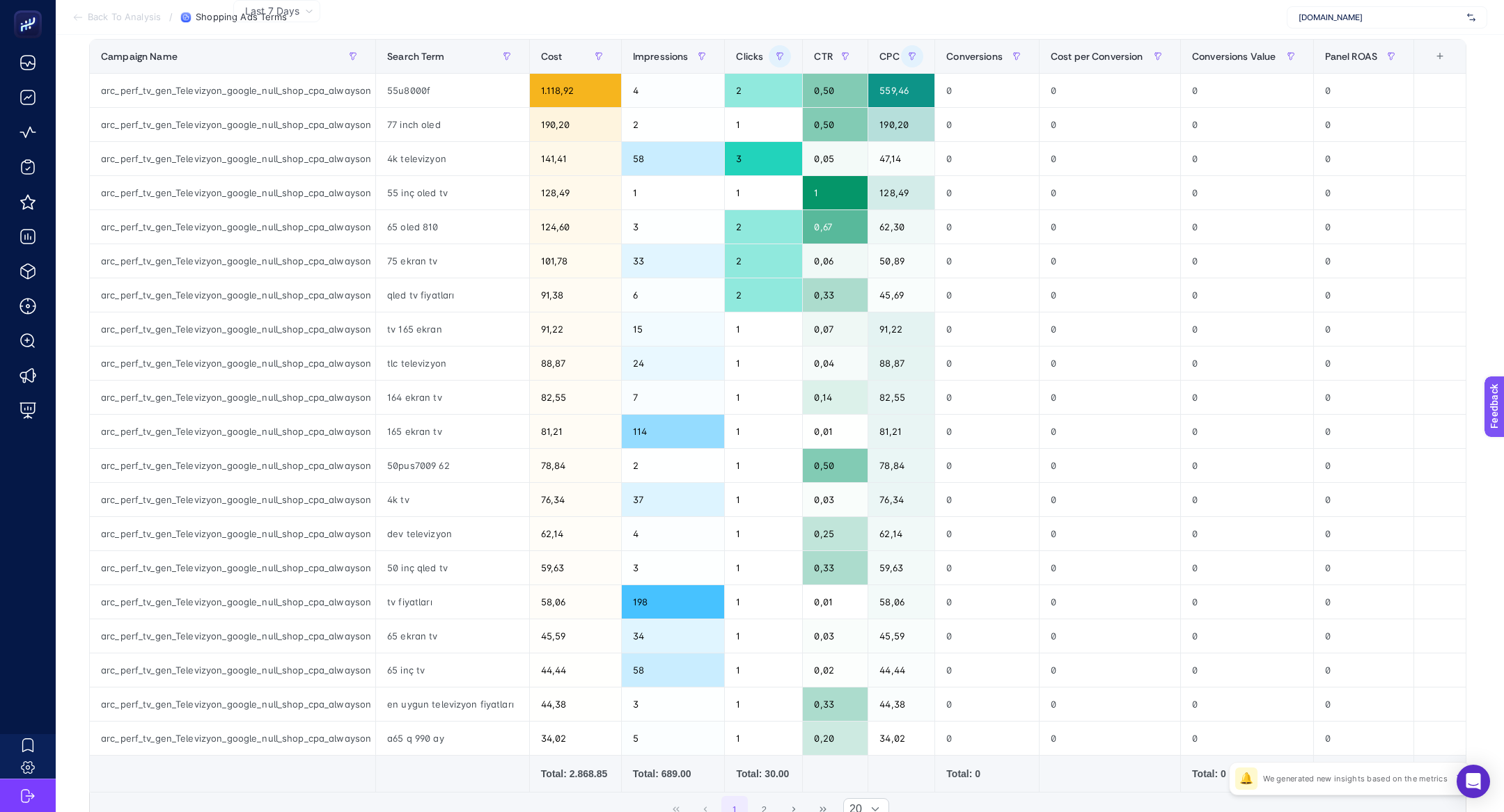
type input "arc_perf_tv_gen_Televizyon_google_null_shop_cpa_alwayson"
click at [920, 56] on button "button" at bounding box center [912, 56] width 22 height 22
click at [934, 265] on div "Clear Apply" at bounding box center [990, 256] width 174 height 48
click at [934, 256] on span "Clear" at bounding box center [936, 255] width 23 height 15
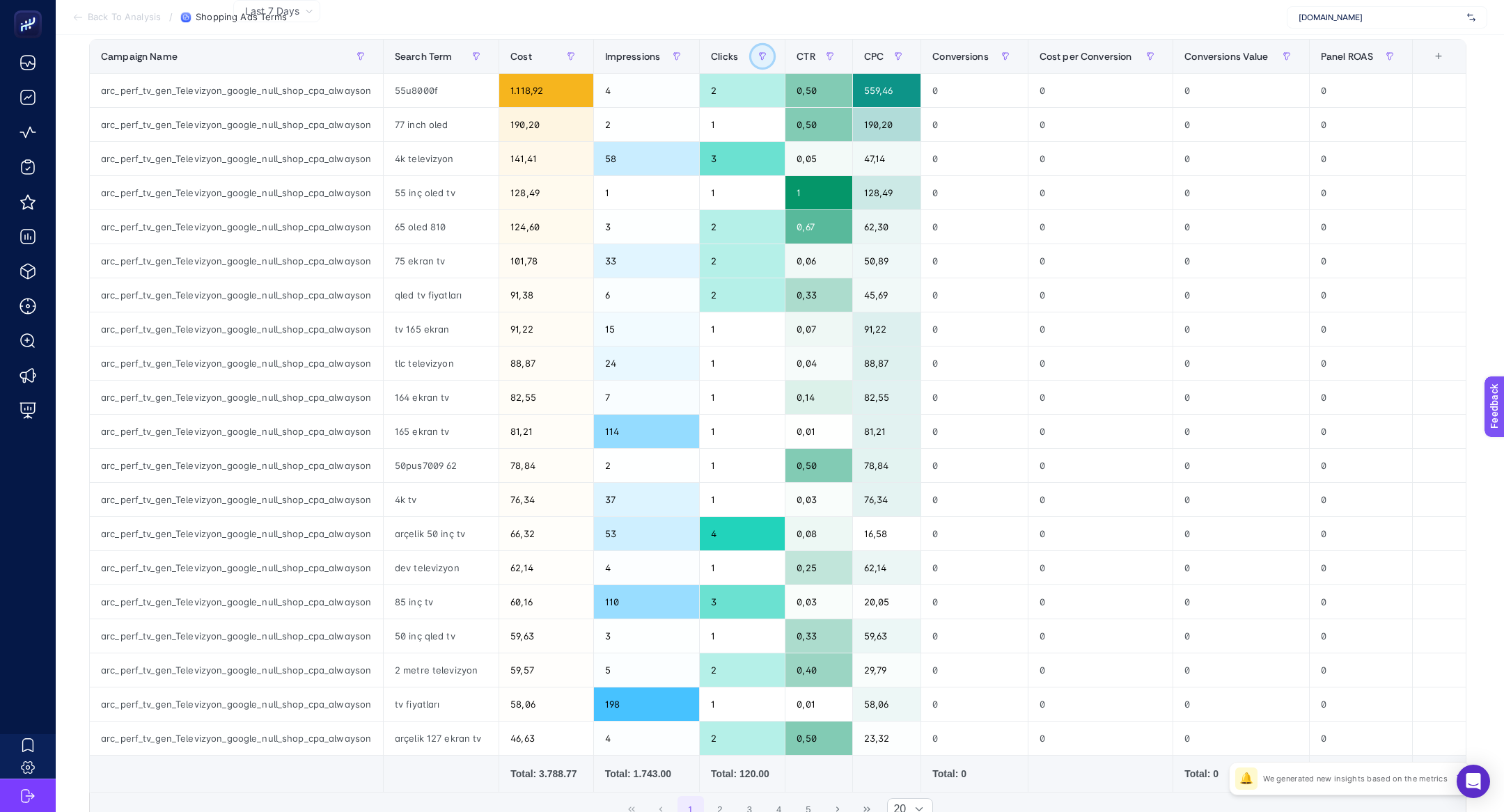
click at [765, 50] on button "button" at bounding box center [763, 56] width 22 height 22
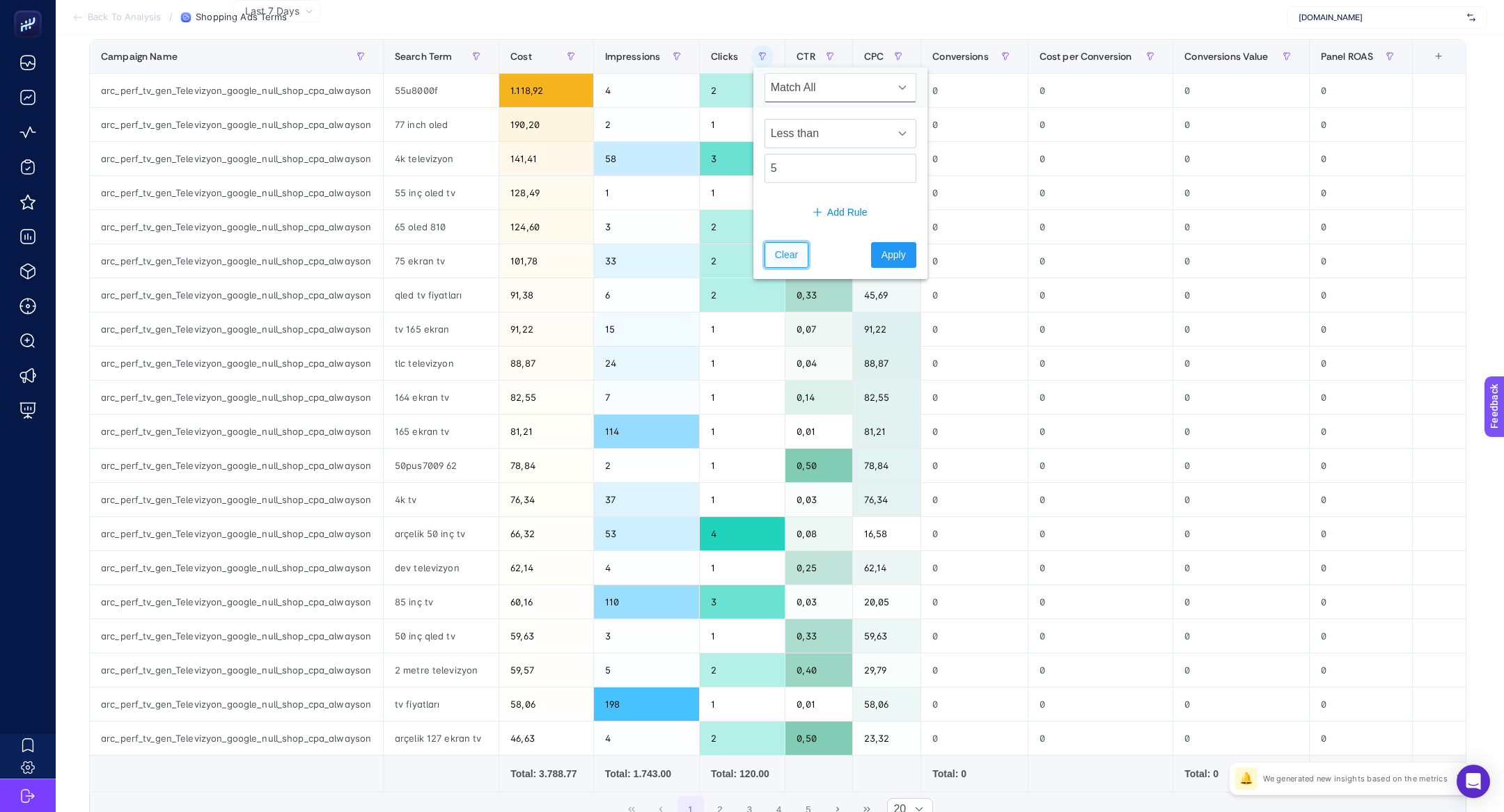
click at [803, 244] on button "Clear" at bounding box center [787, 255] width 44 height 26
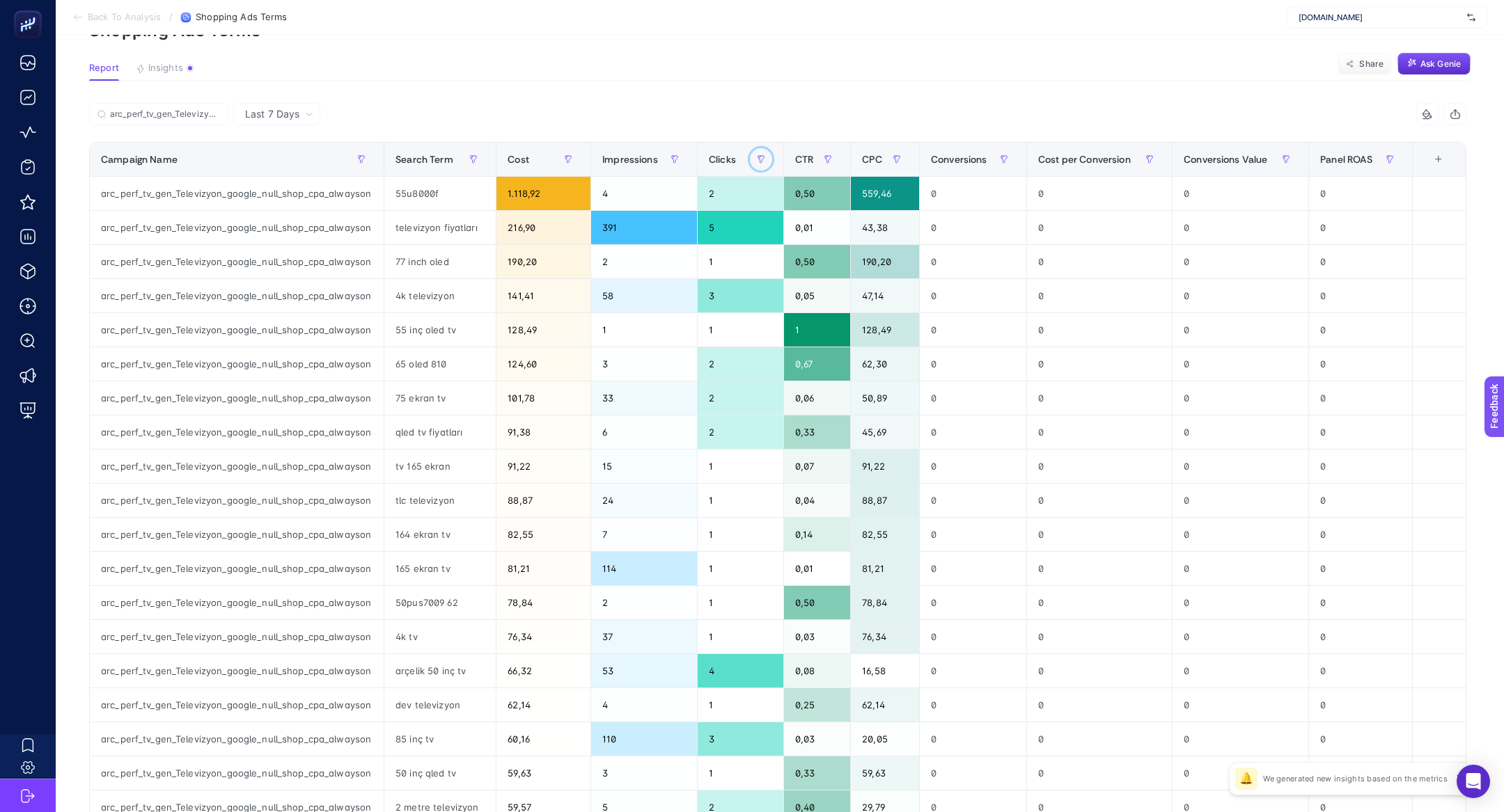
scroll to position [52, 0]
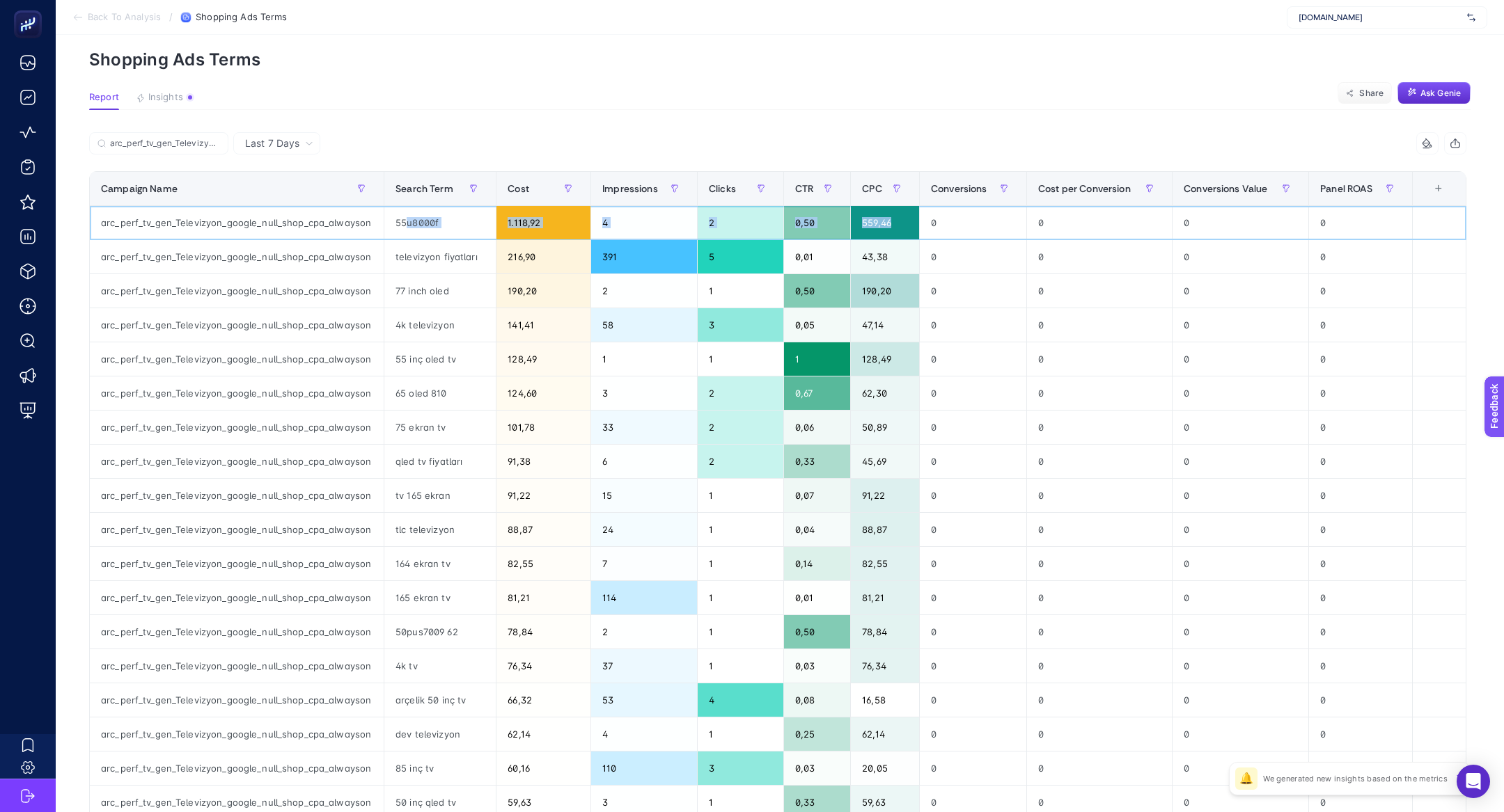
drag, startPoint x: 406, startPoint y: 228, endPoint x: 909, endPoint y: 225, distance: 503.0
click at [909, 225] on tr "arc_perf_tv_gen_Televizyon_google_null_shop_cpa_alwayson 55u8000f 1.118,92 4 2 …" at bounding box center [778, 223] width 1377 height 34
click at [414, 217] on div "55u8000f" at bounding box center [440, 223] width 111 height 34
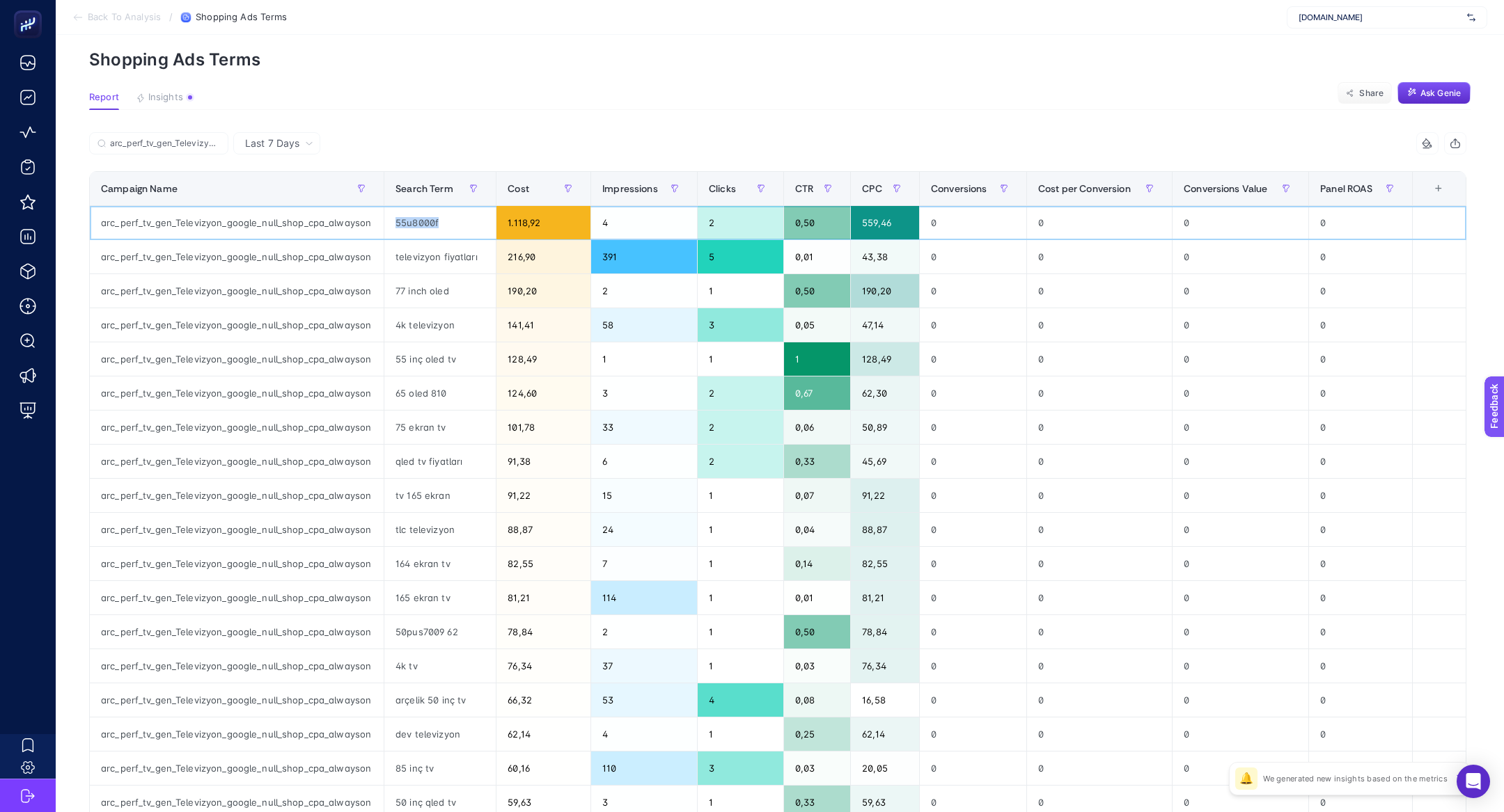
click at [436, 217] on div "55u8000f" at bounding box center [440, 223] width 111 height 34
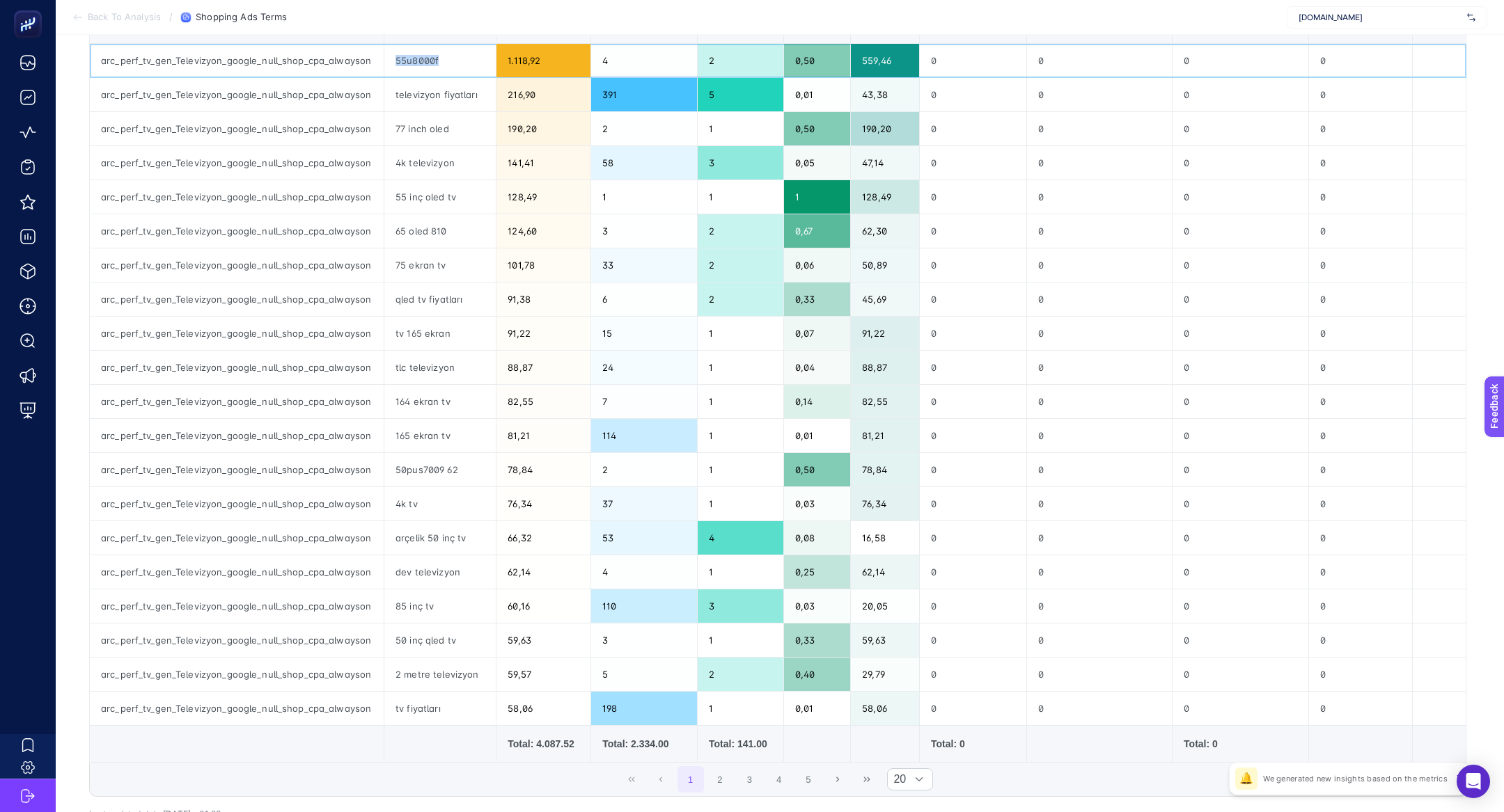
scroll to position [212, 0]
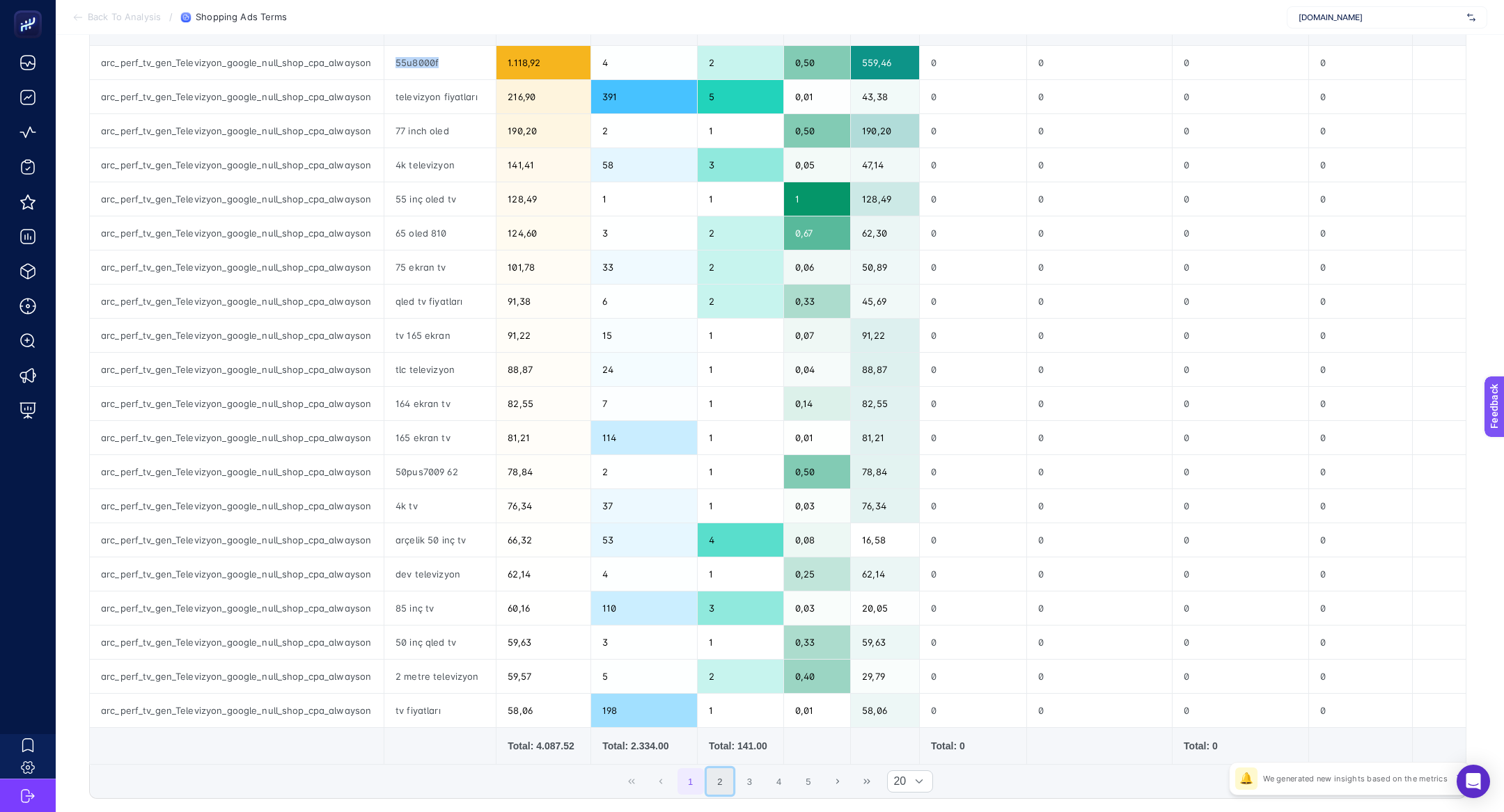
click at [716, 774] on button "2" at bounding box center [720, 781] width 26 height 26
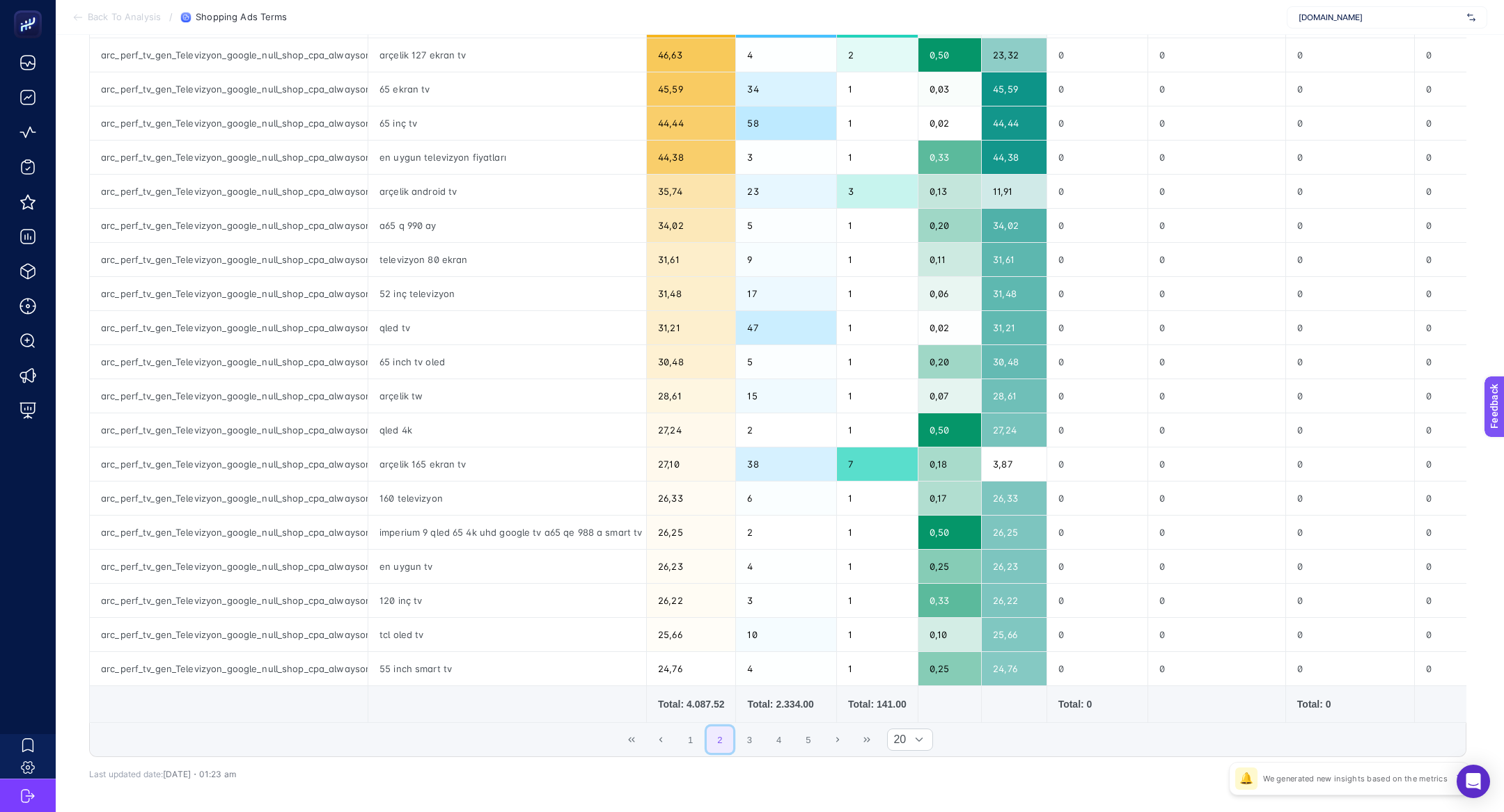
scroll to position [261, 0]
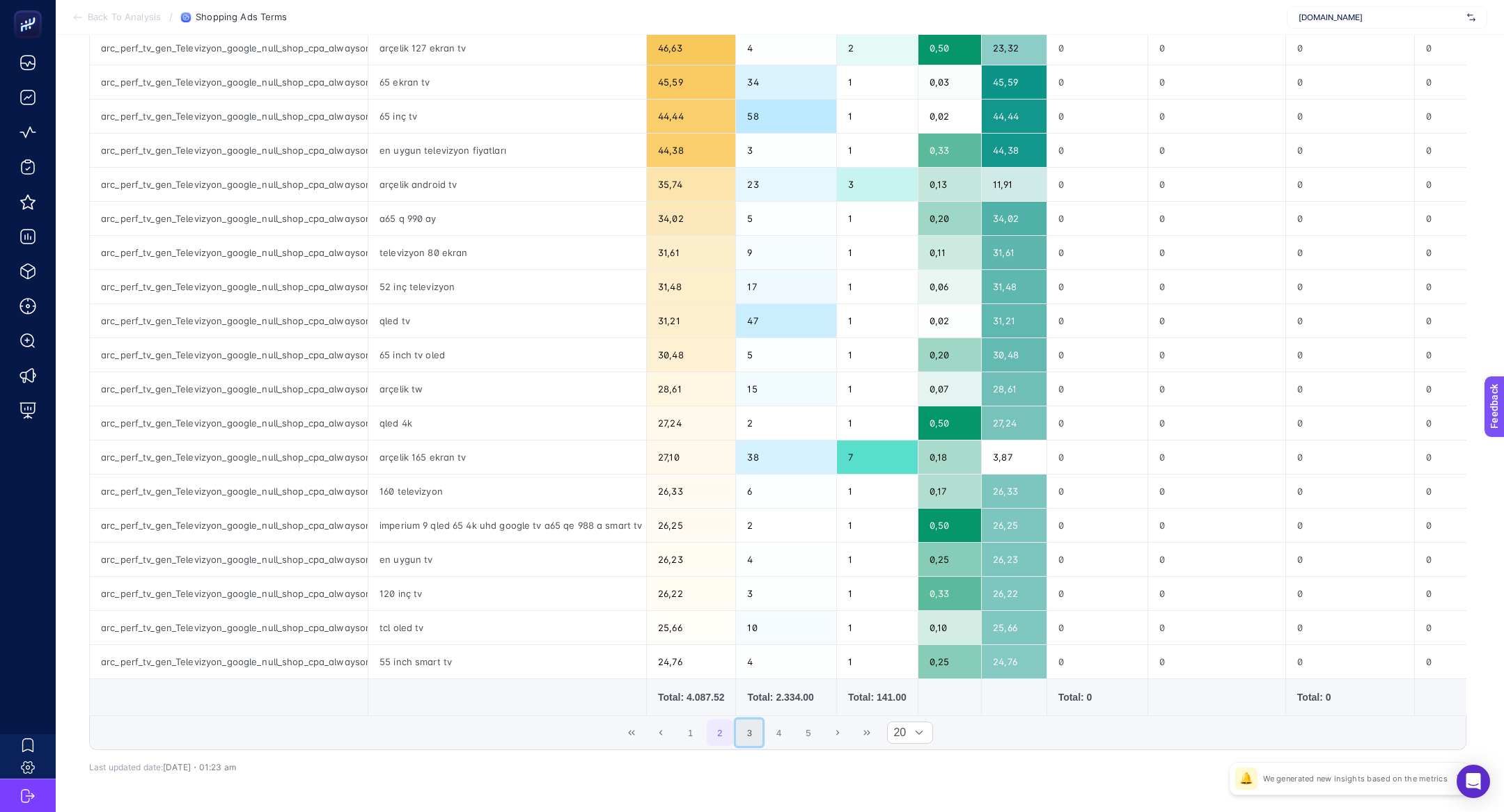
click at [749, 731] on button "3" at bounding box center [749, 733] width 26 height 26
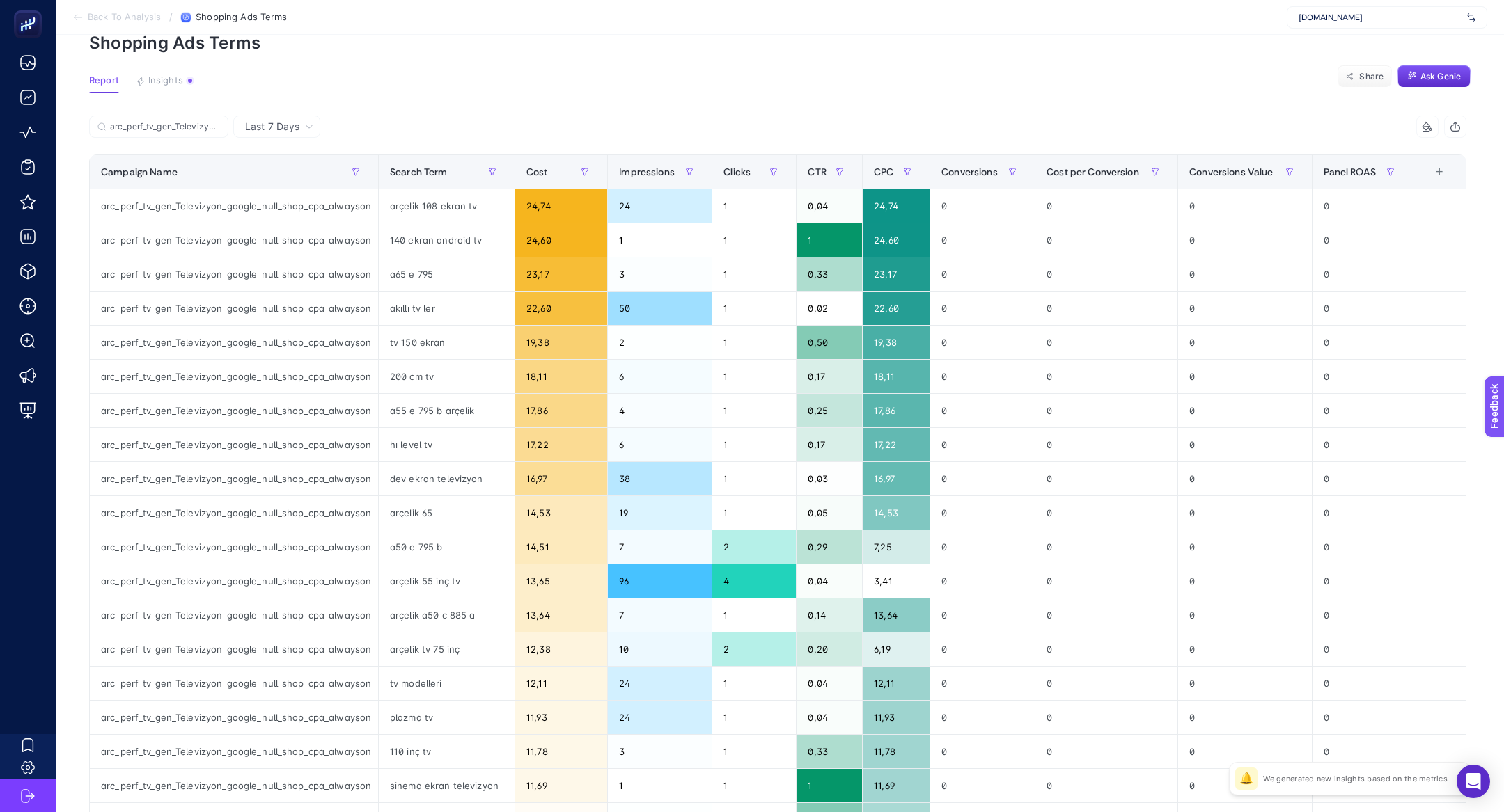
scroll to position [306, 0]
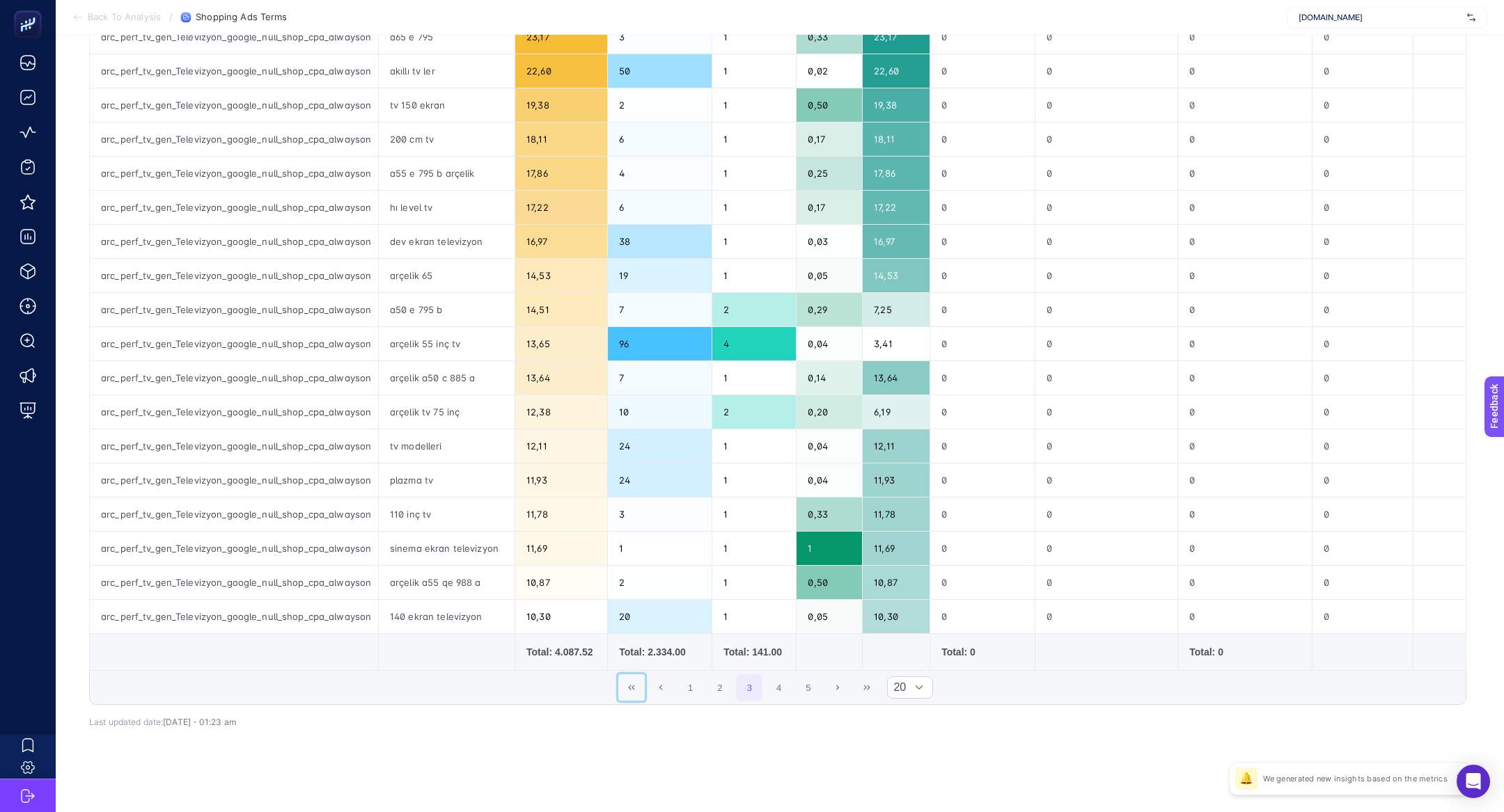
click at [635, 690] on button "First Page" at bounding box center [631, 688] width 26 height 26
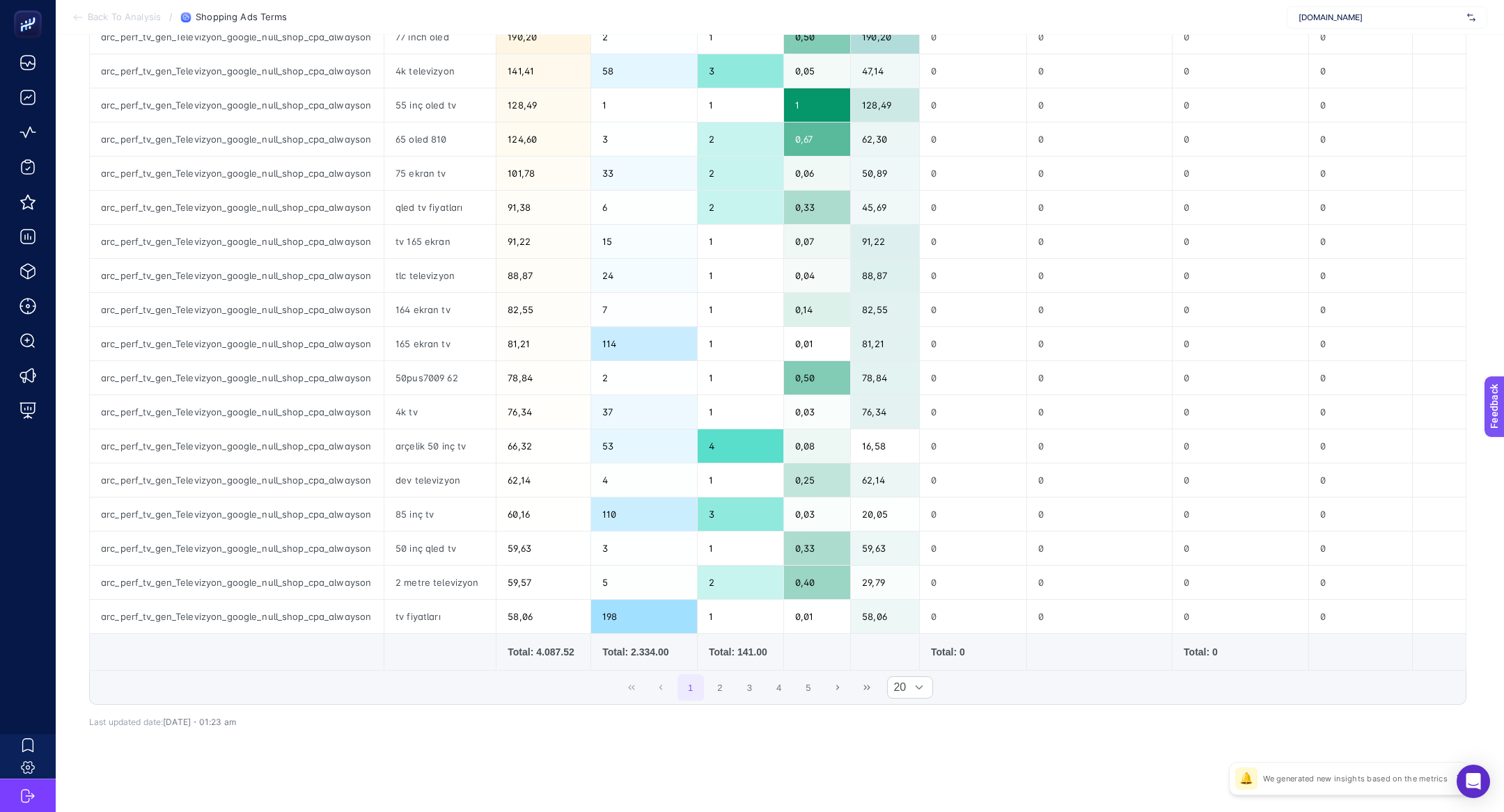
click at [660, 690] on div "1 2 3 4 5 20" at bounding box center [778, 688] width 1376 height 34
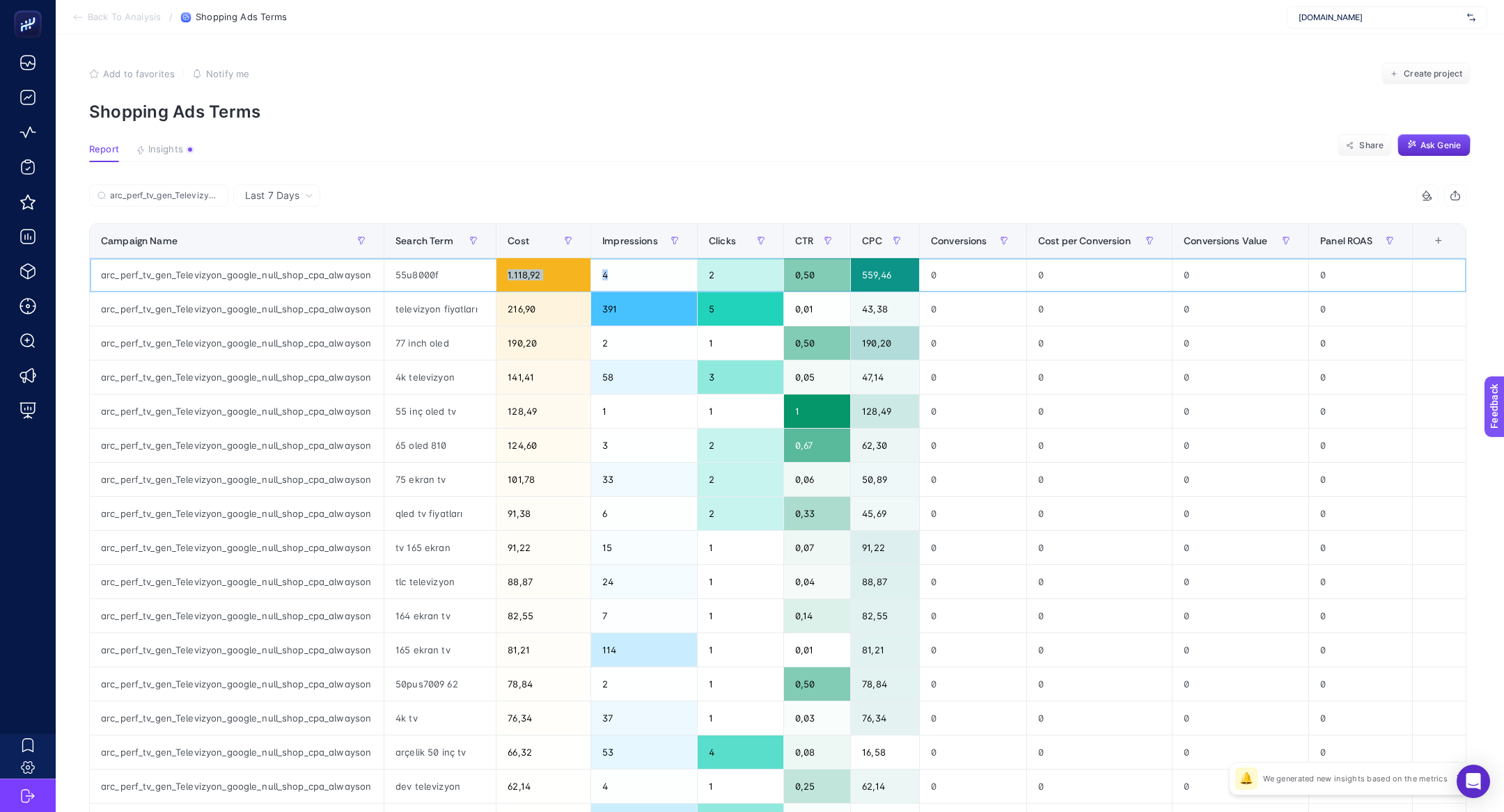
drag, startPoint x: 494, startPoint y: 280, endPoint x: 694, endPoint y: 270, distance: 200.2
click at [695, 271] on tr "arc_perf_tv_gen_Televizyon_google_null_shop_cpa_alwayson 55u8000f 1.118,92 4 2 …" at bounding box center [778, 275] width 1377 height 34
click at [502, 246] on th "Cost" at bounding box center [544, 241] width 95 height 34
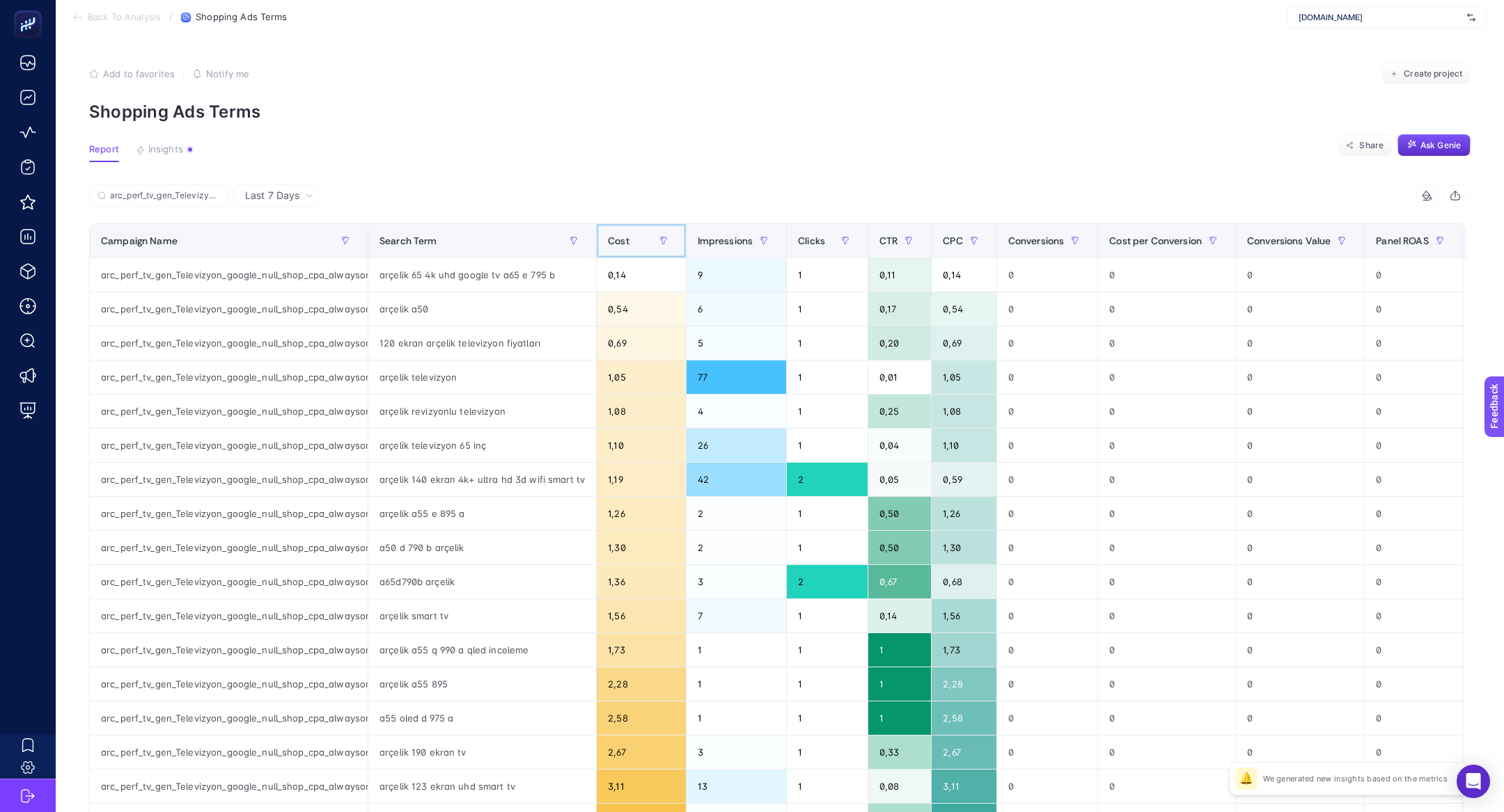
click at [612, 230] on div "Cost" at bounding box center [641, 241] width 66 height 22
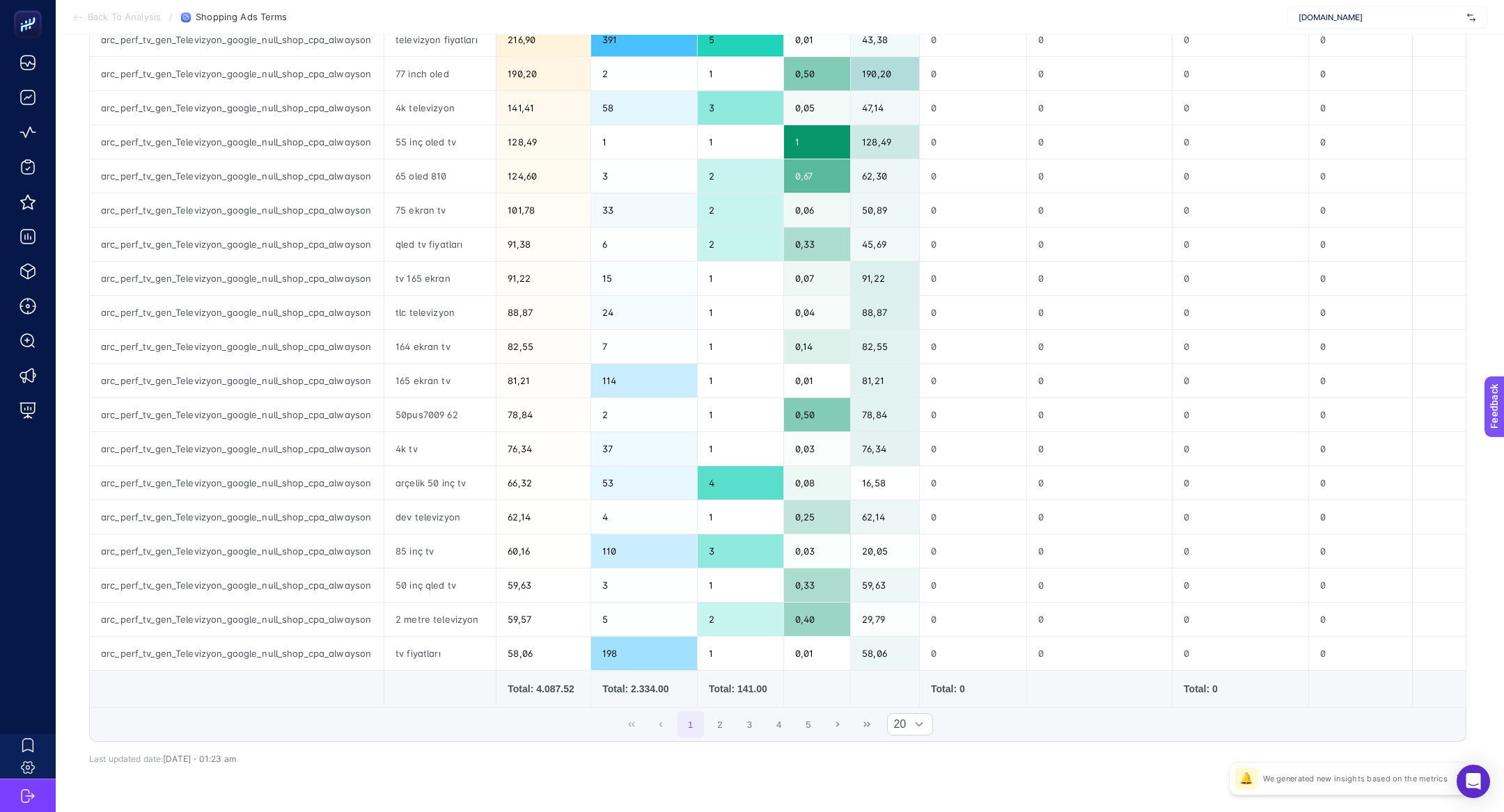
scroll to position [306, 0]
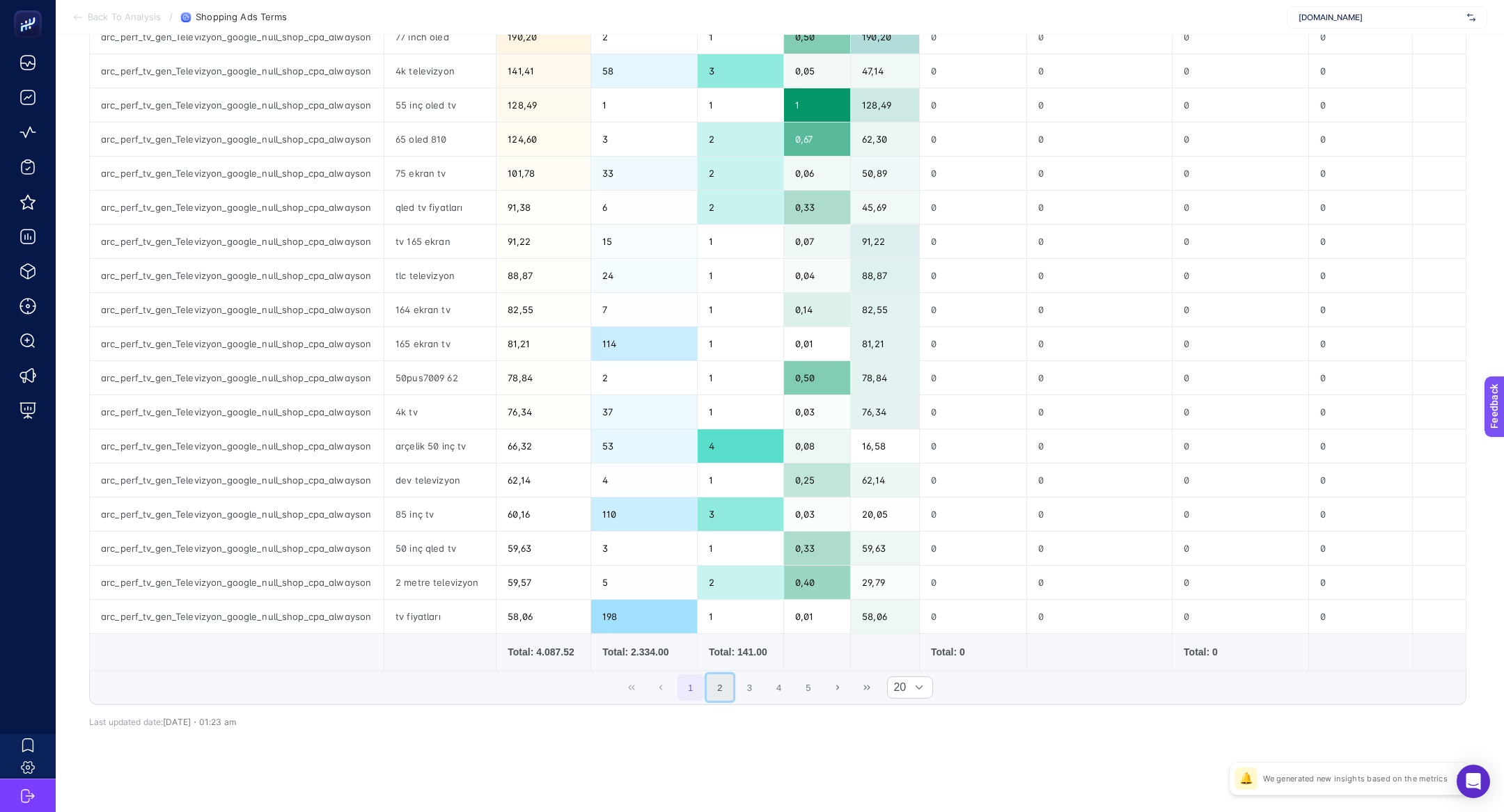
click at [714, 676] on button "2" at bounding box center [720, 688] width 26 height 26
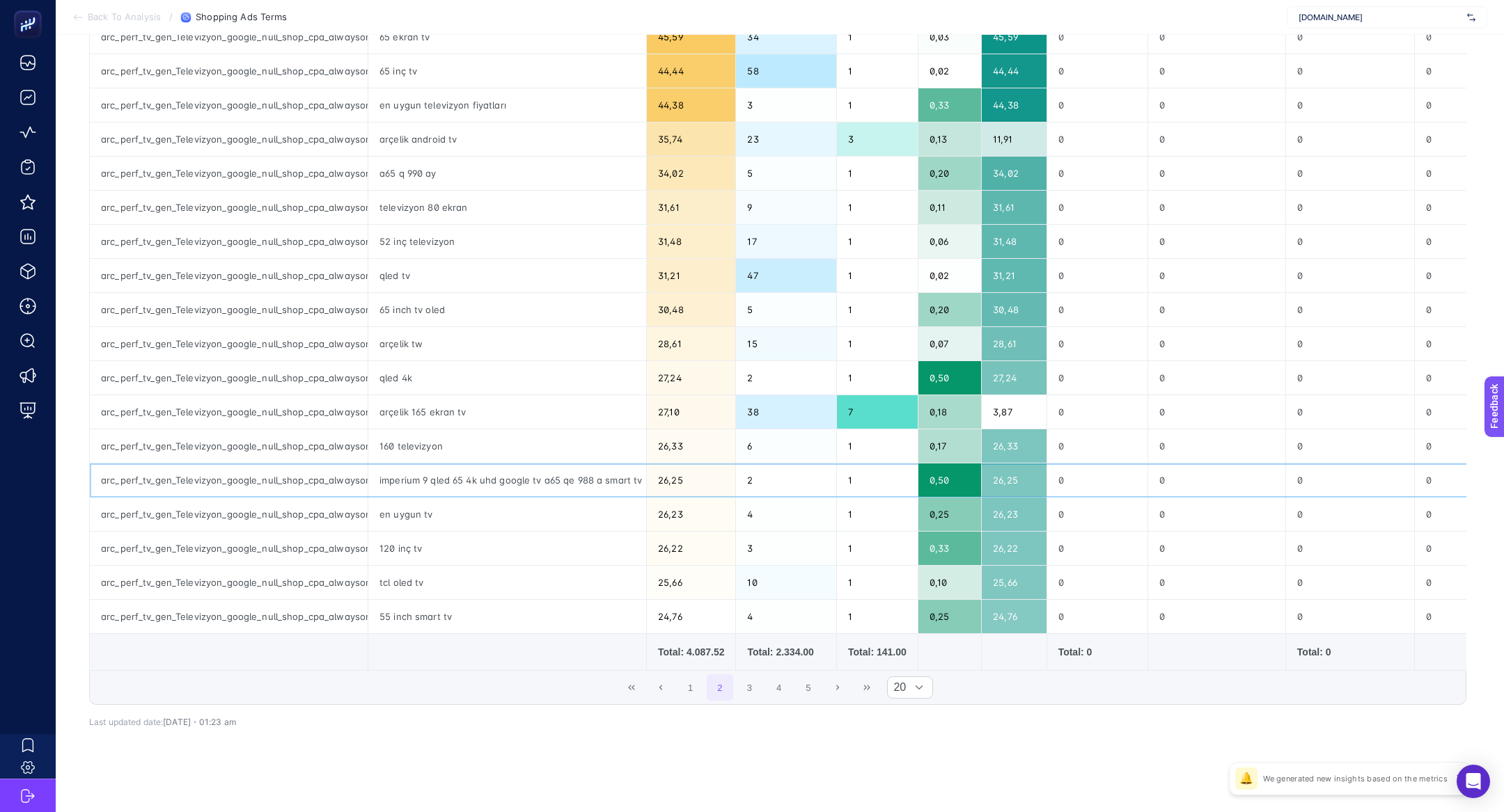
click at [456, 467] on div "imperium 9 qled 65 4k uhd google tv a65 qe 988 a smart tv" at bounding box center [507, 480] width 278 height 34
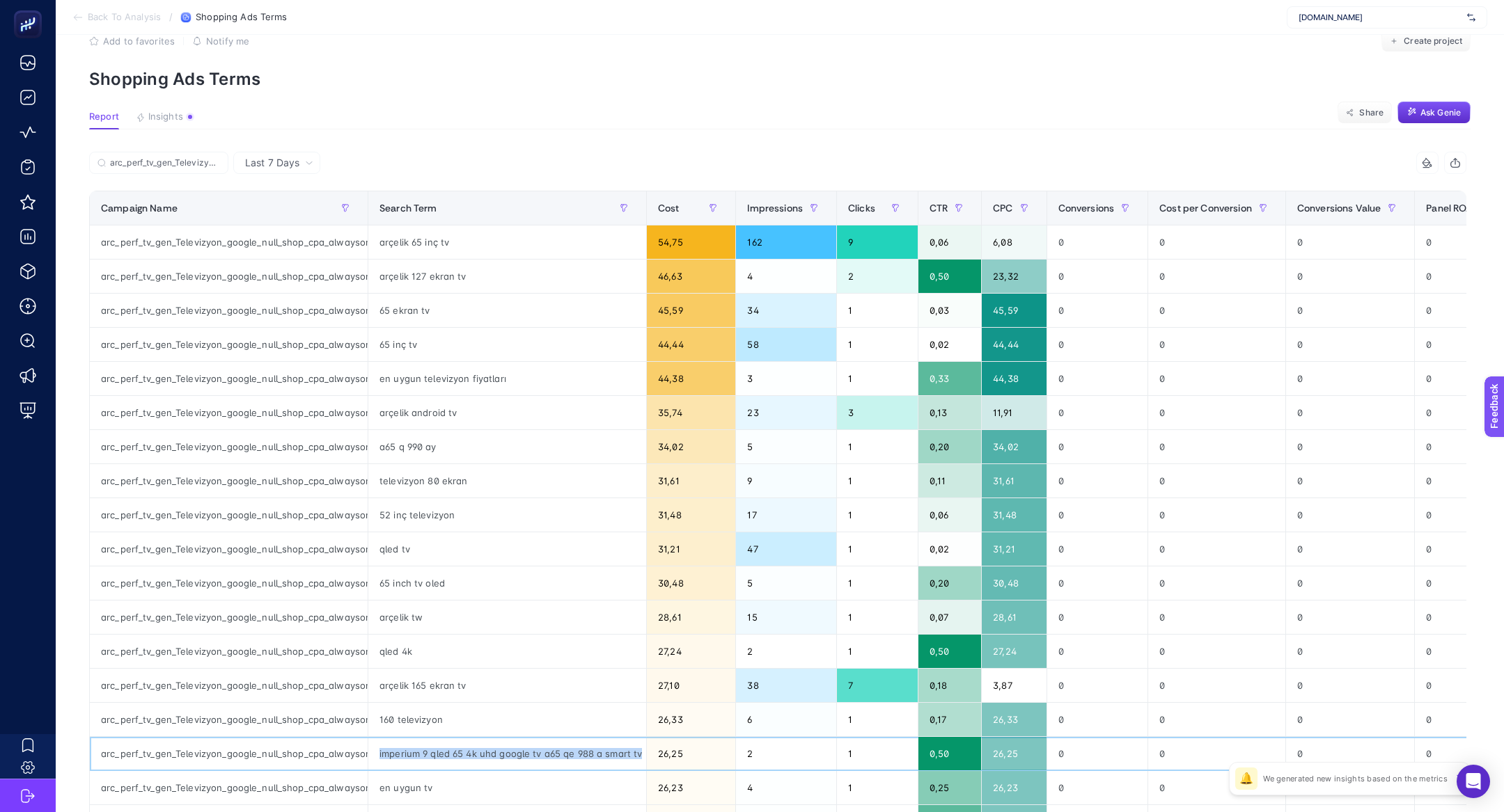
scroll to position [0, 0]
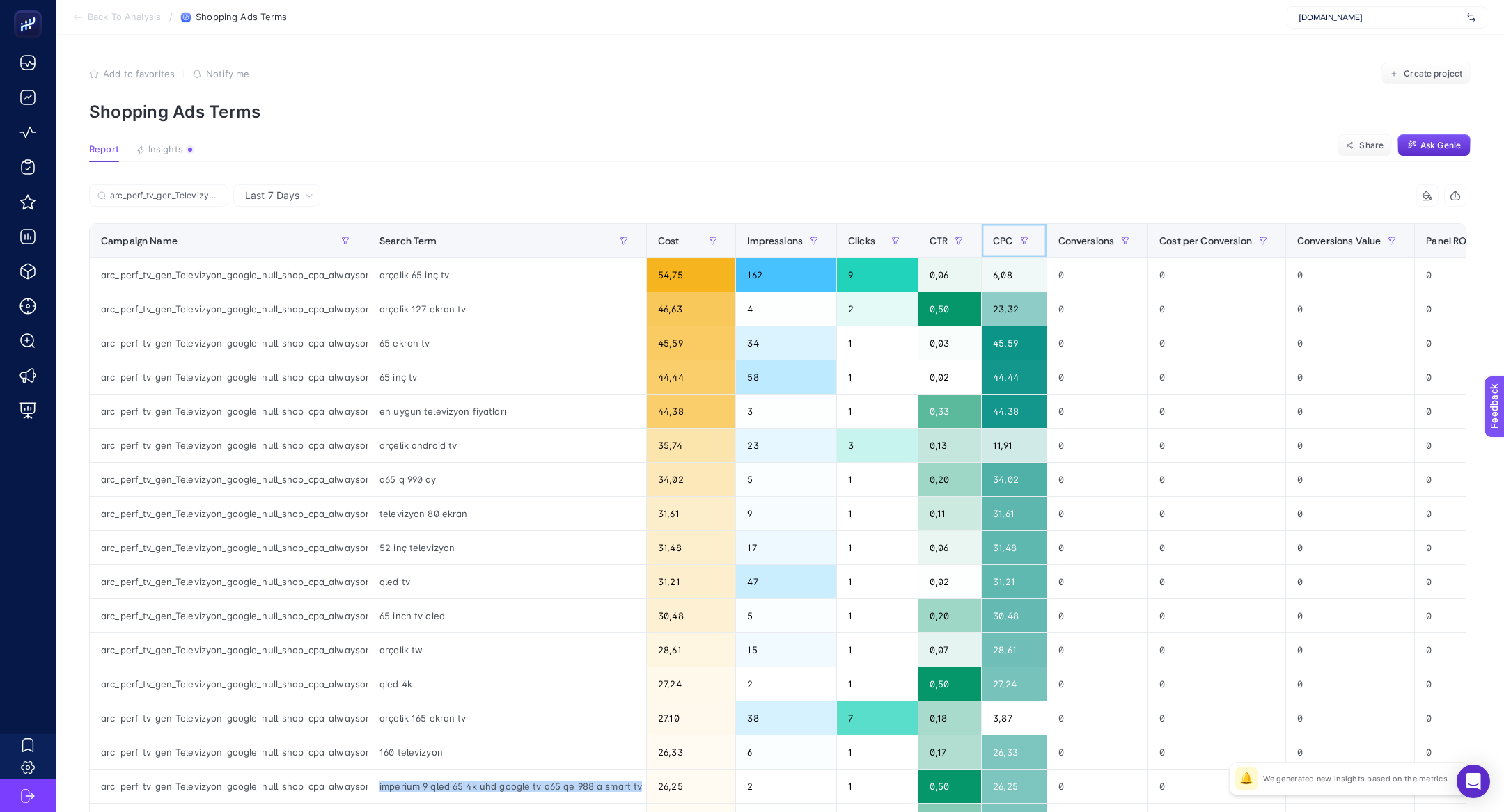
click at [1002, 246] on span "CPC" at bounding box center [1002, 240] width 20 height 11
click at [1046, 246] on th "Conversions" at bounding box center [1097, 241] width 102 height 34
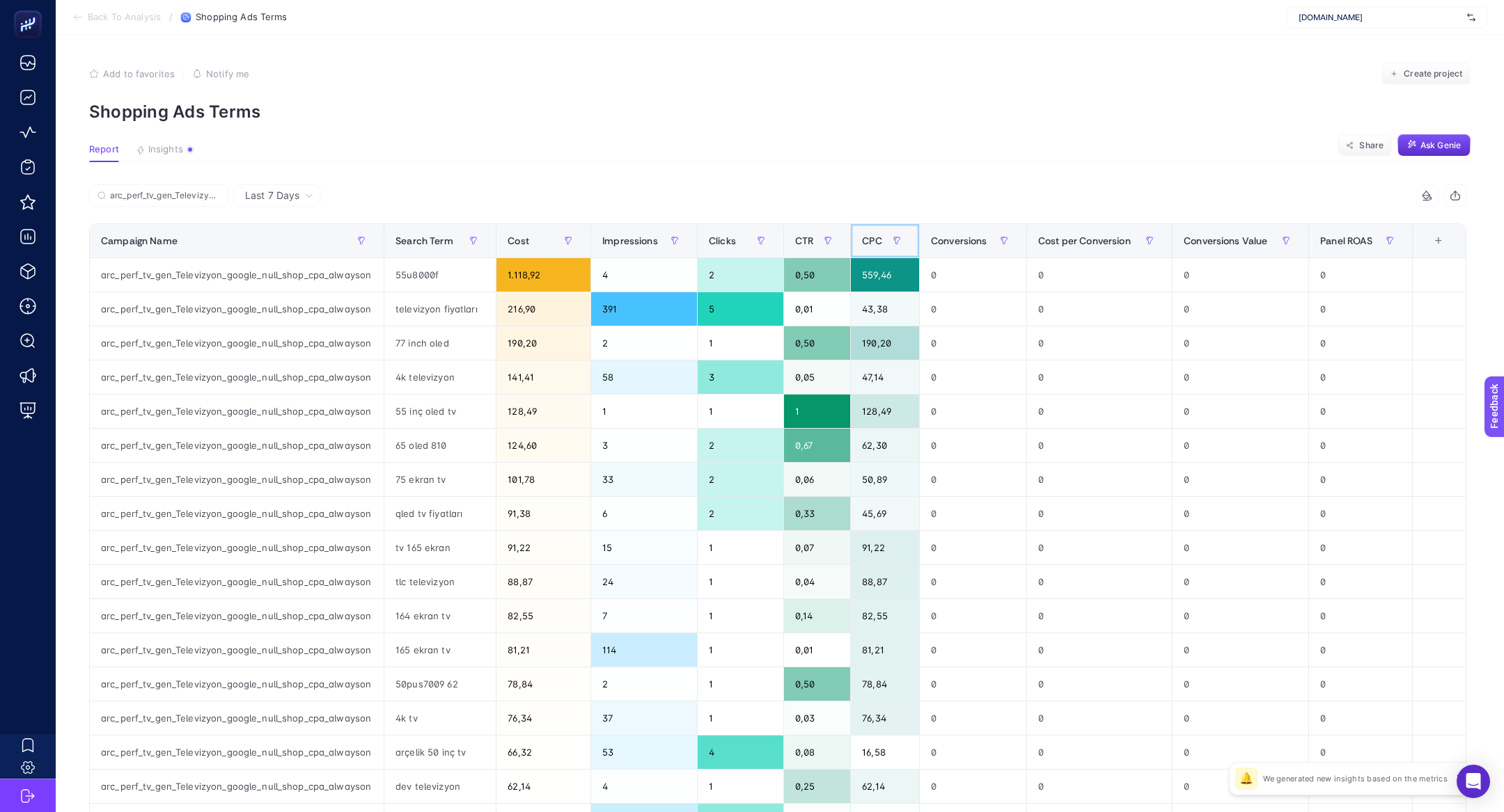
click at [867, 237] on span "CPC" at bounding box center [872, 240] width 20 height 11
click at [783, 237] on span at bounding box center [781, 241] width 6 height 34
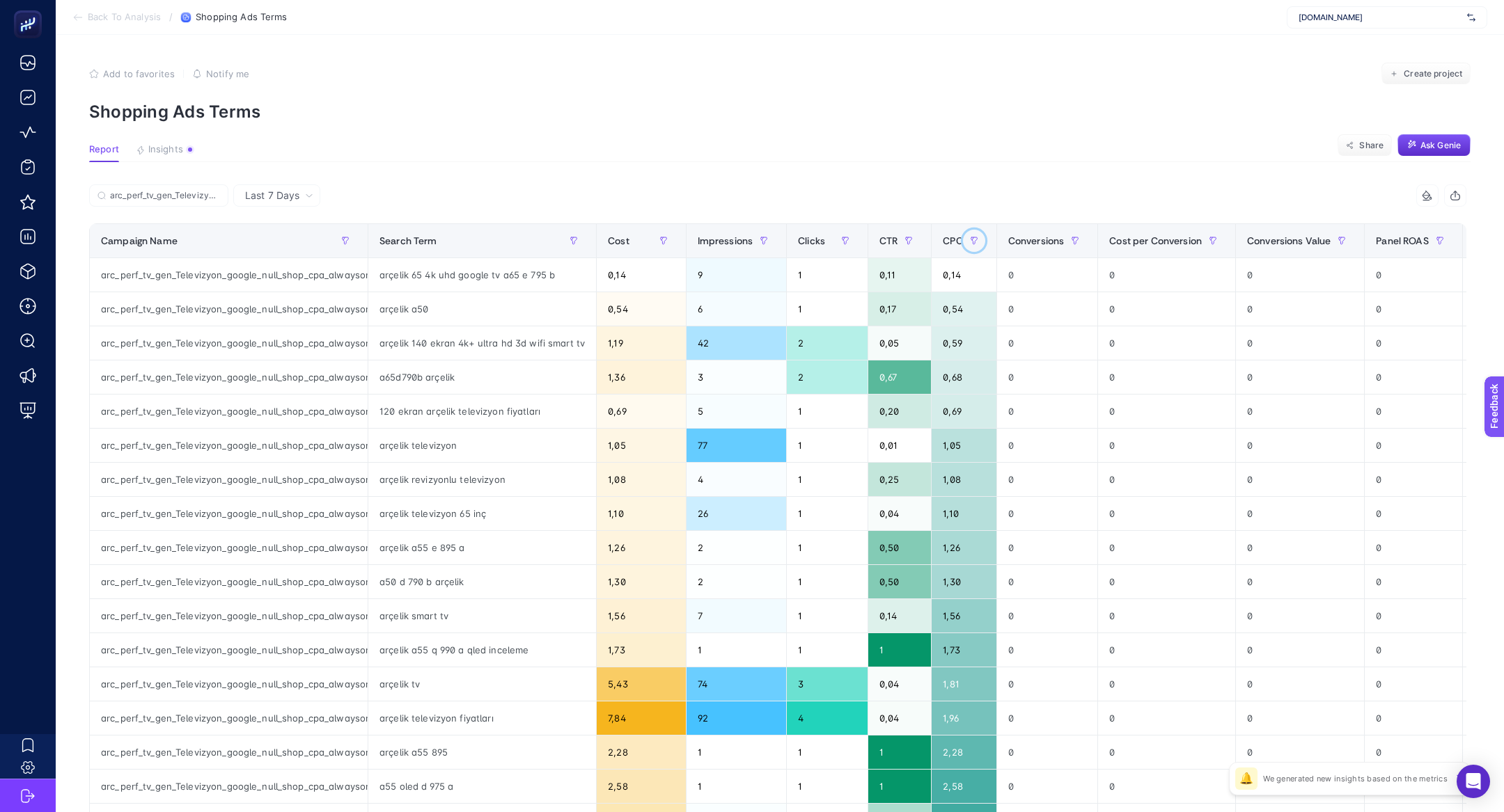
drag, startPoint x: 970, startPoint y: 245, endPoint x: 948, endPoint y: 245, distance: 22.0
click at [948, 245] on div "CPC" at bounding box center [963, 241] width 42 height 22
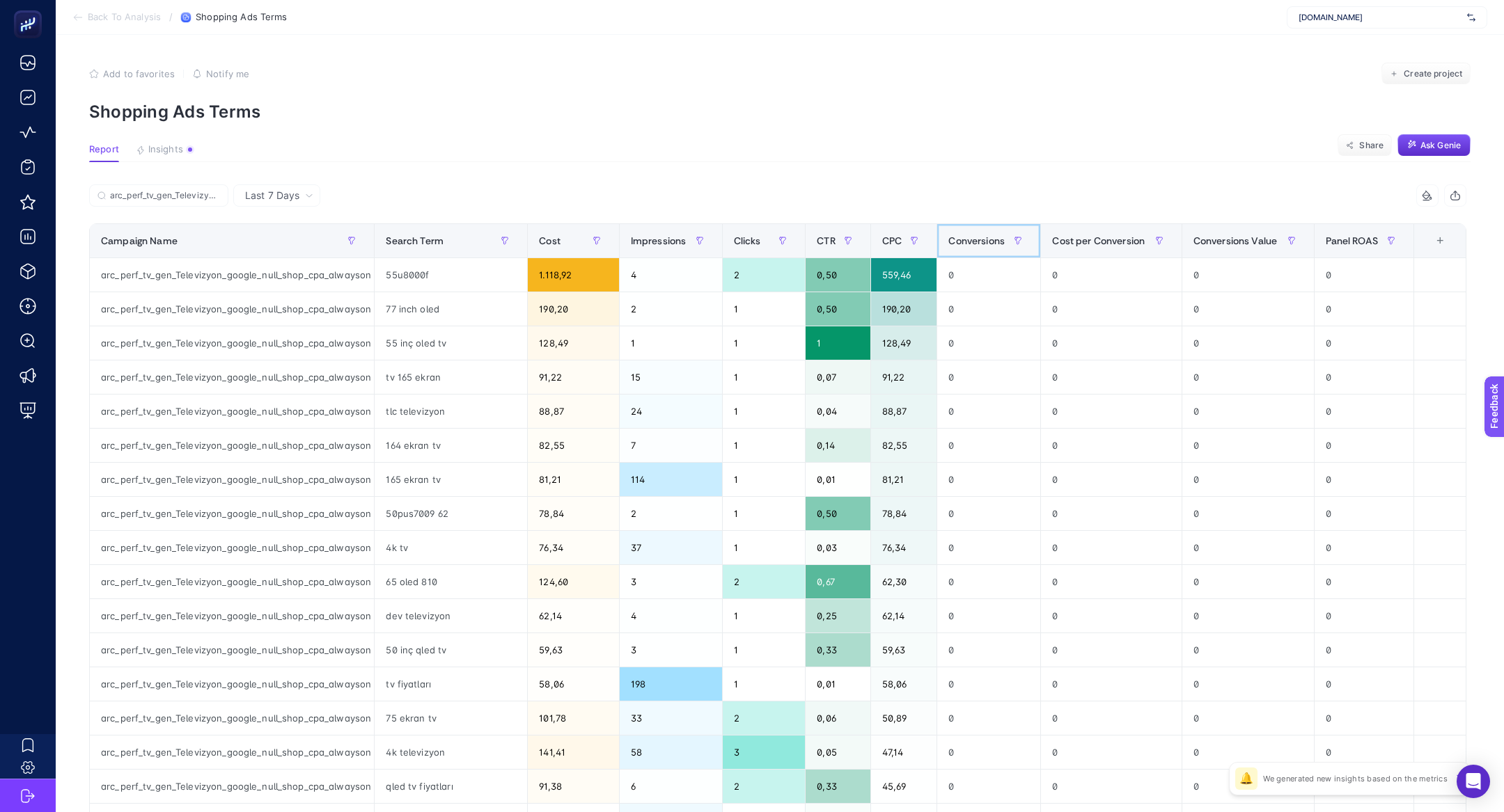
click at [948, 245] on span "Conversions" at bounding box center [976, 240] width 56 height 11
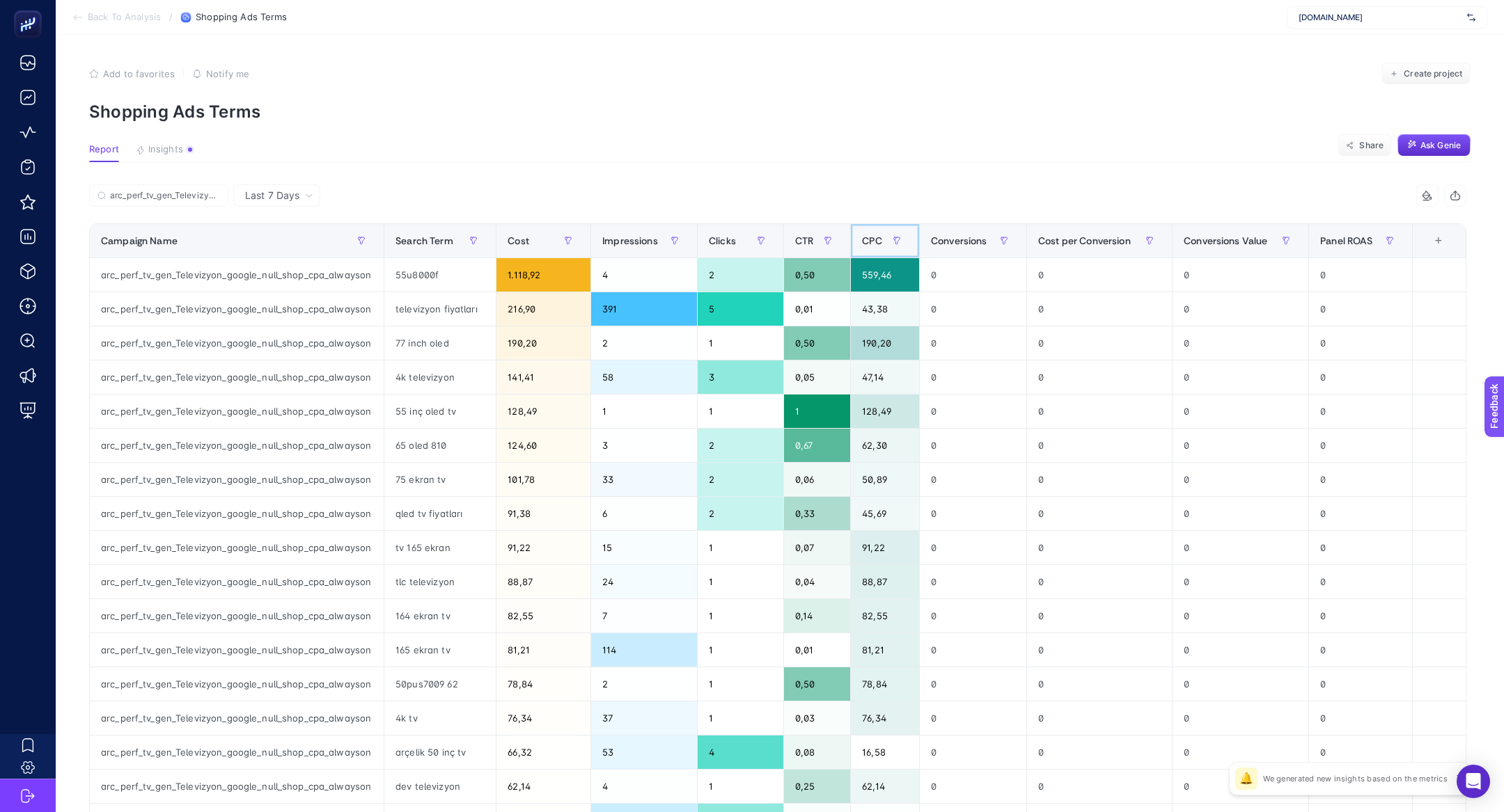
click at [872, 244] on span "CPC" at bounding box center [872, 240] width 20 height 11
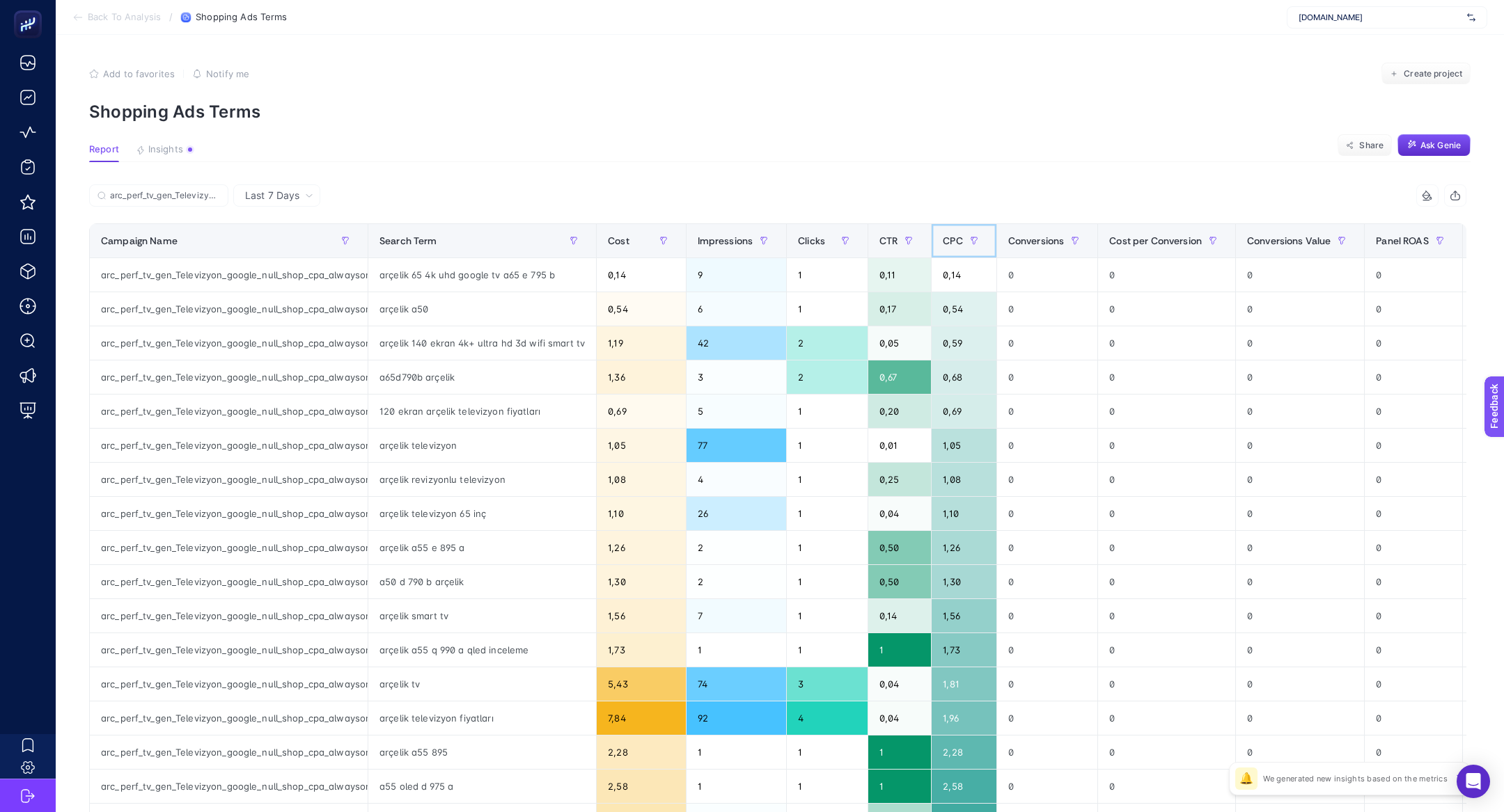
click at [936, 248] on th "CPC" at bounding box center [964, 241] width 64 height 34
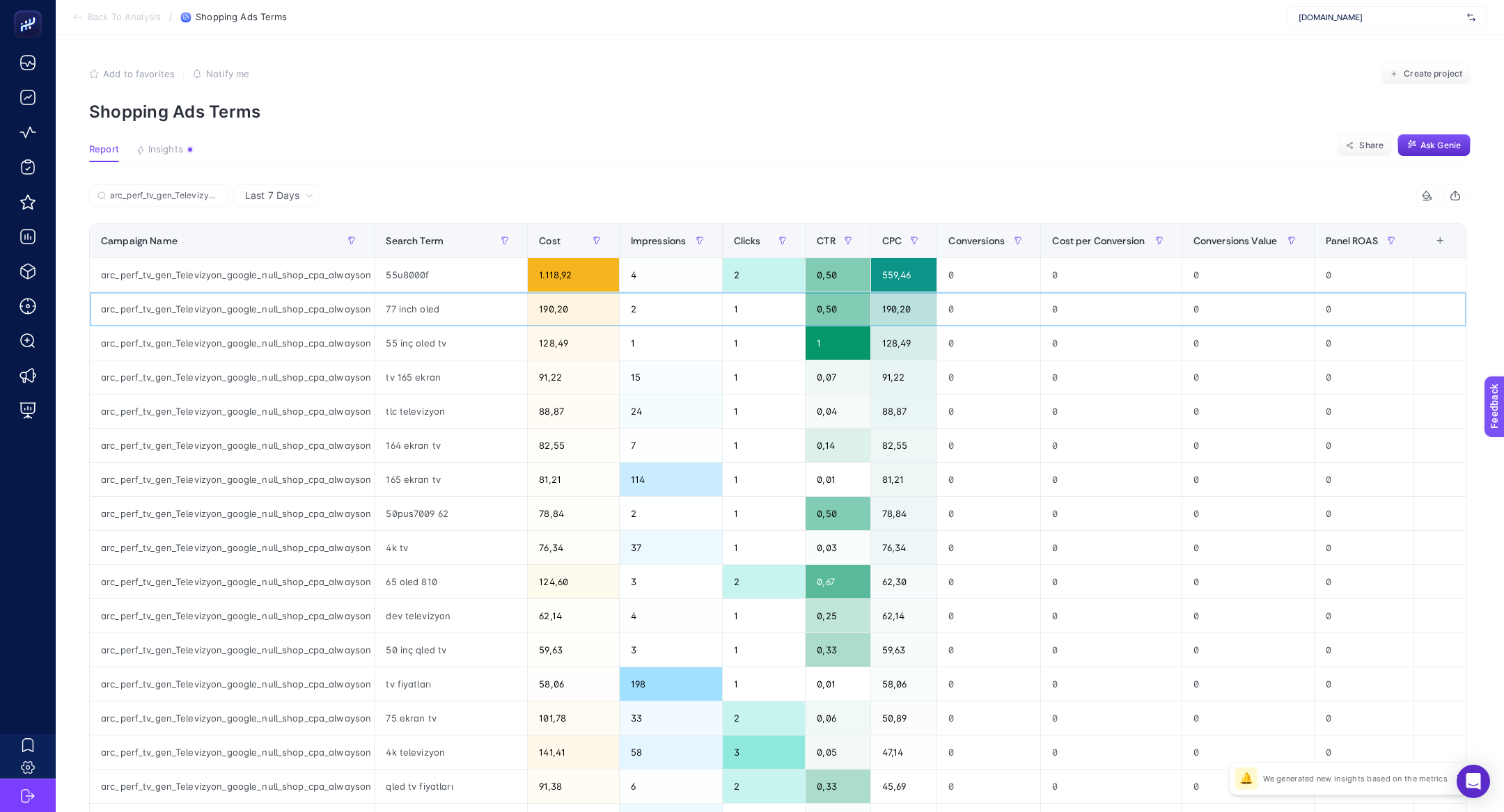
click at [423, 316] on div "77 inch oled" at bounding box center [451, 309] width 152 height 34
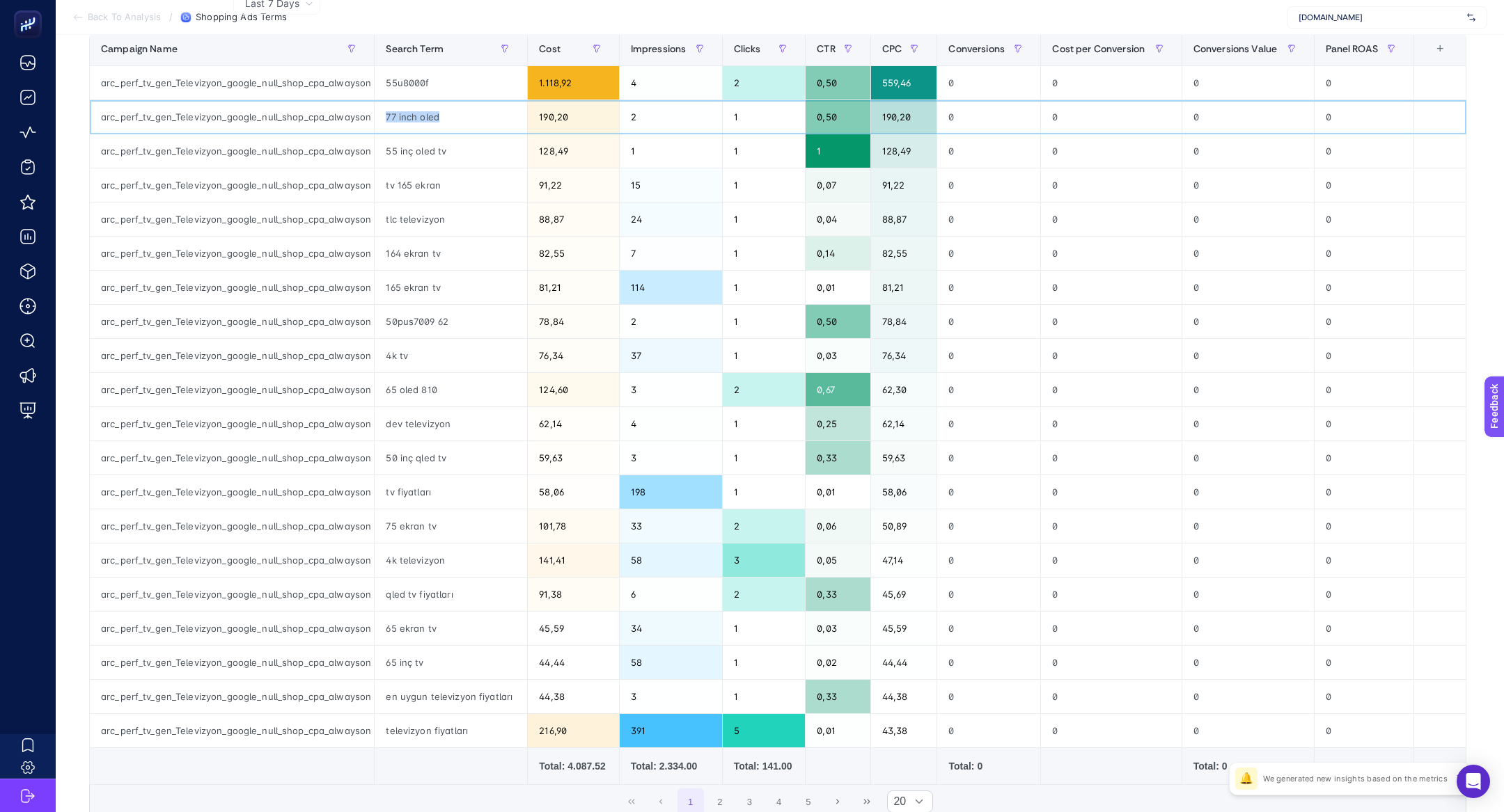
scroll to position [306, 0]
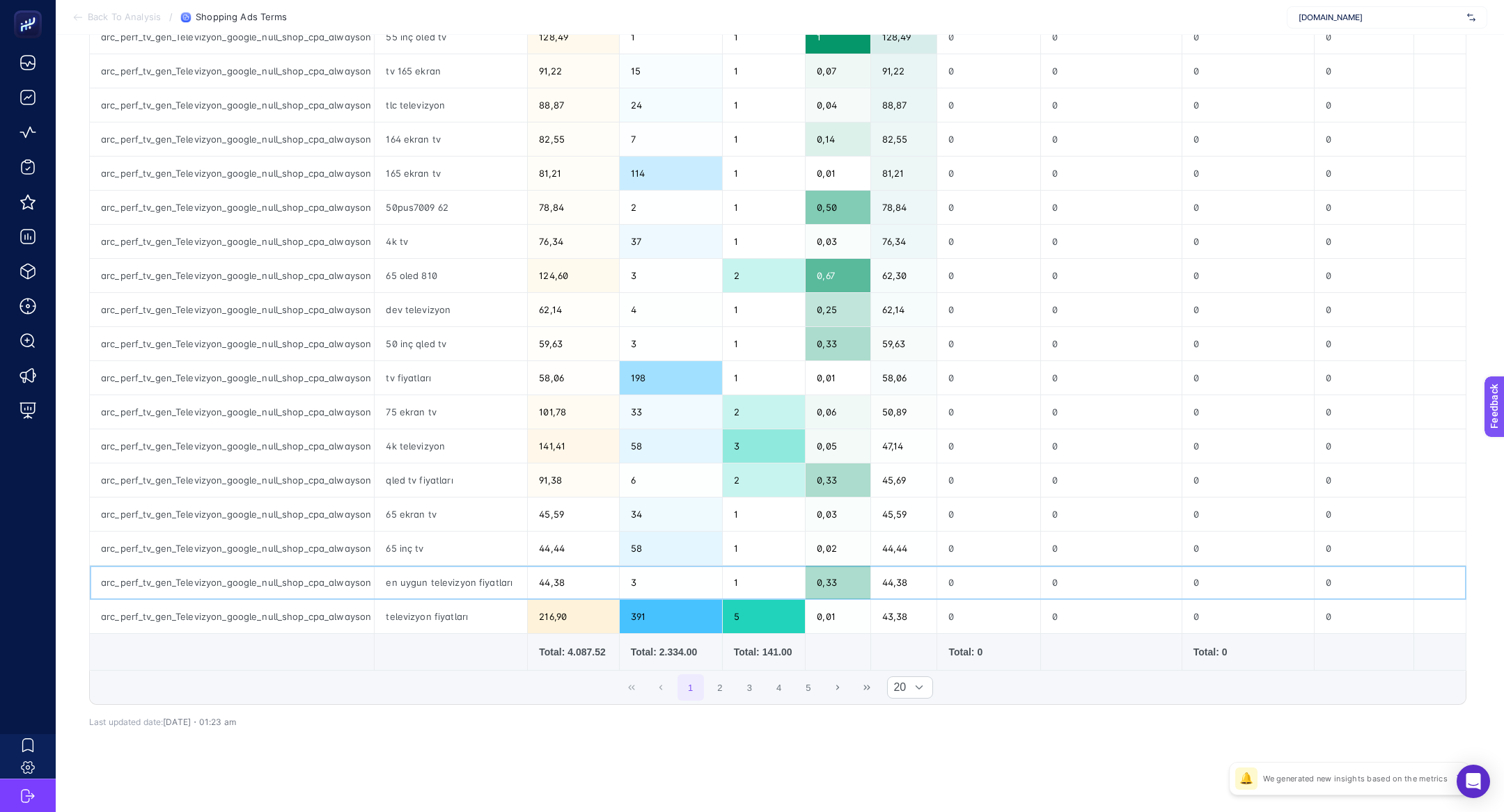
click at [464, 576] on div "en uygun televizyon fiyatları" at bounding box center [451, 583] width 152 height 34
click at [720, 682] on button "2" at bounding box center [720, 688] width 26 height 26
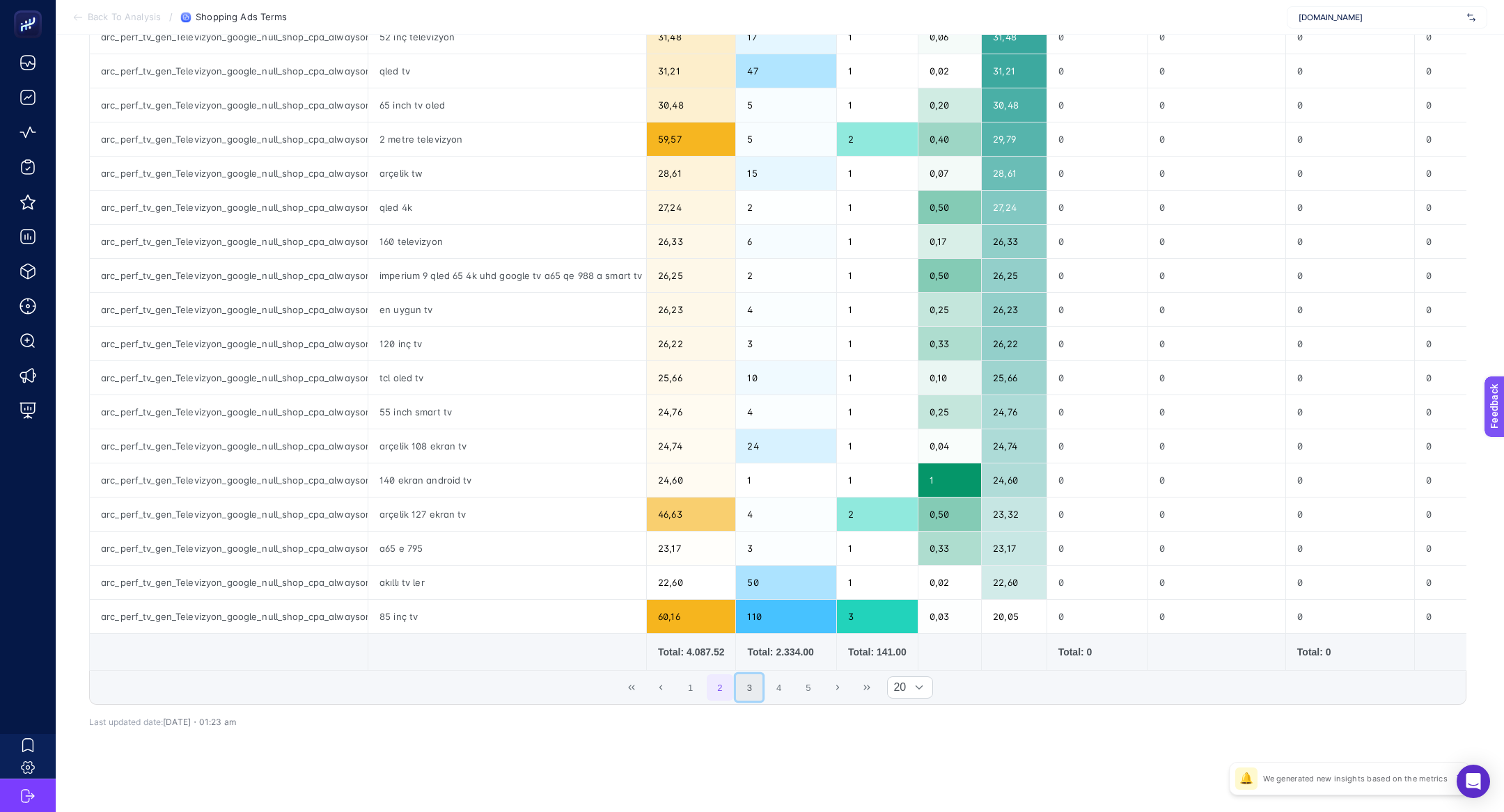
click at [751, 686] on button "3" at bounding box center [749, 688] width 26 height 26
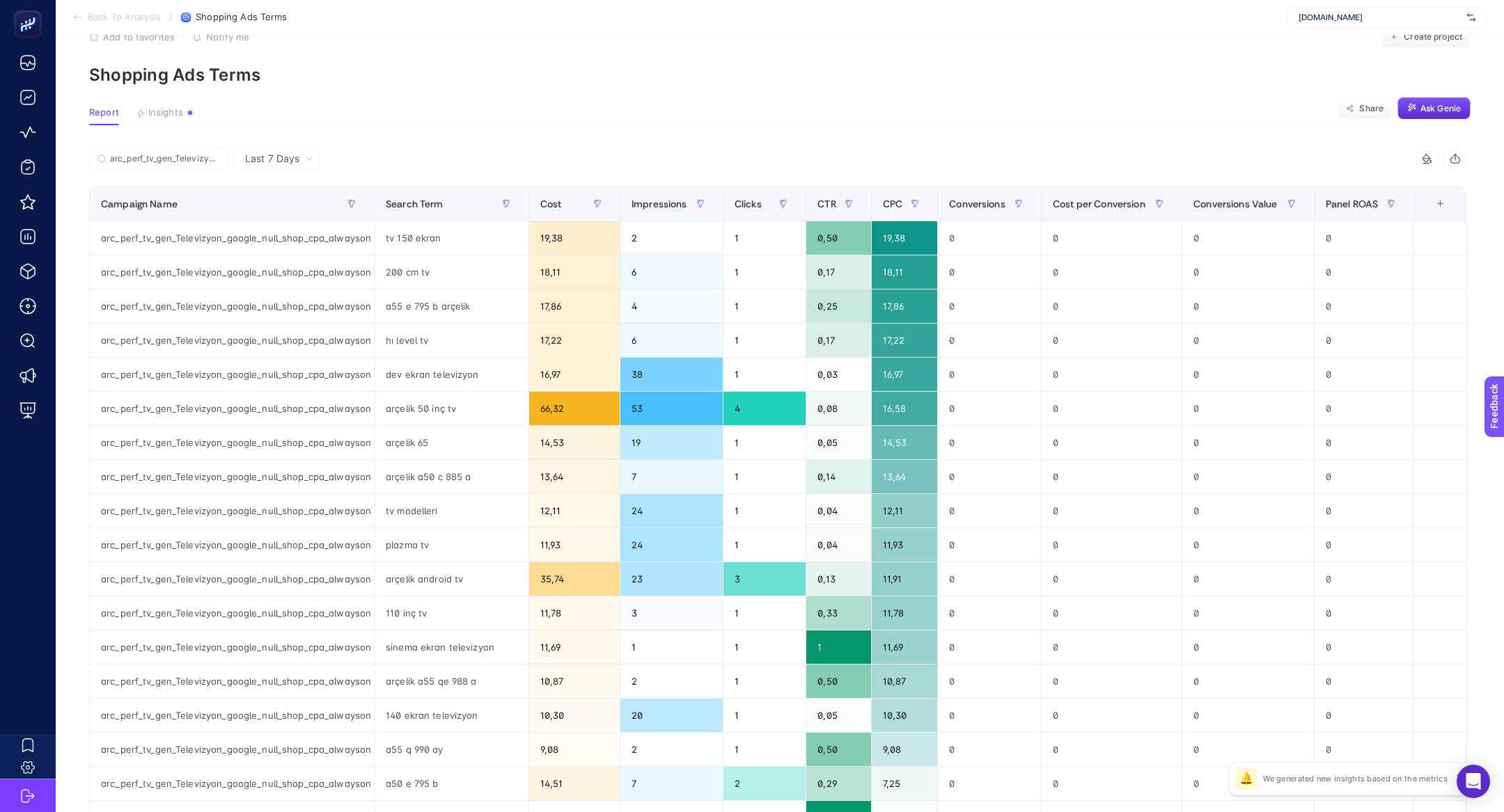
scroll to position [35, 0]
click at [456, 743] on div "a55 q 990 ay" at bounding box center [451, 751] width 154 height 34
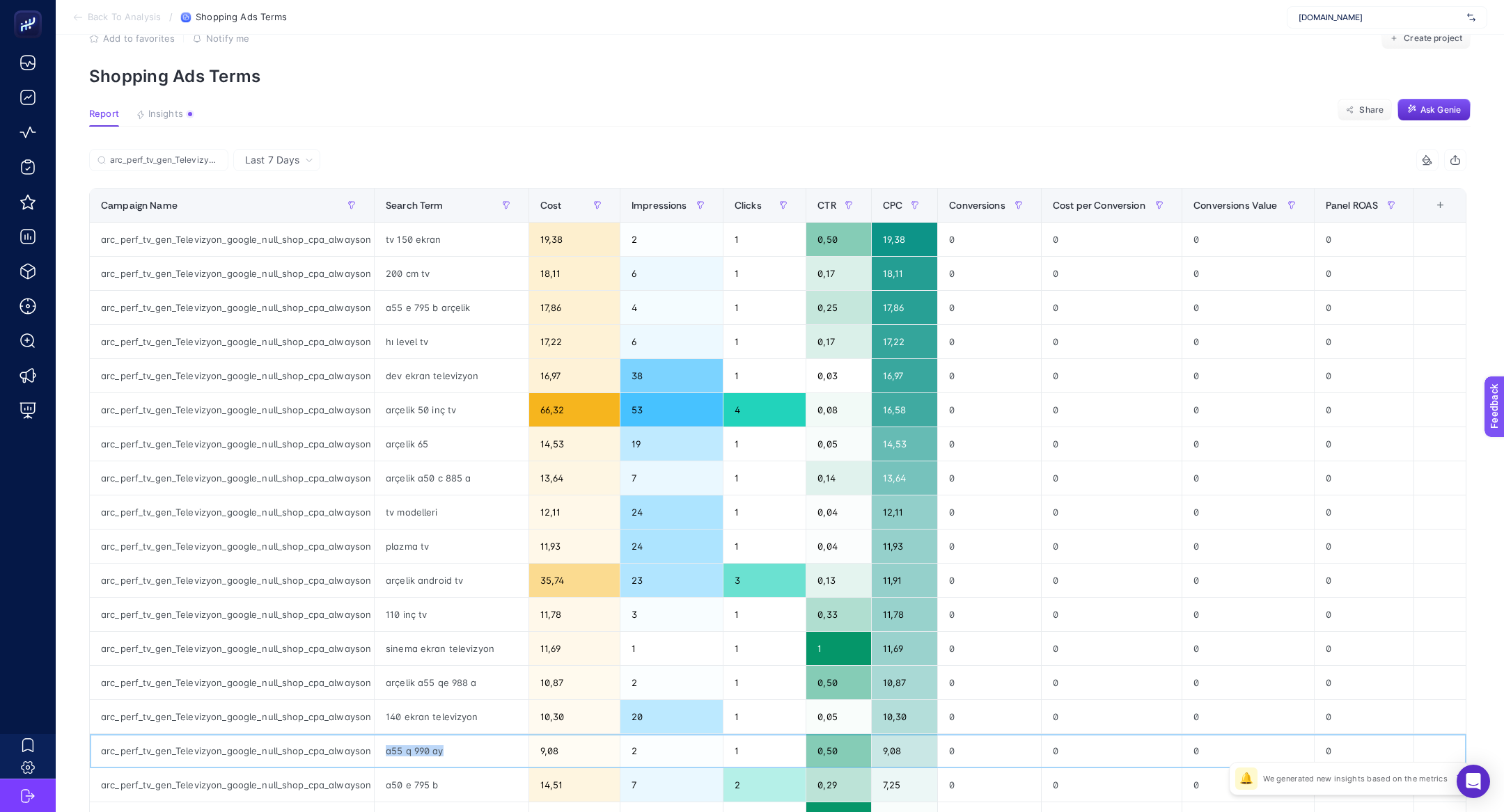
copy tr "a55 q 990 ay"
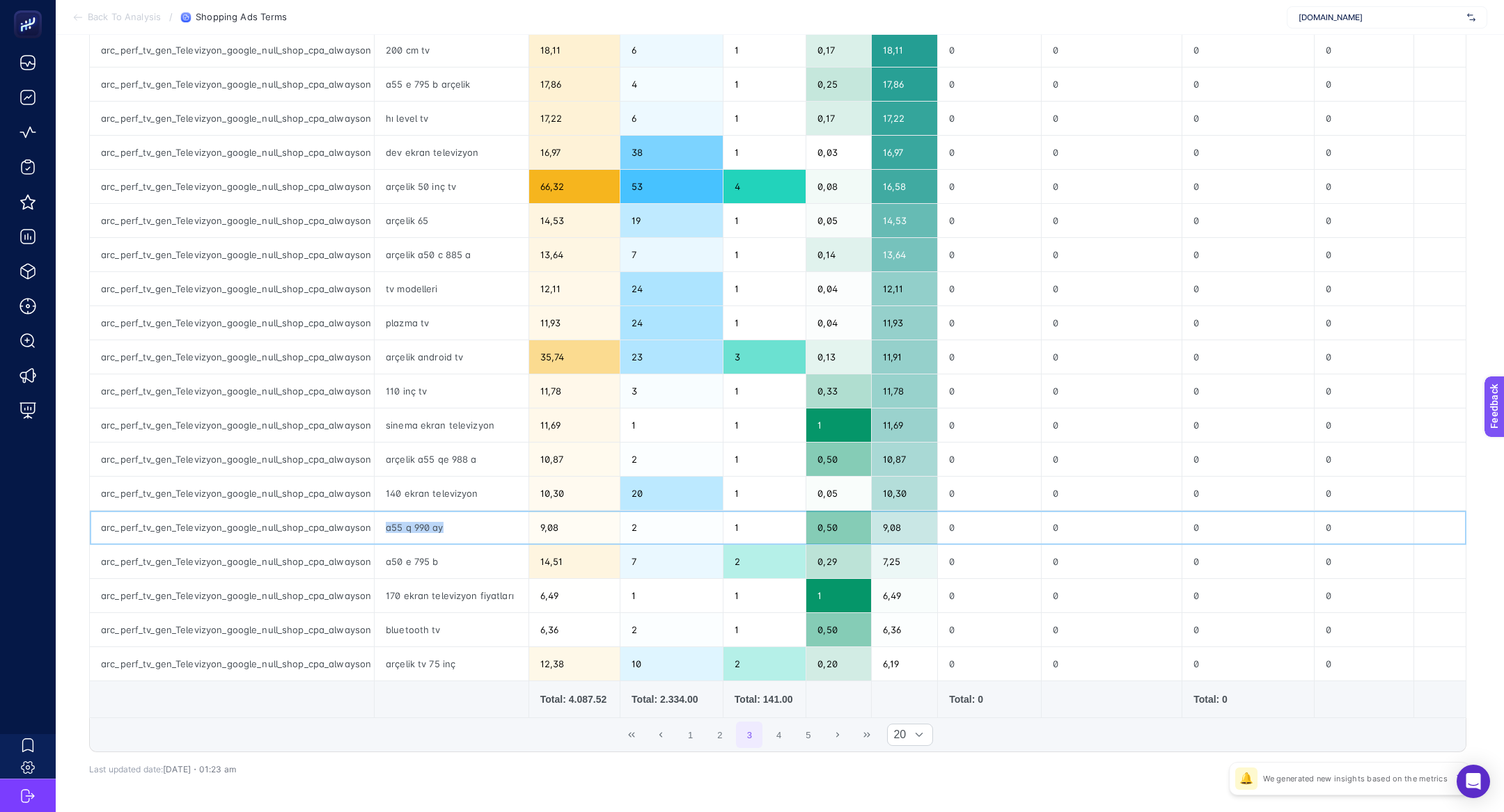
scroll to position [253, 0]
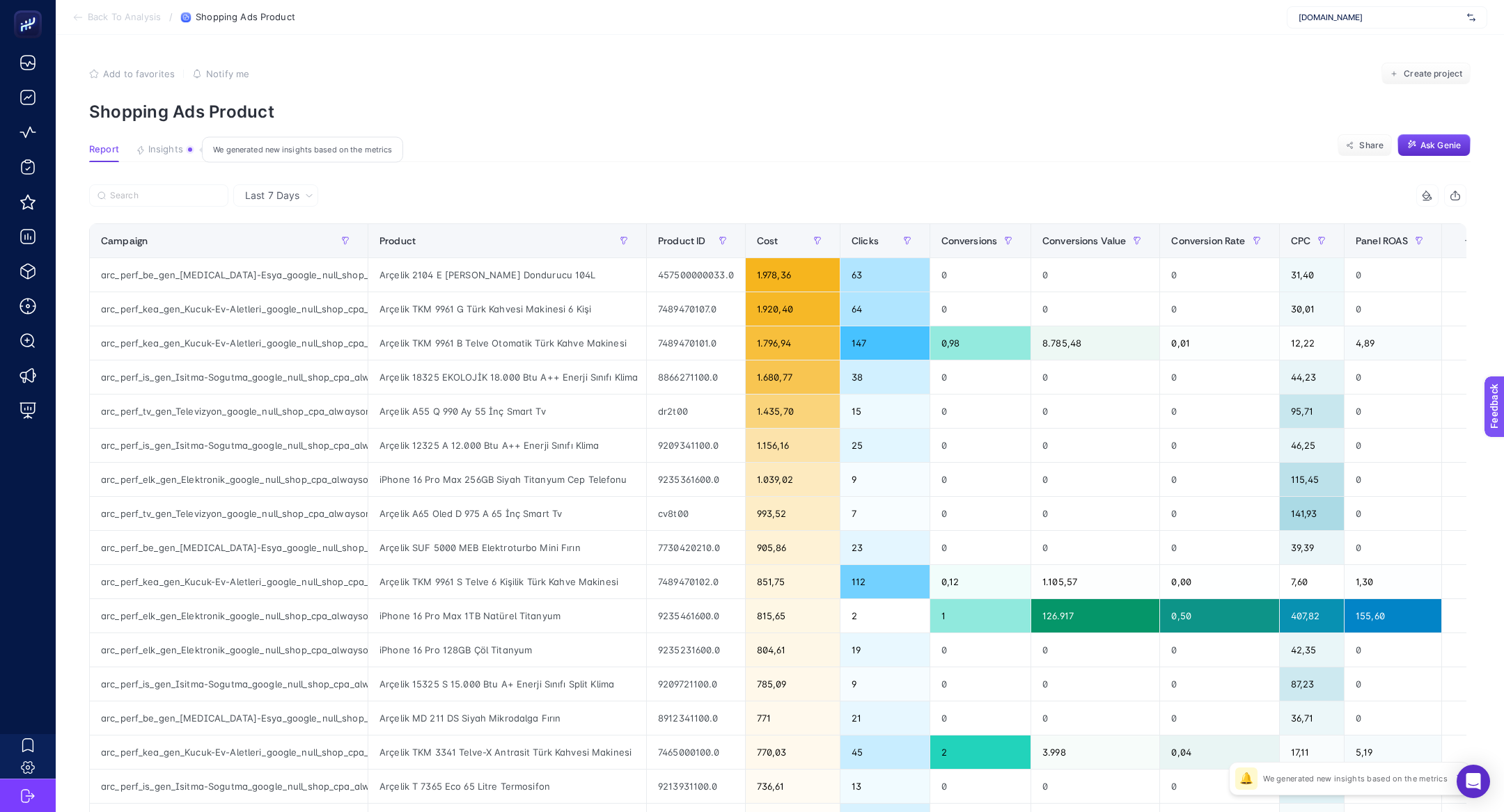
click at [177, 156] on button "Insights We generated new insights based on the metrics" at bounding box center [165, 153] width 59 height 18
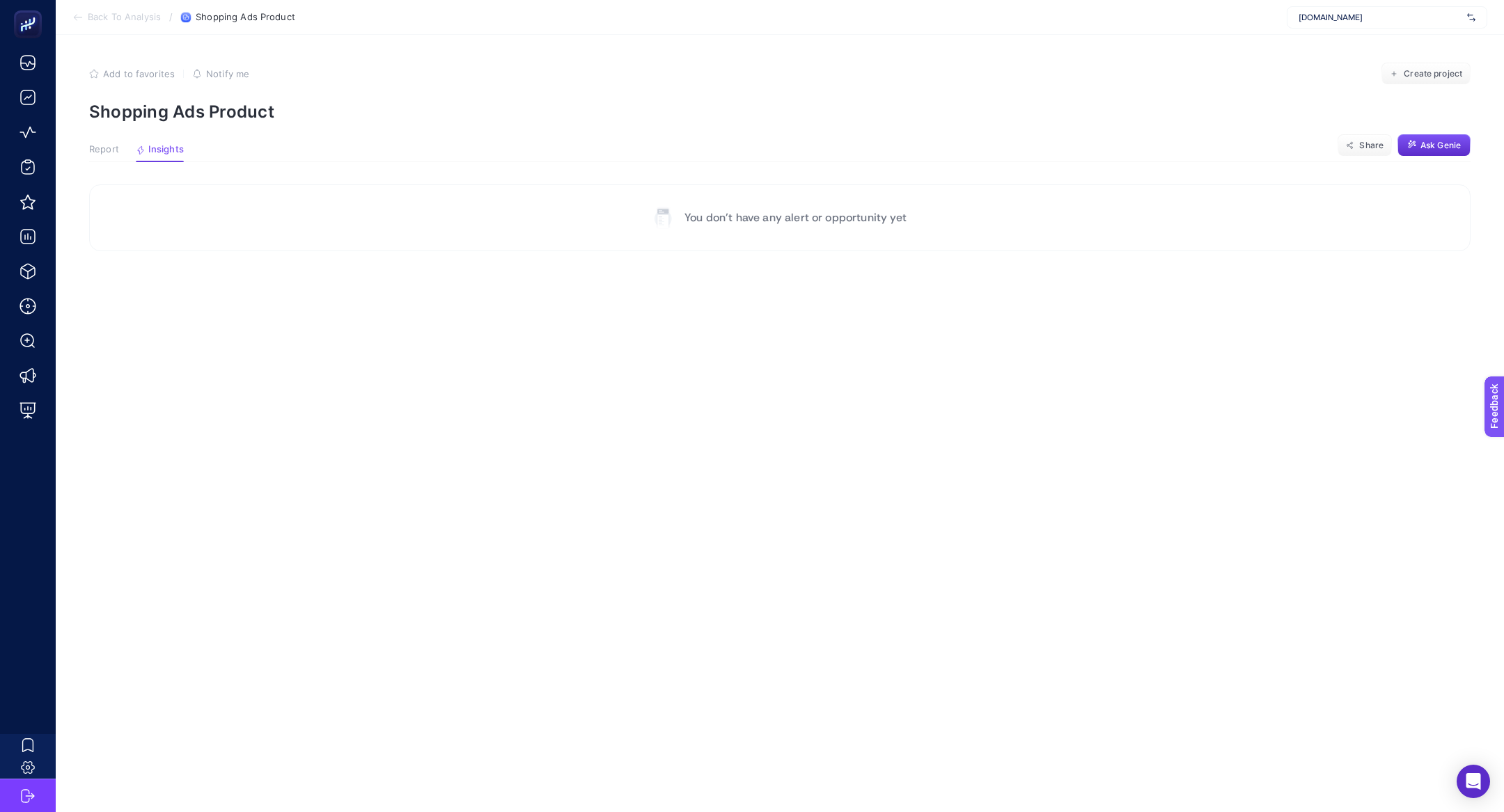
click at [89, 158] on button "Report" at bounding box center [104, 153] width 30 height 18
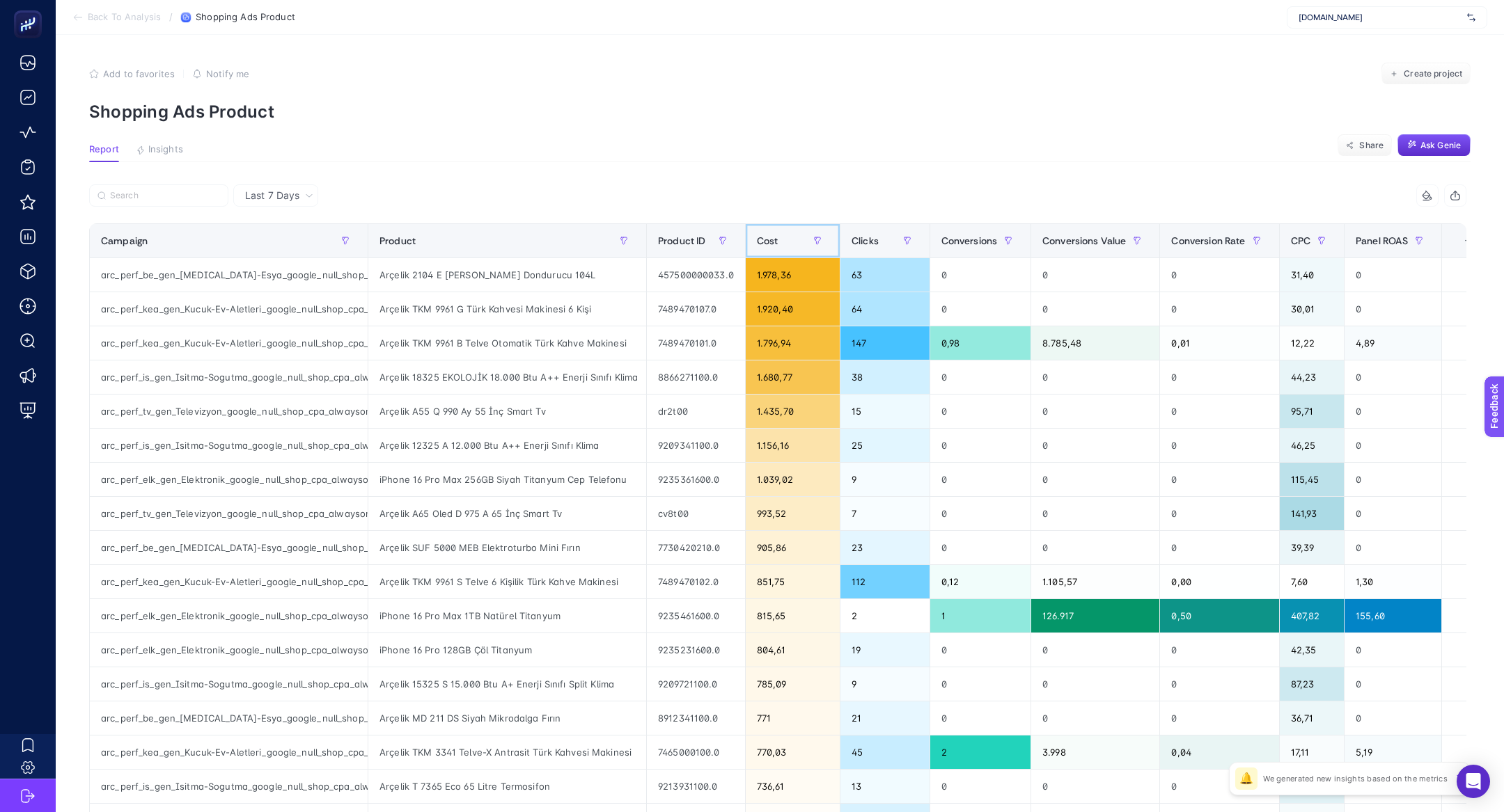
click at [782, 250] on div "Cost" at bounding box center [793, 241] width 72 height 22
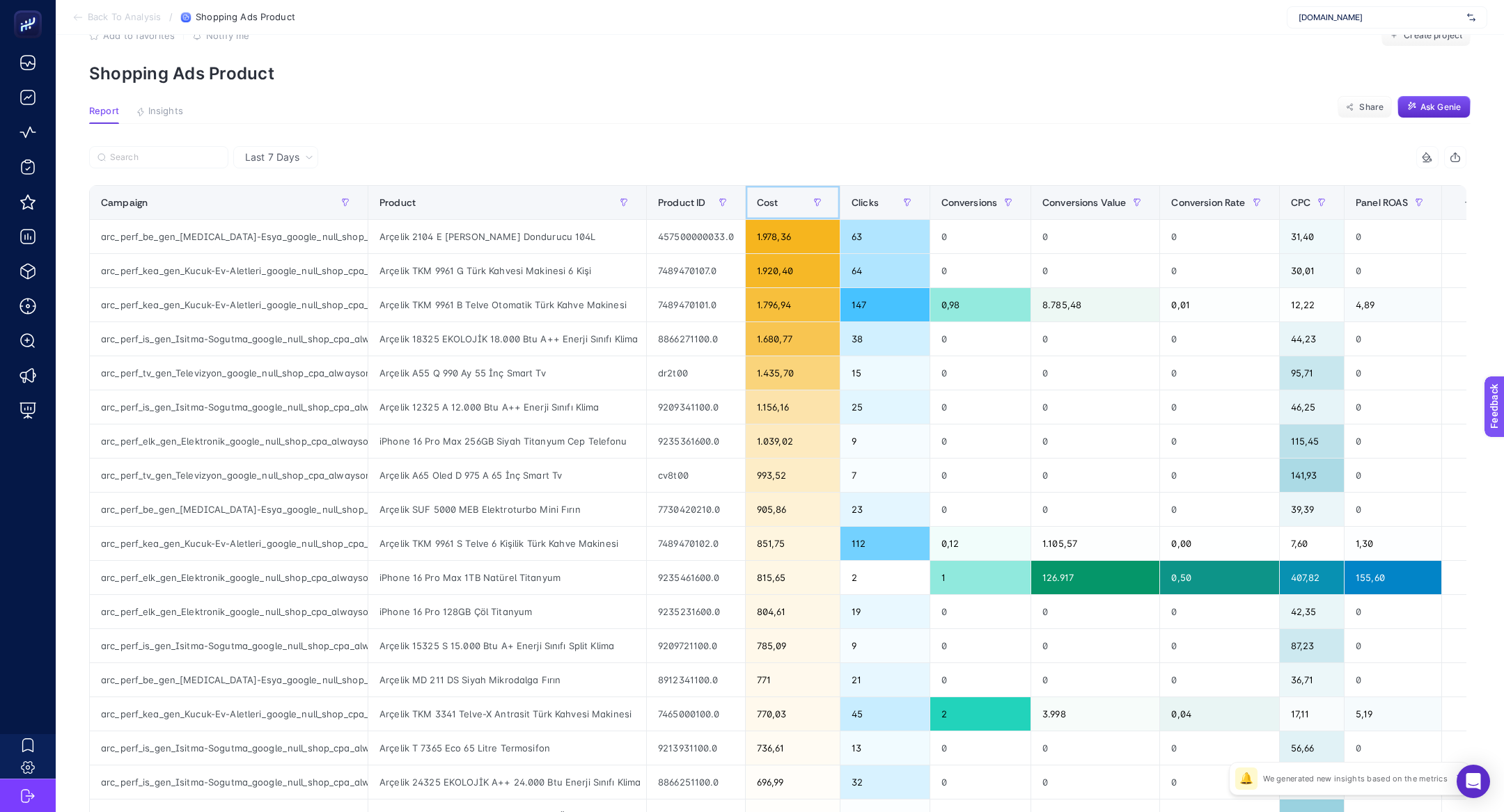
scroll to position [42, 0]
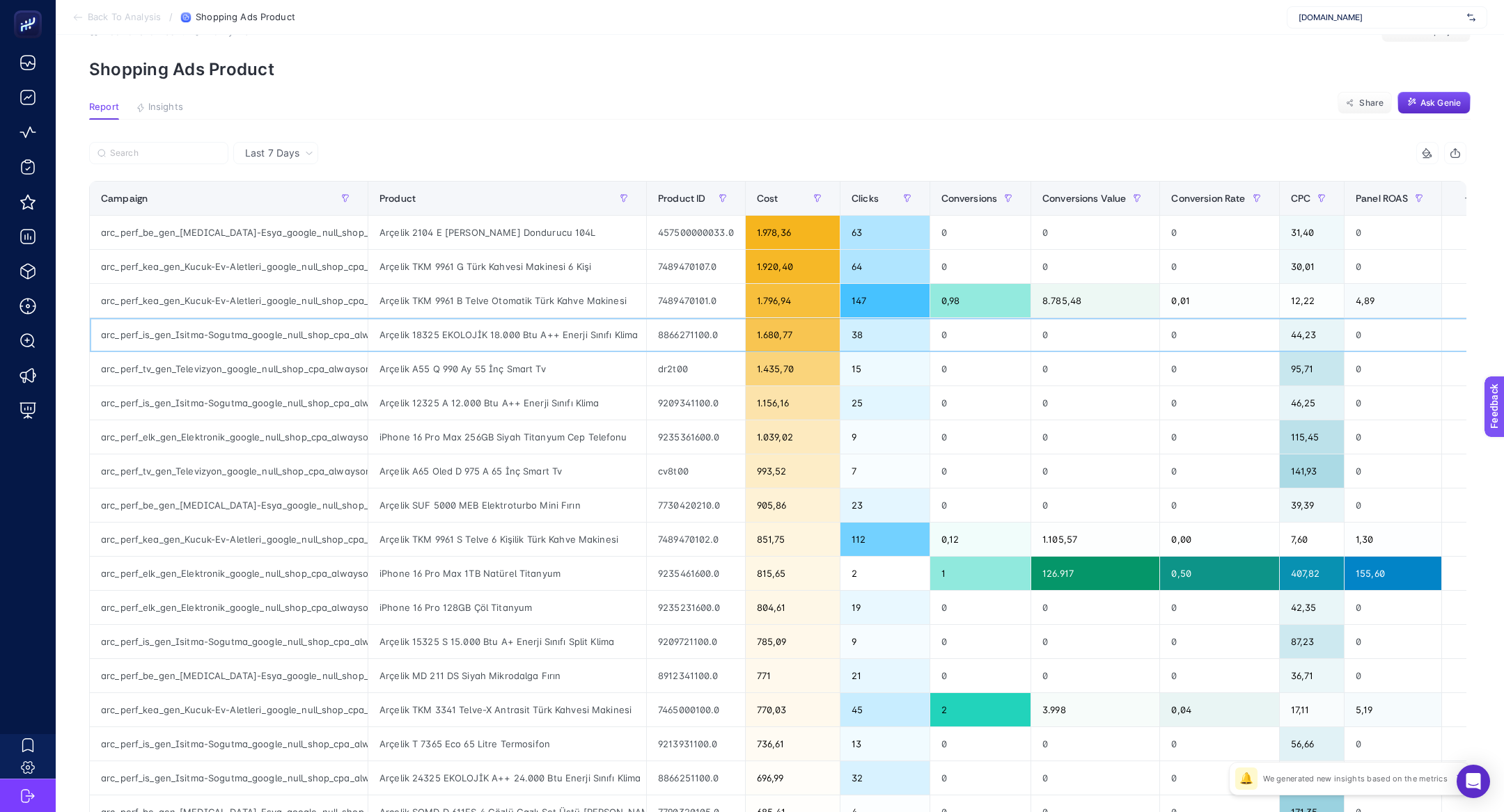
click at [598, 331] on div "Arçelik 18325 EKOLOJİK 18.000 Btu A++ Enerji Sınıfı Klima" at bounding box center [507, 335] width 278 height 34
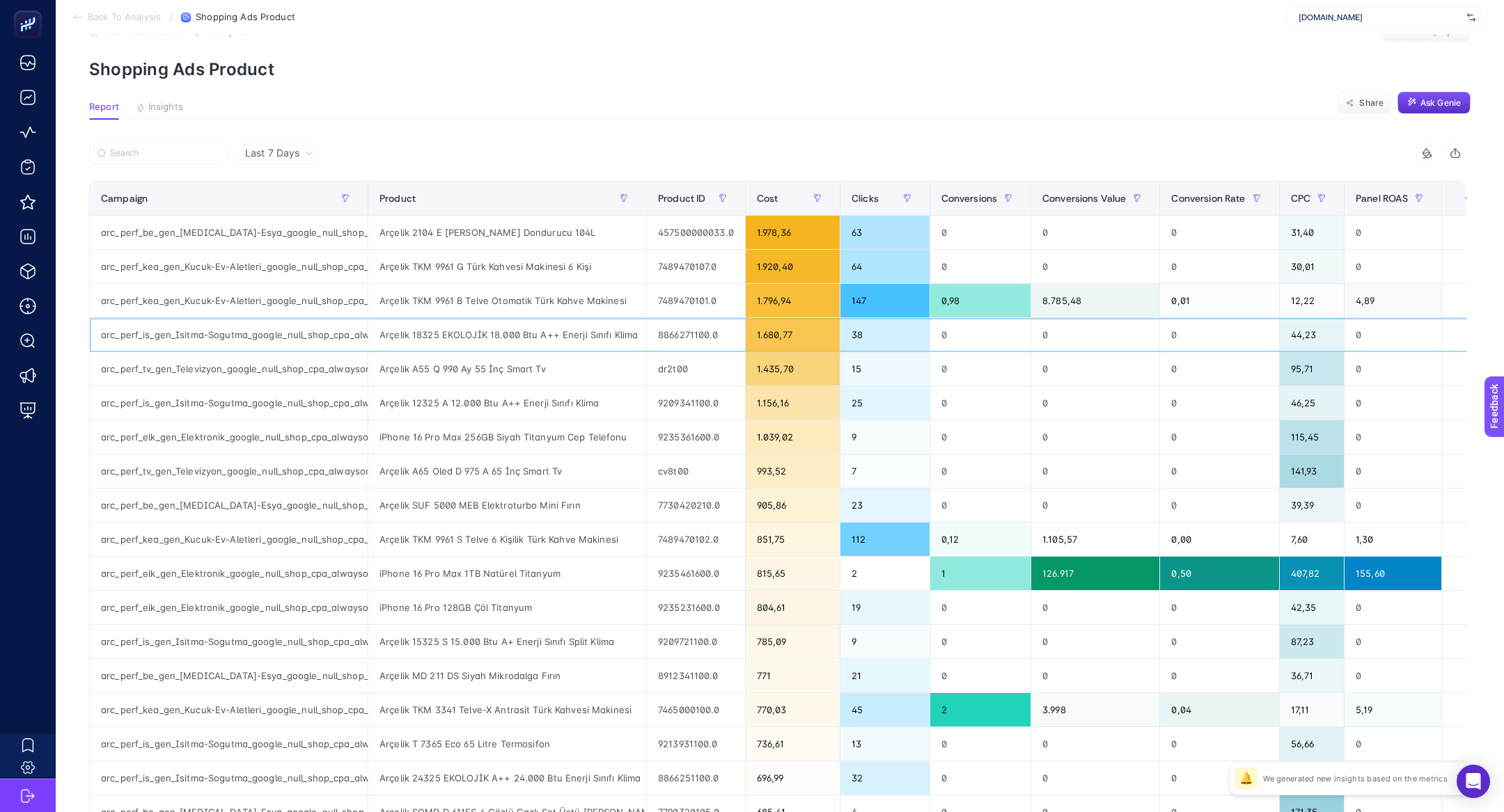
click at [598, 331] on div "Arçelik 18325 EKOLOJİK 18.000 Btu A++ Enerji Sınıfı Klima" at bounding box center [507, 335] width 278 height 34
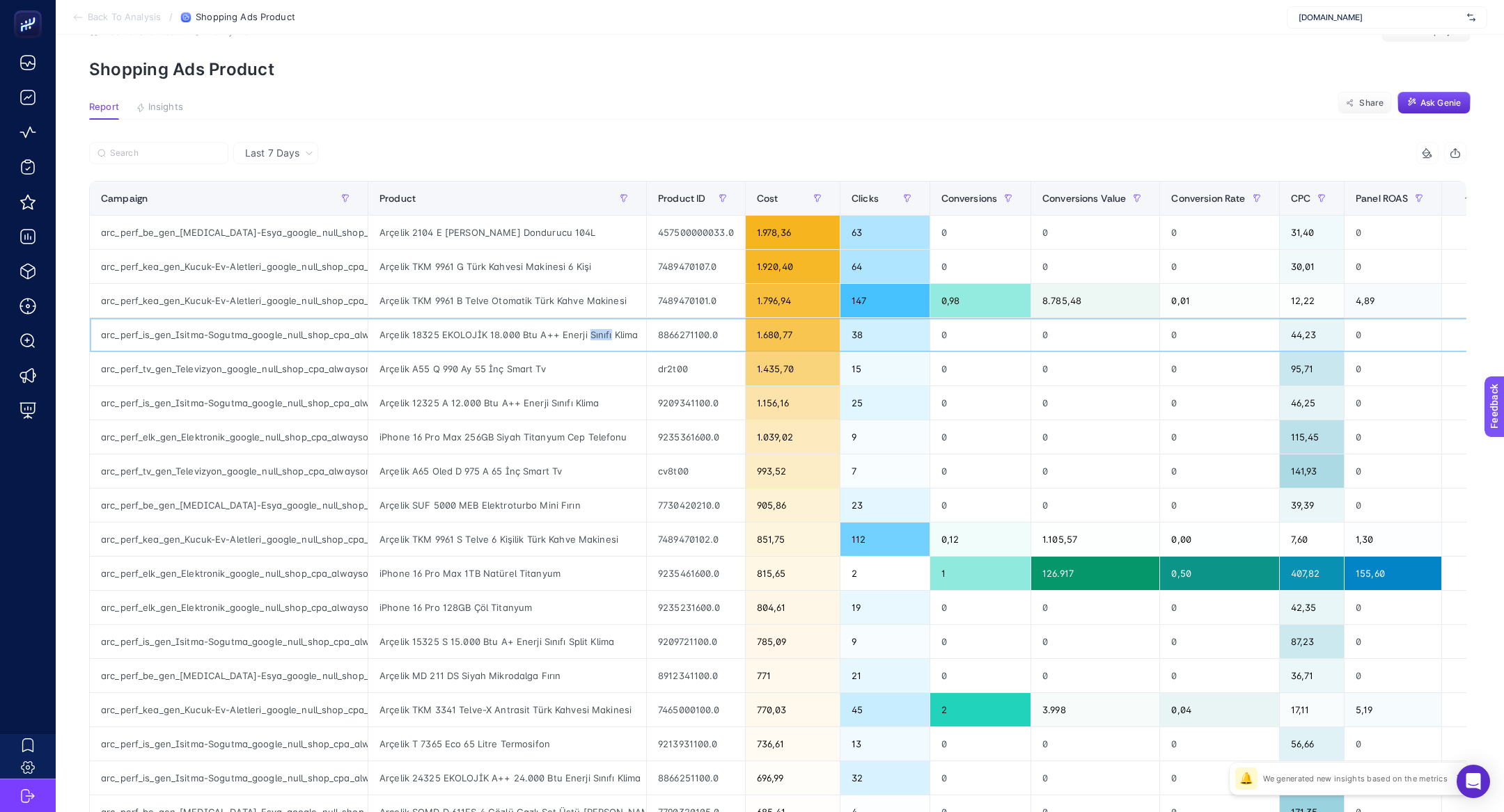
click at [598, 331] on div "Arçelik 18325 EKOLOJİK 18.000 Btu A++ Enerji Sınıfı Klima" at bounding box center [507, 335] width 278 height 34
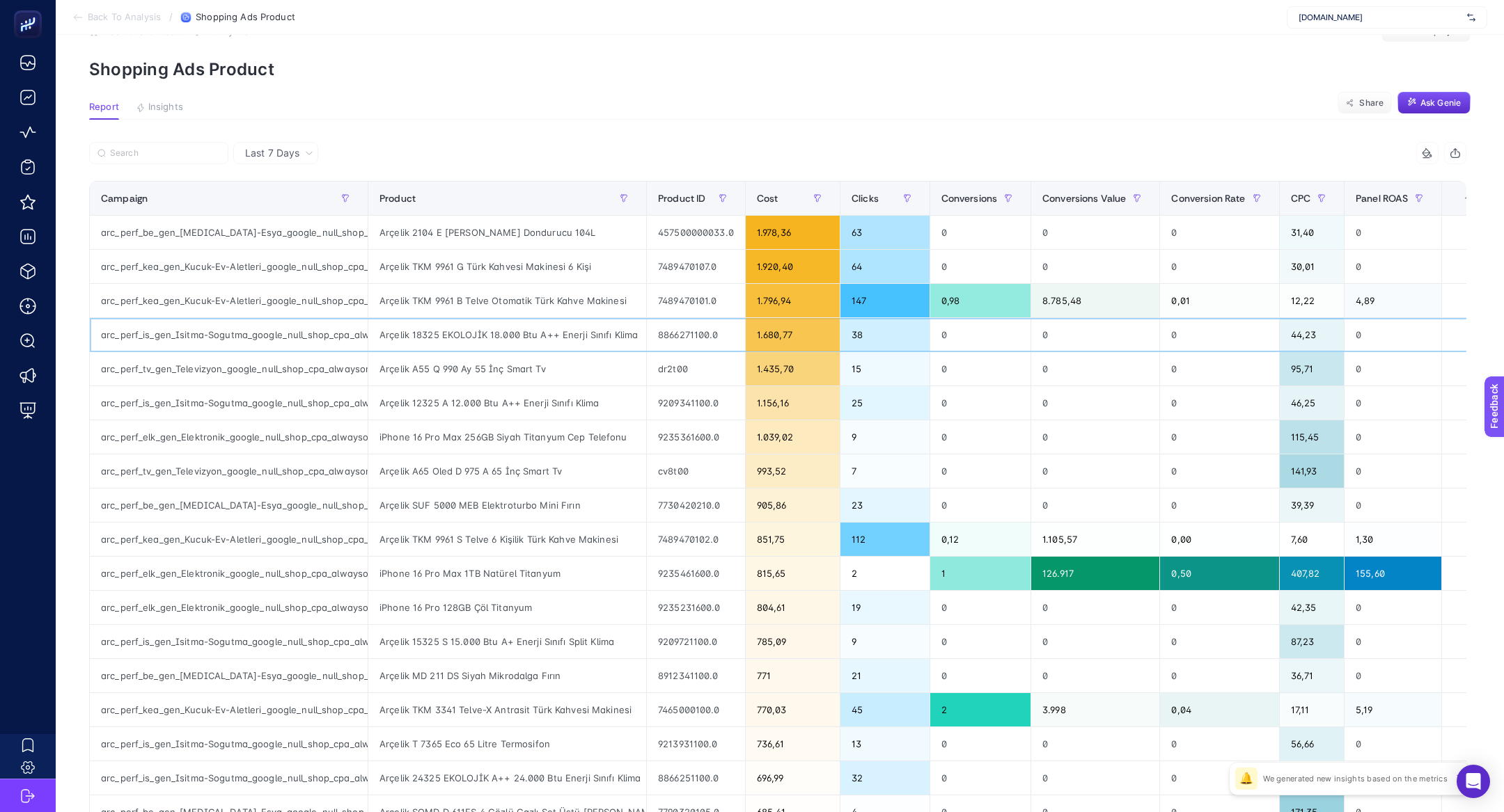
click at [211, 329] on div "arc_perf_is_gen_Isitma-Sogutma_google_null_shop_cpa_alwayson" at bounding box center [229, 335] width 278 height 34
copy tr "arc_perf_is_gen_Isitma-Sogutma_google_null_shop_cpa_alwayson"
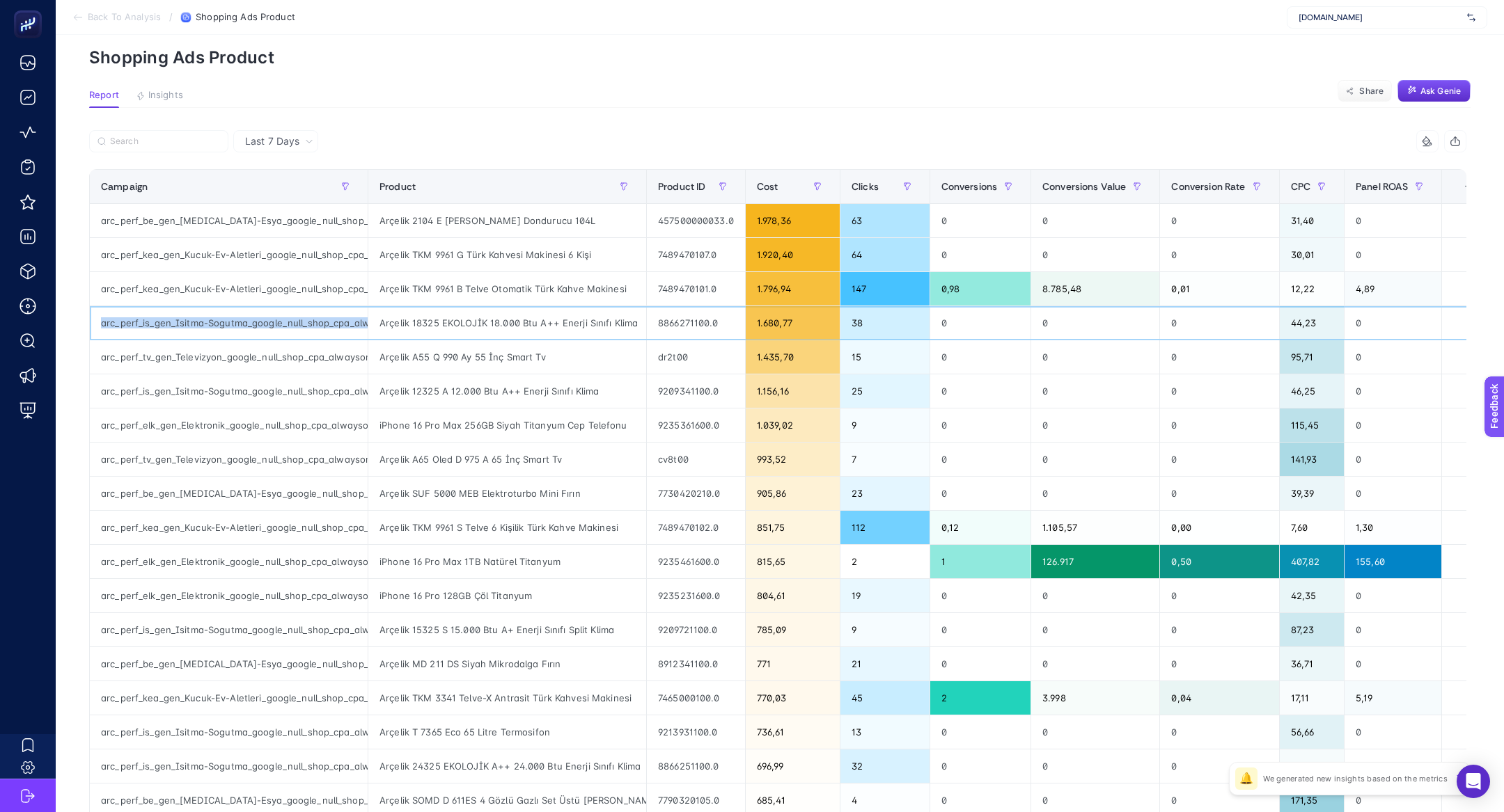
scroll to position [56, 0]
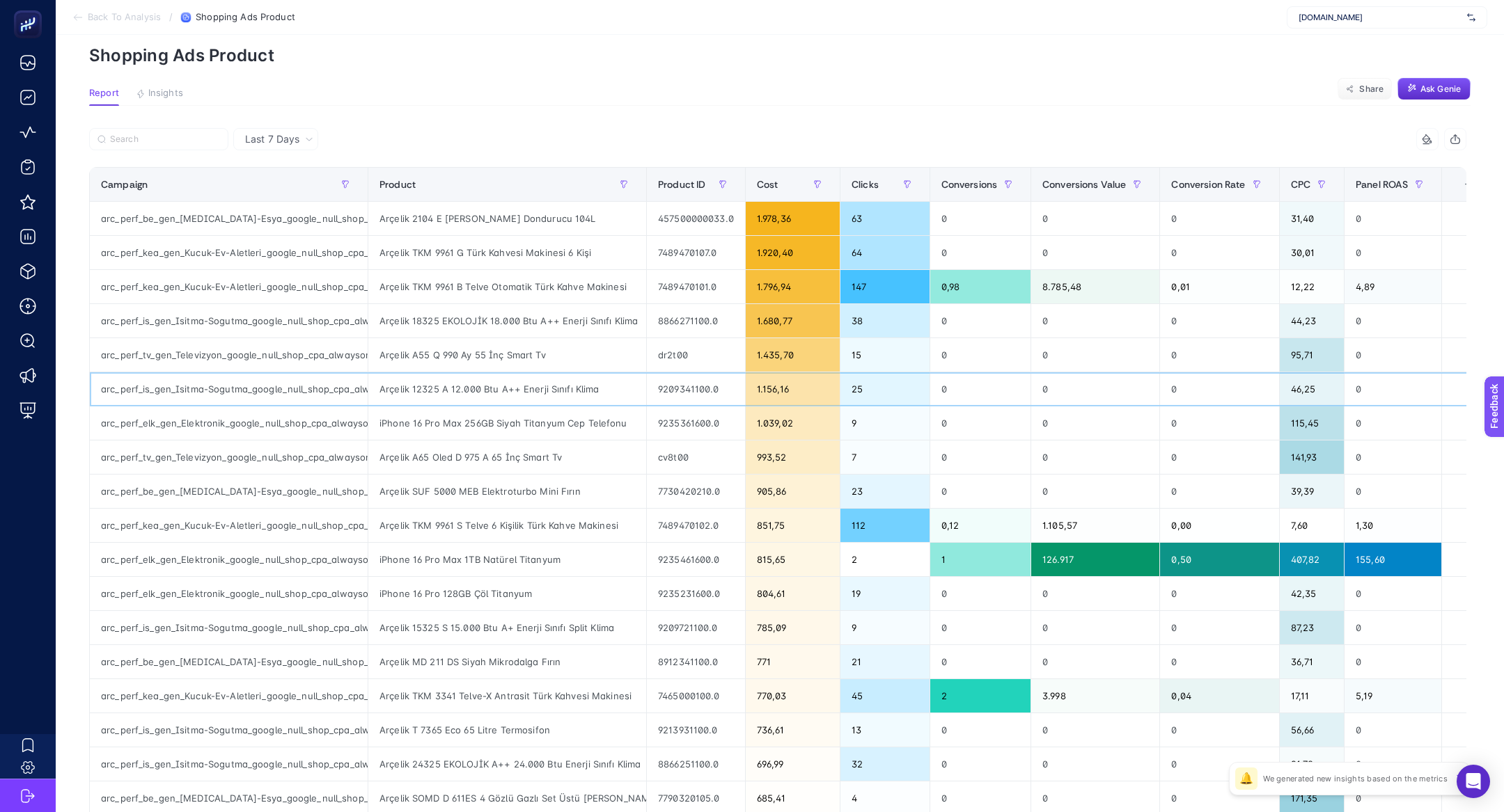
click at [552, 383] on div "Arçelik 12325 A 12.000 Btu A++ Enerji Sınıfı Klima" at bounding box center [507, 389] width 278 height 34
click at [497, 722] on div "Arçelik T 7365 Eco 65 Litre Termosifon" at bounding box center [507, 730] width 278 height 34
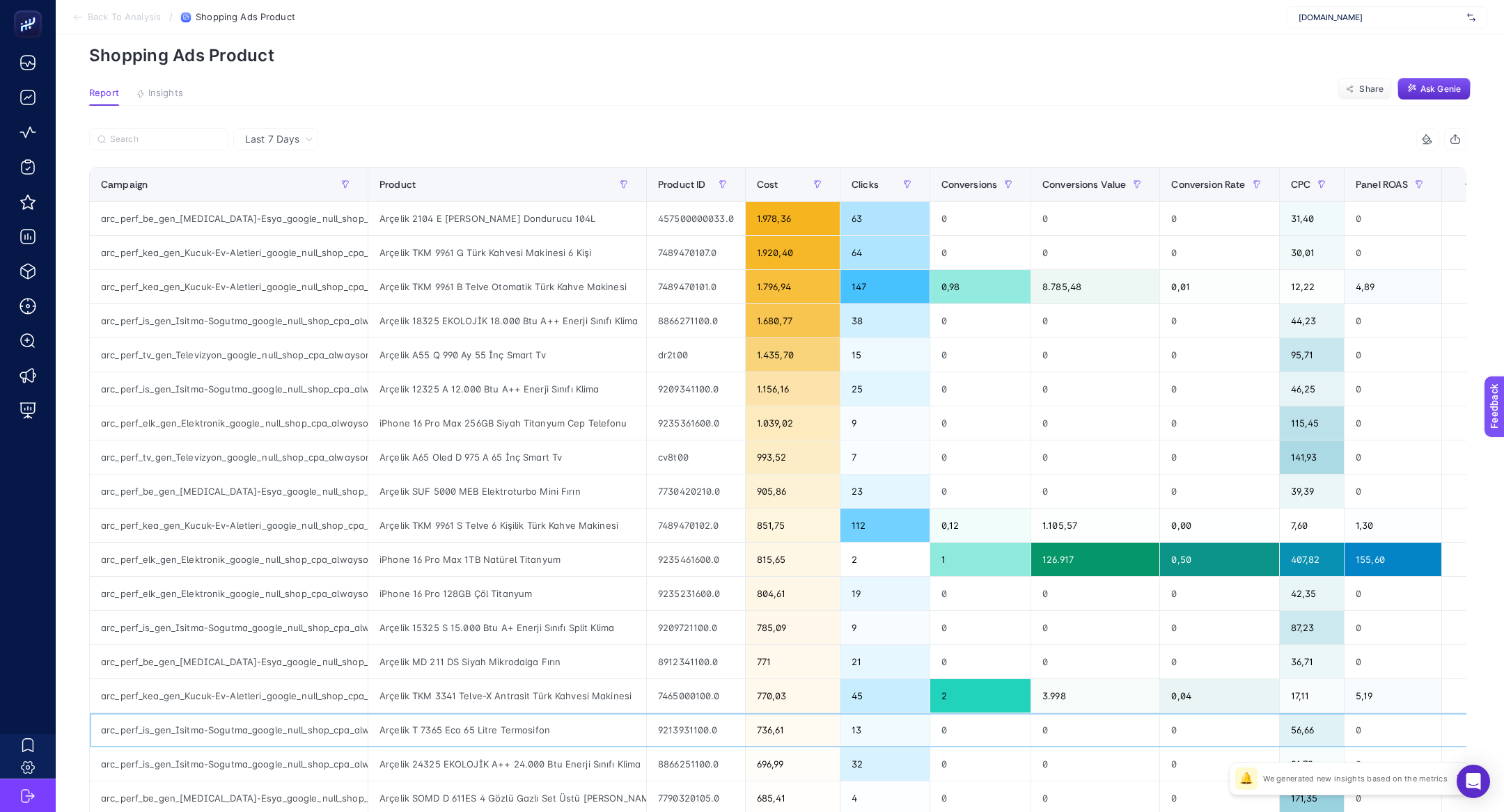
click at [497, 722] on div "Arçelik T 7365 Eco 65 Litre Termosifon" at bounding box center [507, 730] width 278 height 34
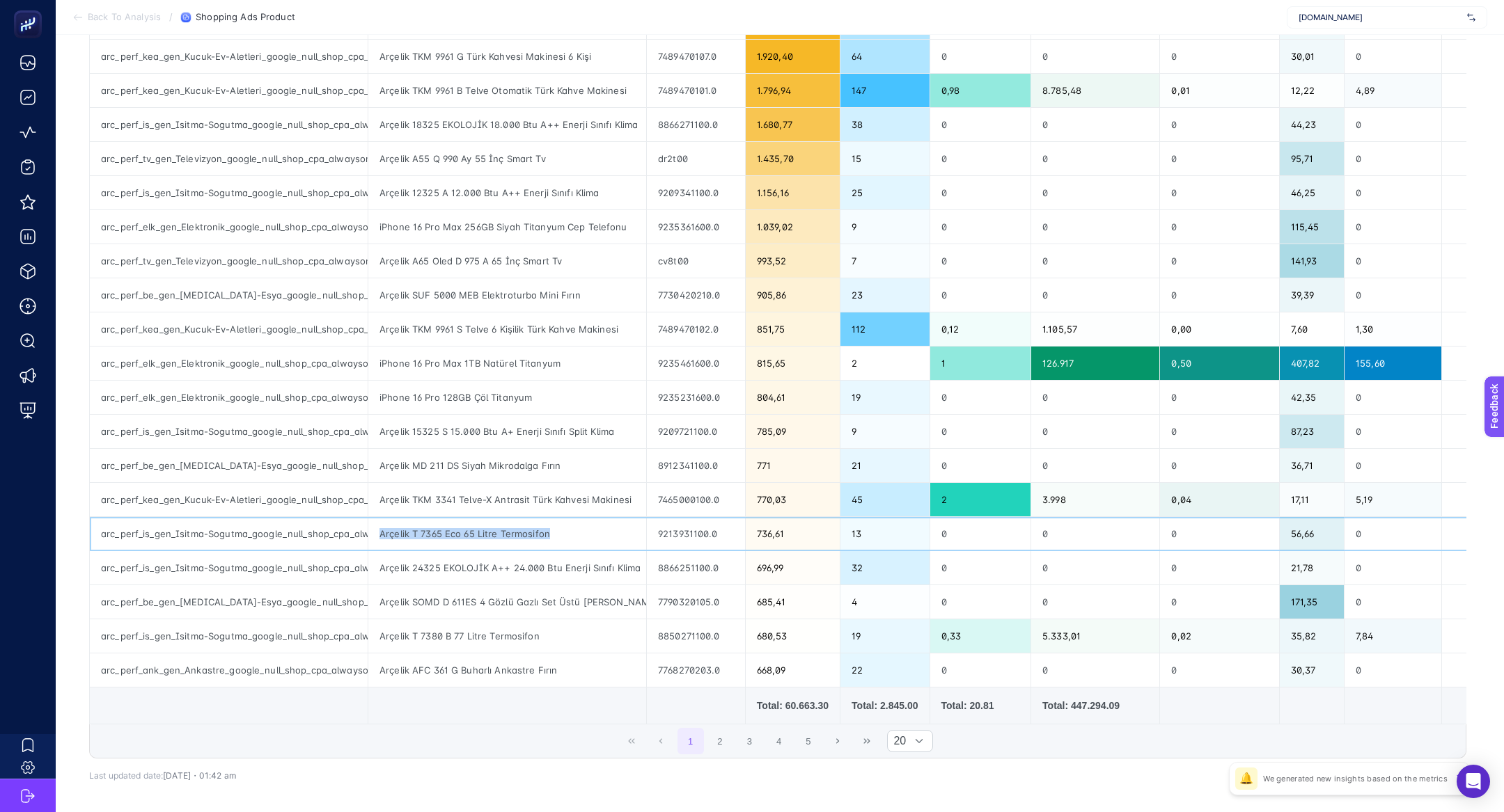
scroll to position [306, 0]
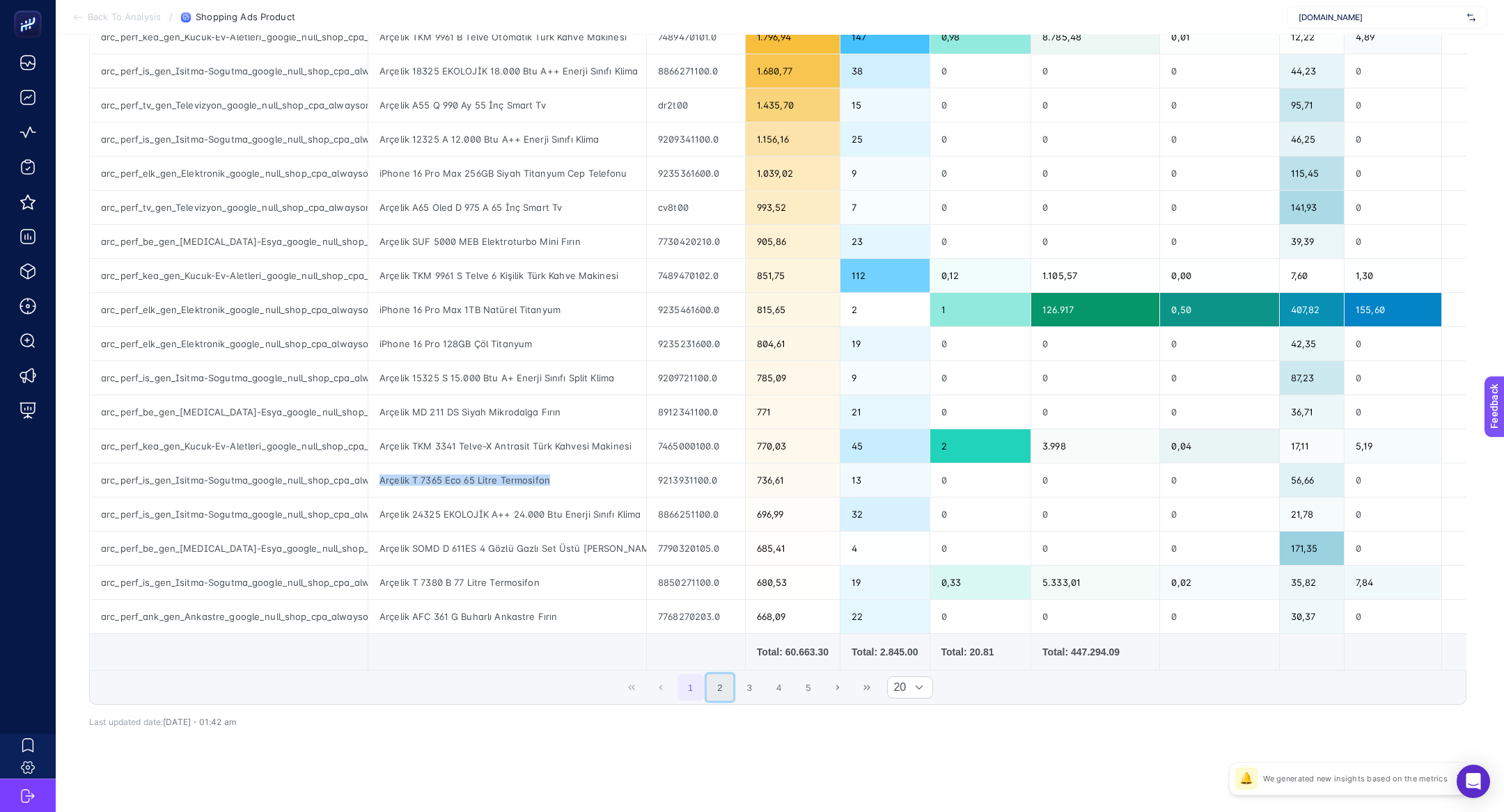
click at [721, 681] on button "2" at bounding box center [720, 688] width 26 height 26
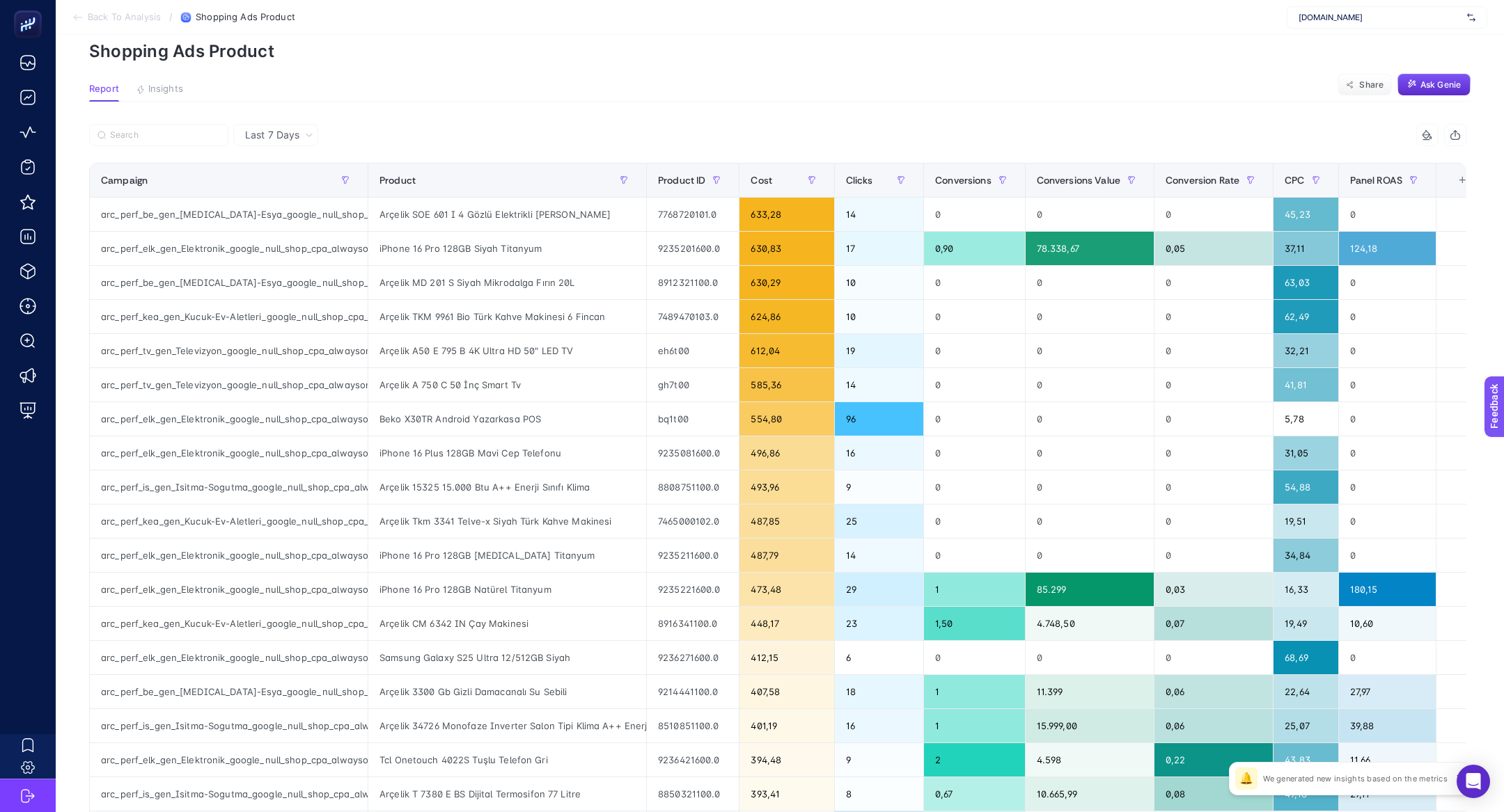
scroll to position [62, 0]
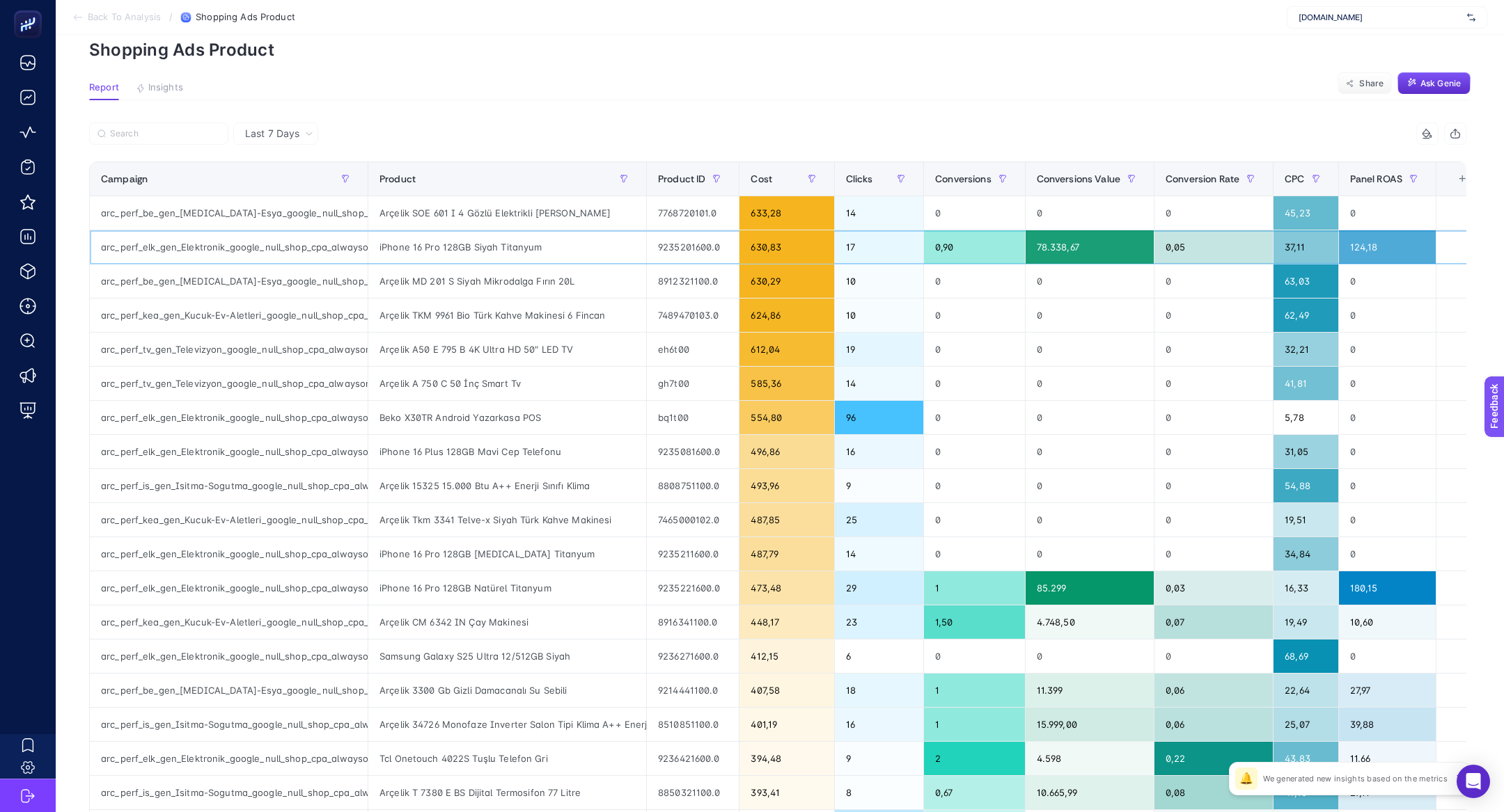
click at [527, 231] on div "iPhone 16 Pro 128GB Siyah Titanyum" at bounding box center [507, 247] width 278 height 34
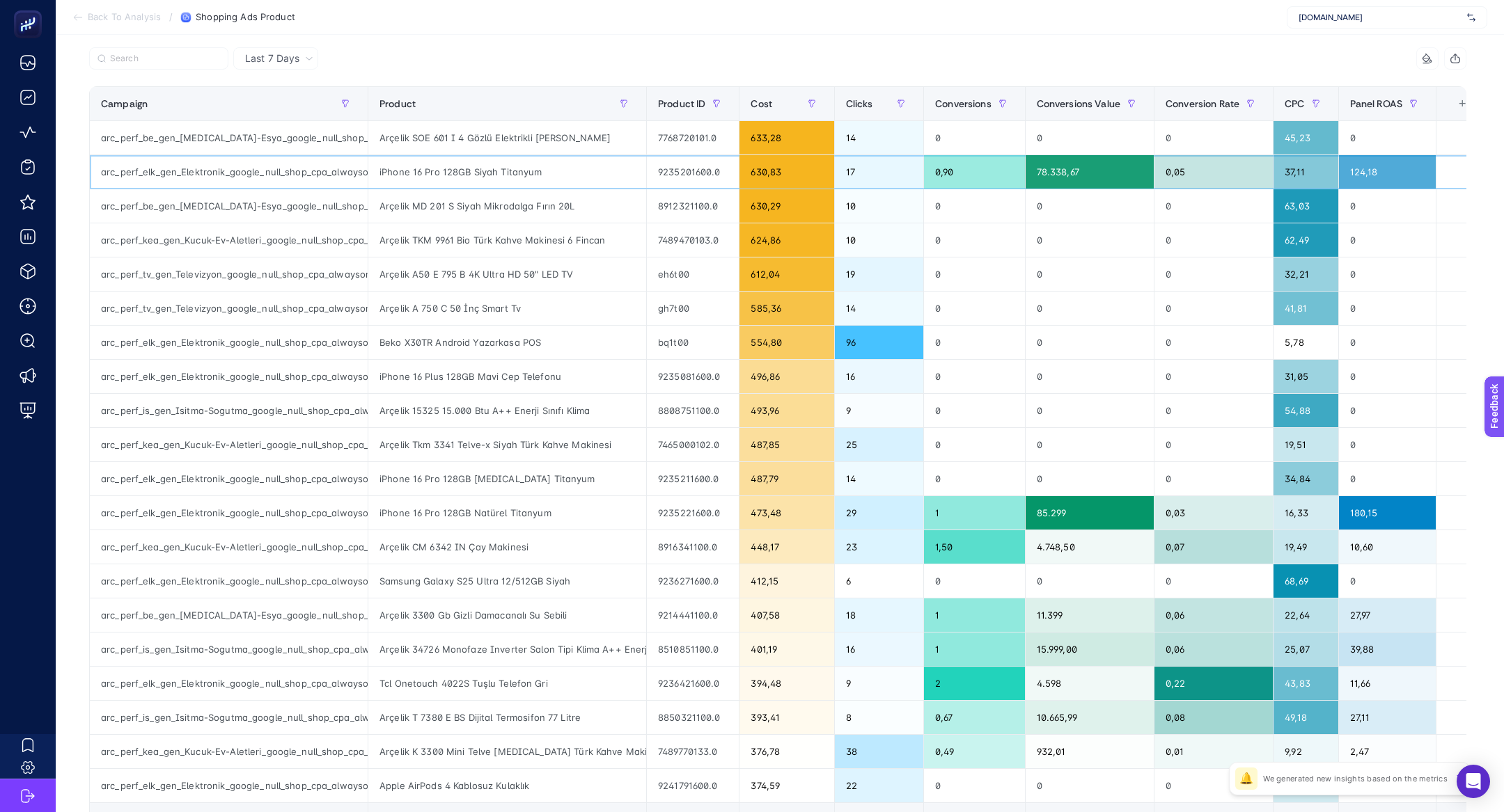
scroll to position [135, 0]
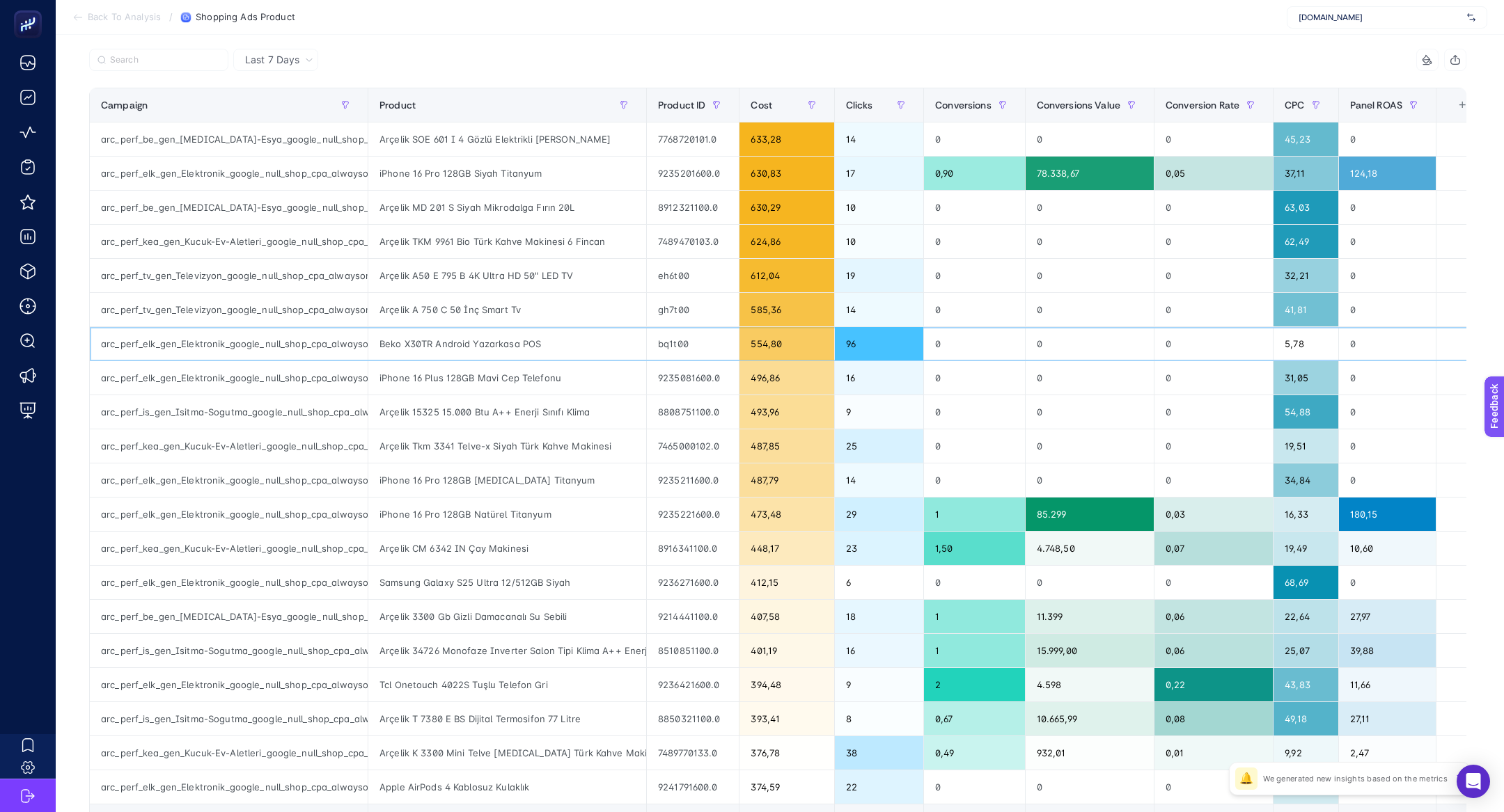
click at [452, 340] on div "Beko X30TR Android Yazarkasa POS" at bounding box center [507, 344] width 278 height 34
click at [459, 341] on div "Beko X30TR Android Yazarkasa POS" at bounding box center [507, 344] width 278 height 34
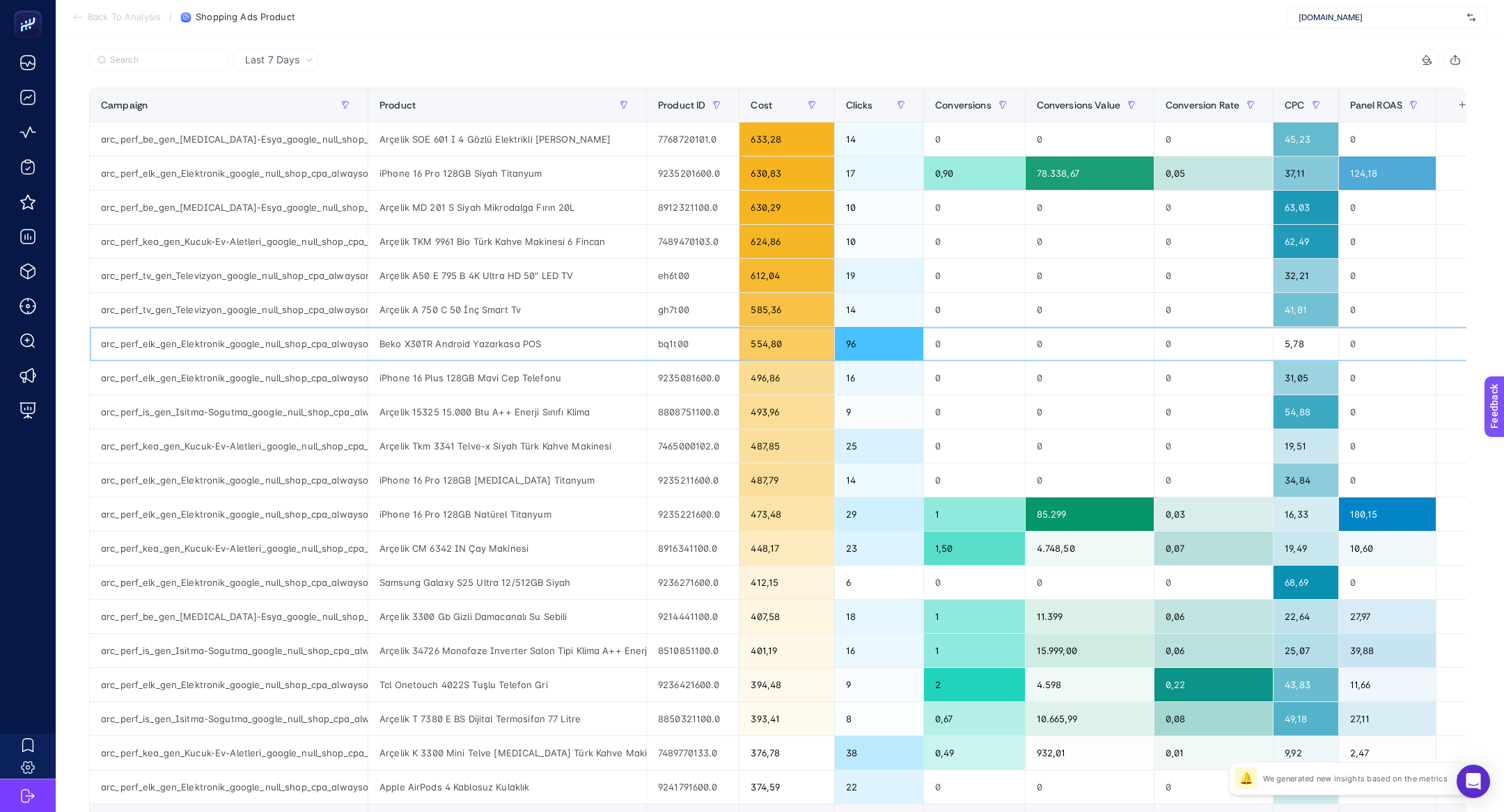
click at [459, 341] on div "Beko X30TR Android Yazarkasa POS" at bounding box center [507, 344] width 278 height 34
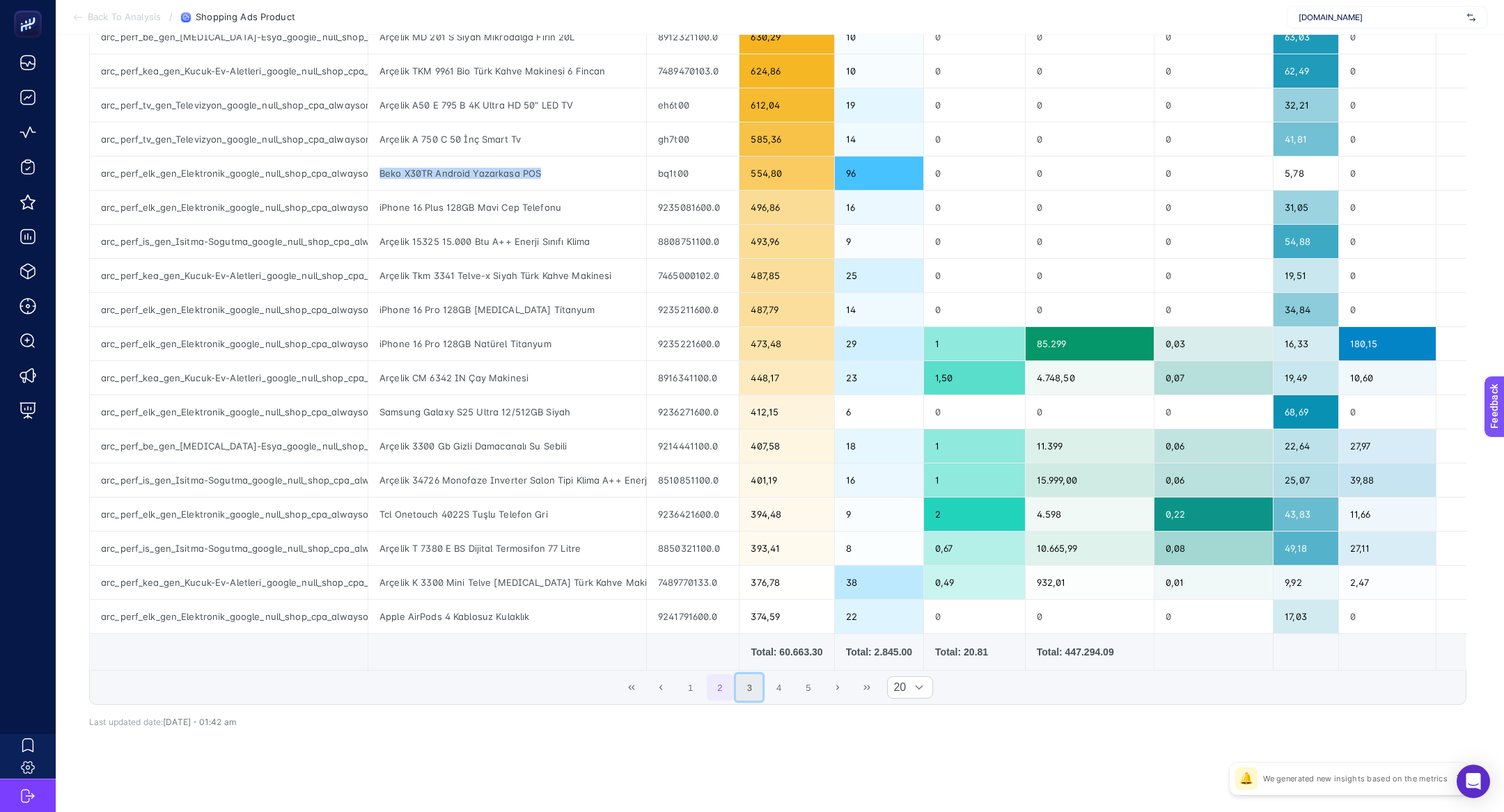
click at [738, 683] on button "3" at bounding box center [749, 688] width 26 height 26
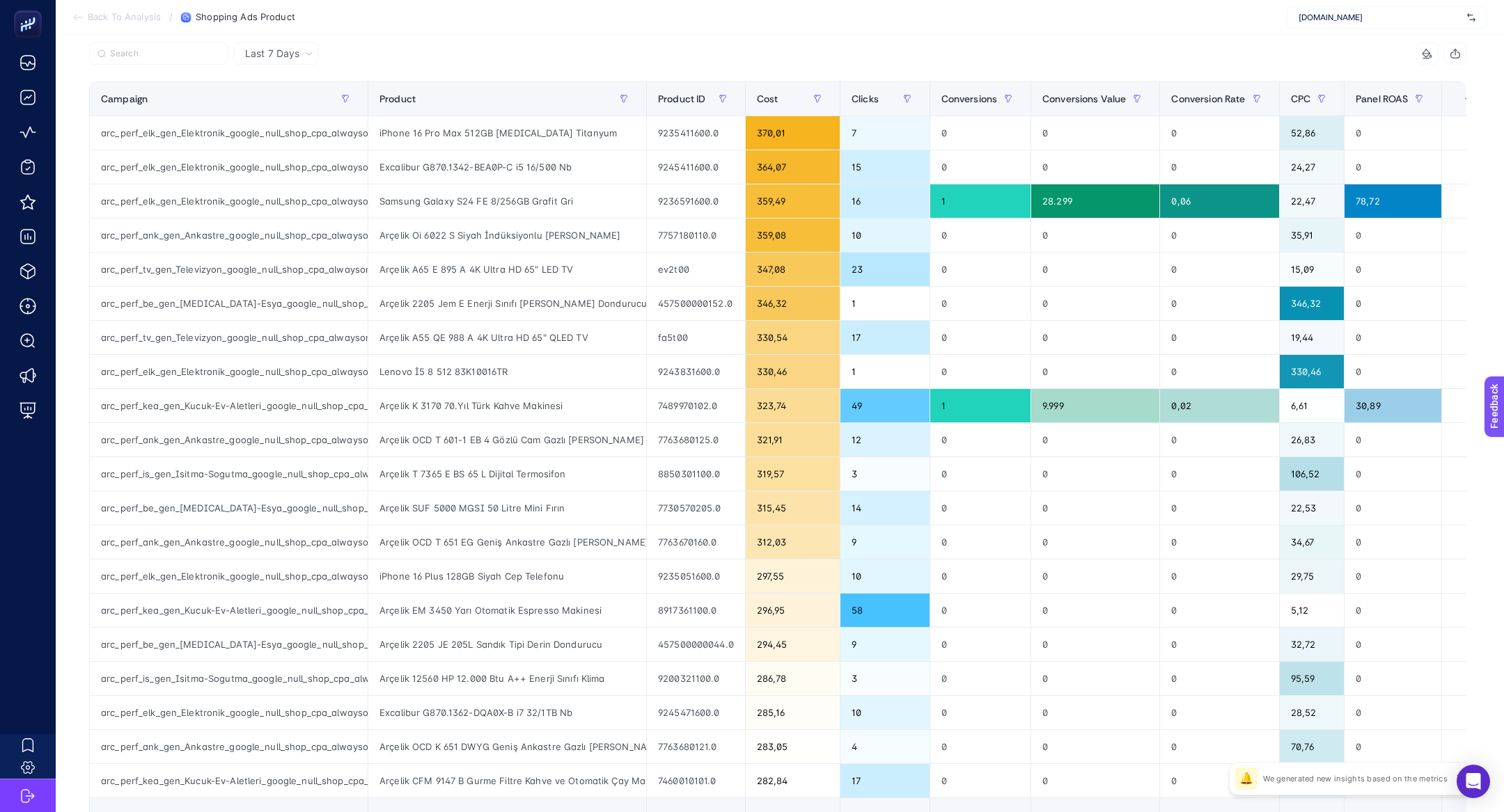
scroll to position [86, 0]
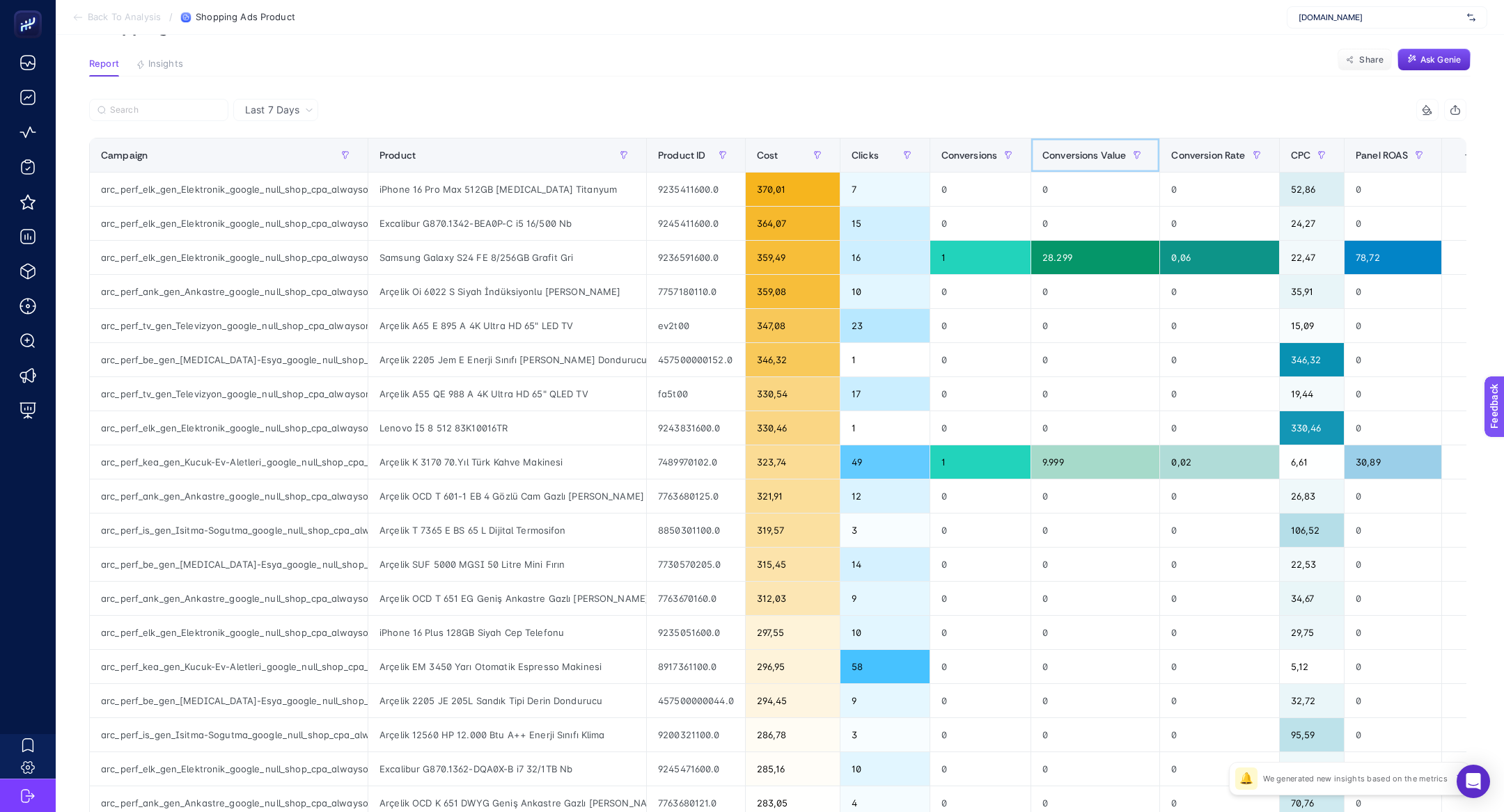
click at [1100, 150] on span "Conversions Value" at bounding box center [1084, 154] width 84 height 11
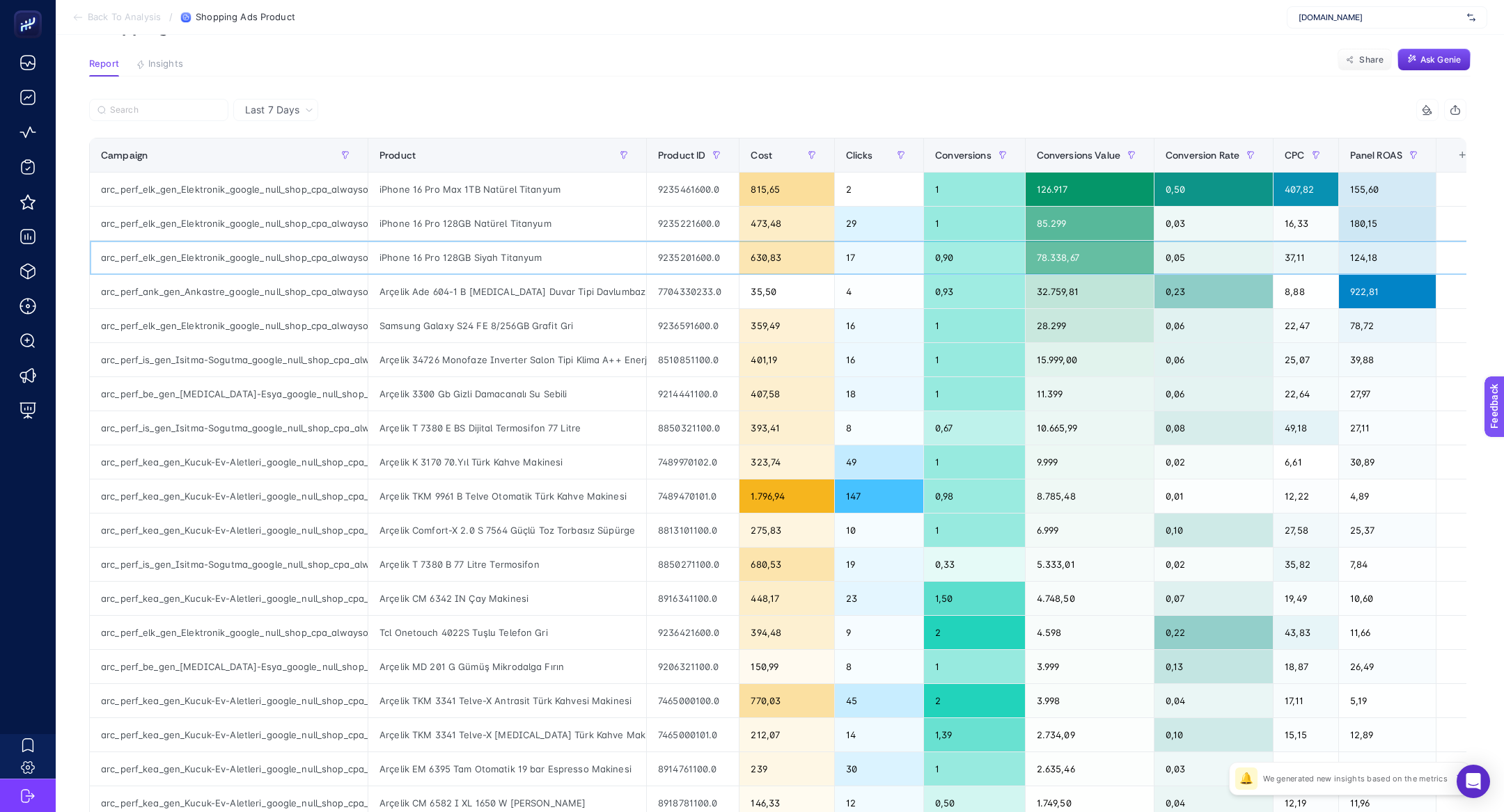
click at [492, 260] on div "iPhone 16 Pro 128GB Siyah Titanyum" at bounding box center [507, 258] width 278 height 34
click at [494, 285] on div "Arçelik Ade 604-1 B Beyaz Duvar Tipi Davlumbaz" at bounding box center [507, 291] width 278 height 34
click at [498, 321] on div "Samsung Galaxy S24 FE 8/256GB Grafit Gri" at bounding box center [507, 326] width 278 height 34
click at [492, 358] on div "Arçelik 34726 Monofaze Inverter Salon Tipi Klima A++ Enerji Sınıfı Salon Klima" at bounding box center [507, 360] width 278 height 34
click at [509, 393] on div "Arçelik 3300 Gb Gizli Damacanalı Su Sebili" at bounding box center [507, 394] width 278 height 34
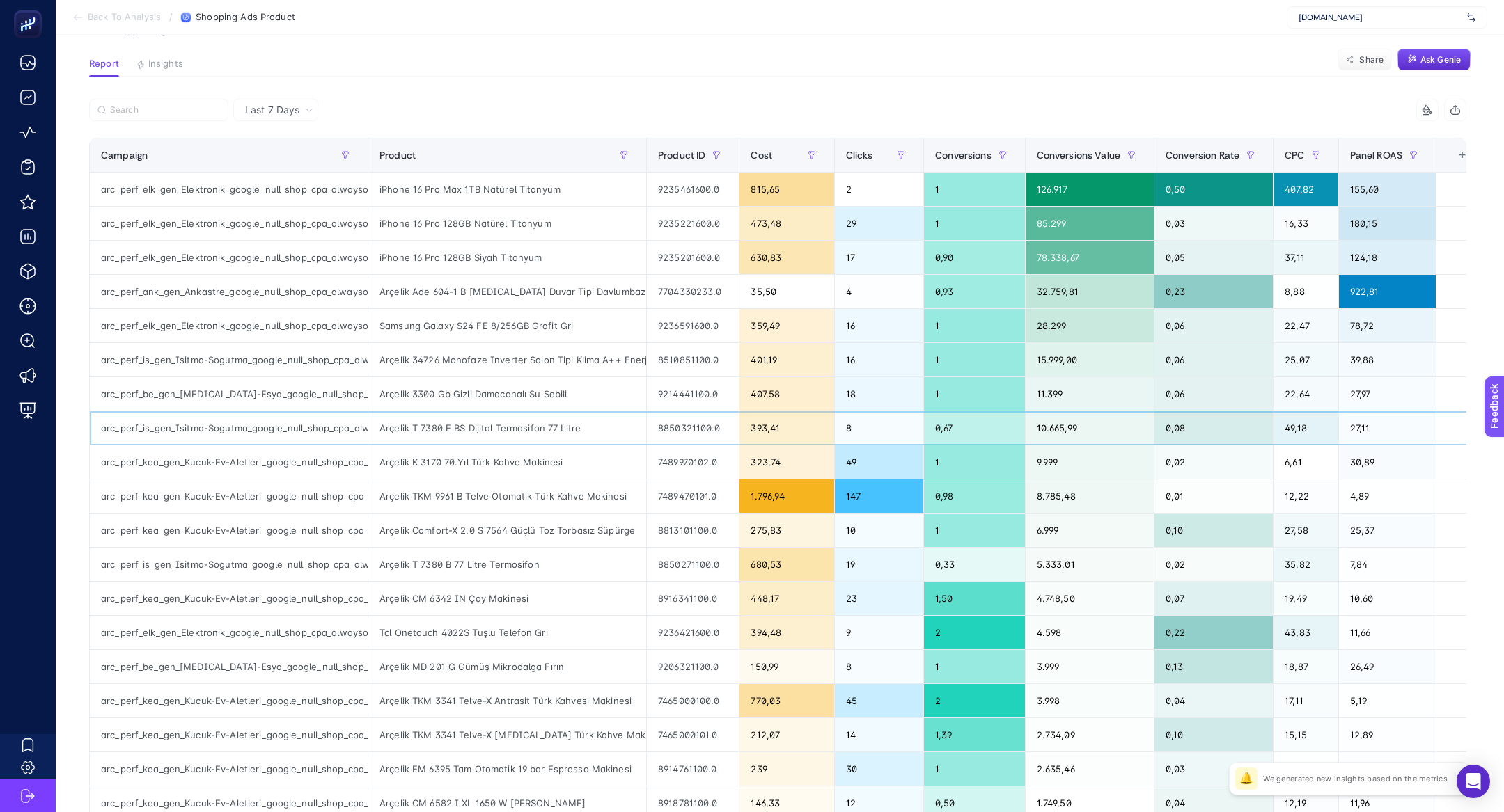
click at [523, 428] on div "Arçelik T 7380 E BS Dijital Termosifon 77 Litre" at bounding box center [507, 428] width 278 height 34
click at [490, 457] on div "Arçelik K 3170 70.Yıl Türk Kahve Makinesi" at bounding box center [507, 462] width 278 height 34
click at [487, 484] on div "Arçelik TKM 9961 B Telve Otomatik Türk Kahve Makinesi" at bounding box center [507, 496] width 278 height 34
click at [508, 518] on div "Arçelik Comfort-X 2.0 S 7564 Güçlü Toz Torbasız Süpürge" at bounding box center [507, 530] width 278 height 34
click at [508, 551] on div "Arçelik T 7380 B 77 Litre Termosifon" at bounding box center [507, 565] width 278 height 34
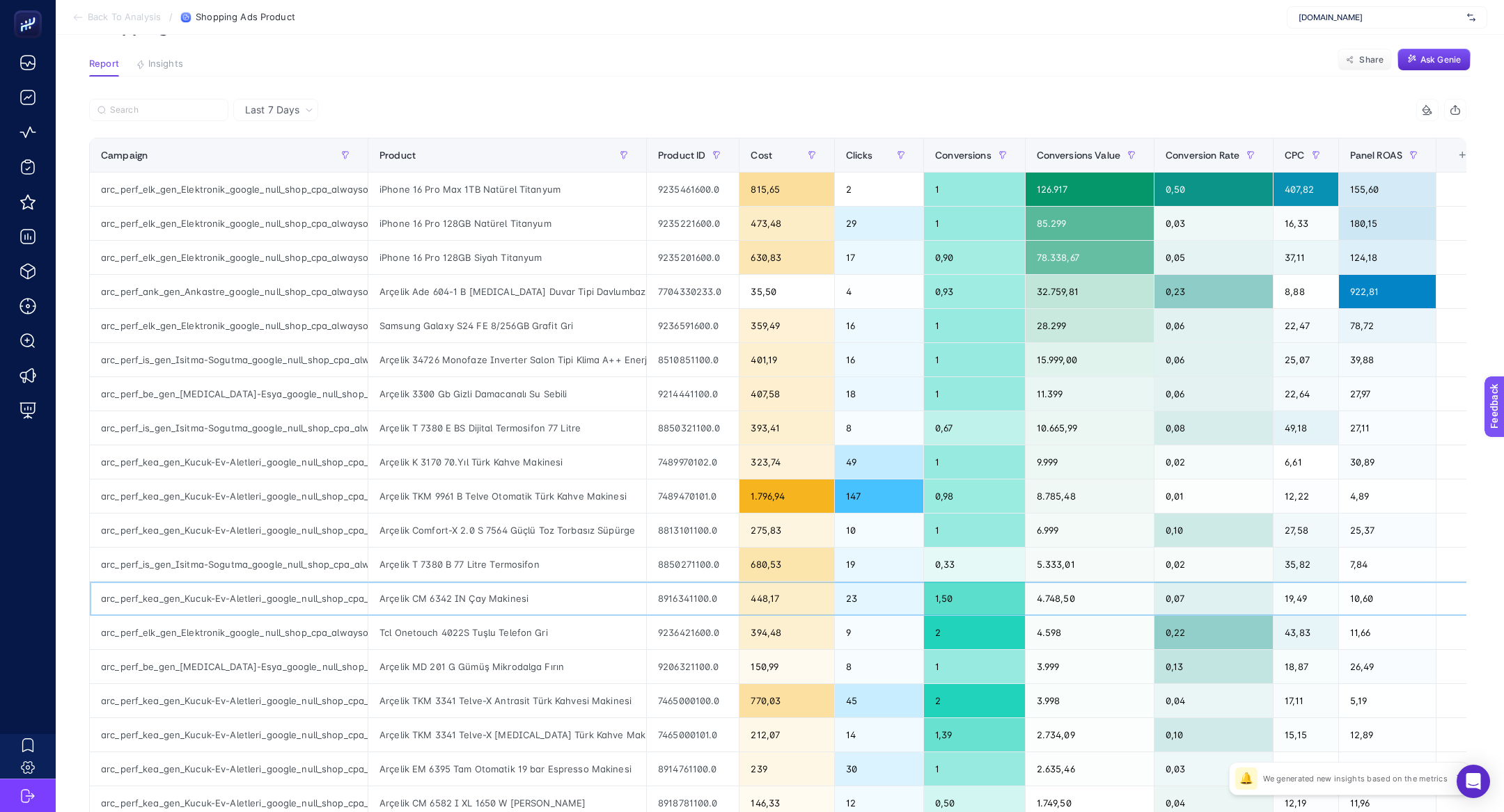
click at [522, 586] on div "Arçelik CM 6342 IN Çay Makinesi" at bounding box center [507, 599] width 278 height 34
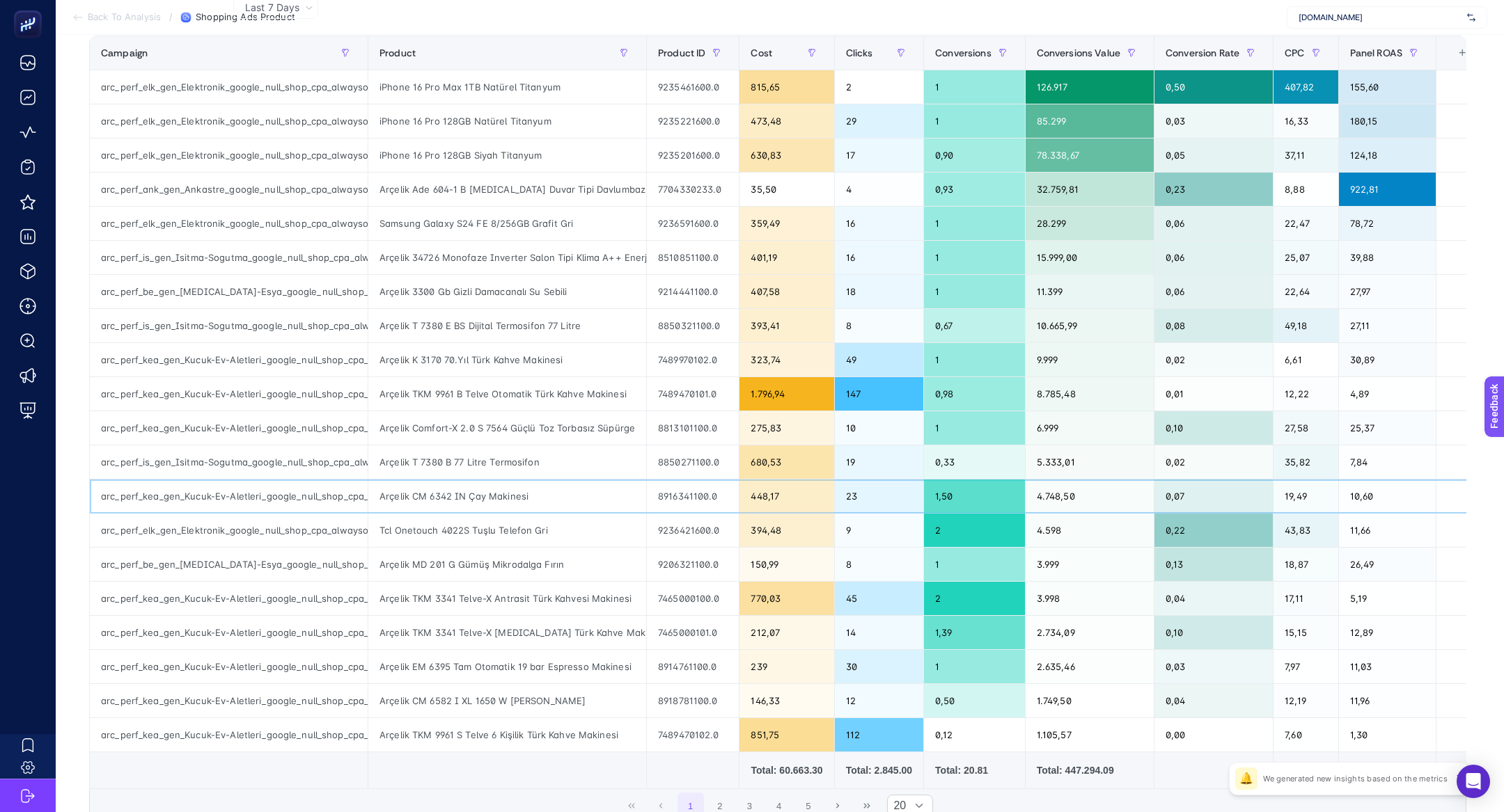
scroll to position [250, 0]
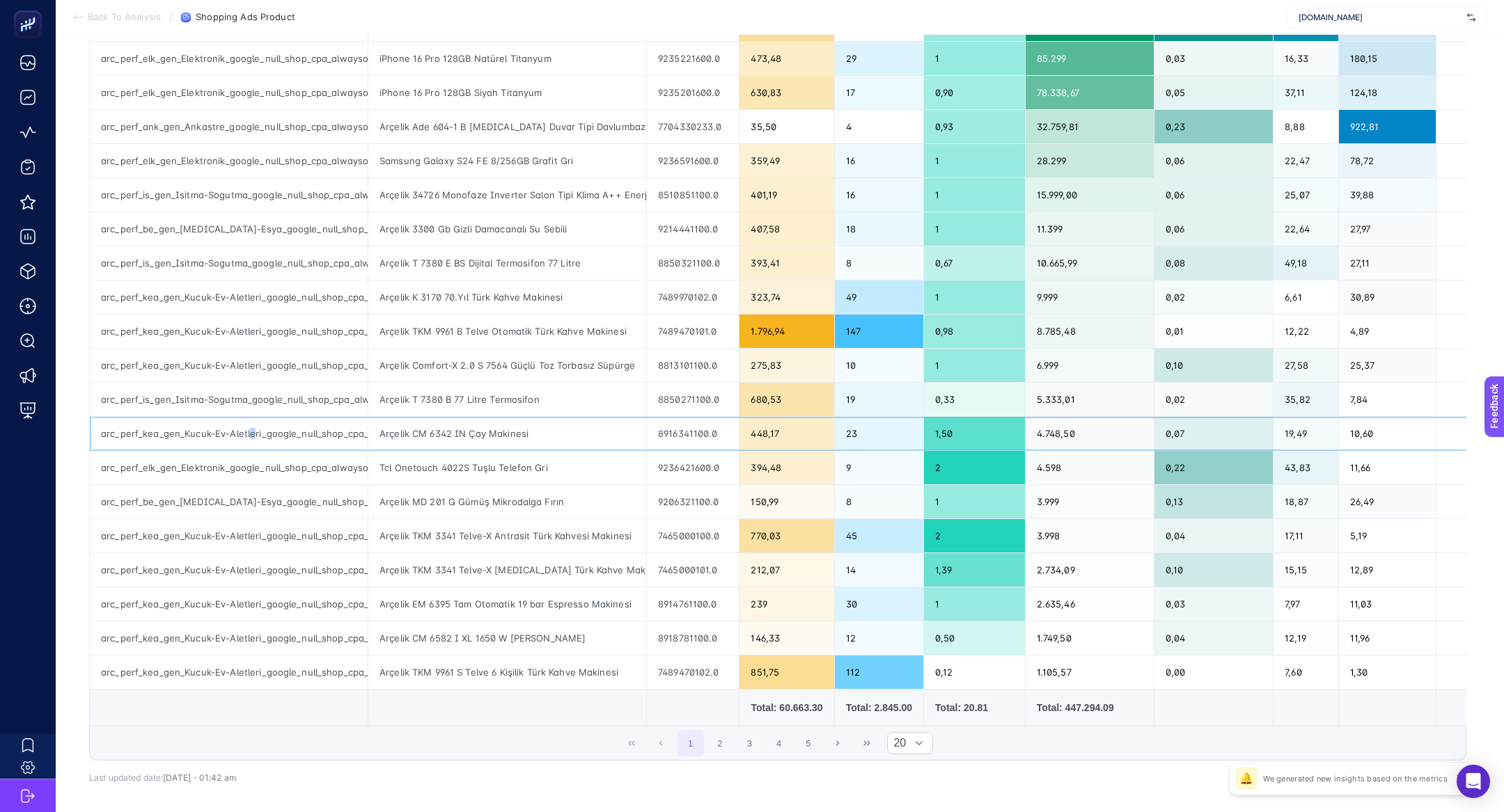
click at [250, 433] on div "arc_perf_kea_gen_Kucuk-Ev-Aletleri_google_null_shop_cpa_alwayson" at bounding box center [229, 433] width 278 height 34
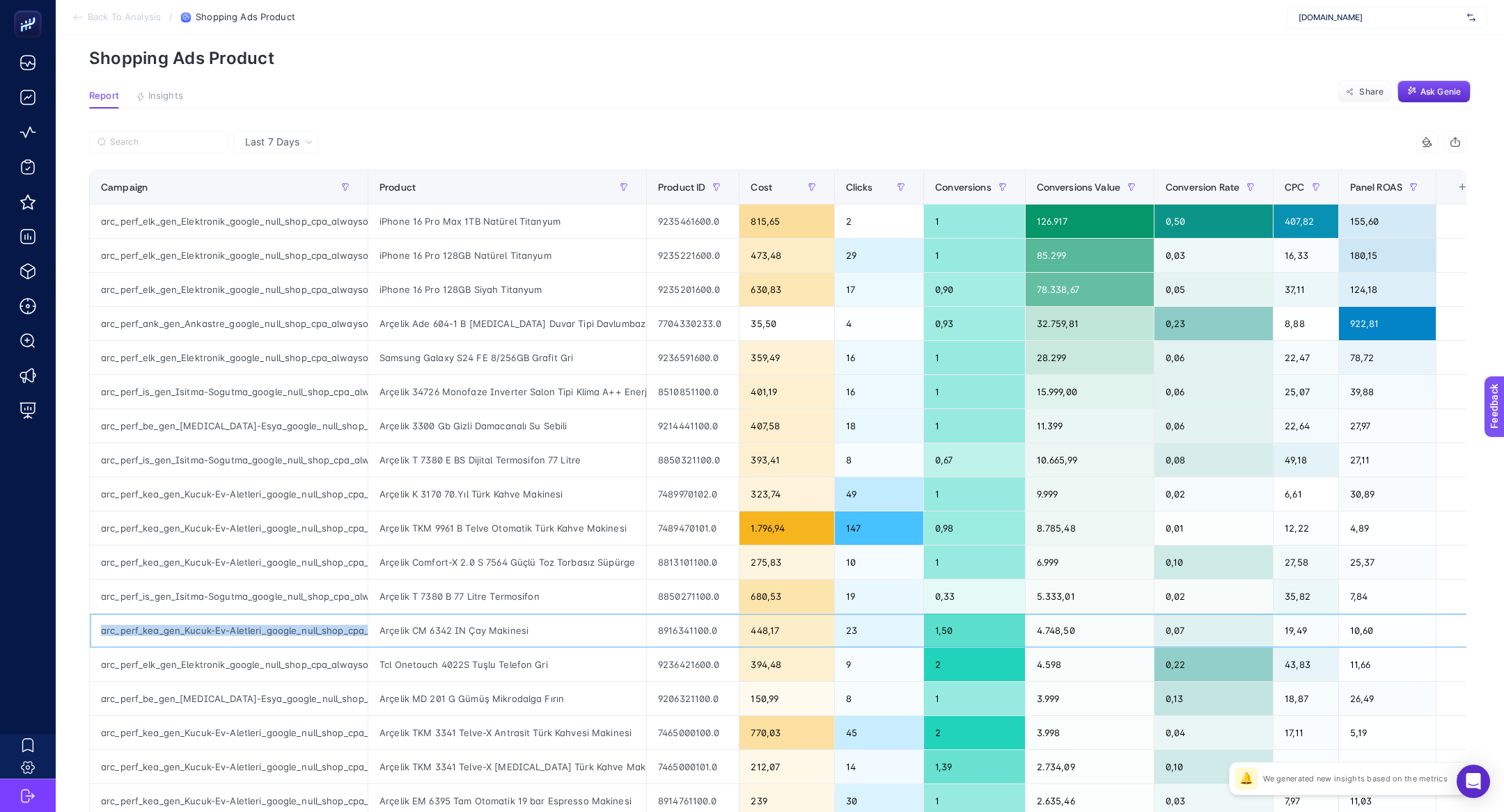
scroll to position [0, 0]
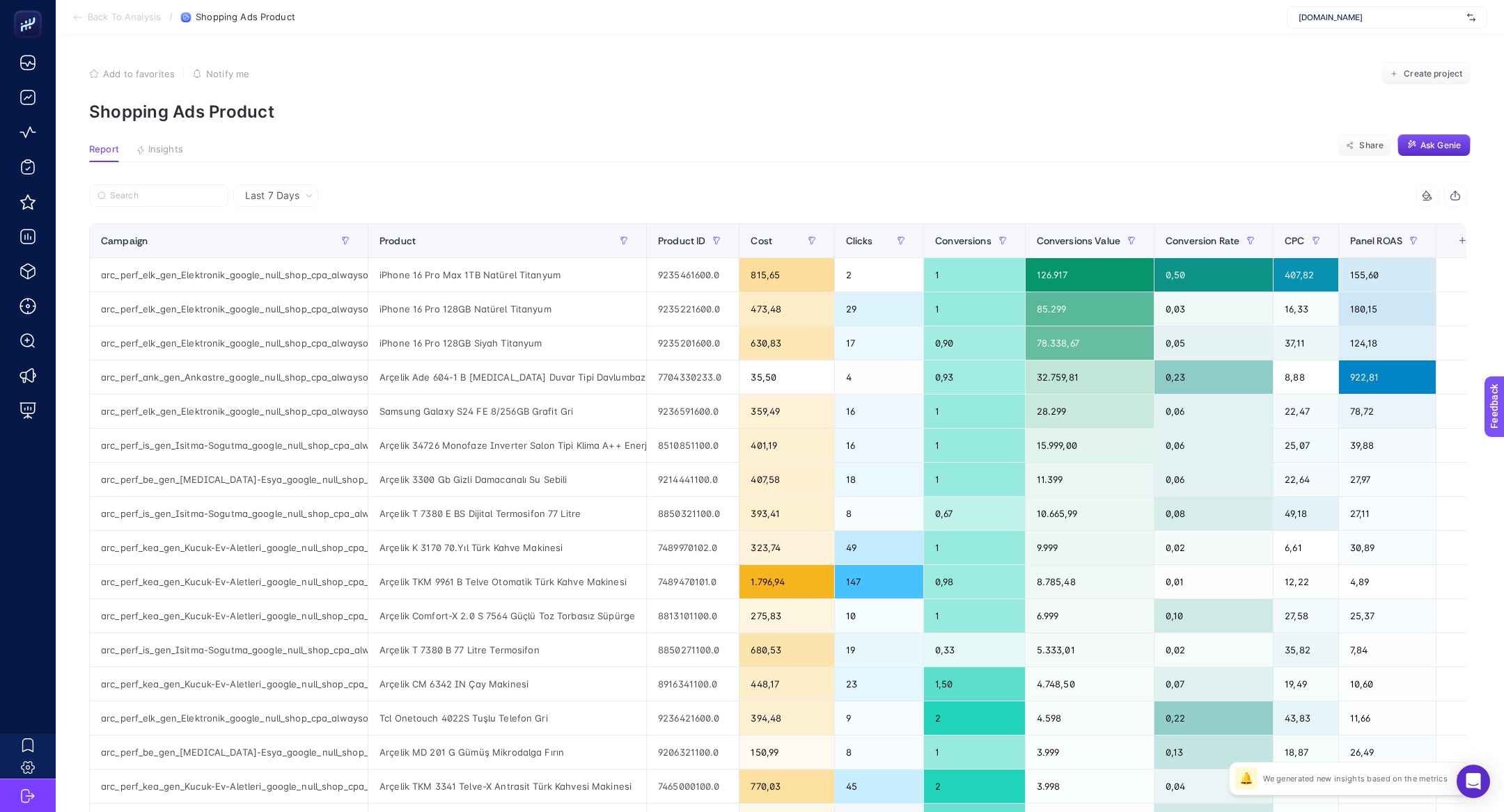
click at [177, 210] on div at bounding box center [434, 200] width 689 height 31
click at [172, 203] on label at bounding box center [159, 195] width 139 height 22
click at [172, 201] on input "Search" at bounding box center [165, 195] width 110 height 10
paste input "arc_perf_kea_gen_Kucuk-Ev-Aletleri_google_null_shop_cpa_alwayson"
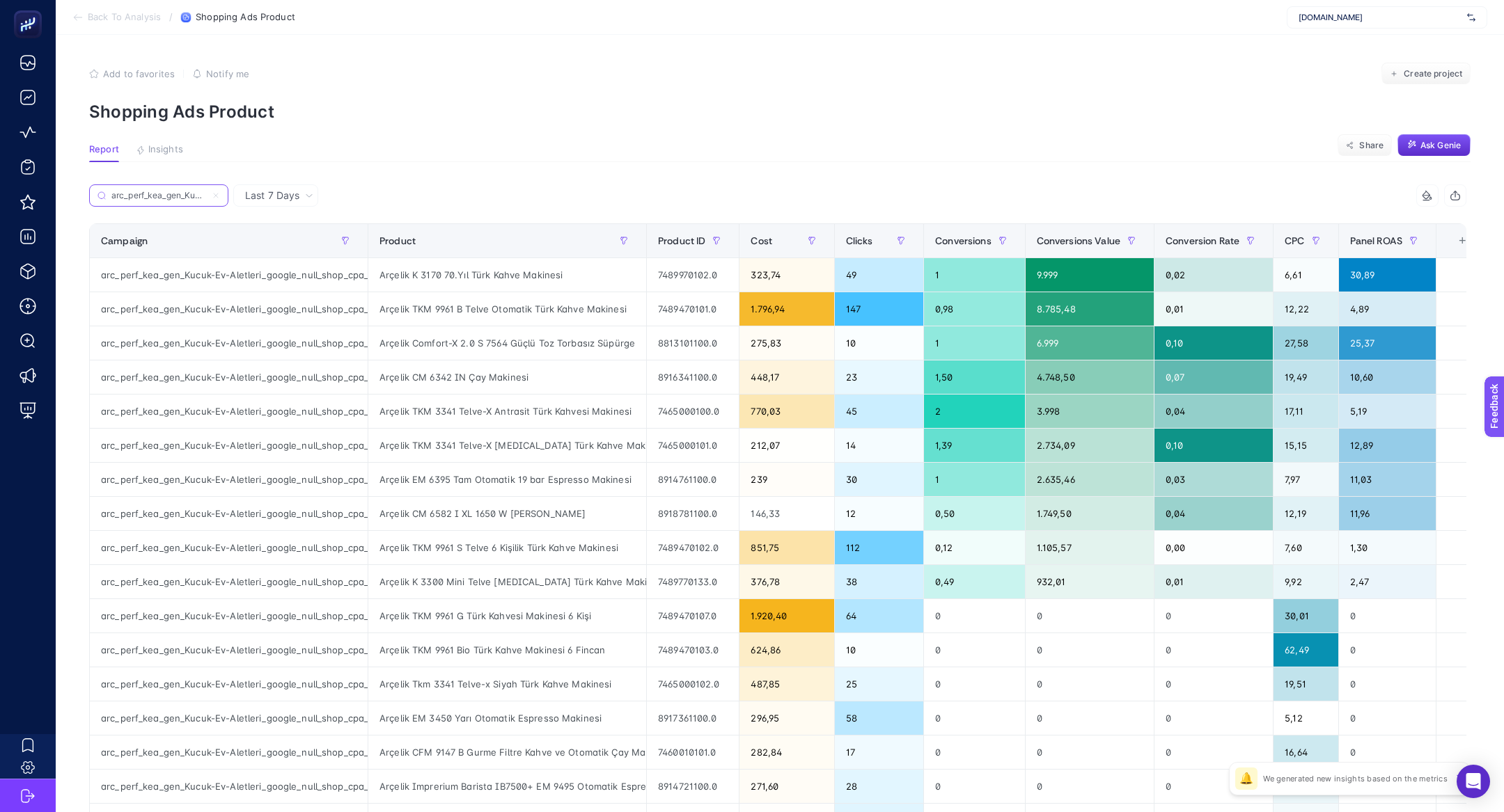
scroll to position [0, 182]
type input "arc_perf_kea_gen_Kucuk-Ev-Aletleri_google_null_shop_cpa_alwayson"
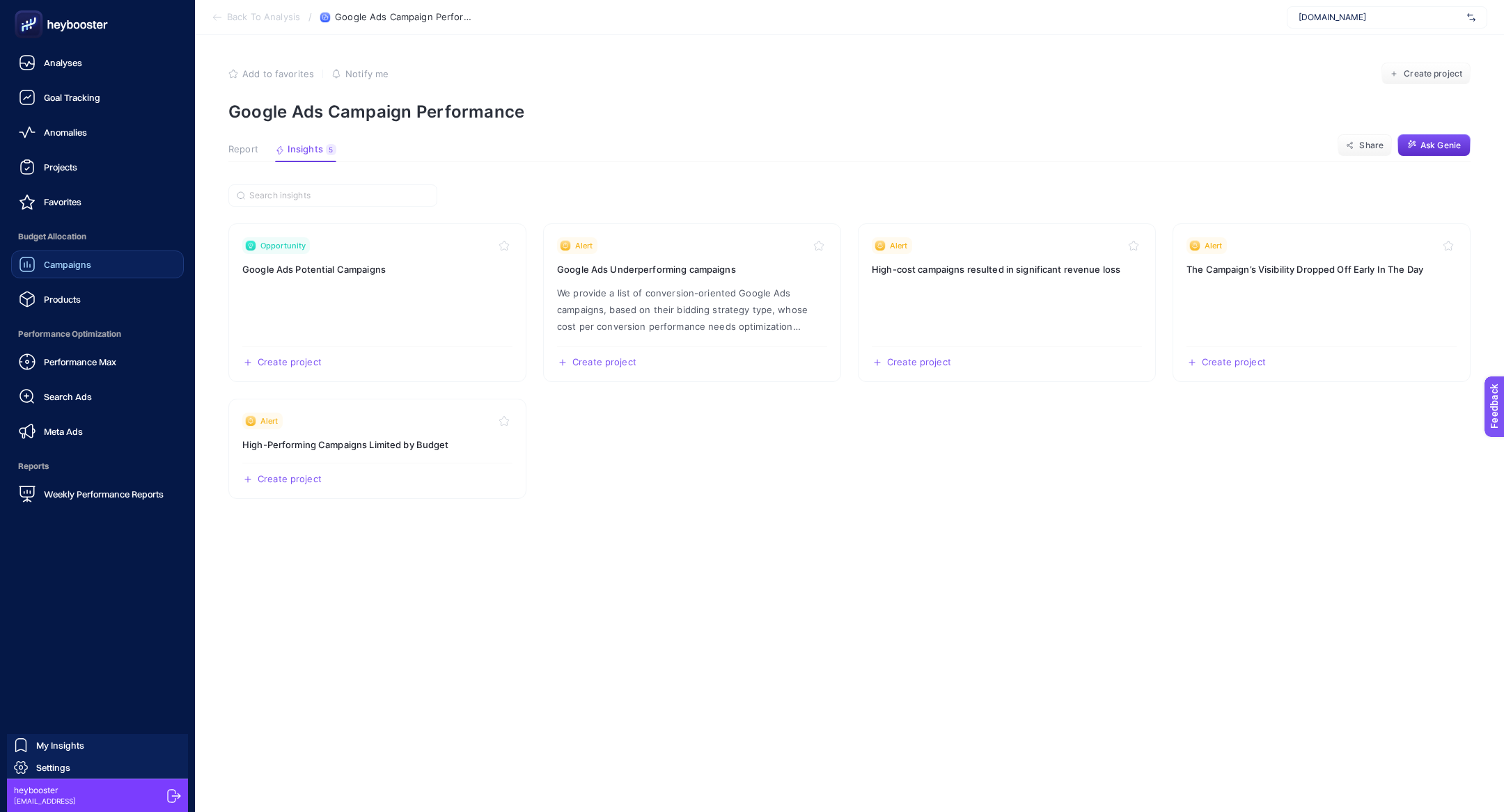
click at [103, 252] on link "Campaigns" at bounding box center [97, 264] width 173 height 28
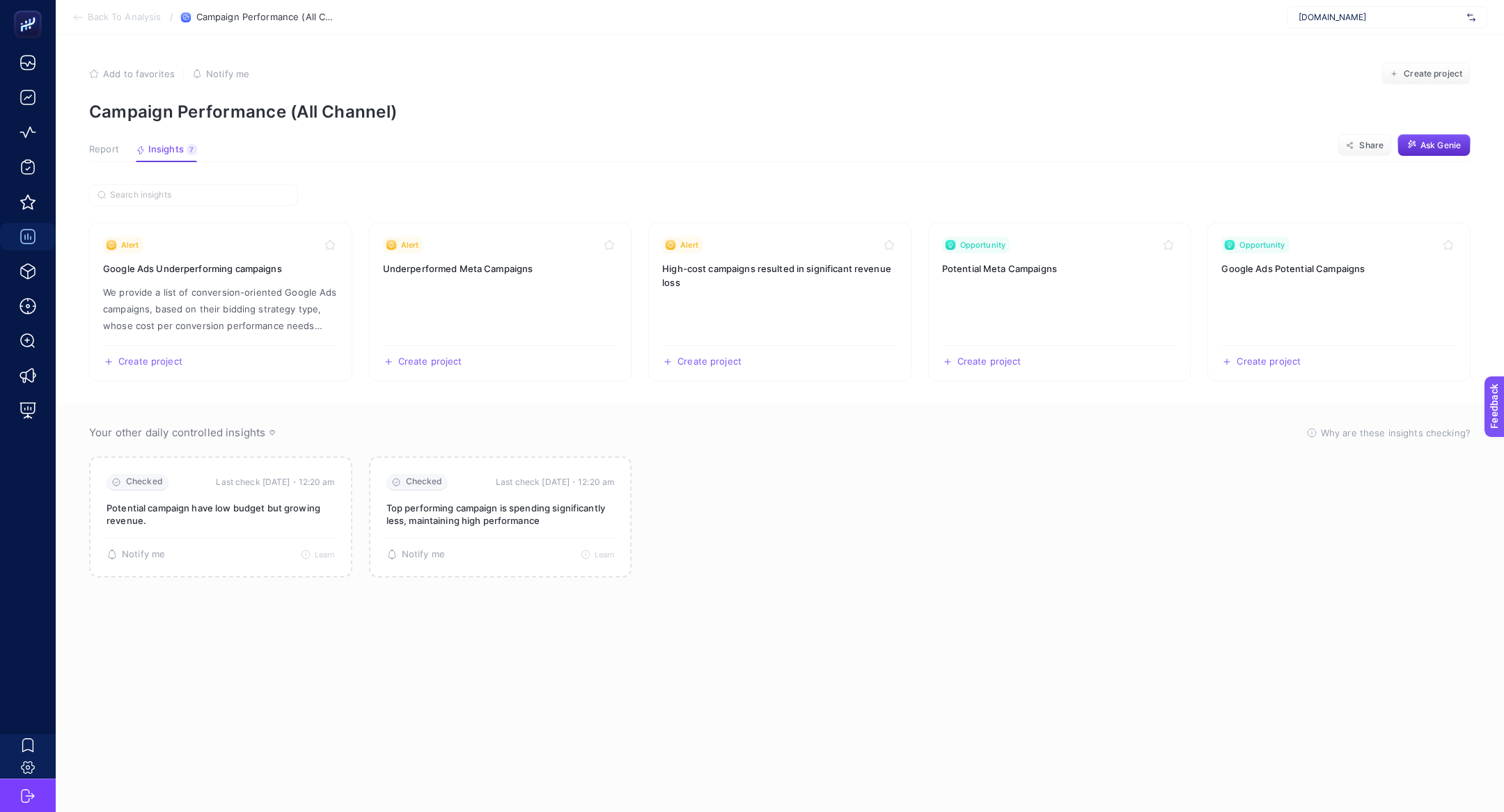
click at [92, 144] on span "Report" at bounding box center [104, 149] width 30 height 11
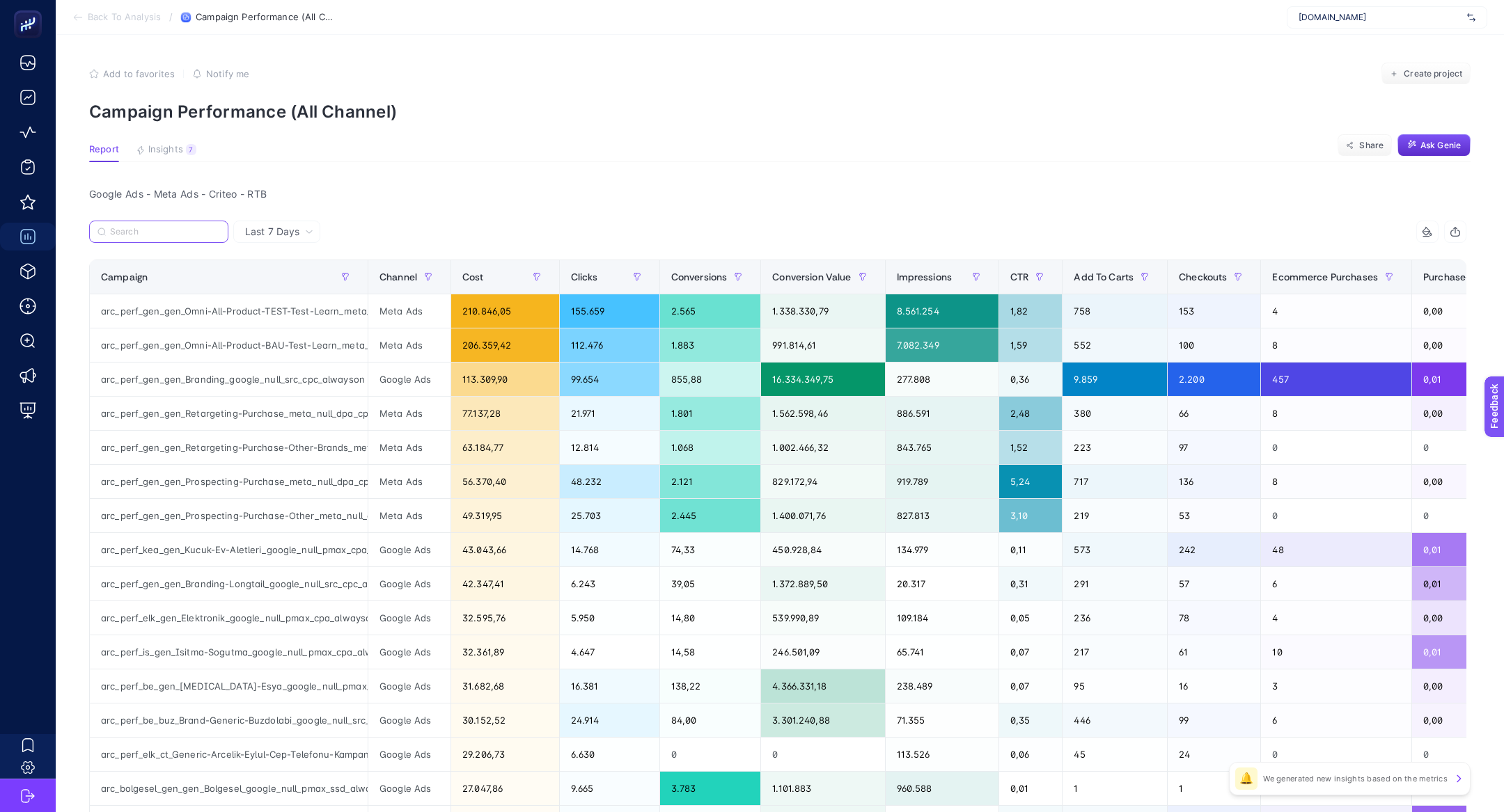
click at [160, 231] on input "Search" at bounding box center [165, 232] width 110 height 10
click at [244, 333] on div "arc_perf_gen_gen_Omni-All-Product-BAU-Test-Learn_meta_null_dpa_cpa_alwayson" at bounding box center [229, 346] width 278 height 34
click at [223, 316] on div "arc_perf_gen_gen_Omni-All-Product-TEST-Test-Learn_meta_null_dpa_cpa_alwayson" at bounding box center [229, 311] width 278 height 34
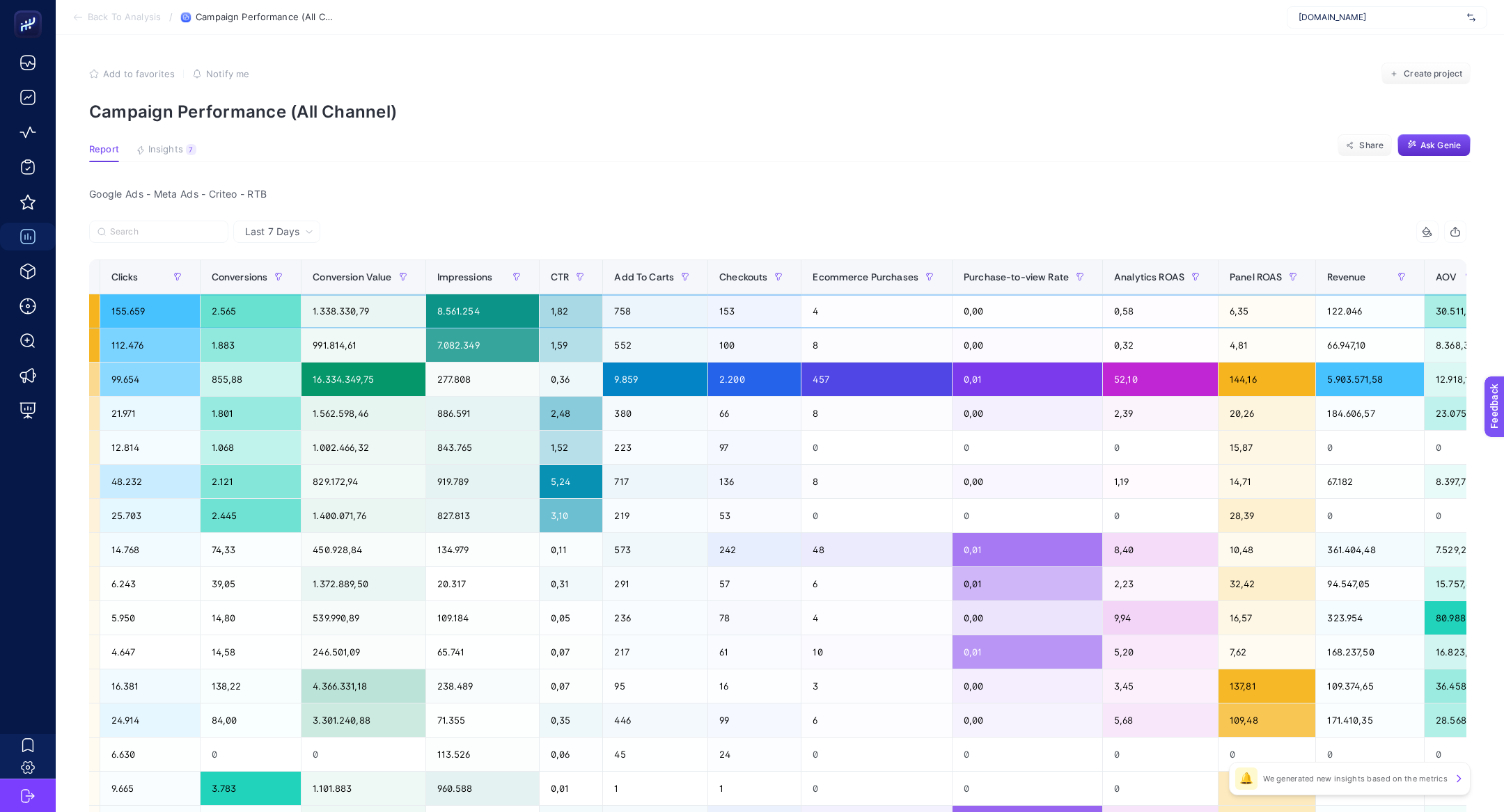
scroll to position [0, 468]
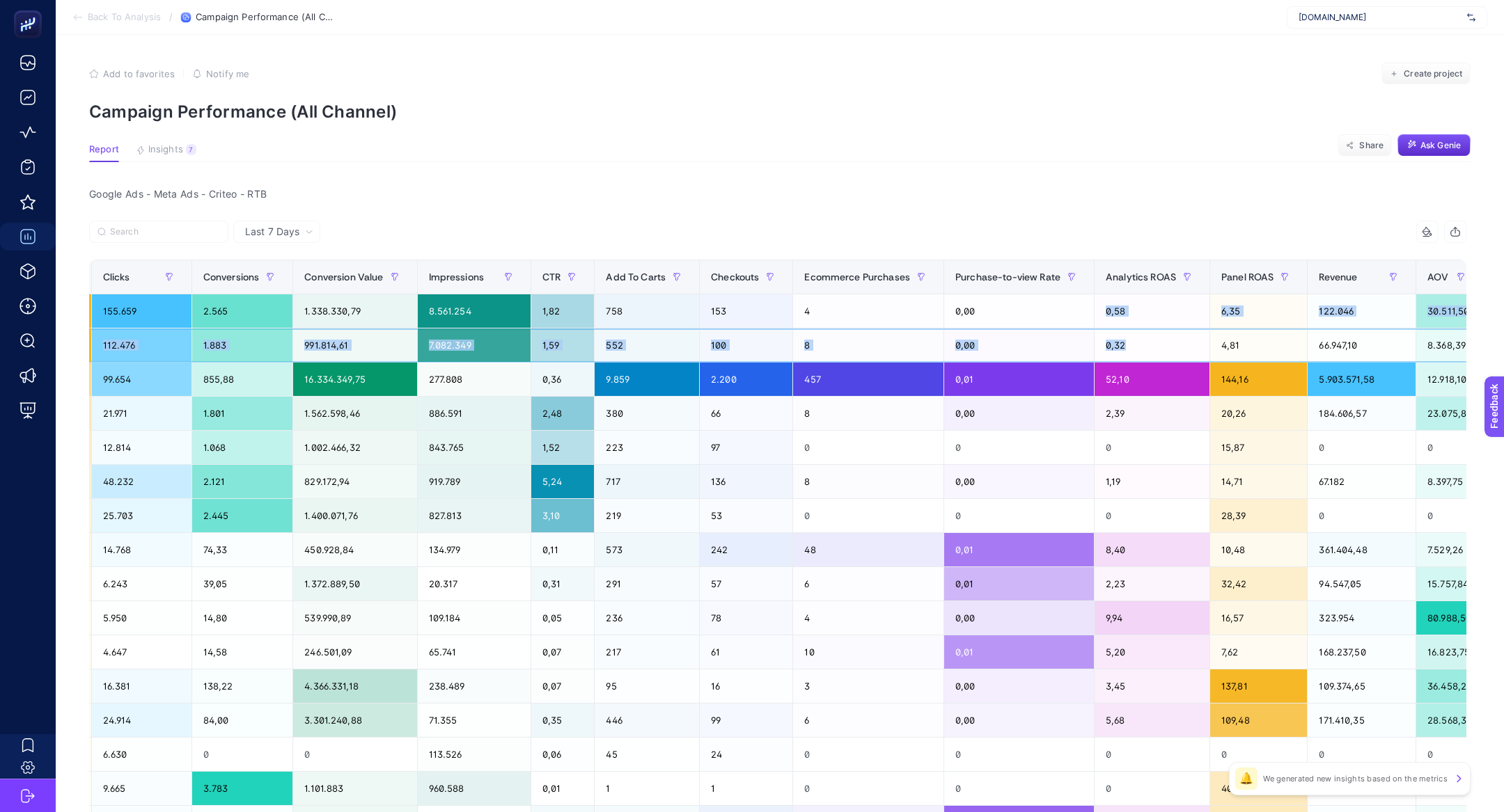
drag, startPoint x: 1149, startPoint y: 344, endPoint x: 1116, endPoint y: 311, distance: 46.7
click at [1116, 311] on tbody "arc_perf_gen_gen_Omni-All-Product-TEST-Test-Learn_meta_null_dpa_cpa_alwayson Me…" at bounding box center [578, 635] width 1913 height 682
click at [1116, 311] on div "0,58" at bounding box center [1152, 311] width 115 height 34
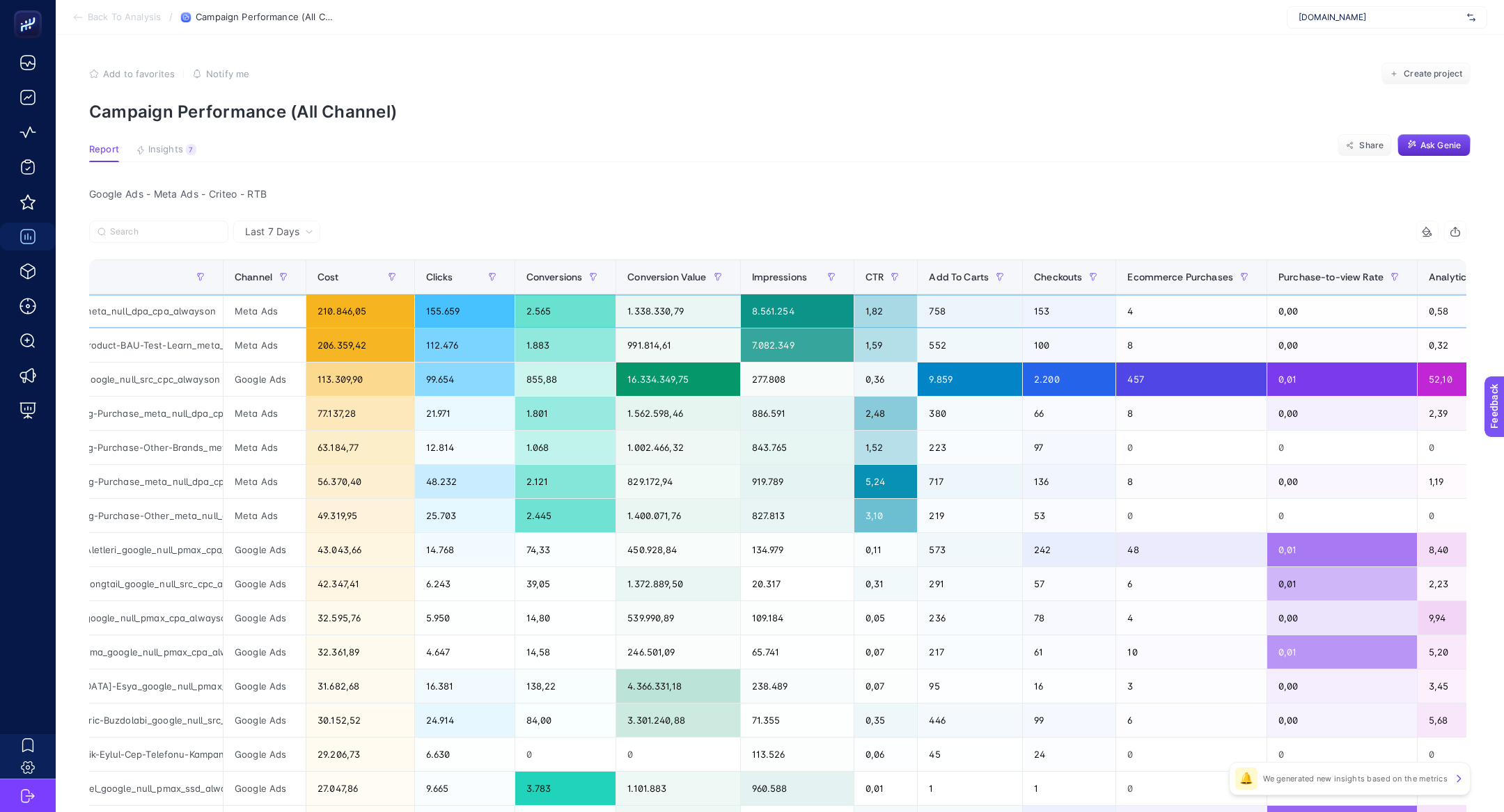
scroll to position [0, 84]
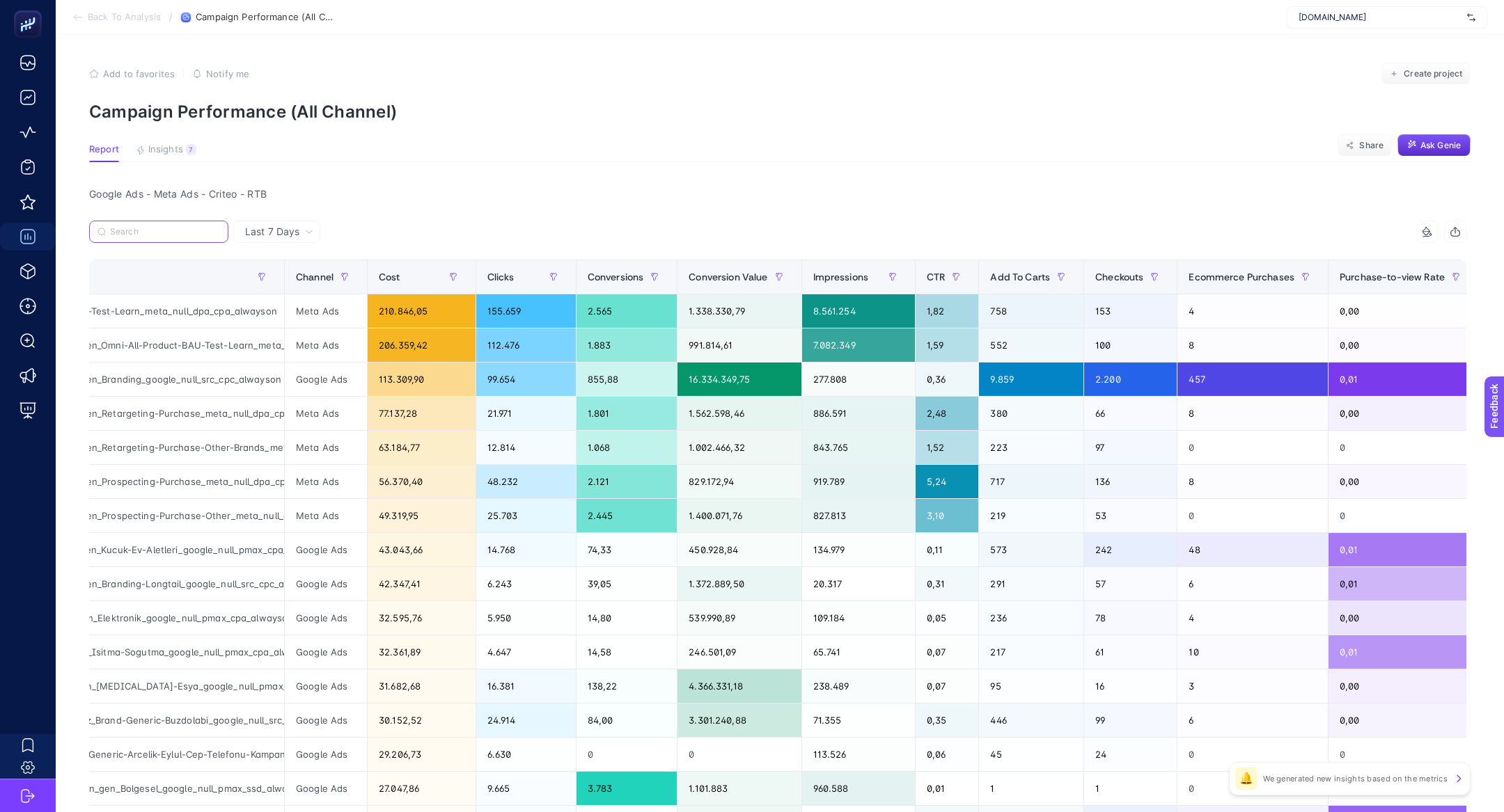
click at [130, 231] on input "Search" at bounding box center [165, 232] width 110 height 10
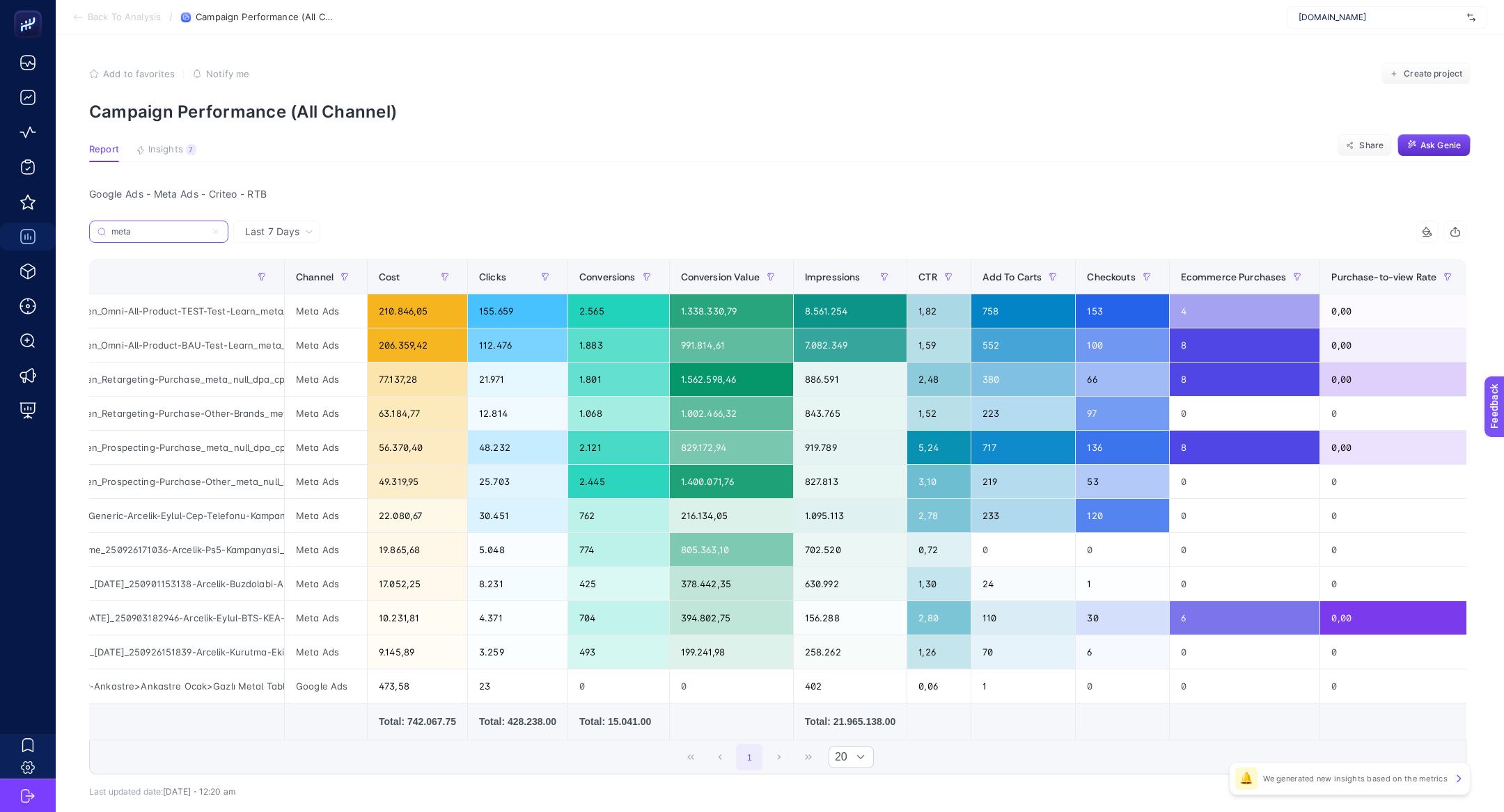
scroll to position [0, 59]
type input "meta"
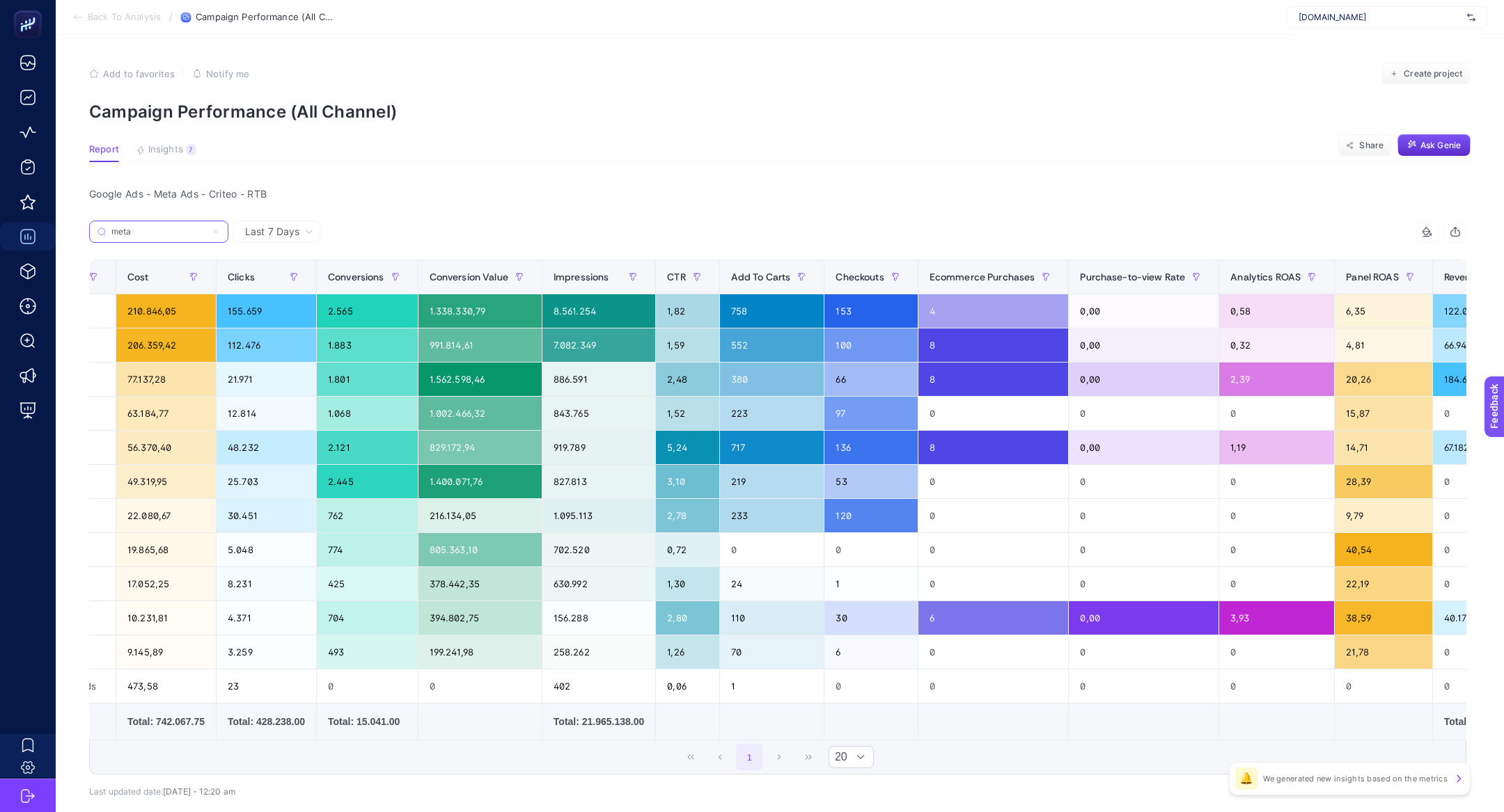
scroll to position [0, 339]
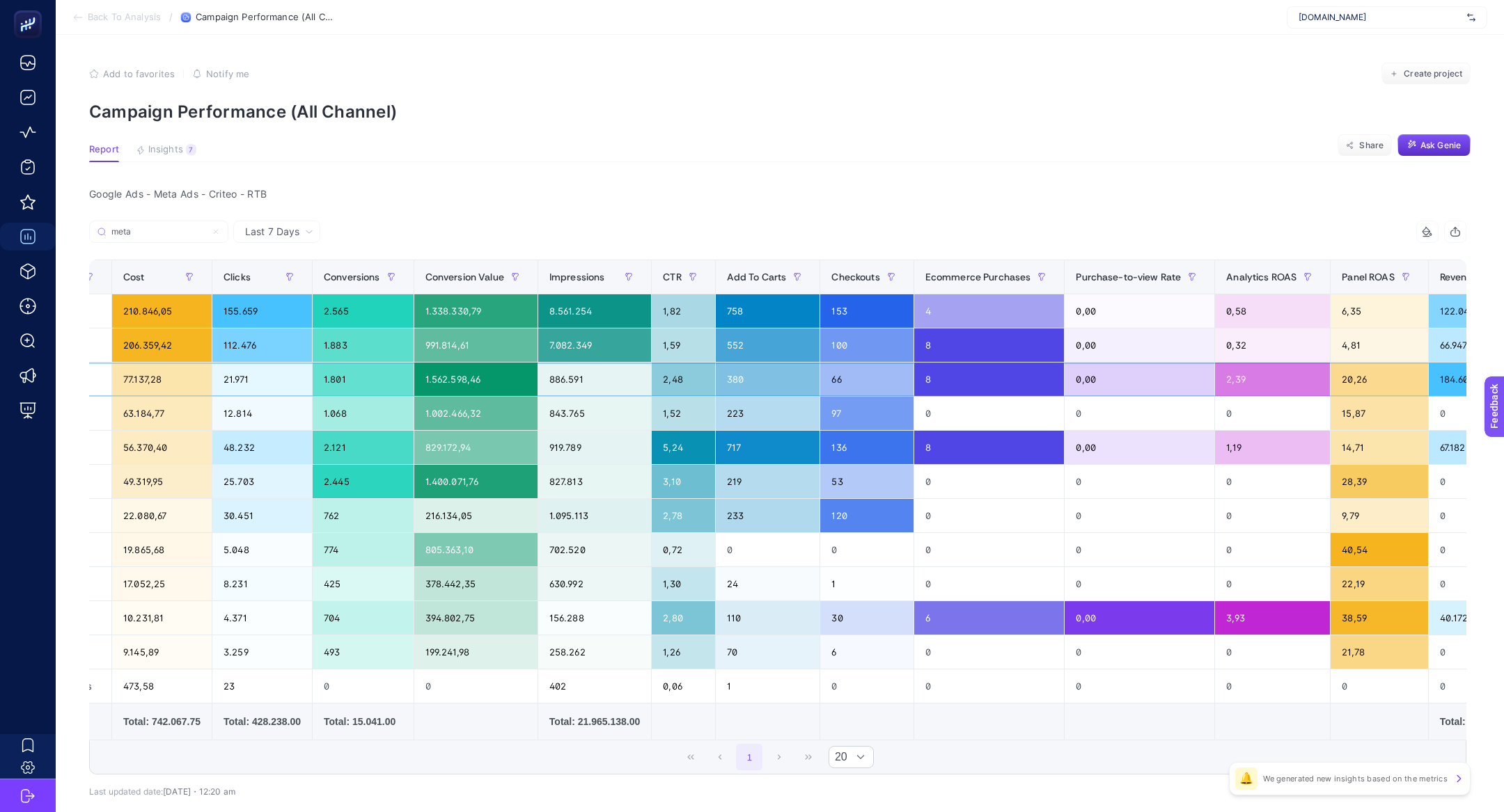
click at [1363, 386] on div "20,26" at bounding box center [1379, 379] width 97 height 34
click at [1267, 371] on div "2,39" at bounding box center [1272, 379] width 115 height 34
drag, startPoint x: 1365, startPoint y: 381, endPoint x: 1258, endPoint y: 381, distance: 107.0
click at [1259, 381] on tr "arc_perf_gen_gen_Retargeting-Purchase_meta_null_dpa_cpa_alwayson Meta Ads 77.13…" at bounding box center [699, 379] width 1897 height 34
click at [1258, 381] on div "2,39" at bounding box center [1272, 379] width 115 height 34
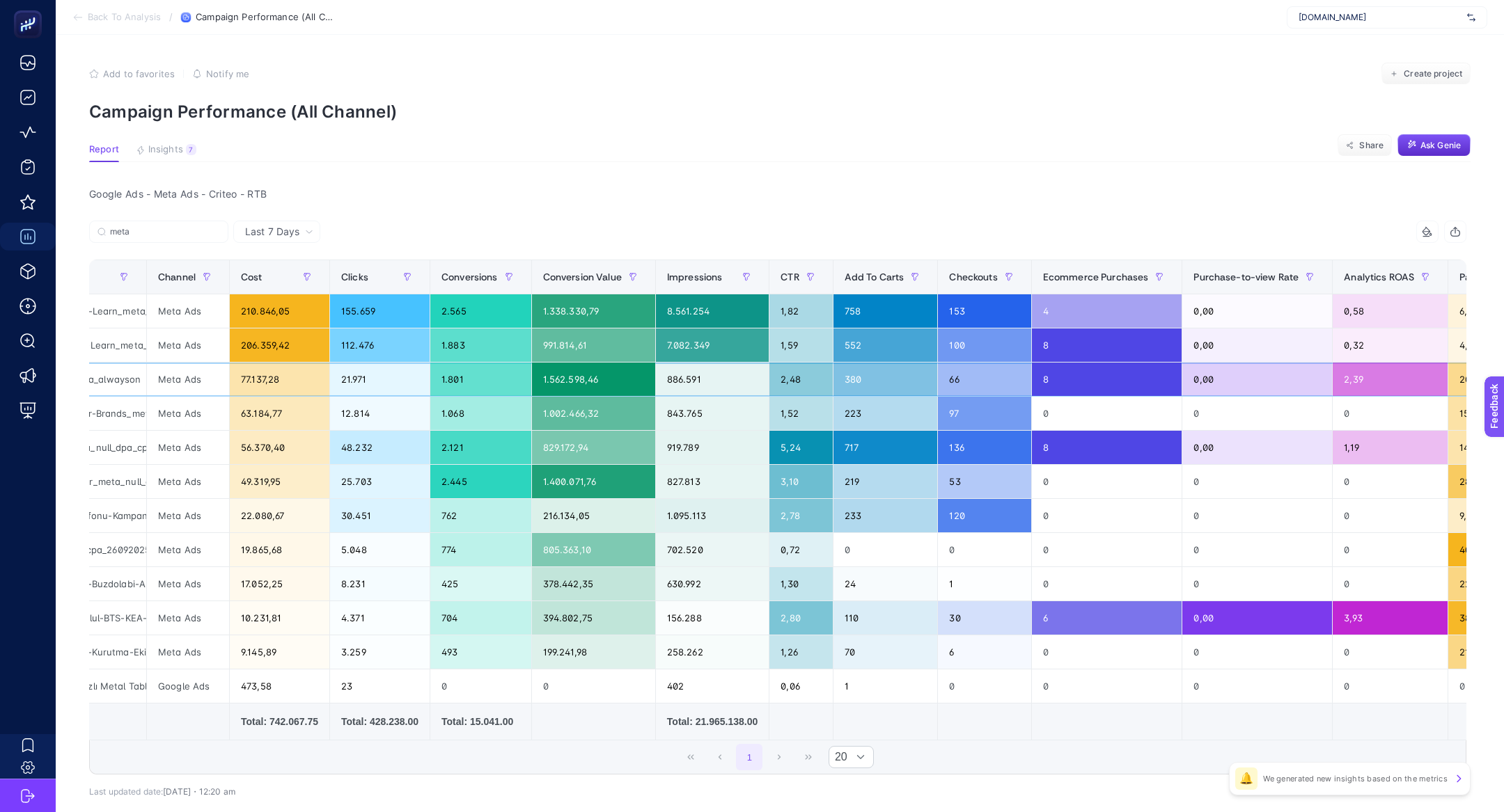
scroll to position [0, 223]
